Goal: Task Accomplishment & Management: Manage account settings

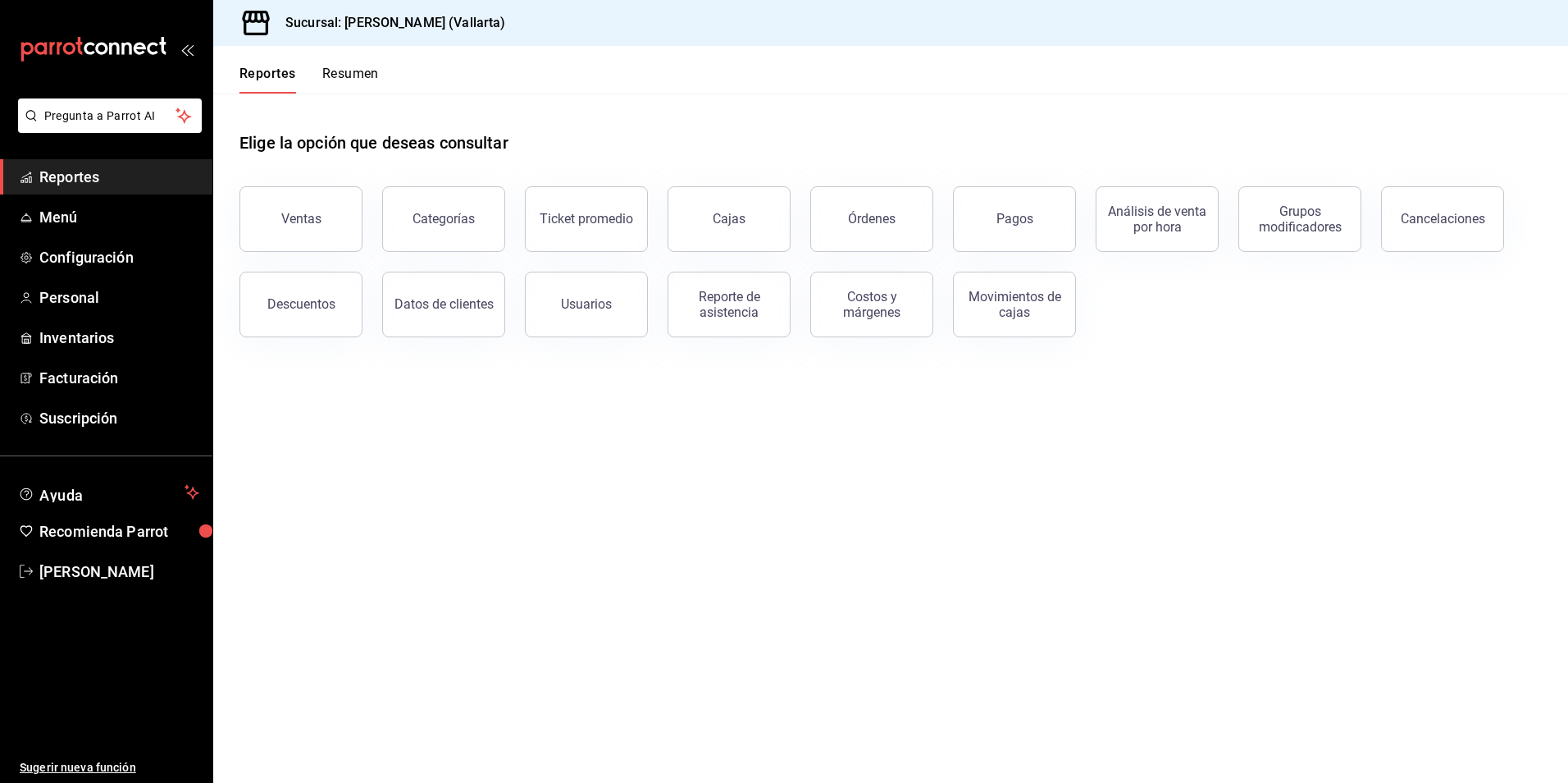
click at [84, 177] on span "Reportes" at bounding box center [119, 177] width 160 height 22
click at [106, 340] on span "Inventarios" at bounding box center [119, 337] width 160 height 22
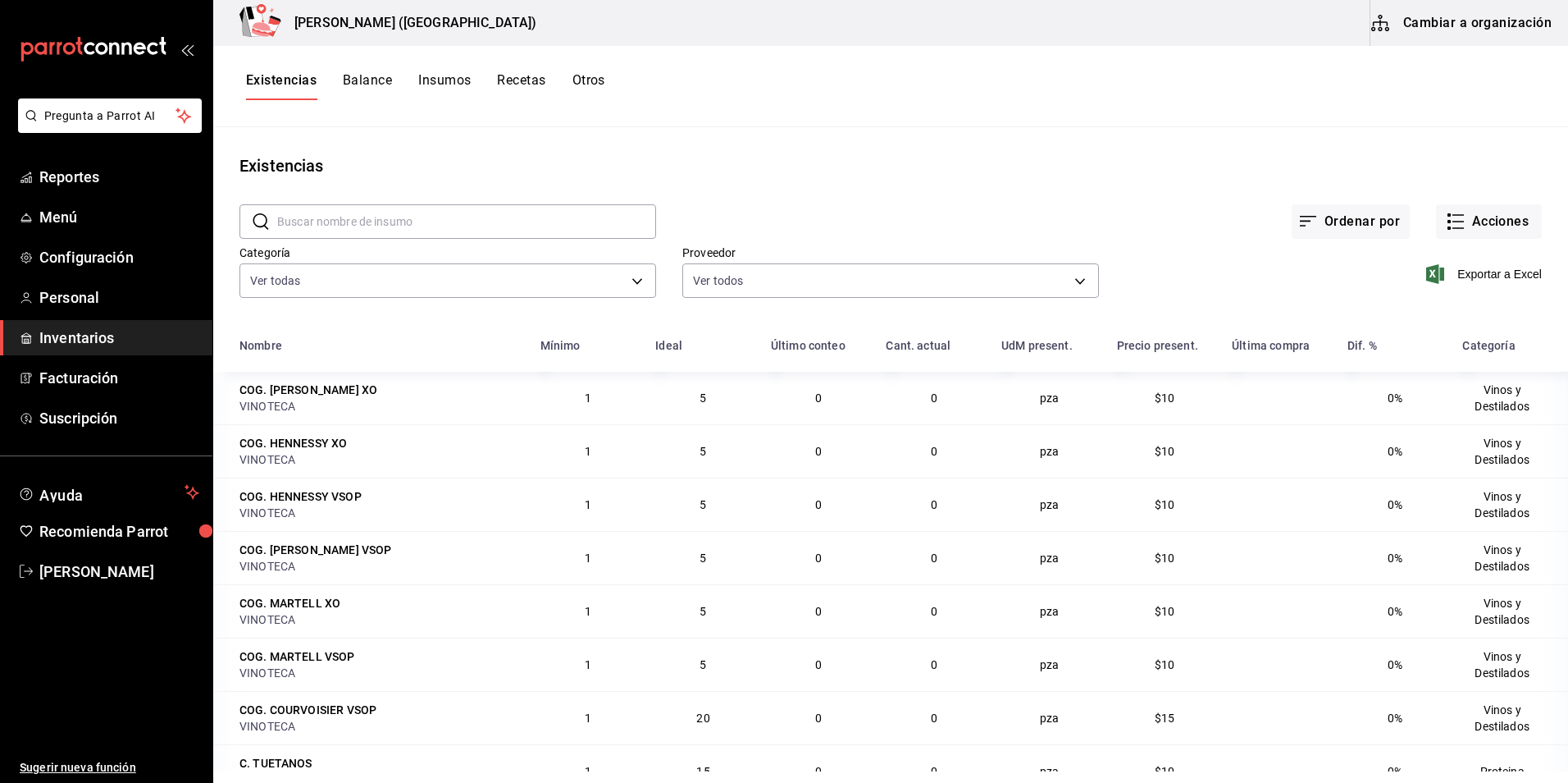
click at [531, 78] on button "Recetas" at bounding box center [521, 86] width 49 height 28
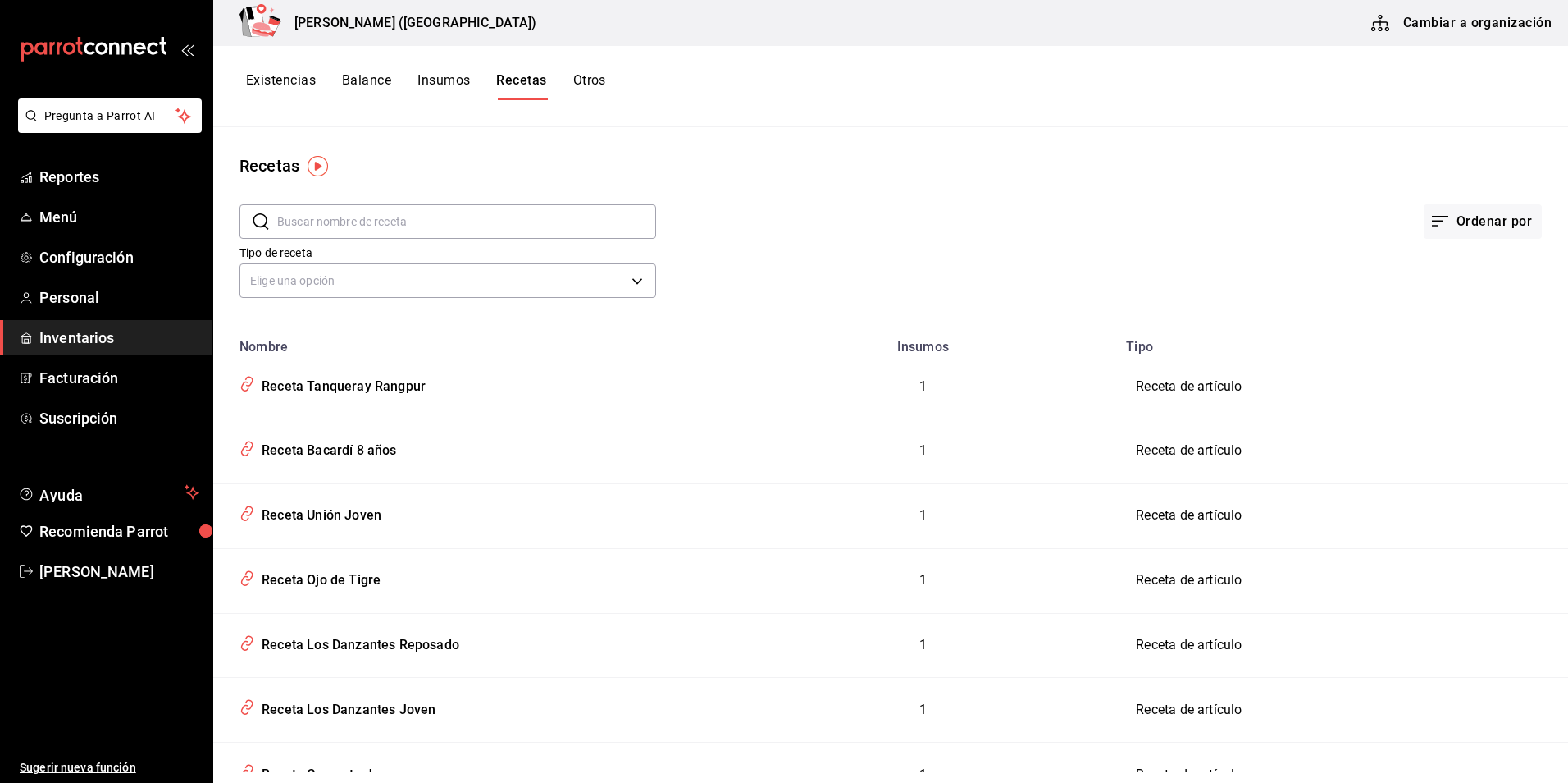
click at [1444, 20] on button "Cambiar a organización" at bounding box center [1463, 23] width 184 height 46
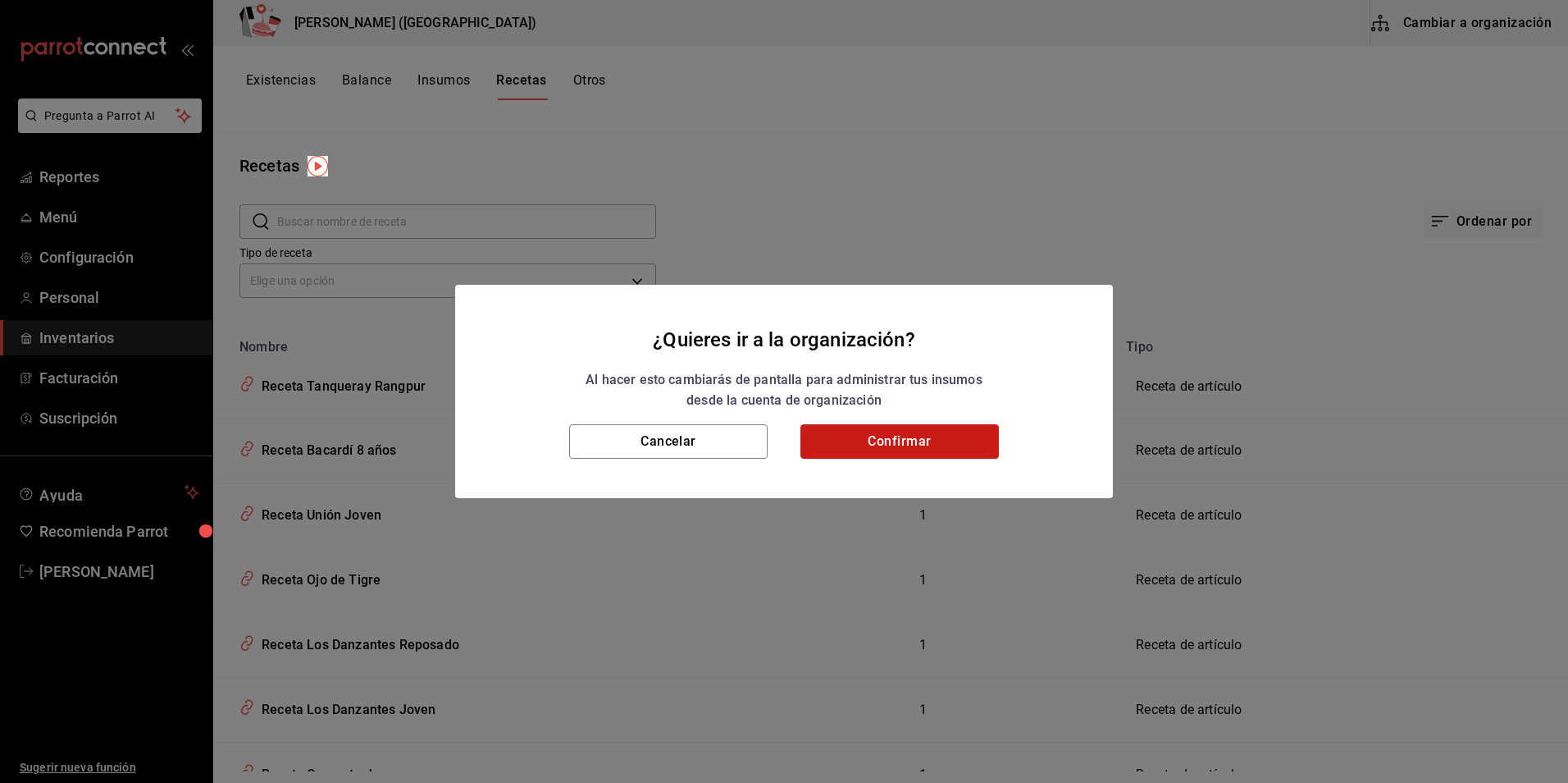
click at [901, 430] on button "Confirmar" at bounding box center [900, 442] width 198 height 35
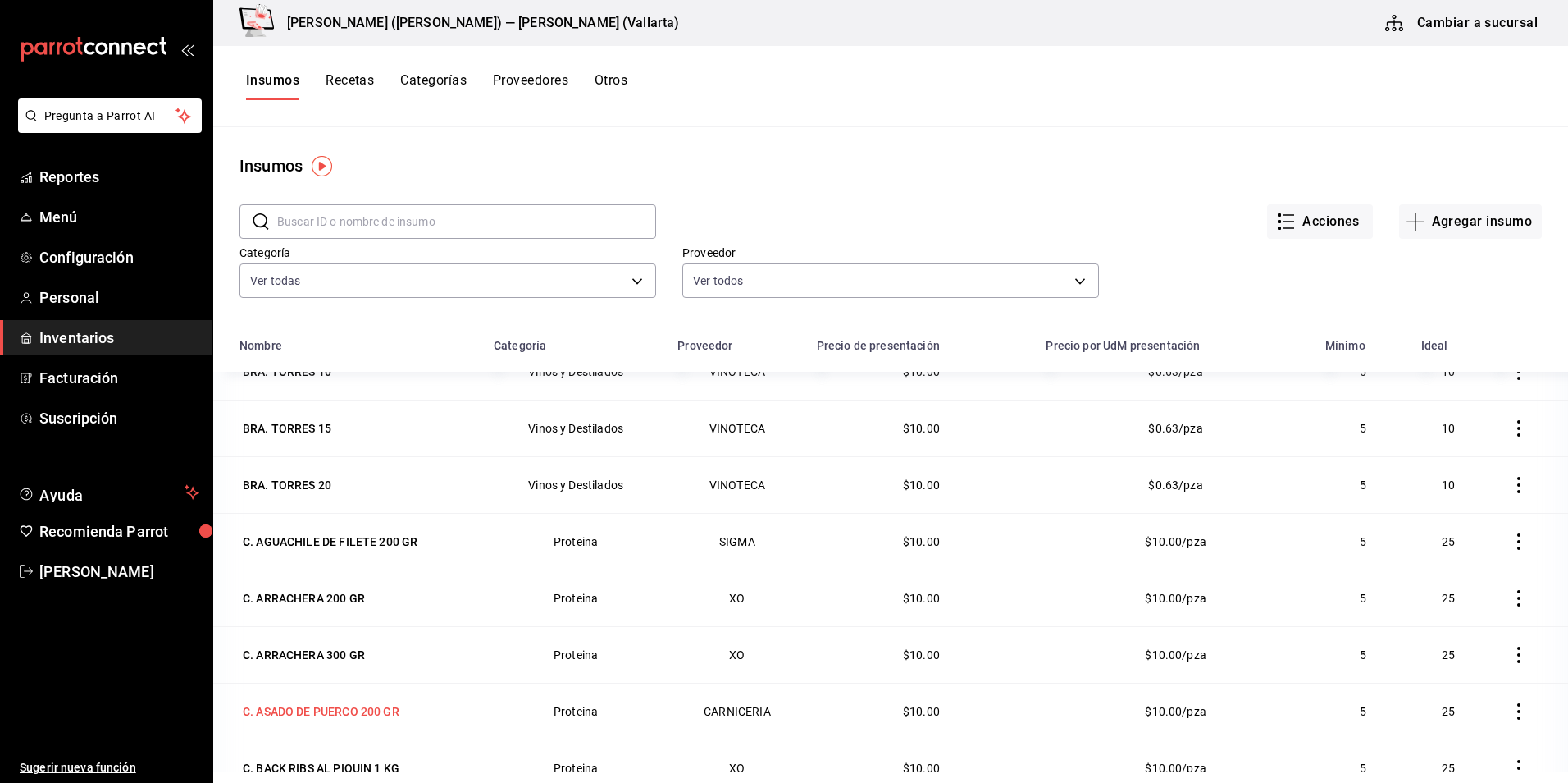
scroll to position [575, 0]
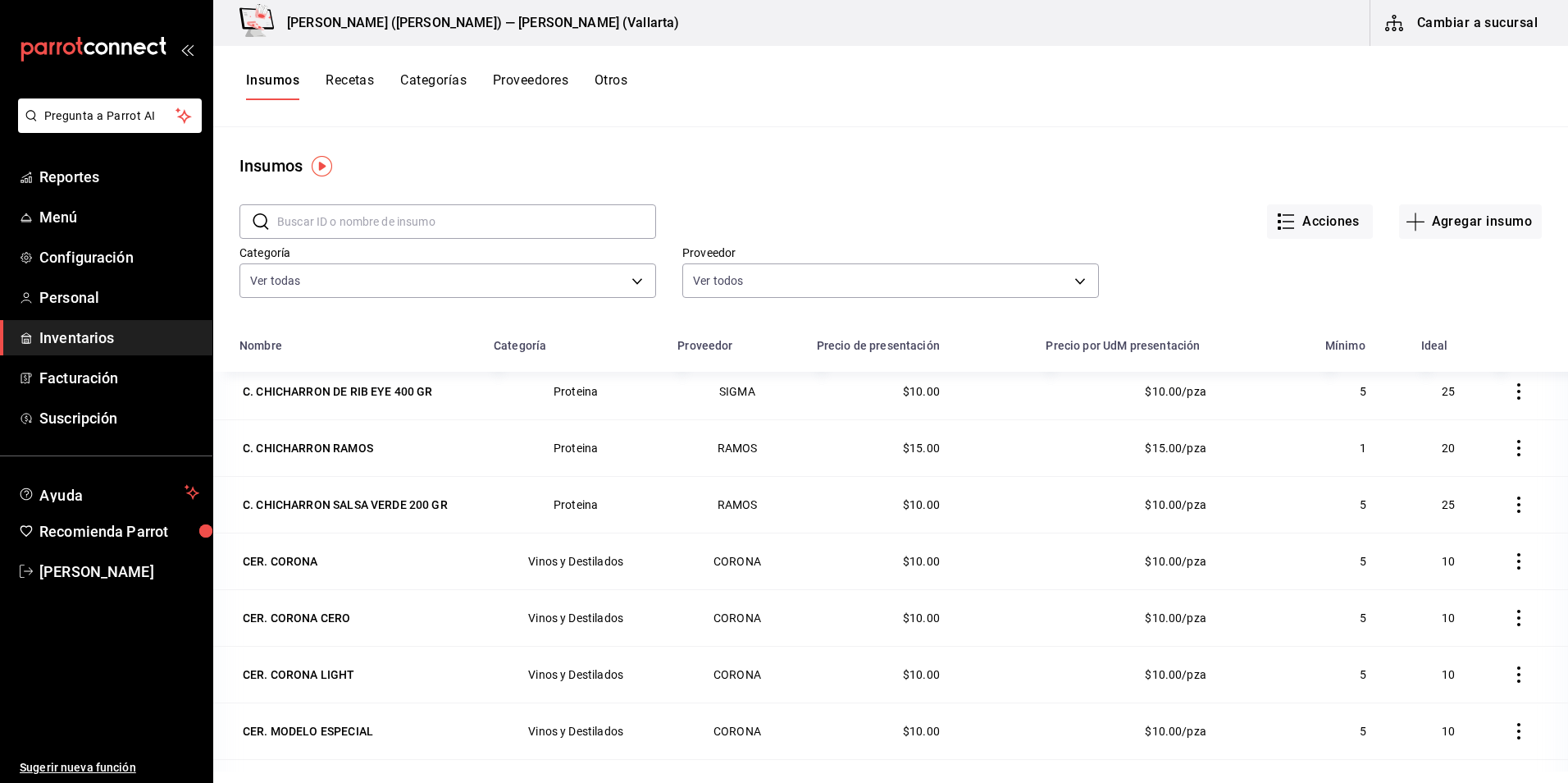
click at [339, 83] on button "Recetas" at bounding box center [349, 86] width 49 height 28
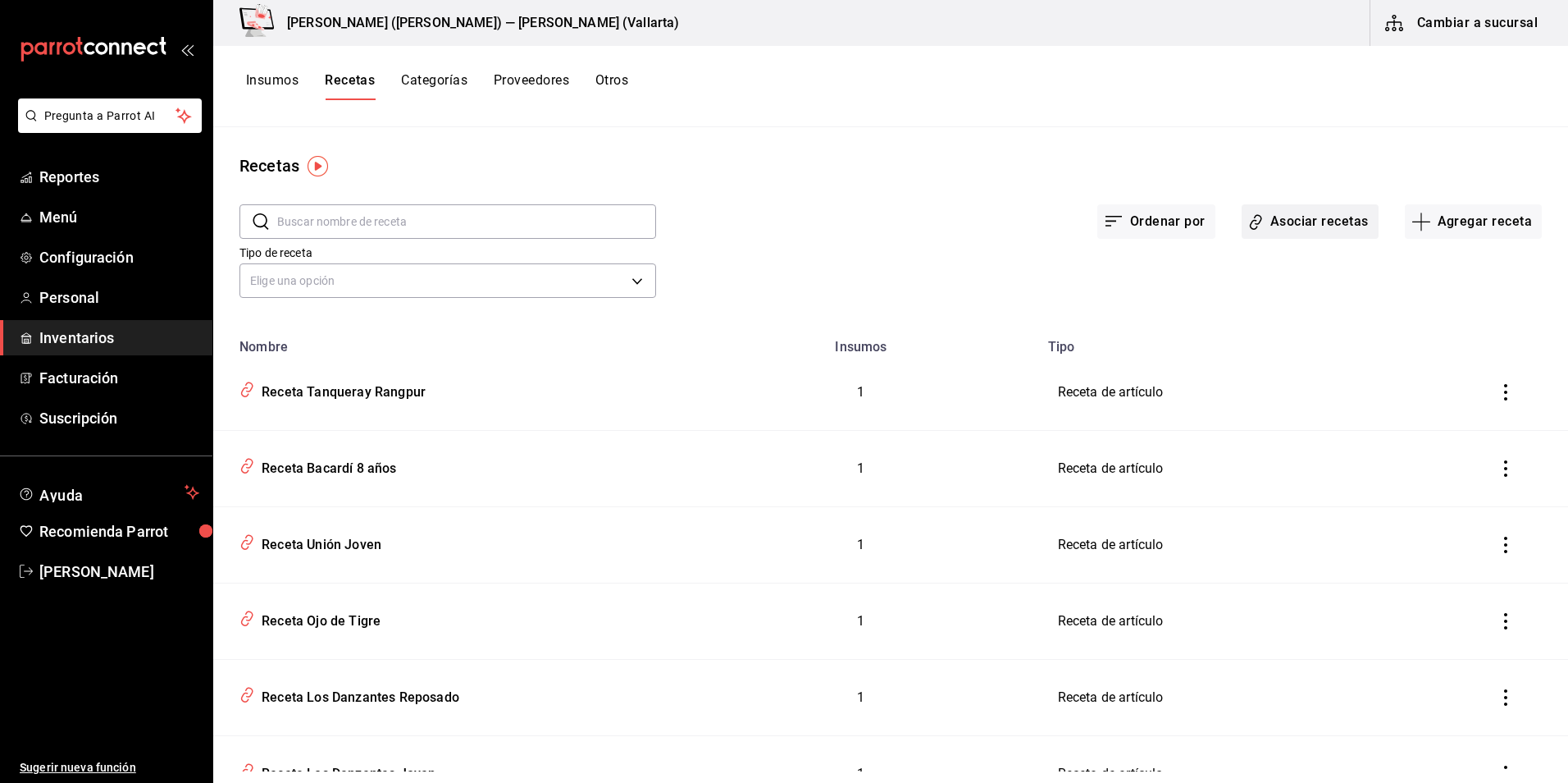
click at [1311, 221] on button "Asociar recetas" at bounding box center [1310, 221] width 137 height 35
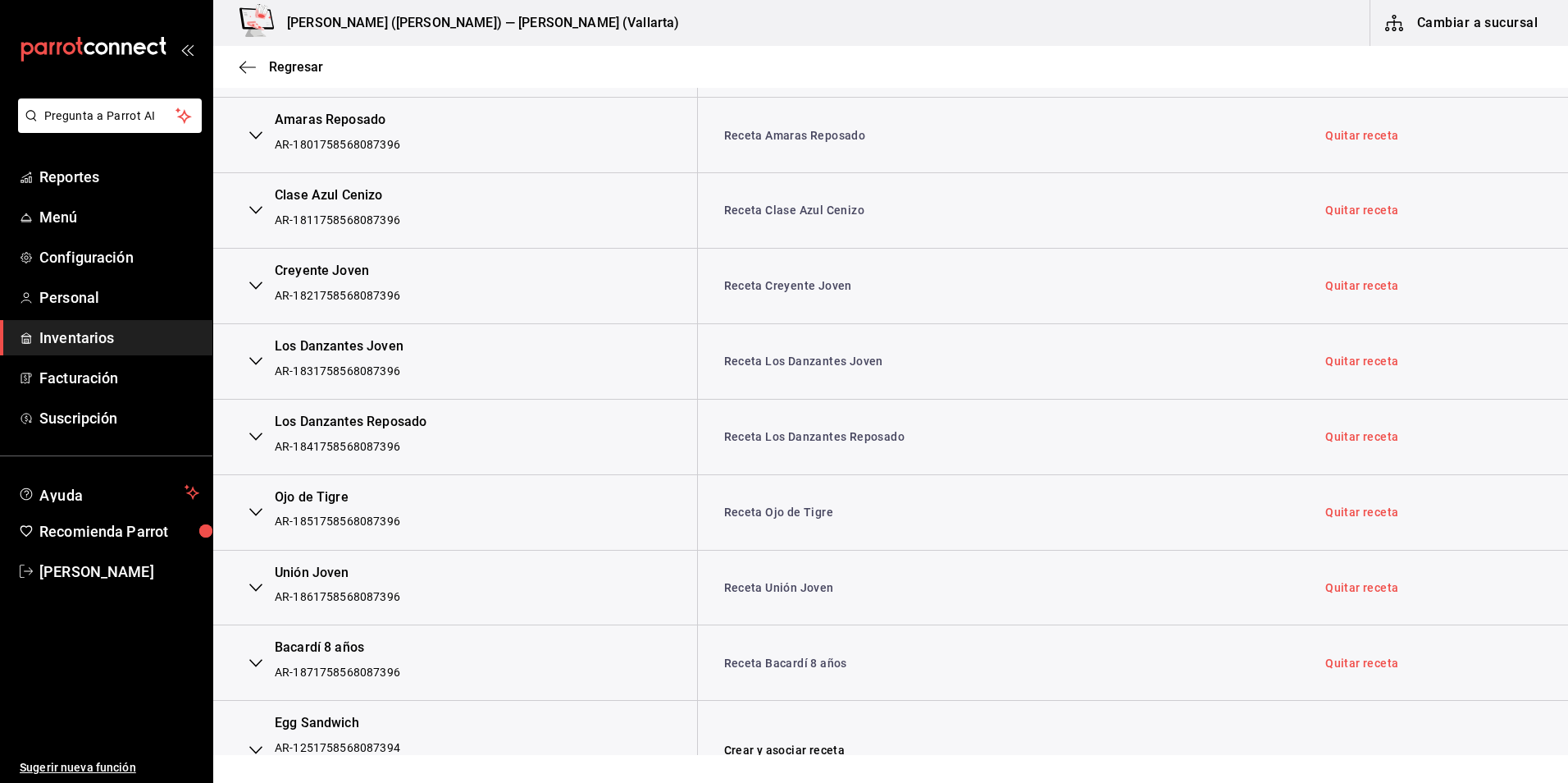
scroll to position [6787, 0]
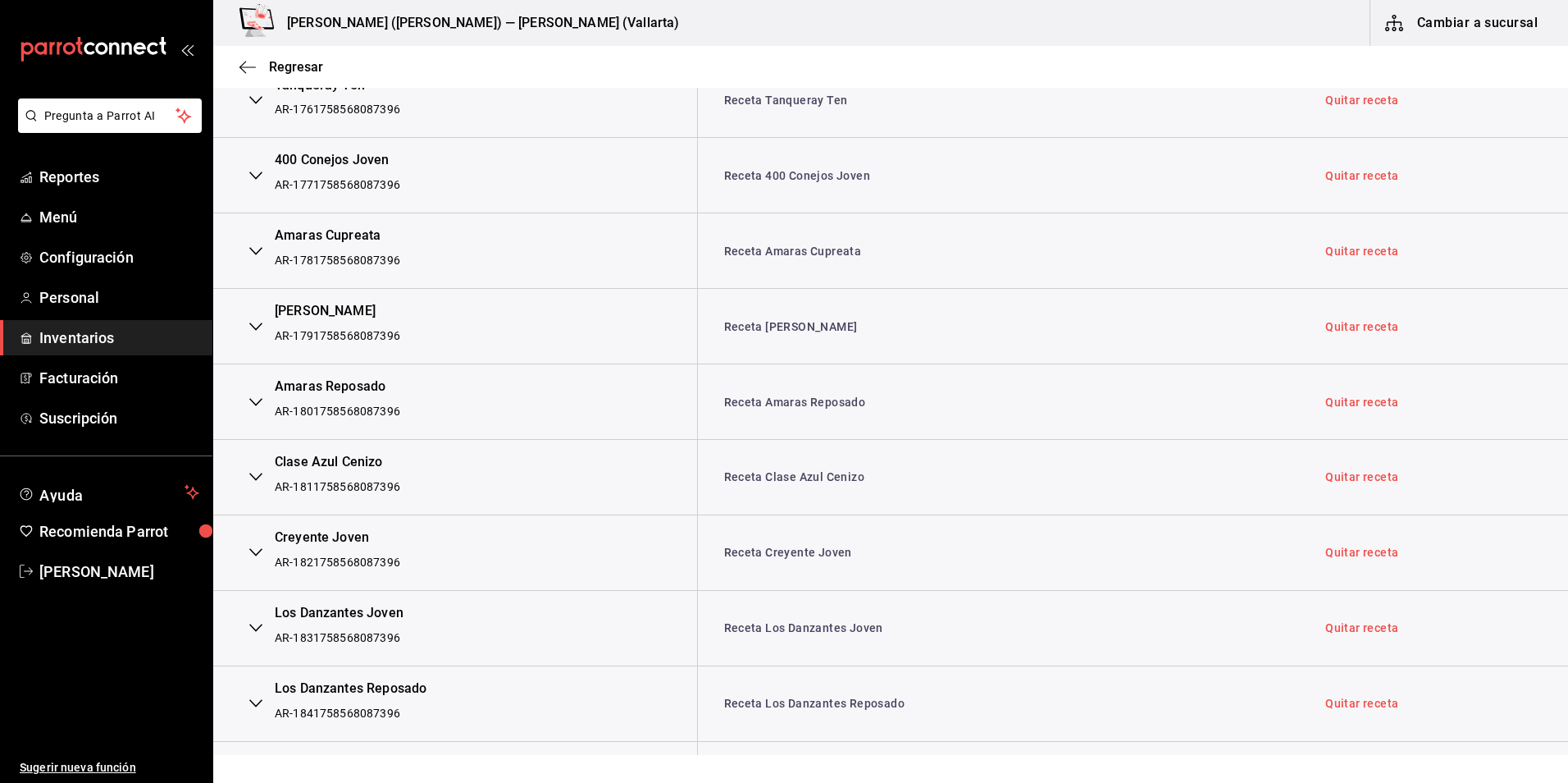
click at [832, 624] on link "Receta Los Danzantes Joven" at bounding box center [803, 627] width 159 height 13
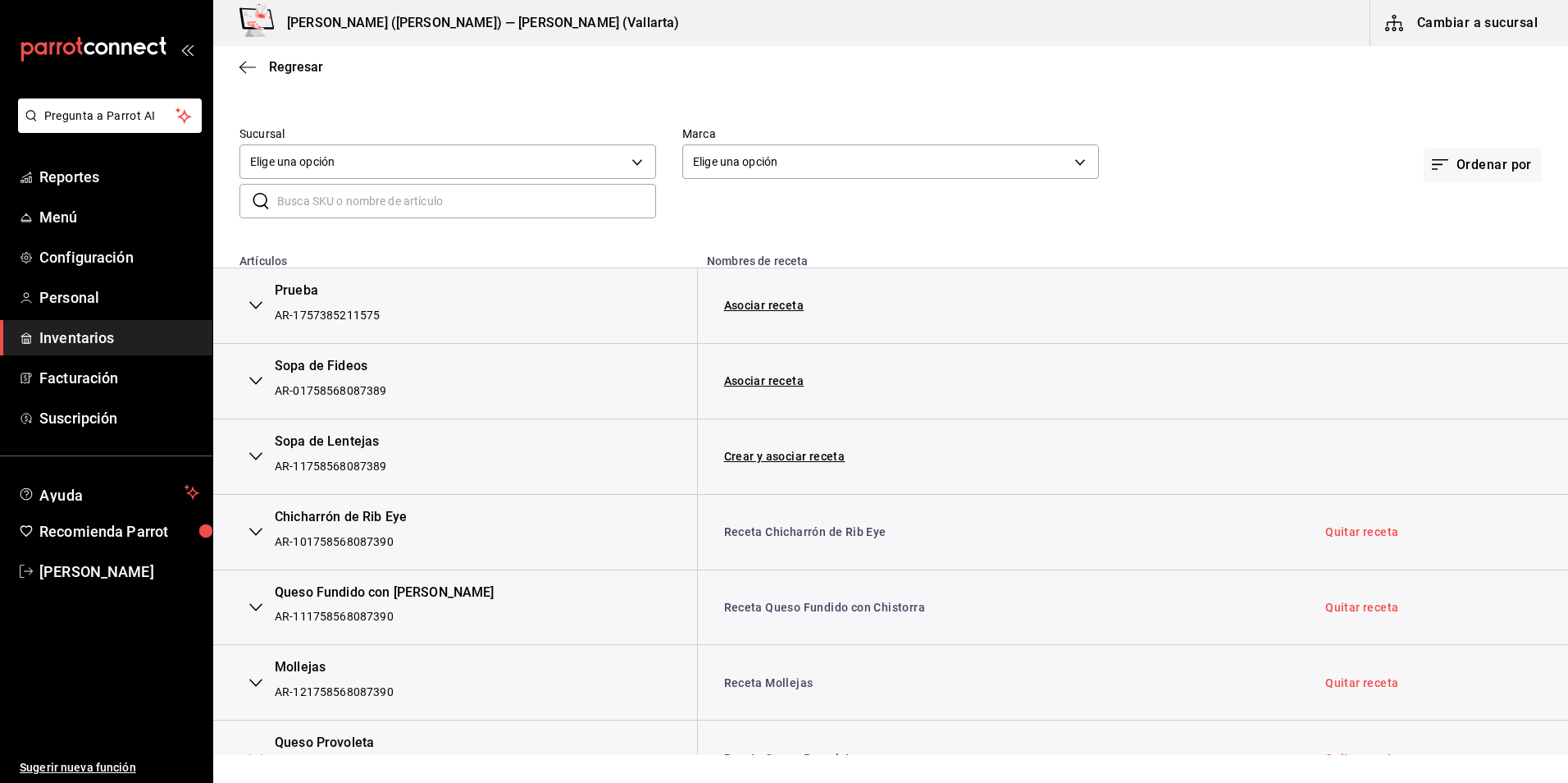
scroll to position [0, 0]
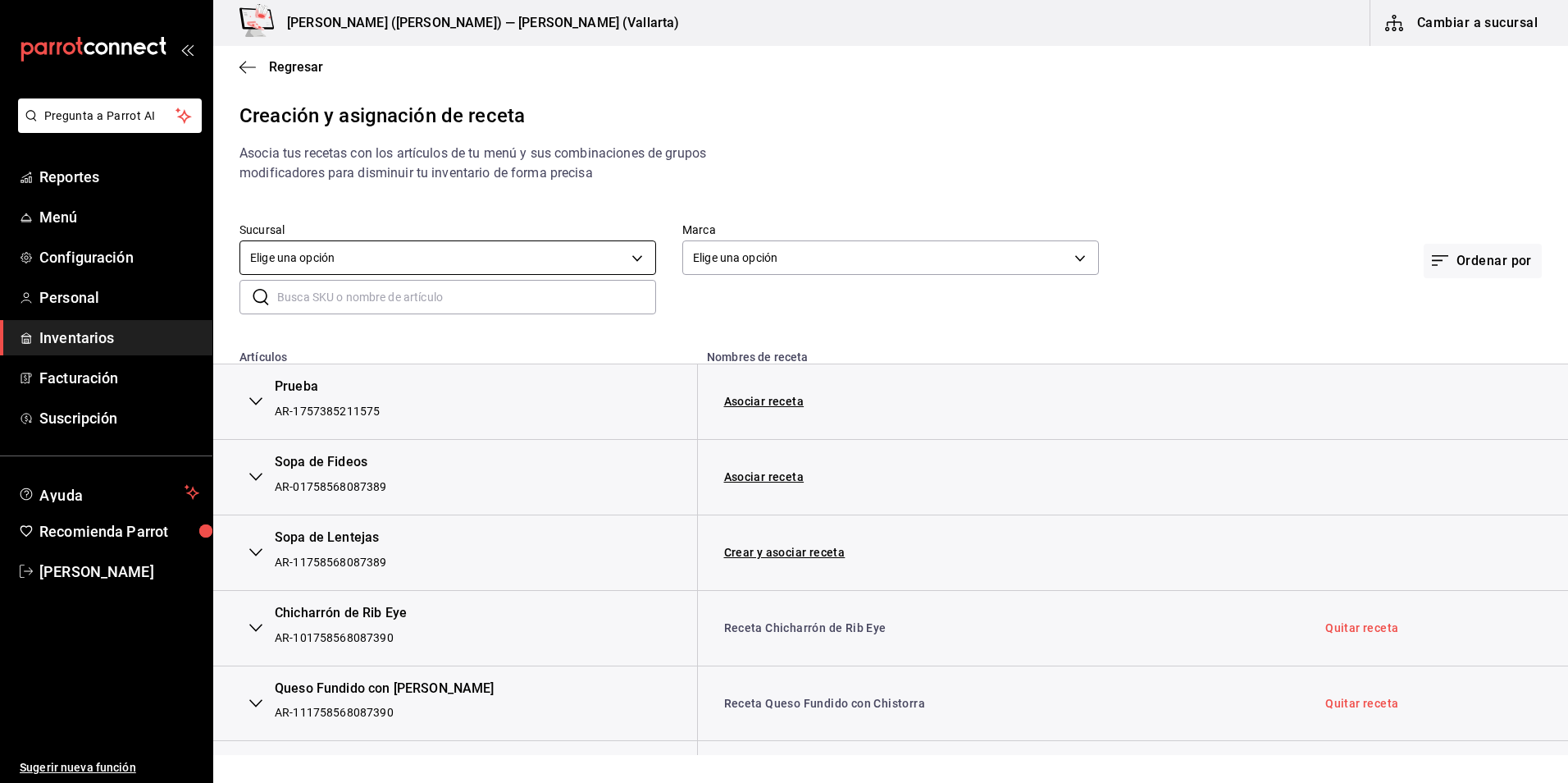
click at [401, 251] on body "Pregunta a Parrot AI Reportes Menú Configuración Personal Inventarios Facturaci…" at bounding box center [784, 377] width 1568 height 755
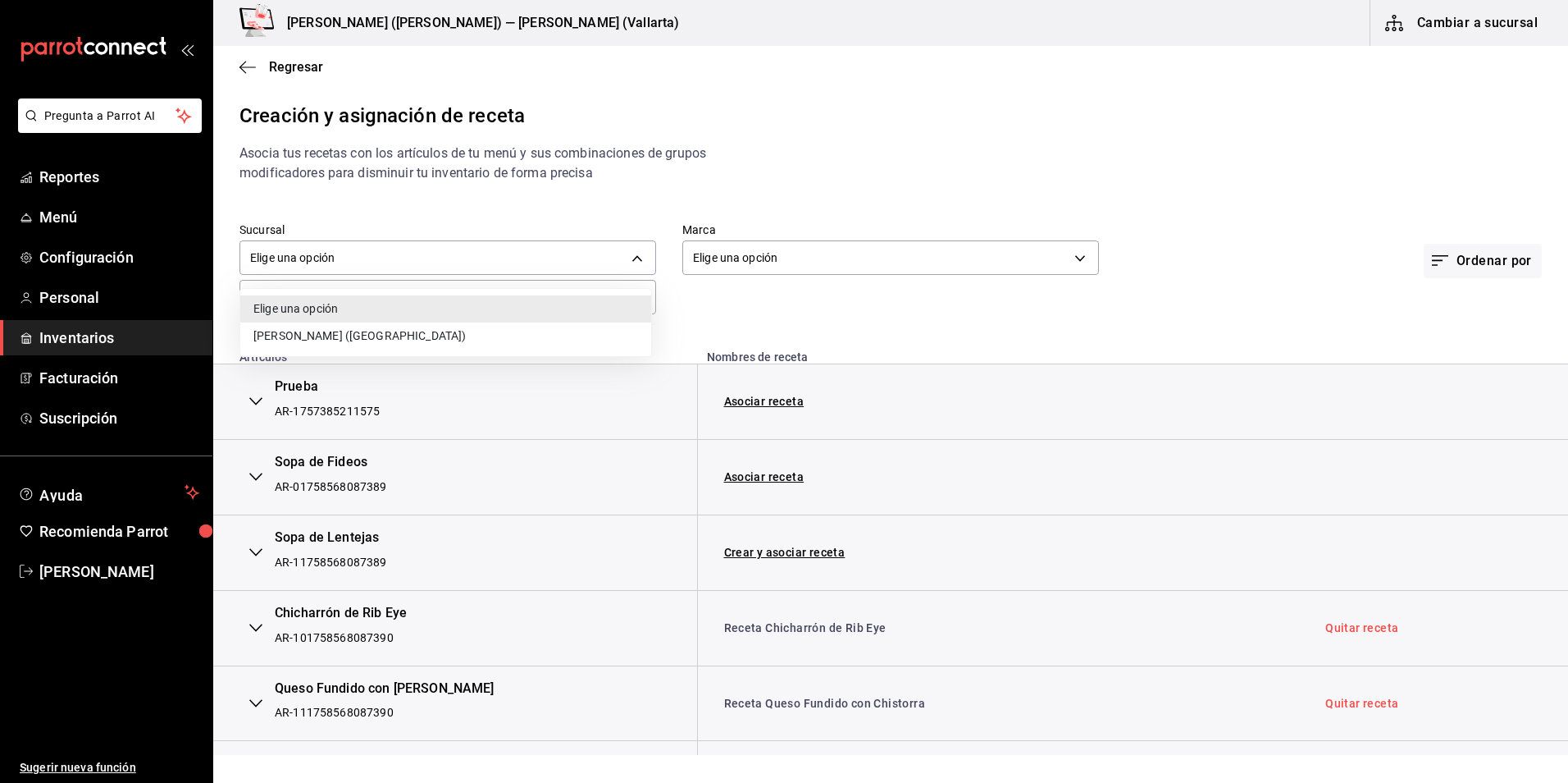
click at [363, 328] on li "[PERSON_NAME] ([GEOGRAPHIC_DATA])" at bounding box center [445, 335] width 411 height 27
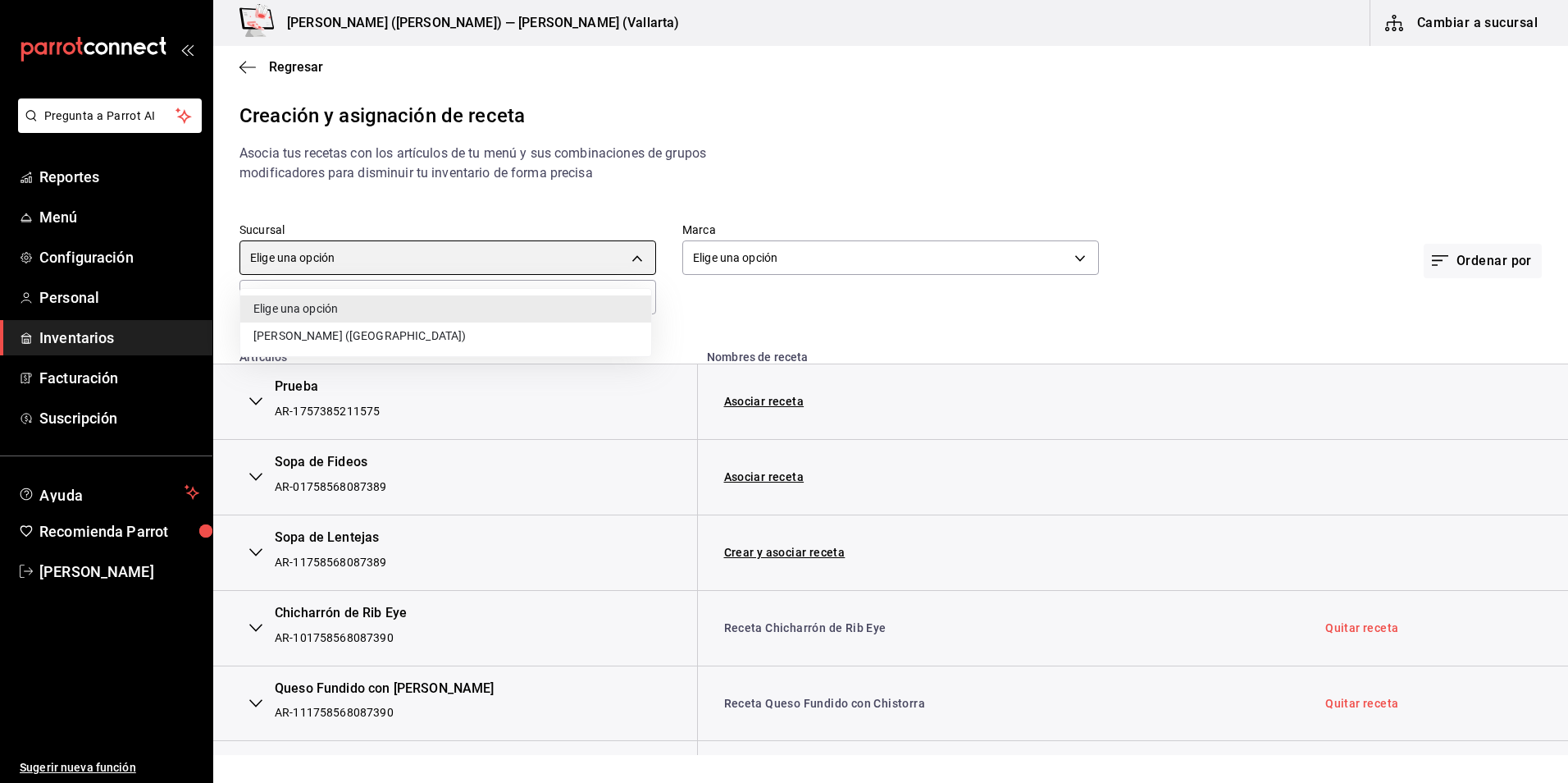
type input "62de7281-fe17-45b6-b0dc-dd819e7ae976"
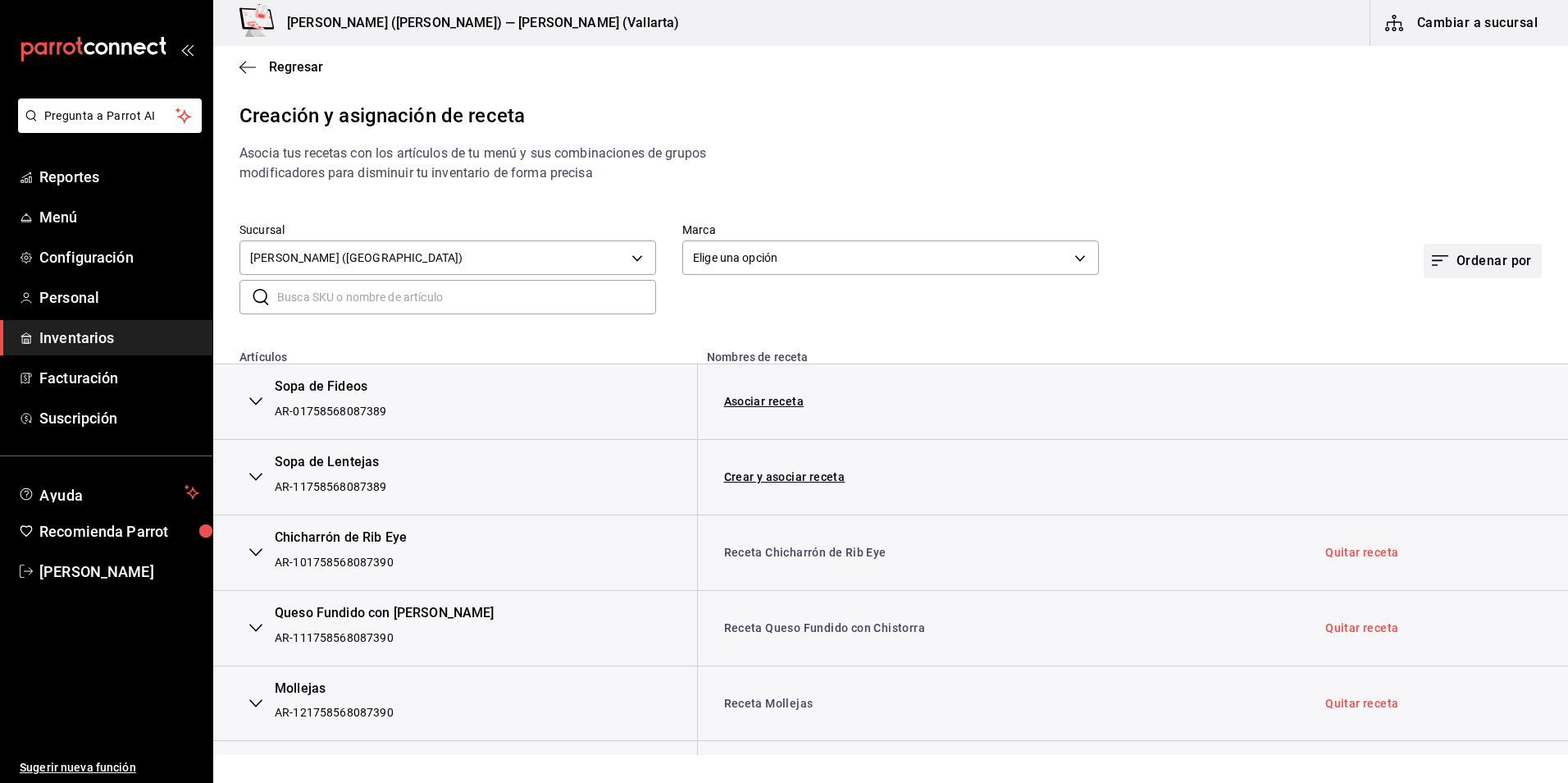
click at [1476, 263] on button "Ordenar por" at bounding box center [1483, 261] width 118 height 35
click at [1460, 379] on div "Artículos sin asociar" at bounding box center [1455, 376] width 105 height 17
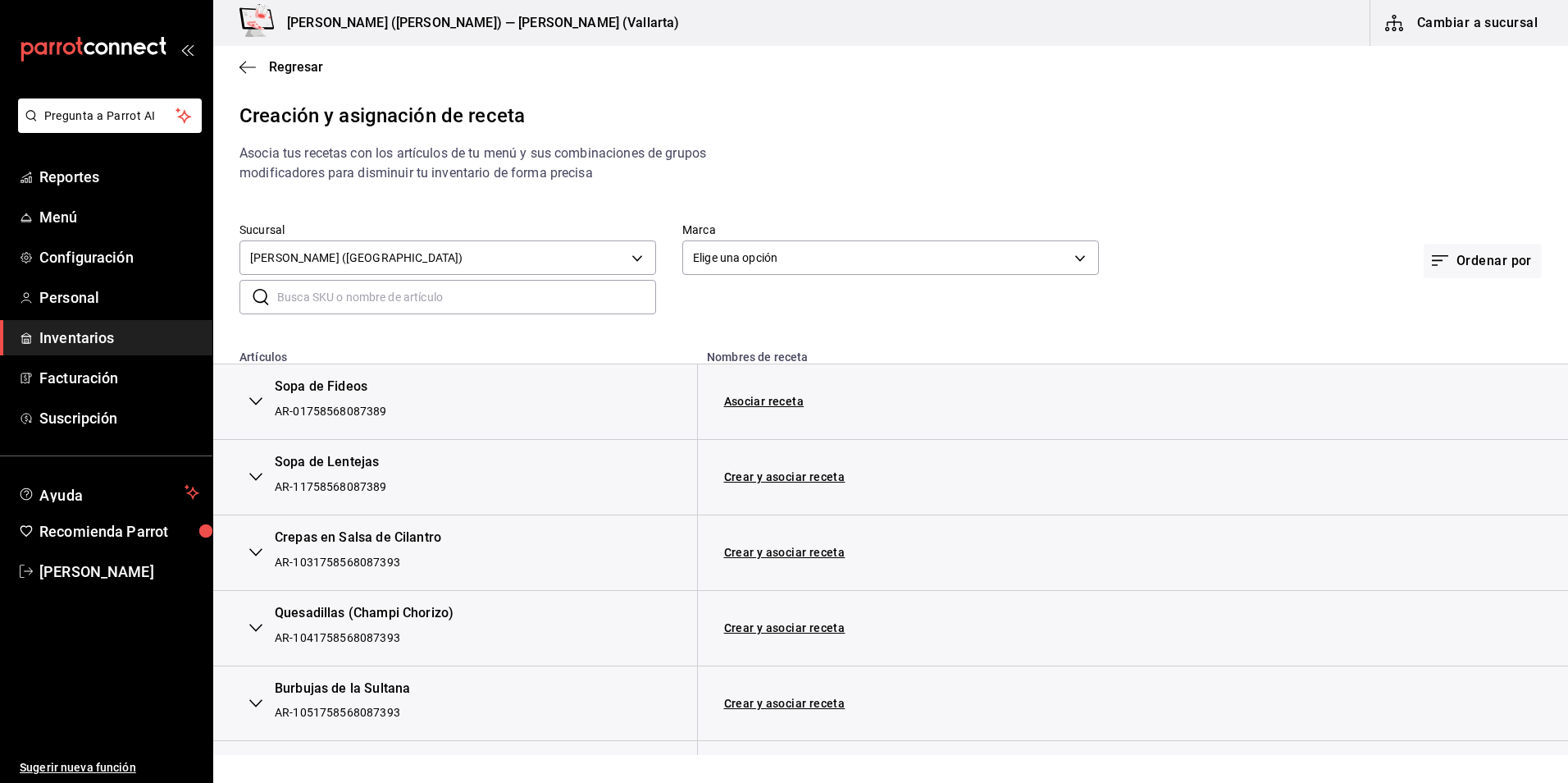
click at [564, 297] on input "text" at bounding box center [467, 297] width 379 height 33
click at [766, 258] on body "Pregunta a Parrot AI Reportes Menú Configuración Personal Inventarios Facturaci…" at bounding box center [784, 377] width 1568 height 755
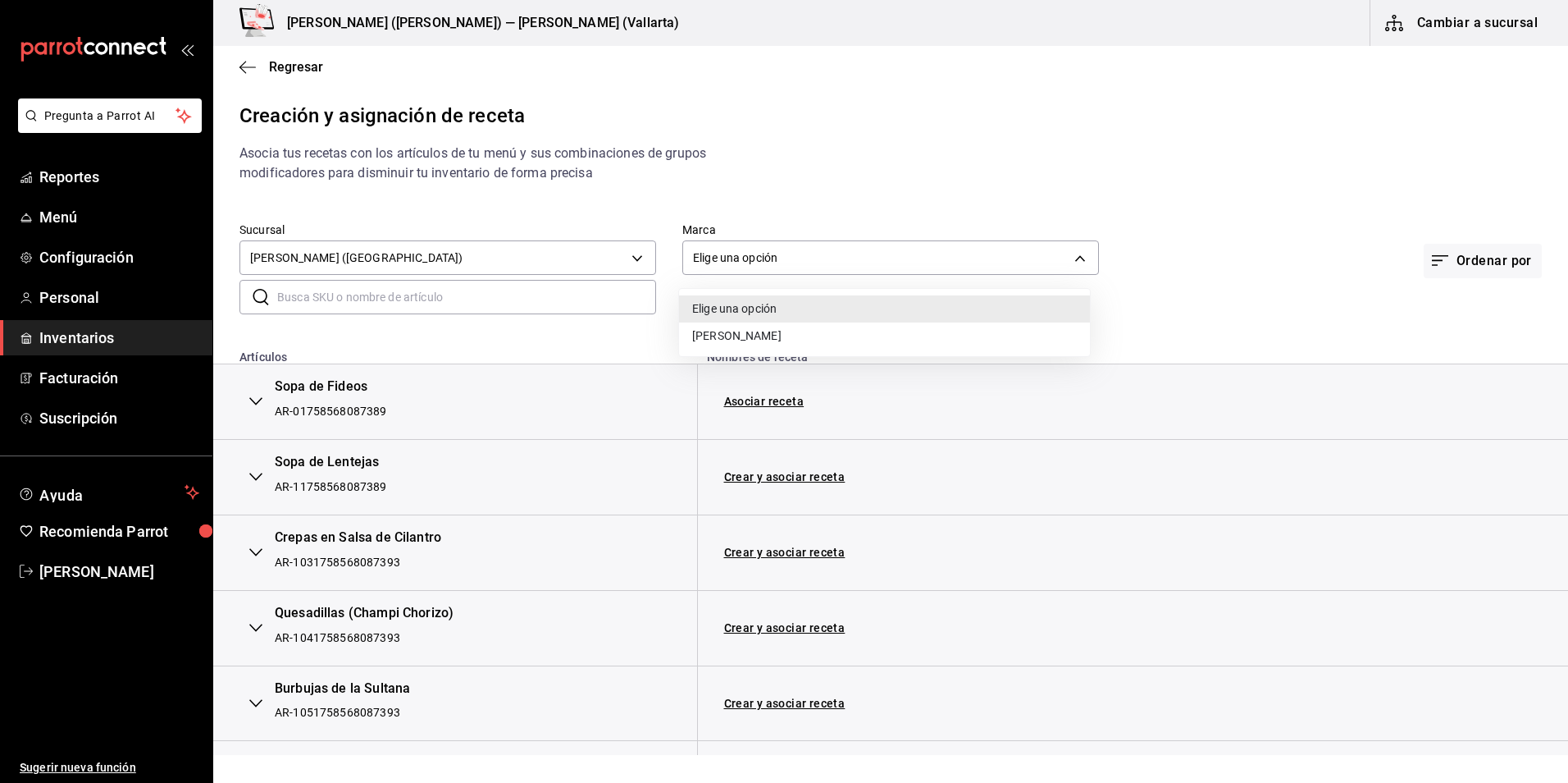
click at [732, 361] on div at bounding box center [784, 391] width 1568 height 783
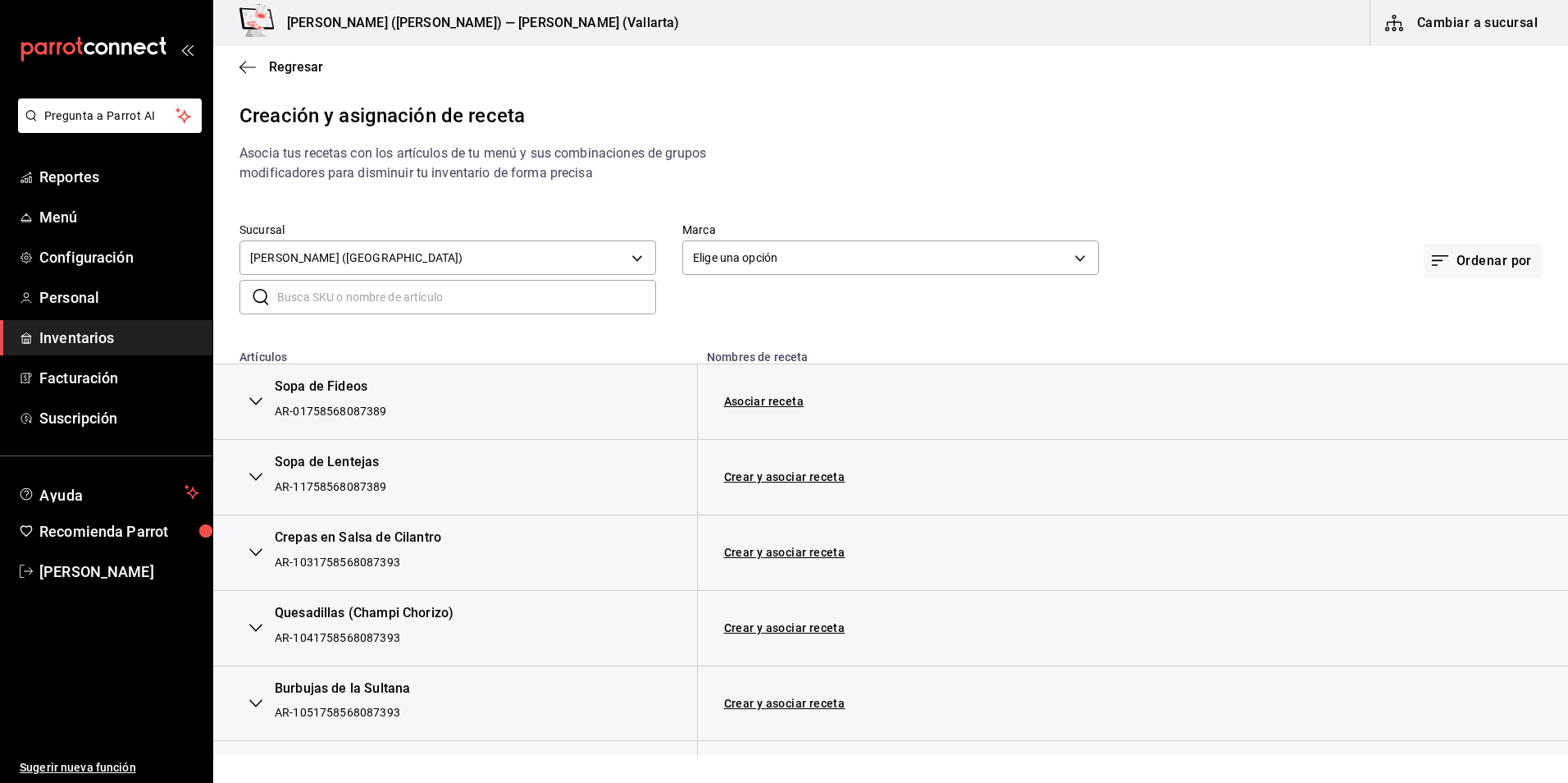
click at [759, 342] on th "Nombres de receta" at bounding box center [998, 352] width 602 height 24
click at [752, 261] on body "Pregunta a Parrot AI Reportes Menú Configuración Personal Inventarios Facturaci…" at bounding box center [784, 377] width 1568 height 755
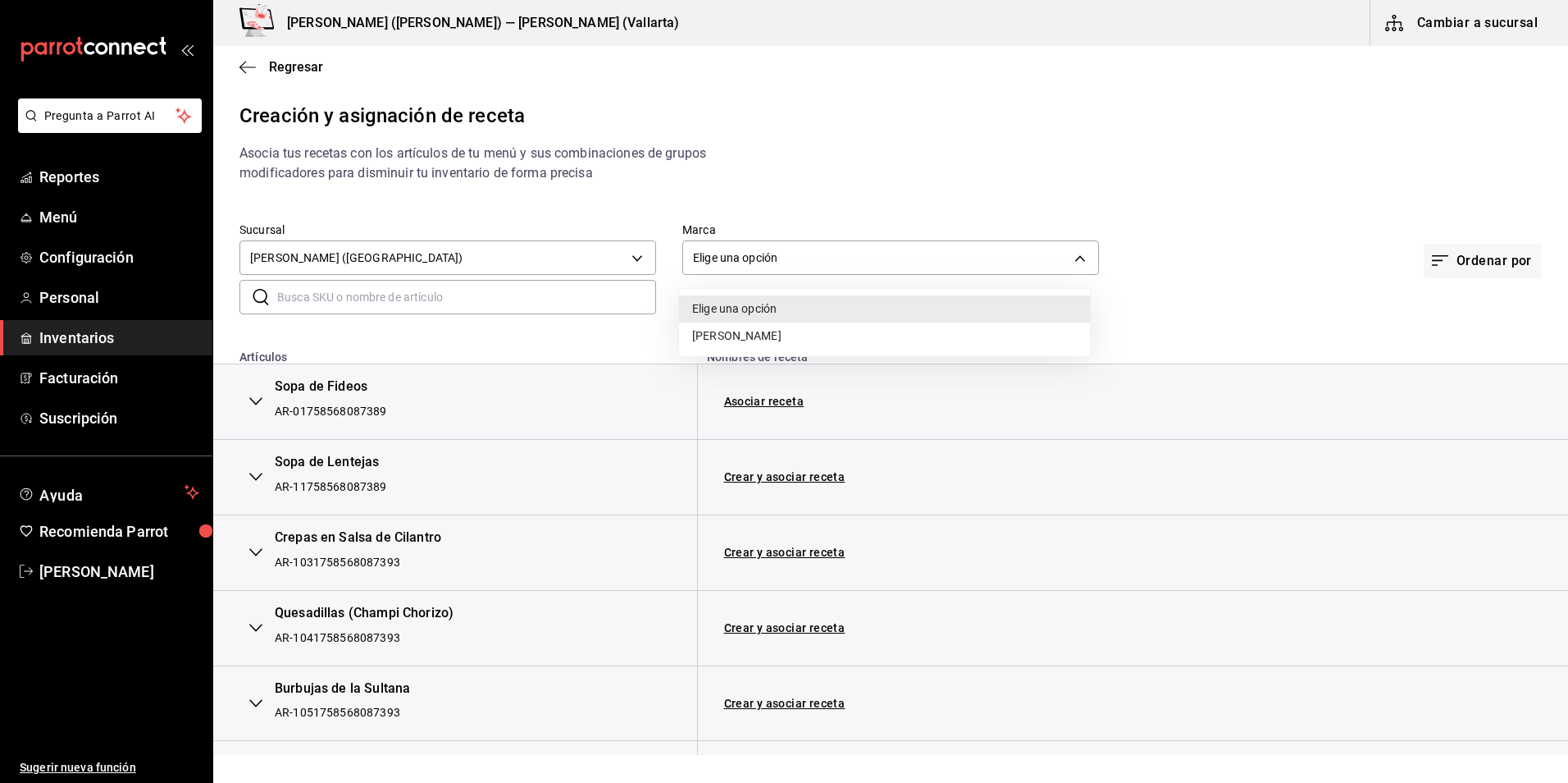
click at [734, 338] on li "Cristina - Vallarta" at bounding box center [885, 335] width 411 height 27
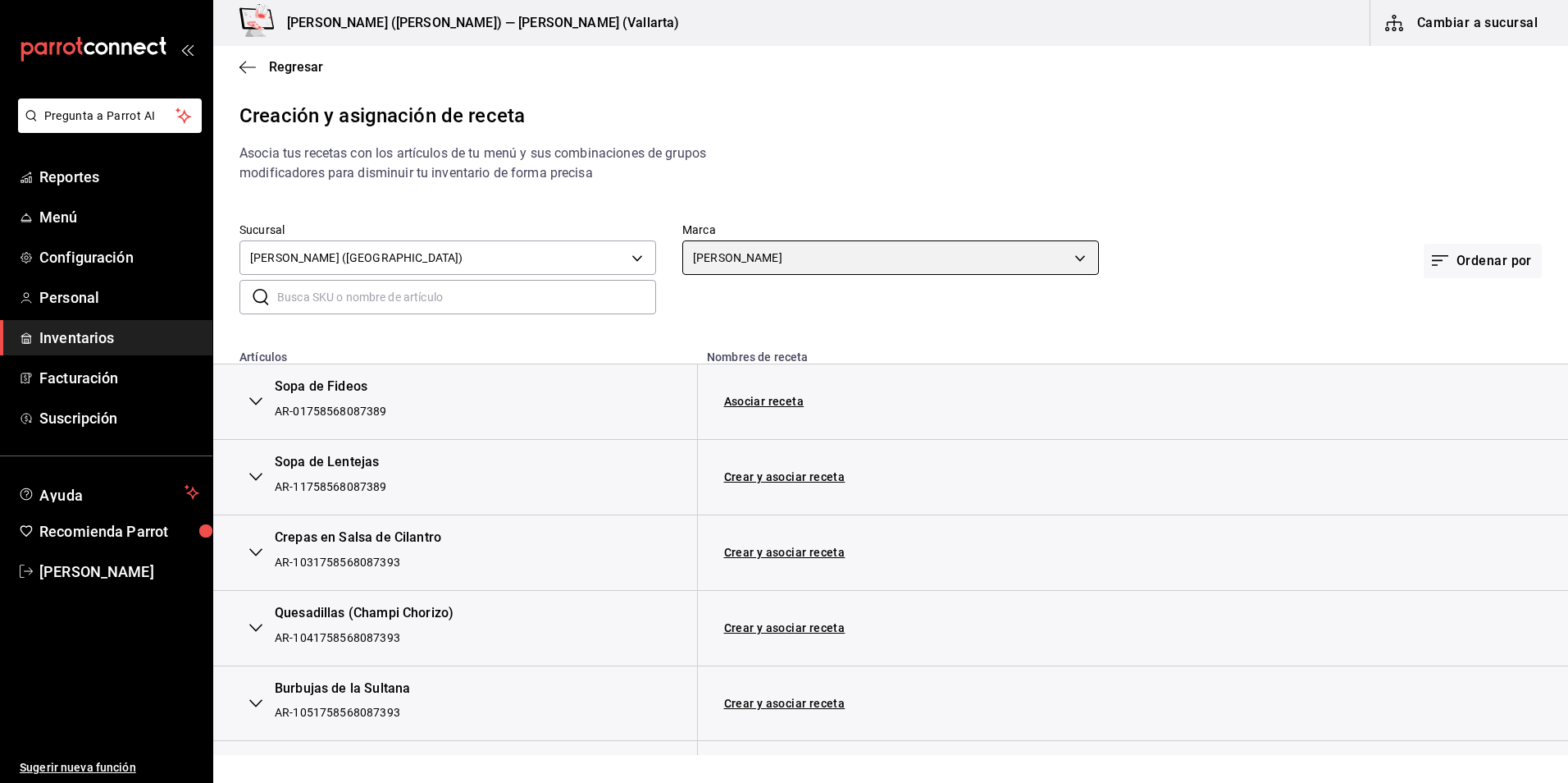
type input "dedade05-fd73-4fc1-b48a-98286d1a7cbf"
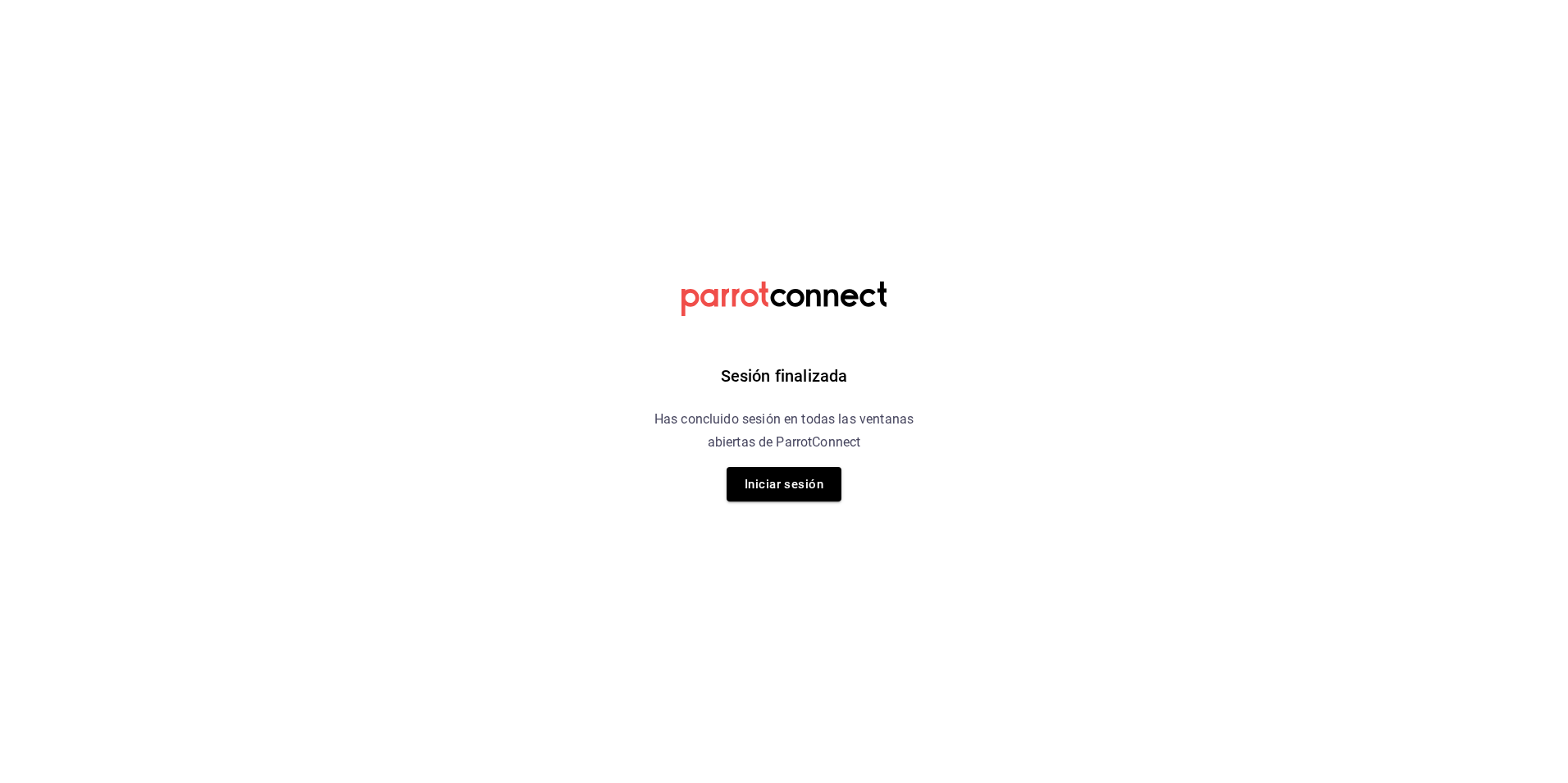
click at [784, 510] on div "Sesión finalizada Has concluido sesión en todas las ventanas abiertas de Parrot…" at bounding box center [784, 391] width 415 height 783
click at [784, 493] on button "Iniciar sesión" at bounding box center [784, 484] width 115 height 35
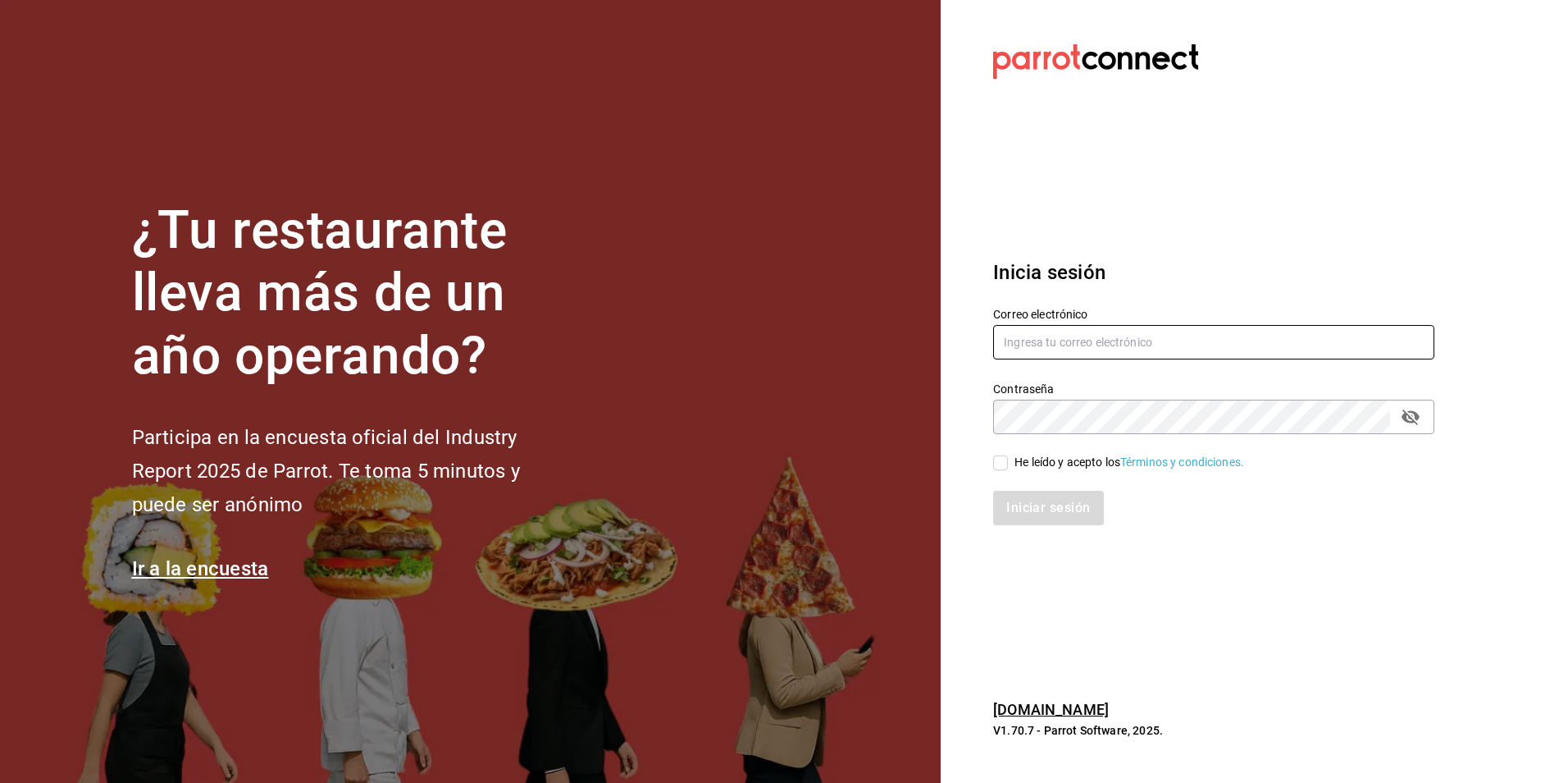
type input "ramosfranco_22@outlook.com"
click at [1016, 468] on div "He leído y acepto los Términos y condiciones." at bounding box center [1130, 461] width 230 height 17
click at [1008, 468] on input "He leído y acepto los Términos y condiciones." at bounding box center [1000, 462] width 15 height 15
click at [1017, 466] on div "He leído y acepto los Términos y condiciones." at bounding box center [1130, 461] width 230 height 17
click at [1008, 466] on input "He leído y acepto los Términos y condiciones." at bounding box center [1000, 462] width 15 height 15
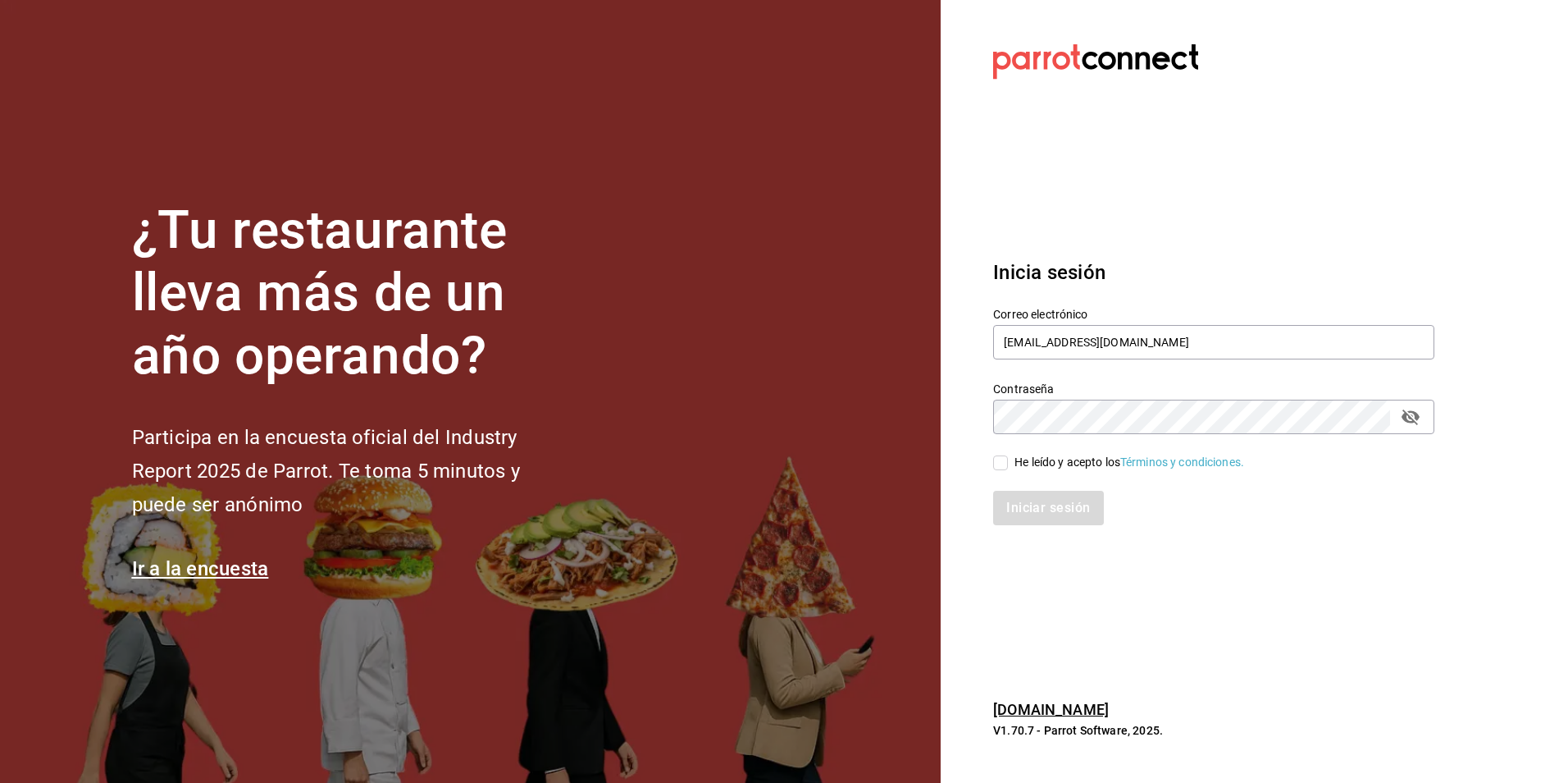
click at [1015, 469] on div "He leído y acepto los Términos y condiciones." at bounding box center [1130, 461] width 230 height 17
click at [1008, 469] on input "He leído y acepto los Términos y condiciones." at bounding box center [1000, 462] width 15 height 15
checkbox input "true"
click at [1015, 498] on button "Iniciar sesión" at bounding box center [1048, 508] width 111 height 35
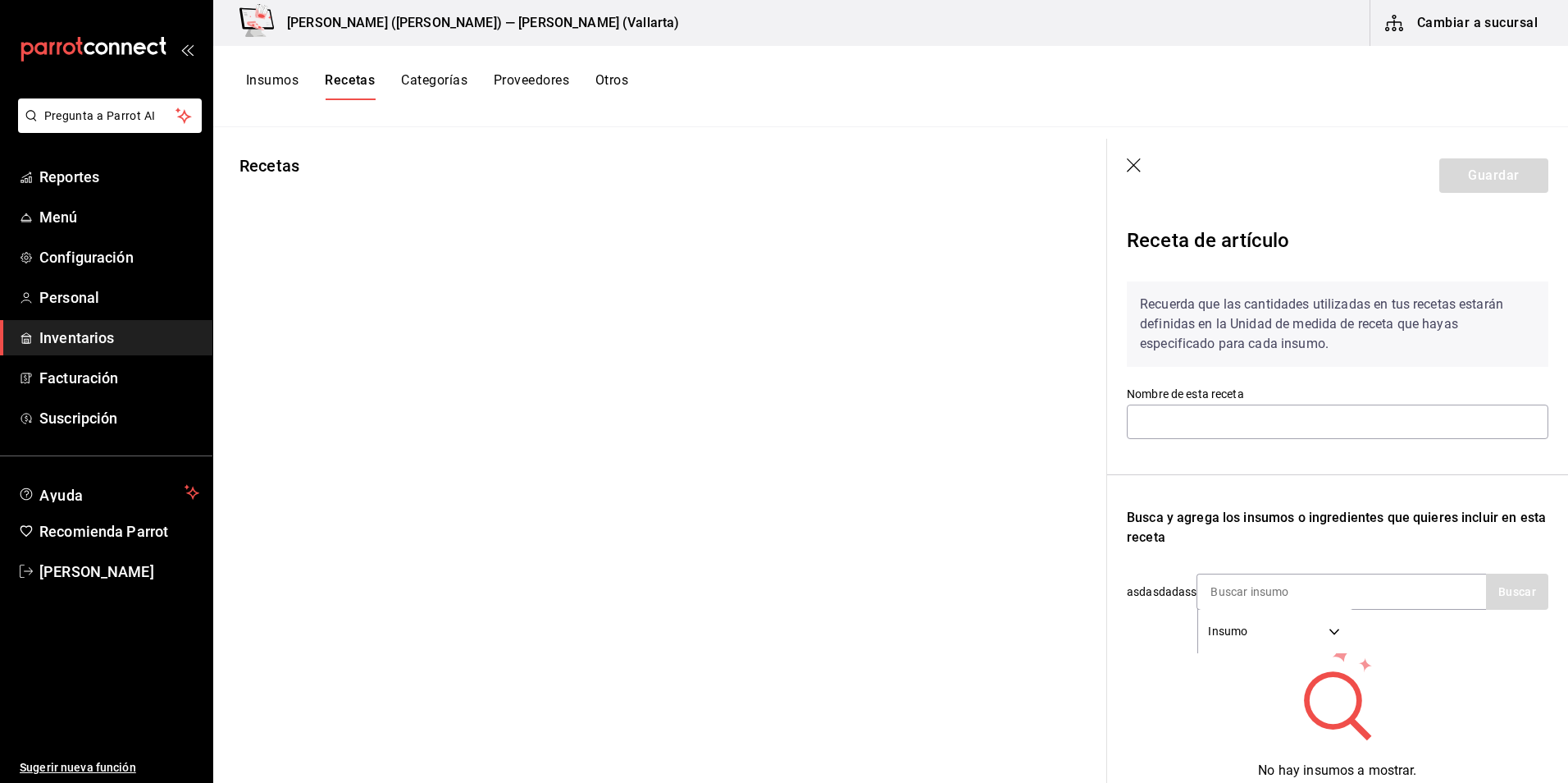
type input "Receta Los Danzantes Joven"
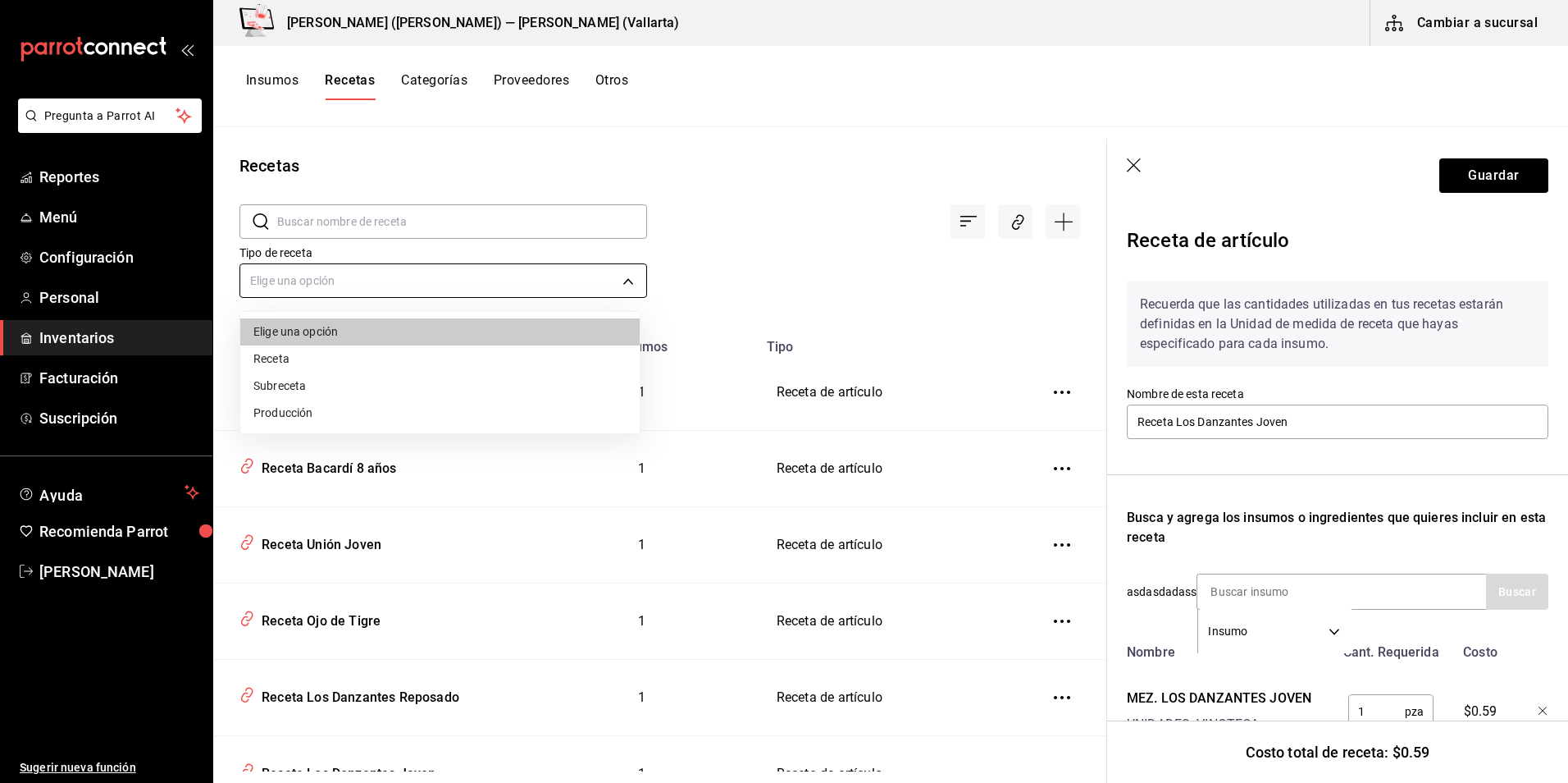
click at [627, 285] on body "Pregunta a Parrot AI Reportes Menú Configuración Personal Inventarios Facturaci…" at bounding box center [784, 385] width 1568 height 771
click at [626, 285] on div at bounding box center [784, 391] width 1568 height 783
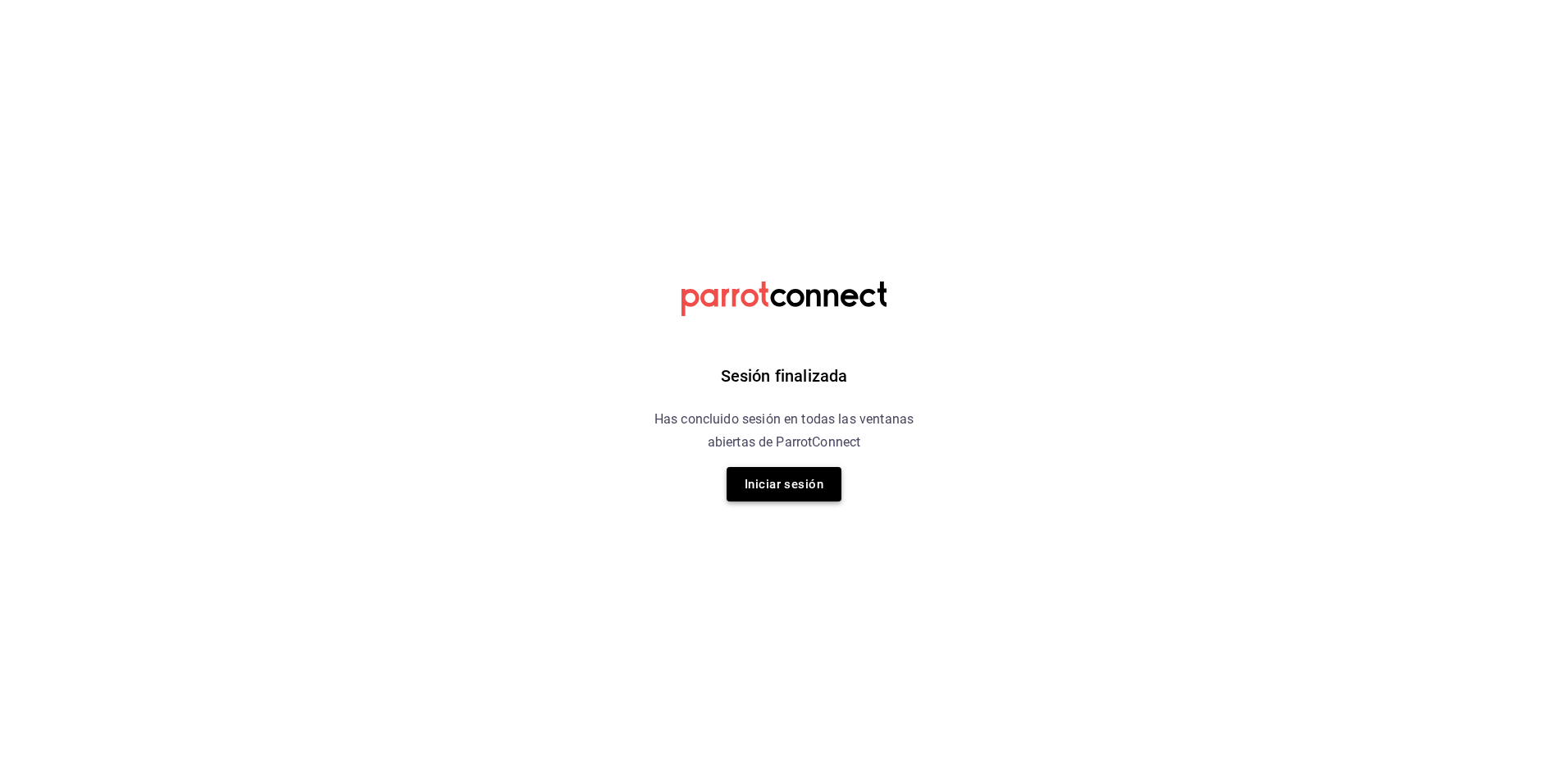
click at [794, 485] on button "Iniciar sesión" at bounding box center [784, 484] width 115 height 35
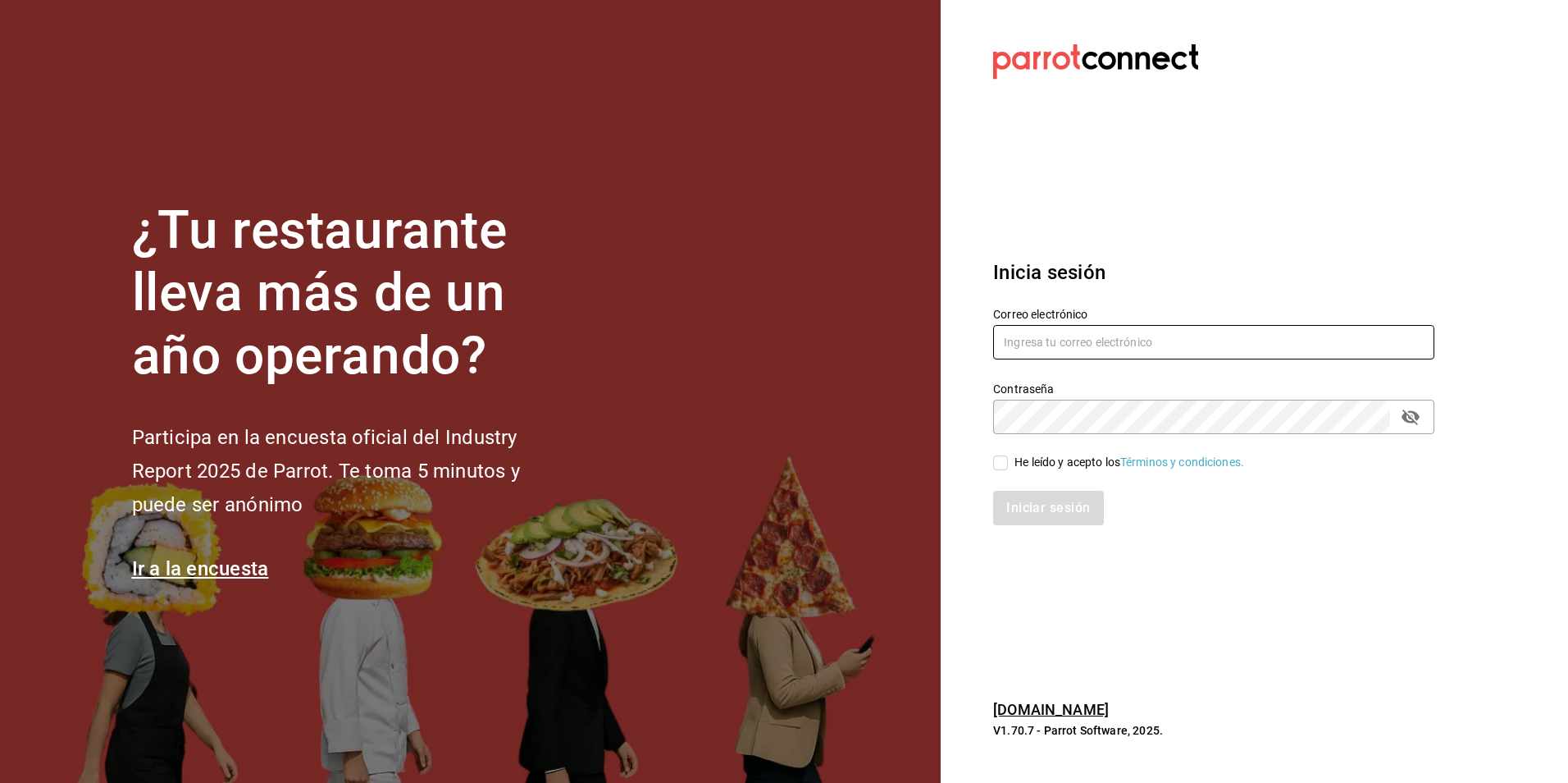
type input "[EMAIL_ADDRESS][DOMAIN_NAME]"
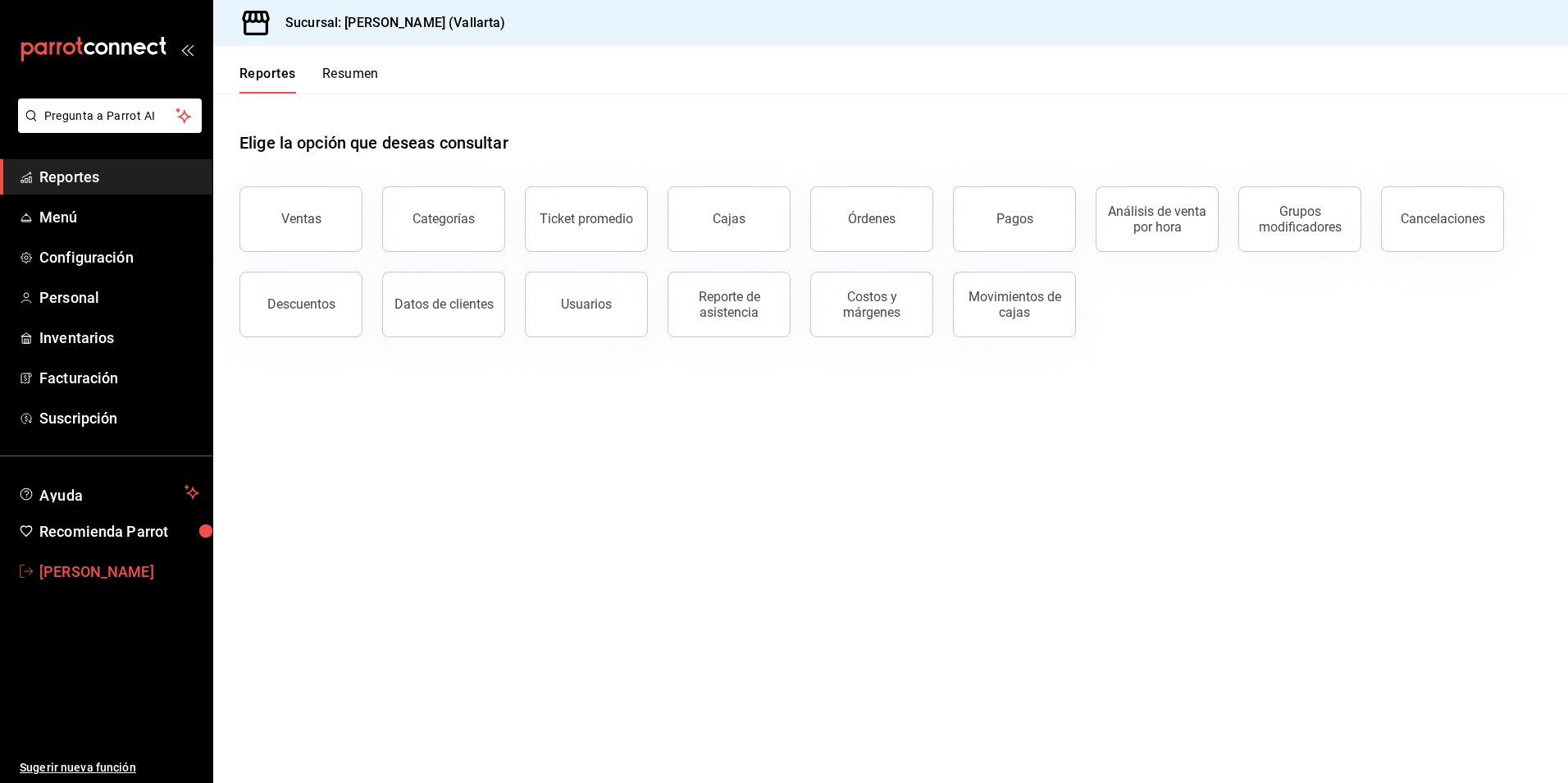
click at [77, 575] on span "[PERSON_NAME]" at bounding box center [119, 572] width 160 height 22
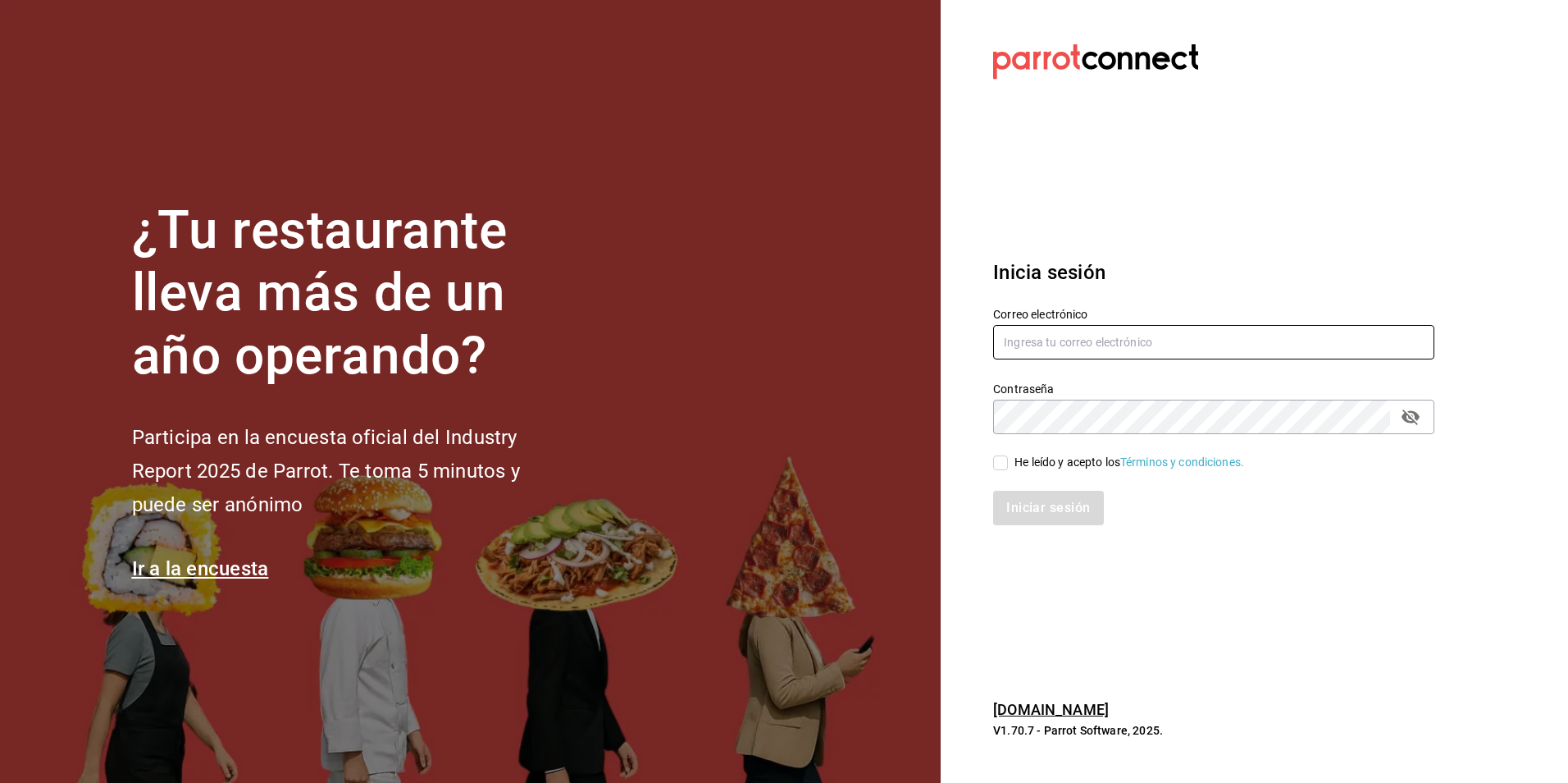
type input "[EMAIL_ADDRESS][DOMAIN_NAME]"
drag, startPoint x: 1075, startPoint y: 345, endPoint x: 714, endPoint y: 336, distance: 361.1
click at [714, 336] on div "¿Tu restaurante lleva más de un año operando? Participa en la encuesta oficial …" at bounding box center [784, 391] width 1568 height 783
click at [884, 413] on div "¿Tu restaurante lleva más de un año operando? Participa en la encuesta oficial …" at bounding box center [784, 391] width 1568 height 783
click at [1419, 419] on icon "passwordField" at bounding box center [1410, 417] width 20 height 20
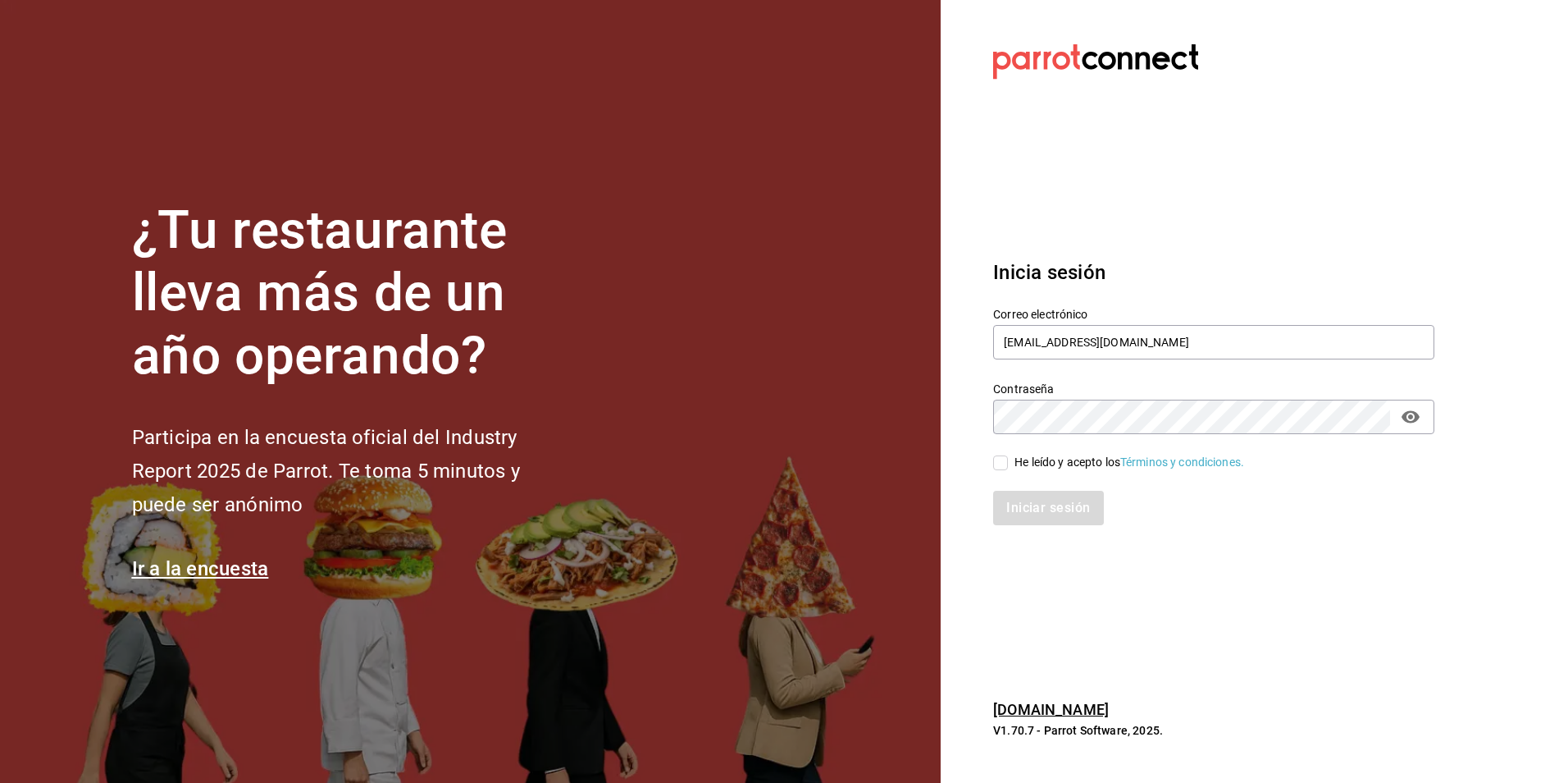
click at [796, 409] on div "¿Tu restaurante lleva más de un año operando? Participa en la encuesta oficial …" at bounding box center [784, 391] width 1568 height 783
click at [999, 459] on input "He leído y acepto los Términos y condiciones." at bounding box center [1000, 462] width 15 height 15
checkbox input "true"
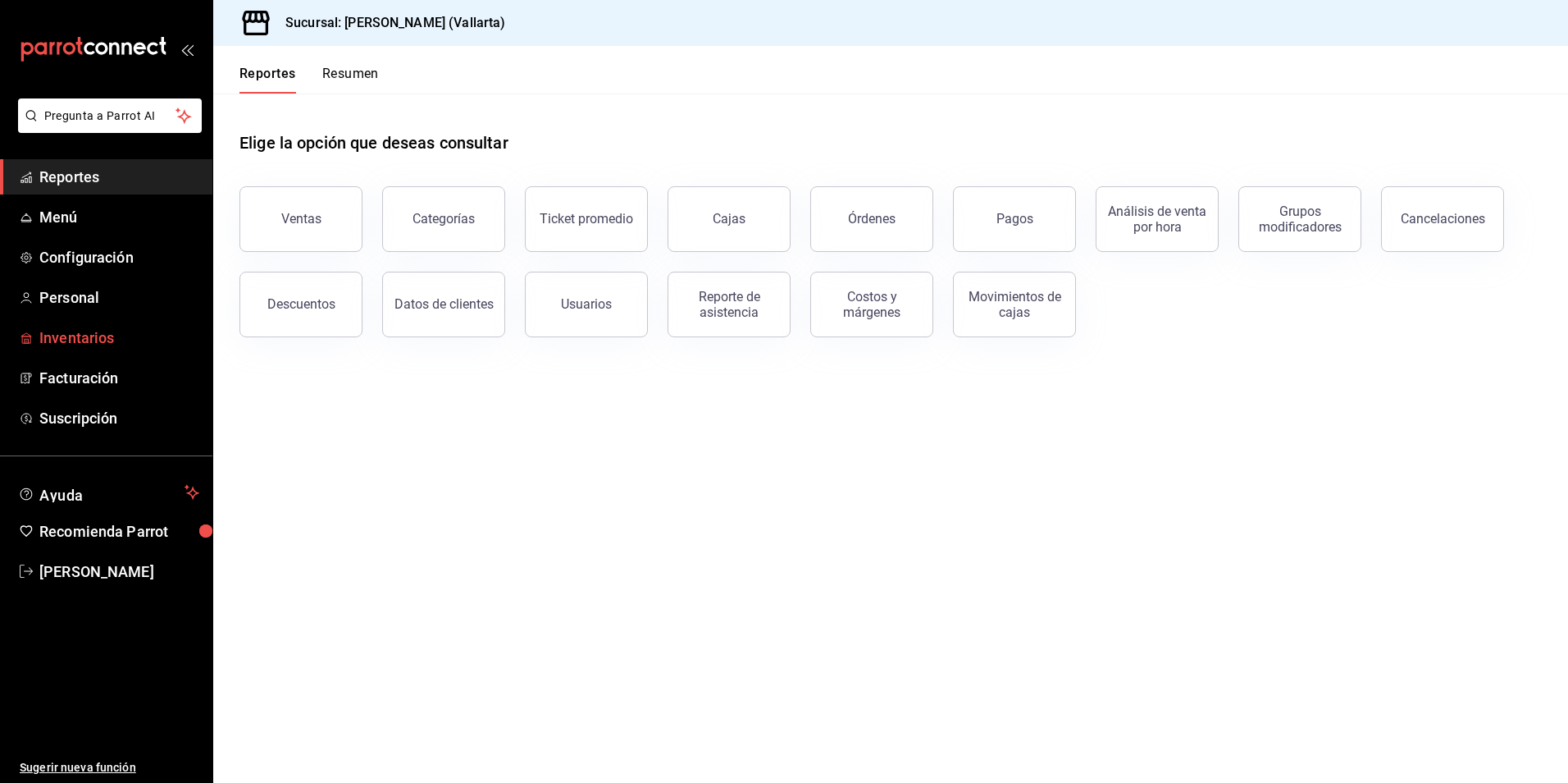
click at [96, 348] on span "Inventarios" at bounding box center [119, 337] width 160 height 22
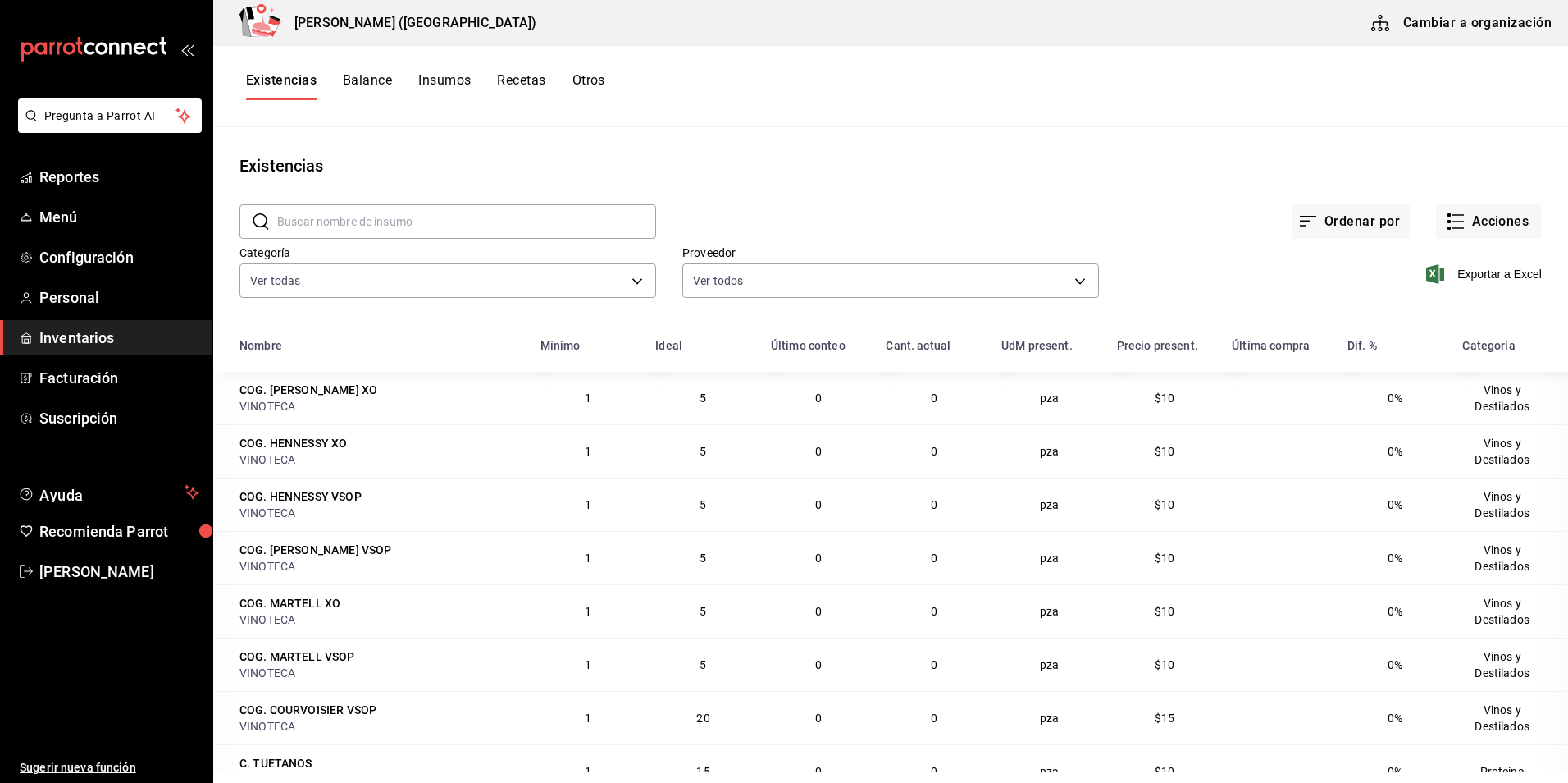
click at [534, 80] on button "Recetas" at bounding box center [521, 86] width 49 height 28
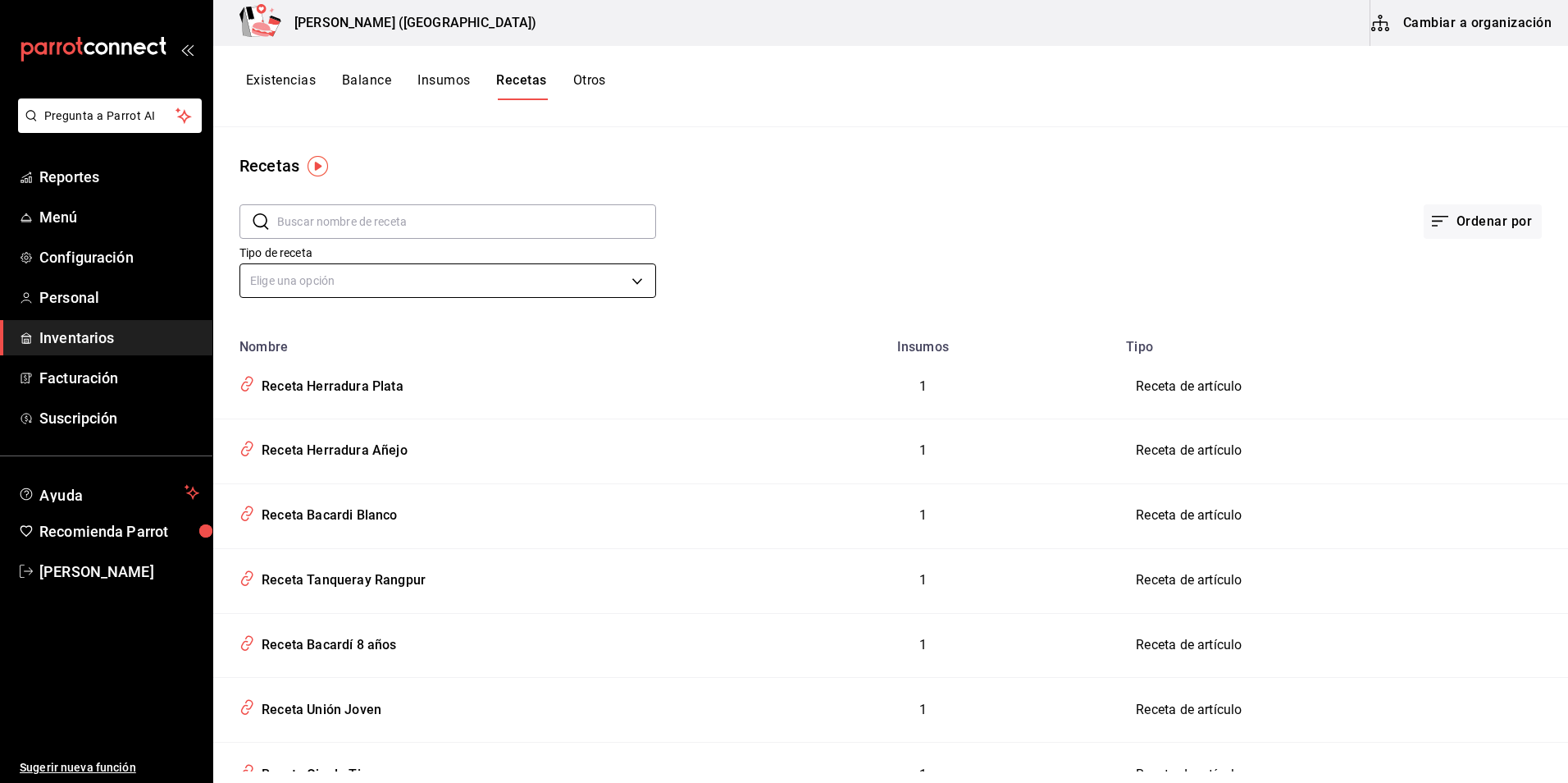
click at [451, 278] on body "Pregunta a Parrot AI Reportes Menú Configuración Personal Inventarios Facturaci…" at bounding box center [784, 385] width 1568 height 771
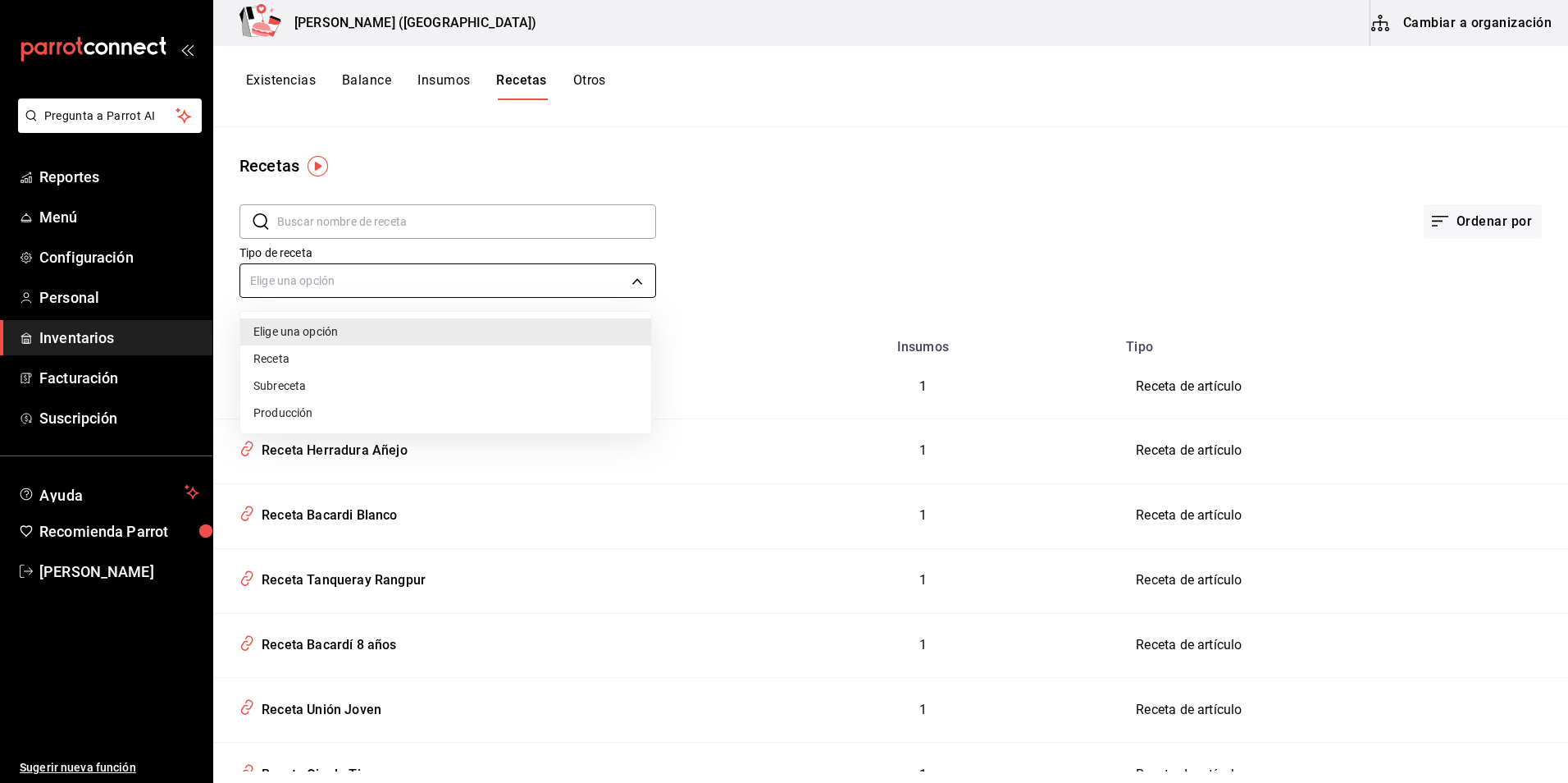
click at [451, 278] on div at bounding box center [784, 391] width 1568 height 783
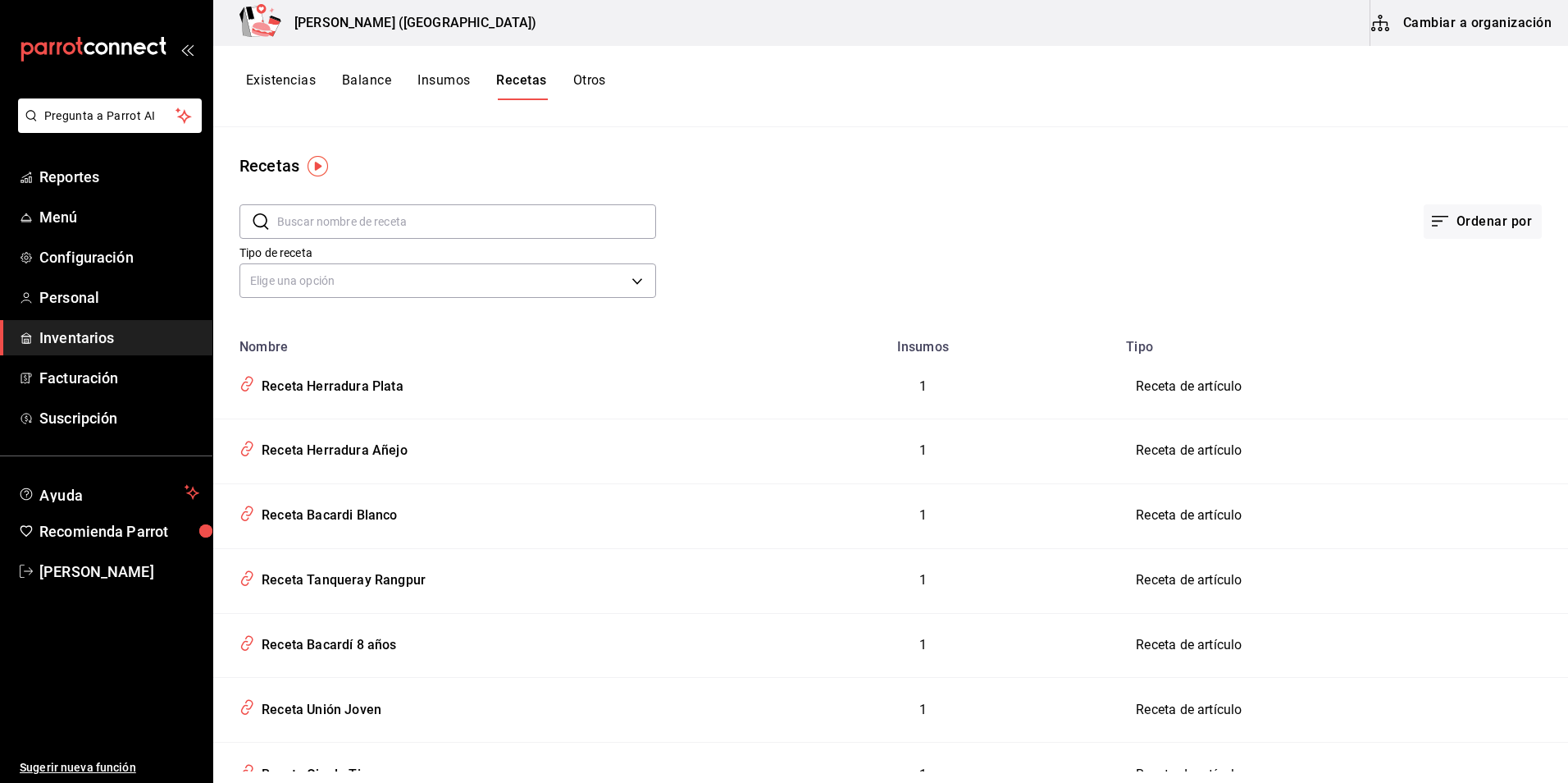
click at [1416, 21] on button "Cambiar a organización" at bounding box center [1463, 23] width 184 height 46
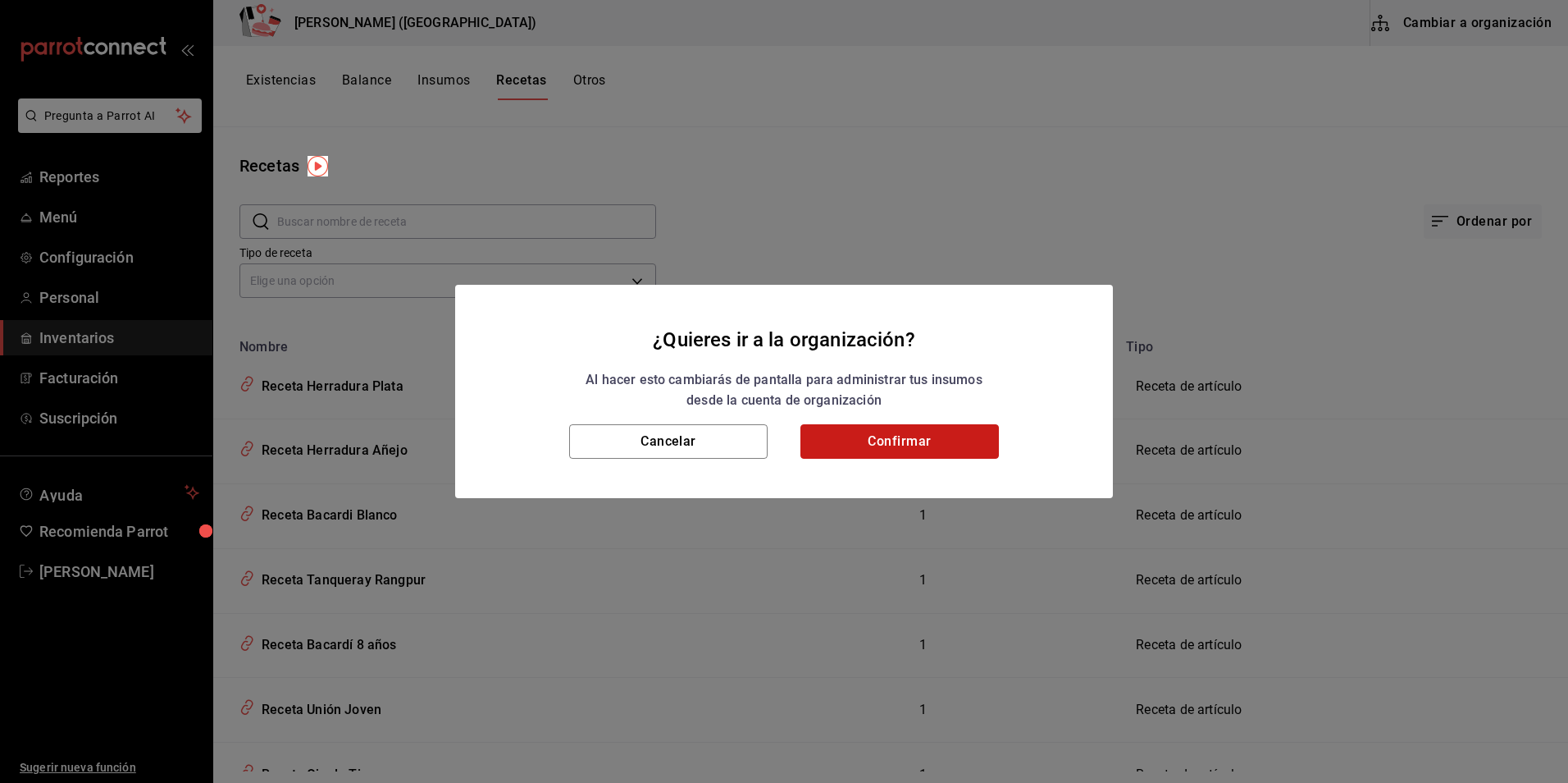
click at [884, 444] on button "Confirmar" at bounding box center [900, 442] width 198 height 35
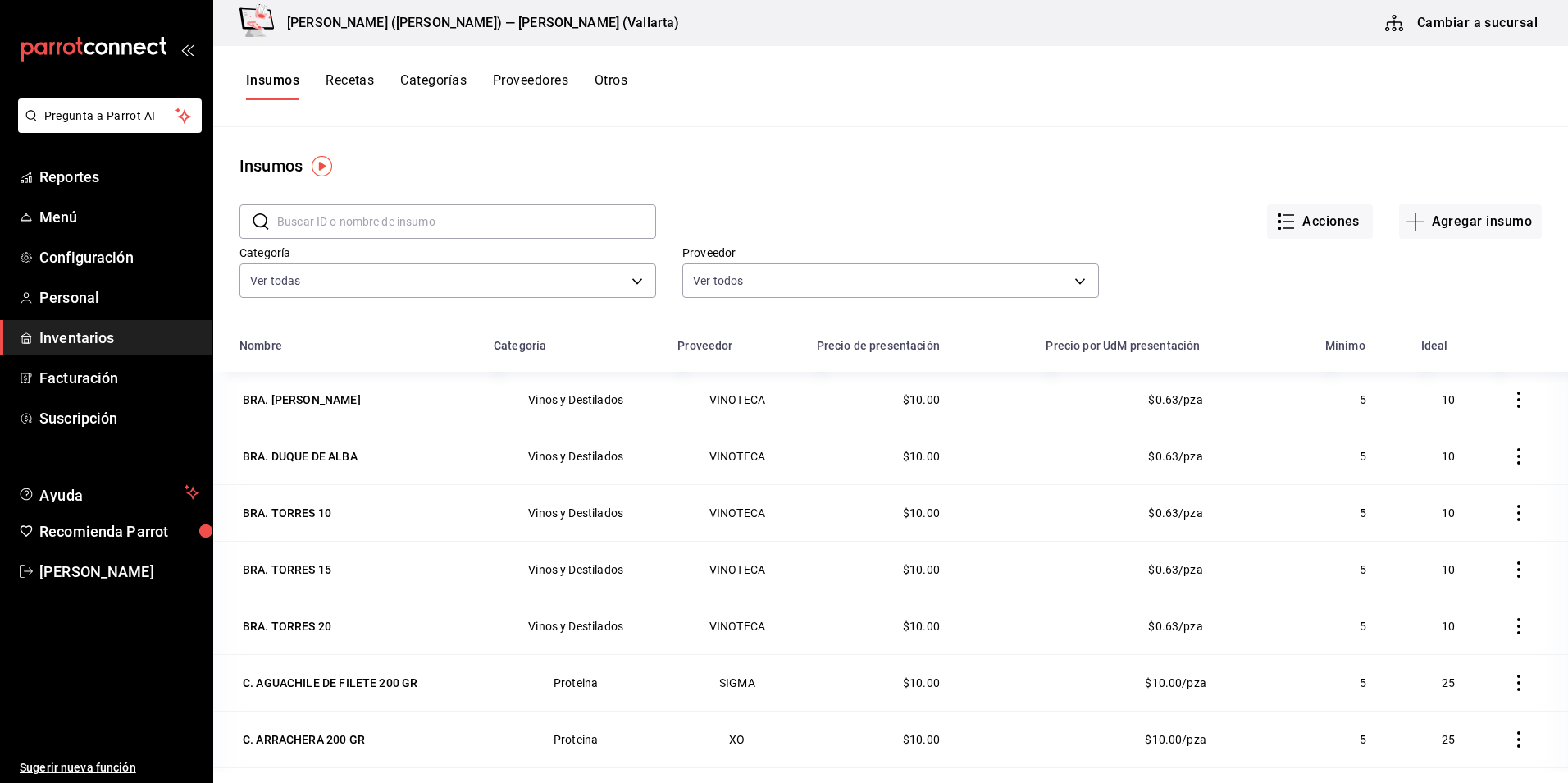
click at [352, 83] on button "Recetas" at bounding box center [349, 86] width 49 height 28
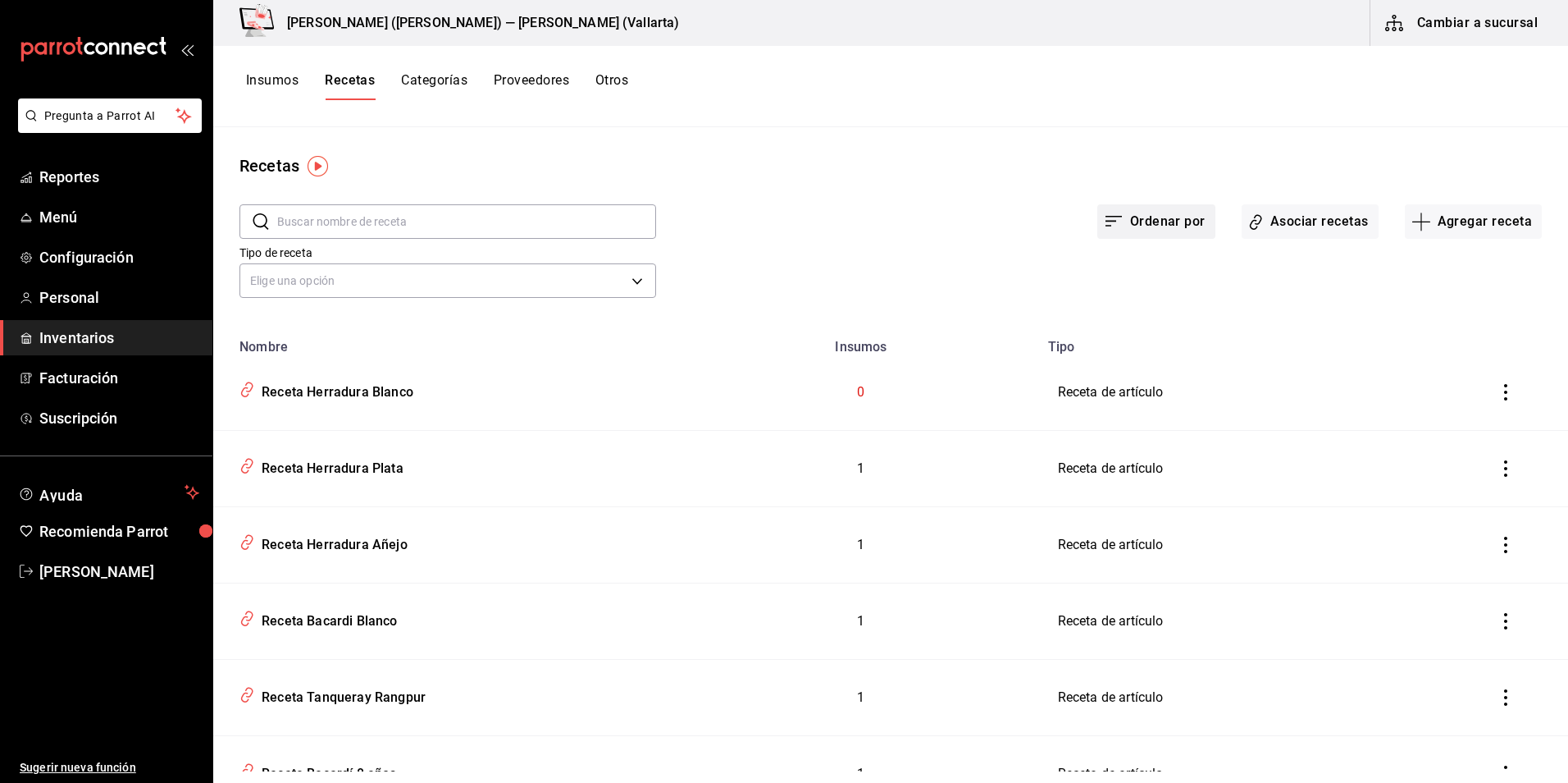
click at [1141, 218] on button "Ordenar por" at bounding box center [1156, 221] width 118 height 35
click at [1121, 306] on li "Vacías" at bounding box center [1147, 300] width 164 height 37
click at [1280, 218] on button "Asociar recetas" at bounding box center [1310, 221] width 137 height 35
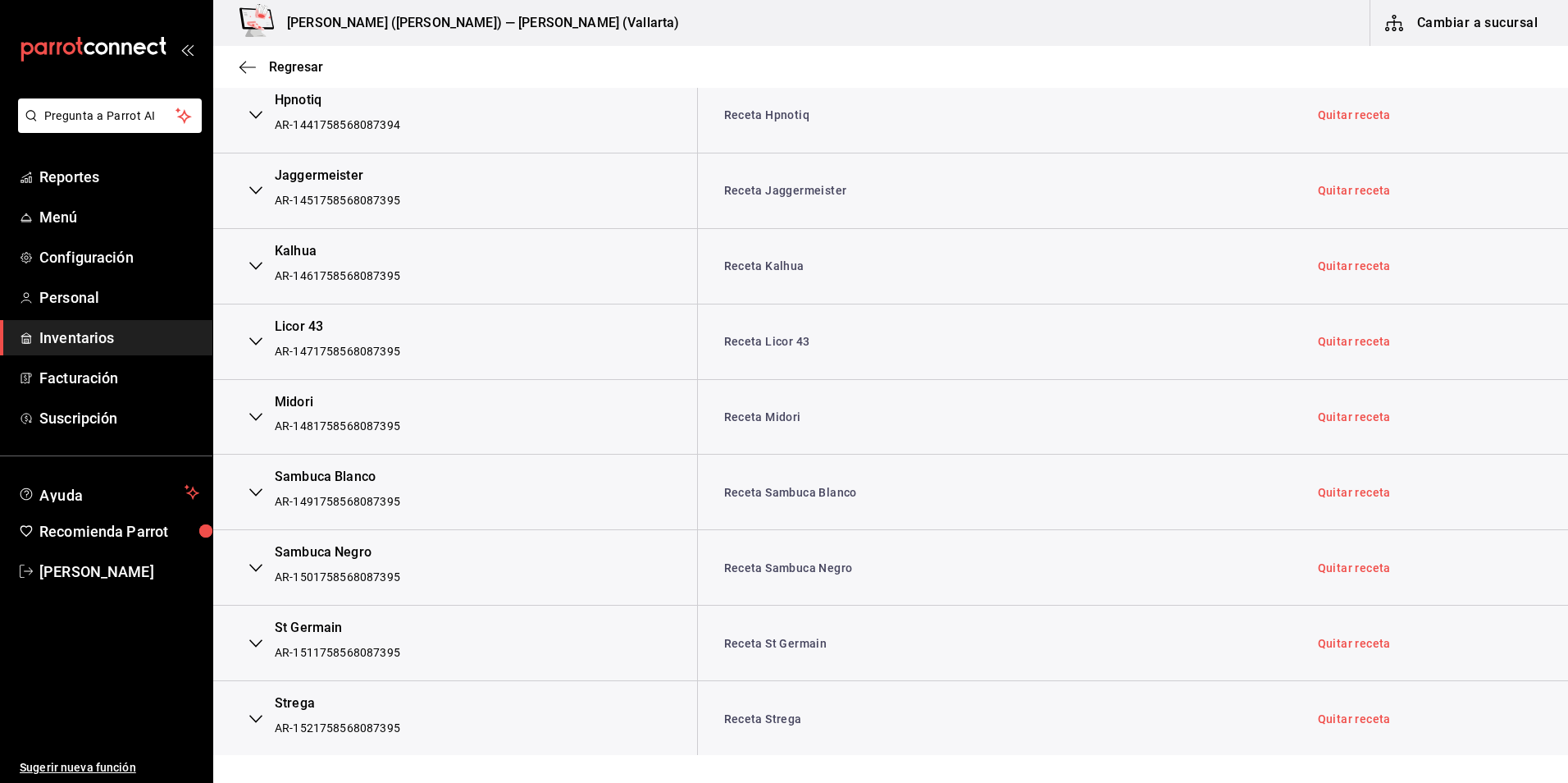
scroll to position [4405, 0]
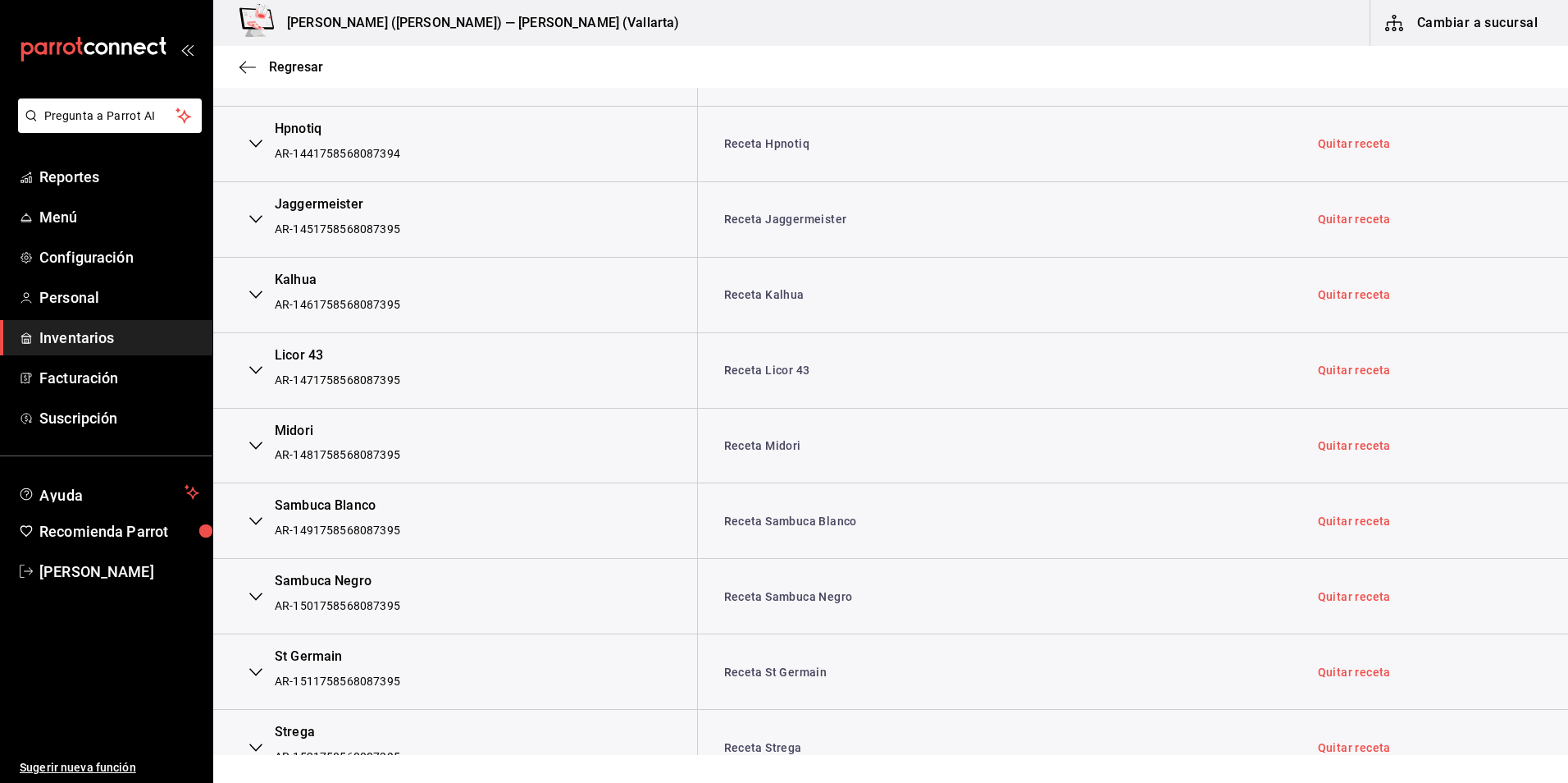
click at [260, 368] on icon "button" at bounding box center [255, 369] width 13 height 13
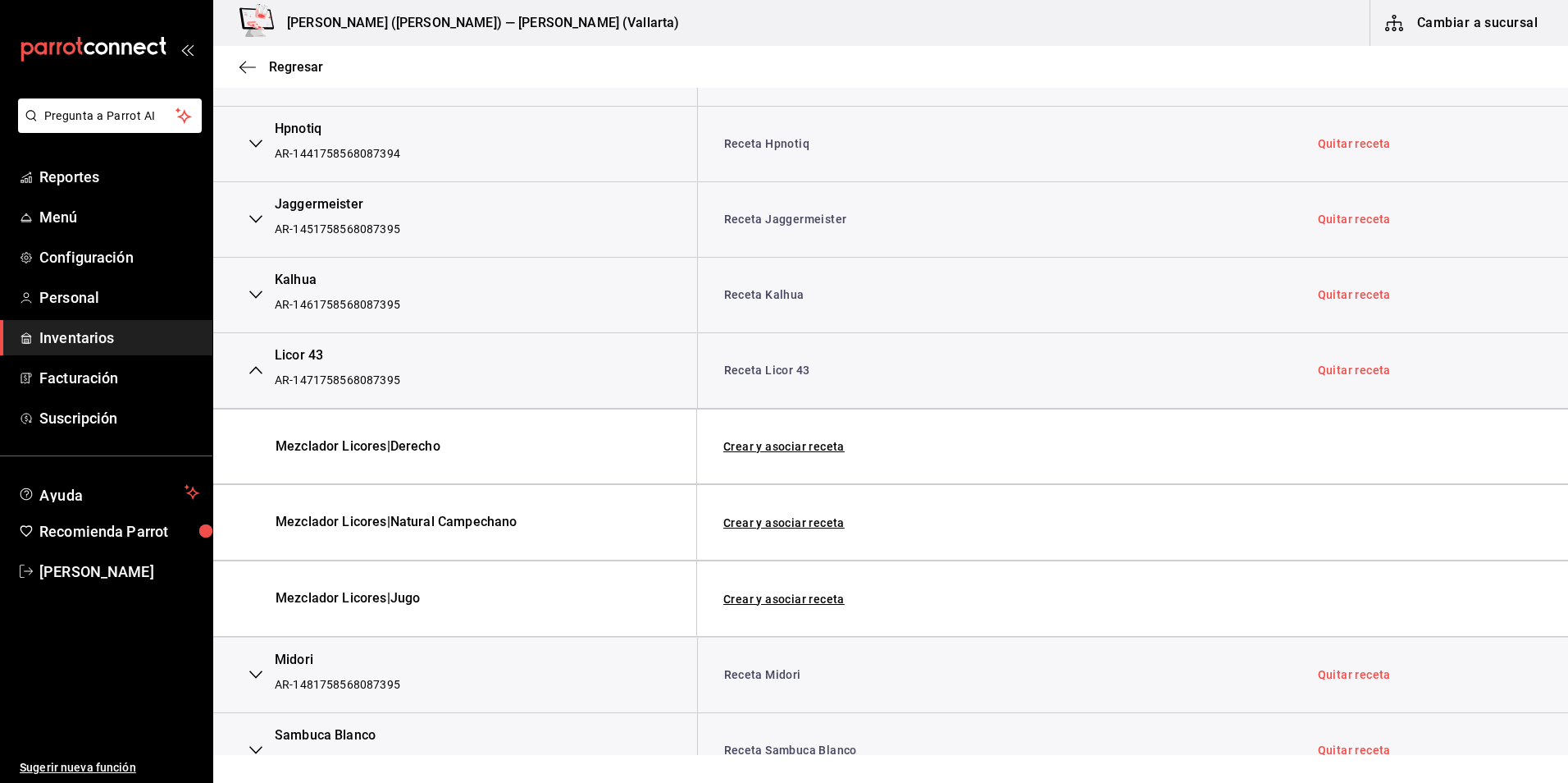
click at [255, 369] on icon "button" at bounding box center [255, 370] width 13 height 8
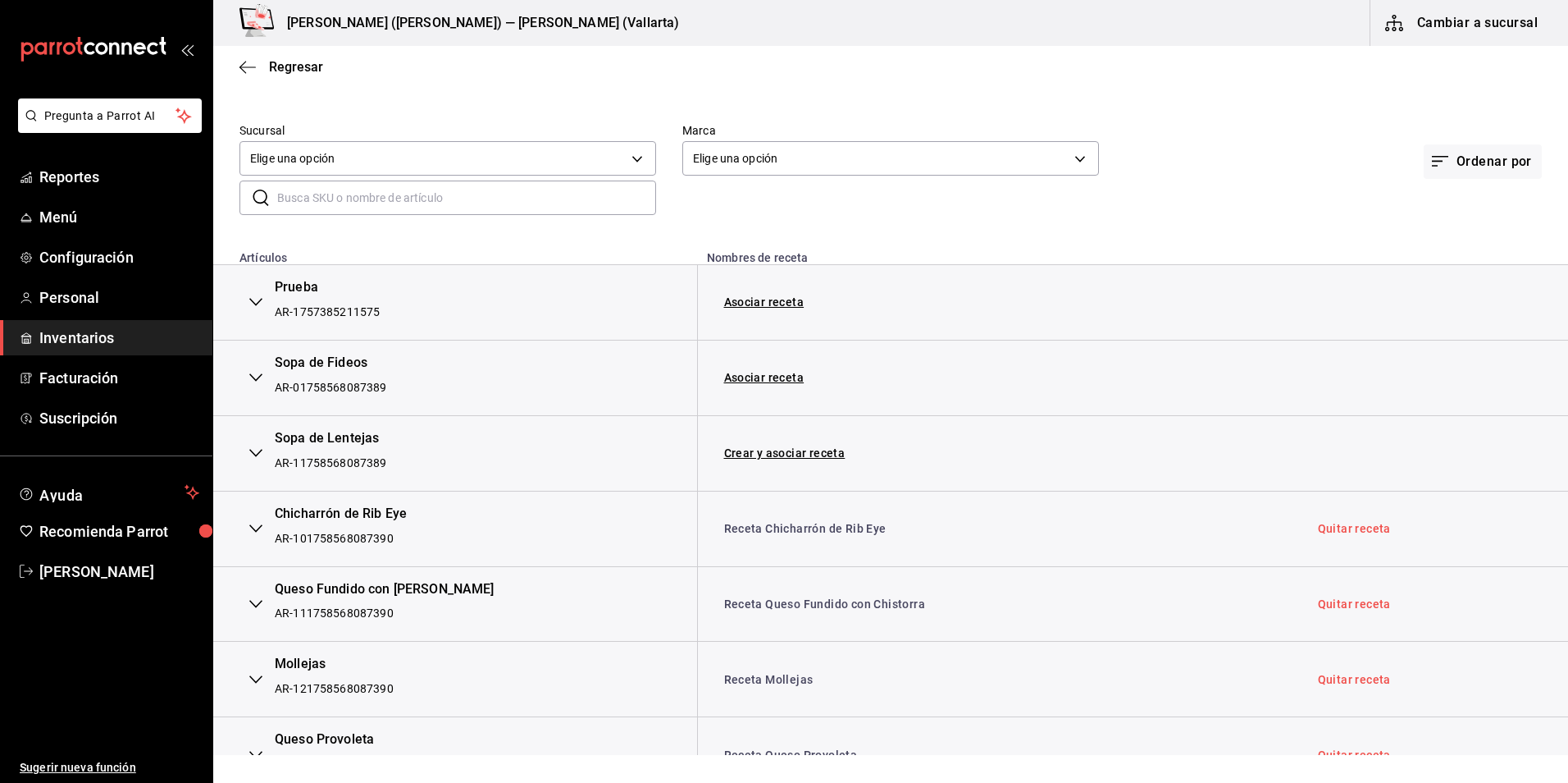
scroll to position [0, 0]
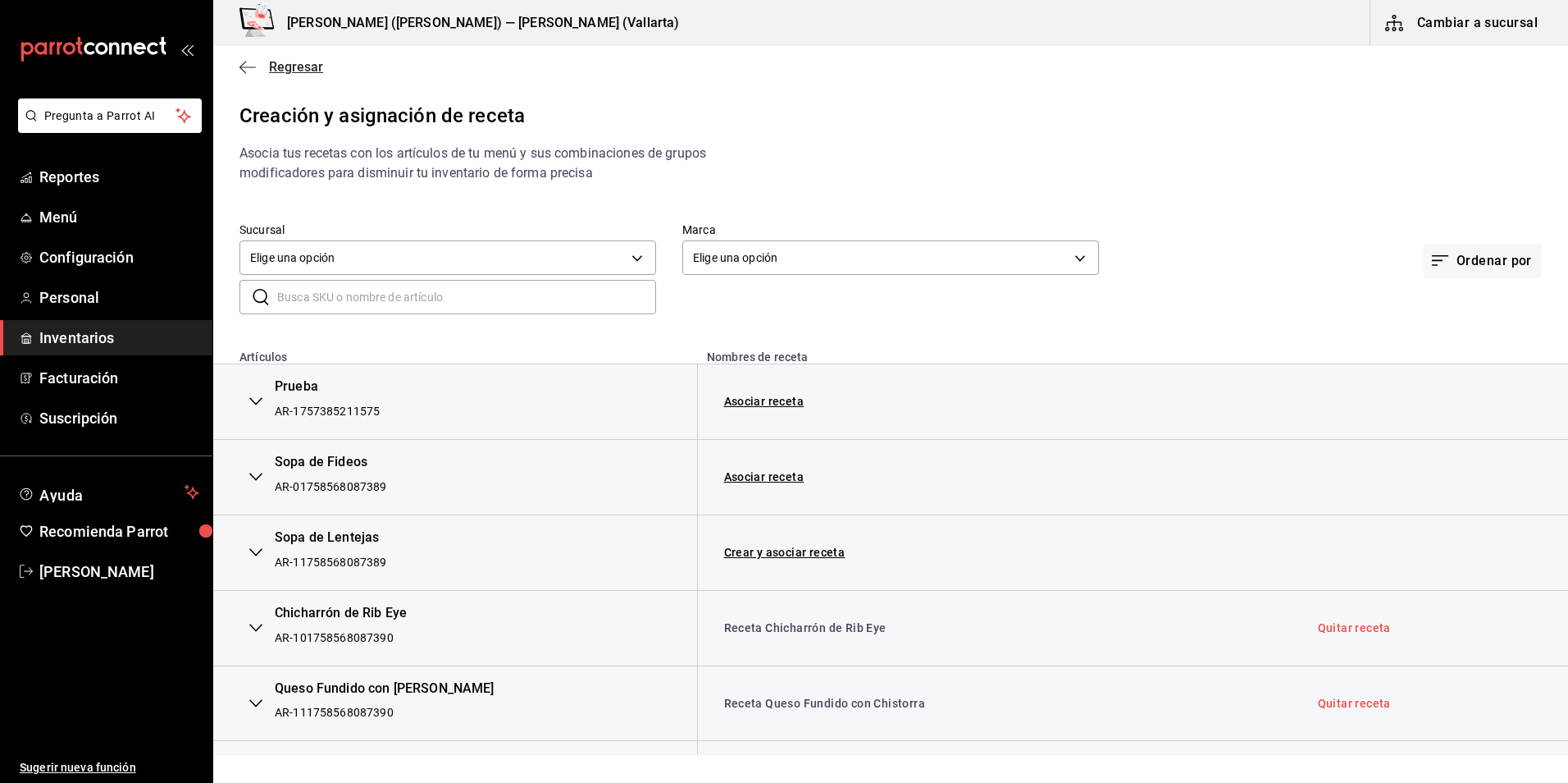
click at [247, 67] on icon "button" at bounding box center [247, 66] width 17 height 1
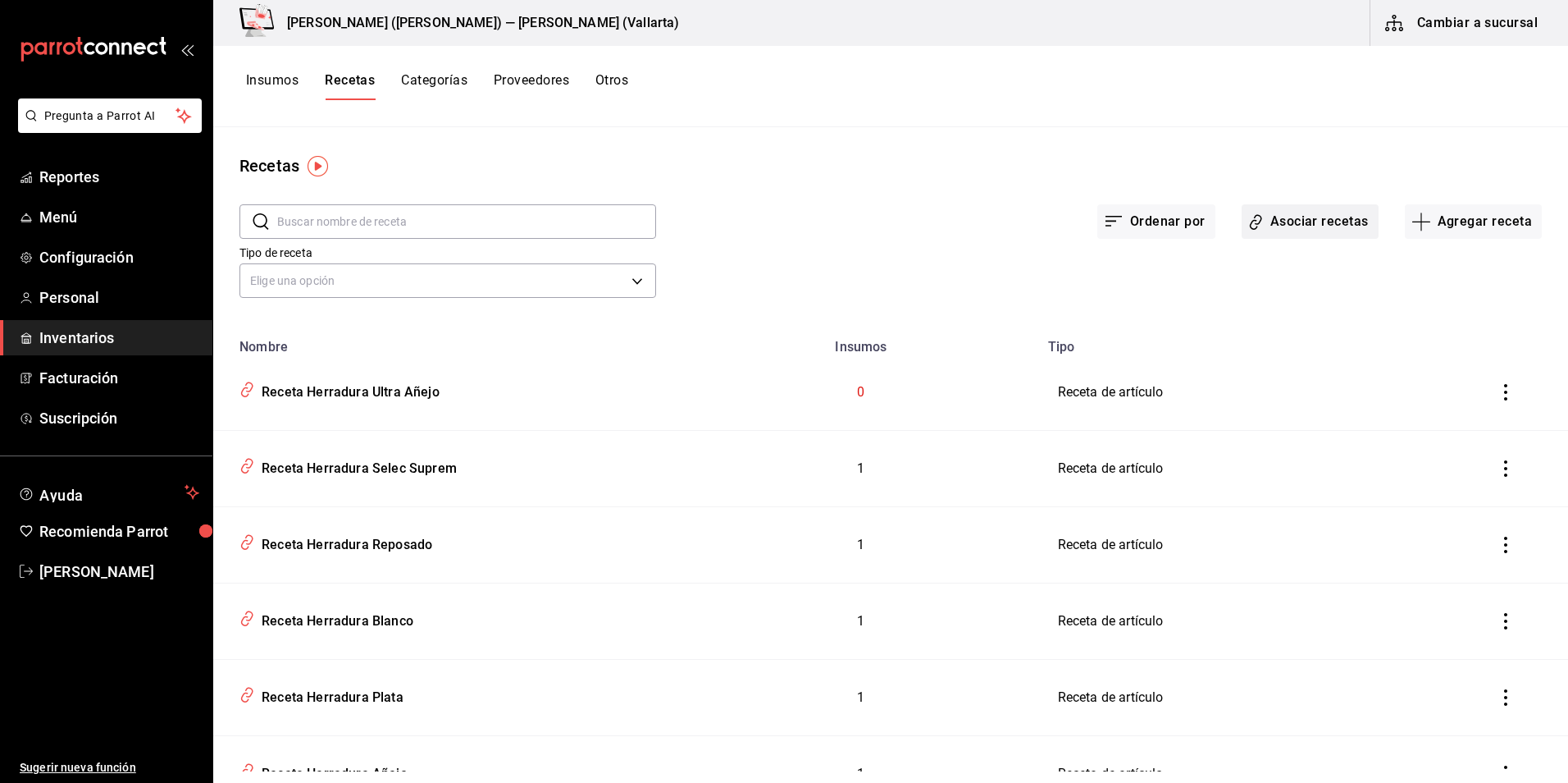
click at [1315, 218] on button "Asociar recetas" at bounding box center [1310, 221] width 137 height 35
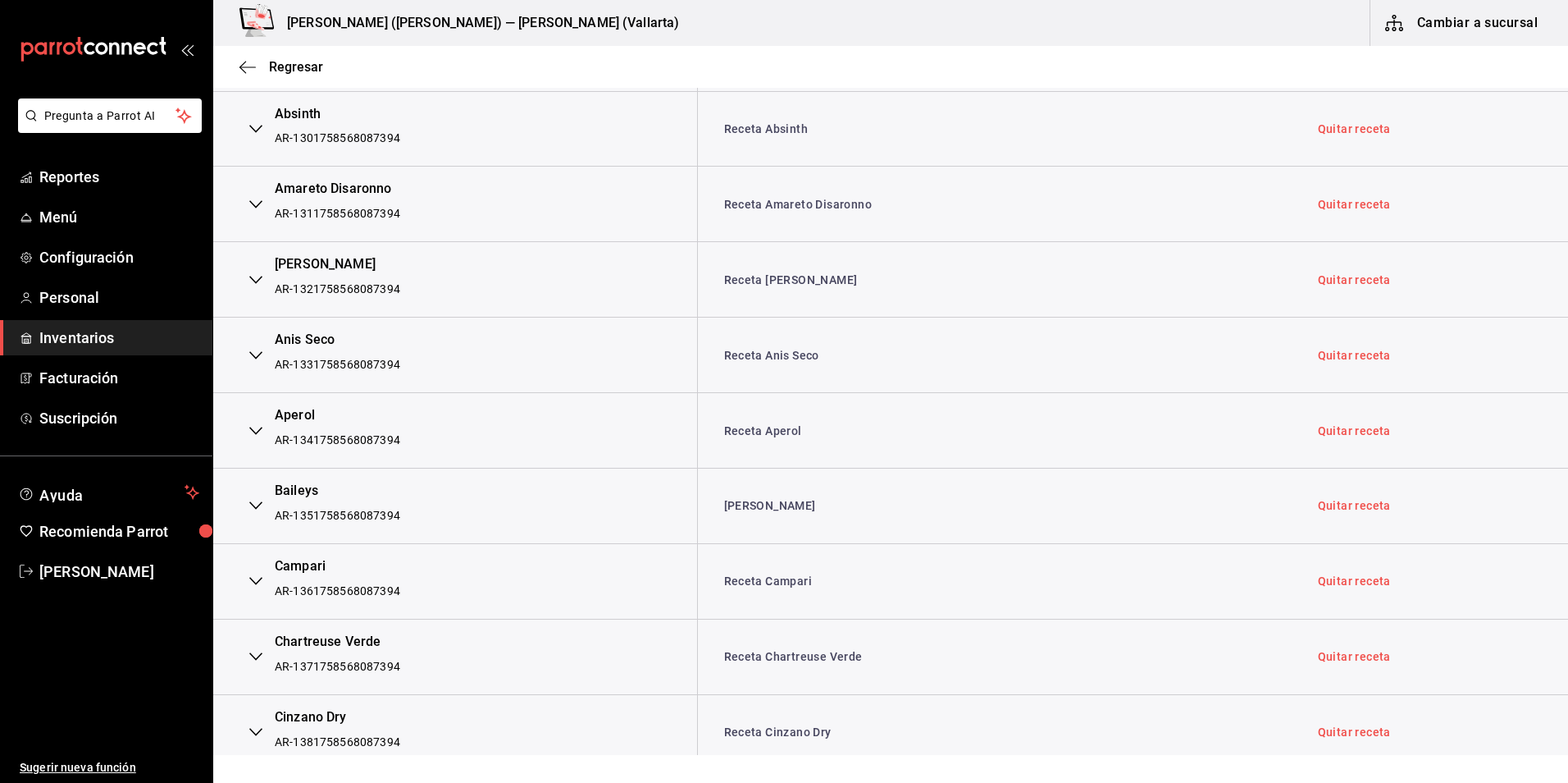
scroll to position [3447, 0]
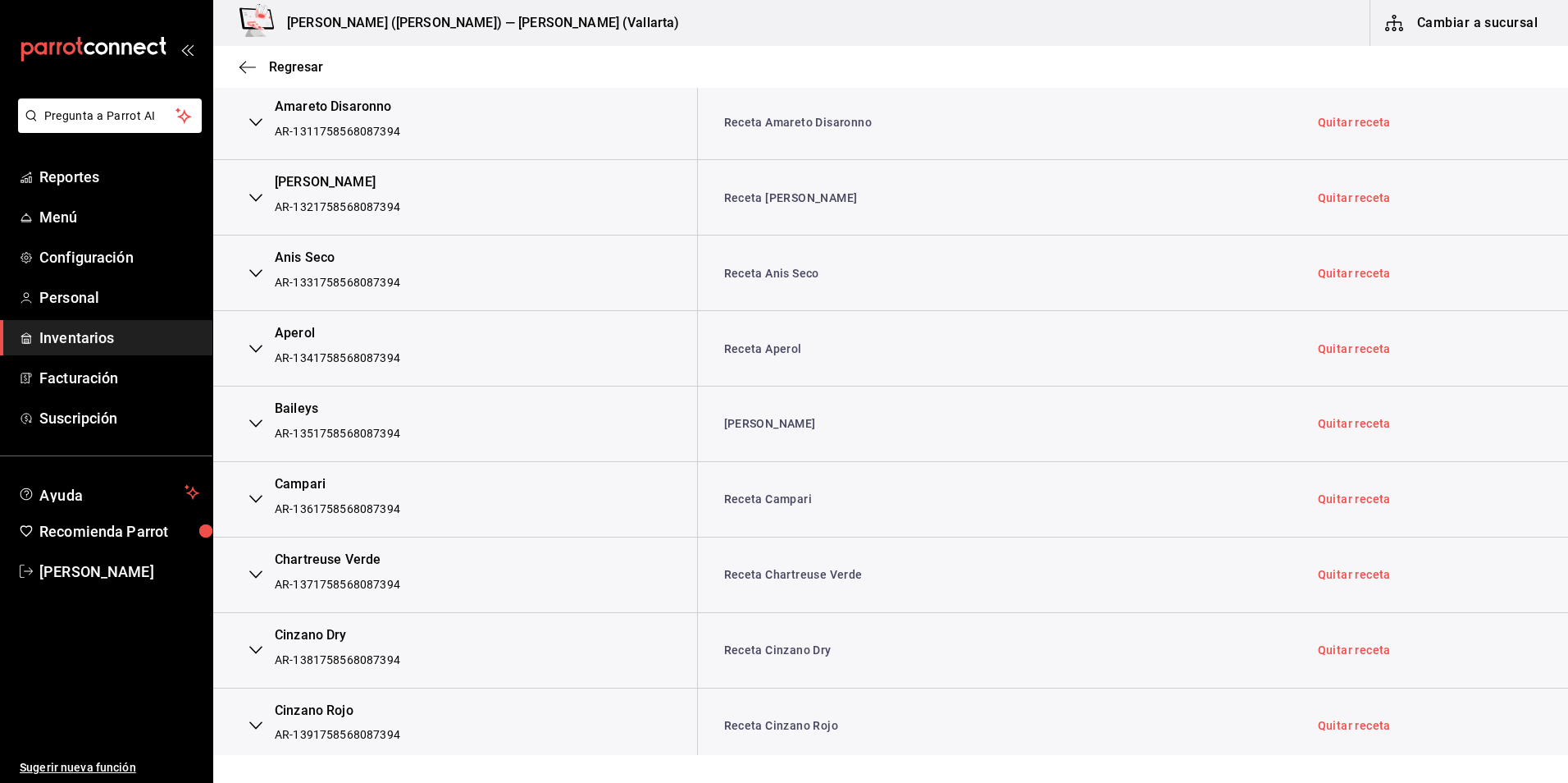
click at [258, 426] on icon "button" at bounding box center [255, 424] width 13 height 8
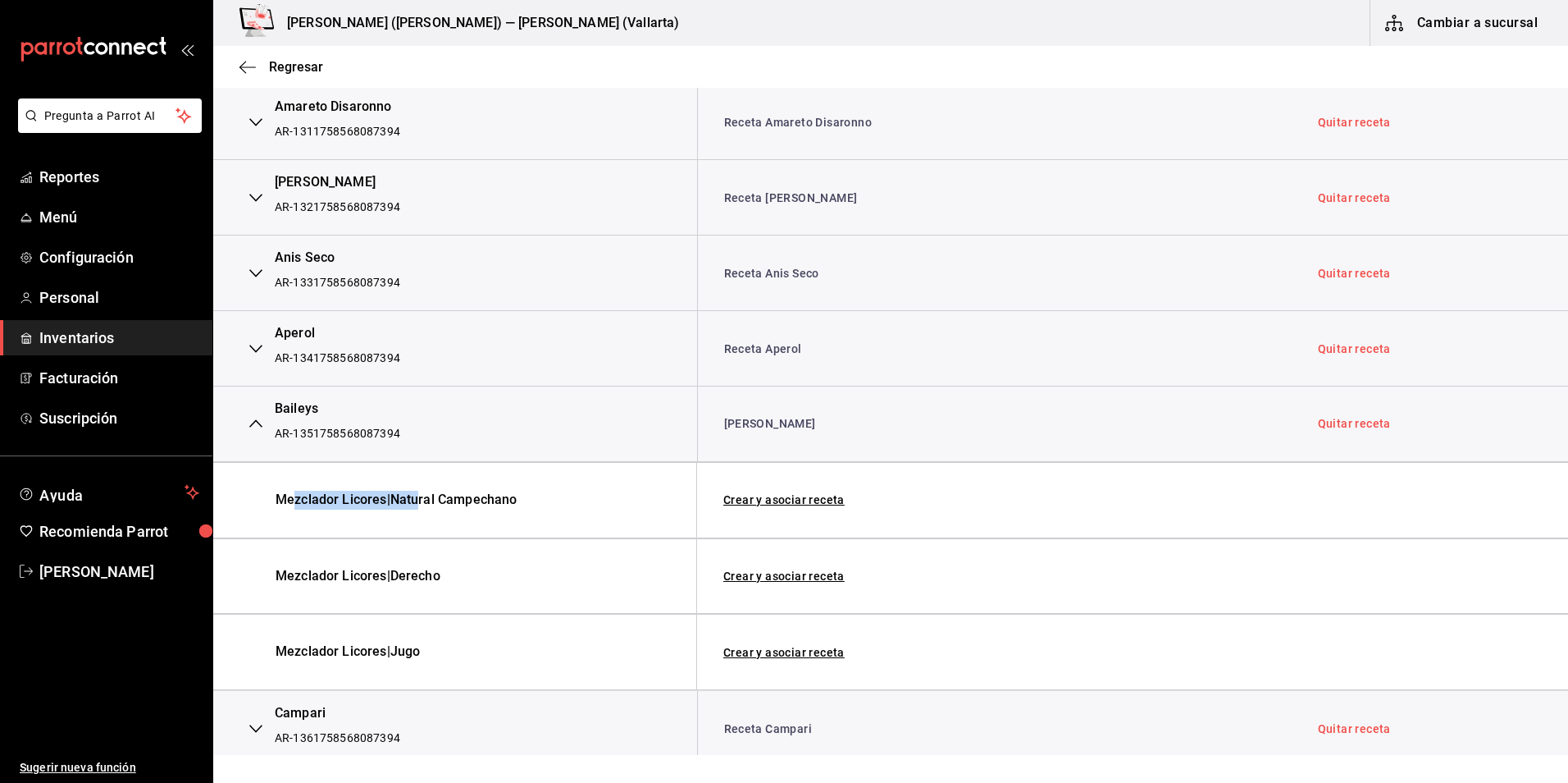
drag, startPoint x: 296, startPoint y: 500, endPoint x: 424, endPoint y: 496, distance: 128.1
click at [424, 496] on span "Mezclador Licores | Natural Campechano" at bounding box center [439, 500] width 328 height 19
drag, startPoint x: 424, startPoint y: 496, endPoint x: 467, endPoint y: 500, distance: 43.2
click at [467, 500] on span "Mezclador Licores | Natural Campechano" at bounding box center [439, 500] width 328 height 19
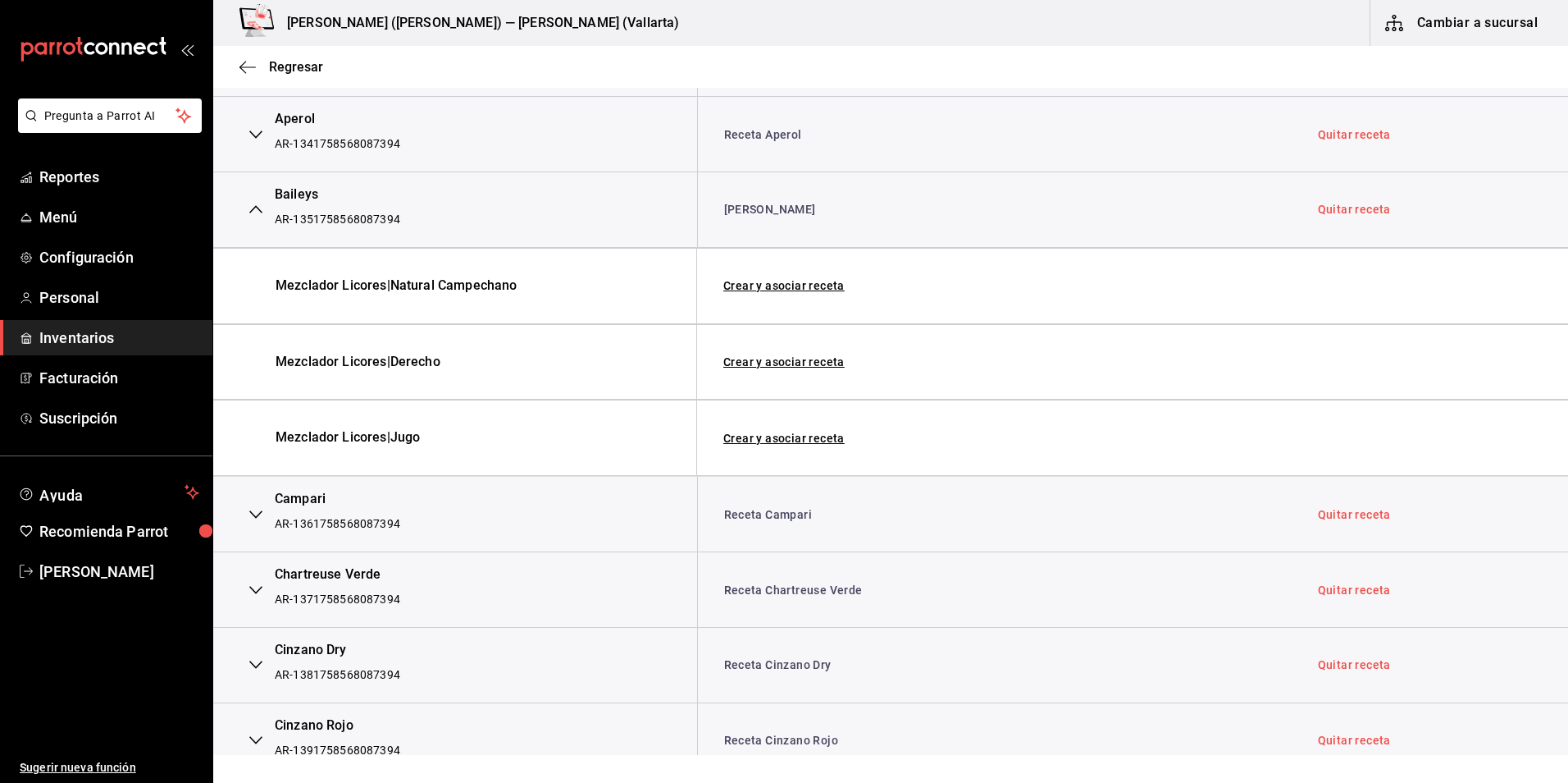
scroll to position [3693, 0]
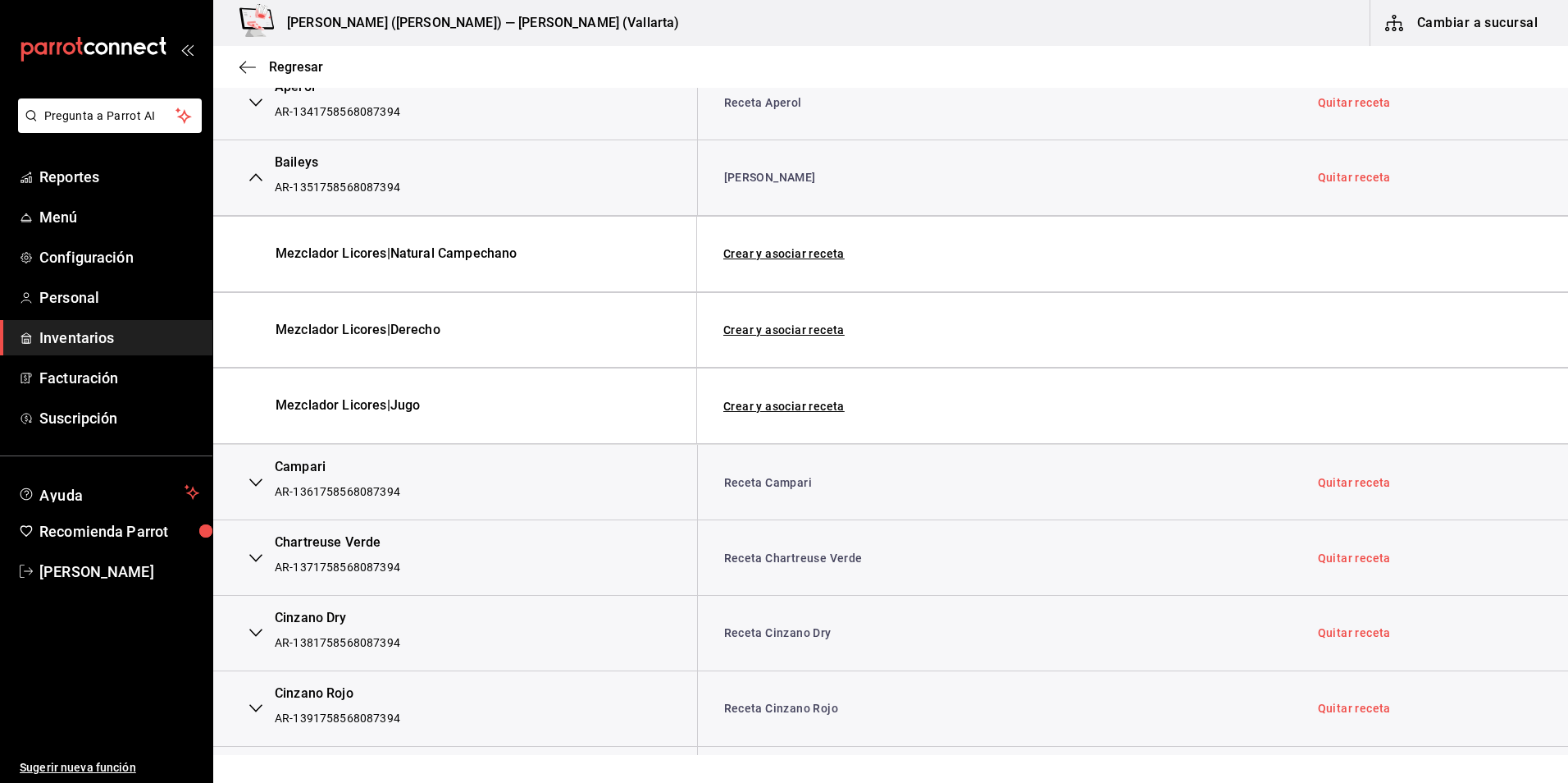
click at [259, 488] on icon "button" at bounding box center [255, 482] width 13 height 13
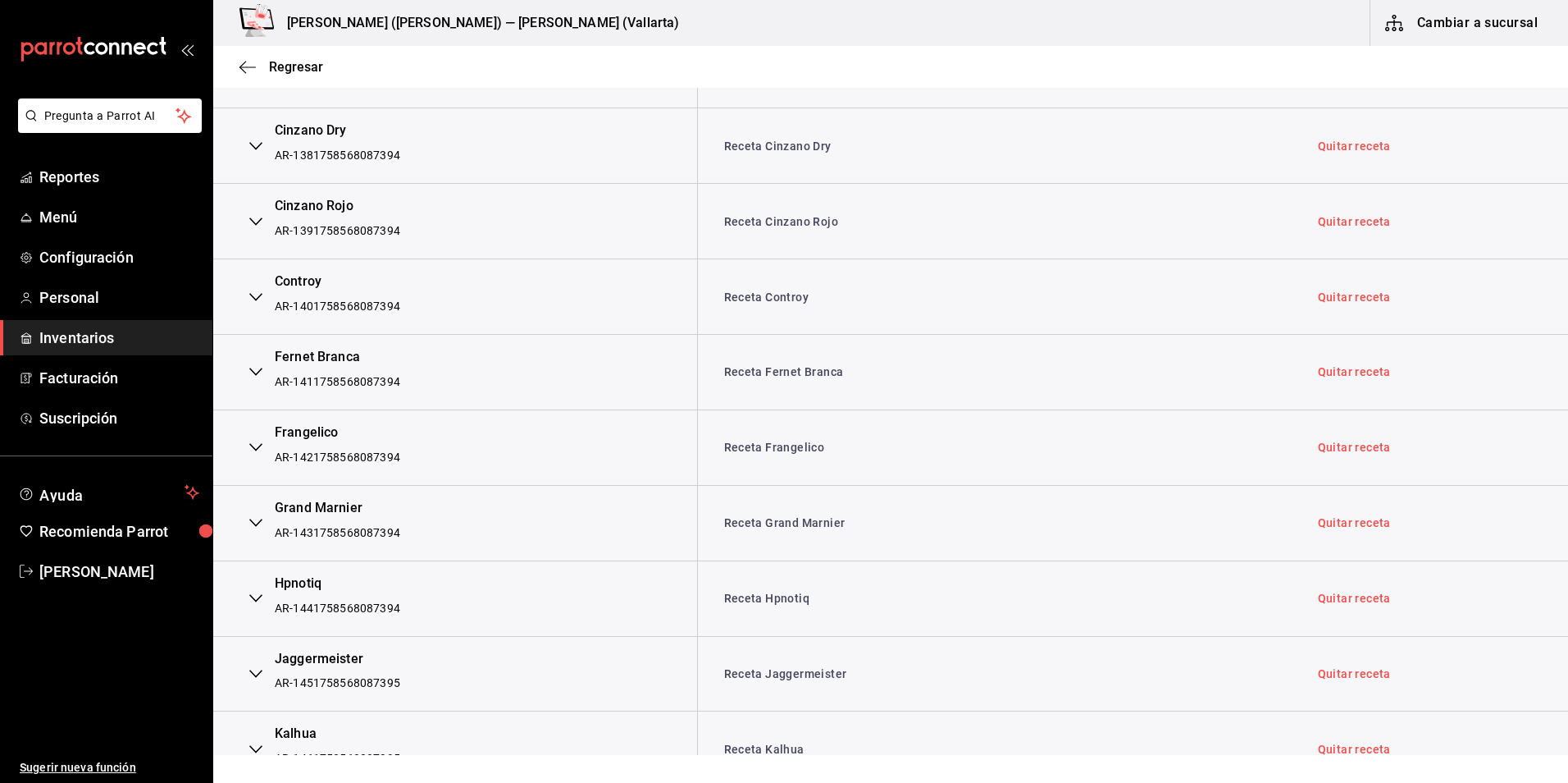
scroll to position [4513, 0]
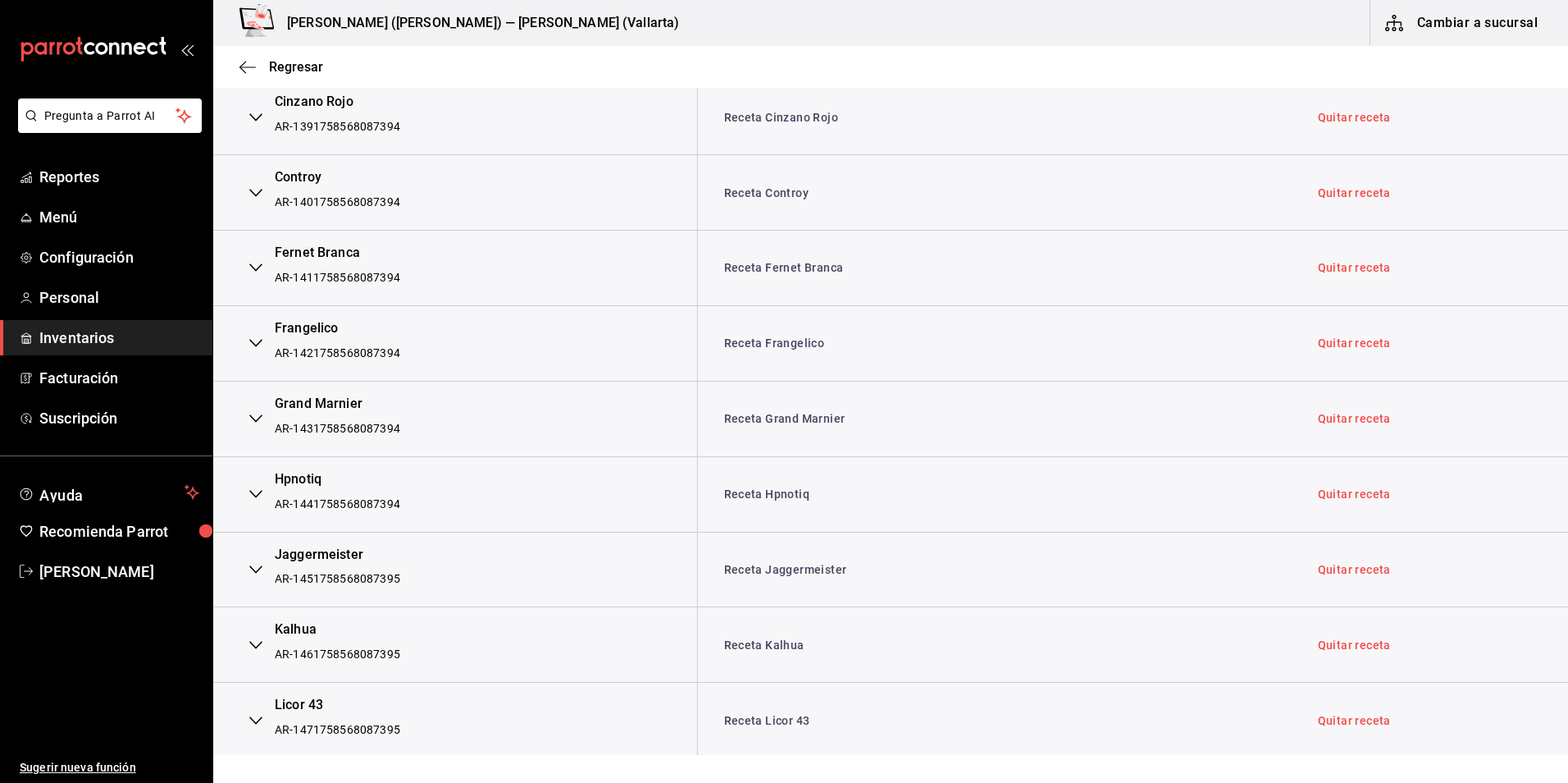
click at [260, 488] on icon "button" at bounding box center [255, 493] width 13 height 13
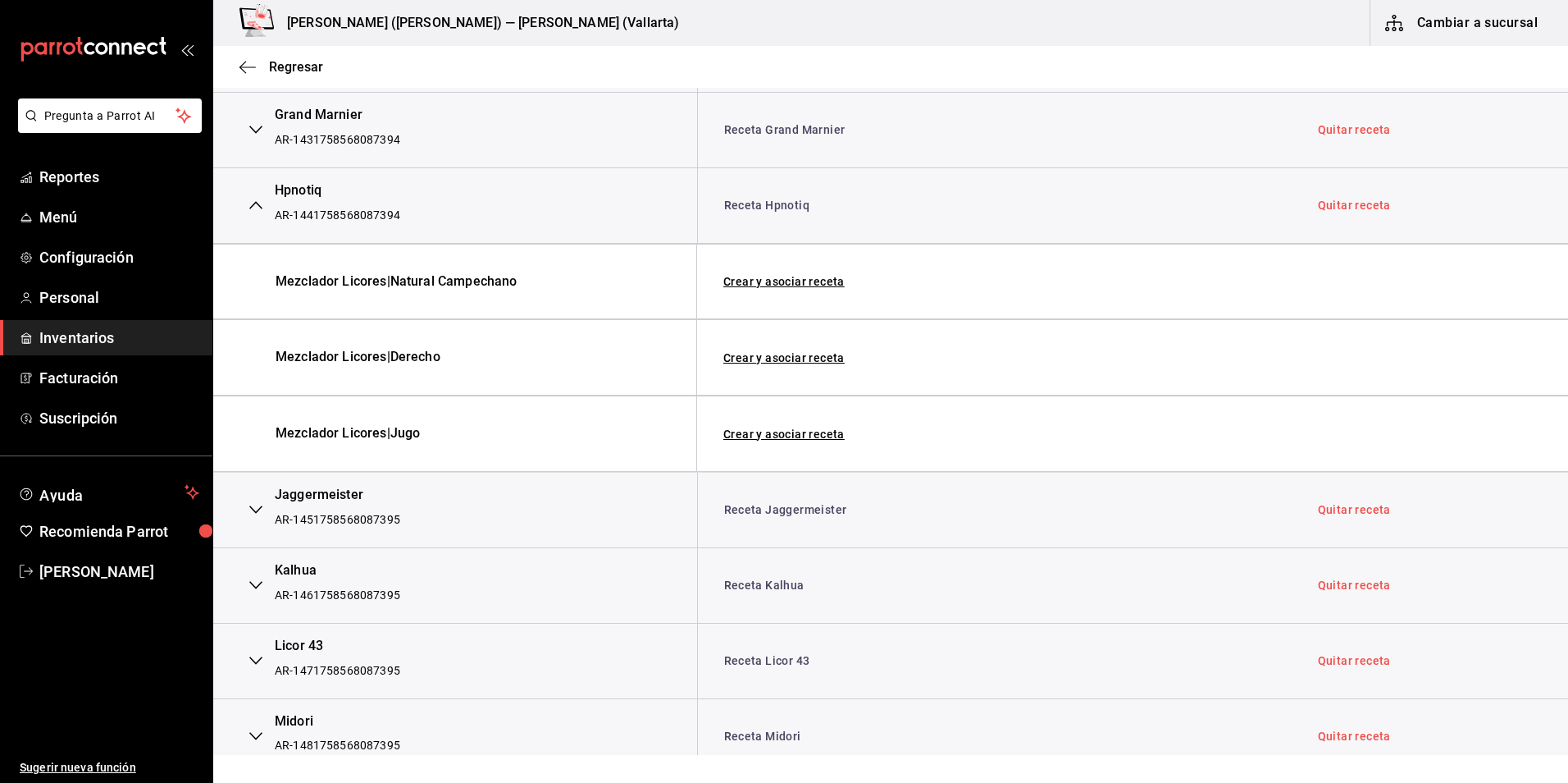
scroll to position [4842, 0]
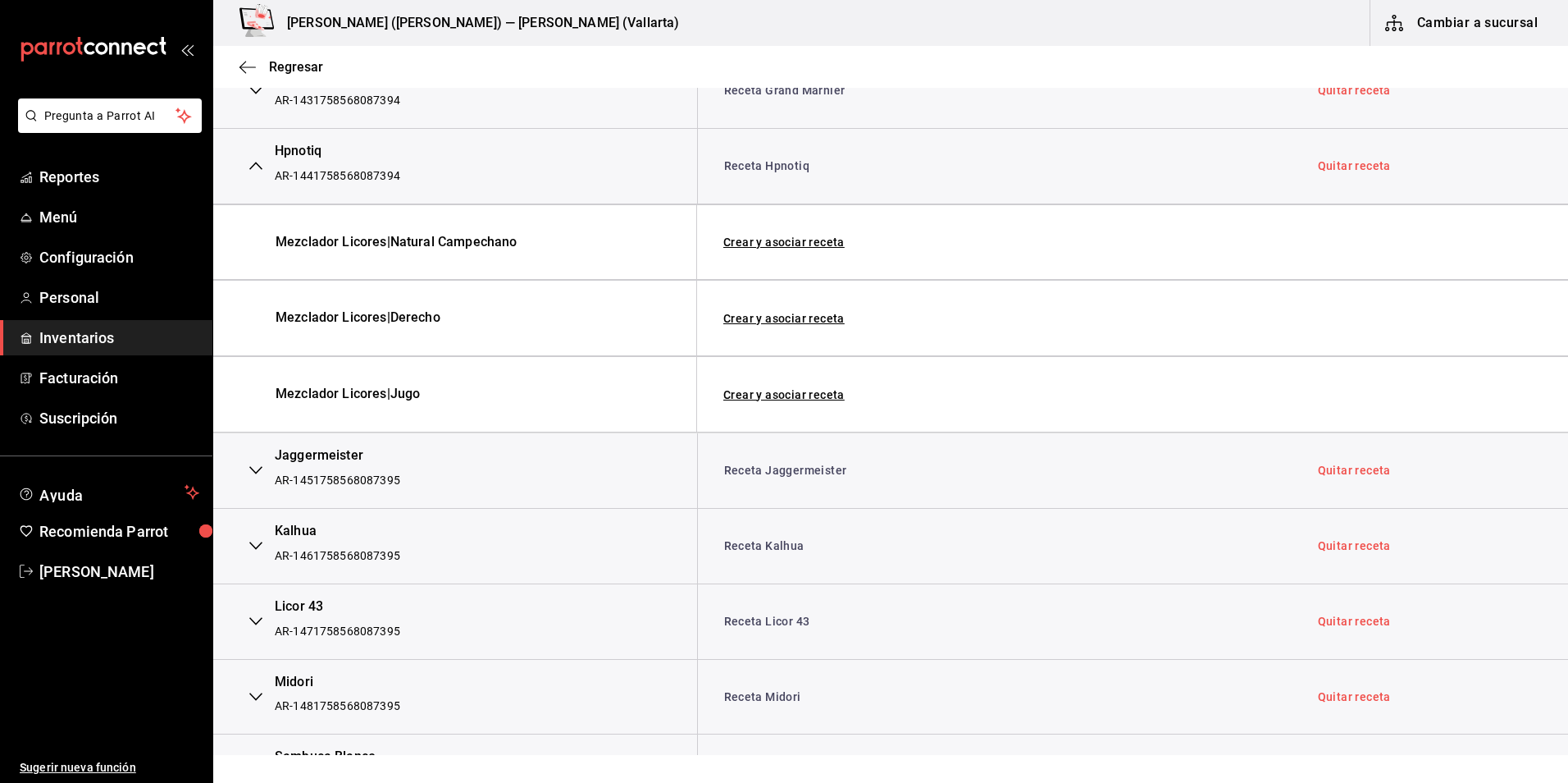
click at [251, 473] on icon "button" at bounding box center [255, 469] width 13 height 13
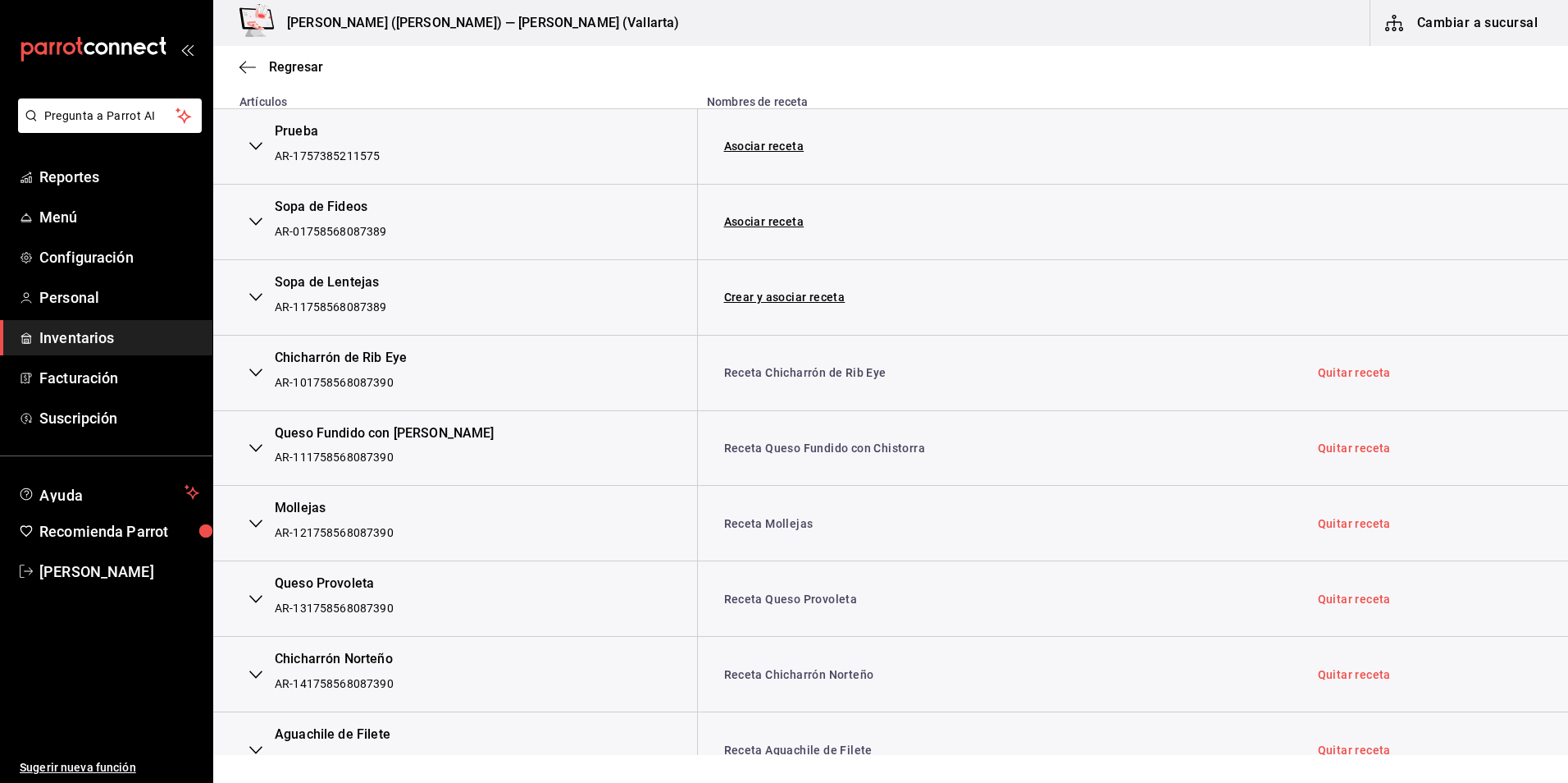
scroll to position [0, 0]
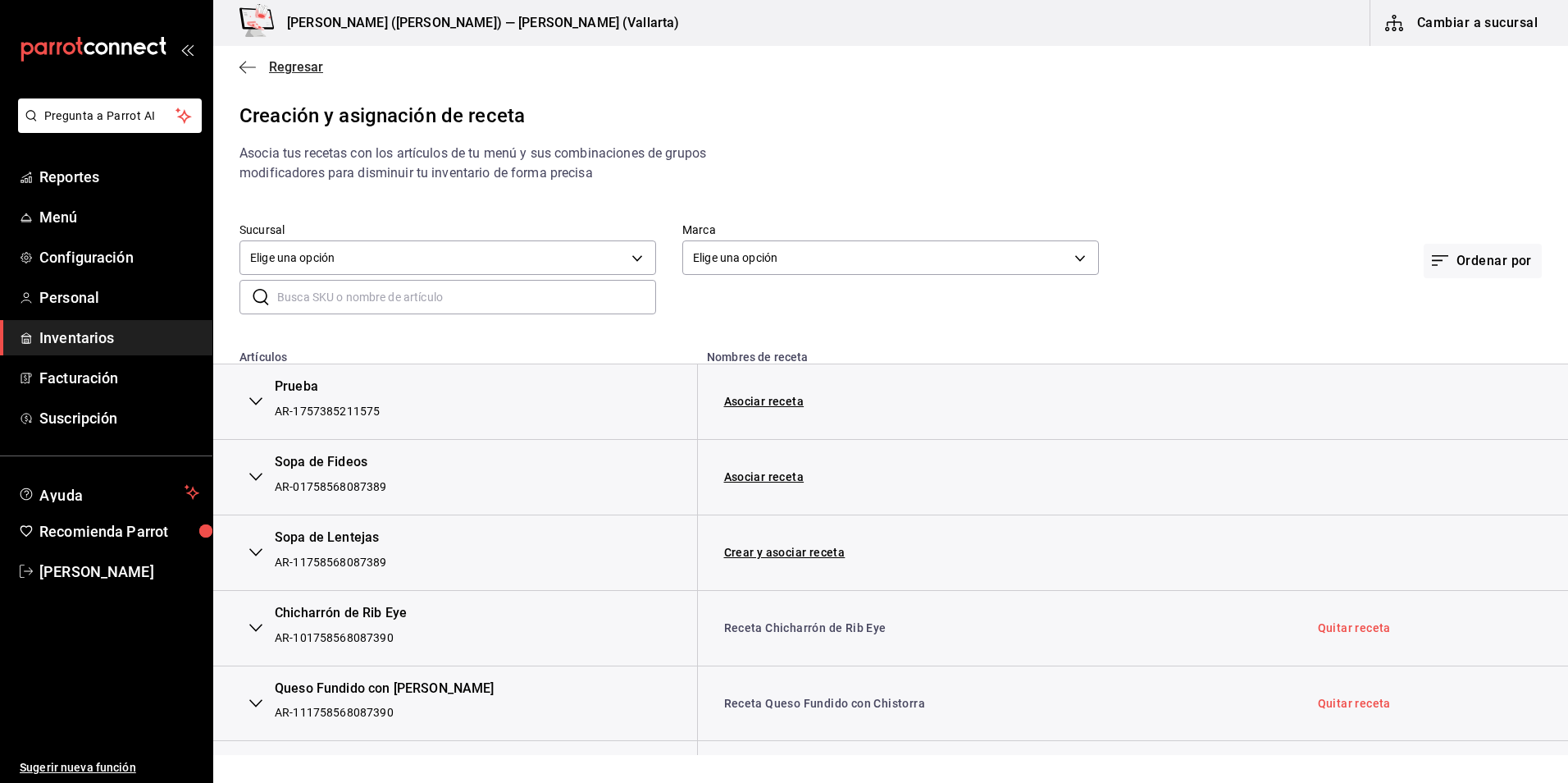
click at [240, 72] on icon "button" at bounding box center [247, 66] width 17 height 15
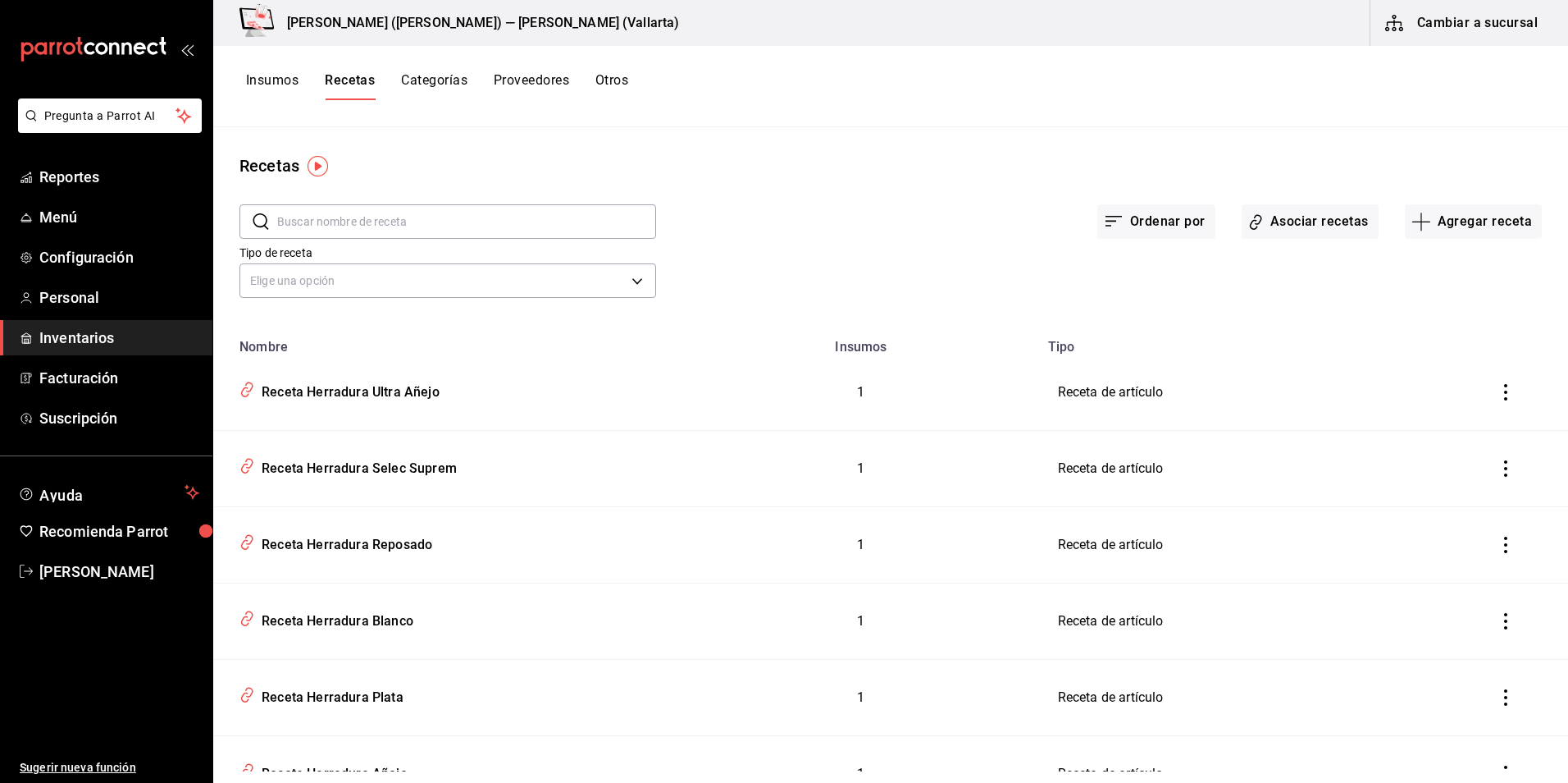
click at [718, 150] on div "Recetas ​ ​ Ordenar por Asociar recetas Agregar receta Tipo de receta Elige una…" at bounding box center [891, 449] width 1355 height 644
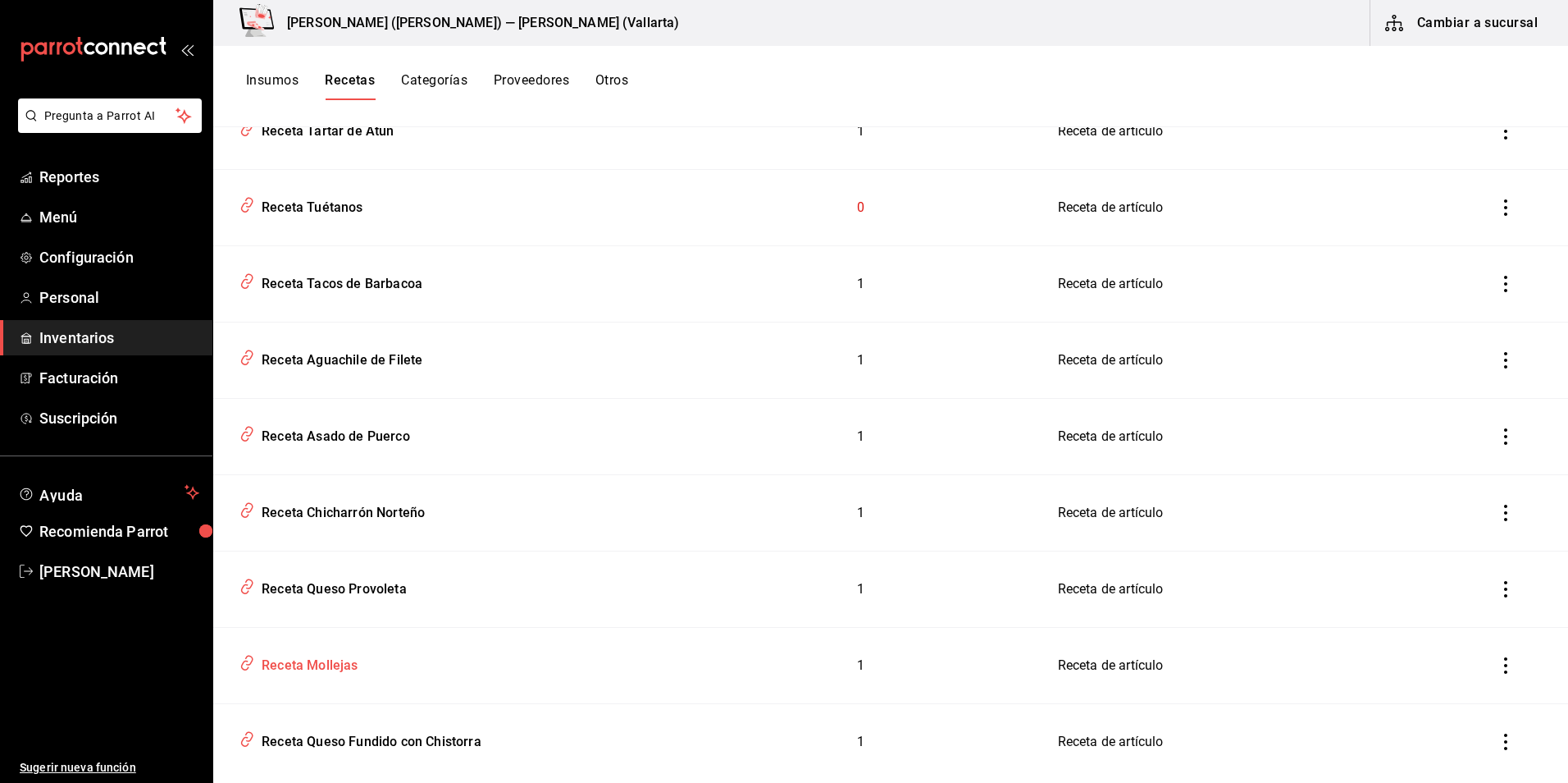
scroll to position [5874, 0]
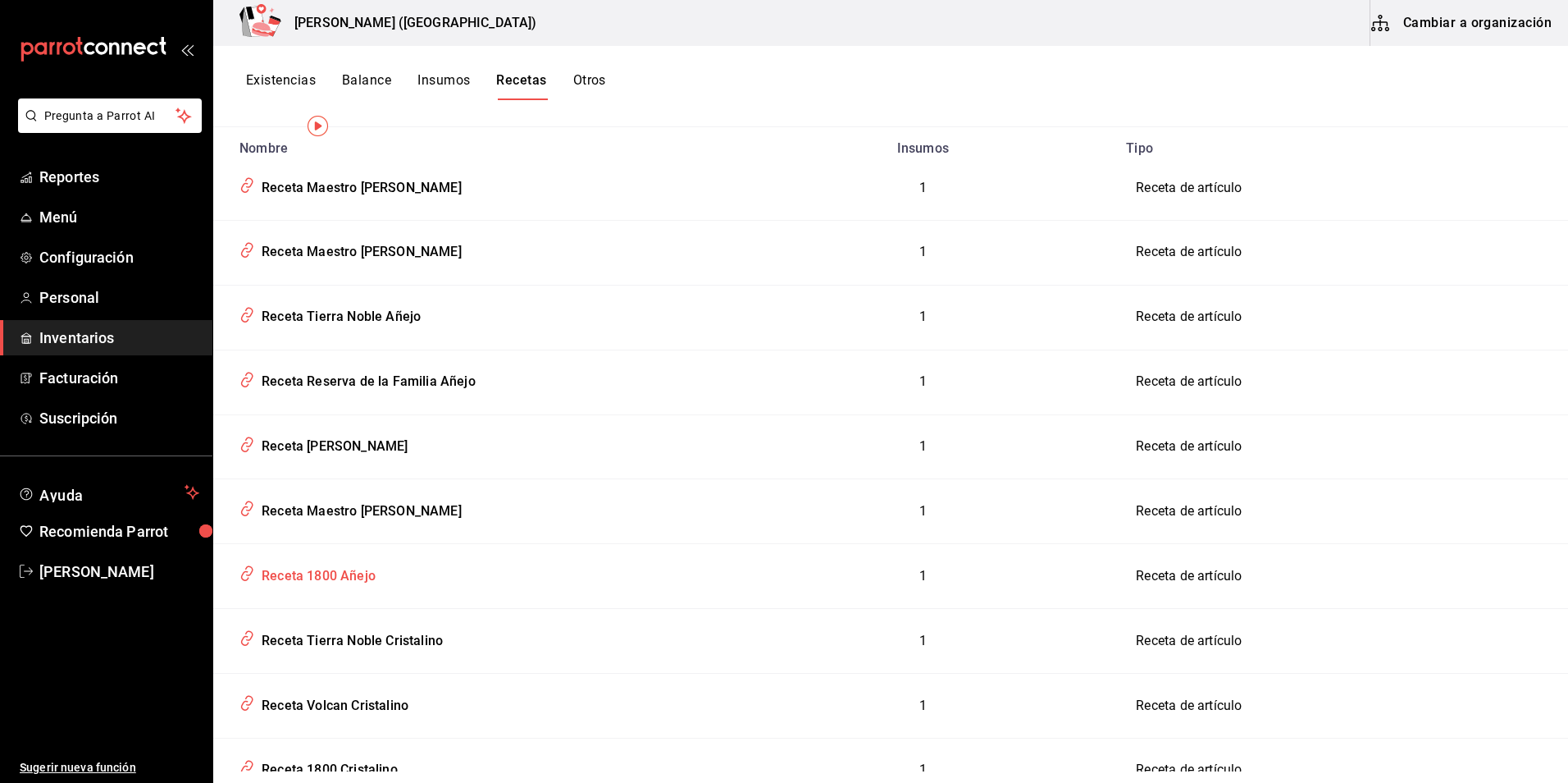
scroll to position [410, 0]
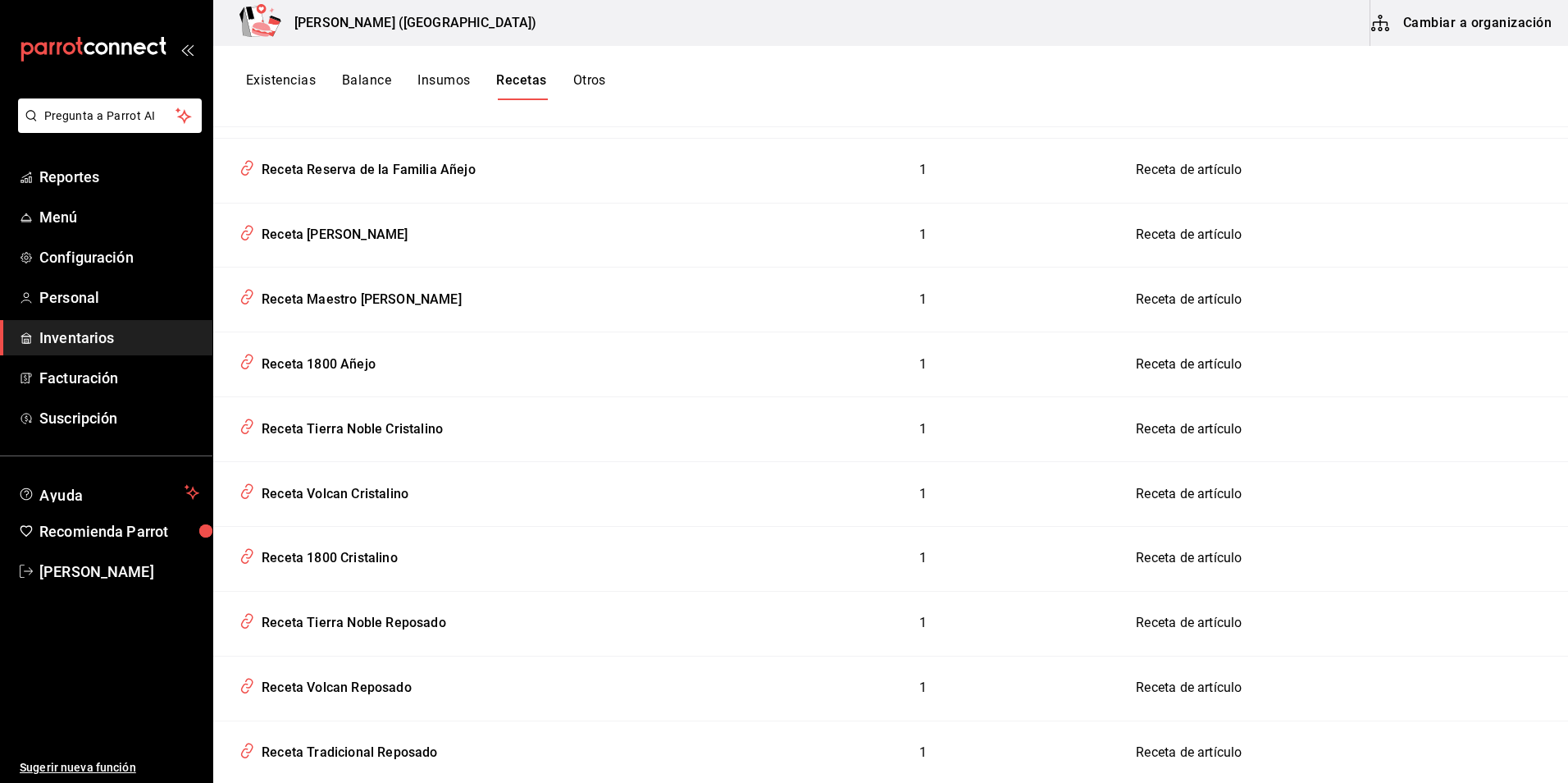
click at [1505, 13] on button "Cambiar a organización" at bounding box center [1463, 23] width 184 height 46
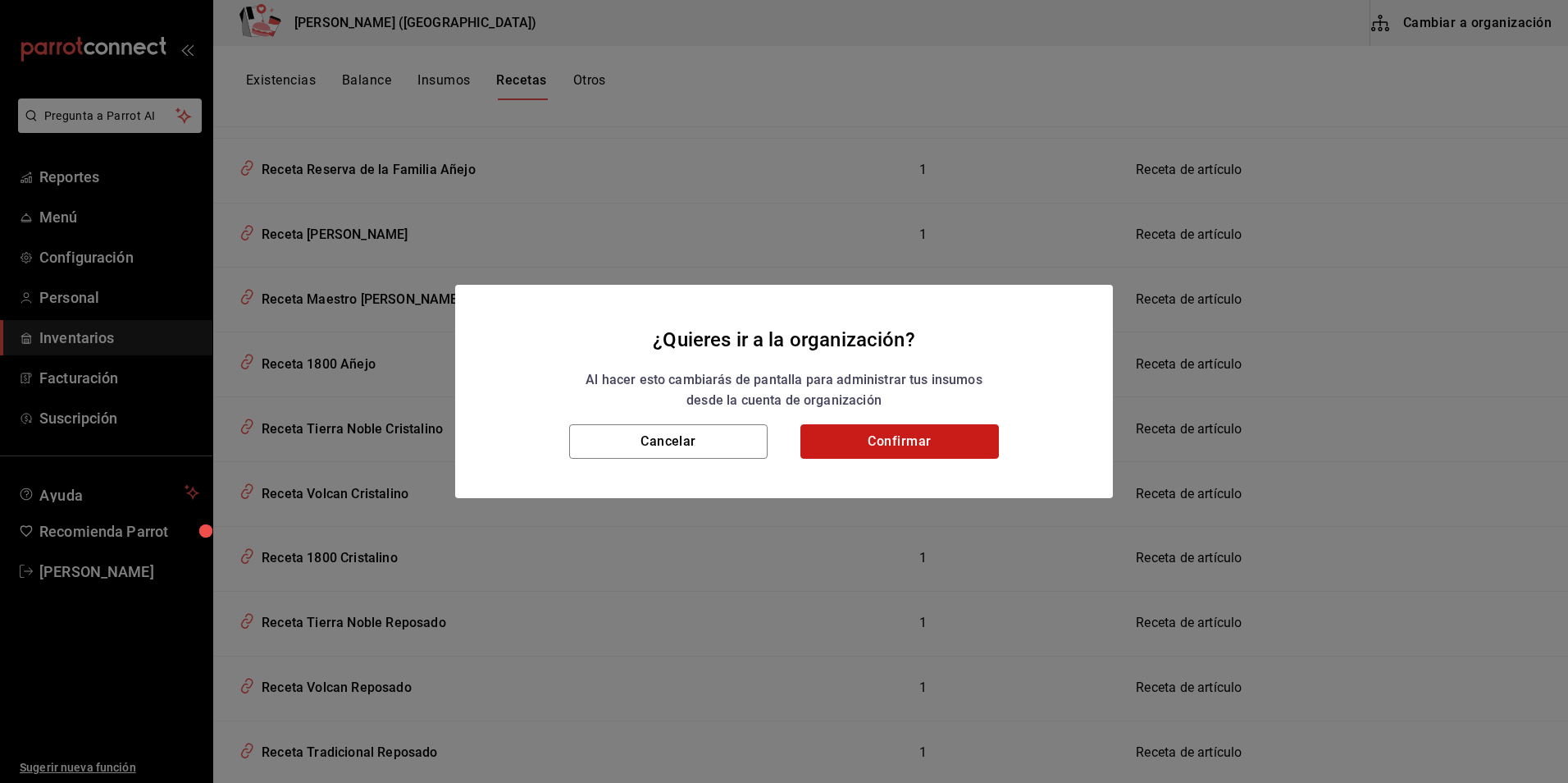
click at [970, 426] on button "Confirmar" at bounding box center [900, 442] width 198 height 35
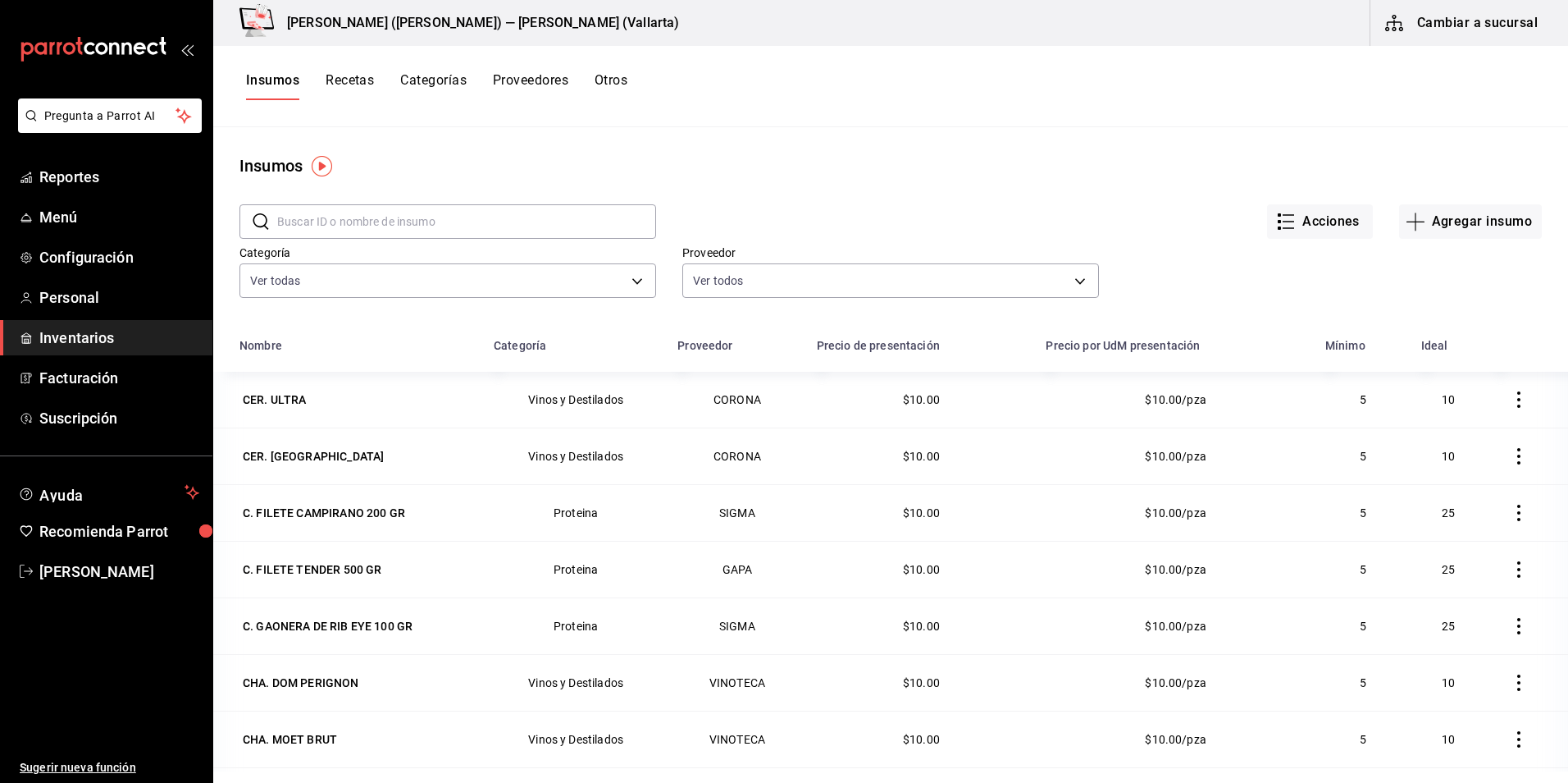
scroll to position [1149, 0]
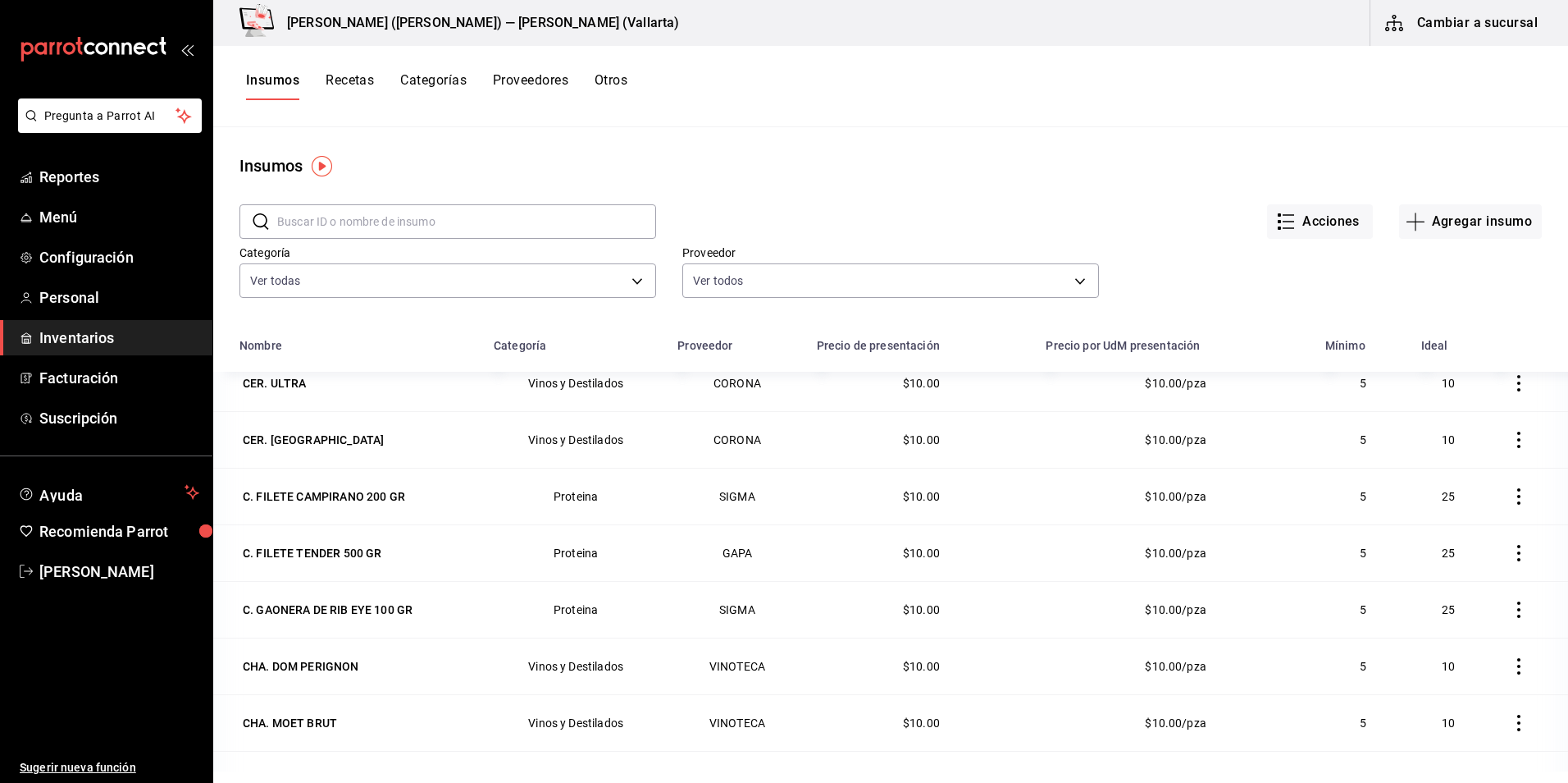
click at [377, 84] on div "Insumos Recetas Categorías Proveedores Otros" at bounding box center [436, 86] width 382 height 28
click at [366, 83] on button "Recetas" at bounding box center [349, 86] width 49 height 28
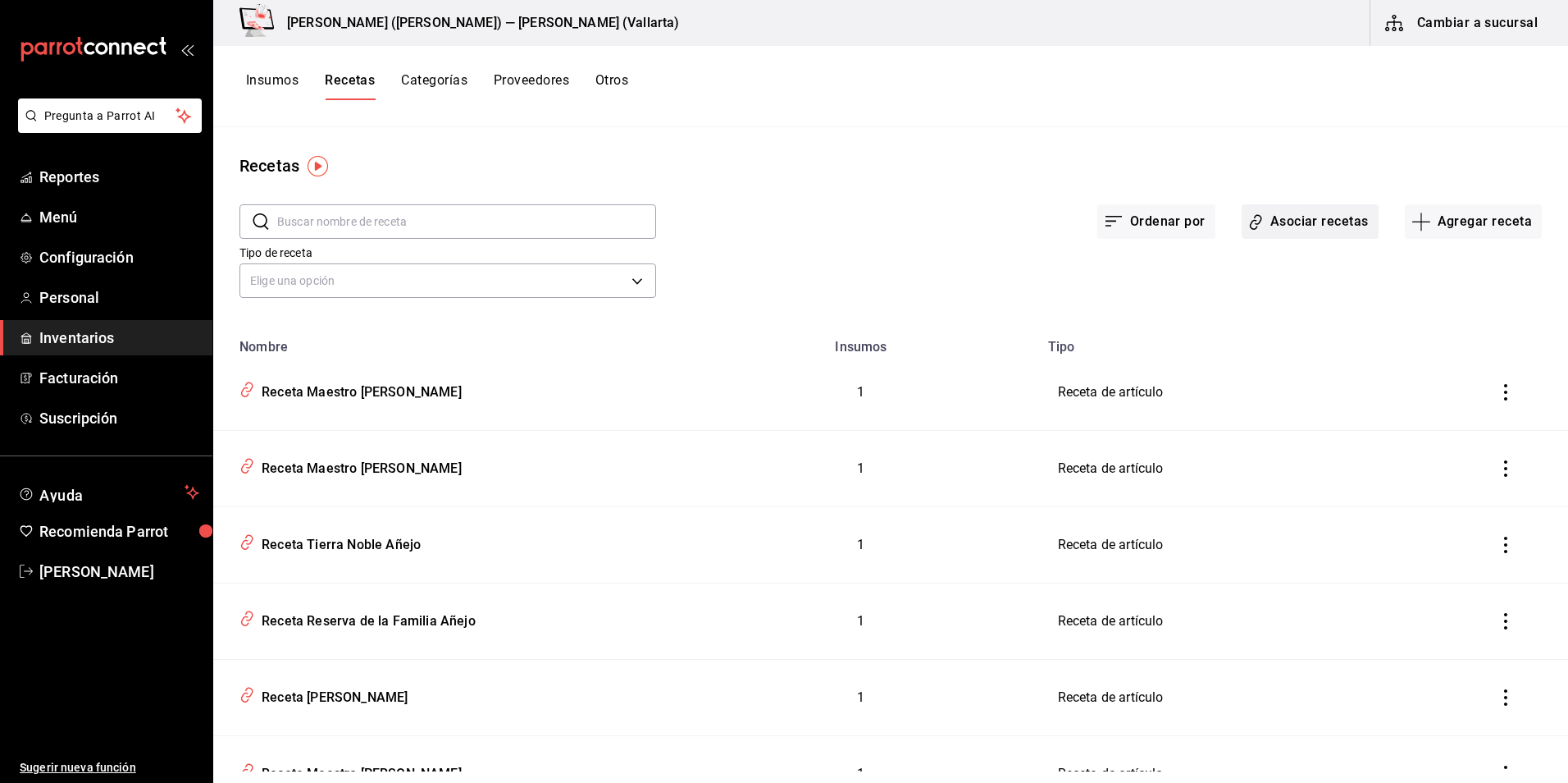
click at [1310, 212] on button "Asociar recetas" at bounding box center [1310, 221] width 137 height 35
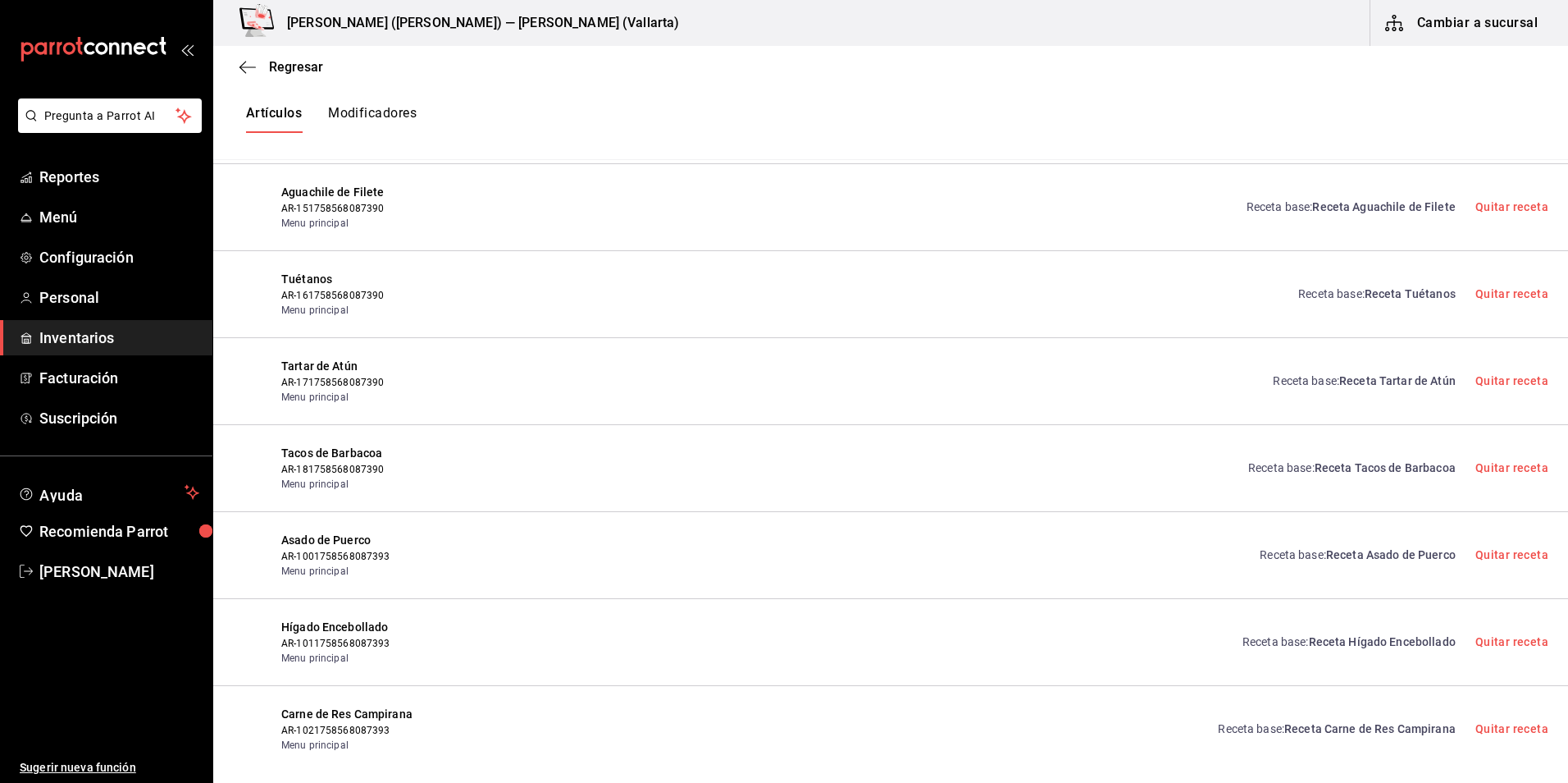
scroll to position [1040, 0]
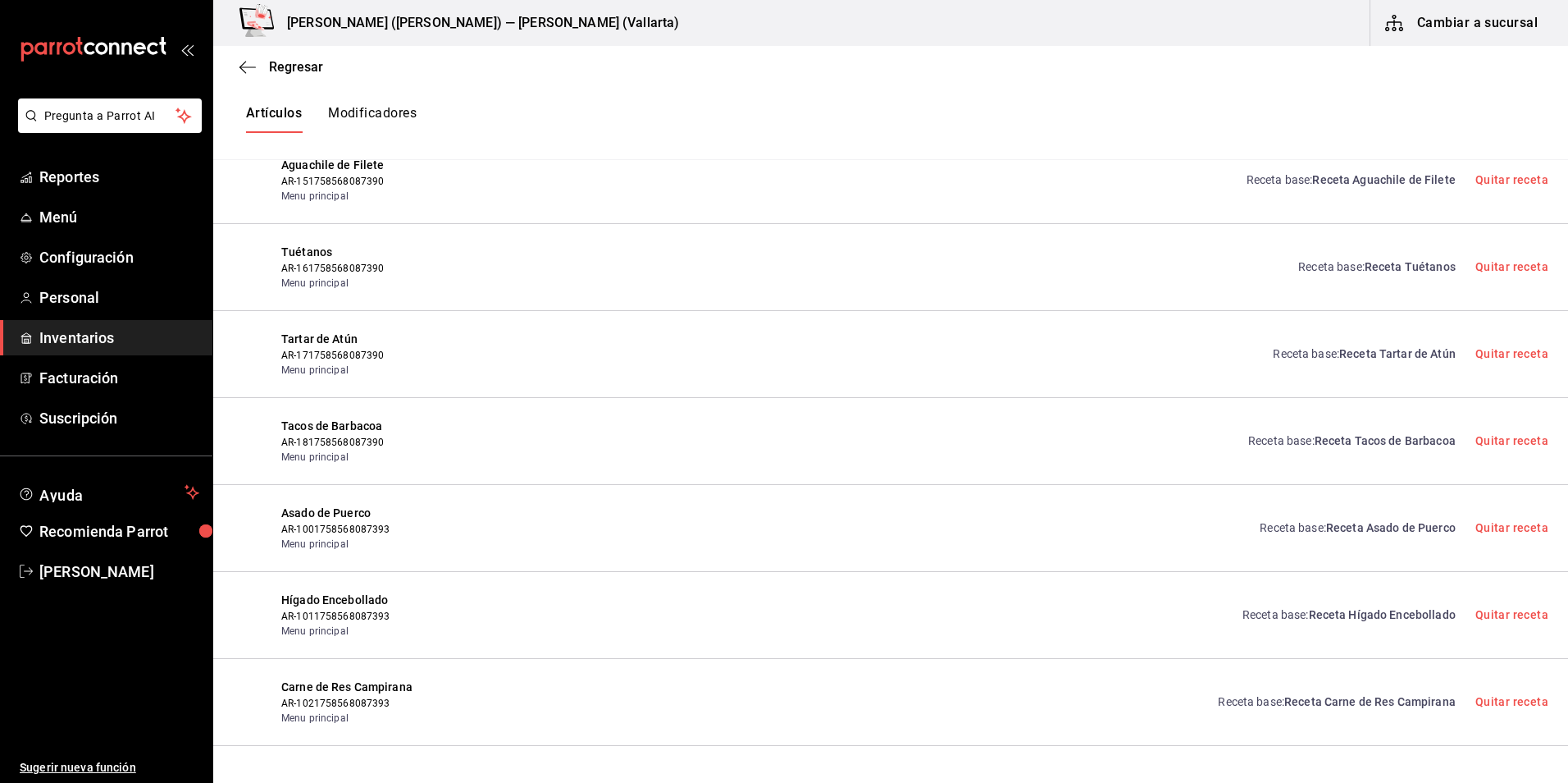
click at [1388, 263] on span "Receta Tuétanos" at bounding box center [1410, 266] width 91 height 13
click at [1388, 264] on div "Regresar Creación y asignación de receta Asocia tus recetas con los artículos d…" at bounding box center [891, 400] width 1355 height 710
click at [1376, 268] on div "Regresar Creación y asignación de receta Asocia tus recetas con los artículos d…" at bounding box center [891, 400] width 1355 height 710
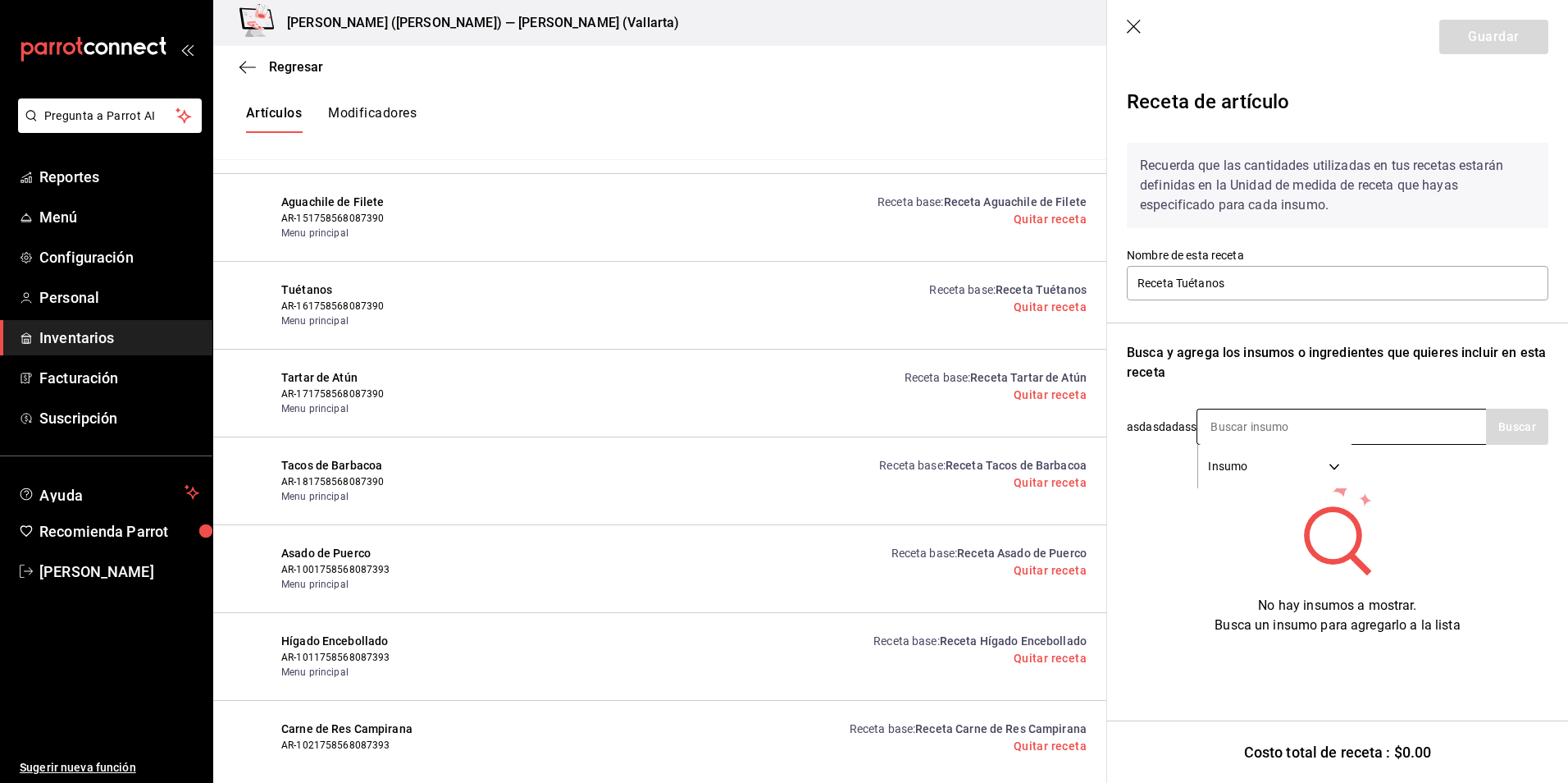
click at [1291, 429] on input at bounding box center [1278, 427] width 164 height 35
click at [1557, 419] on div "Receta de artículo Recuerda que las cantidades utilizadas en tus recetas estará…" at bounding box center [1337, 387] width 461 height 627
click at [1533, 432] on button "Buscar" at bounding box center [1516, 427] width 62 height 36
click at [1267, 430] on input "tuetanos" at bounding box center [1278, 427] width 164 height 35
type input "tuetano"
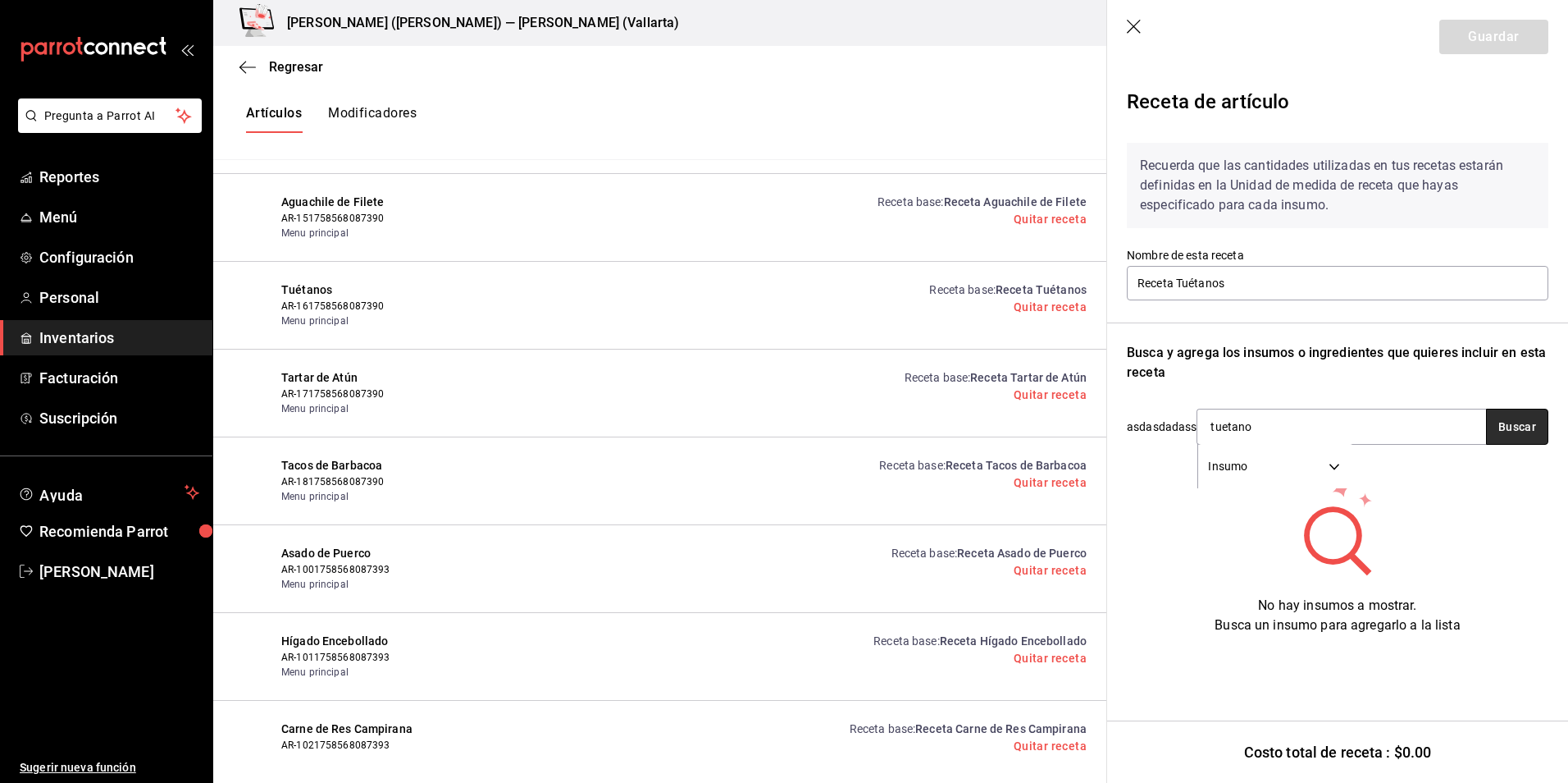
click at [1519, 425] on button "Buscar" at bounding box center [1516, 427] width 62 height 36
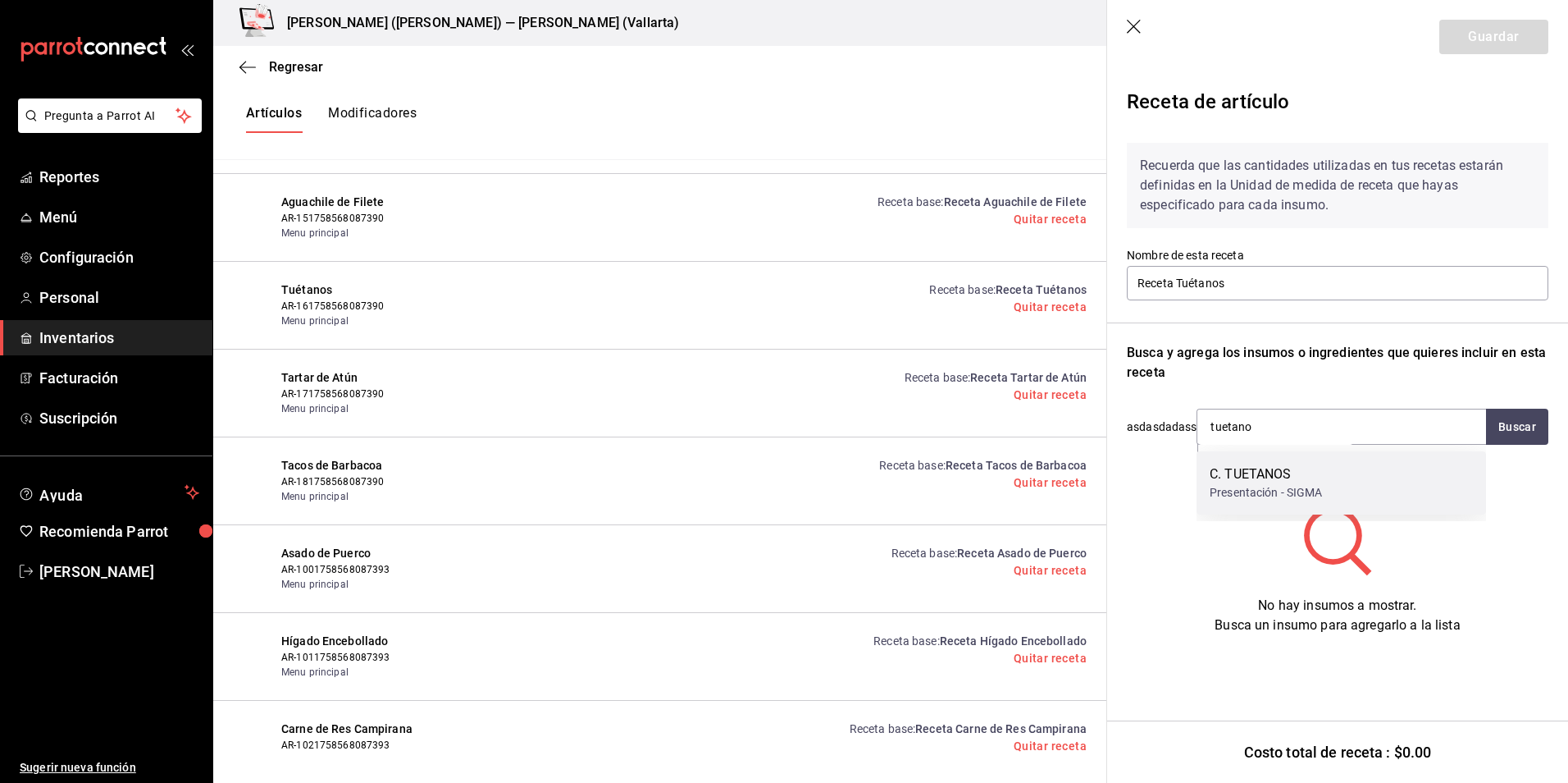
click at [1280, 472] on div "C. TUETANOS" at bounding box center [1266, 474] width 113 height 20
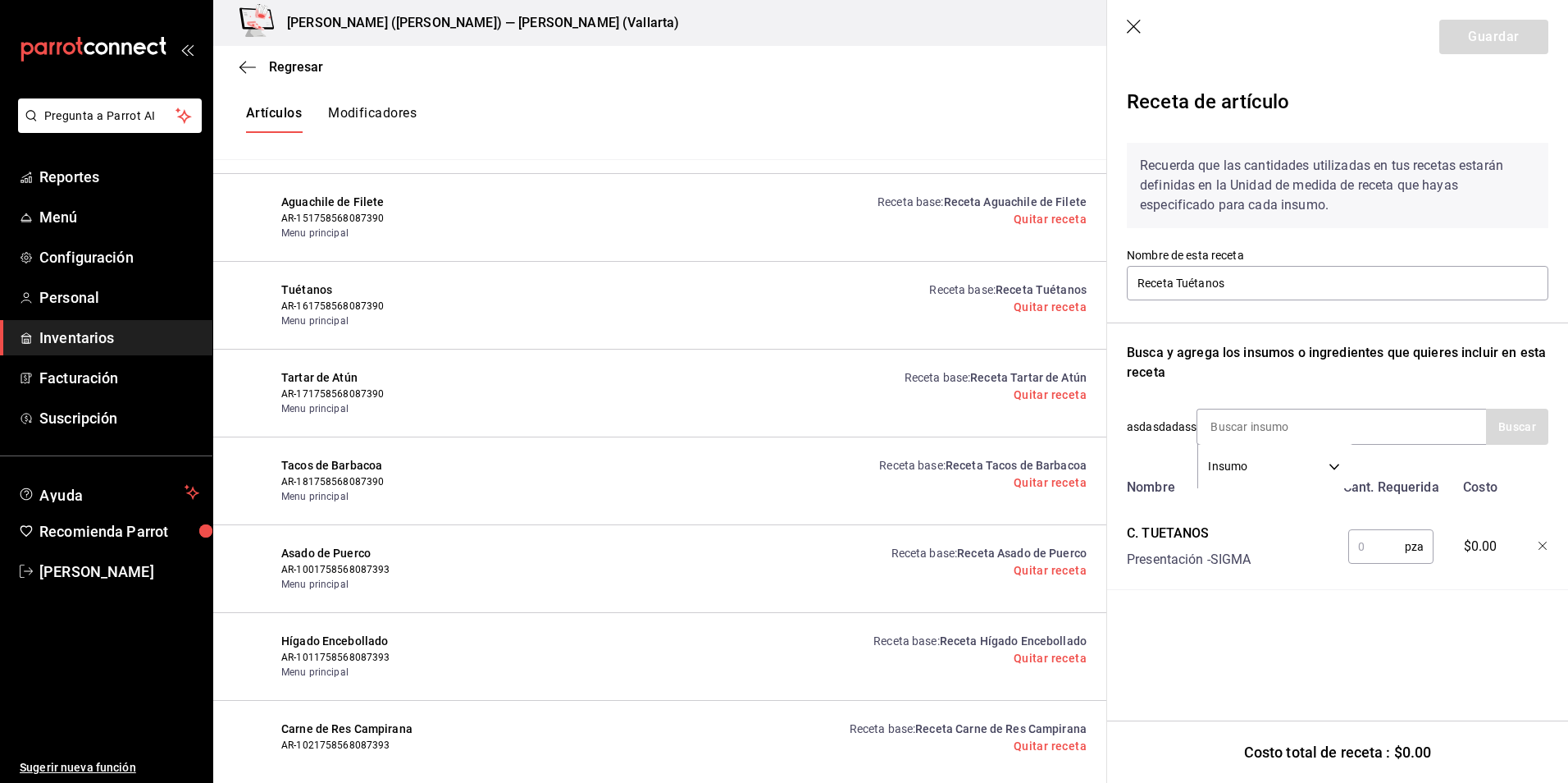
click at [1384, 547] on input "text" at bounding box center [1377, 546] width 57 height 33
type input "4"
type input "5"
click at [1458, 622] on div "Receta de artículo Recuerda que las cantidades utilizadas en tus recetas estará…" at bounding box center [1337, 374] width 461 height 601
click at [1482, 41] on button "Guardar" at bounding box center [1494, 37] width 109 height 35
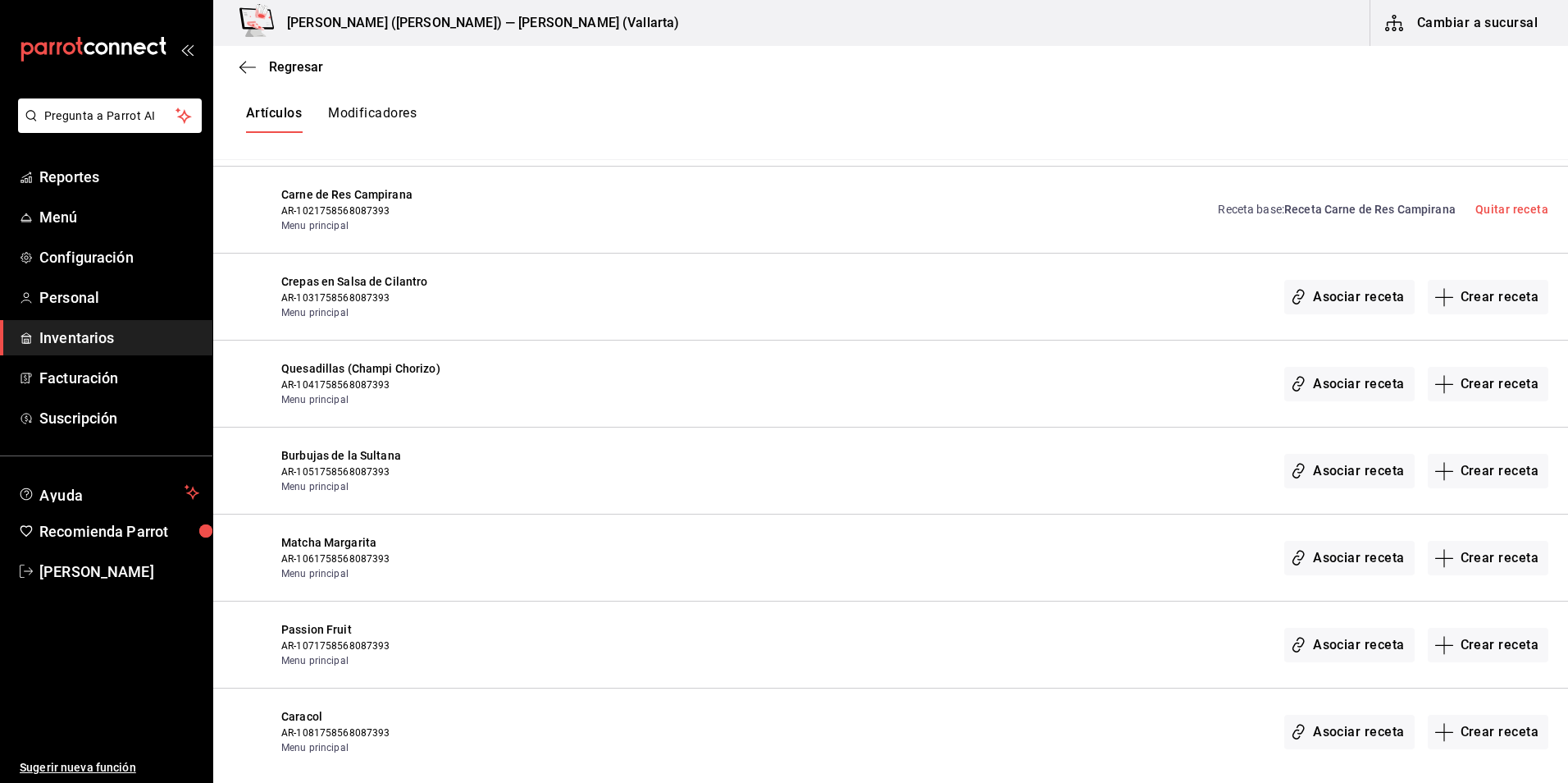
scroll to position [1204, 0]
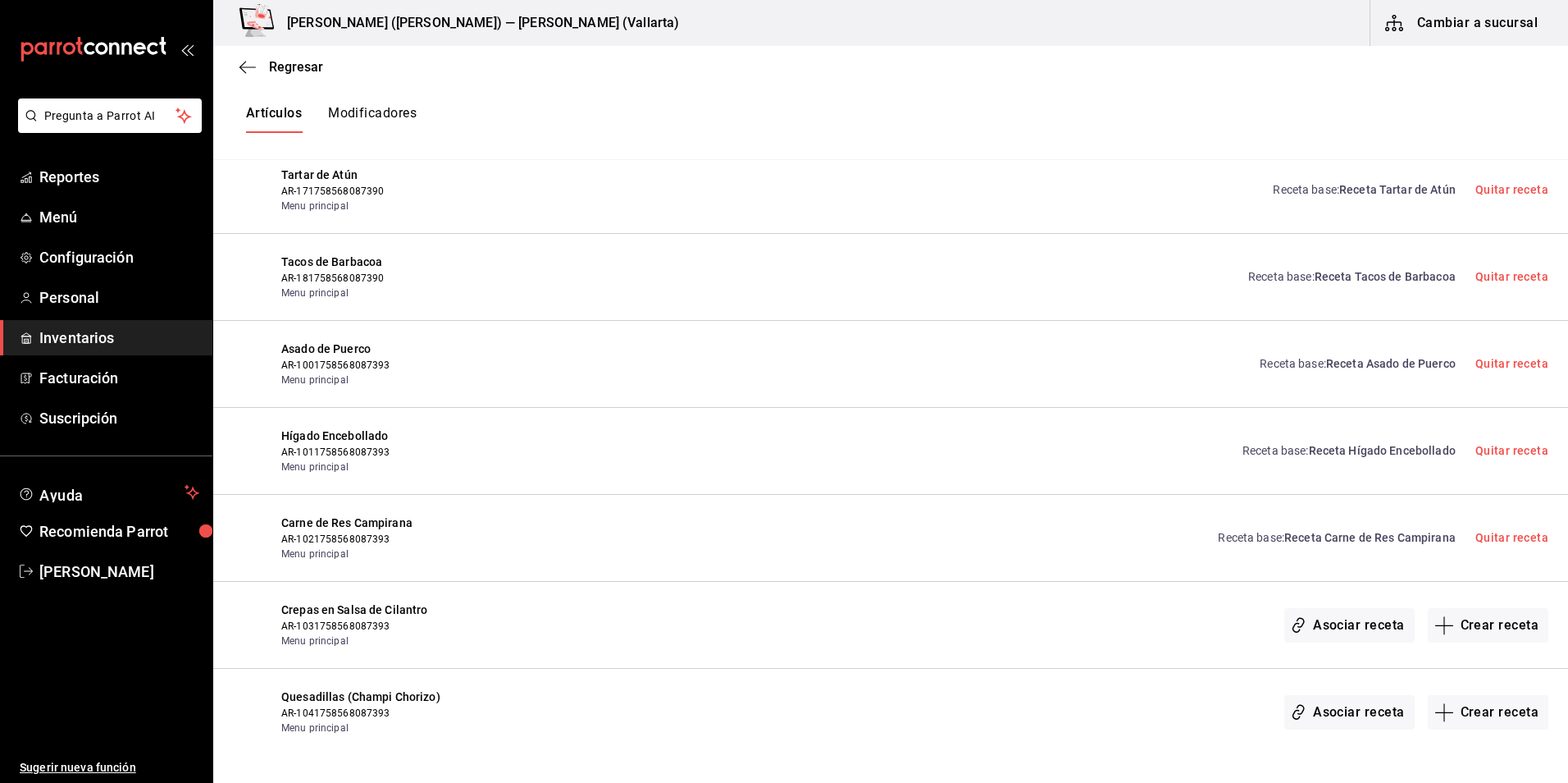
click at [381, 123] on button "Modificadores" at bounding box center [372, 119] width 88 height 28
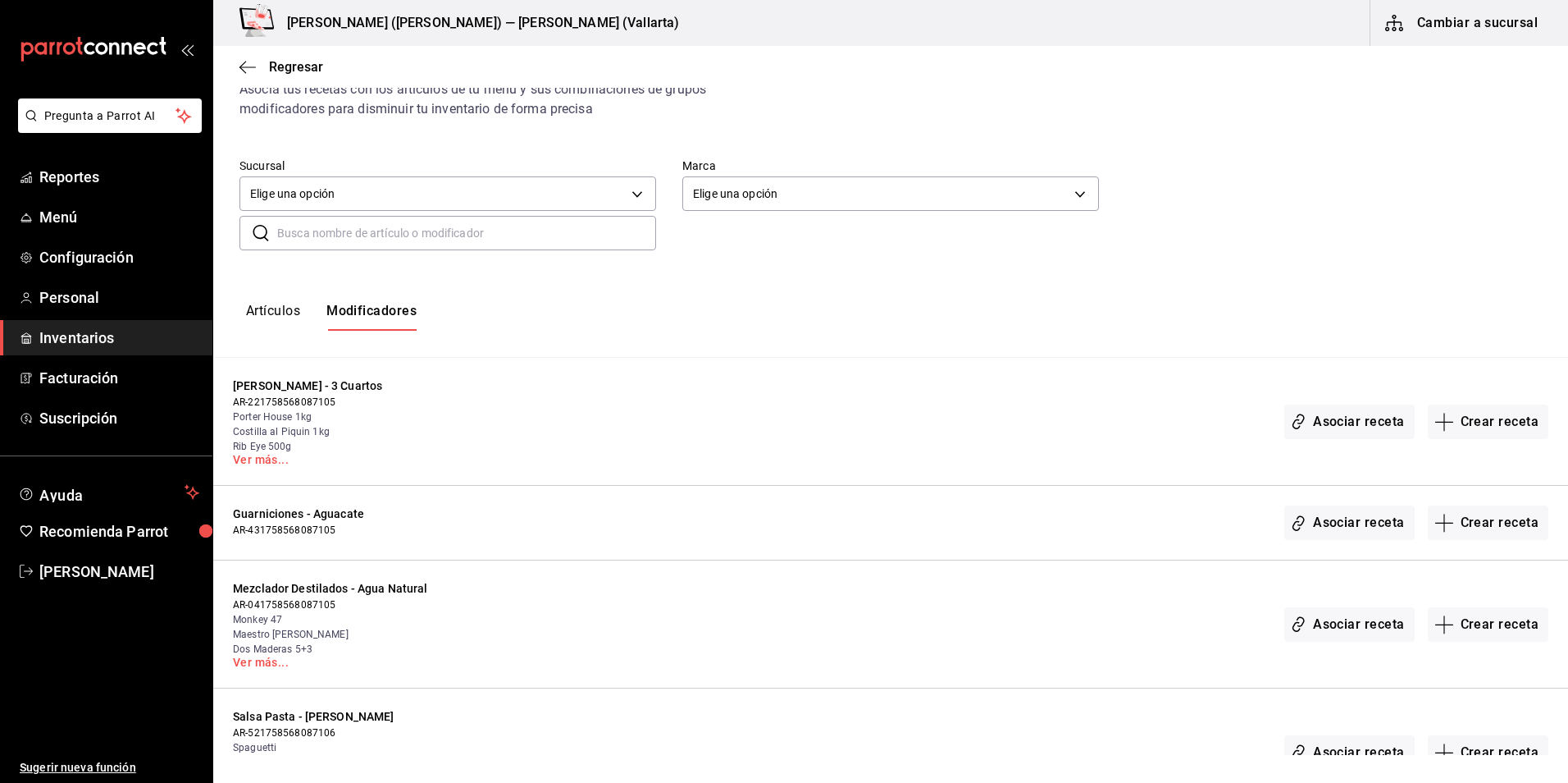
scroll to position [164, 0]
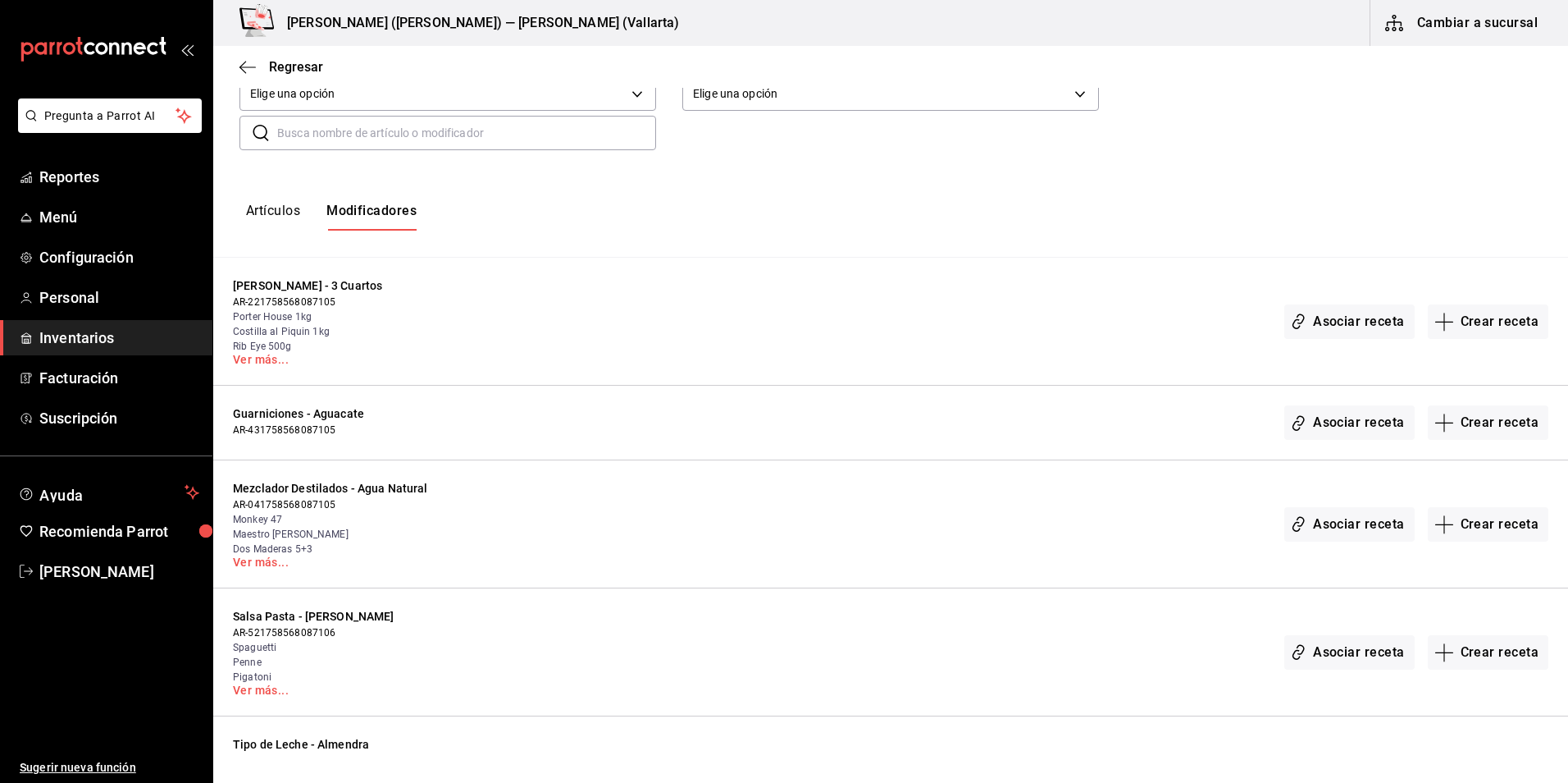
click at [345, 412] on span "Guarniciones - Aguacate" at bounding box center [385, 414] width 303 height 17
click at [1491, 532] on button "Crear receta" at bounding box center [1489, 524] width 121 height 35
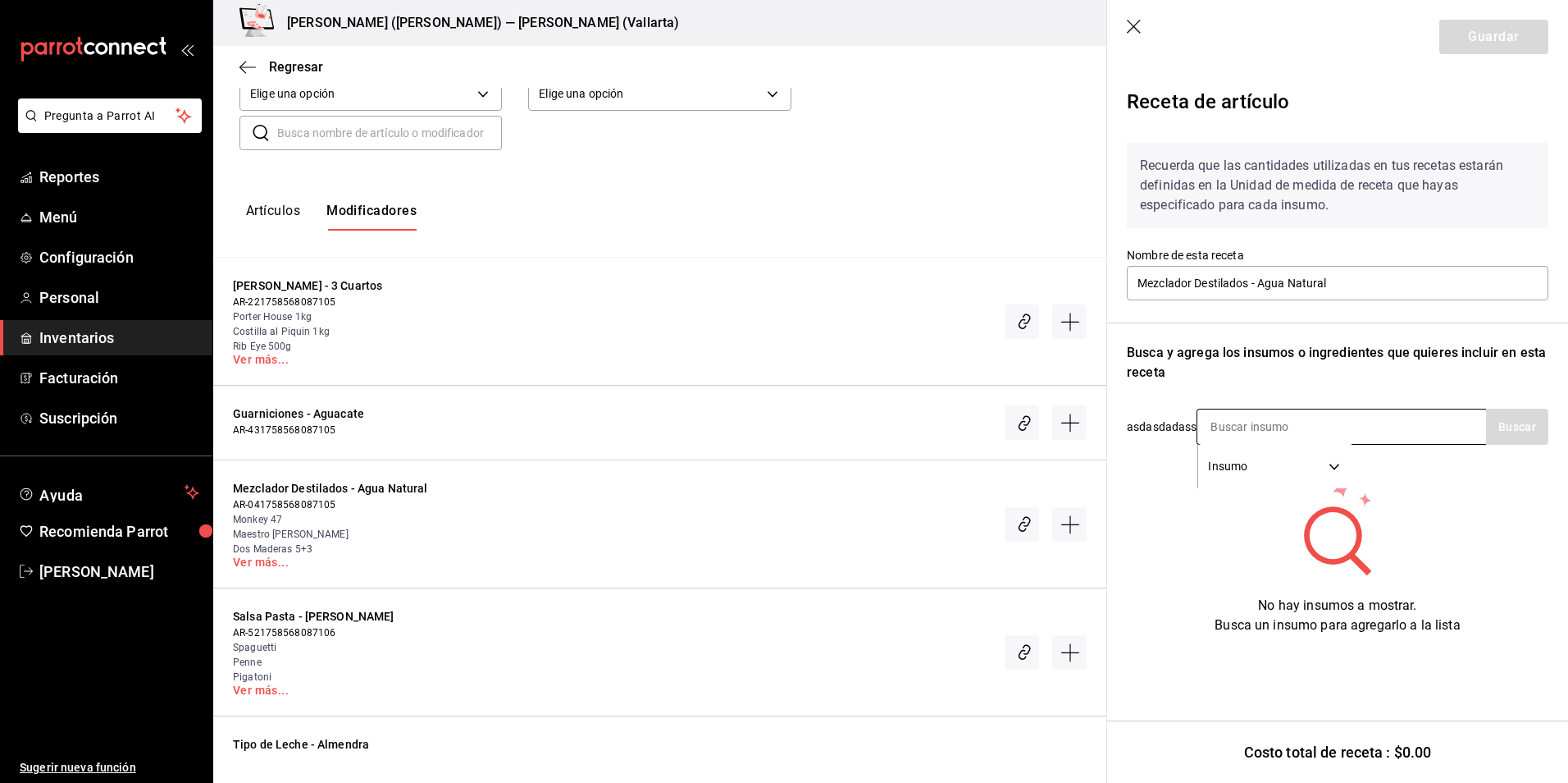
click at [1268, 427] on input at bounding box center [1278, 427] width 164 height 35
type input "agua"
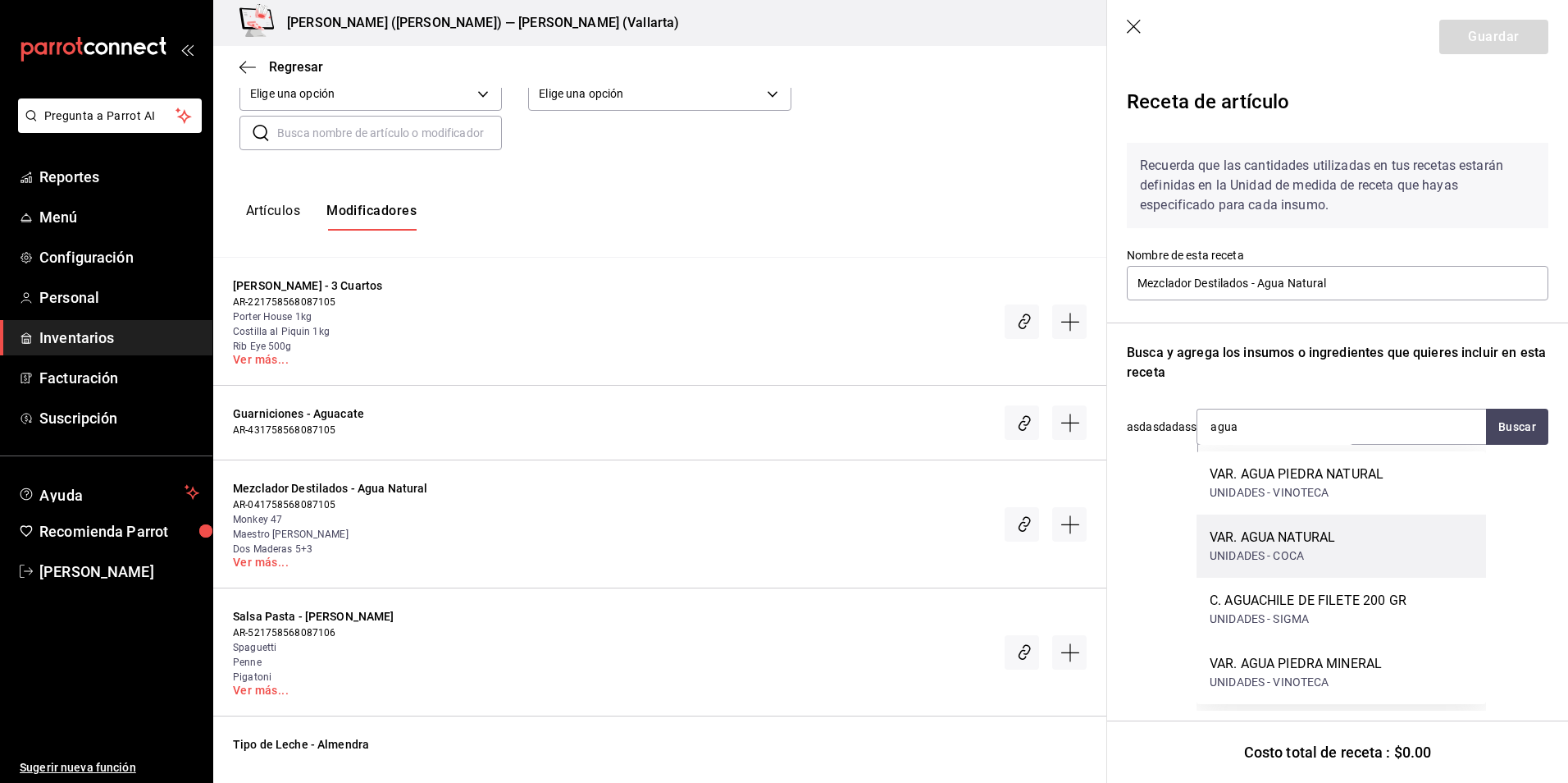
click at [1335, 554] on div "UNIDADES - COCA" at bounding box center [1272, 556] width 126 height 17
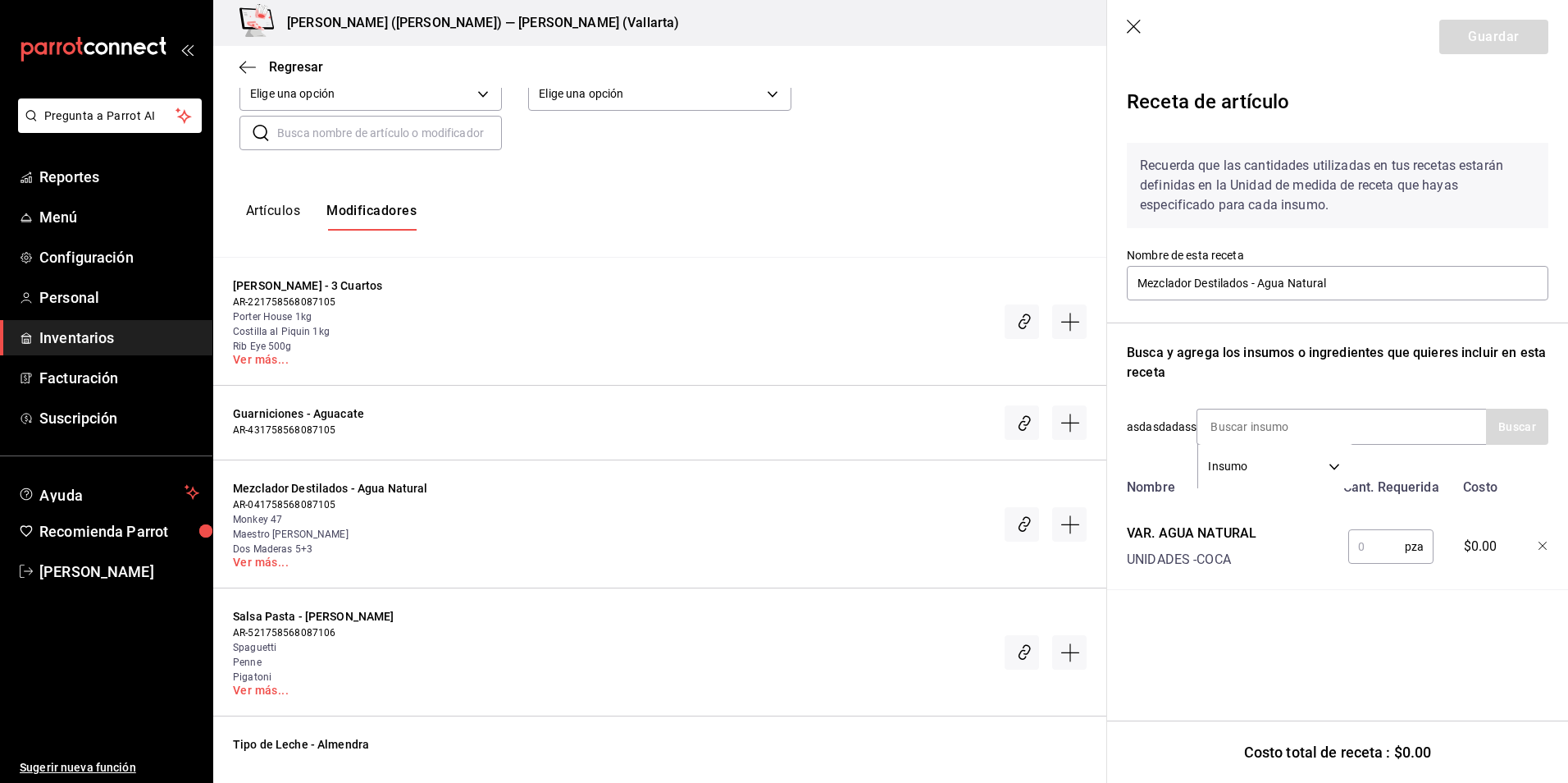
click at [1379, 547] on input "text" at bounding box center [1377, 546] width 57 height 33
type input "1"
click at [1419, 390] on div "Recuerda que las cantidades utilizadas en tus recetas estarán definidas en la U…" at bounding box center [1337, 360] width 422 height 460
click at [1519, 35] on button "Guardar" at bounding box center [1494, 37] width 109 height 35
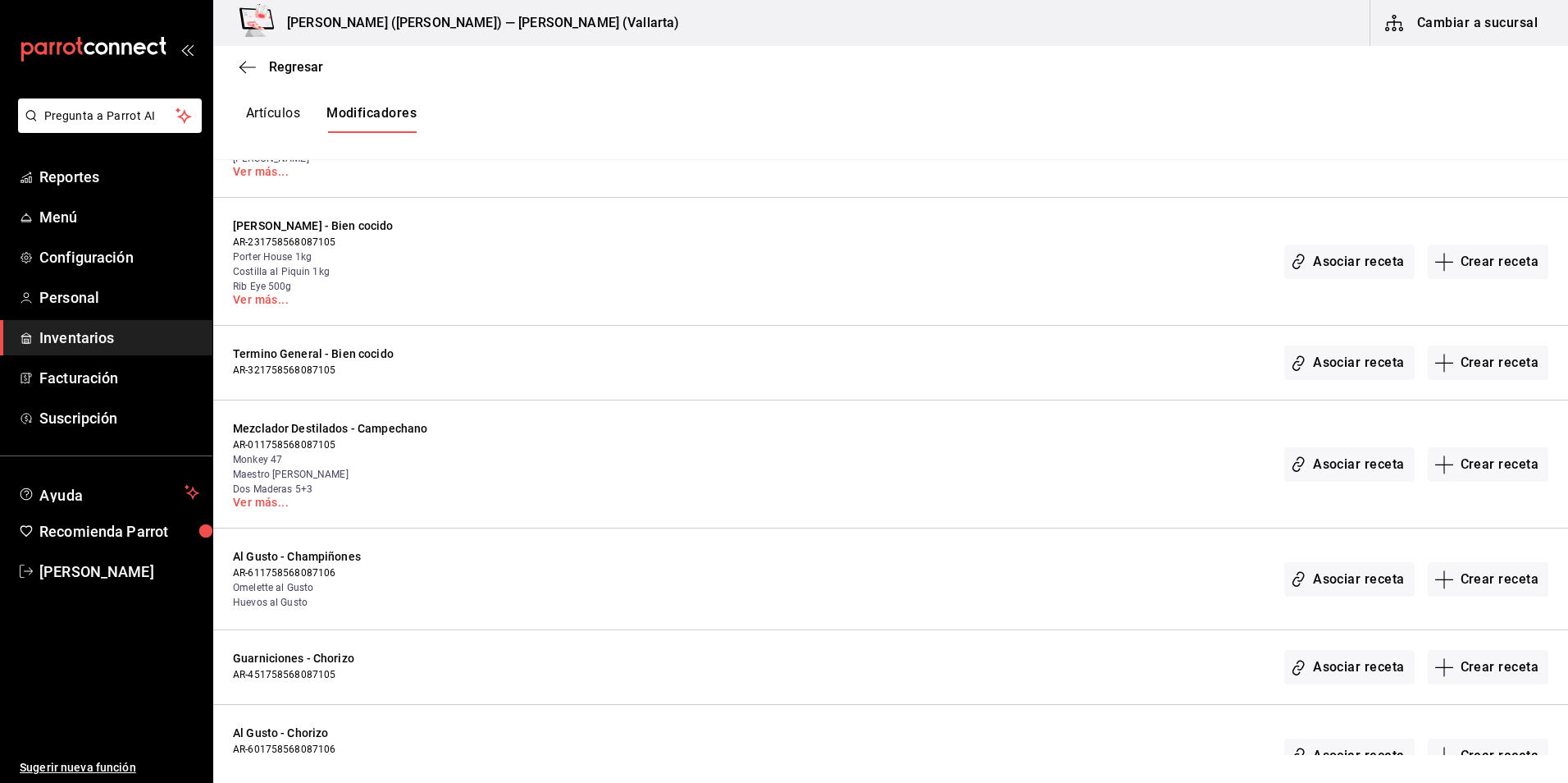
scroll to position [1149, 0]
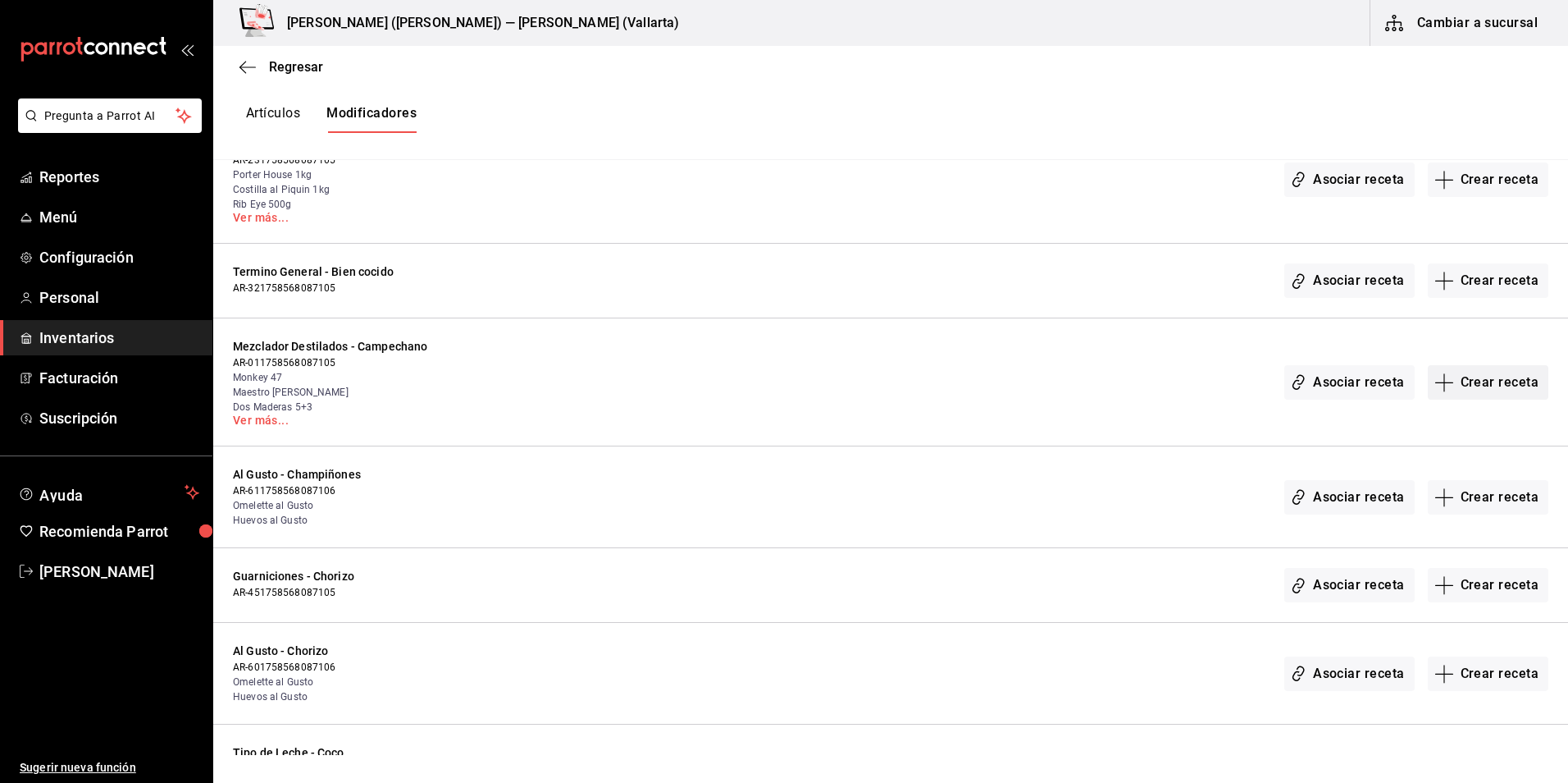
click at [1472, 387] on button "Crear receta" at bounding box center [1489, 382] width 121 height 35
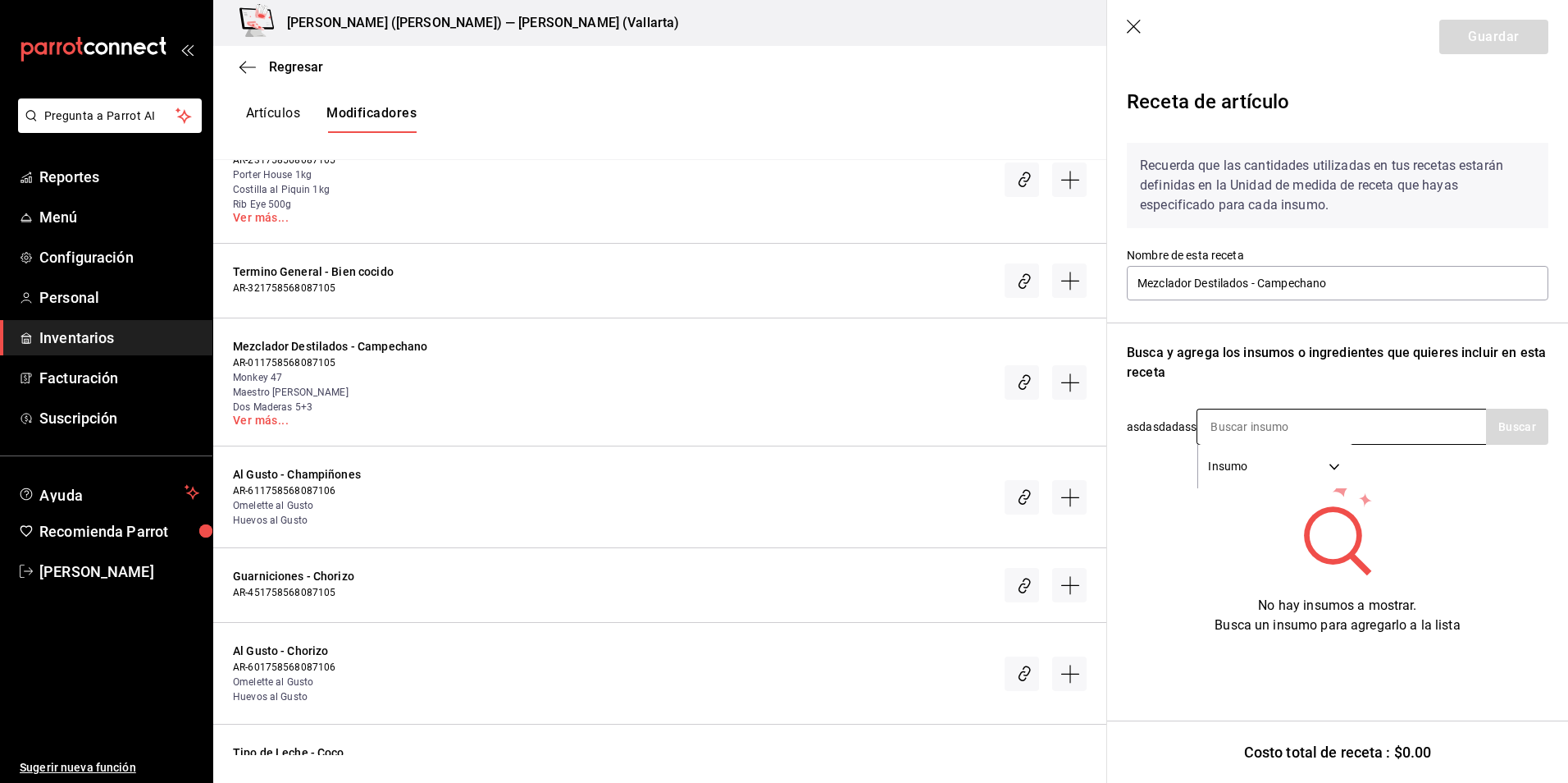
click at [1276, 431] on input at bounding box center [1278, 427] width 164 height 35
drag, startPoint x: 1277, startPoint y: 429, endPoint x: 882, endPoint y: 407, distance: 395.6
click at [882, 407] on div "Regresar Creación y asignación de receta Asocia tus recetas con los artículos d…" at bounding box center [891, 400] width 1355 height 710
type input "refre"
click at [1524, 437] on button "Buscar" at bounding box center [1516, 427] width 62 height 36
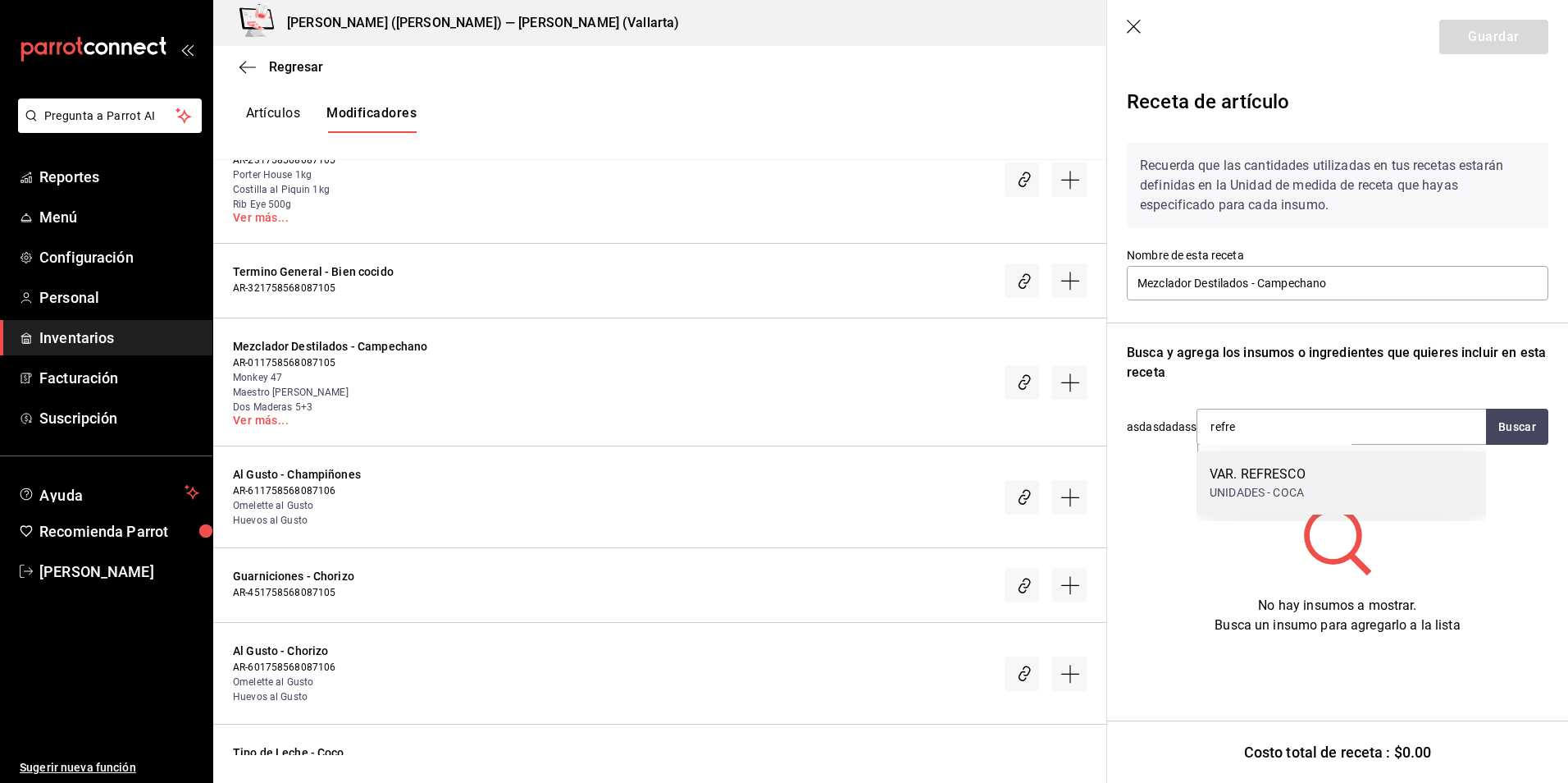
click at [1225, 469] on div "VAR. REFRESCO" at bounding box center [1258, 474] width 96 height 20
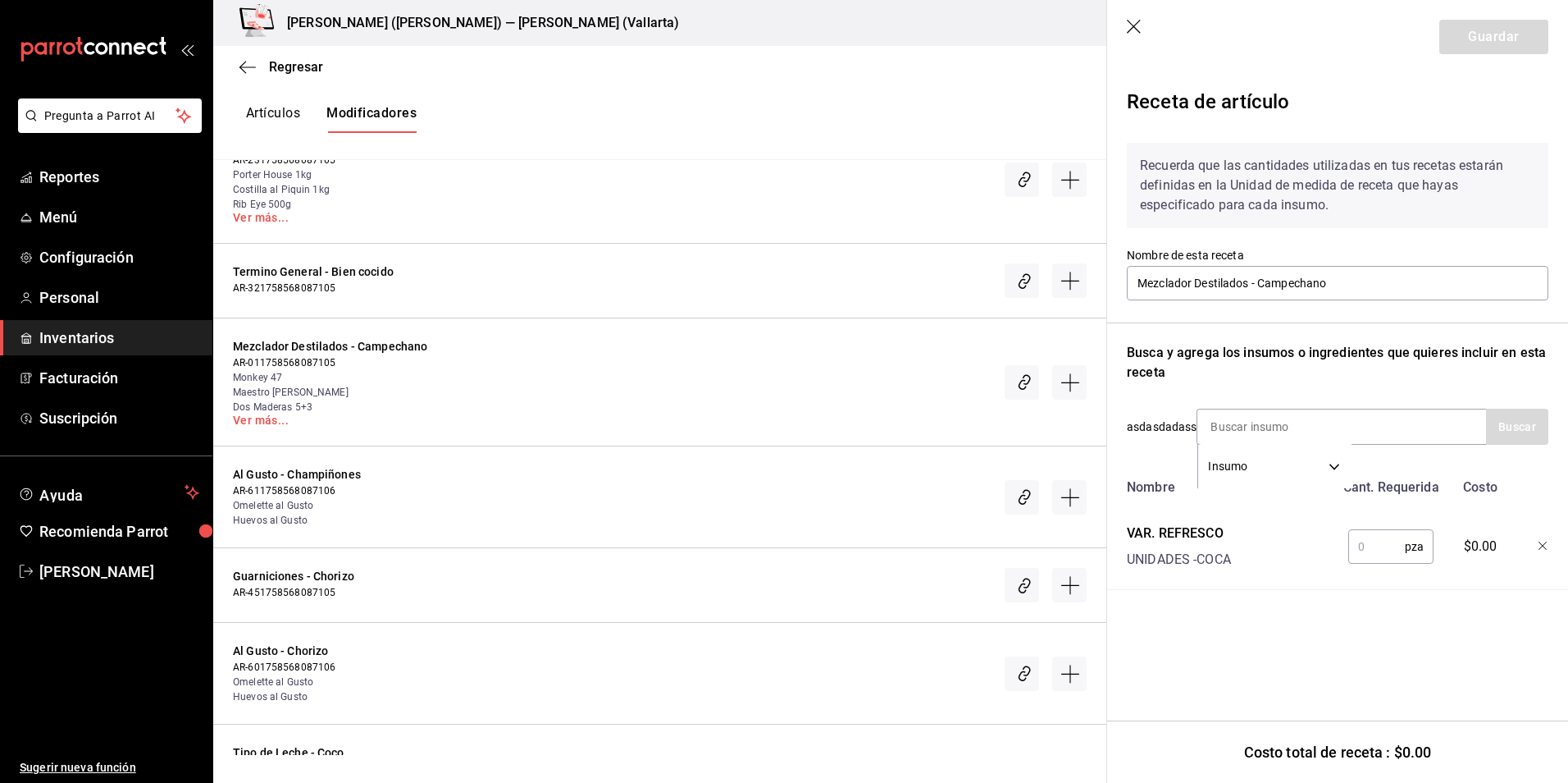
click at [1388, 558] on input "text" at bounding box center [1377, 546] width 57 height 33
type input "2"
click at [1415, 94] on div "Receta de artículo" at bounding box center [1337, 105] width 422 height 50
click at [1466, 44] on button "Guardar" at bounding box center [1494, 37] width 109 height 35
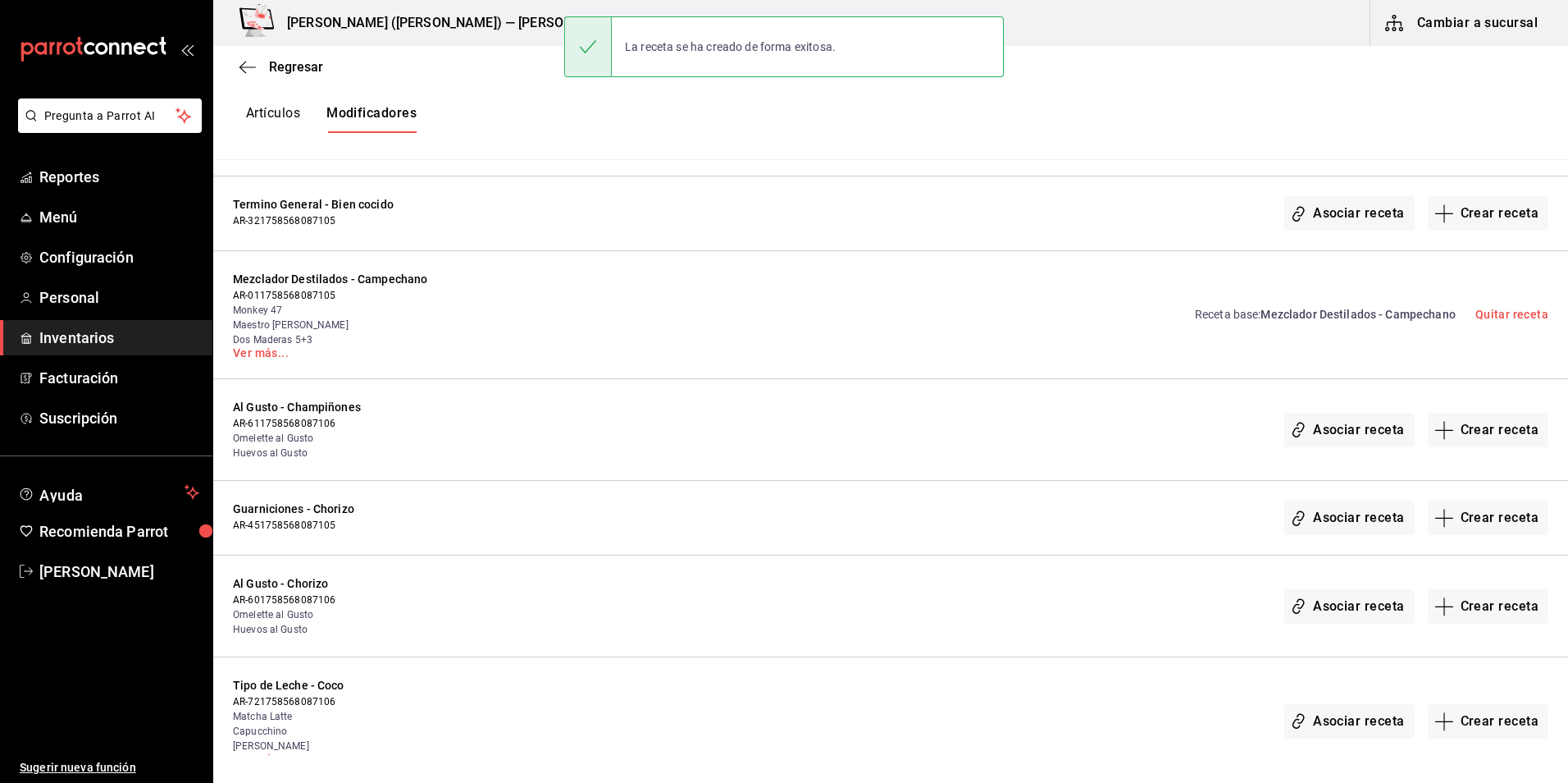
scroll to position [1313, 0]
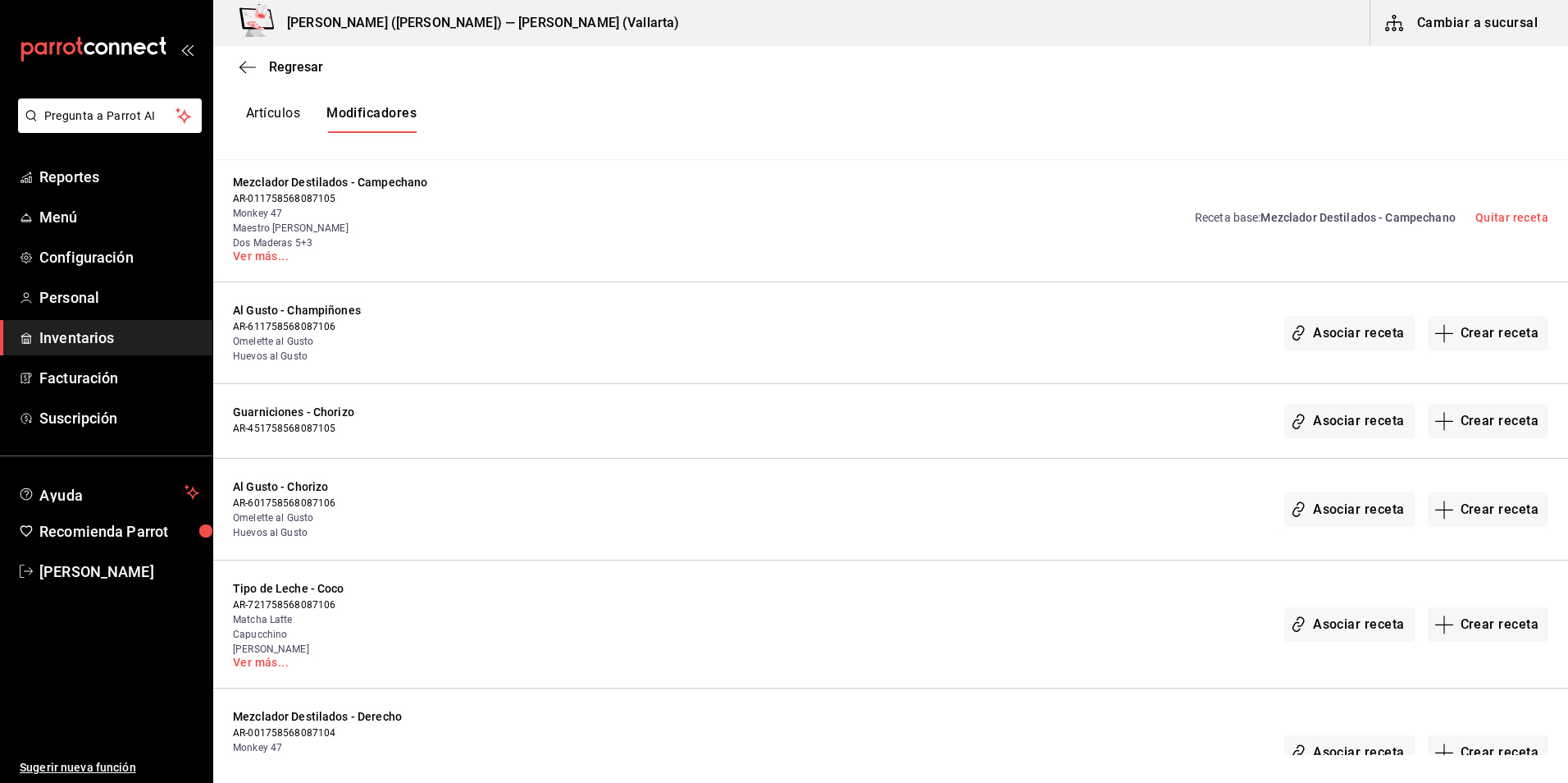
click at [284, 307] on span "Al Gusto - Champiñones" at bounding box center [385, 310] width 303 height 17
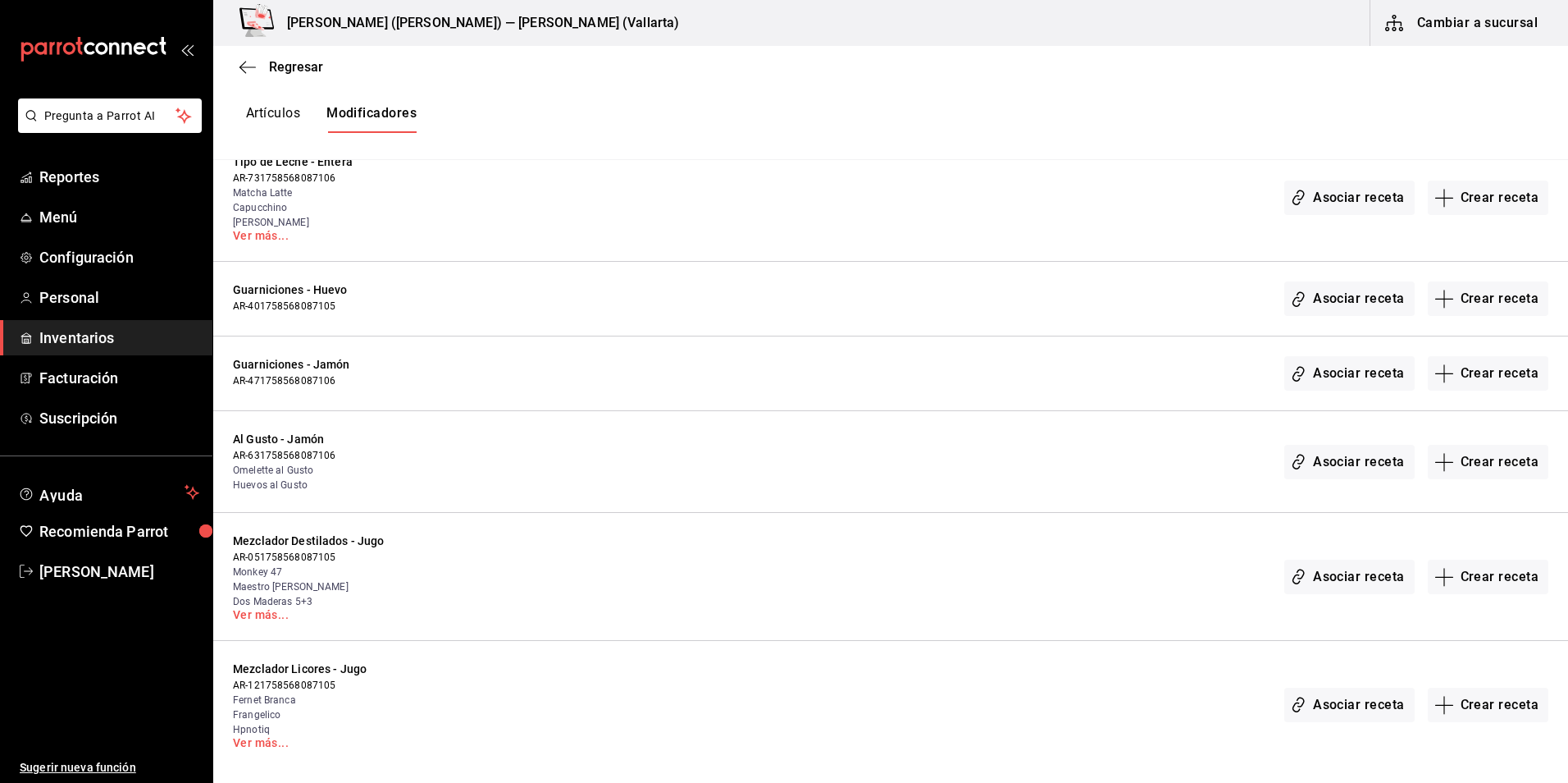
scroll to position [2462, 0]
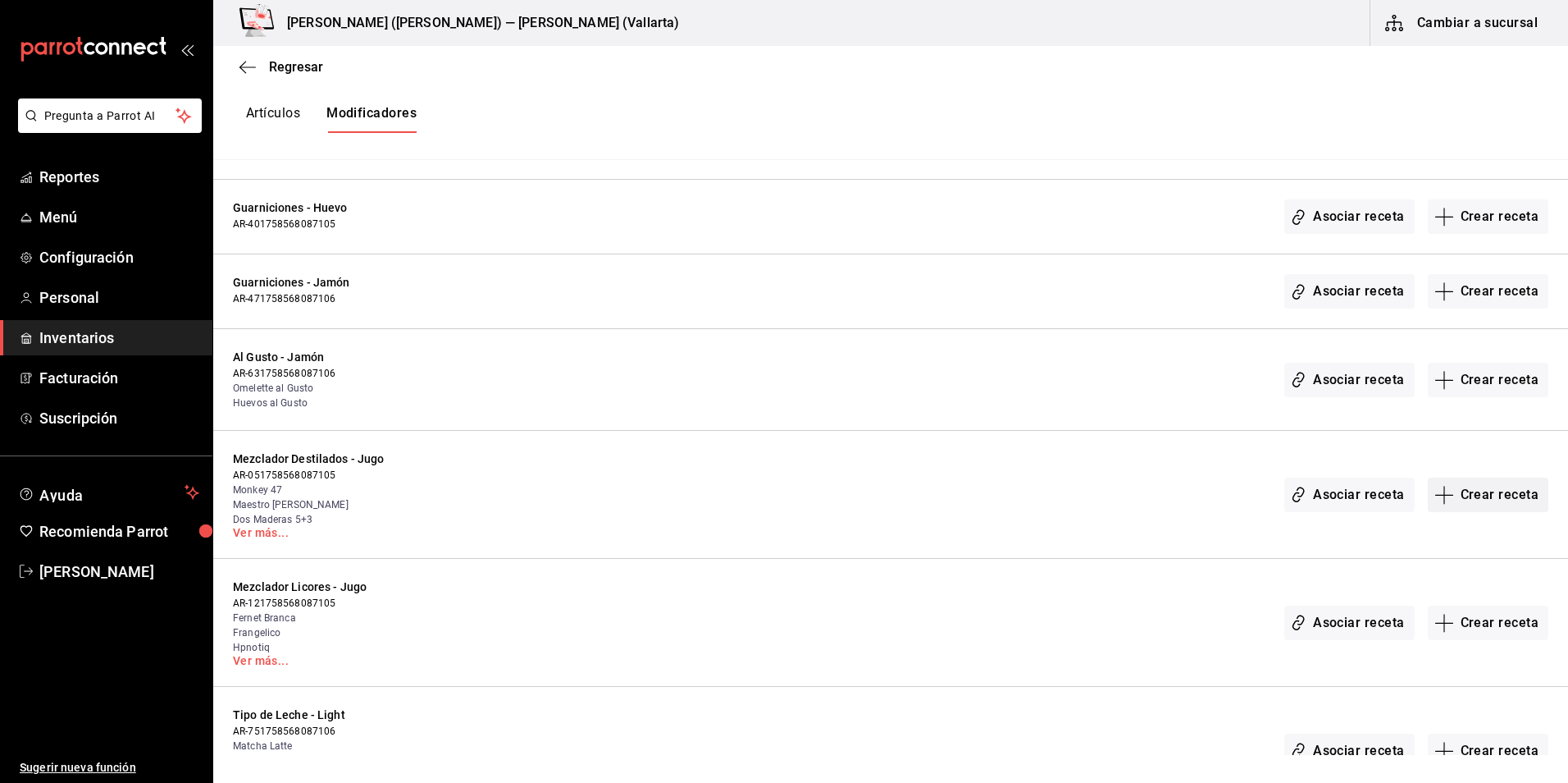
click at [1467, 494] on button "Crear receta" at bounding box center [1489, 494] width 121 height 35
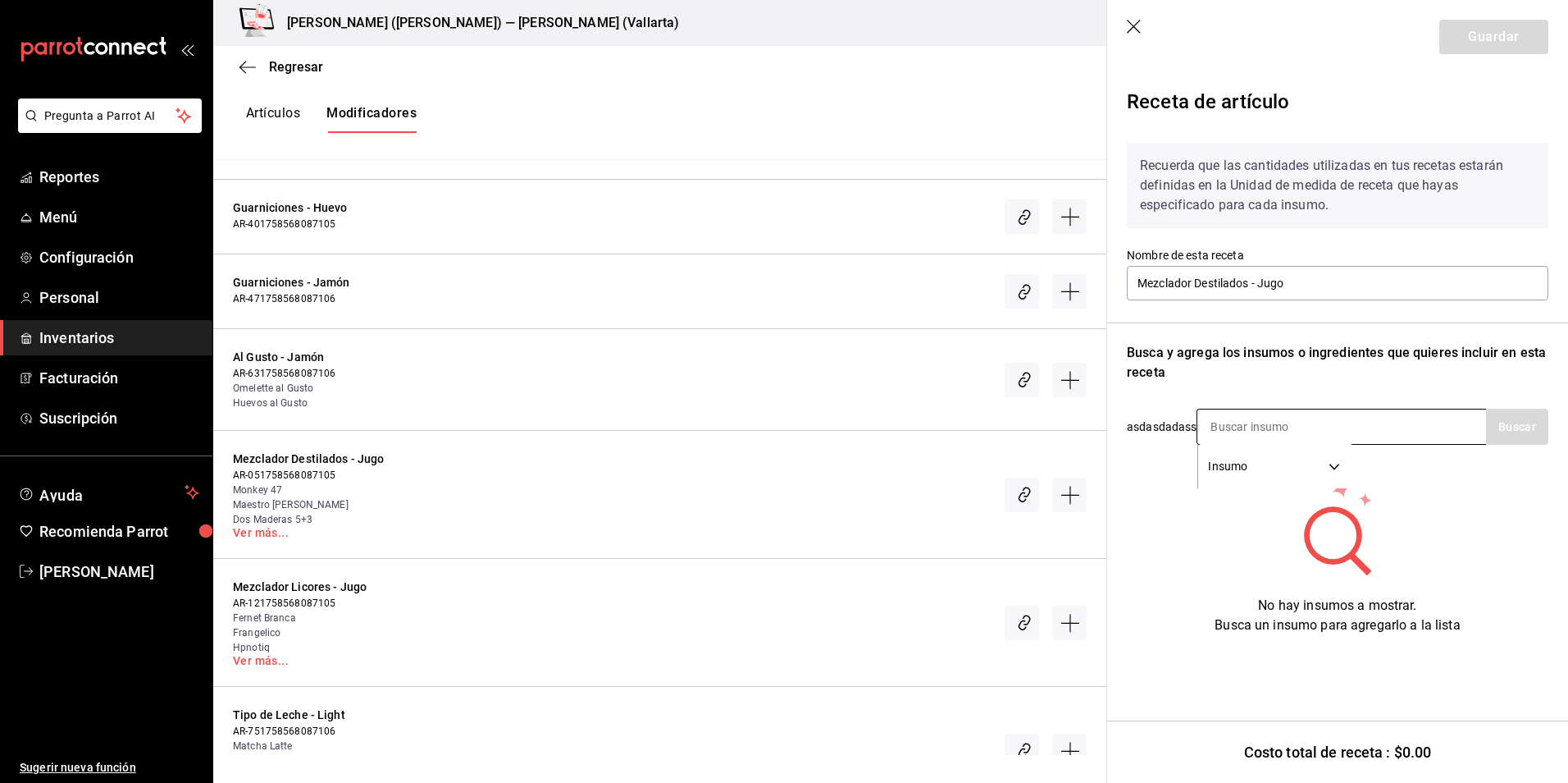
click at [1298, 428] on input at bounding box center [1278, 427] width 164 height 35
click at [1406, 401] on div "Recuerda que las cantidades utilizadas en tus recetas estarán definidas en la U…" at bounding box center [1337, 382] width 422 height 505
click at [1378, 420] on div "jugo Insumo SUPPLY" at bounding box center [1342, 427] width 290 height 36
click at [1519, 439] on button "Buscar" at bounding box center [1516, 427] width 62 height 36
click at [1522, 425] on button "Buscar" at bounding box center [1516, 427] width 62 height 36
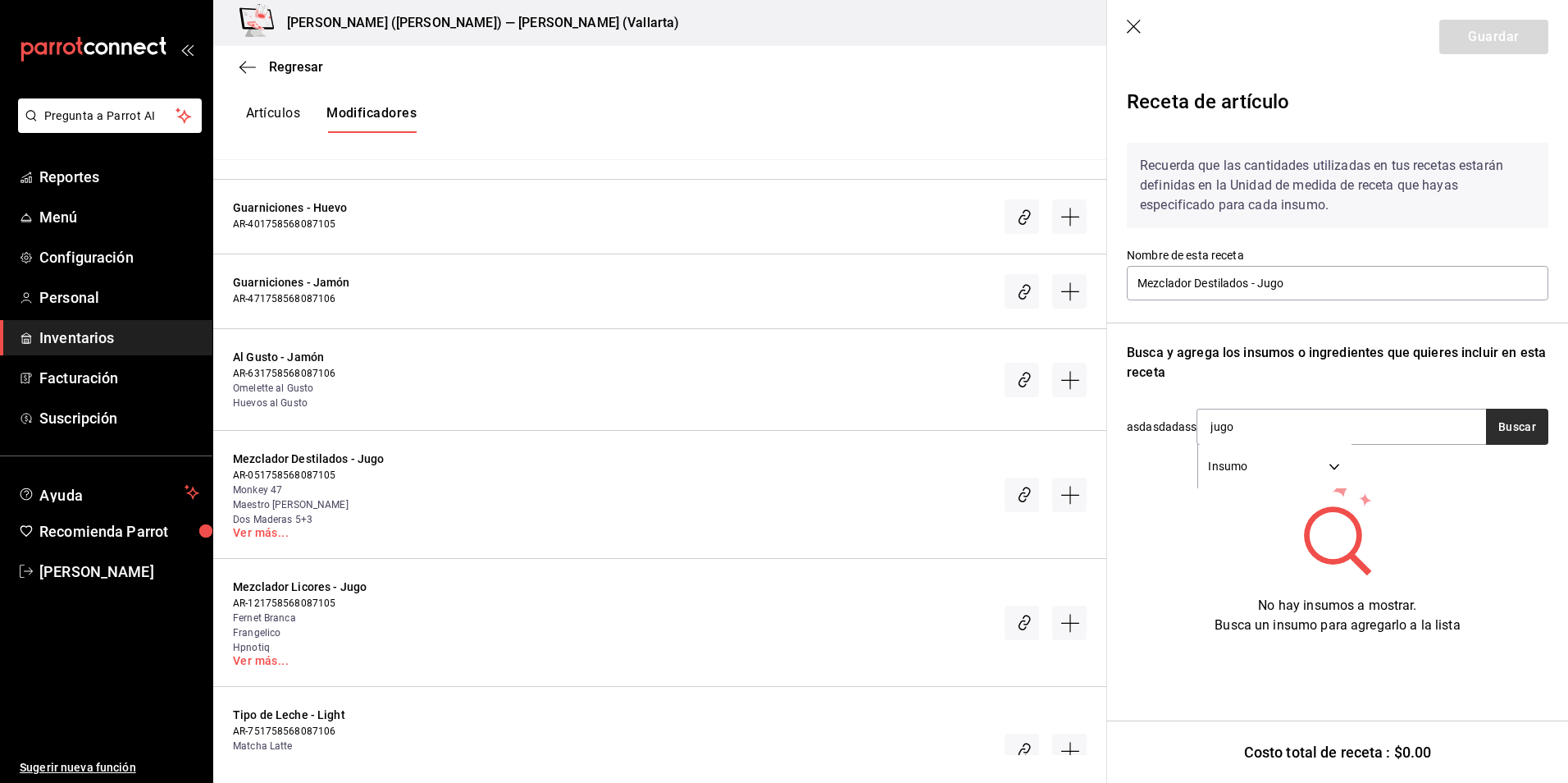
type input "jugo"
click at [1496, 430] on button "Buscar" at bounding box center [1516, 427] width 62 height 36
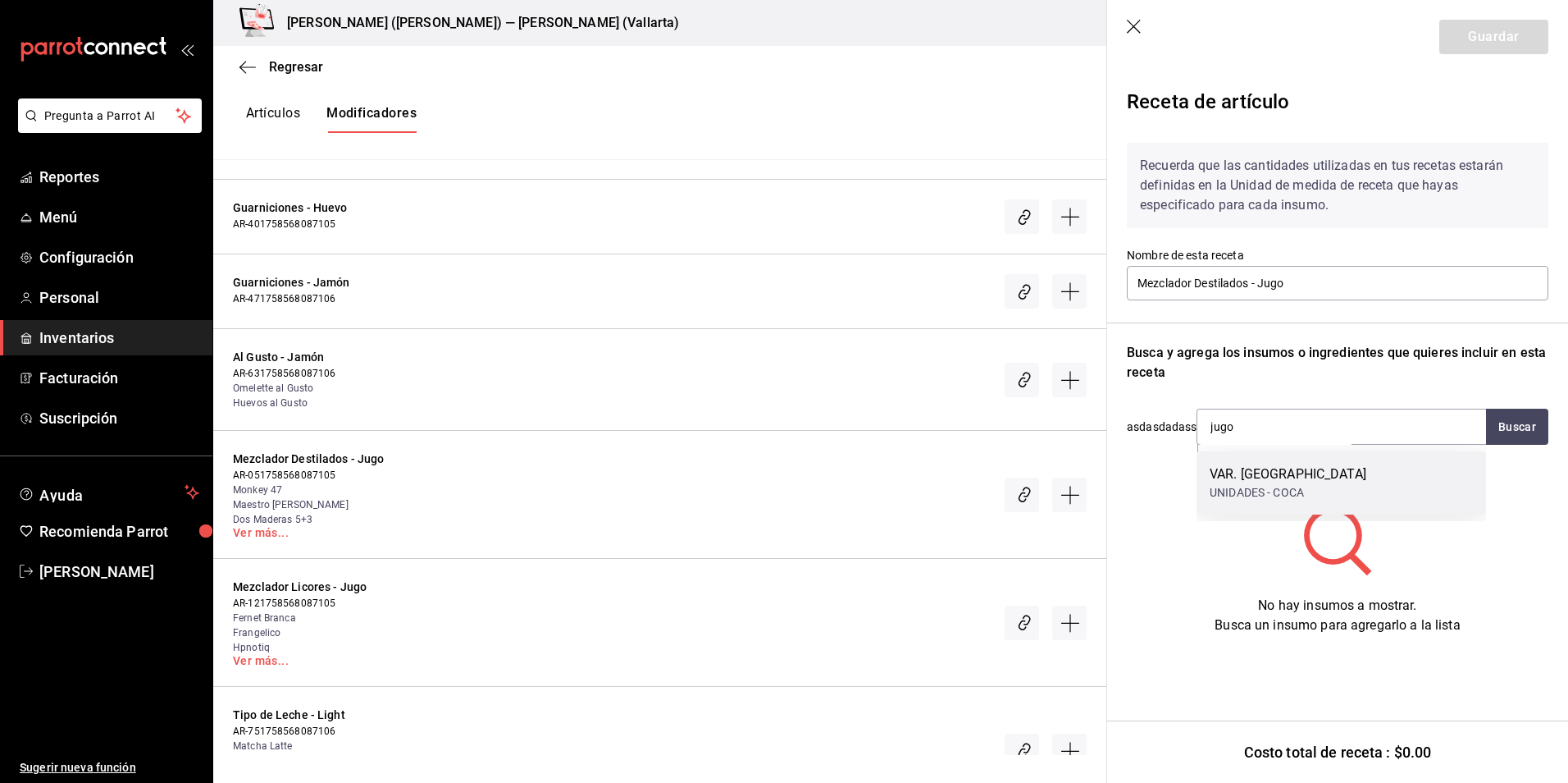
click at [1251, 467] on div "VAR. JUGOS" at bounding box center [1288, 474] width 157 height 20
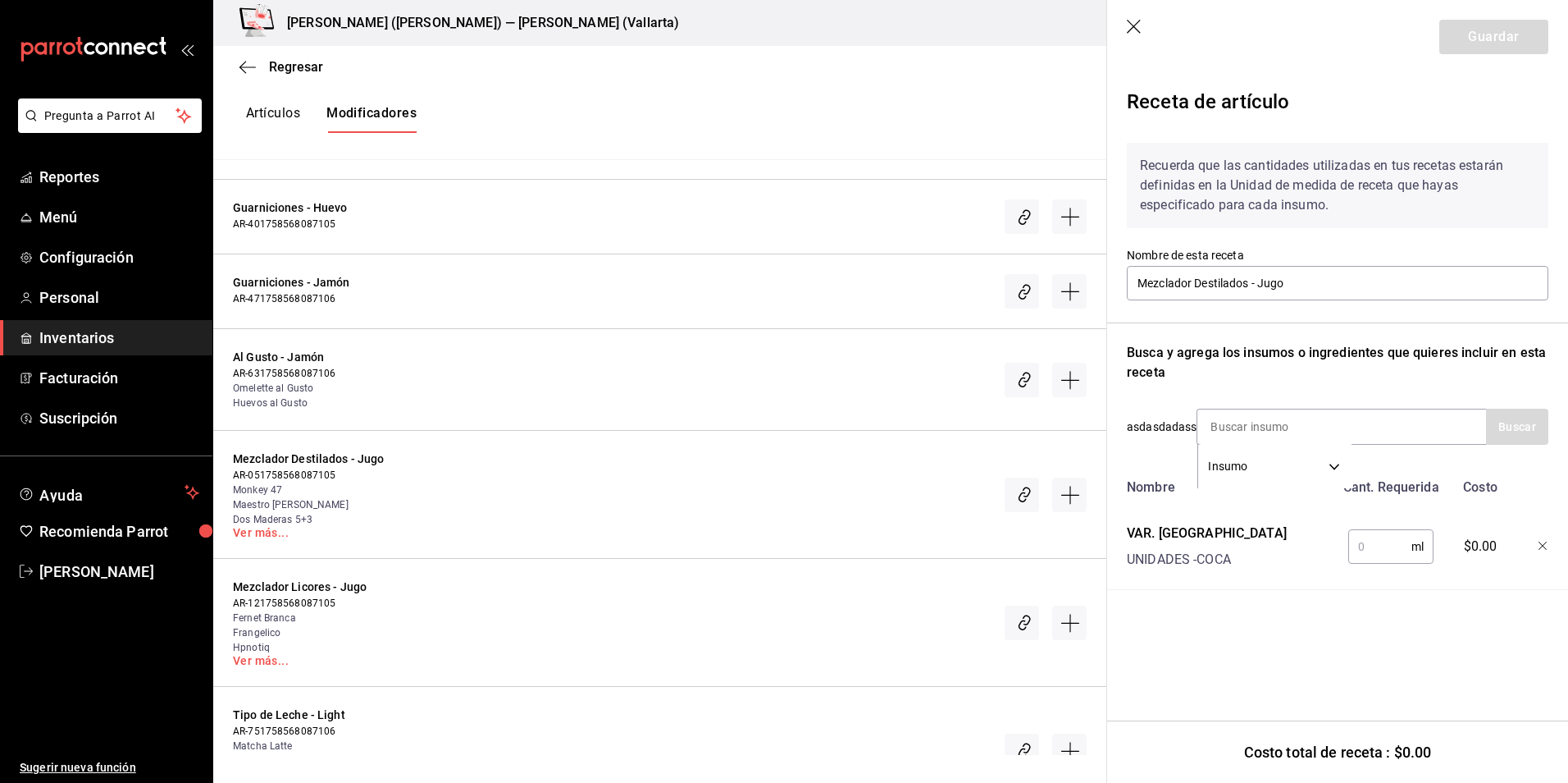
click at [1370, 545] on input "text" at bounding box center [1381, 546] width 63 height 33
type input "90"
click at [1504, 42] on button "Guardar" at bounding box center [1494, 37] width 109 height 35
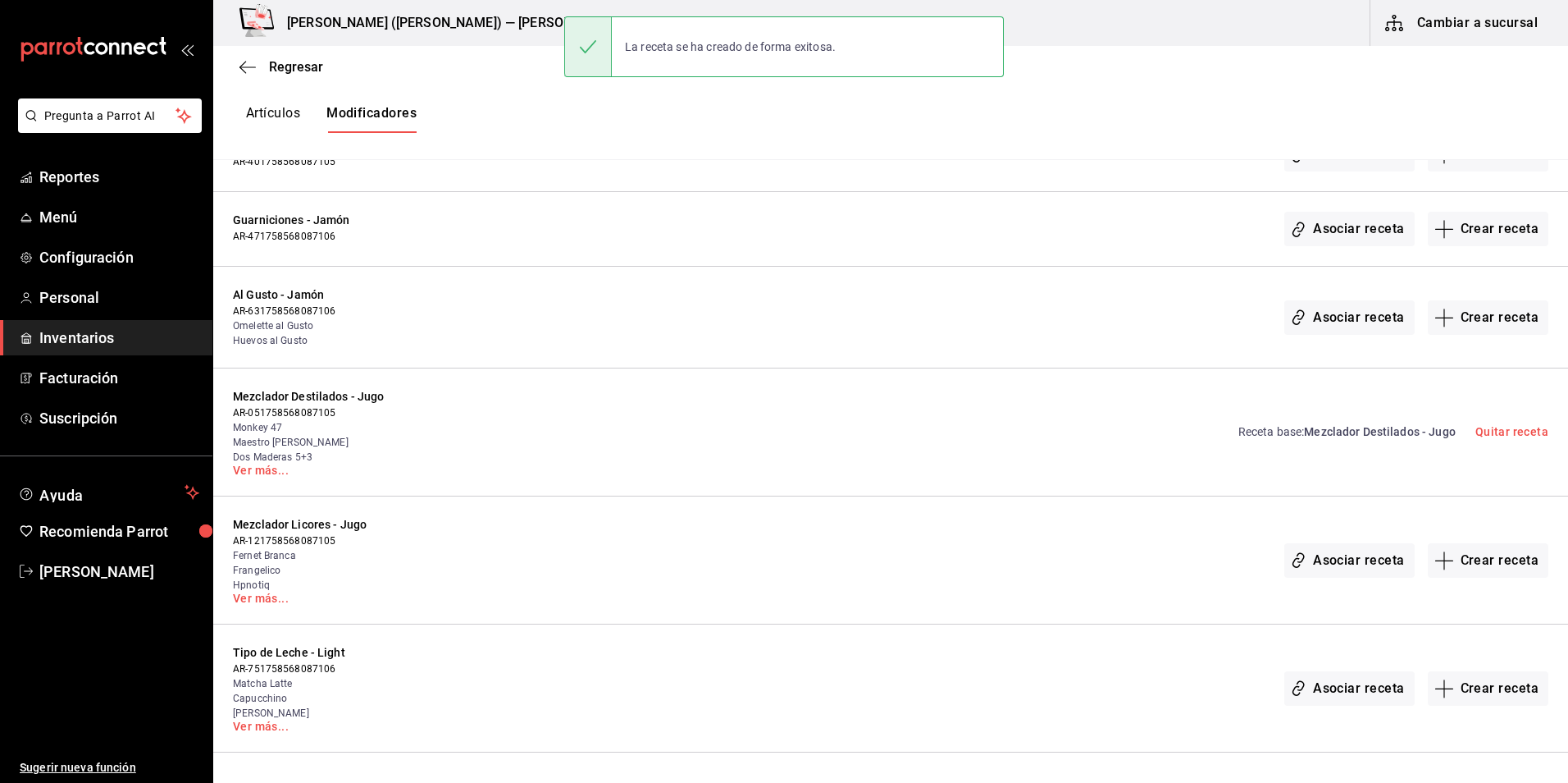
scroll to position [2626, 0]
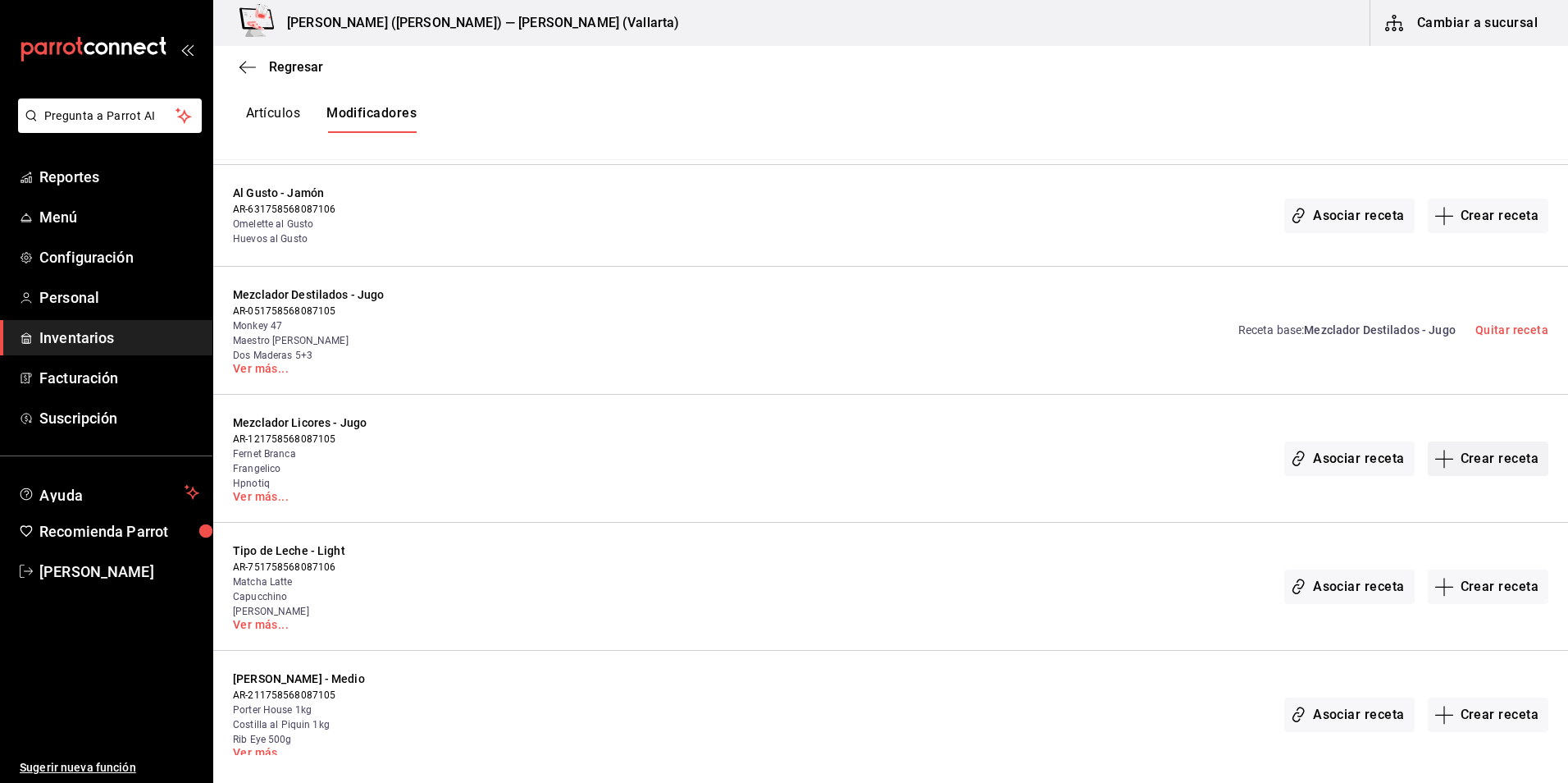
click at [1500, 460] on button "Crear receta" at bounding box center [1489, 458] width 121 height 35
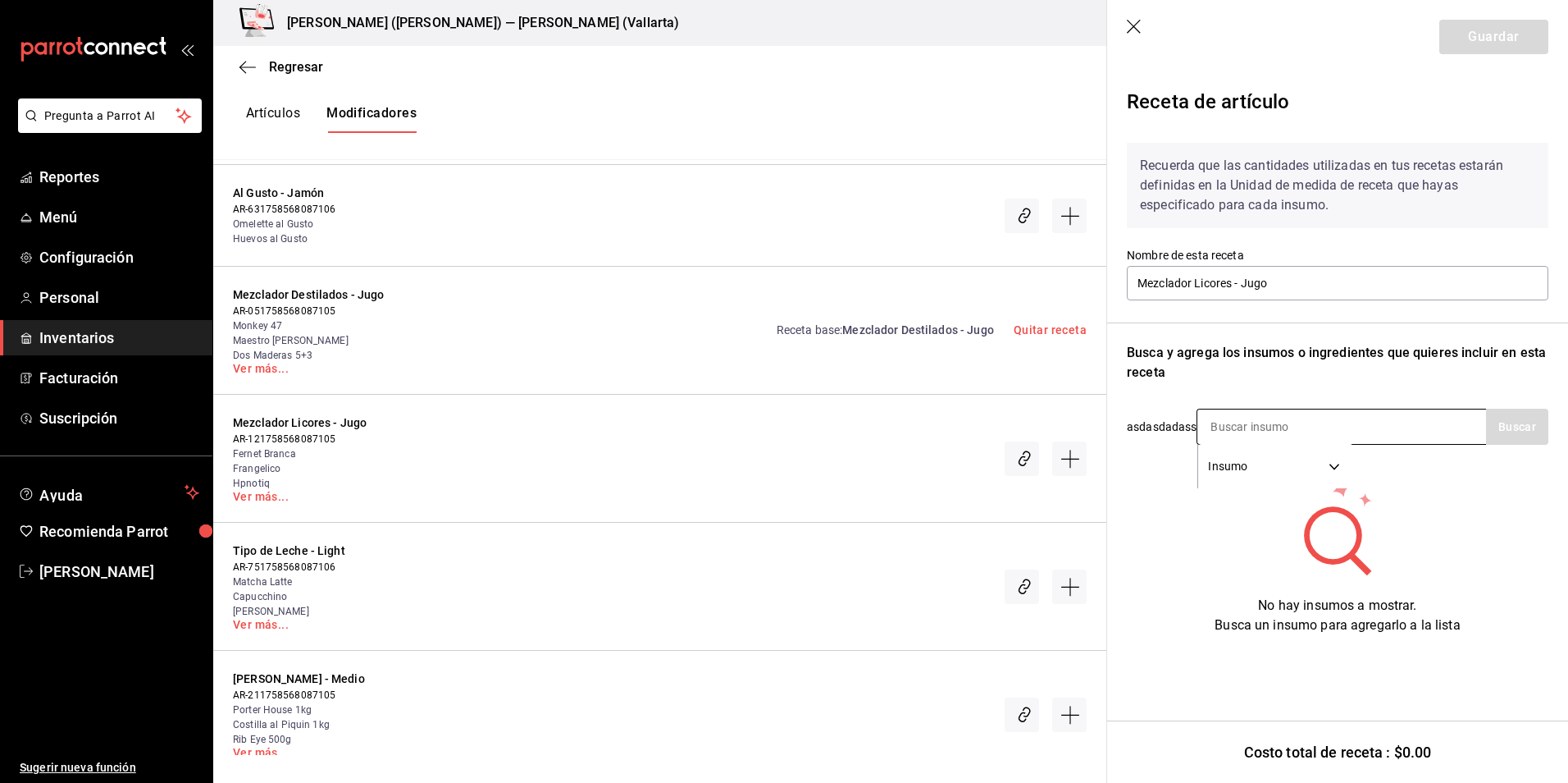
click at [1265, 430] on input at bounding box center [1278, 427] width 164 height 35
type input "jugo"
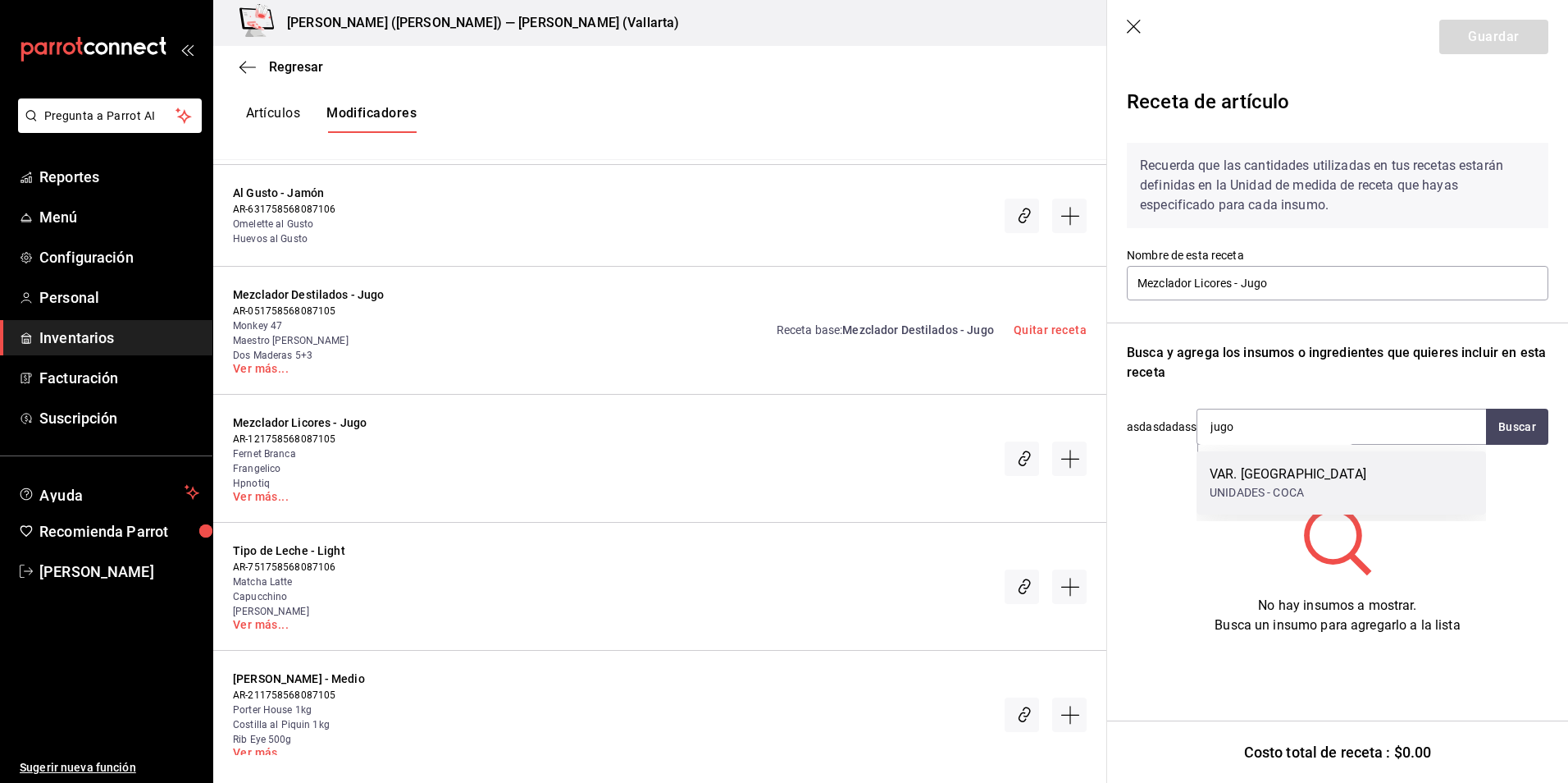
click at [1306, 484] on div "VAR. JUGOS UNIDADES - COCA" at bounding box center [1342, 483] width 290 height 64
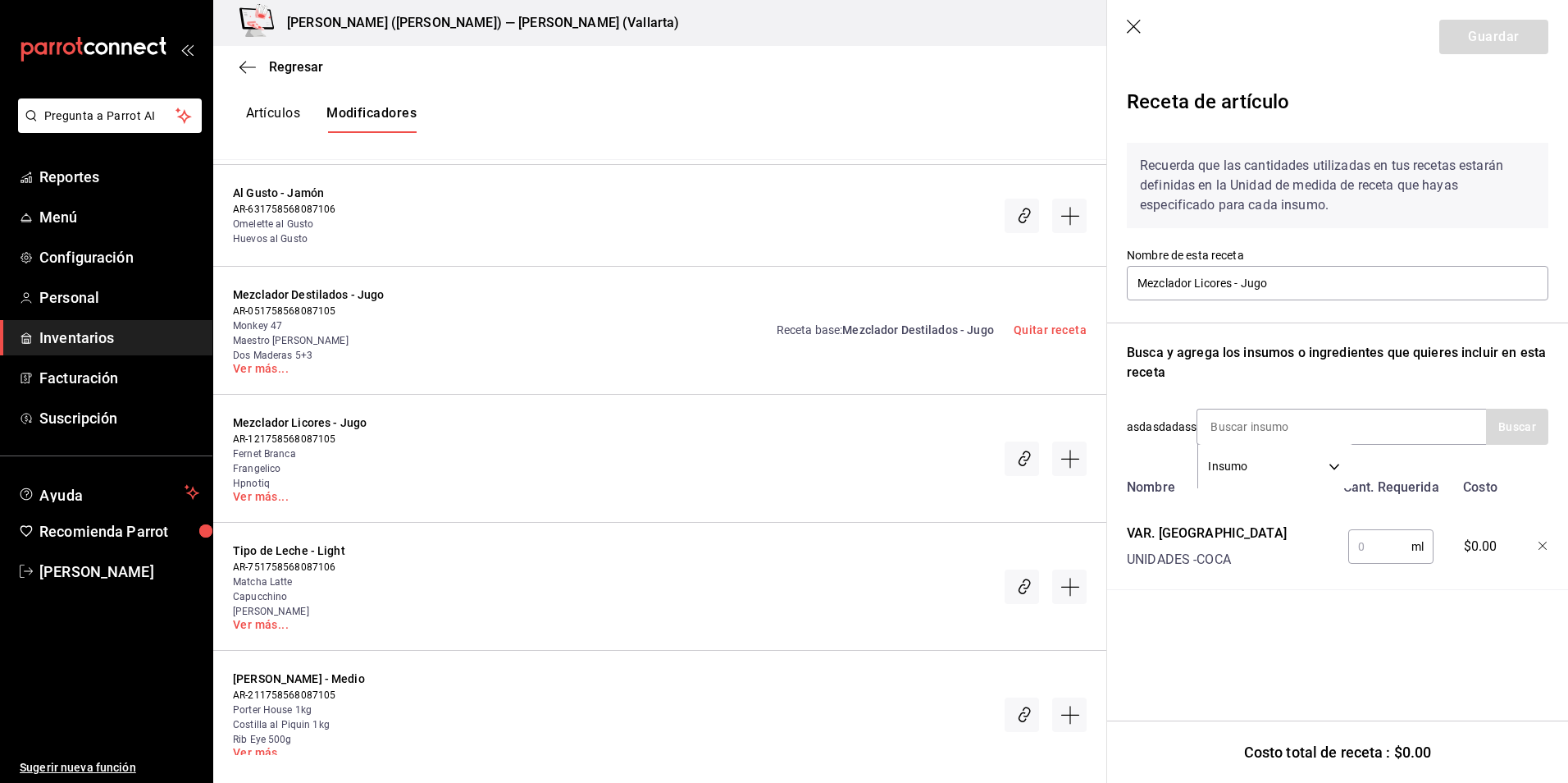
click at [1373, 553] on input "text" at bounding box center [1381, 546] width 63 height 33
type input "90"
click at [1491, 31] on button "Guardar" at bounding box center [1494, 37] width 109 height 35
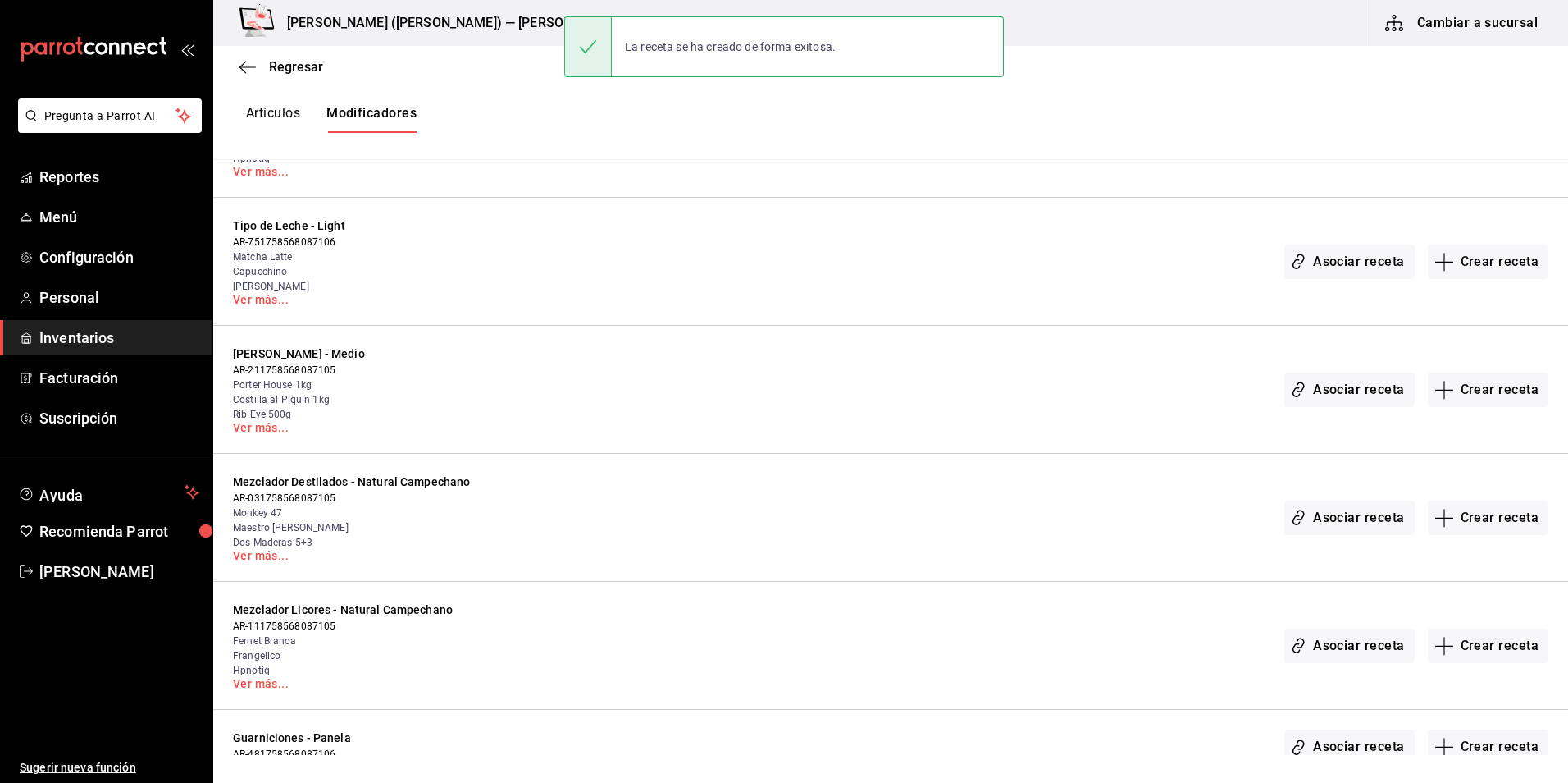
scroll to position [2954, 0]
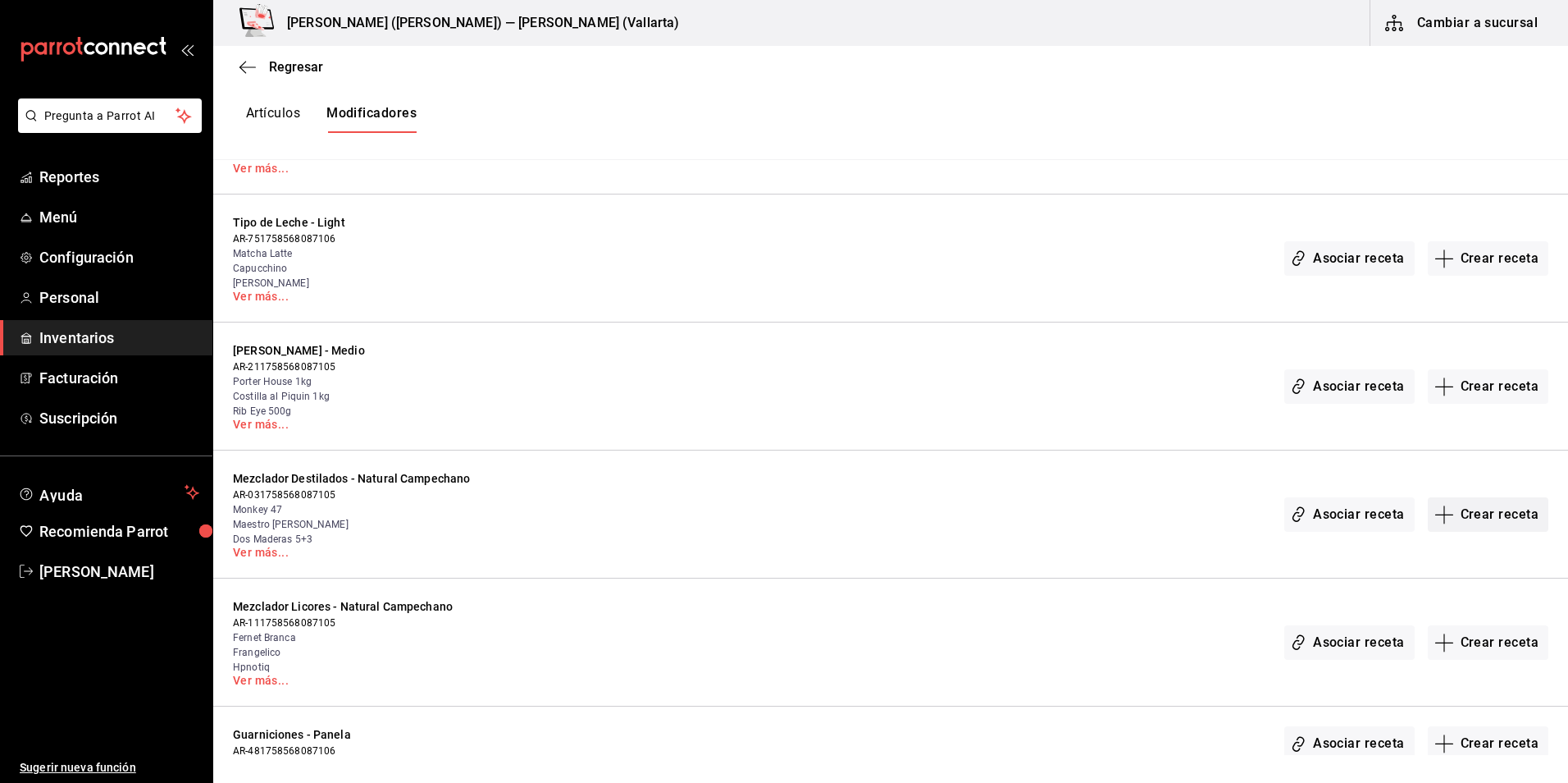
click at [1484, 515] on button "Crear receta" at bounding box center [1489, 514] width 121 height 35
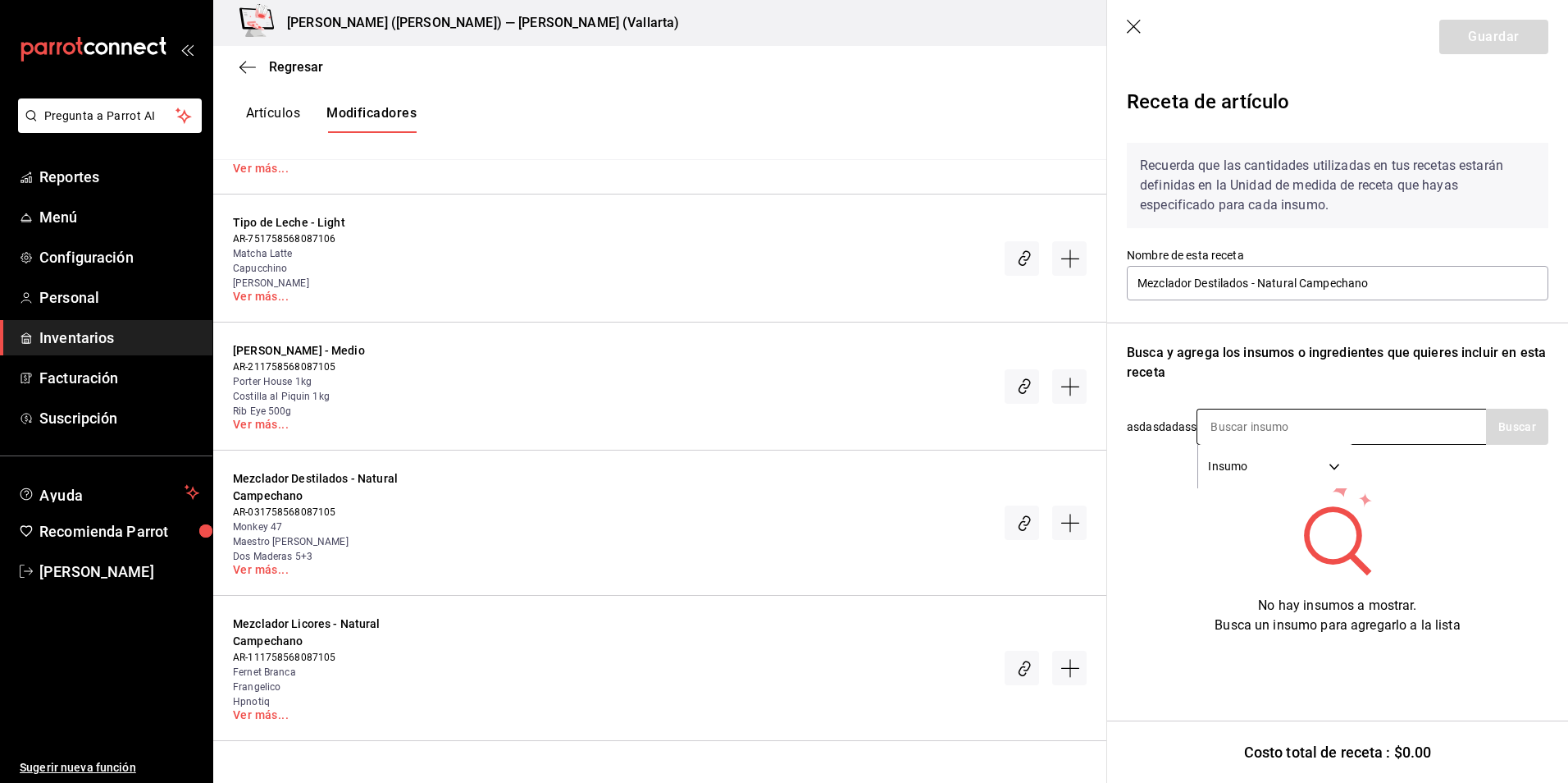
click at [1269, 431] on input at bounding box center [1278, 427] width 164 height 35
type input "c"
type input "refre"
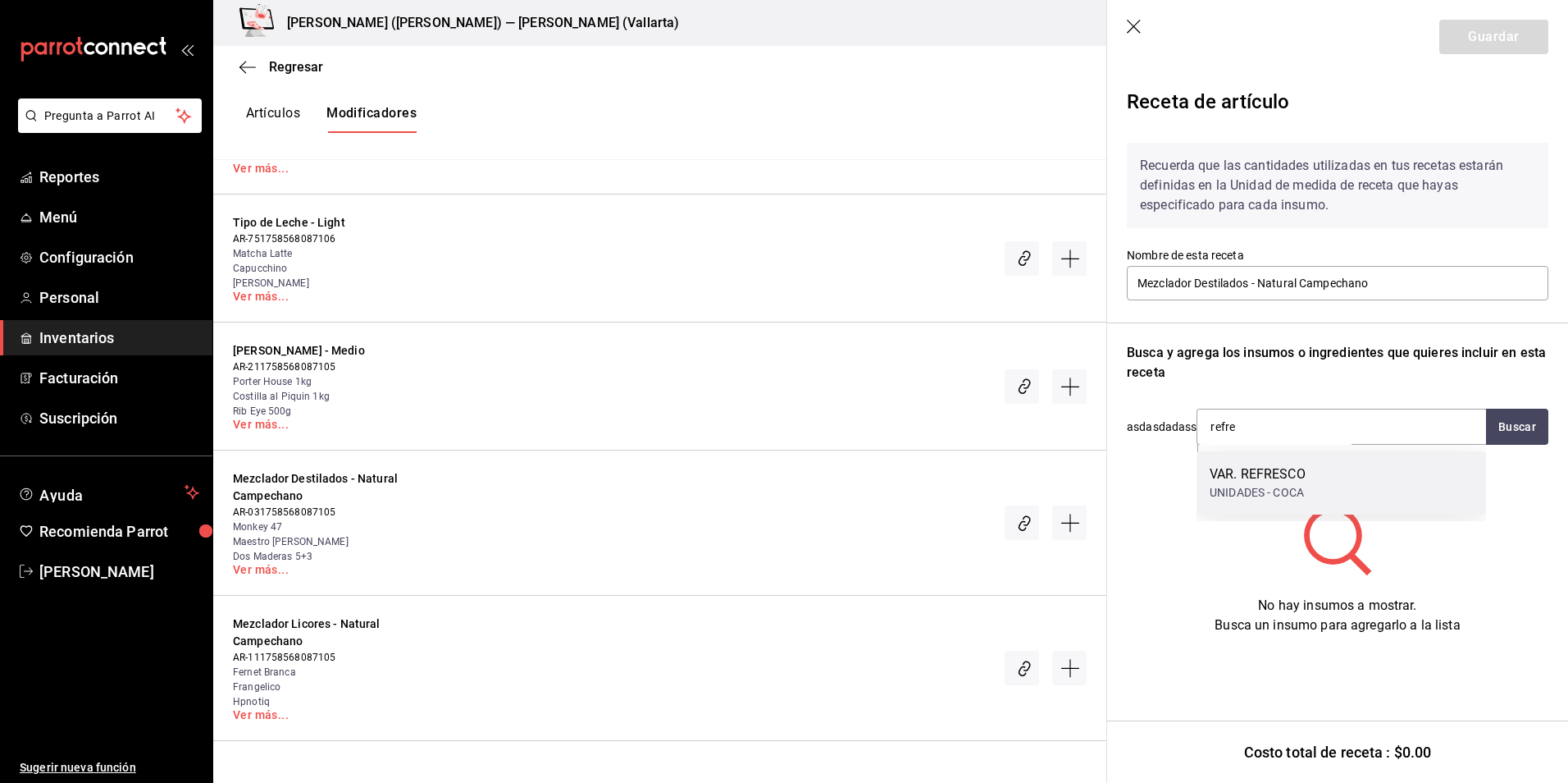
click at [1272, 486] on div "UNIDADES - COCA" at bounding box center [1258, 492] width 96 height 17
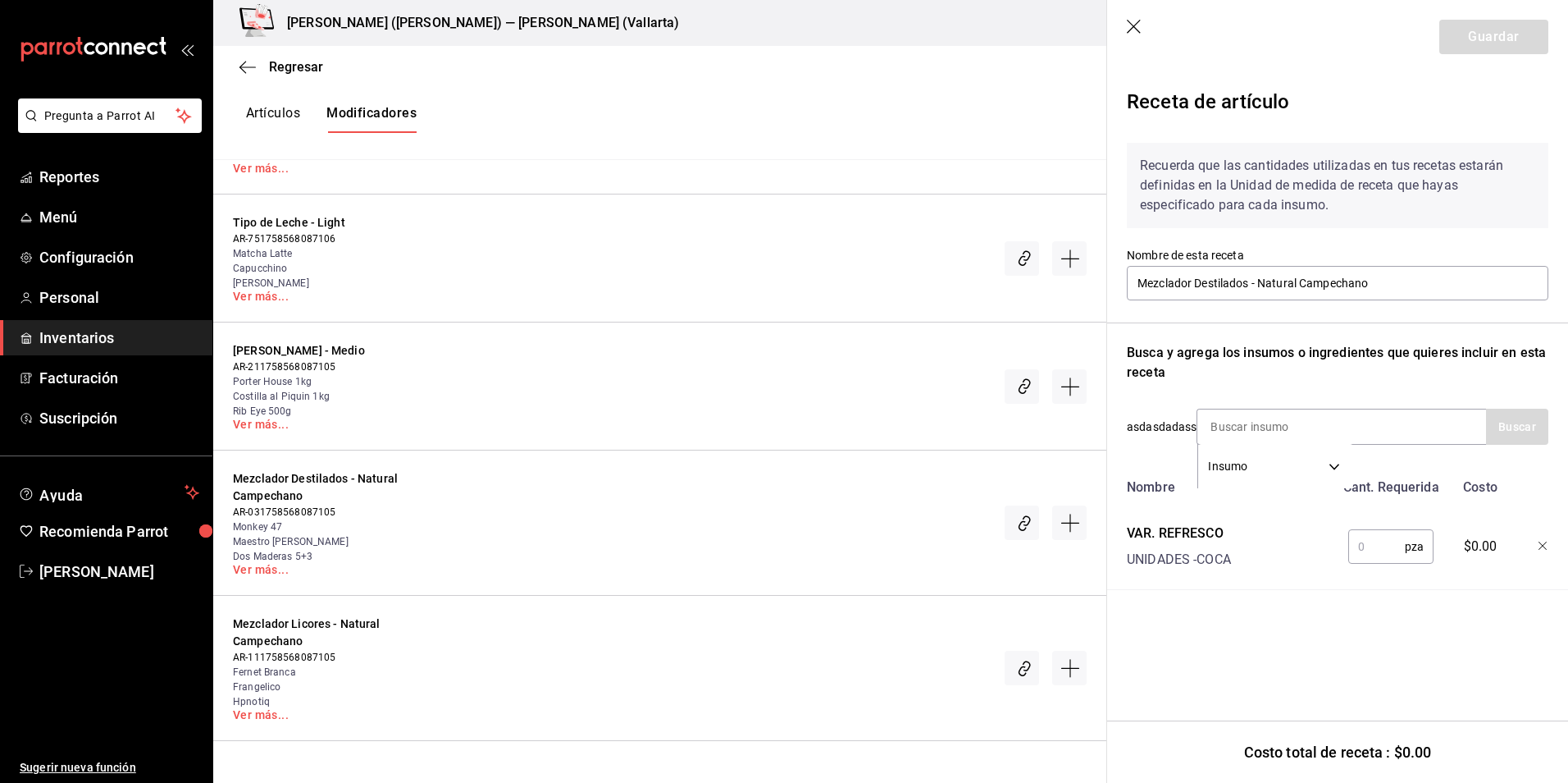
click at [1374, 543] on input "text" at bounding box center [1377, 546] width 57 height 33
type input "1"
click at [1283, 427] on input at bounding box center [1278, 427] width 164 height 35
type input "agua"
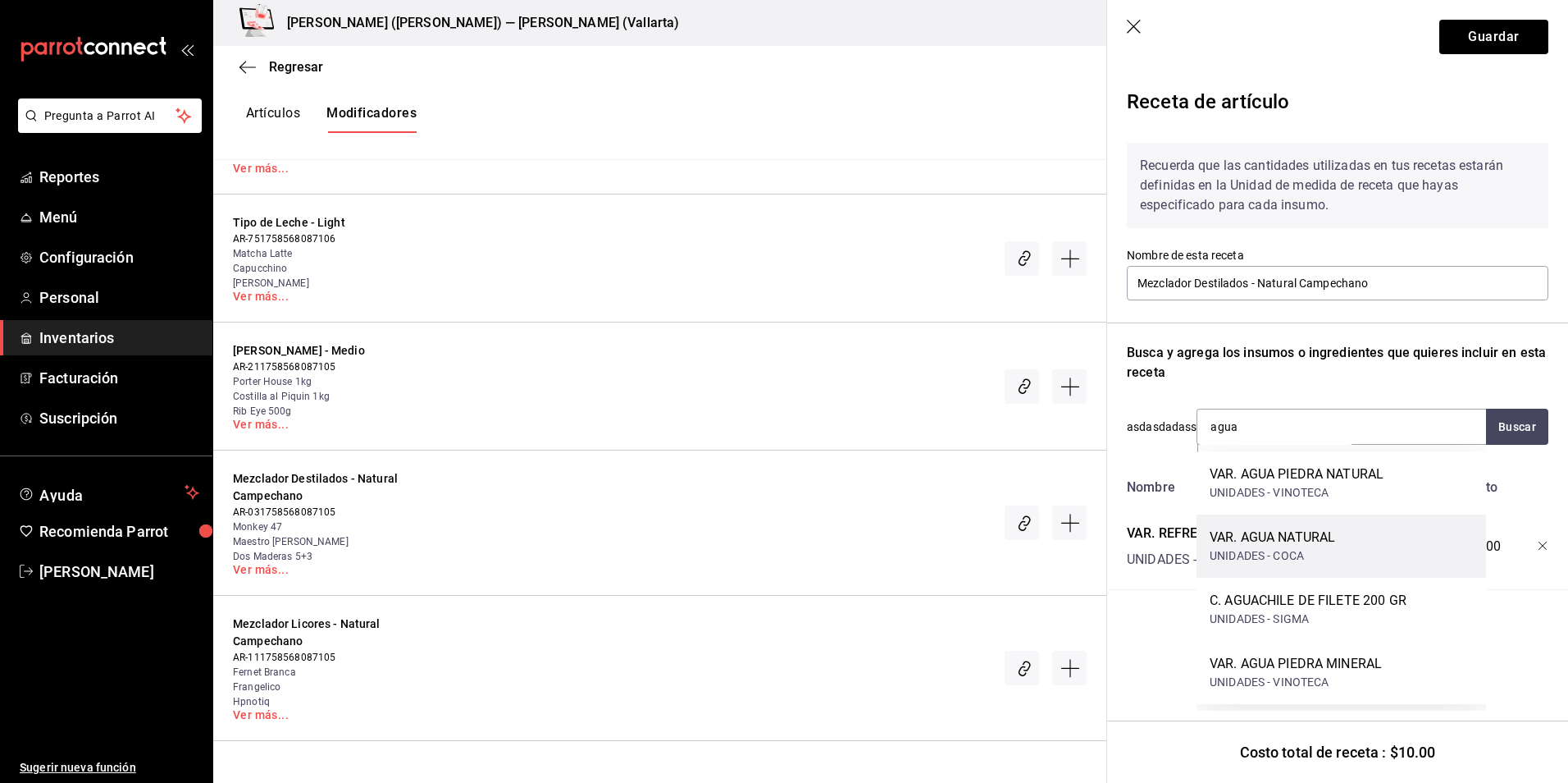
click at [1305, 571] on div "VAR. AGUA NATURAL UNIDADES - COCA" at bounding box center [1342, 547] width 290 height 64
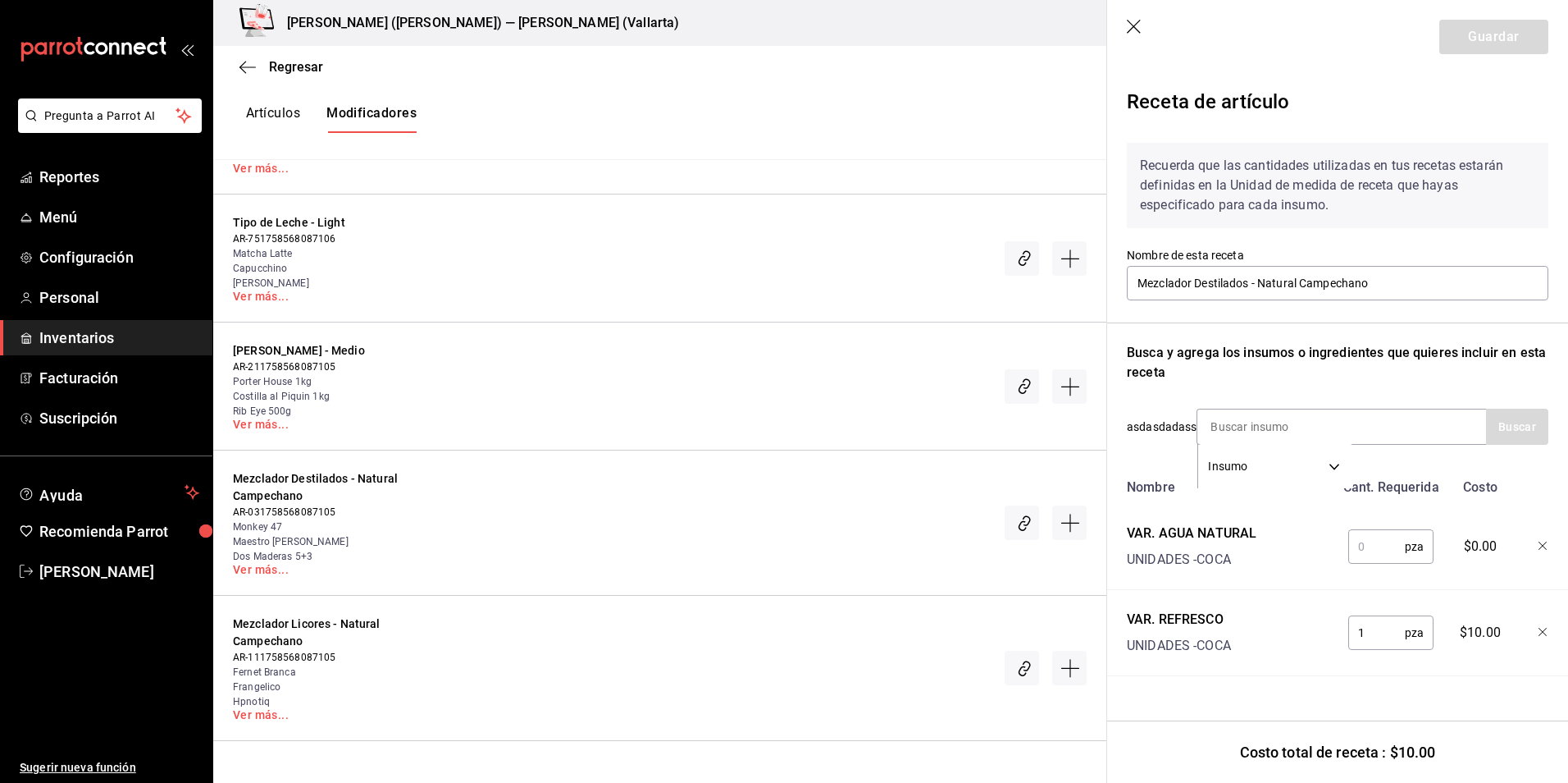
click at [1379, 548] on input "text" at bounding box center [1377, 546] width 57 height 33
type input "1"
click at [1516, 36] on button "Guardar" at bounding box center [1494, 37] width 109 height 35
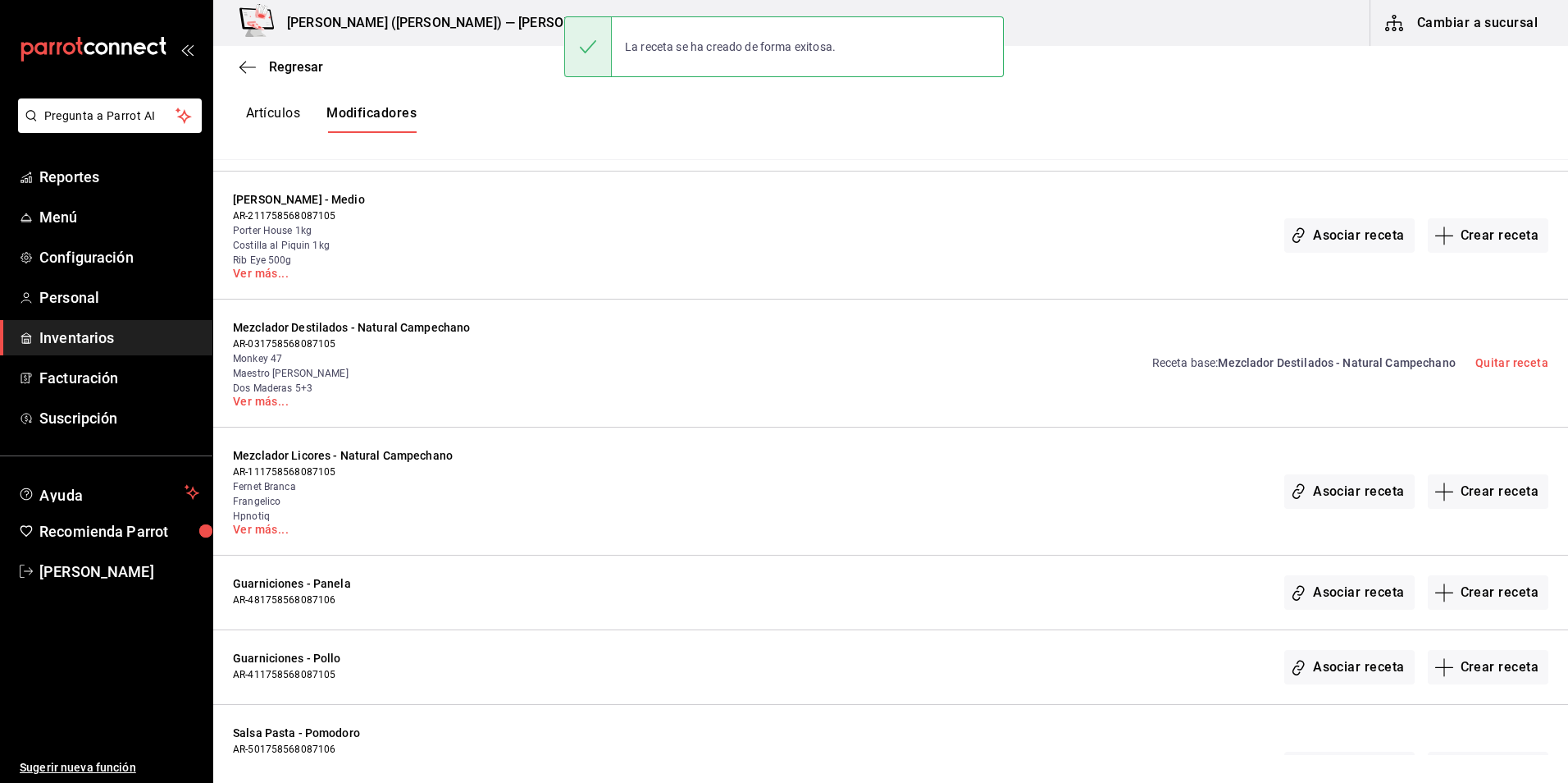
scroll to position [3119, 0]
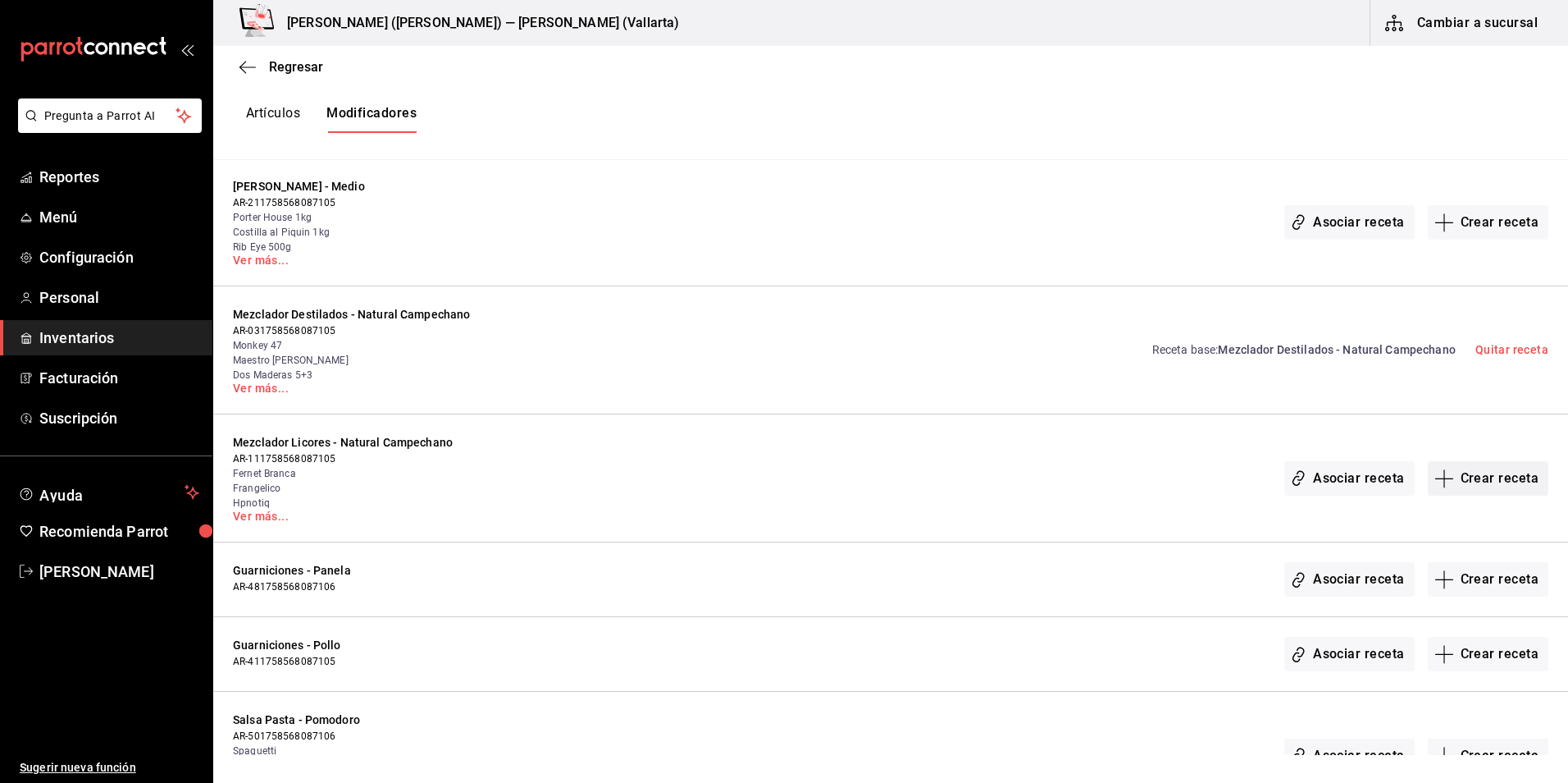
click at [1485, 484] on button "Crear receta" at bounding box center [1489, 478] width 121 height 35
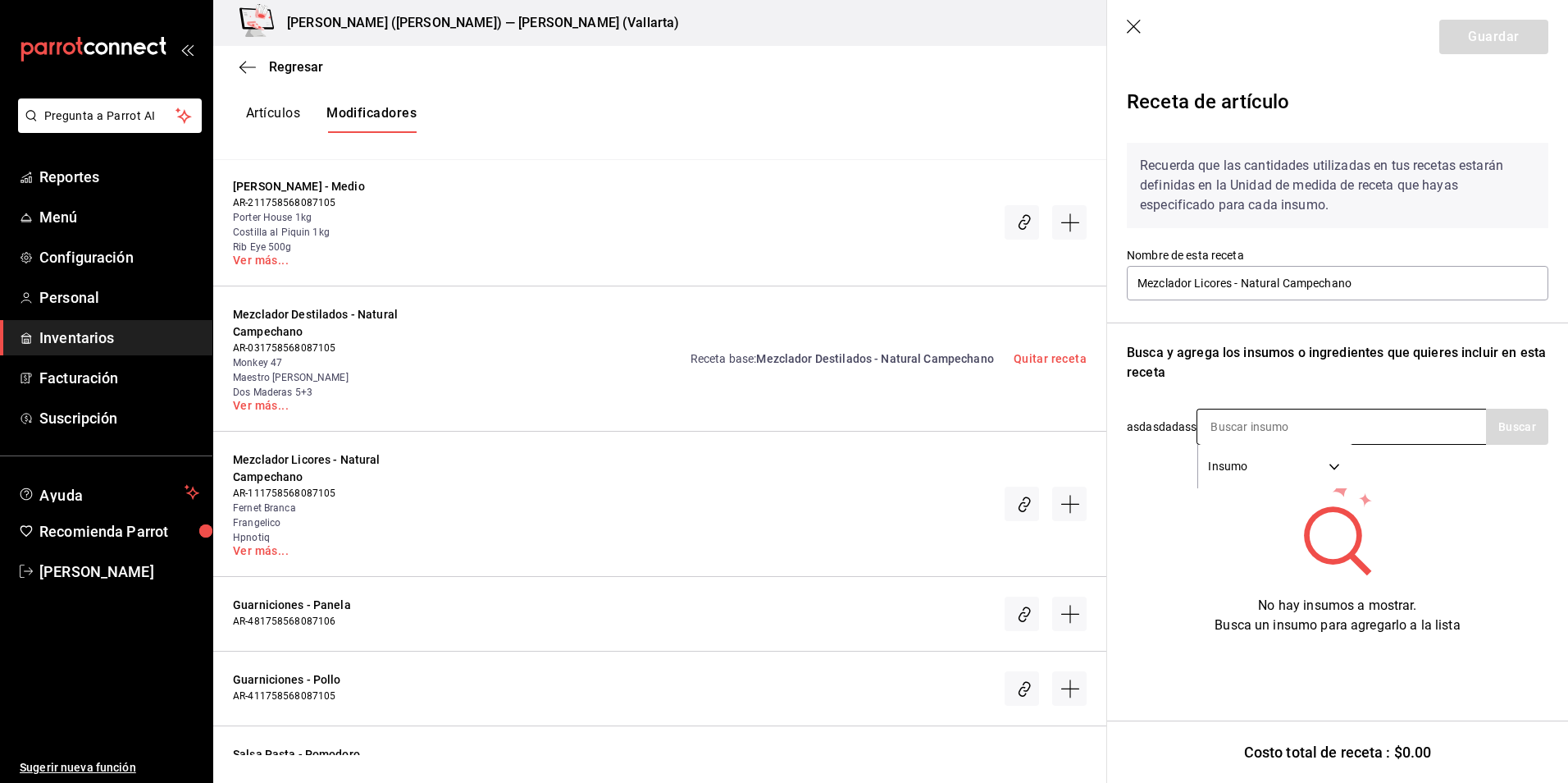
click at [1262, 430] on input at bounding box center [1278, 427] width 164 height 35
type input "agua"
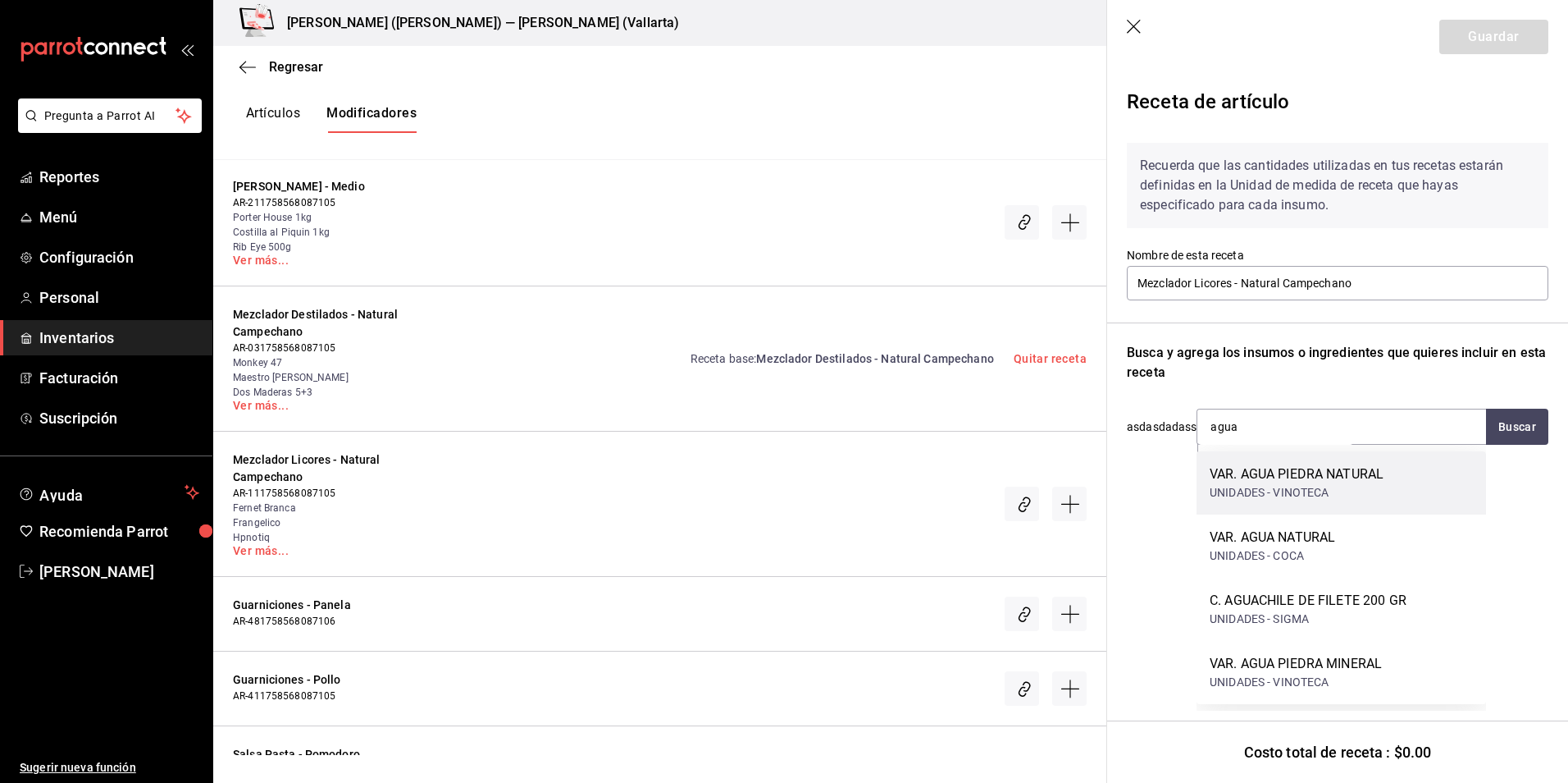
click at [1292, 474] on div "VAR. AGUA PIEDRA NATURAL" at bounding box center [1296, 474] width 174 height 20
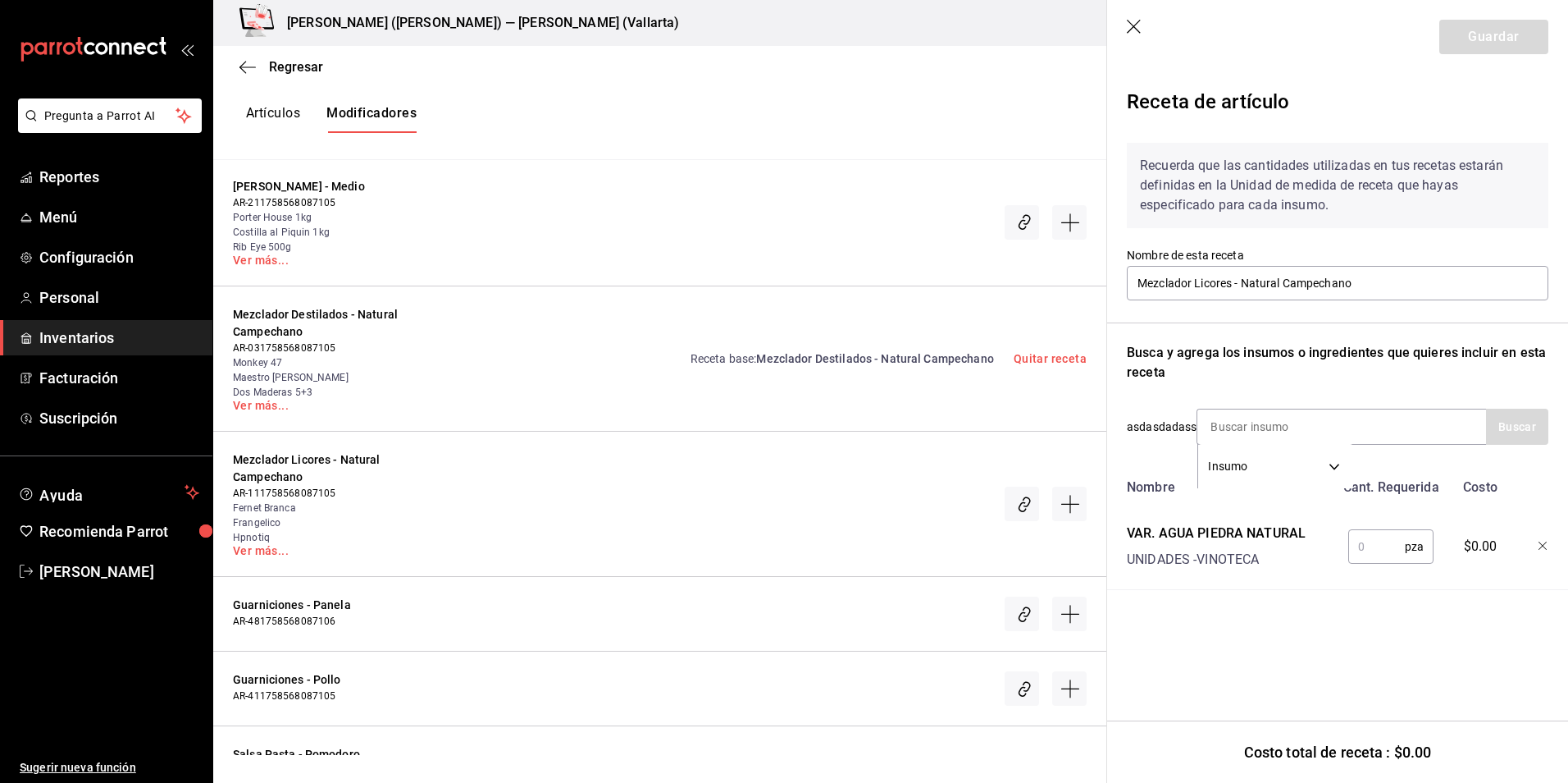
click at [1375, 560] on input "text" at bounding box center [1377, 546] width 57 height 33
type input "1"
click at [1281, 437] on input at bounding box center [1278, 427] width 164 height 35
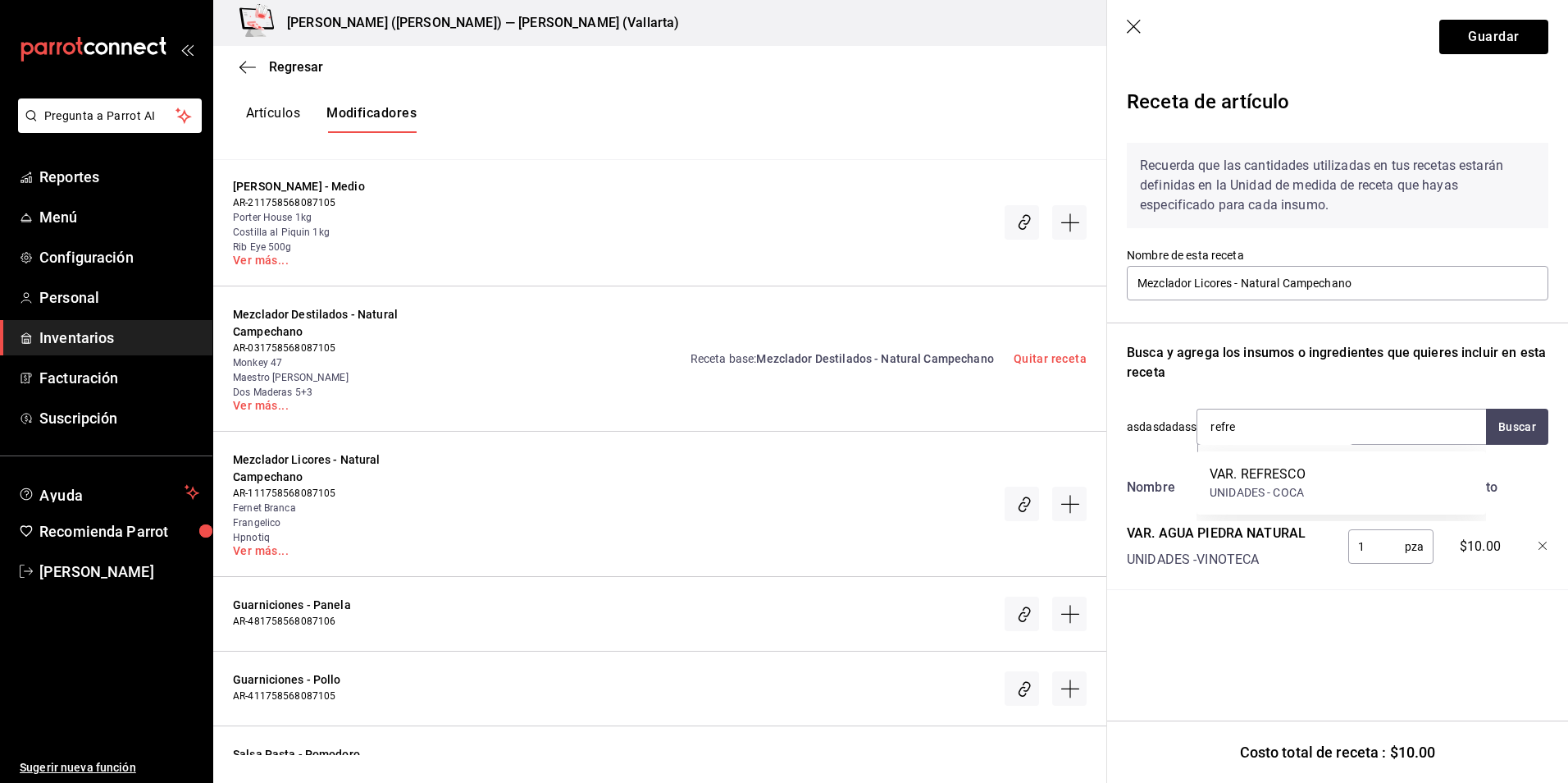
type input "refre"
click at [1534, 423] on button "Buscar" at bounding box center [1516, 427] width 62 height 36
click at [1277, 487] on div "UNIDADES - COCA" at bounding box center [1258, 492] width 96 height 17
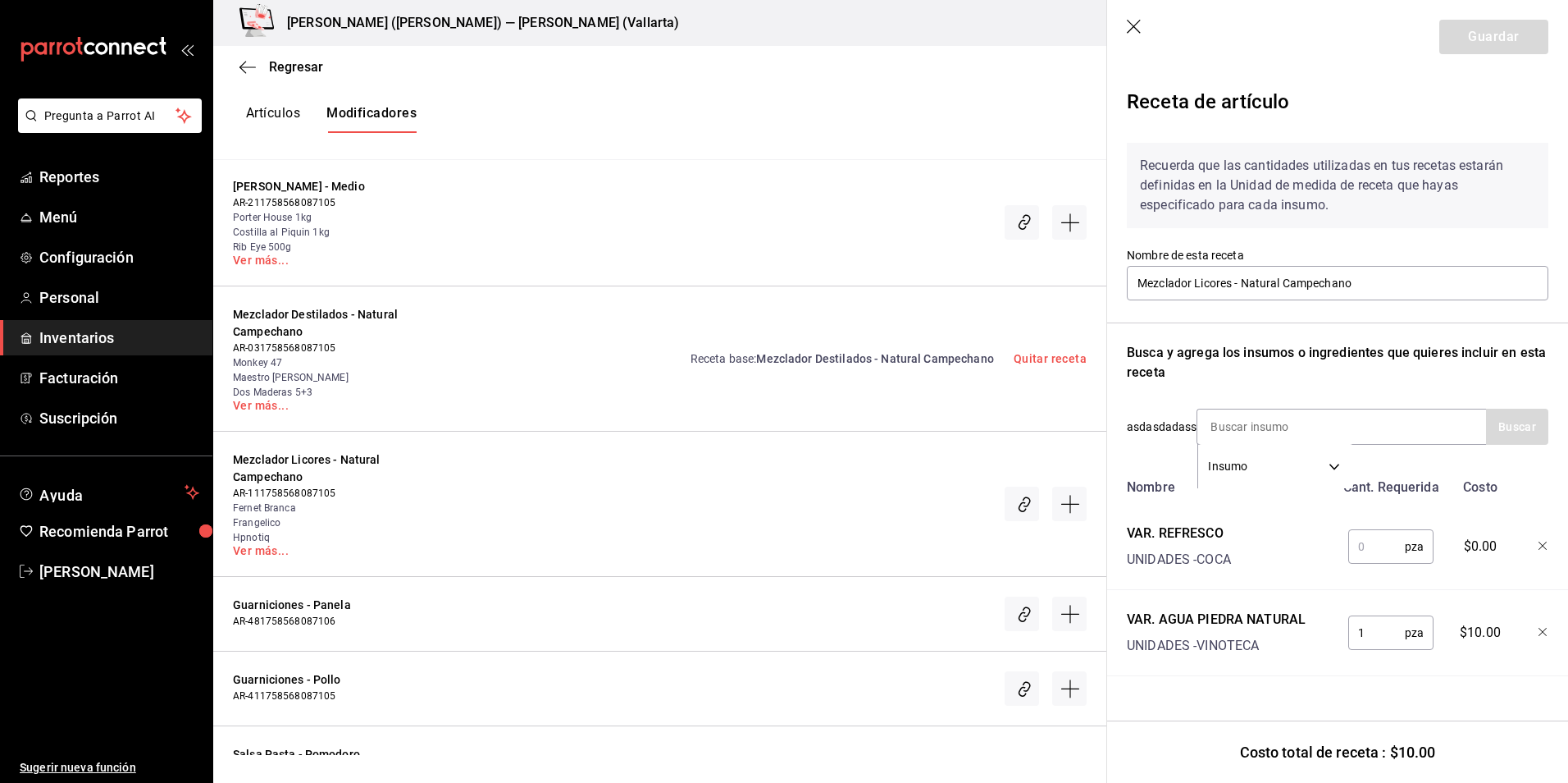
click at [1364, 557] on input "text" at bounding box center [1377, 546] width 57 height 33
type input "1"
click at [1463, 50] on button "Guardar" at bounding box center [1494, 37] width 109 height 35
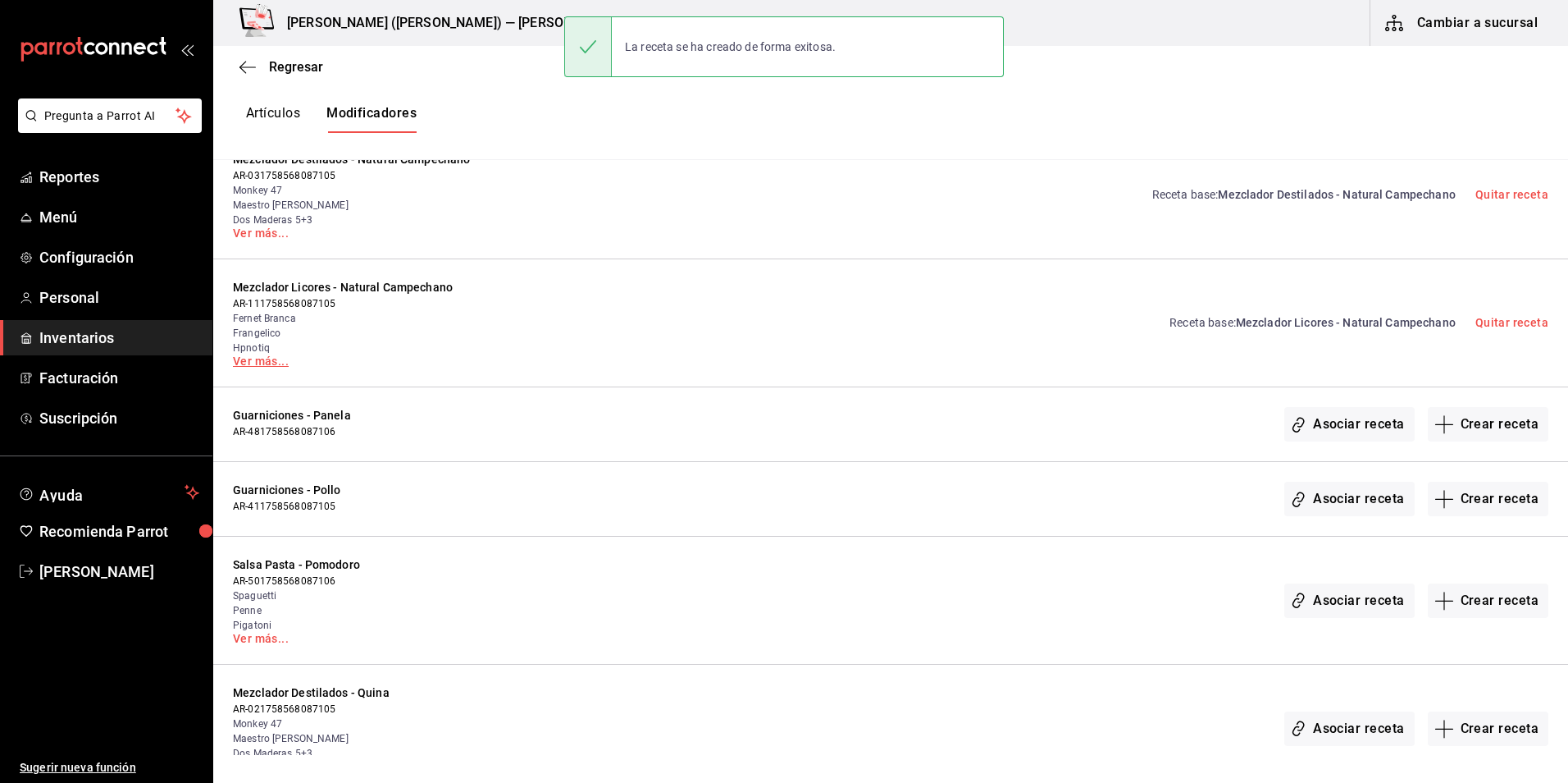
scroll to position [3283, 0]
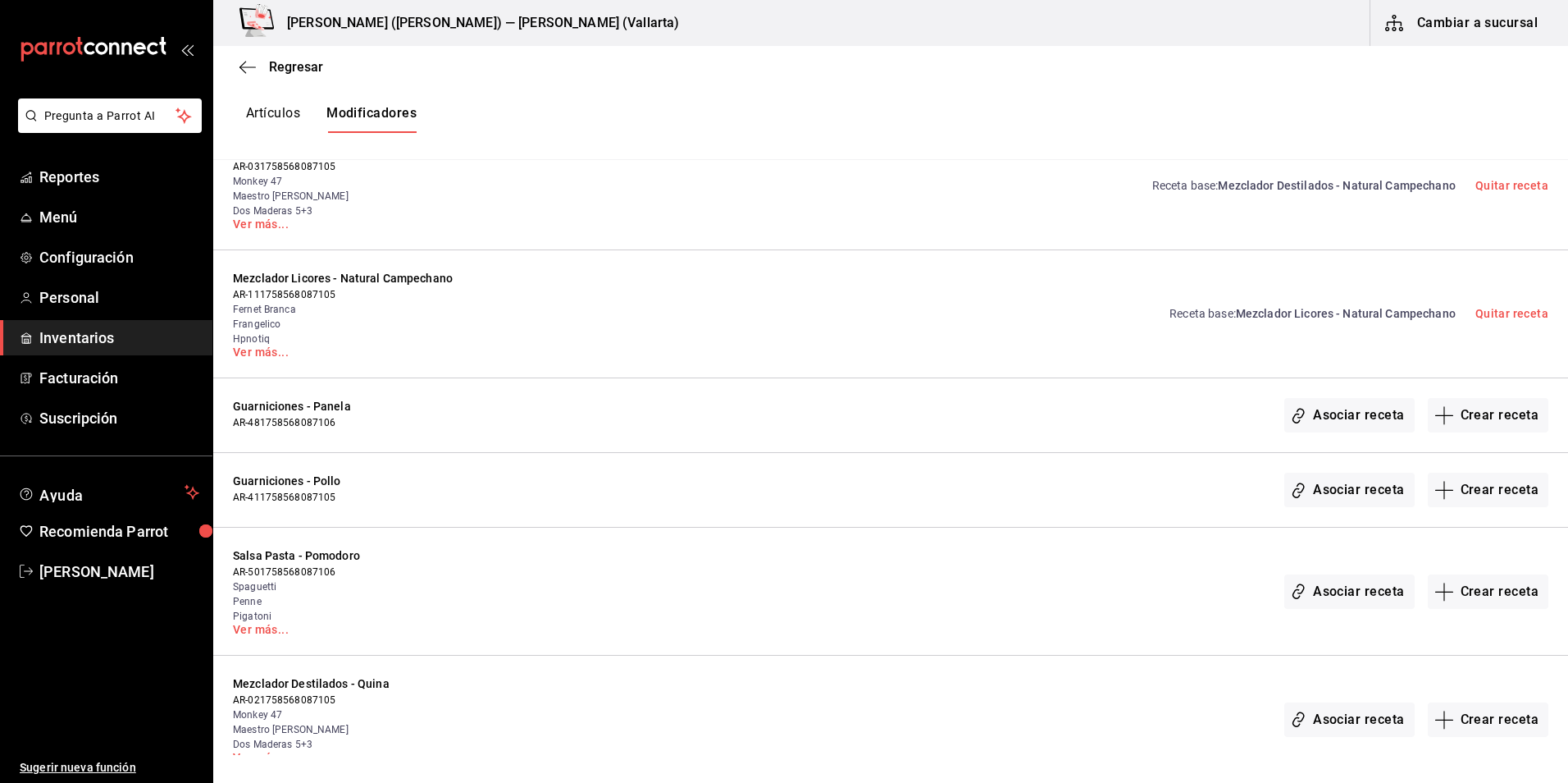
click at [323, 403] on span "Guarniciones - Panela" at bounding box center [385, 406] width 303 height 17
click at [317, 407] on span "Guarniciones - Panela" at bounding box center [385, 406] width 303 height 17
drag, startPoint x: 305, startPoint y: 482, endPoint x: 342, endPoint y: 483, distance: 37.0
click at [342, 483] on span "Guarniciones - Pollo" at bounding box center [385, 480] width 303 height 17
drag, startPoint x: 342, startPoint y: 483, endPoint x: 307, endPoint y: 404, distance: 86.4
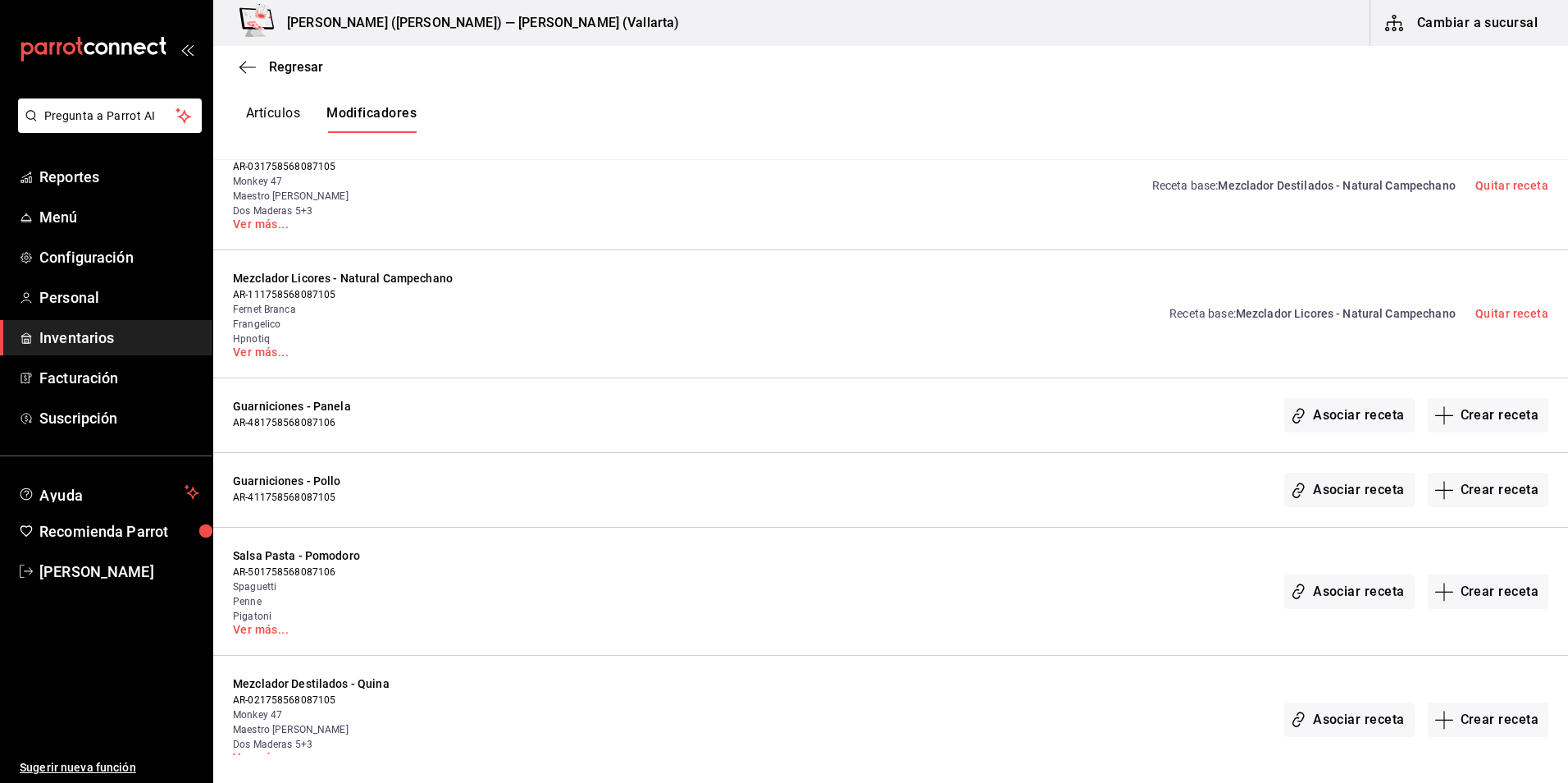
click at [307, 404] on span "Guarniciones - Panela" at bounding box center [385, 406] width 303 height 17
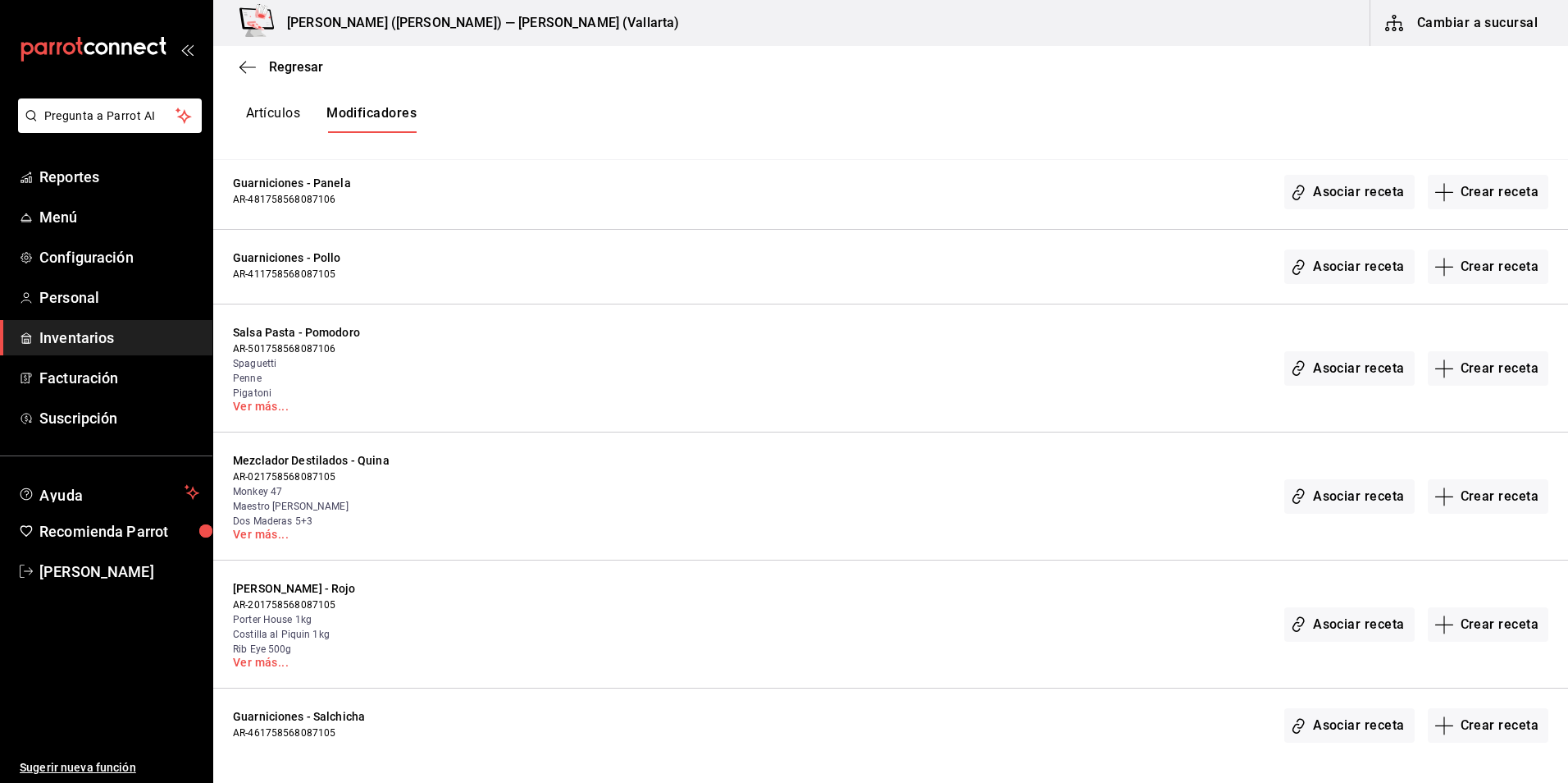
scroll to position [3611, 0]
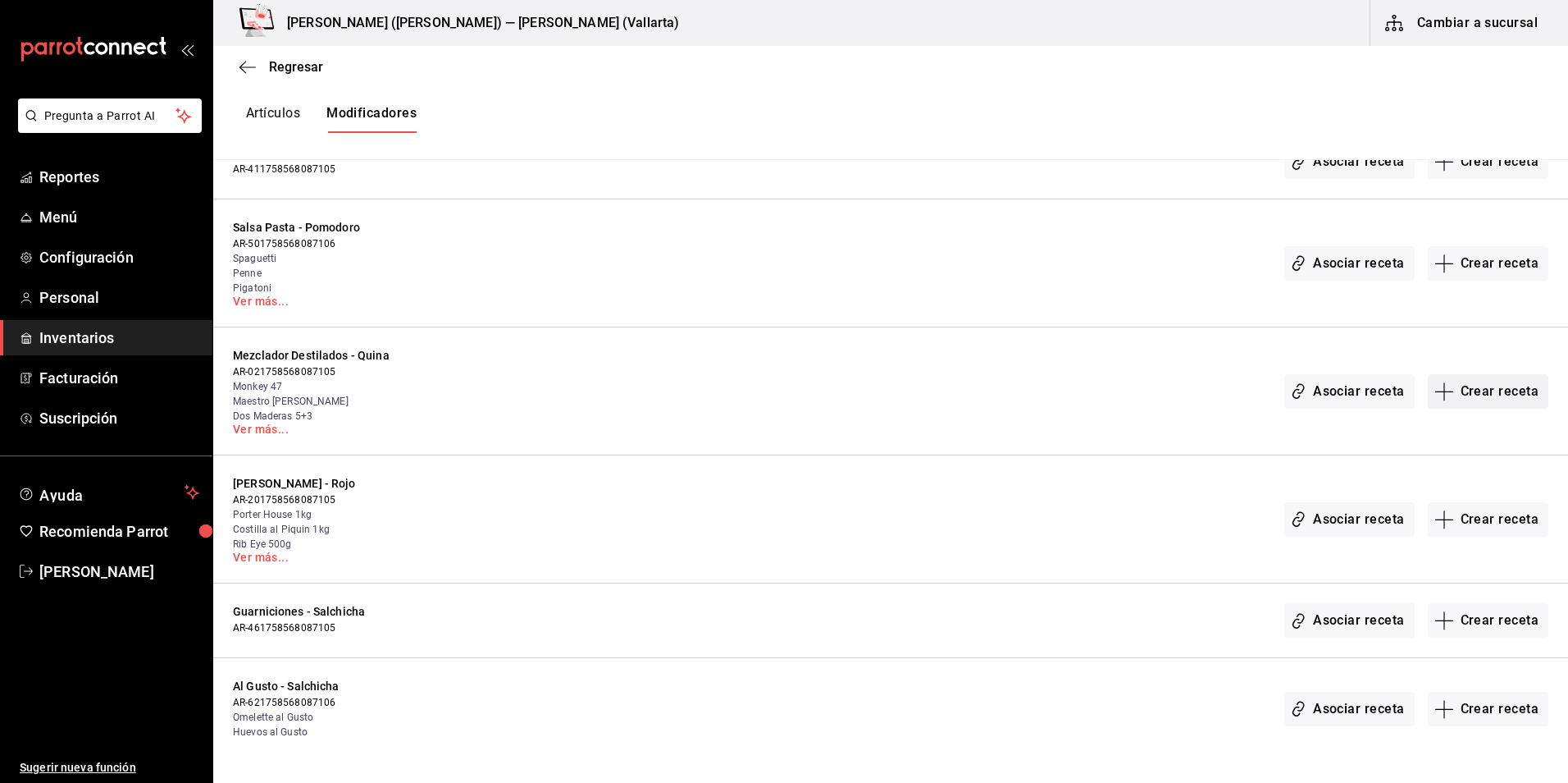
click at [1485, 394] on button "Crear receta" at bounding box center [1489, 391] width 121 height 35
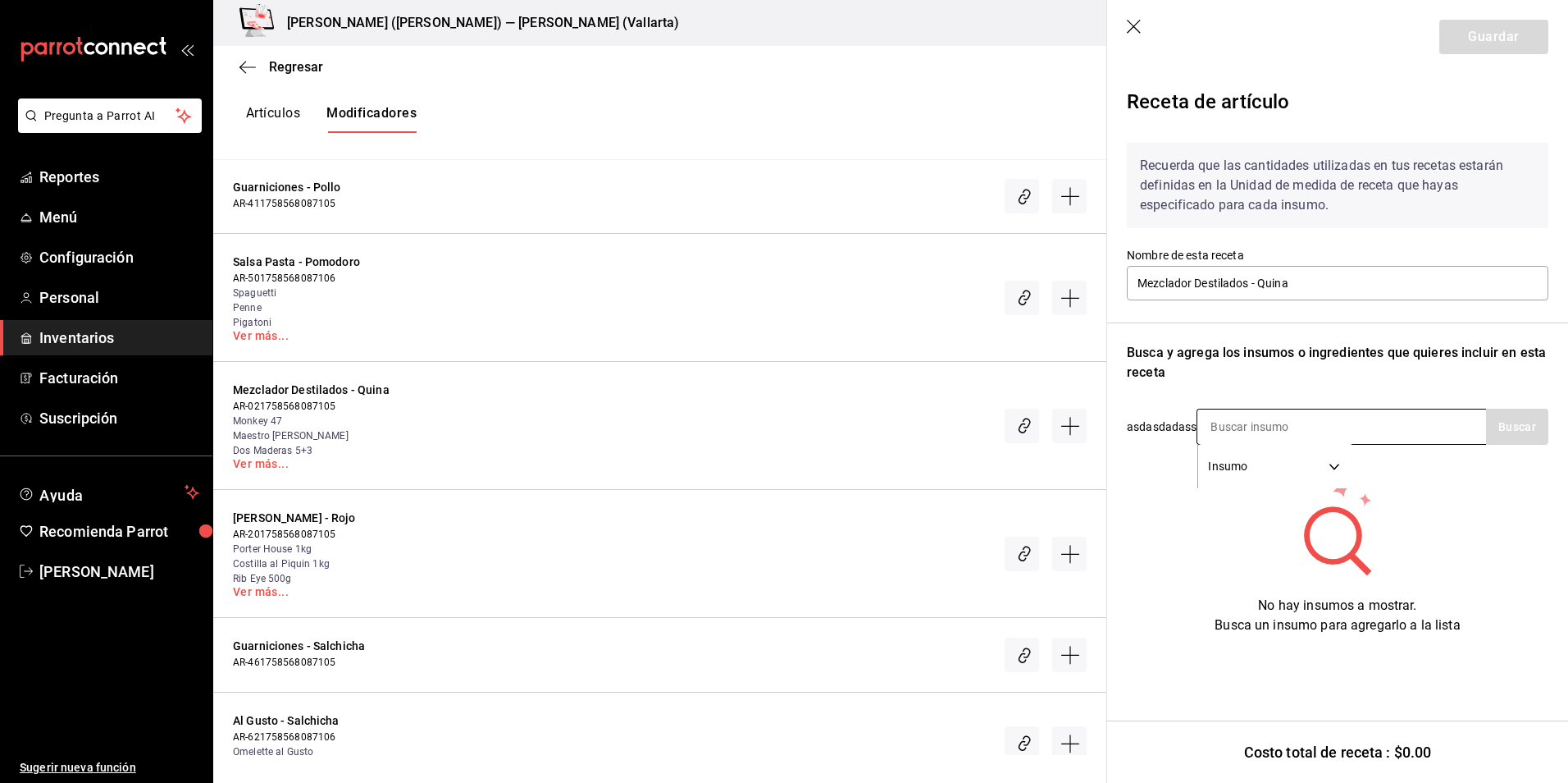
click at [1268, 422] on input at bounding box center [1278, 427] width 164 height 35
type input "quin"
click at [1542, 425] on button "Buscar" at bounding box center [1516, 427] width 62 height 36
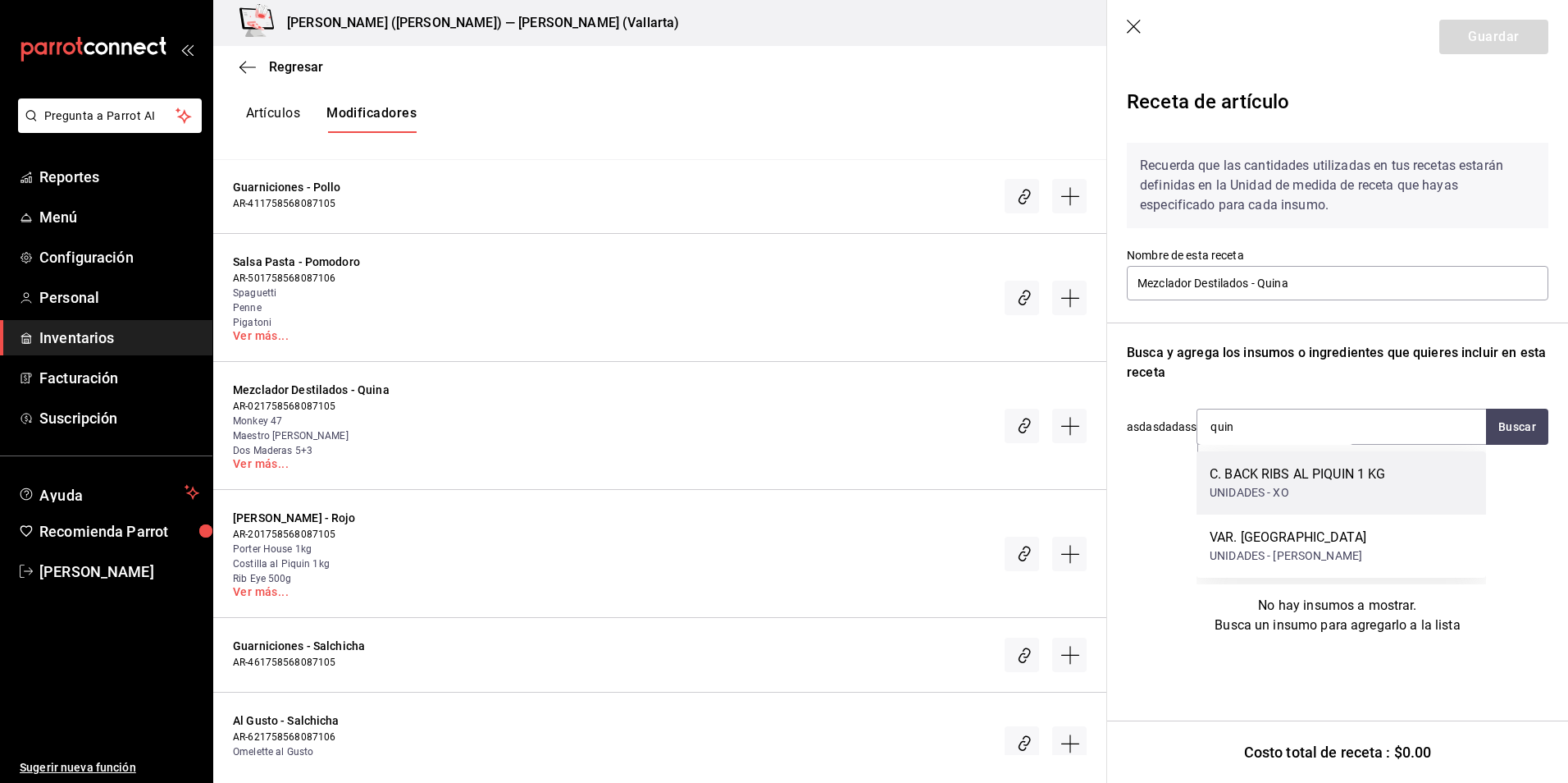
click at [1238, 471] on div "C. BACK RIBS AL PIQUIN 1 KG" at bounding box center [1298, 474] width 177 height 20
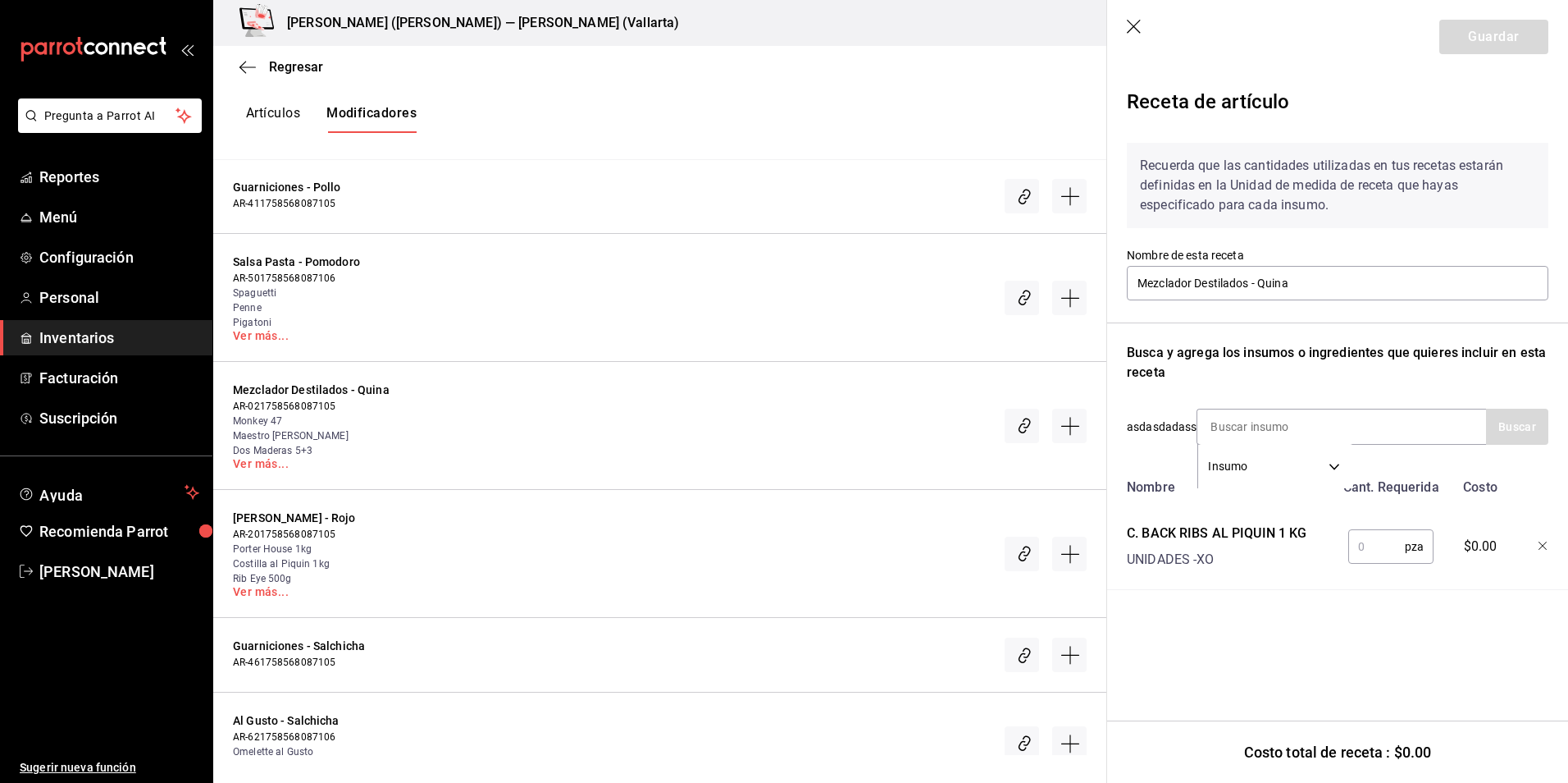
click at [1544, 544] on icon "button" at bounding box center [1542, 546] width 8 height 8
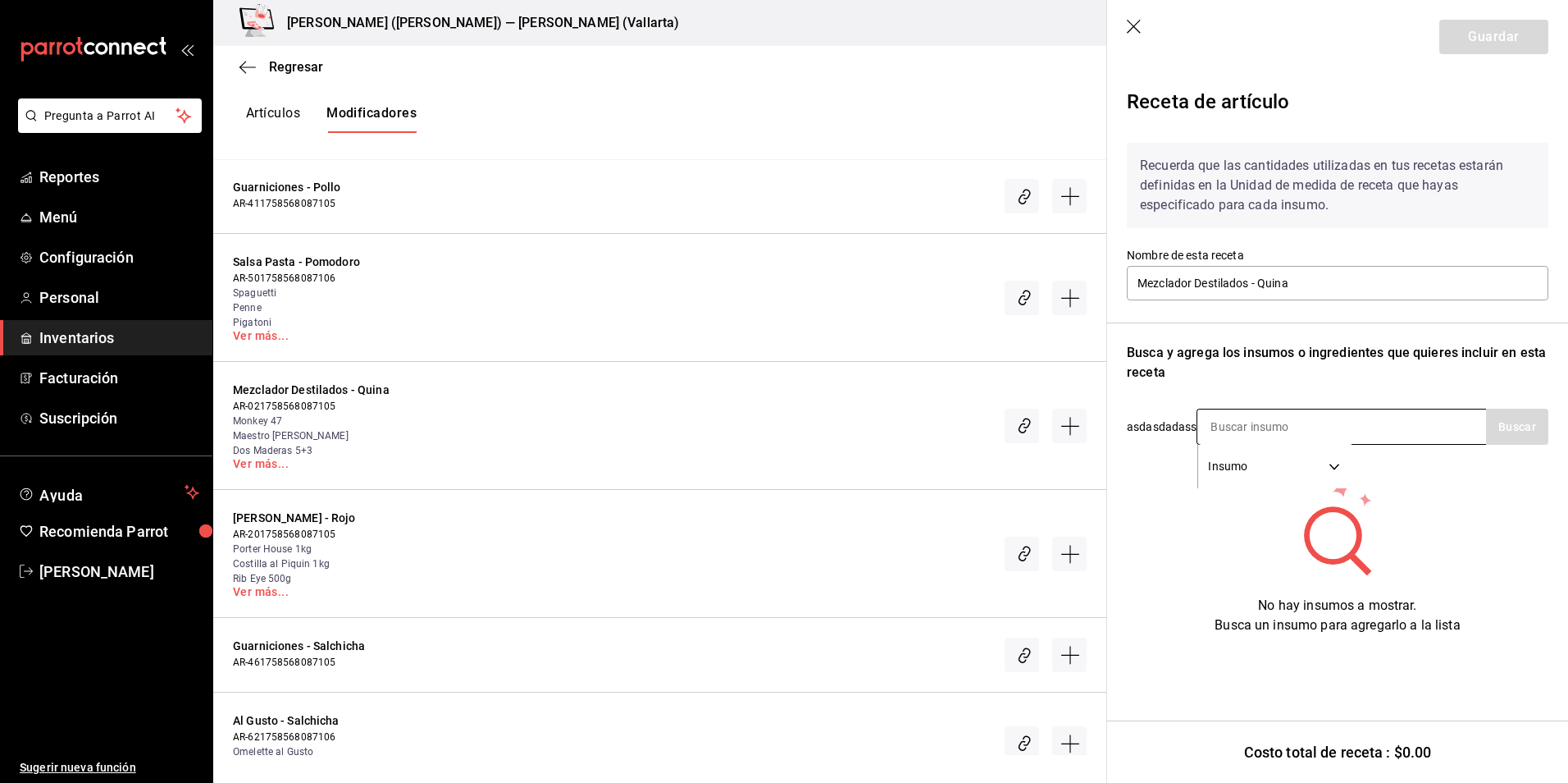
click at [1259, 425] on input at bounding box center [1278, 427] width 164 height 35
type input "quina"
click at [1513, 420] on button "Buscar" at bounding box center [1516, 427] width 62 height 36
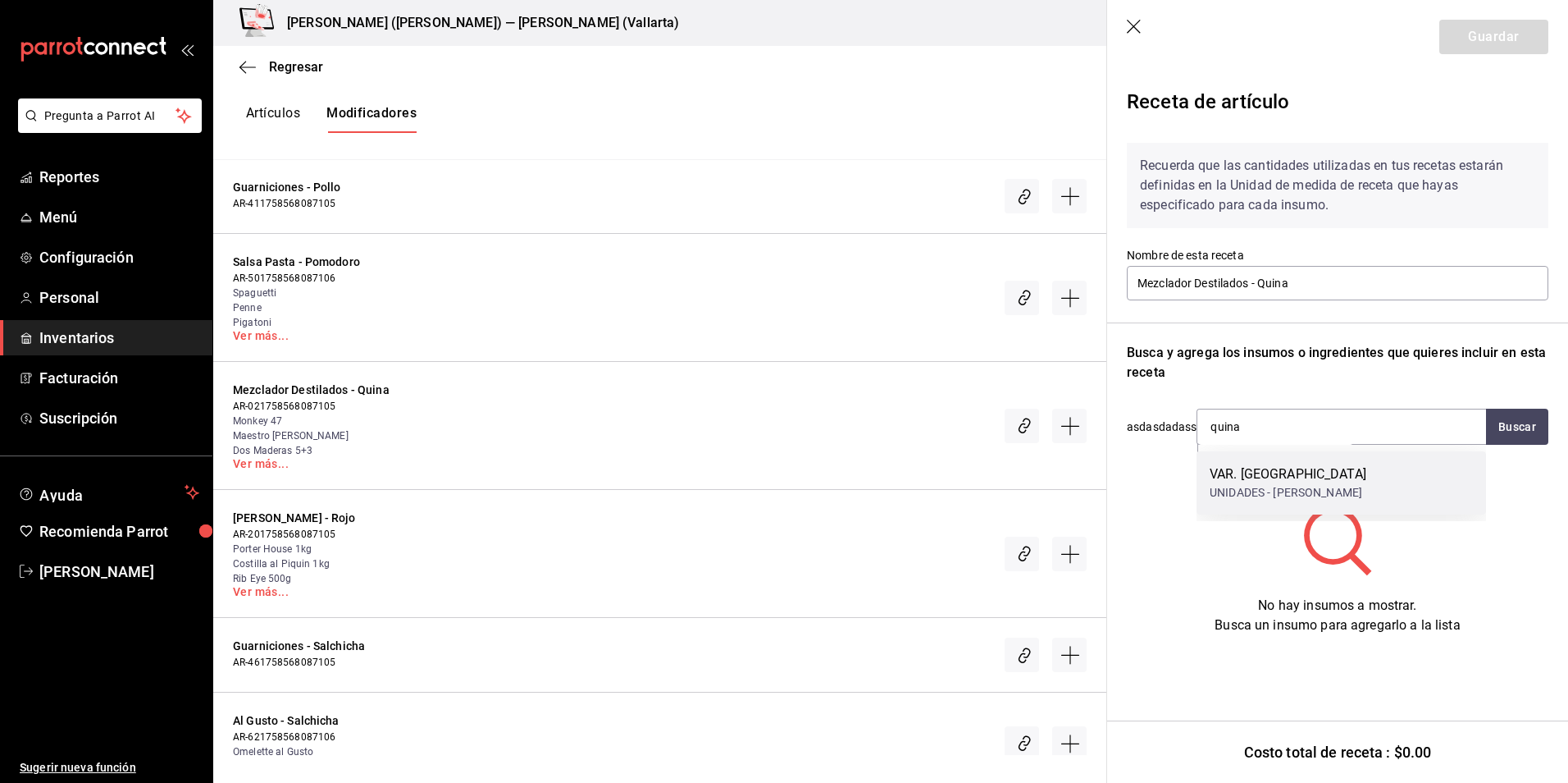
click at [1274, 473] on div "VAR. QUINA" at bounding box center [1288, 474] width 157 height 20
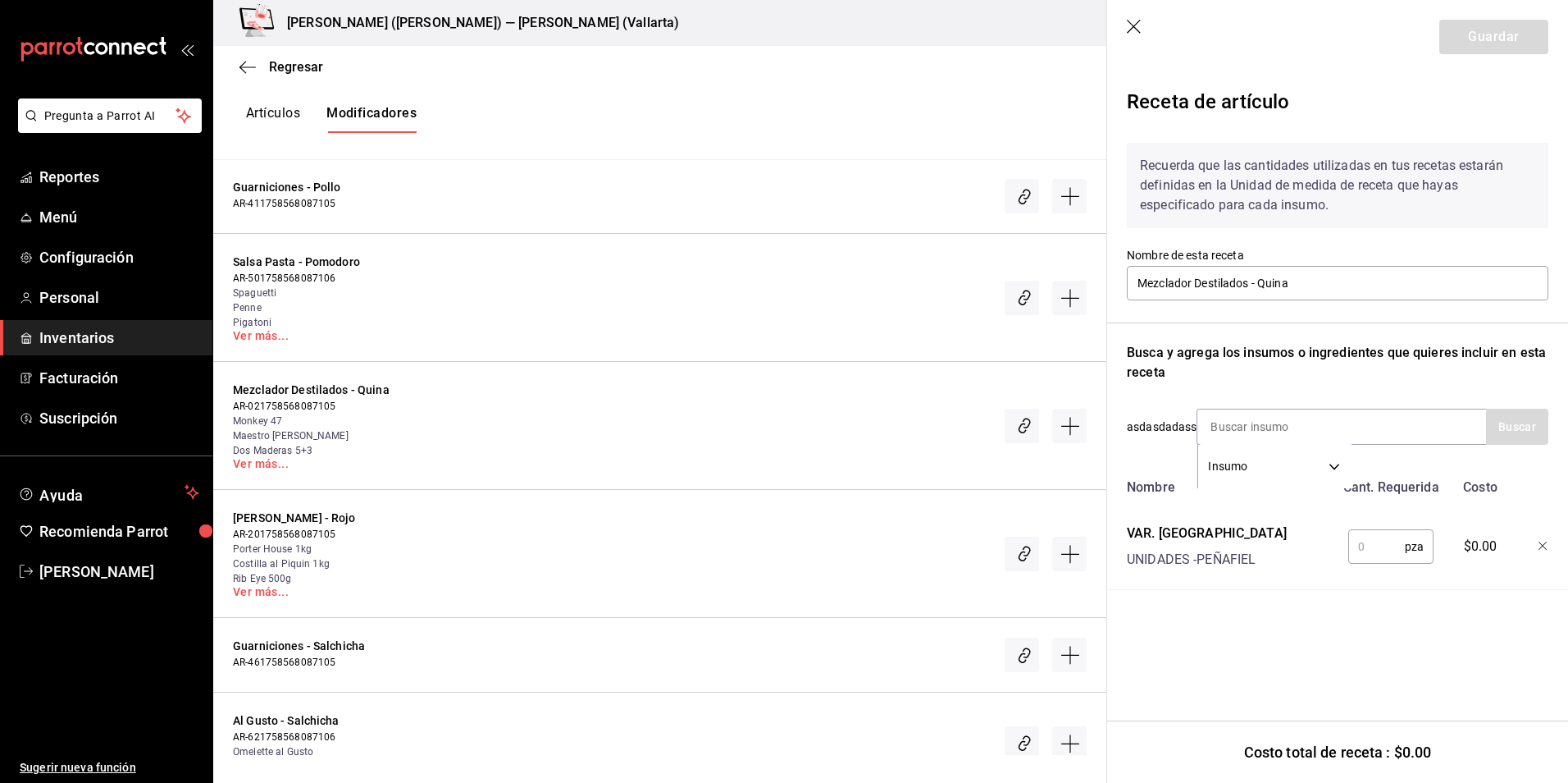
click at [1371, 538] on input "text" at bounding box center [1377, 546] width 57 height 33
type input "1"
click at [1472, 44] on button "Guardar" at bounding box center [1494, 37] width 109 height 35
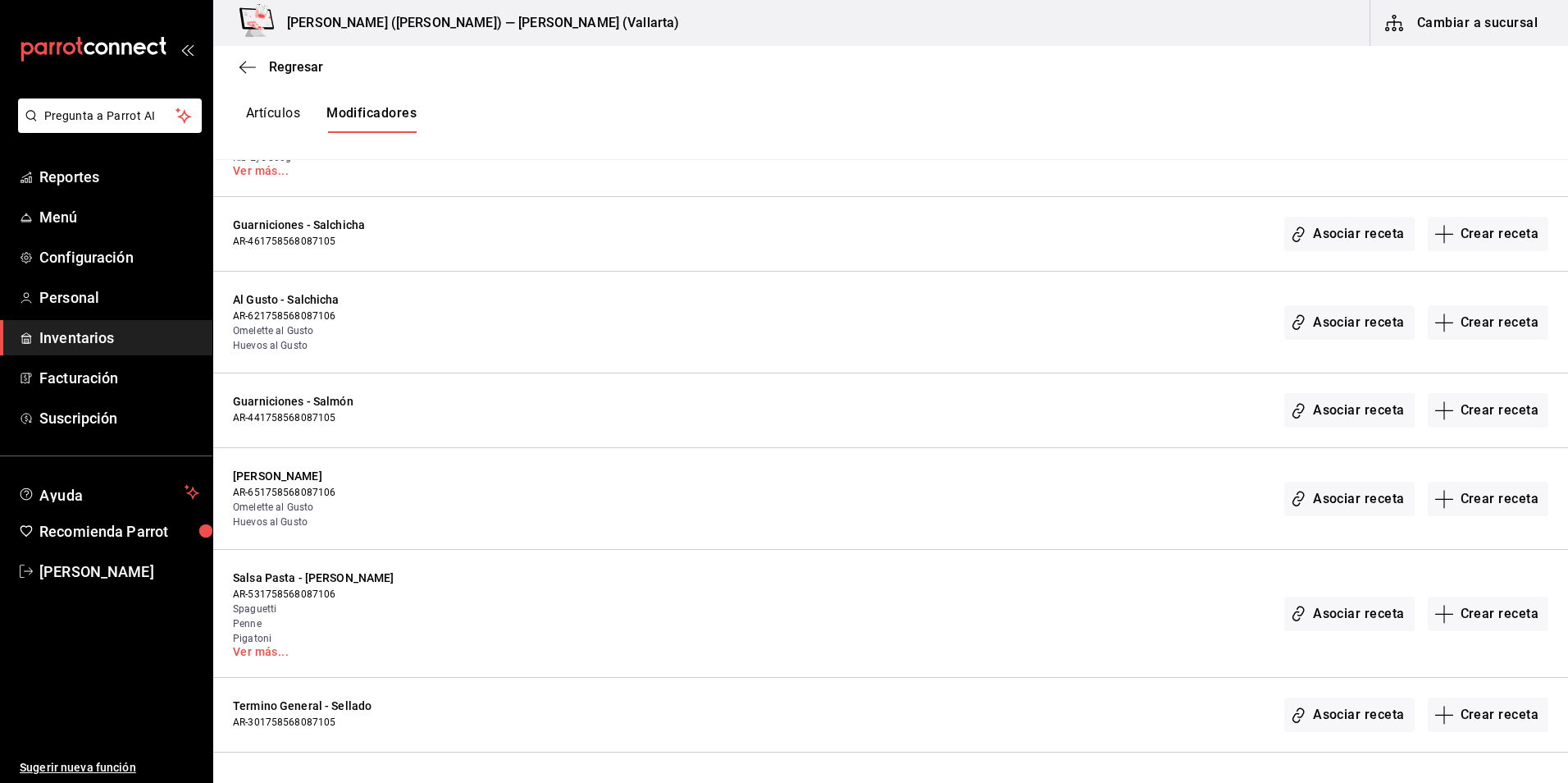
scroll to position [4021, 0]
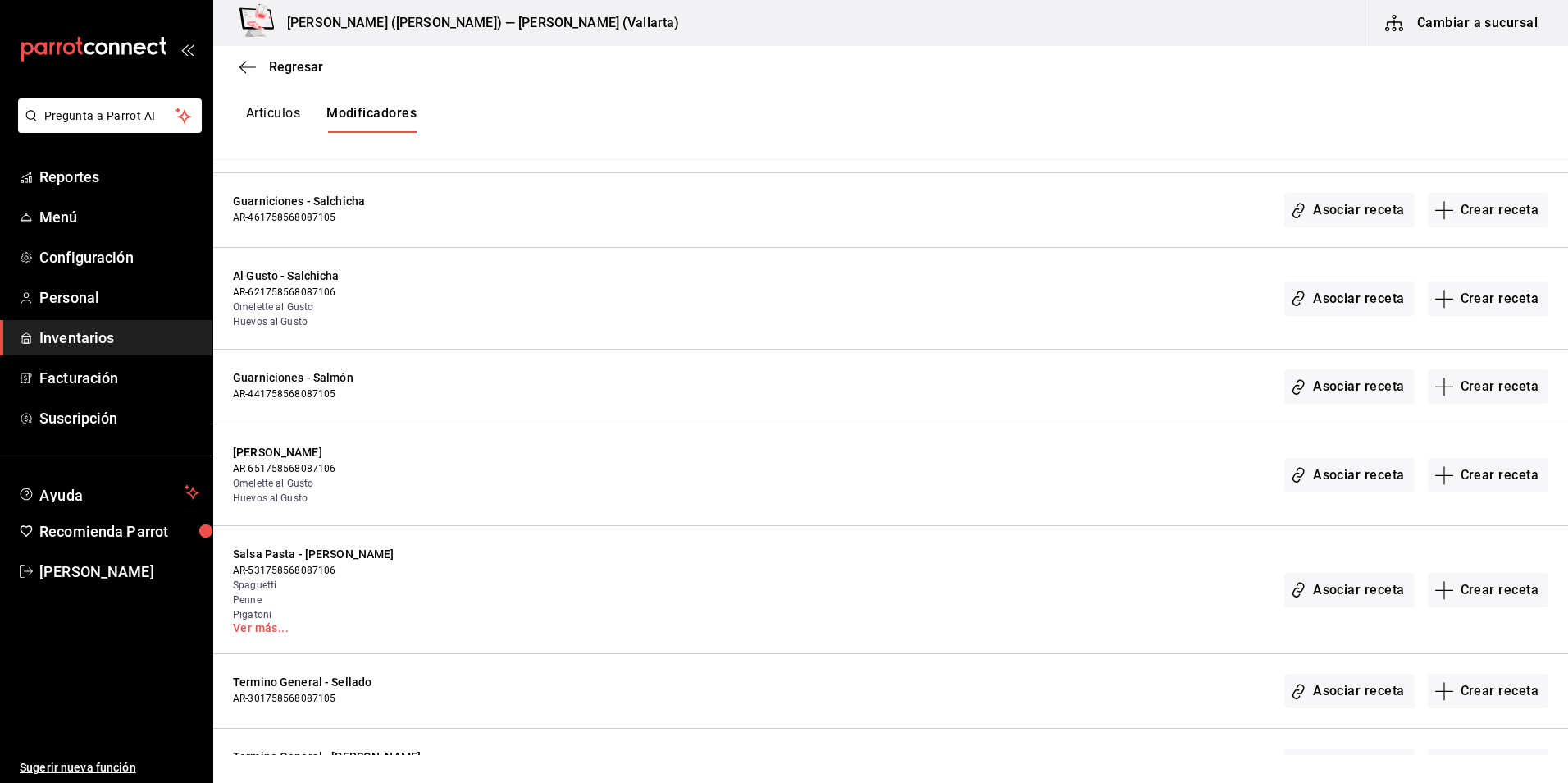
click at [322, 380] on span "Guarniciones - Salmón" at bounding box center [385, 377] width 303 height 17
click at [342, 372] on span "Guarniciones - Salmón" at bounding box center [385, 377] width 303 height 17
click at [1481, 386] on button "Crear receta" at bounding box center [1489, 386] width 121 height 35
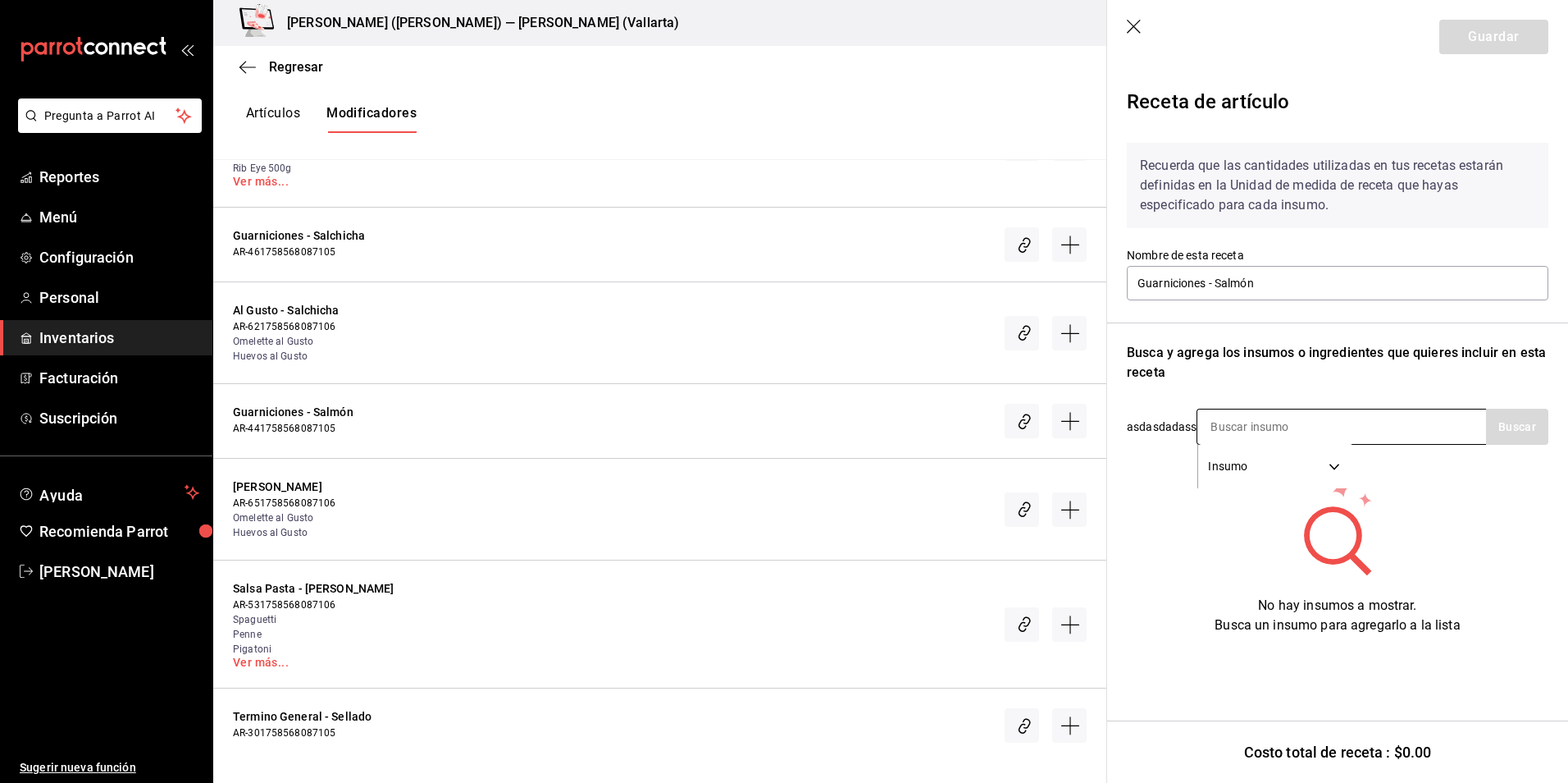
click at [1263, 417] on input at bounding box center [1278, 427] width 164 height 35
type input "salmon"
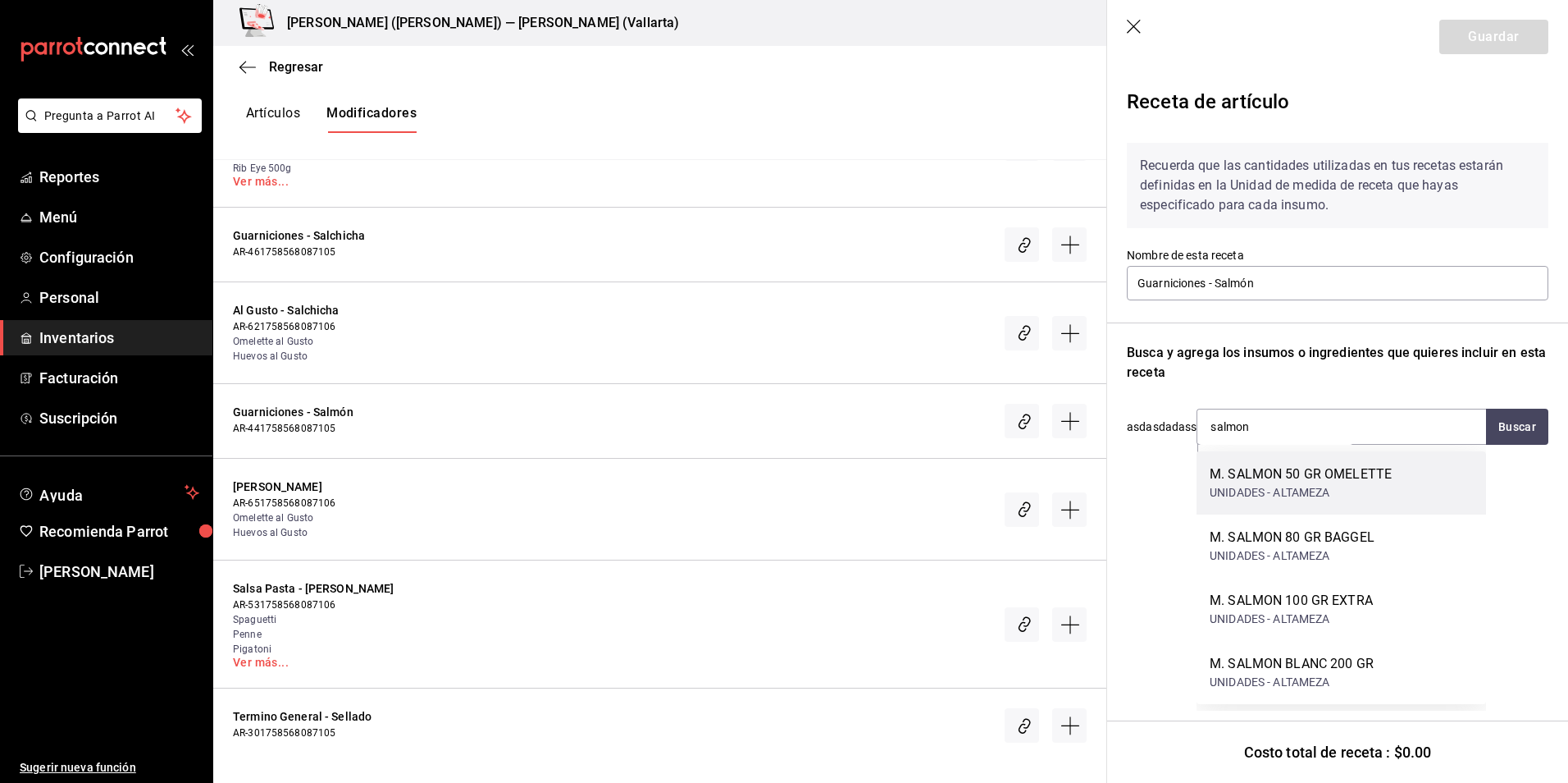
click at [1355, 486] on div "UNIDADES - ALTAMEZA" at bounding box center [1301, 492] width 182 height 17
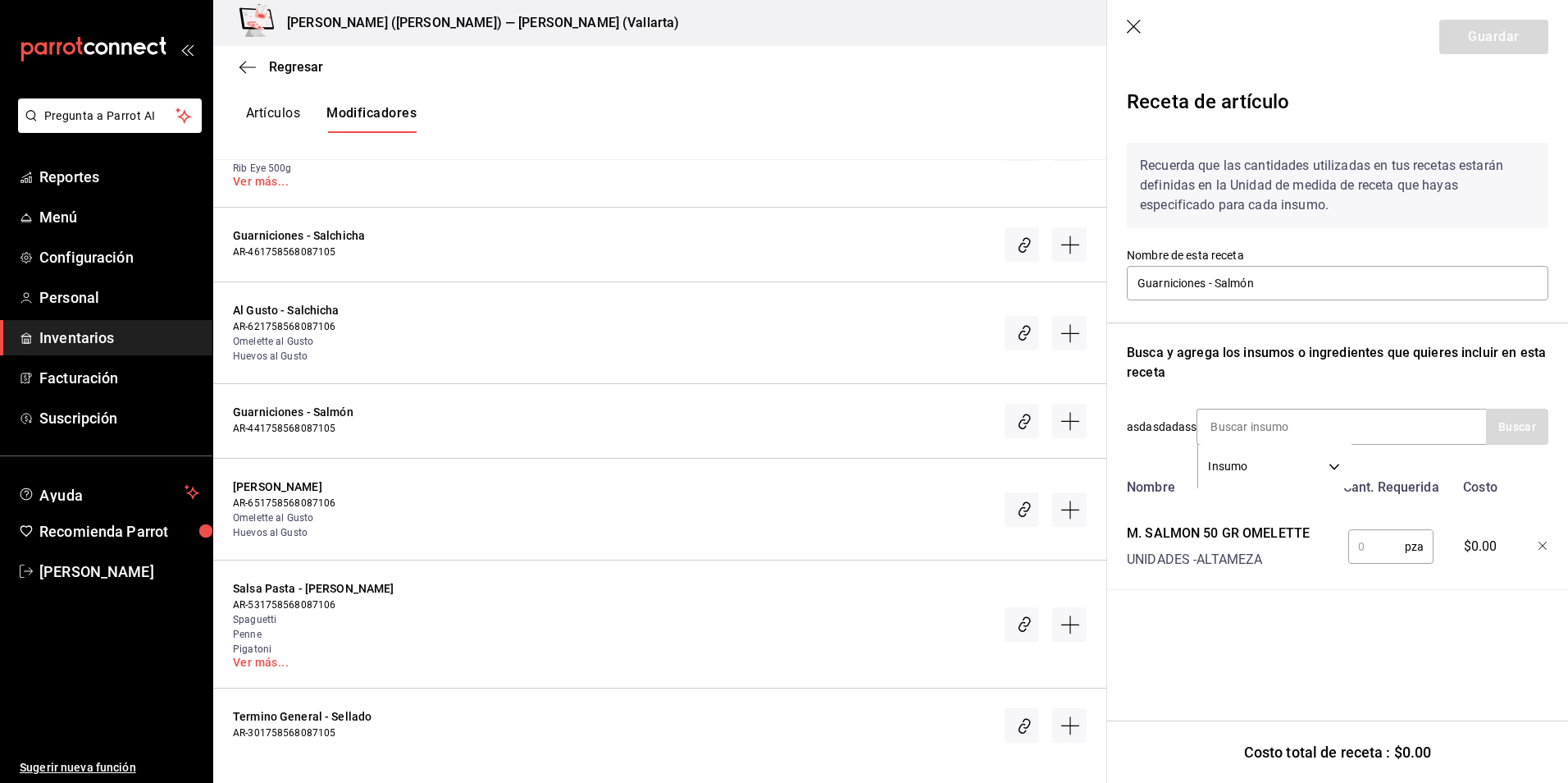
click at [1382, 552] on input "text" at bounding box center [1377, 546] width 57 height 33
type input "1"
click at [1527, 36] on button "Guardar" at bounding box center [1494, 37] width 109 height 35
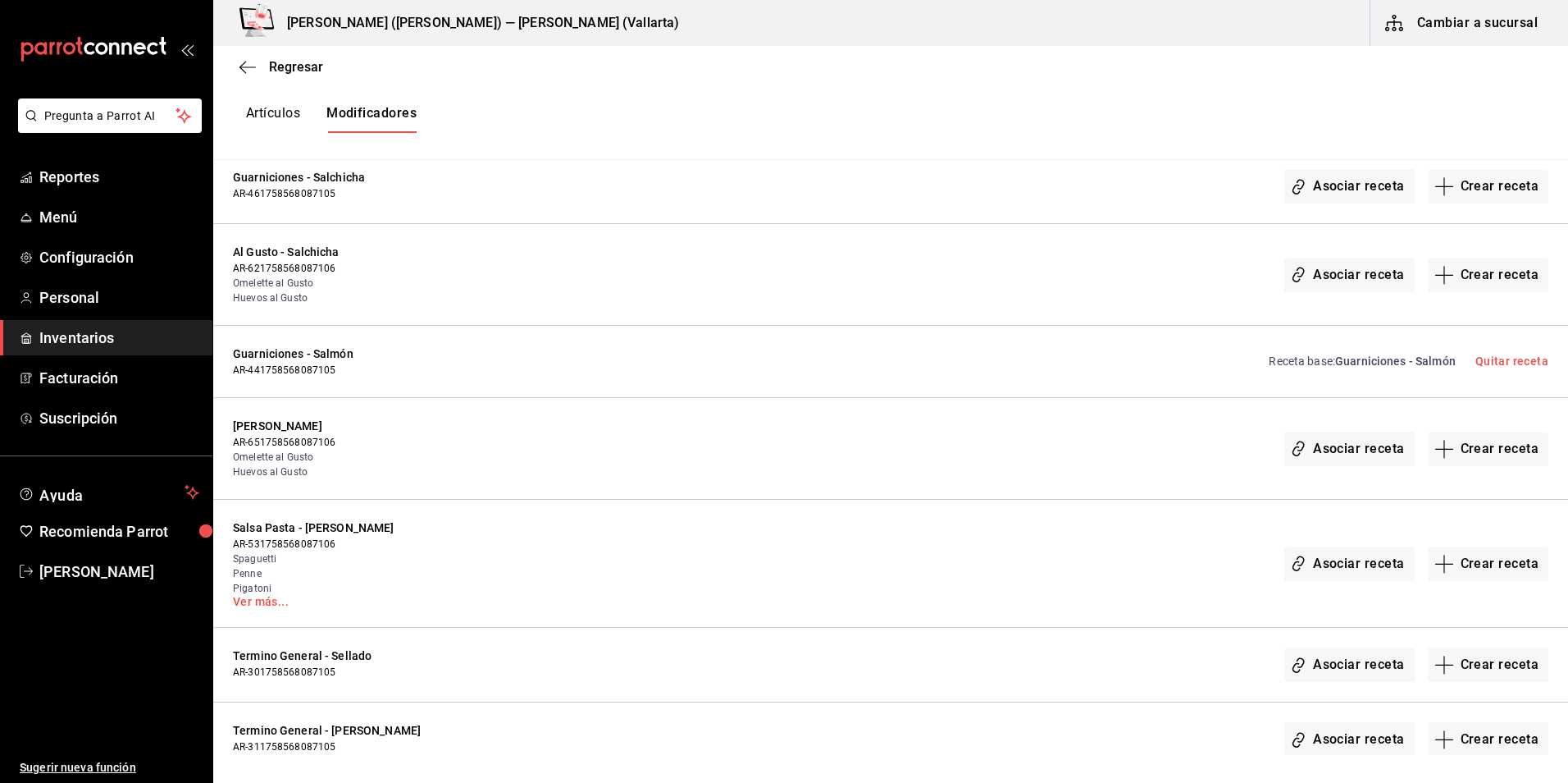
scroll to position [3916, 0]
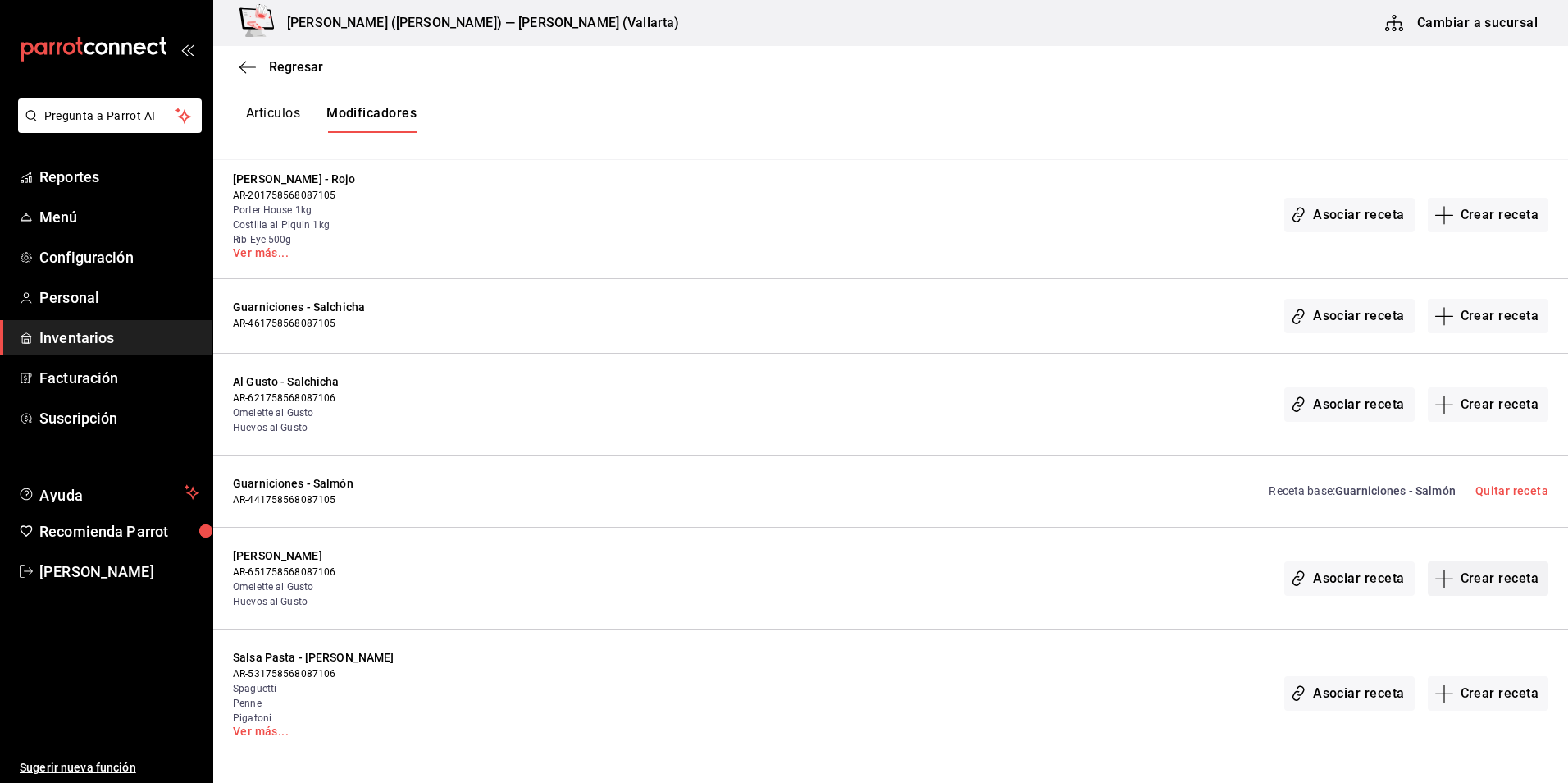
click at [1485, 575] on button "Crear receta" at bounding box center [1489, 579] width 121 height 35
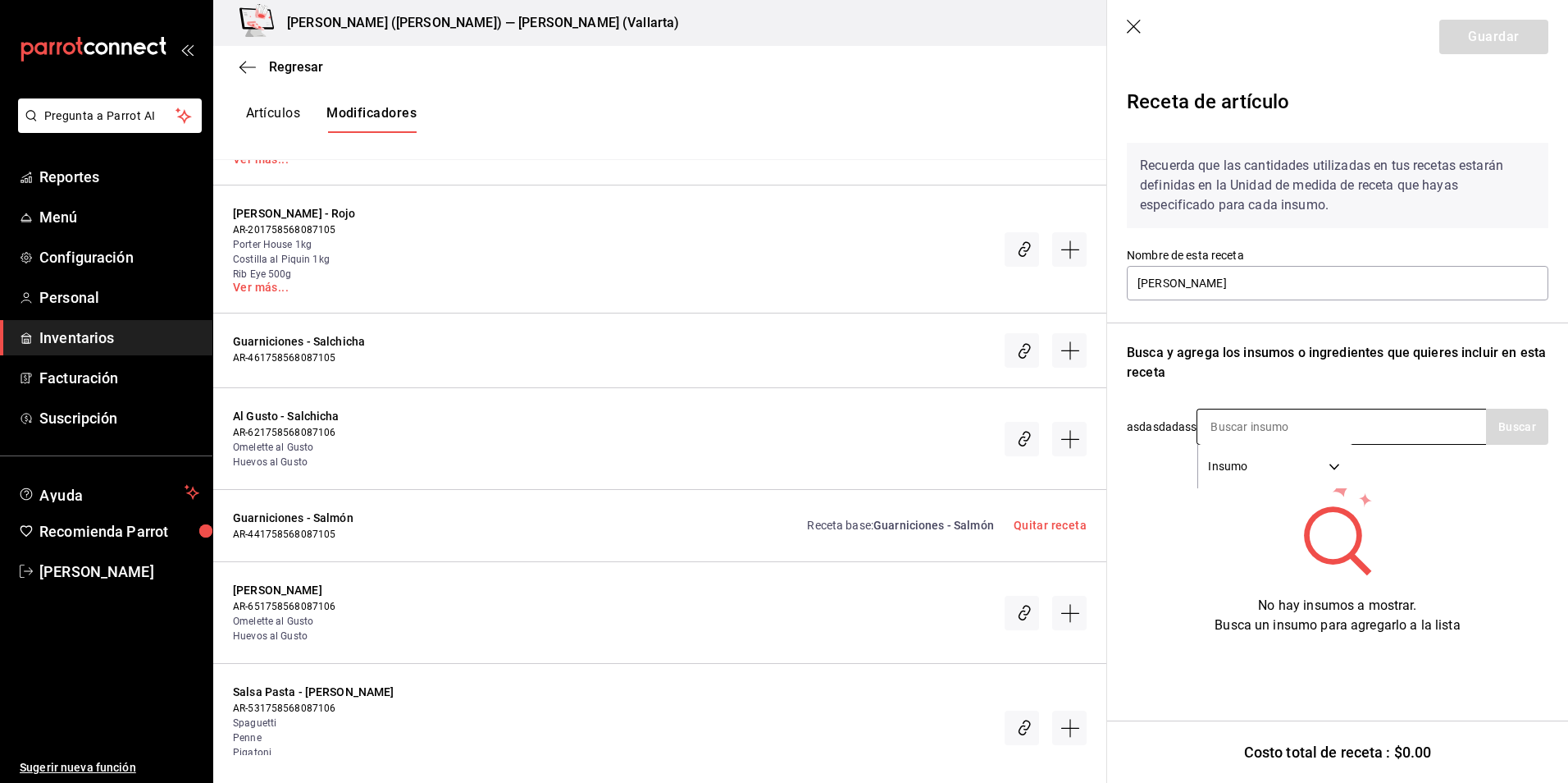
click at [1215, 425] on input at bounding box center [1278, 427] width 164 height 35
type input "salmo"
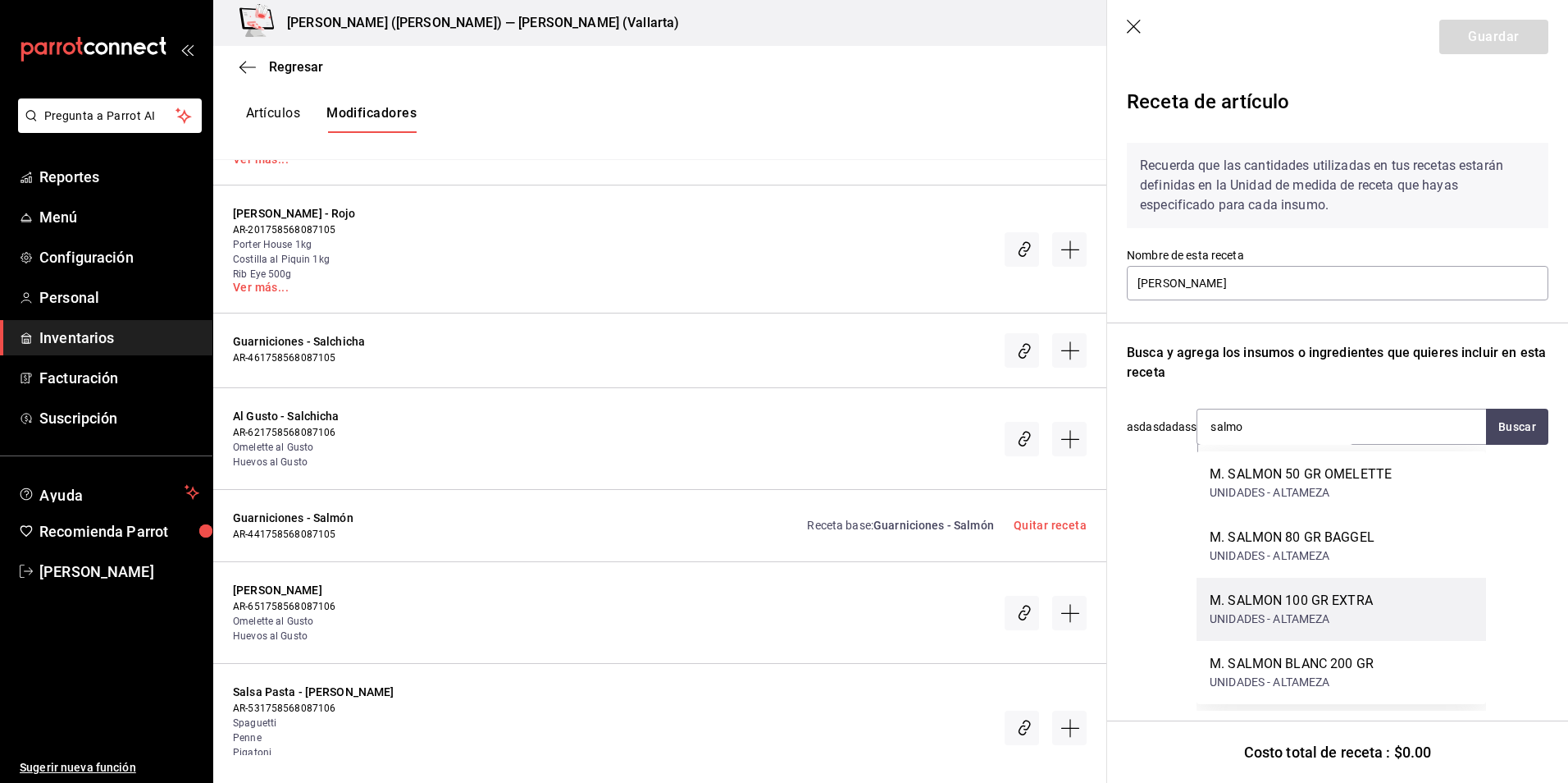
drag, startPoint x: 1264, startPoint y: 468, endPoint x: 1328, endPoint y: 599, distance: 145.8
click at [1328, 599] on div "M. SALMON 50 GR OMELETTE UNIDADES - ALTAMEZA M. SALMON 80 GR BAGGEL UNIDADES - …" at bounding box center [1342, 578] width 290 height 253
click at [1328, 599] on div "M. SALMON 100 GR EXTRA" at bounding box center [1291, 600] width 164 height 20
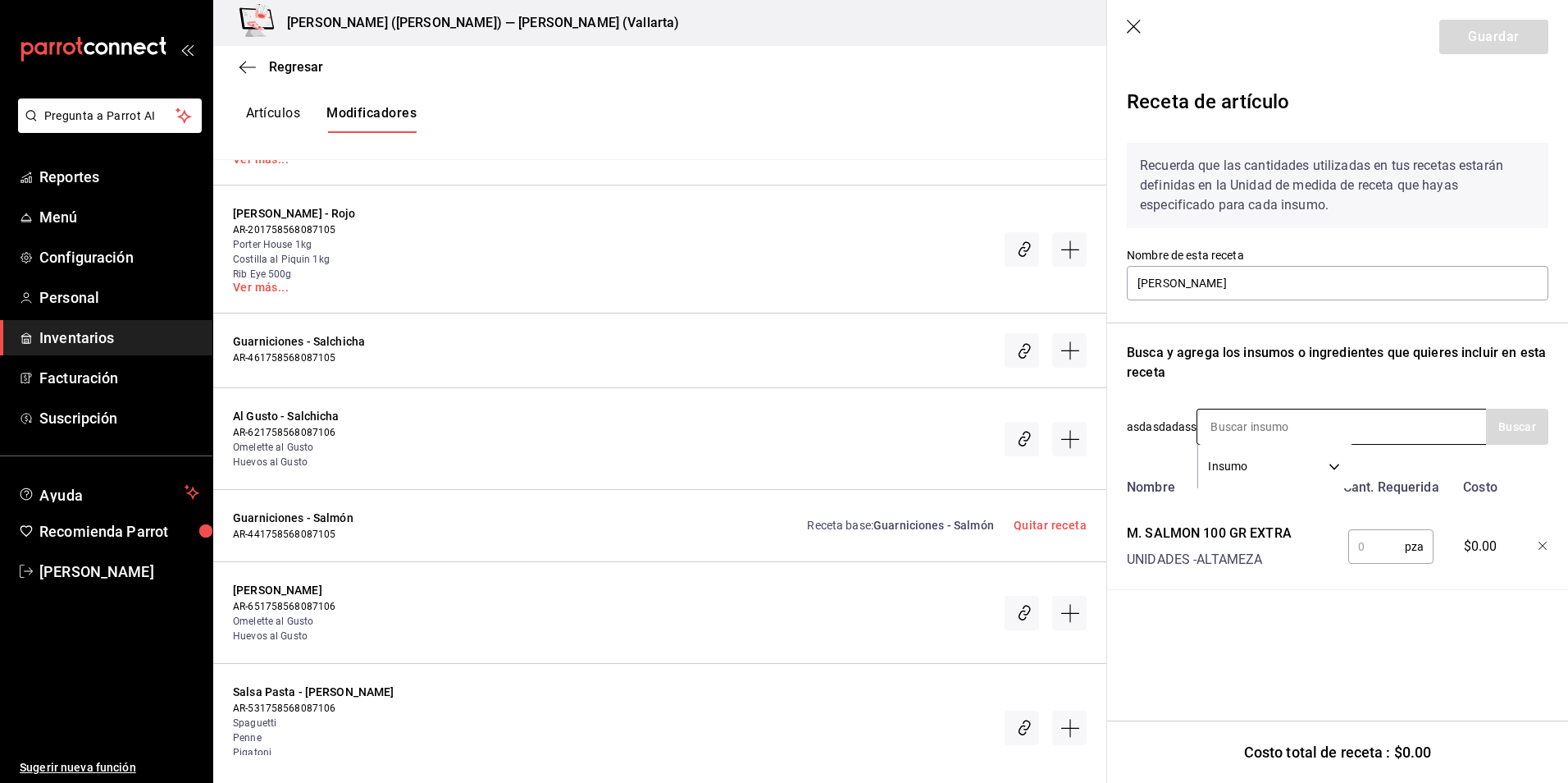
click at [1228, 430] on input at bounding box center [1278, 427] width 164 height 35
type input "salmon"
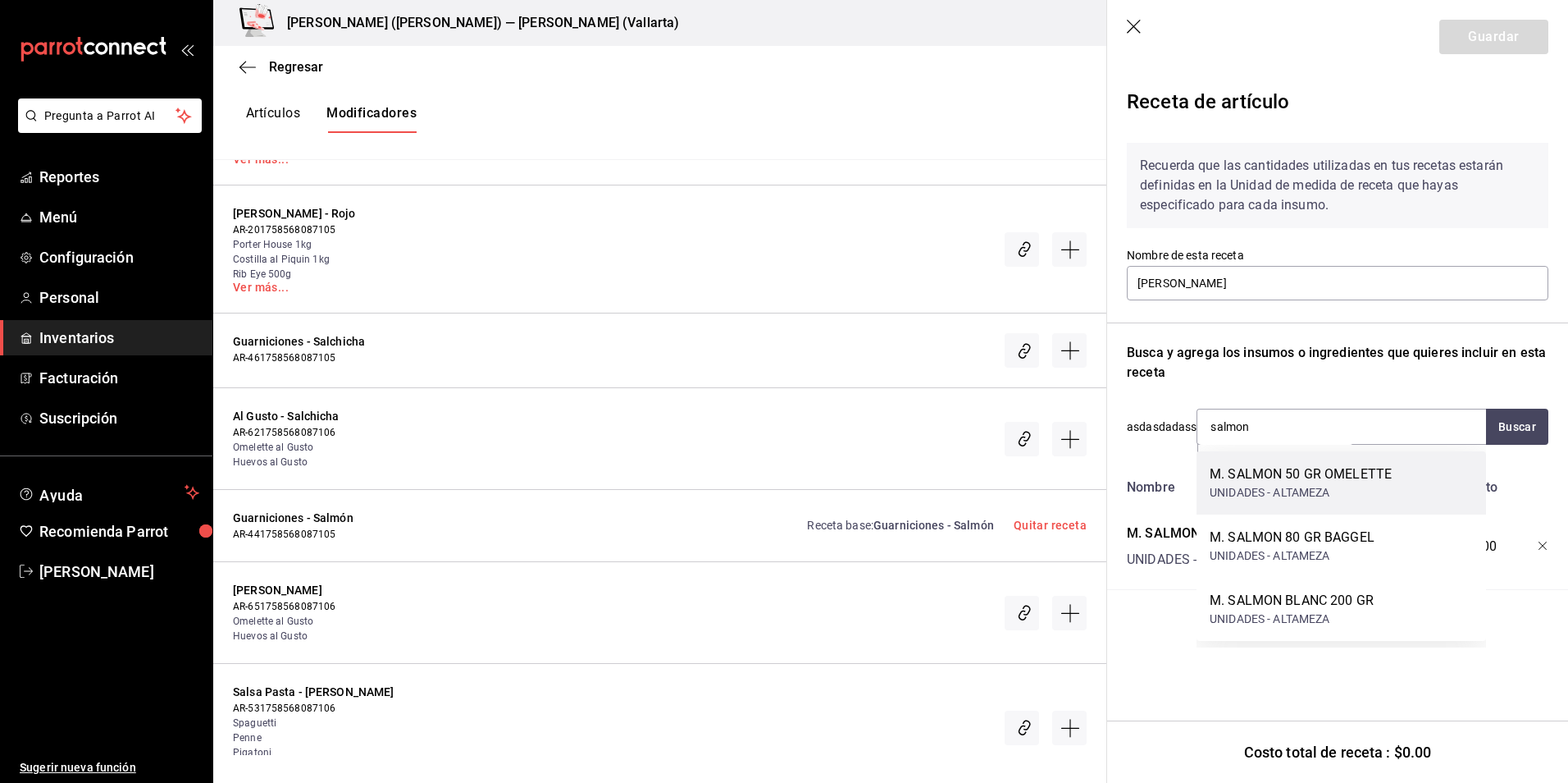
click at [1270, 487] on div "UNIDADES - ALTAMEZA" at bounding box center [1301, 492] width 182 height 17
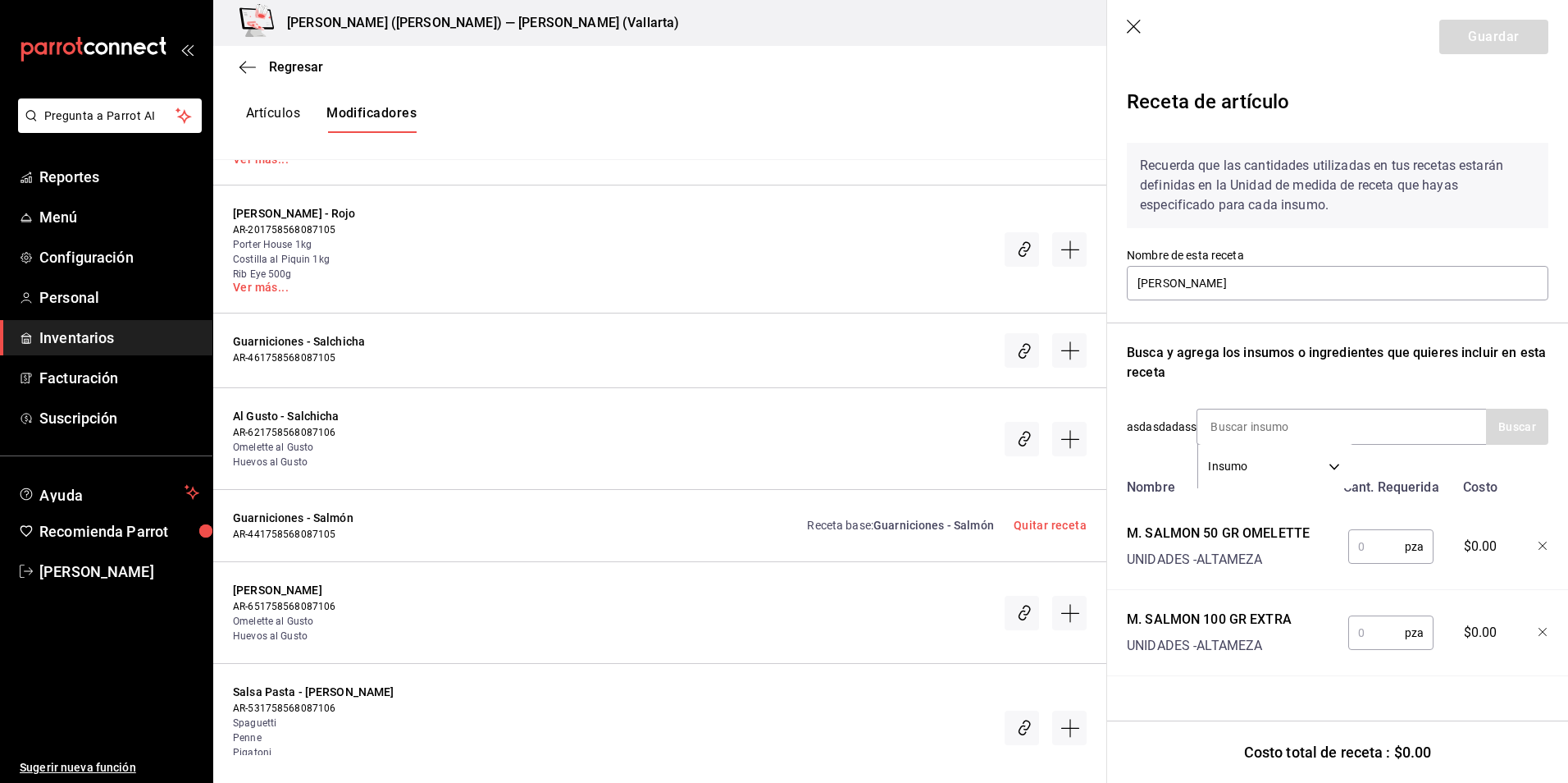
click at [1387, 541] on input "text" at bounding box center [1377, 546] width 57 height 33
type input "1"
click at [1546, 631] on icon "button" at bounding box center [1543, 633] width 10 height 10
click at [1491, 38] on button "Guardar" at bounding box center [1494, 37] width 109 height 35
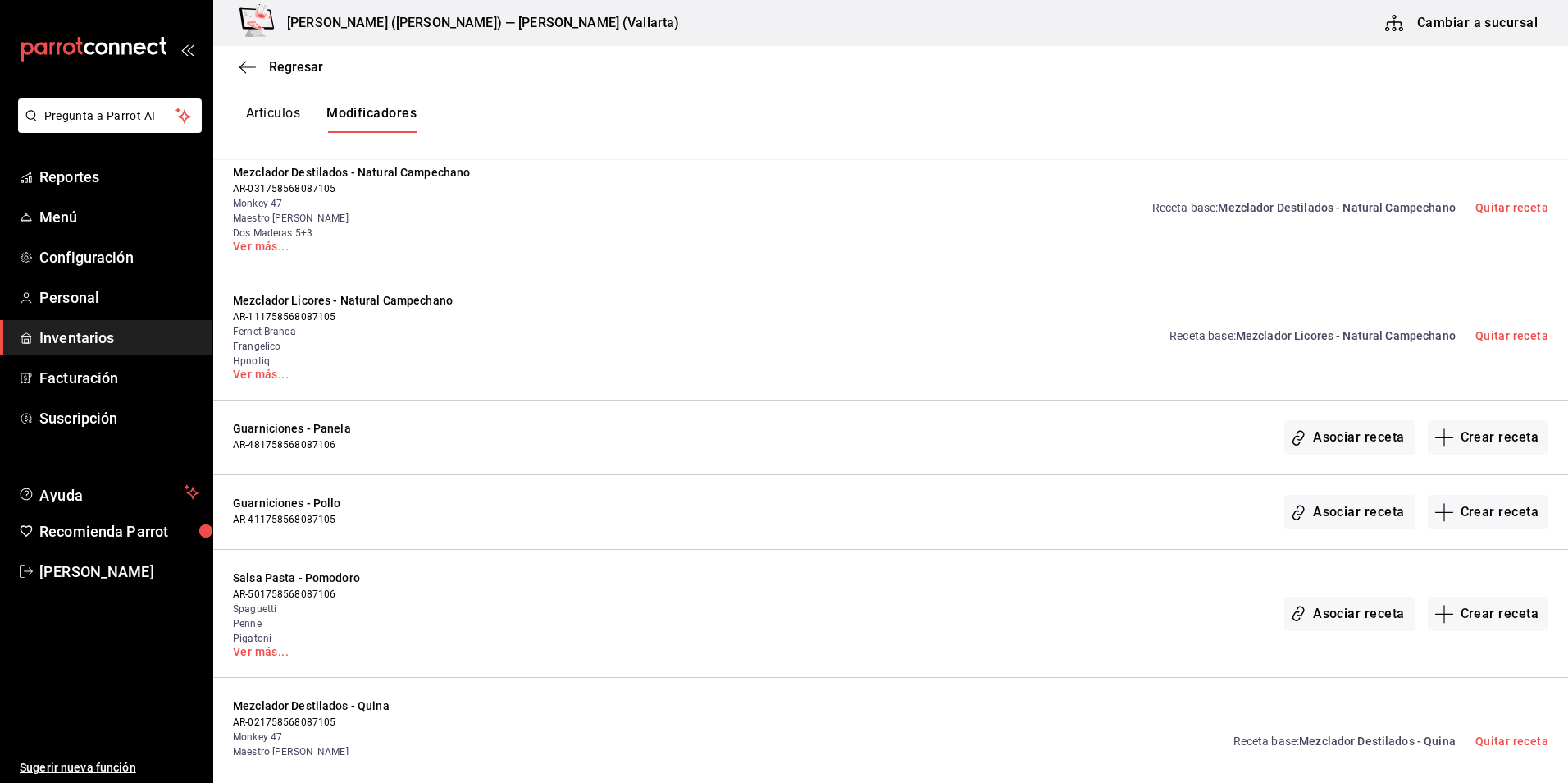
scroll to position [3259, 0]
click at [326, 513] on span "Guarniciones - Pollo" at bounding box center [385, 504] width 303 height 17
drag, startPoint x: 312, startPoint y: 500, endPoint x: 356, endPoint y: 504, distance: 44.2
click at [356, 504] on span "Guarniciones - Pollo" at bounding box center [385, 504] width 303 height 17
drag, startPoint x: 356, startPoint y: 504, endPoint x: 341, endPoint y: 430, distance: 75.5
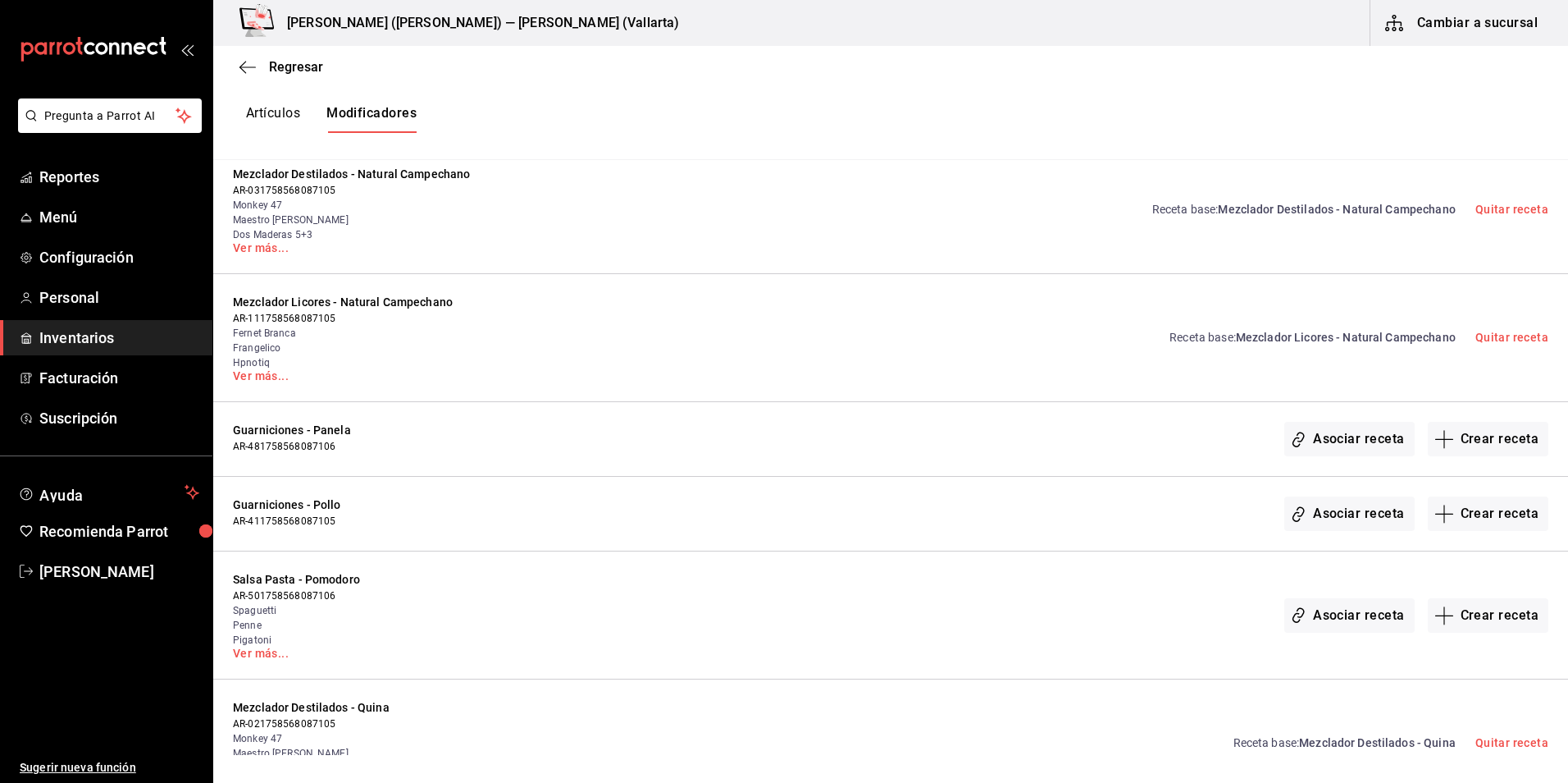
click at [341, 430] on span "Guarniciones - Panela" at bounding box center [385, 430] width 303 height 17
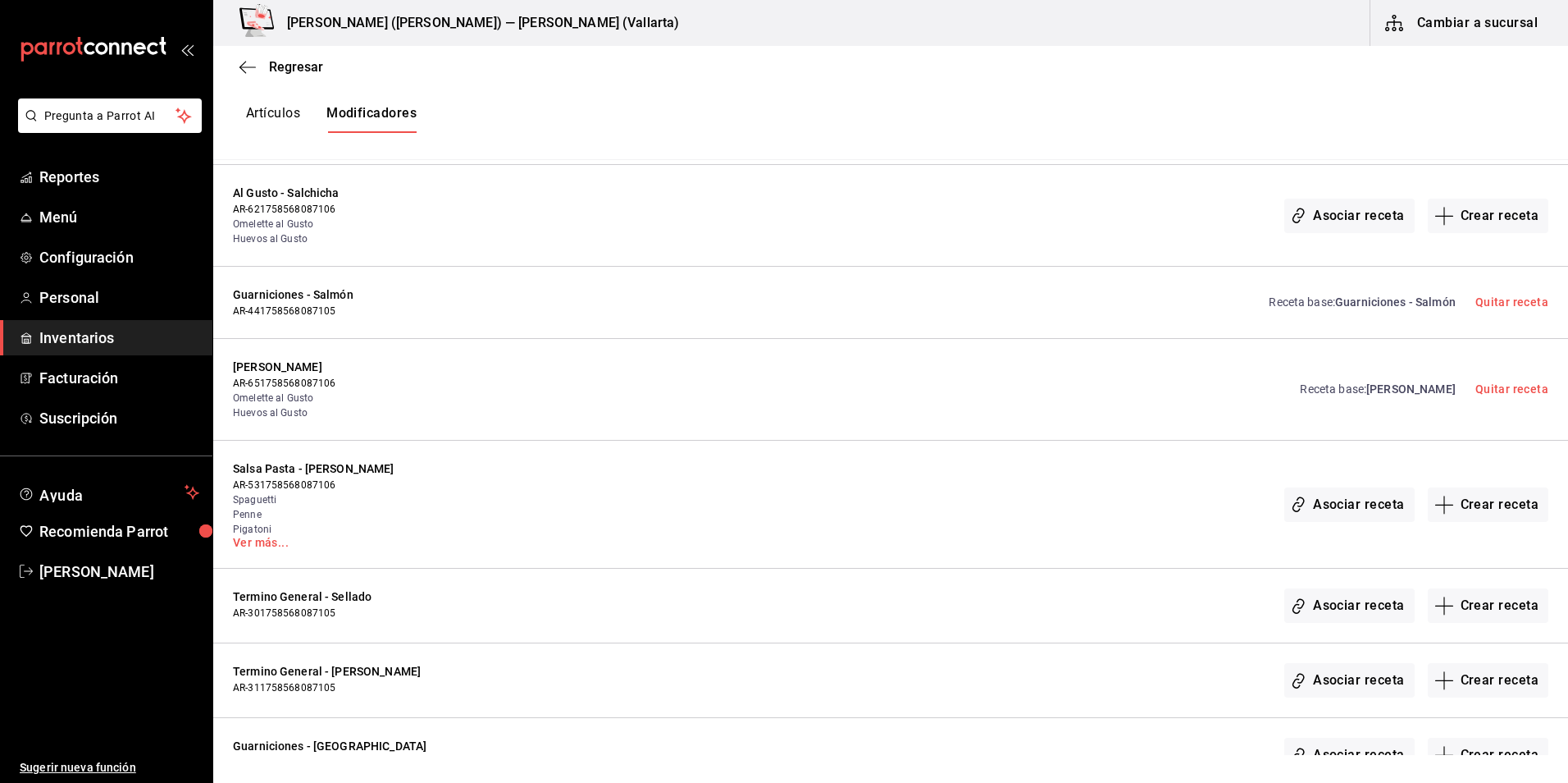
scroll to position [3834, 0]
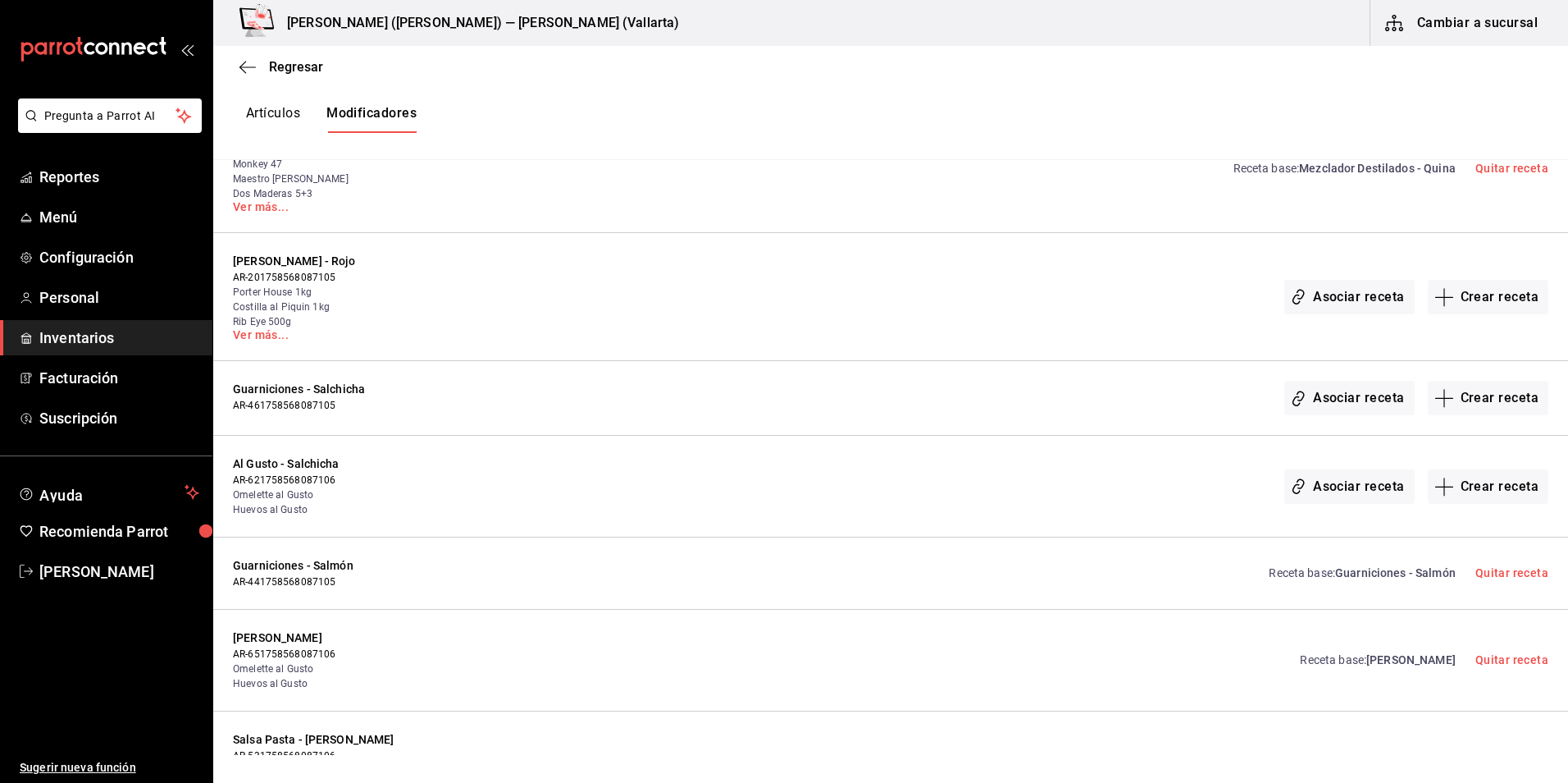
click at [273, 110] on button "Artículos" at bounding box center [273, 119] width 55 height 28
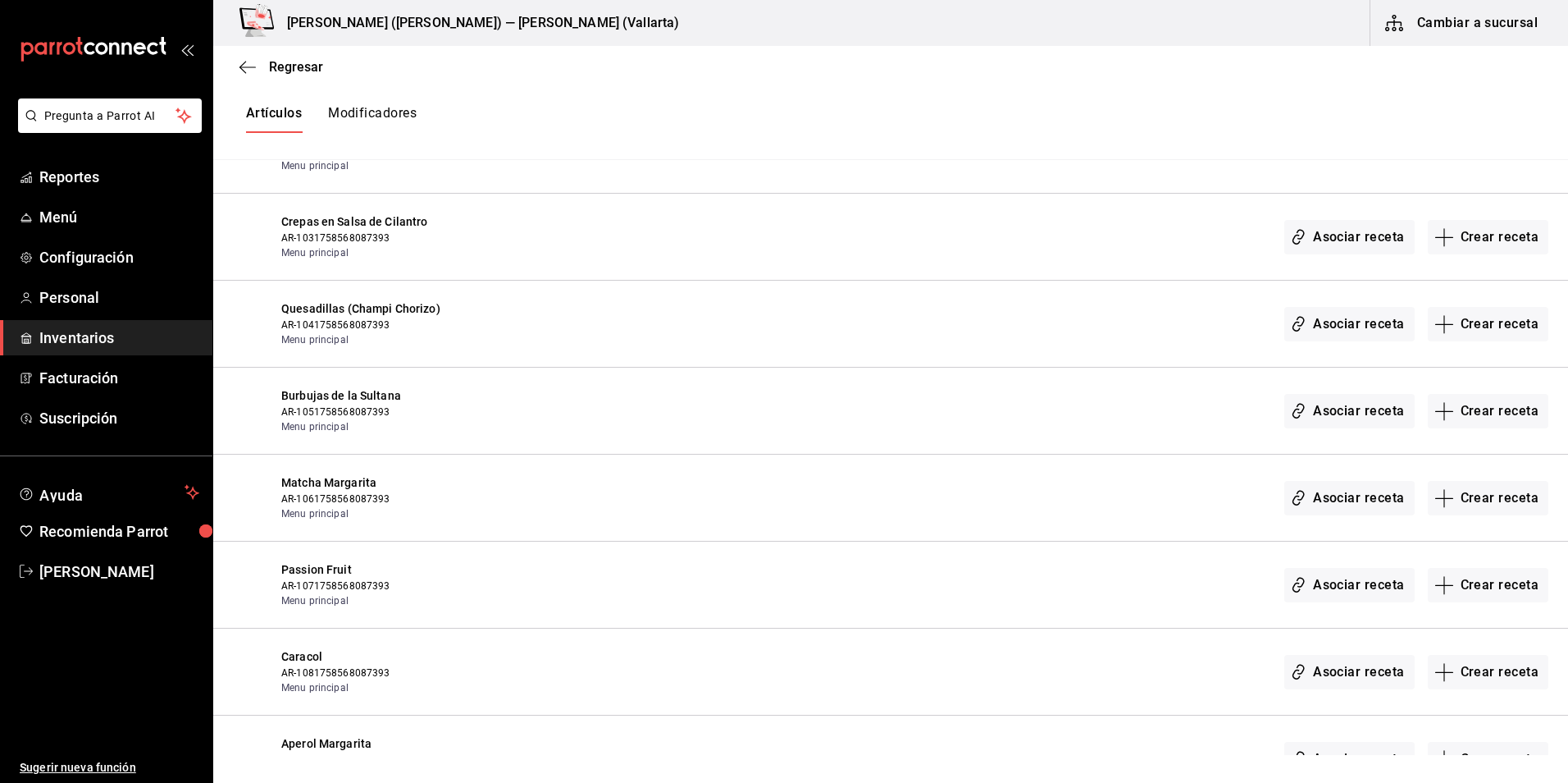
scroll to position [1559, 0]
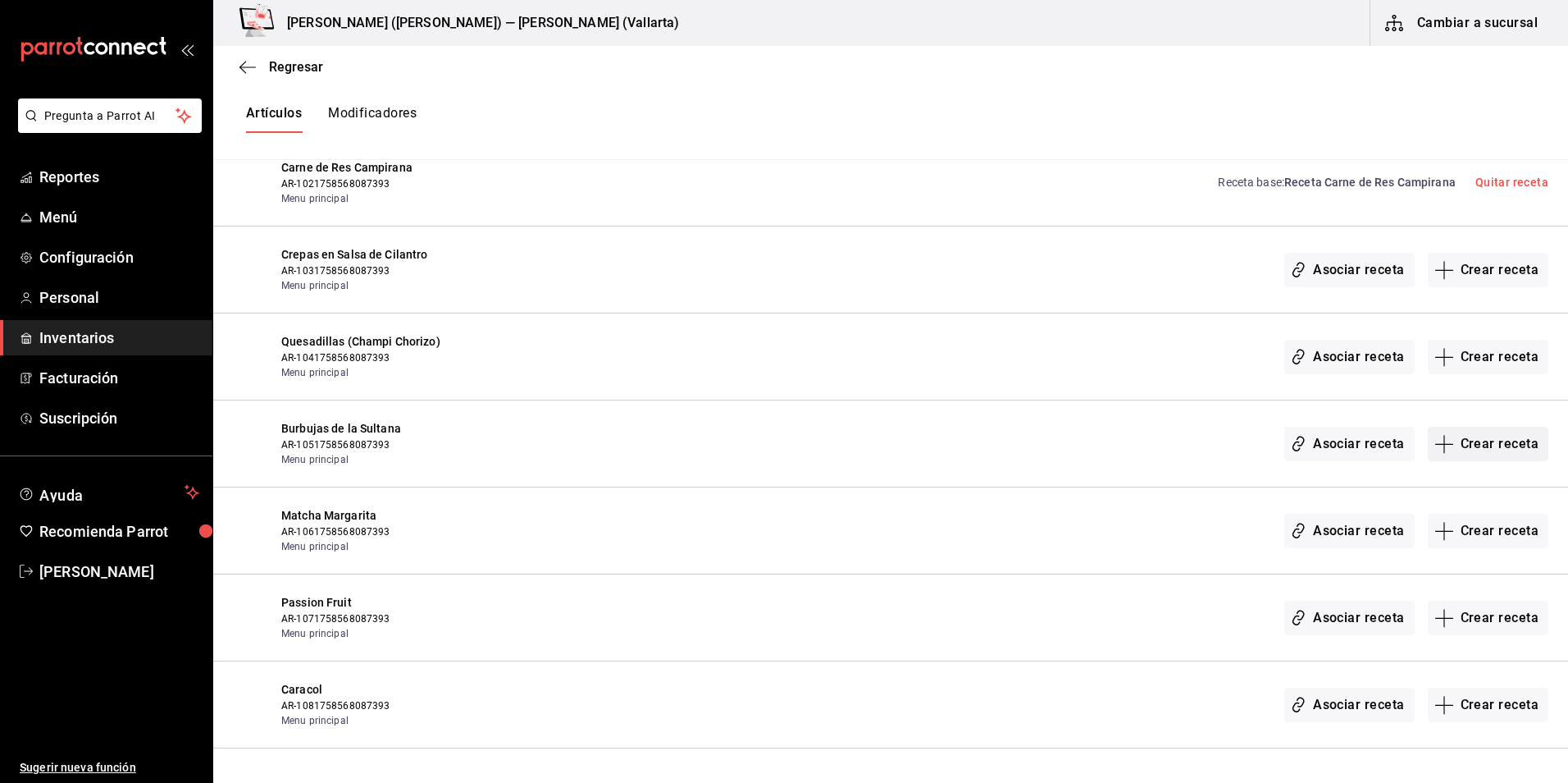
click at [1471, 444] on button "Crear receta" at bounding box center [1489, 444] width 121 height 35
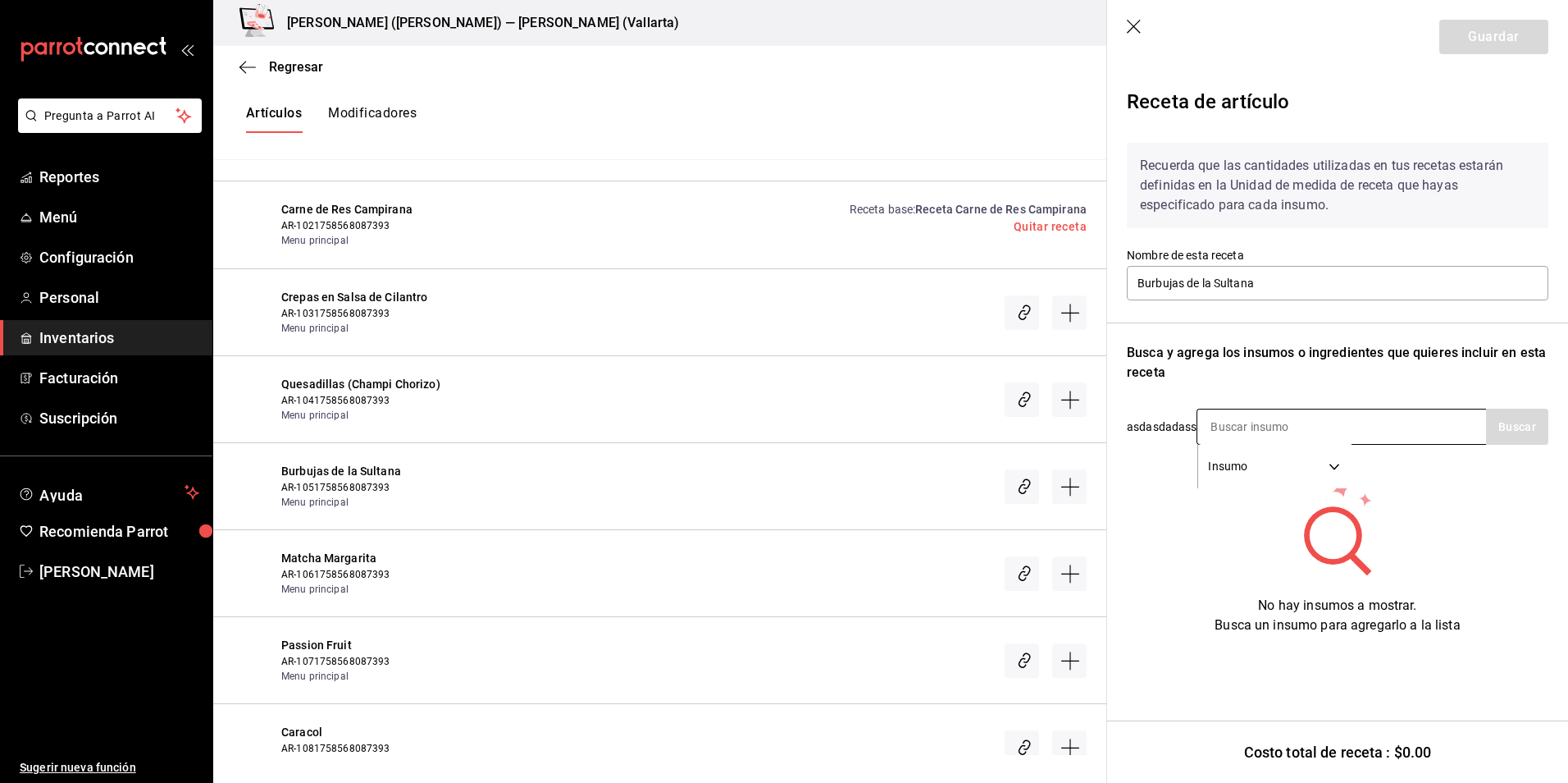
click at [1253, 422] on input at bounding box center [1278, 427] width 164 height 35
type input "cinza"
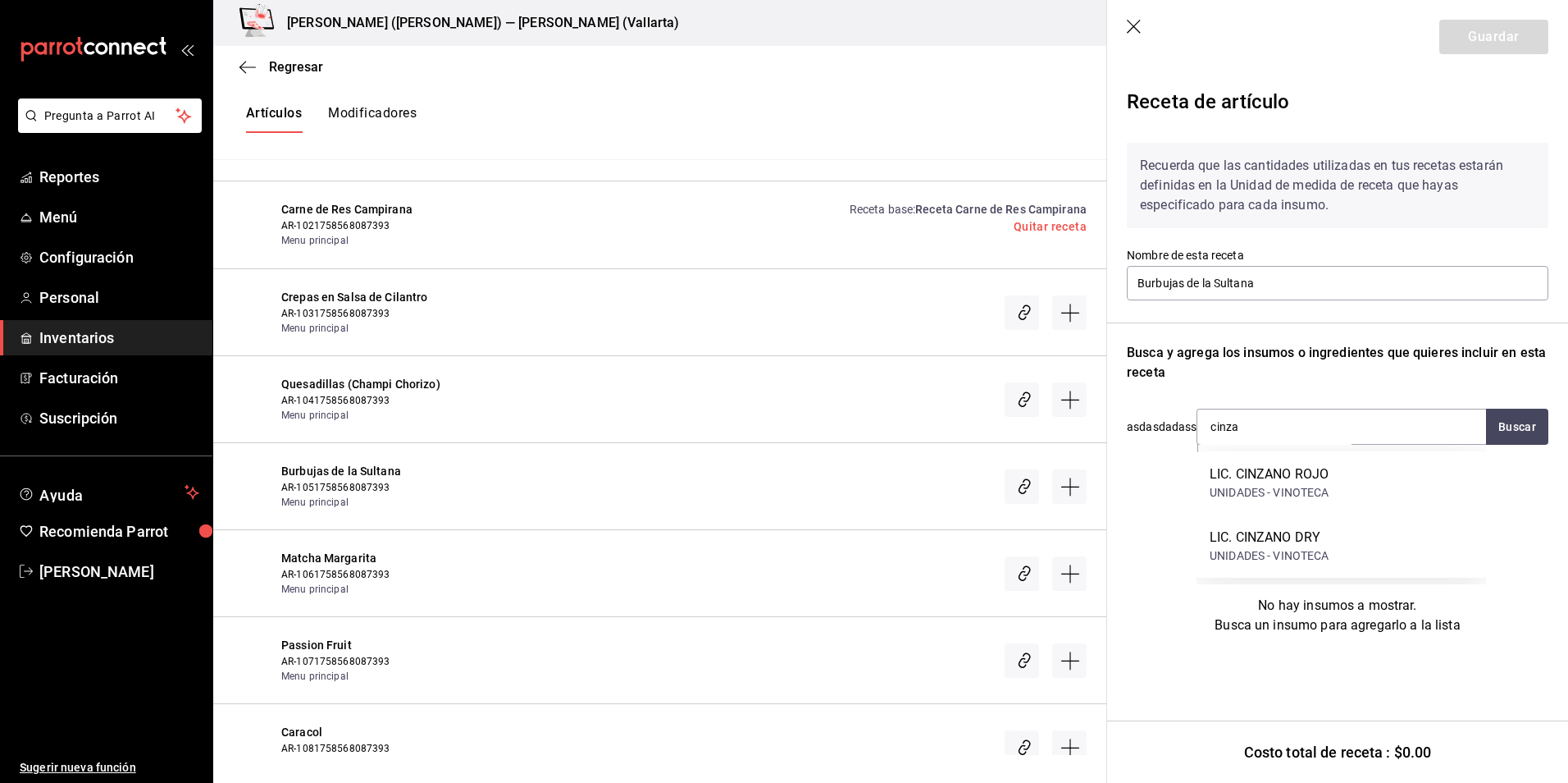
drag, startPoint x: 1297, startPoint y: 431, endPoint x: 1096, endPoint y: 418, distance: 201.4
click at [1096, 418] on div "Regresar Creación y asignación de receta Asocia tus recetas con los artículos d…" at bounding box center [891, 400] width 1355 height 710
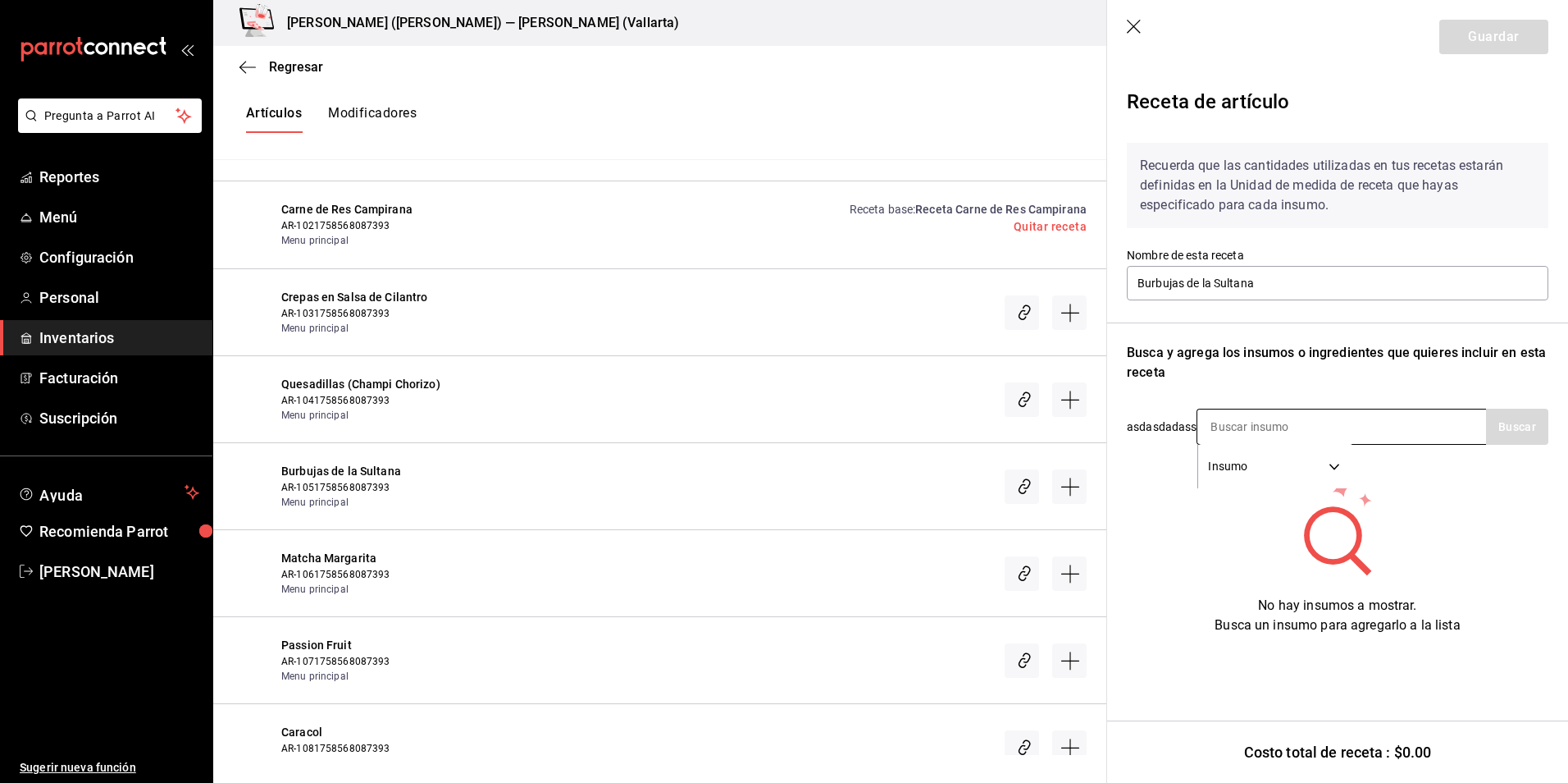
click at [1258, 426] on input at bounding box center [1278, 427] width 164 height 35
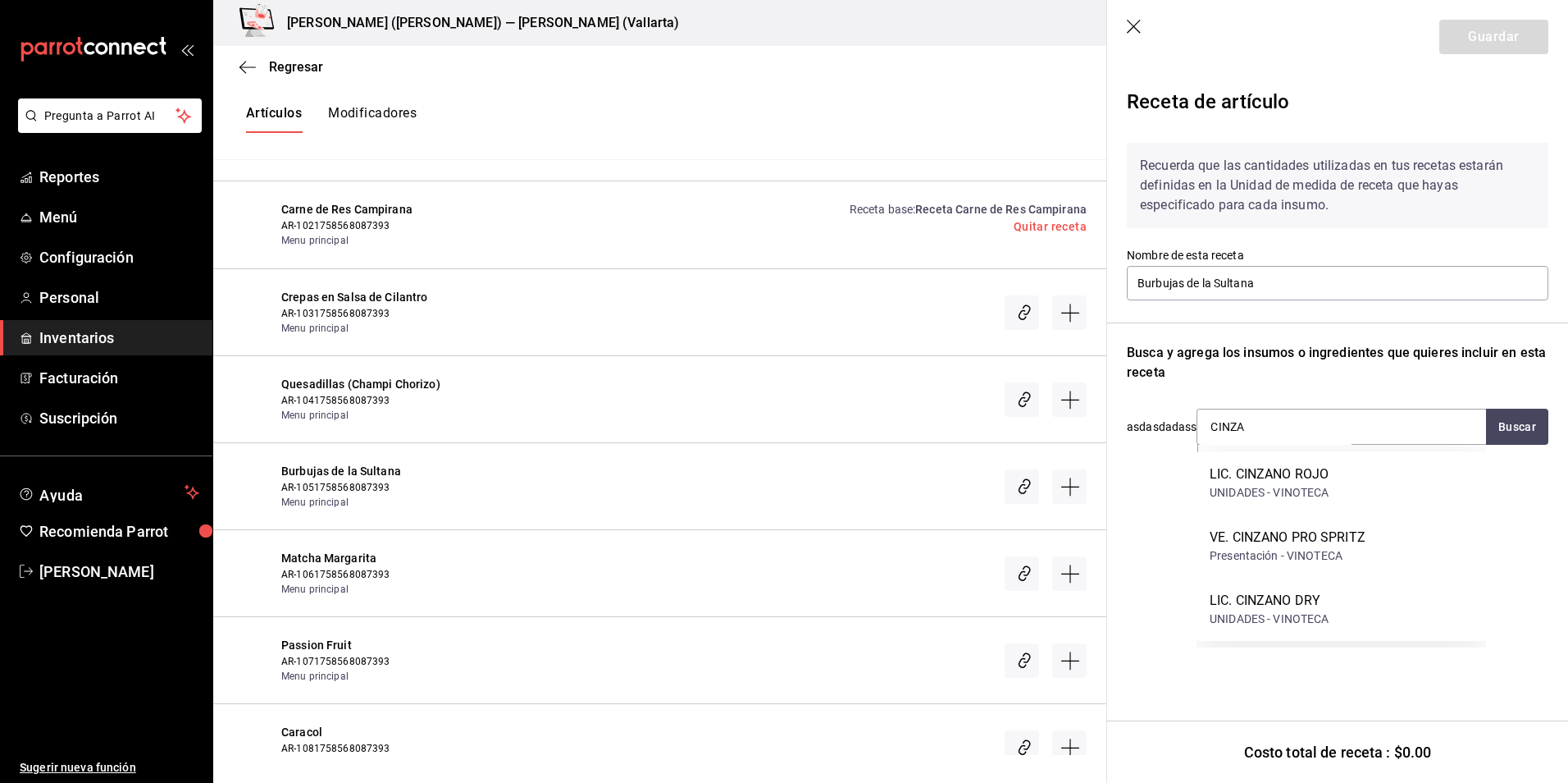
type input "CINZA"
click at [1335, 548] on div "Presentación - VINOTECA" at bounding box center [1287, 556] width 156 height 17
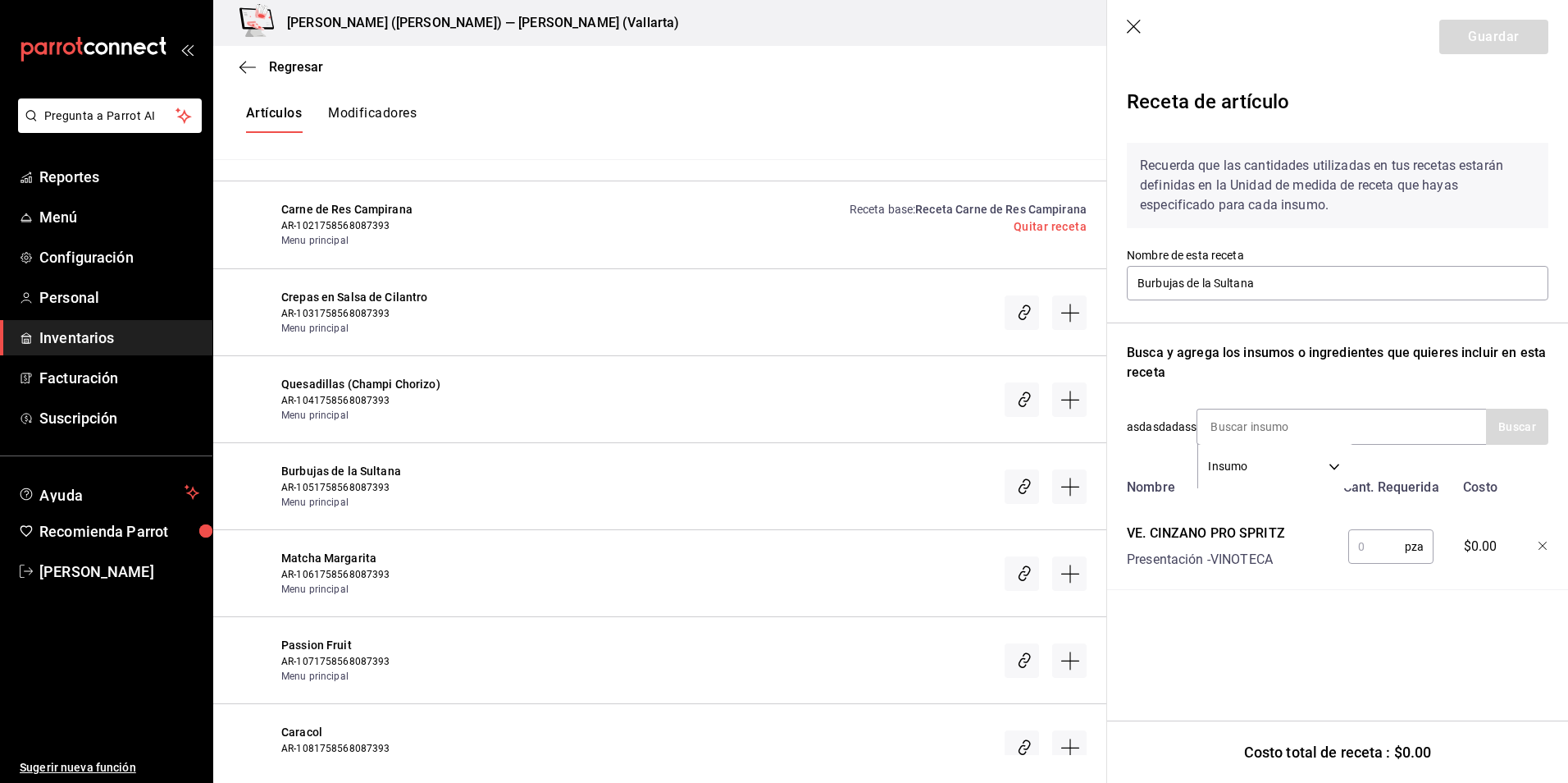
click at [1382, 545] on input "text" at bounding box center [1377, 546] width 57 height 33
type input "1"
type input "0.5"
click at [1484, 36] on button "Guardar" at bounding box center [1494, 37] width 109 height 35
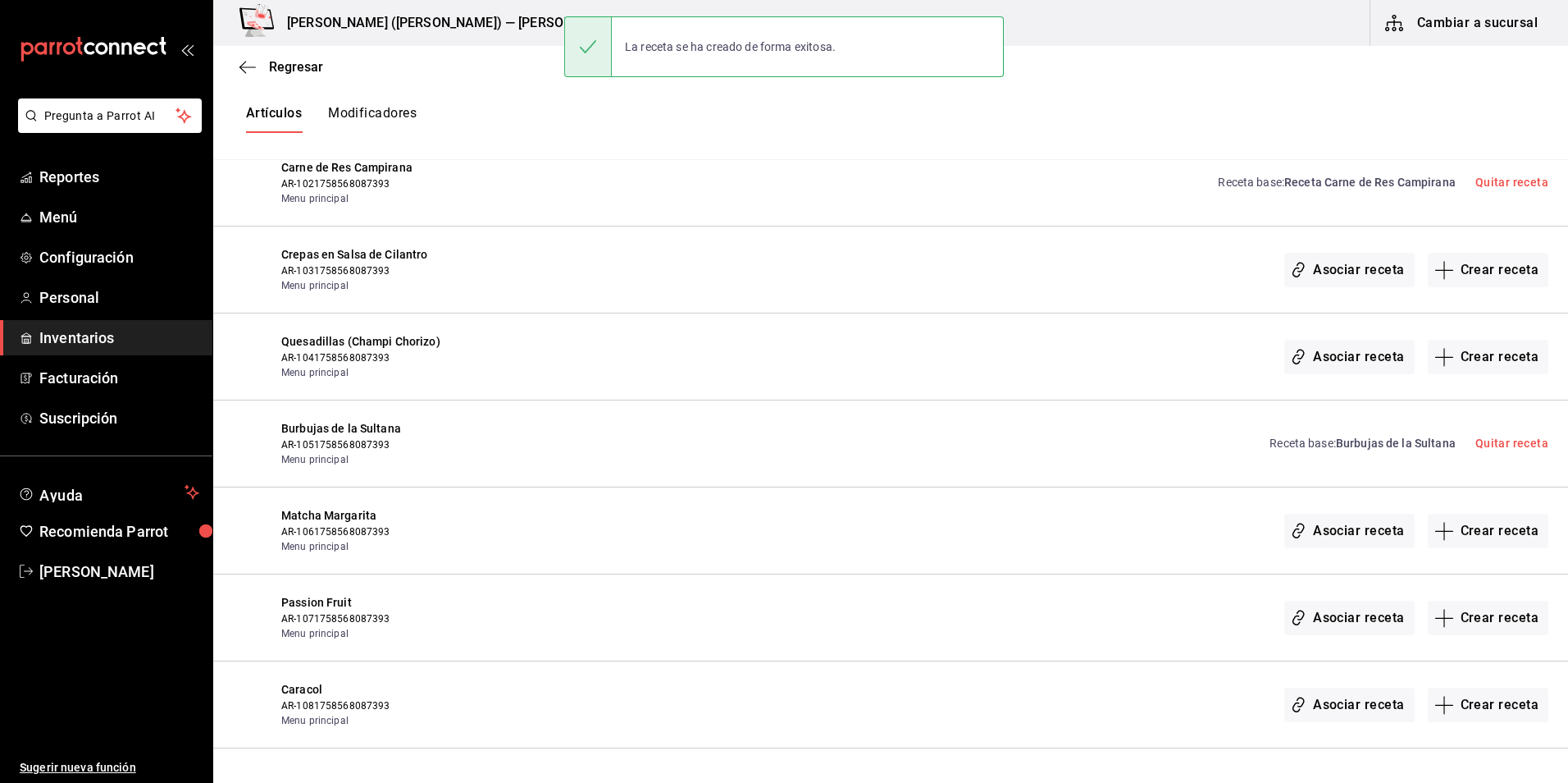
click at [1378, 444] on span "Burbujas de la Sultana" at bounding box center [1395, 443] width 120 height 13
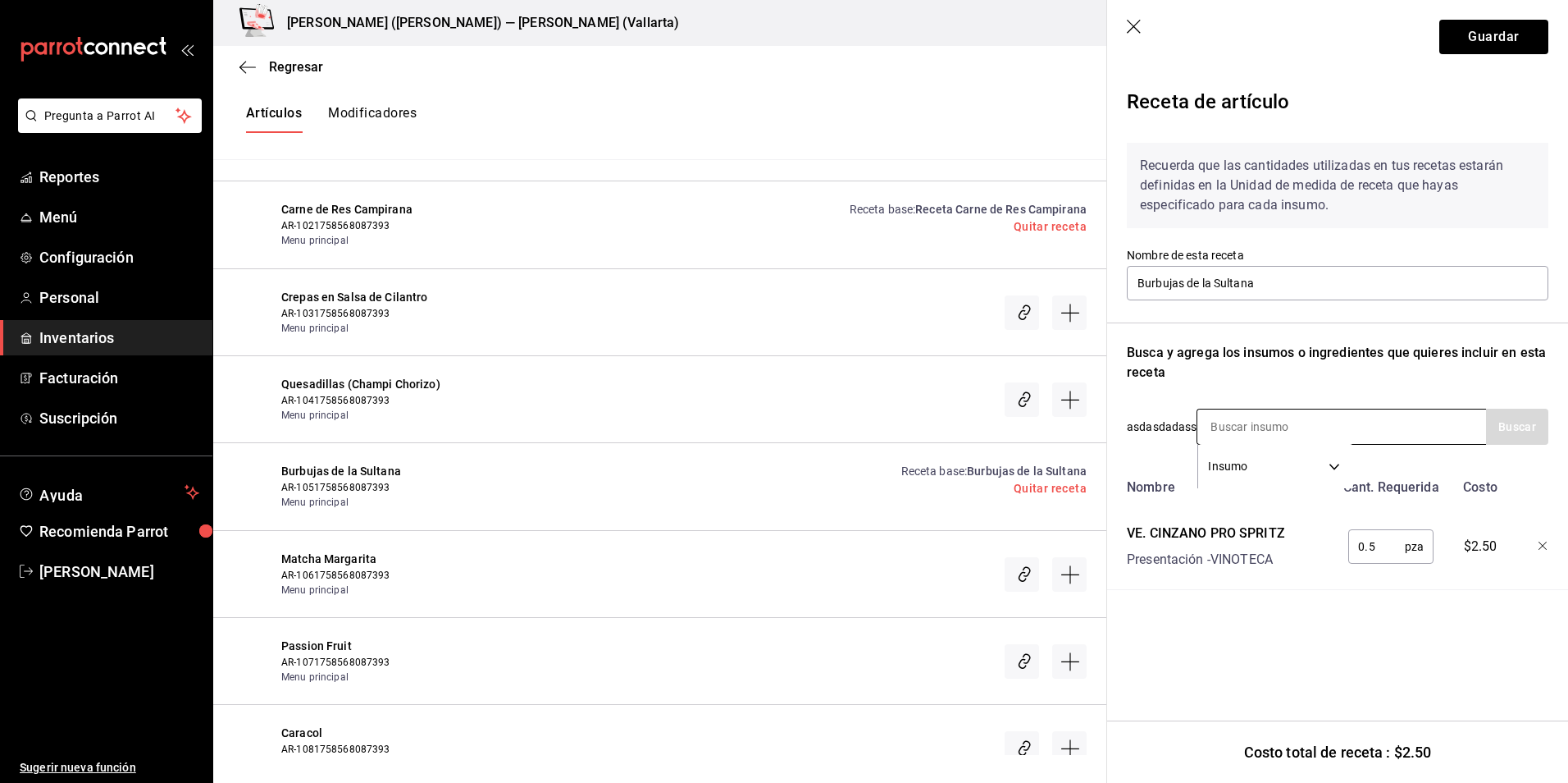
click at [1266, 428] on input at bounding box center [1278, 427] width 164 height 35
click at [1246, 430] on input at bounding box center [1278, 427] width 164 height 35
type input "lyc"
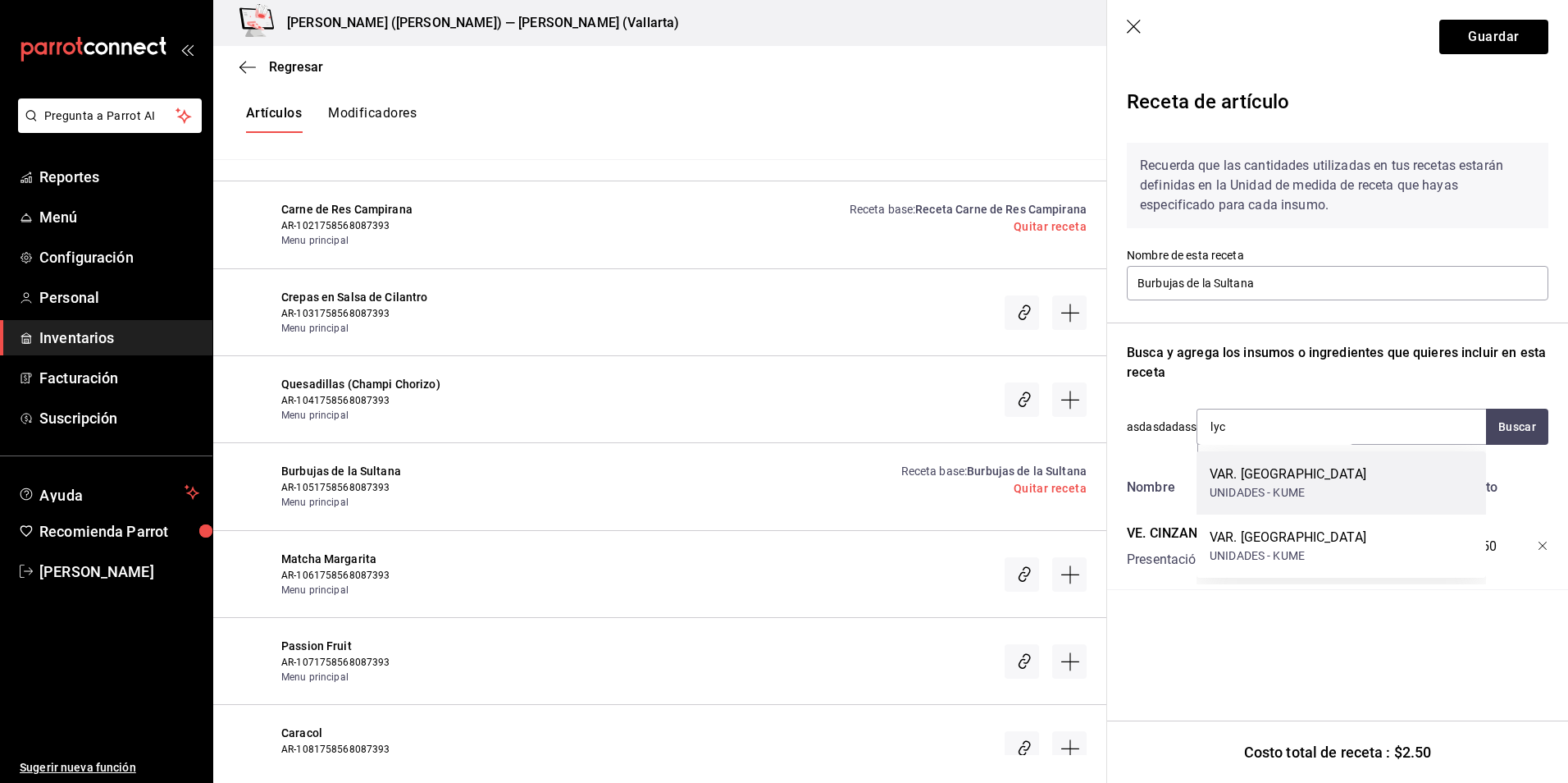
click at [1276, 495] on div "UNIDADES - KUME" at bounding box center [1288, 492] width 157 height 17
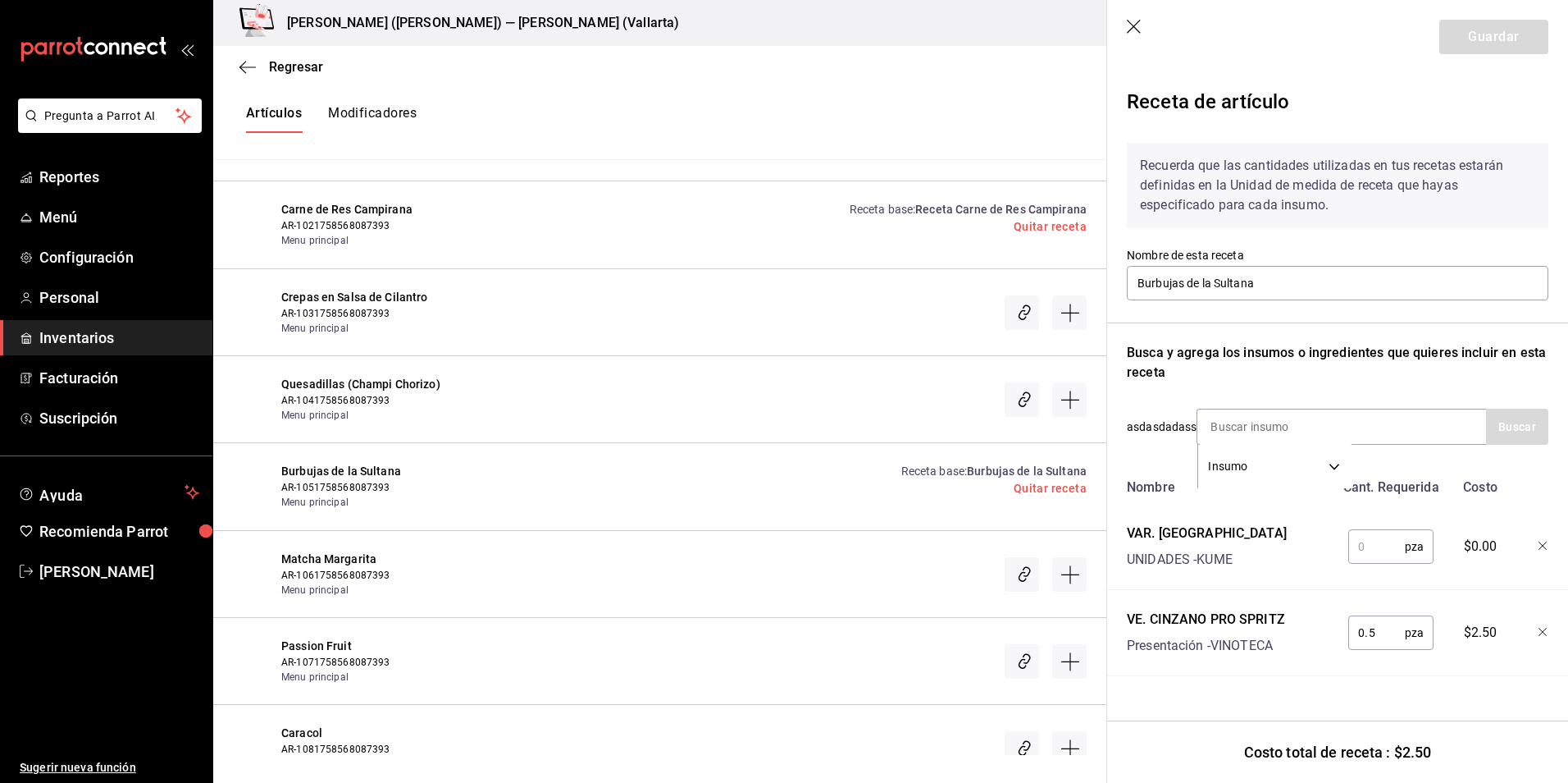
click at [1544, 550] on icon "button" at bounding box center [1543, 547] width 10 height 10
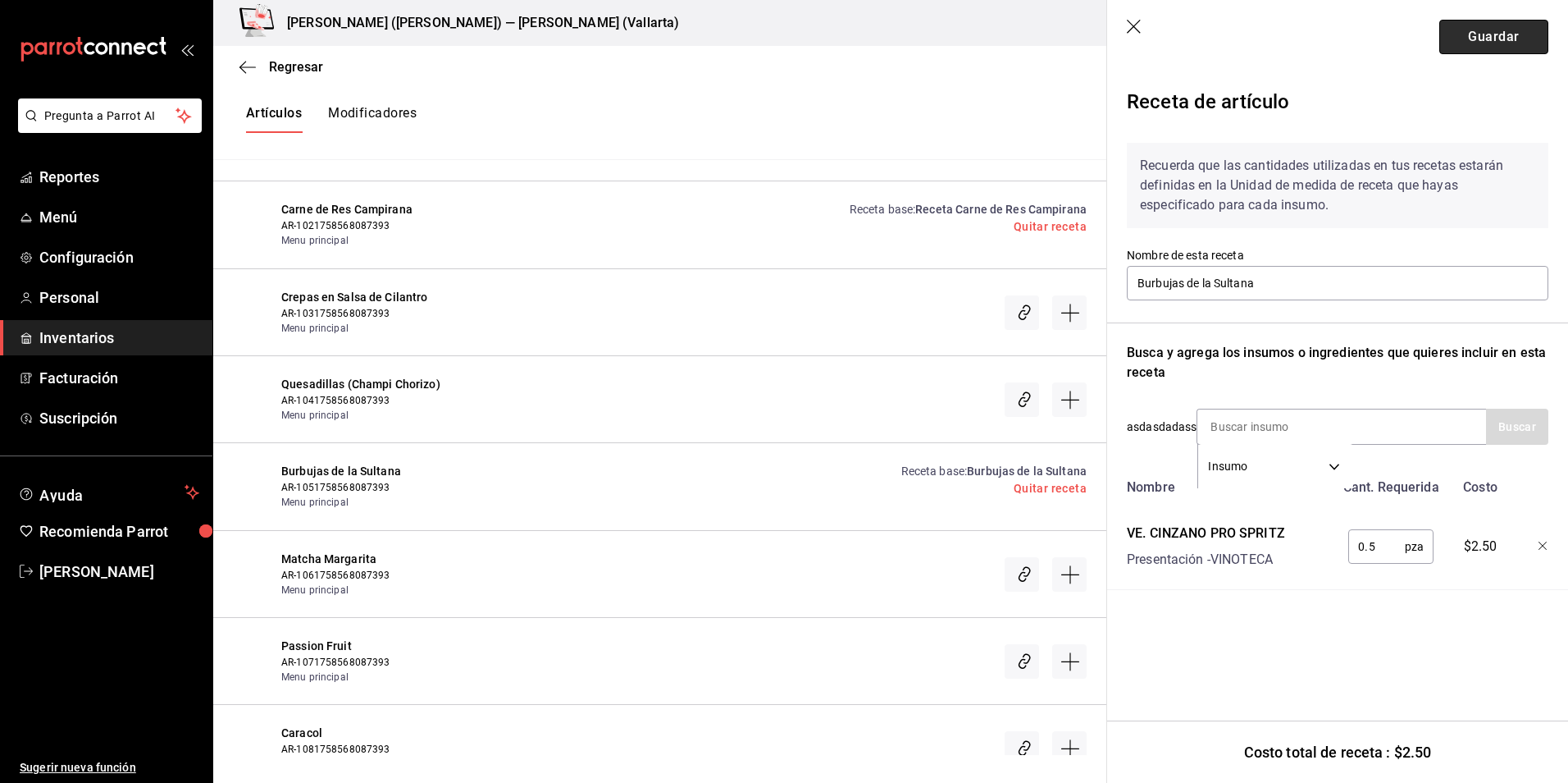
click at [1508, 28] on button "Guardar" at bounding box center [1494, 37] width 109 height 35
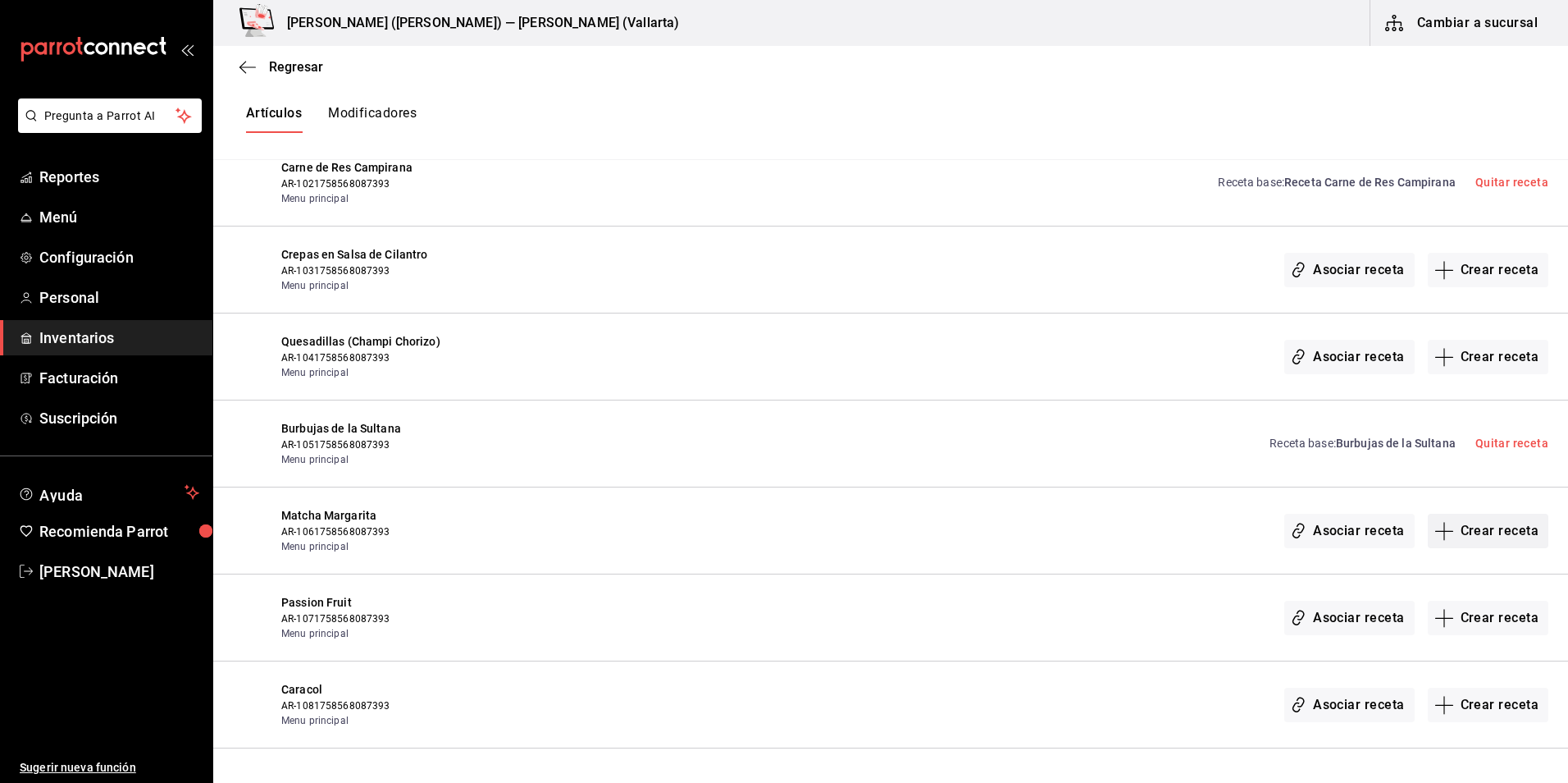
click at [1490, 534] on button "Crear receta" at bounding box center [1489, 531] width 121 height 35
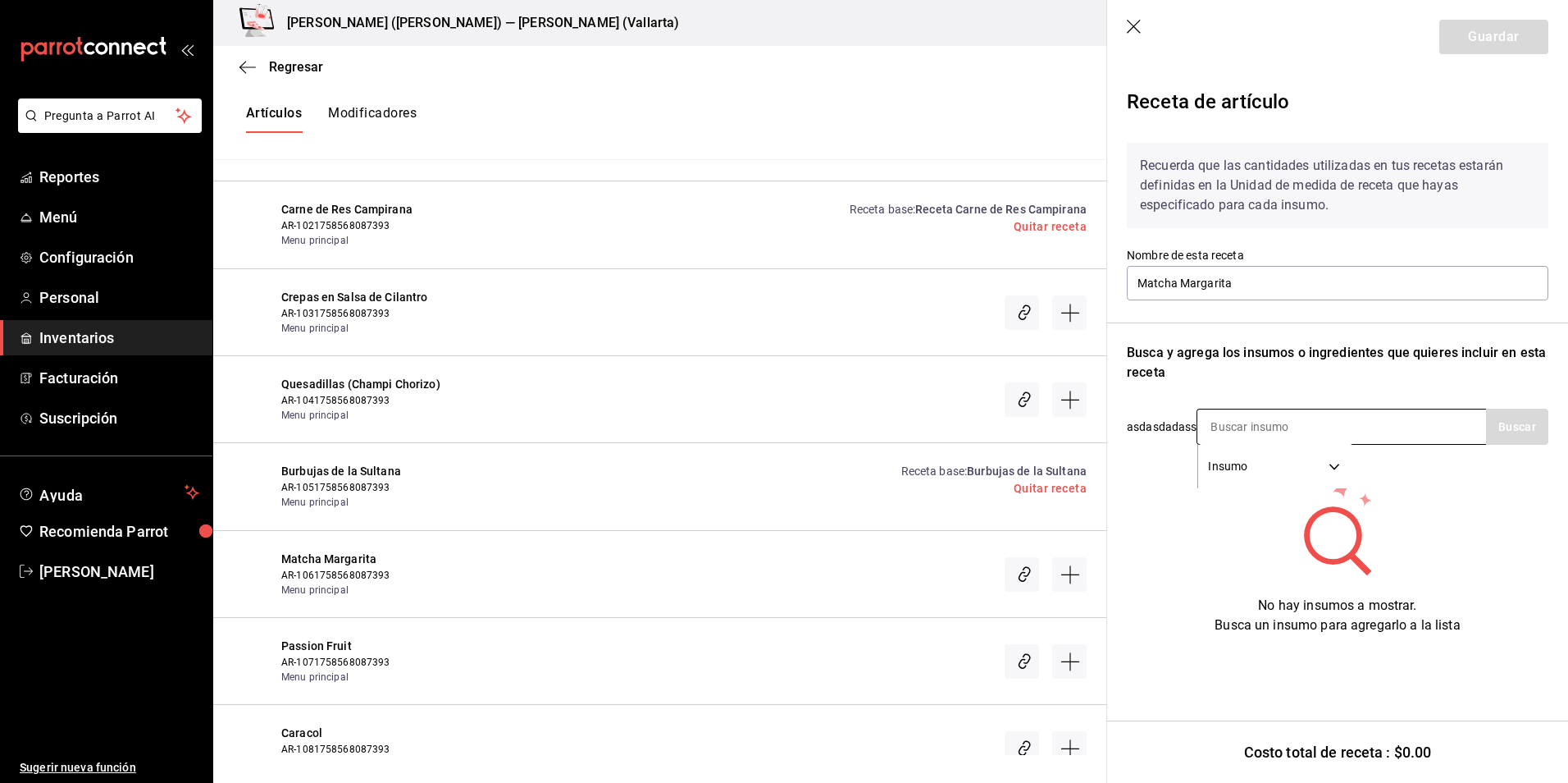
click at [1264, 423] on input at bounding box center [1278, 427] width 164 height 35
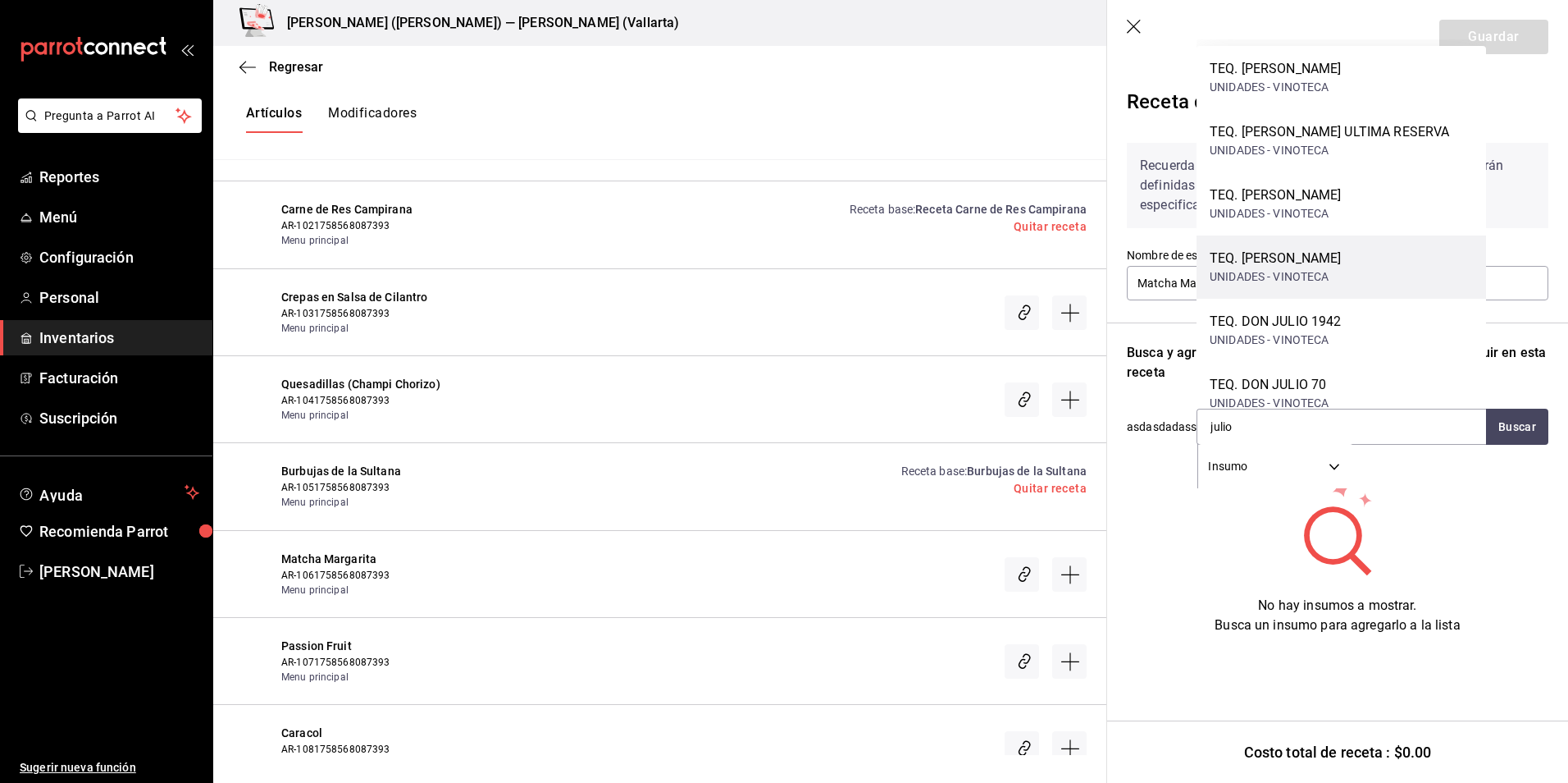
type input "julio"
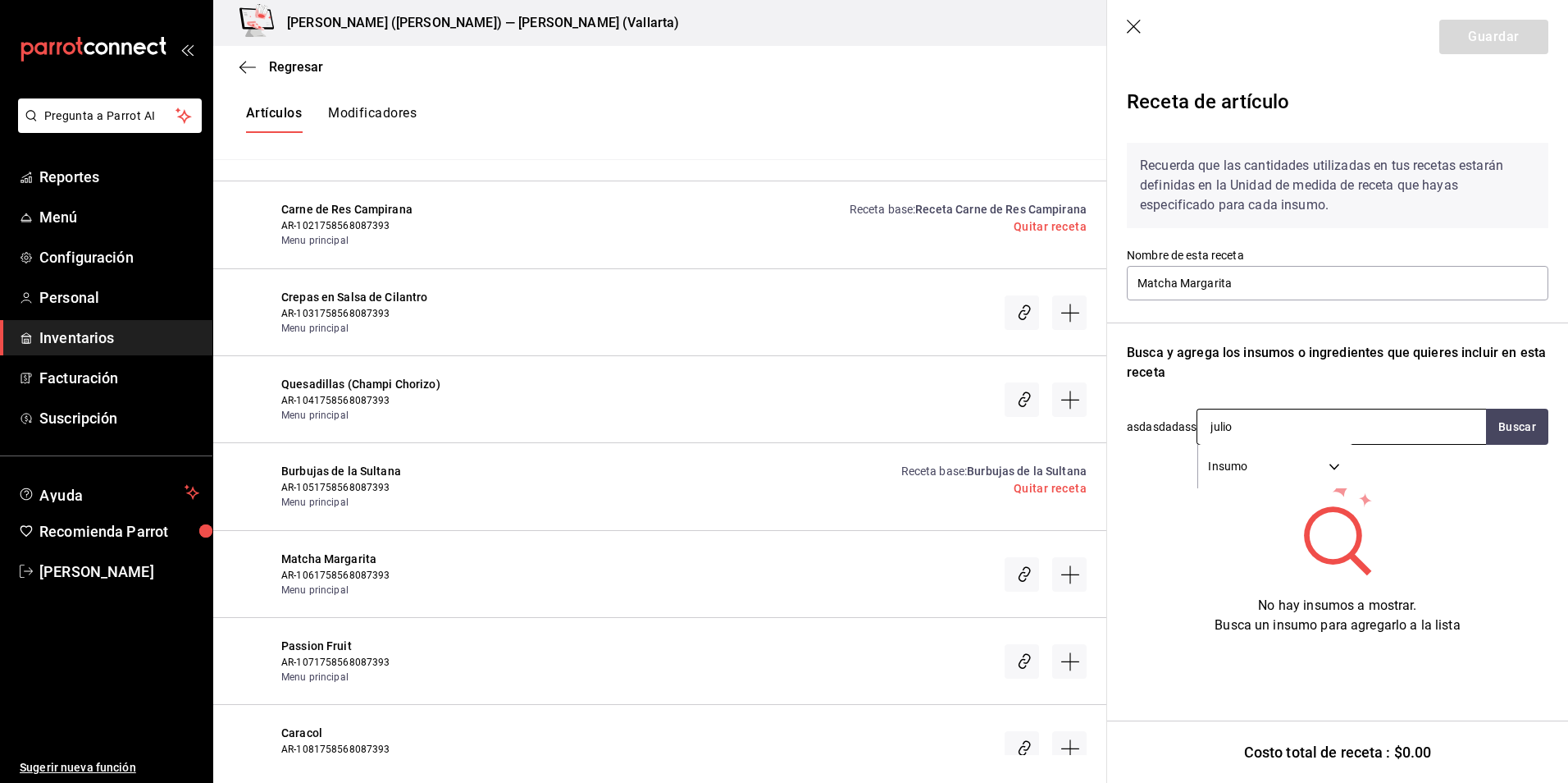
click at [1247, 425] on input "julio" at bounding box center [1278, 427] width 164 height 35
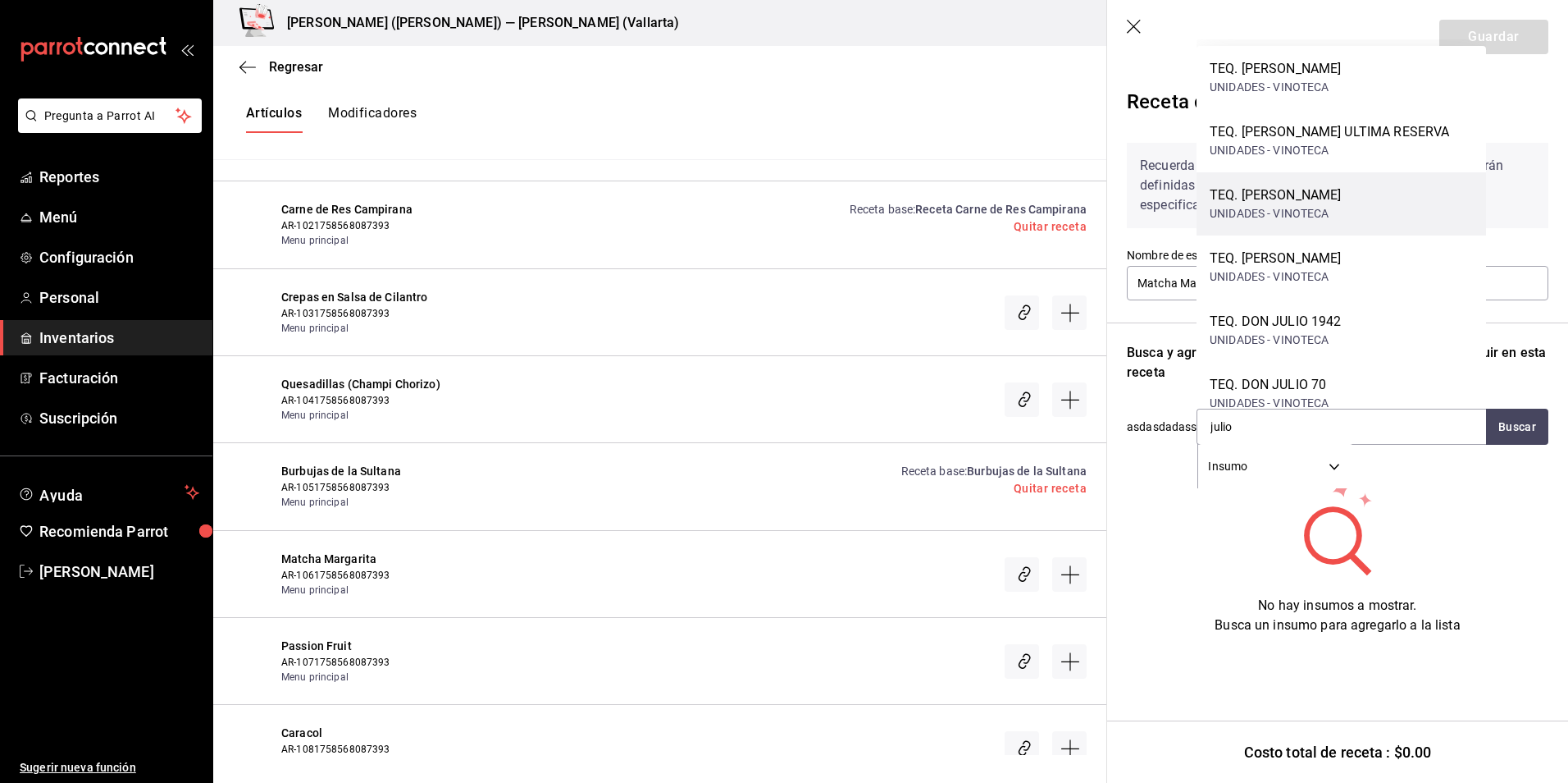
click at [1306, 196] on div "TEQ. DON JULIO BLANCO" at bounding box center [1275, 196] width 131 height 20
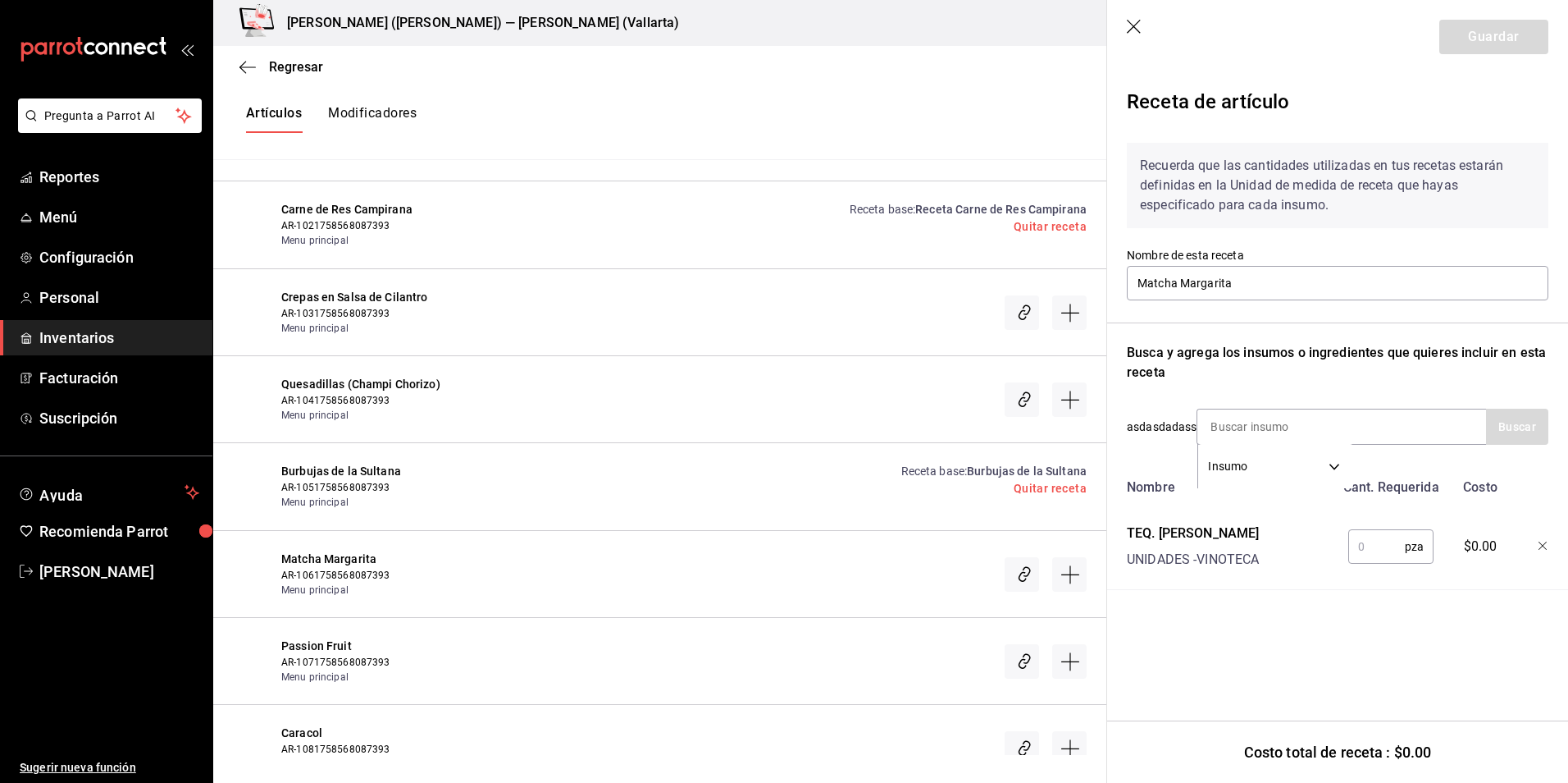
click at [1381, 543] on input "text" at bounding box center [1377, 546] width 57 height 33
type input "1"
click at [1491, 48] on button "Guardar" at bounding box center [1494, 37] width 109 height 35
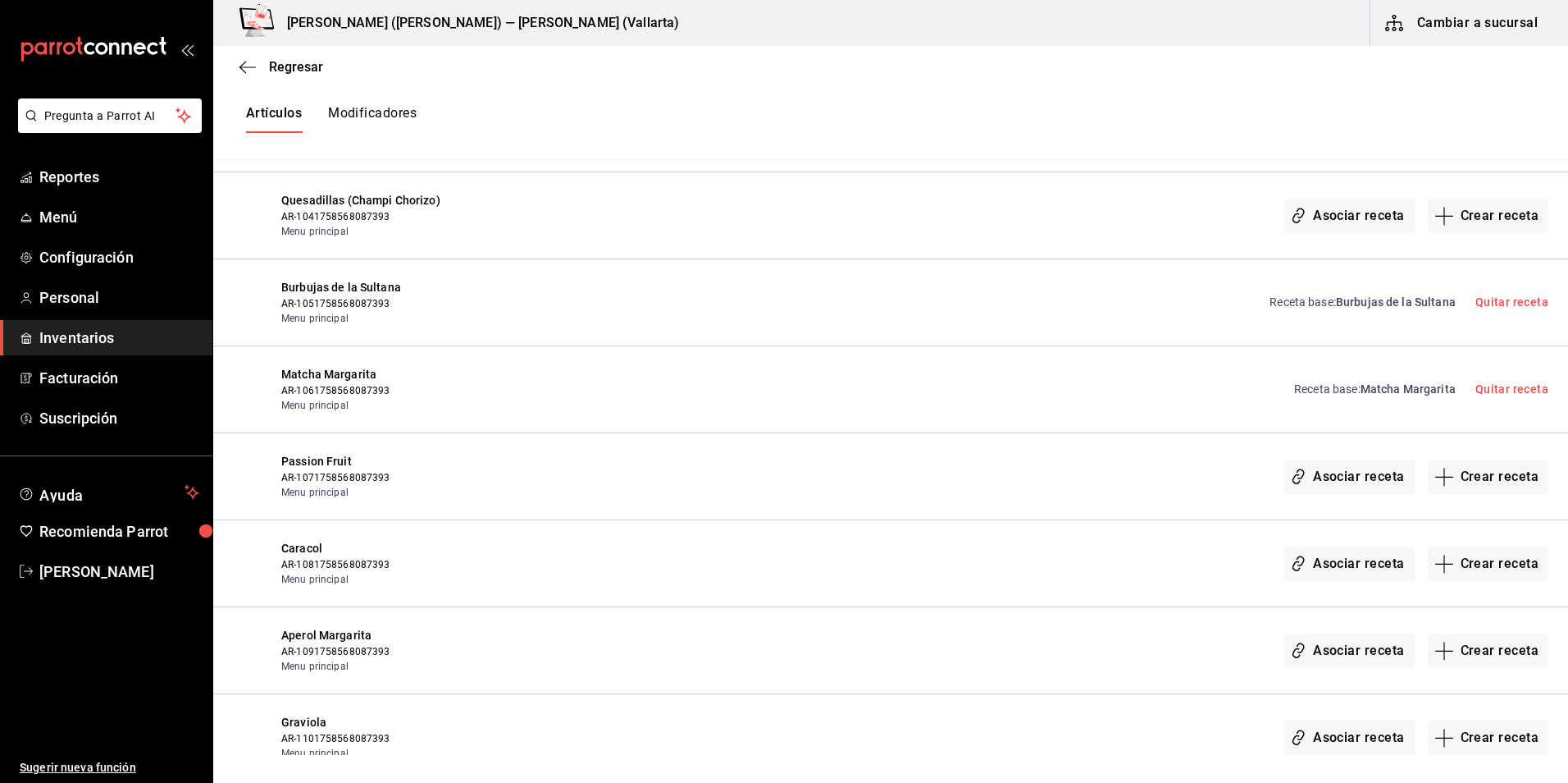
scroll to position [1724, 0]
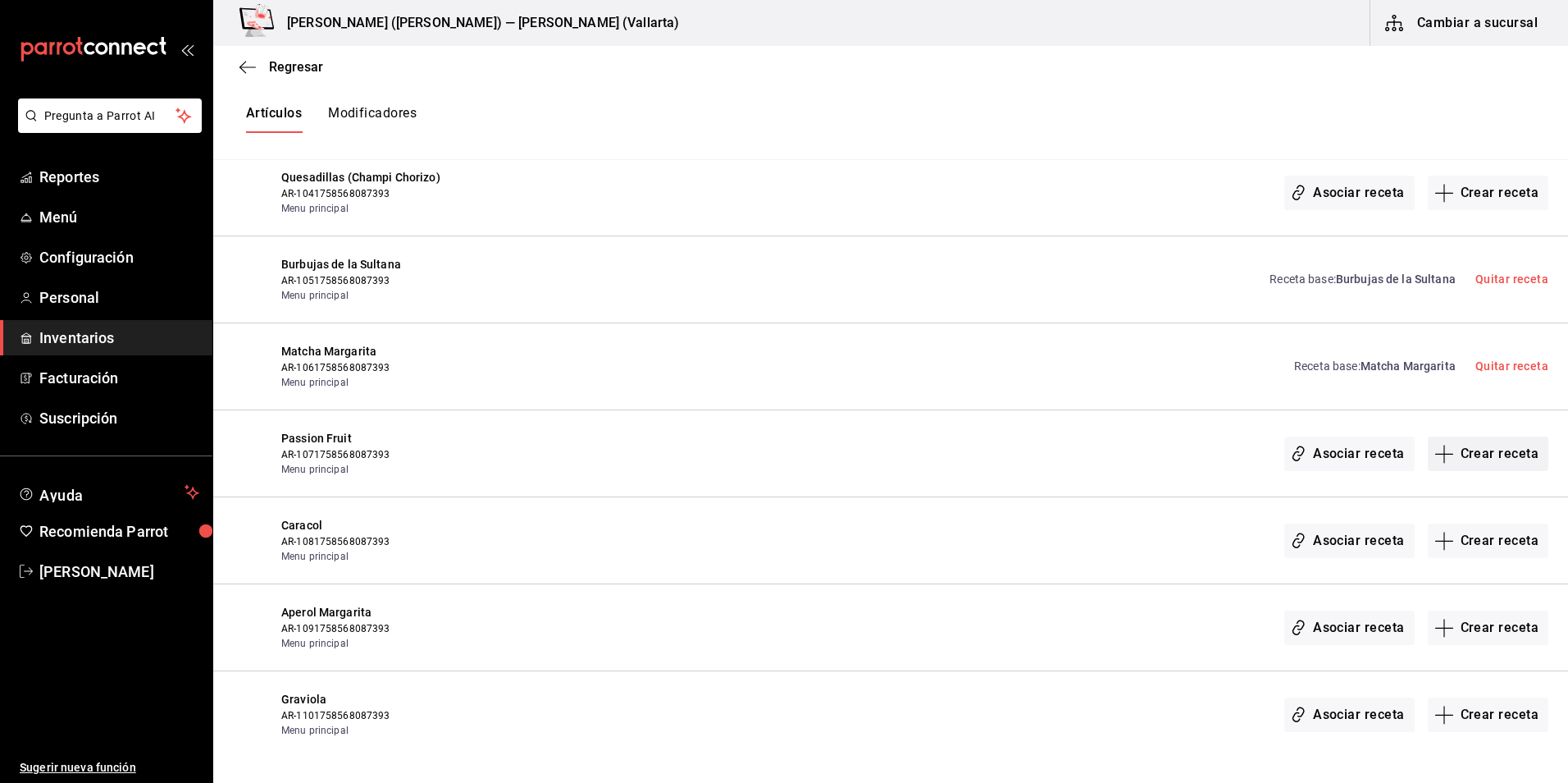
click at [1473, 453] on button "Crear receta" at bounding box center [1489, 454] width 121 height 35
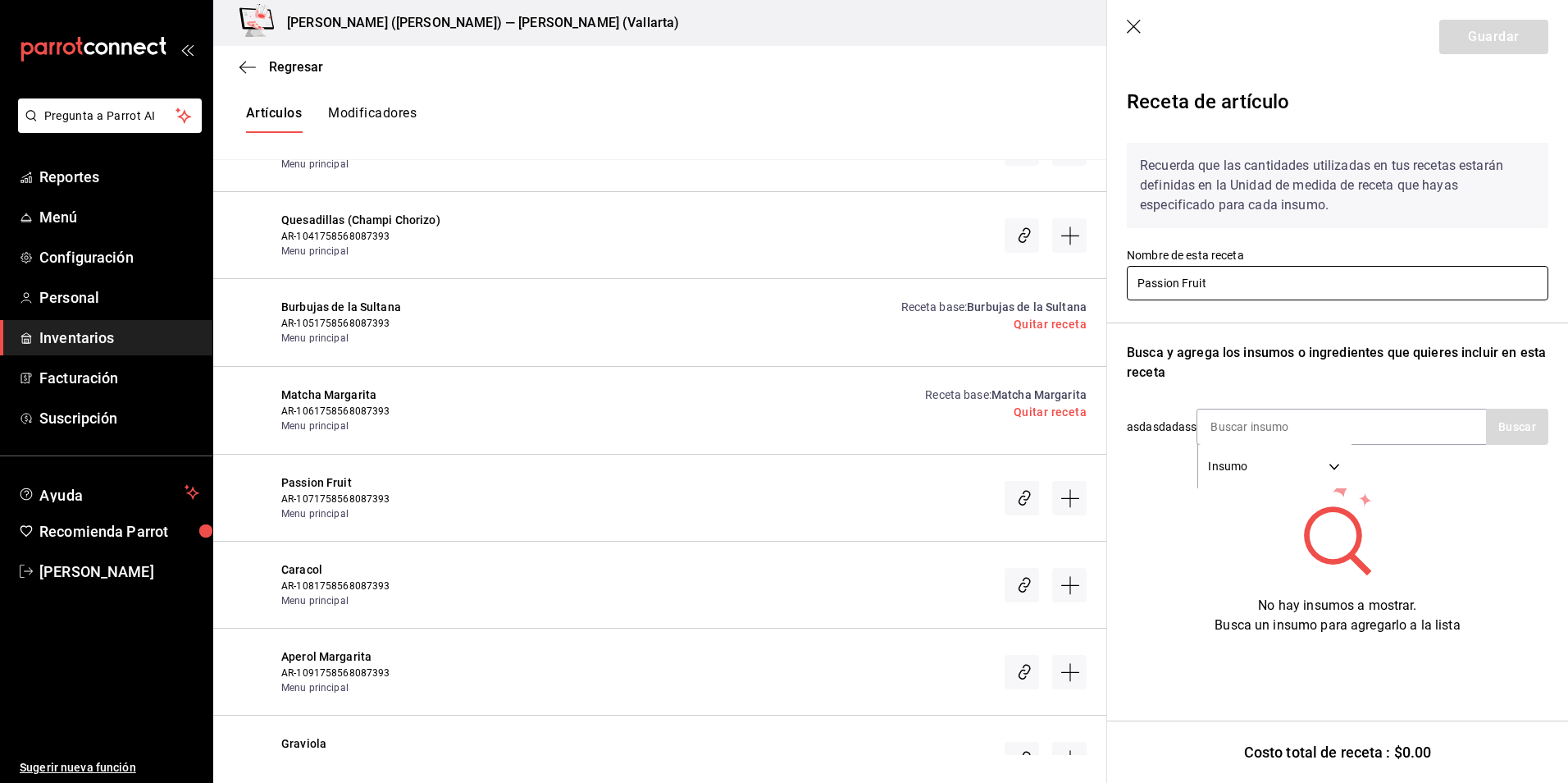
click at [1264, 292] on input "Passion Fruit" at bounding box center [1337, 283] width 422 height 35
click at [1264, 421] on input at bounding box center [1278, 427] width 164 height 35
click at [1256, 427] on input at bounding box center [1278, 427] width 164 height 35
click at [1245, 425] on input at bounding box center [1278, 427] width 164 height 35
type input "julio"
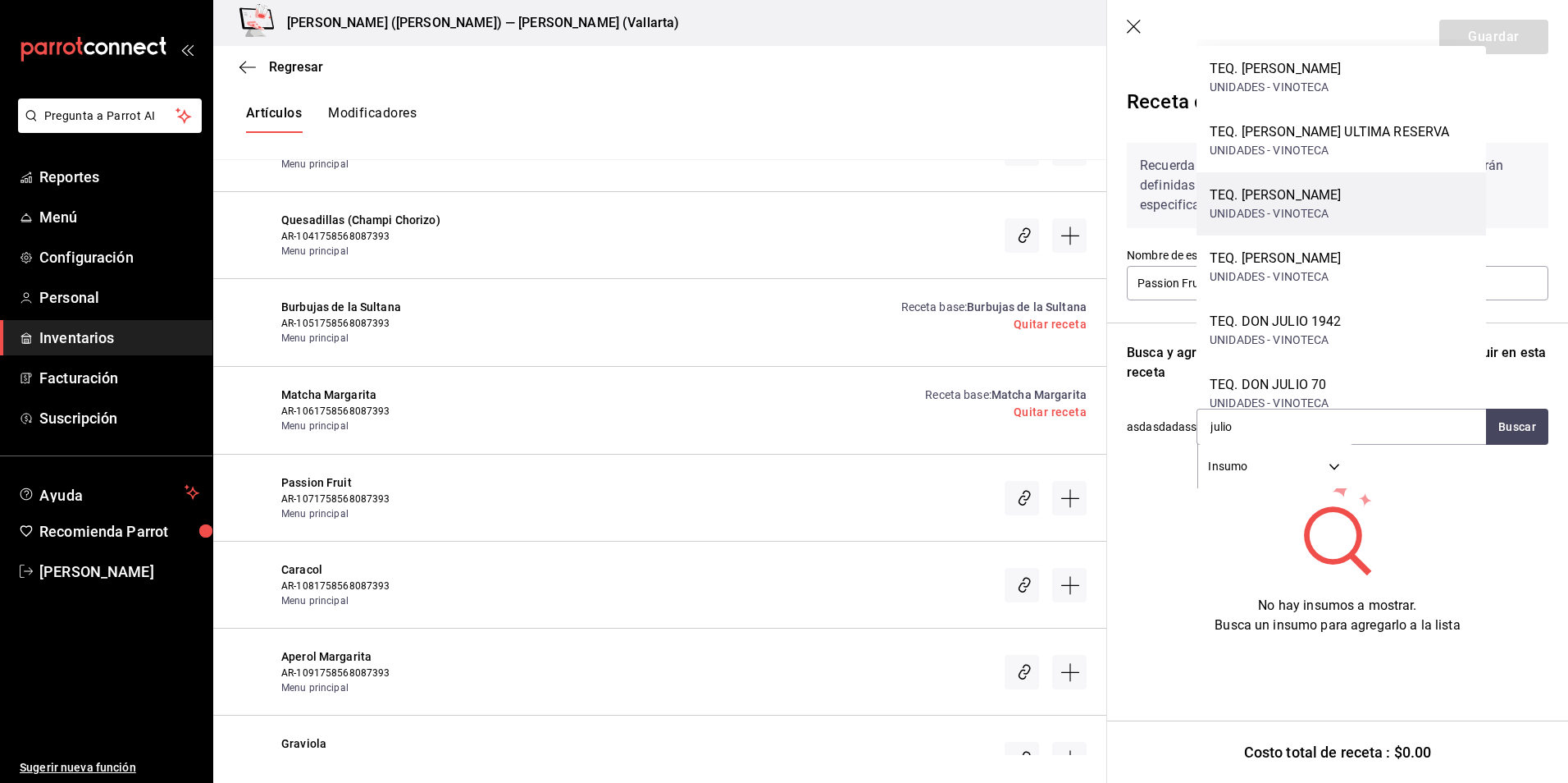
click at [1366, 201] on div "TEQ. DON JULIO BLANCO UNIDADES - VINOTECA" at bounding box center [1342, 204] width 290 height 64
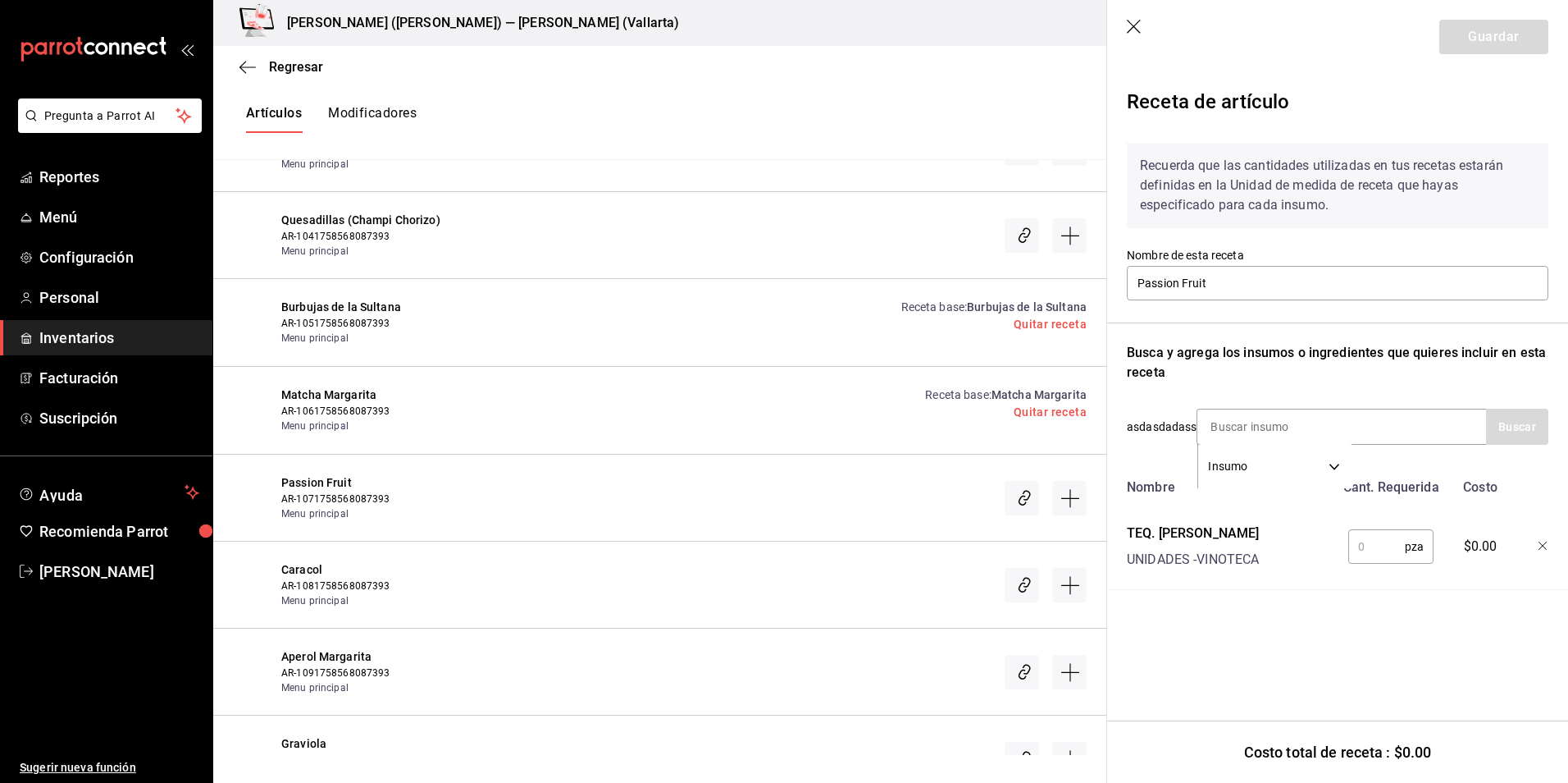
click at [1376, 554] on input "text" at bounding box center [1377, 546] width 57 height 33
type input "0.66"
click at [1477, 24] on button "Guardar" at bounding box center [1494, 37] width 109 height 35
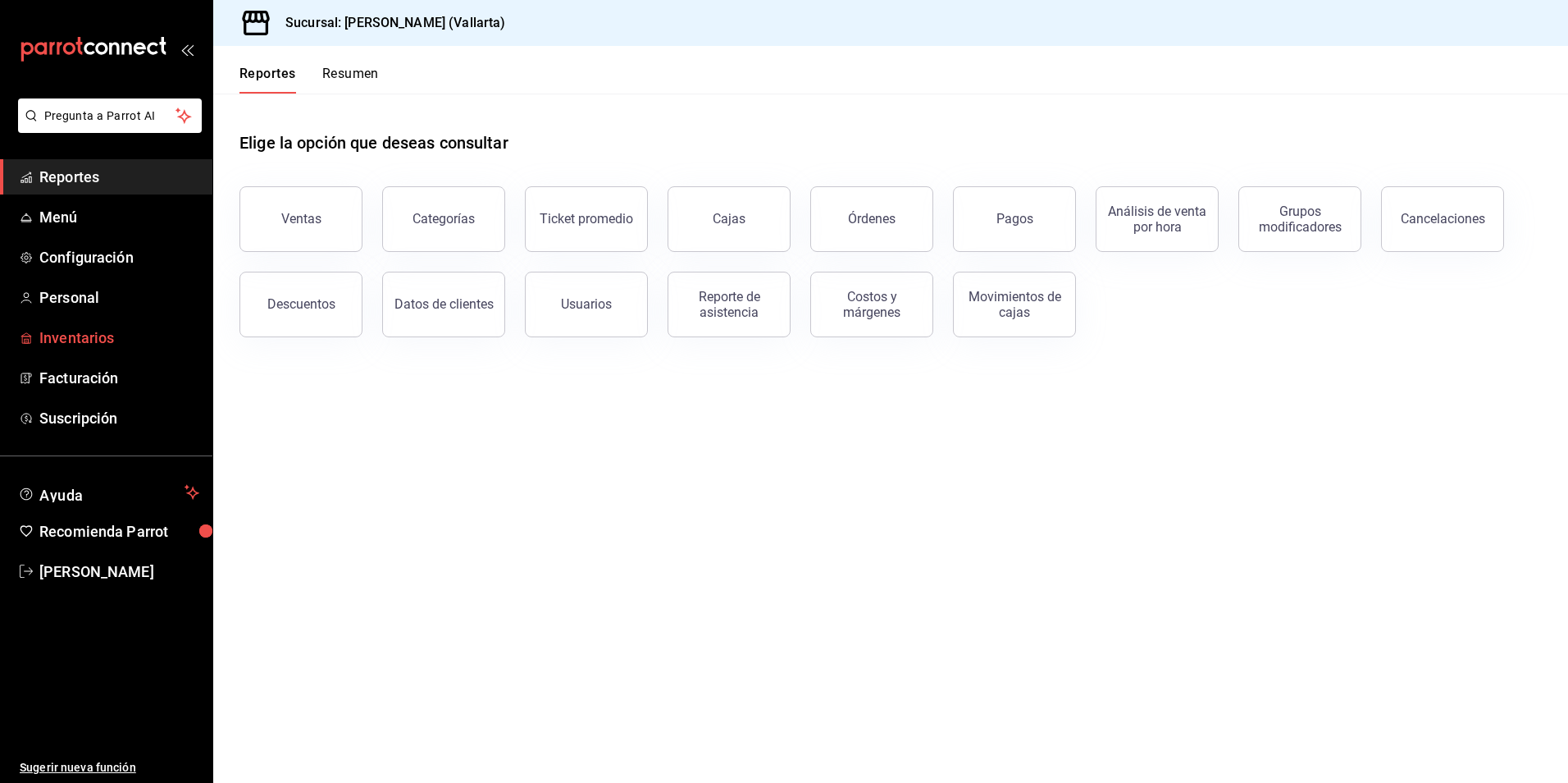
click at [88, 337] on span "Inventarios" at bounding box center [119, 337] width 160 height 22
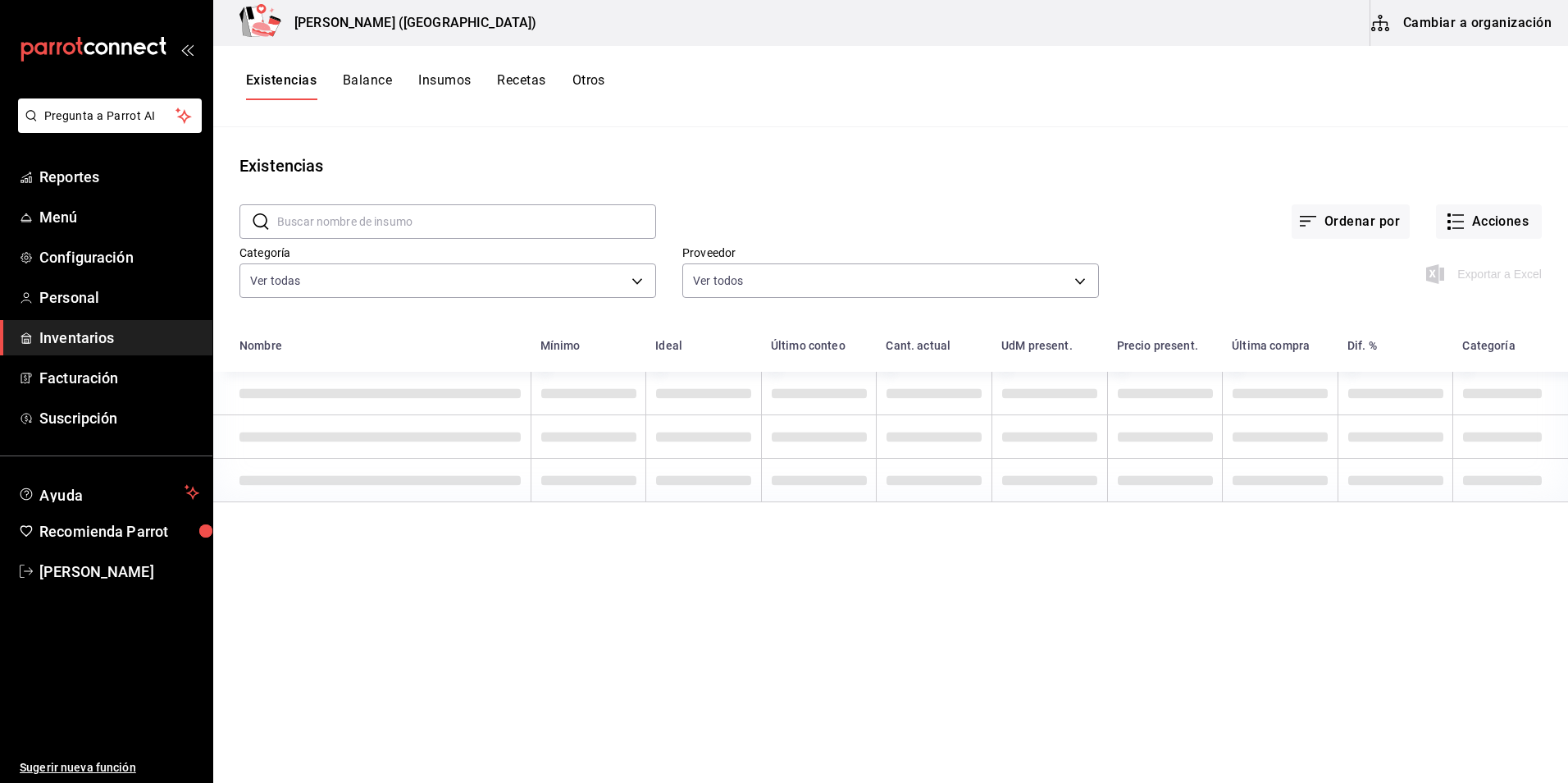
click at [462, 75] on button "Insumos" at bounding box center [444, 86] width 53 height 28
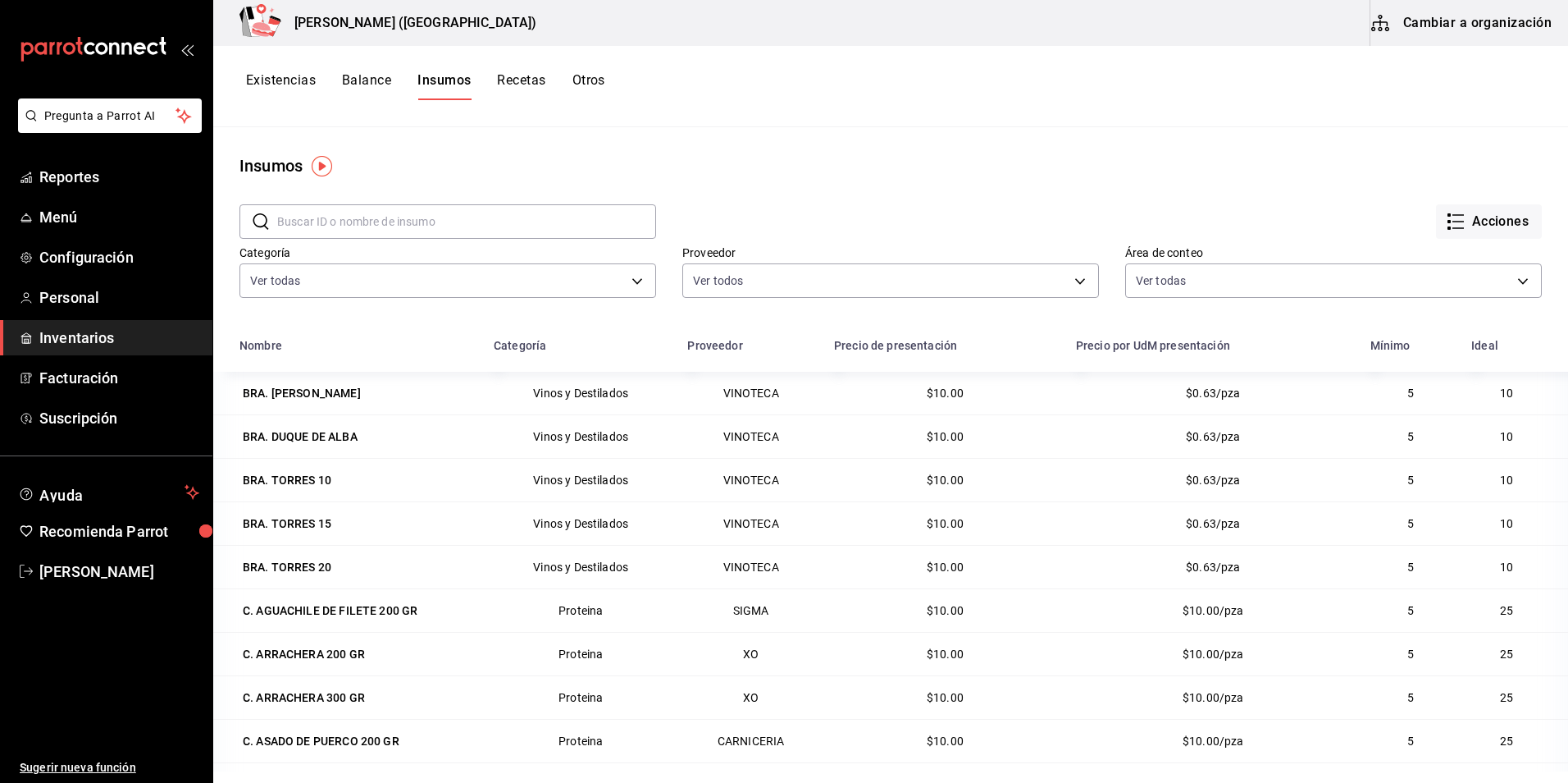
click at [1428, 25] on button "Cambiar a organización" at bounding box center [1463, 23] width 184 height 46
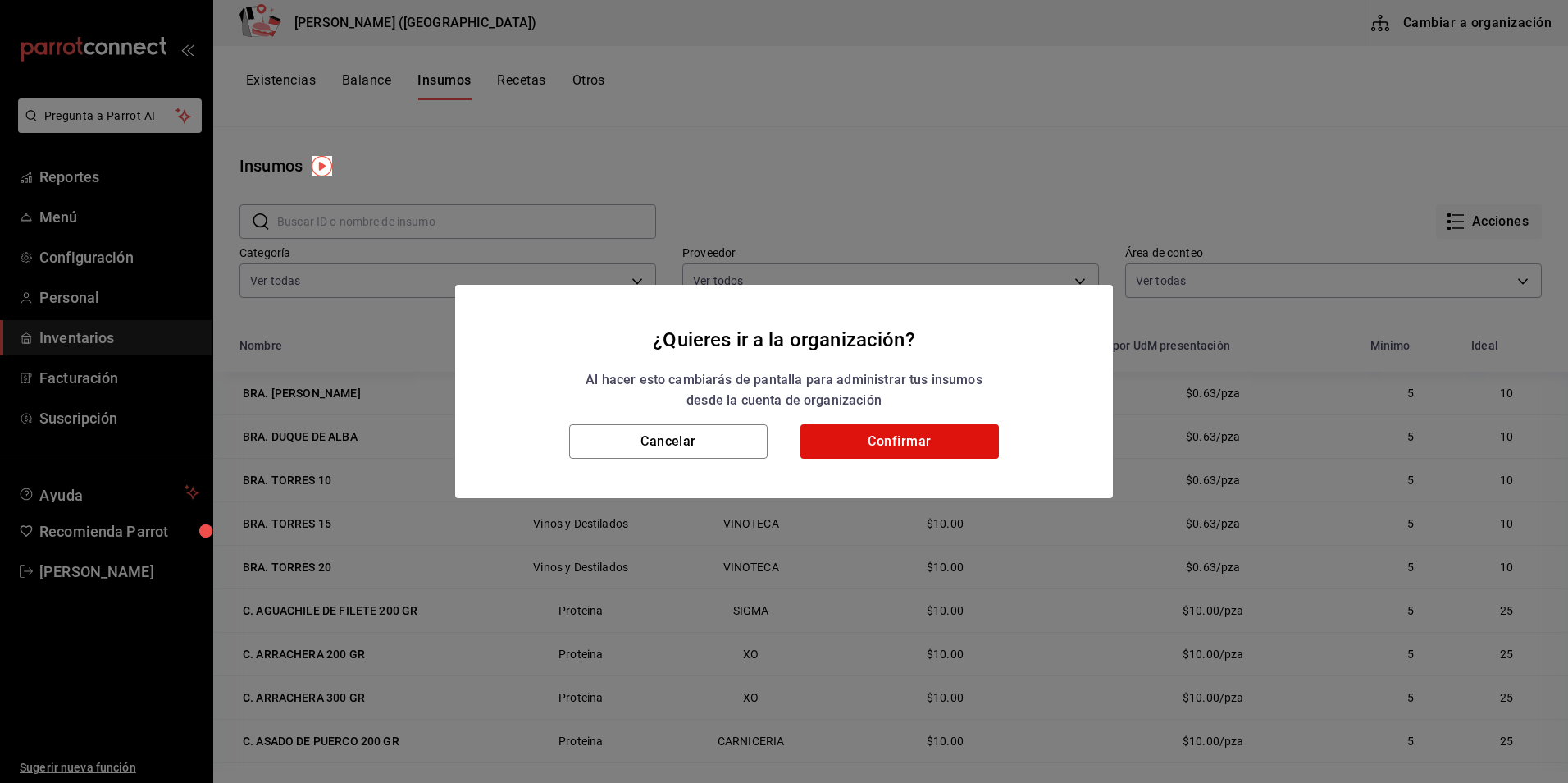
click at [870, 458] on div "Cancelar Confirmar" at bounding box center [784, 461] width 658 height 73
click at [877, 453] on button "Confirmar" at bounding box center [900, 442] width 198 height 35
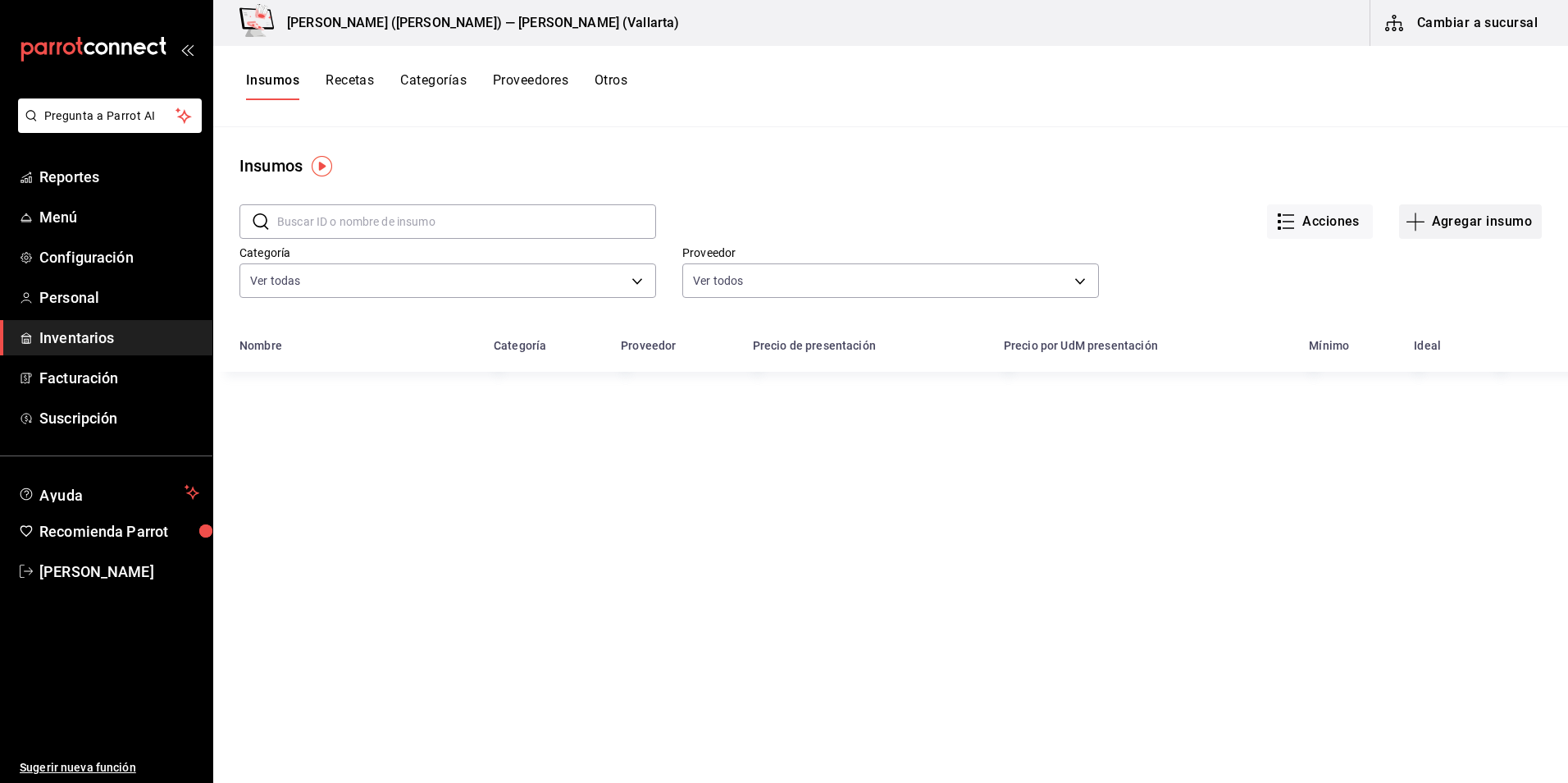
click at [1461, 231] on button "Agregar insumo" at bounding box center [1471, 221] width 143 height 35
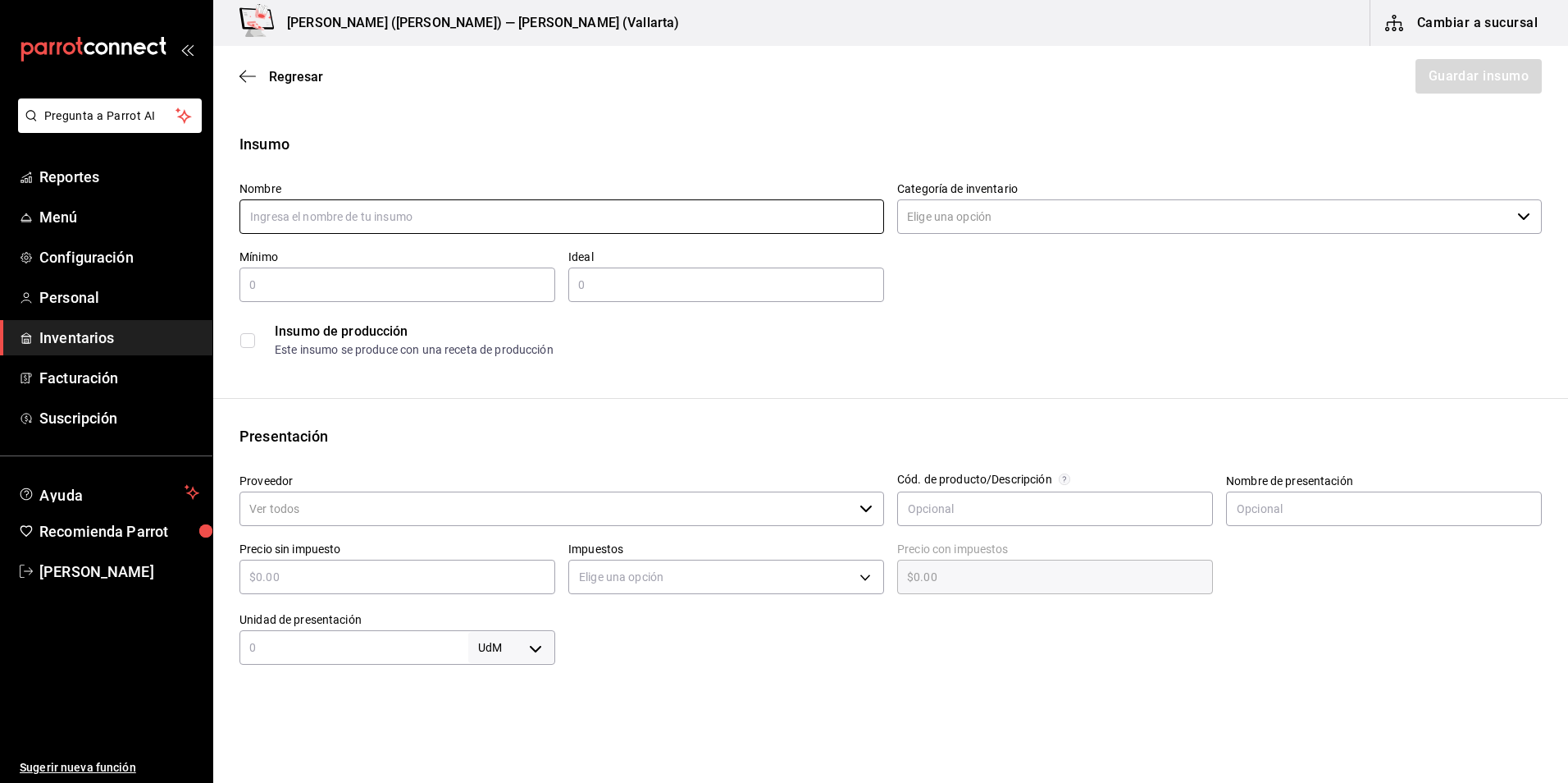
click at [428, 220] on input "text" at bounding box center [561, 216] width 645 height 35
type input "VE. CINZANO PRO SPRITZ"
click at [937, 229] on input "Categoría de inventario" at bounding box center [1204, 216] width 614 height 35
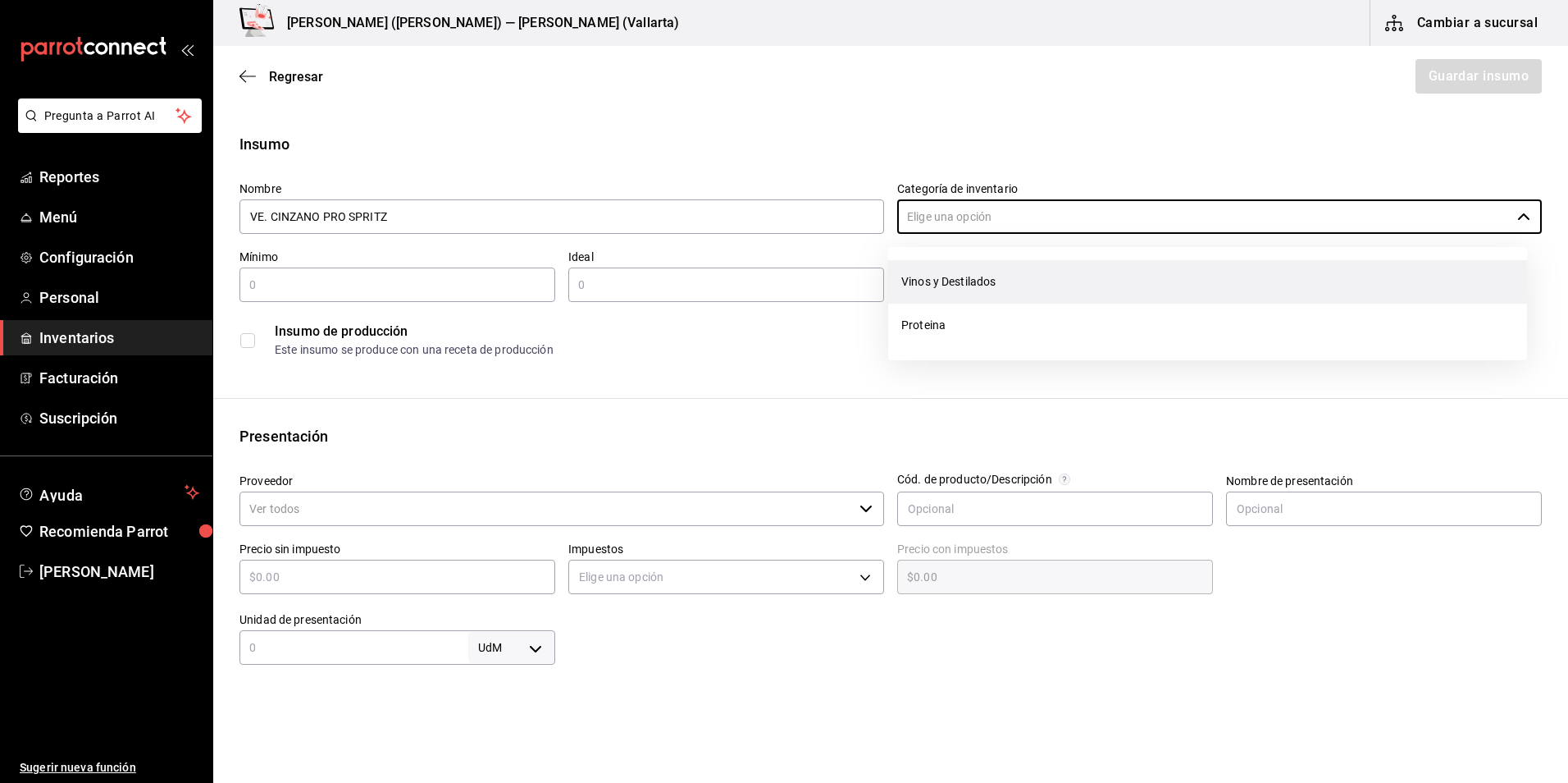
click at [962, 273] on li "Vinos y Destilados" at bounding box center [1208, 282] width 639 height 44
type input "Vinos y Destilados"
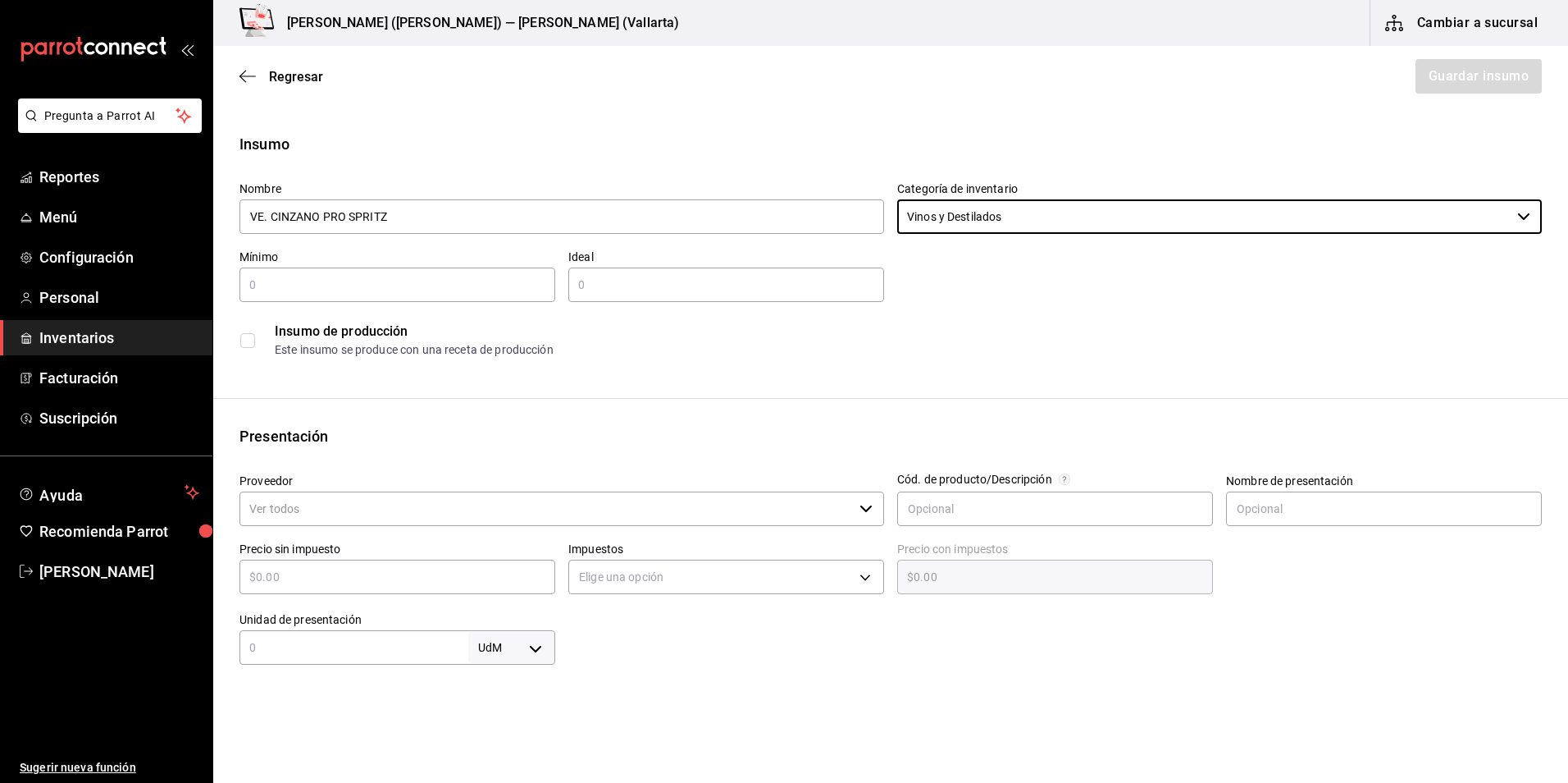
click at [443, 279] on input "text" at bounding box center [397, 285] width 315 height 20
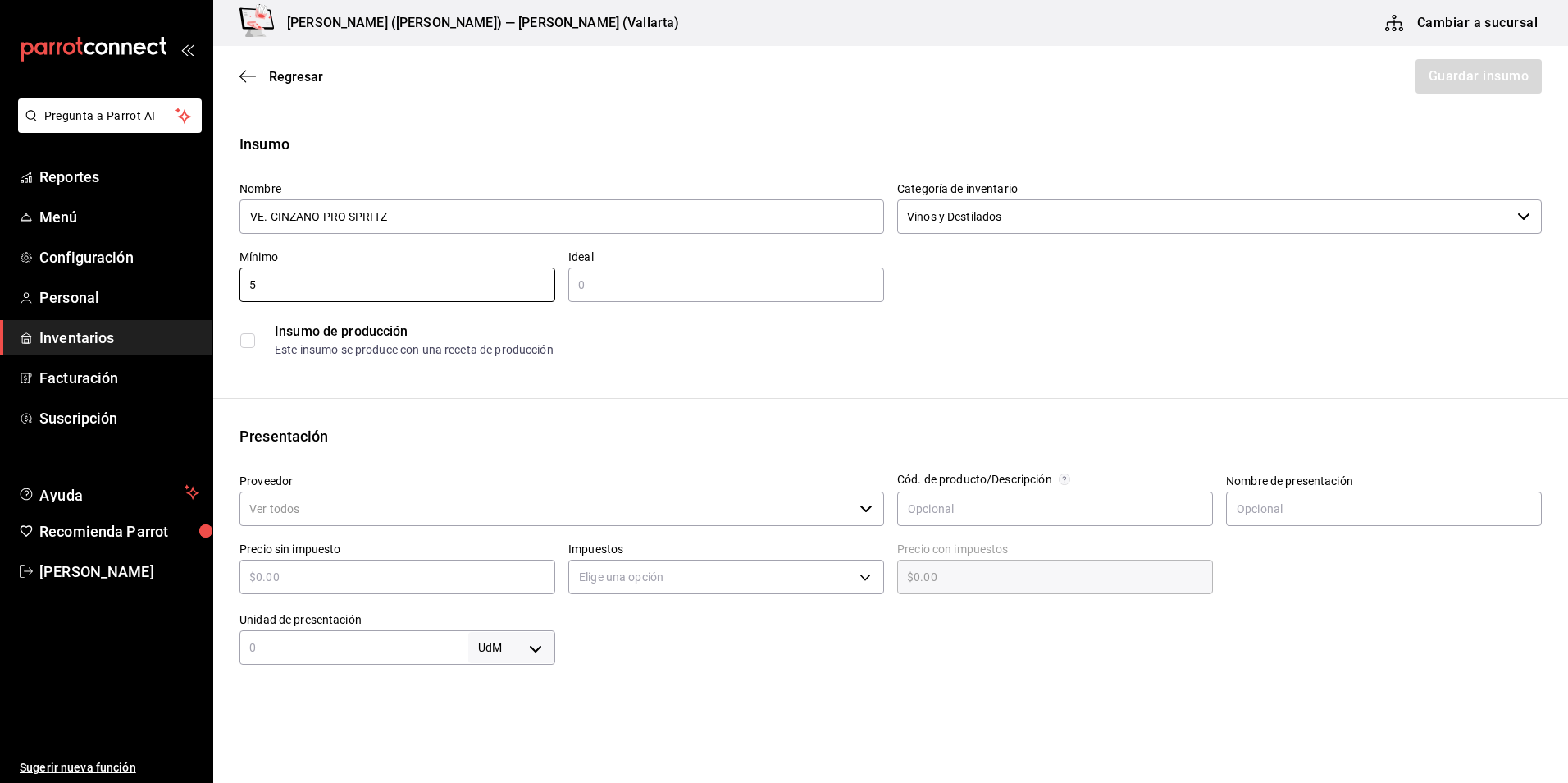
type input "5"
click at [732, 278] on input "text" at bounding box center [726, 285] width 315 height 20
type input "20"
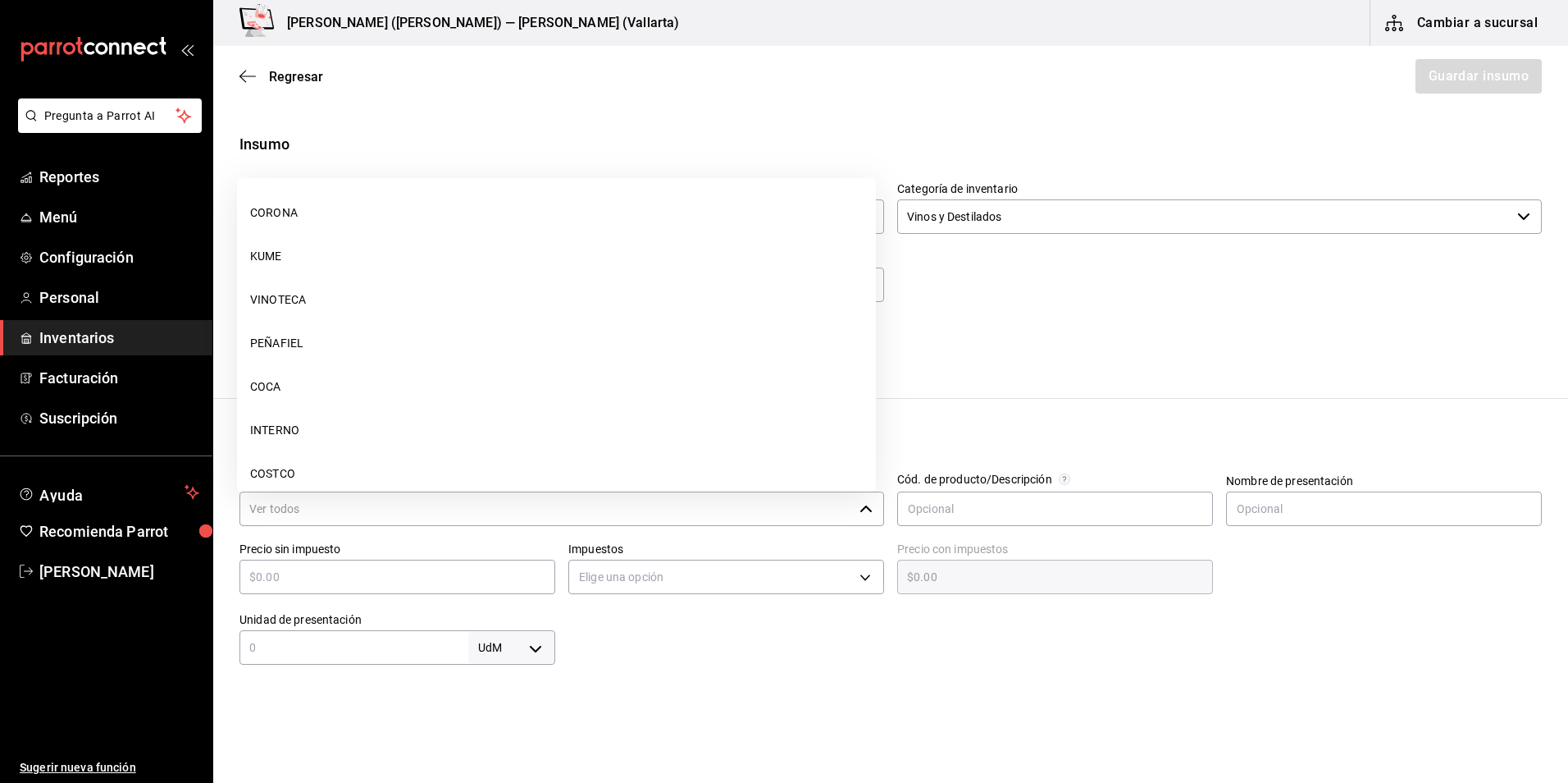
click at [471, 504] on input "Proveedor" at bounding box center [545, 508] width 614 height 35
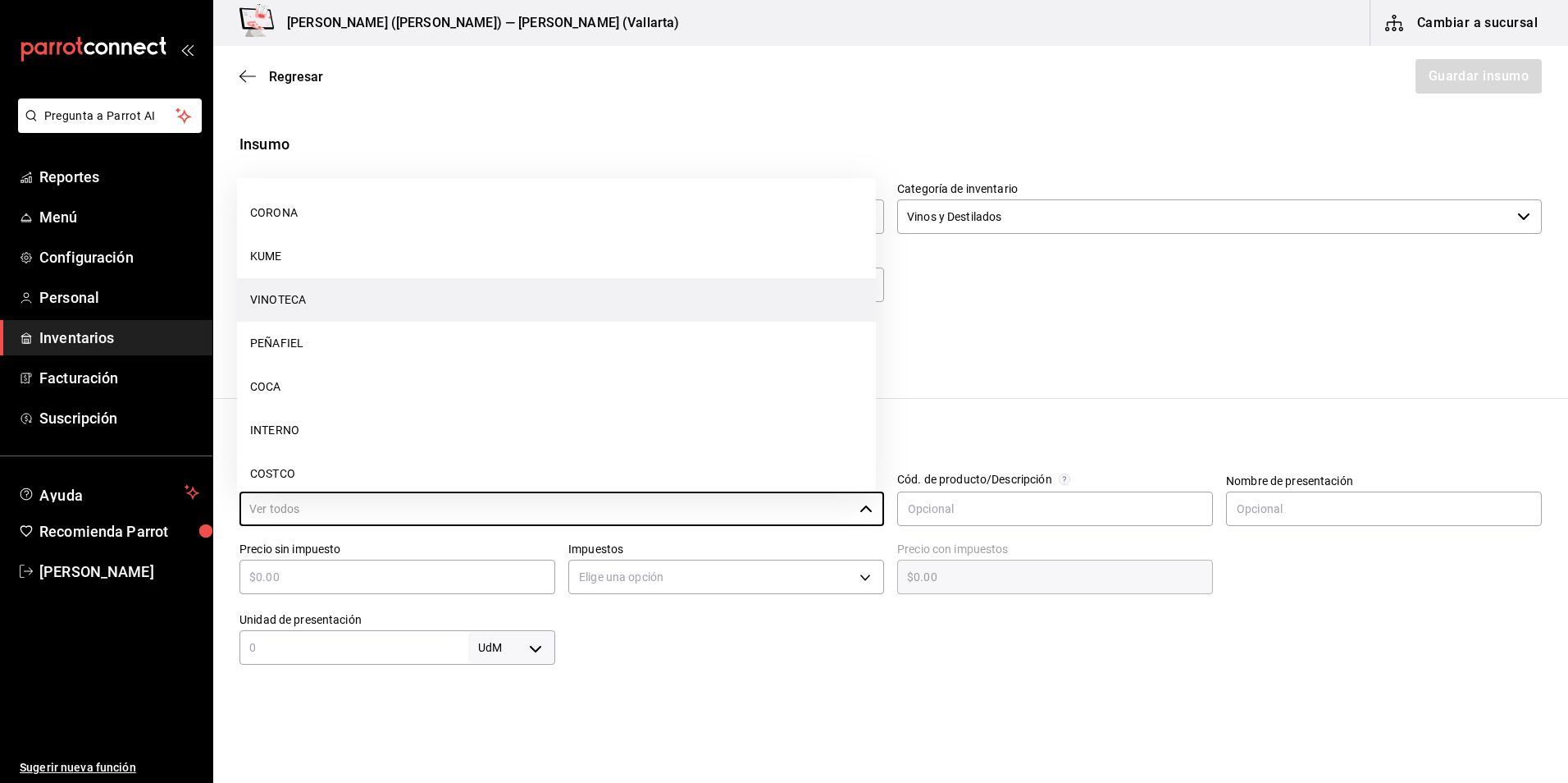
click at [375, 297] on li "VINOTECA" at bounding box center [556, 300] width 639 height 44
type input "VINOTECA"
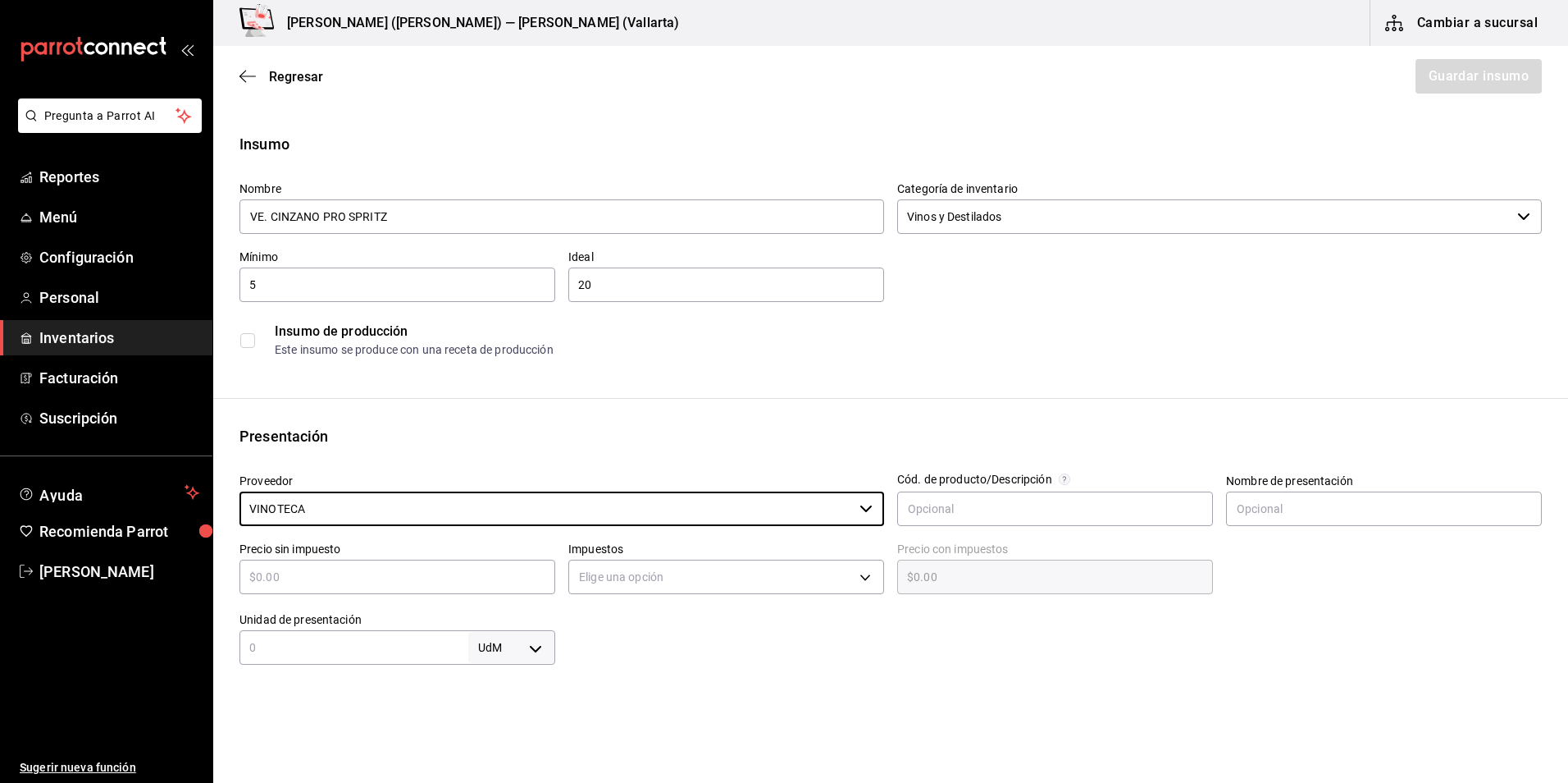
click at [367, 582] on input "text" at bounding box center [397, 577] width 315 height 20
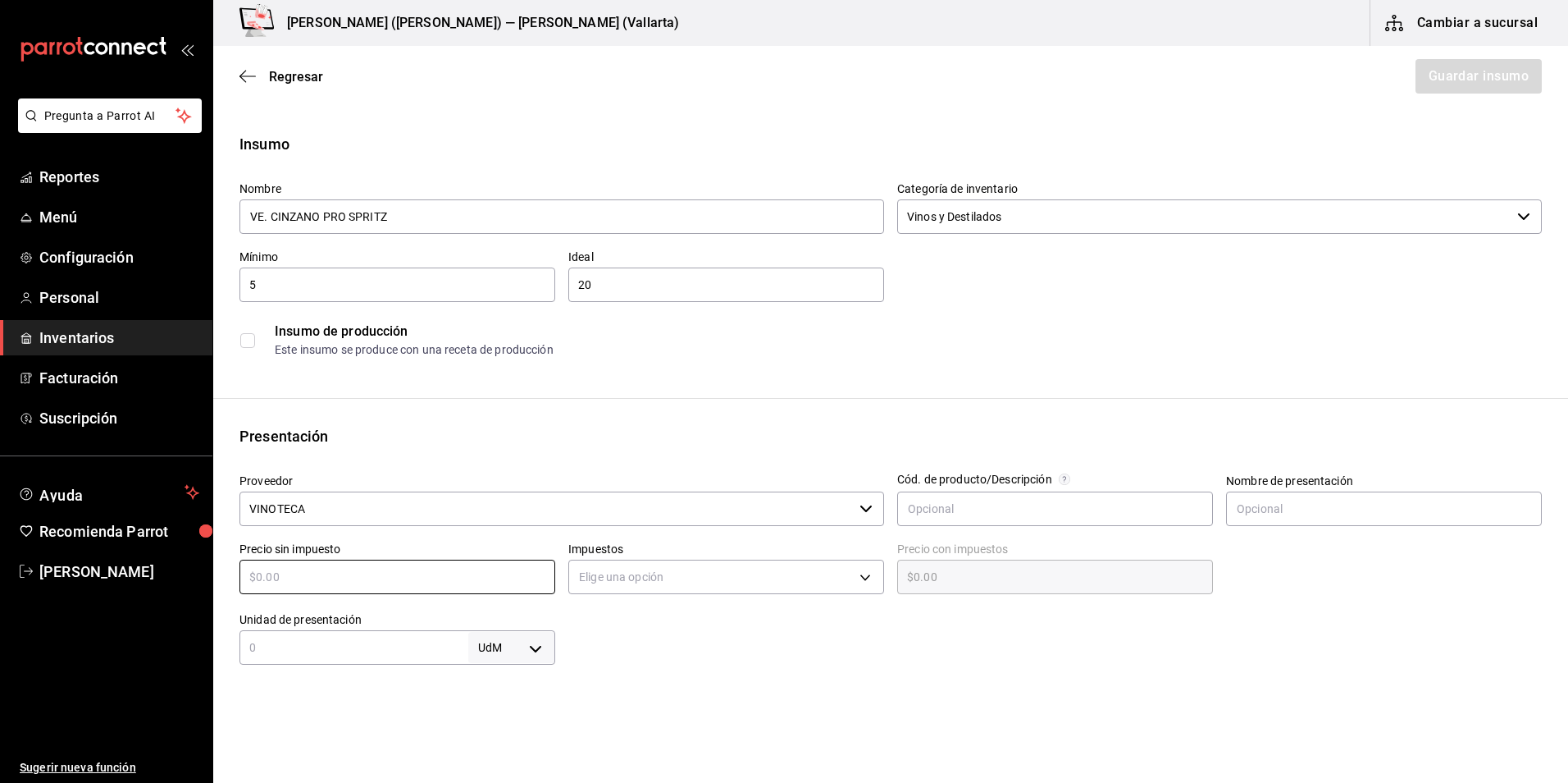
type input "$2"
type input "$2.00"
type input "$25"
type input "$25.00"
type input "$25"
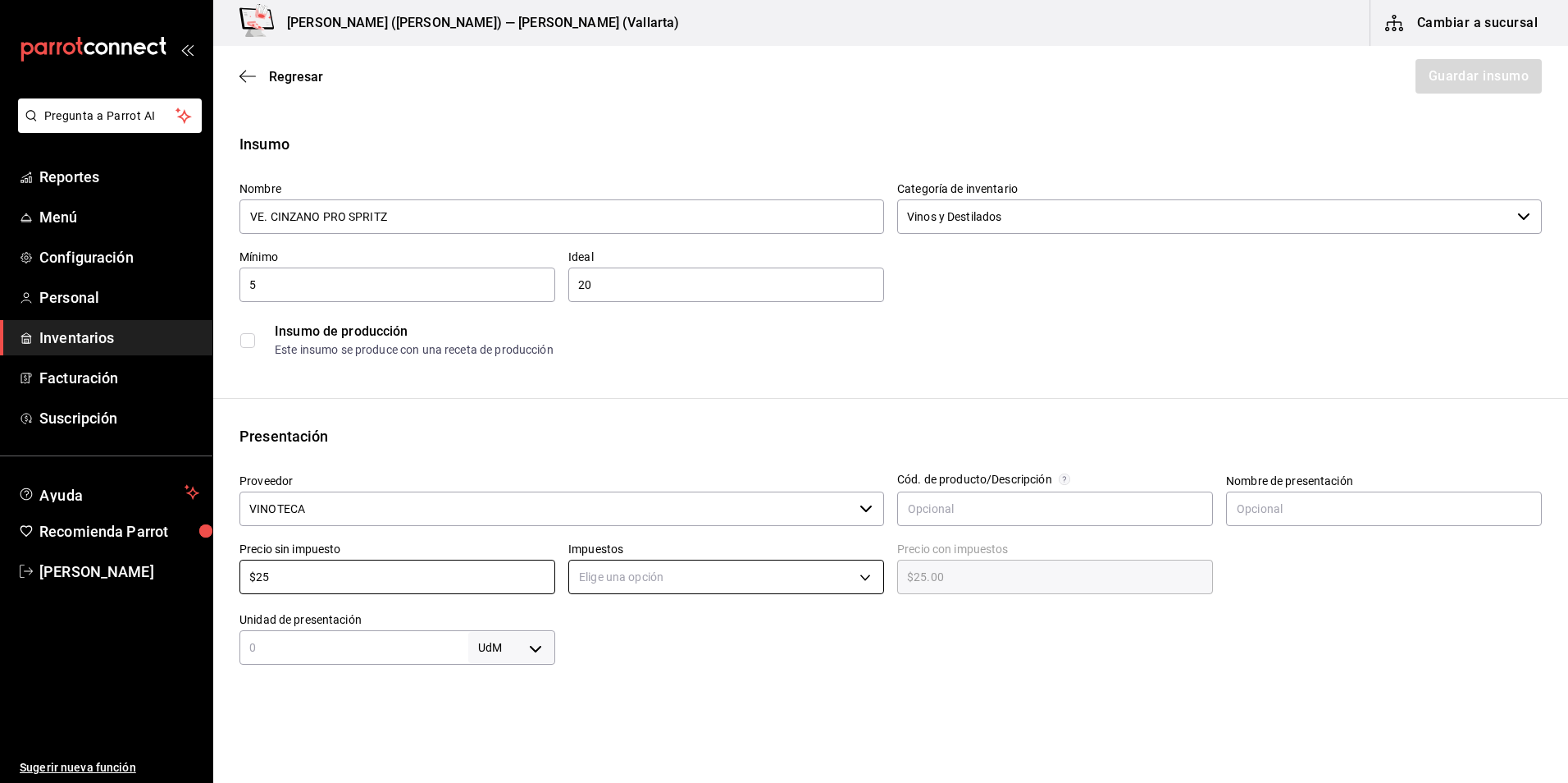
click at [740, 578] on body "Pregunta a Parrot AI Reportes Menú Configuración Personal Inventarios Facturaci…" at bounding box center [784, 344] width 1568 height 690
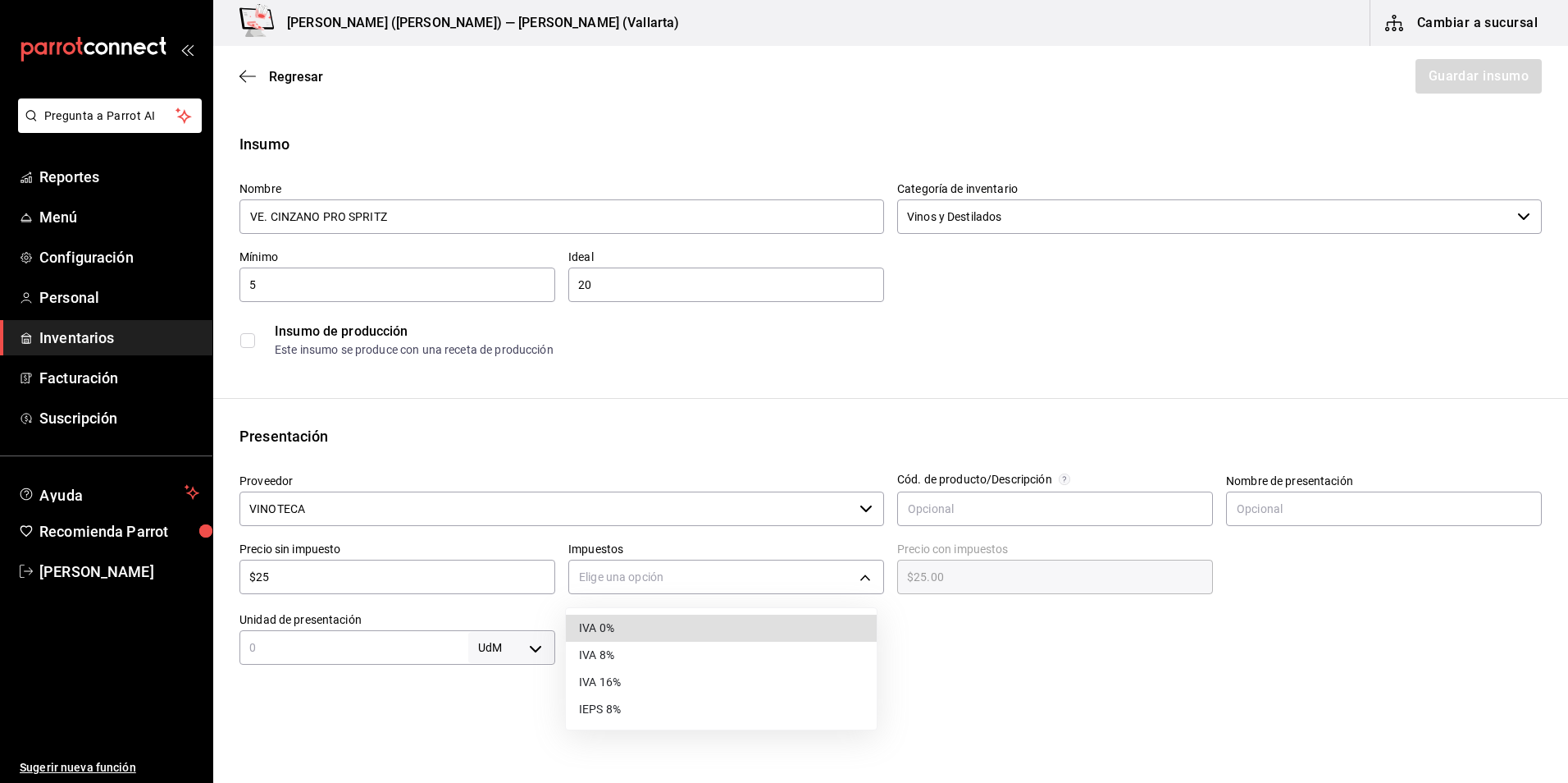
click at [624, 630] on li "IVA 0%" at bounding box center [721, 627] width 310 height 27
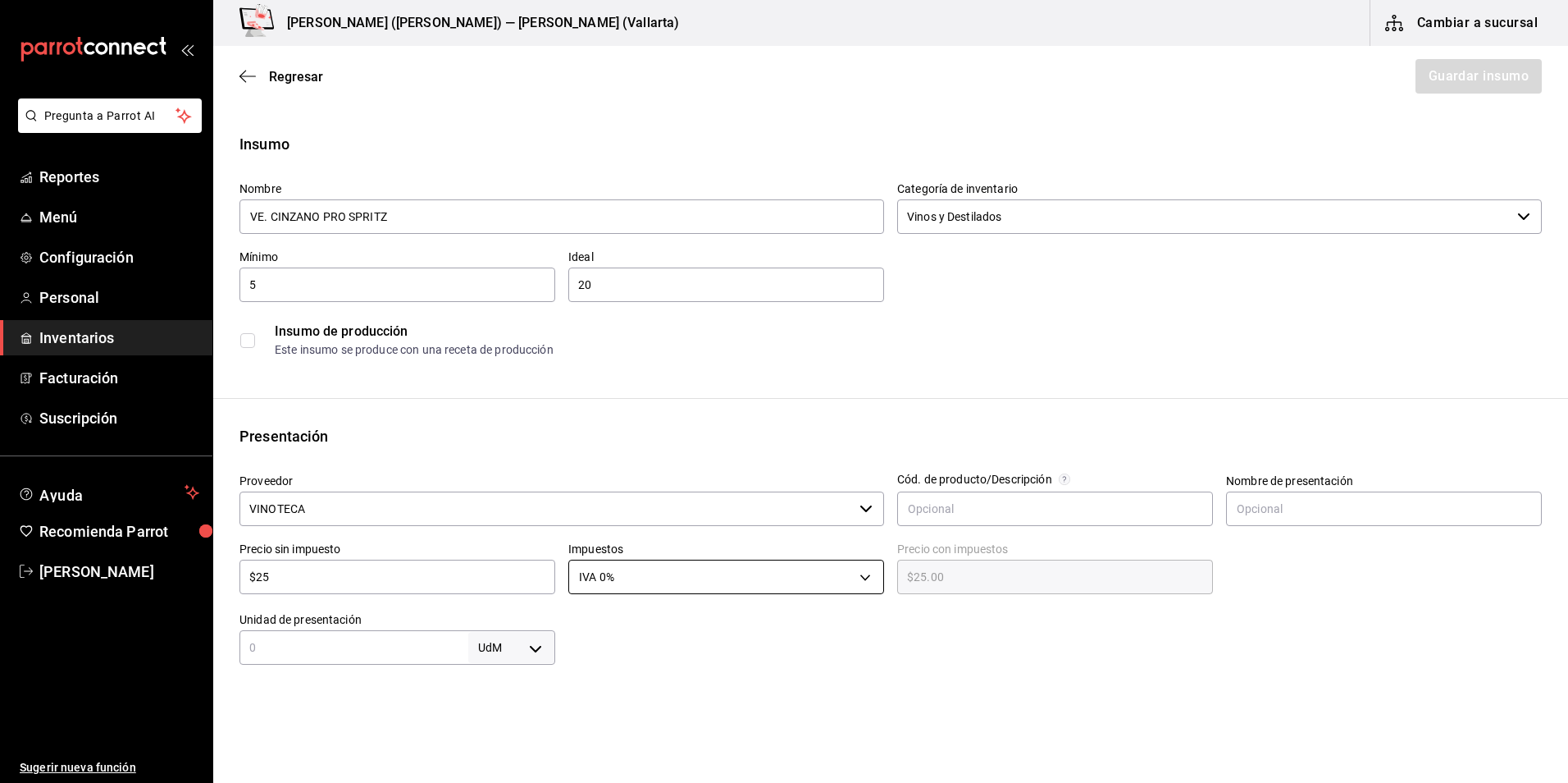
click at [646, 587] on body "Pregunta a Parrot AI Reportes Menú Configuración Personal Inventarios Facturaci…" at bounding box center [784, 344] width 1568 height 690
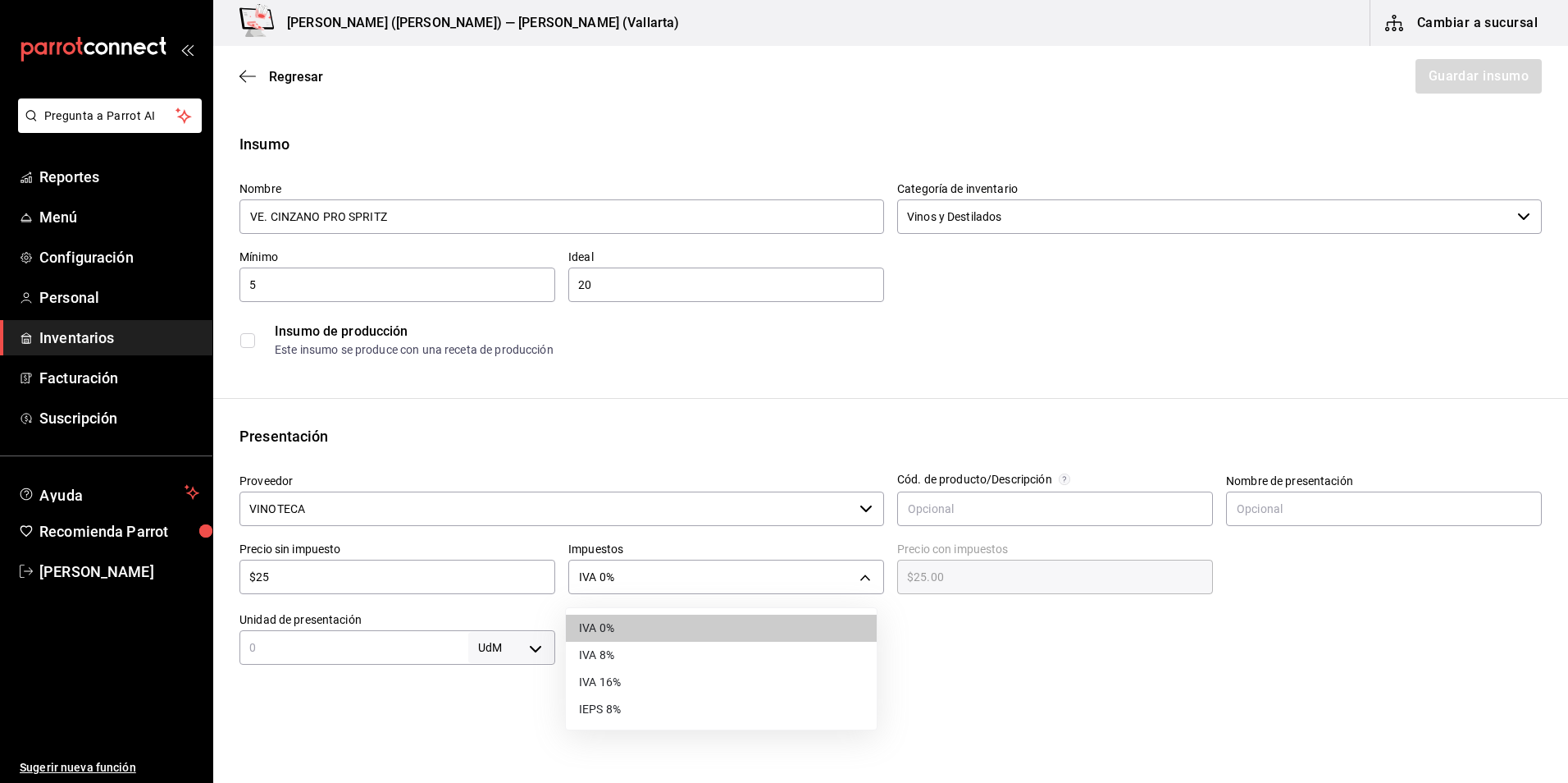
click at [622, 685] on li "IVA 16%" at bounding box center [721, 682] width 310 height 27
type input "IVA_16"
type input "$29.00"
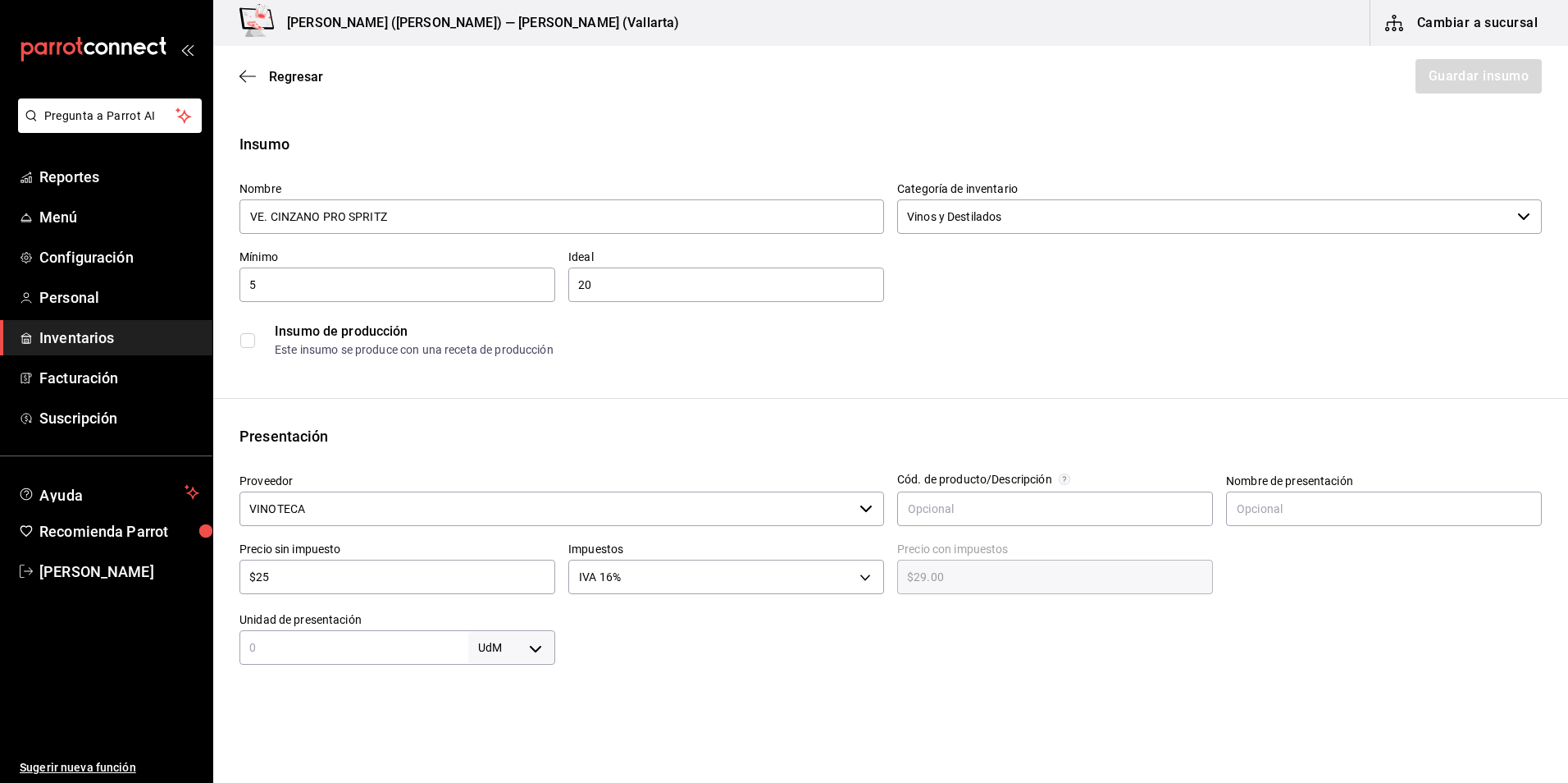
click at [443, 654] on input "text" at bounding box center [353, 648] width 229 height 20
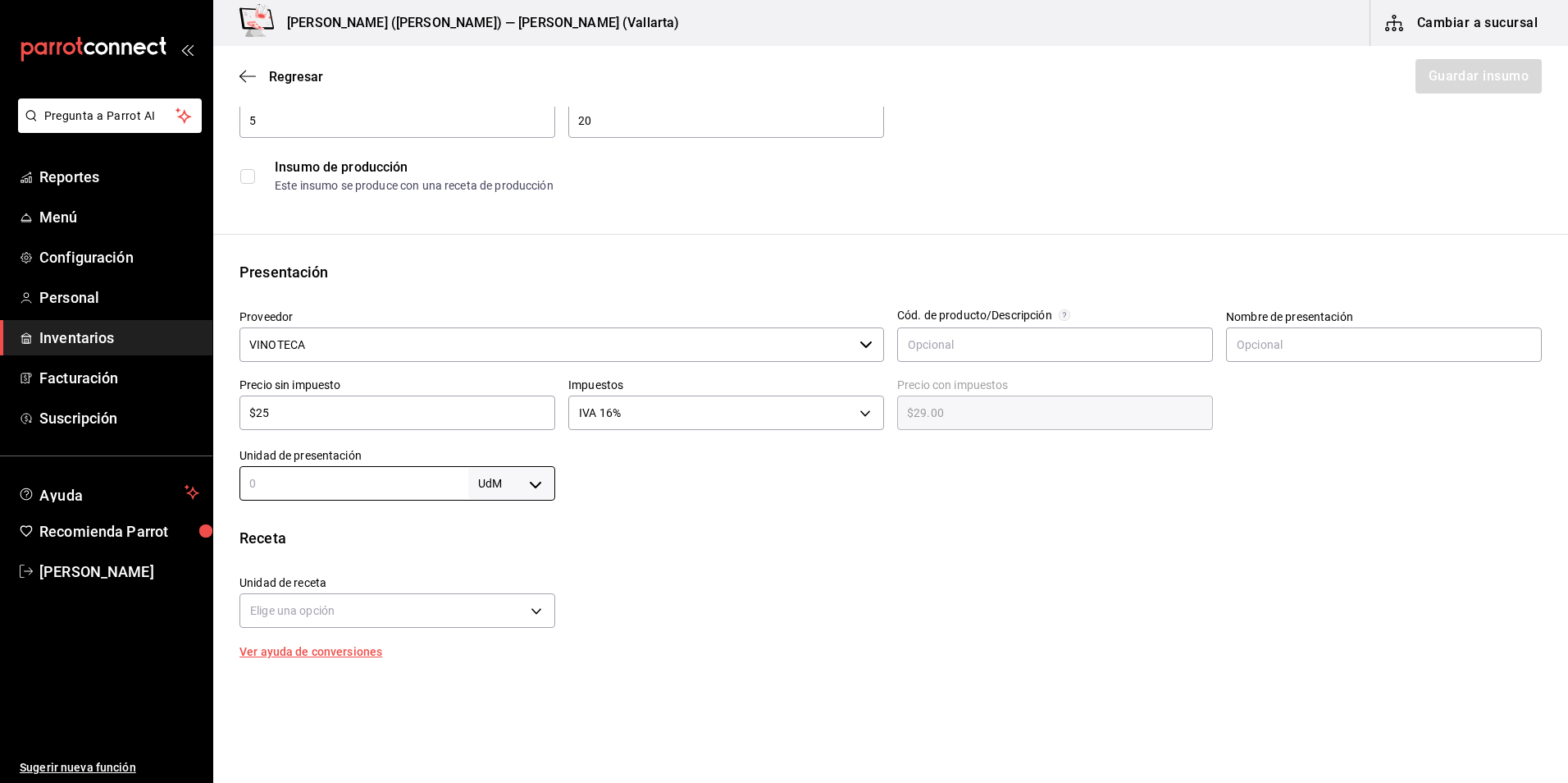
click at [685, 514] on div "Insumo Nombre VE. CINZANO PRO SPRITZ Categoría de inventario Vinos y Destilados…" at bounding box center [891, 457] width 1355 height 975
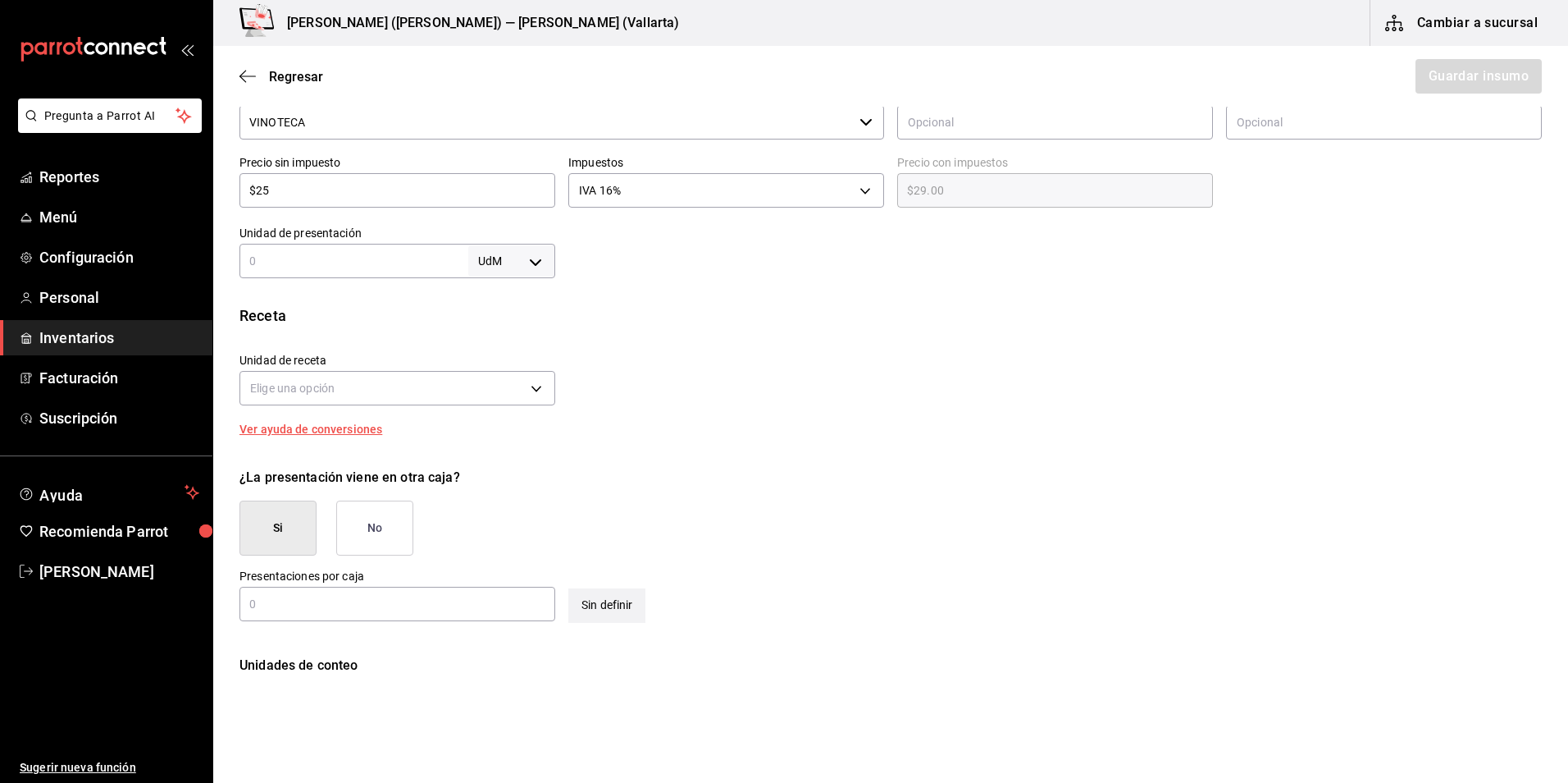
scroll to position [410, 0]
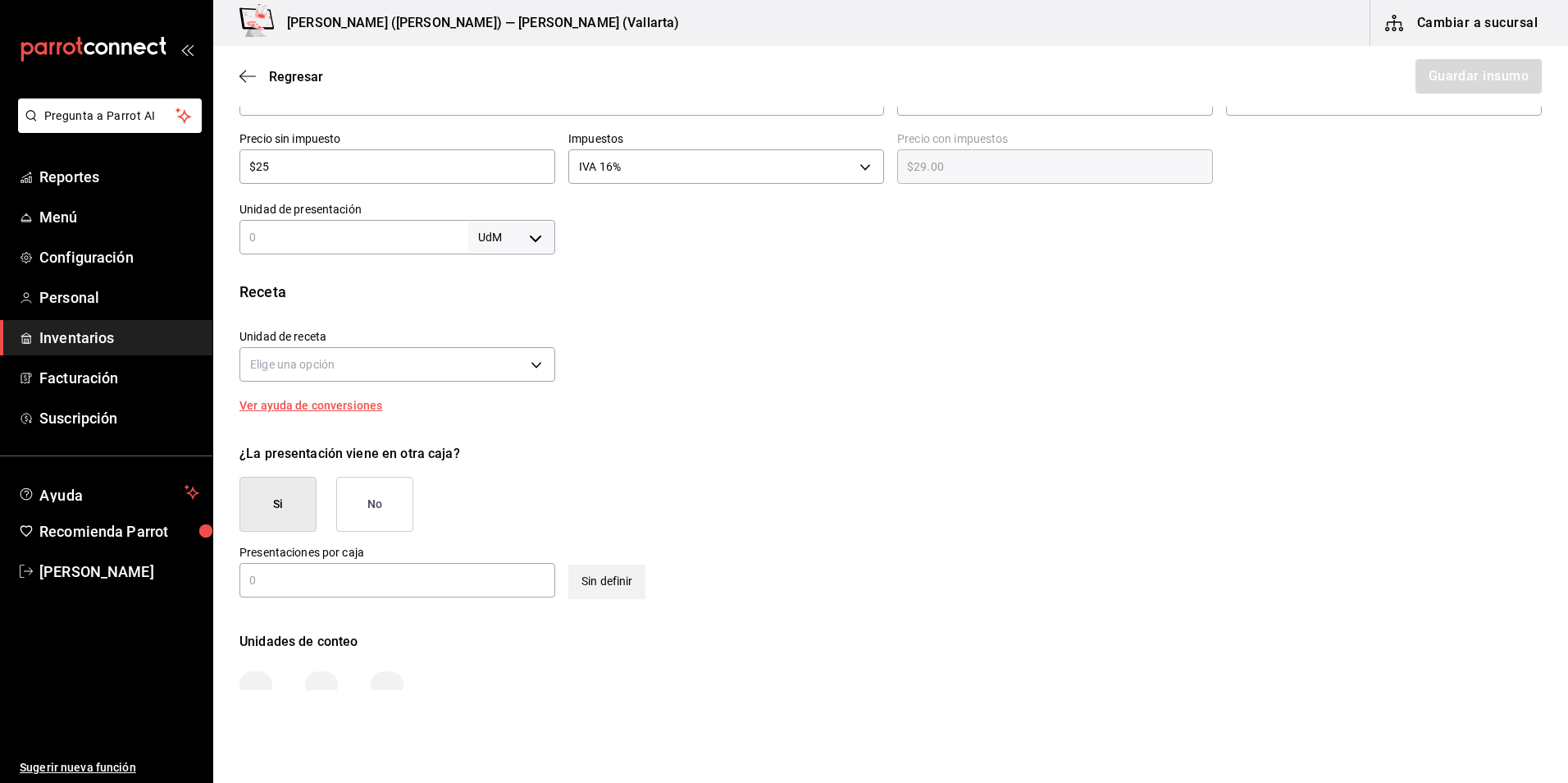
click at [338, 243] on input "text" at bounding box center [353, 237] width 229 height 20
type input "5"
click at [486, 239] on body "Pregunta a Parrot AI Reportes Menú Configuración Personal Inventarios Facturaci…" at bounding box center [784, 344] width 1568 height 690
click at [519, 415] on li "pza" at bounding box center [509, 422] width 85 height 27
type input "UNIT"
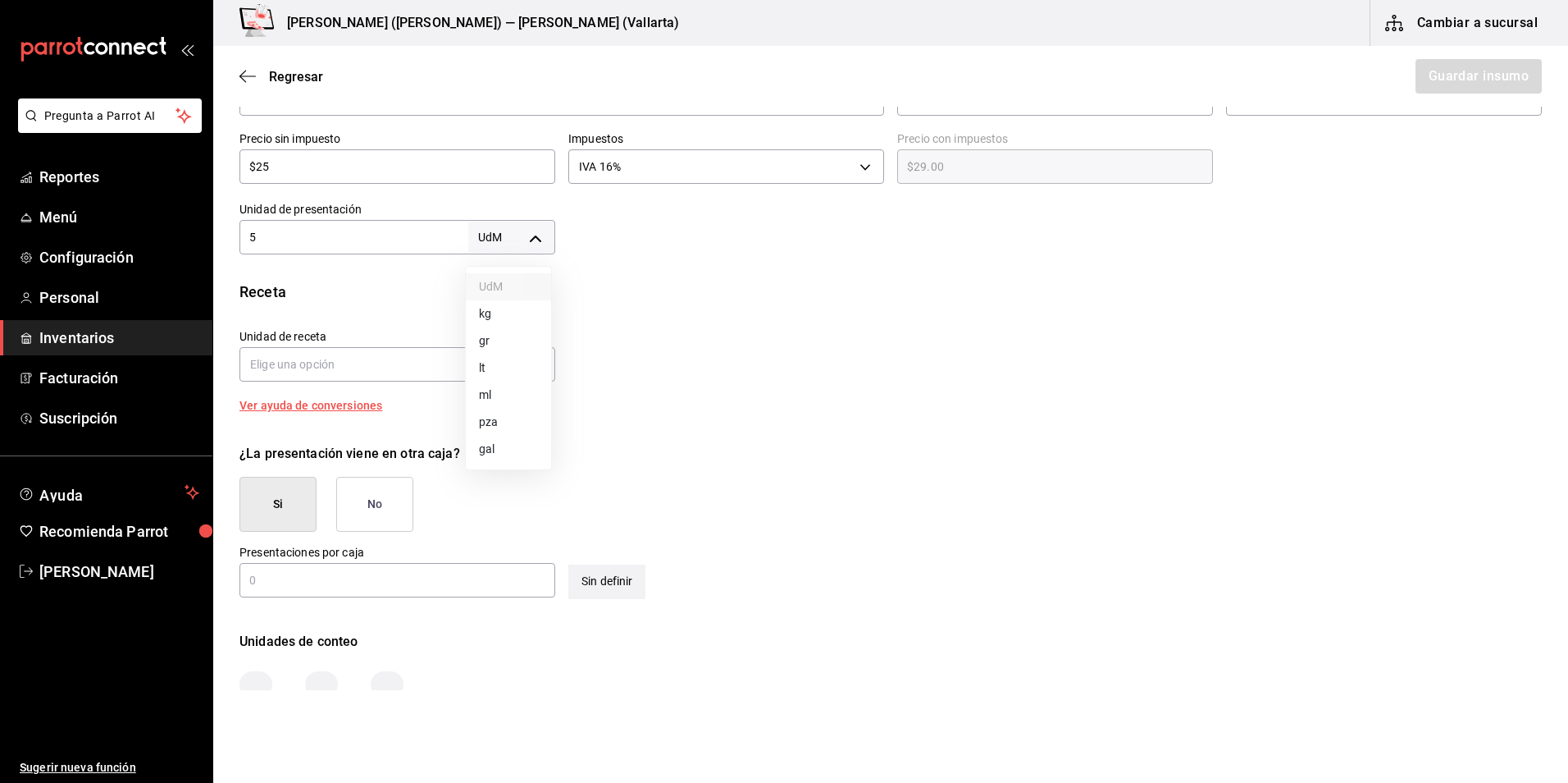
type input "UNIT"
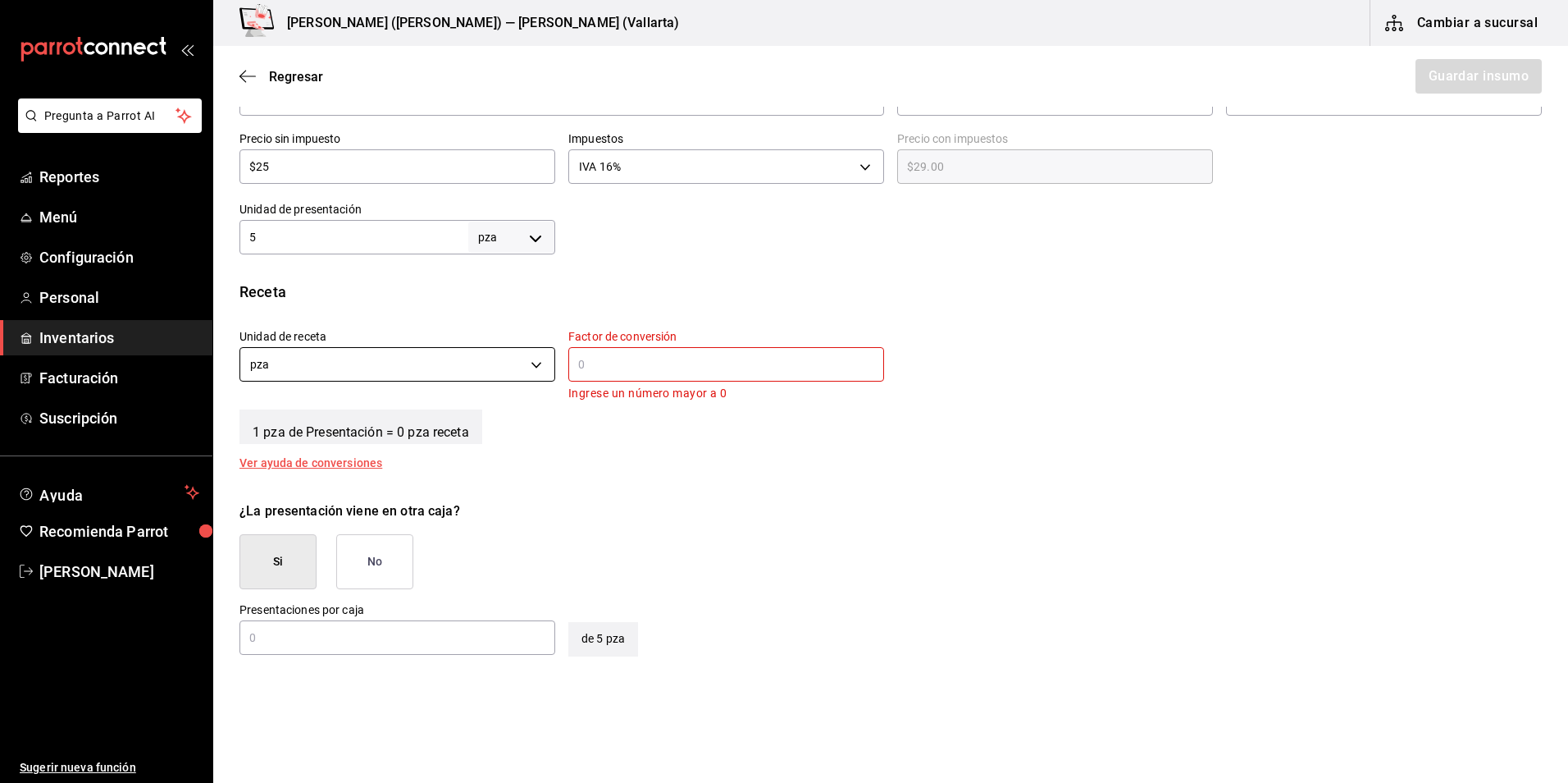
click at [351, 358] on body "Pregunta a Parrot AI Reportes Menú Configuración Personal Inventarios Facturaci…" at bounding box center [784, 344] width 1568 height 690
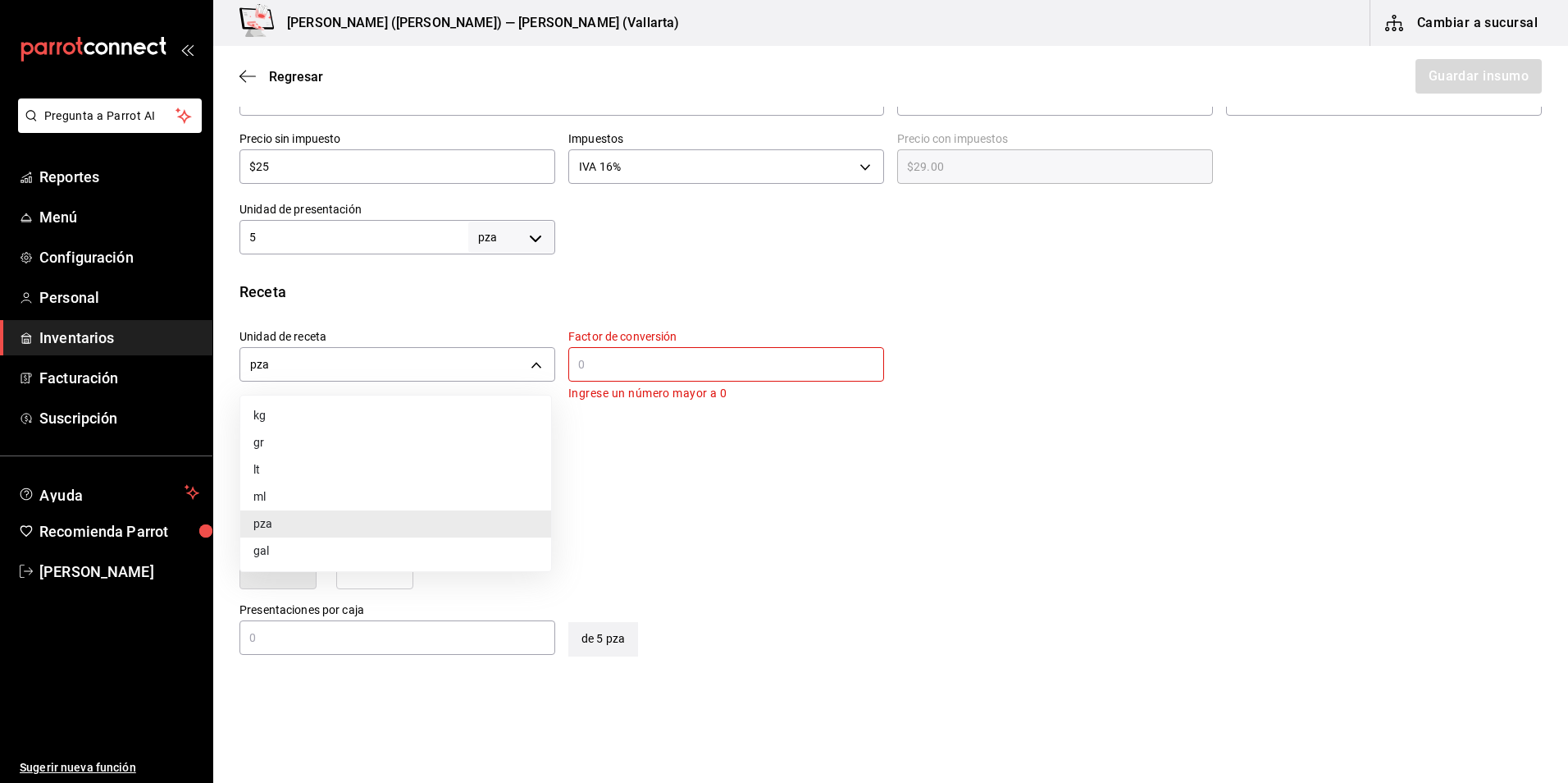
click at [609, 362] on div at bounding box center [784, 391] width 1568 height 783
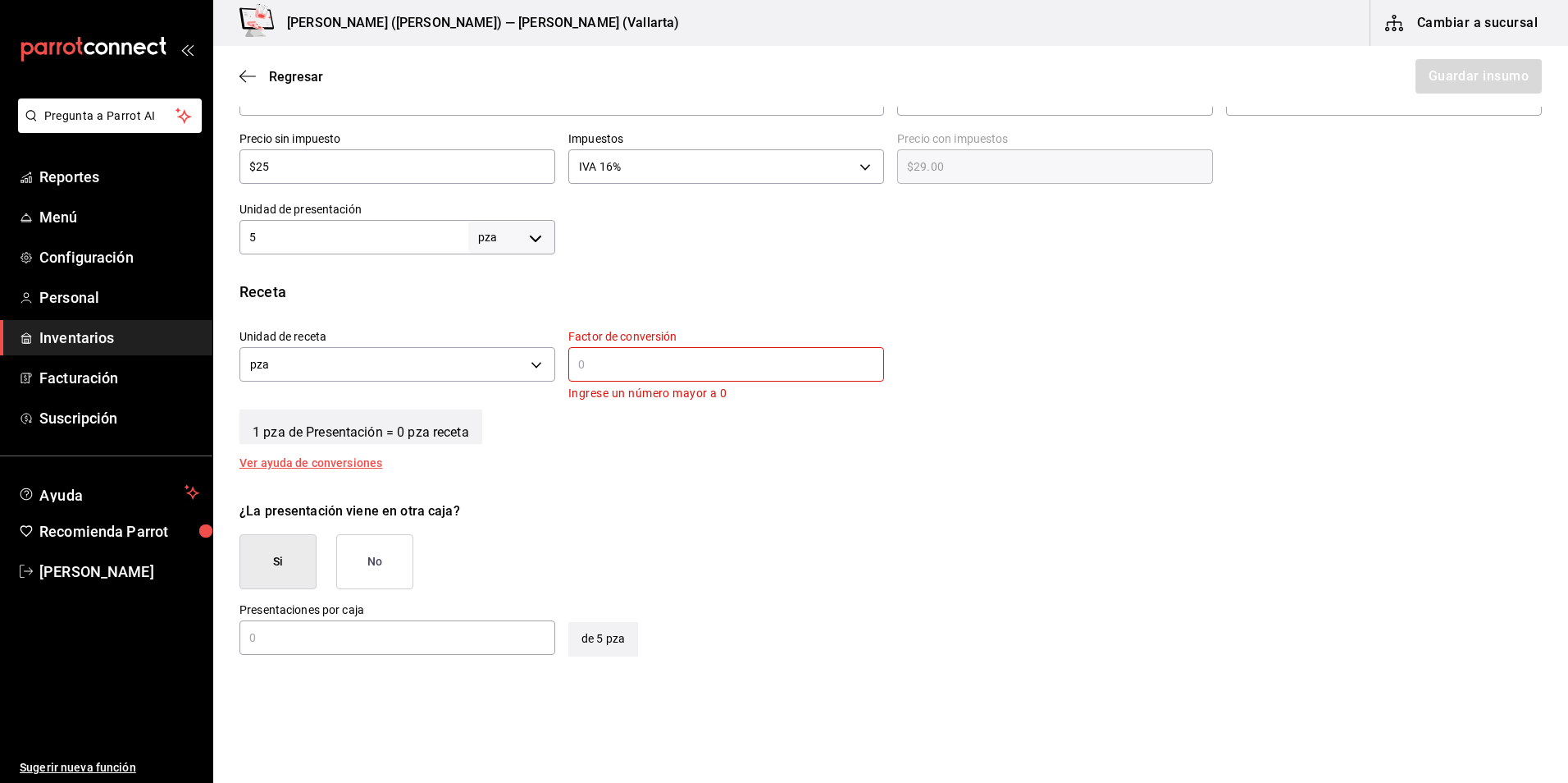
click at [593, 366] on input "text" at bounding box center [726, 364] width 315 height 20
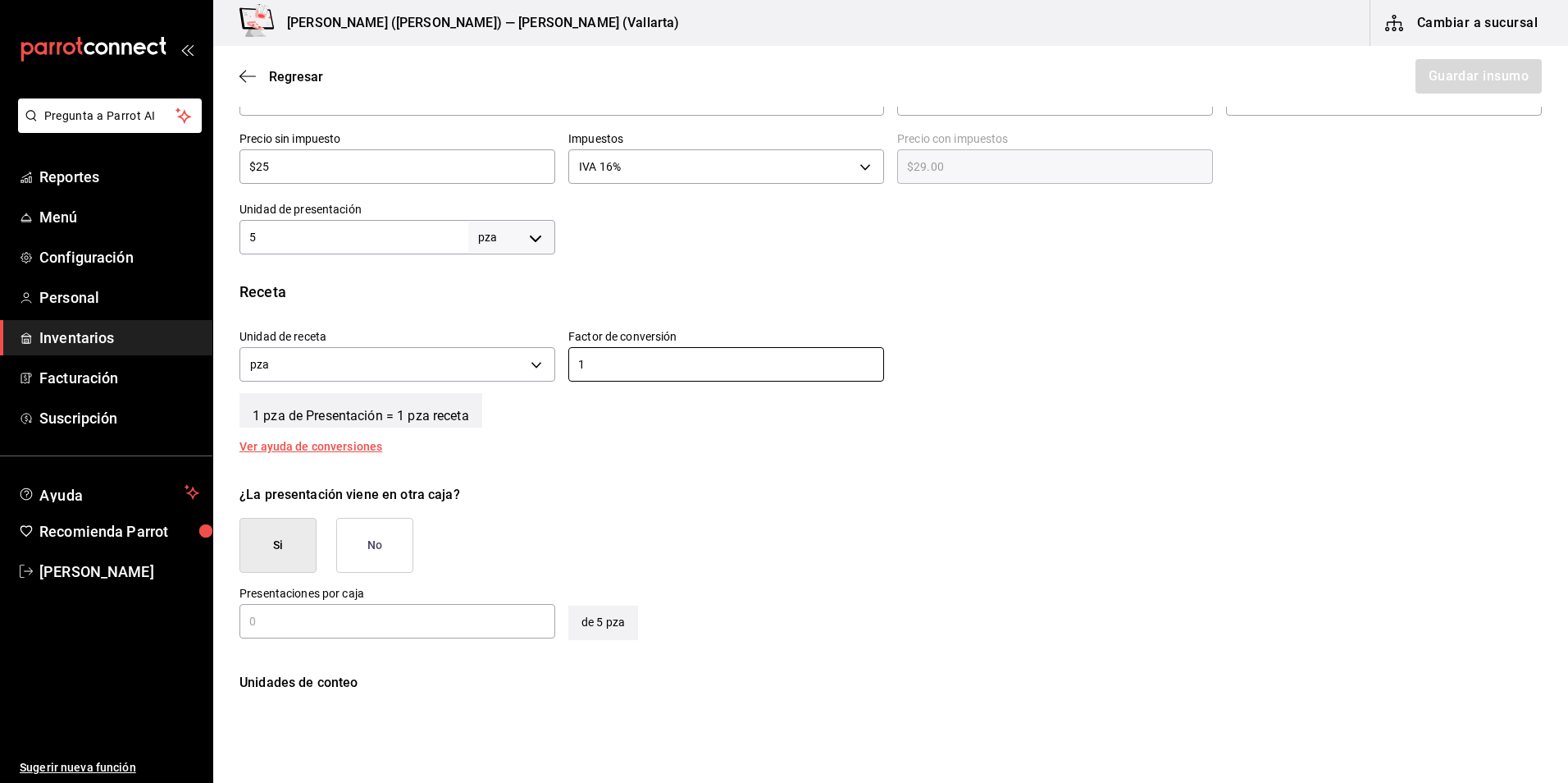
type input "1"
click at [393, 542] on button "No" at bounding box center [375, 545] width 77 height 55
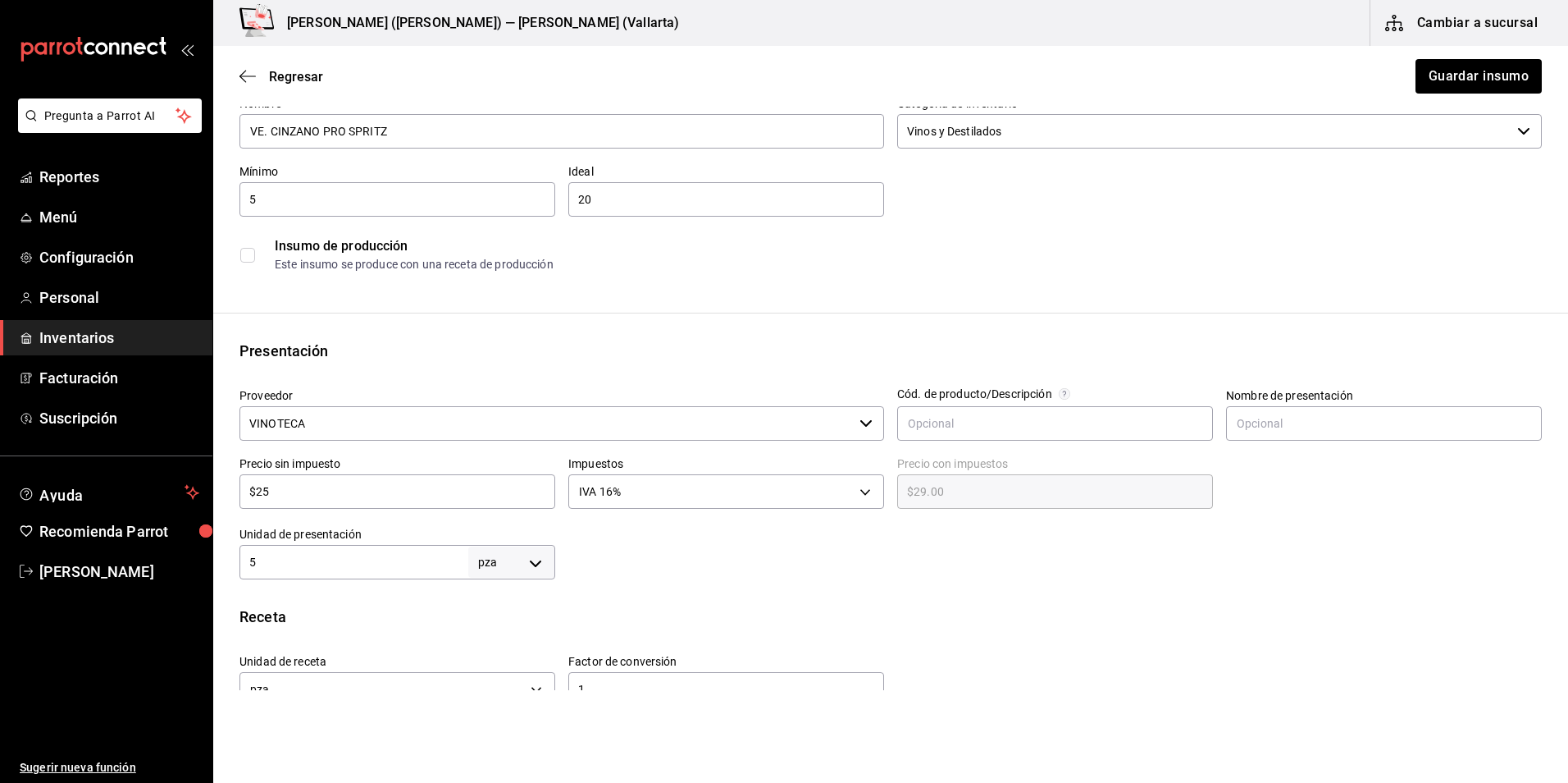
scroll to position [82, 0]
click at [1467, 82] on button "Guardar insumo" at bounding box center [1478, 76] width 128 height 35
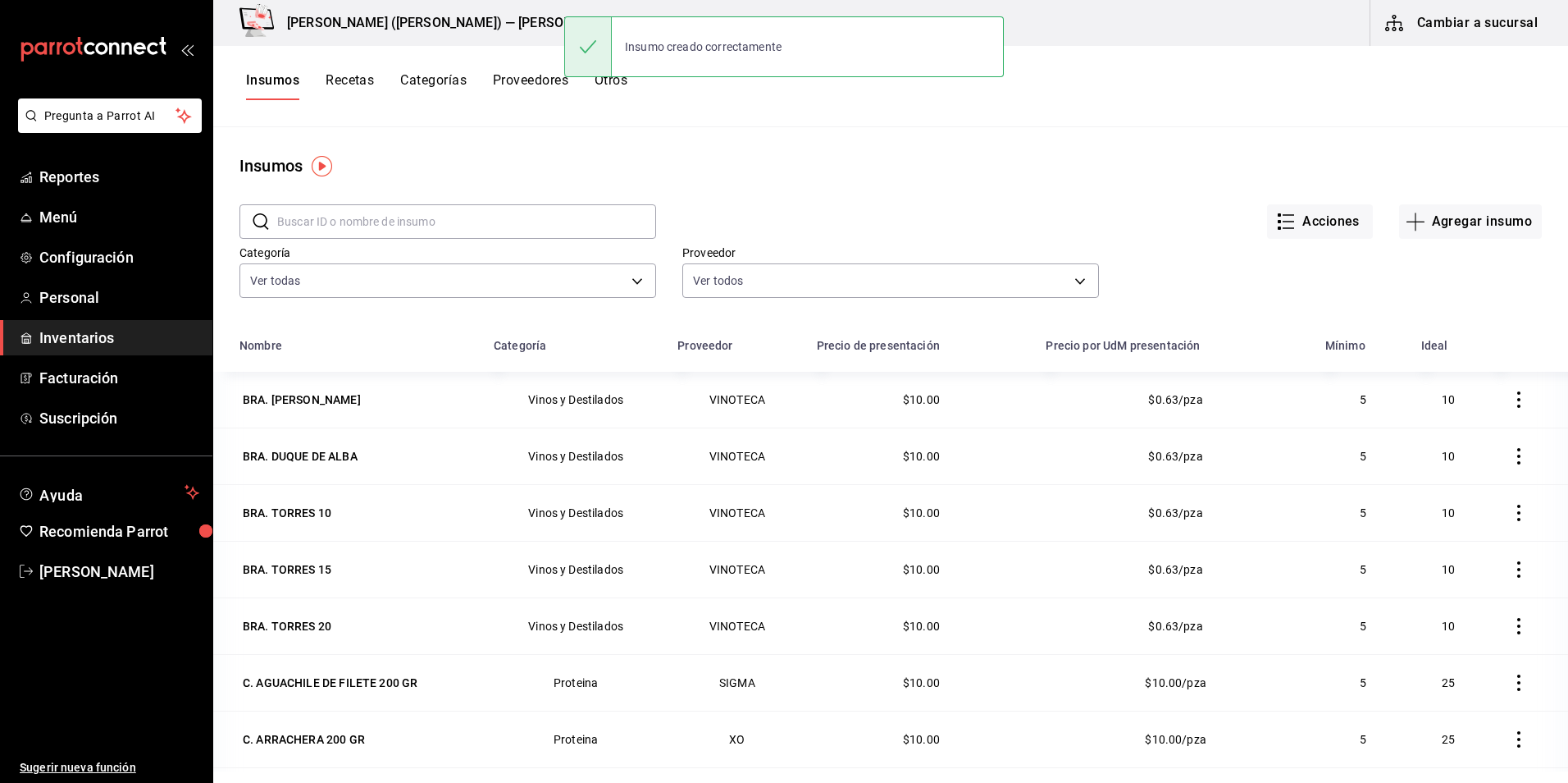
click at [388, 229] on input "text" at bounding box center [467, 221] width 379 height 33
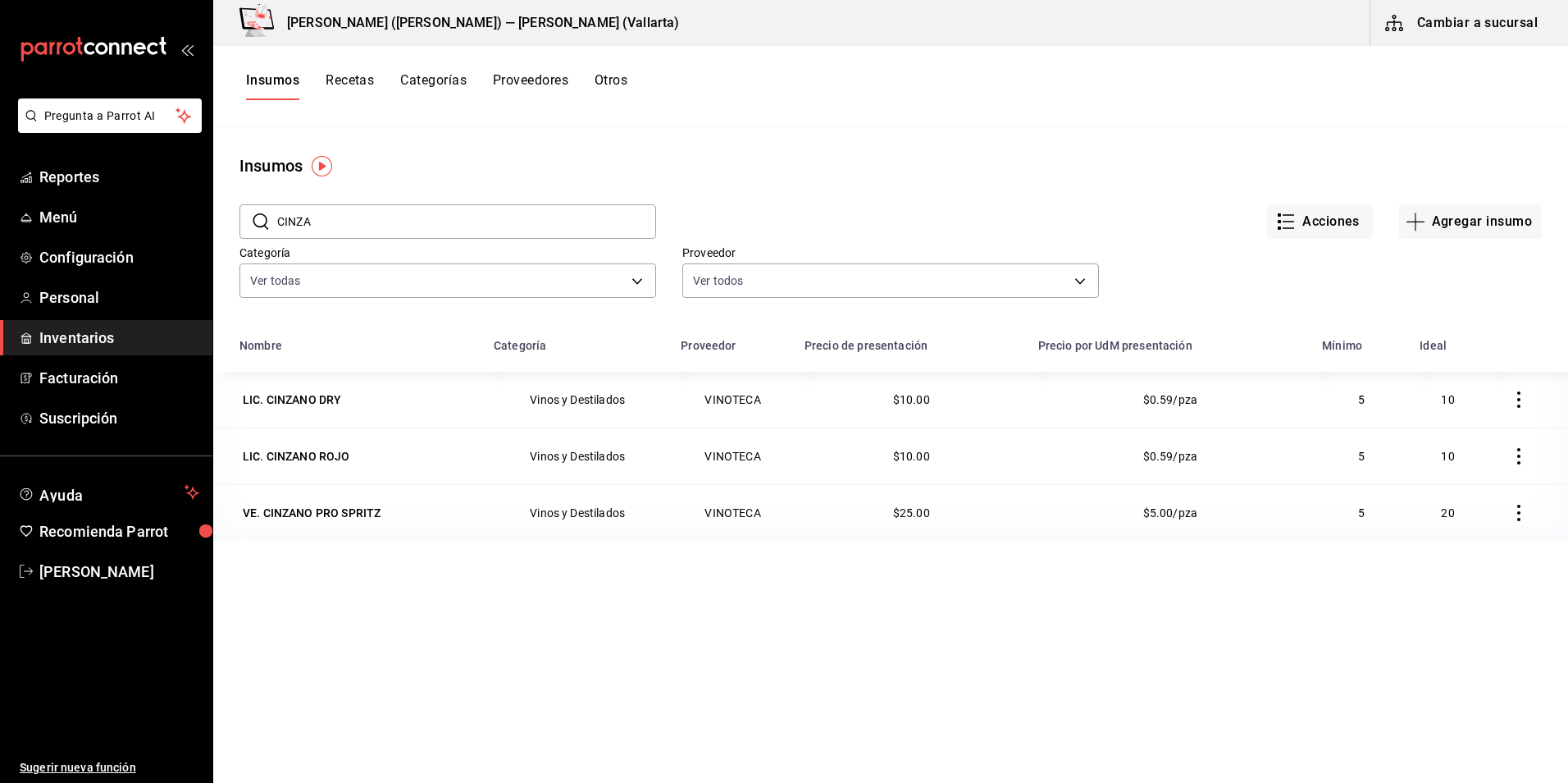
type input "CINZA"
click at [372, 512] on div "VE. CINZANO PRO SPRITZ" at bounding box center [311, 513] width 138 height 17
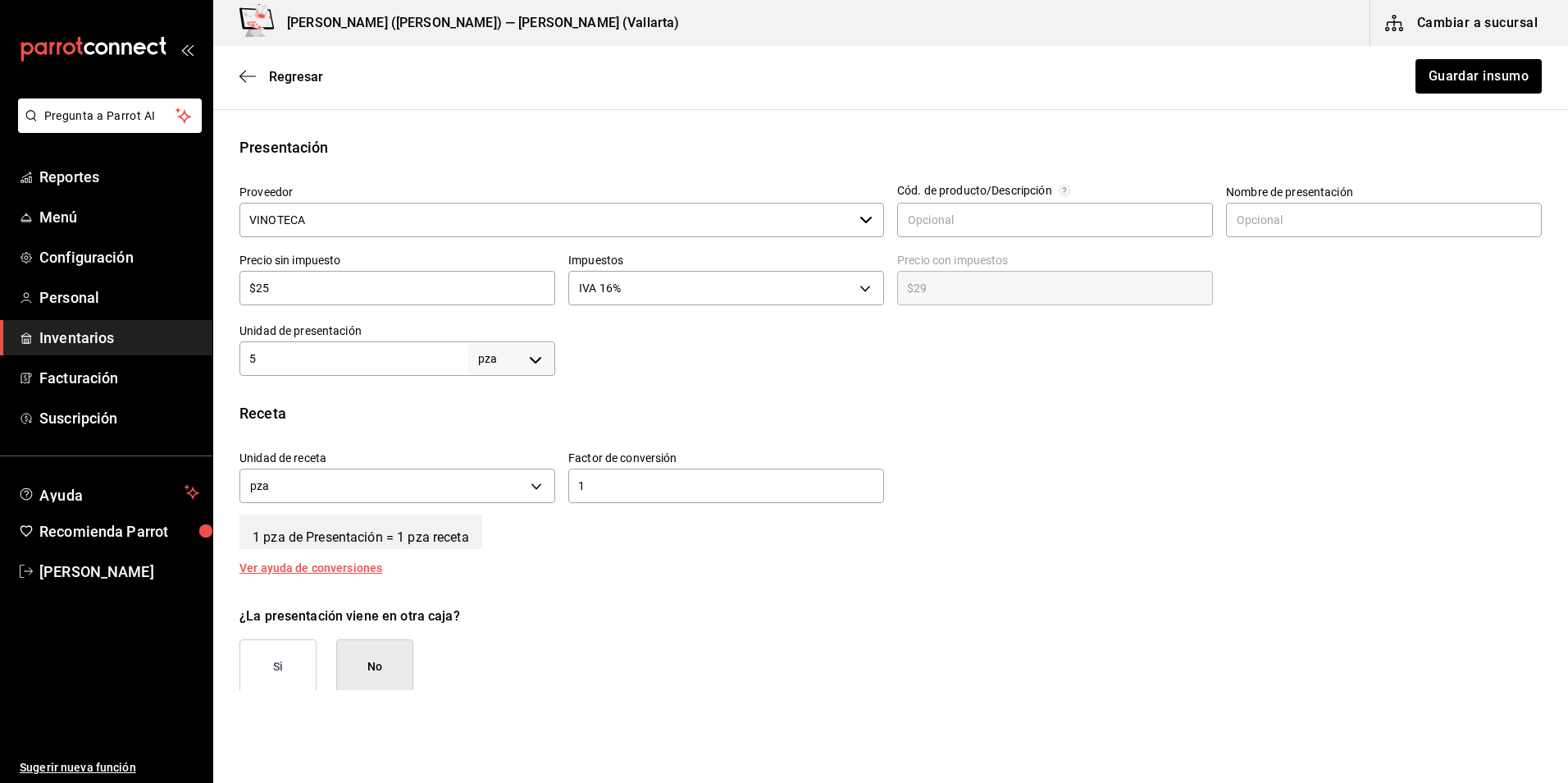
scroll to position [328, 0]
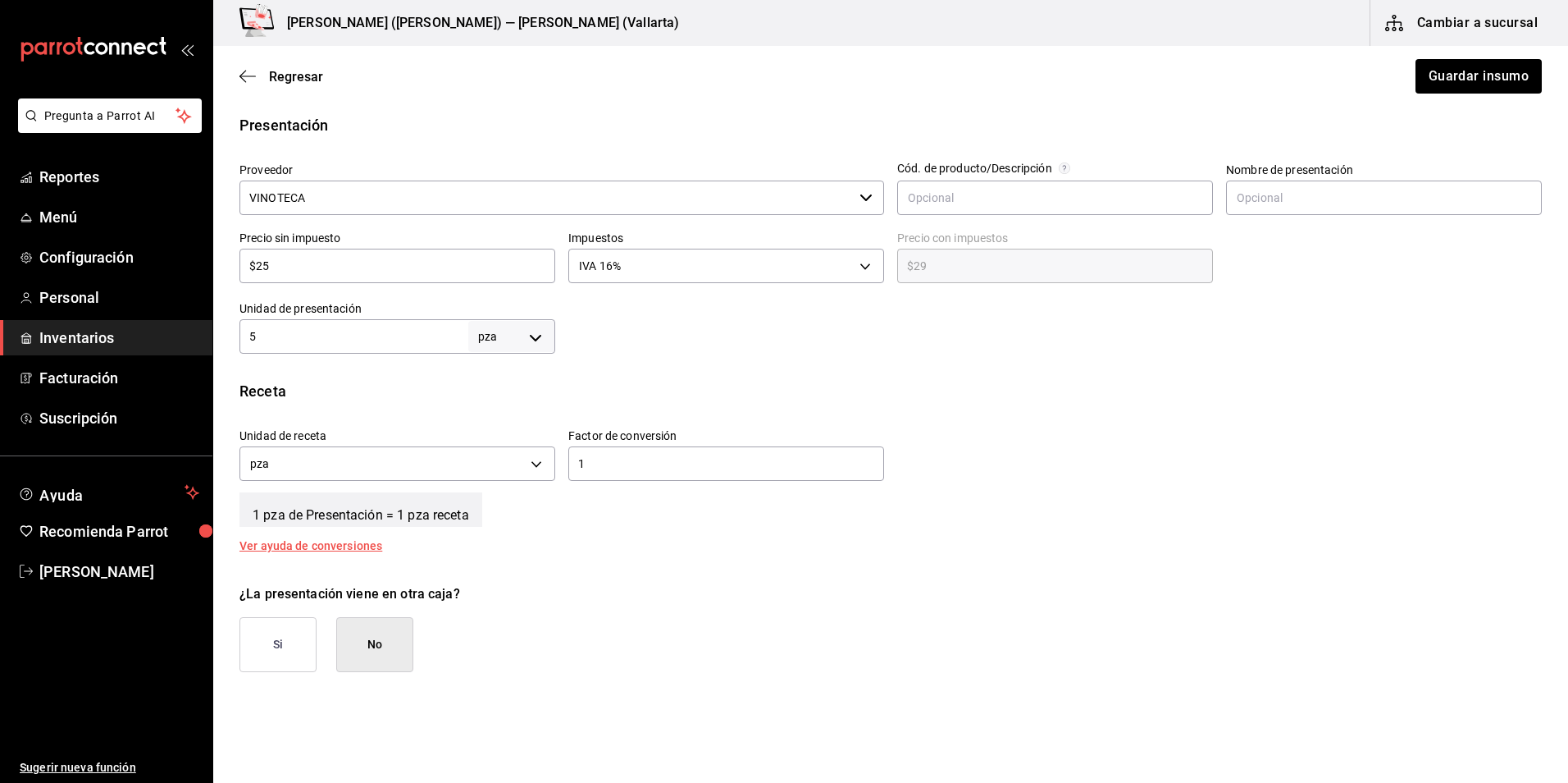
click at [530, 346] on body "Pregunta a Parrot AI Reportes Menú Configuración Personal Inventarios Facturaci…" at bounding box center [784, 344] width 1568 height 690
click at [517, 515] on li "pza" at bounding box center [509, 521] width 85 height 27
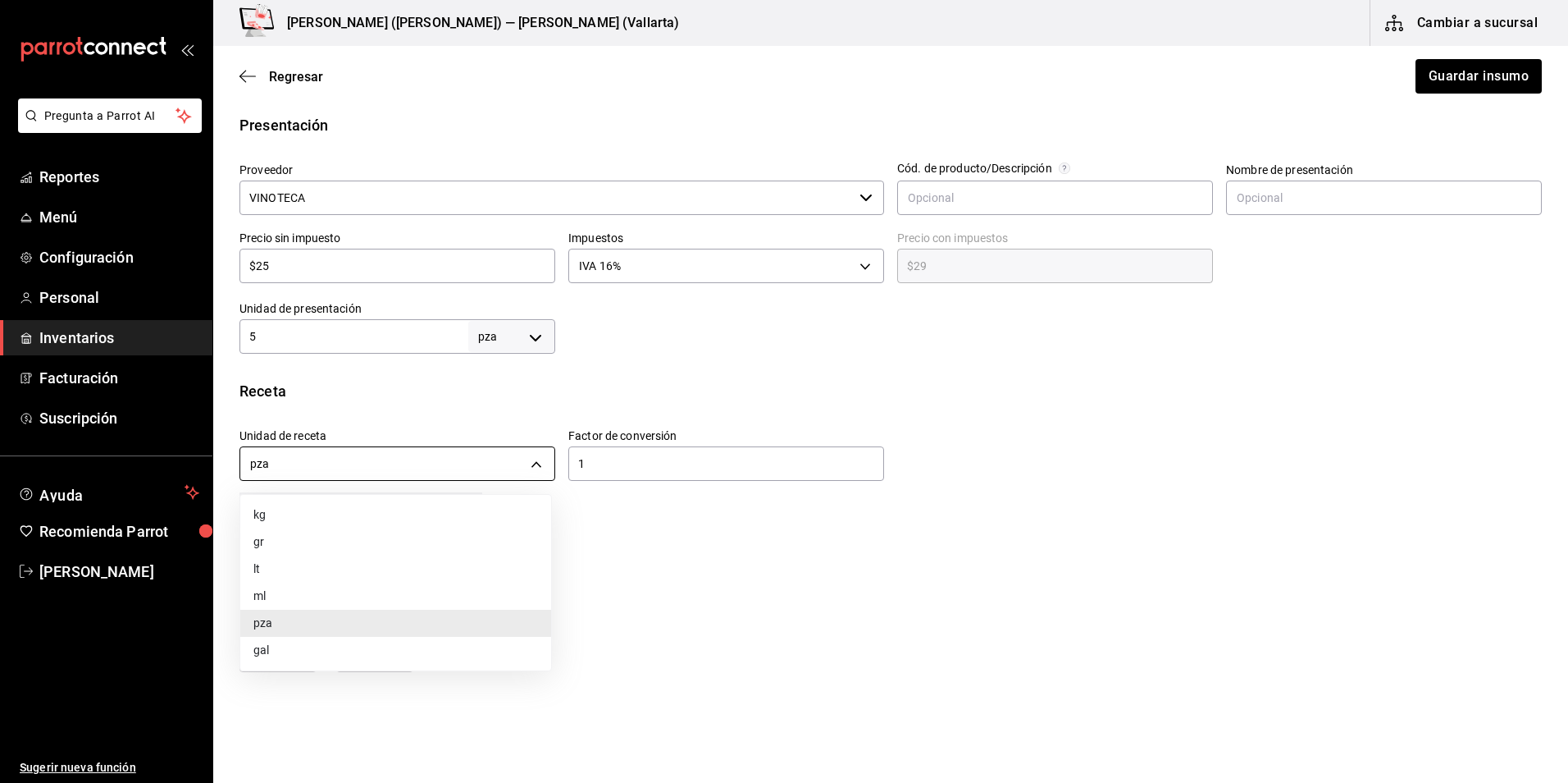
click at [531, 465] on body "Pregunta a Parrot AI Reportes Menú Configuración Personal Inventarios Facturaci…" at bounding box center [784, 344] width 1568 height 690
click at [302, 628] on li "pza" at bounding box center [395, 622] width 310 height 27
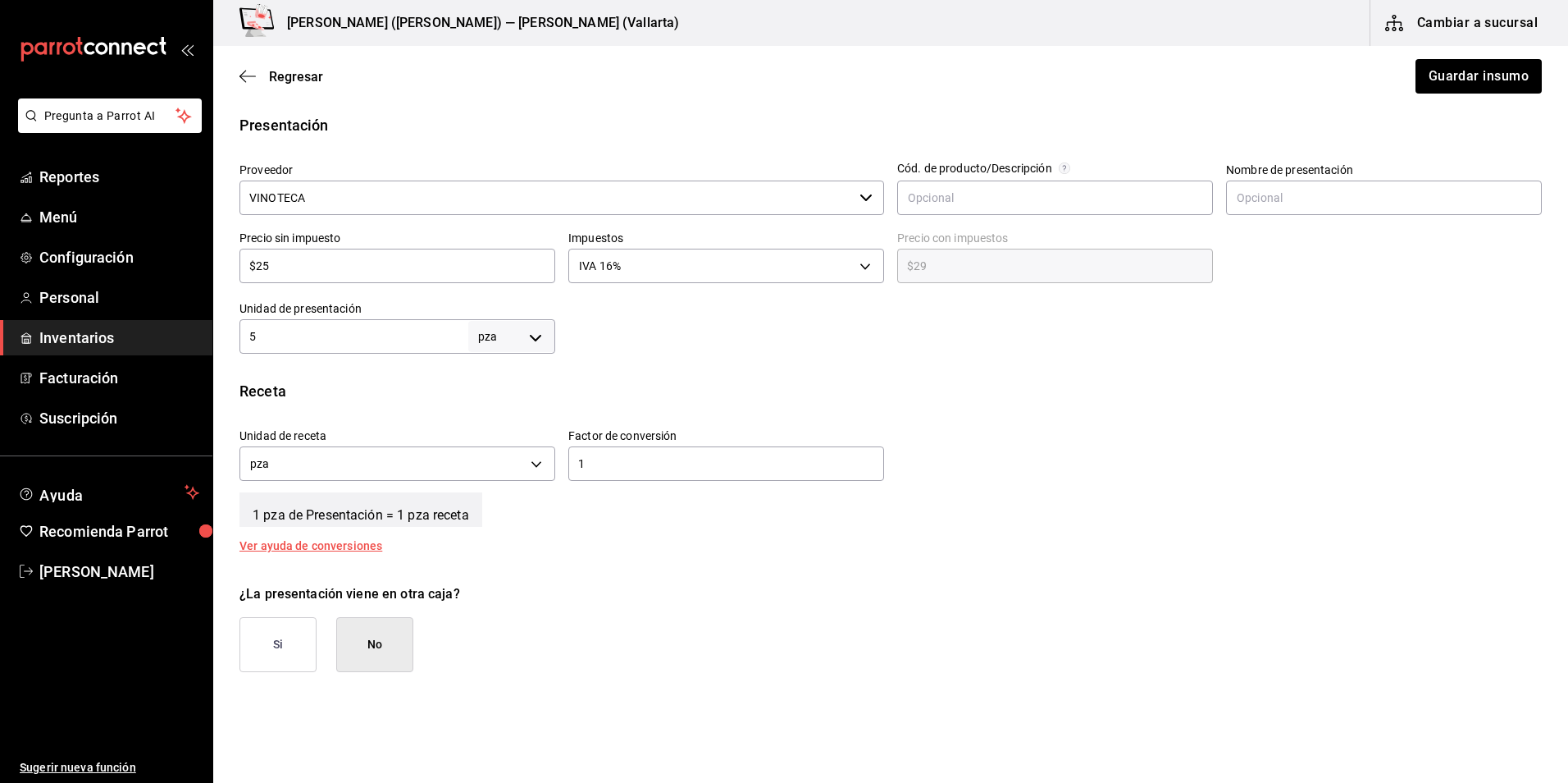
click at [618, 344] on div at bounding box center [1048, 321] width 987 height 65
click at [1463, 92] on button "Guardar insumo" at bounding box center [1478, 76] width 128 height 35
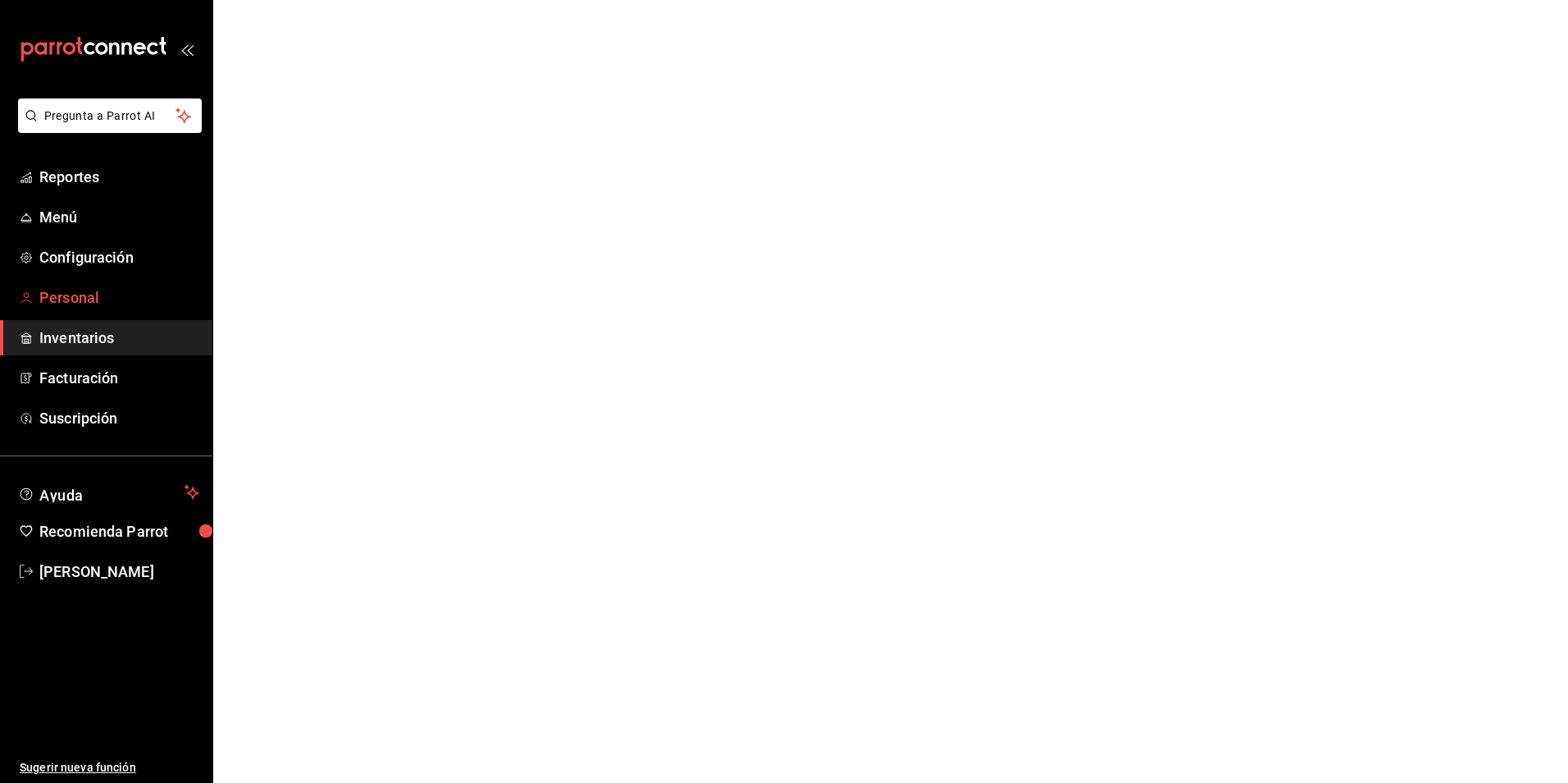
click at [89, 301] on span "Personal" at bounding box center [119, 298] width 160 height 22
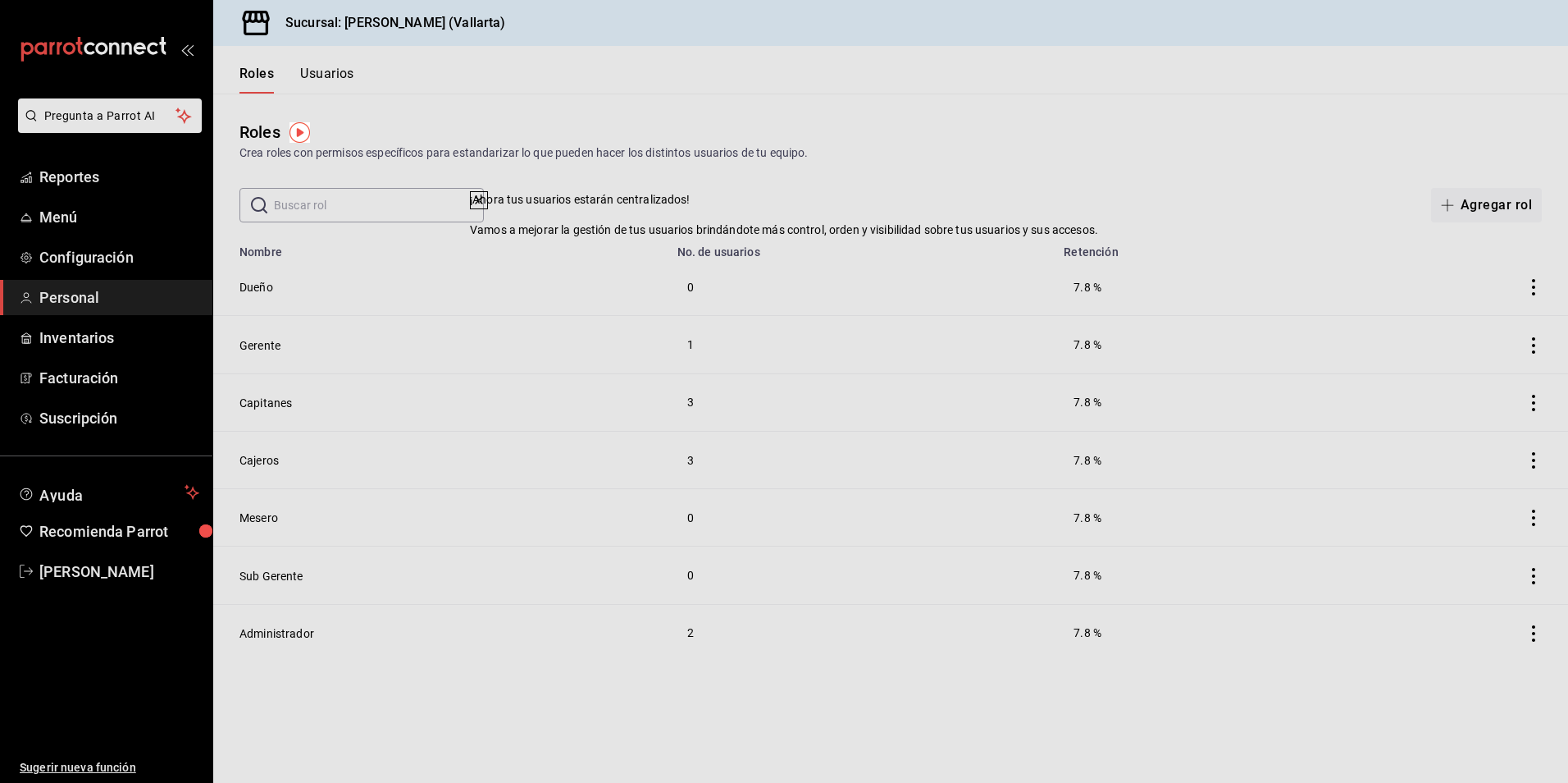
click at [971, 255] on th "No. de usuarios" at bounding box center [861, 246] width 387 height 23
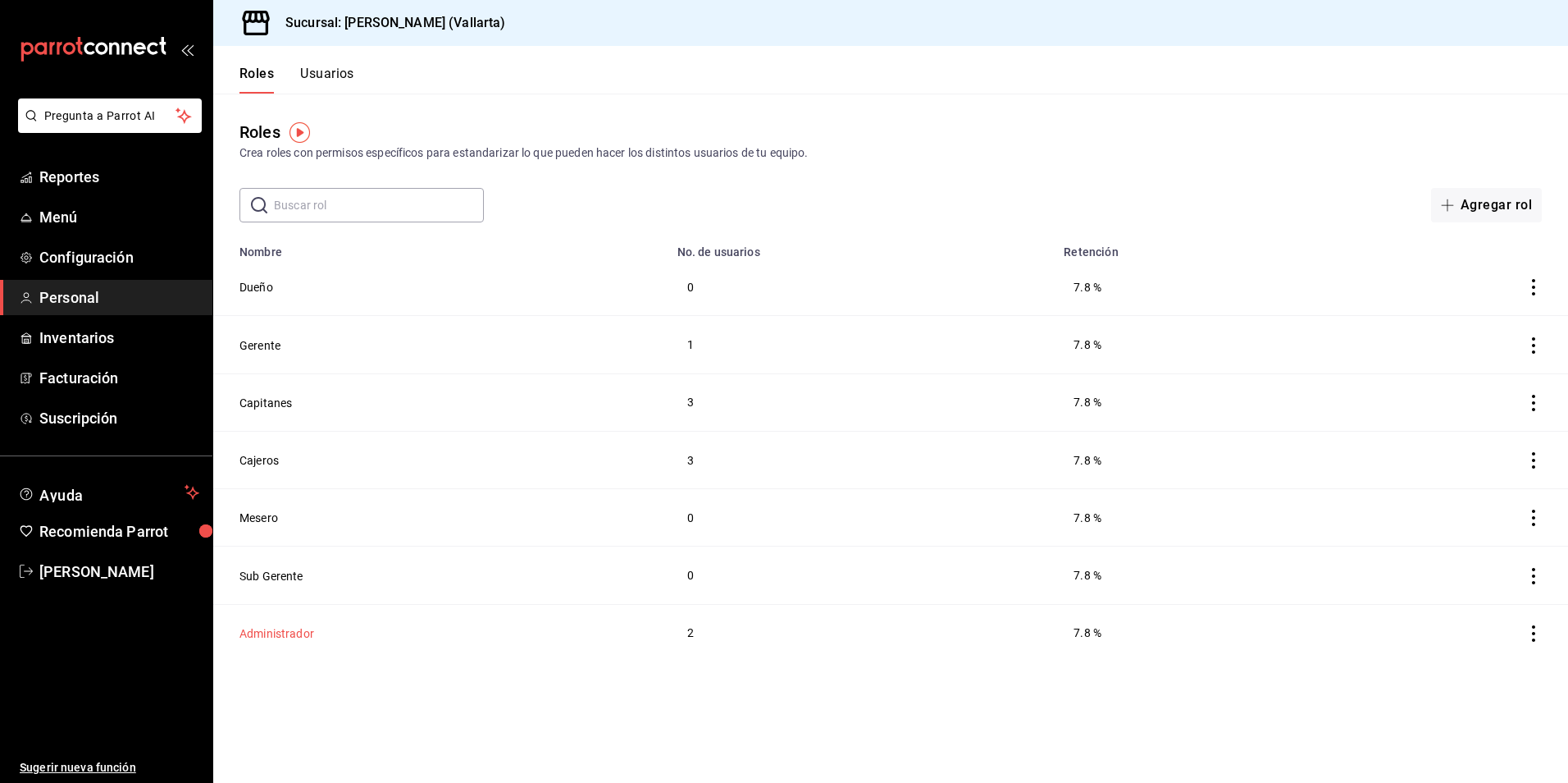
click at [292, 633] on button "Administrador" at bounding box center [276, 633] width 74 height 17
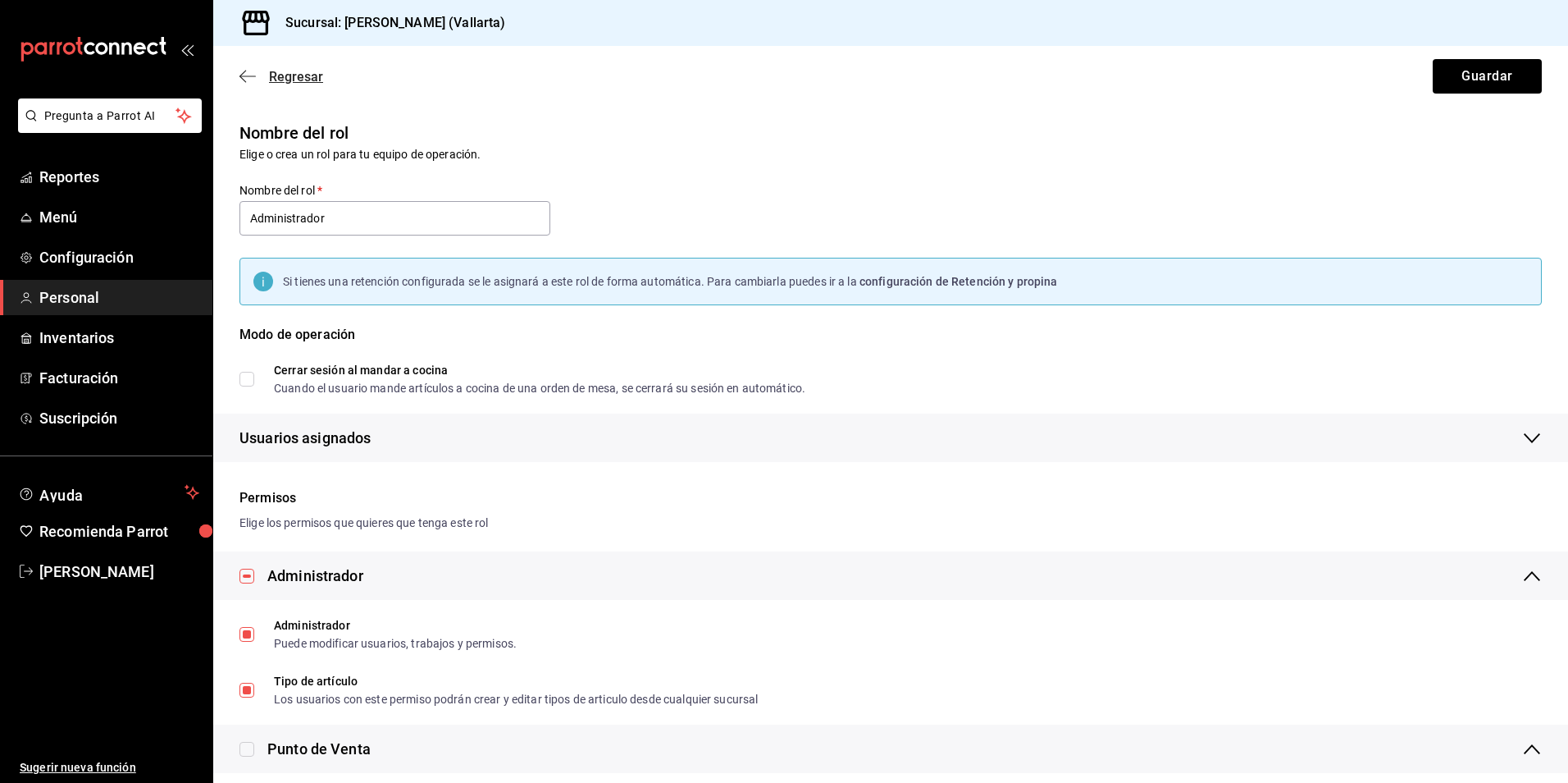
click at [247, 70] on icon "button" at bounding box center [247, 75] width 17 height 15
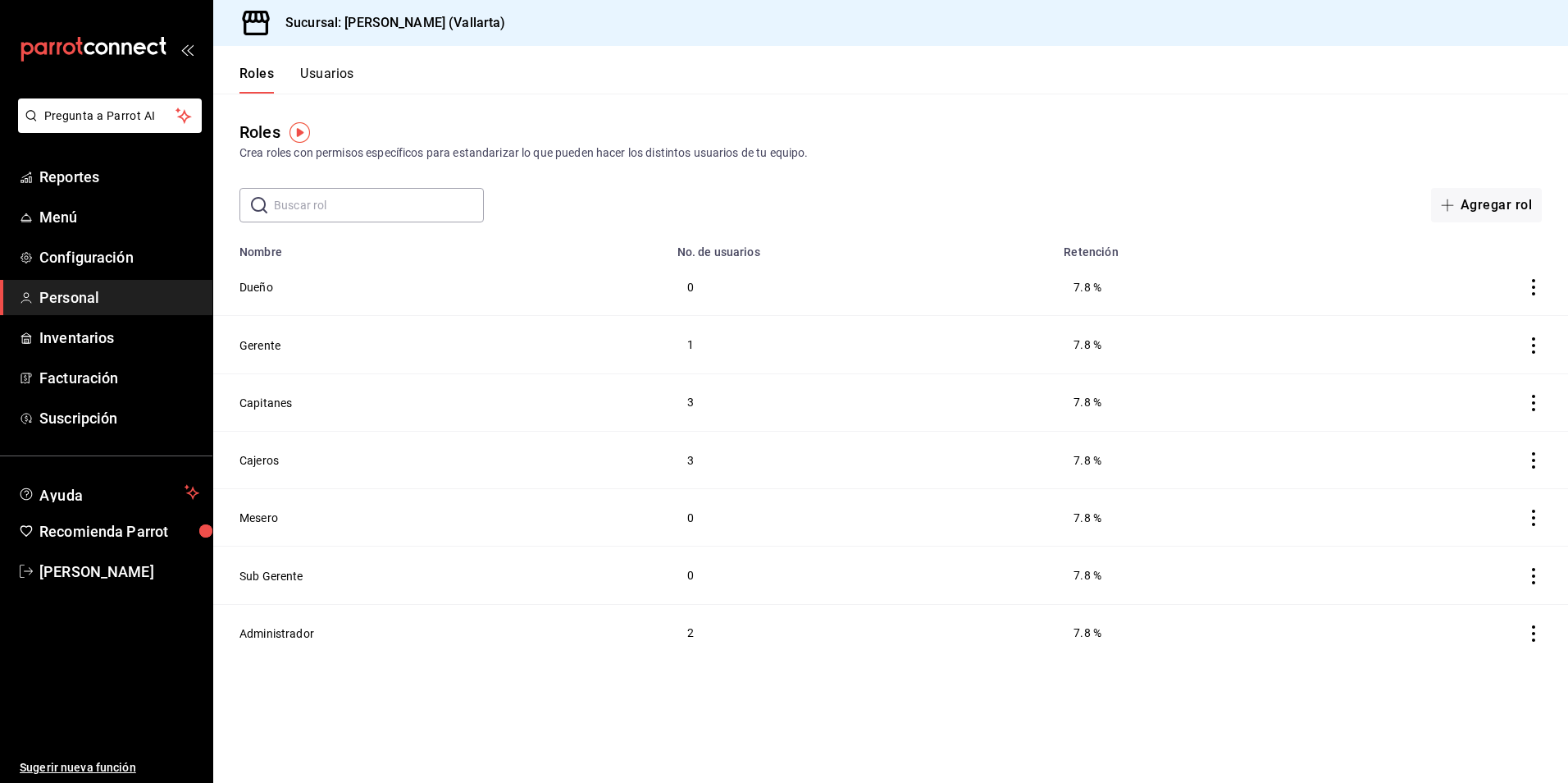
click at [345, 77] on button "Usuarios" at bounding box center [327, 79] width 55 height 28
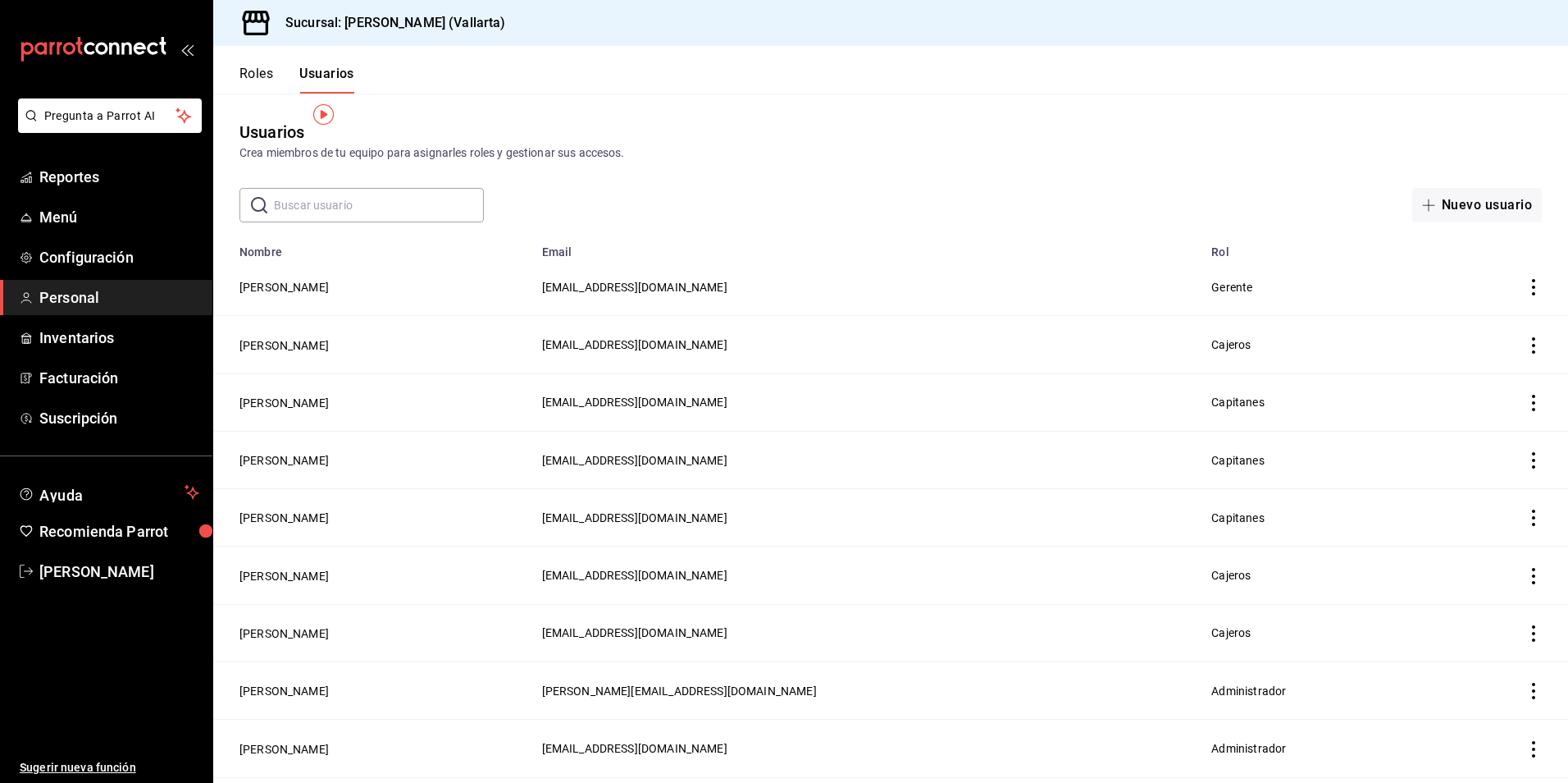
scroll to position [45, 0]
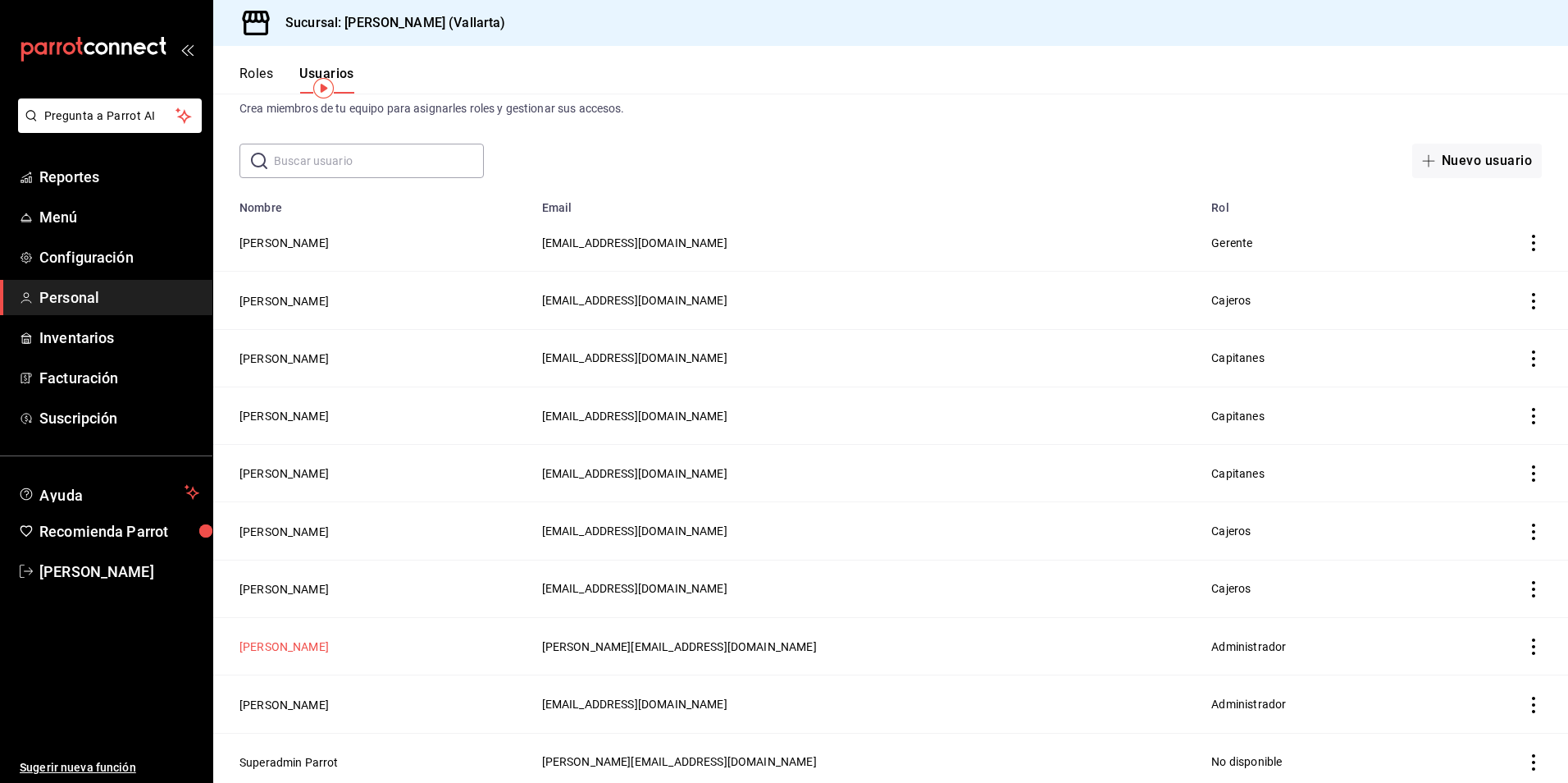
click at [311, 644] on button "[PERSON_NAME]" at bounding box center [284, 646] width 89 height 17
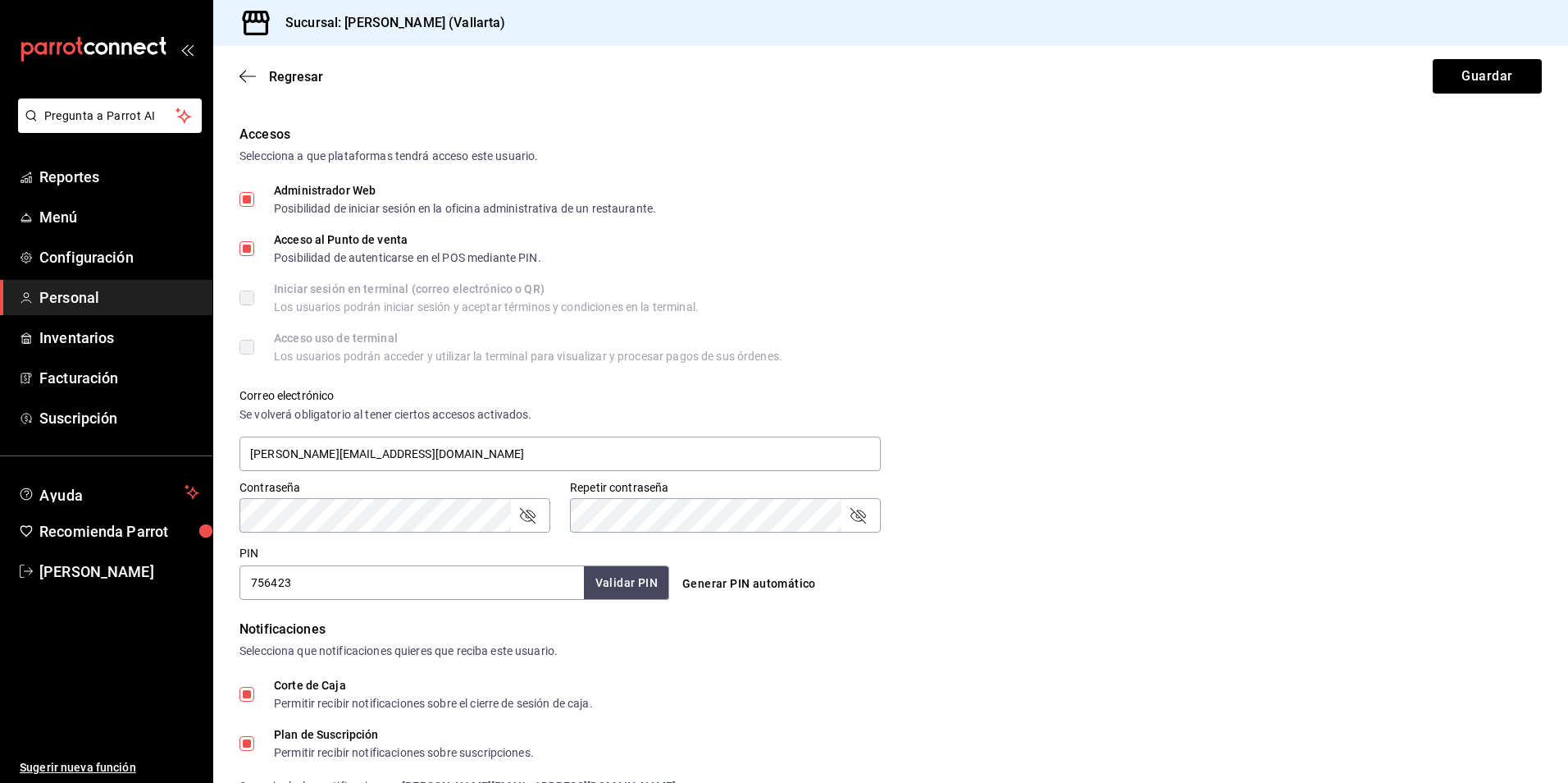
scroll to position [492, 0]
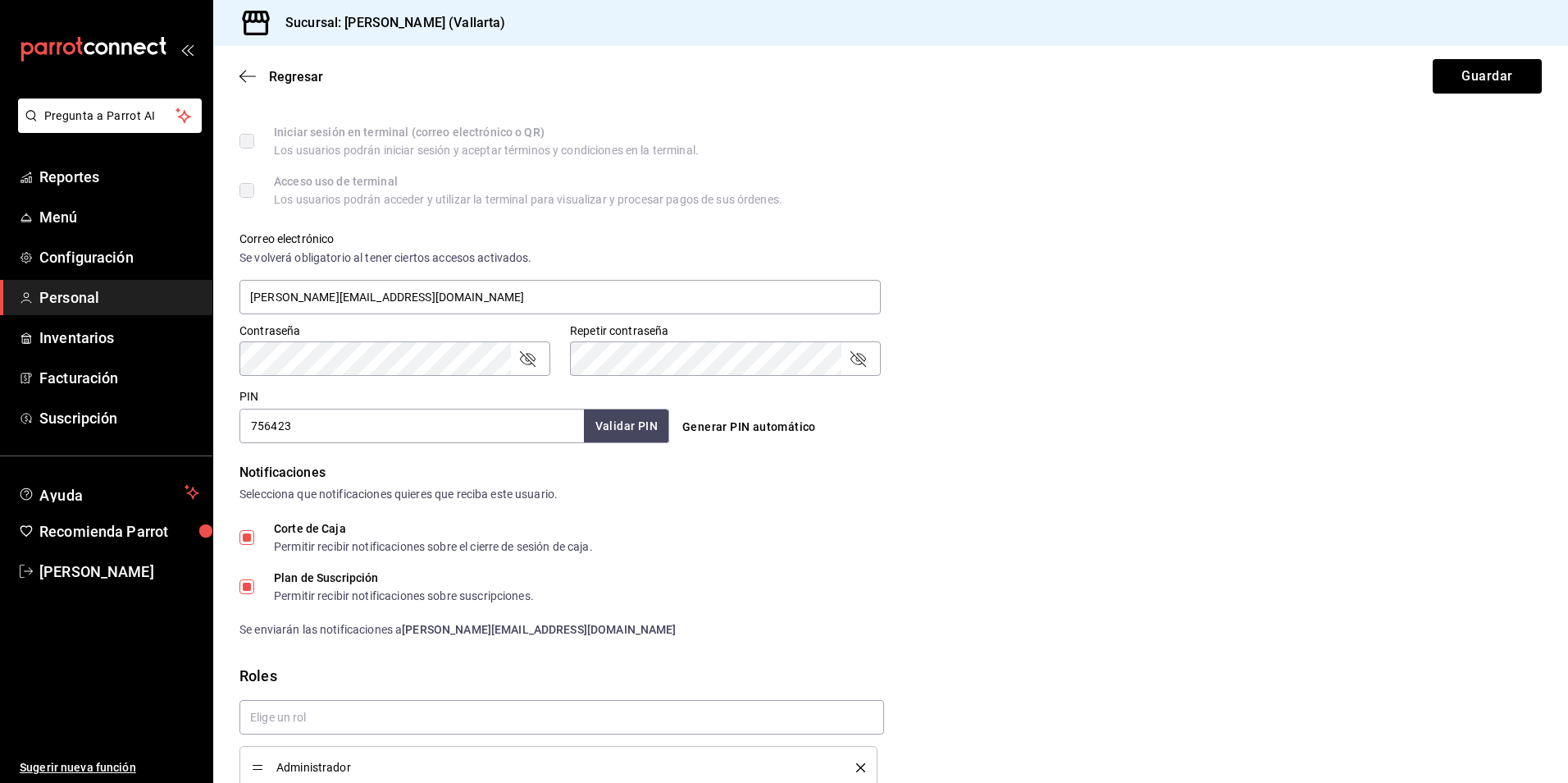
click at [992, 194] on div "Acceso uso de terminal Los usuarios podrán acceder y utilizar la terminal para …" at bounding box center [890, 191] width 1302 height 30
click at [529, 354] on icon "passwordField" at bounding box center [528, 358] width 20 height 20
click at [241, 79] on icon "button" at bounding box center [247, 75] width 17 height 15
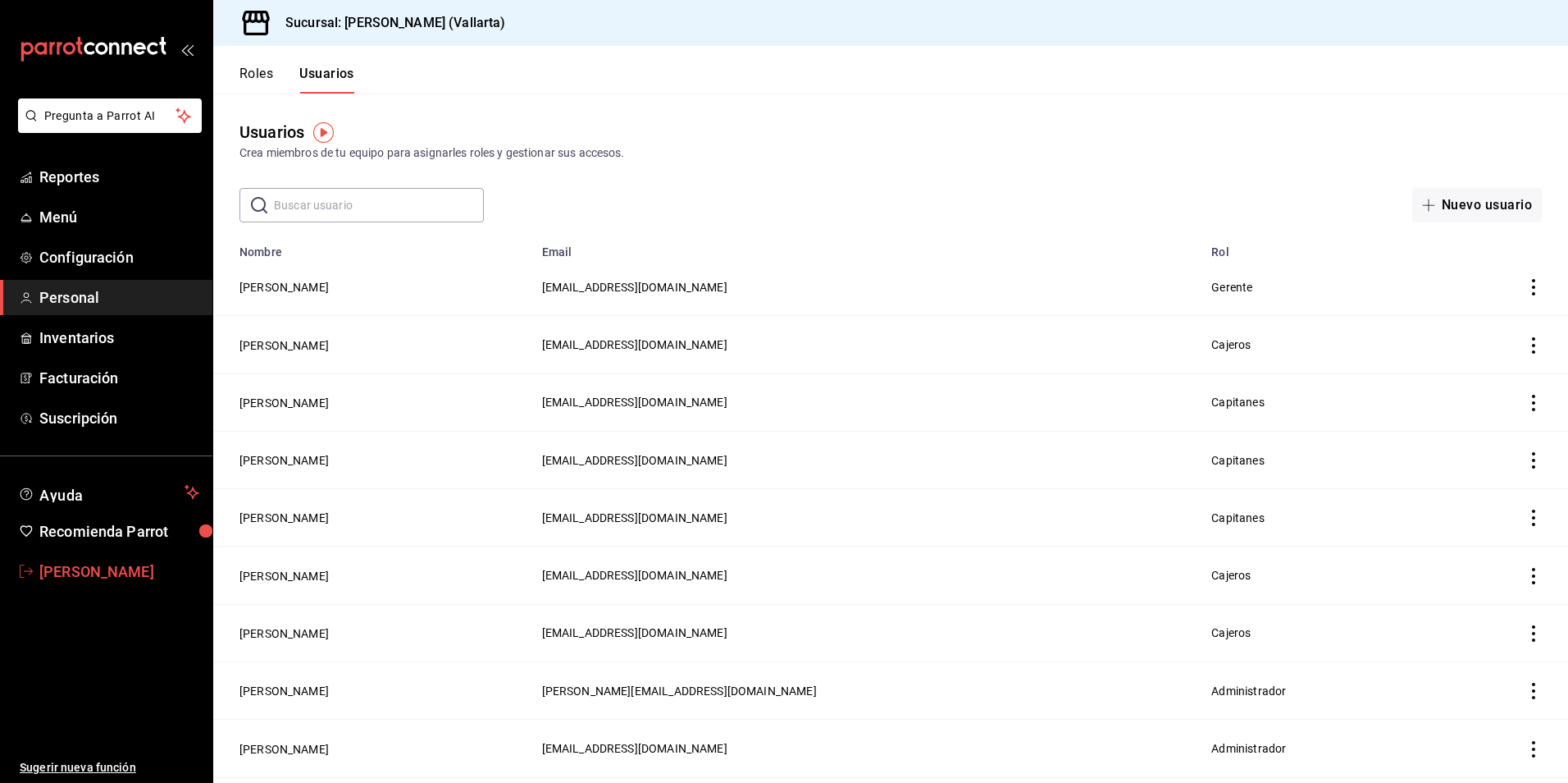
click at [78, 573] on span "[PERSON_NAME]" at bounding box center [119, 572] width 160 height 22
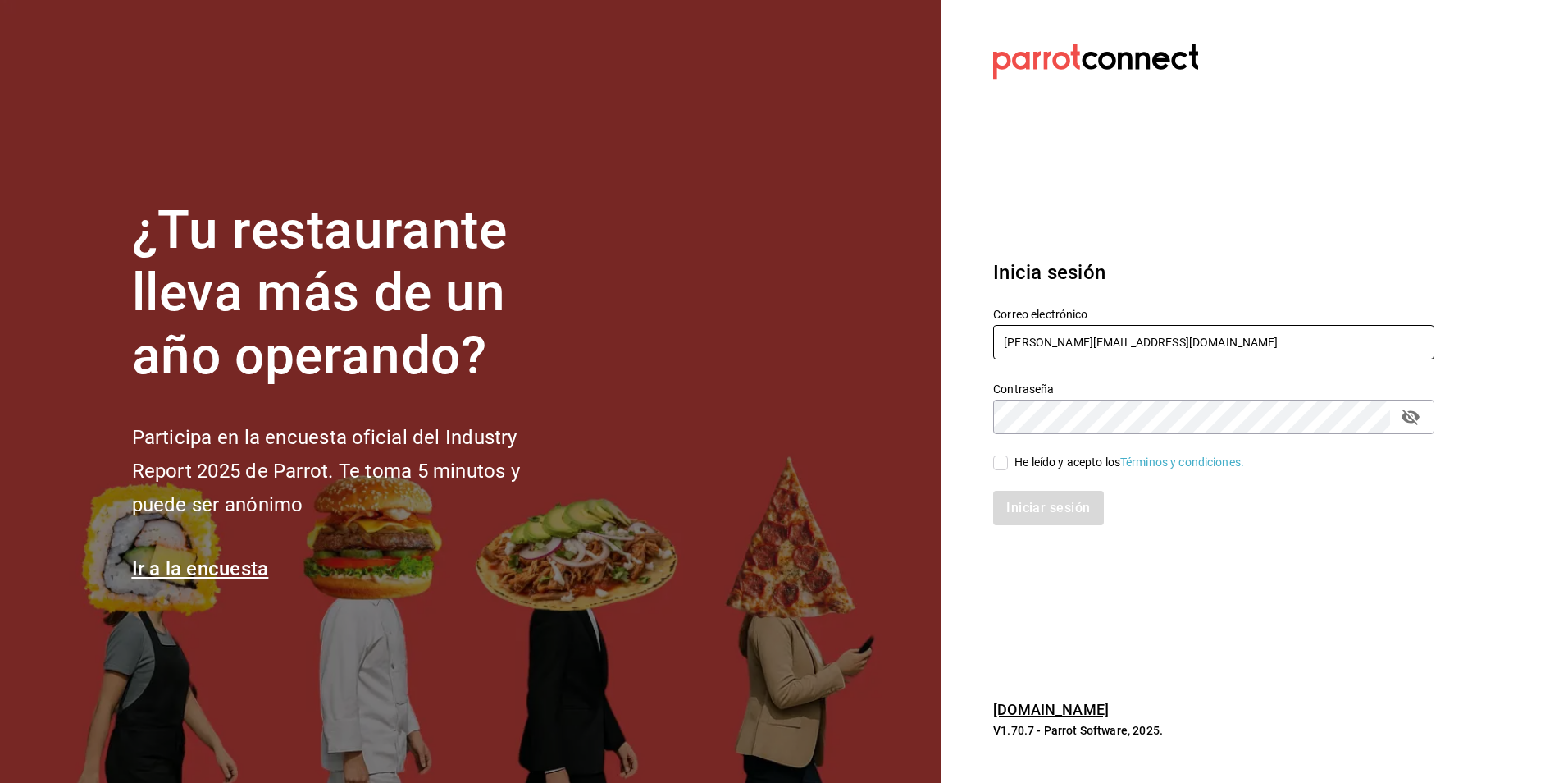
click at [1094, 332] on input "[PERSON_NAME][EMAIL_ADDRESS][DOMAIN_NAME]" at bounding box center [1213, 341] width 441 height 35
type input "[EMAIL_ADDRESS][DOMAIN_NAME]"
click at [1415, 428] on button "passwordField" at bounding box center [1410, 417] width 28 height 28
click at [1015, 461] on div "He leído y acepto los Términos y condiciones." at bounding box center [1130, 461] width 230 height 17
click at [1008, 461] on input "He leído y acepto los Términos y condiciones." at bounding box center [1000, 462] width 15 height 15
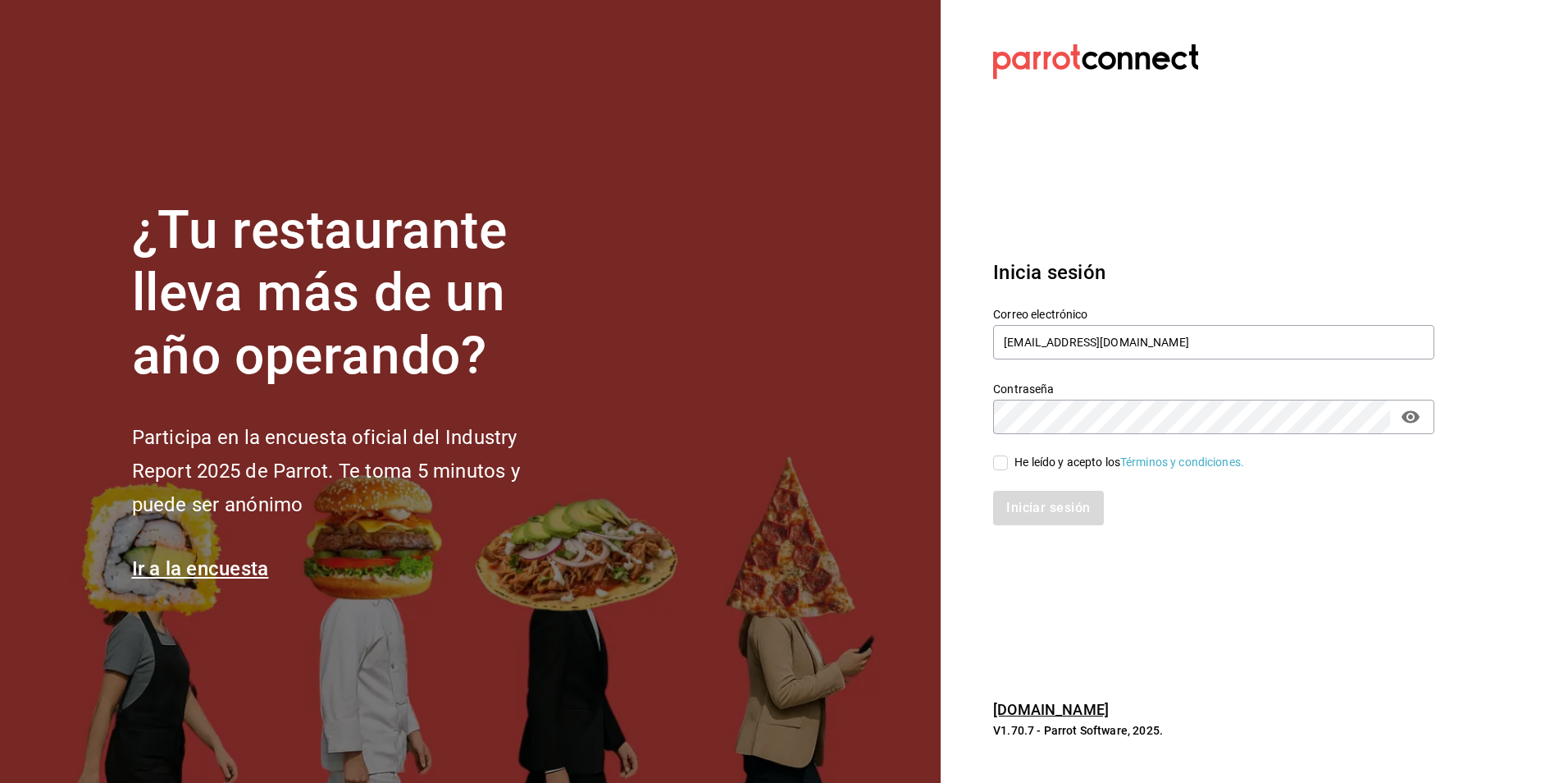
checkbox input "true"
click at [1034, 513] on button "Iniciar sesión" at bounding box center [1048, 508] width 111 height 35
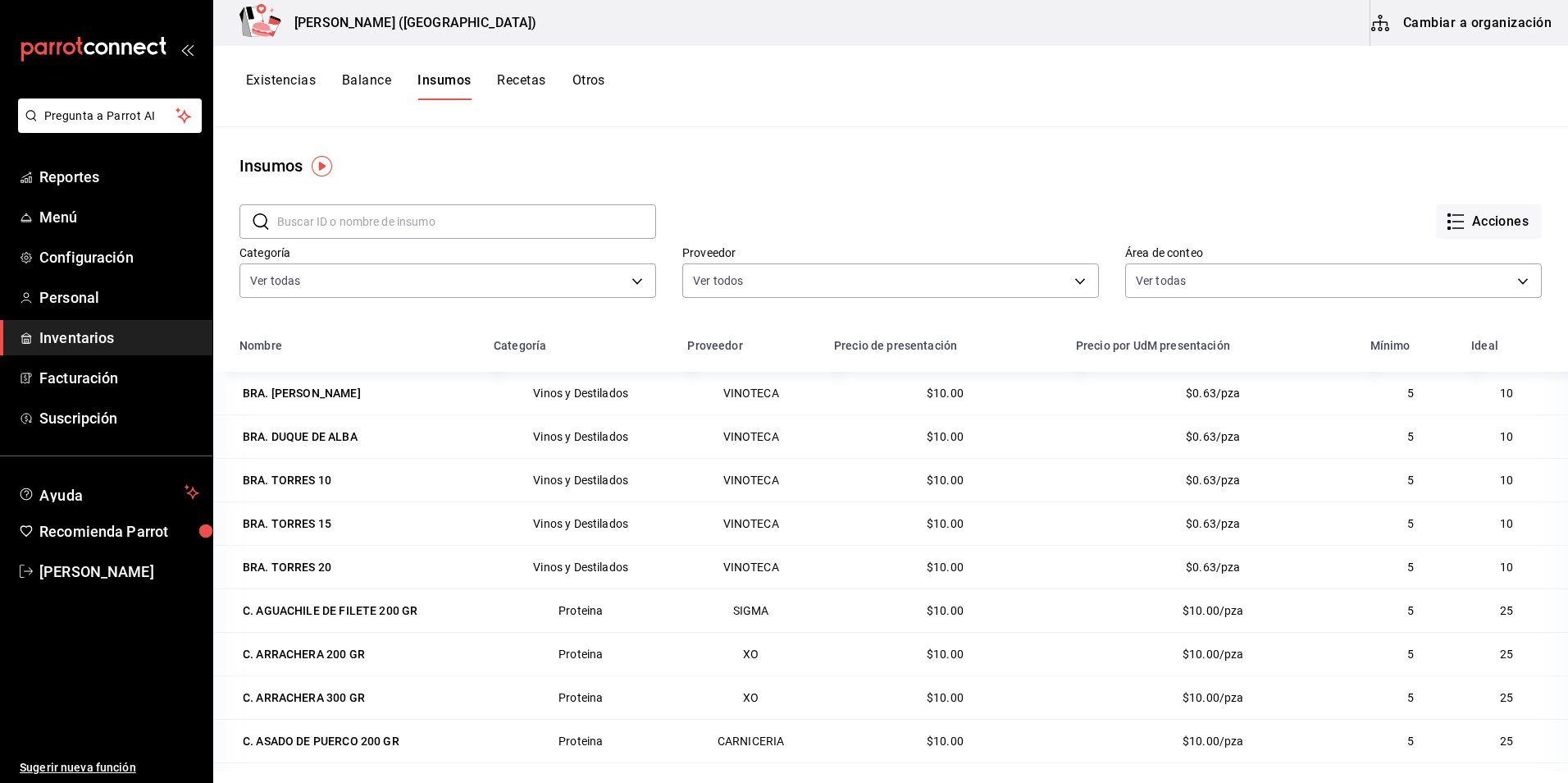
click at [130, 333] on span "Inventarios" at bounding box center [119, 337] width 160 height 22
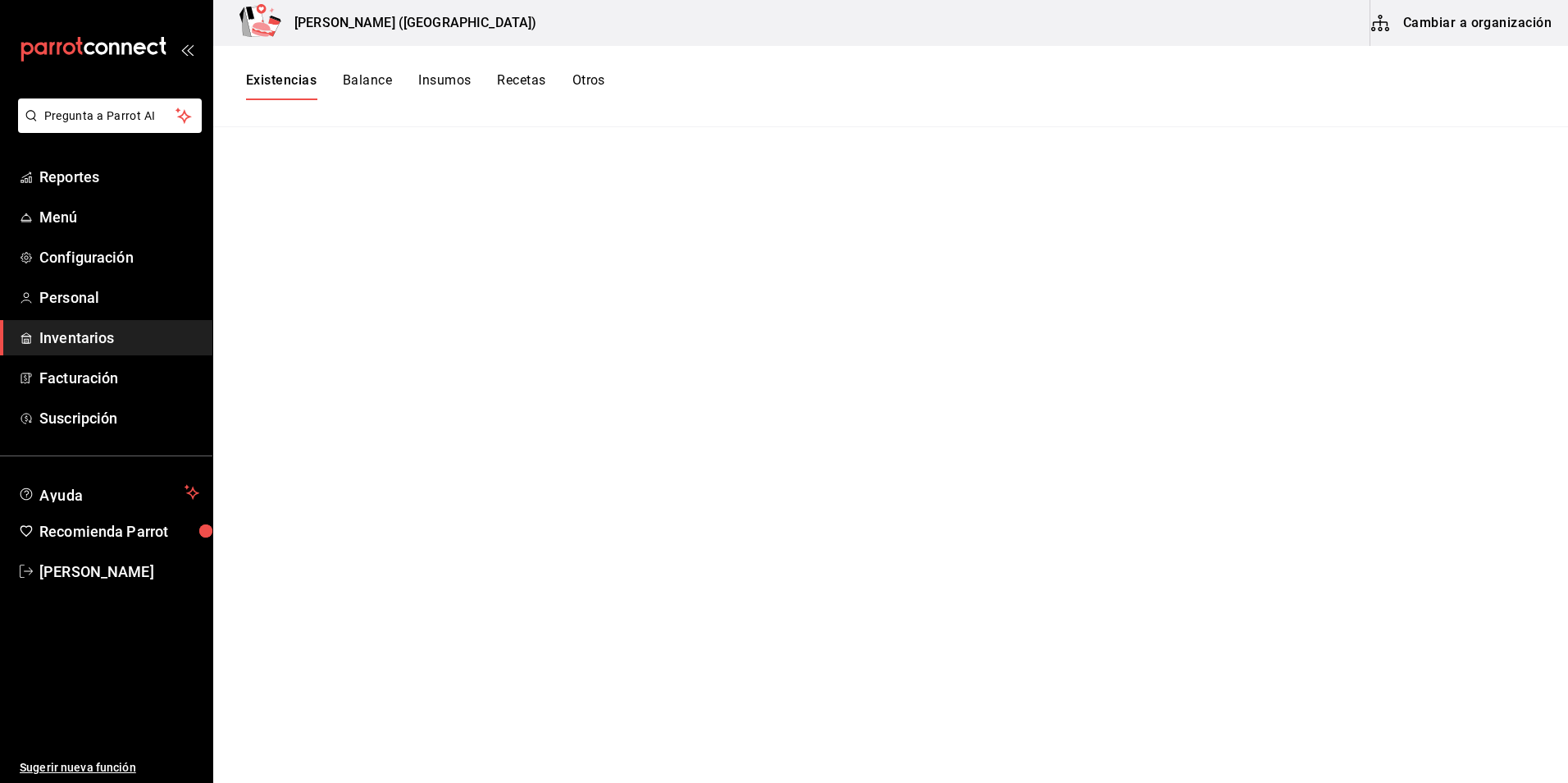
click at [515, 84] on button "Recetas" at bounding box center [521, 86] width 49 height 28
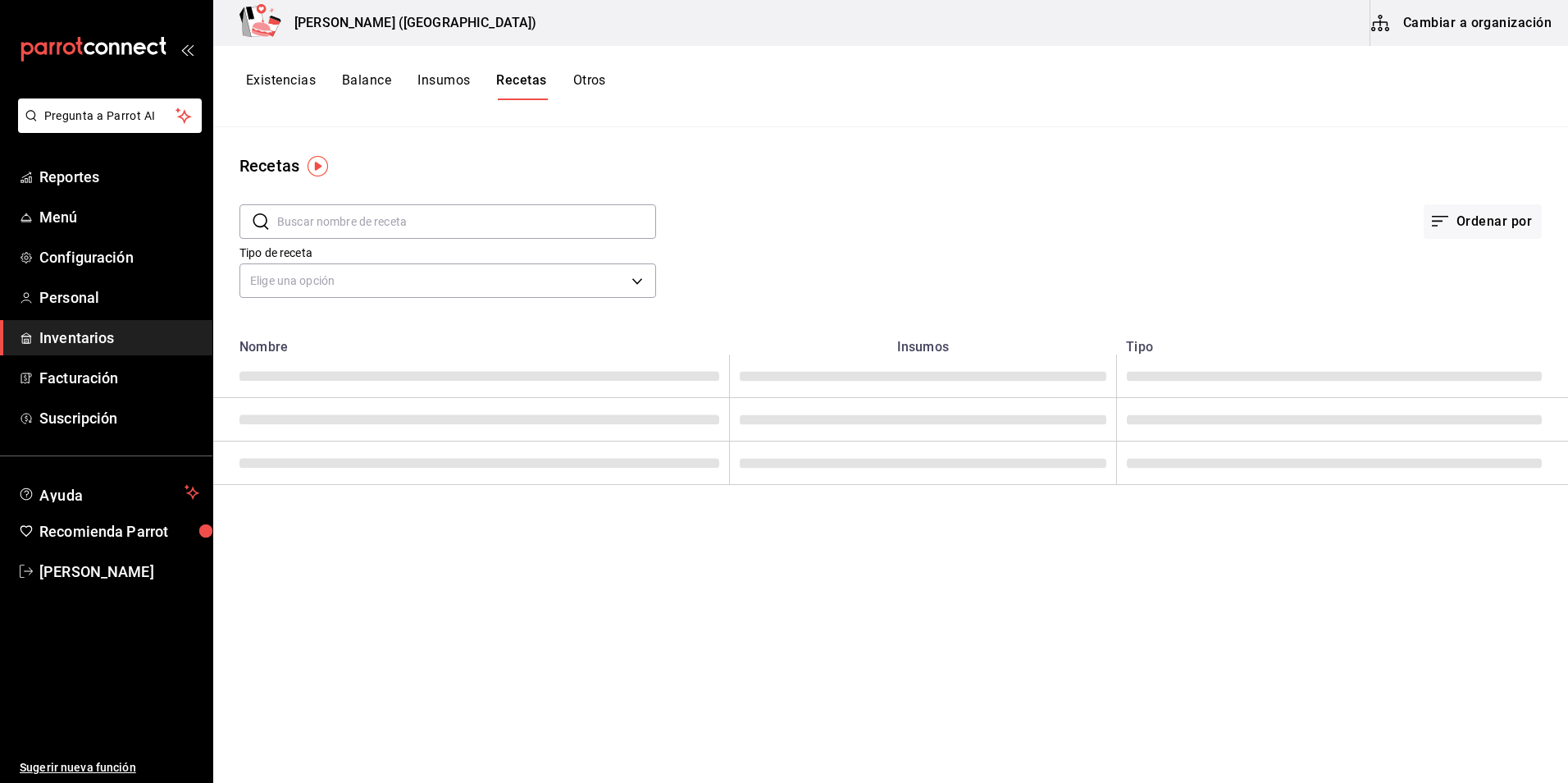
click at [1451, 24] on button "Cambiar a organización" at bounding box center [1463, 23] width 184 height 46
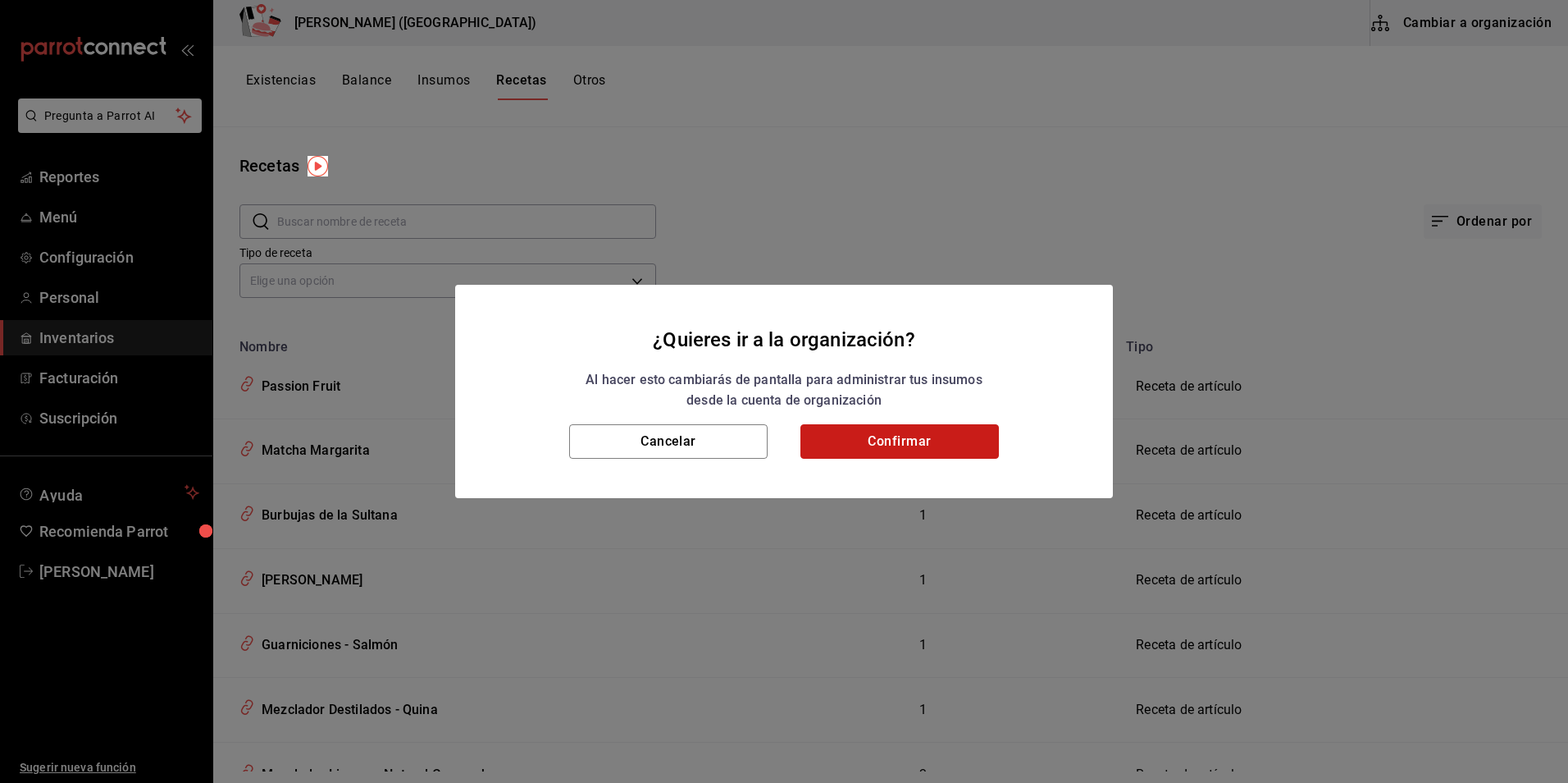
click at [955, 456] on button "Confirmar" at bounding box center [900, 442] width 198 height 35
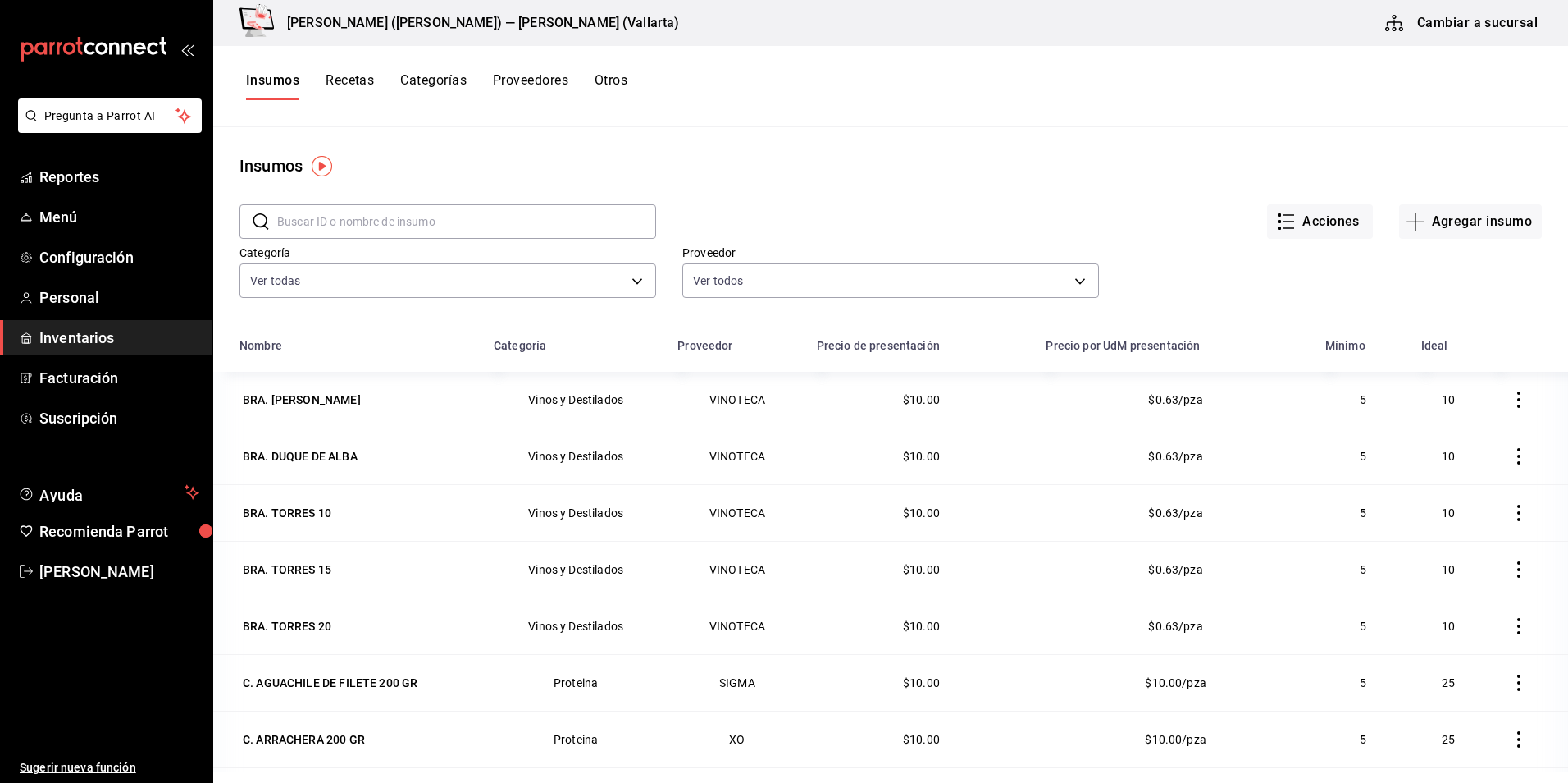
click at [354, 83] on button "Recetas" at bounding box center [349, 86] width 49 height 28
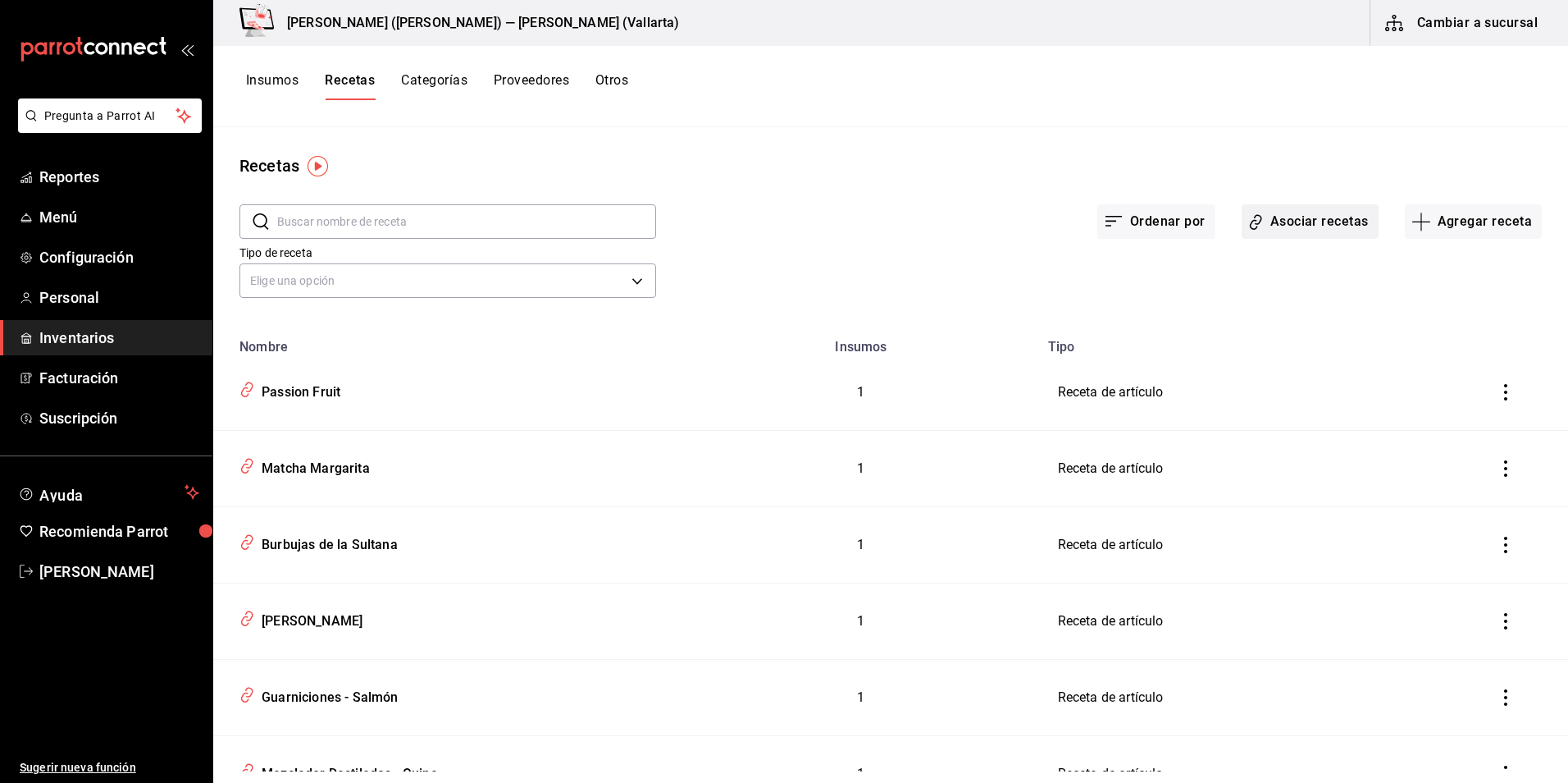
click at [1339, 216] on button "Asociar recetas" at bounding box center [1310, 221] width 137 height 35
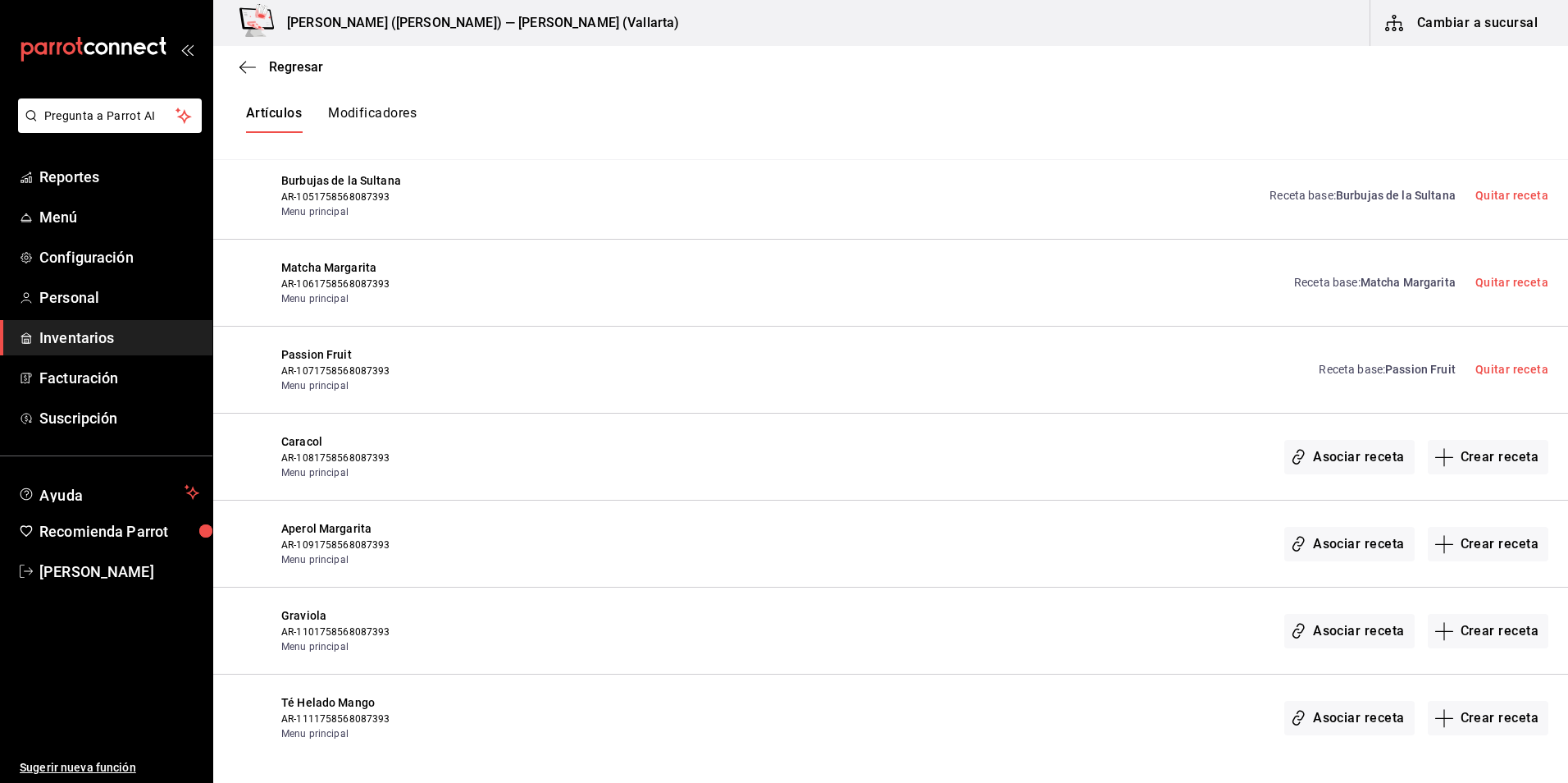
scroll to position [1805, 0]
drag, startPoint x: 1465, startPoint y: 460, endPoint x: 1408, endPoint y: 475, distance: 58.9
click at [1397, 483] on div "Caracol AR-1081758568087393 Menu principal Asociar receta Crear receta" at bounding box center [891, 458] width 1355 height 87
click at [1444, 461] on button "Crear receta" at bounding box center [1489, 458] width 121 height 35
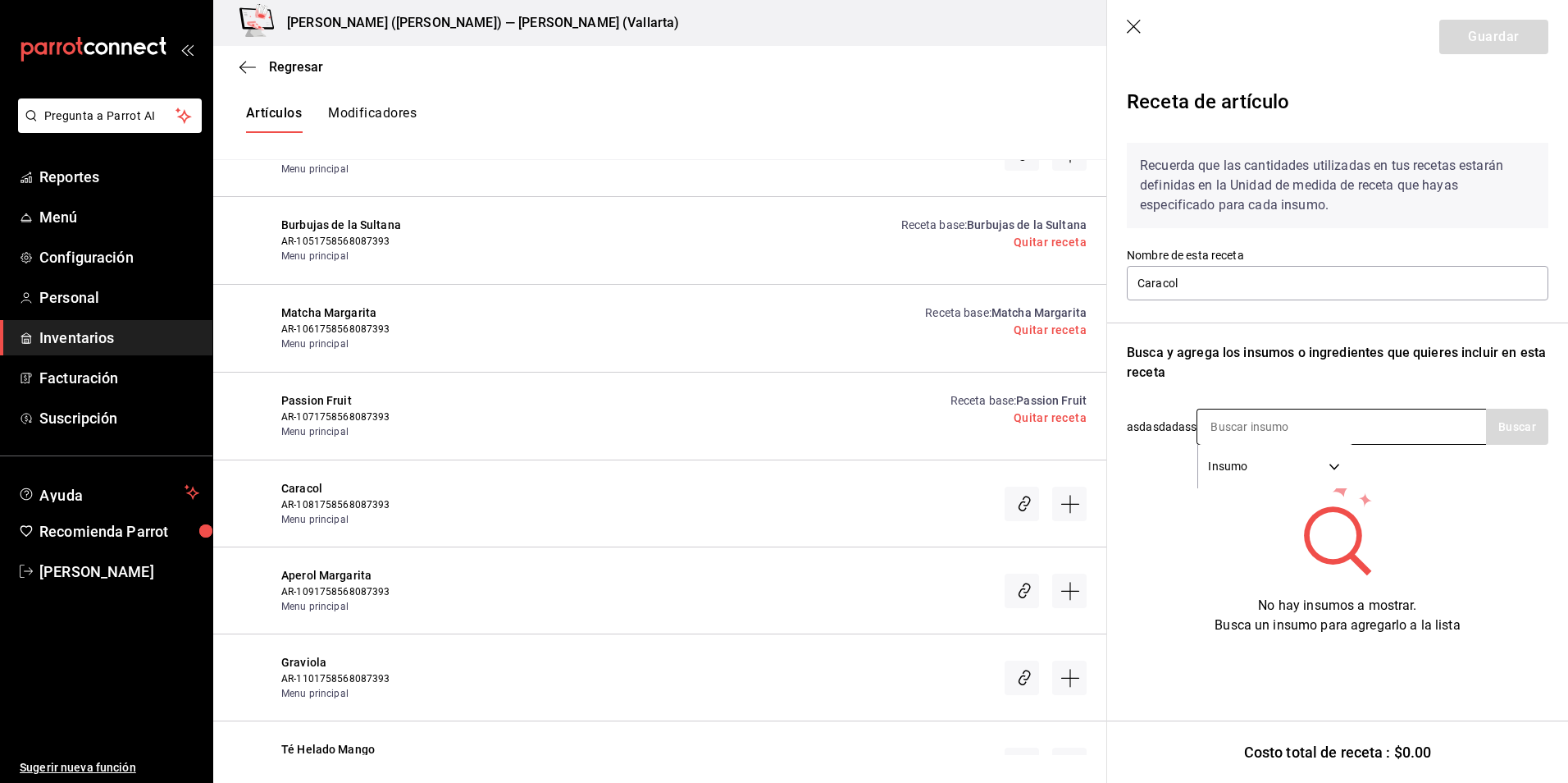
click at [1259, 421] on input at bounding box center [1278, 427] width 164 height 35
type input "julio"
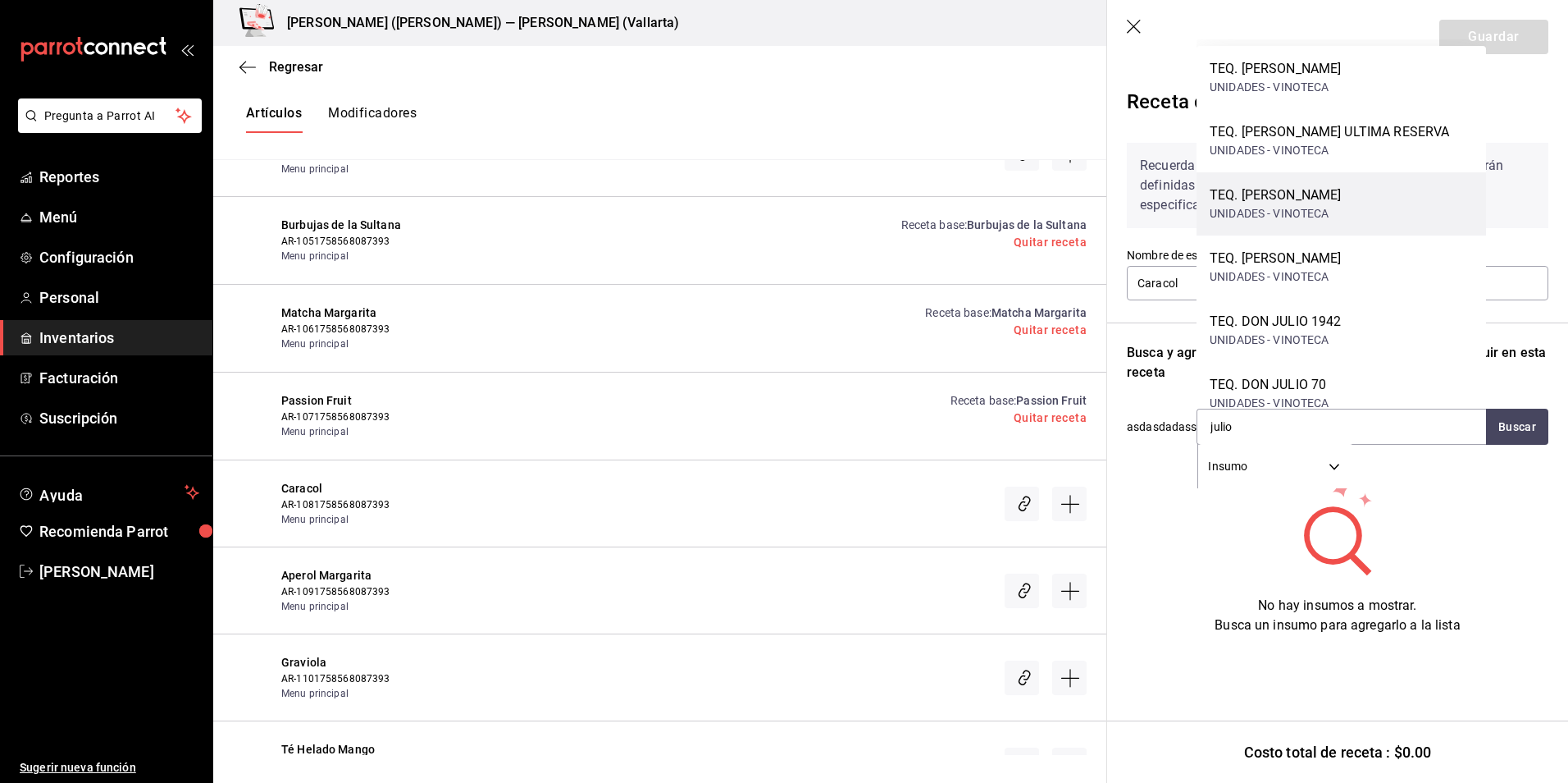
click at [1341, 207] on div "UNIDADES - VINOTECA" at bounding box center [1275, 213] width 131 height 17
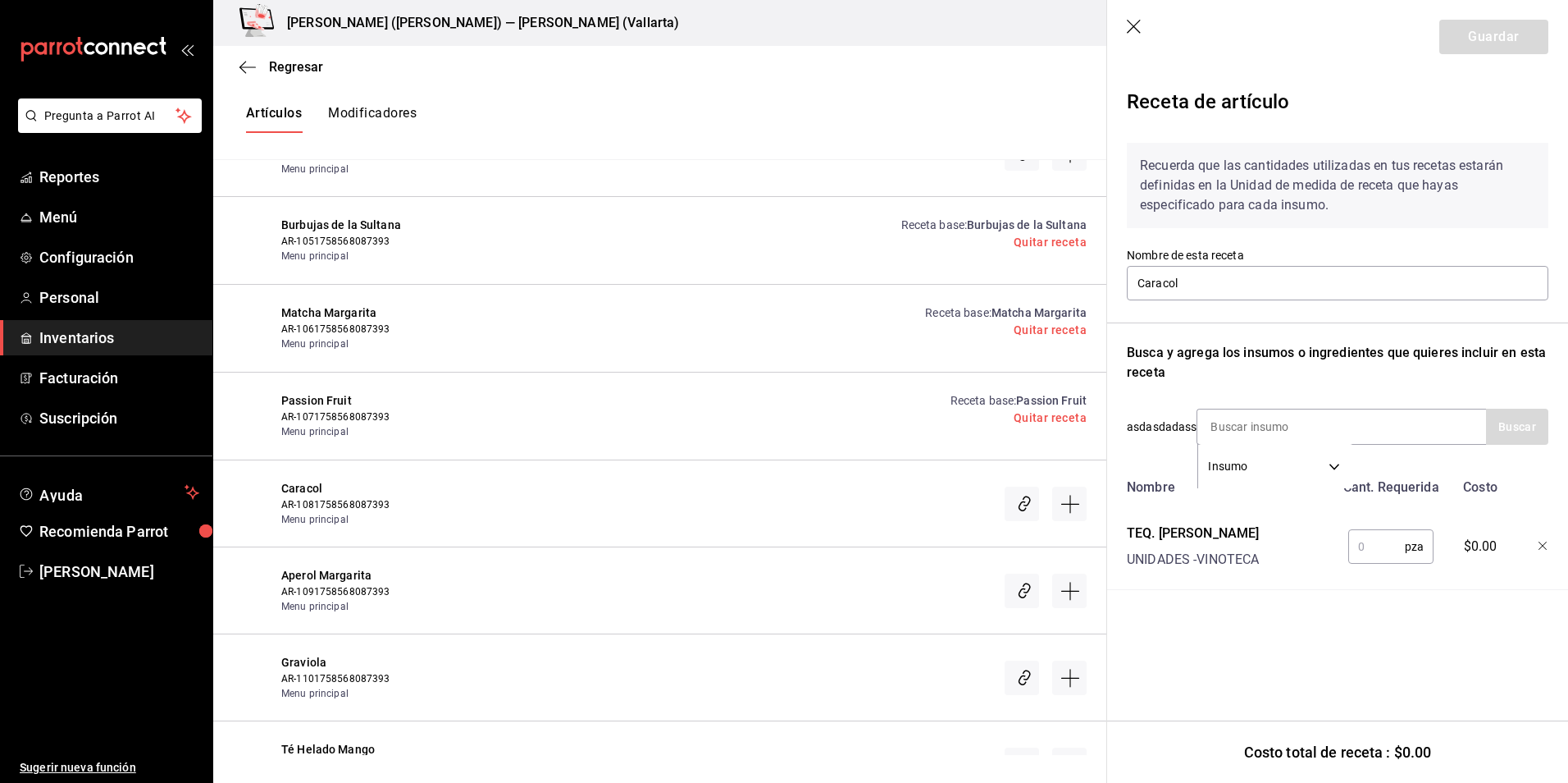
click at [1369, 552] on input "text" at bounding box center [1377, 546] width 57 height 33
type input "1"
click at [1488, 43] on button "Guardar" at bounding box center [1494, 37] width 109 height 35
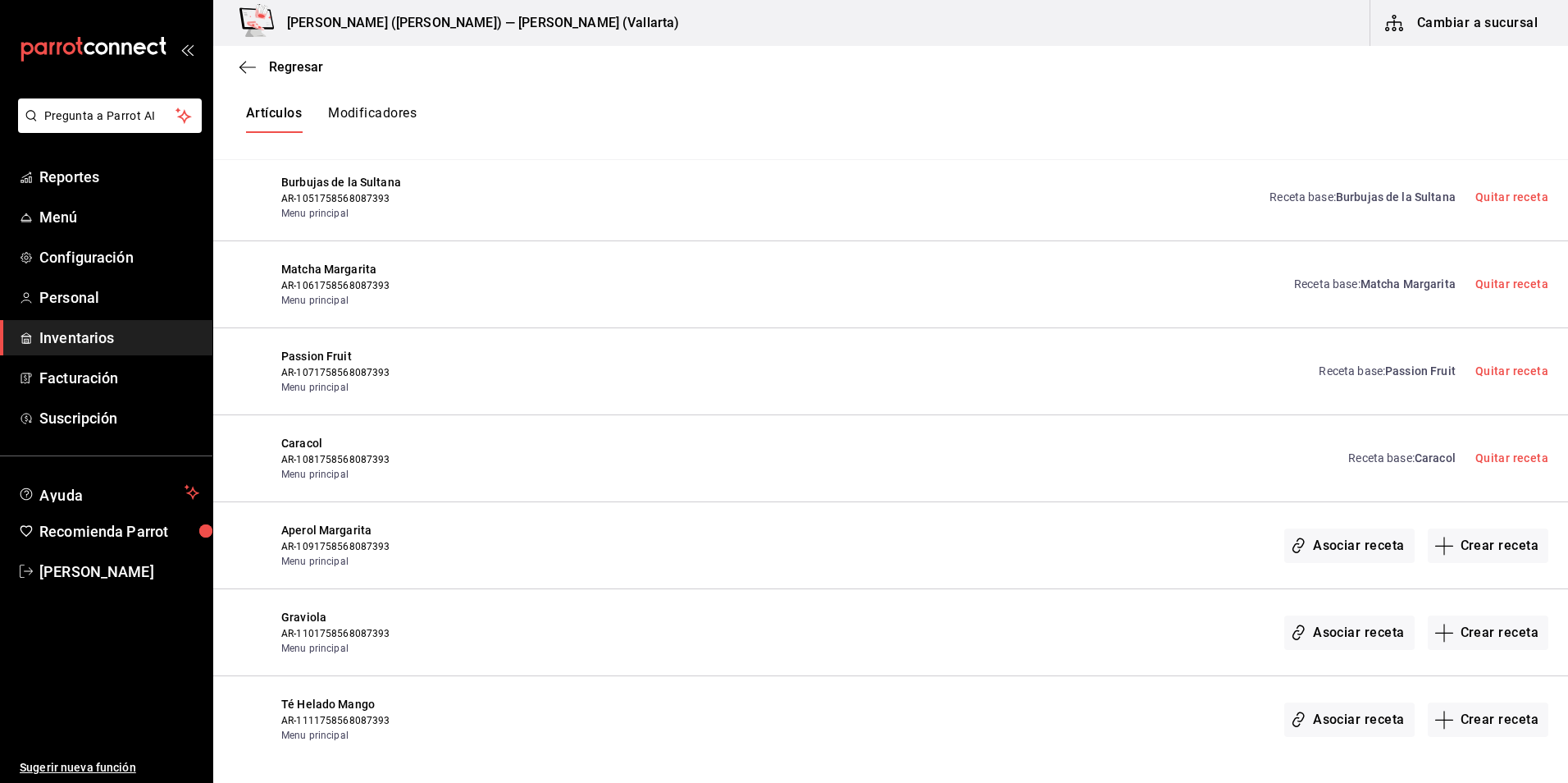
click at [1384, 457] on link "Receta base : Caracol" at bounding box center [1402, 457] width 107 height 17
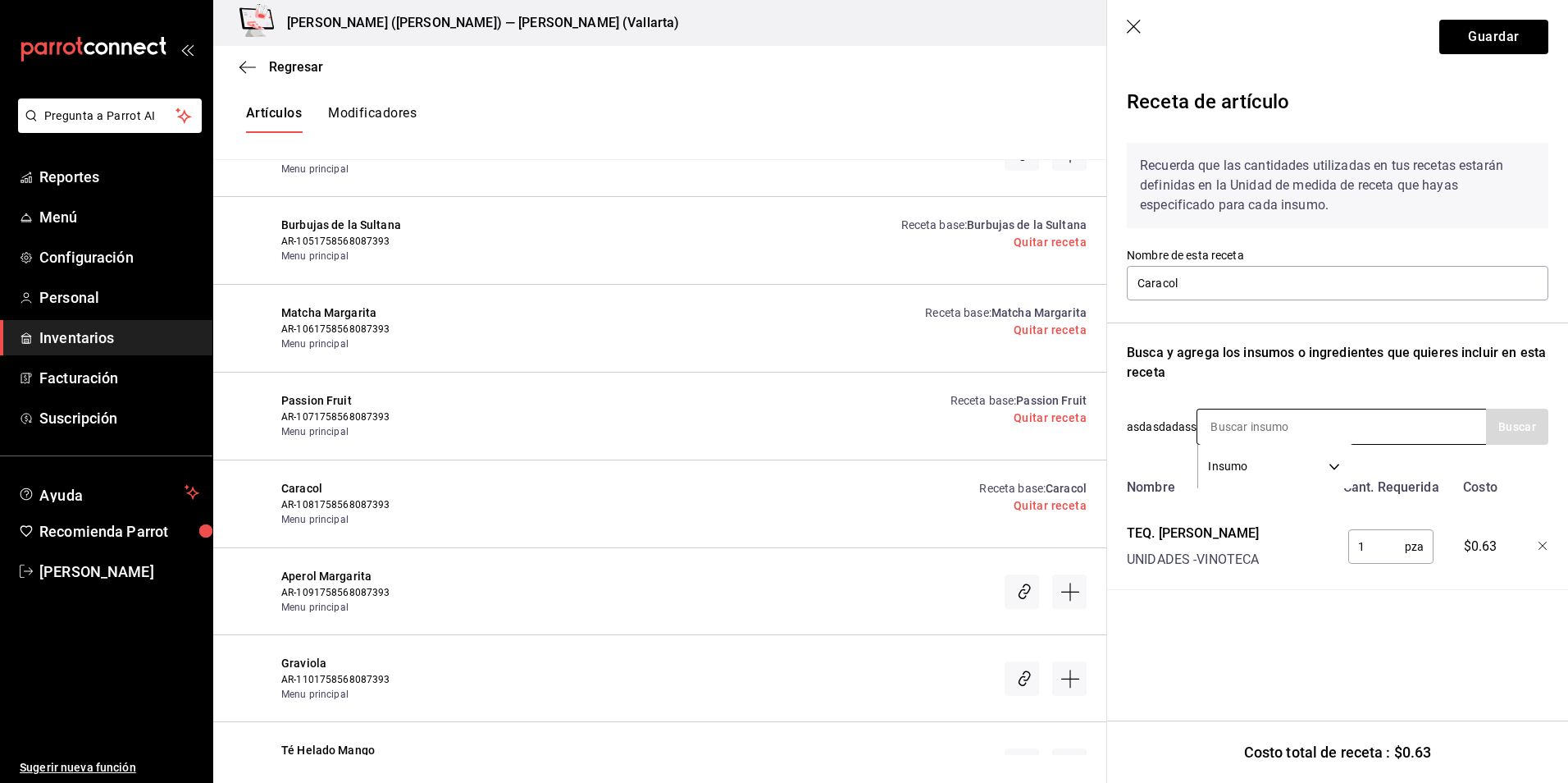
click at [1256, 433] on input at bounding box center [1278, 427] width 164 height 35
type input "refres"
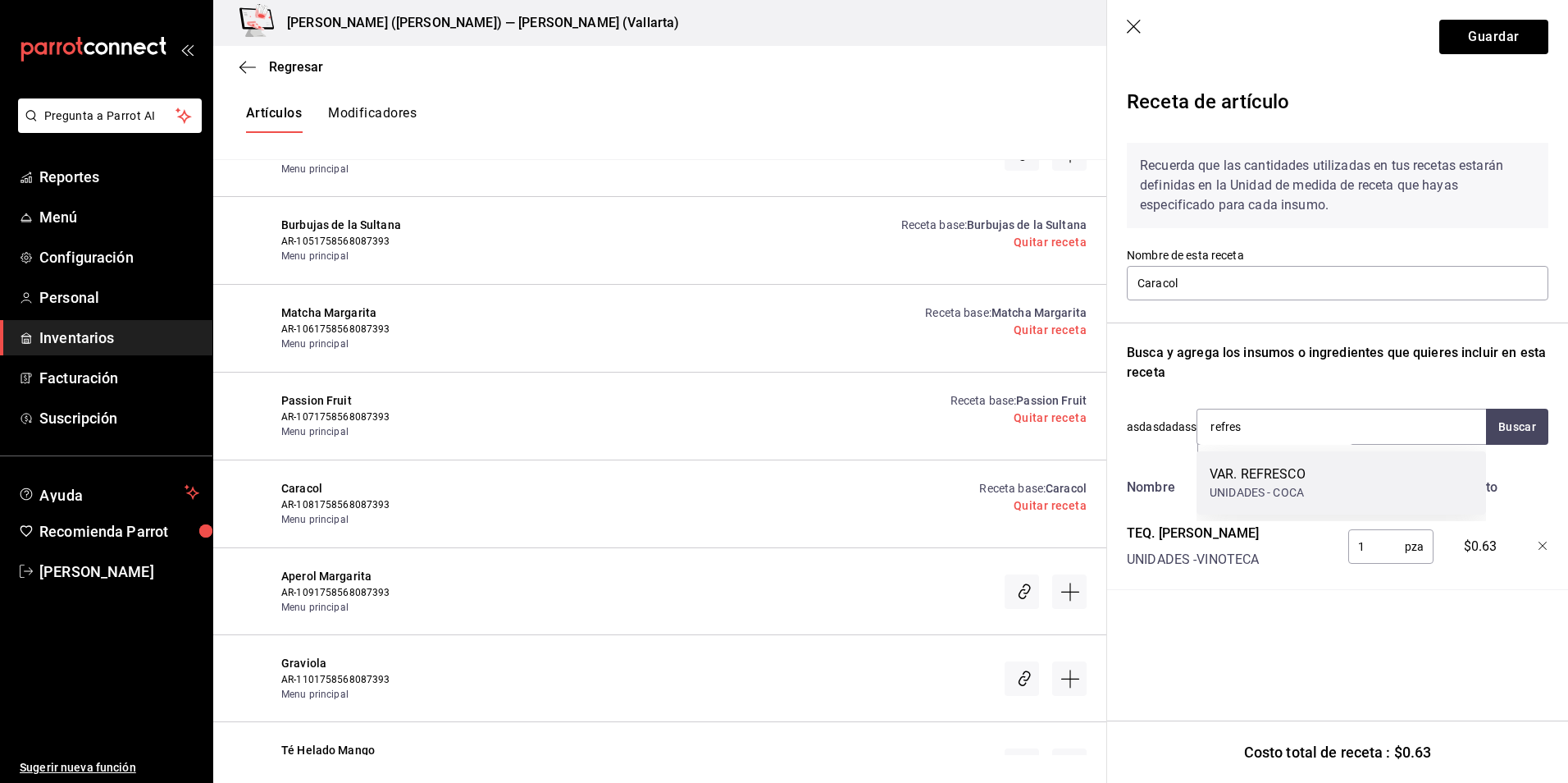
click at [1278, 468] on div "VAR. REFRESCO" at bounding box center [1258, 474] width 96 height 20
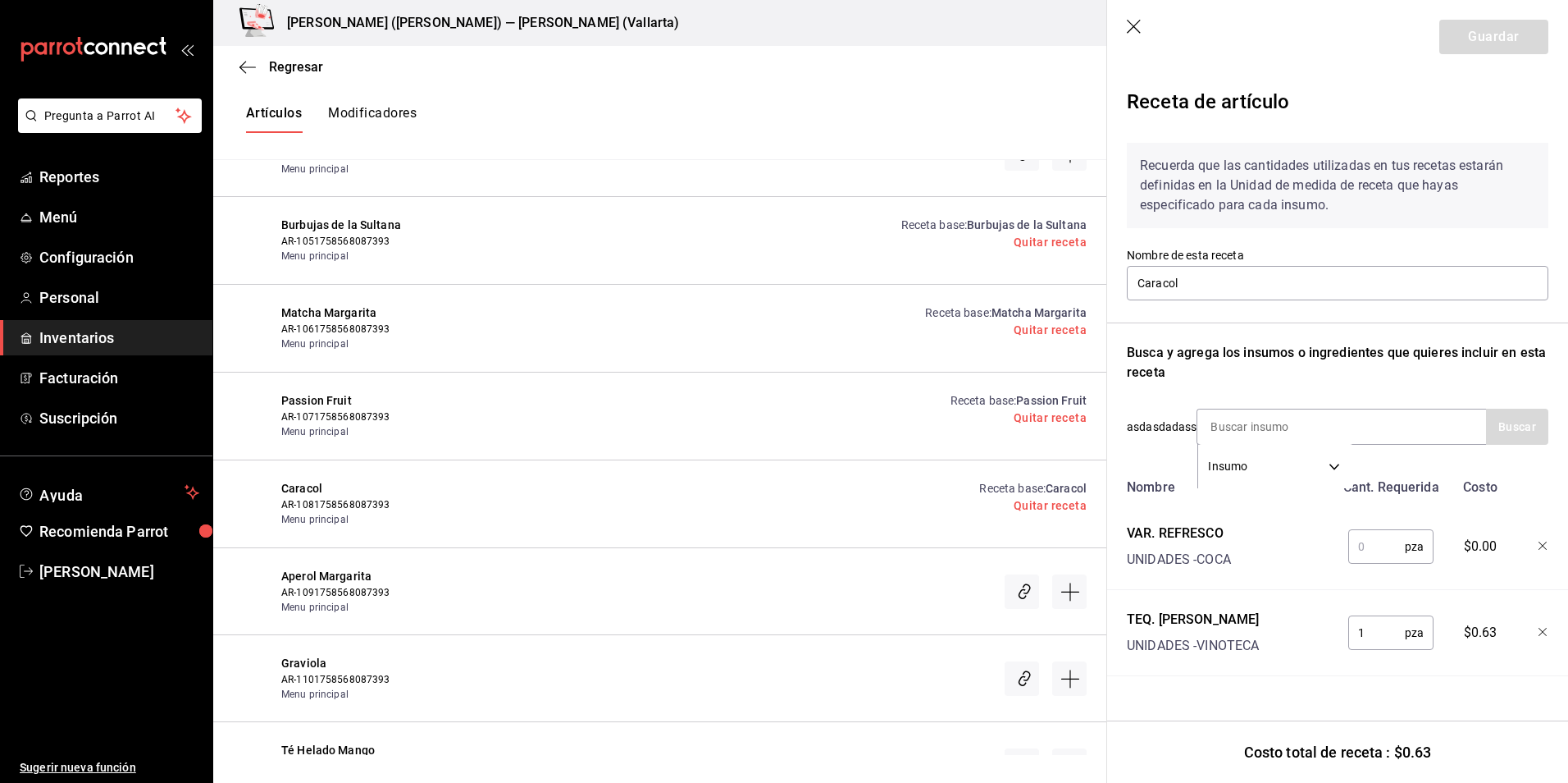
click at [1372, 540] on input "text" at bounding box center [1377, 546] width 57 height 33
type input "0.5"
click at [1486, 24] on button "Guardar" at bounding box center [1494, 37] width 109 height 35
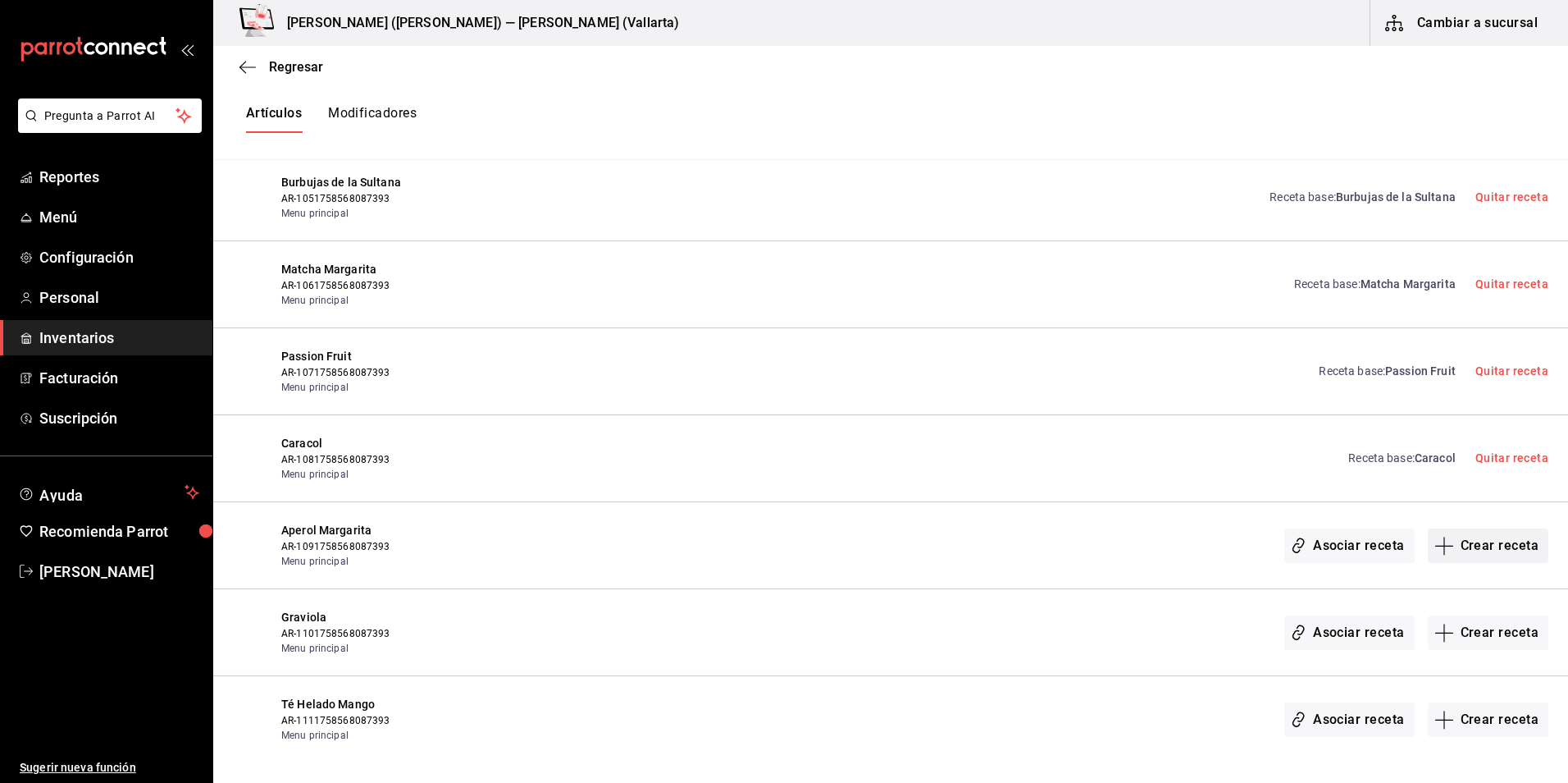
click at [1477, 540] on button "Crear receta" at bounding box center [1489, 546] width 121 height 35
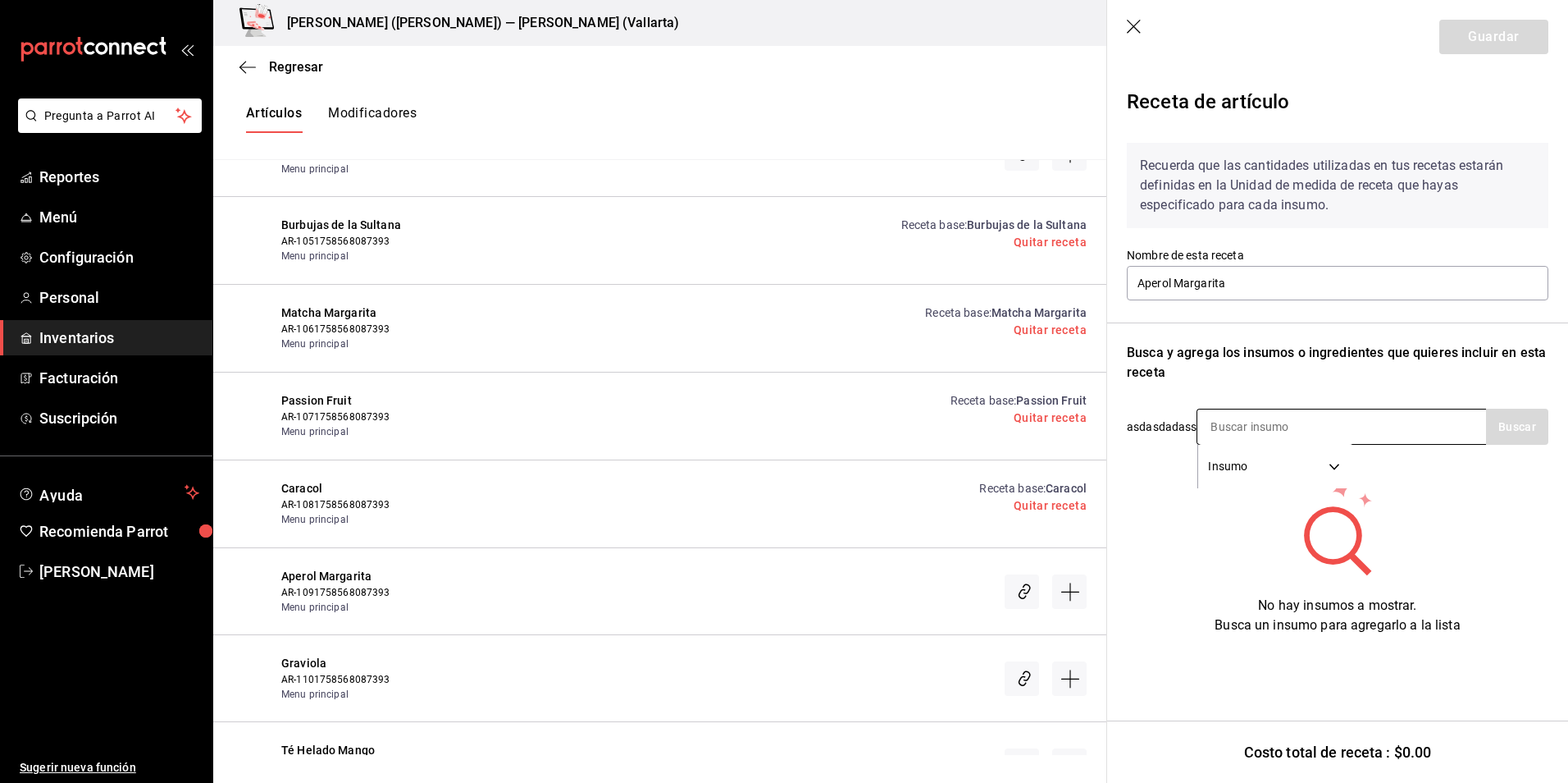
click at [1243, 421] on input at bounding box center [1278, 427] width 164 height 35
click at [1241, 427] on input at bounding box center [1278, 427] width 164 height 35
type input "julio"
click at [1534, 431] on button "Buscar" at bounding box center [1516, 427] width 62 height 36
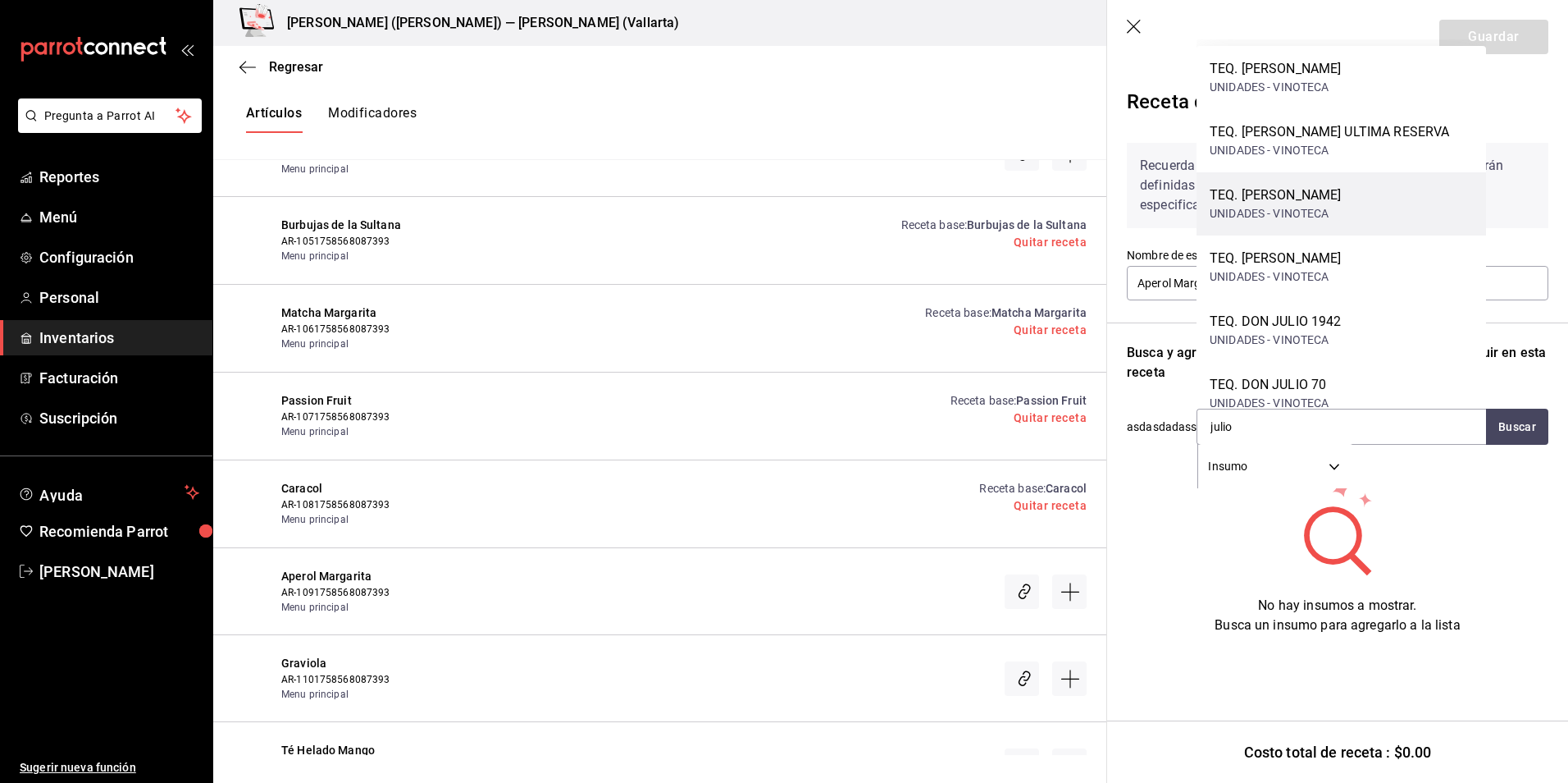
click at [1341, 211] on div "UNIDADES - VINOTECA" at bounding box center [1275, 213] width 131 height 17
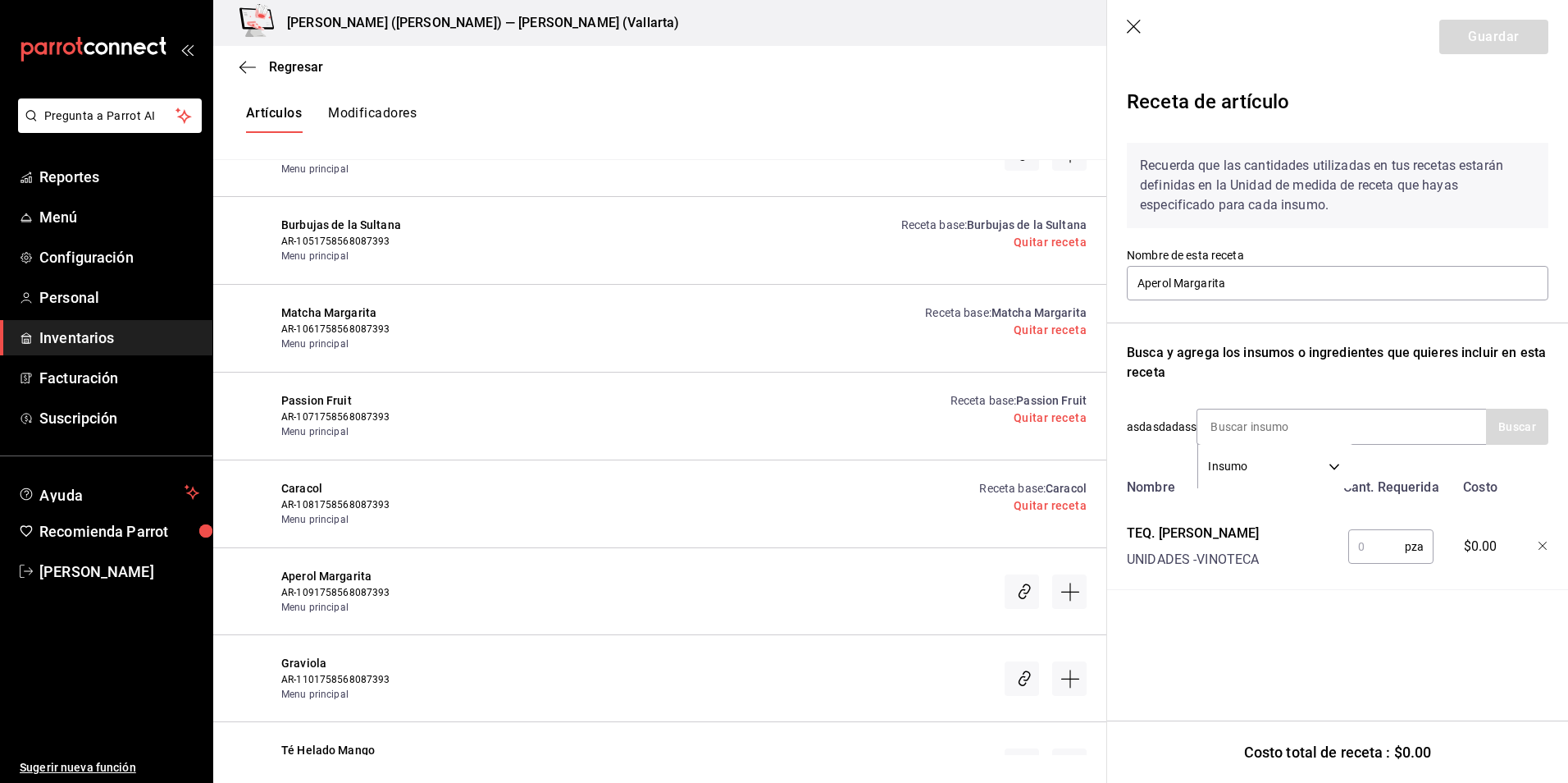
click at [1368, 547] on input "text" at bounding box center [1377, 546] width 57 height 33
type input "1"
click at [1377, 308] on div "Recuerda que las cantidades utilizadas en tus recetas estarán definidas en la U…" at bounding box center [1337, 360] width 422 height 460
click at [1287, 430] on input at bounding box center [1278, 427] width 164 height 35
type input "aperol"
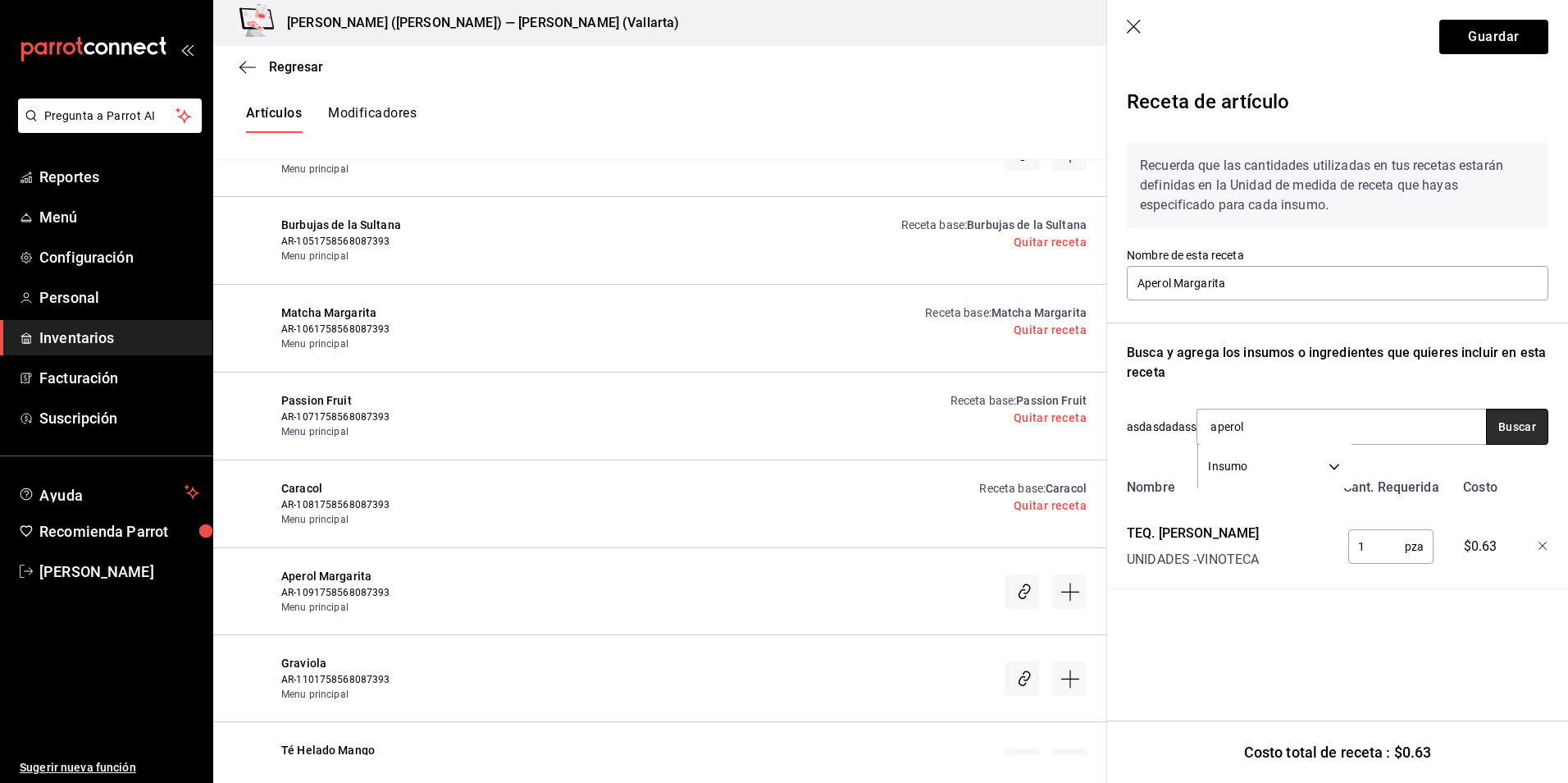
click at [1538, 430] on button "Buscar" at bounding box center [1516, 427] width 62 height 36
click at [1256, 480] on div "LIC. APEROL" at bounding box center [1269, 474] width 120 height 20
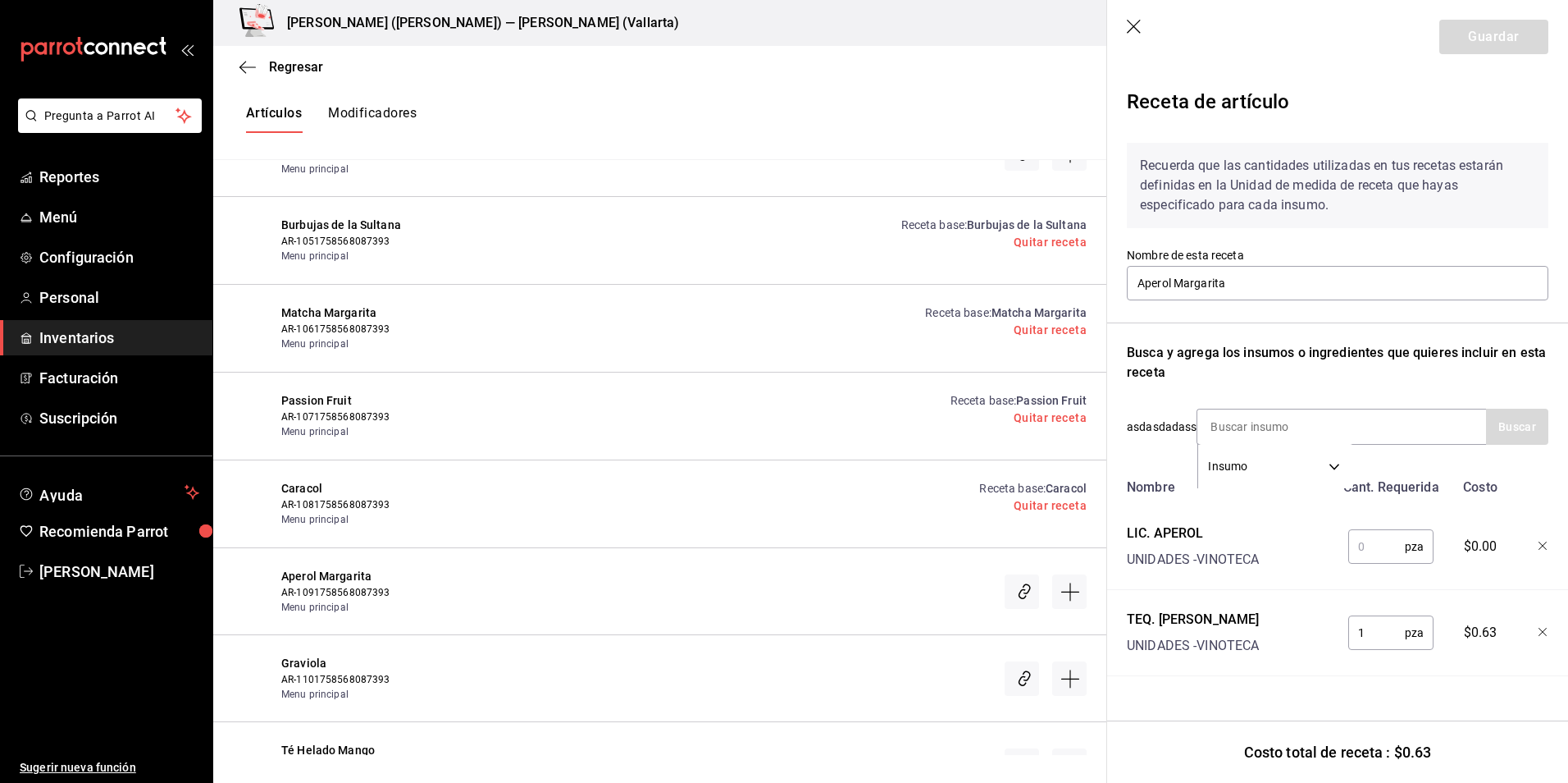
click at [1387, 548] on input "text" at bounding box center [1377, 546] width 57 height 33
type input "0.66"
click at [1302, 339] on div "Recuerda que las cantidades utilizadas en tus recetas estarán definidas en la U…" at bounding box center [1337, 403] width 422 height 547
click at [1484, 28] on button "Guardar" at bounding box center [1494, 37] width 109 height 35
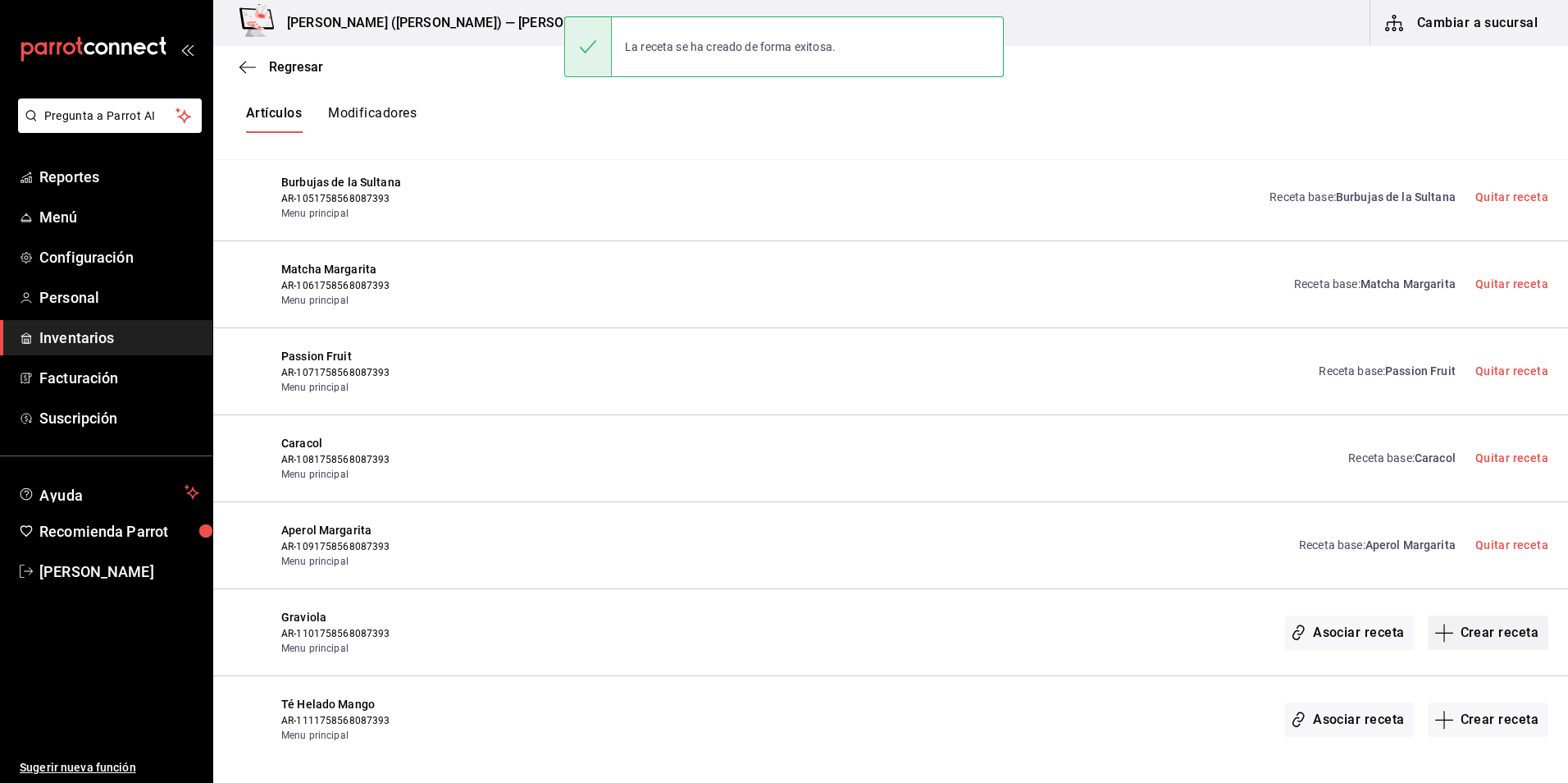
click at [1494, 636] on button "Crear receta" at bounding box center [1489, 632] width 121 height 35
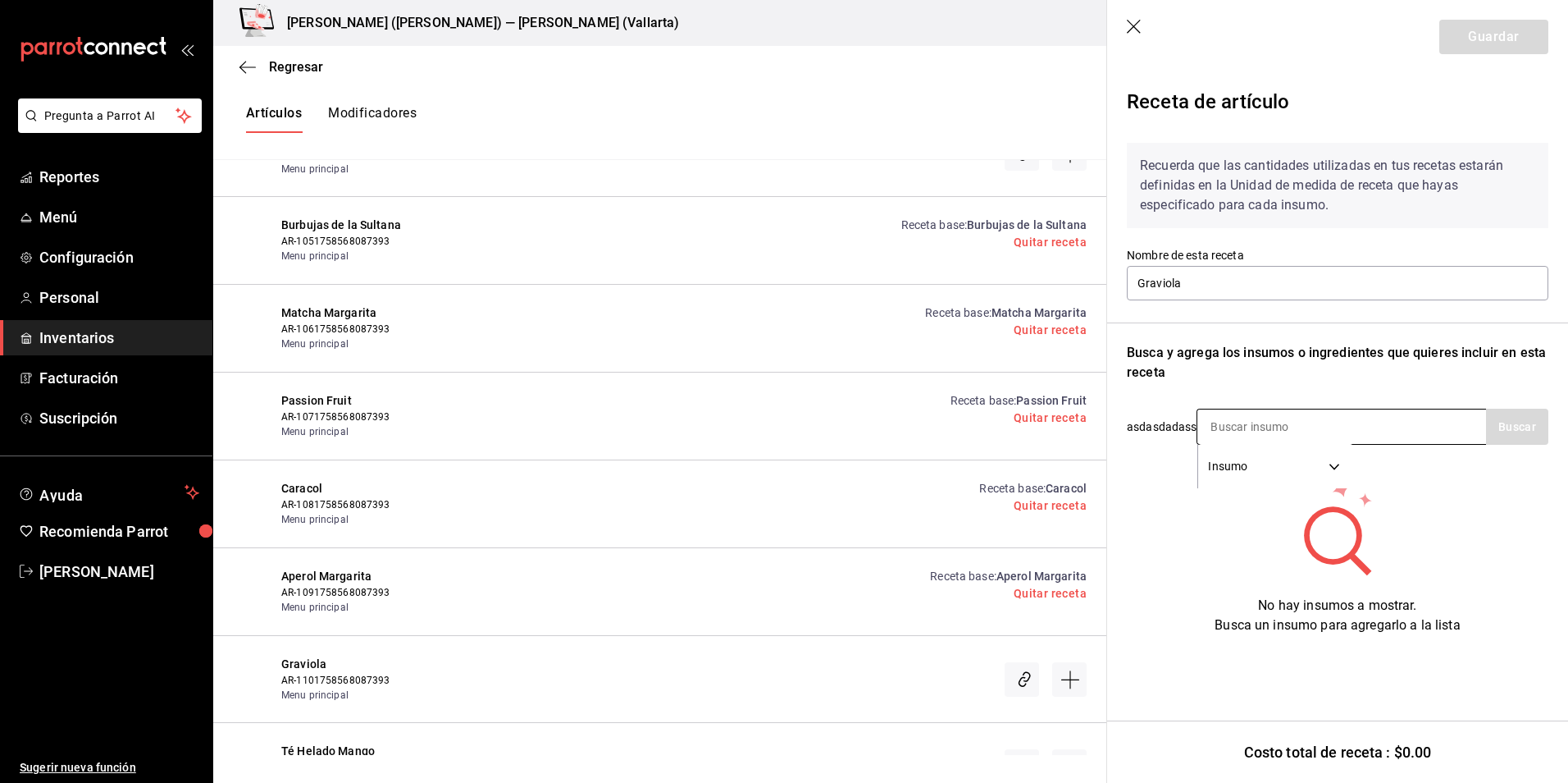
click at [1248, 427] on input at bounding box center [1278, 427] width 164 height 35
type input "uni"
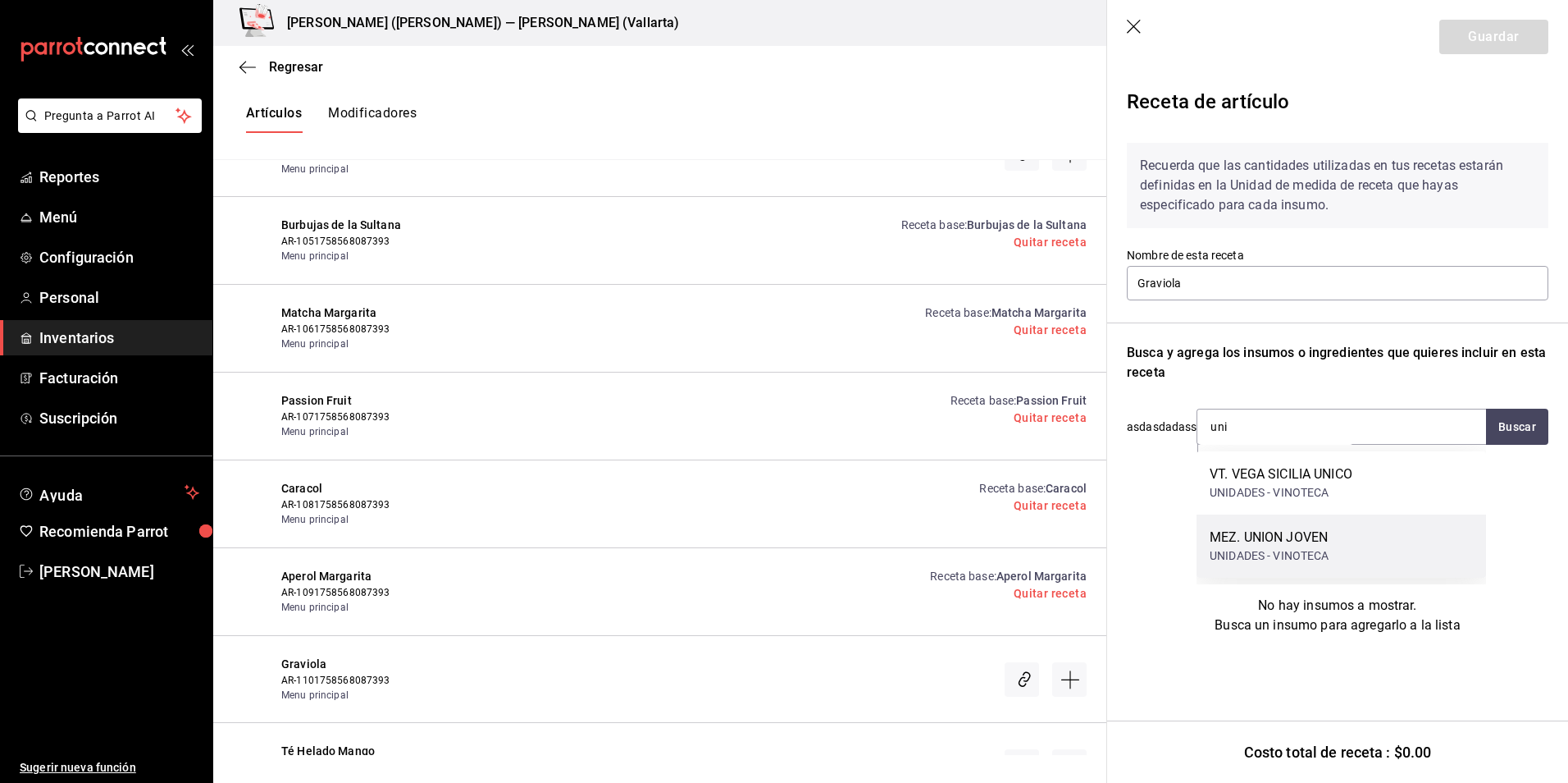
click at [1327, 558] on div "UNIDADES - VINOTECA" at bounding box center [1269, 556] width 120 height 17
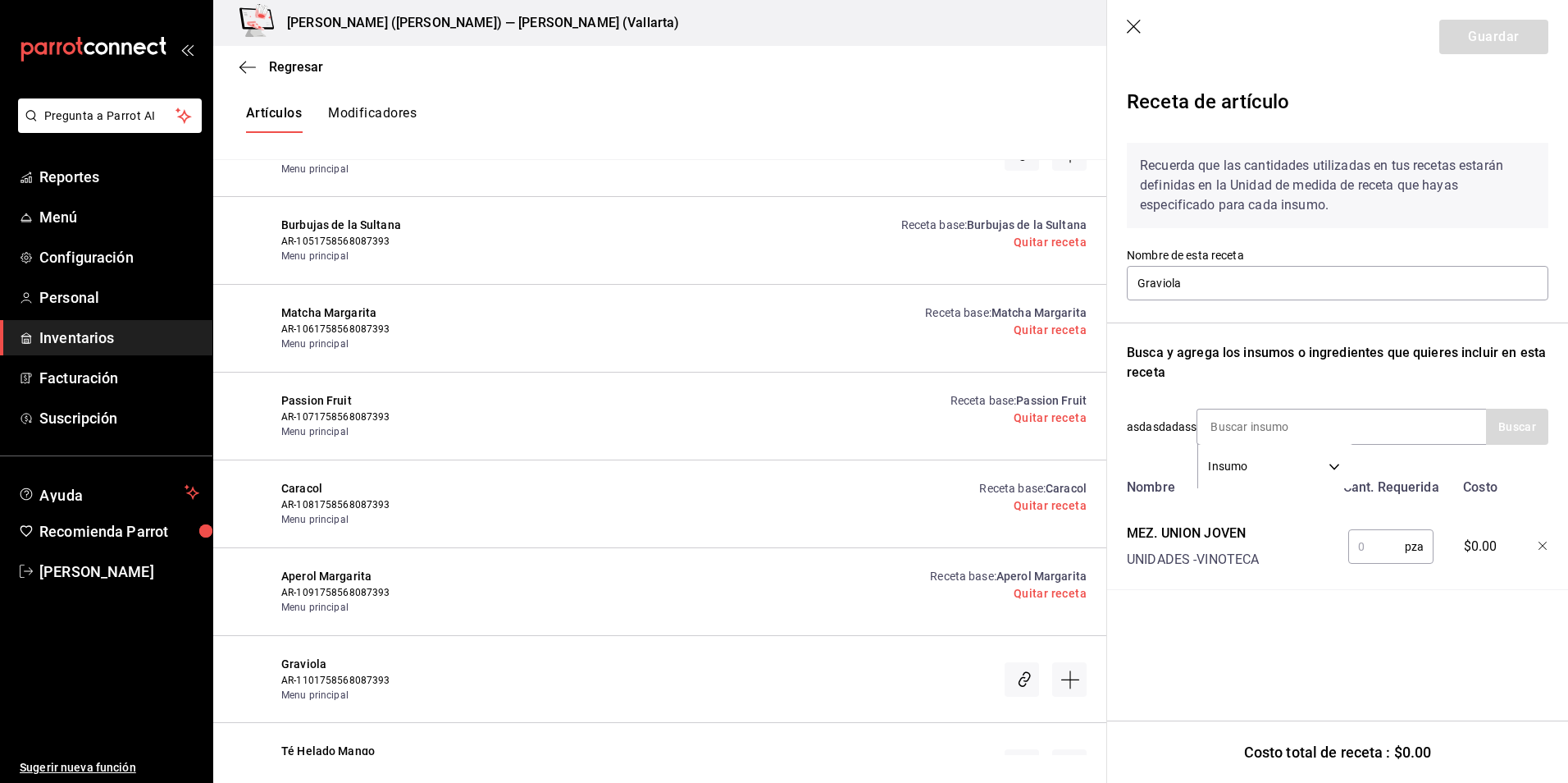
click at [1381, 540] on input "text" at bounding box center [1377, 546] width 57 height 33
type input "1"
click at [1506, 35] on button "Guardar" at bounding box center [1494, 37] width 109 height 35
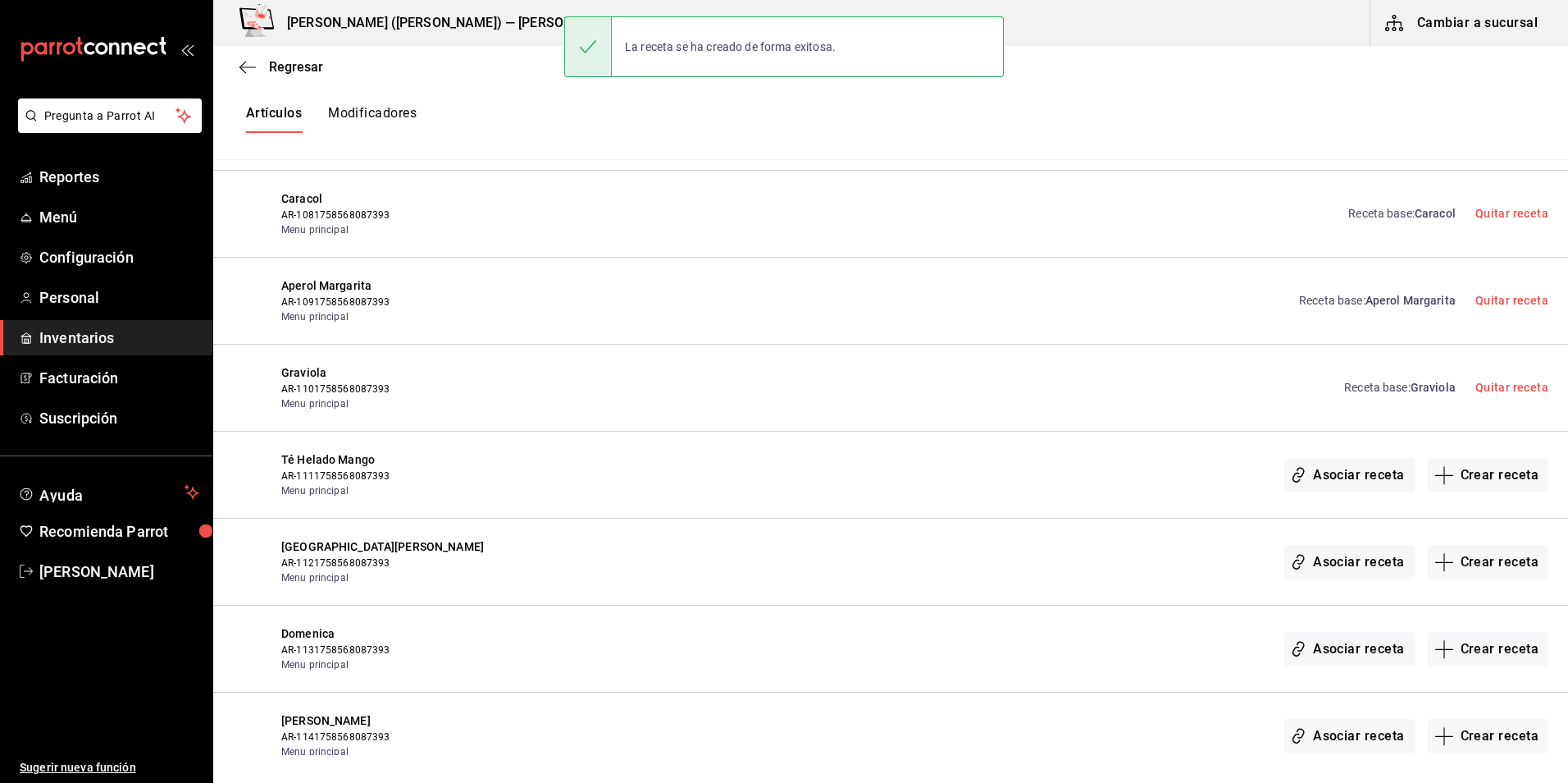
scroll to position [2051, 0]
click at [1483, 476] on button "Crear receta" at bounding box center [1489, 473] width 121 height 35
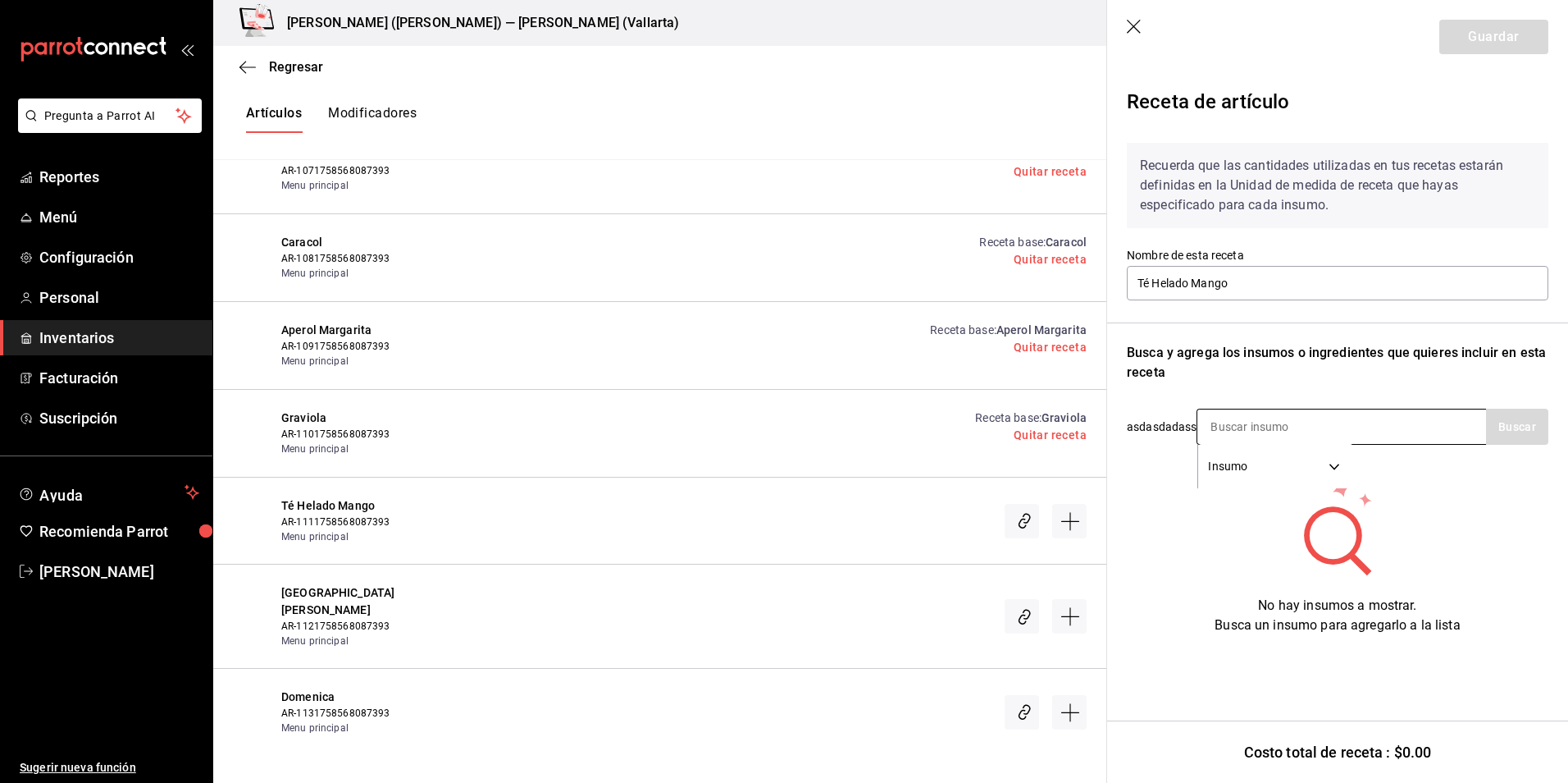
click at [1269, 423] on input at bounding box center [1278, 427] width 164 height 35
type input "grana"
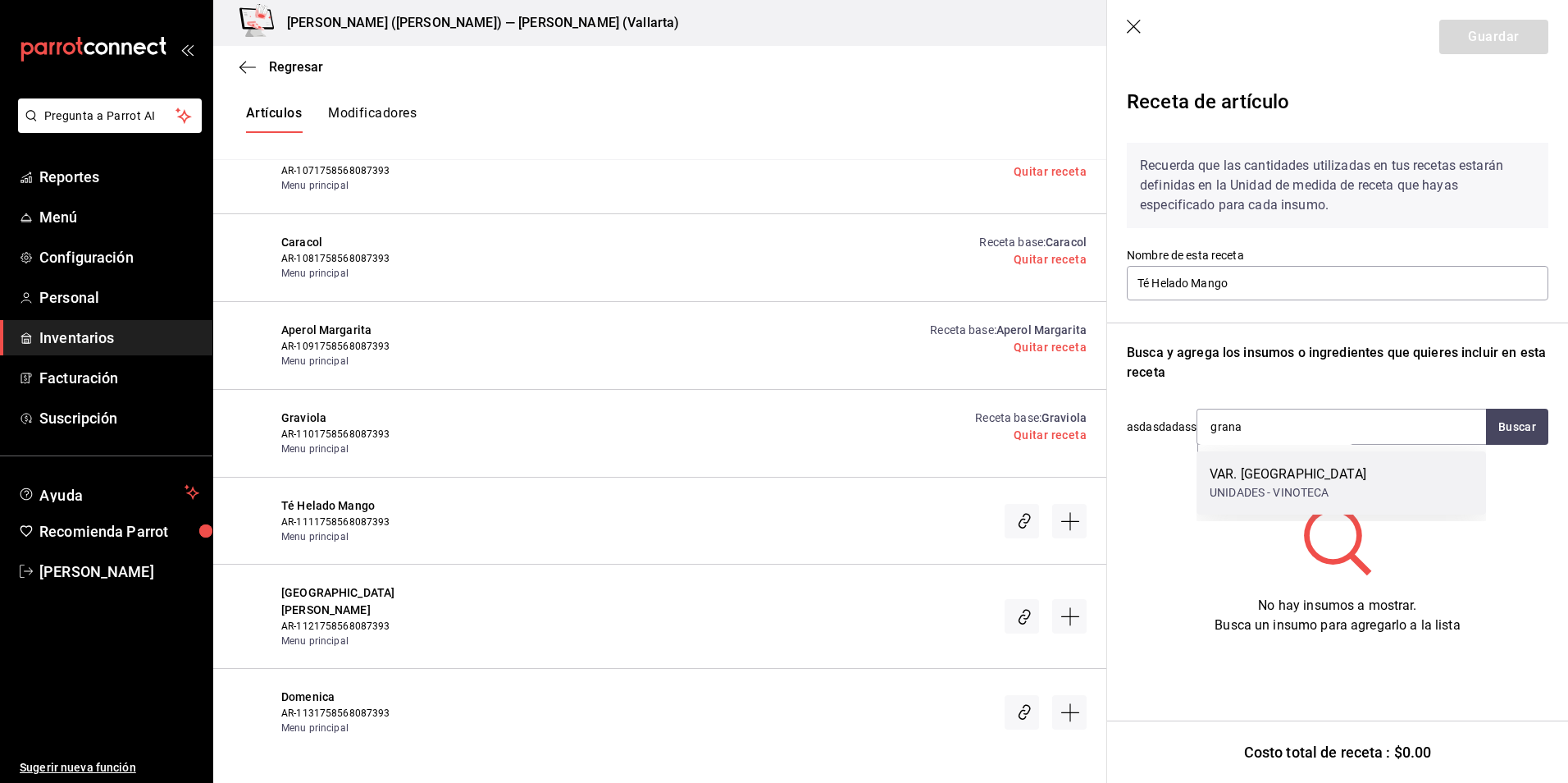
click at [1247, 486] on div "UNIDADES - VINOTECA" at bounding box center [1288, 492] width 157 height 17
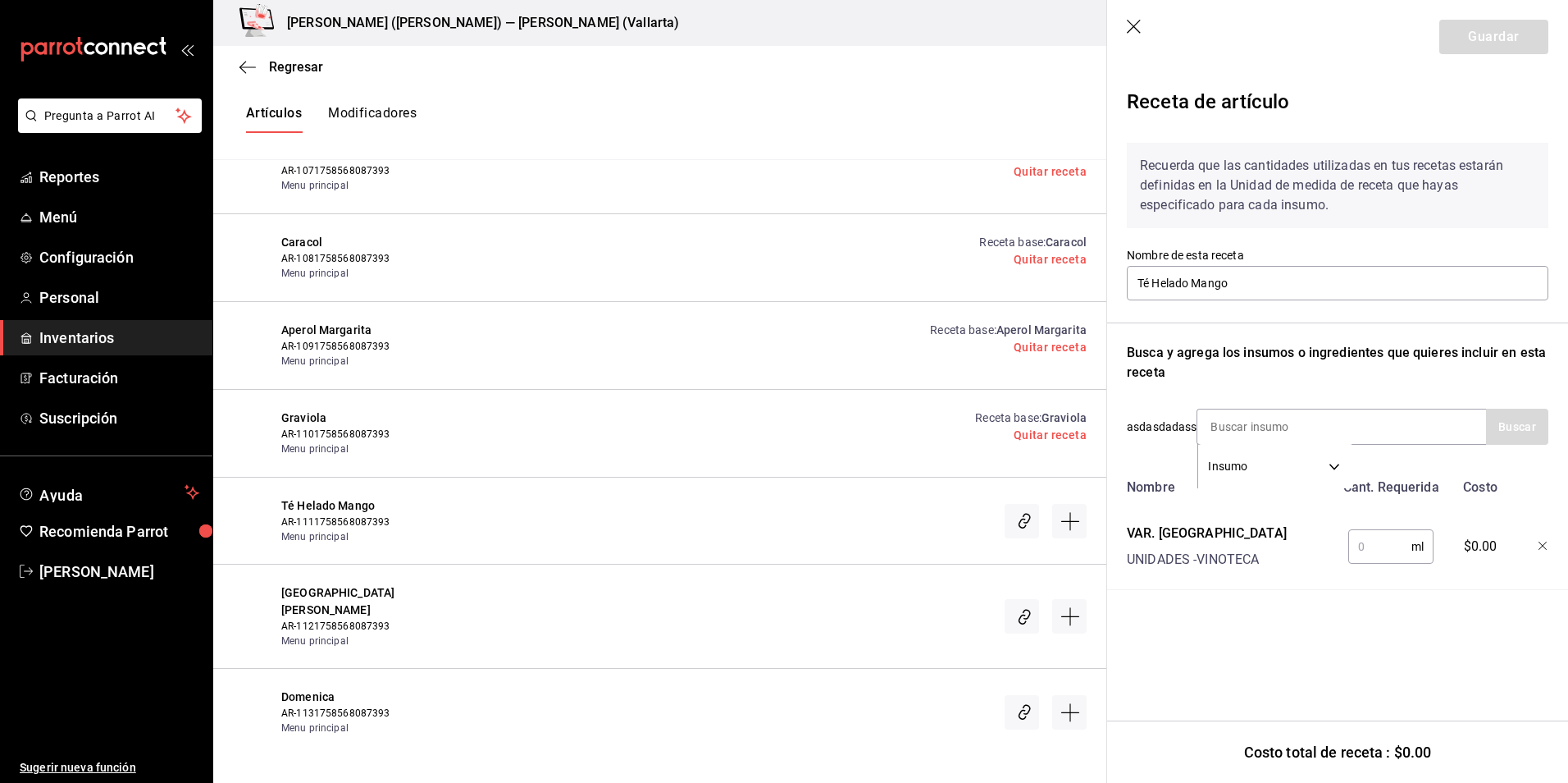
click at [1385, 553] on input "text" at bounding box center [1381, 546] width 63 height 33
type input "100"
click at [1281, 428] on input at bounding box center [1278, 427] width 164 height 35
type input "jug"
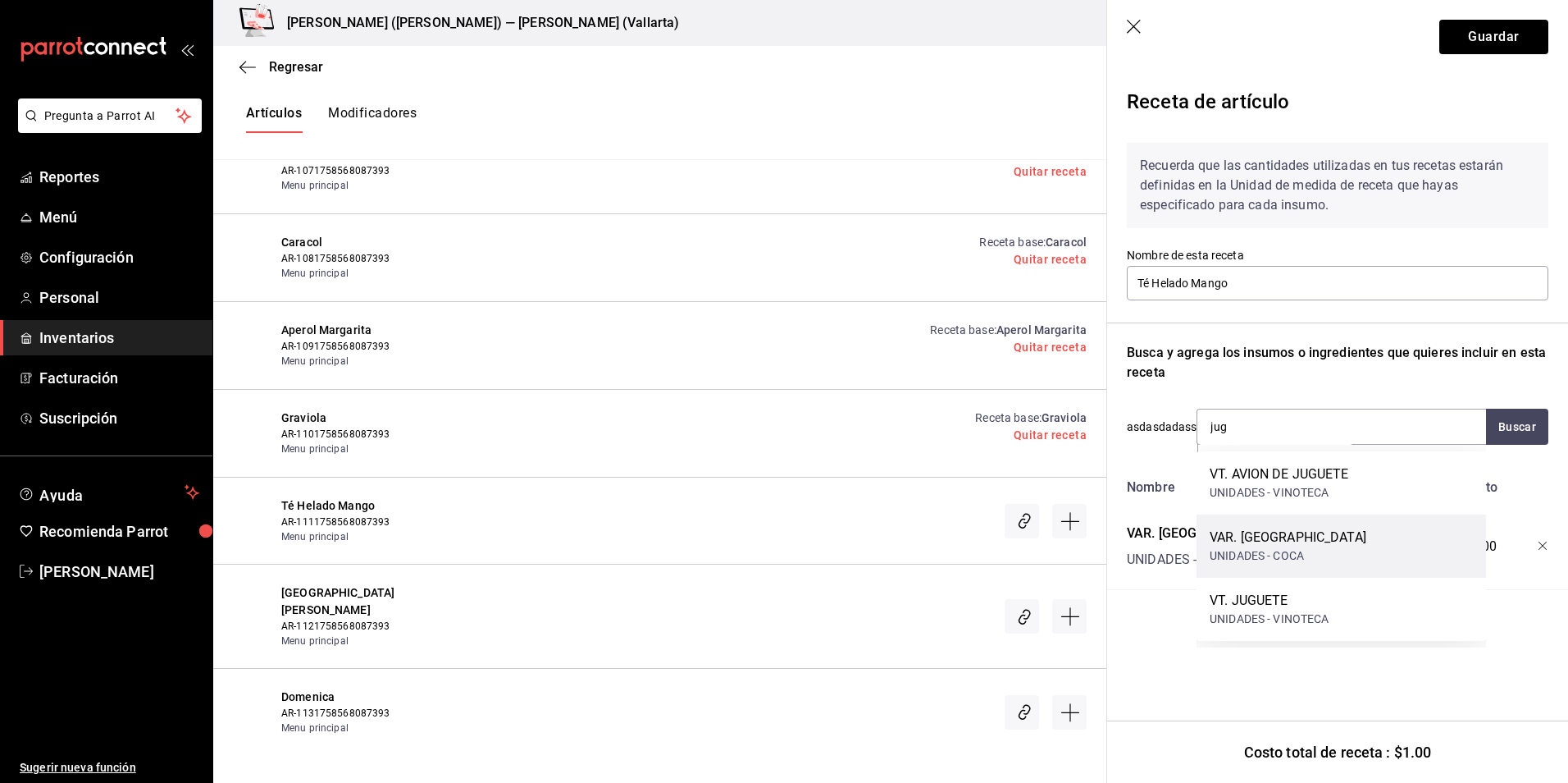
click at [1284, 539] on div "VAR. JUGOS" at bounding box center [1288, 538] width 157 height 20
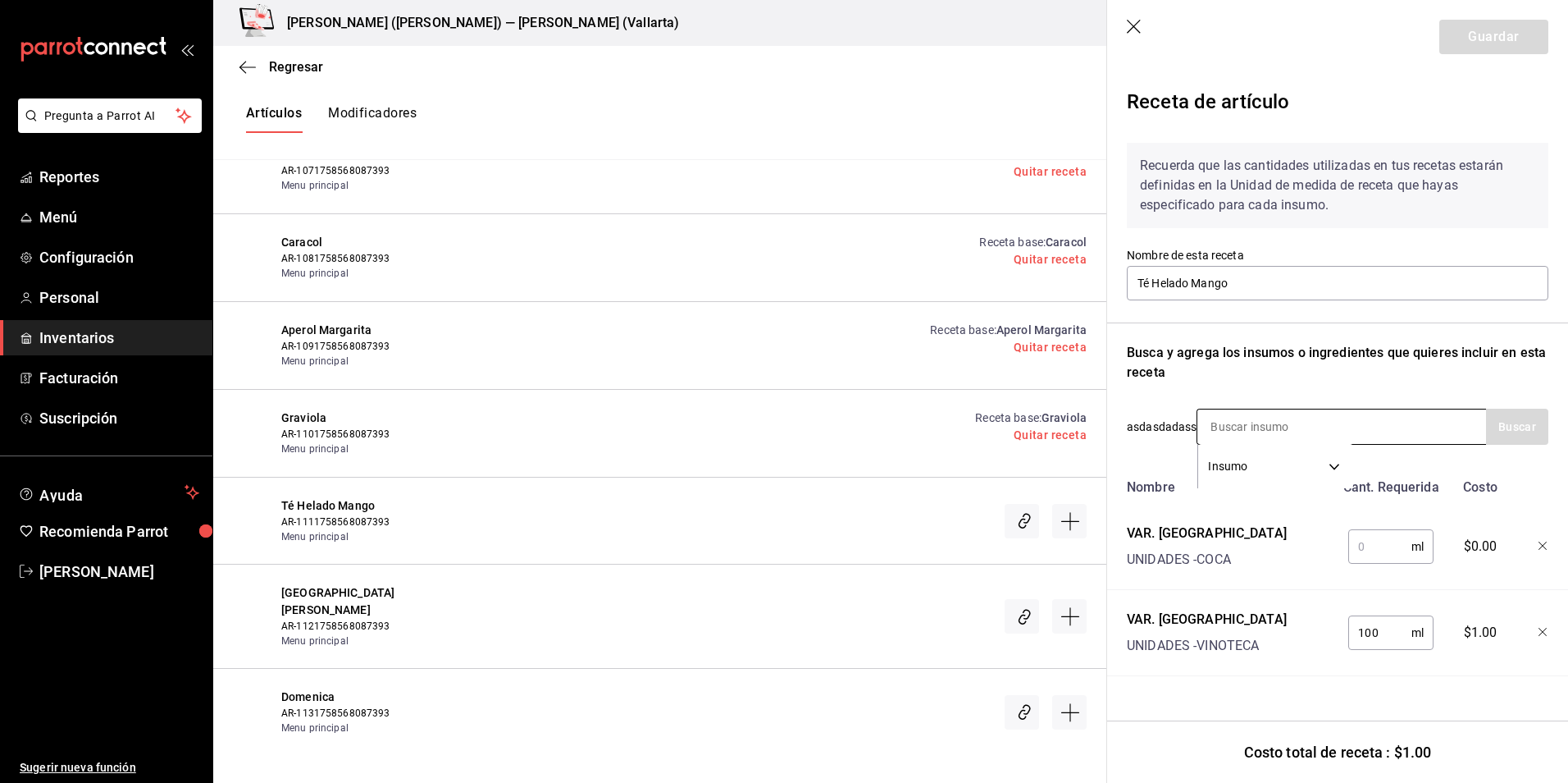
click at [1268, 421] on input at bounding box center [1278, 427] width 164 height 35
click at [1385, 547] on input "text" at bounding box center [1381, 546] width 63 height 33
click at [1384, 541] on input "text" at bounding box center [1381, 546] width 63 height 33
click at [1379, 543] on input "text" at bounding box center [1381, 546] width 63 height 33
type input "300"
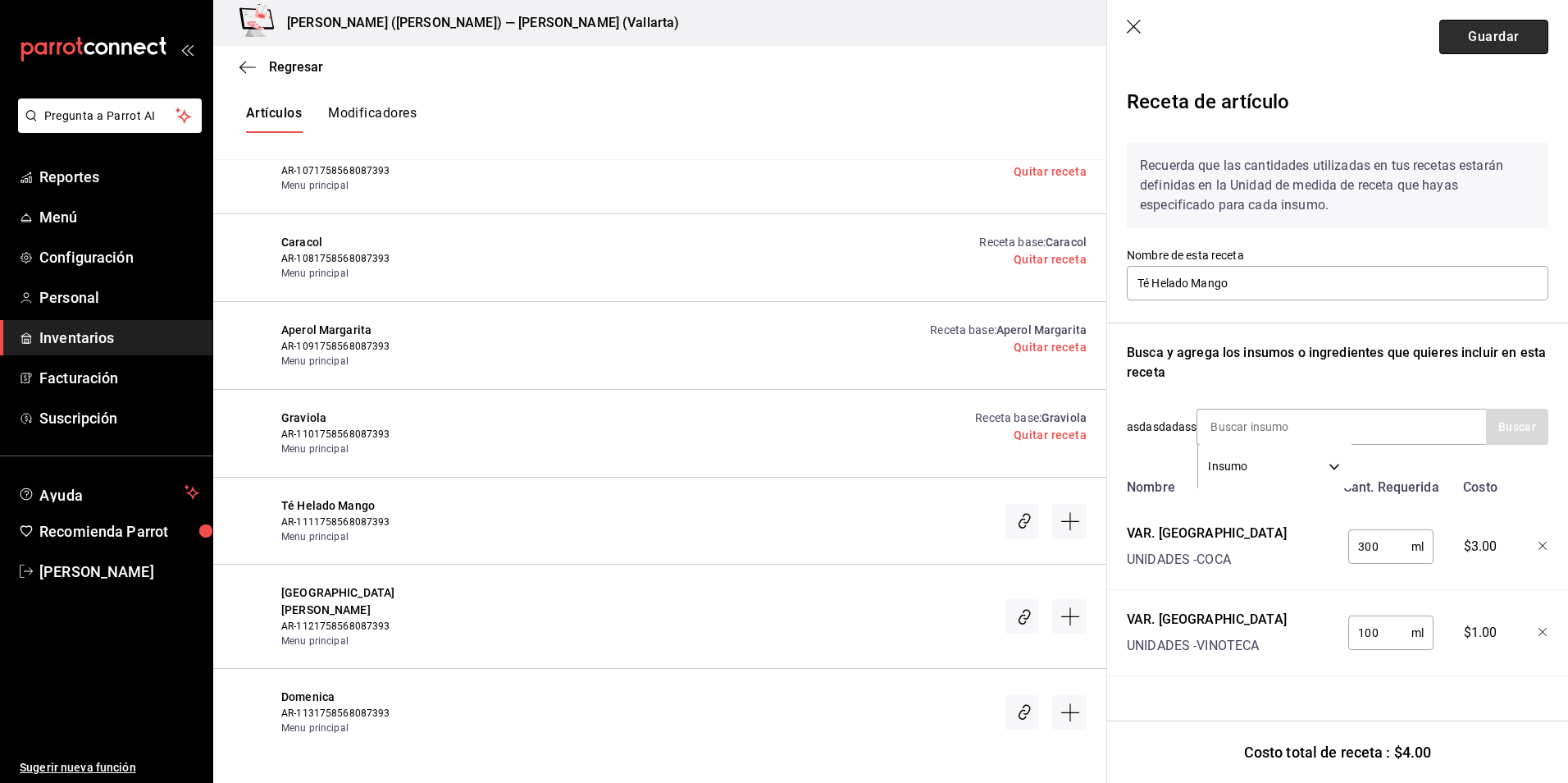
click at [1483, 26] on button "Guardar" at bounding box center [1494, 37] width 109 height 35
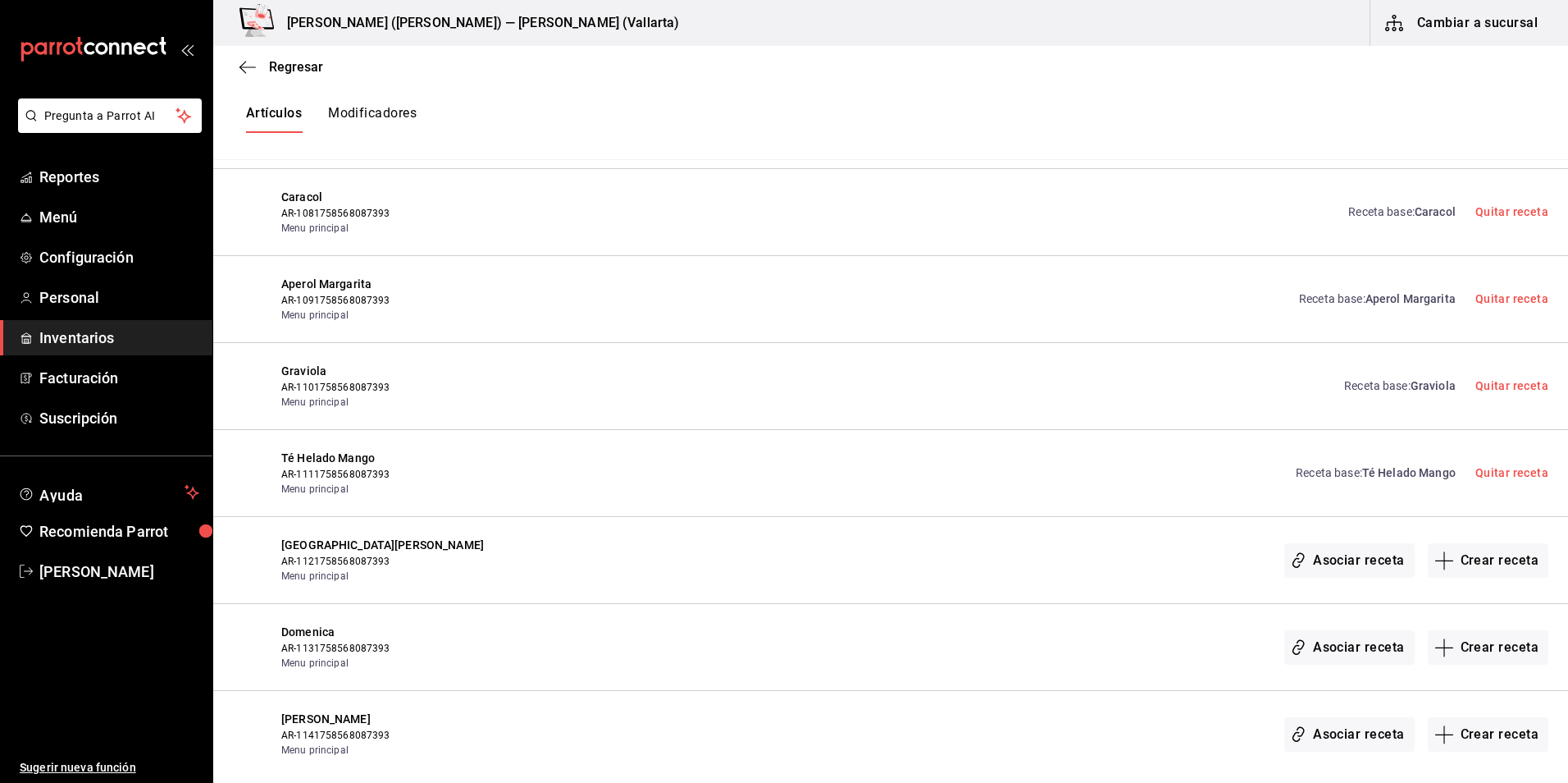
click at [1410, 467] on span "Té Helado Mango" at bounding box center [1409, 472] width 93 height 13
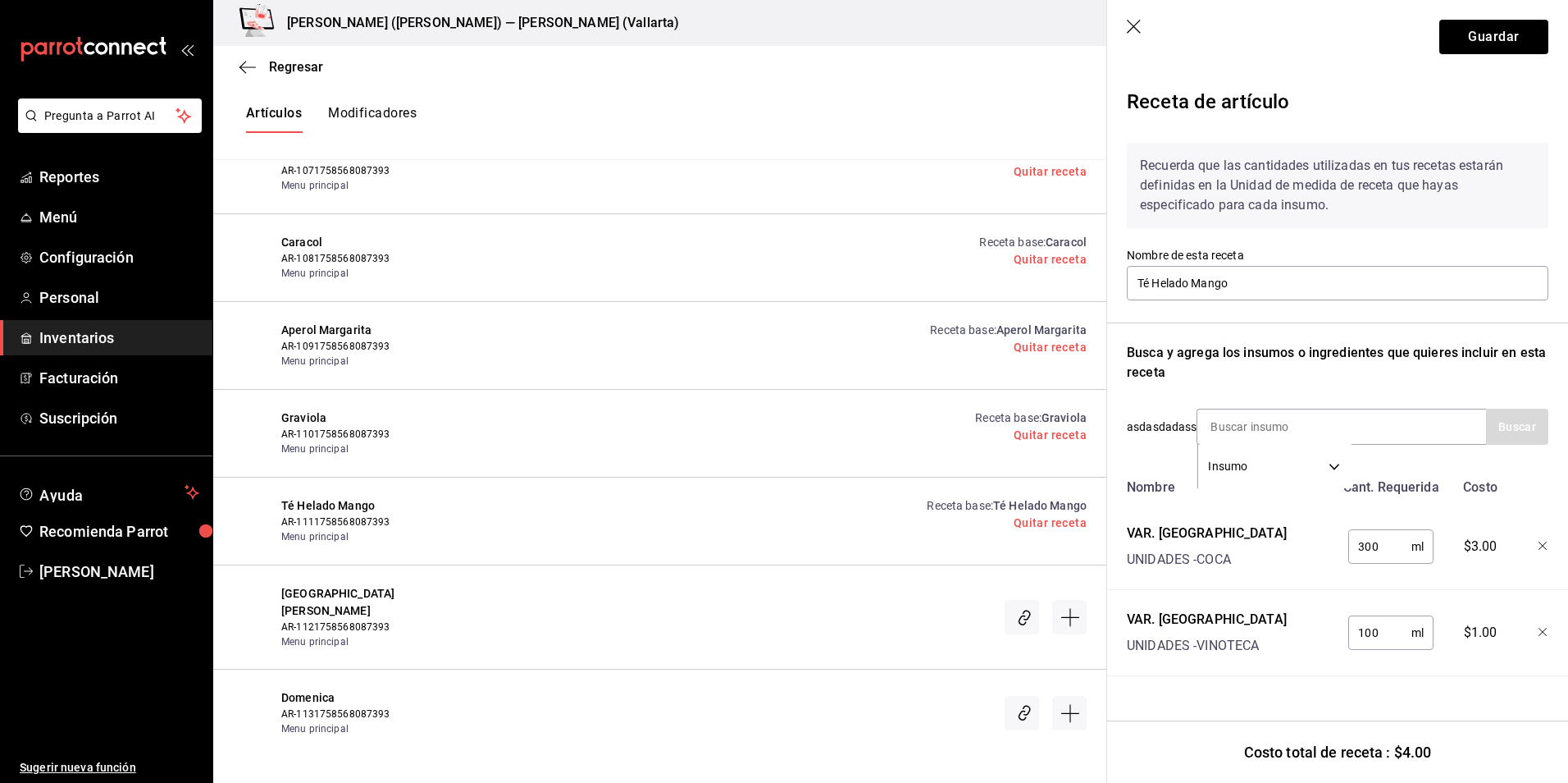
click at [1548, 543] on icon "button" at bounding box center [1543, 547] width 10 height 10
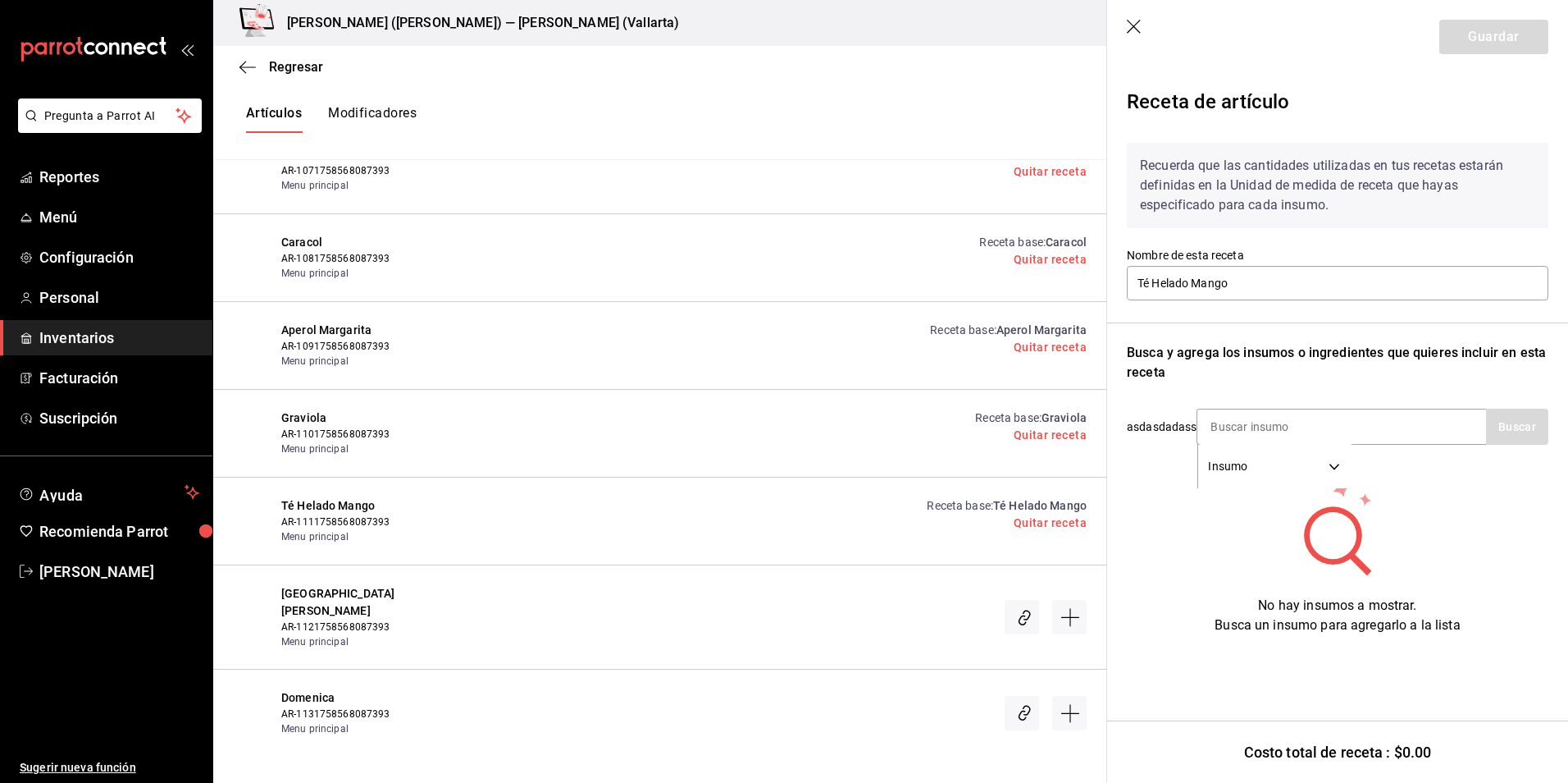
click at [1141, 22] on icon "button" at bounding box center [1135, 28] width 17 height 17
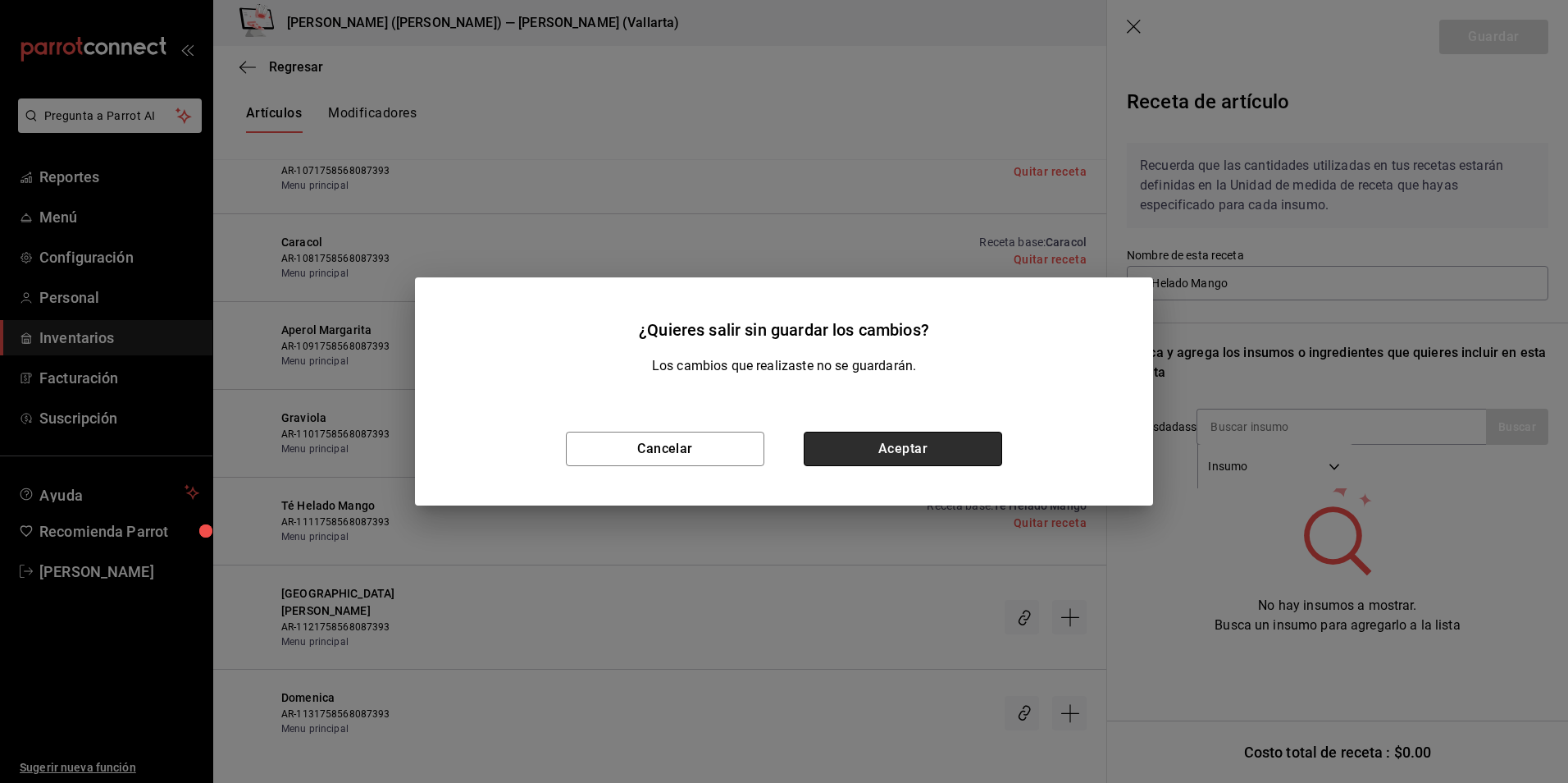
click at [946, 457] on button "Aceptar" at bounding box center [903, 449] width 198 height 35
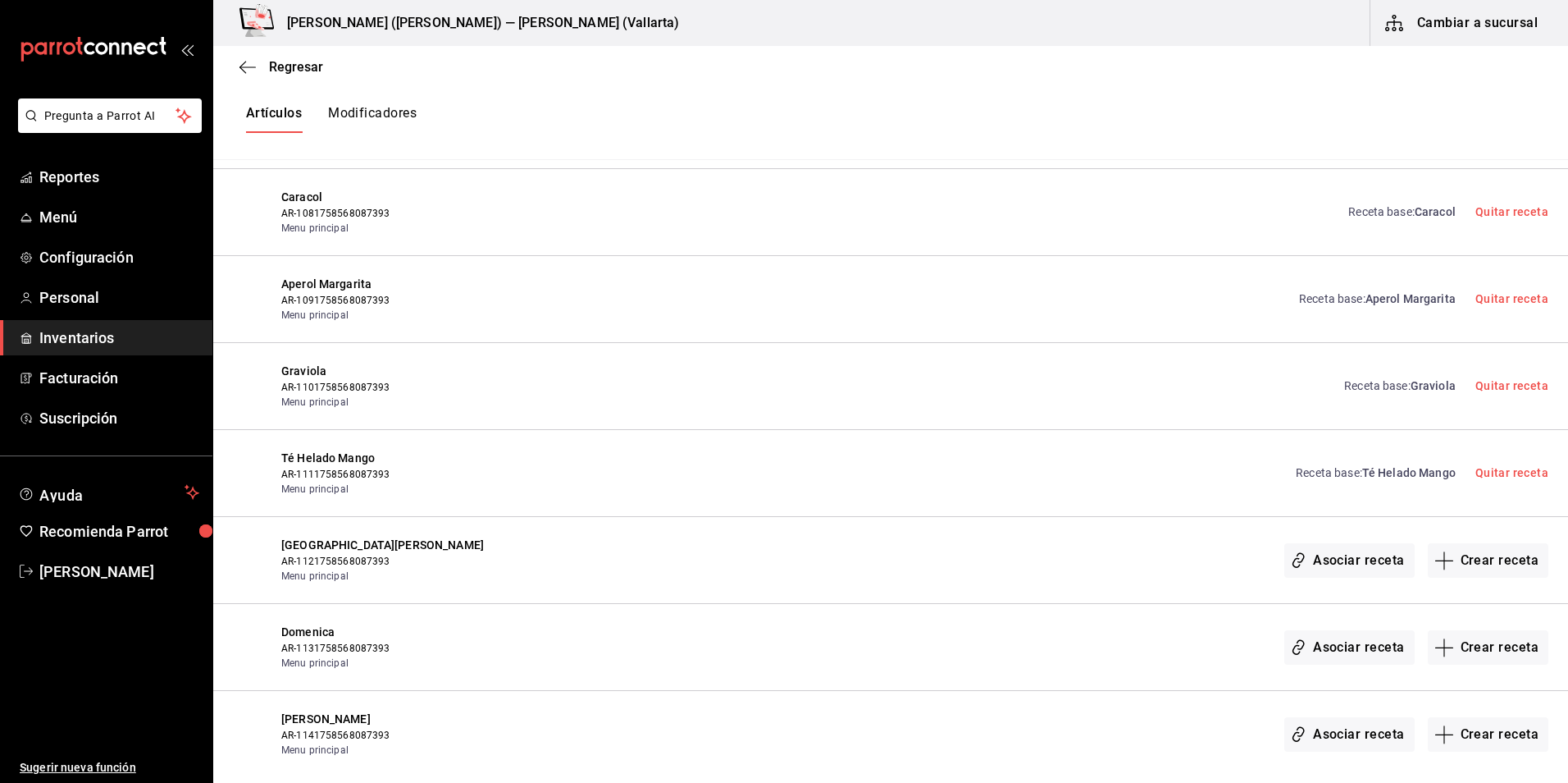
click at [1341, 469] on link "Receta base : Té Helado Mango" at bounding box center [1376, 472] width 160 height 17
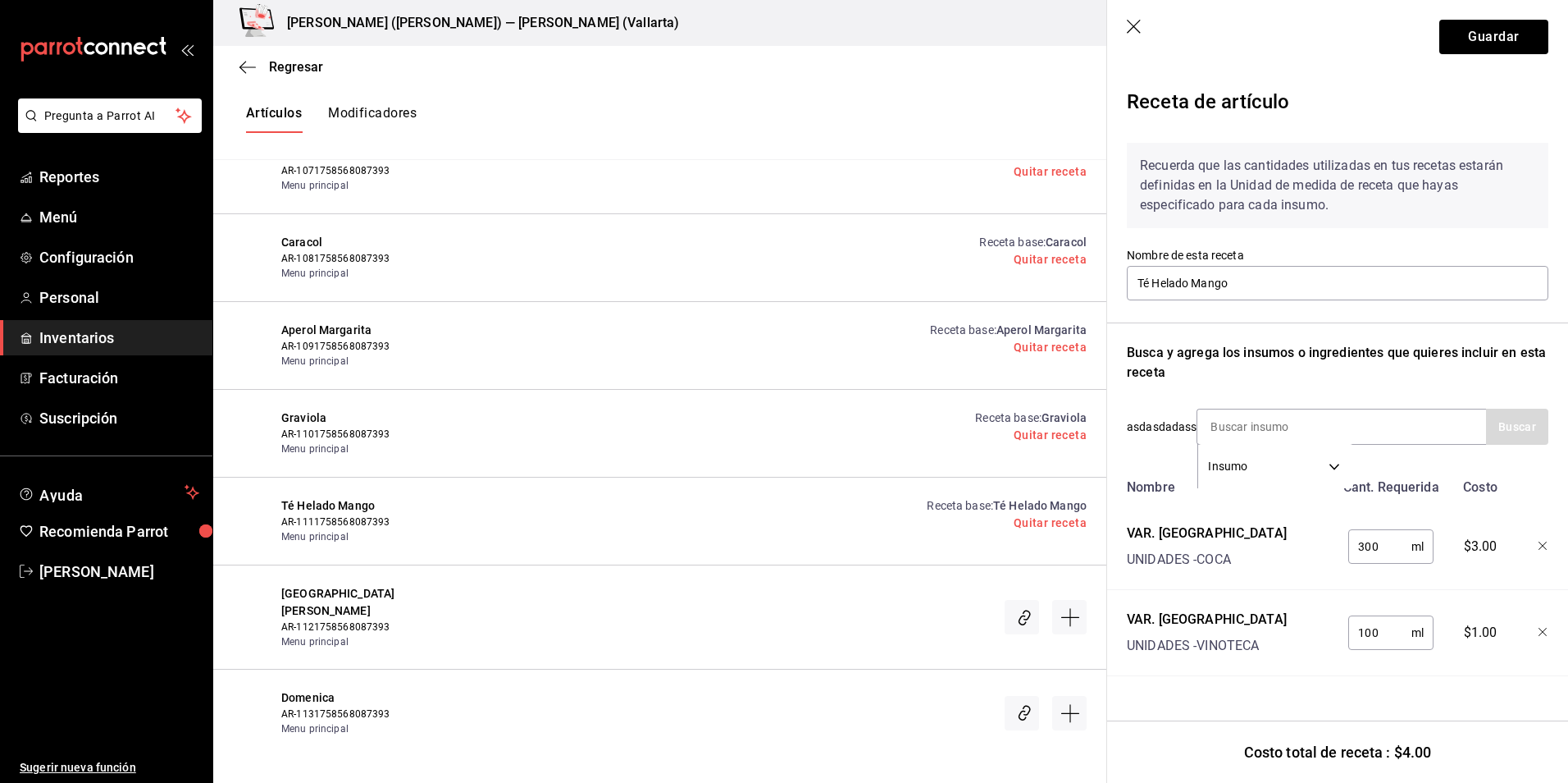
click at [1538, 544] on div at bounding box center [1531, 543] width 36 height 53
click at [1543, 626] on div at bounding box center [1531, 629] width 36 height 53
click at [1541, 630] on icon "button" at bounding box center [1542, 632] width 8 height 8
click at [1545, 550] on icon "button" at bounding box center [1543, 547] width 10 height 10
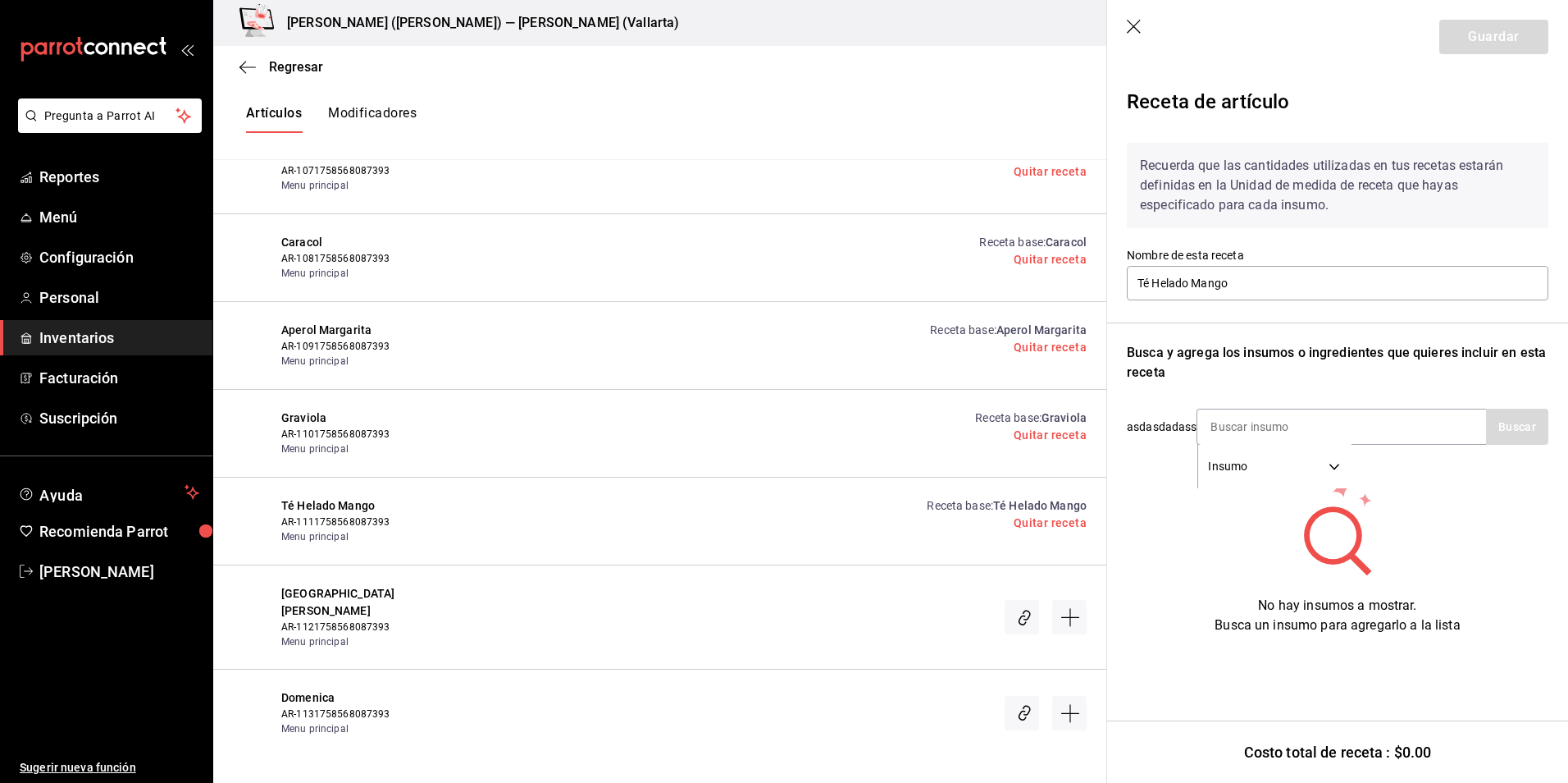
click at [1143, 30] on icon "button" at bounding box center [1135, 28] width 17 height 17
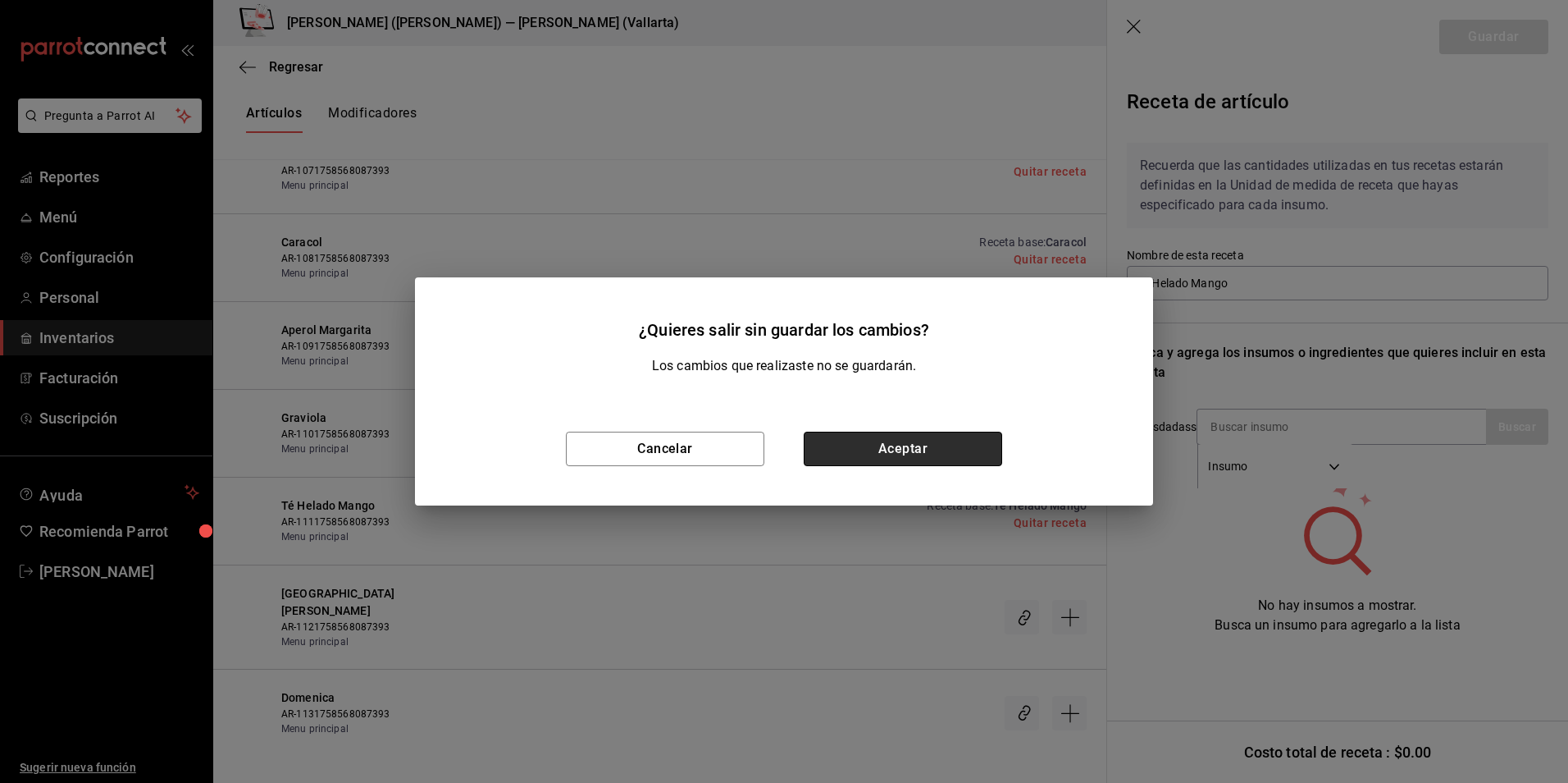
click at [878, 453] on button "Aceptar" at bounding box center [903, 449] width 198 height 35
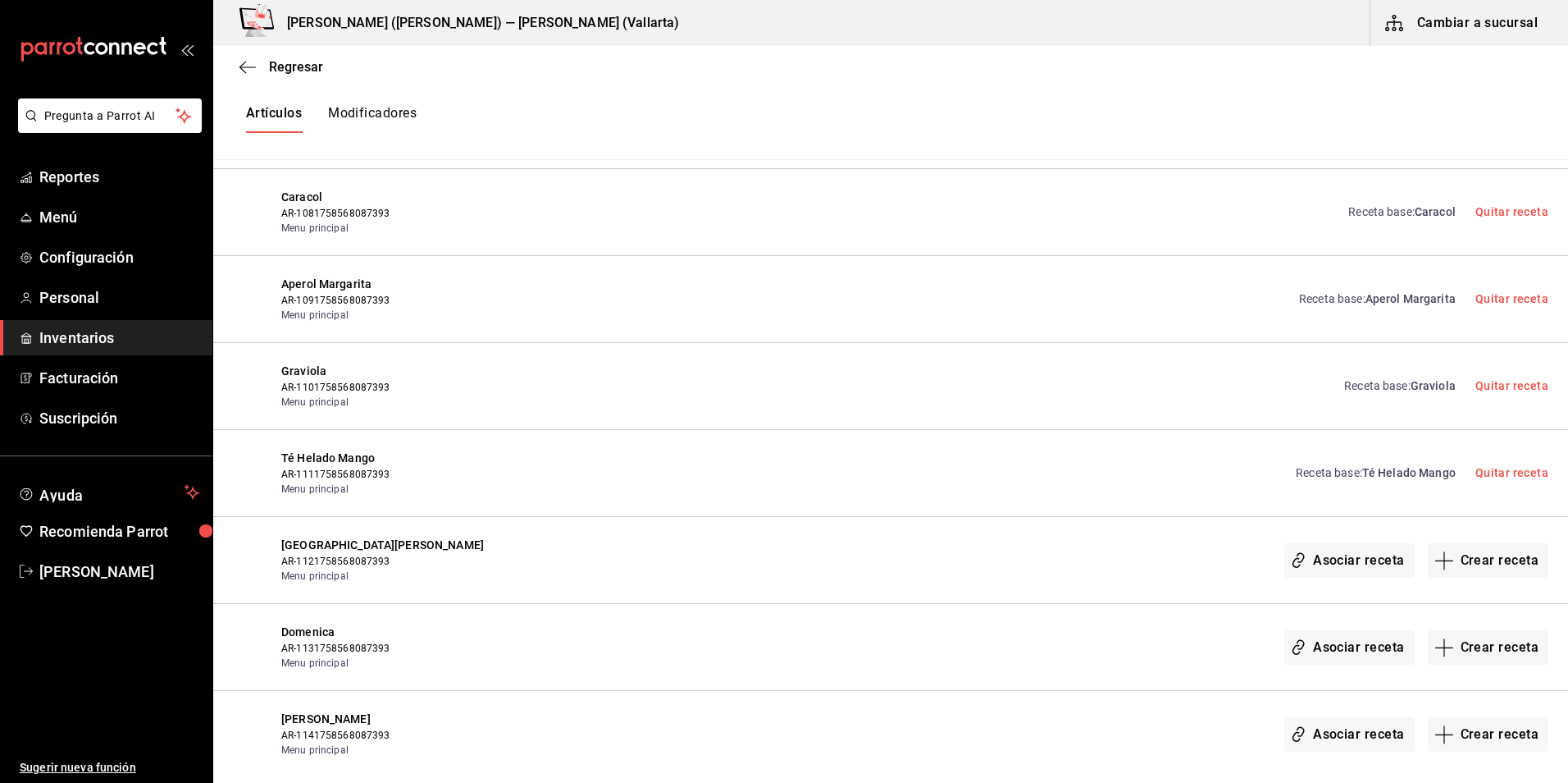
click at [1349, 476] on link "Receta base : Té Helado Mango" at bounding box center [1376, 472] width 160 height 17
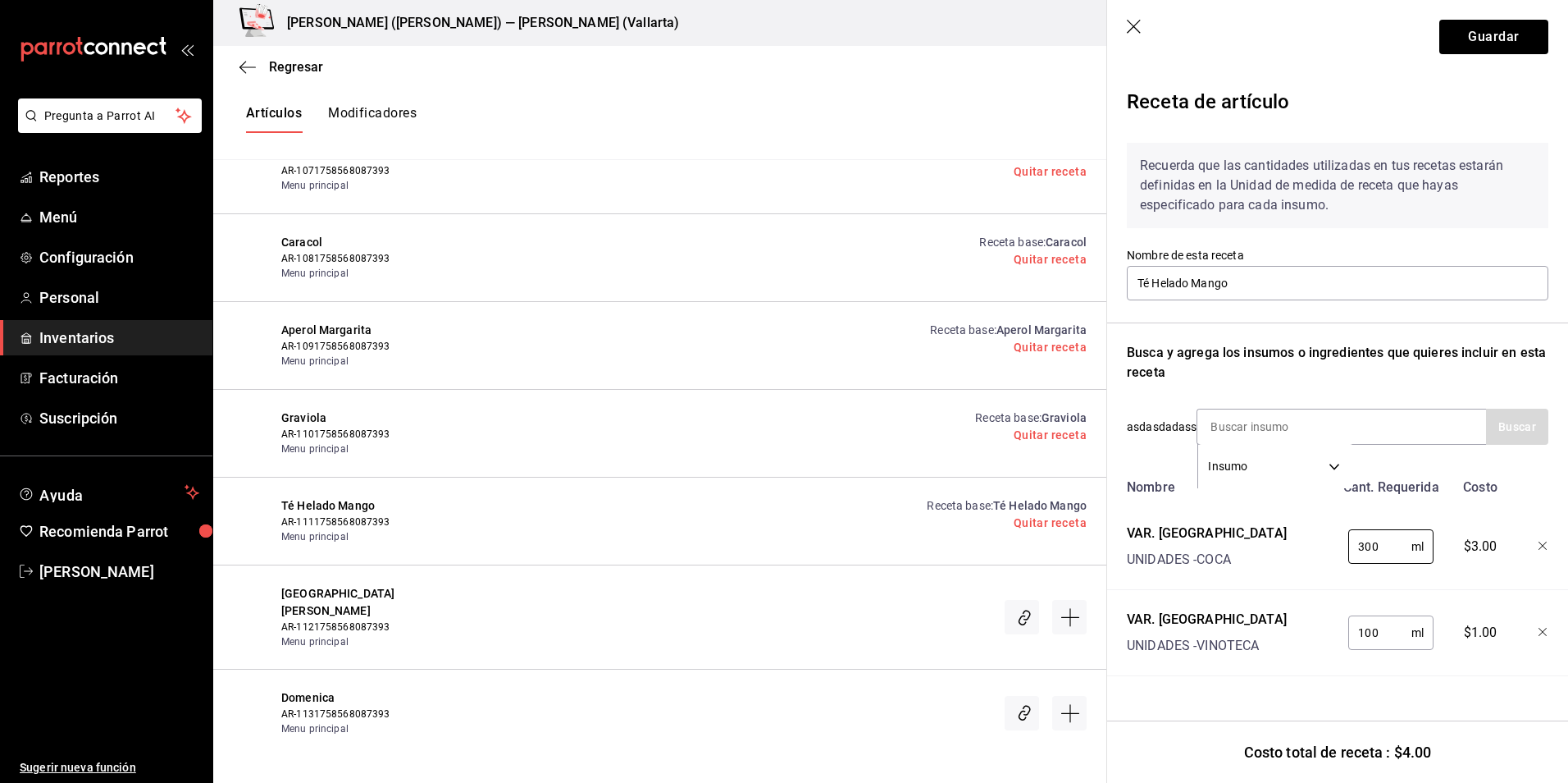
drag, startPoint x: 1386, startPoint y: 550, endPoint x: 1306, endPoint y: 535, distance: 81.4
click at [1306, 535] on div "VAR. JUGOS UNIDADES - COCA 300 ml ​ $3.00" at bounding box center [1335, 543] width 428 height 53
type input "0"
drag, startPoint x: 1400, startPoint y: 643, endPoint x: 1325, endPoint y: 628, distance: 76.5
click at [1325, 629] on div "VAR. GRANADINA UNIDADES - VINOTECA 100 ml ​ $1.00" at bounding box center [1335, 629] width 428 height 53
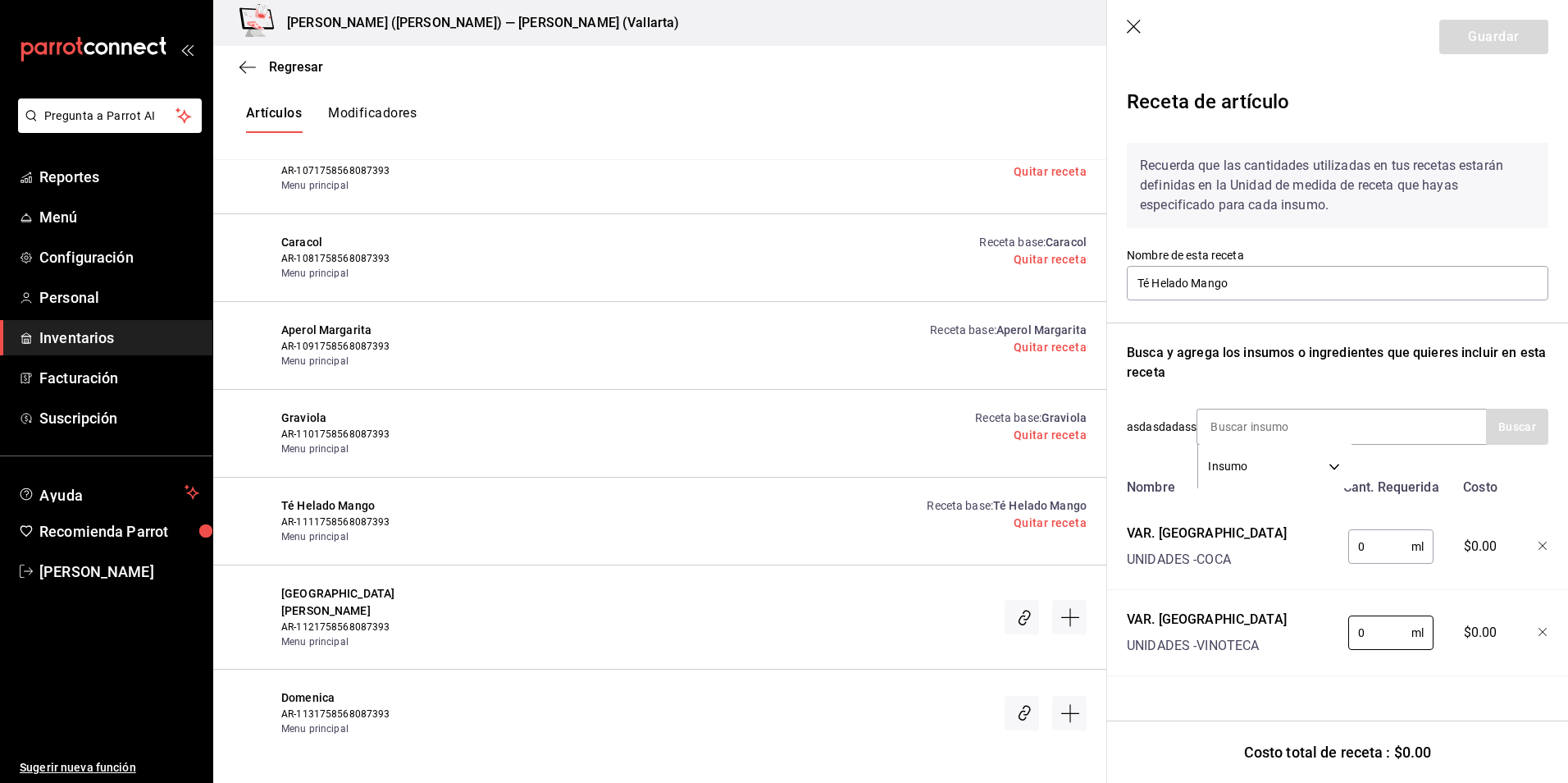
type input "0"
click at [1538, 548] on icon "button" at bounding box center [1543, 547] width 10 height 10
click at [1539, 548] on icon "button" at bounding box center [1543, 547] width 10 height 10
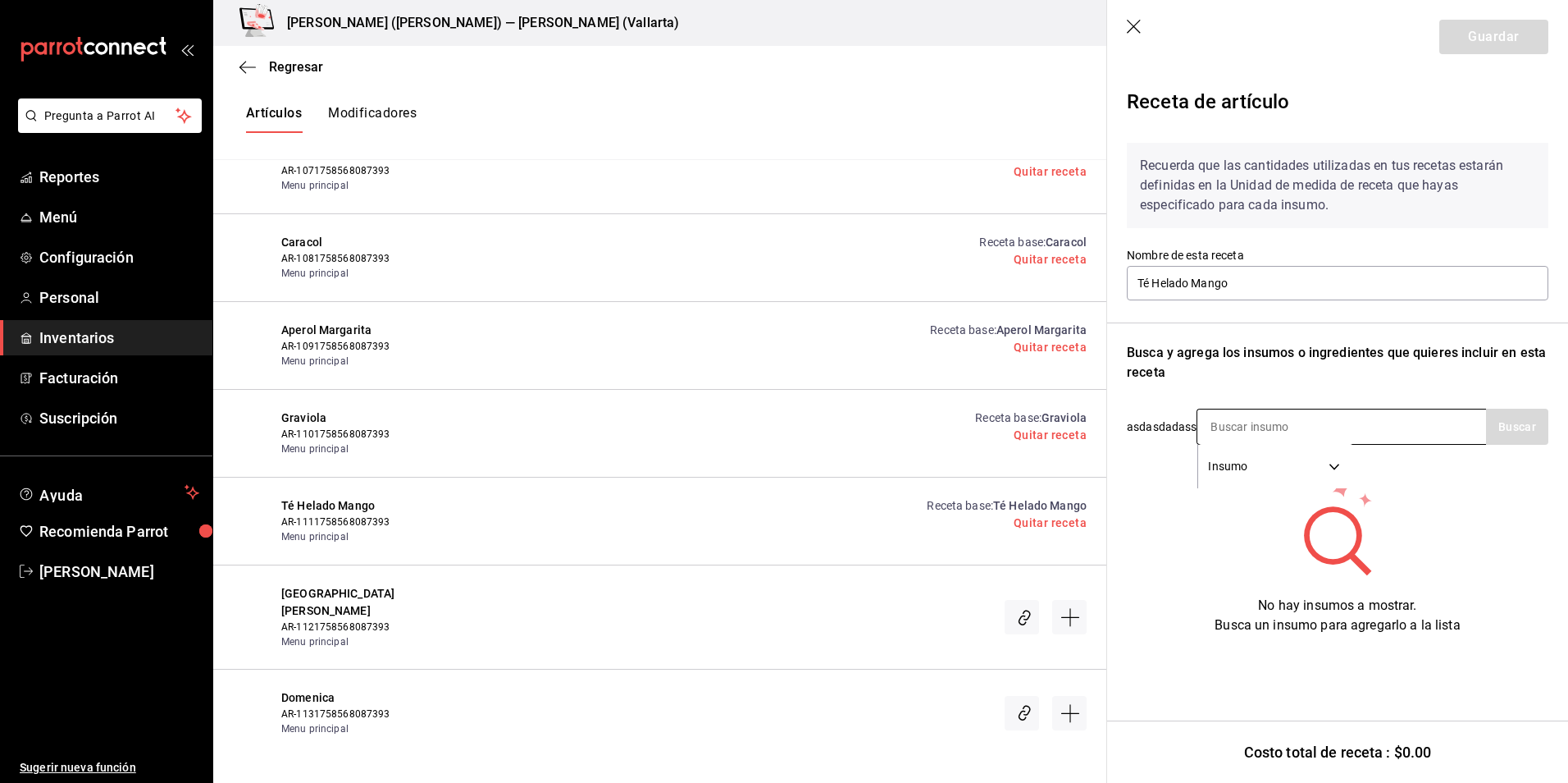
click at [1224, 426] on input at bounding box center [1278, 427] width 164 height 35
click at [1321, 469] on body "Pregunta a Parrot AI Reportes Menú Configuración Personal Inventarios Facturaci…" at bounding box center [784, 377] width 1568 height 755
click at [1422, 484] on div at bounding box center [784, 391] width 1568 height 783
click at [1296, 272] on input "Té Helado Mango" at bounding box center [1337, 283] width 422 height 35
click at [1524, 34] on header "Guardar" at bounding box center [1337, 37] width 461 height 73
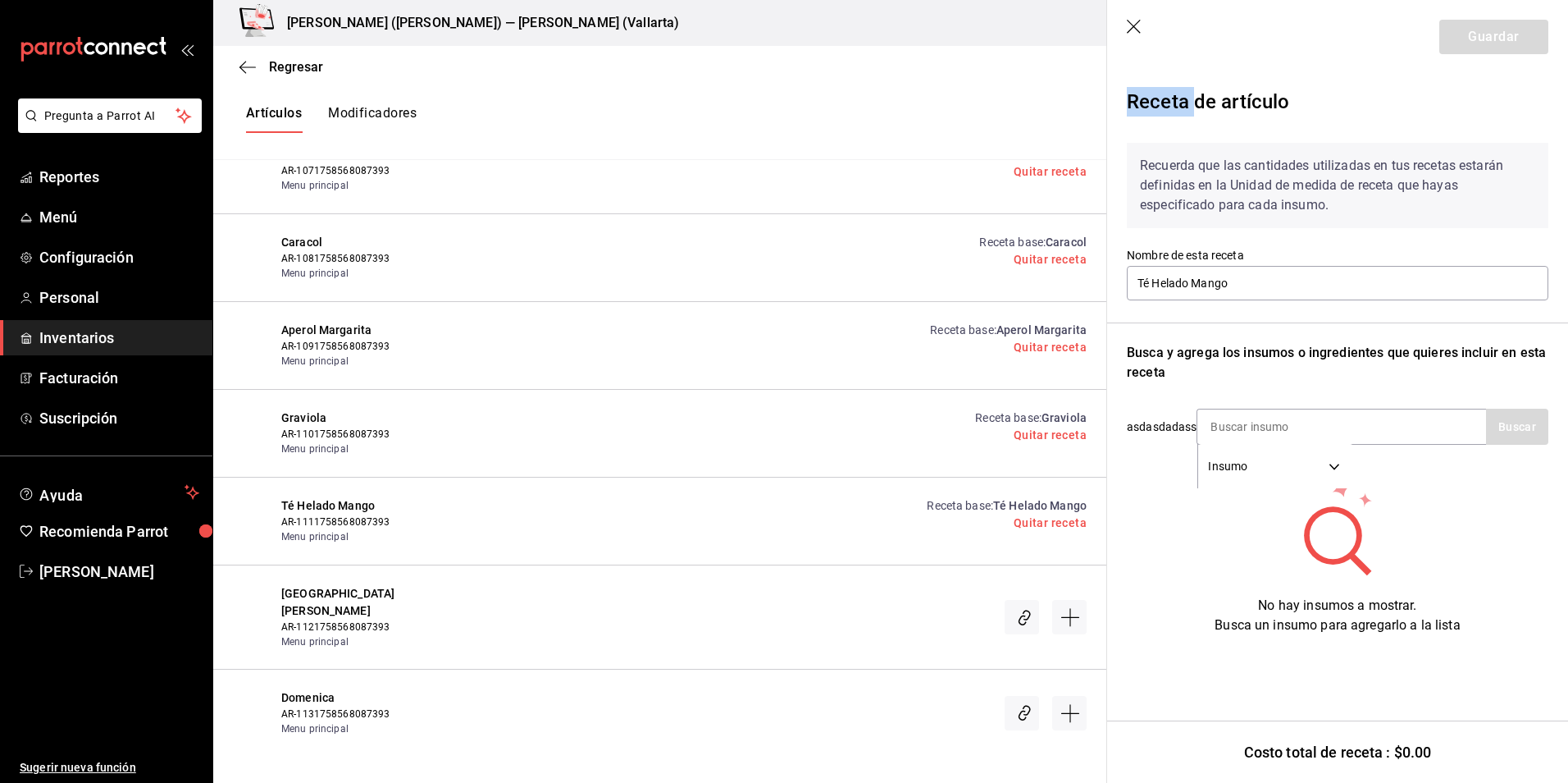
click at [1524, 34] on header "Guardar" at bounding box center [1337, 37] width 461 height 73
drag, startPoint x: 1524, startPoint y: 34, endPoint x: 1382, endPoint y: 171, distance: 197.3
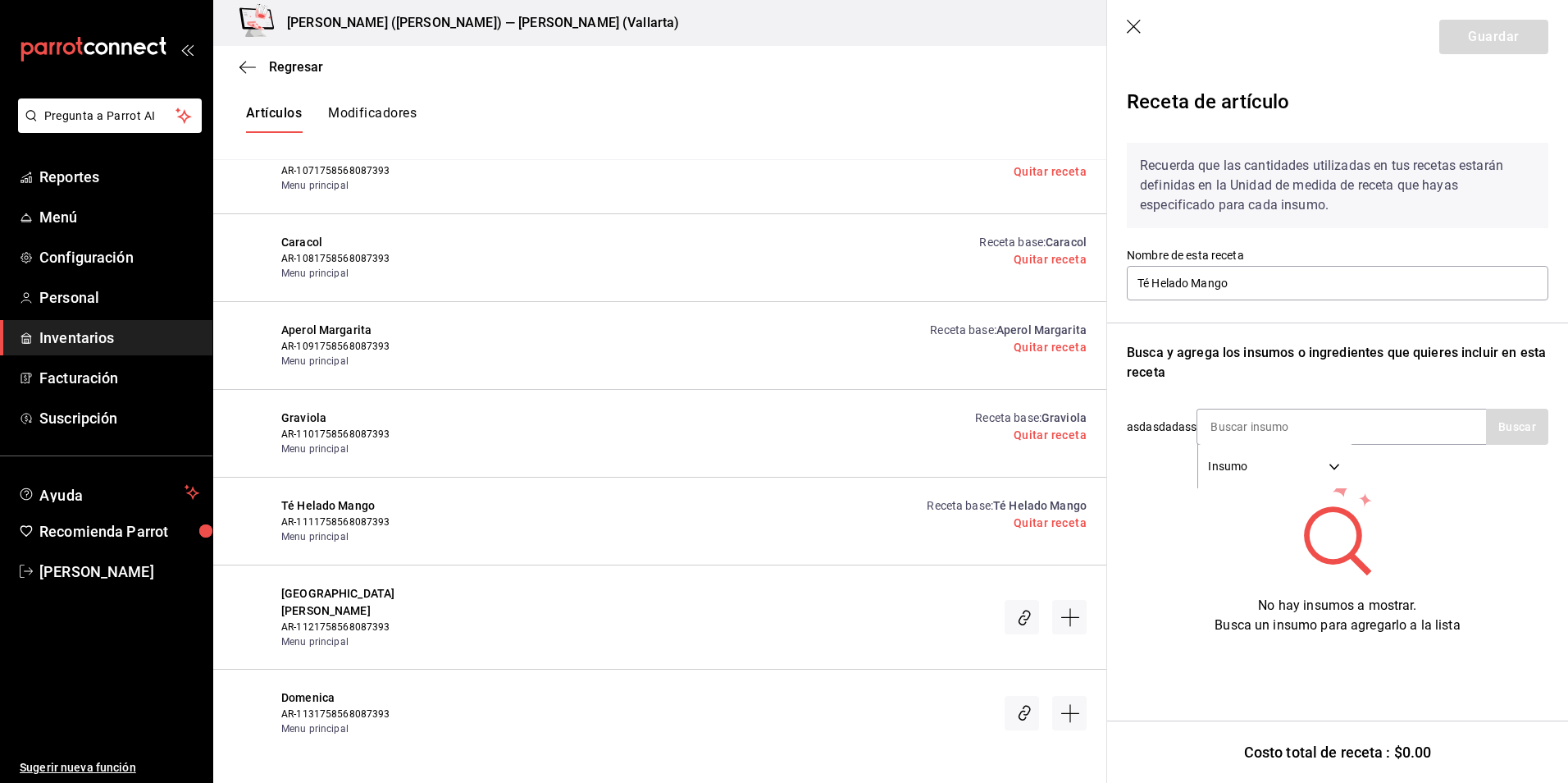
click at [1382, 171] on div "Recuerda que las cantidades utilizadas en tus recetas estarán definidas en la U…" at bounding box center [1337, 186] width 422 height 85
click at [1141, 22] on icon "button" at bounding box center [1135, 28] width 17 height 17
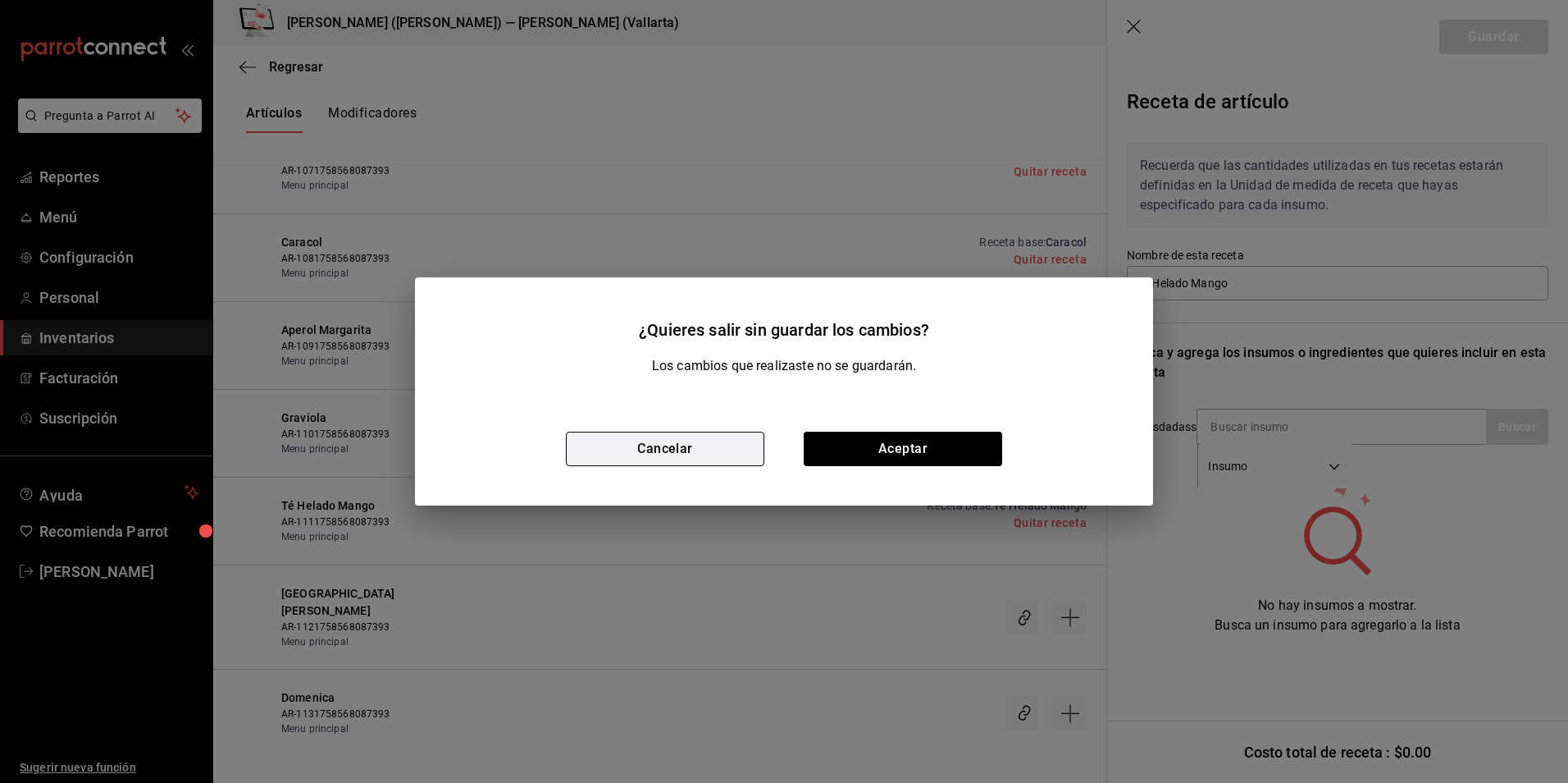
click at [754, 444] on button "Cancelar" at bounding box center [665, 449] width 198 height 35
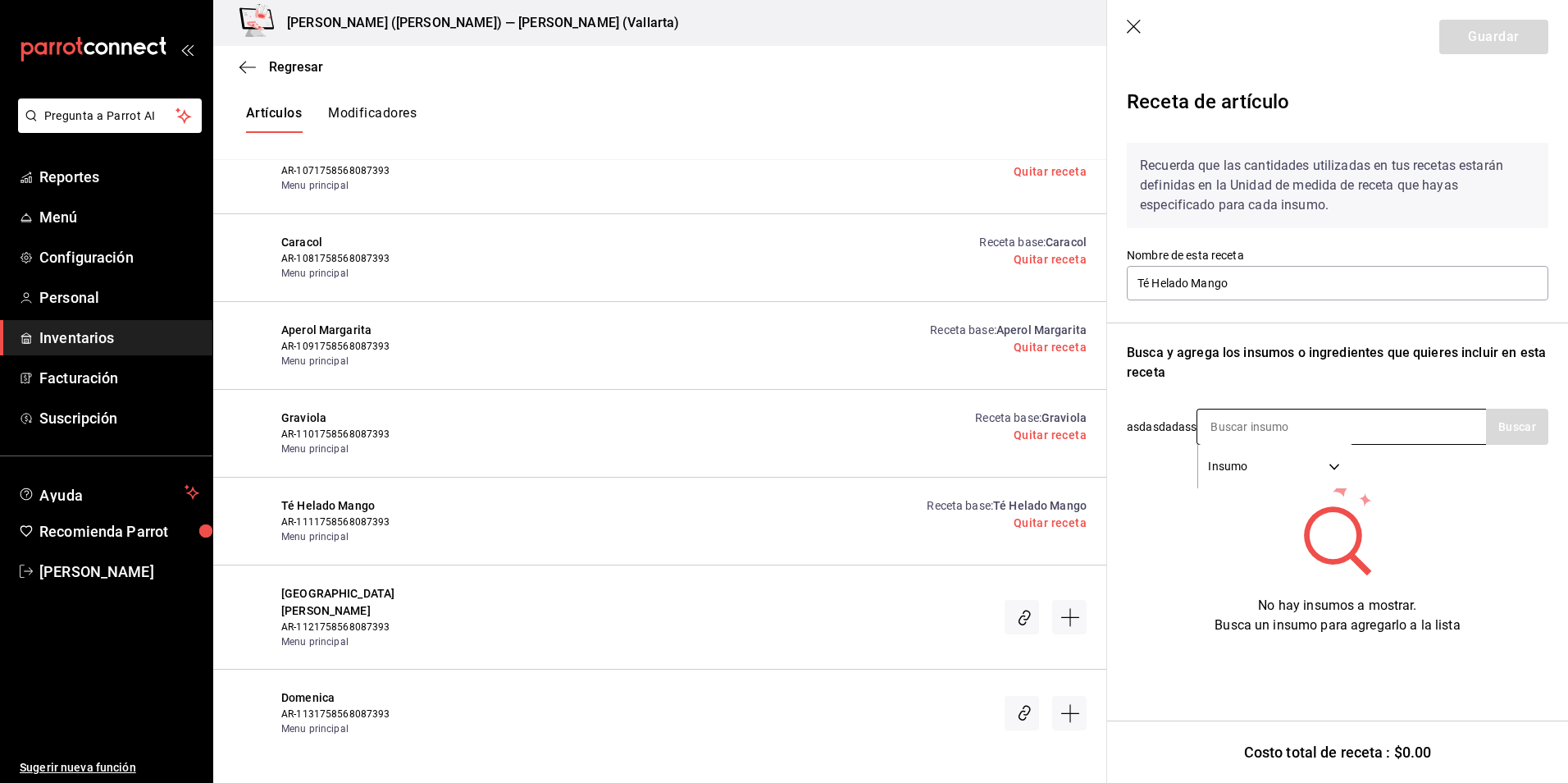
click at [1388, 409] on div "Insumo SUPPLY" at bounding box center [1342, 427] width 290 height 36
drag, startPoint x: 1522, startPoint y: 396, endPoint x: 1493, endPoint y: 427, distance: 42.4
click at [1524, 402] on div "Recuerda que las cantidades utilizadas en tus recetas estarán definidas en la U…" at bounding box center [1337, 382] width 422 height 505
click at [1213, 435] on input at bounding box center [1278, 427] width 164 height 35
type input "jug"
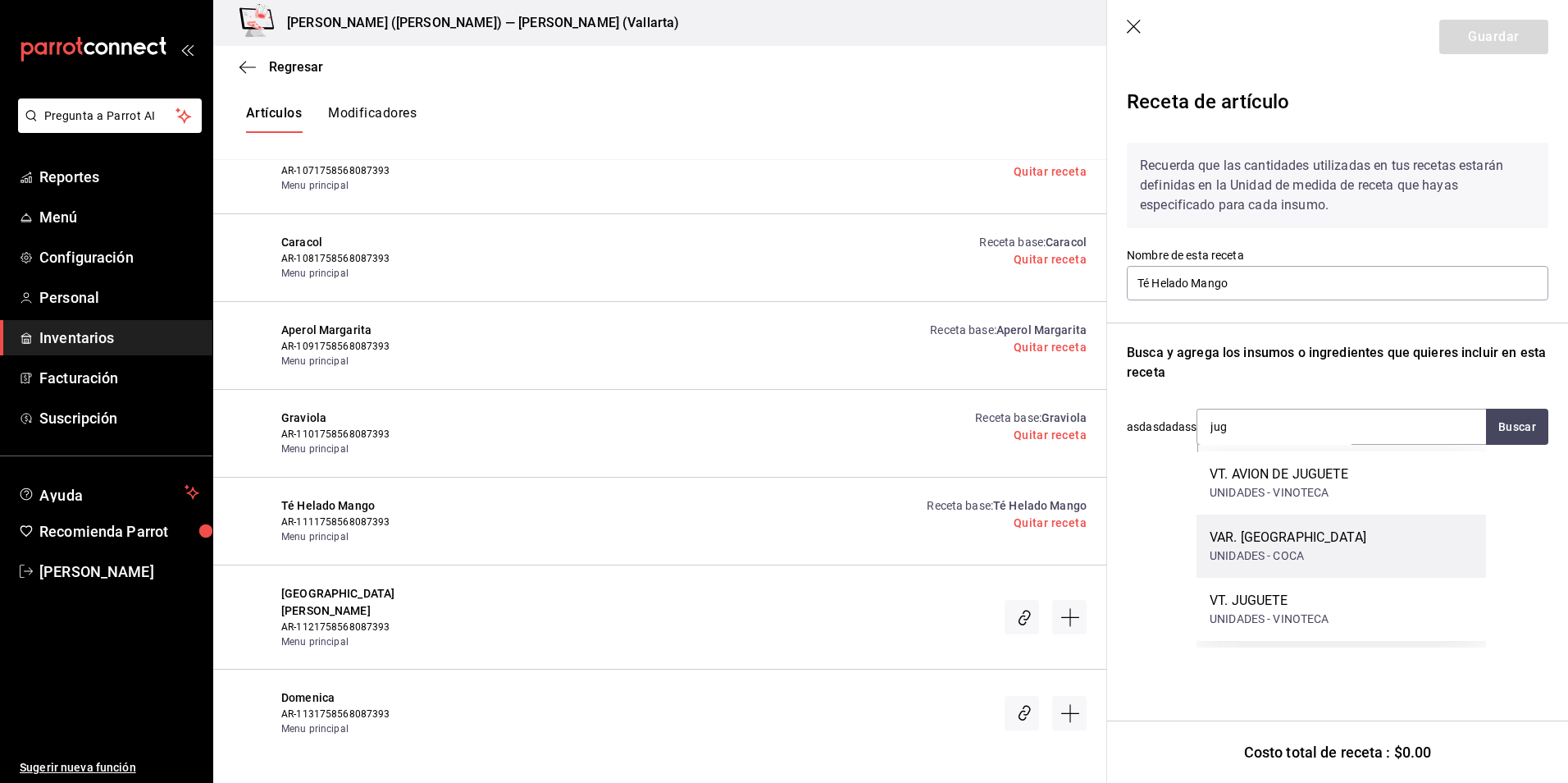
click at [1240, 543] on div "VAR. JUGOS" at bounding box center [1288, 538] width 157 height 20
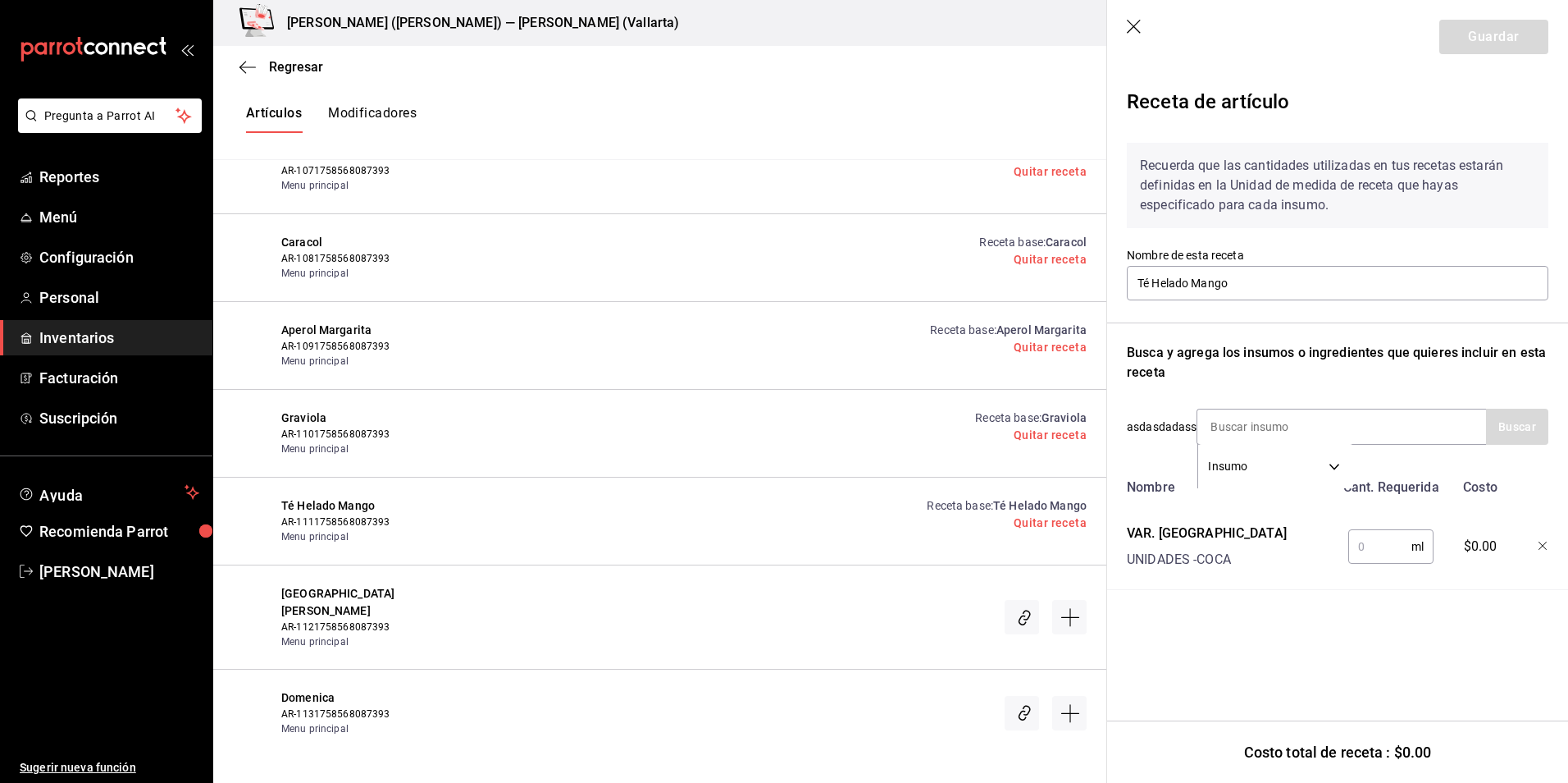
click at [1386, 547] on input "text" at bounding box center [1381, 546] width 63 height 33
type input "100"
click at [1490, 47] on button "Guardar" at bounding box center [1494, 37] width 109 height 35
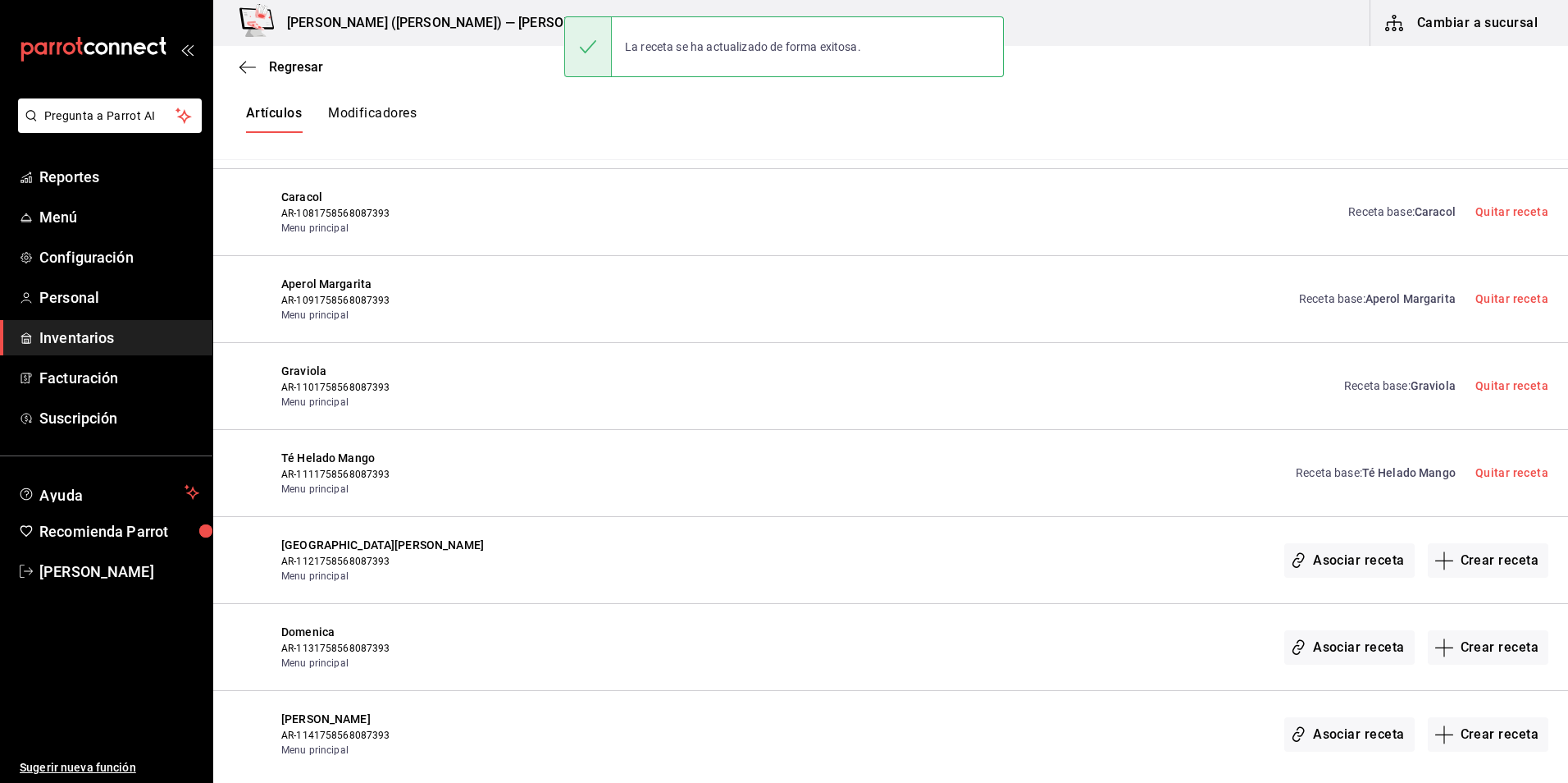
click at [1363, 476] on span "Té Helado Mango" at bounding box center [1409, 472] width 93 height 13
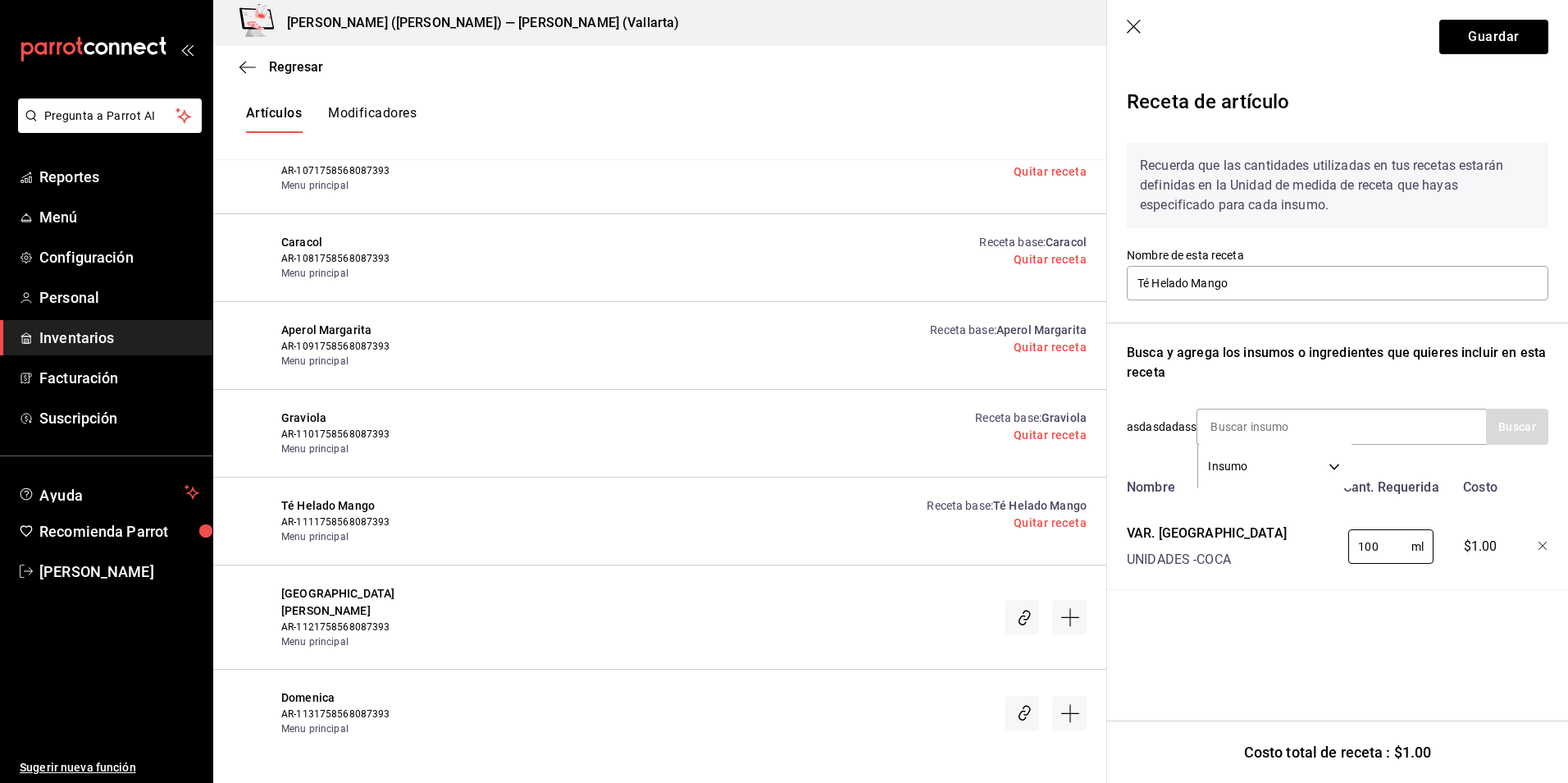
drag, startPoint x: 1384, startPoint y: 548, endPoint x: 1302, endPoint y: 556, distance: 82.4
click at [1302, 556] on div "VAR. JUGOS UNIDADES - COCA 100 ml ​ $1.00" at bounding box center [1335, 543] width 428 height 53
type input "0"
click at [1371, 551] on input "text" at bounding box center [1381, 546] width 63 height 33
type input "1"
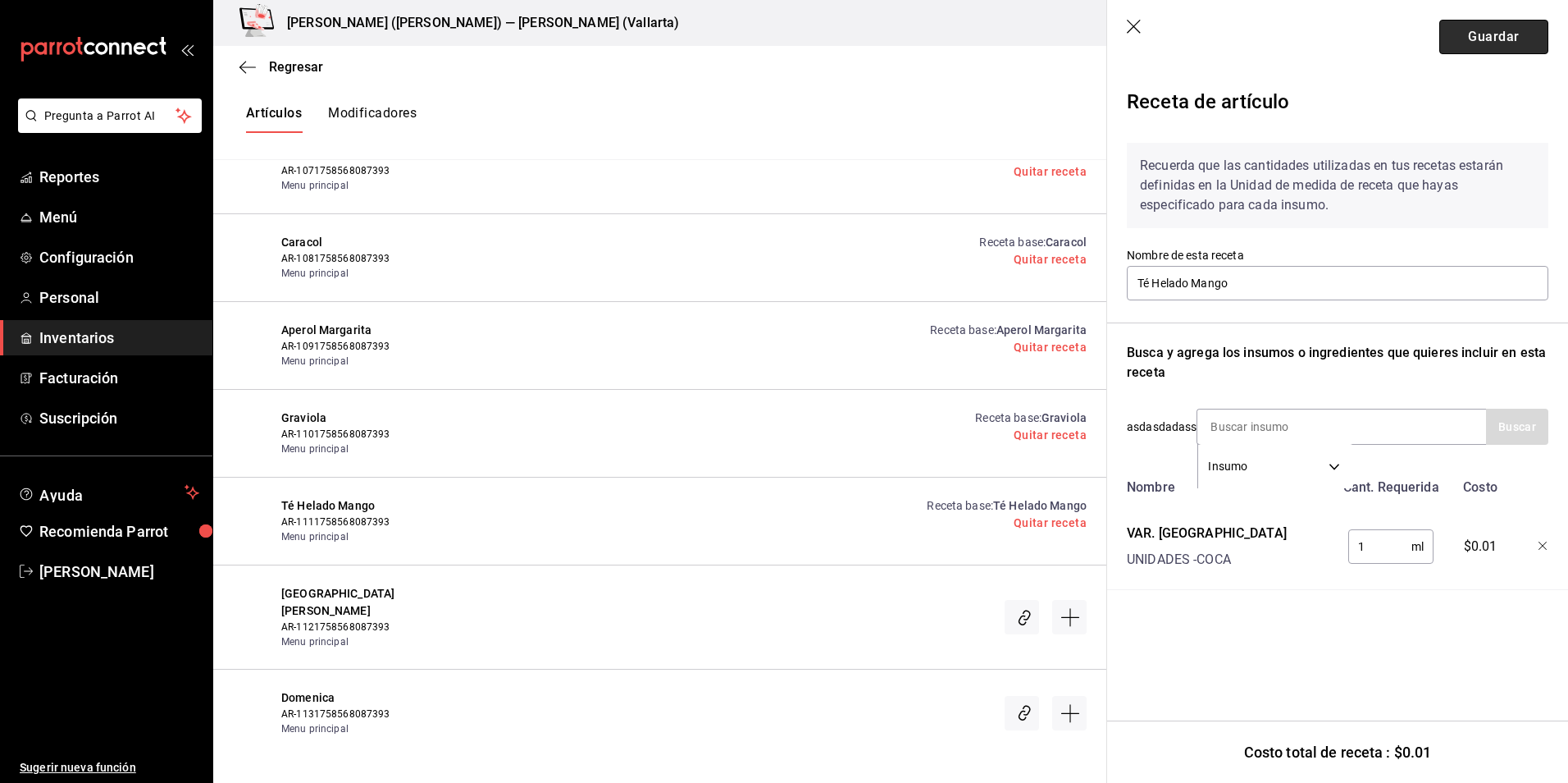
click at [1492, 31] on button "Guardar" at bounding box center [1494, 37] width 109 height 35
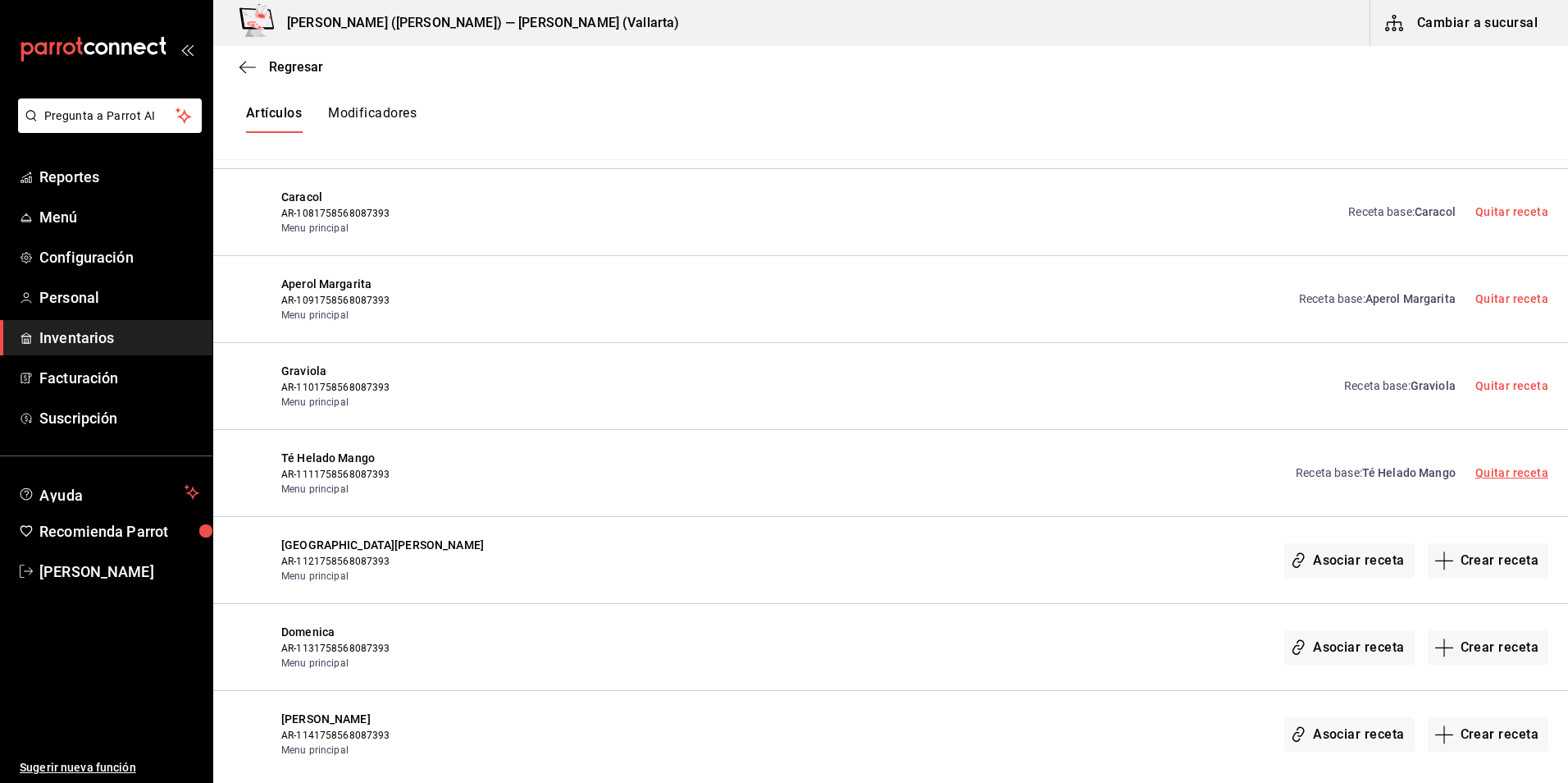
click at [1502, 469] on link "Quitar receta" at bounding box center [1512, 472] width 73 height 13
click at [1477, 568] on button "Crear receta" at bounding box center [1489, 560] width 121 height 35
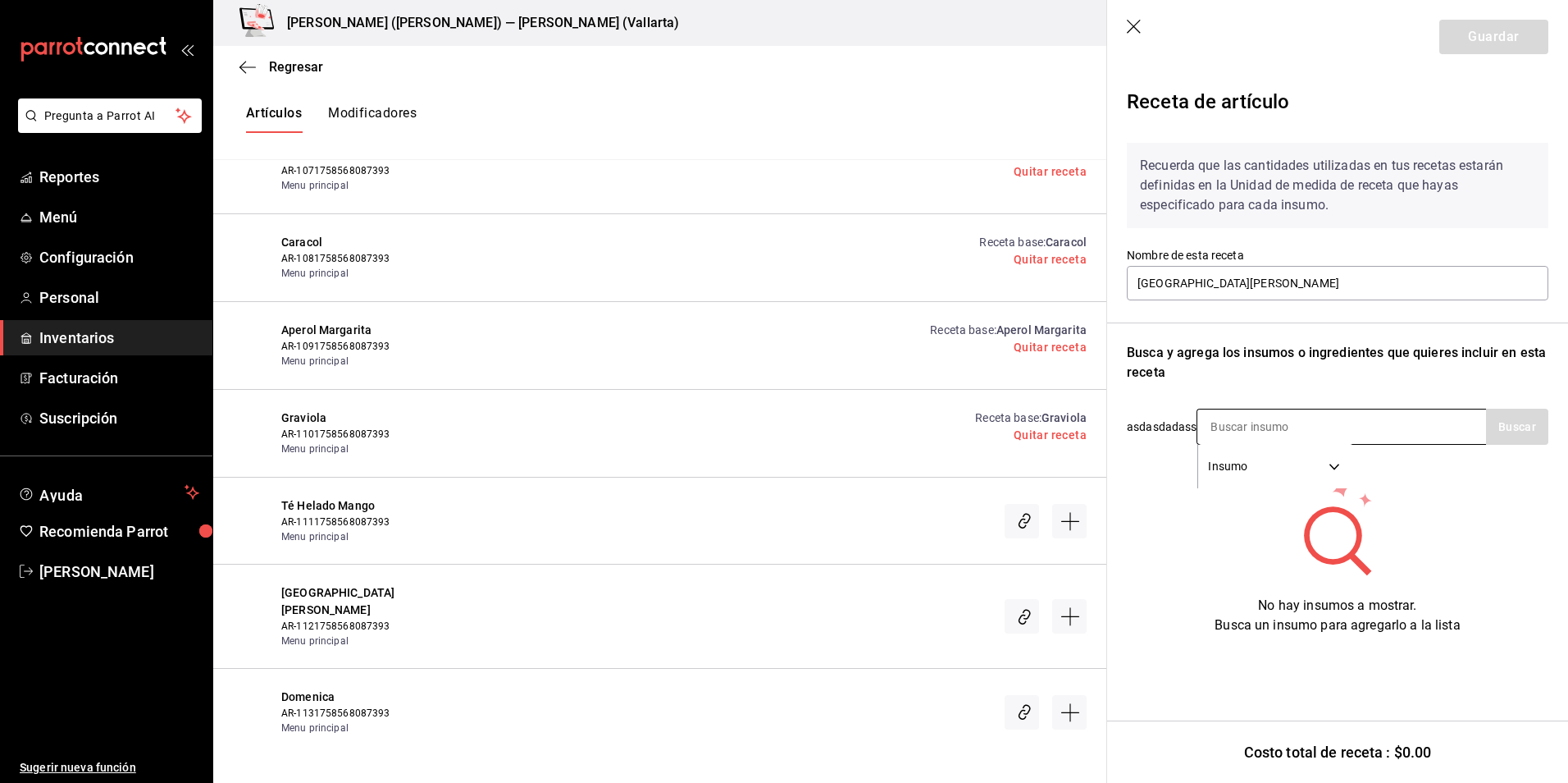
click at [1238, 433] on input at bounding box center [1278, 427] width 164 height 35
drag, startPoint x: 1305, startPoint y: 425, endPoint x: 922, endPoint y: 421, distance: 383.0
click at [922, 421] on div "Regresar Creación y asignación de receta Asocia tus recetas con los artículos d…" at bounding box center [891, 400] width 1355 height 710
type input "jugo"
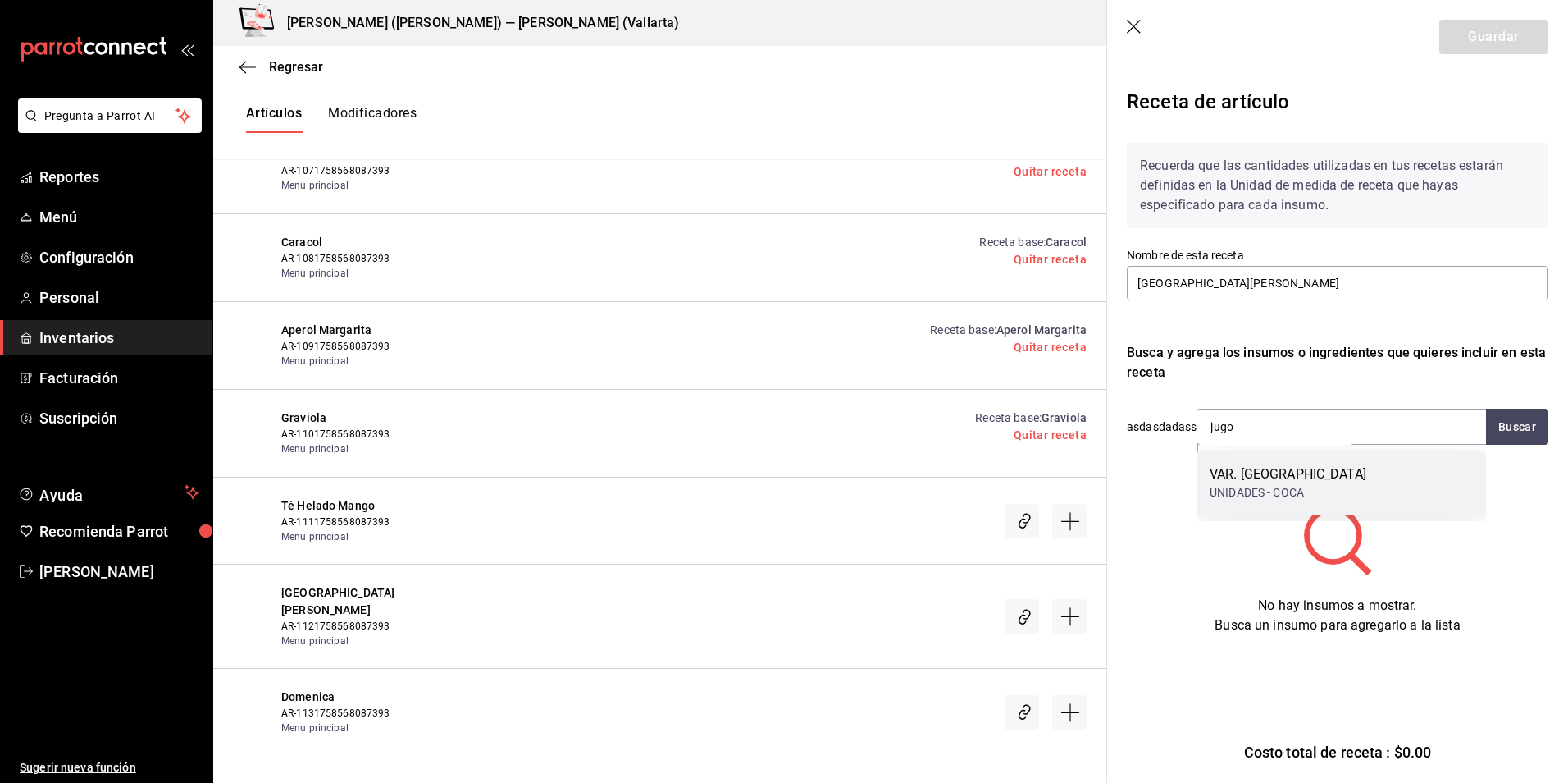
click at [1239, 488] on div "UNIDADES - COCA" at bounding box center [1288, 492] width 157 height 17
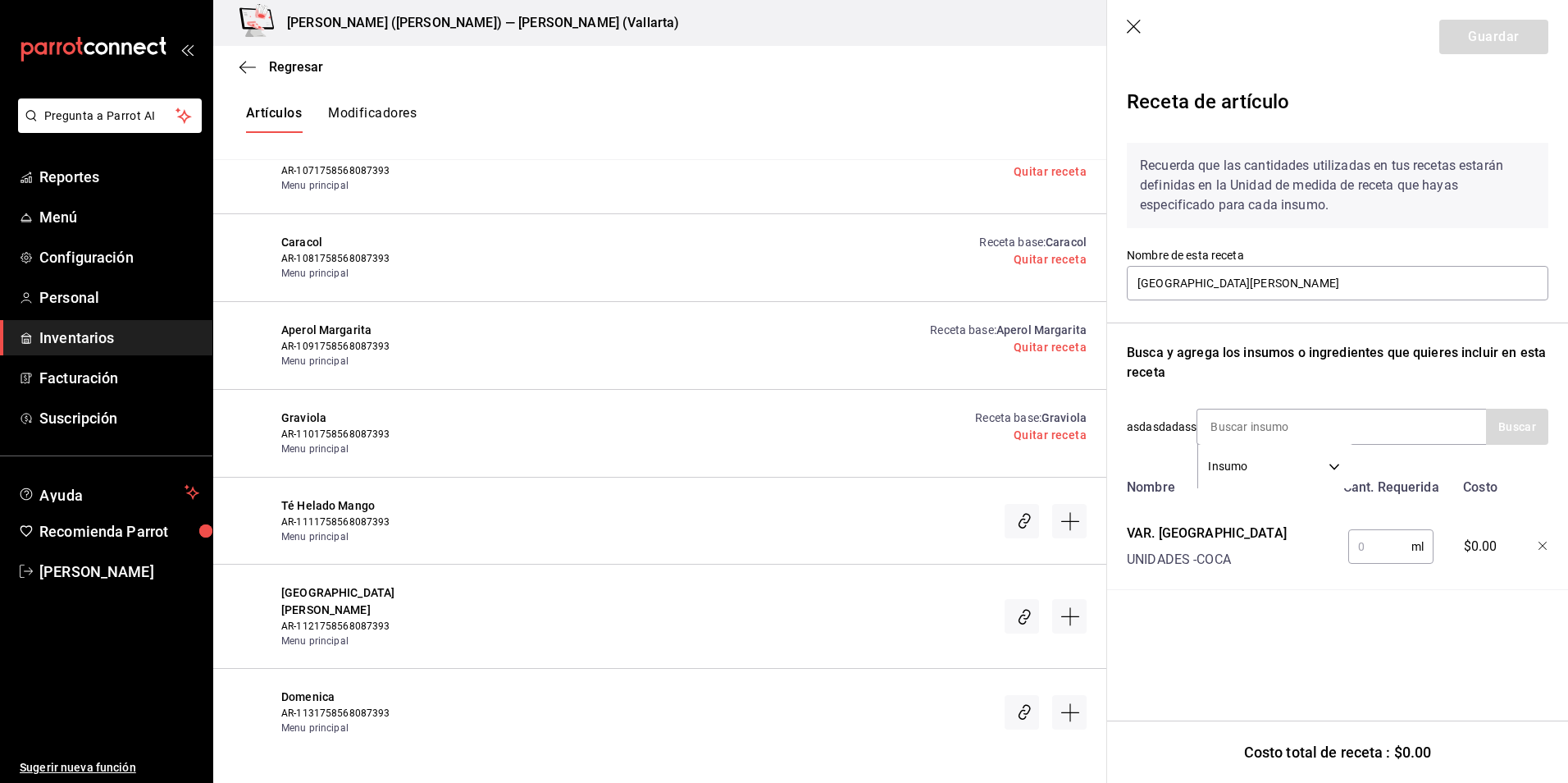
click at [1377, 558] on input "text" at bounding box center [1381, 546] width 63 height 33
click at [1258, 426] on input at bounding box center [1278, 427] width 164 height 35
drag, startPoint x: 1390, startPoint y: 553, endPoint x: 1325, endPoint y: 553, distance: 65.0
click at [1325, 553] on div "VAR. JUGOS UNIDADES - COCA 100 ml ​ $1.00" at bounding box center [1335, 543] width 428 height 53
type input "150"
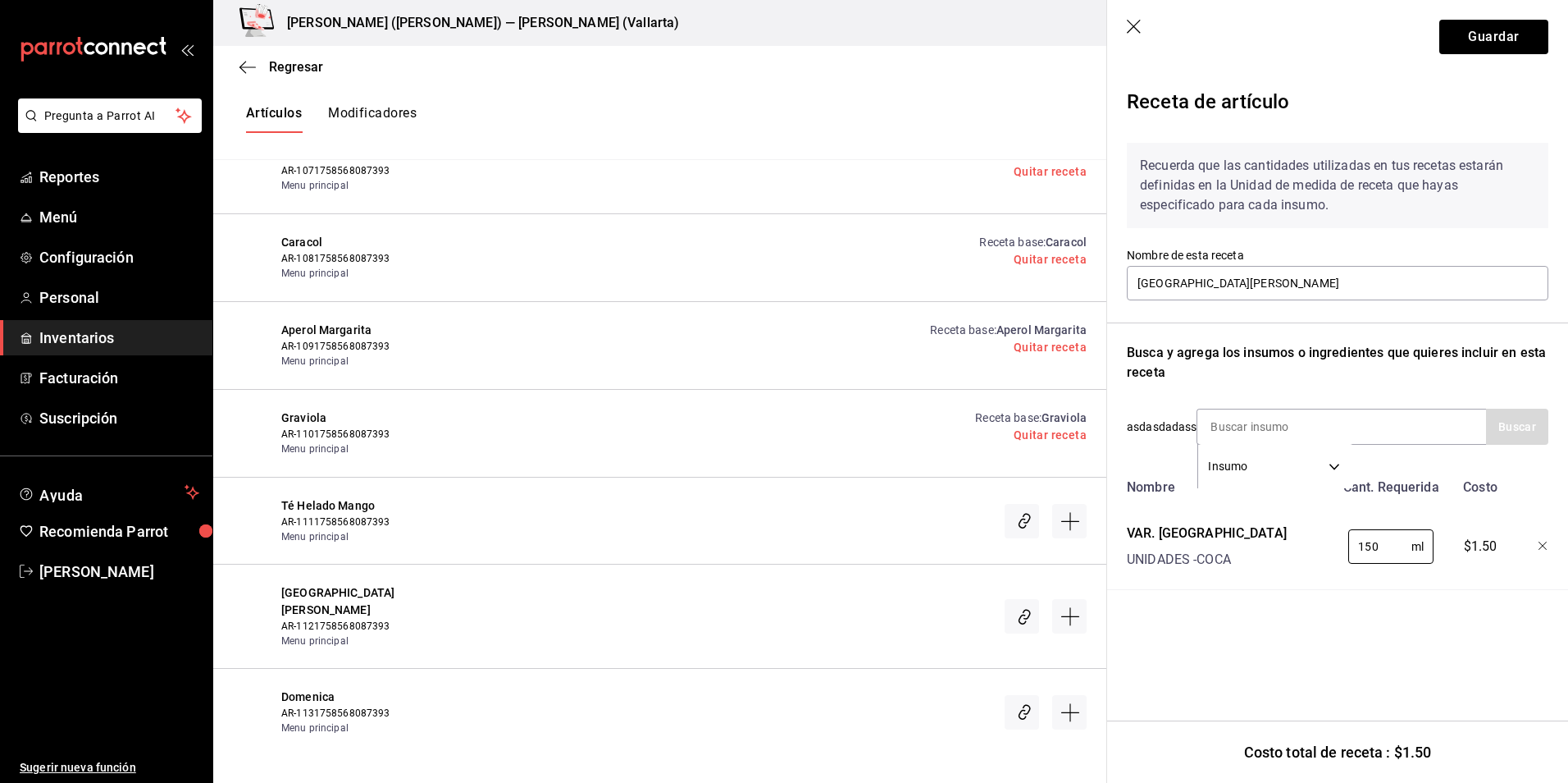
click at [1432, 631] on div "Receta de artículo Recuerda que las cantidades utilizadas en tus recetas estará…" at bounding box center [1337, 374] width 461 height 601
click at [1262, 421] on input at bounding box center [1278, 427] width 164 height 35
click at [1261, 422] on input at bounding box center [1278, 427] width 164 height 35
click at [1271, 434] on input at bounding box center [1278, 427] width 164 height 35
type input "grana"
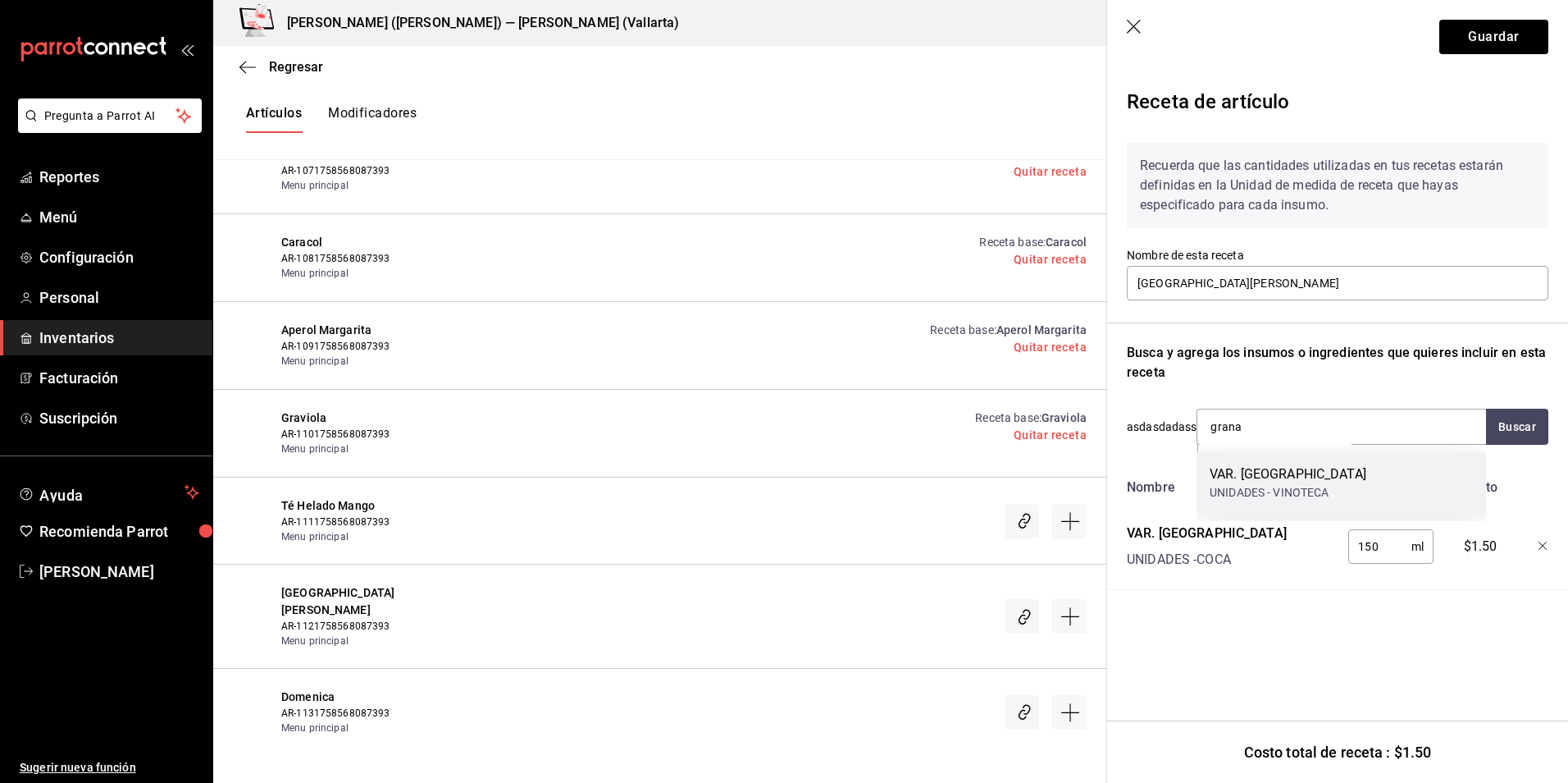
click at [1284, 475] on div "VAR. GRANADINA" at bounding box center [1288, 474] width 157 height 20
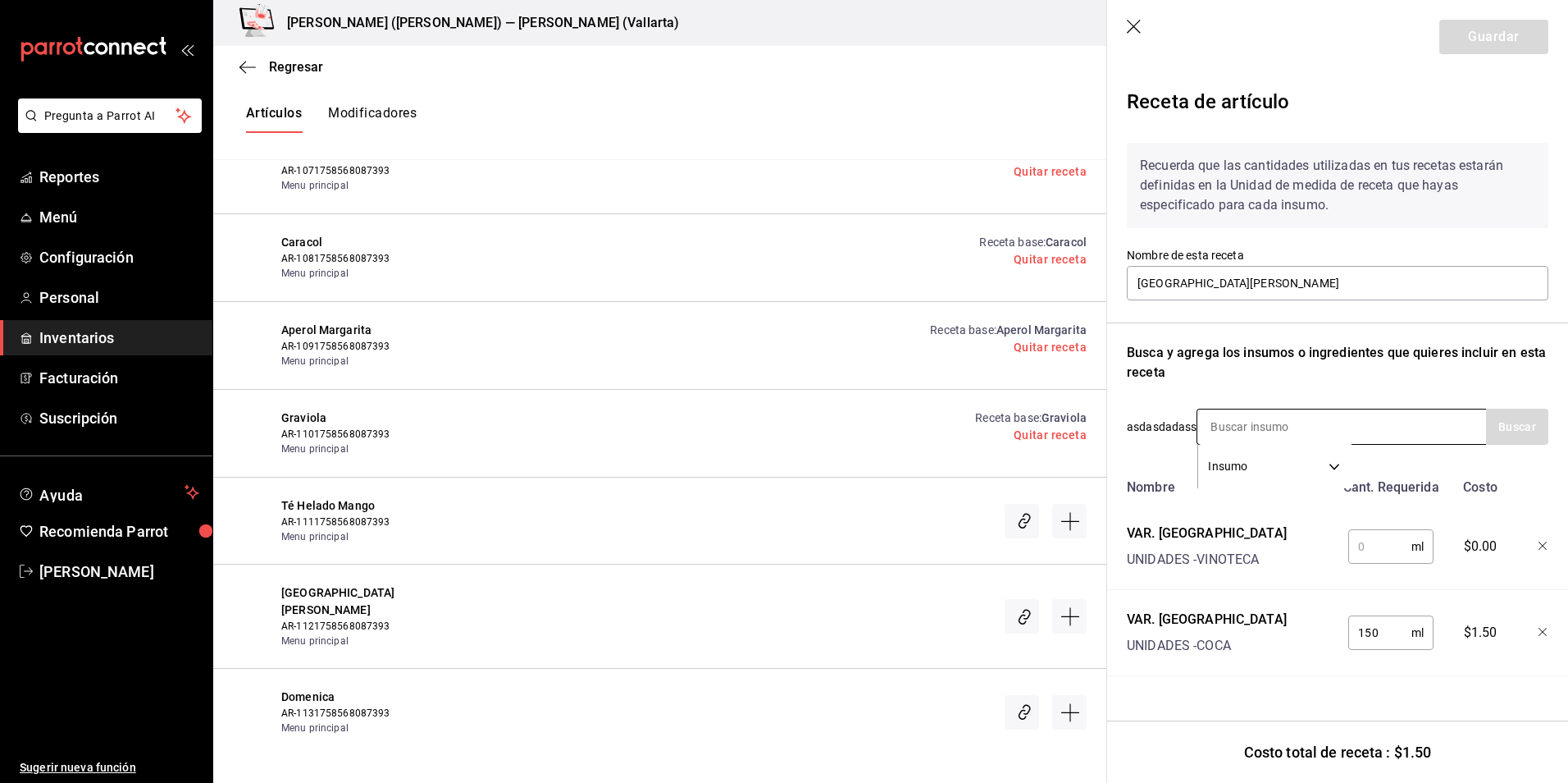
click at [1249, 427] on input at bounding box center [1278, 427] width 164 height 35
click at [1369, 543] on input "text" at bounding box center [1381, 546] width 63 height 33
type input "100"
click at [1299, 515] on div "Nombre Cant. Requerida Costo VAR. GRANADINA UNIDADES - VINOTECA 100 ml ​ $1.00 …" at bounding box center [1337, 574] width 422 height 205
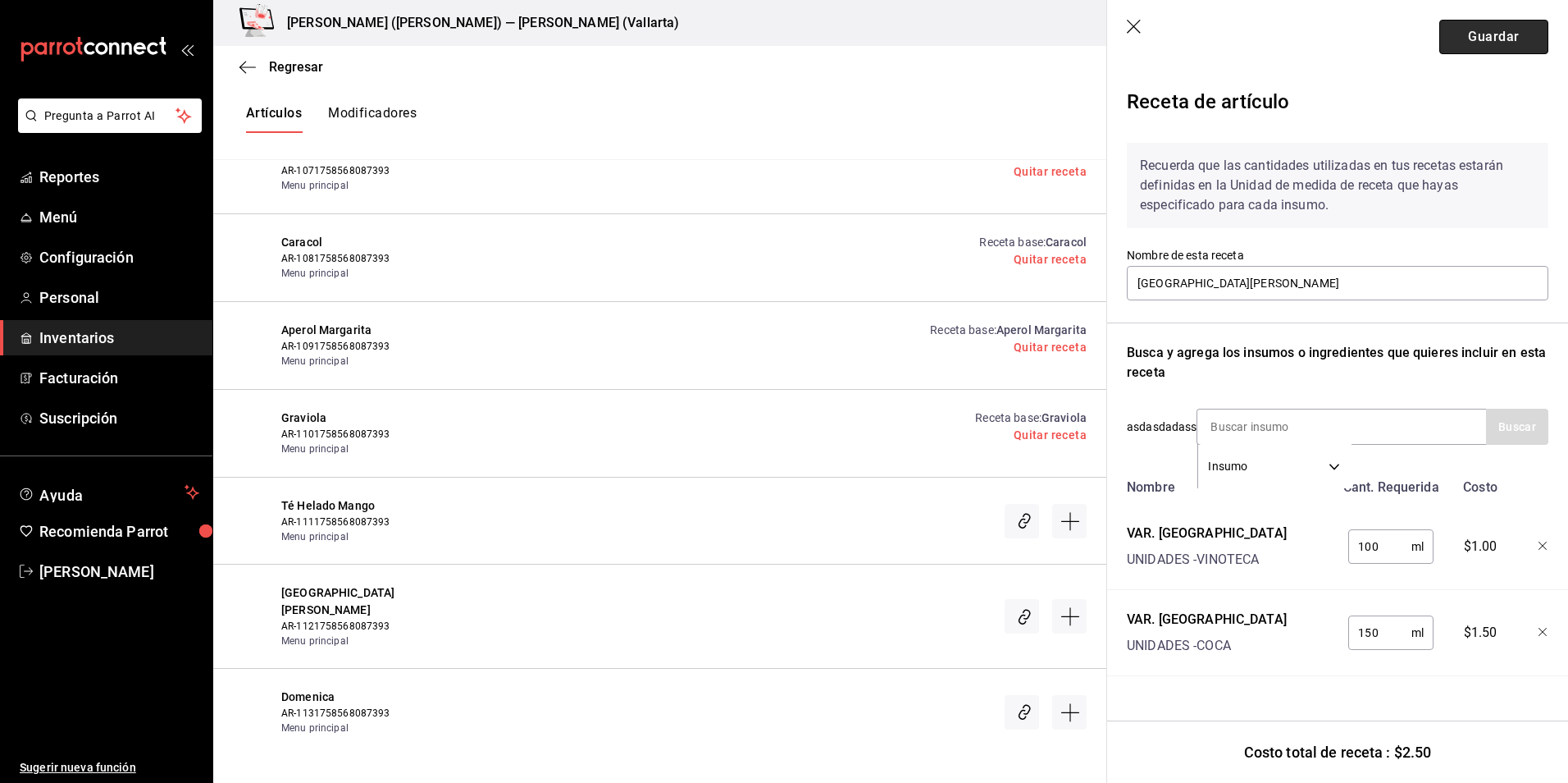
click at [1484, 39] on button "Guardar" at bounding box center [1494, 37] width 109 height 35
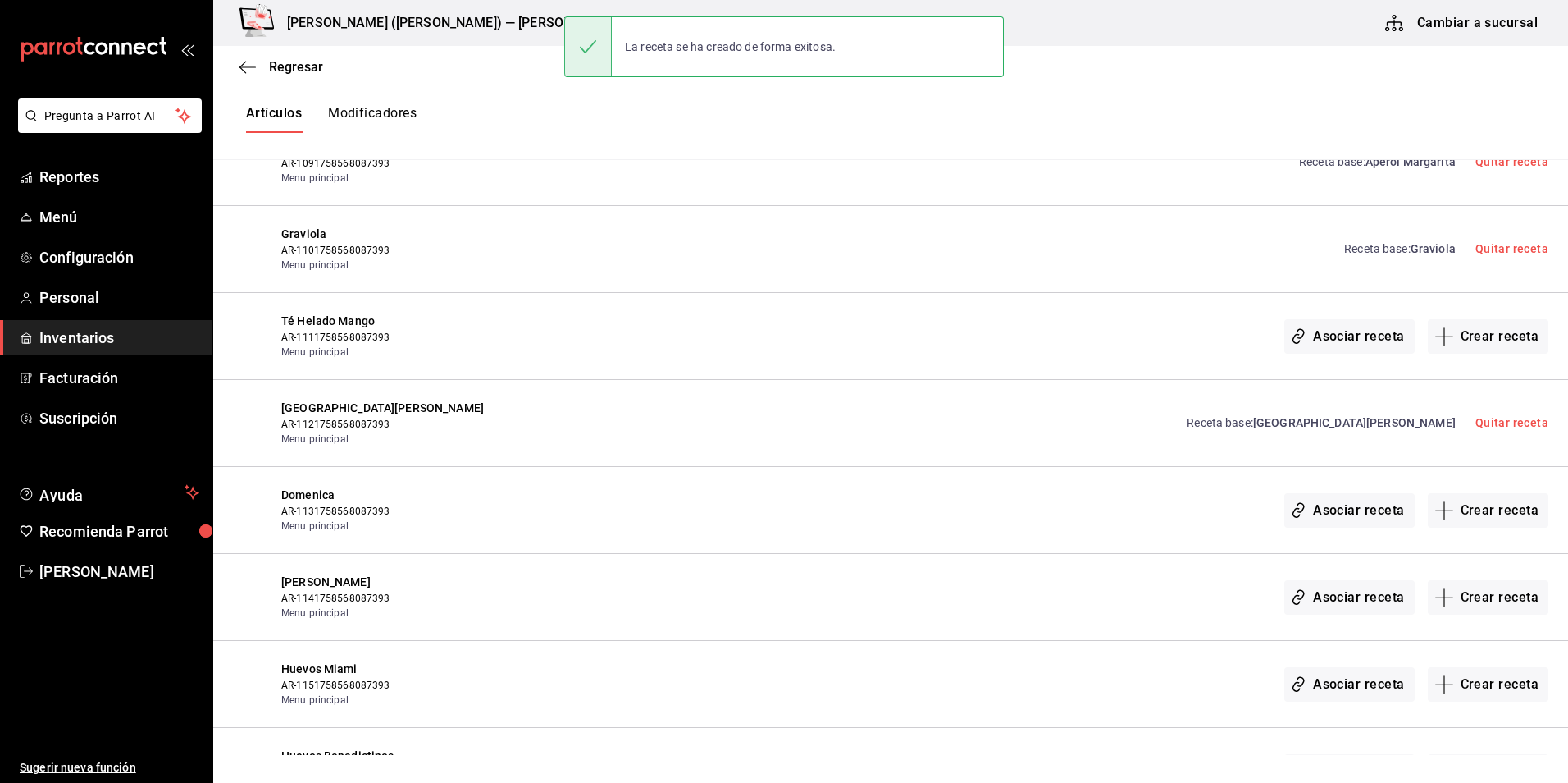
scroll to position [2216, 0]
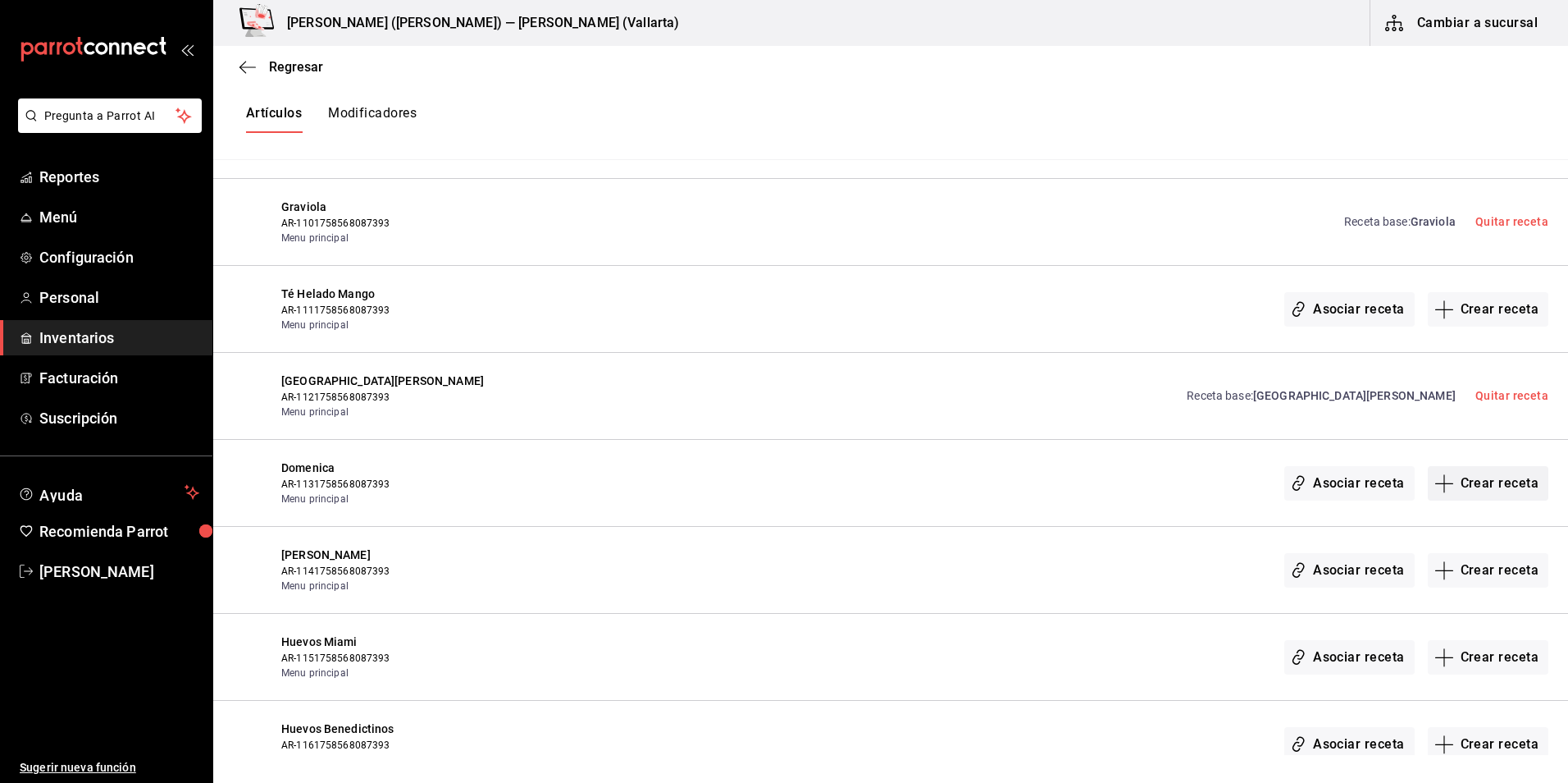
click at [1465, 491] on button "Crear receta" at bounding box center [1489, 483] width 121 height 35
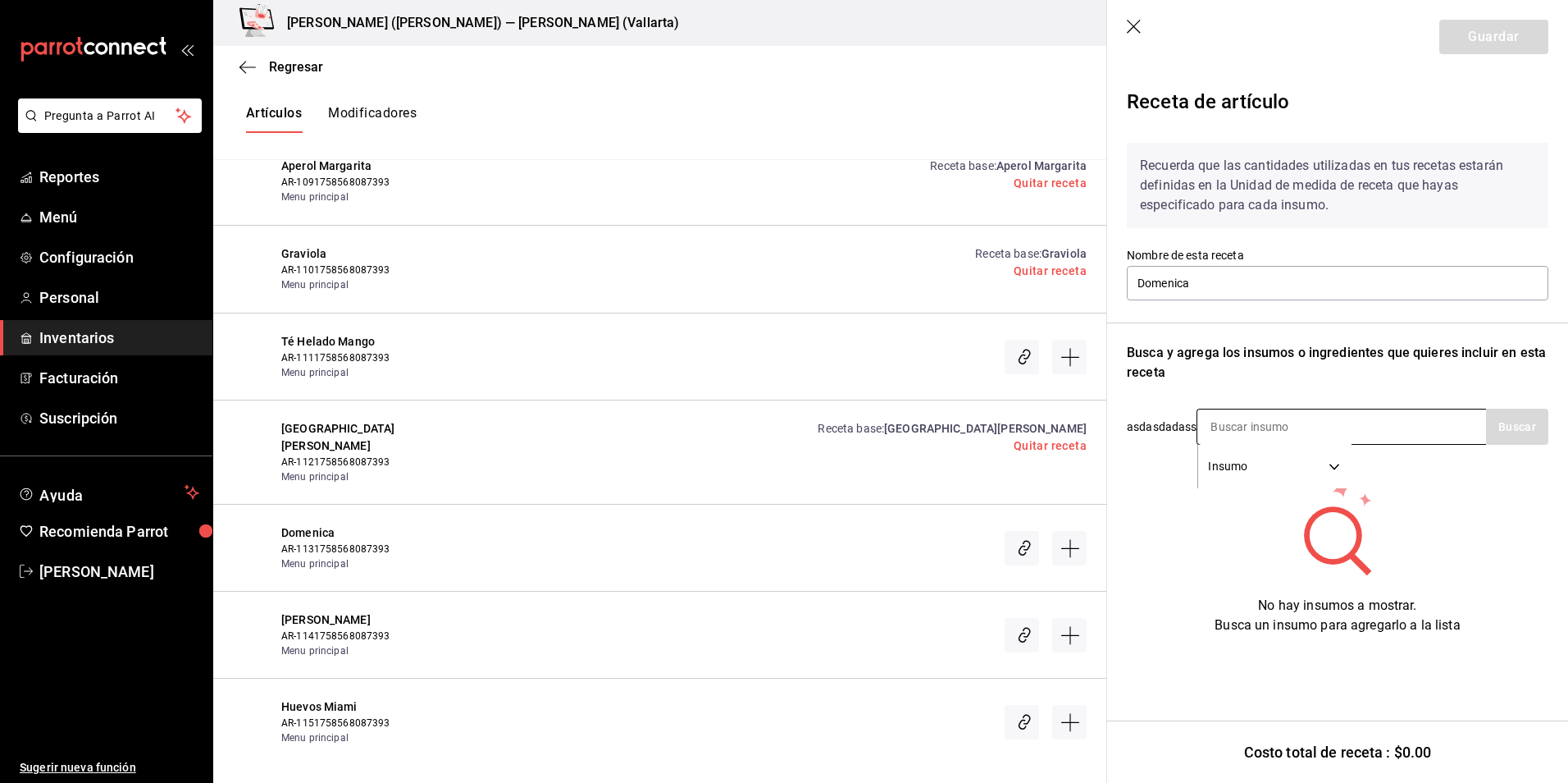
click at [1243, 421] on input at bounding box center [1278, 427] width 164 height 35
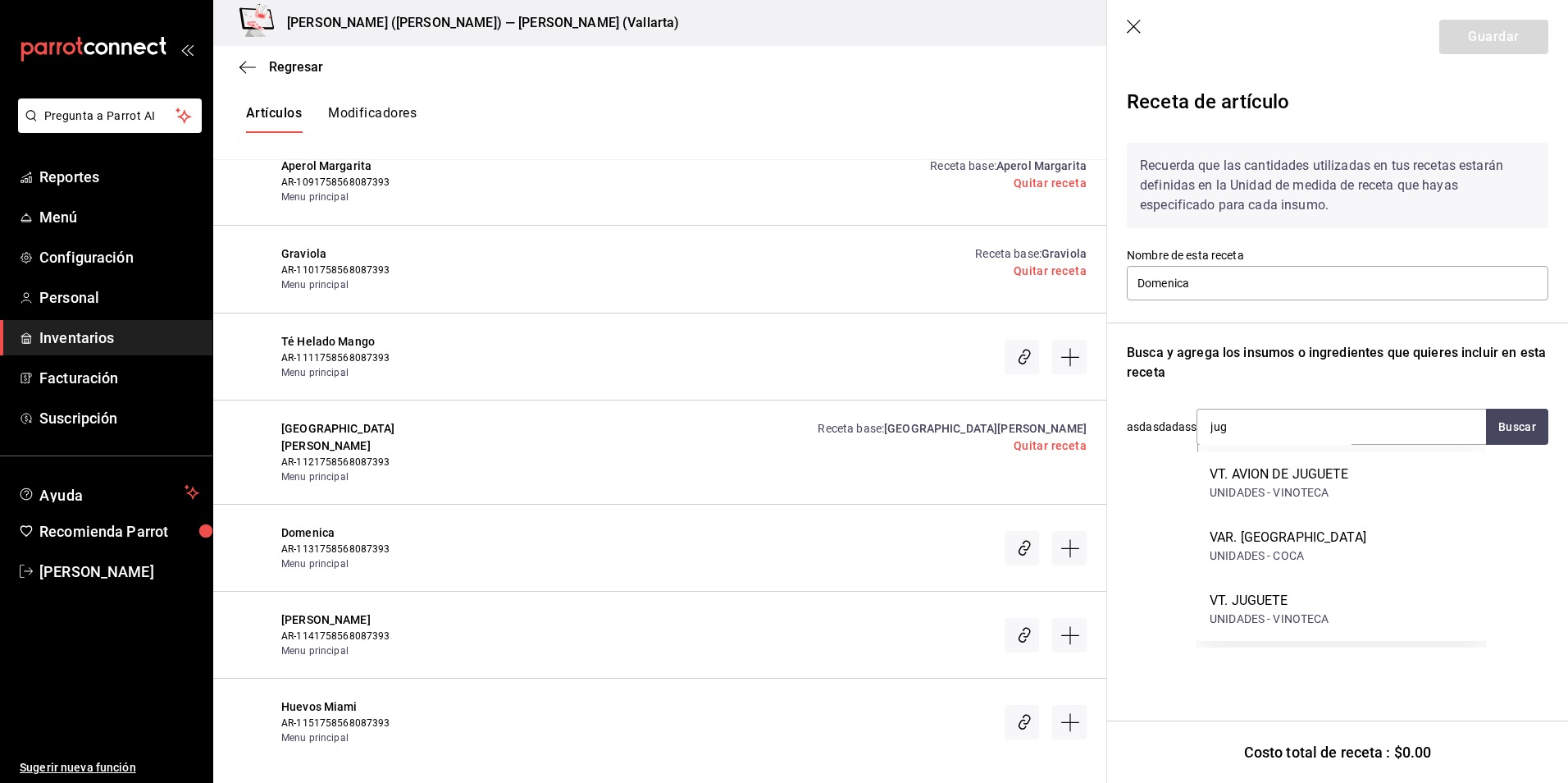
type input "jugo"
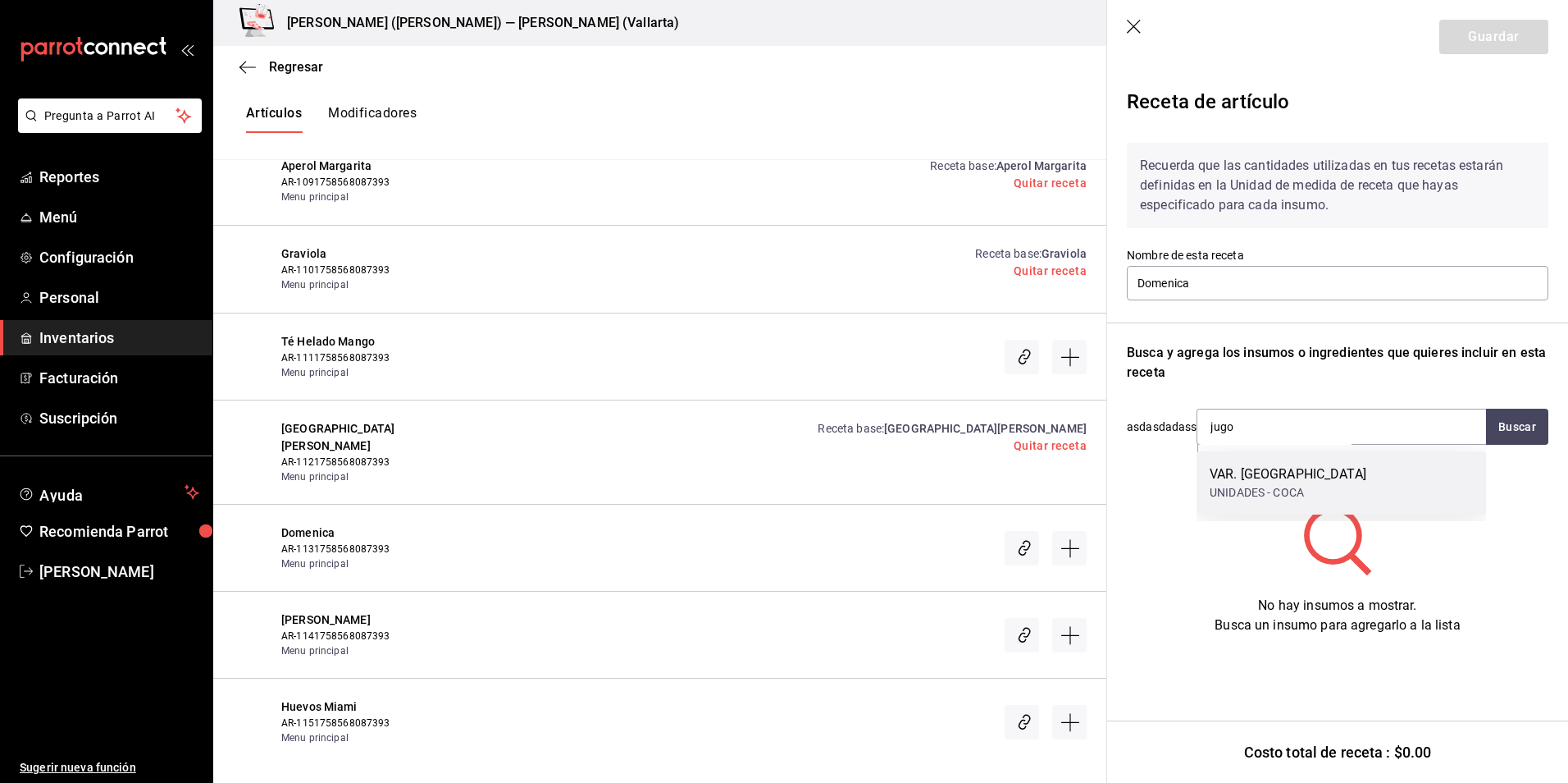
click at [1306, 502] on div "VAR. JUGOS UNIDADES - COCA" at bounding box center [1342, 483] width 290 height 64
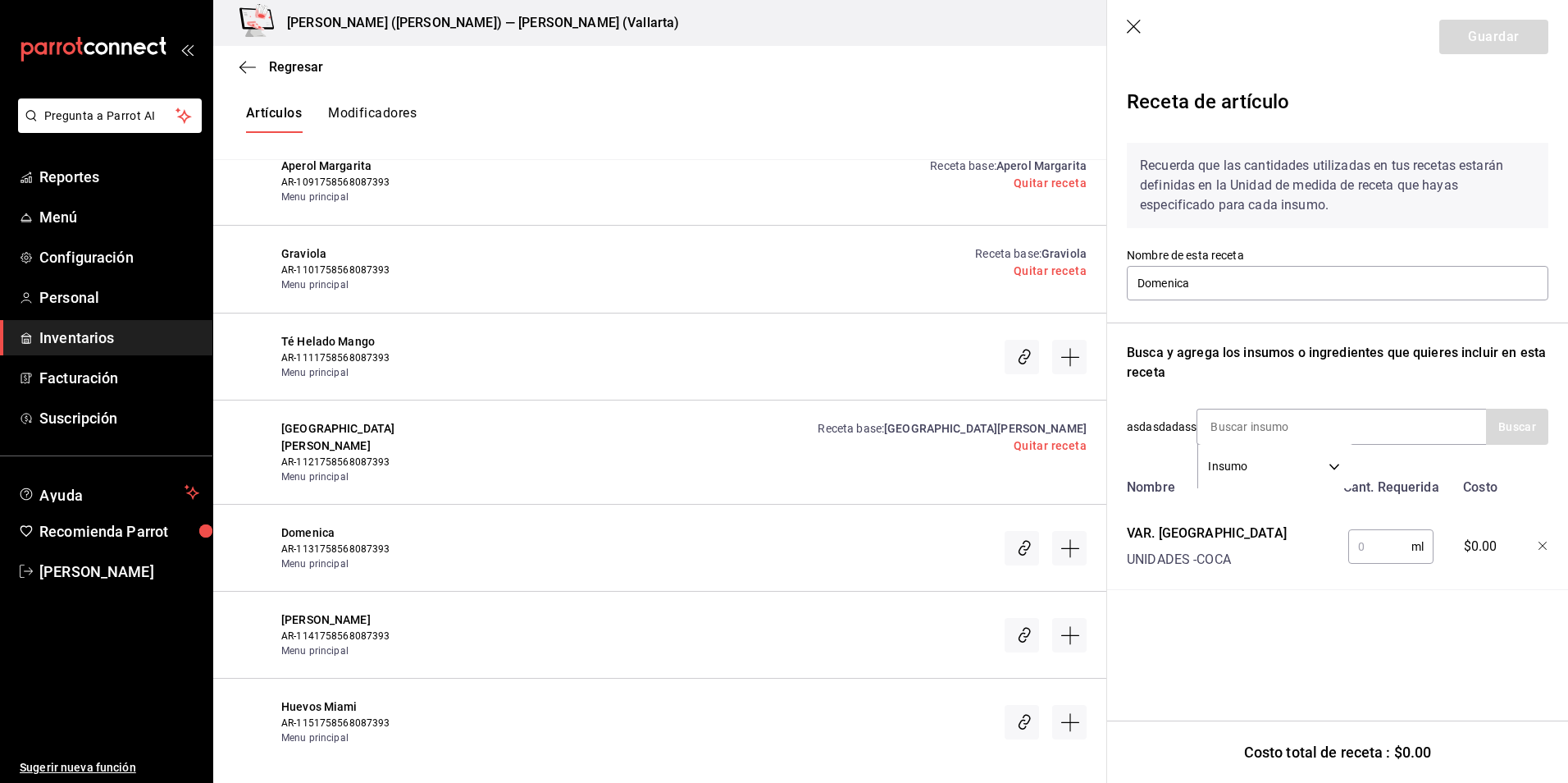
click at [1372, 547] on input "text" at bounding box center [1381, 546] width 63 height 33
type input "100"
click at [1232, 422] on input at bounding box center [1278, 427] width 164 height 35
type input "bata"
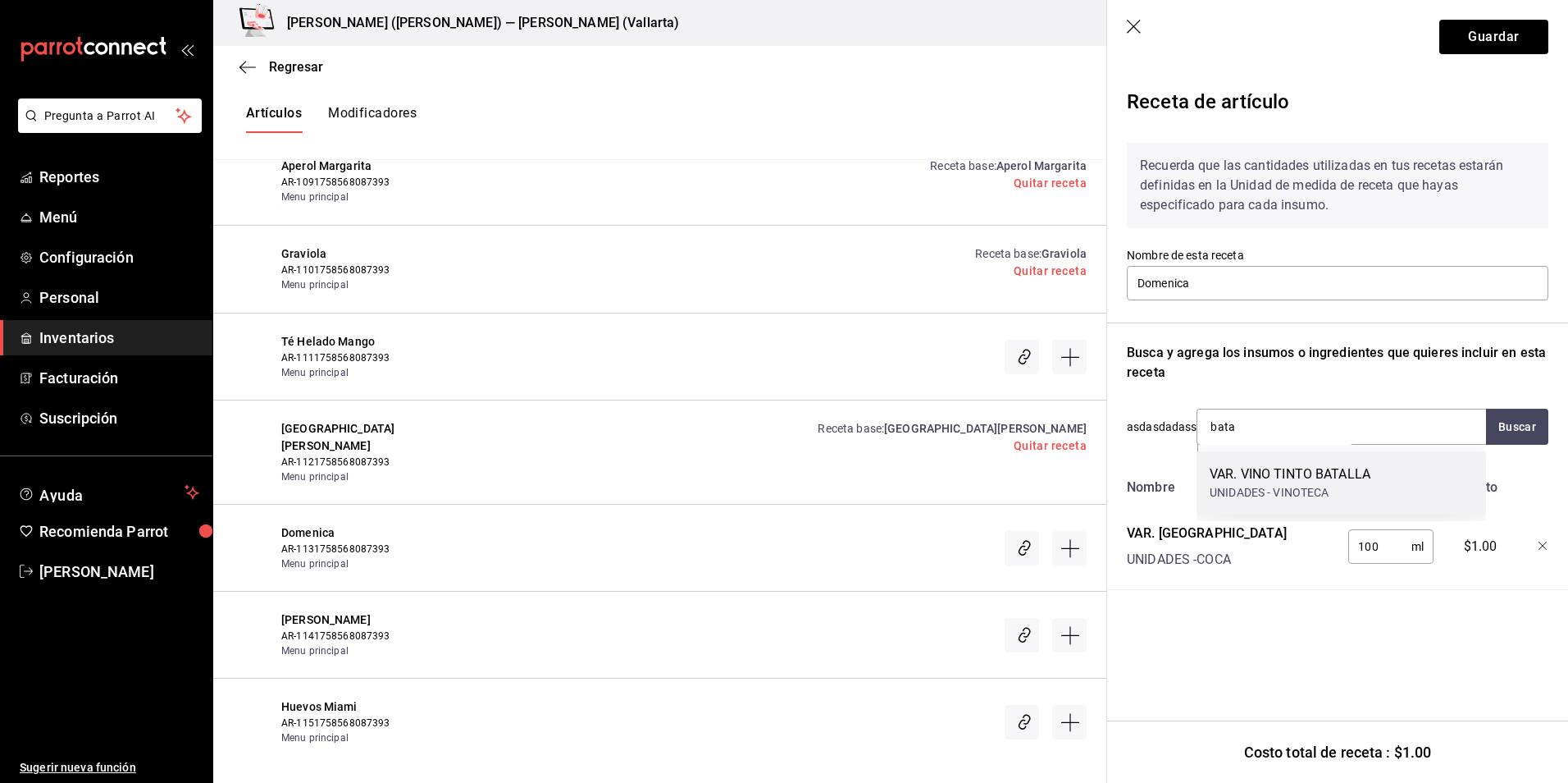
click at [1271, 481] on div "VAR. VINO TINTO BATALLA" at bounding box center [1290, 474] width 161 height 20
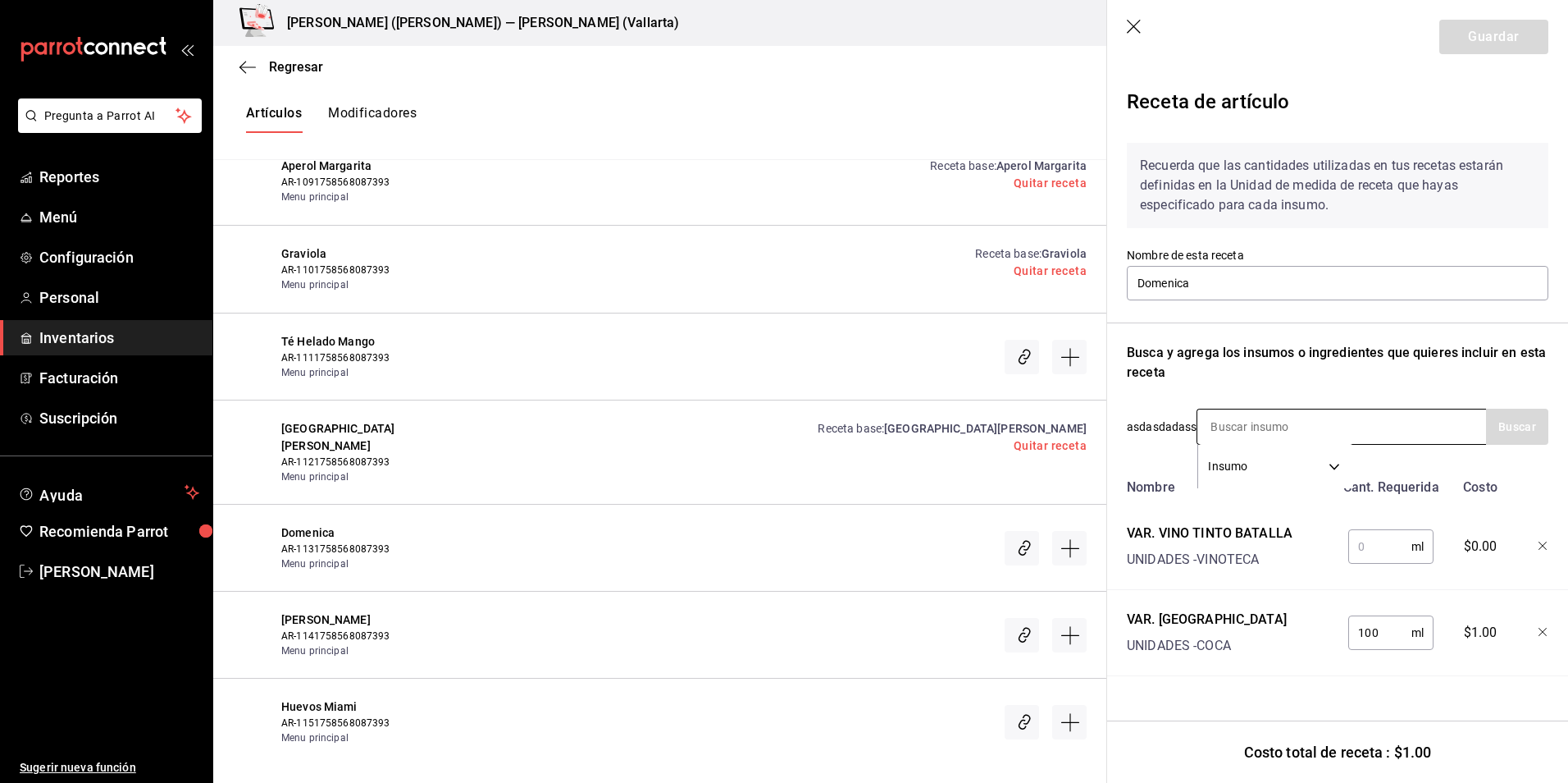
click at [1268, 427] on input at bounding box center [1278, 427] width 164 height 35
click at [1396, 553] on input "text" at bounding box center [1381, 546] width 63 height 33
click at [1371, 551] on input "text" at bounding box center [1381, 546] width 63 height 33
click at [1382, 545] on input "text" at bounding box center [1381, 546] width 63 height 33
click at [1282, 421] on input at bounding box center [1278, 427] width 164 height 35
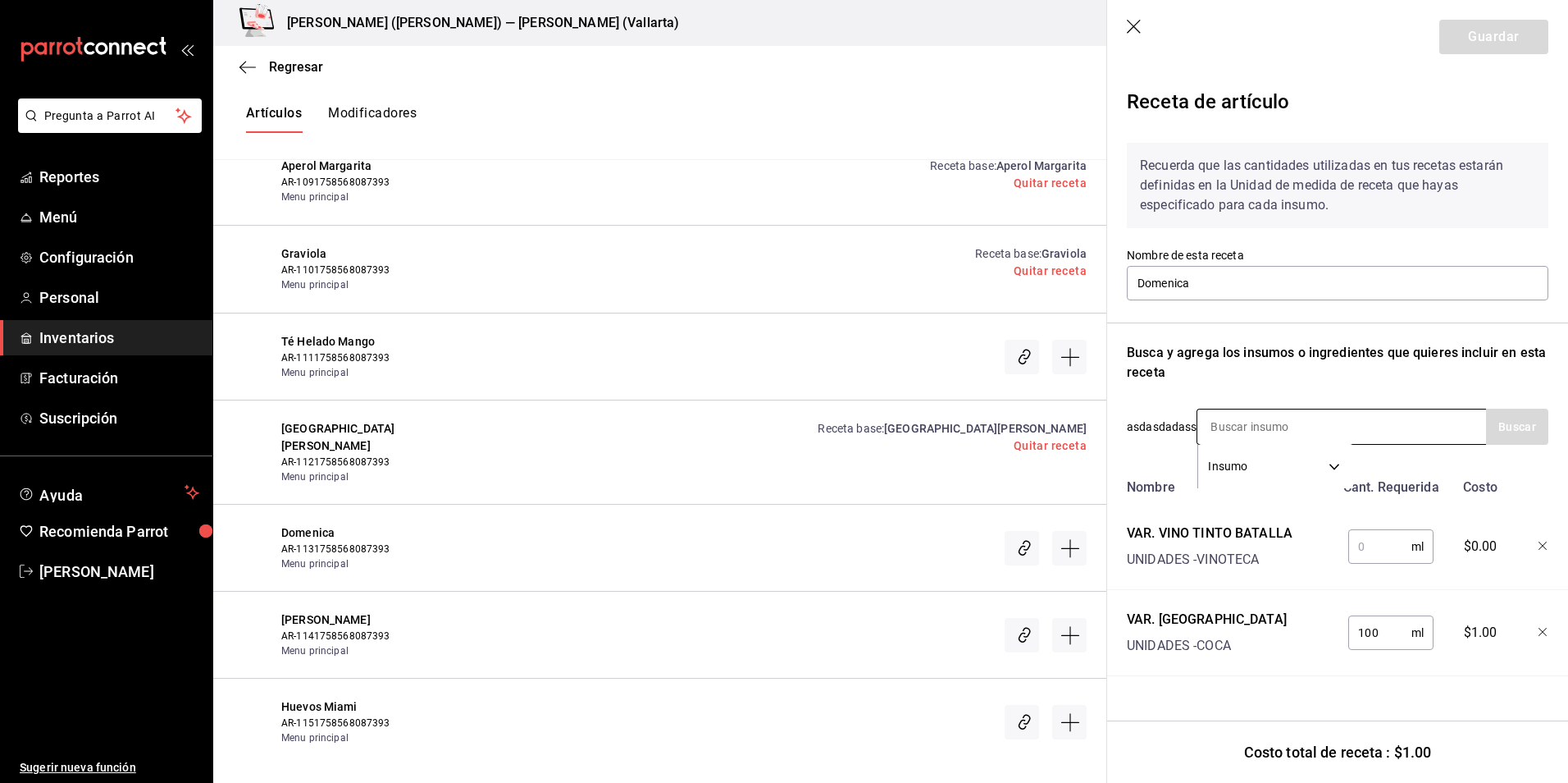
click at [1283, 432] on input at bounding box center [1278, 427] width 164 height 35
click at [1391, 548] on input "text" at bounding box center [1381, 546] width 63 height 33
click at [1192, 283] on input "Domenica" at bounding box center [1337, 283] width 422 height 35
click at [1352, 552] on input "text" at bounding box center [1381, 546] width 63 height 33
click at [1369, 554] on input "text" at bounding box center [1381, 546] width 63 height 33
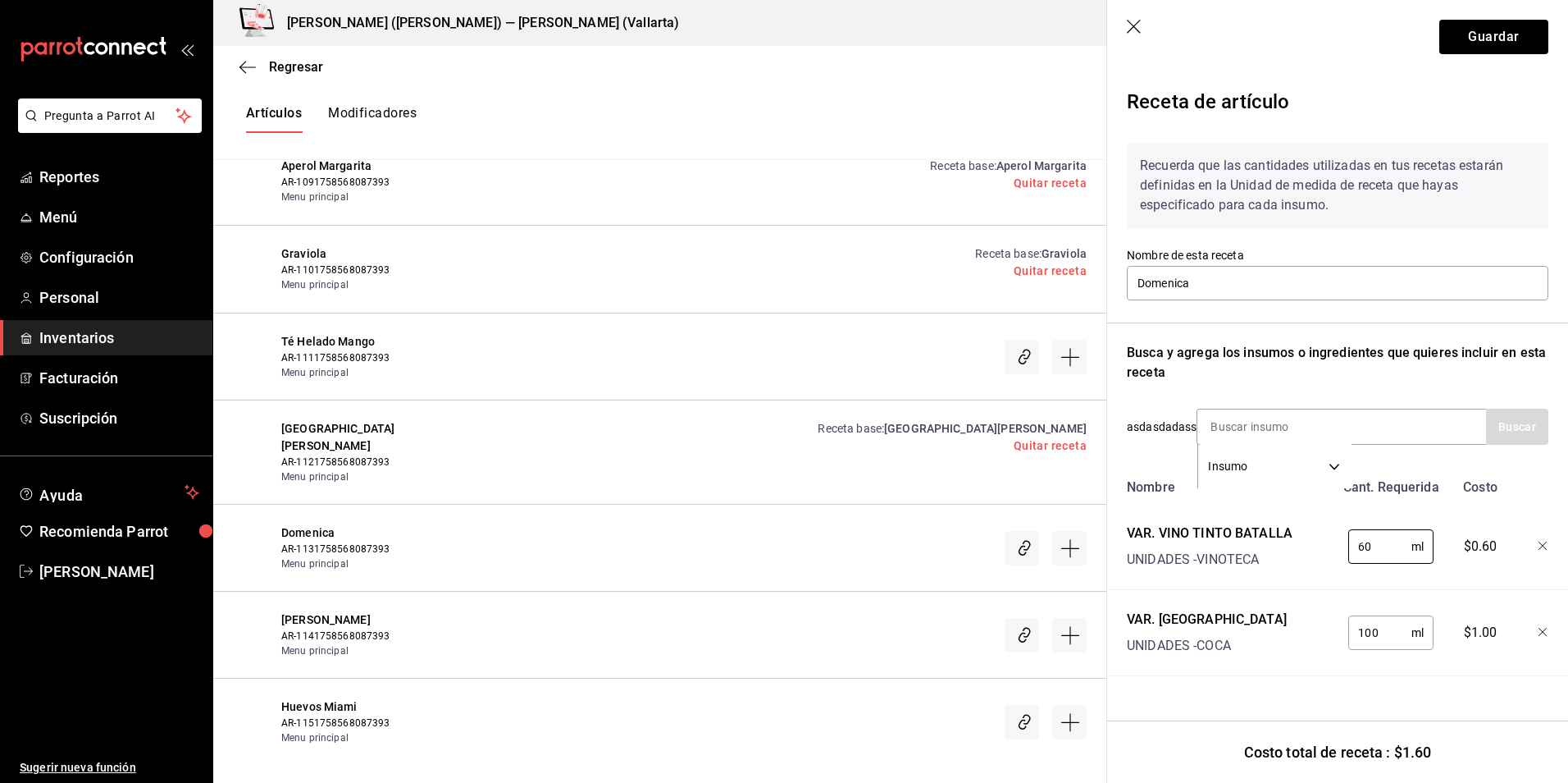
type input "60"
click at [1221, 615] on div "VAR. JUGOS" at bounding box center [1206, 619] width 160 height 20
click at [1399, 634] on input "100" at bounding box center [1381, 632] width 63 height 33
drag, startPoint x: 1393, startPoint y: 631, endPoint x: 1324, endPoint y: 637, distance: 69.3
click at [1324, 637] on div "VAR. JUGOS UNIDADES - COCA 100 ml ​ $1.00" at bounding box center [1335, 629] width 428 height 53
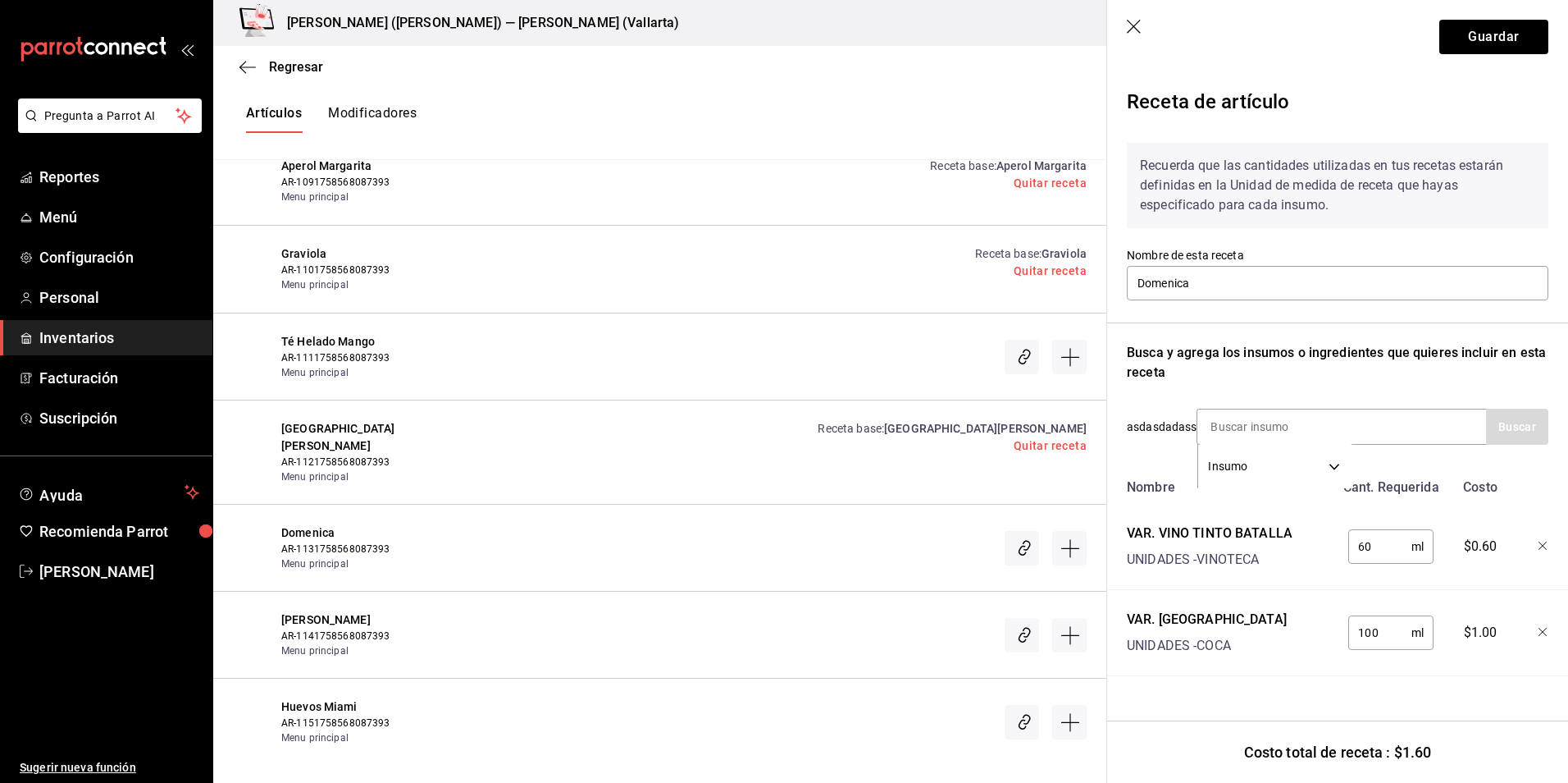
click at [1390, 629] on input "100" at bounding box center [1381, 632] width 63 height 33
click at [1514, 34] on button "Guardar" at bounding box center [1494, 37] width 109 height 35
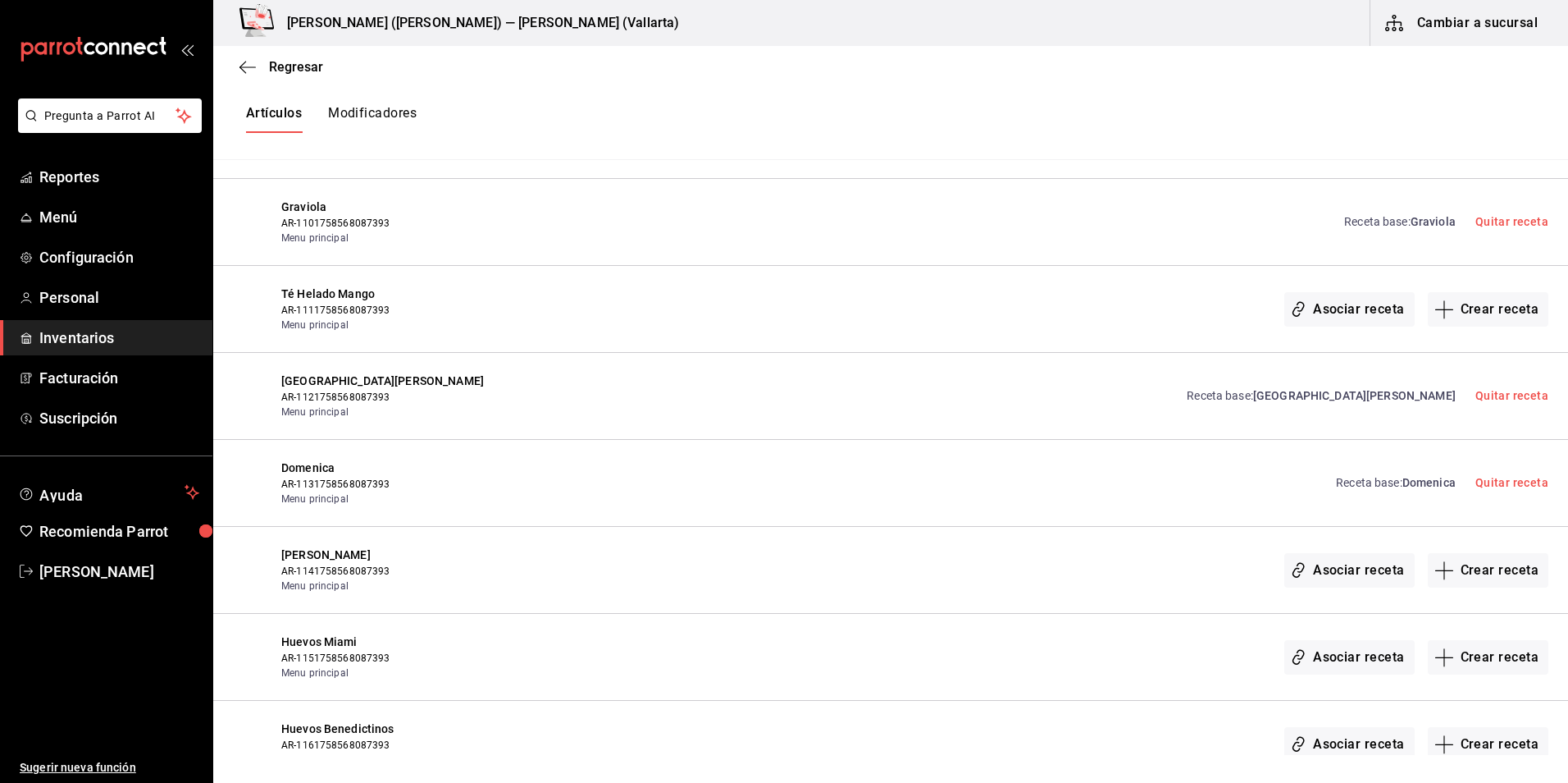
click at [1396, 396] on span "San Francisco" at bounding box center [1355, 395] width 202 height 13
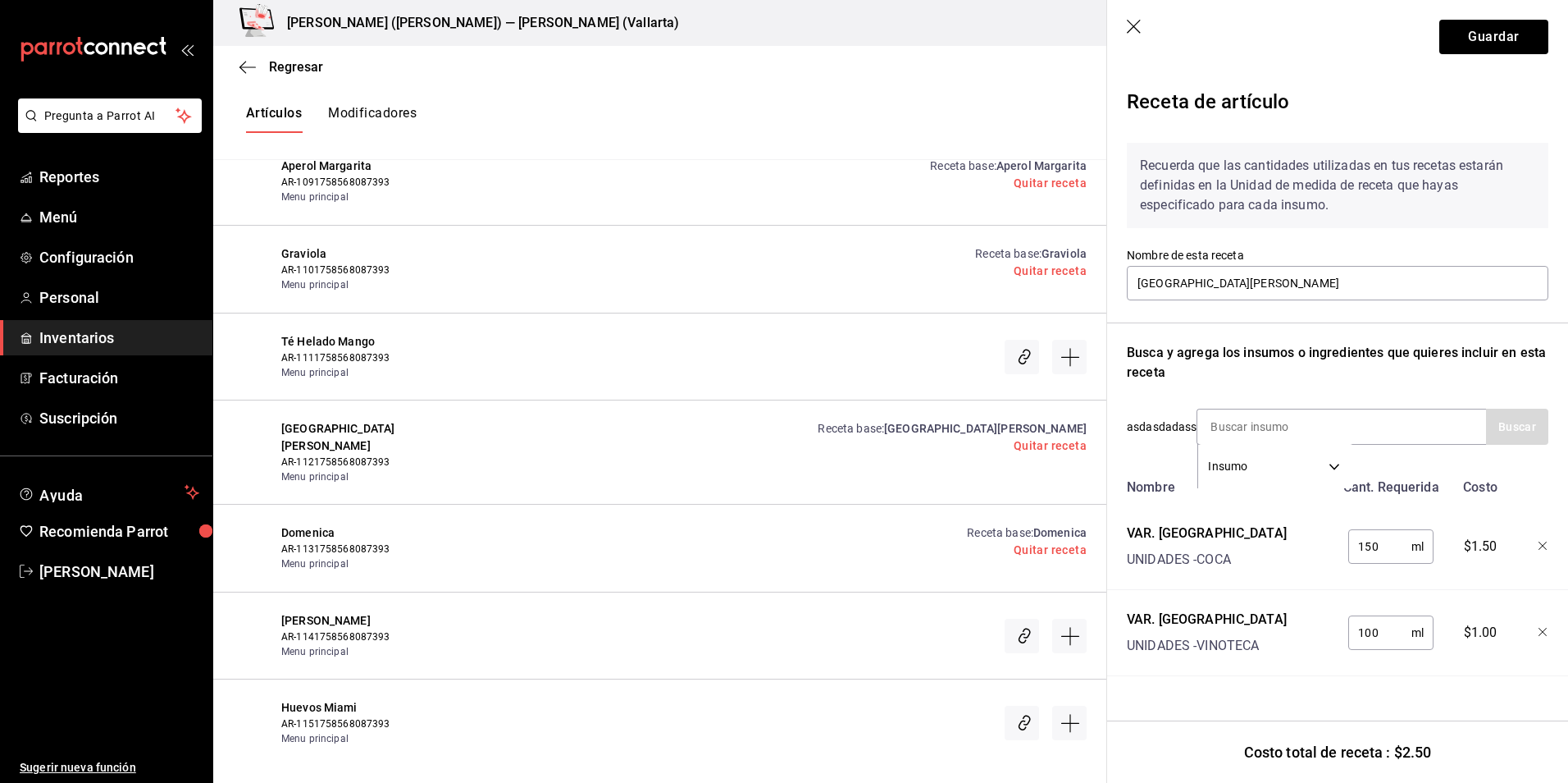
click at [1133, 20] on icon "button" at bounding box center [1135, 28] width 17 height 17
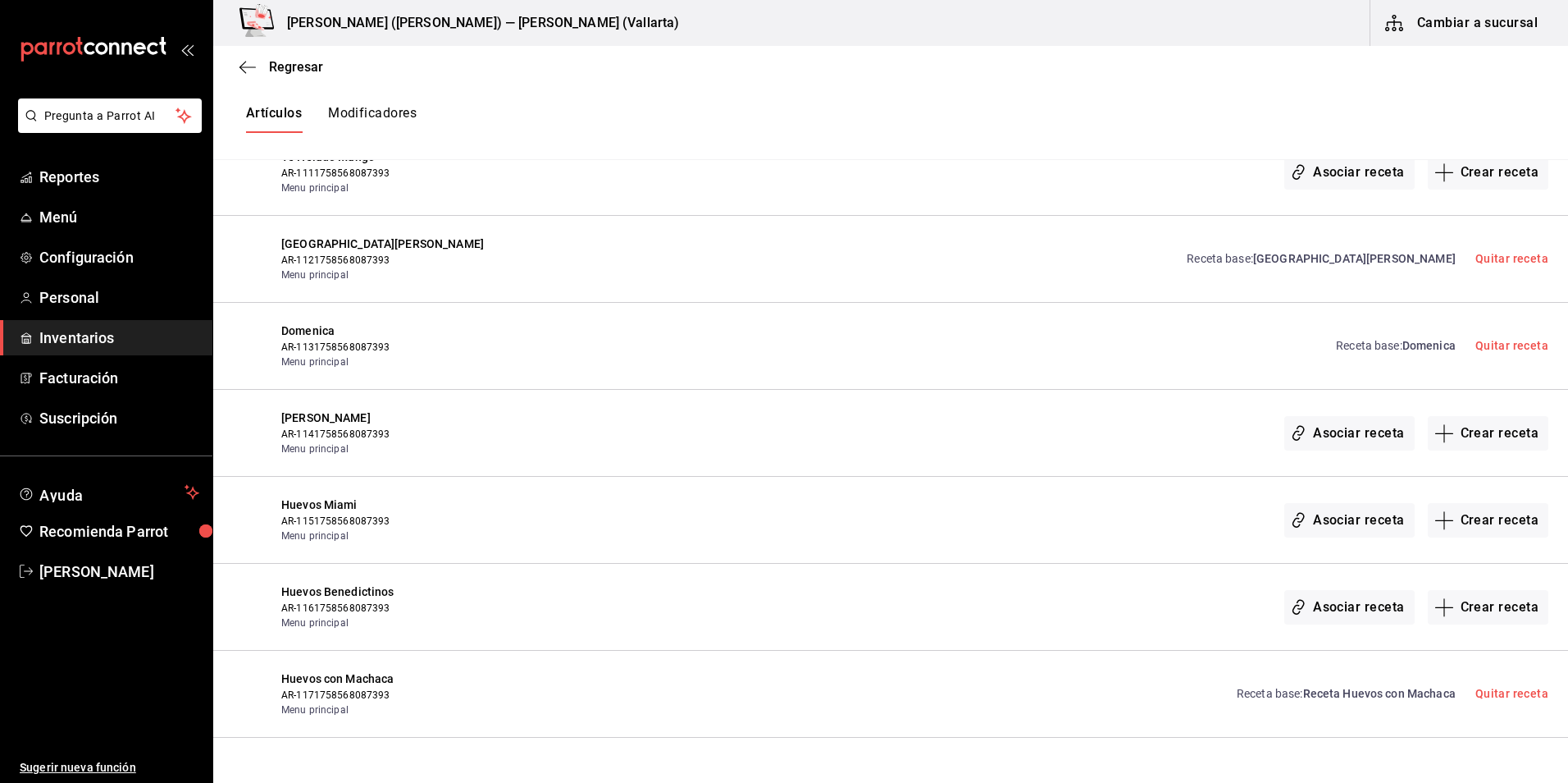
scroll to position [2380, 0]
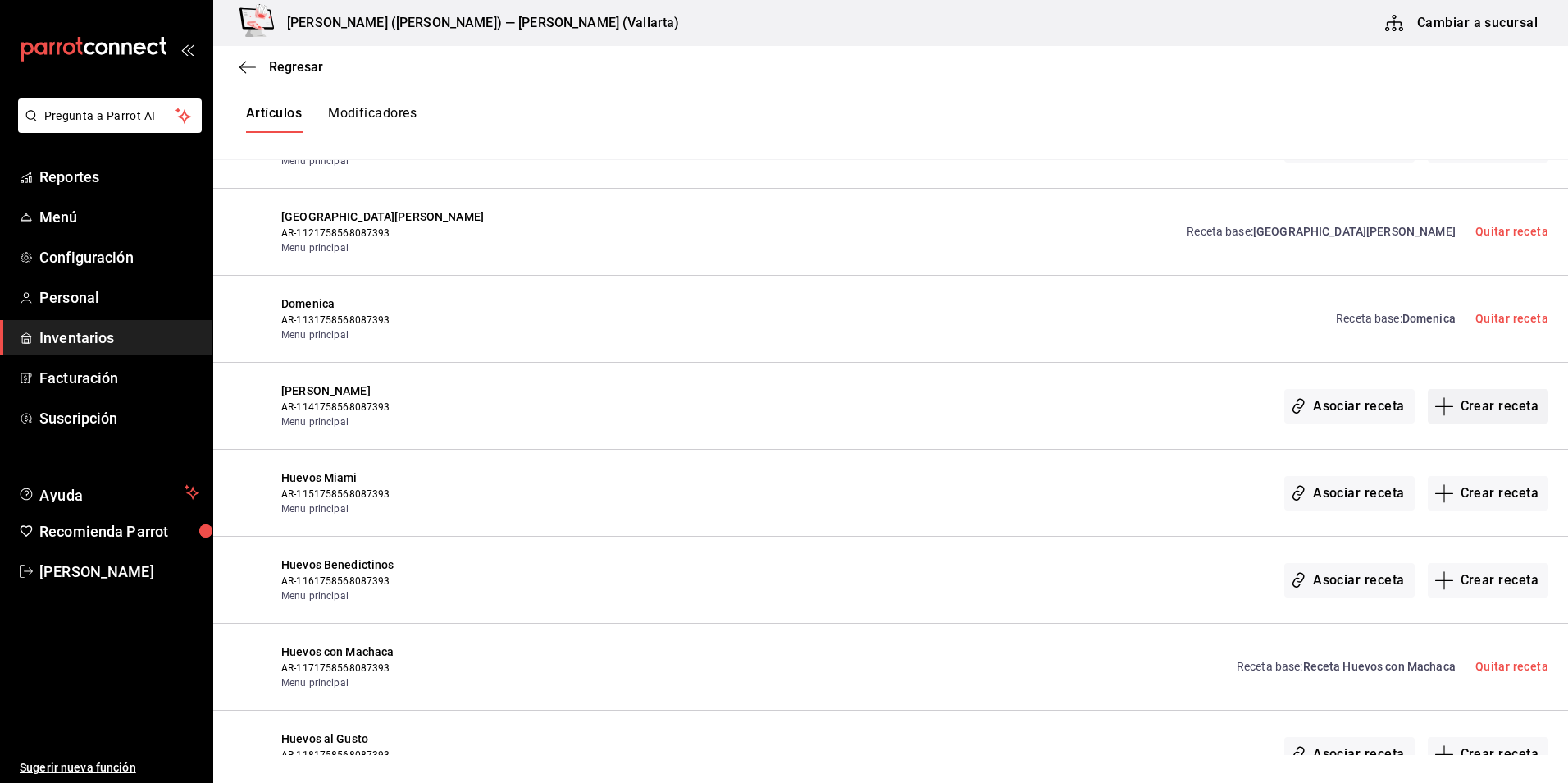
click at [1473, 411] on button "Crear receta" at bounding box center [1489, 406] width 121 height 35
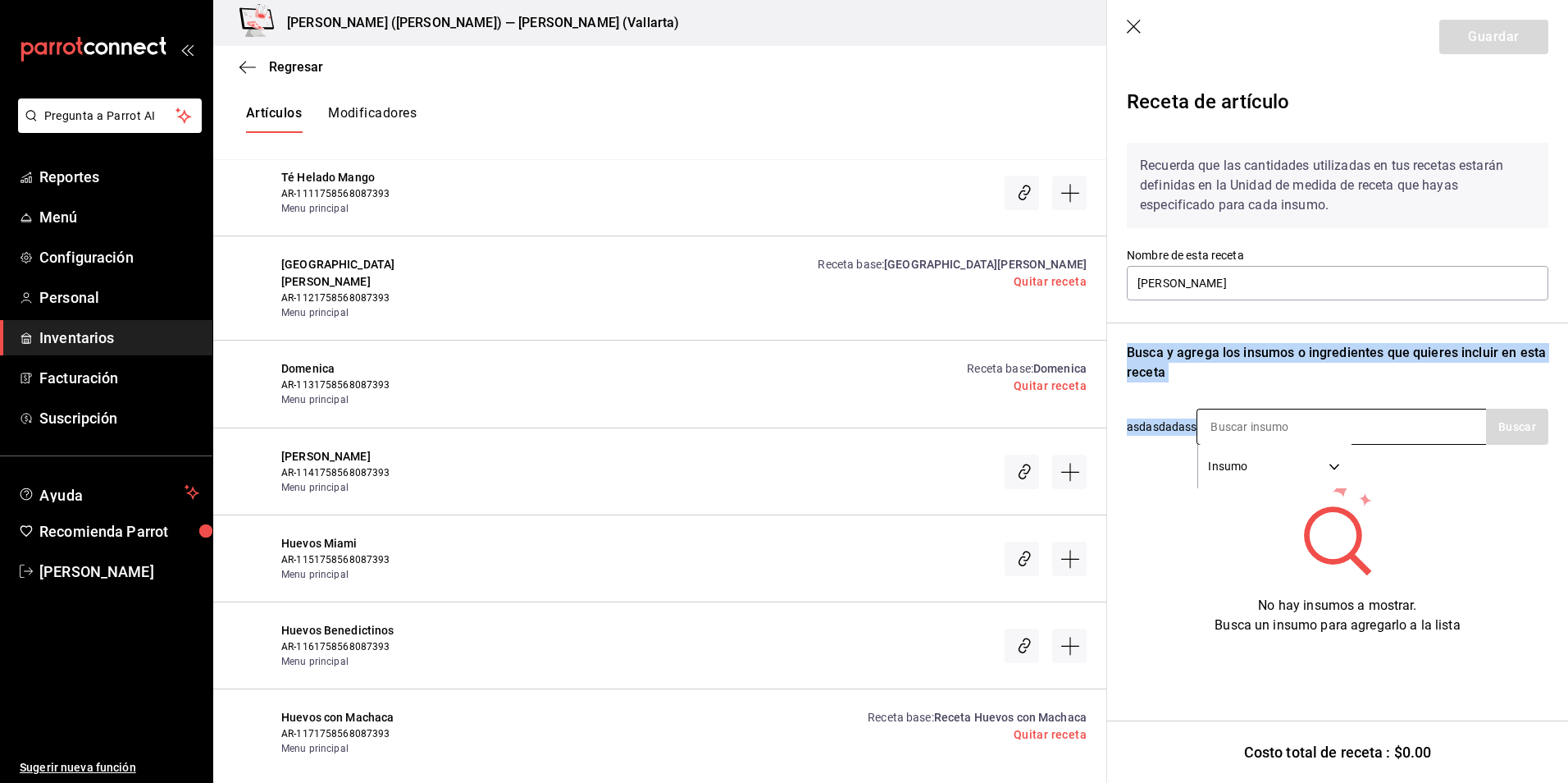
drag, startPoint x: 1297, startPoint y: 433, endPoint x: 1280, endPoint y: 443, distance: 19.7
click at [1283, 442] on div "Recuerda que las cantidades utilizadas en tus recetas estarán definidas en la U…" at bounding box center [1337, 382] width 422 height 505
click at [1272, 439] on input at bounding box center [1278, 427] width 164 height 35
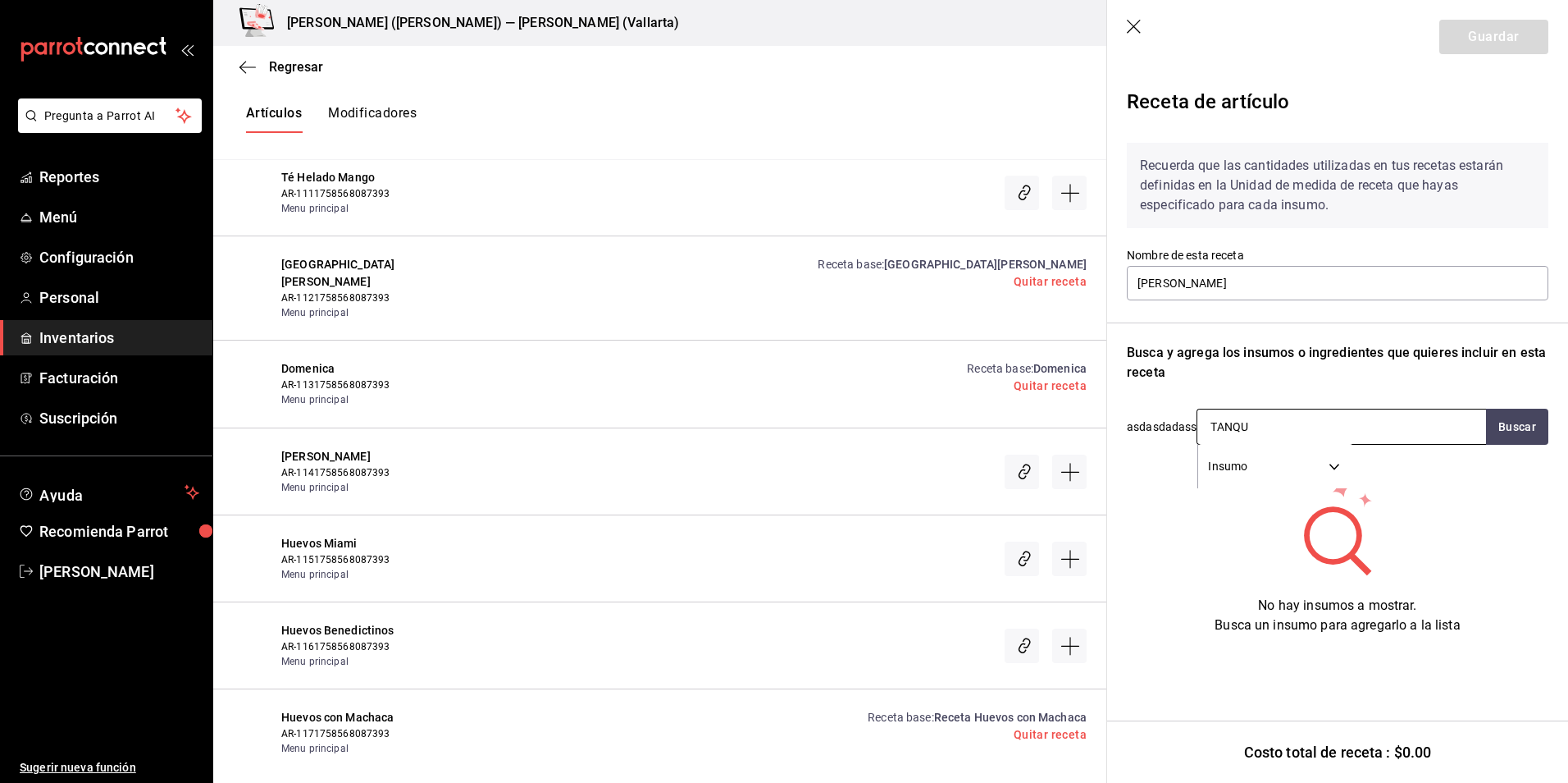
type input "TANQUE"
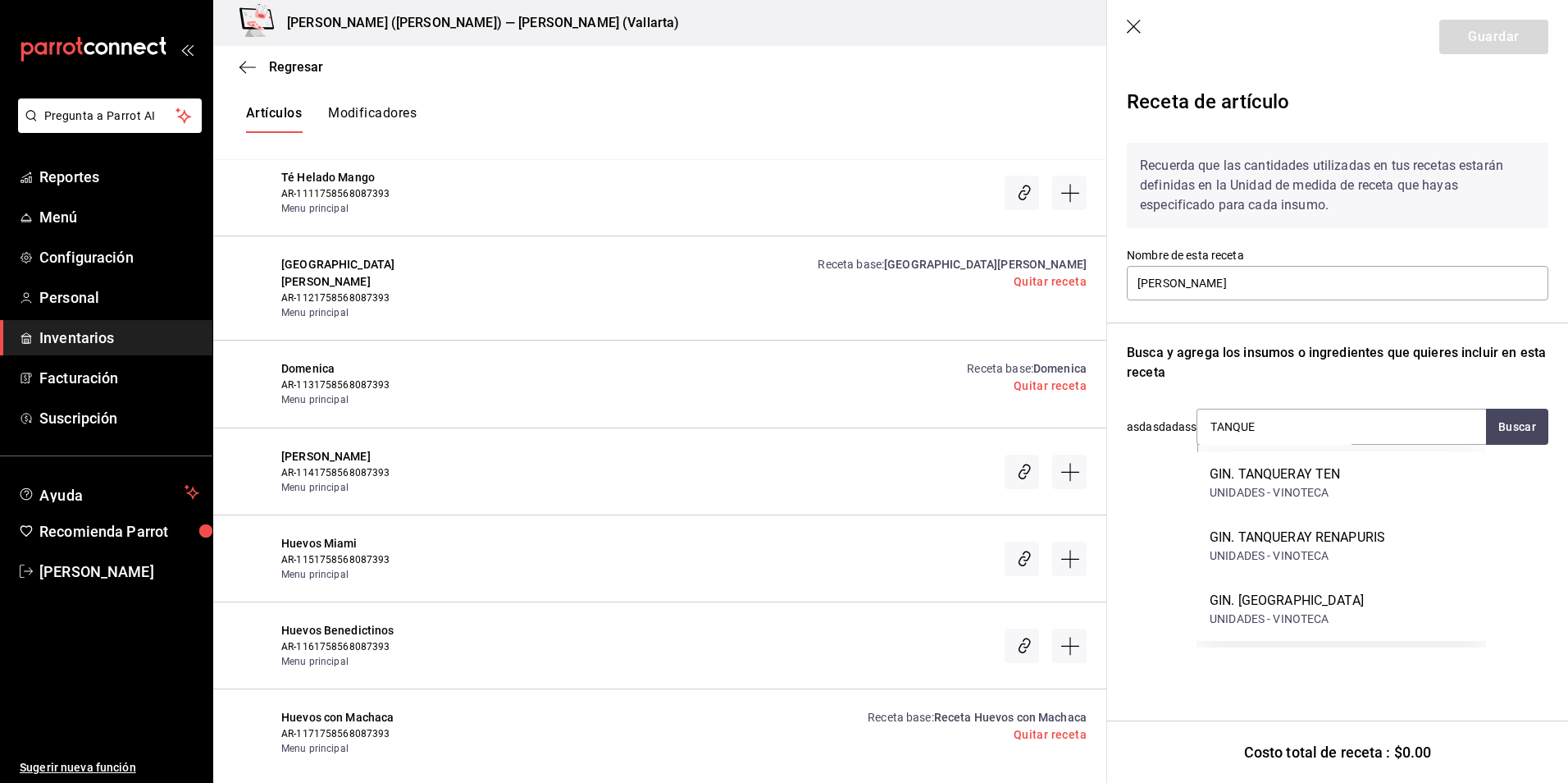
click at [1280, 609] on div "GIN. [GEOGRAPHIC_DATA]" at bounding box center [1286, 600] width 154 height 20
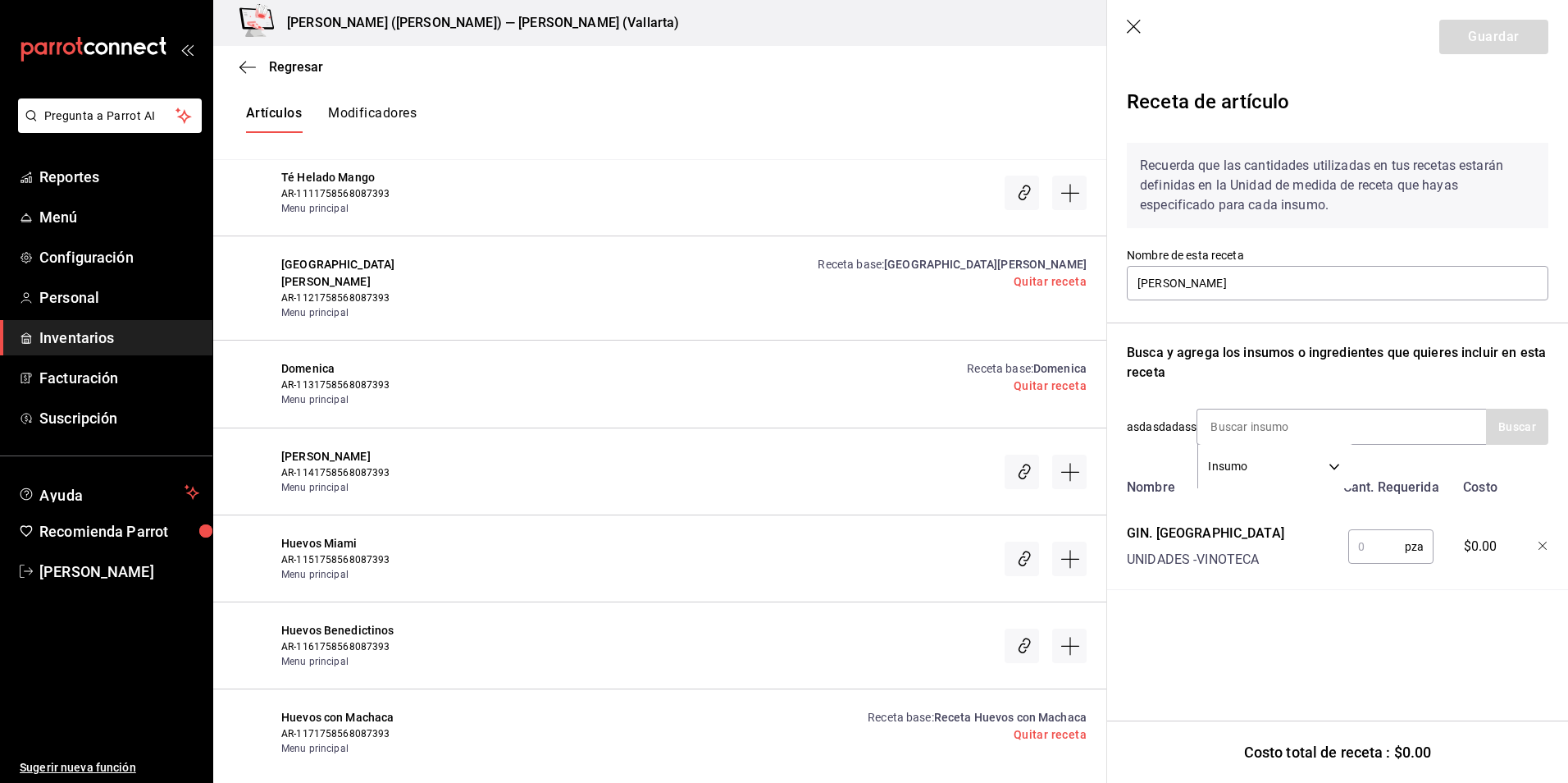
click at [1362, 549] on input "text" at bounding box center [1377, 546] width 57 height 33
type input "1"
click at [1501, 40] on button "Guardar" at bounding box center [1494, 37] width 109 height 35
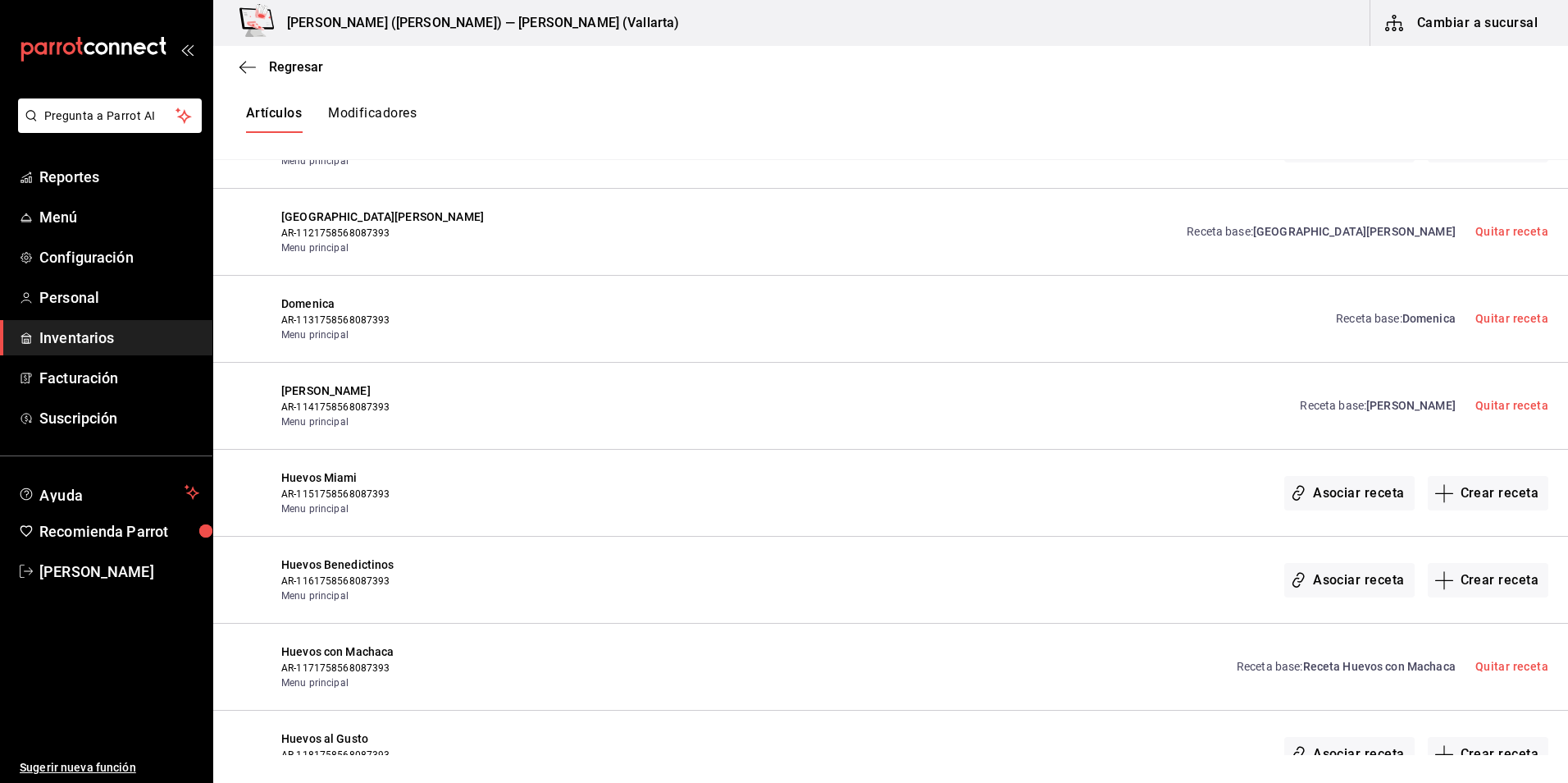
click at [1418, 409] on span "Doña Titi" at bounding box center [1411, 405] width 89 height 13
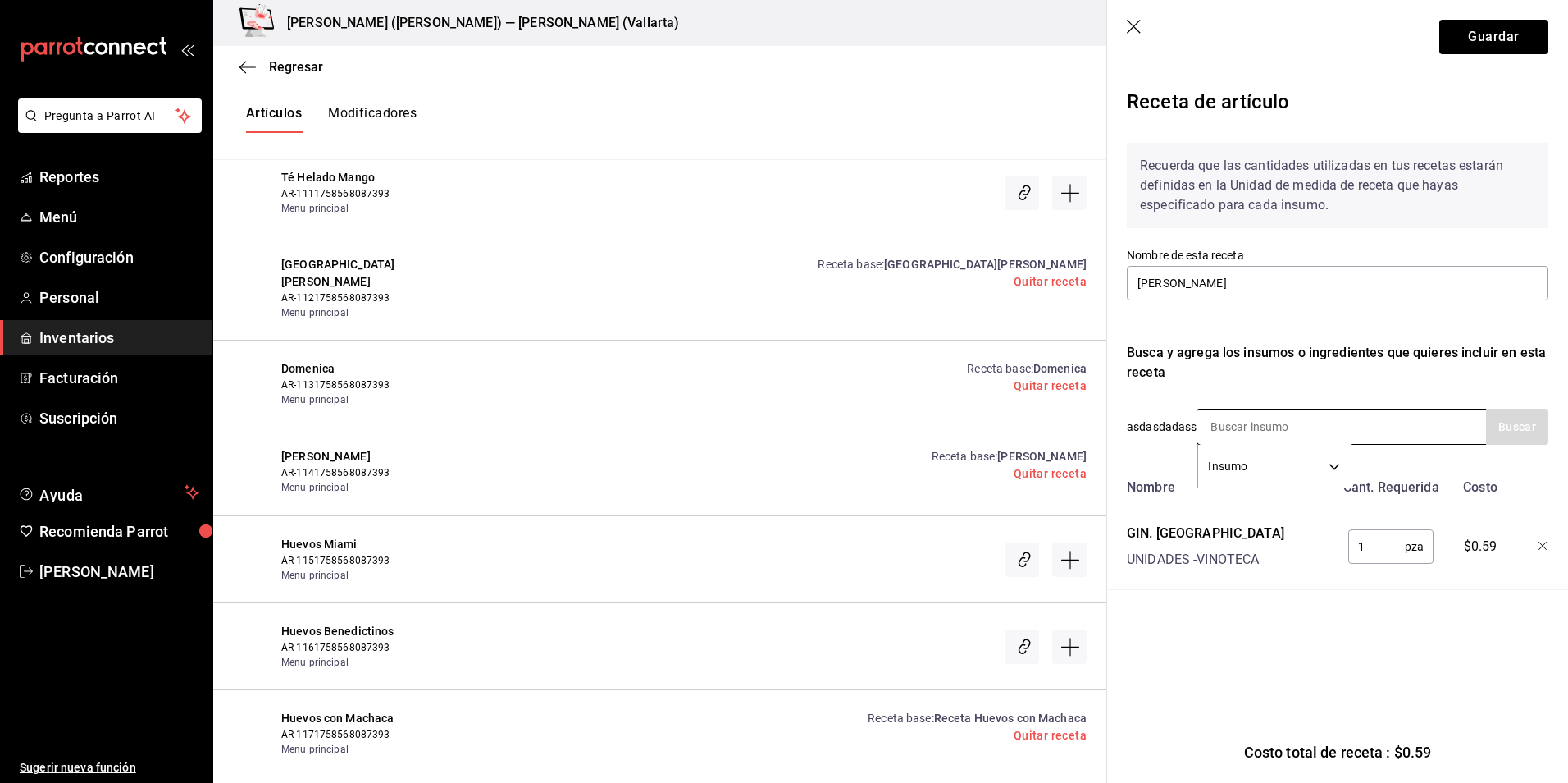
click at [1254, 430] on input at bounding box center [1278, 427] width 164 height 35
type input "NECTA"
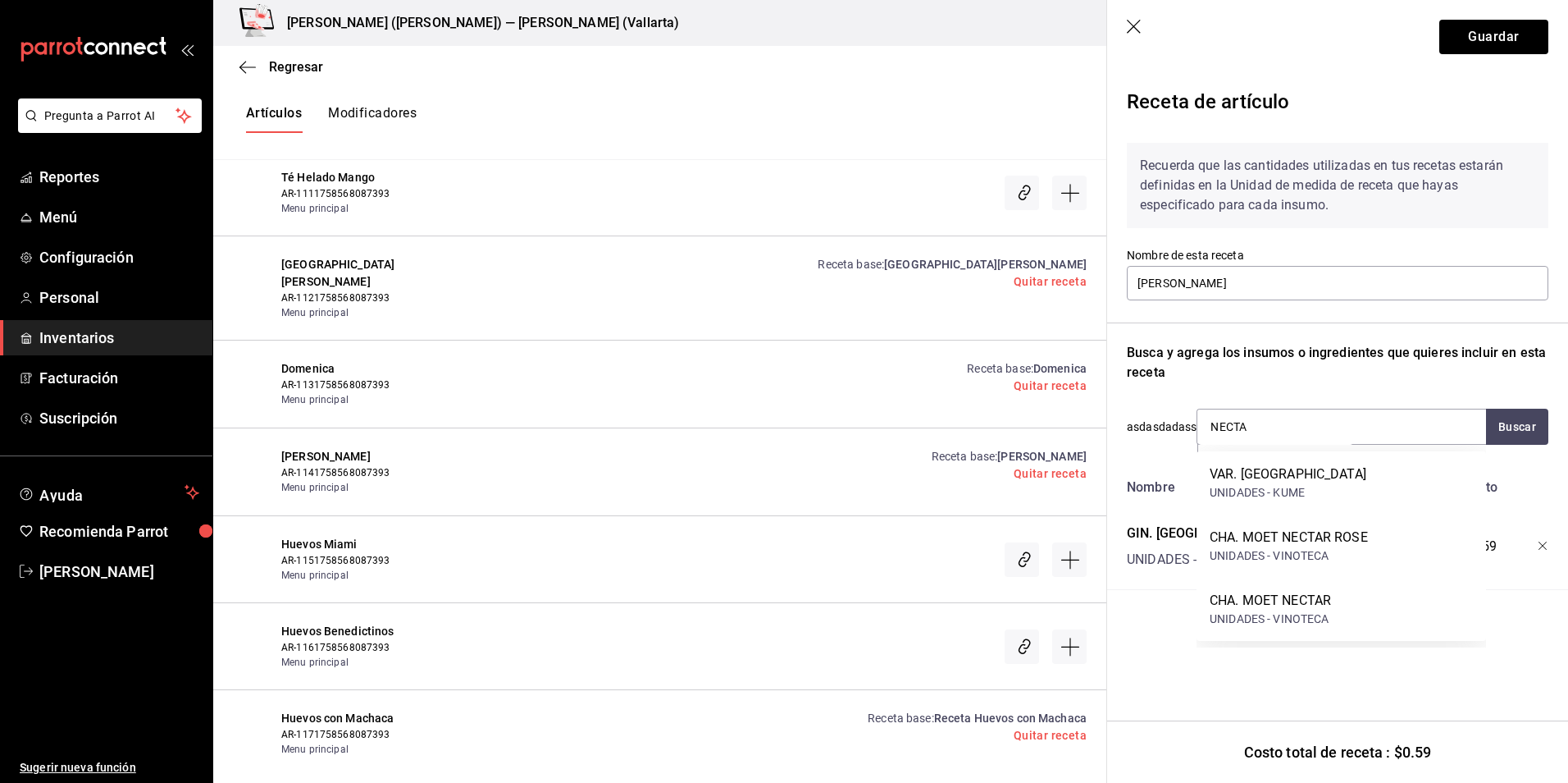
click at [1255, 444] on input "NECTA" at bounding box center [1278, 427] width 164 height 35
click at [1254, 481] on div "VAR. NECTAR LYCHEE" at bounding box center [1288, 474] width 157 height 20
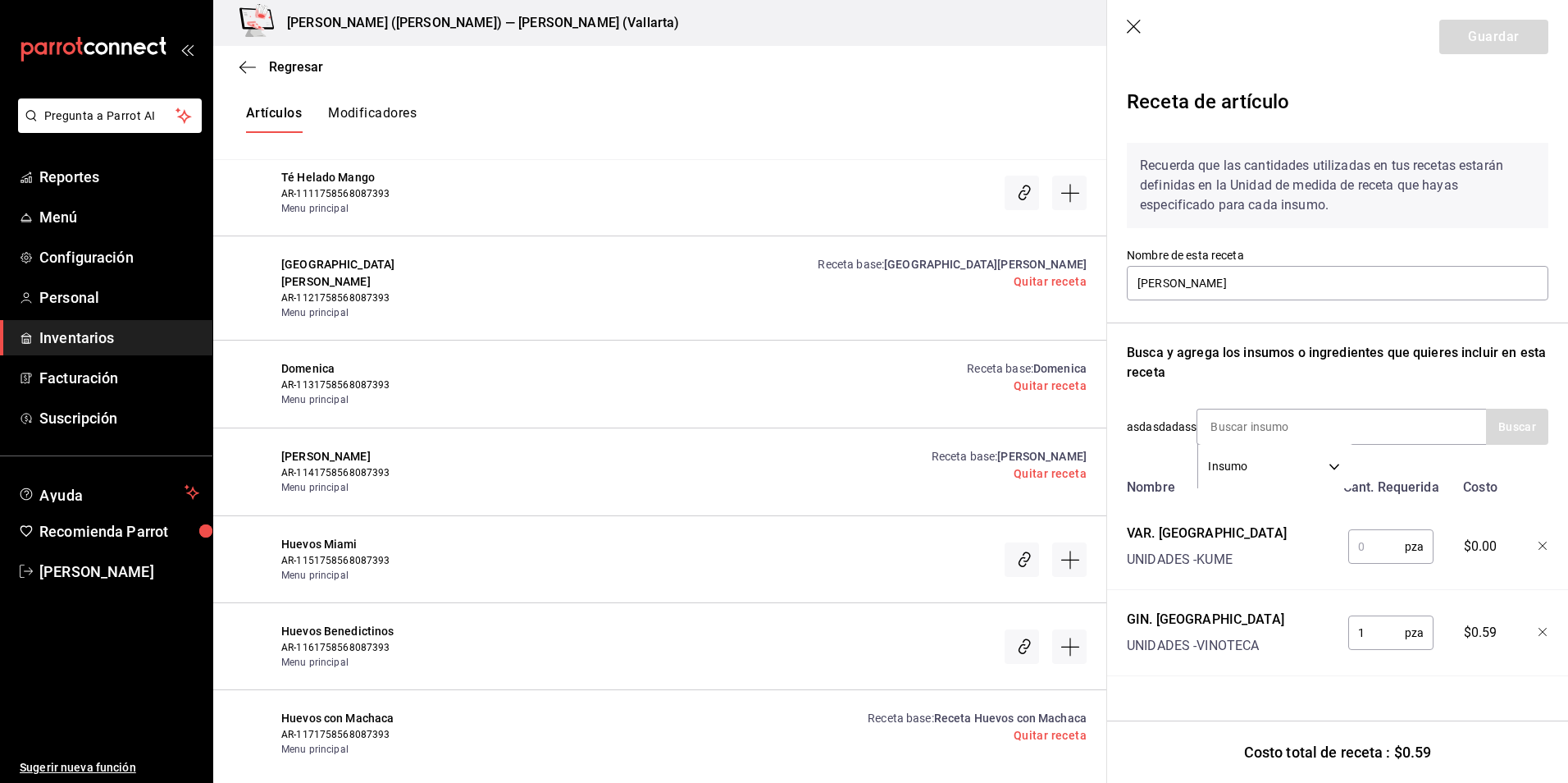
click at [1390, 549] on input "text" at bounding box center [1377, 546] width 57 height 33
type input "0.5"
drag, startPoint x: 139, startPoint y: 732, endPoint x: 313, endPoint y: 671, distance: 184.4
click at [140, 732] on ul "Sugerir nueva función" at bounding box center [106, 687] width 212 height 195
click at [1476, 37] on button "Guardar" at bounding box center [1494, 37] width 109 height 35
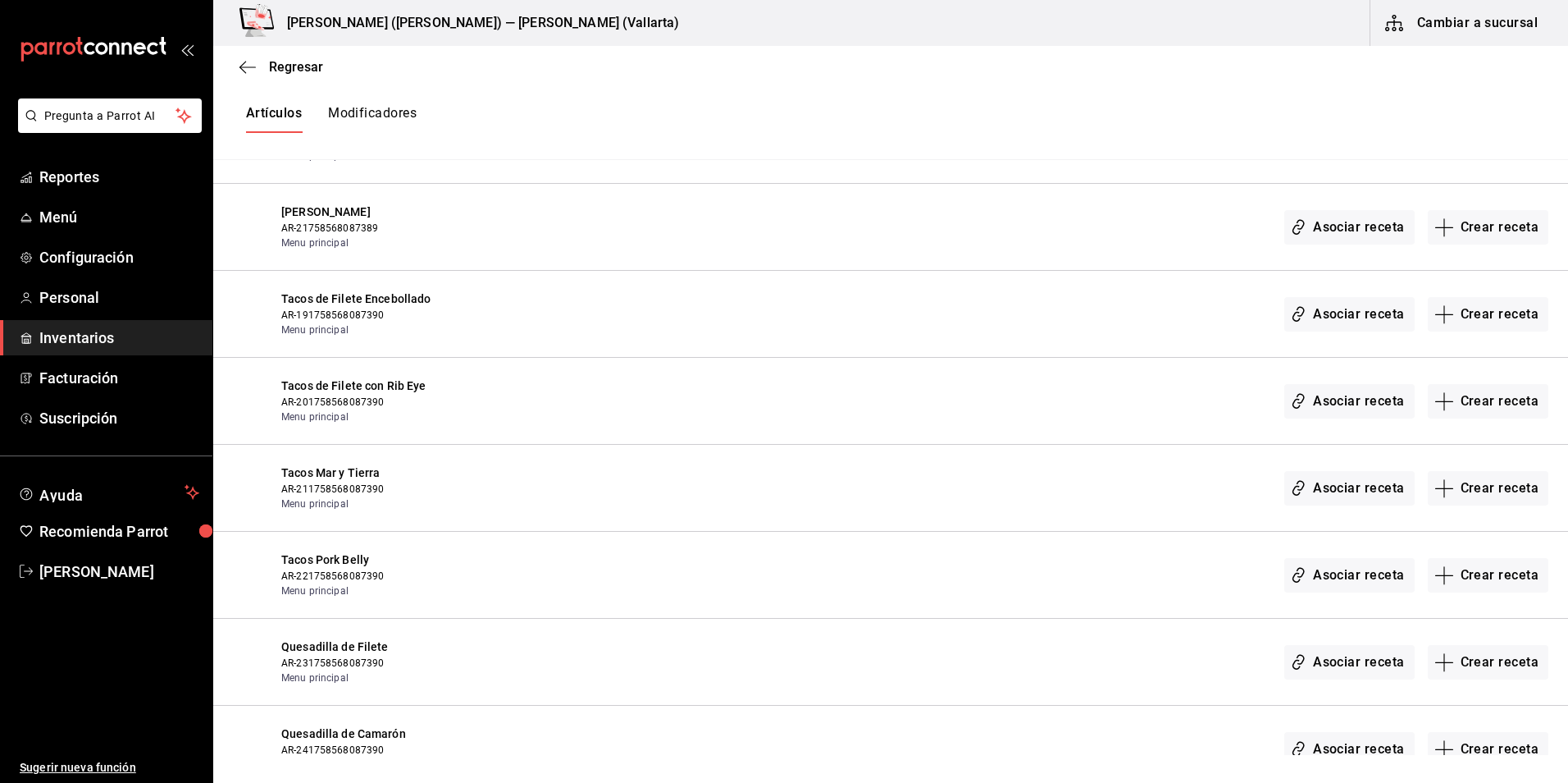
scroll to position [9000, 0]
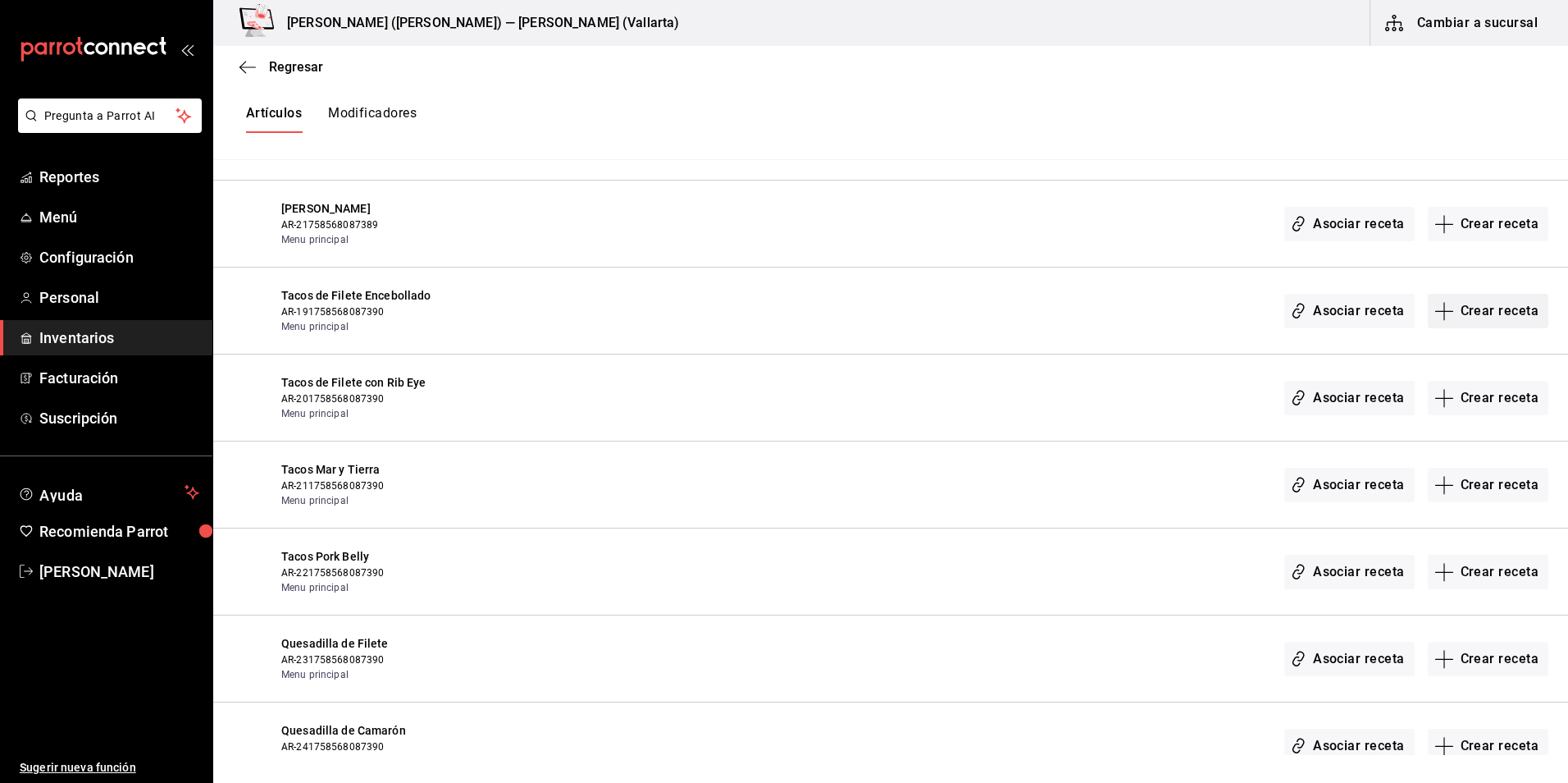
click at [1511, 314] on button "Crear receta" at bounding box center [1489, 311] width 121 height 35
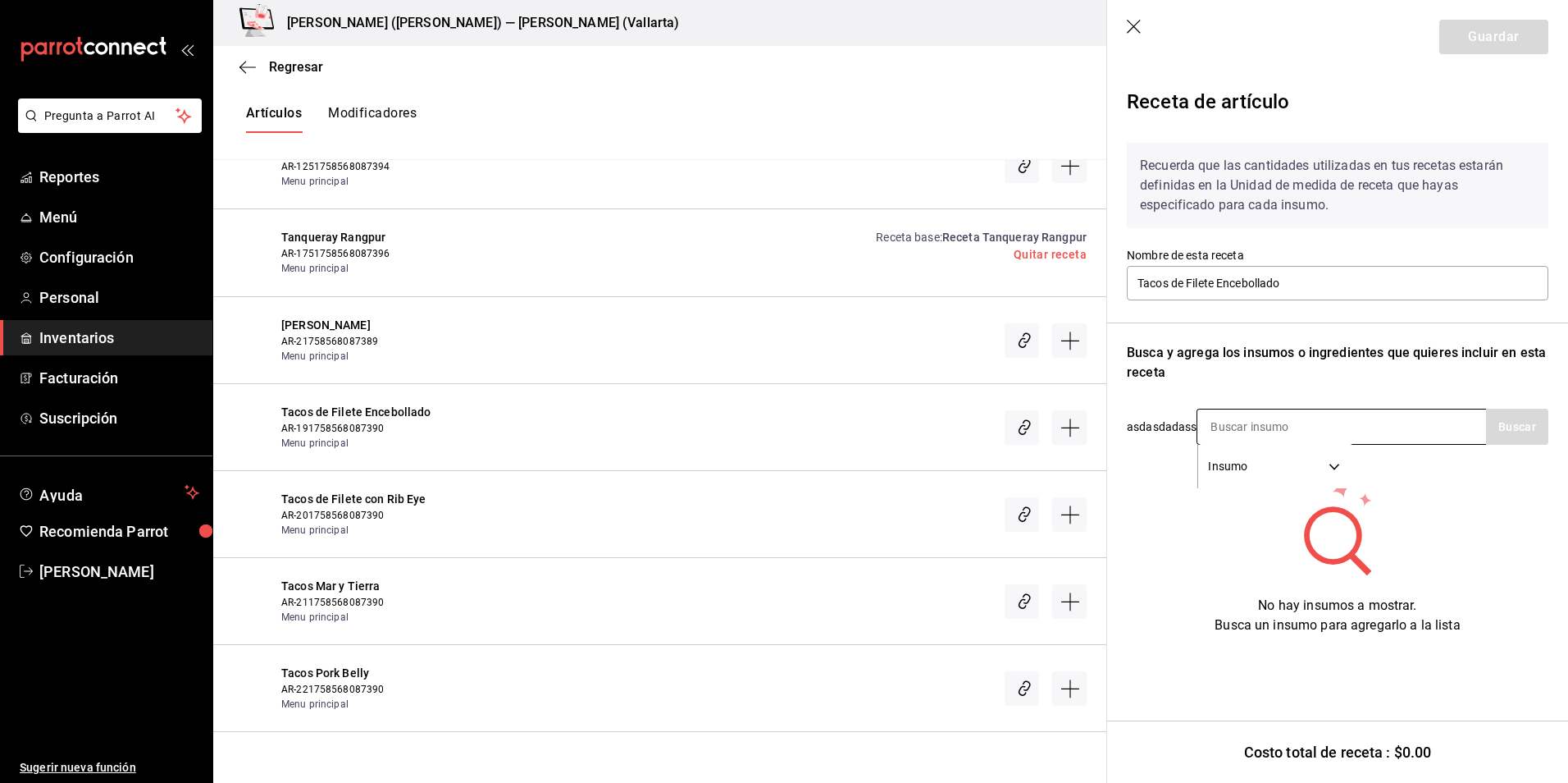
click at [1253, 429] on input at bounding box center [1278, 427] width 164 height 35
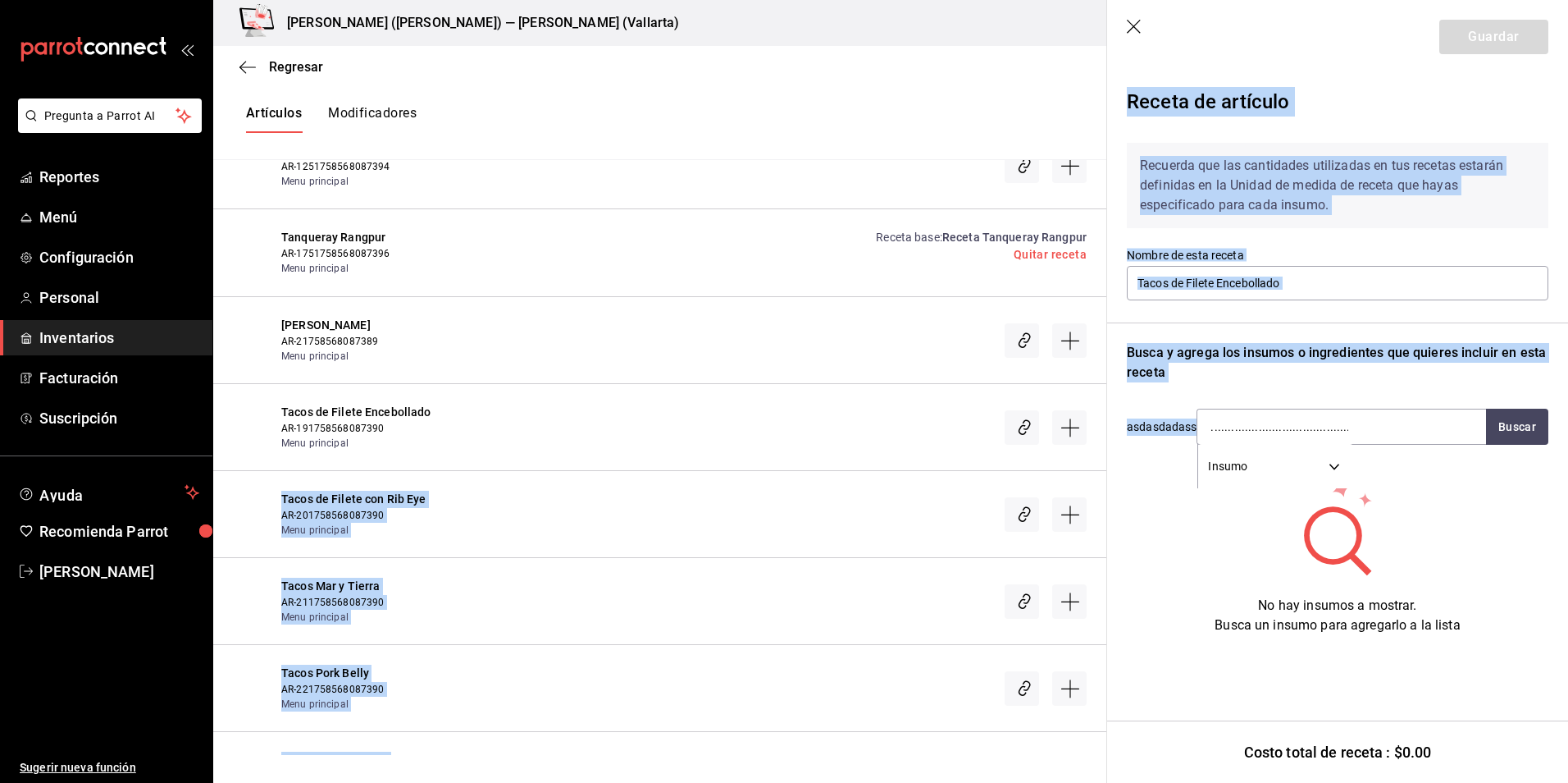
drag, startPoint x: 1387, startPoint y: 415, endPoint x: 1024, endPoint y: 435, distance: 363.6
click at [1024, 435] on div "Regresar Creación y asignación de receta Asocia tus recetas con los artículos d…" at bounding box center [891, 400] width 1355 height 710
click at [1402, 430] on div "..............................................................0 Insumo SUPPLY" at bounding box center [1342, 427] width 290 height 36
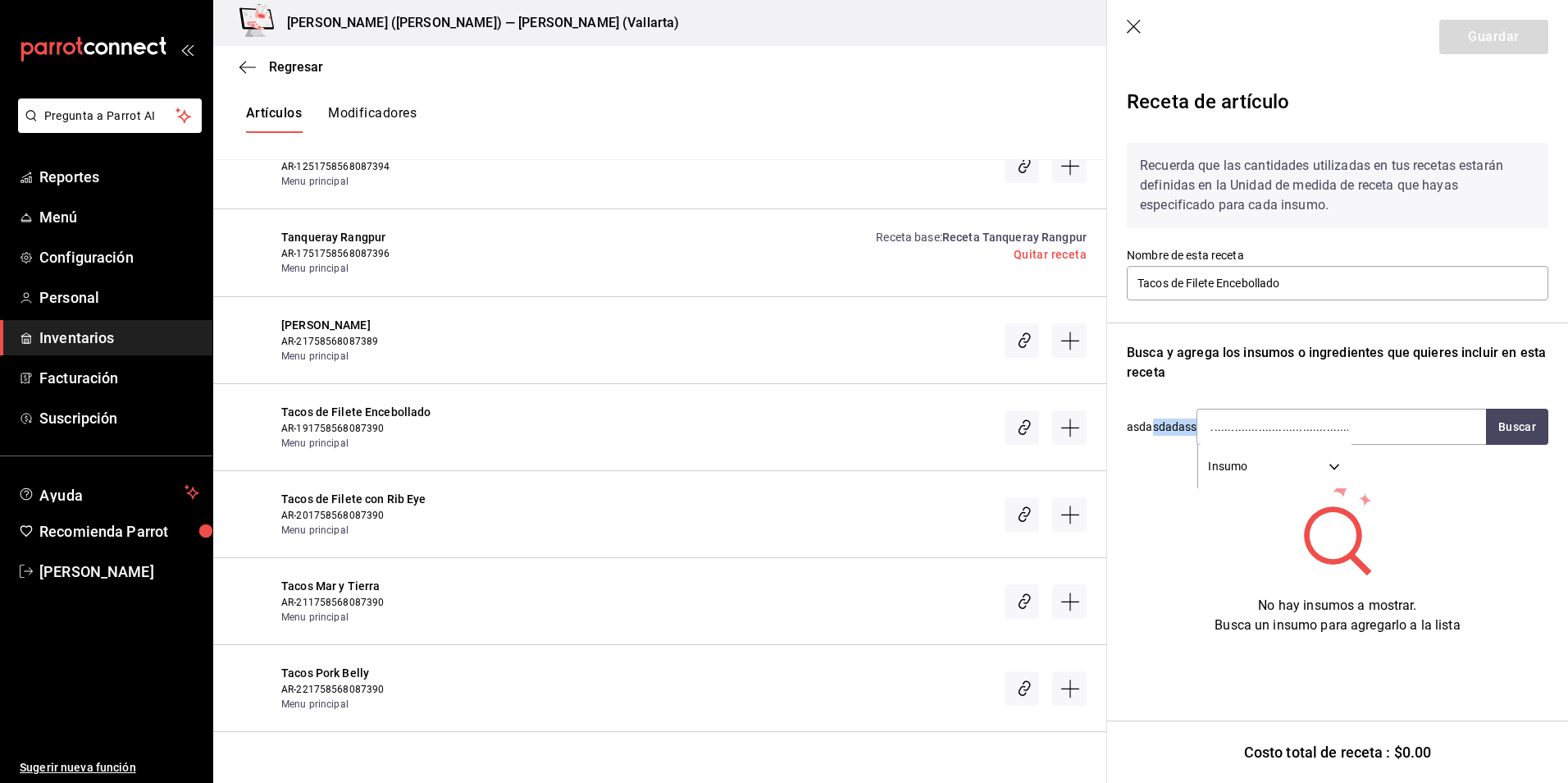
drag, startPoint x: 1389, startPoint y: 432, endPoint x: 1151, endPoint y: 423, distance: 238.2
click at [1151, 423] on div "asdasdadass ..............................................................0 Ins…" at bounding box center [1337, 427] width 422 height 36
drag, startPoint x: 1387, startPoint y: 303, endPoint x: 1365, endPoint y: 322, distance: 29.1
click at [1386, 304] on div "Recuerda que las cantidades utilizadas en tus recetas estarán definidas en la U…" at bounding box center [1337, 382] width 422 height 505
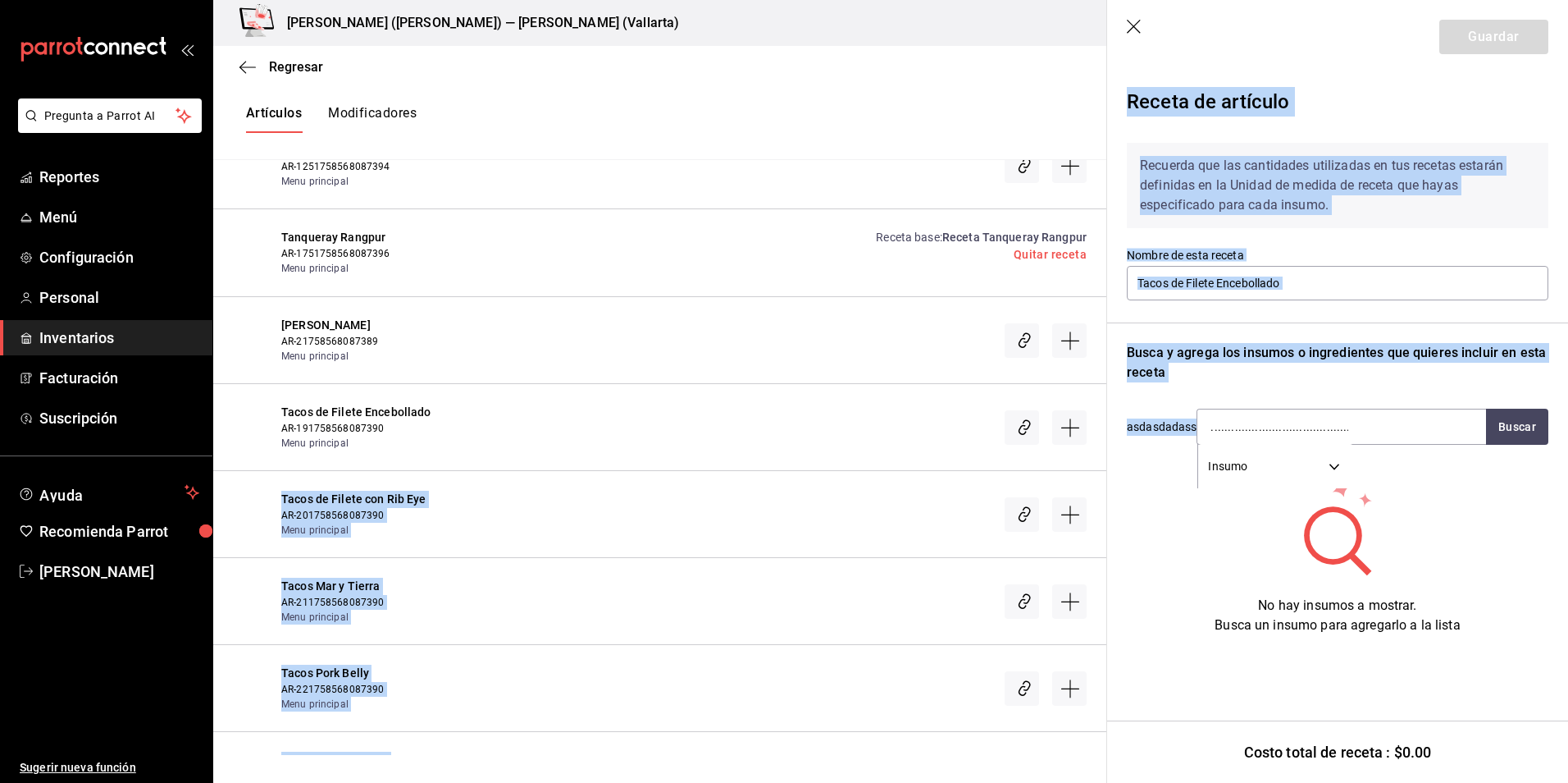
drag, startPoint x: 1378, startPoint y: 424, endPoint x: 1032, endPoint y: 401, distance: 346.8
click at [1032, 401] on div "Regresar Creación y asignación de receta Asocia tus recetas con los artículos d…" at bounding box center [891, 400] width 1355 height 710
drag, startPoint x: 1032, startPoint y: 401, endPoint x: 1210, endPoint y: 427, distance: 179.9
click at [1153, 406] on div "Recuerda que las cantidades utilizadas en tus recetas estarán definidas en la U…" at bounding box center [1337, 382] width 422 height 505
click at [1330, 434] on input "..............................................................0" at bounding box center [1278, 427] width 164 height 35
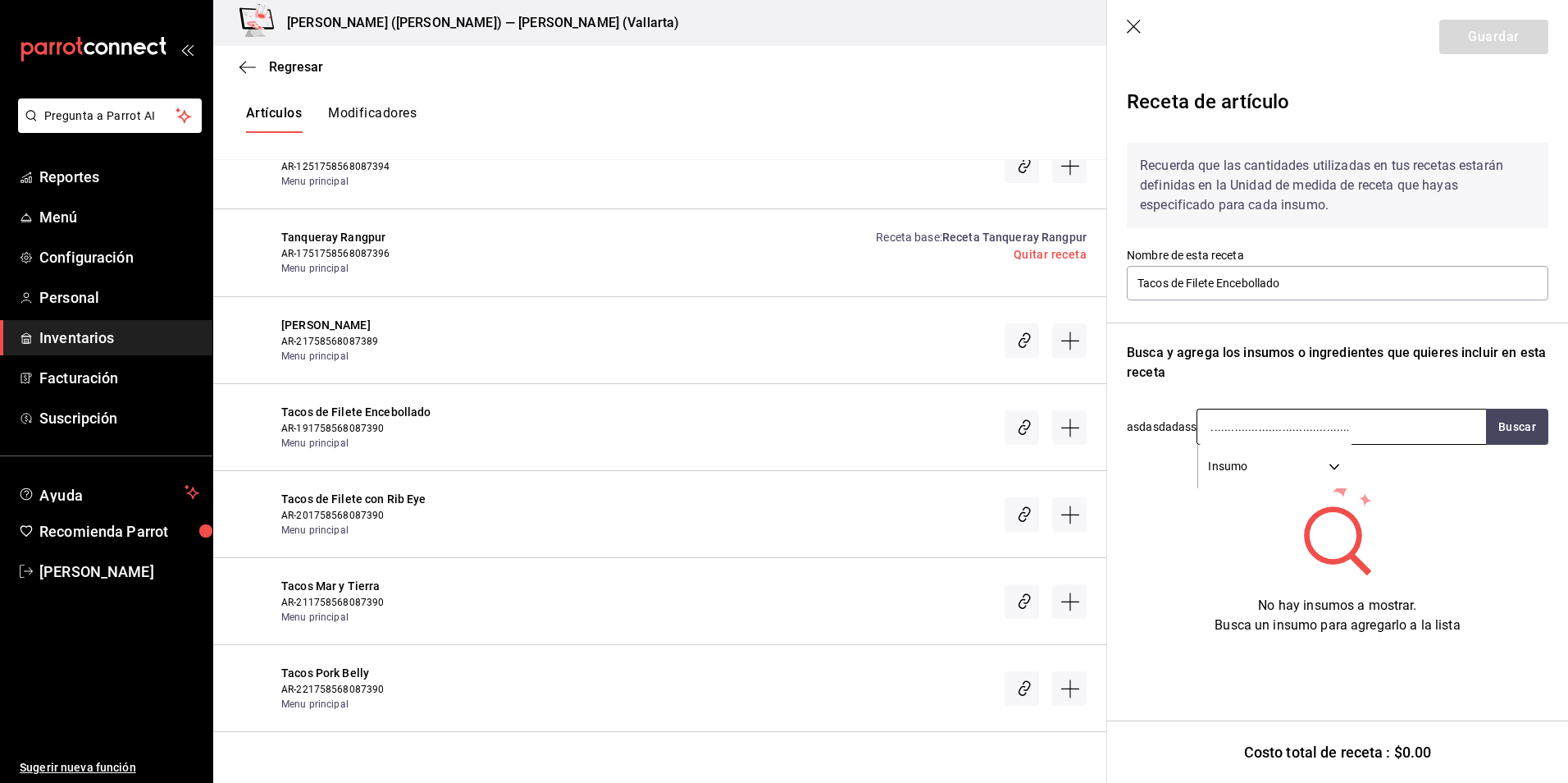
drag, startPoint x: 1363, startPoint y: 430, endPoint x: 1257, endPoint y: 437, distance: 106.2
click at [1257, 437] on div "..............................................................0 Insumo SUPPLY" at bounding box center [1342, 427] width 290 height 36
click at [1277, 422] on input "..............................................................0" at bounding box center [1278, 427] width 164 height 35
click at [1268, 419] on input "..............................................................0" at bounding box center [1278, 427] width 164 height 35
click at [1271, 420] on input "..............................................................0" at bounding box center [1278, 427] width 164 height 35
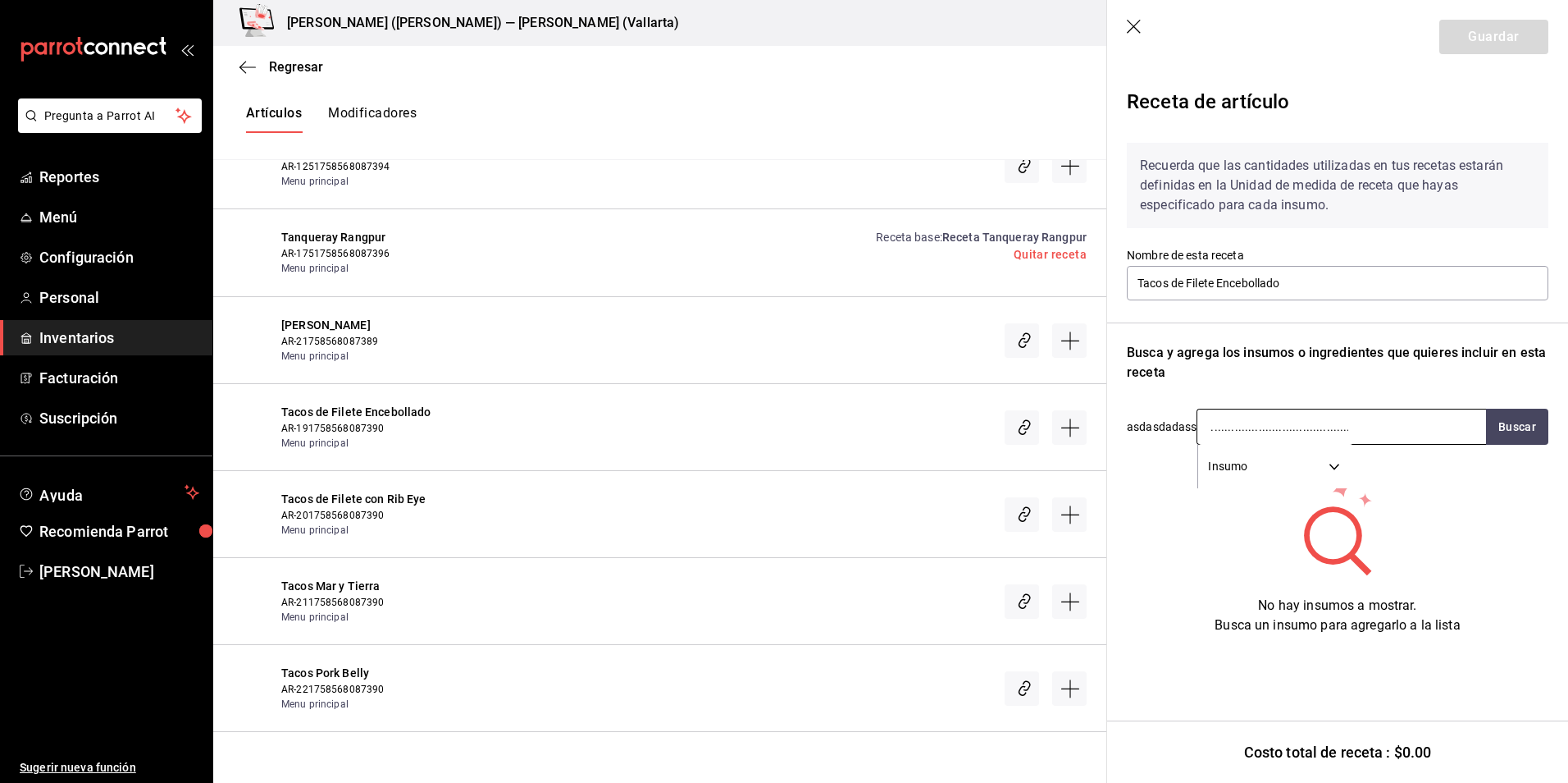
scroll to position [0, 64]
drag, startPoint x: 1289, startPoint y: 425, endPoint x: 1433, endPoint y: 431, distance: 144.1
click at [1433, 431] on div "..............................................................0 Insumo SUPPLY" at bounding box center [1342, 427] width 290 height 36
type input "."
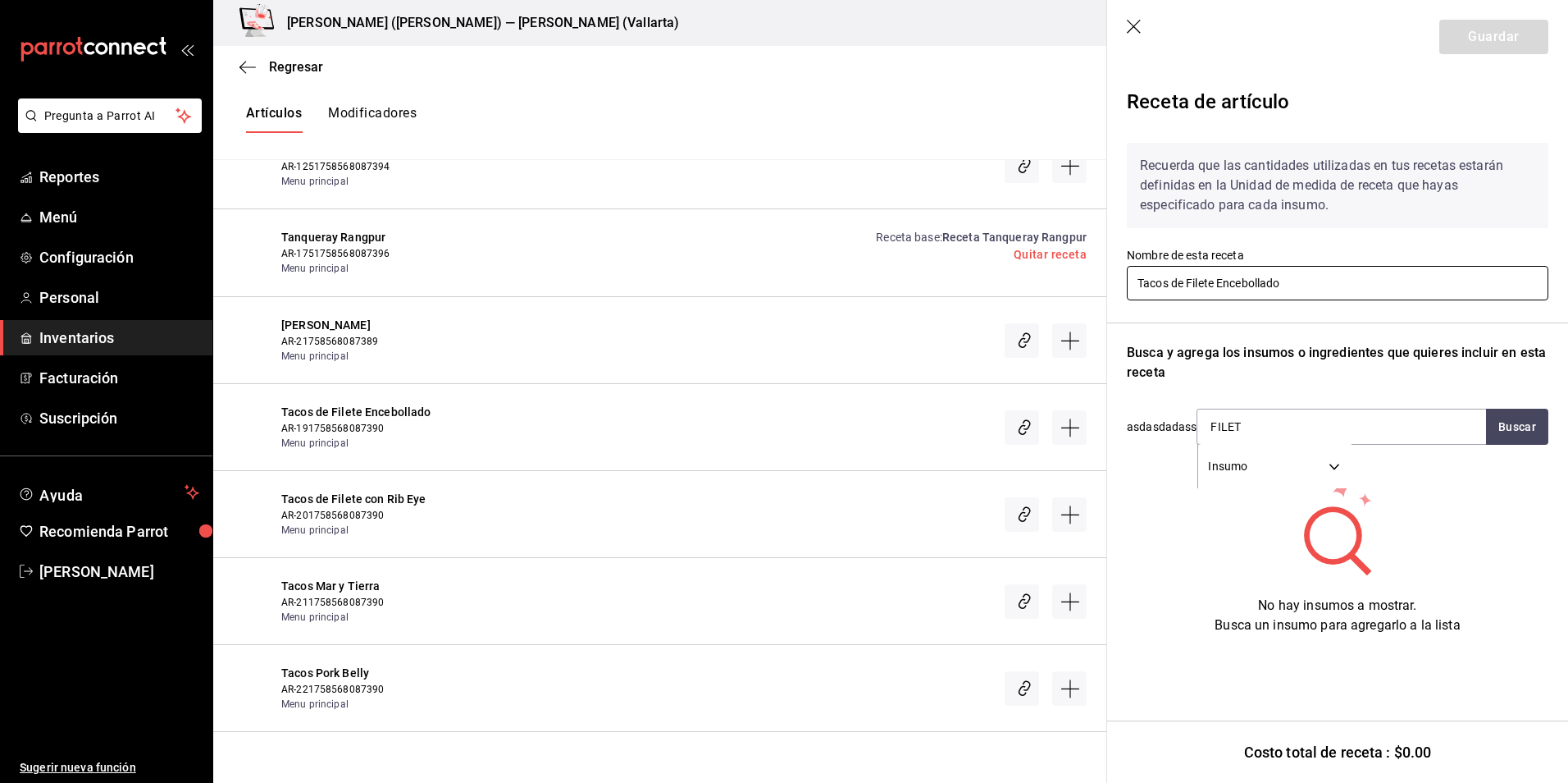
type input "FILETE"
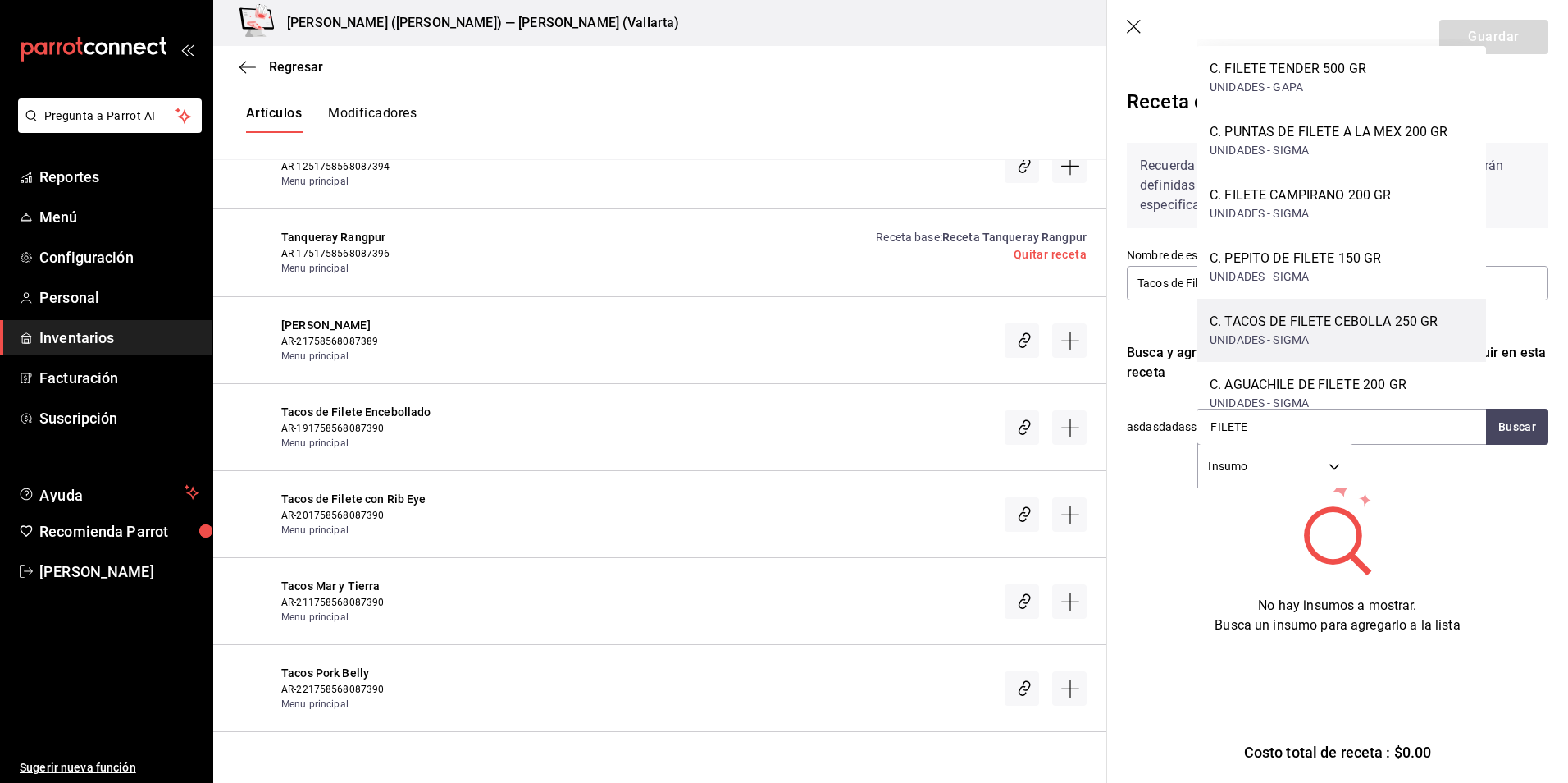
click at [1292, 316] on div "C. TACOS DE FILETE CEBOLLA 250 GR" at bounding box center [1324, 322] width 228 height 20
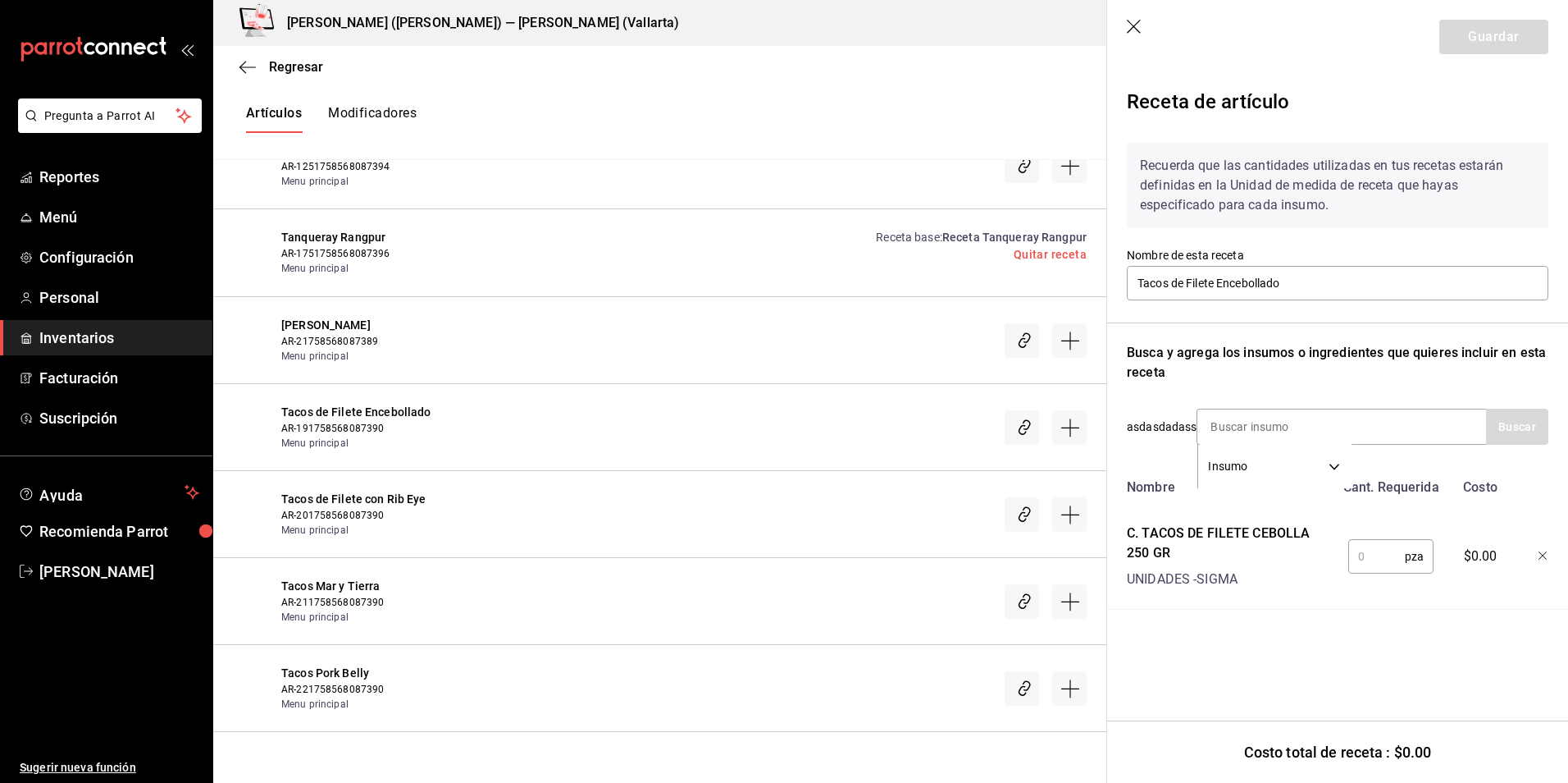
click at [1383, 562] on input "text" at bounding box center [1377, 556] width 57 height 33
type input "1"
drag, startPoint x: 1515, startPoint y: 29, endPoint x: 1496, endPoint y: 31, distance: 19.1
click at [1515, 29] on button "Guardar" at bounding box center [1494, 37] width 109 height 35
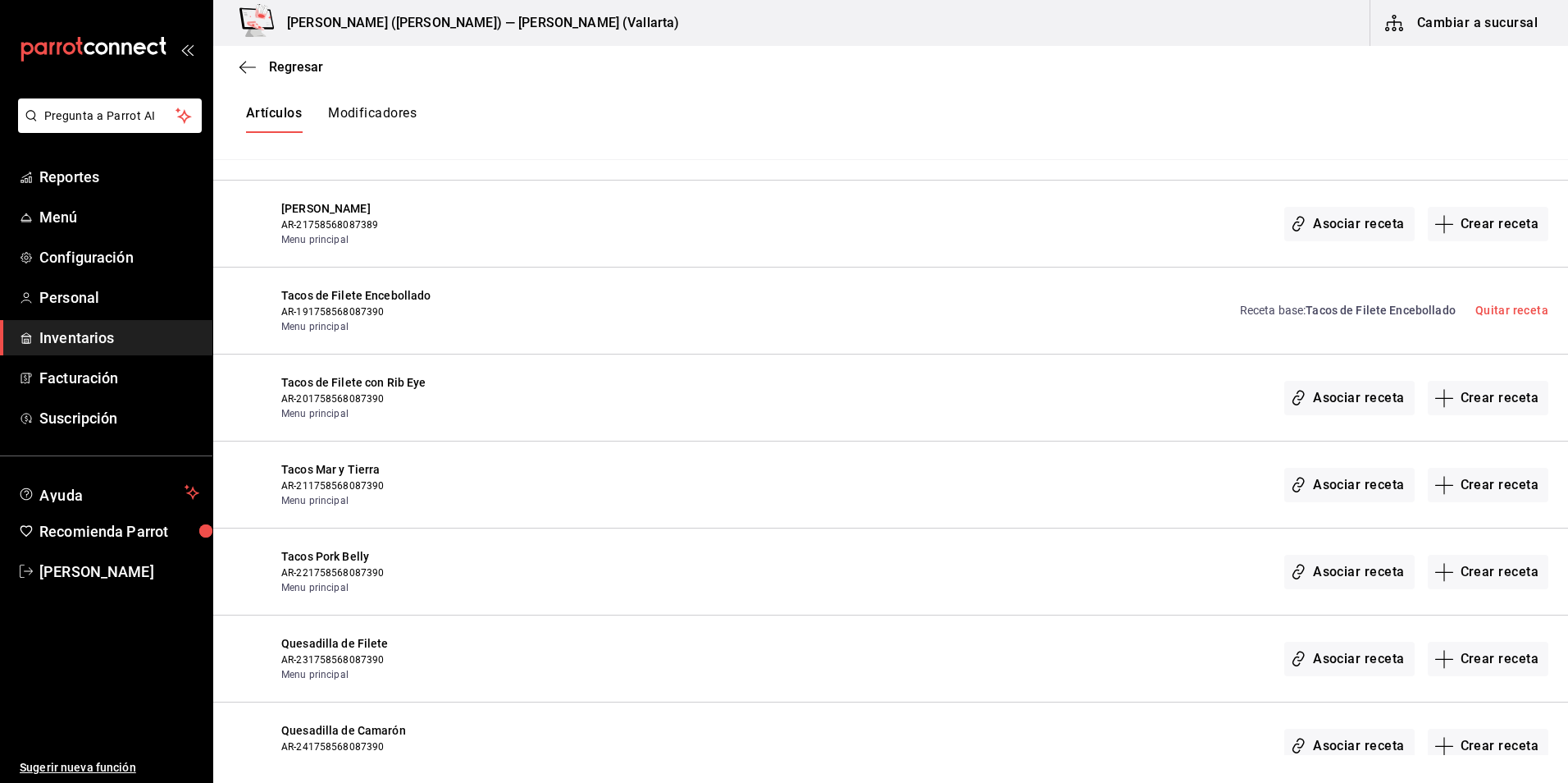
drag, startPoint x: 1477, startPoint y: 398, endPoint x: 1287, endPoint y: 354, distance: 195.0
click at [1477, 397] on button "Crear receta" at bounding box center [1489, 398] width 121 height 35
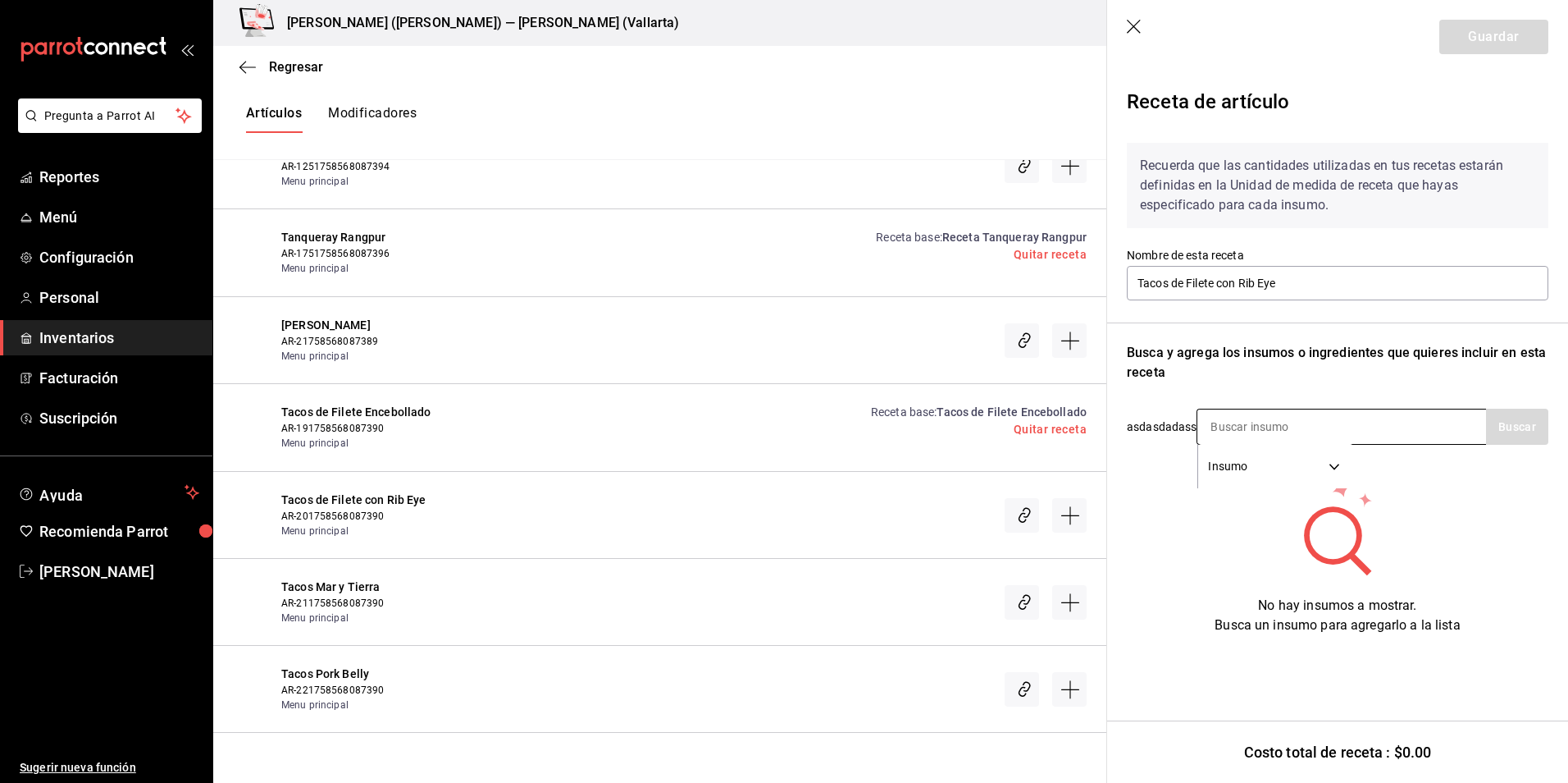
click at [1261, 437] on input at bounding box center [1278, 427] width 164 height 35
type input "F"
type input "R"
click at [1409, 430] on div "Insumo SUPPLY" at bounding box center [1342, 427] width 290 height 36
click at [811, 72] on div "Regresar" at bounding box center [660, 66] width 894 height 42
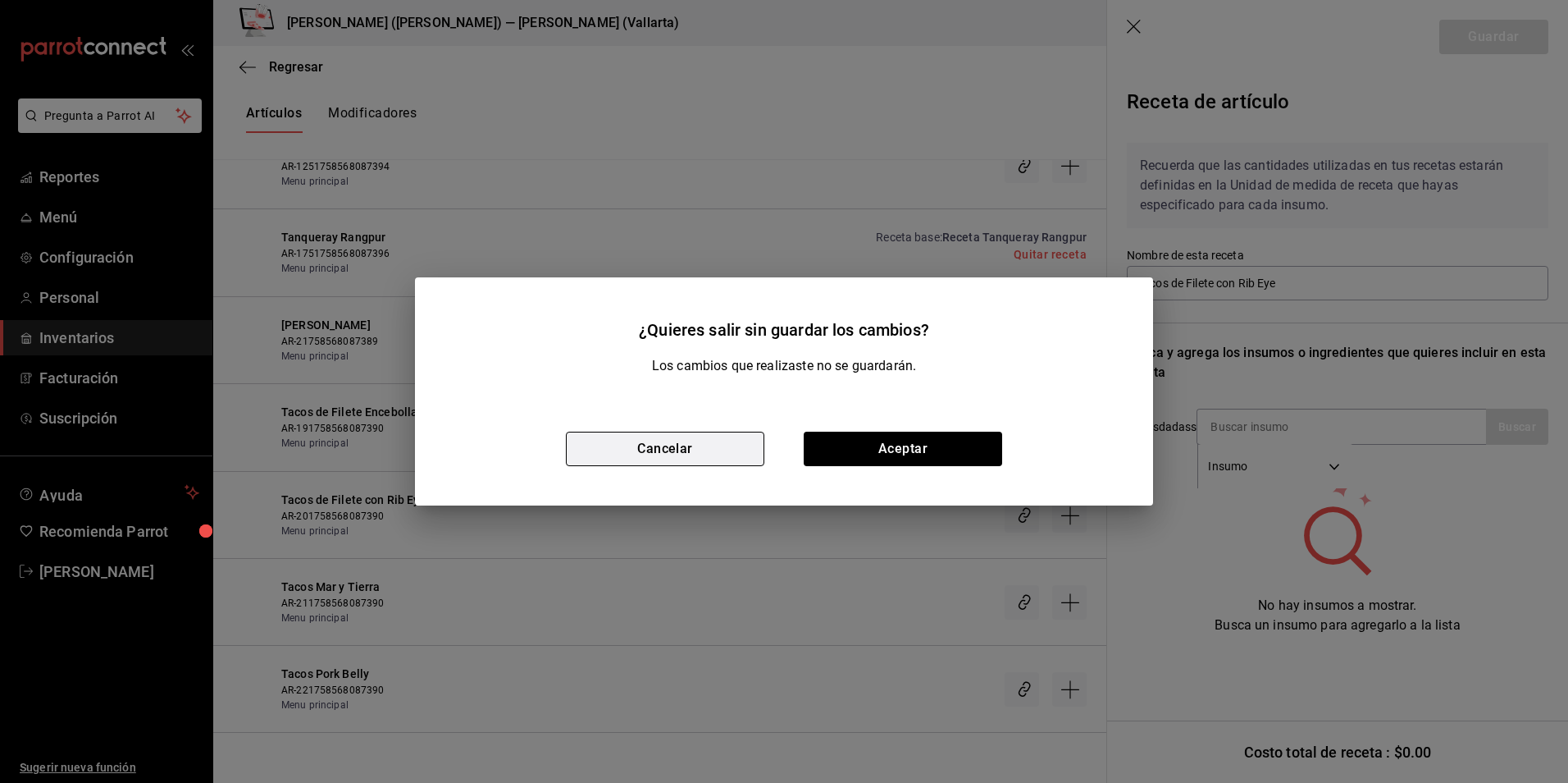
click at [715, 446] on button "Cancelar" at bounding box center [665, 449] width 198 height 35
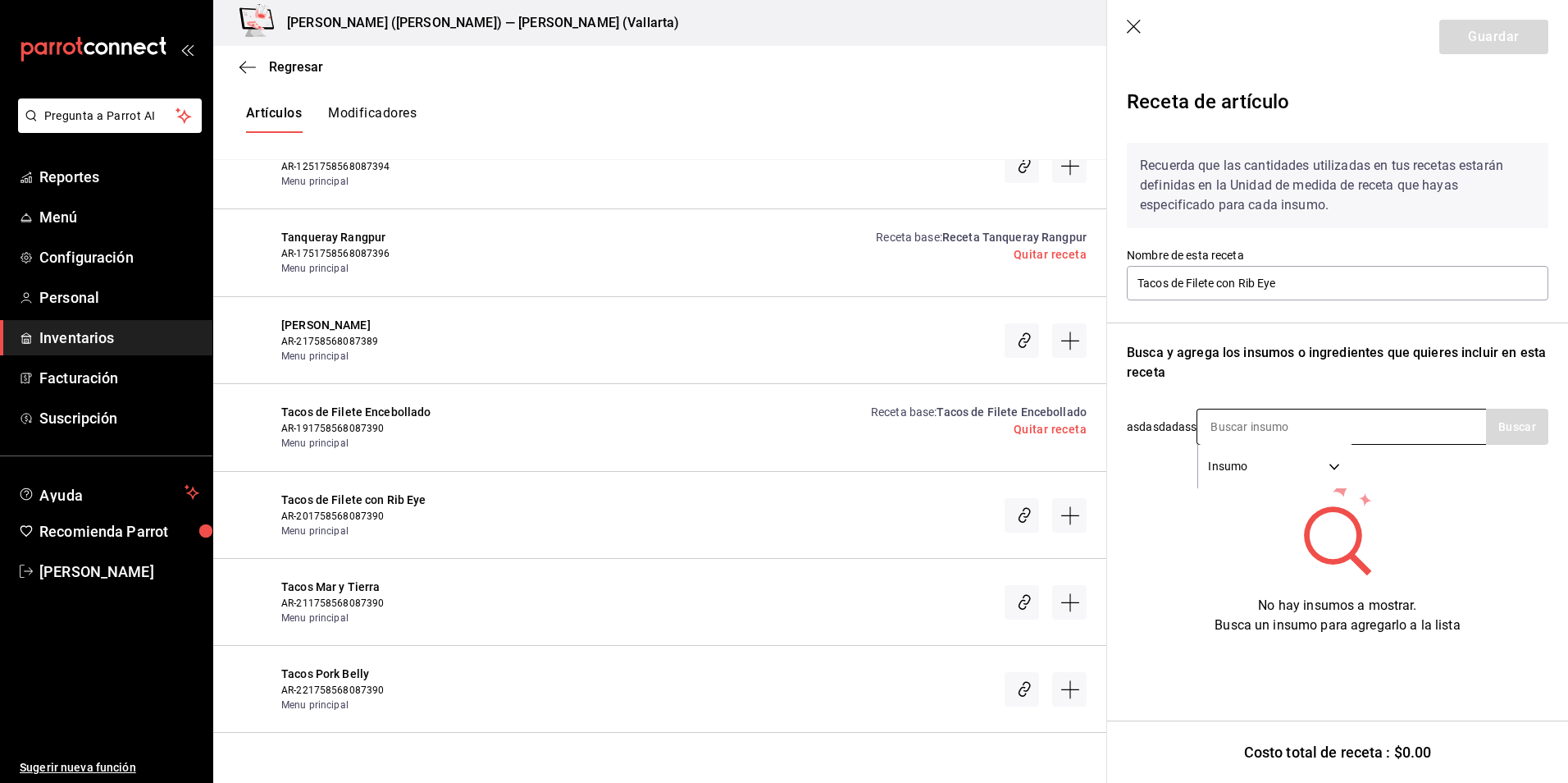
click at [1250, 429] on input at bounding box center [1278, 427] width 164 height 35
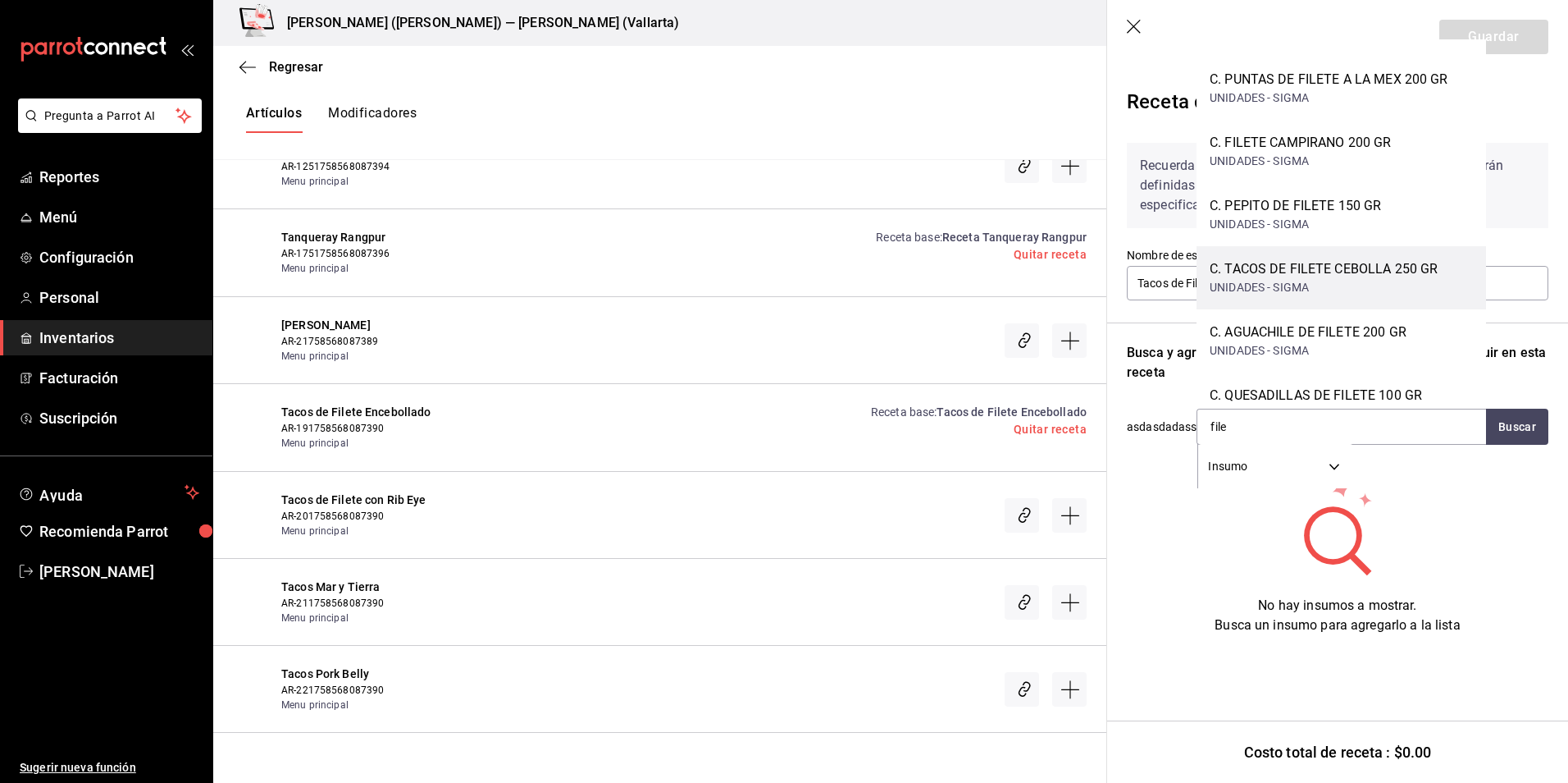
scroll to position [86, 0]
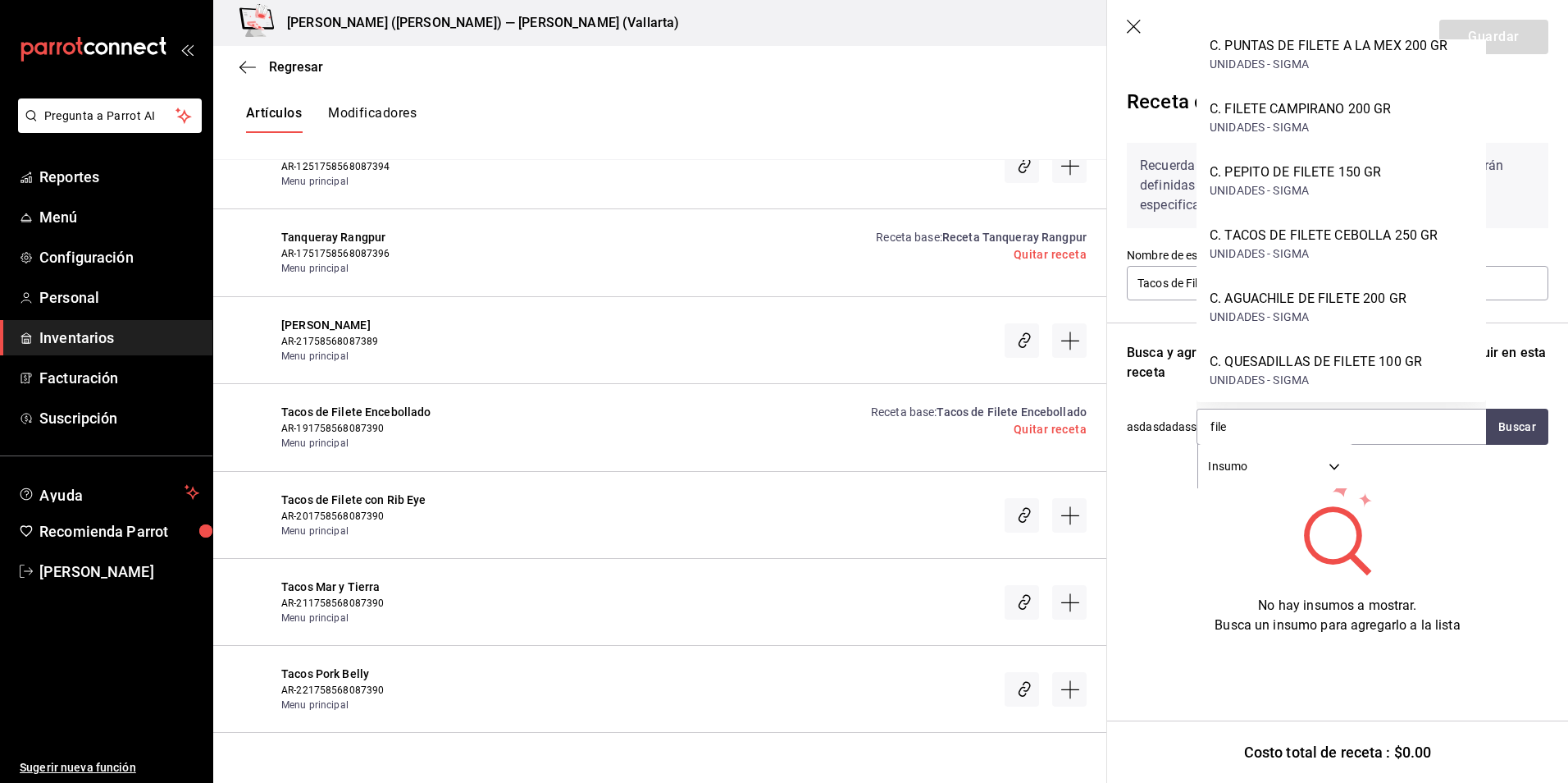
type input "file"
click at [1121, 25] on header "Guardar" at bounding box center [1337, 37] width 461 height 73
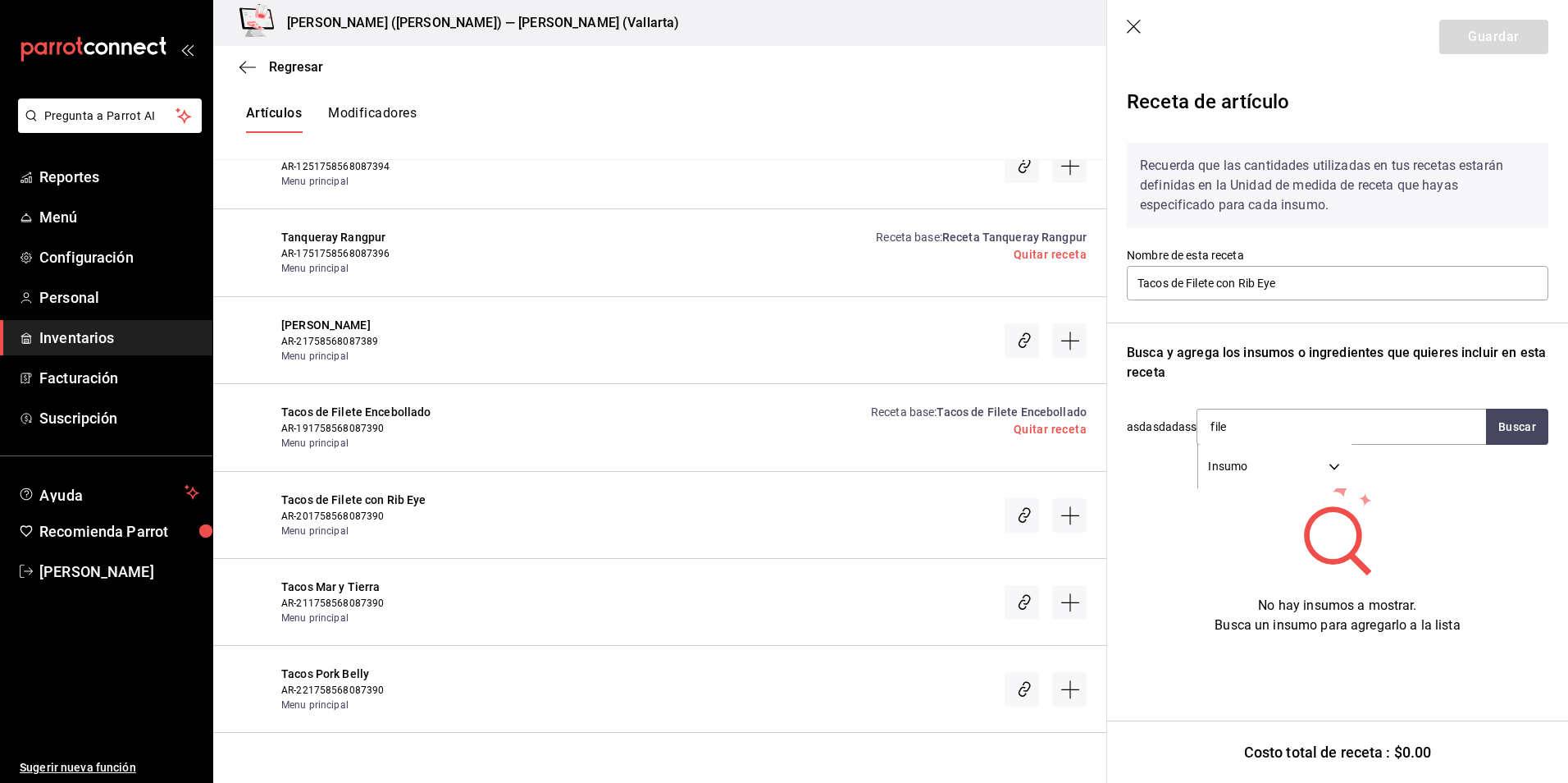
click at [1131, 26] on icon "button" at bounding box center [1135, 28] width 17 height 17
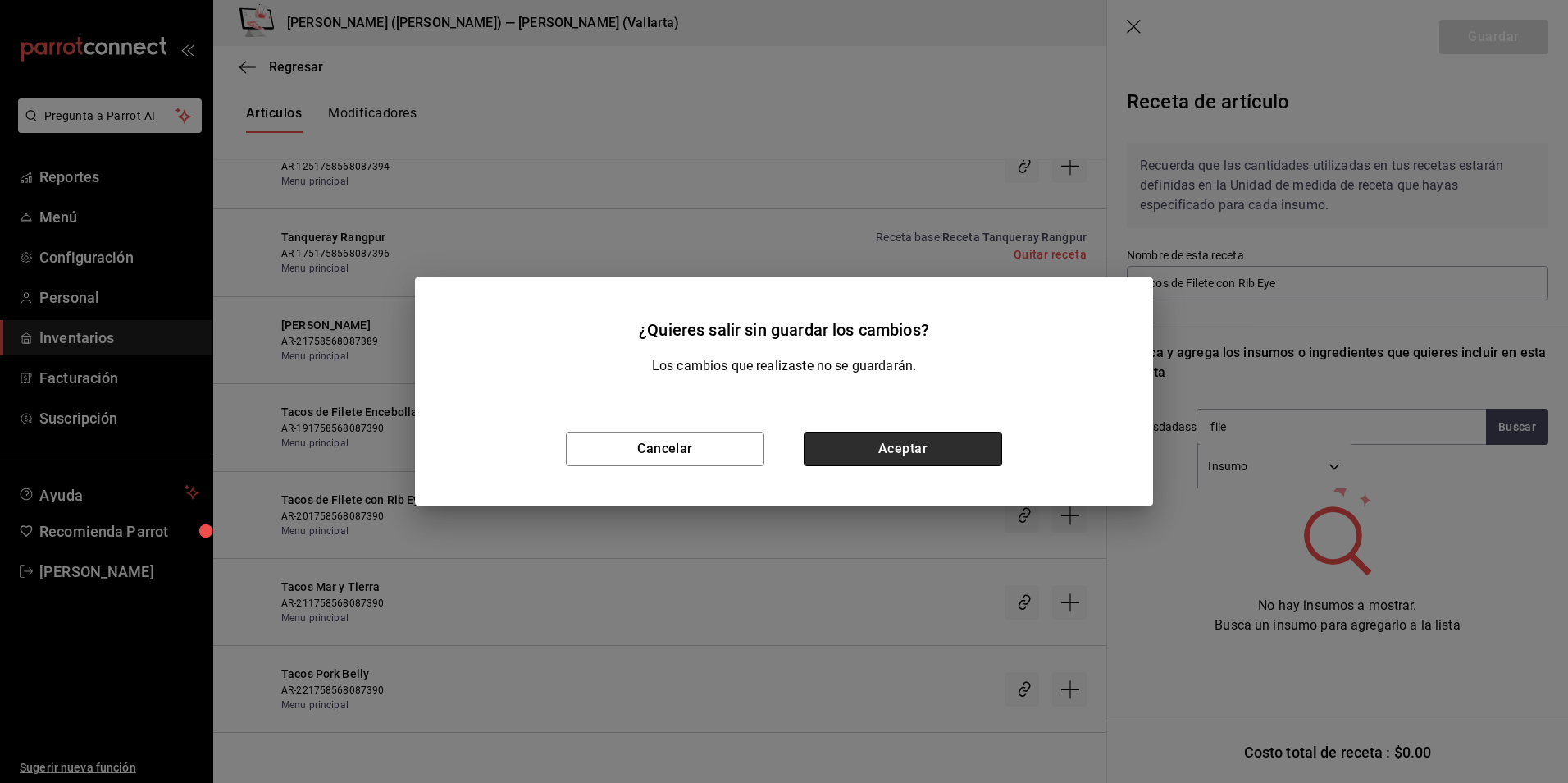
click at [936, 446] on button "Aceptar" at bounding box center [903, 449] width 198 height 35
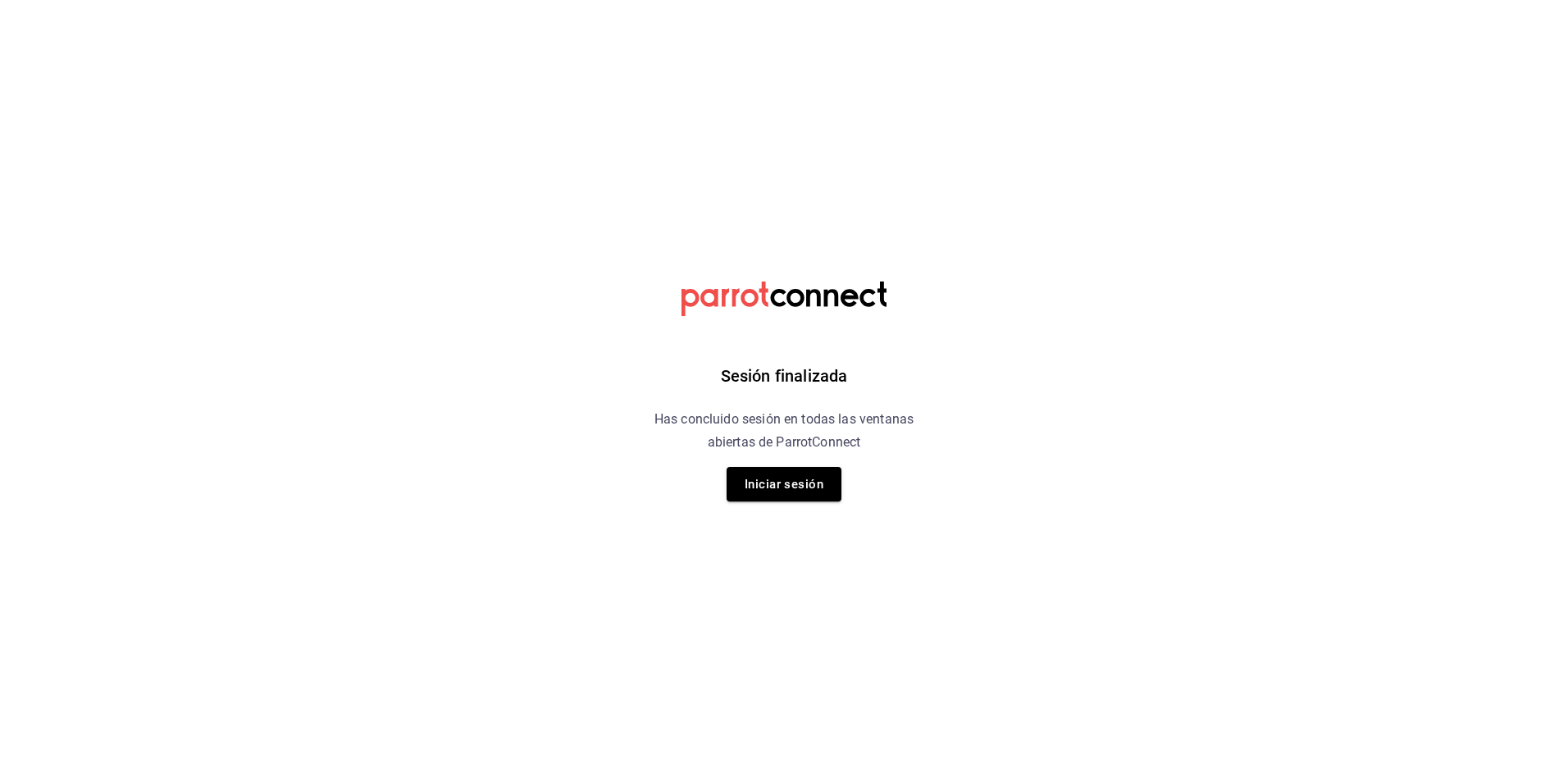
click at [794, 498] on button "Iniciar sesión" at bounding box center [784, 484] width 115 height 35
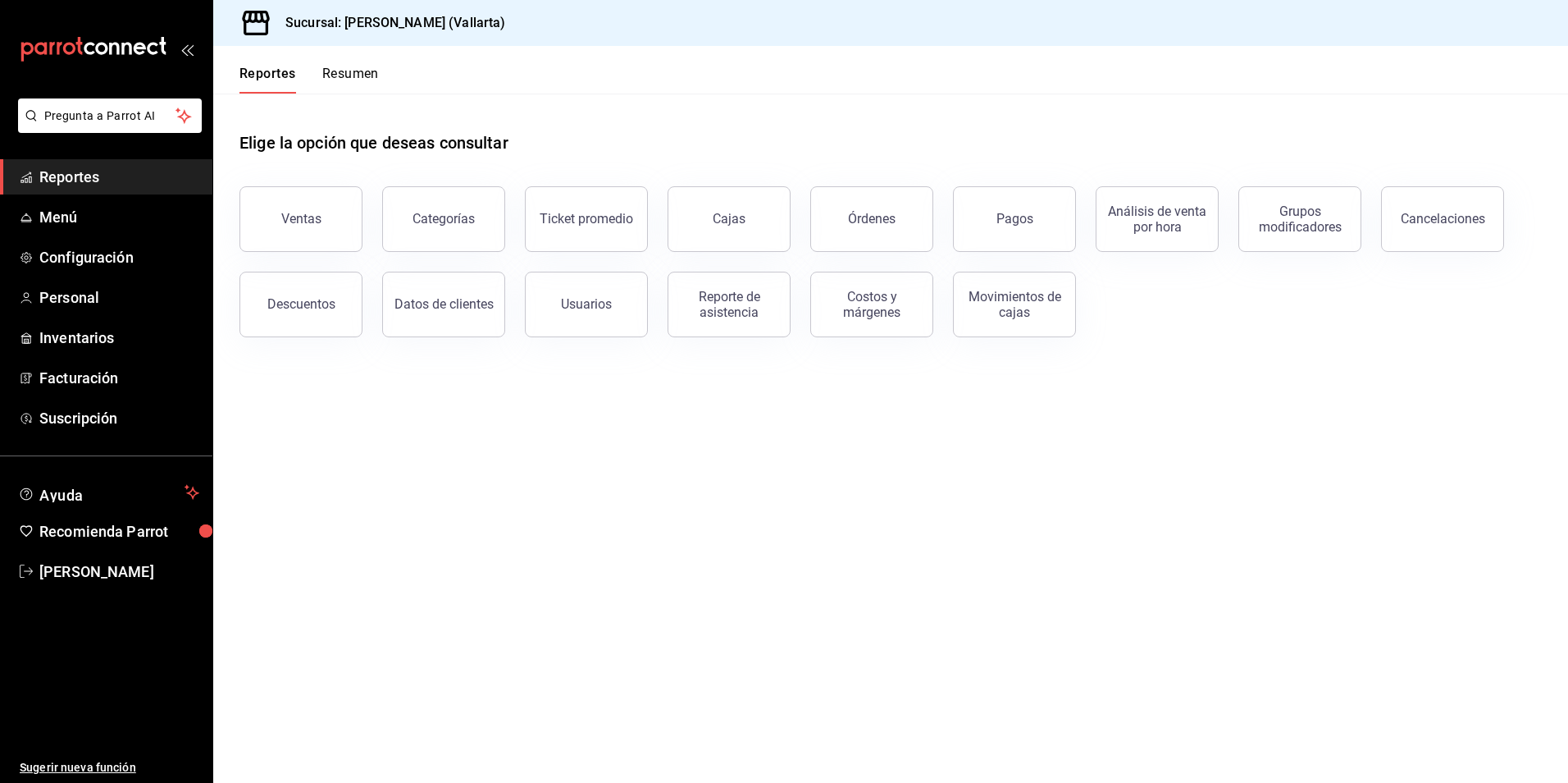
click at [534, 404] on main "Elige la opción que deseas consultar Ventas Categorías Ticket promedio Cajas Ór…" at bounding box center [891, 438] width 1355 height 690
click at [70, 339] on span "Inventarios" at bounding box center [119, 337] width 160 height 22
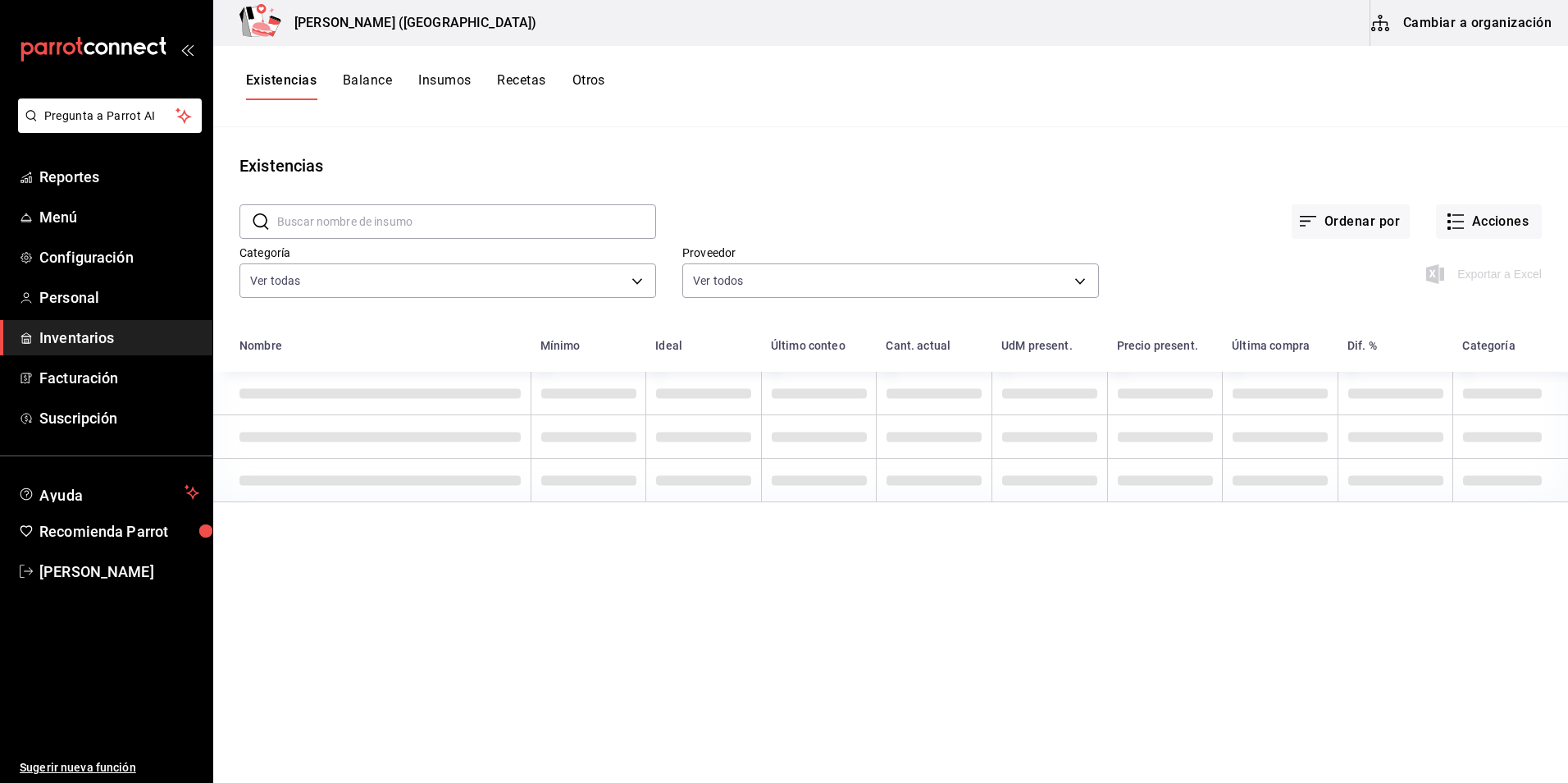
click at [521, 78] on button "Recetas" at bounding box center [521, 86] width 49 height 28
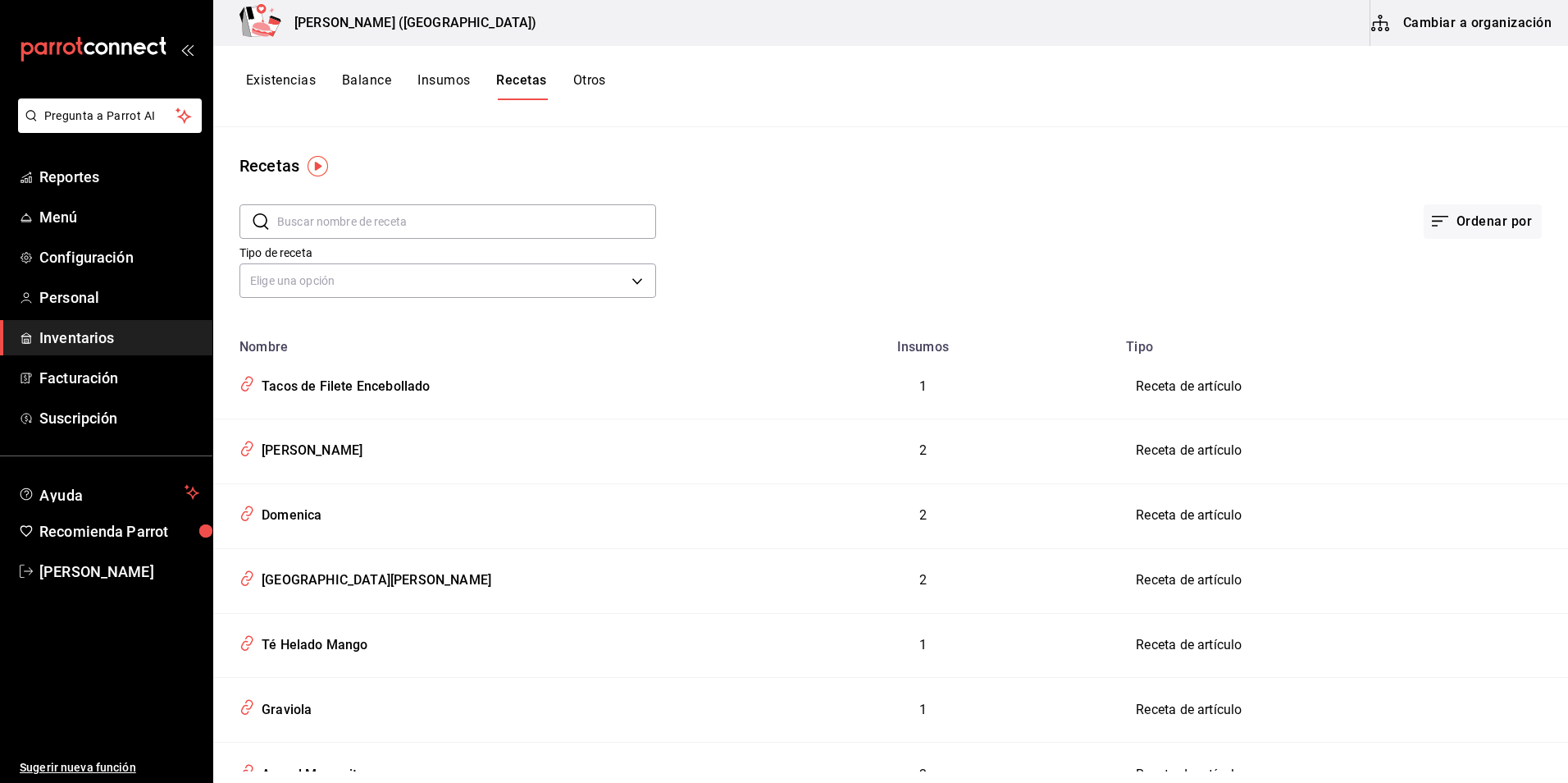
click at [1426, 31] on button "Cambiar a organización" at bounding box center [1463, 23] width 184 height 46
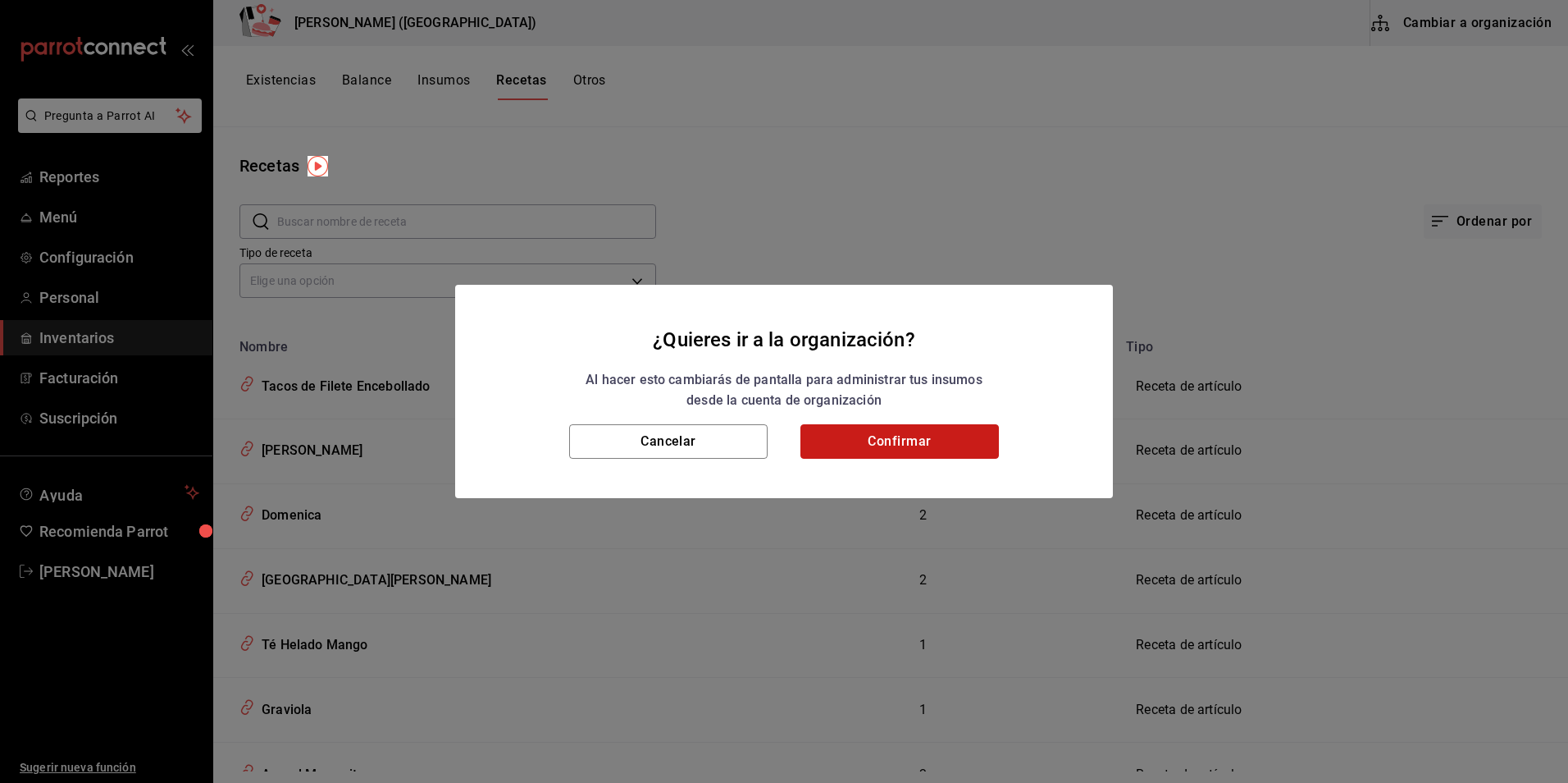
click at [843, 442] on button "Confirmar" at bounding box center [900, 442] width 198 height 35
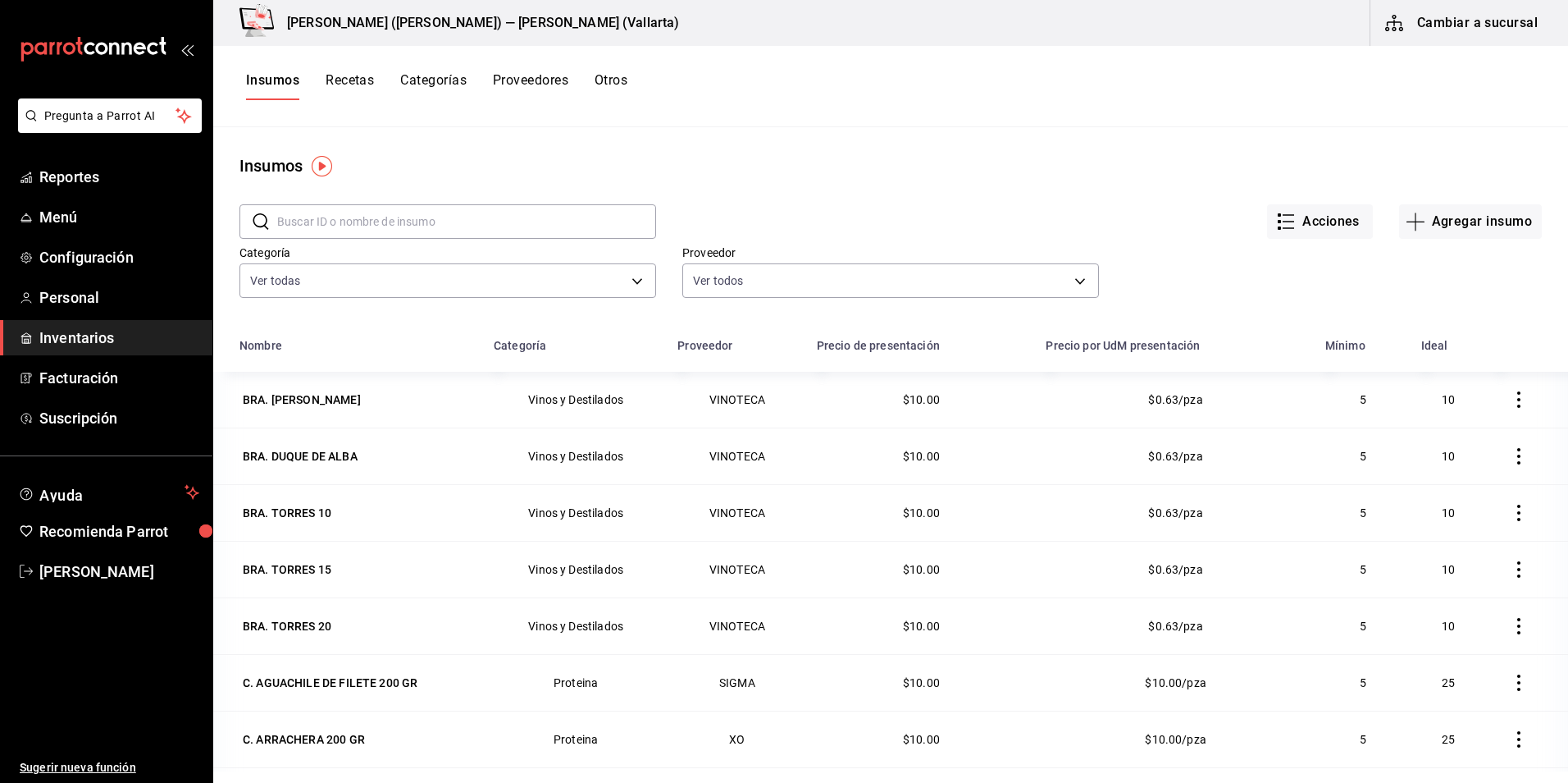
click at [341, 75] on button "Recetas" at bounding box center [349, 86] width 49 height 28
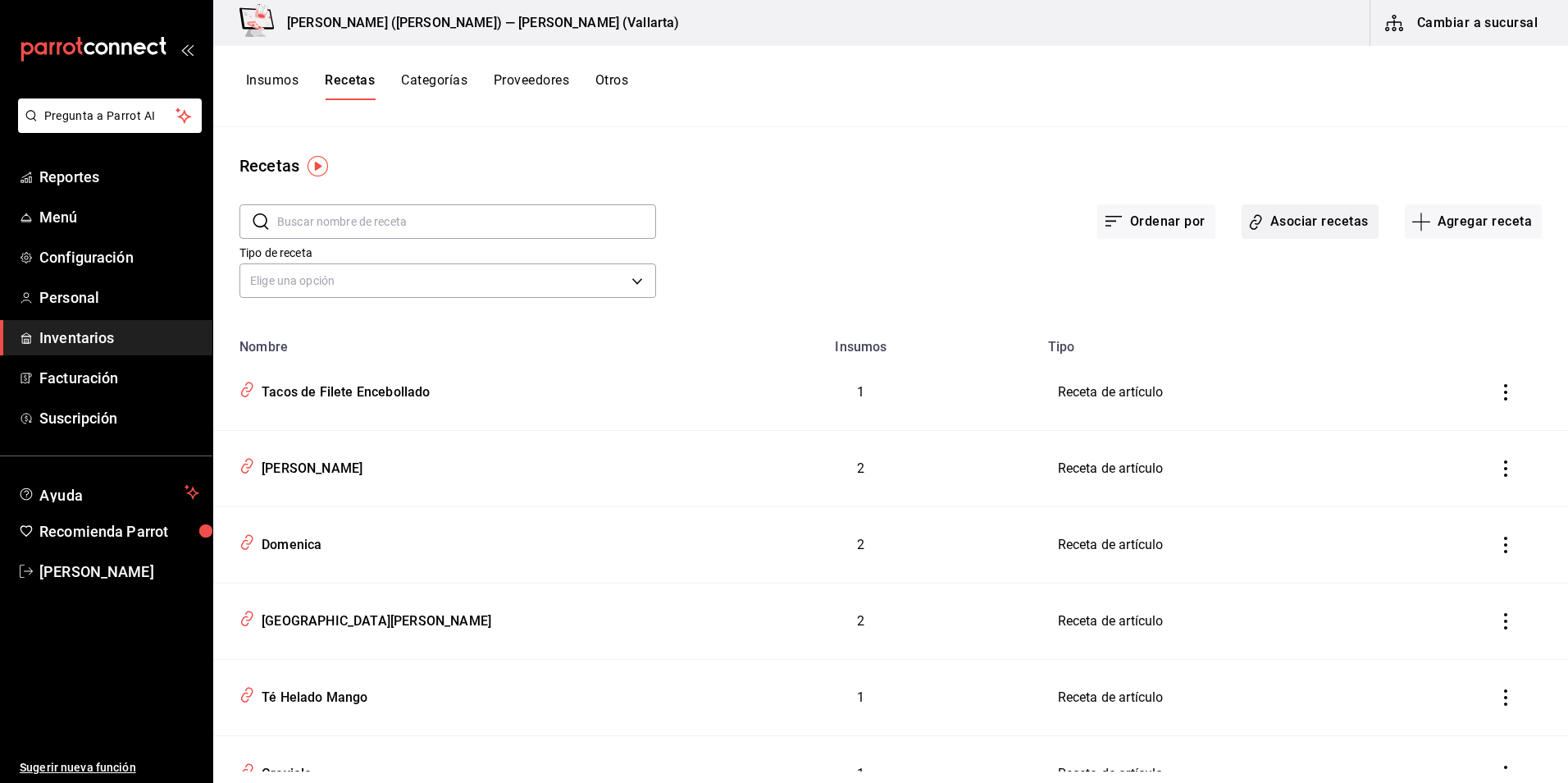
click at [1285, 217] on button "Asociar recetas" at bounding box center [1310, 221] width 137 height 35
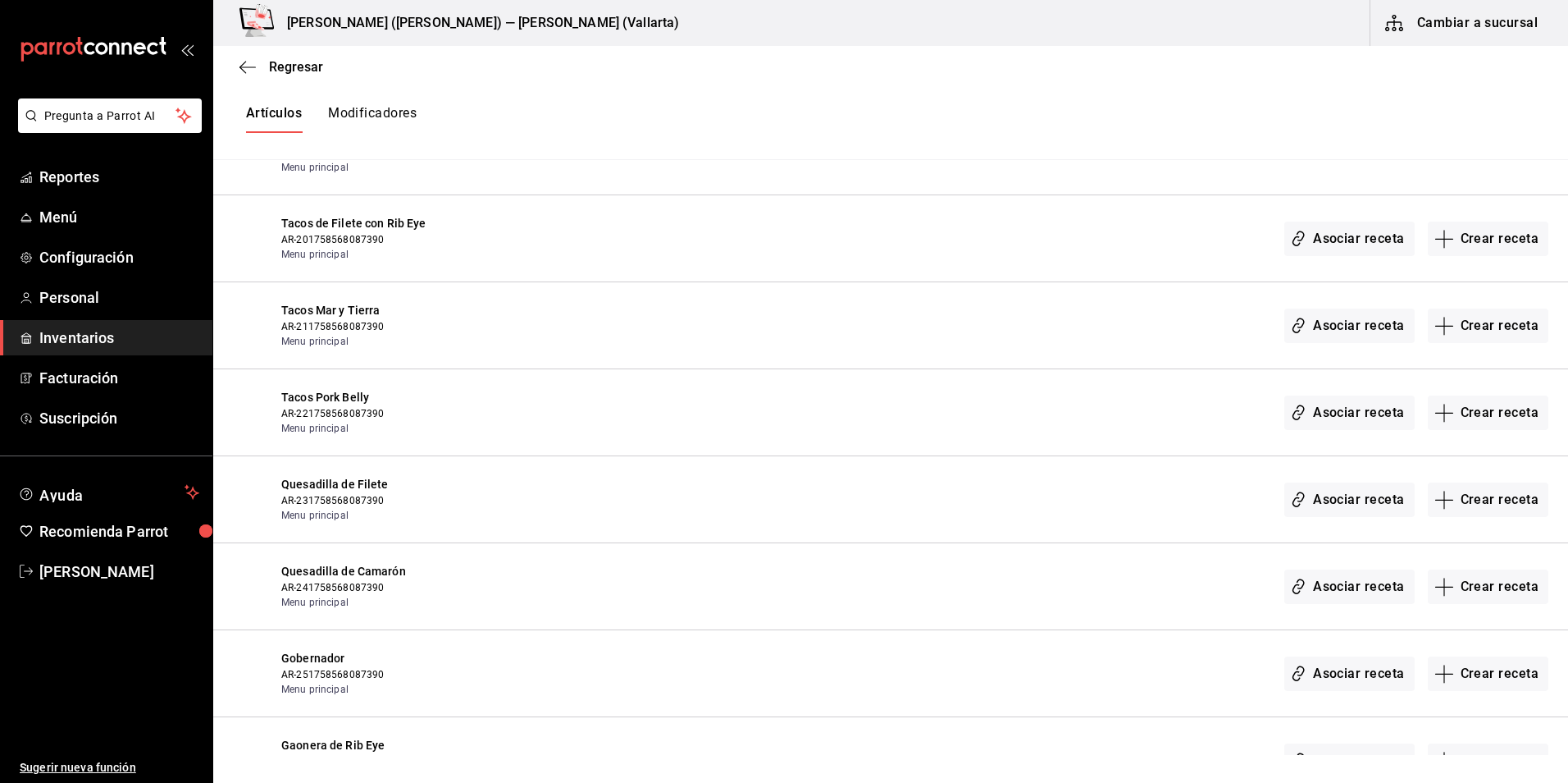
scroll to position [9014, 0]
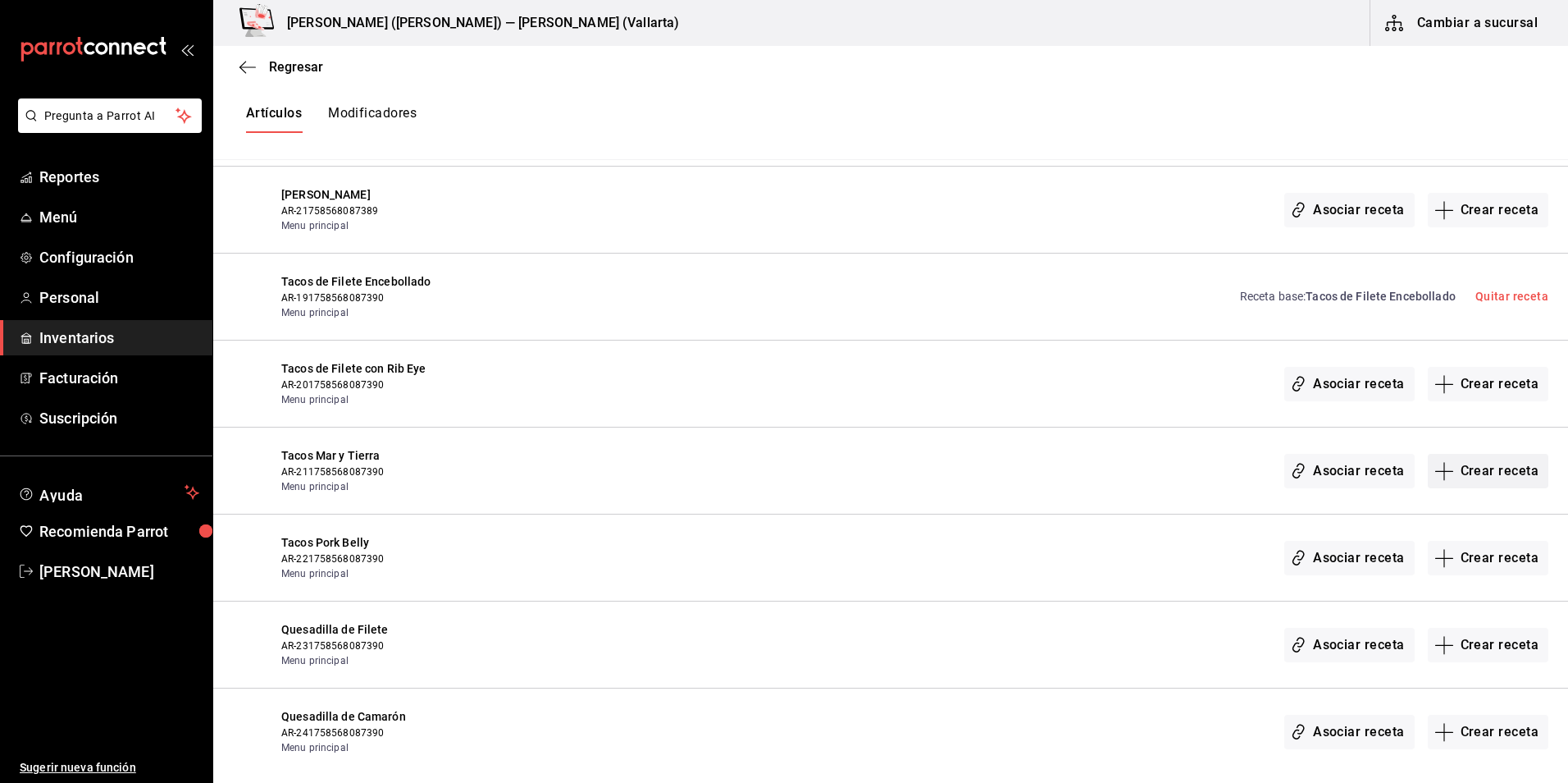
click at [1462, 476] on button "Crear receta" at bounding box center [1489, 470] width 121 height 35
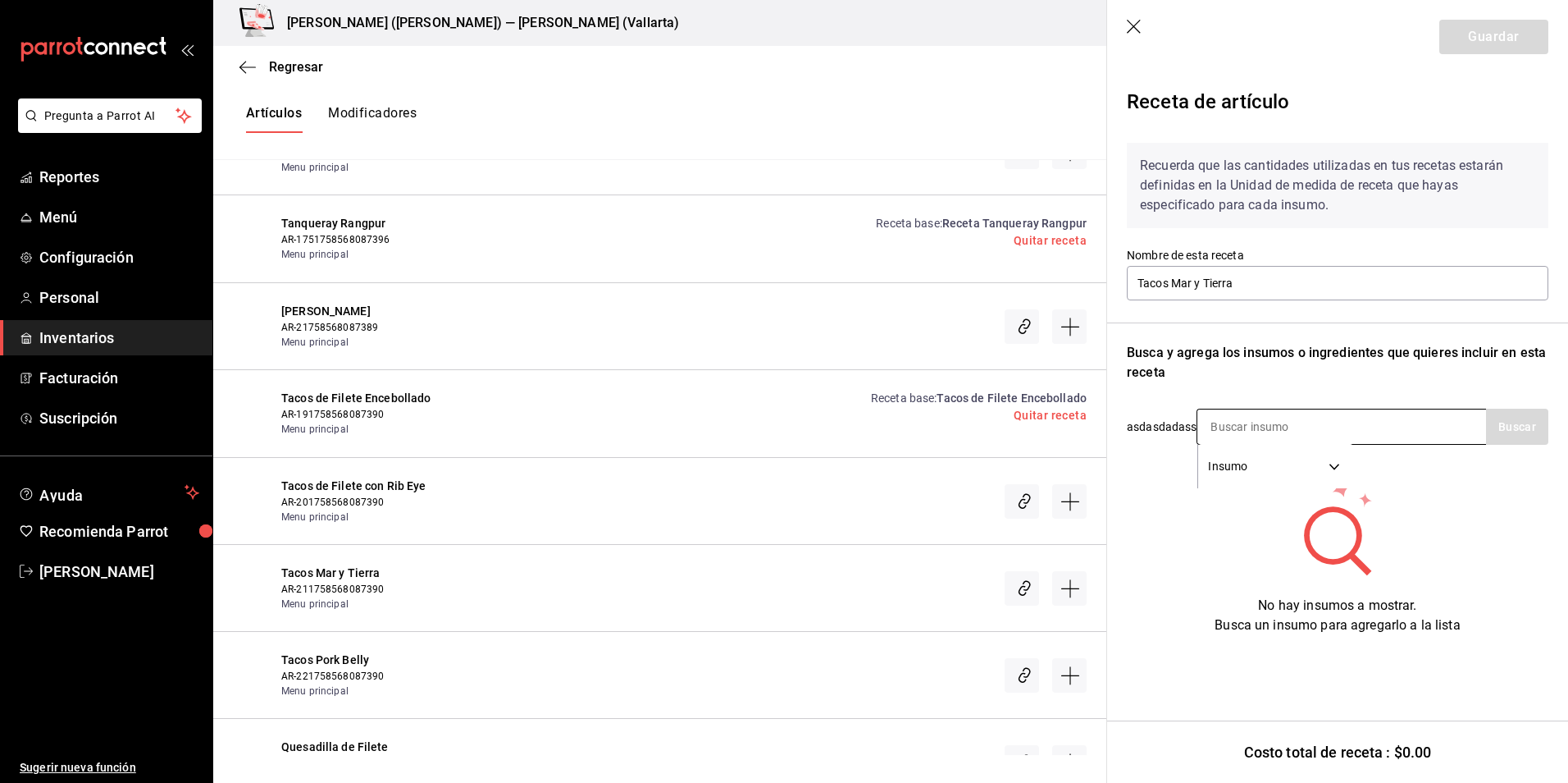
click at [1250, 429] on input at bounding box center [1278, 427] width 164 height 35
type input "pulpo"
click at [1533, 432] on button "Buscar" at bounding box center [1516, 427] width 62 height 36
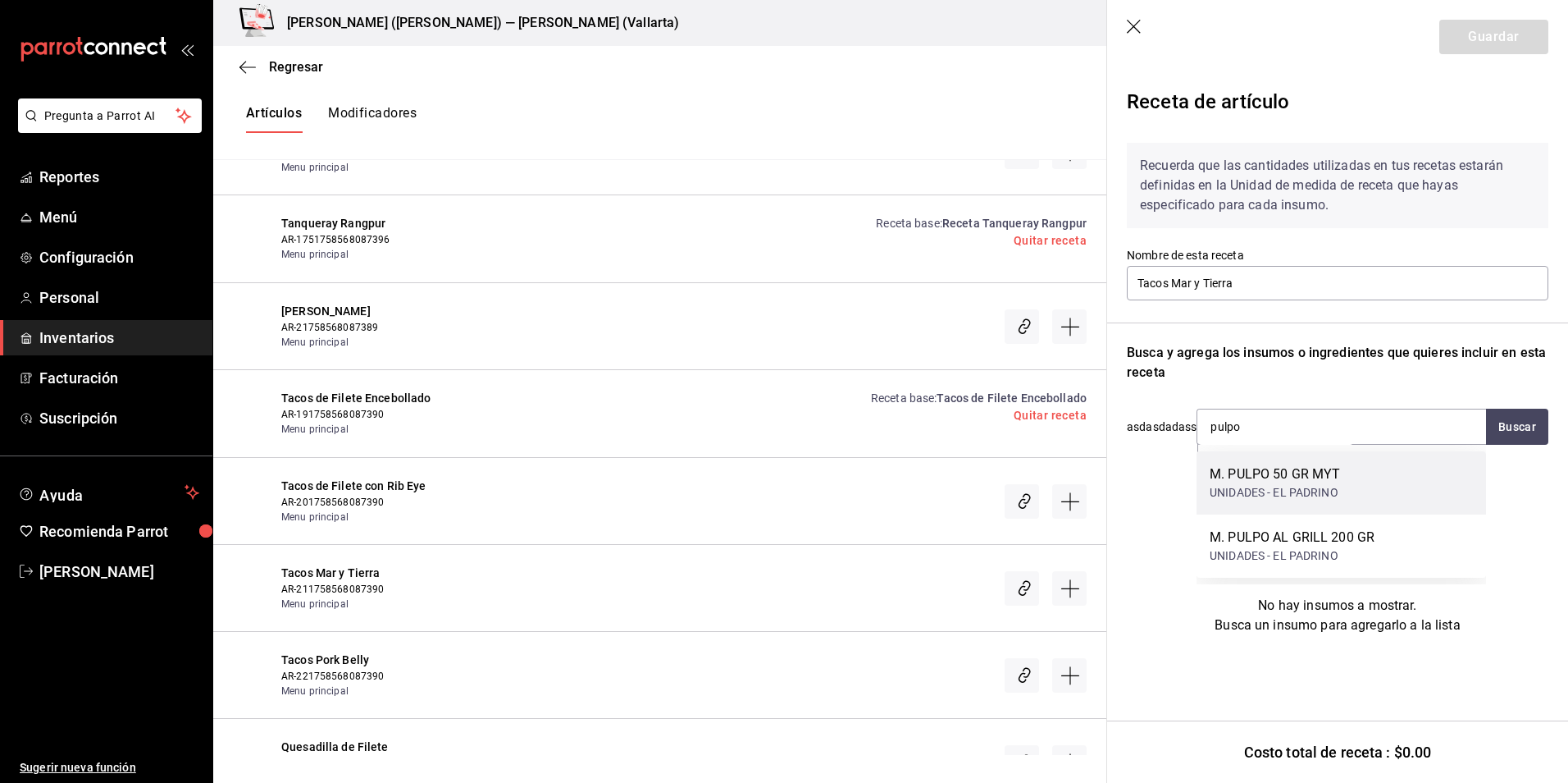
click at [1318, 490] on div "UNIDADES - EL PADRINO" at bounding box center [1274, 492] width 130 height 17
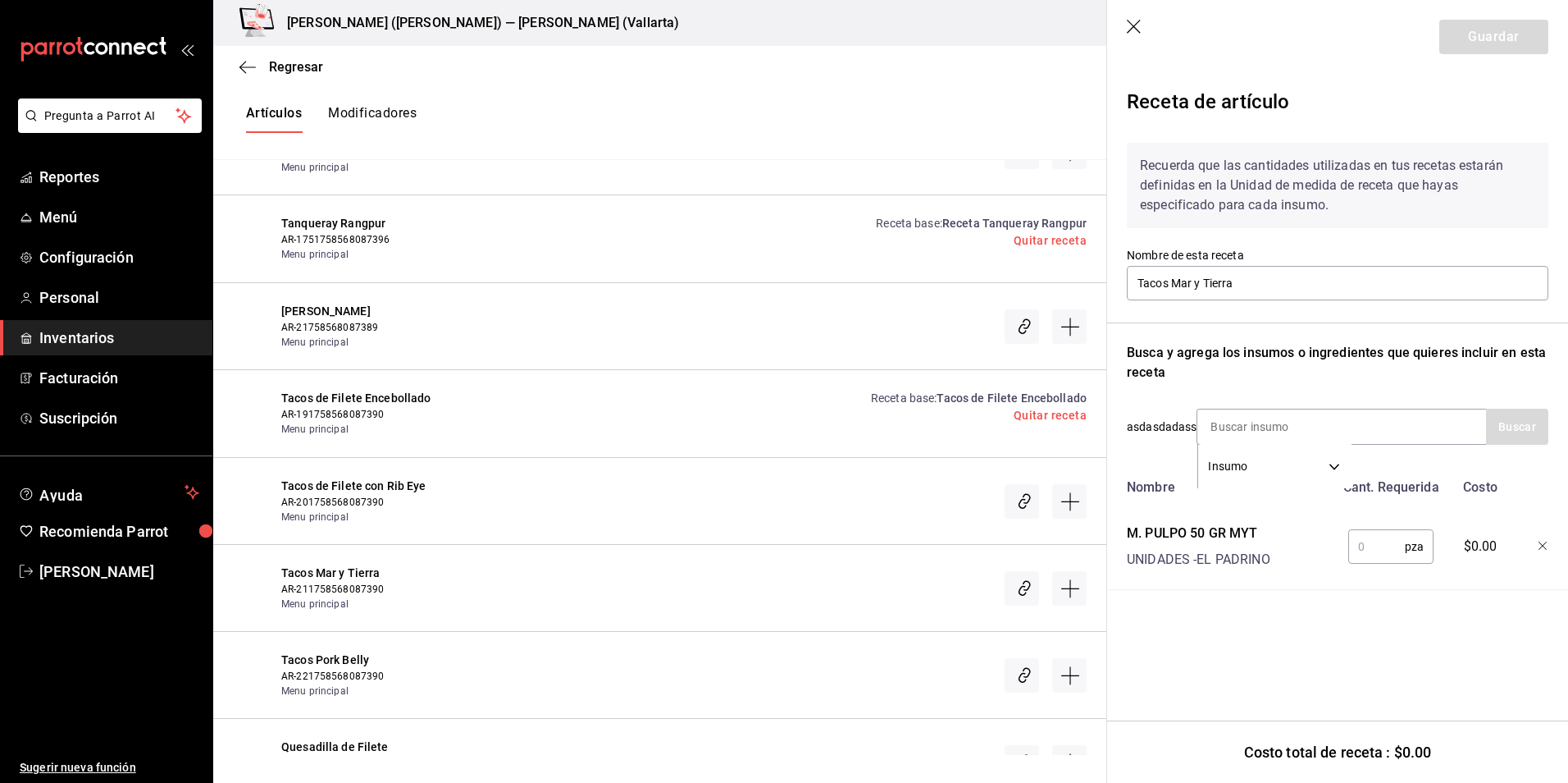
click at [1376, 546] on input "text" at bounding box center [1377, 546] width 57 height 33
type input "1"
click at [1265, 430] on input at bounding box center [1278, 427] width 164 height 35
type input "camaro"
click at [1506, 432] on button "Buscar" at bounding box center [1516, 427] width 62 height 36
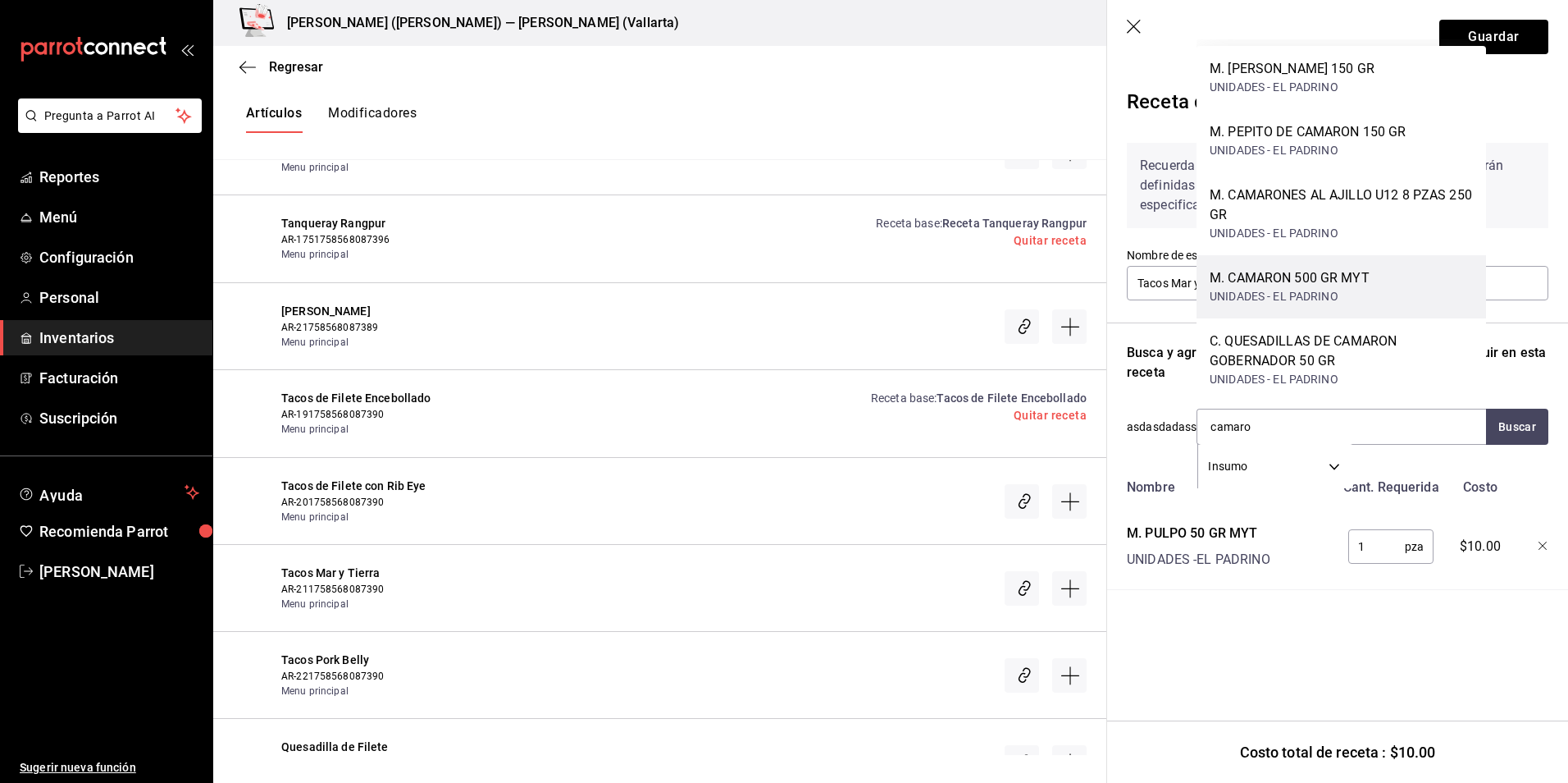
click at [1328, 306] on div "M. CAMARON 500 GR MYT UNIDADES - EL PADRINO" at bounding box center [1342, 287] width 290 height 64
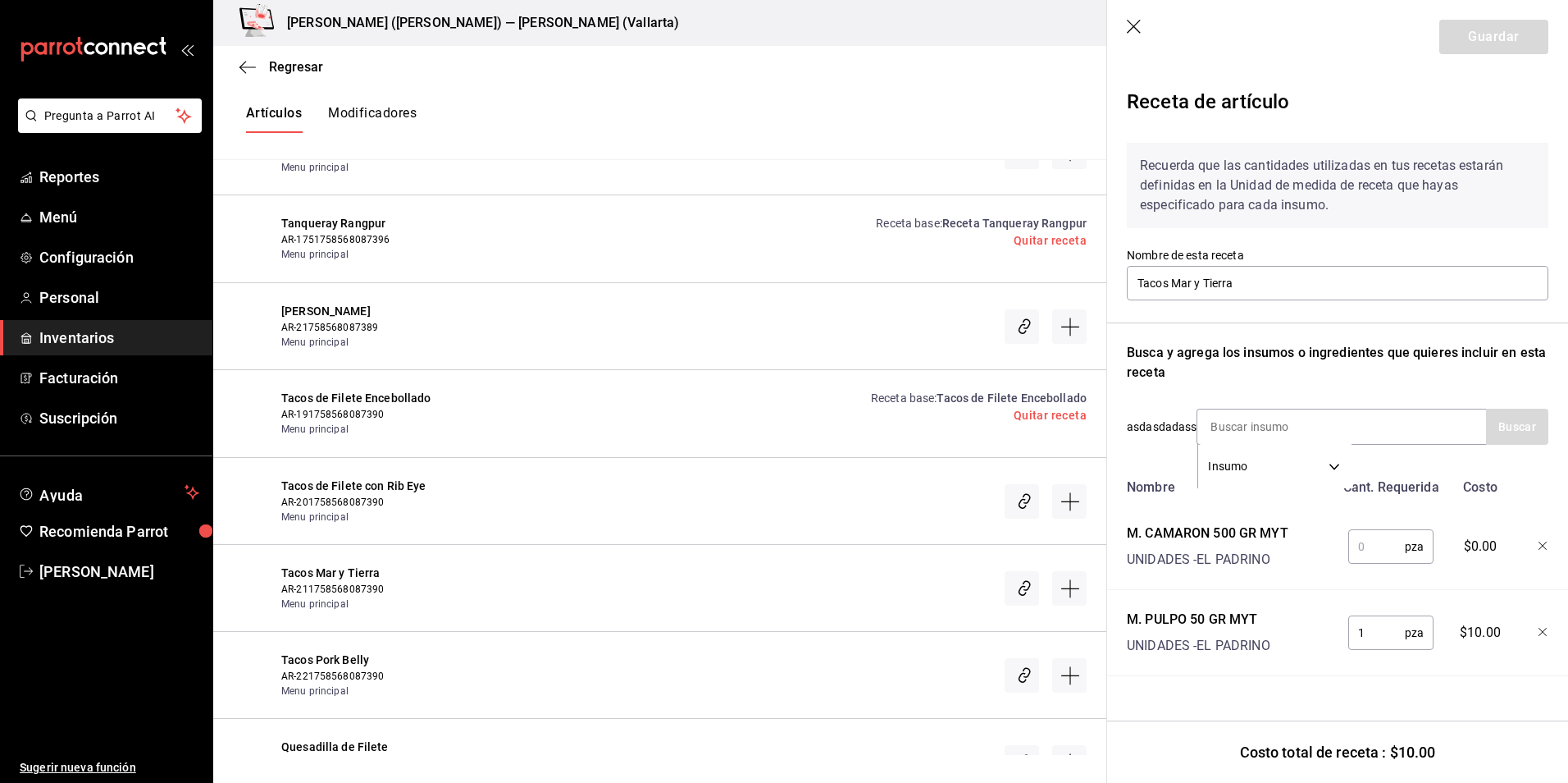
click at [1373, 544] on input "text" at bounding box center [1377, 546] width 57 height 33
type input "1"
click at [1262, 430] on input at bounding box center [1278, 427] width 164 height 35
type input "myt"
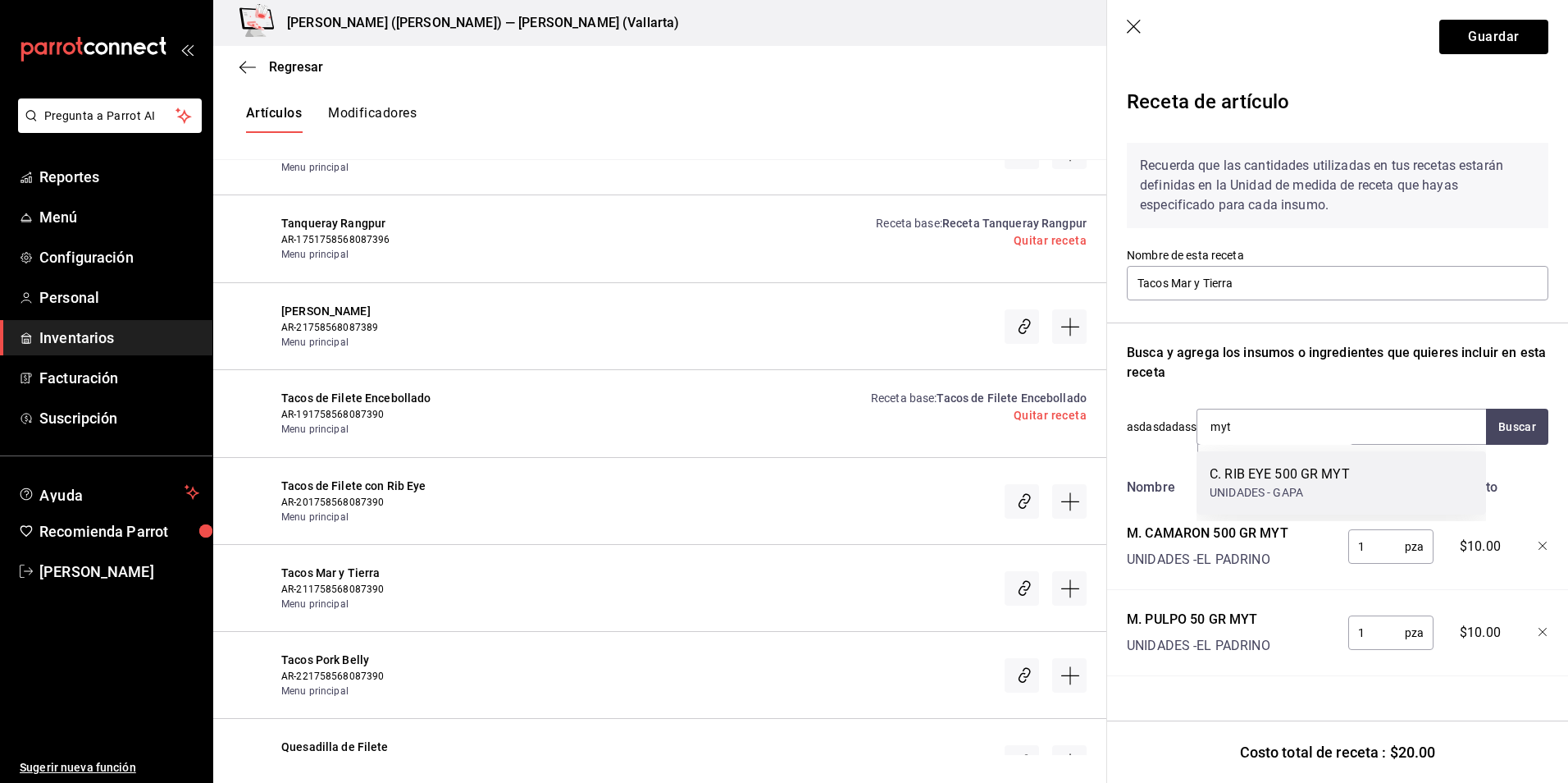
click at [1306, 468] on div "C. RIB EYE 500 GR MYT" at bounding box center [1279, 474] width 140 height 20
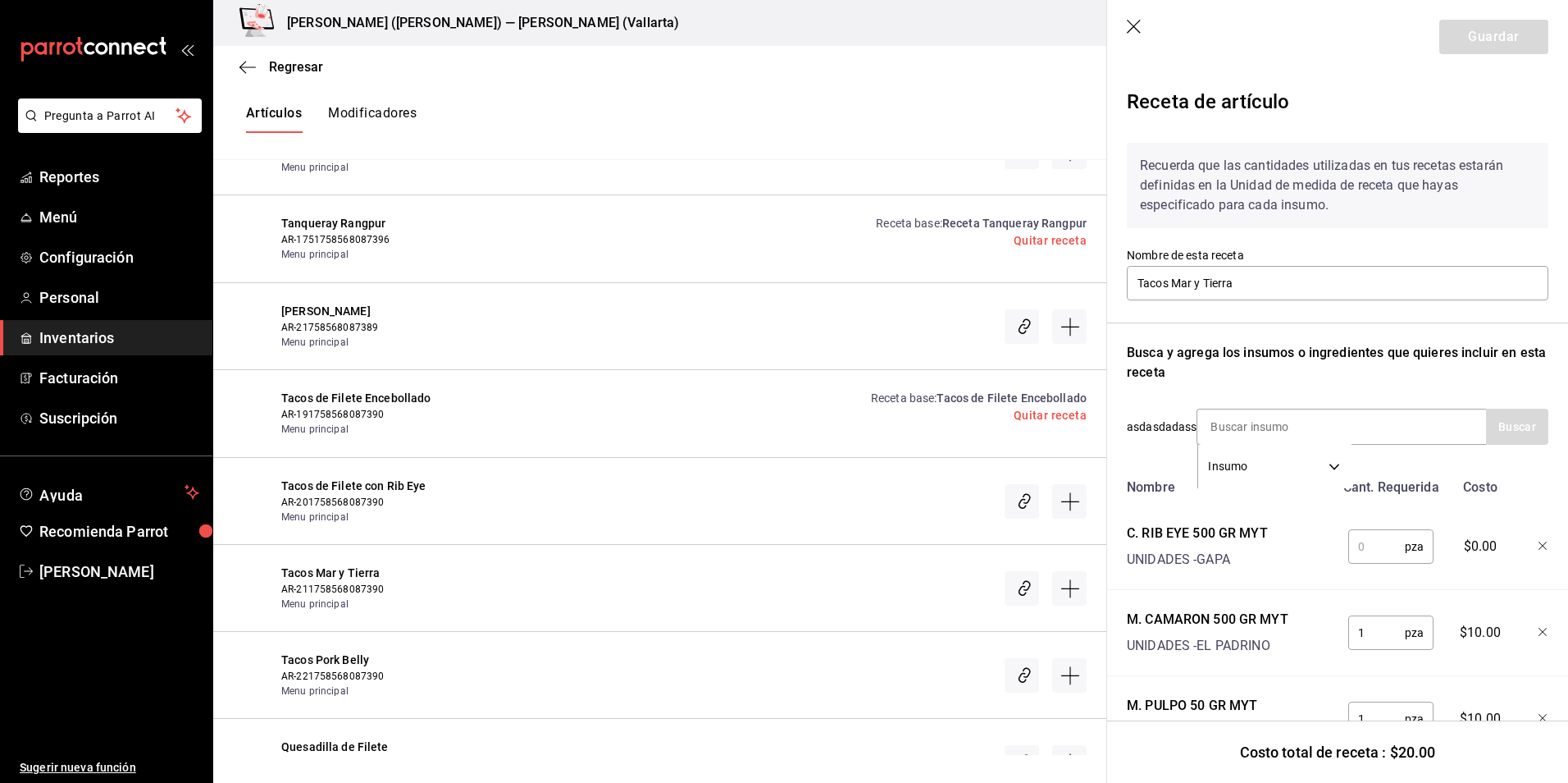
click at [1367, 548] on input "text" at bounding box center [1377, 546] width 57 height 33
type input "1"
click at [1490, 334] on div "Recuerda que las cantidades utilizadas en tus recetas estarán definidas en la U…" at bounding box center [1337, 447] width 422 height 633
click at [1483, 35] on button "Guardar" at bounding box center [1494, 37] width 109 height 35
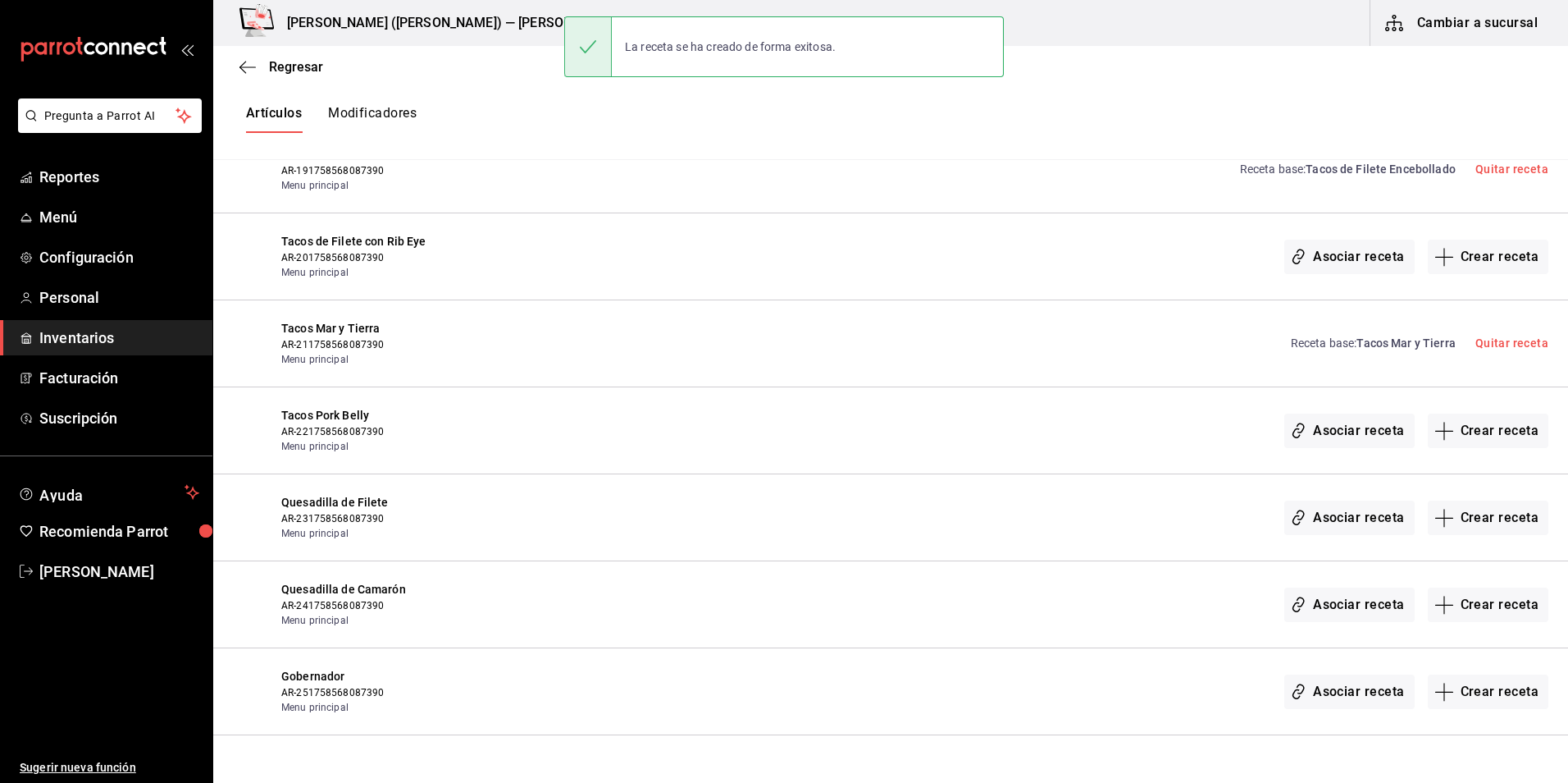
scroll to position [9178, 0]
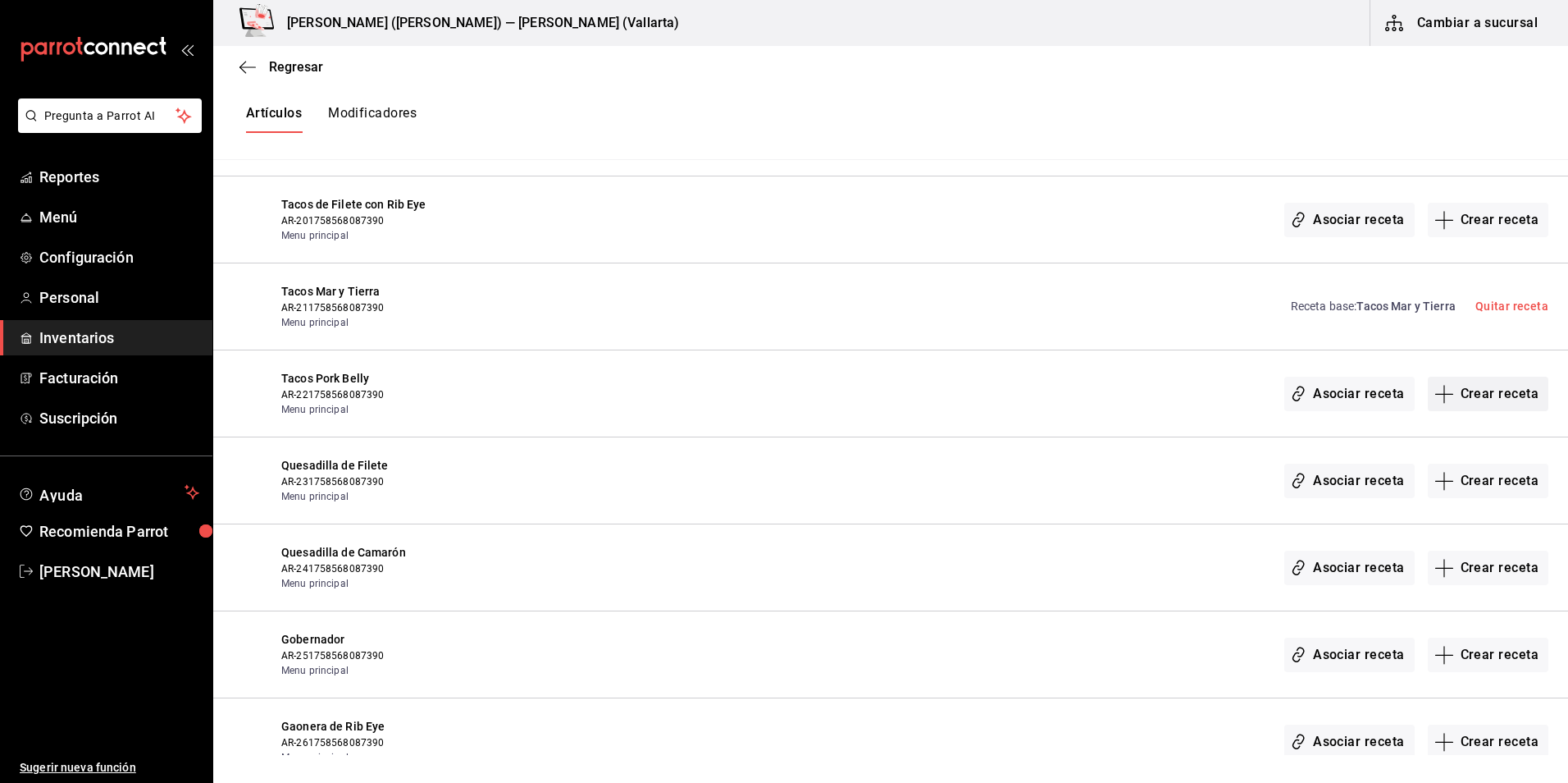
click at [1466, 387] on button "Crear receta" at bounding box center [1489, 394] width 121 height 35
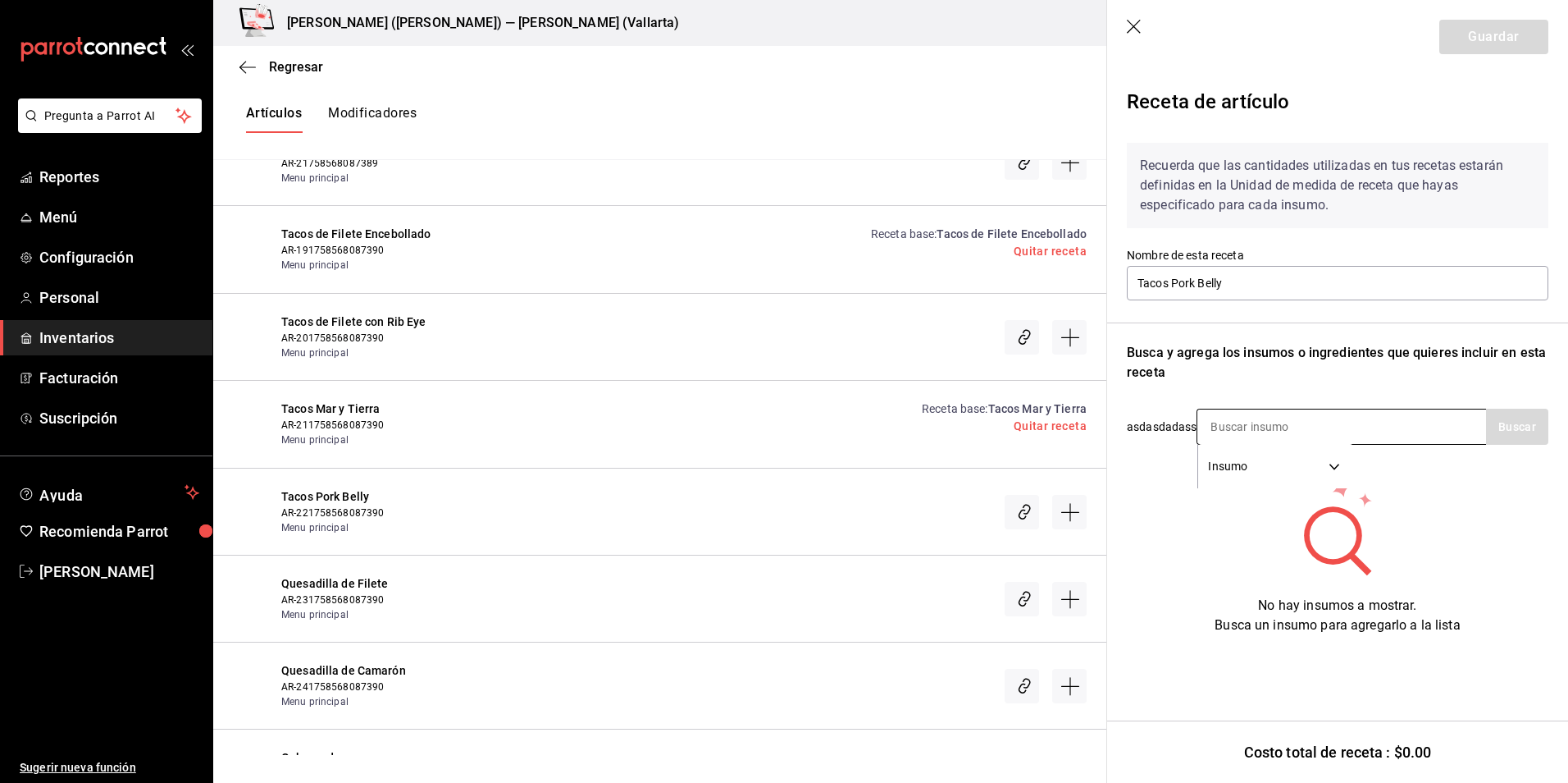
click at [1306, 432] on input at bounding box center [1278, 427] width 164 height 35
type input "pork"
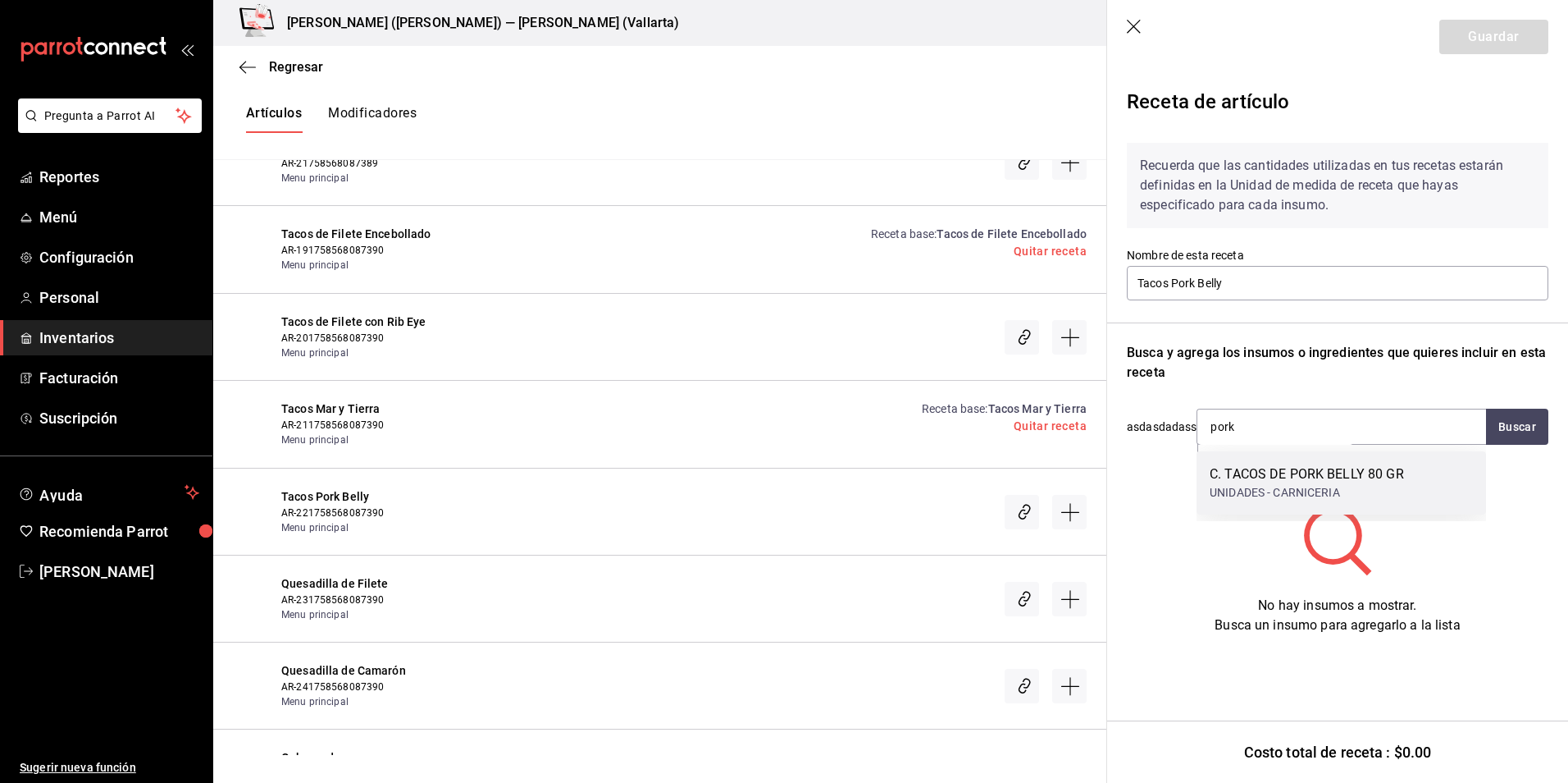
click at [1290, 459] on div "C. TACOS DE PORK BELLY 80 GR UNIDADES - CARNICERIA" at bounding box center [1342, 483] width 290 height 64
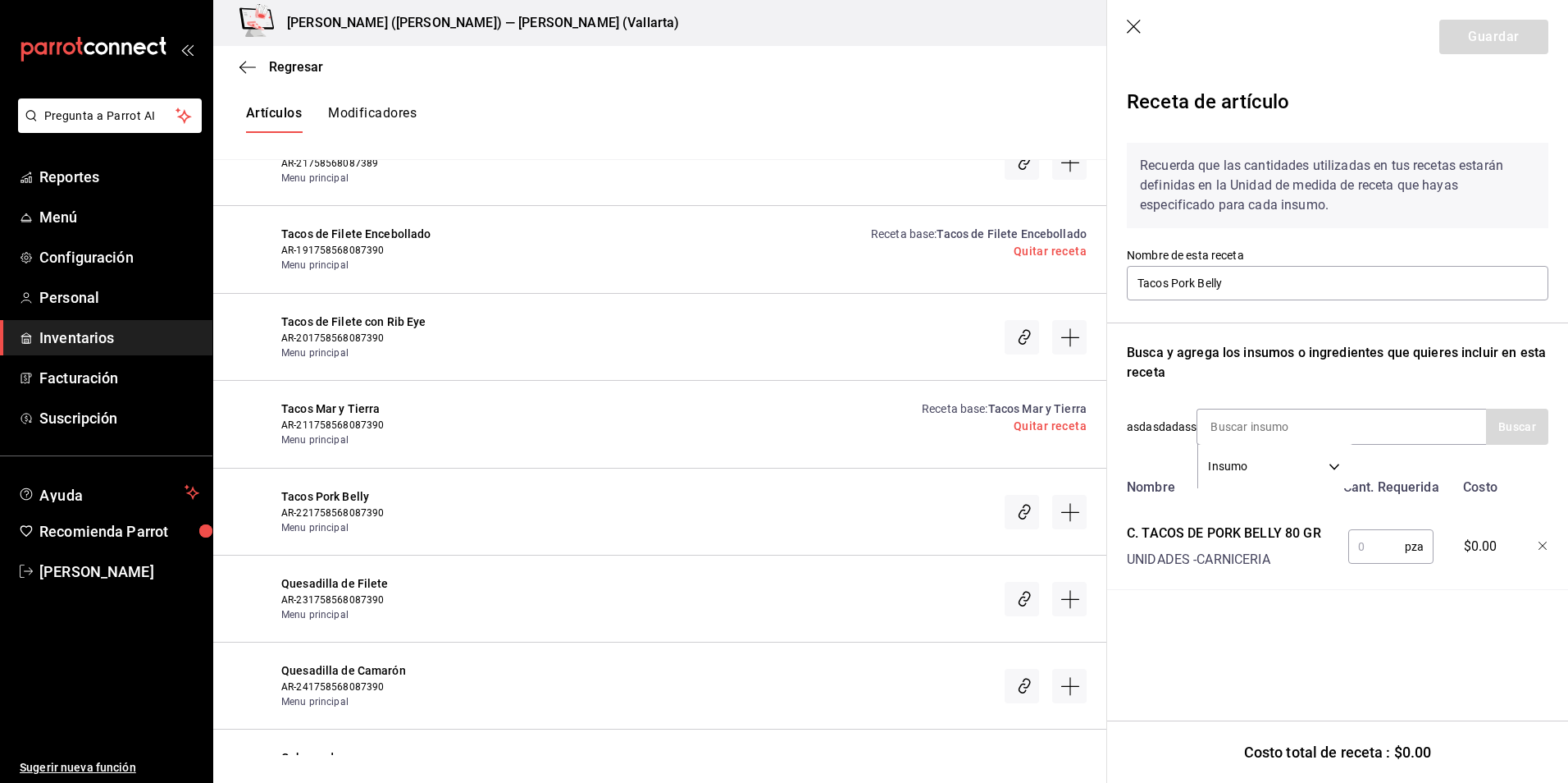
click at [1385, 546] on input "text" at bounding box center [1377, 546] width 57 height 33
type input "1"
click at [1476, 30] on button "Guardar" at bounding box center [1494, 37] width 109 height 35
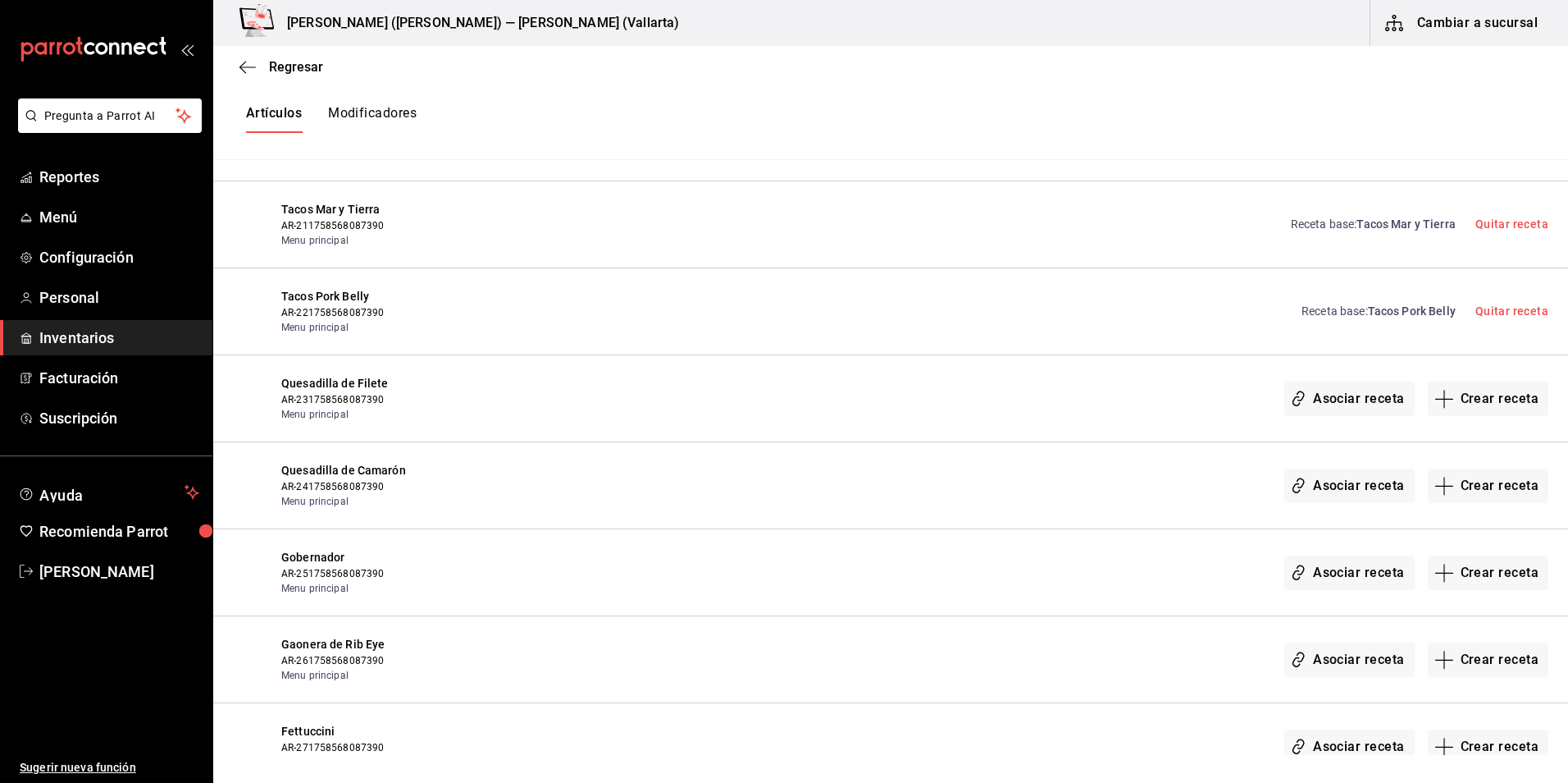
scroll to position [9342, 0]
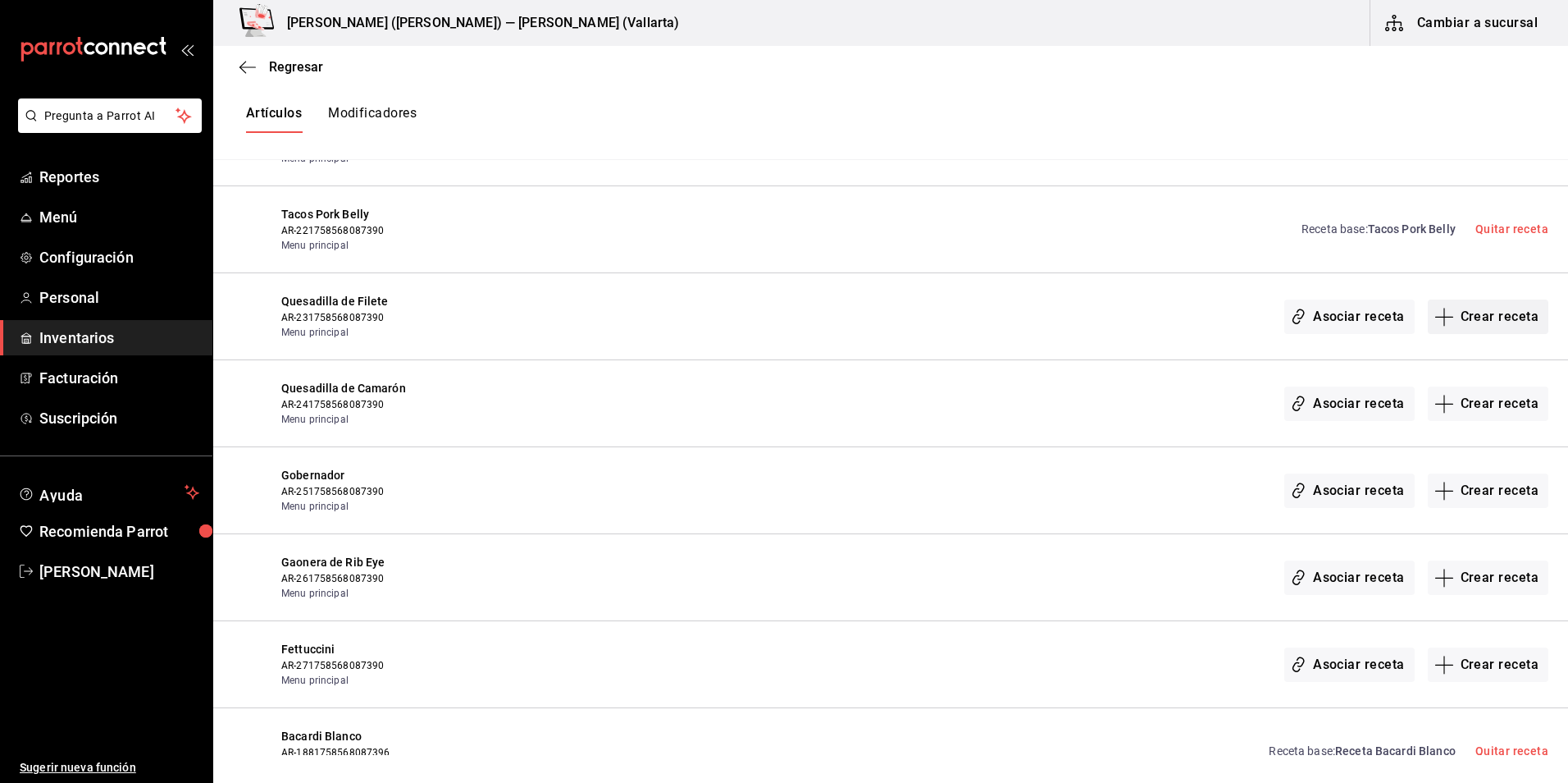
click at [1491, 322] on button "Crear receta" at bounding box center [1489, 317] width 121 height 35
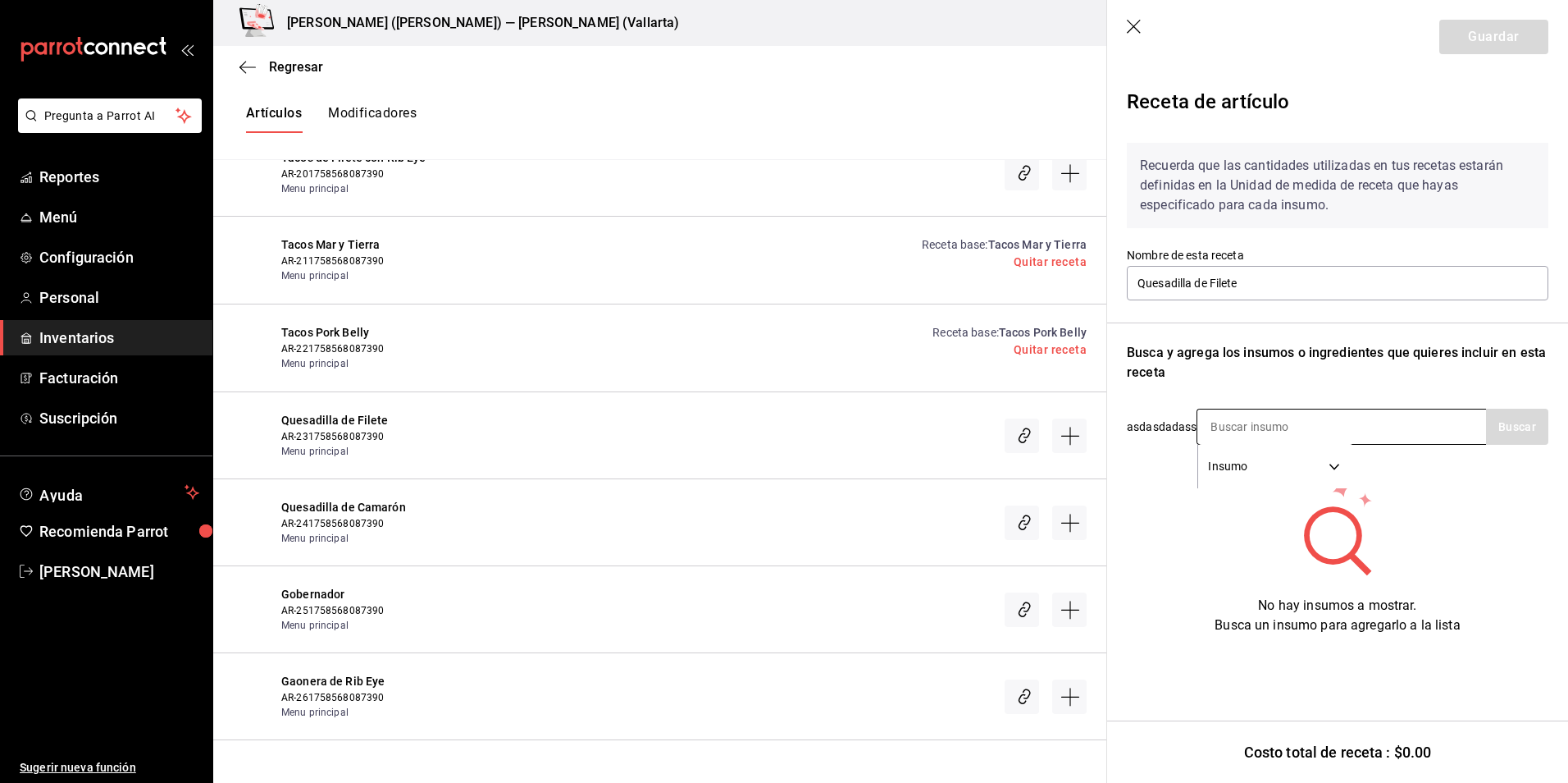
click at [1262, 429] on input at bounding box center [1278, 427] width 164 height 35
type input "quesad"
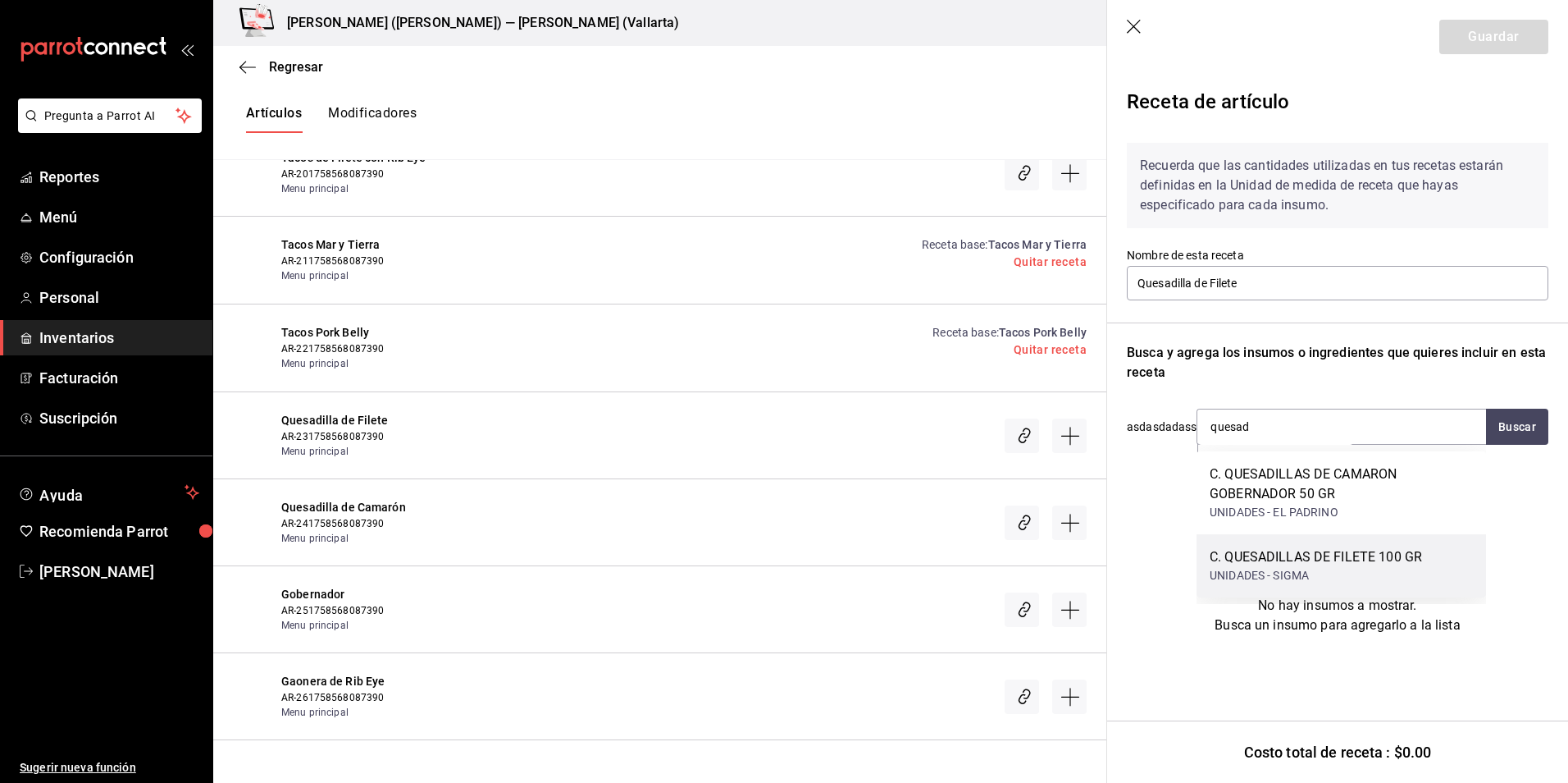
click at [1321, 581] on div "UNIDADES - SIGMA" at bounding box center [1316, 575] width 212 height 17
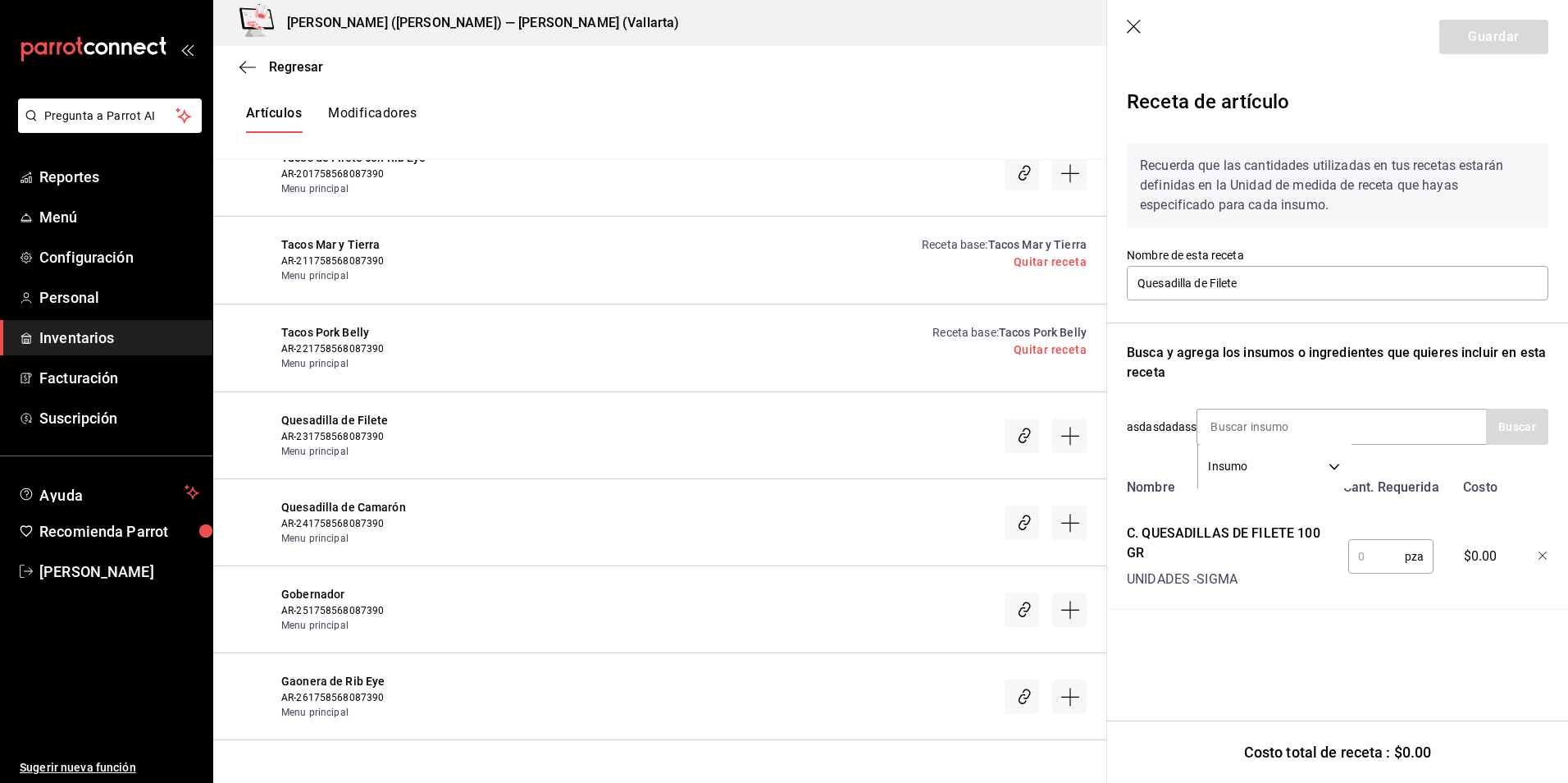
click at [1372, 547] on input "text" at bounding box center [1377, 556] width 57 height 33
type input "1"
click at [1497, 47] on button "Guardar" at bounding box center [1494, 37] width 109 height 35
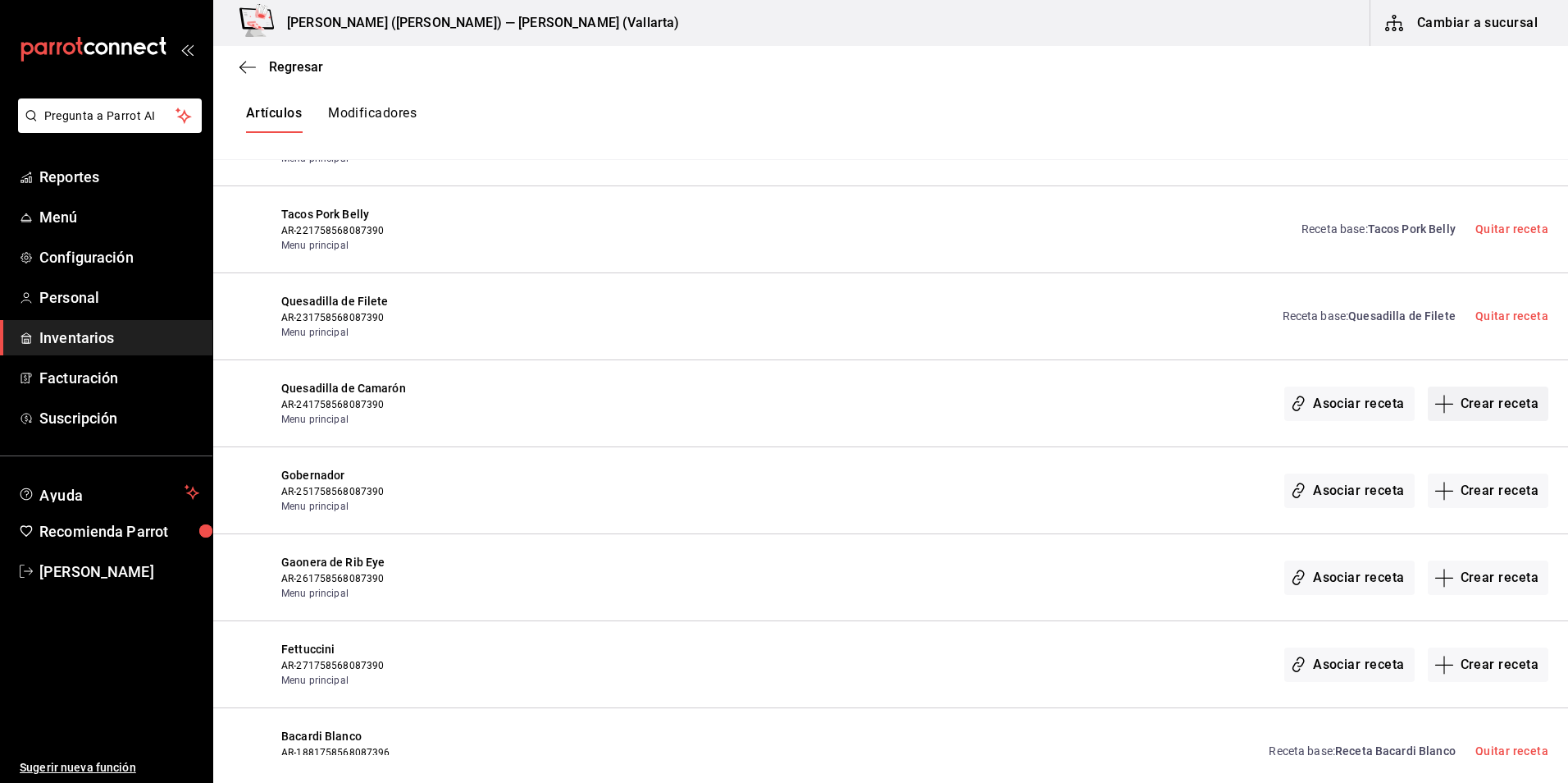
click at [1480, 408] on button "Crear receta" at bounding box center [1489, 404] width 121 height 35
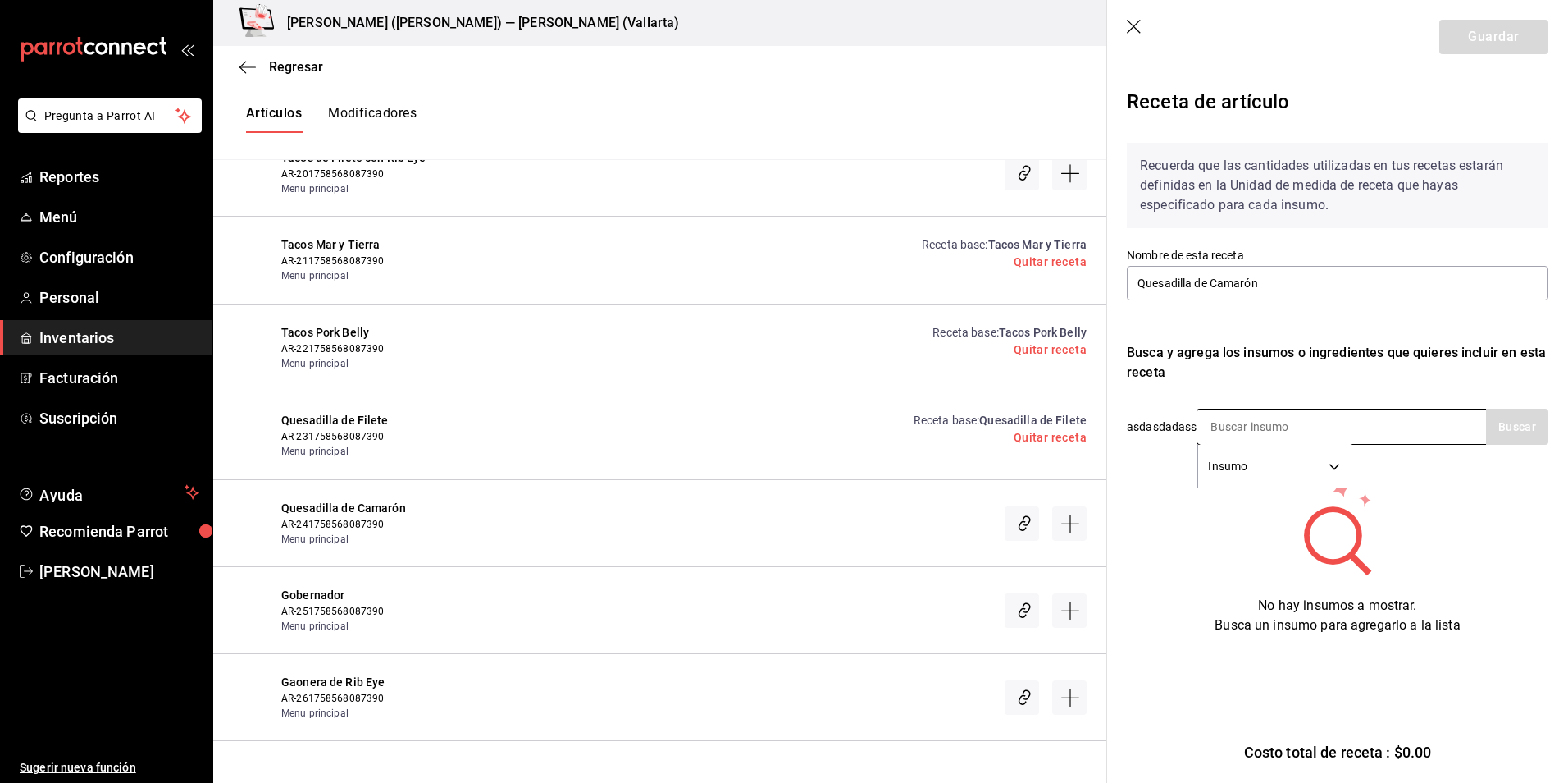
click at [1280, 426] on input at bounding box center [1278, 427] width 164 height 35
type input "quesad"
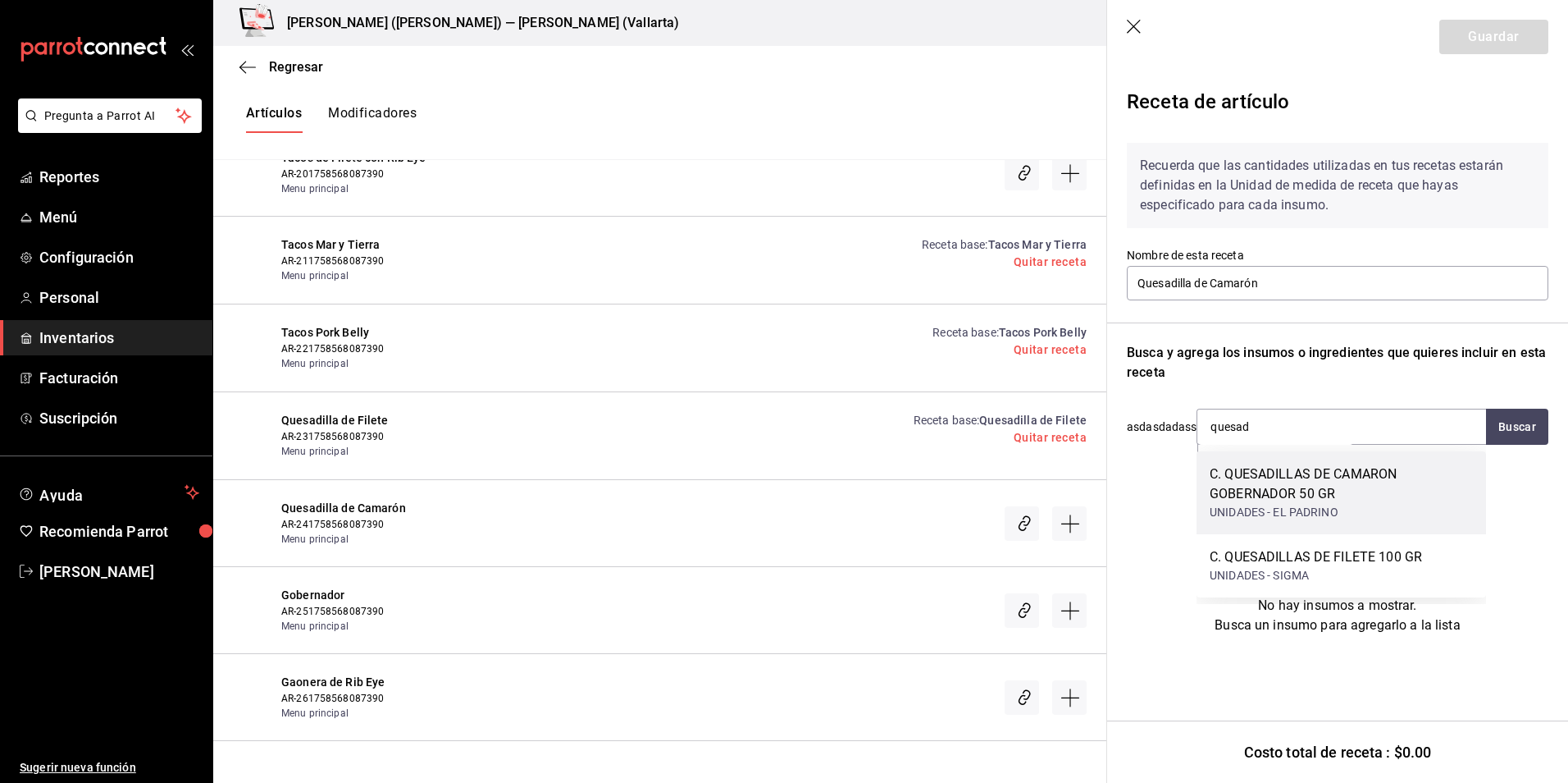
click at [1302, 492] on div "C. QUESADILLAS DE CAMARON GOBERNADOR 50 GR" at bounding box center [1341, 484] width 263 height 40
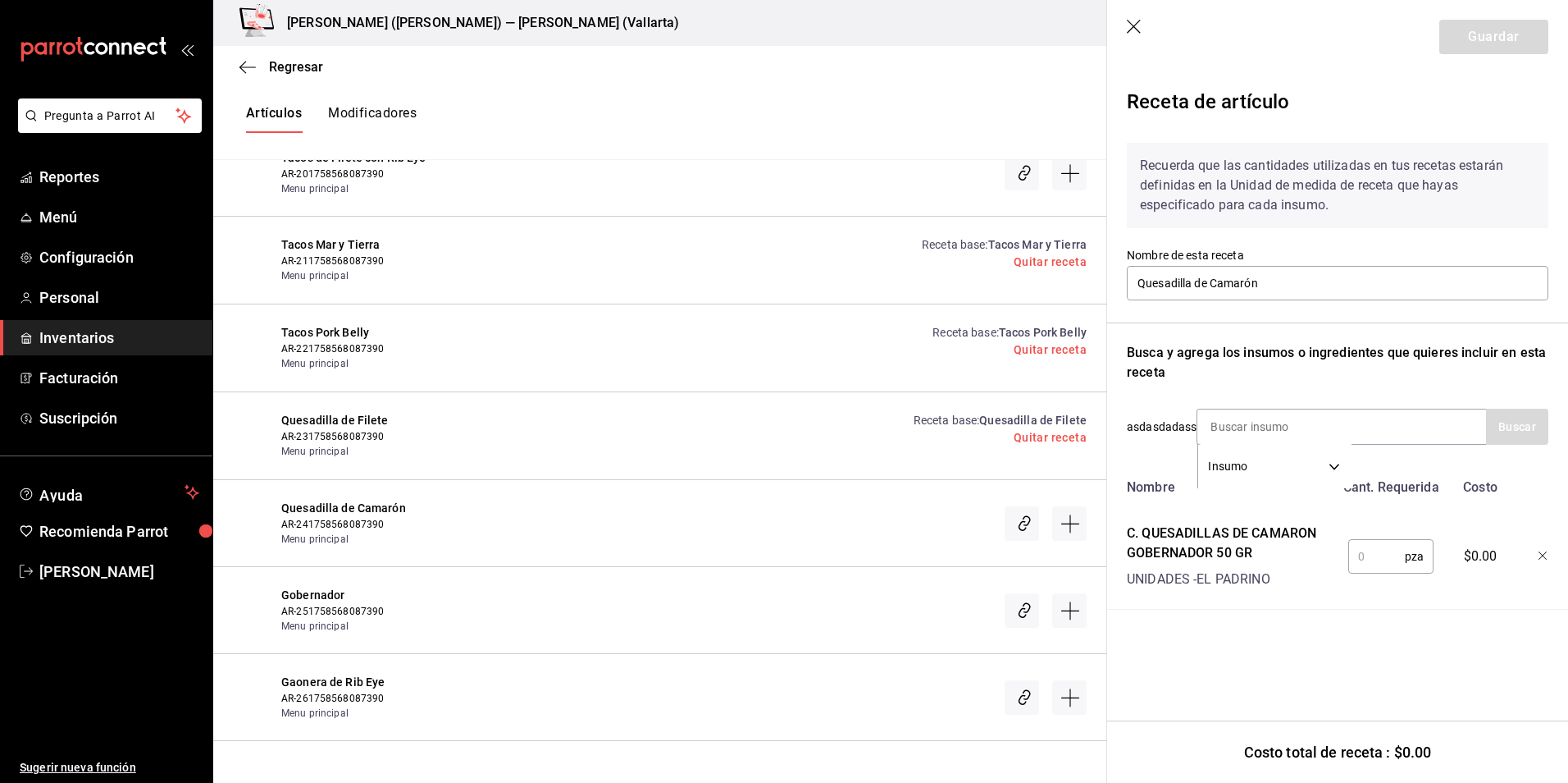
click at [1370, 560] on input "text" at bounding box center [1377, 556] width 57 height 33
type input "1"
drag, startPoint x: 1474, startPoint y: 45, endPoint x: 1175, endPoint y: 151, distance: 317.2
click at [1474, 45] on button "Guardar" at bounding box center [1494, 37] width 109 height 35
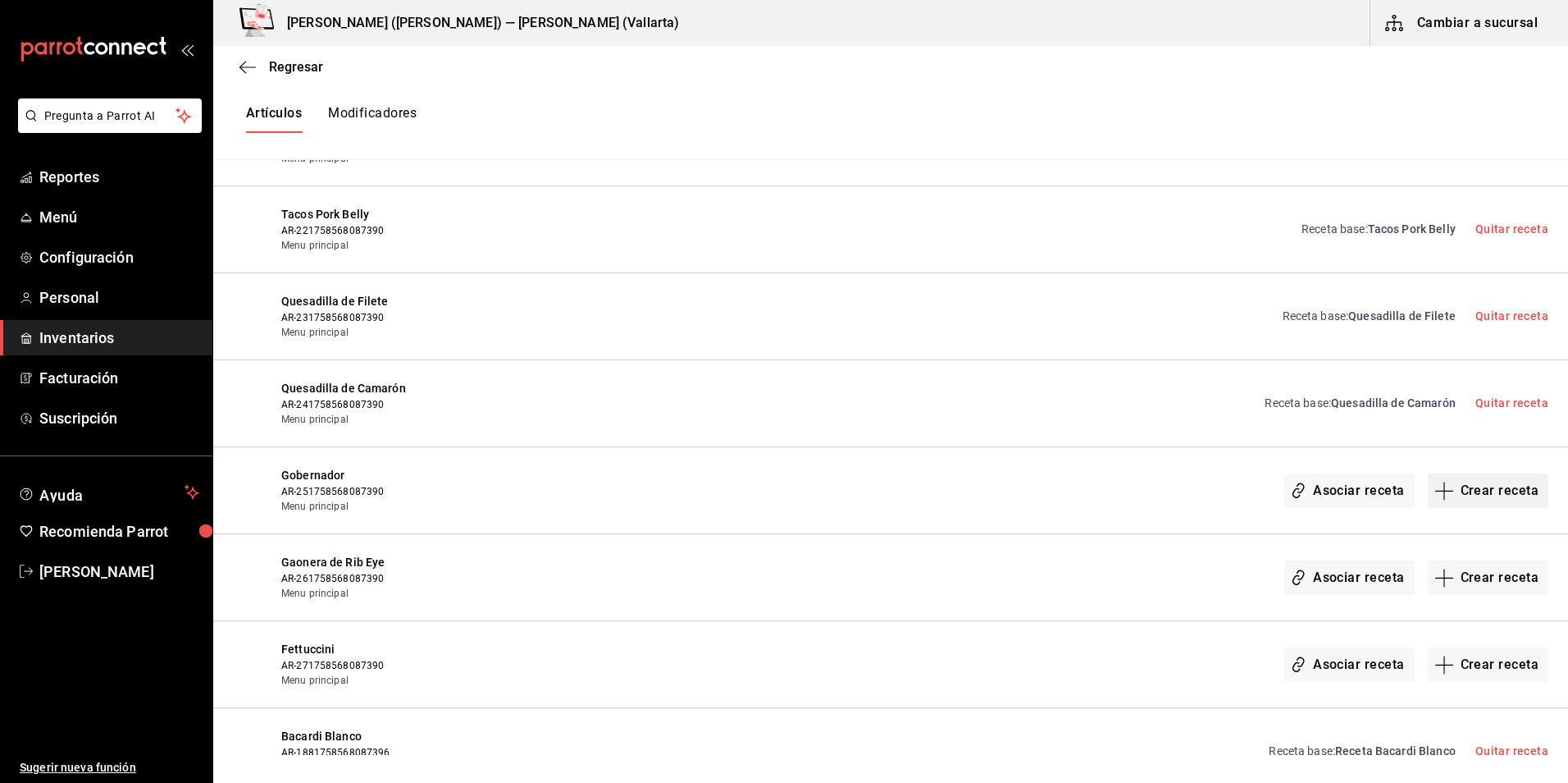
click at [1499, 483] on button "Crear receta" at bounding box center [1489, 490] width 121 height 35
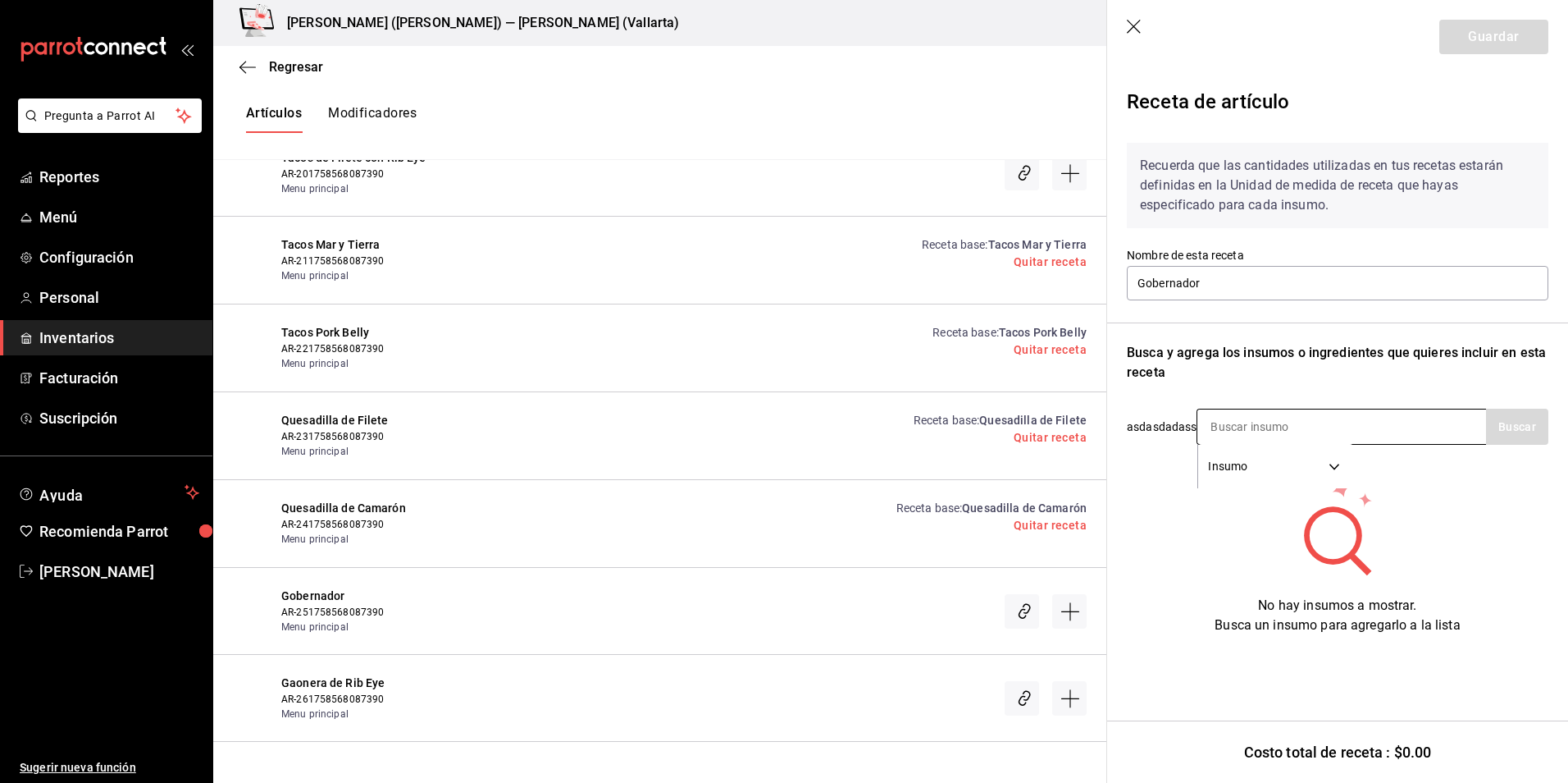
click at [1289, 422] on input at bounding box center [1278, 427] width 164 height 35
type input "quesad"
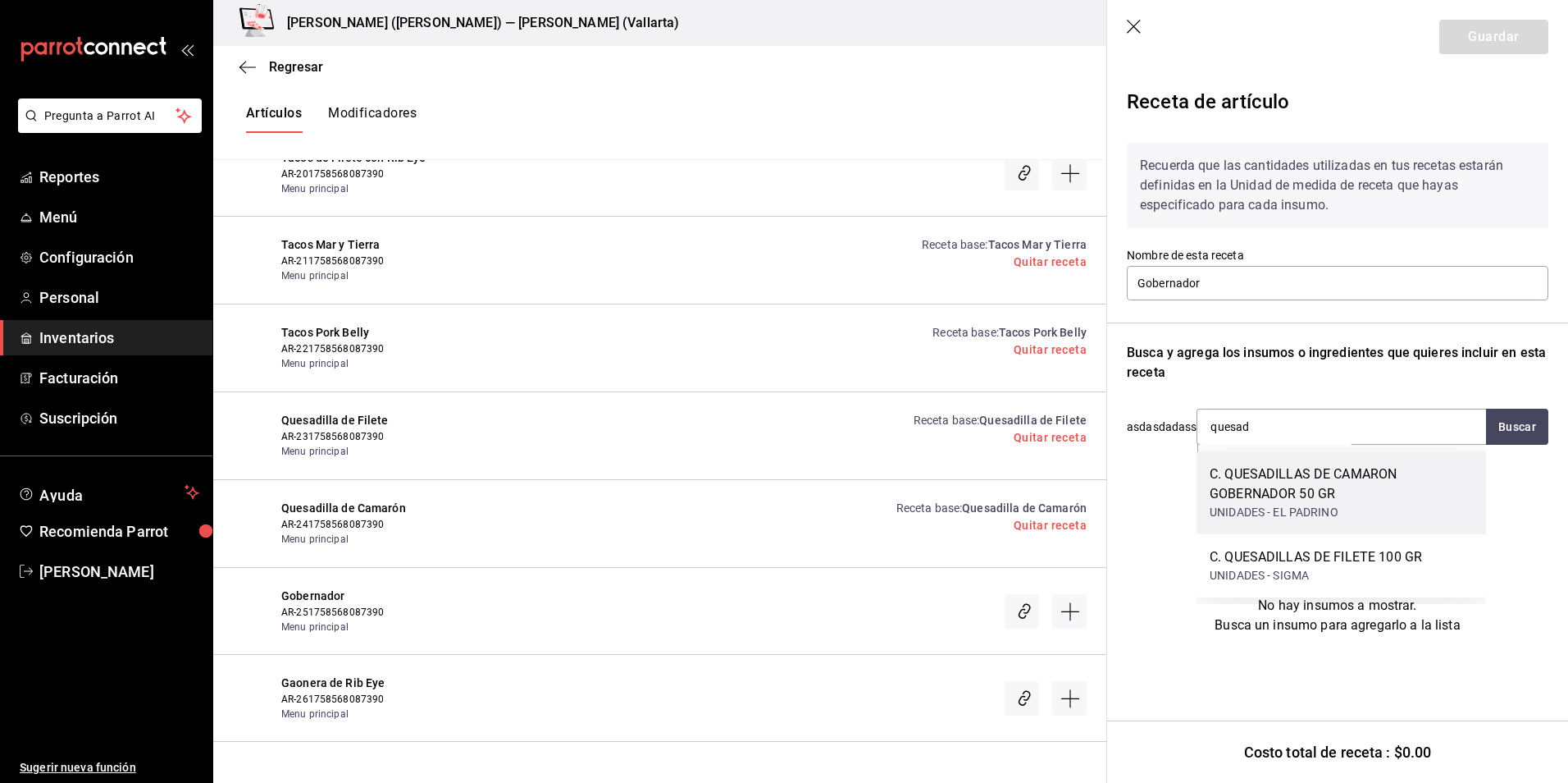
click at [1308, 487] on div "C. QUESADILLAS DE CAMARON GOBERNADOR 50 GR" at bounding box center [1341, 484] width 263 height 40
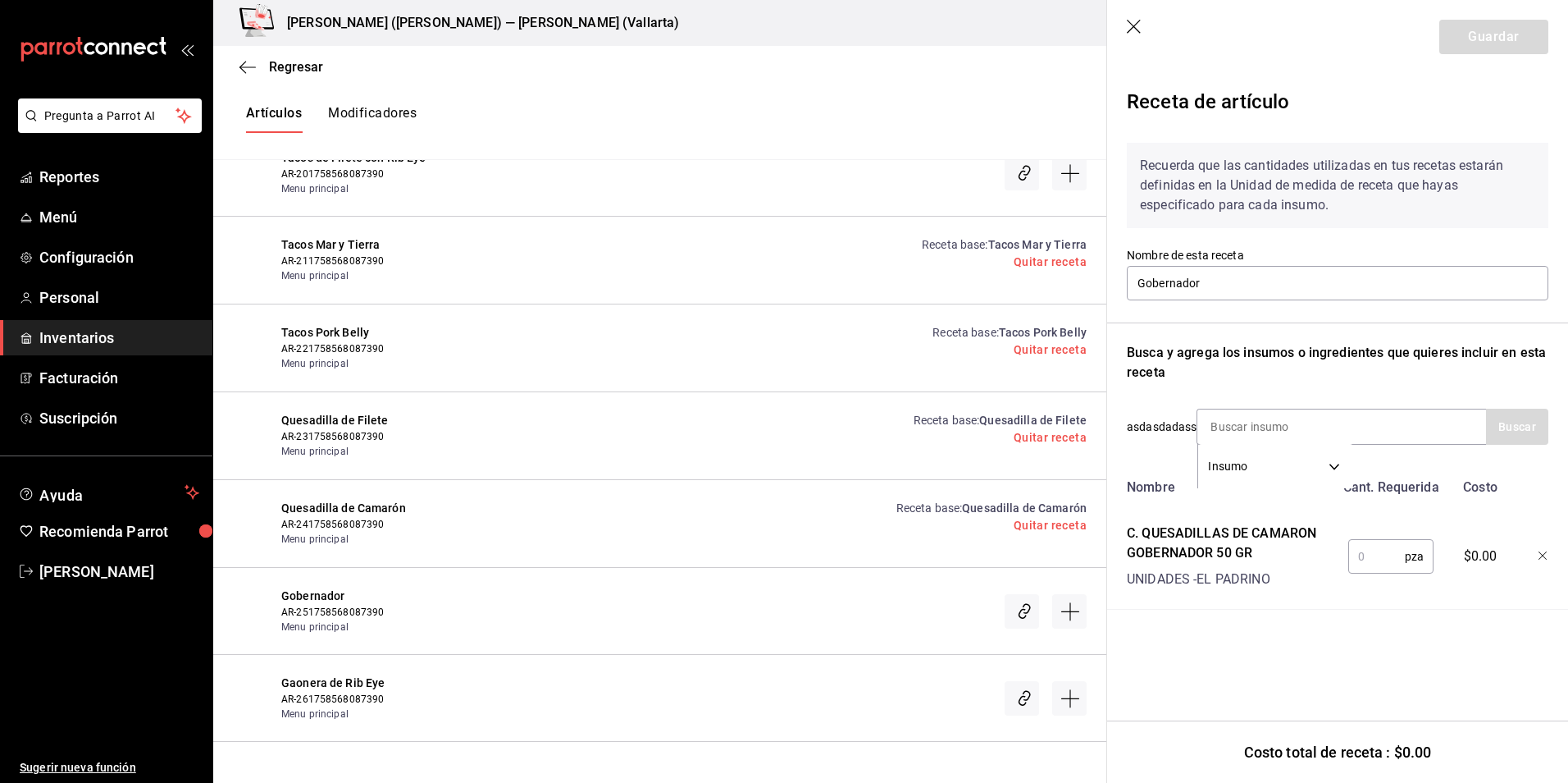
click at [1375, 561] on input "text" at bounding box center [1377, 556] width 57 height 33
type input "1"
click at [1496, 31] on button "Guardar" at bounding box center [1494, 37] width 109 height 35
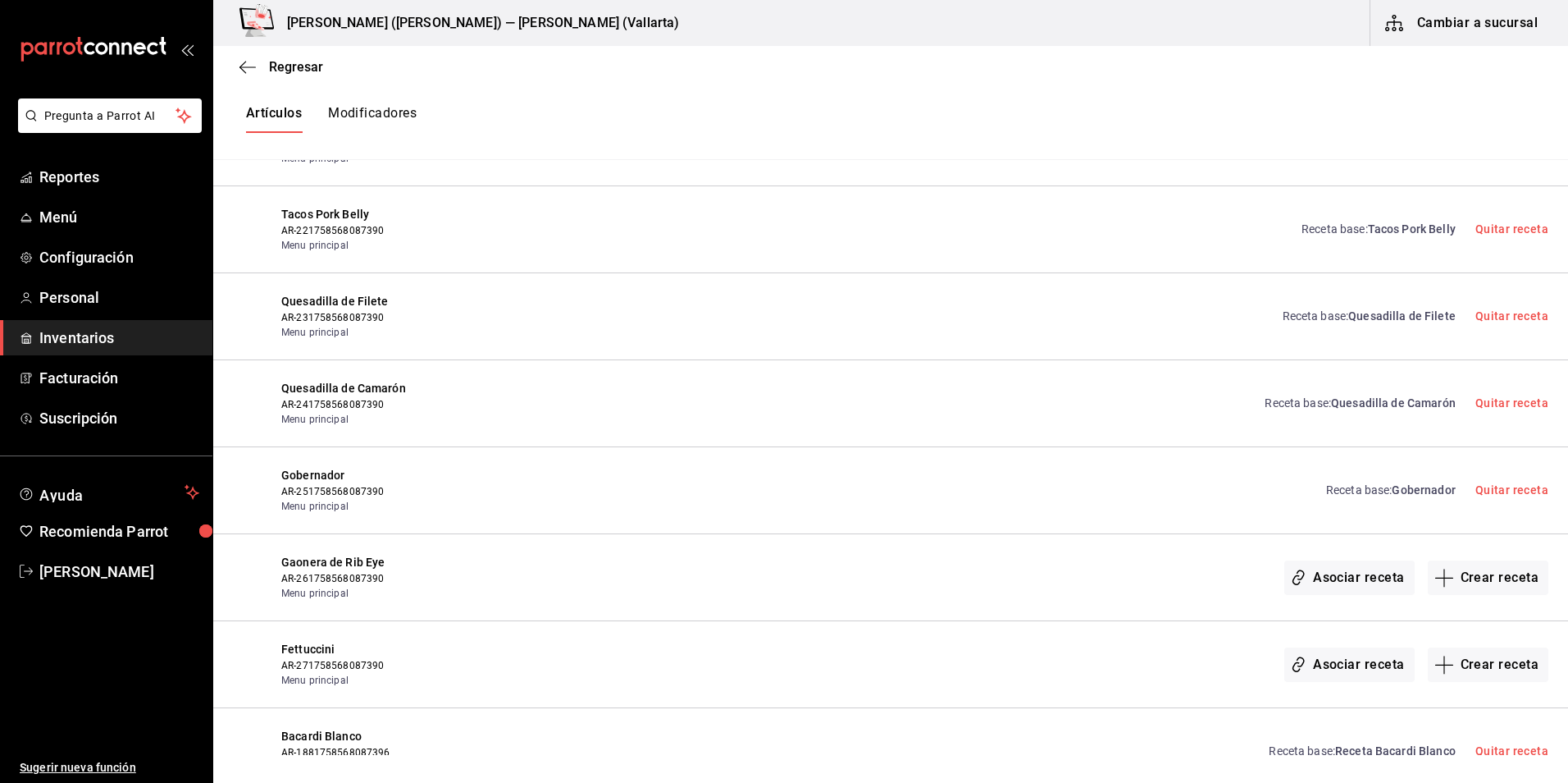
click at [338, 478] on span "Gobernador" at bounding box center [427, 475] width 293 height 17
click at [1349, 312] on span "Quesadilla de Filete" at bounding box center [1402, 316] width 107 height 13
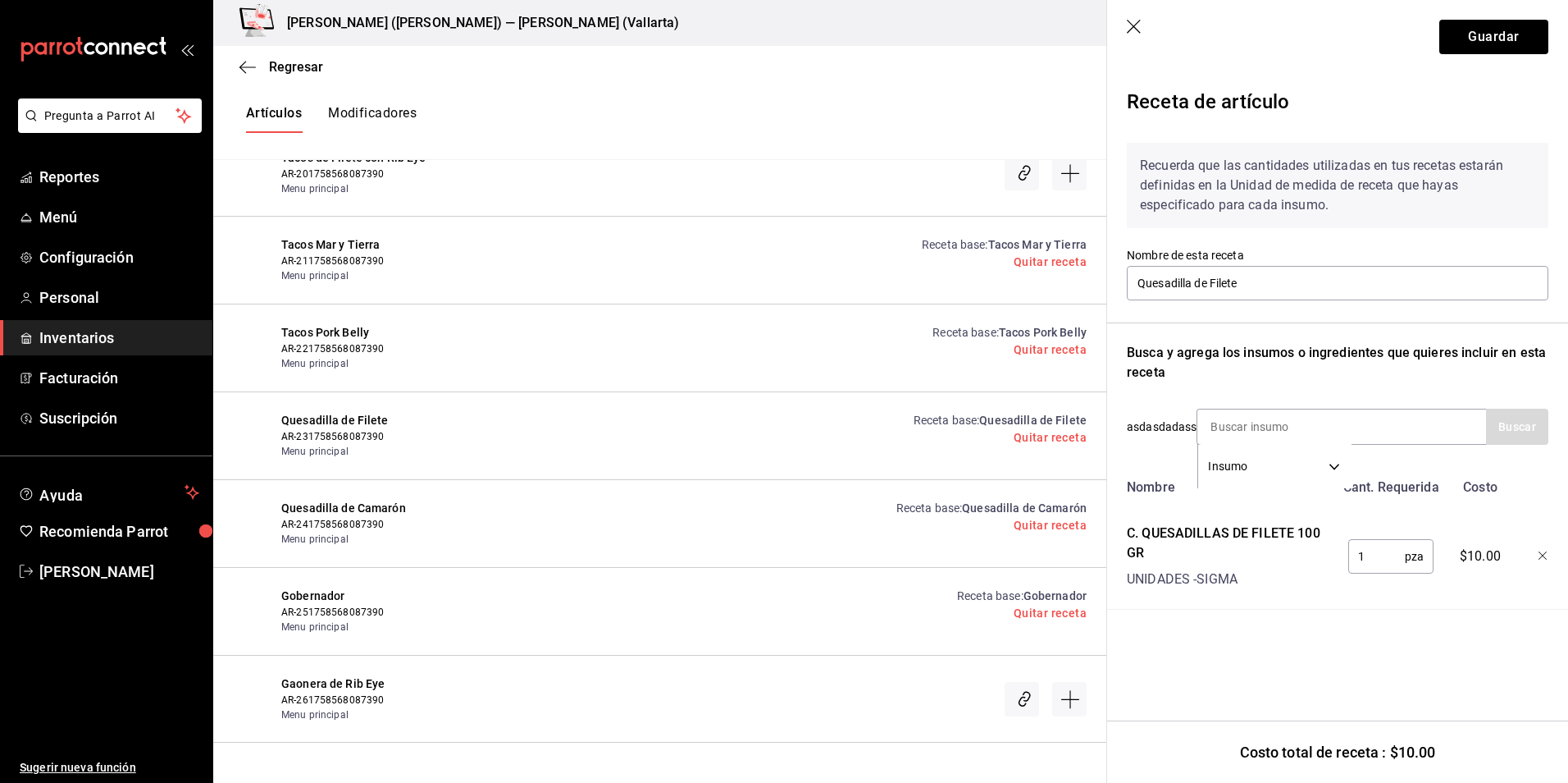
click at [1131, 26] on icon "button" at bounding box center [1135, 28] width 17 height 17
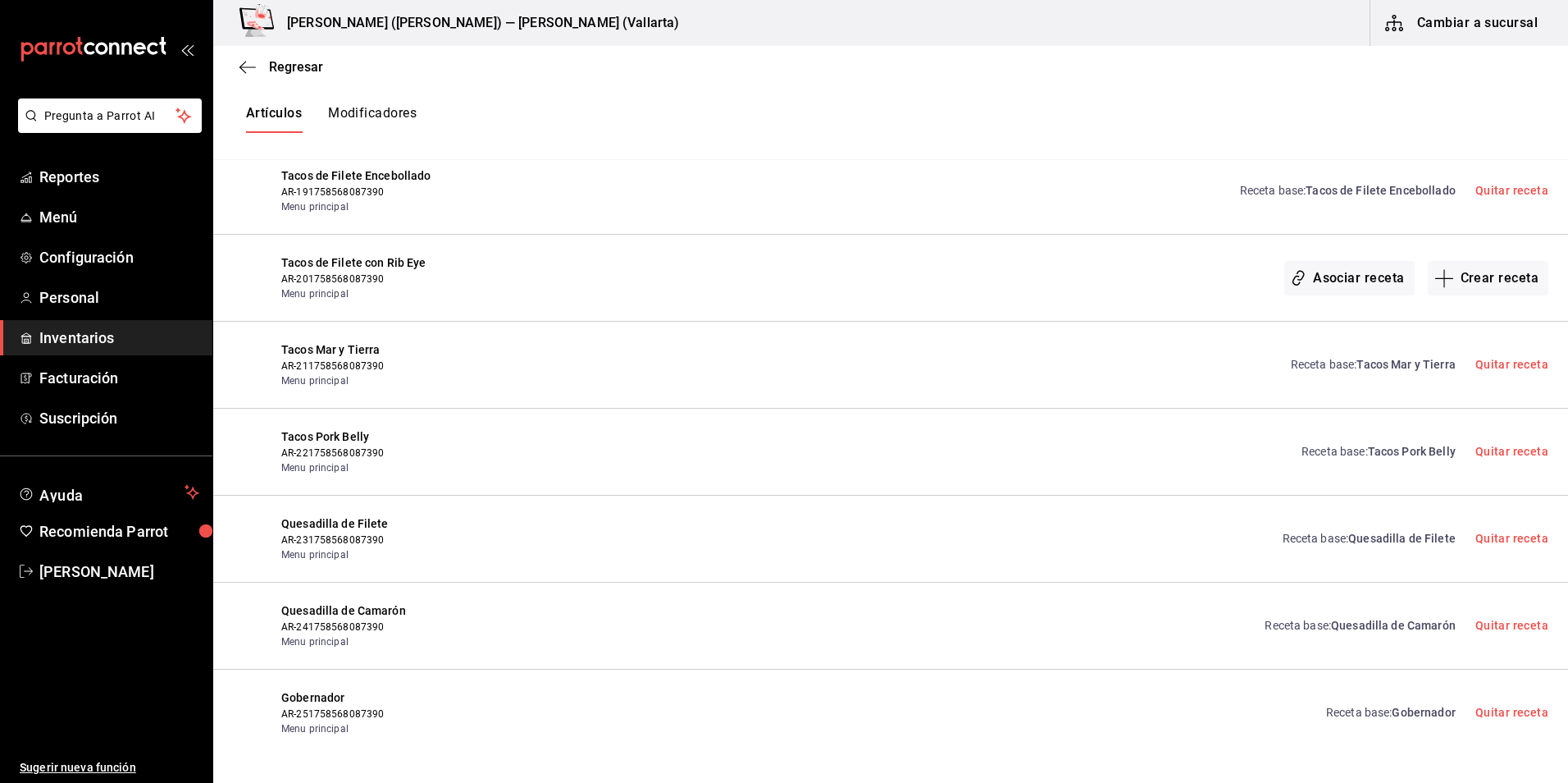
scroll to position [9095, 0]
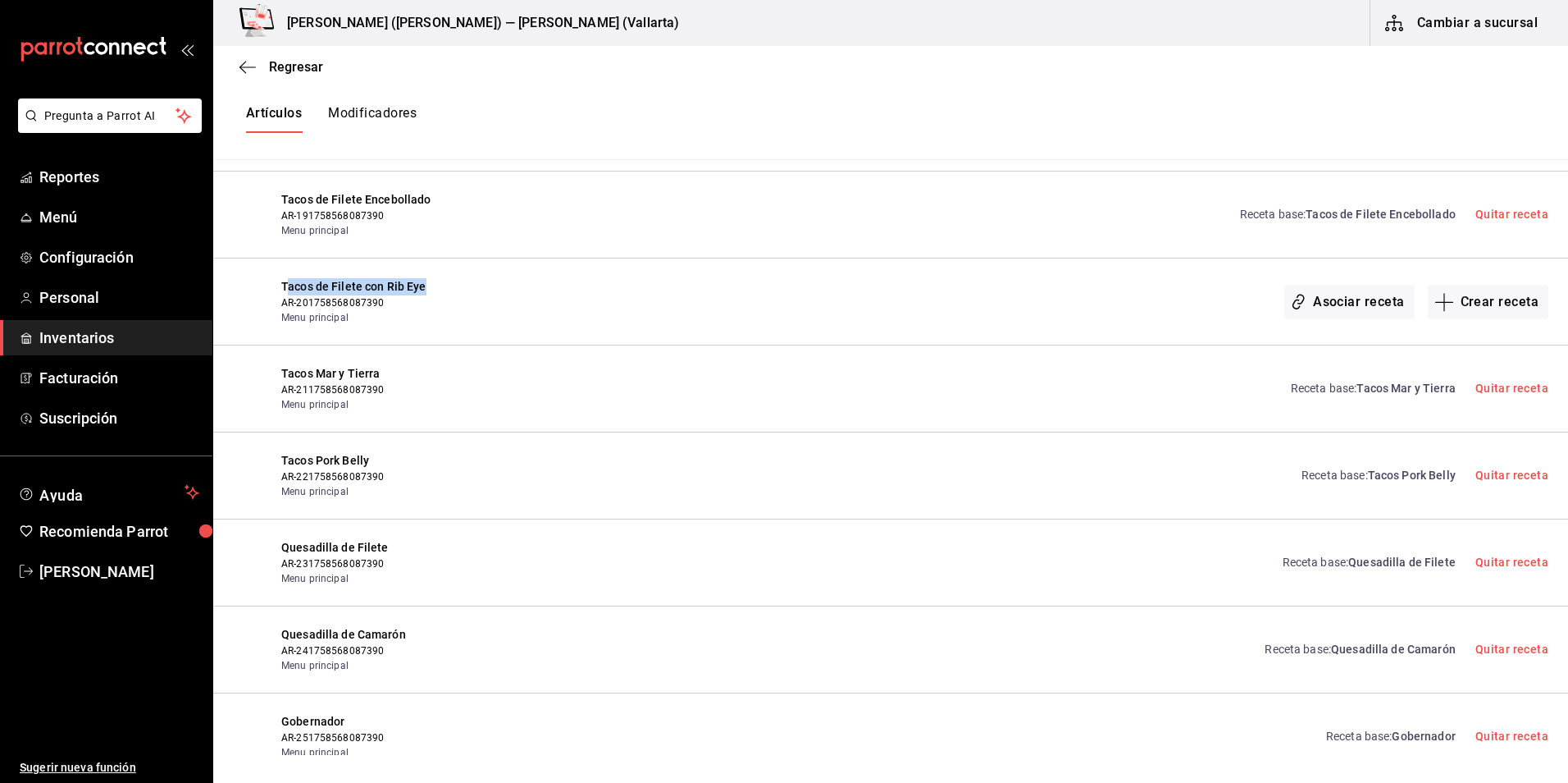
drag, startPoint x: 287, startPoint y: 285, endPoint x: 430, endPoint y: 290, distance: 143.1
click at [430, 290] on span "Tacos de Filete con Rib Eye" at bounding box center [427, 286] width 293 height 17
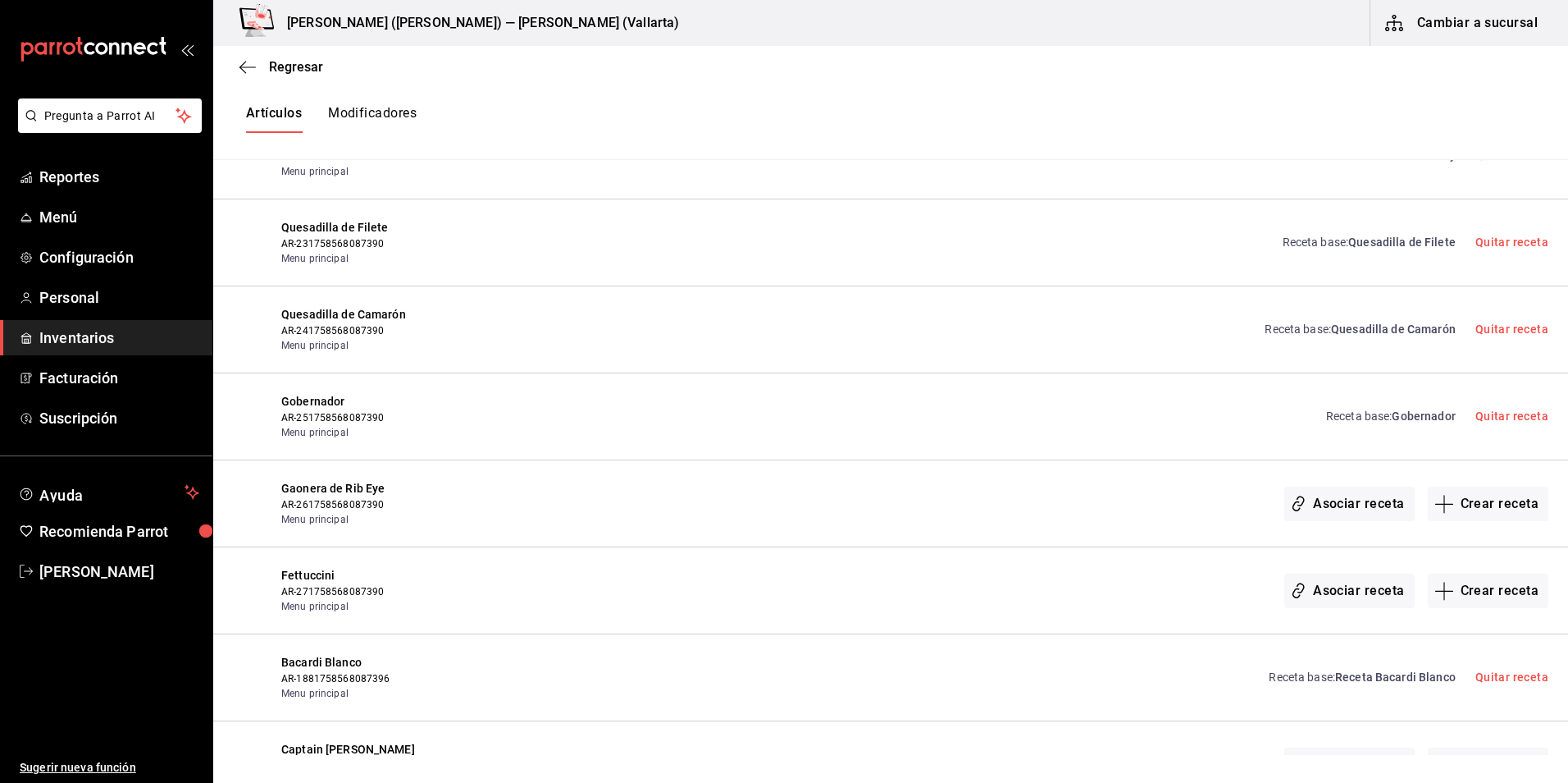
scroll to position [9424, 0]
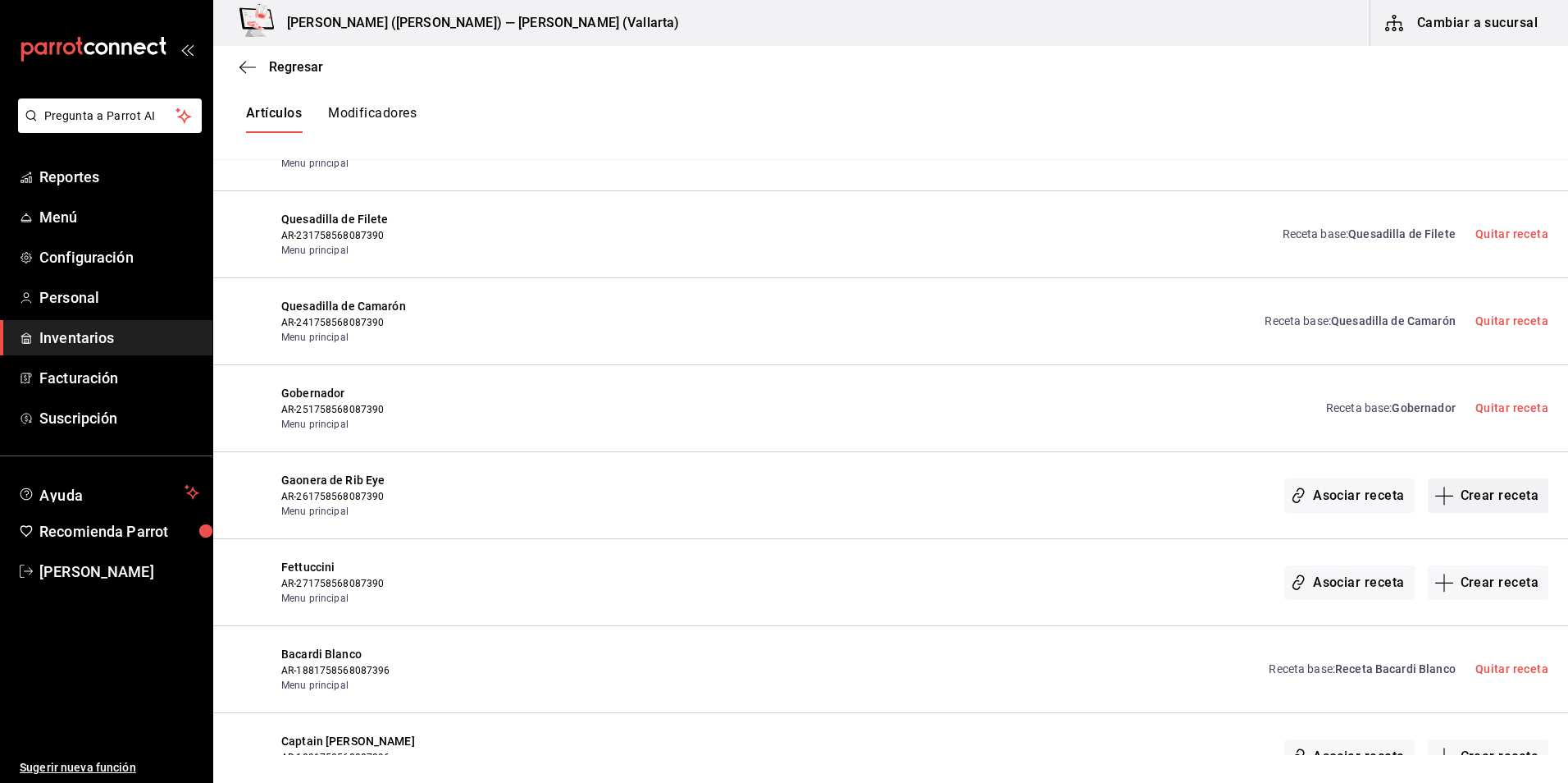
click at [1491, 498] on button "Crear receta" at bounding box center [1489, 495] width 121 height 35
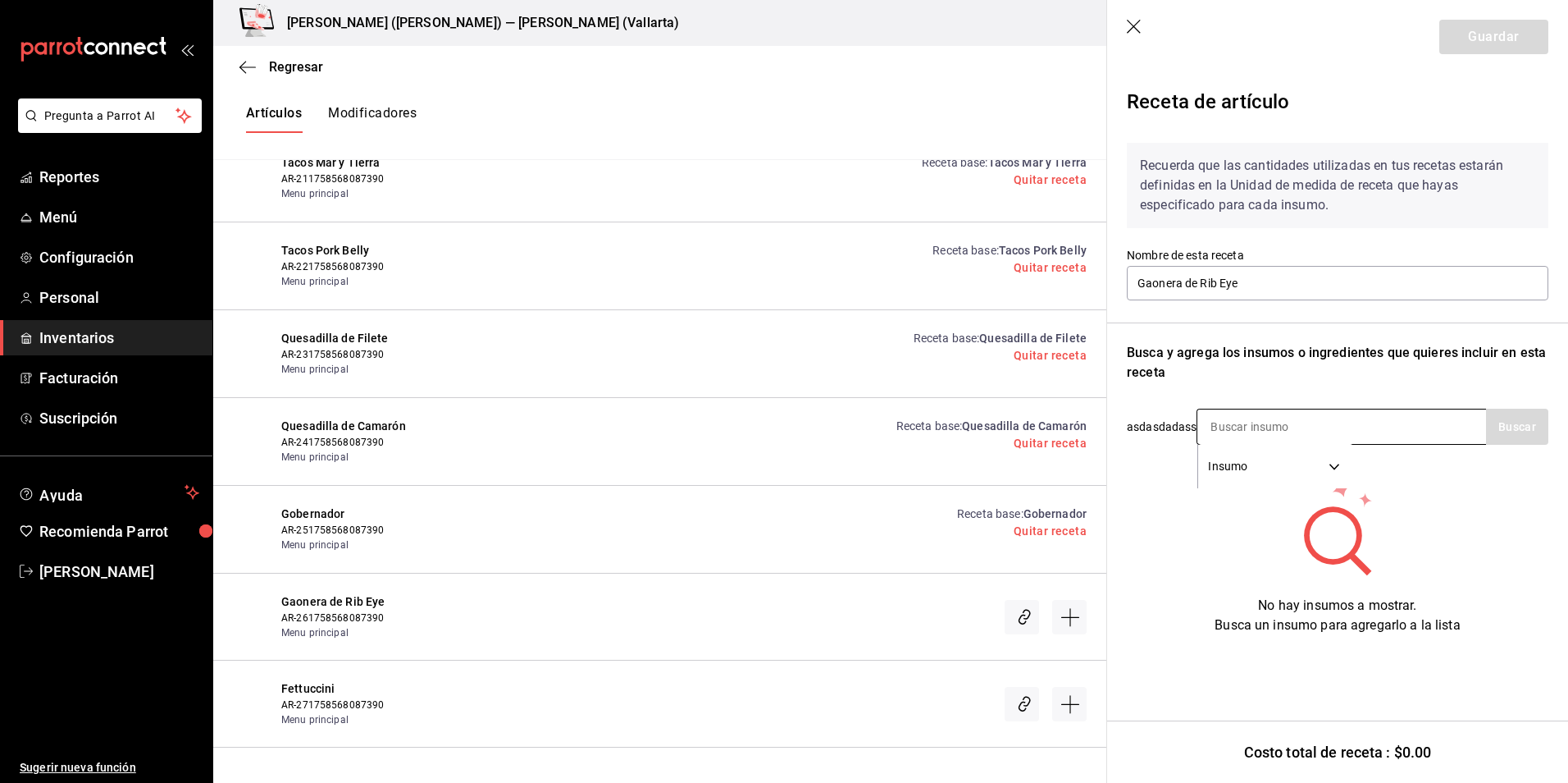
click at [1277, 442] on input at bounding box center [1278, 427] width 164 height 35
type input "gaone"
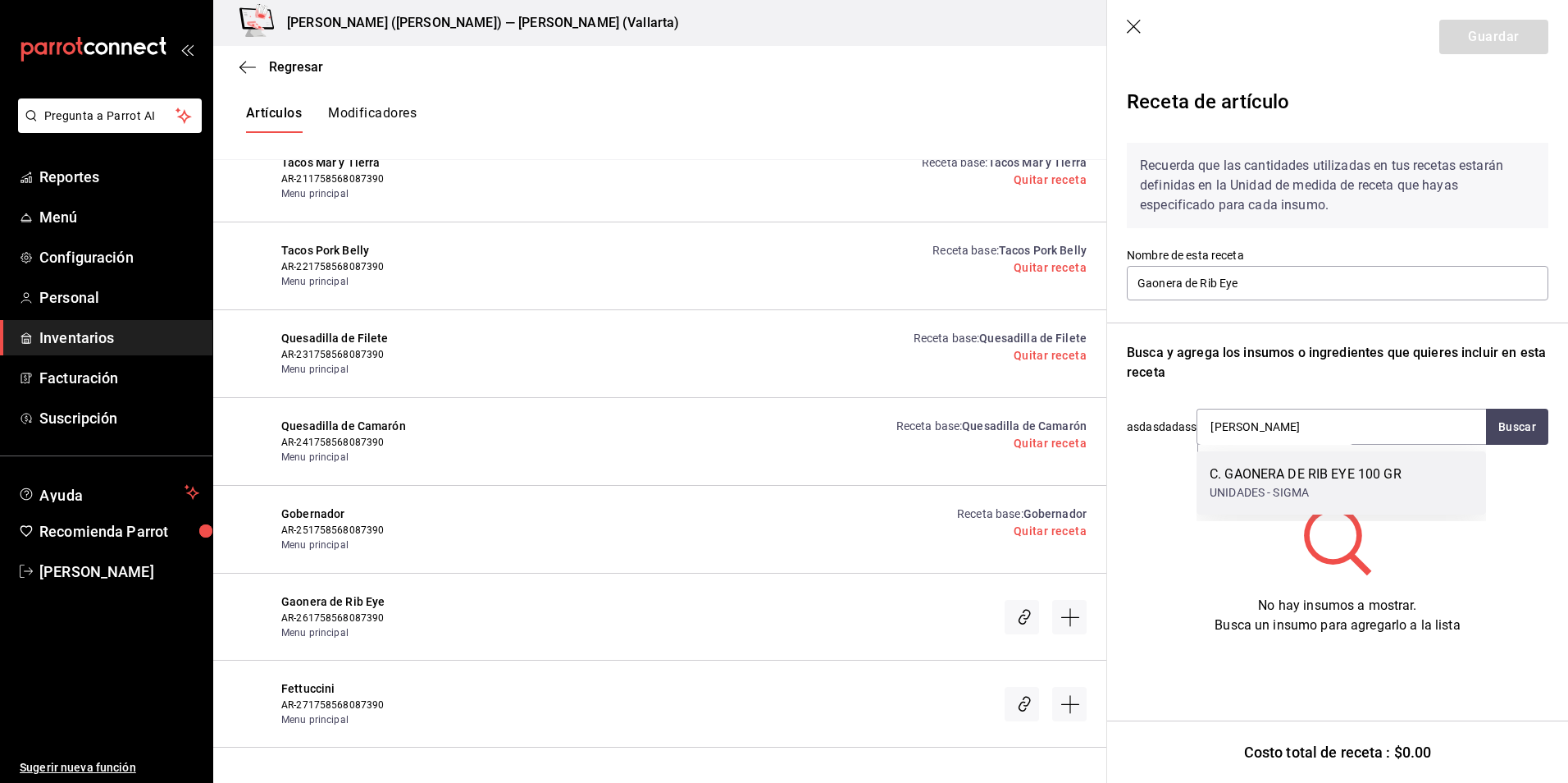
click at [1296, 475] on div "C. GAONERA DE RIB EYE 100 GR" at bounding box center [1306, 474] width 192 height 20
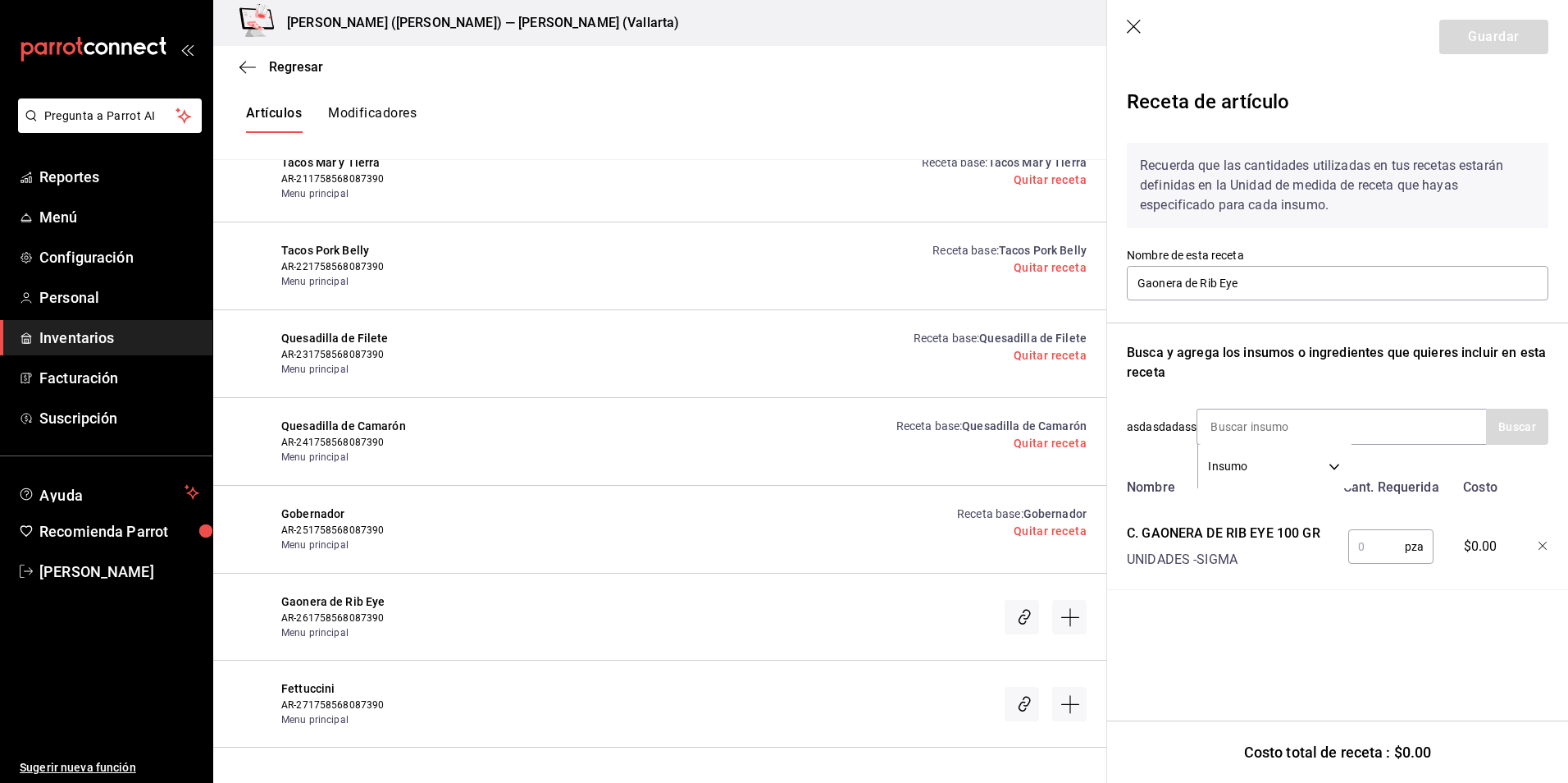
click at [1373, 547] on input "text" at bounding box center [1377, 546] width 57 height 33
type input "1"
click at [1486, 36] on button "Guardar" at bounding box center [1494, 37] width 109 height 35
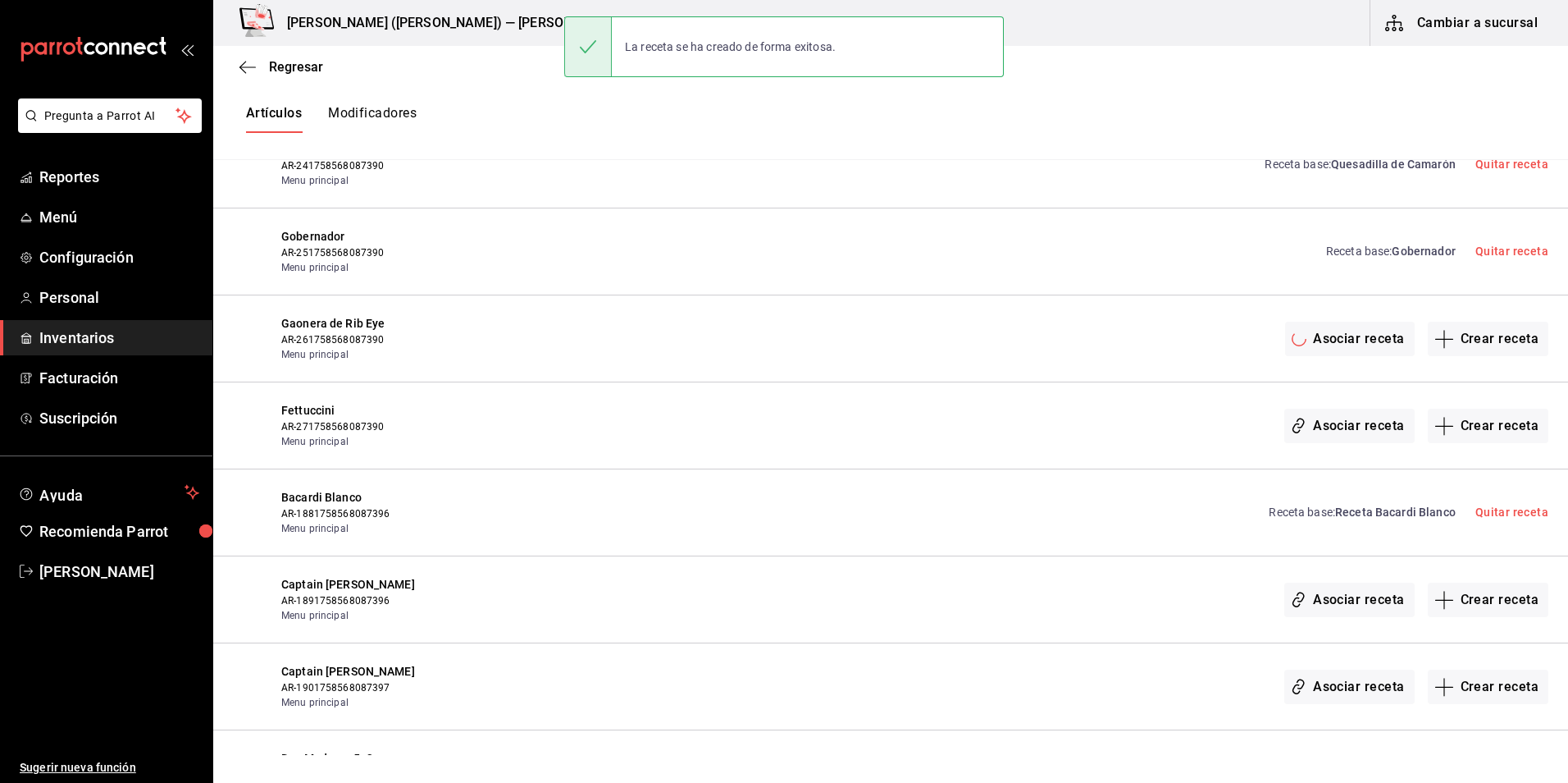
scroll to position [9589, 0]
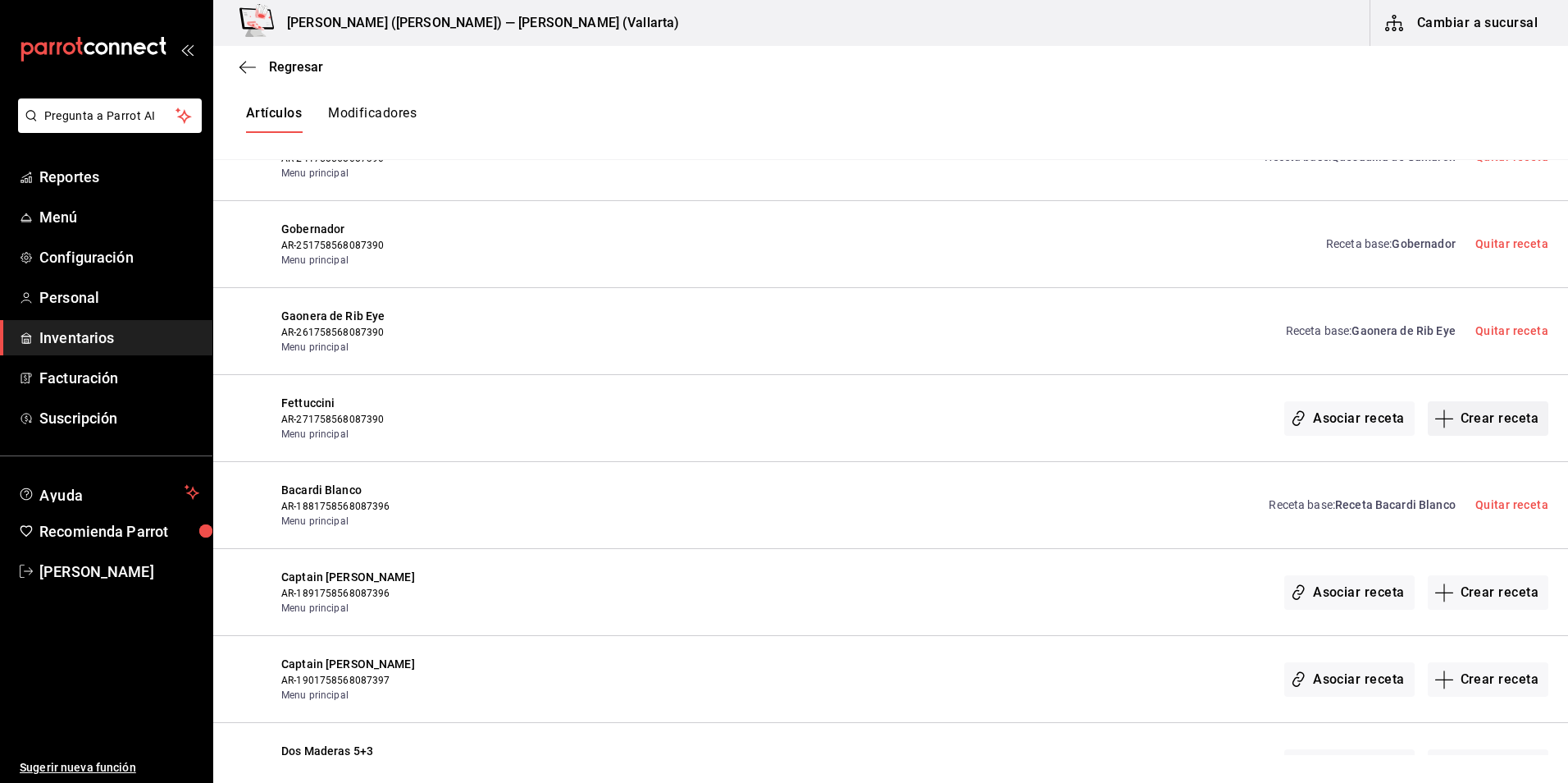
click at [1461, 422] on button "Crear receta" at bounding box center [1489, 418] width 121 height 35
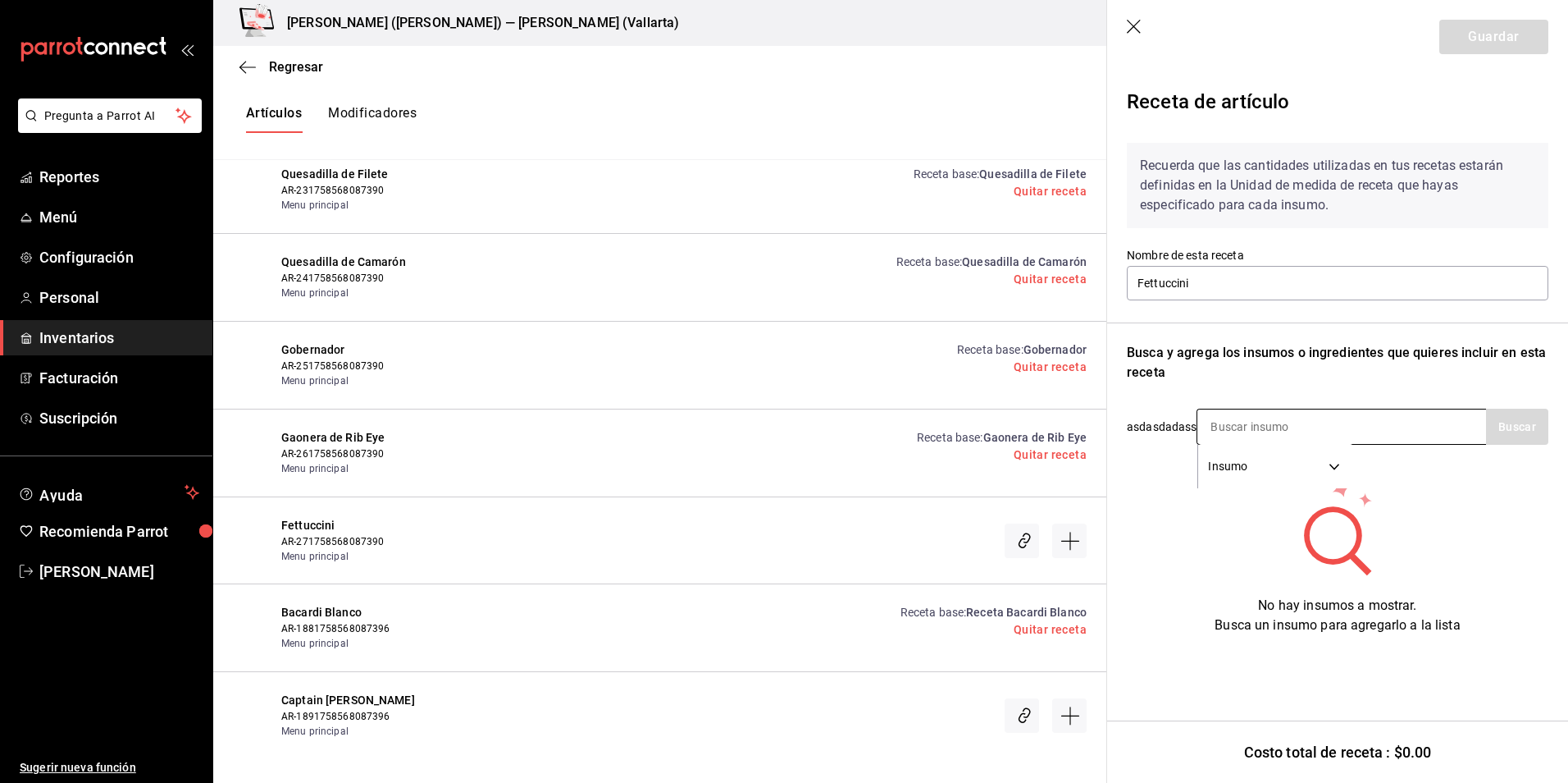
click at [1275, 439] on input at bounding box center [1278, 427] width 164 height 35
type input "fet"
drag, startPoint x: 1250, startPoint y: 429, endPoint x: 813, endPoint y: 381, distance: 439.6
click at [813, 381] on div "Regresar Creación y asignación de receta Asocia tus recetas con los artículos d…" at bounding box center [891, 400] width 1355 height 710
click at [1136, 22] on icon "button" at bounding box center [1135, 28] width 17 height 17
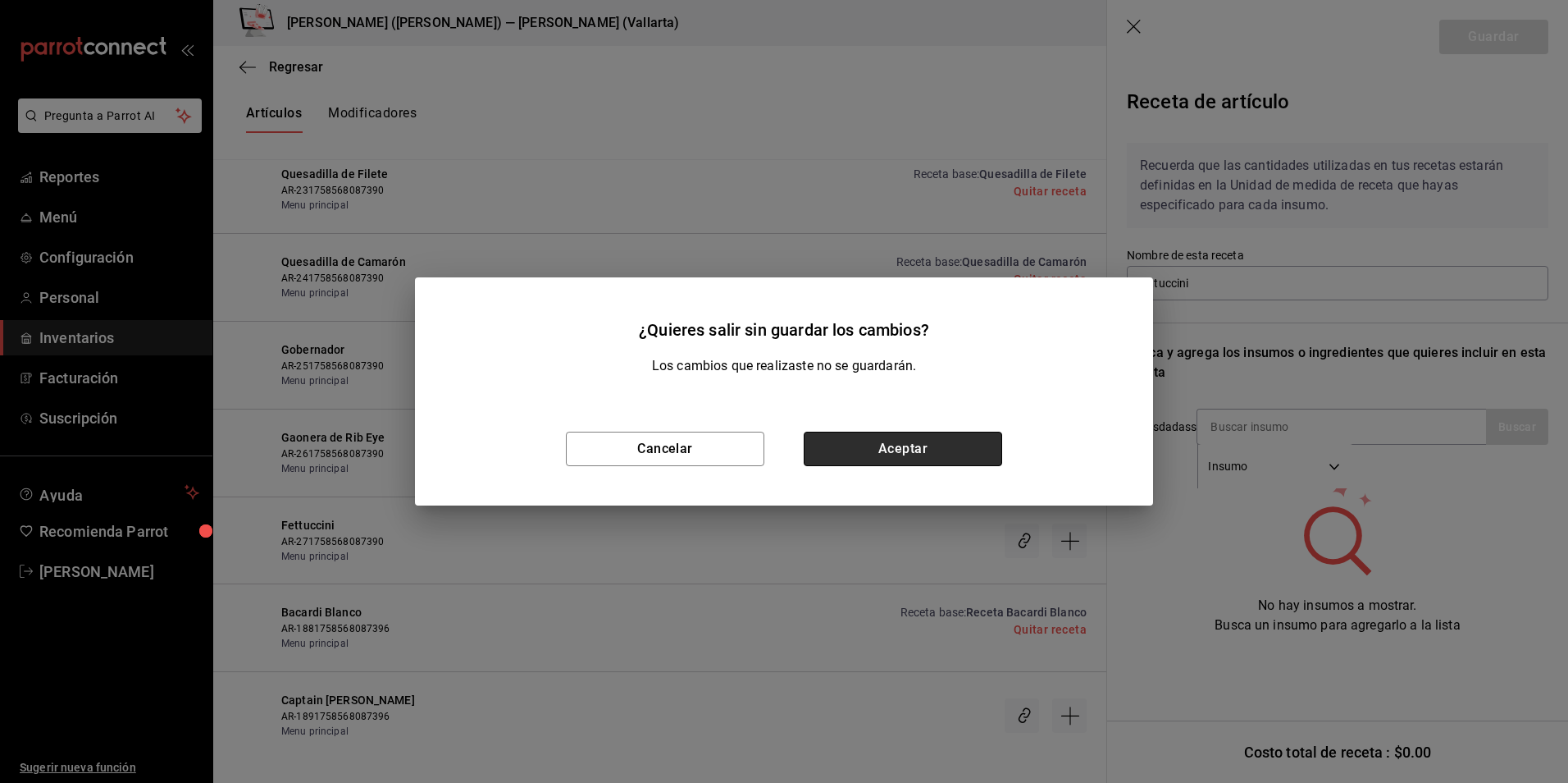
click at [861, 446] on button "Aceptar" at bounding box center [903, 449] width 198 height 35
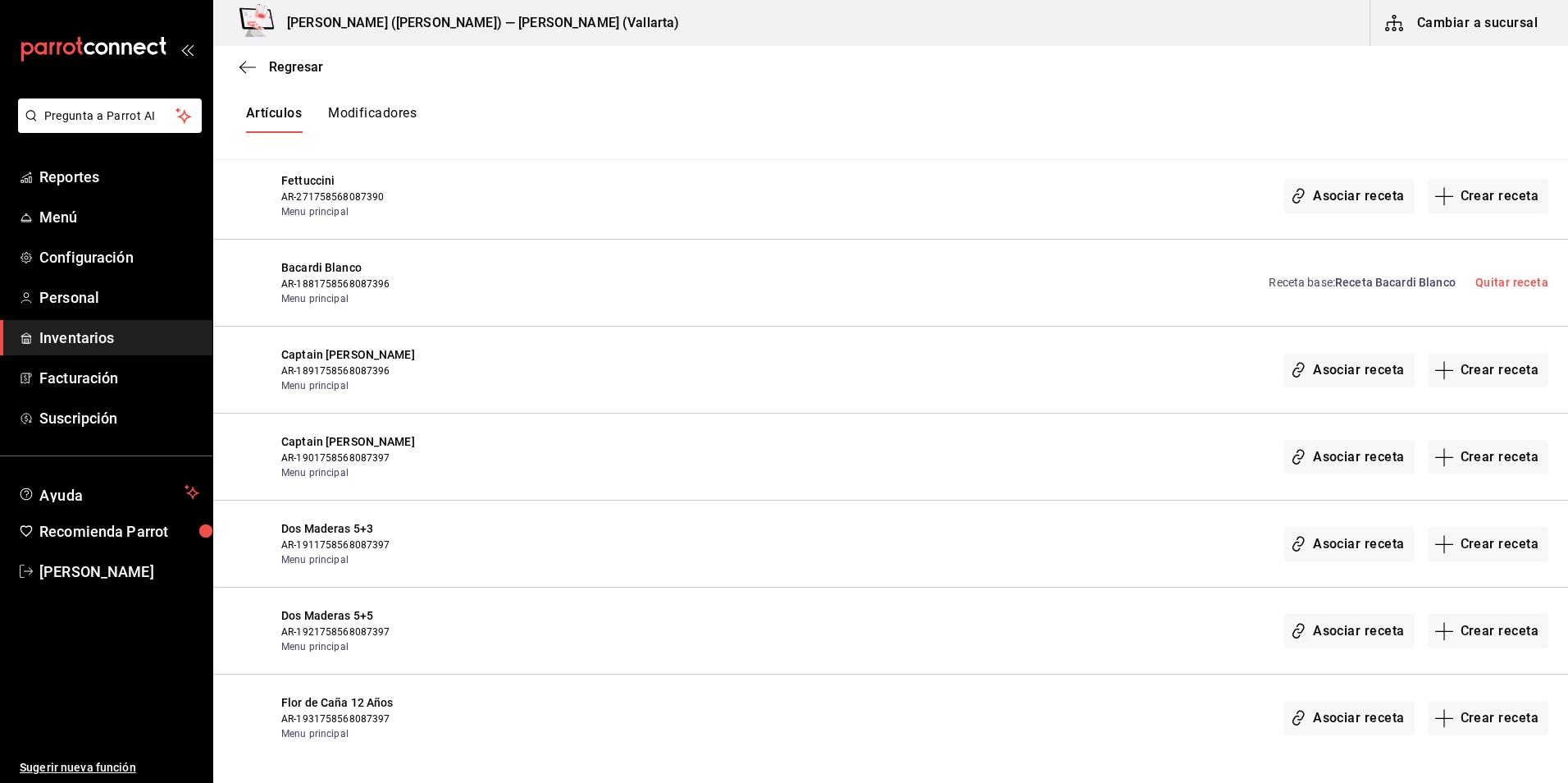
scroll to position [9835, 0]
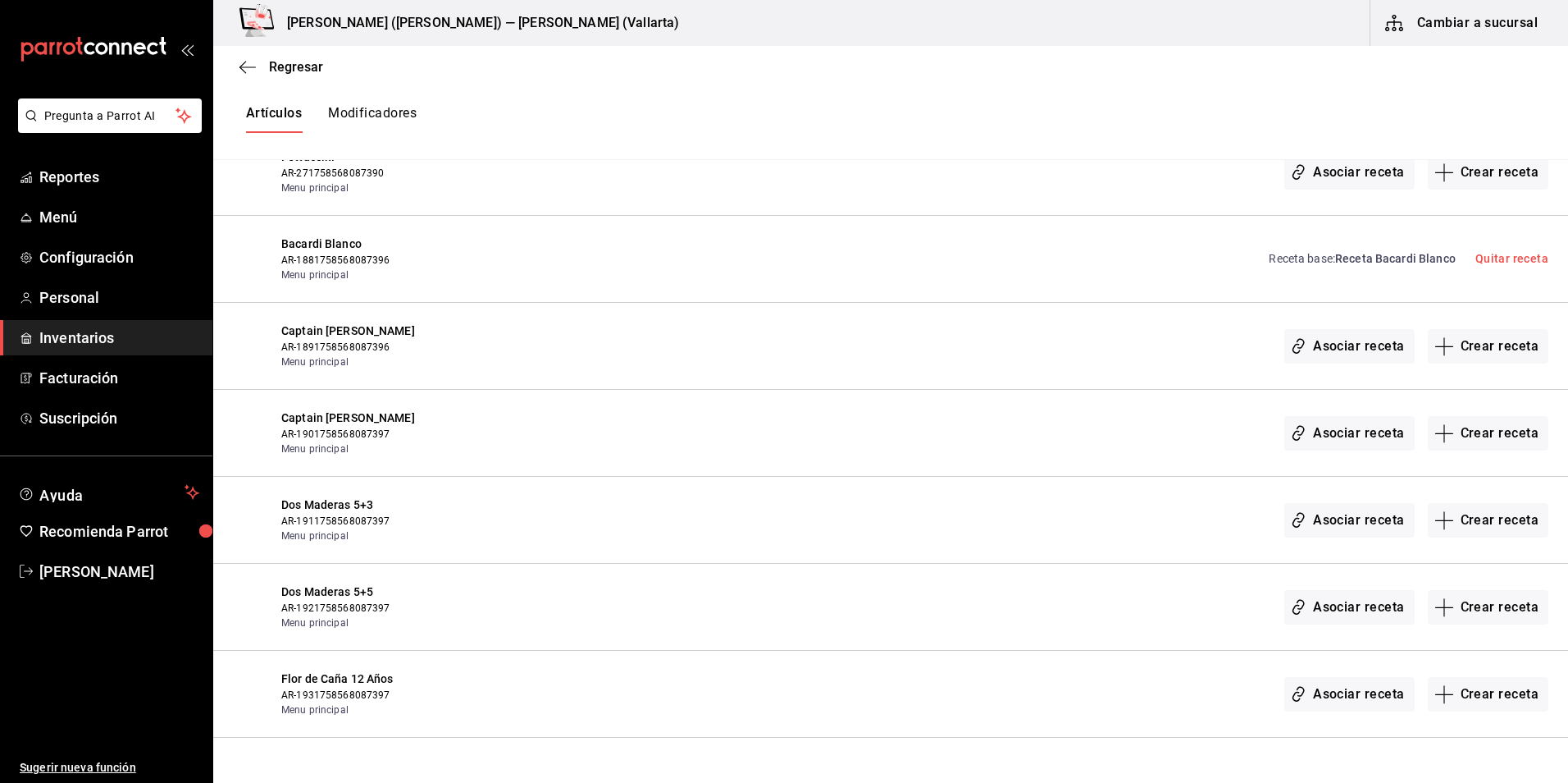
click at [1348, 253] on span "Receta Bacardi Blanco" at bounding box center [1395, 258] width 121 height 13
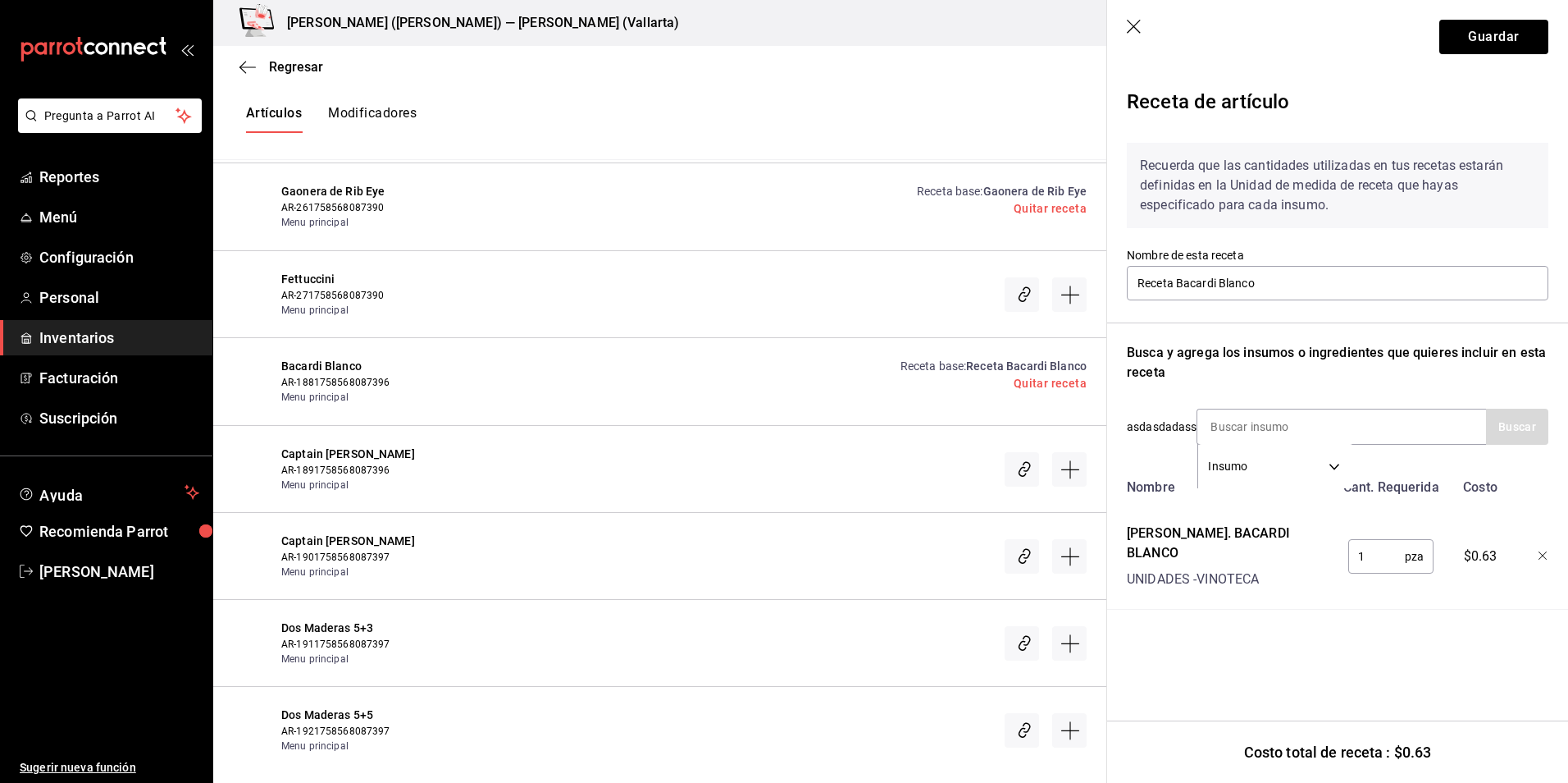
click at [1136, 22] on icon "button" at bounding box center [1135, 28] width 17 height 17
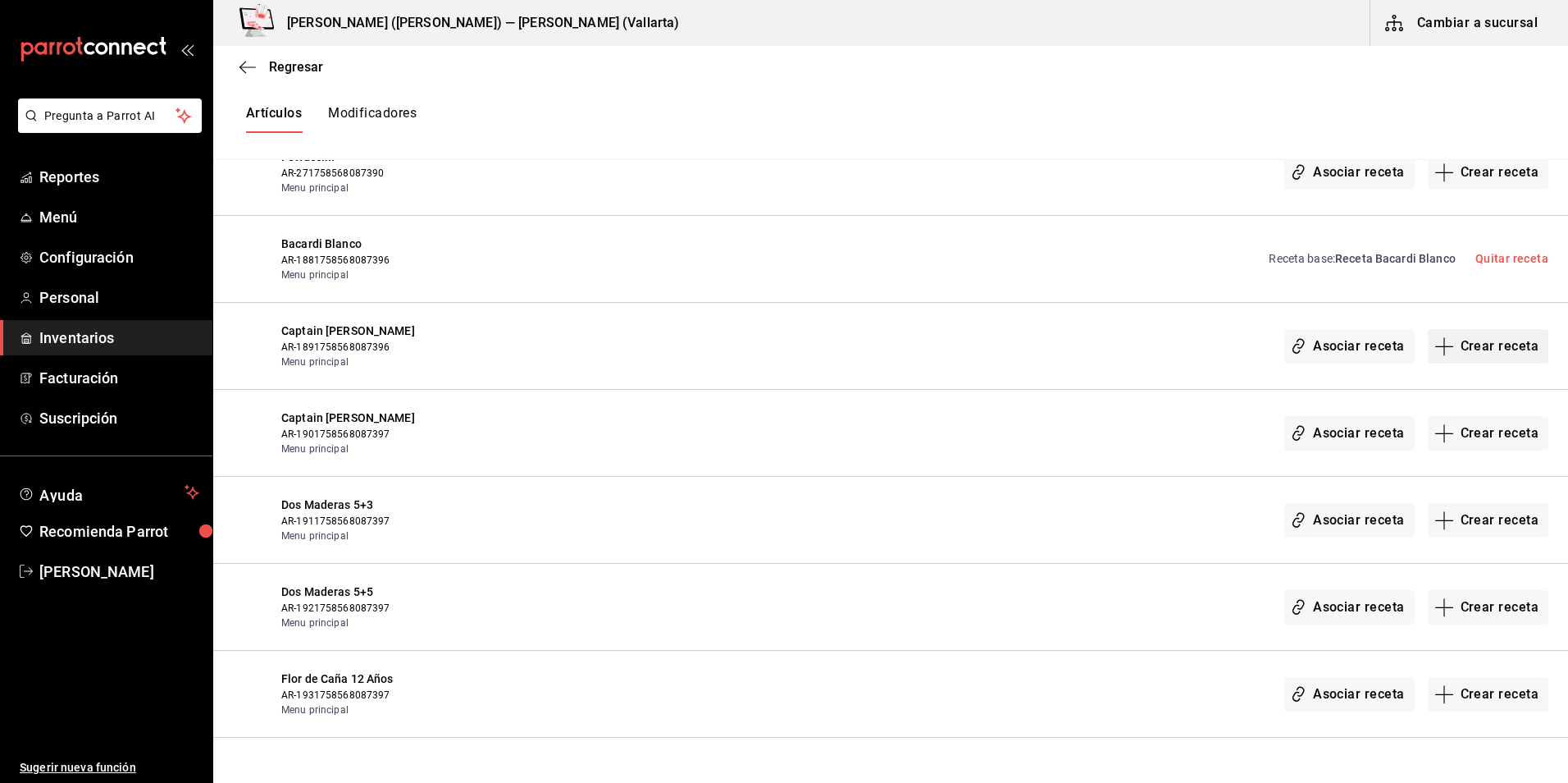
click at [1489, 350] on button "Crear receta" at bounding box center [1489, 346] width 121 height 35
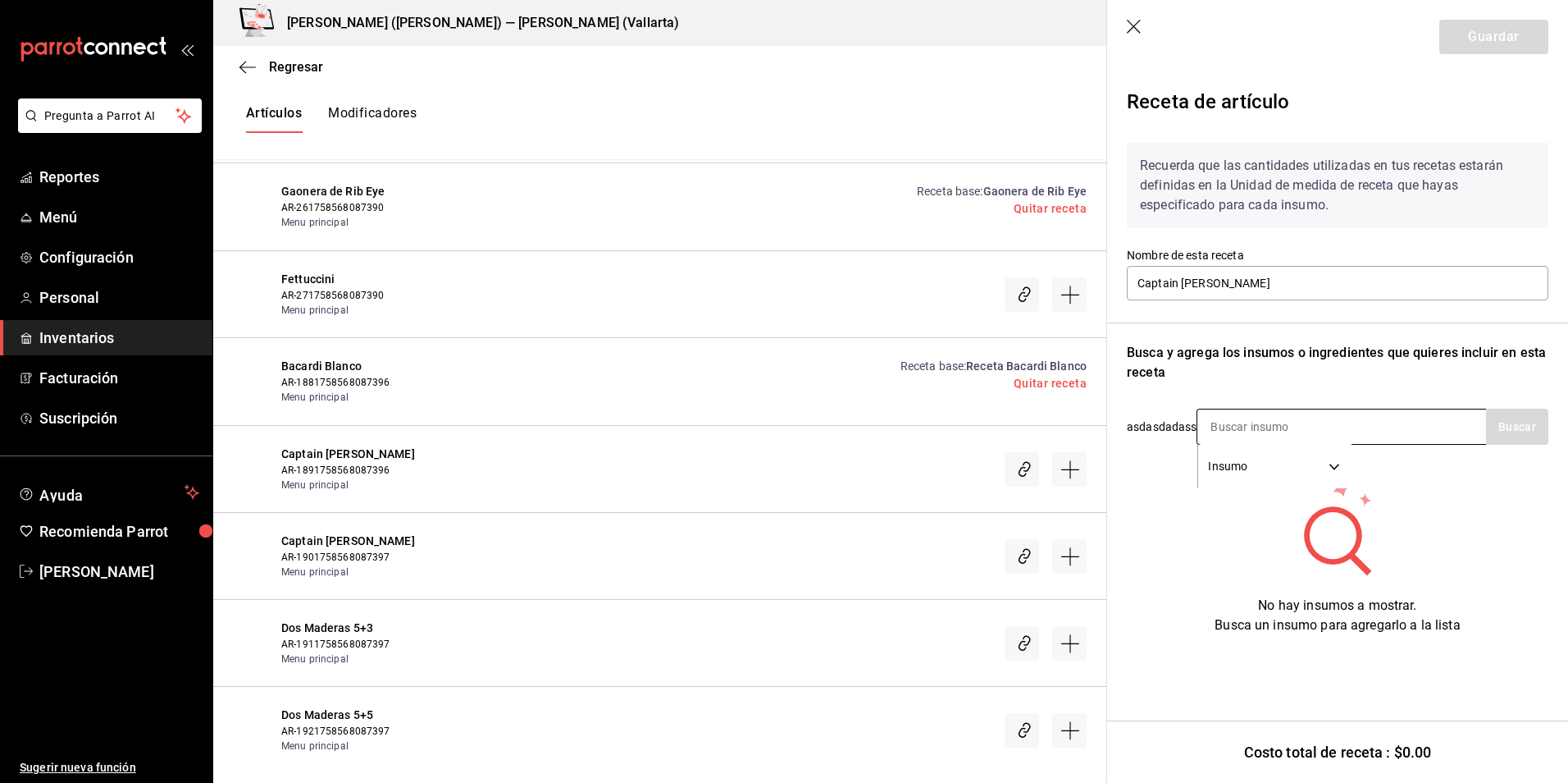
click at [1268, 433] on input at bounding box center [1278, 427] width 164 height 35
type input "capta"
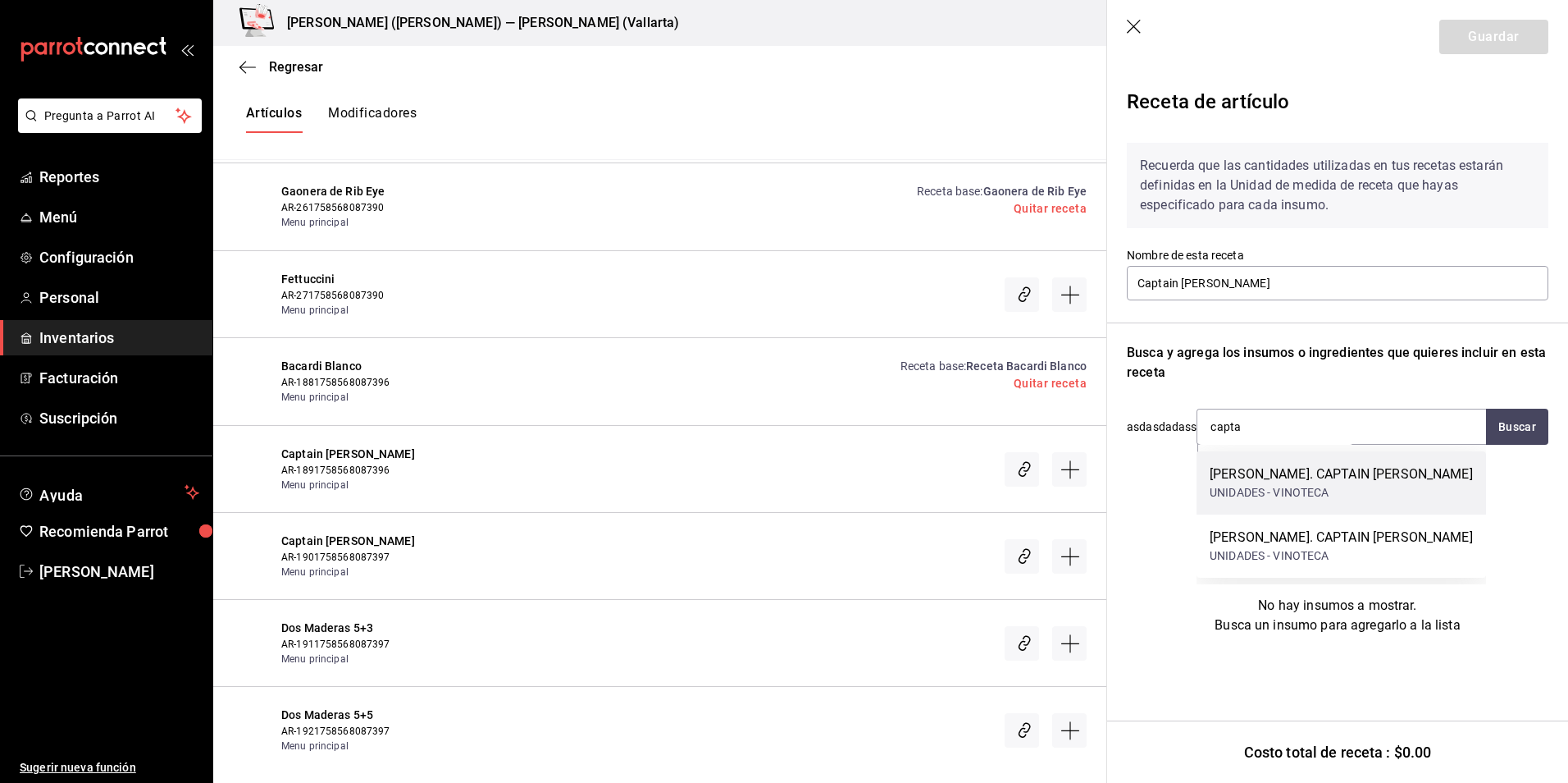
click at [1332, 483] on div "RON. CAPTAIN MORGAN SPICED" at bounding box center [1341, 474] width 263 height 20
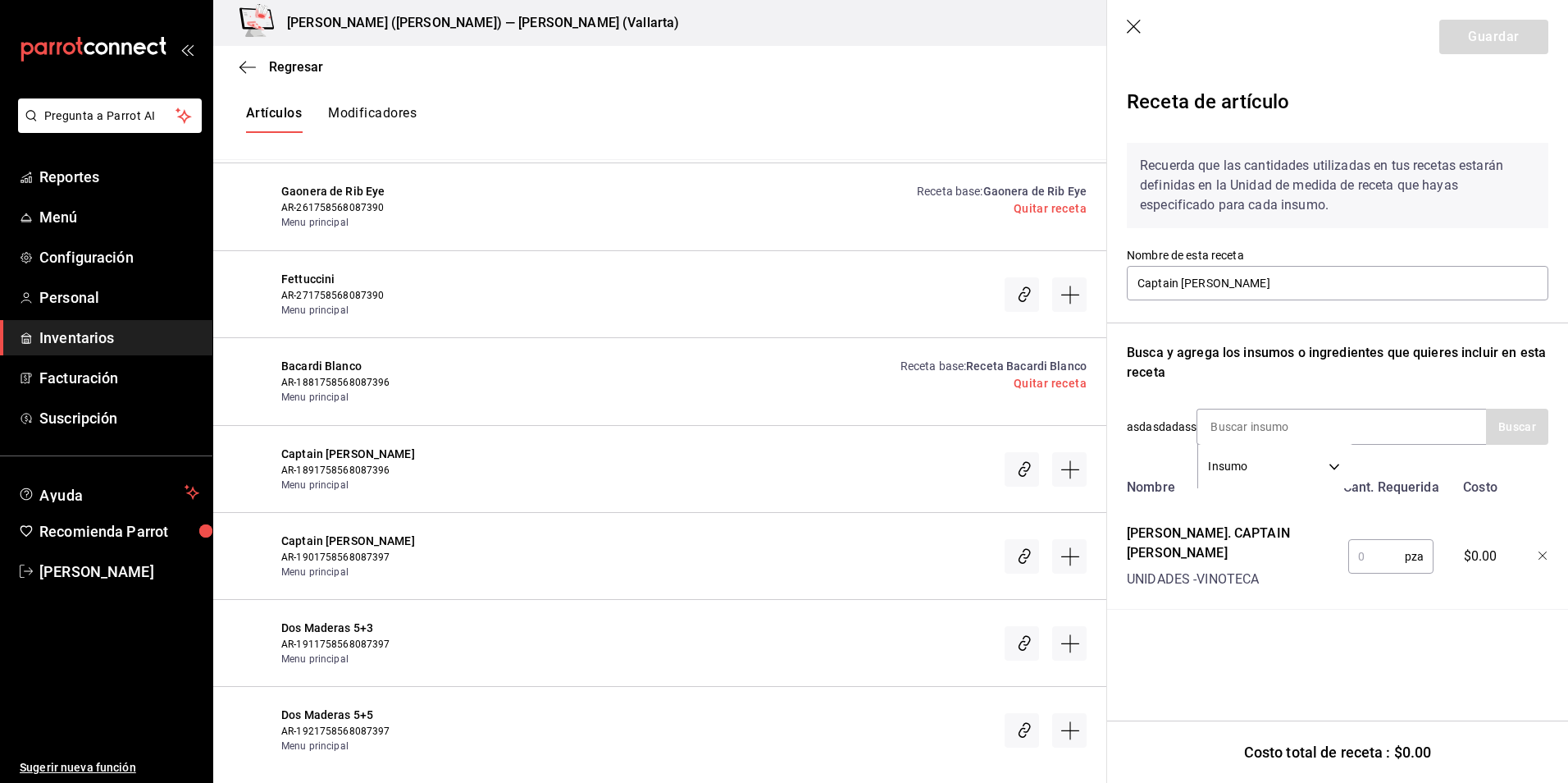
click at [1368, 546] on input "text" at bounding box center [1377, 556] width 57 height 33
type input "1"
click at [1498, 24] on button "Guardar" at bounding box center [1494, 37] width 109 height 35
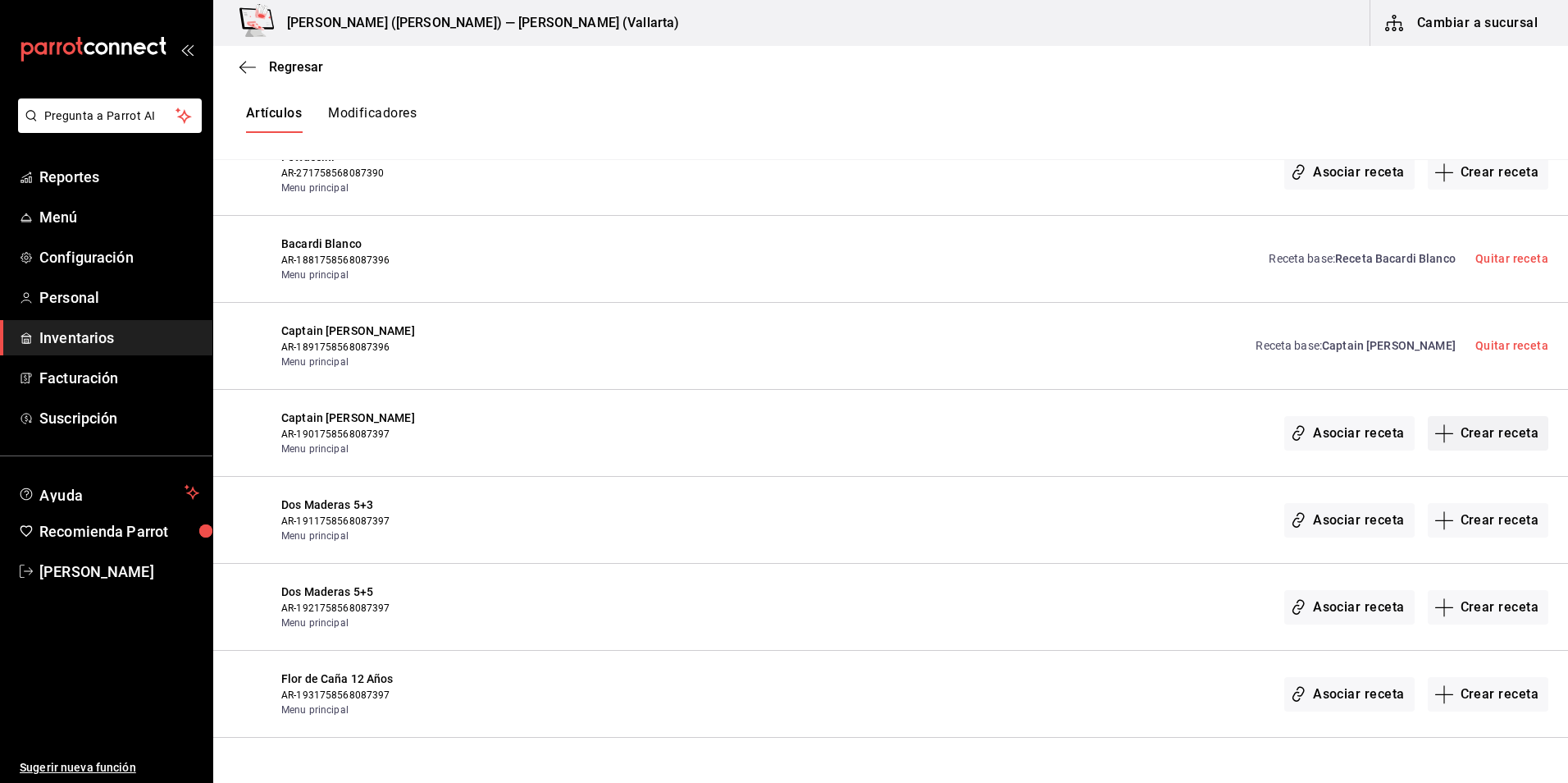
click at [1450, 437] on button "Crear receta" at bounding box center [1489, 433] width 121 height 35
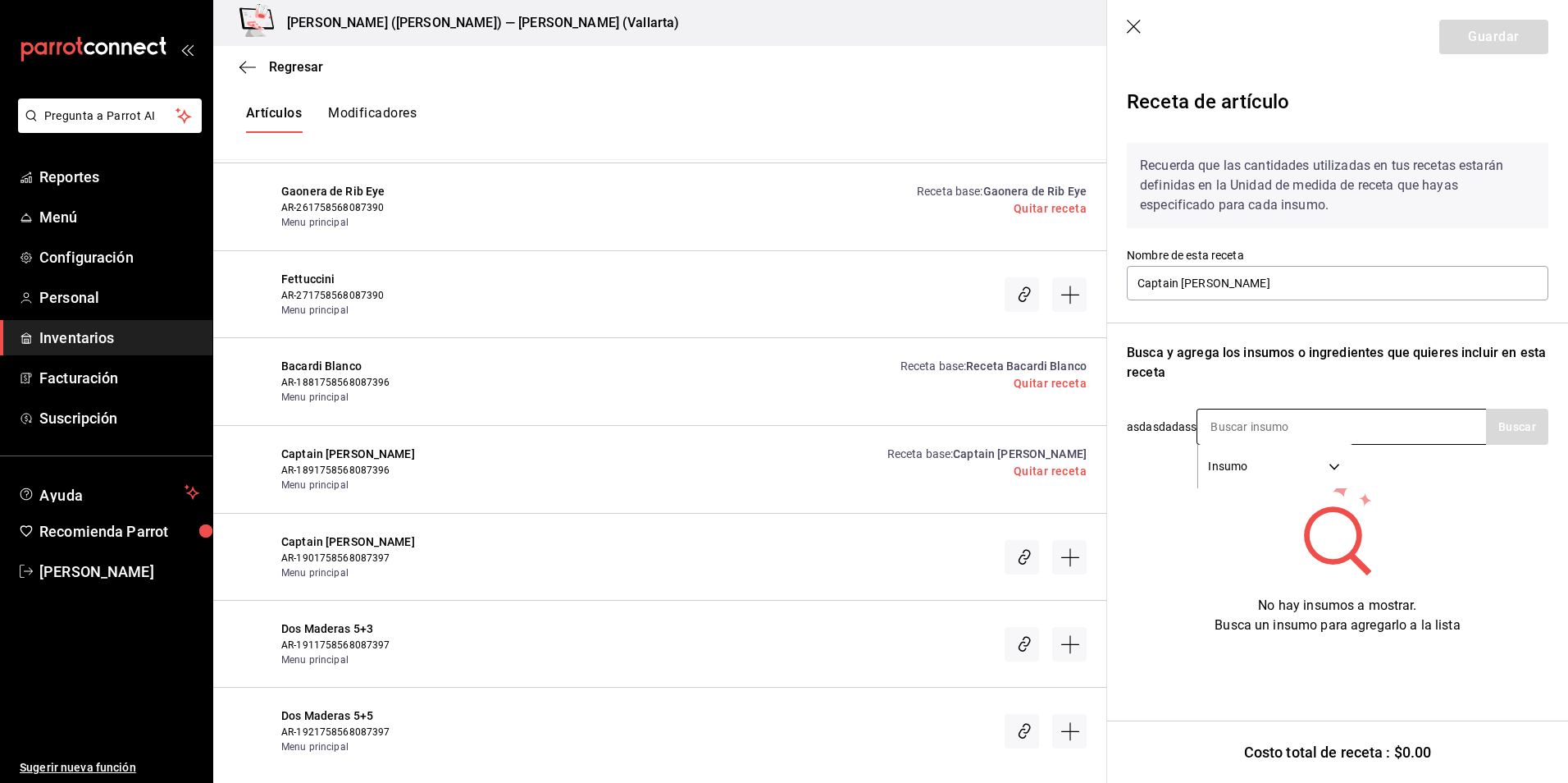
click at [1245, 425] on input at bounding box center [1278, 427] width 164 height 35
type input "capta"
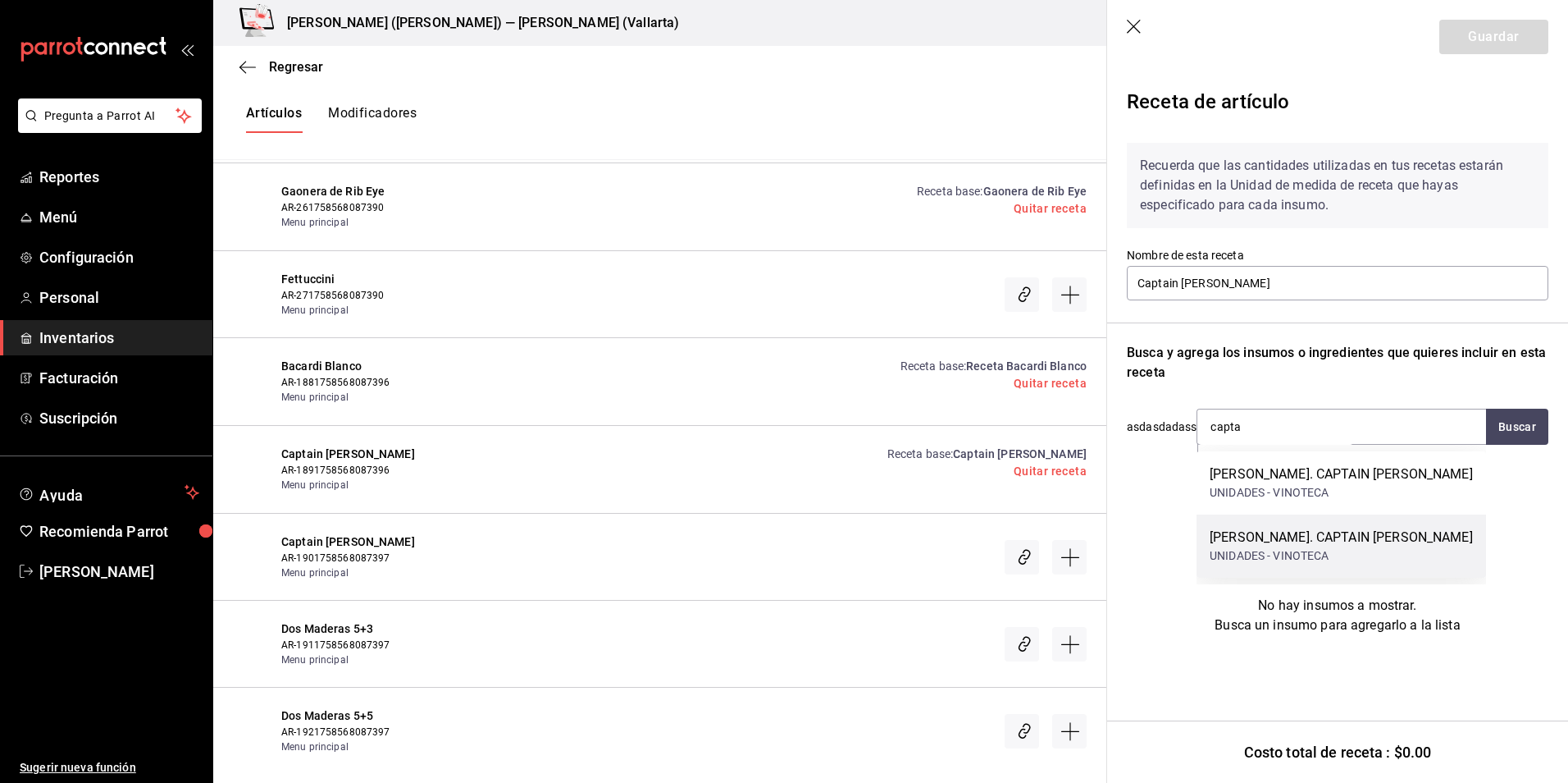
click at [1365, 560] on div "UNIDADES - VINOTECA" at bounding box center [1341, 556] width 263 height 17
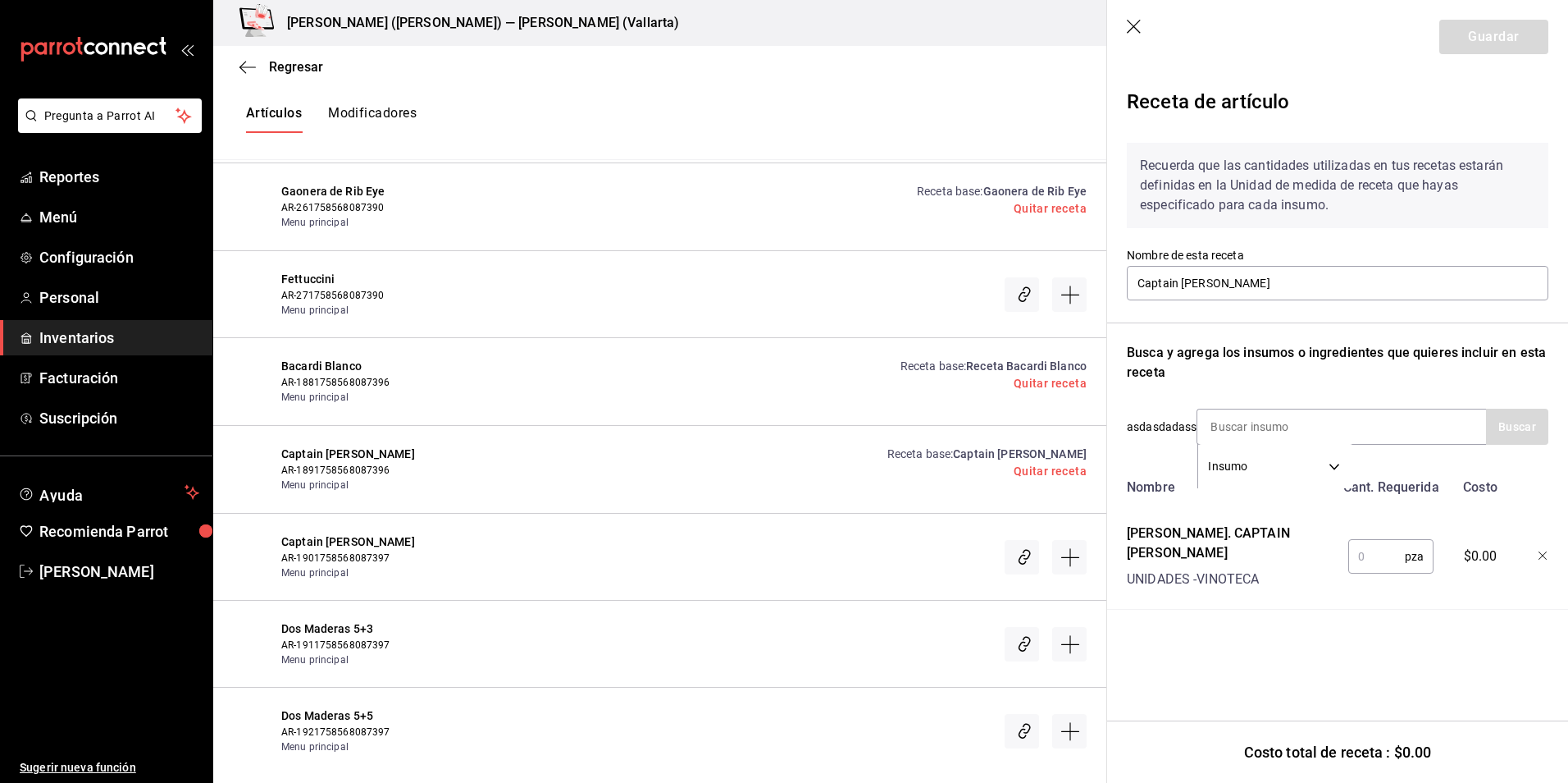
click at [1360, 555] on input "text" at bounding box center [1377, 556] width 57 height 33
type input "1"
drag, startPoint x: 1488, startPoint y: 36, endPoint x: 1395, endPoint y: 158, distance: 153.4
click at [1488, 36] on button "Guardar" at bounding box center [1494, 37] width 109 height 35
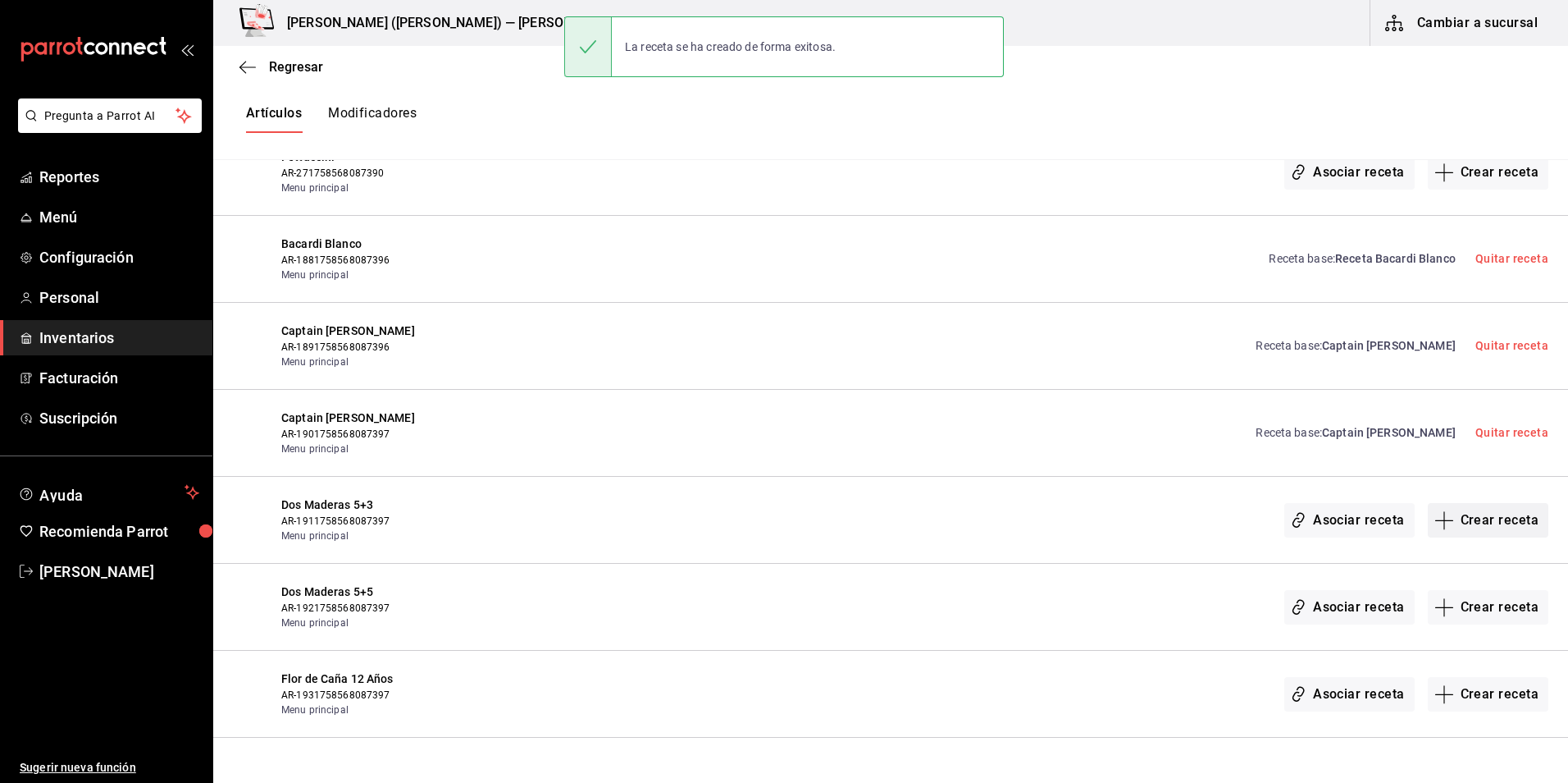
click at [1487, 519] on button "Crear receta" at bounding box center [1489, 520] width 121 height 35
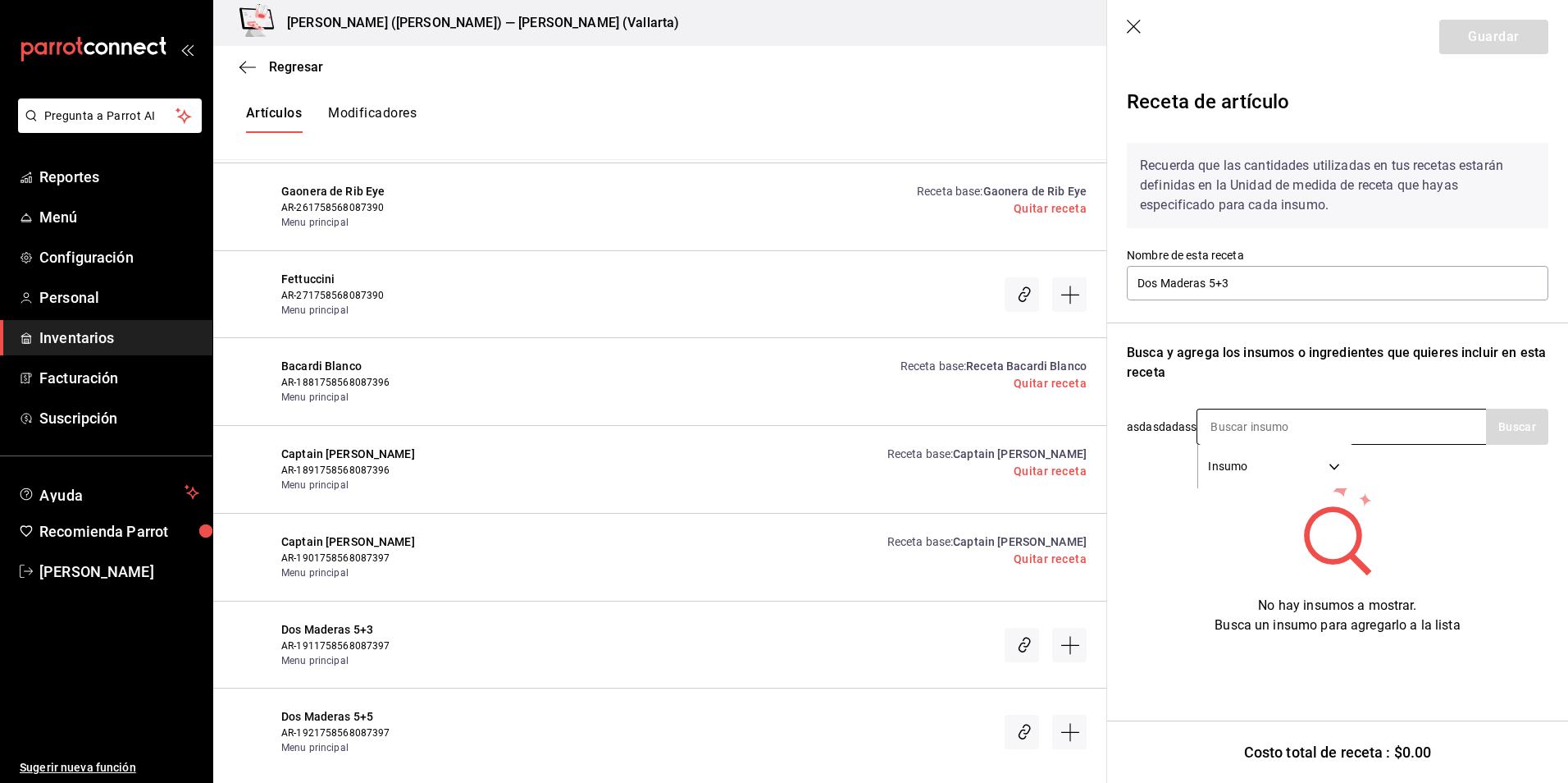
click at [1250, 431] on input at bounding box center [1278, 427] width 164 height 35
type input "dos"
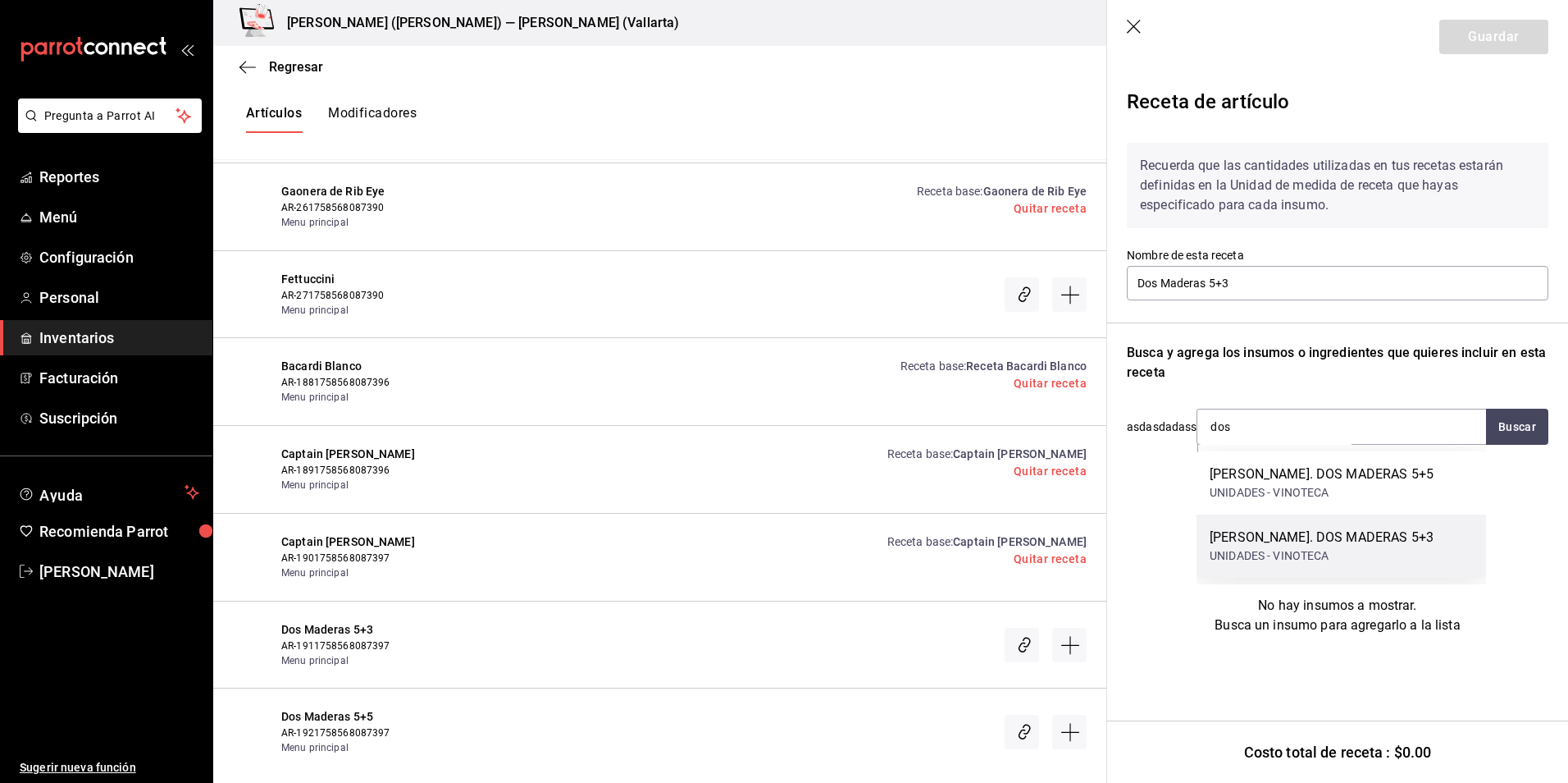
click at [1339, 558] on div "UNIDADES - VINOTECA" at bounding box center [1322, 556] width 224 height 17
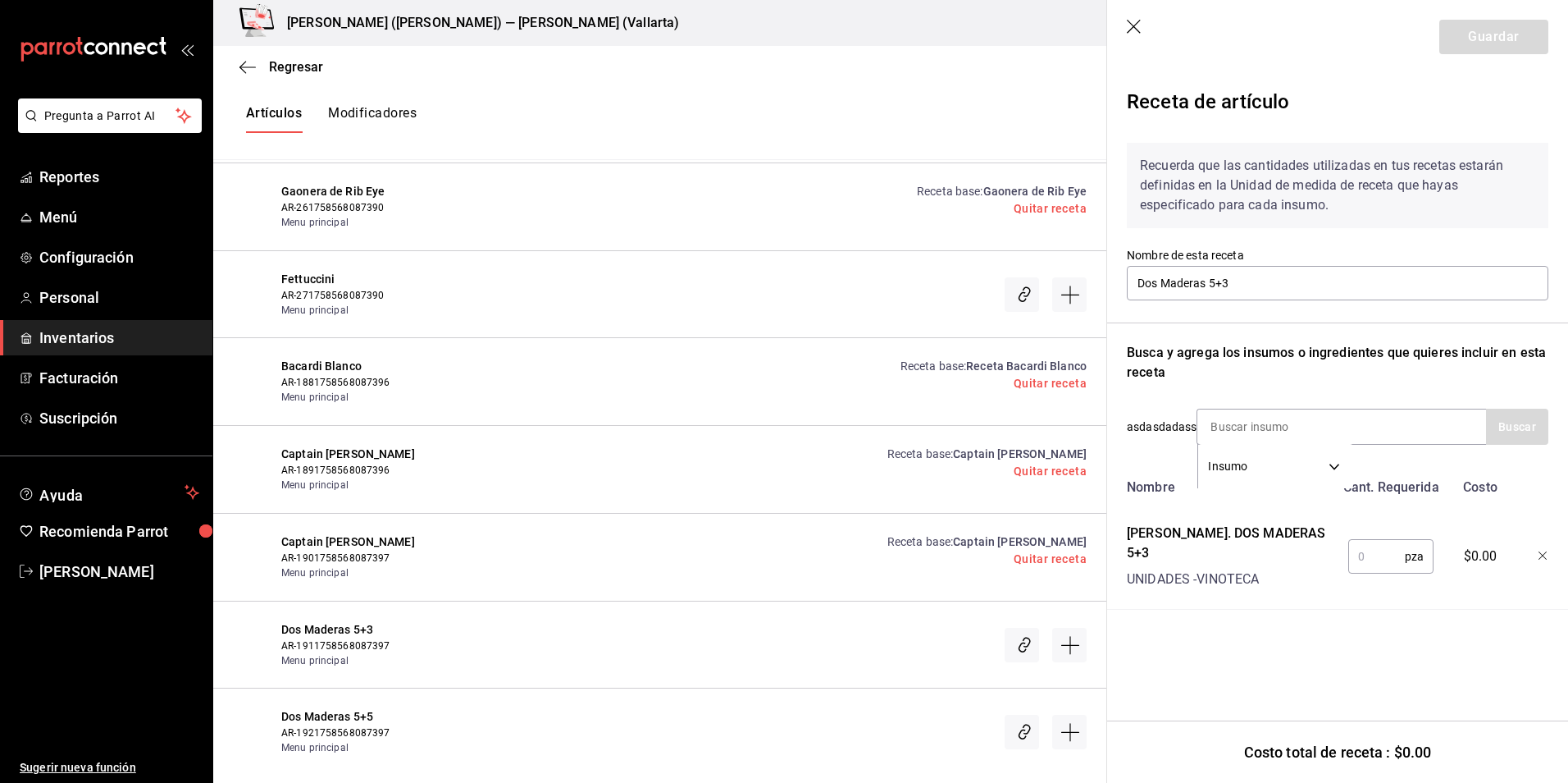
click at [1368, 551] on input "text" at bounding box center [1377, 556] width 57 height 33
type input "1"
click at [1511, 41] on button "Guardar" at bounding box center [1494, 37] width 109 height 35
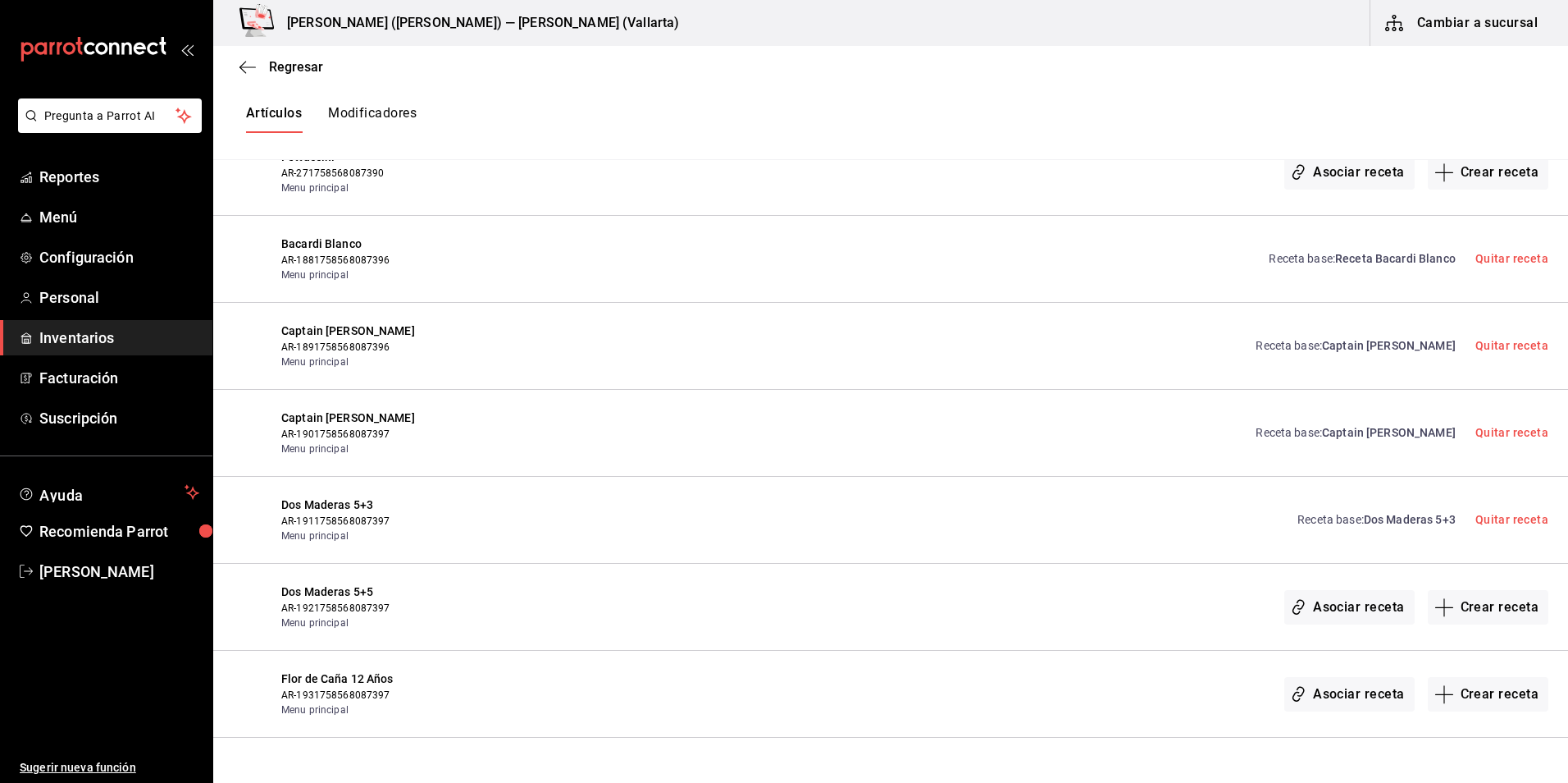
scroll to position [9998, 0]
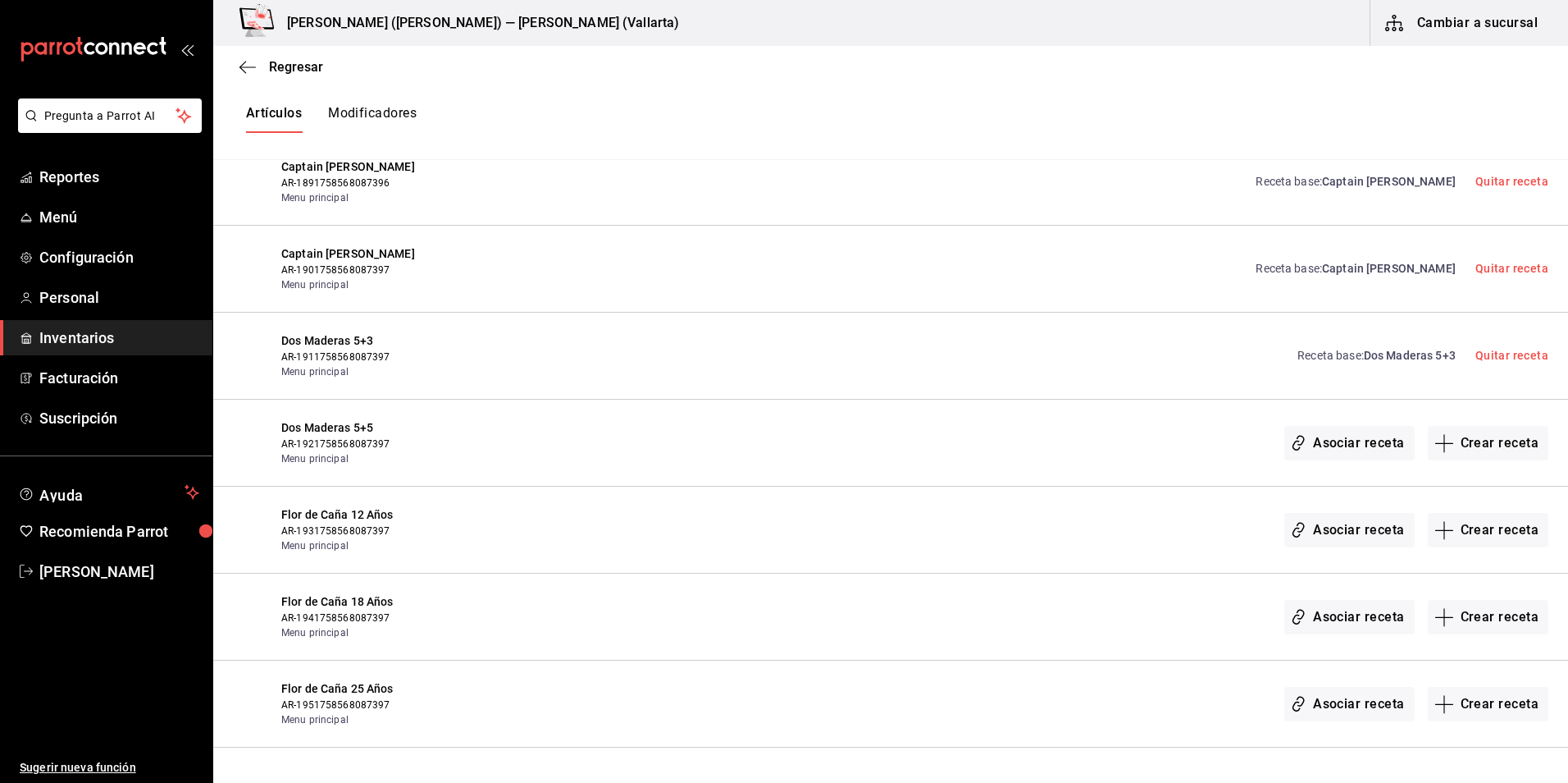
drag, startPoint x: 1474, startPoint y: 446, endPoint x: 1460, endPoint y: 453, distance: 15.7
click at [1474, 446] on button "Crear receta" at bounding box center [1489, 443] width 121 height 35
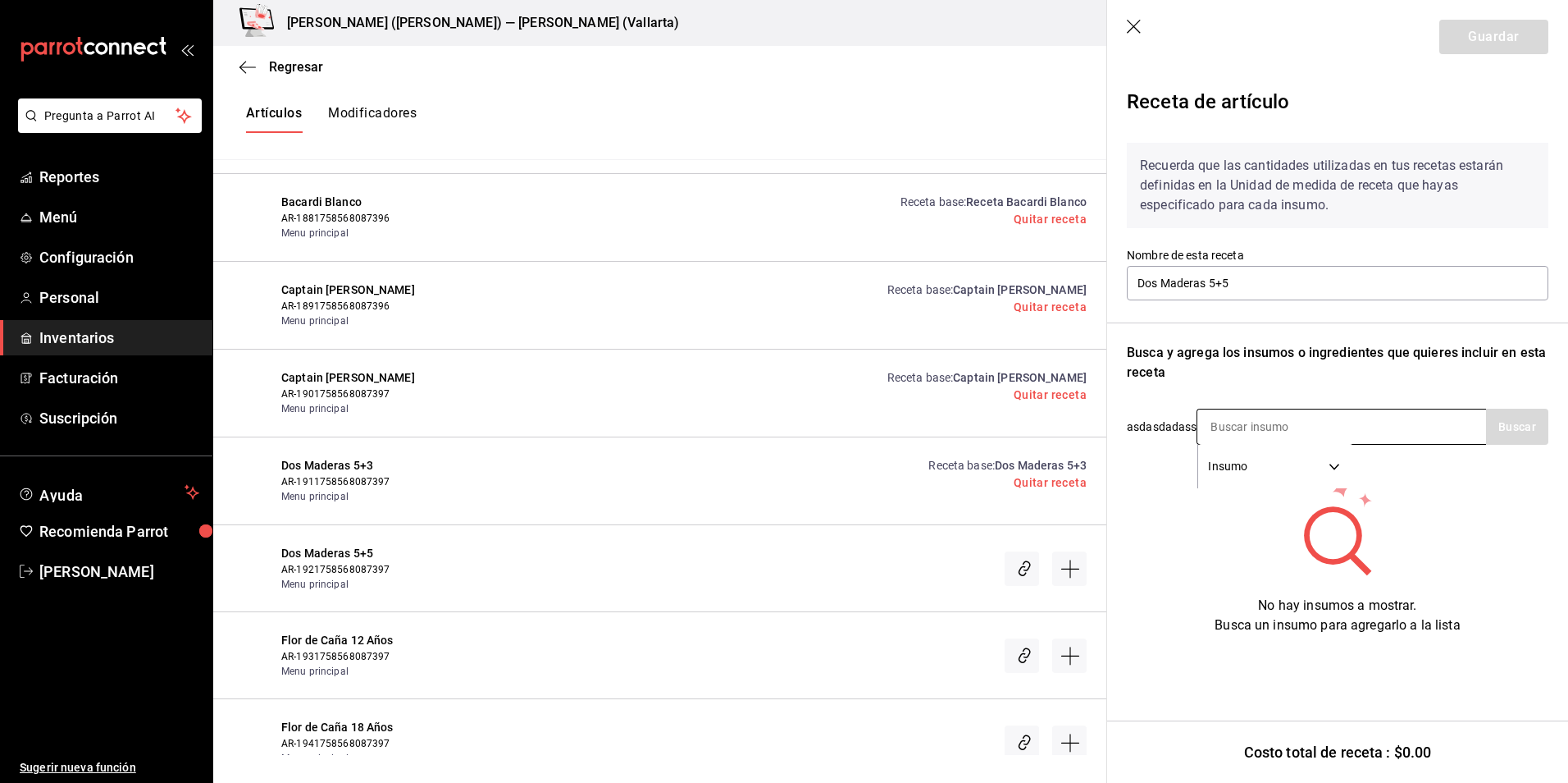
click at [1300, 422] on input at bounding box center [1278, 427] width 164 height 35
type input "madera"
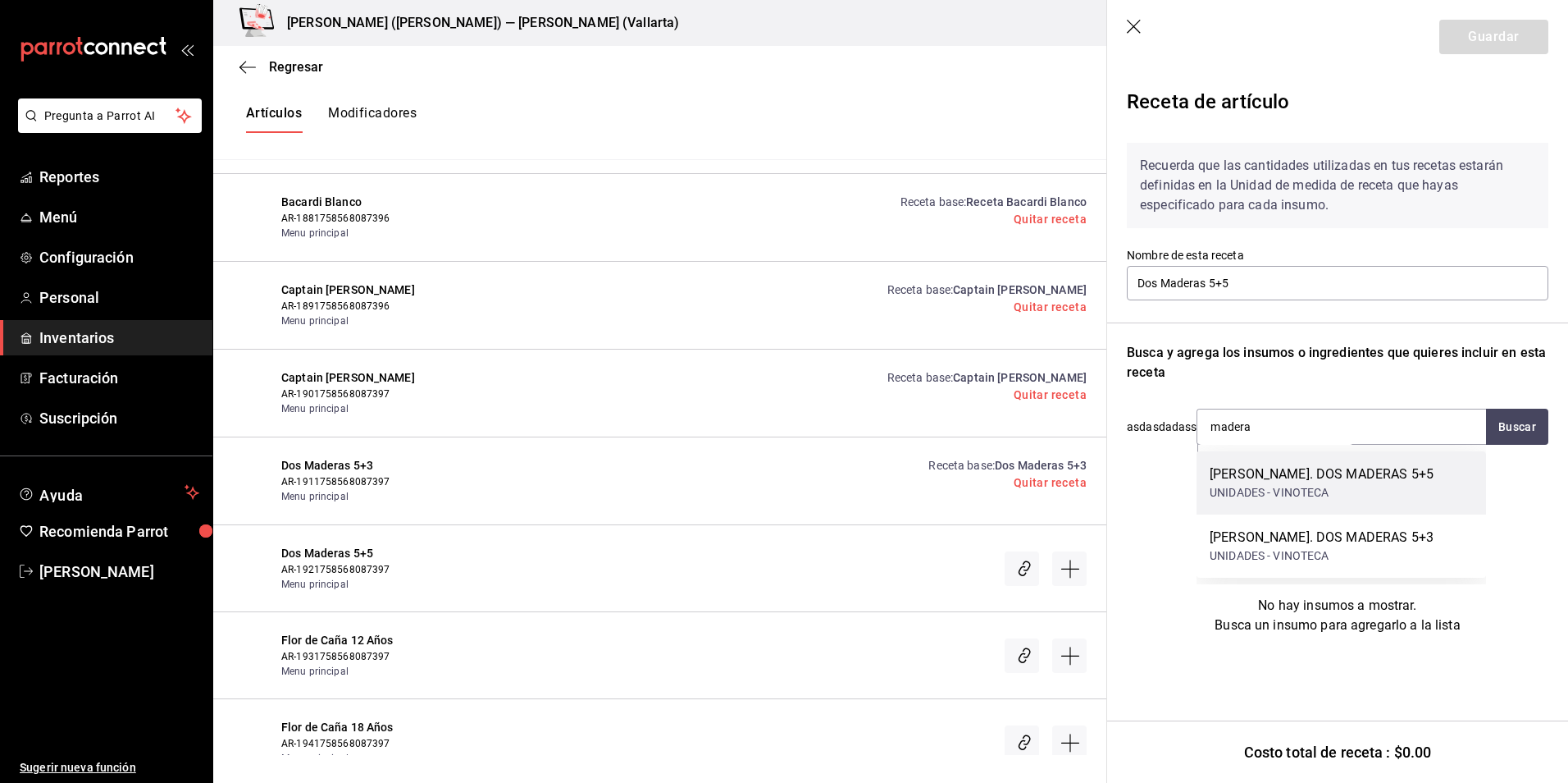
click at [1309, 467] on div "RON. DOS MADERAS 5+5" at bounding box center [1322, 474] width 224 height 20
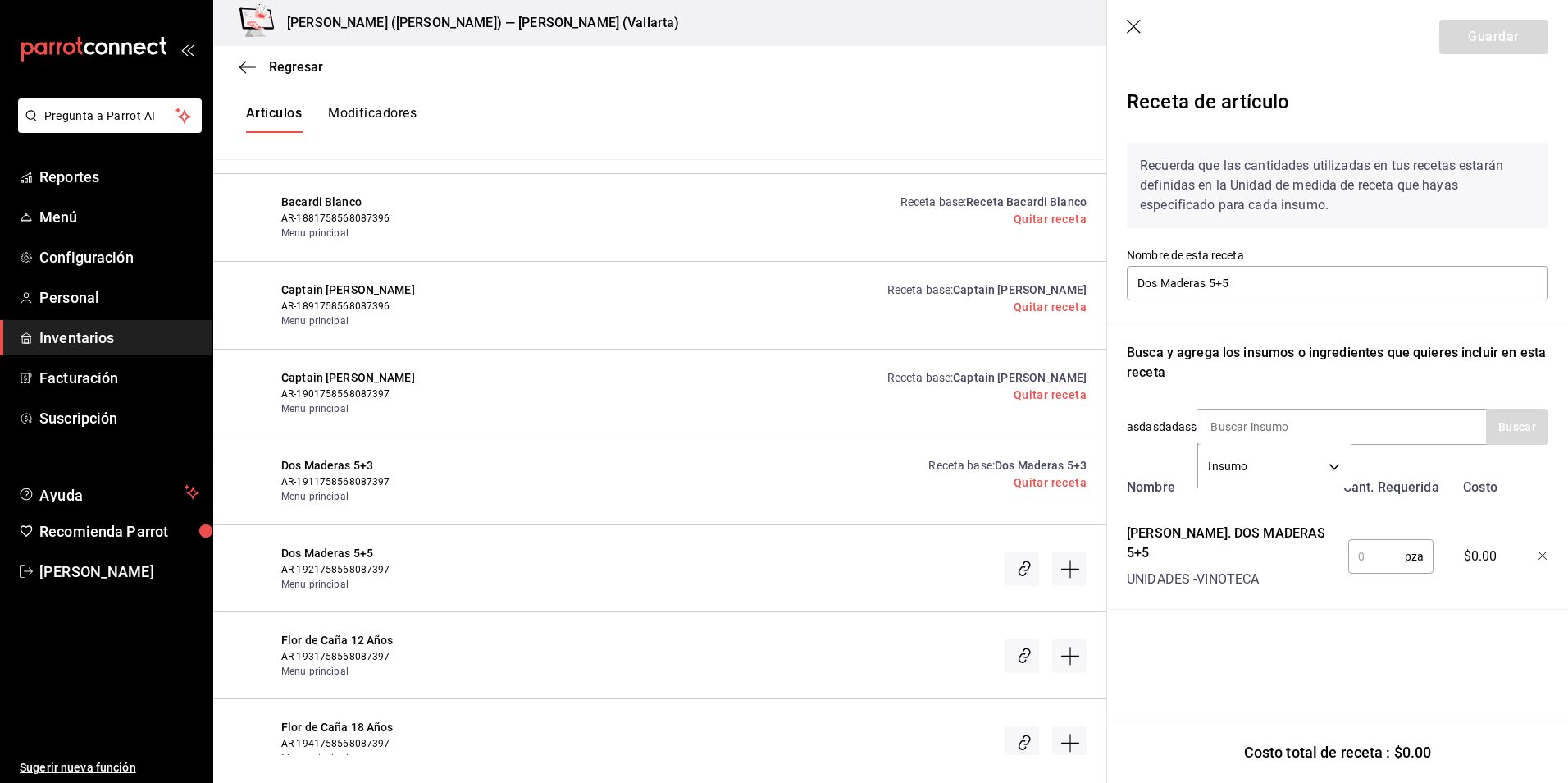
click at [1364, 549] on input "text" at bounding box center [1377, 556] width 57 height 33
type input "1"
click at [1339, 207] on div "Recuerda que las cantidades utilizadas en tus recetas estarán definidas en la U…" at bounding box center [1337, 186] width 422 height 85
click at [1500, 41] on button "Guardar" at bounding box center [1494, 37] width 109 height 35
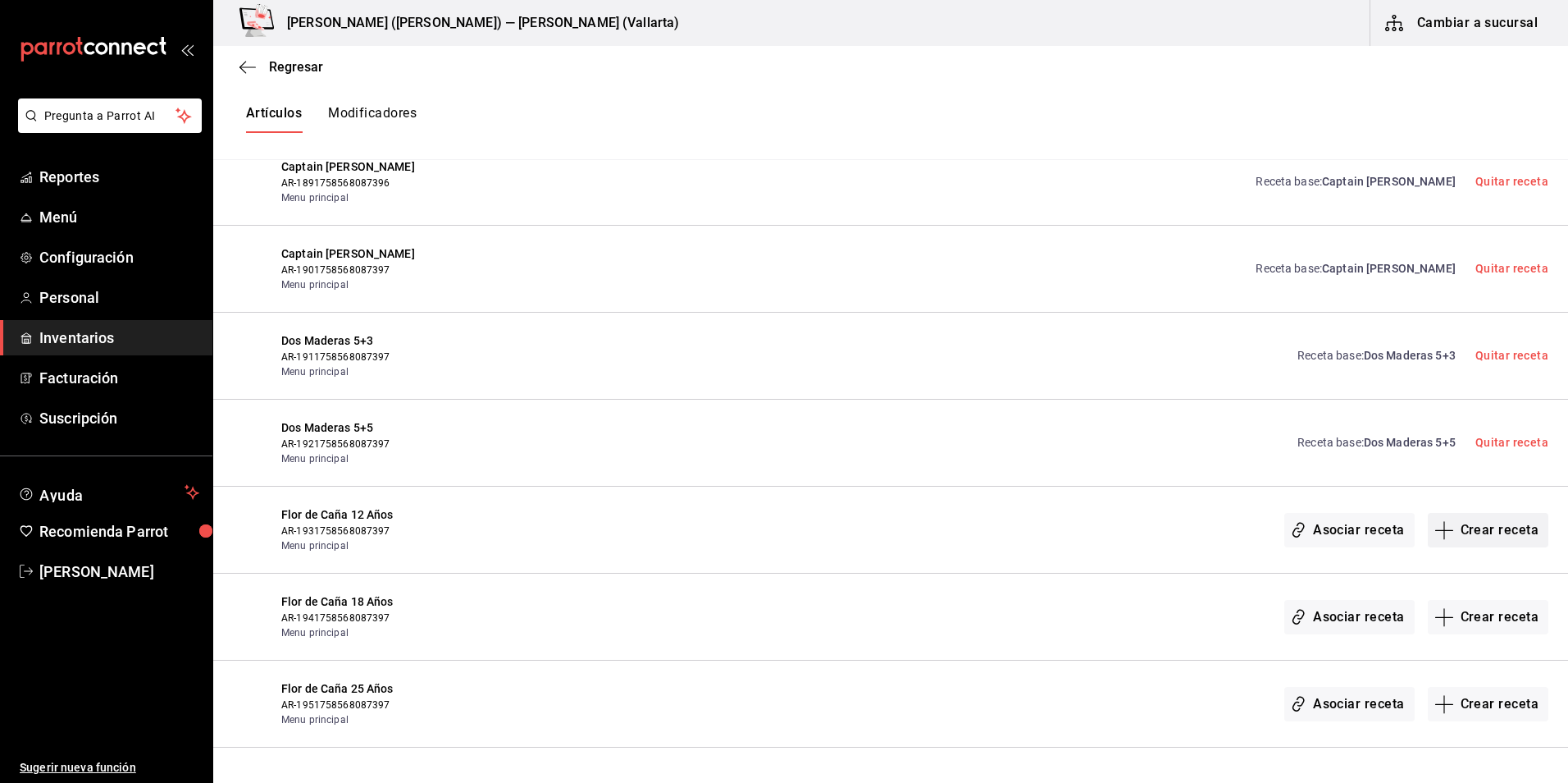
click at [1453, 532] on button "Crear receta" at bounding box center [1489, 530] width 121 height 35
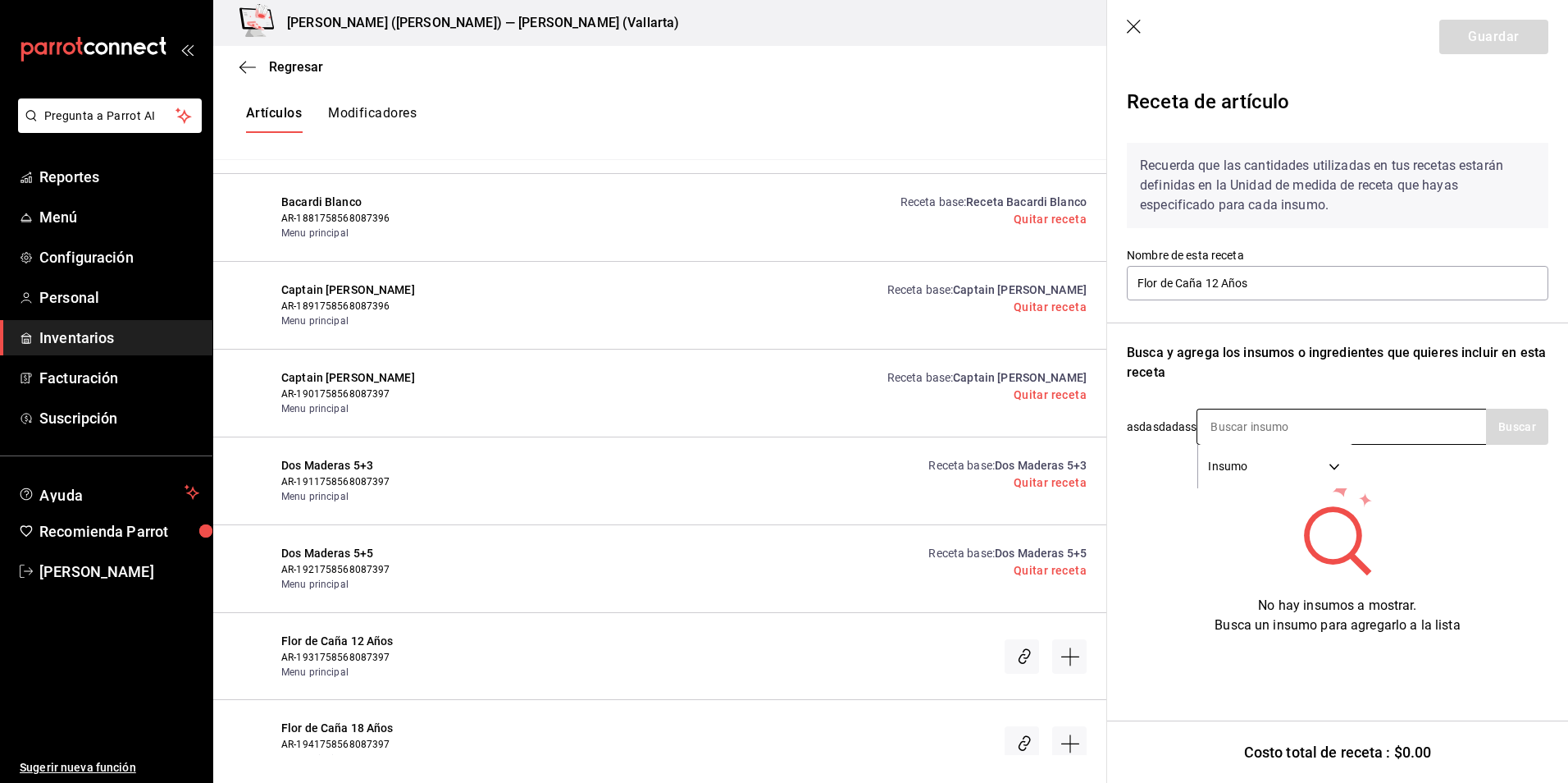
click at [1271, 415] on input at bounding box center [1278, 427] width 164 height 35
type input "flor de"
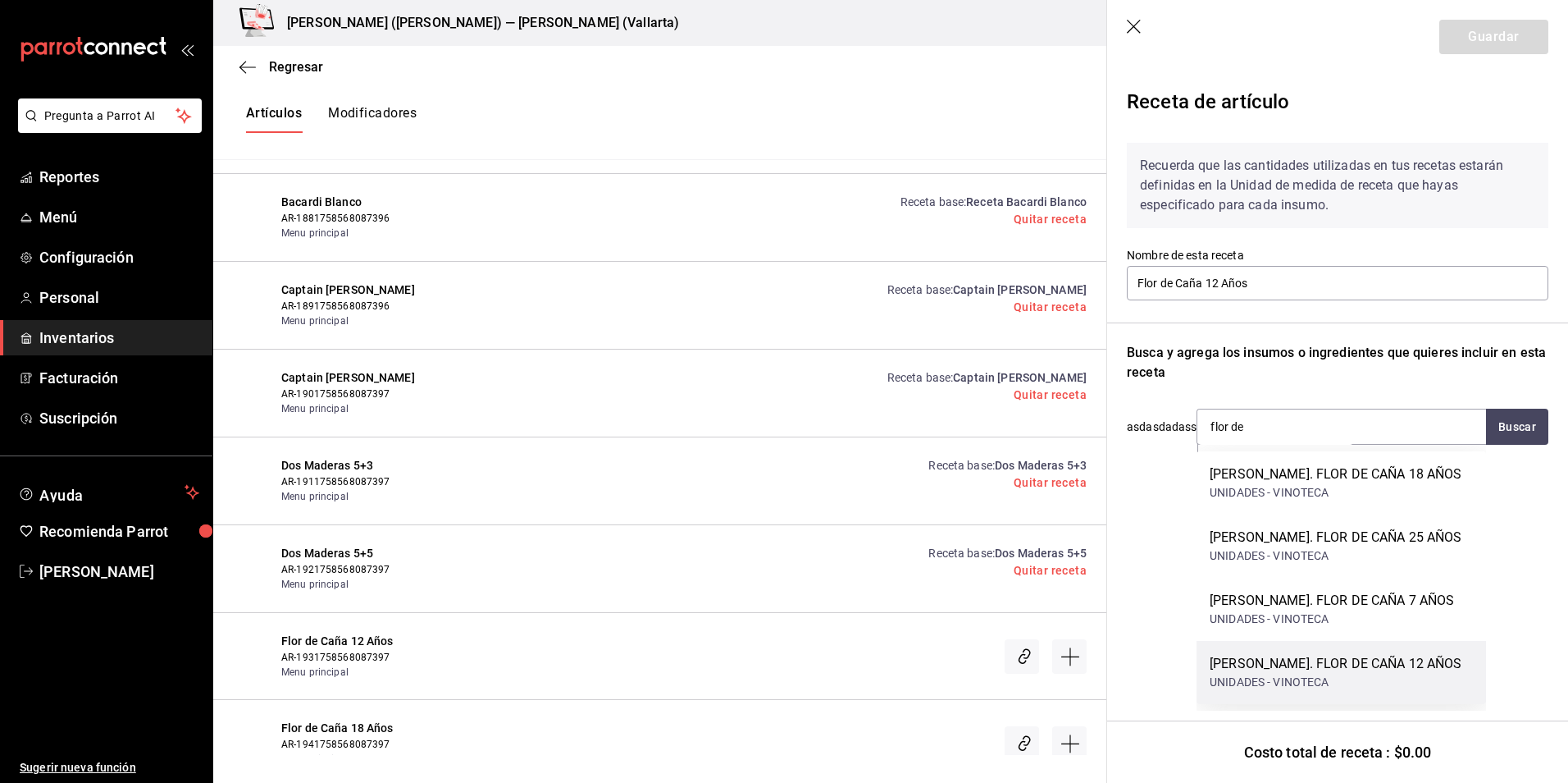
click at [1383, 666] on div "RON. FLOR DE CAÑA 12 AÑOS" at bounding box center [1336, 664] width 253 height 20
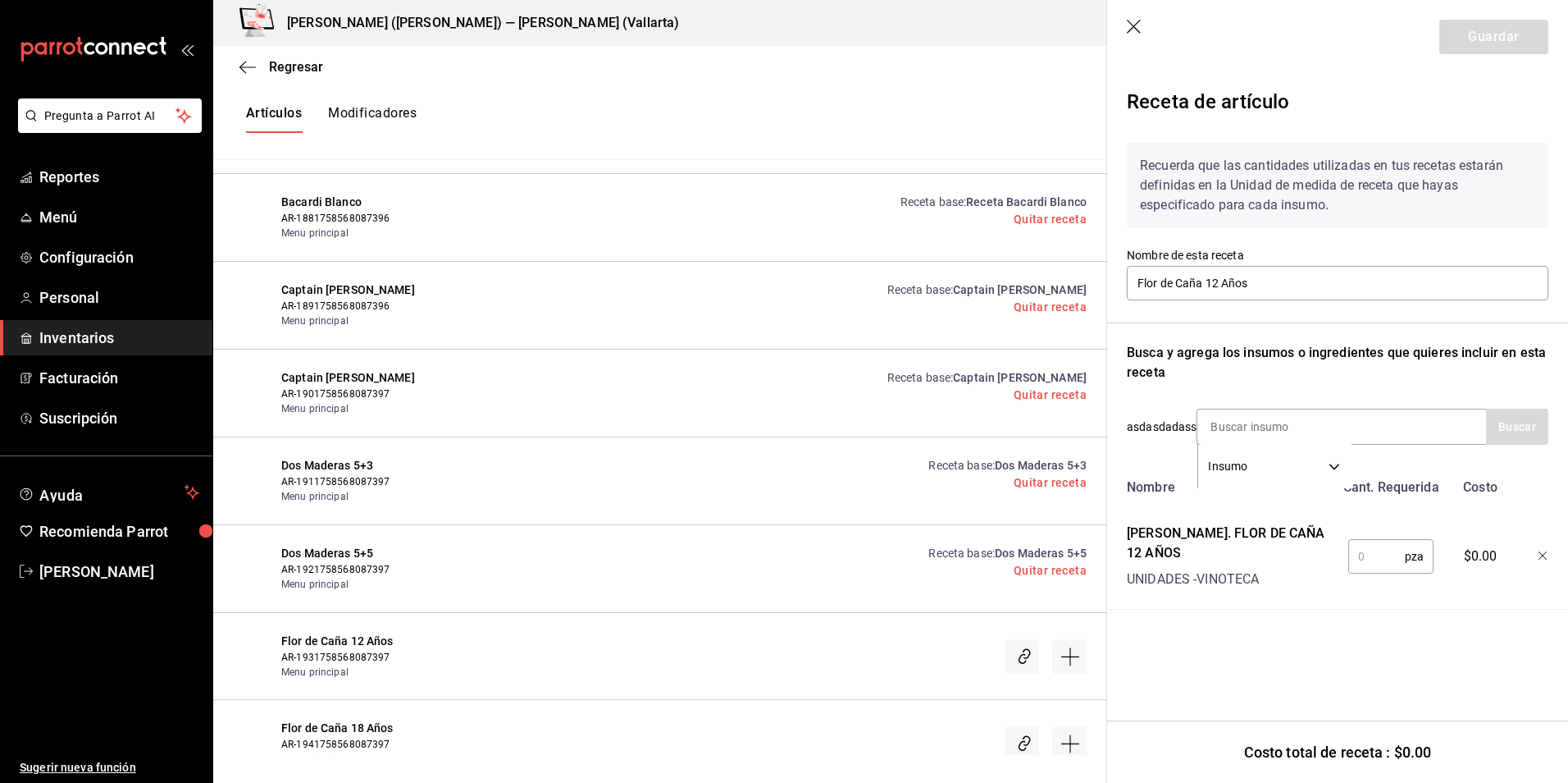
click at [1364, 553] on input "text" at bounding box center [1377, 556] width 57 height 33
type input "1"
click at [1481, 29] on button "Guardar" at bounding box center [1494, 37] width 109 height 35
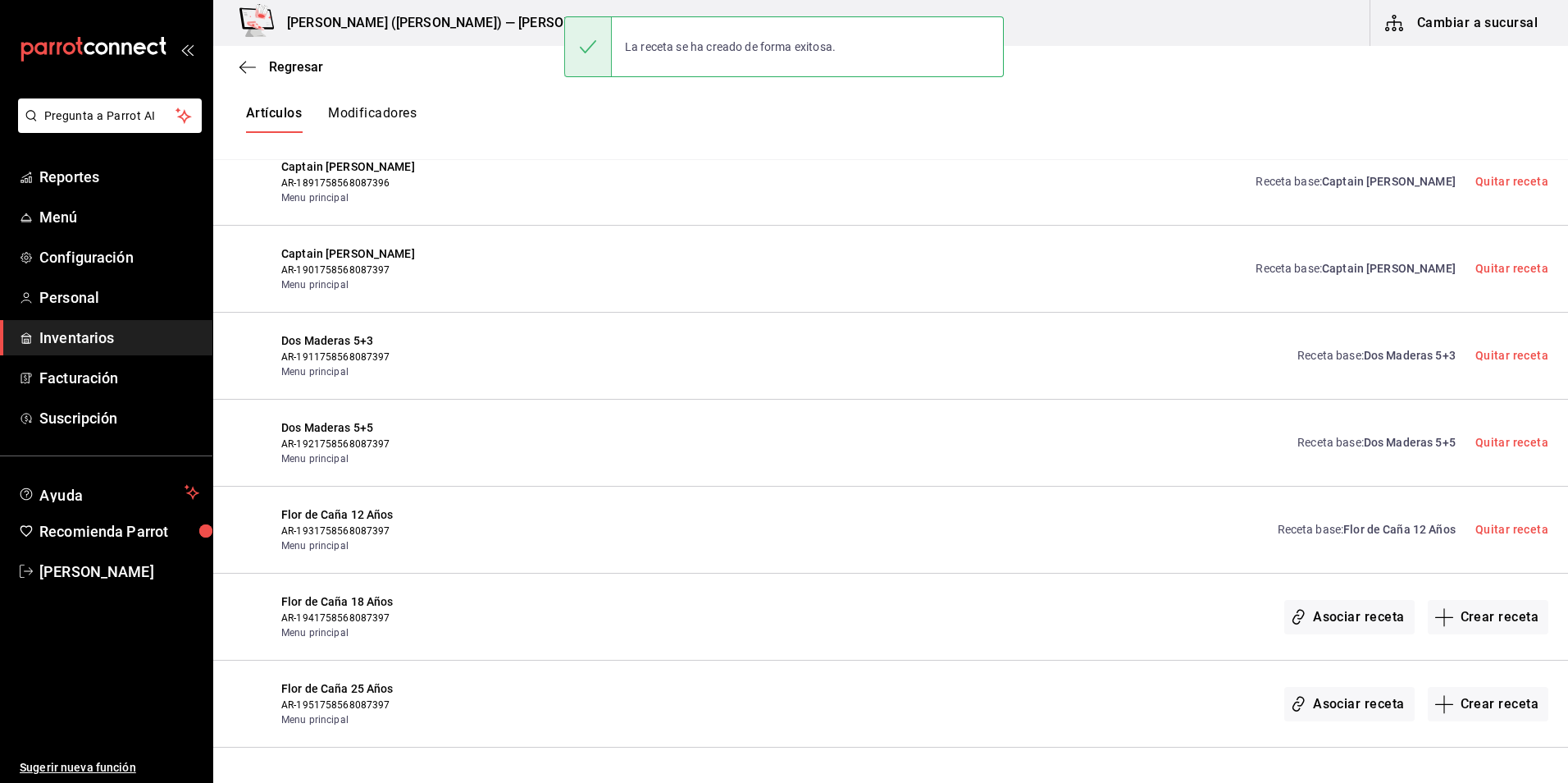
scroll to position [10163, 0]
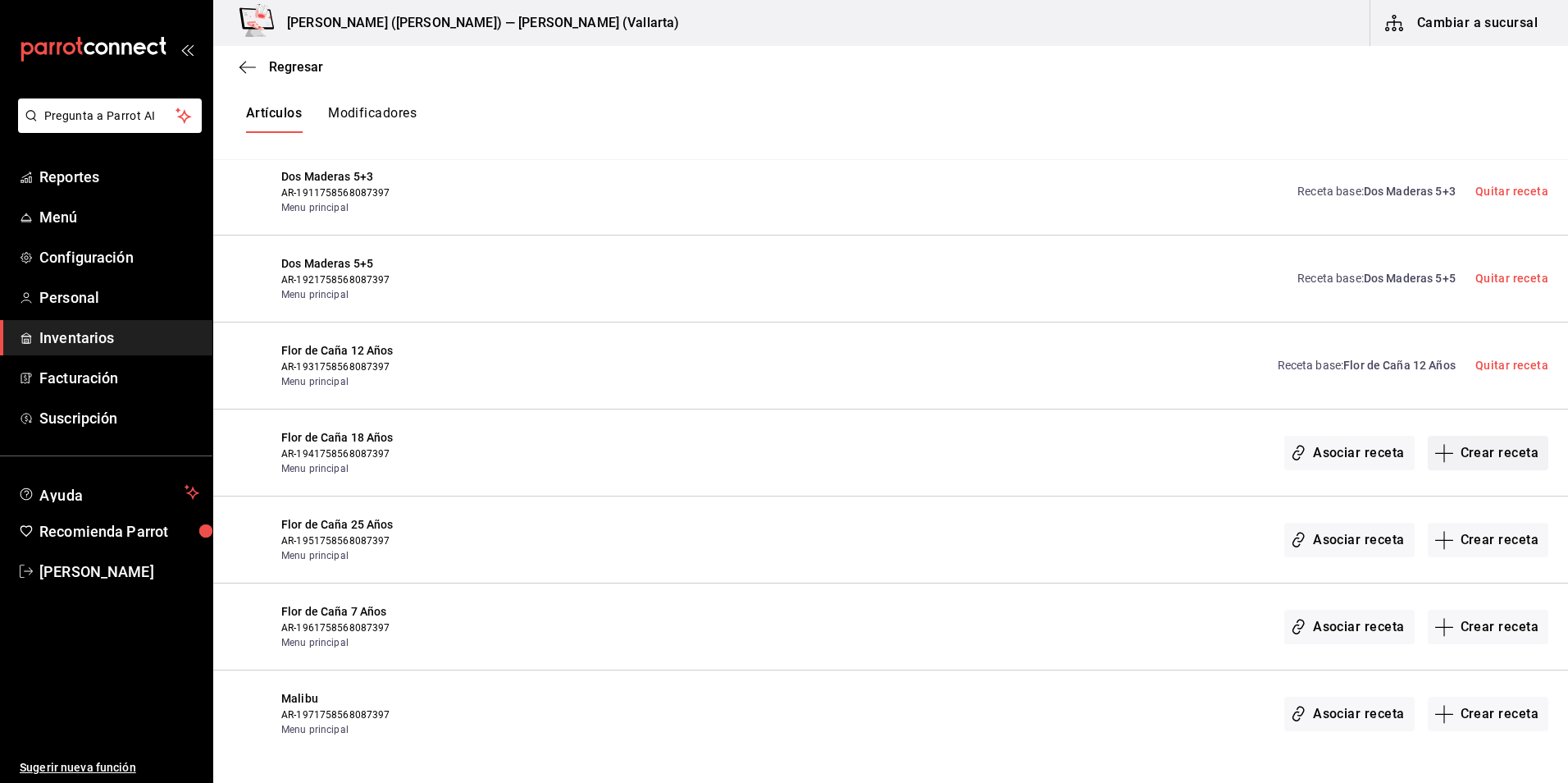
click at [1496, 457] on button "Crear receta" at bounding box center [1489, 453] width 121 height 35
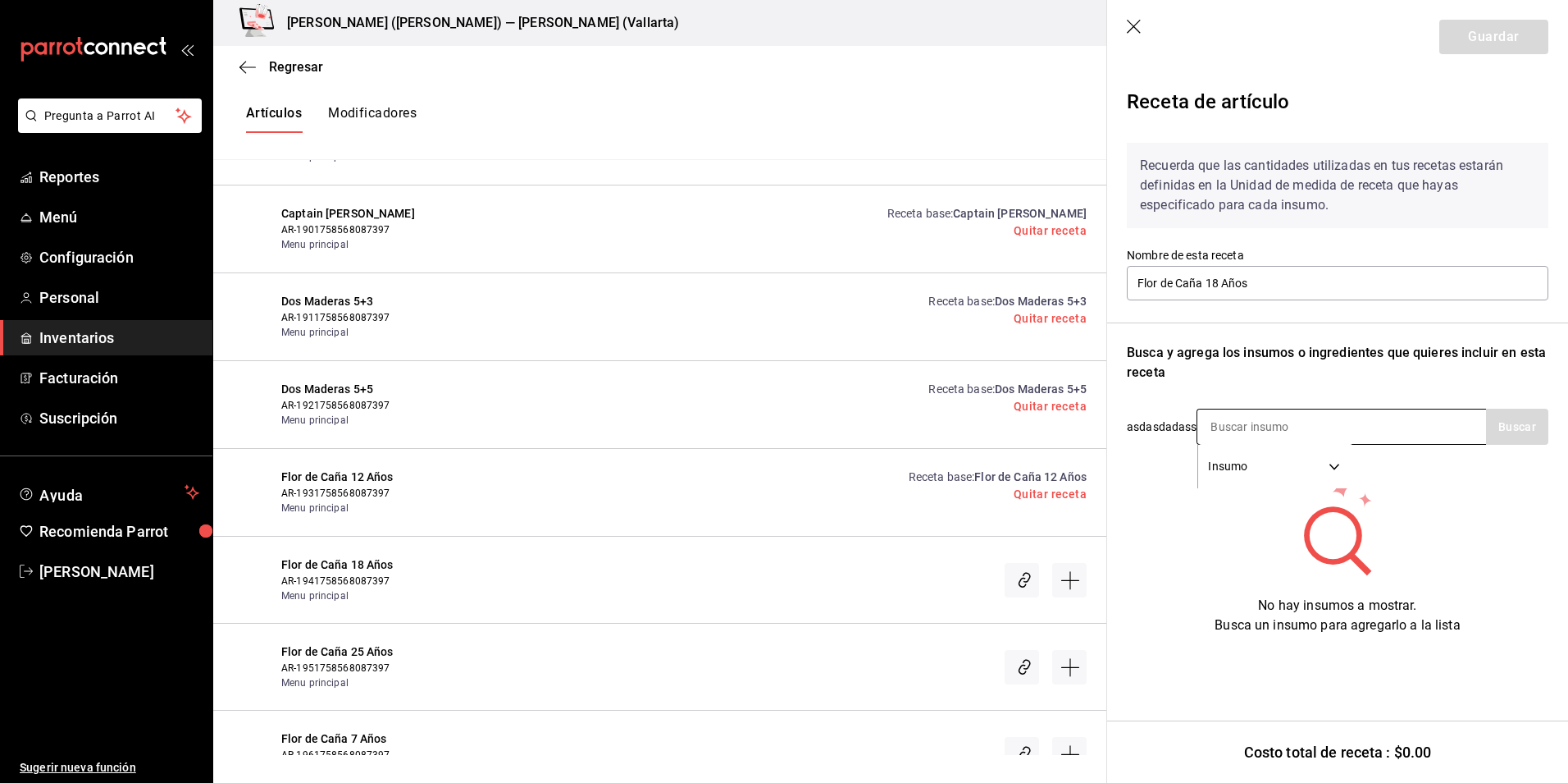
click at [1264, 416] on input at bounding box center [1278, 427] width 164 height 35
type input "flor"
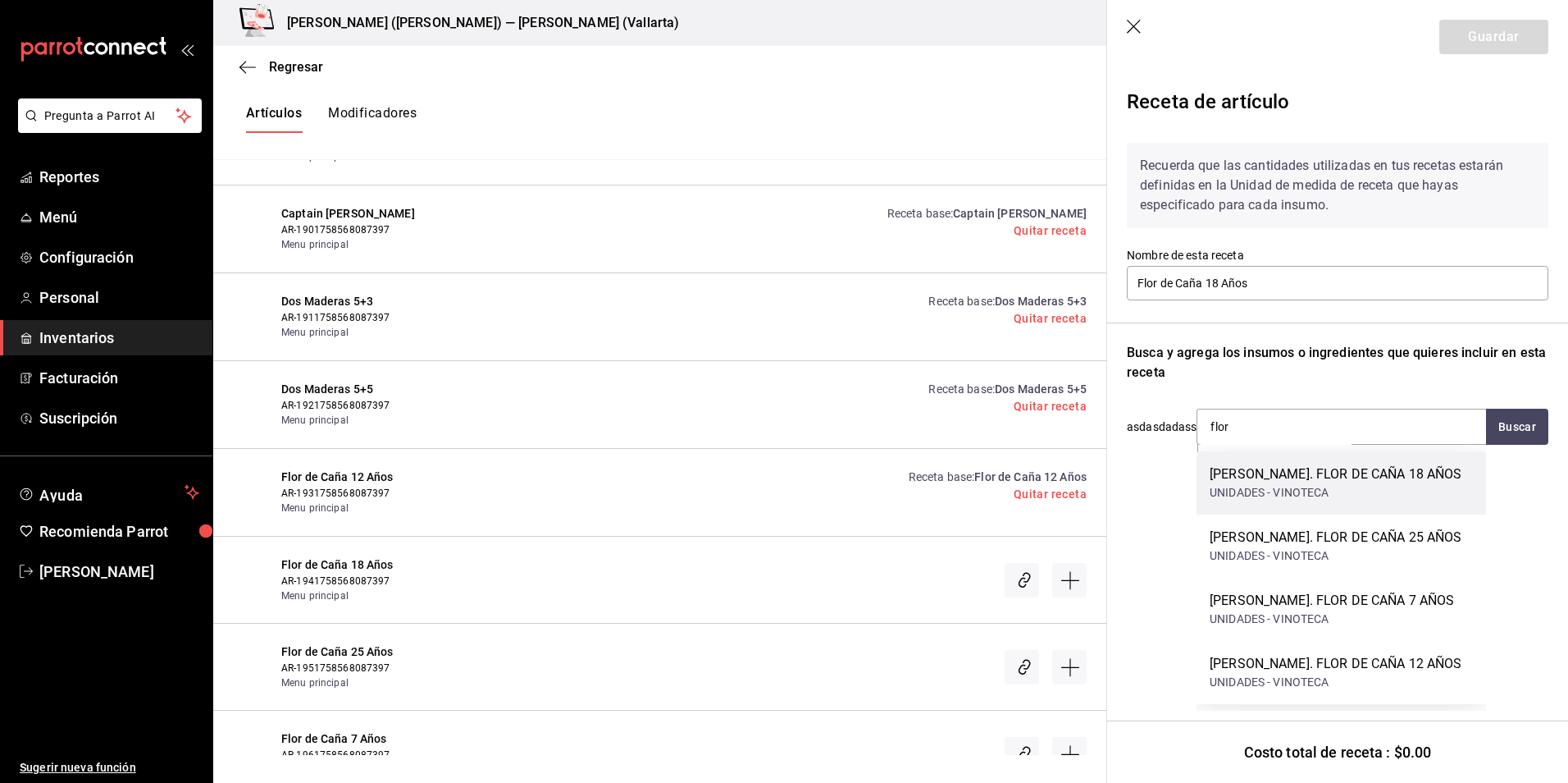
click at [1317, 472] on div "RON. FLOR DE CAÑA 18 AÑOS" at bounding box center [1336, 474] width 253 height 20
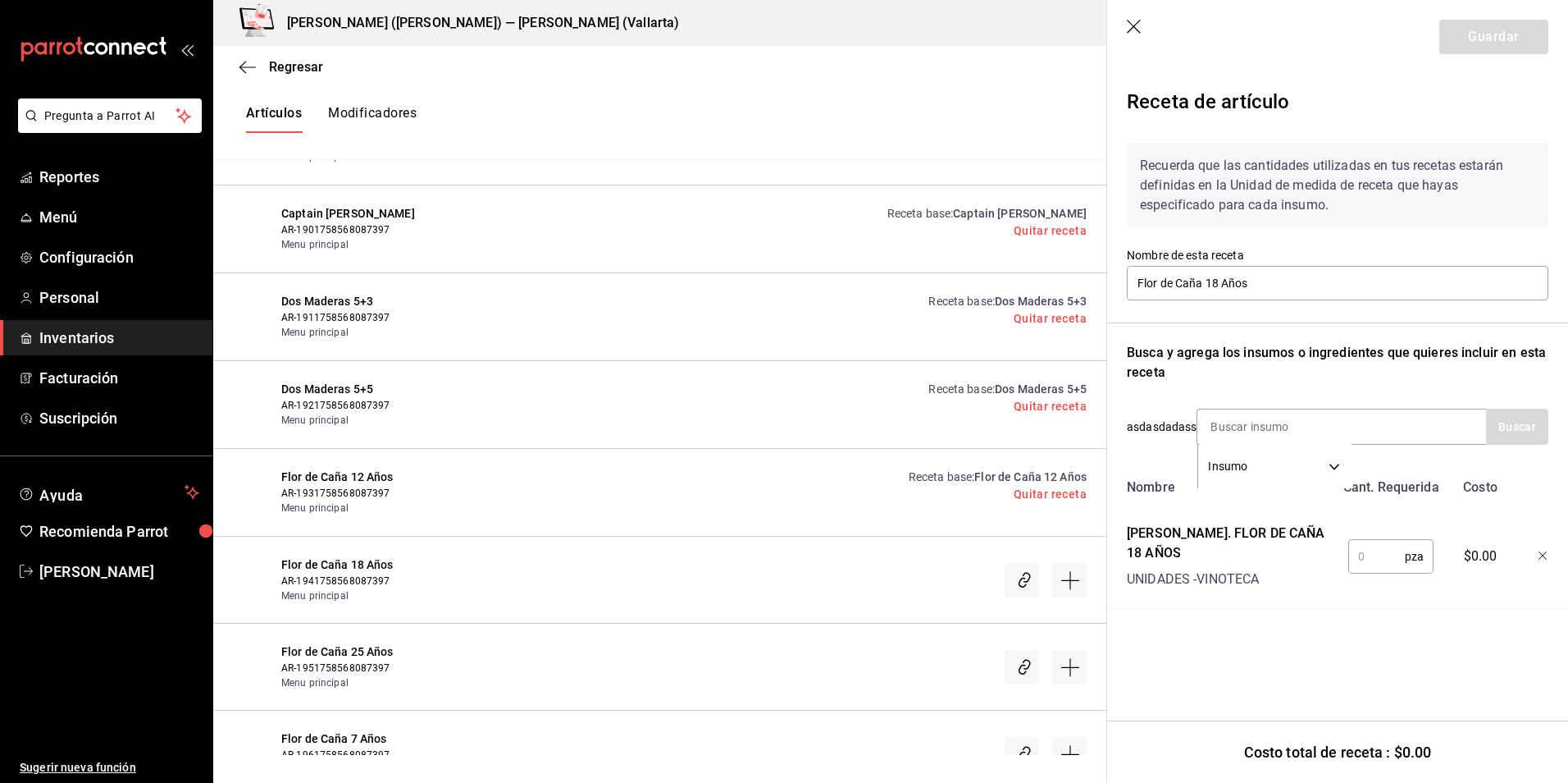
click at [1367, 541] on input "text" at bounding box center [1377, 556] width 57 height 33
type input "1"
click at [1476, 35] on button "Guardar" at bounding box center [1494, 37] width 109 height 35
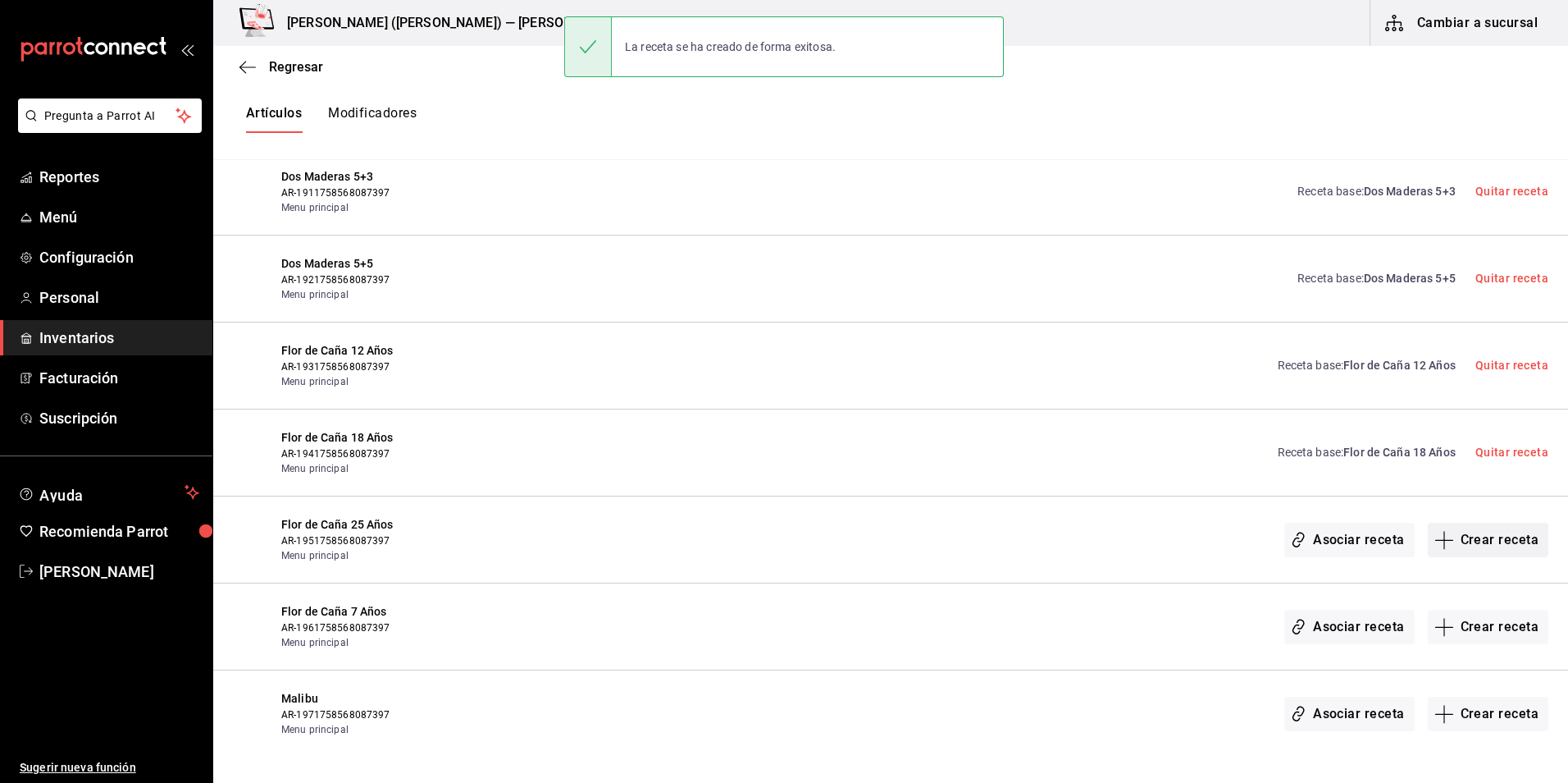
click at [1468, 536] on button "Crear receta" at bounding box center [1489, 540] width 121 height 35
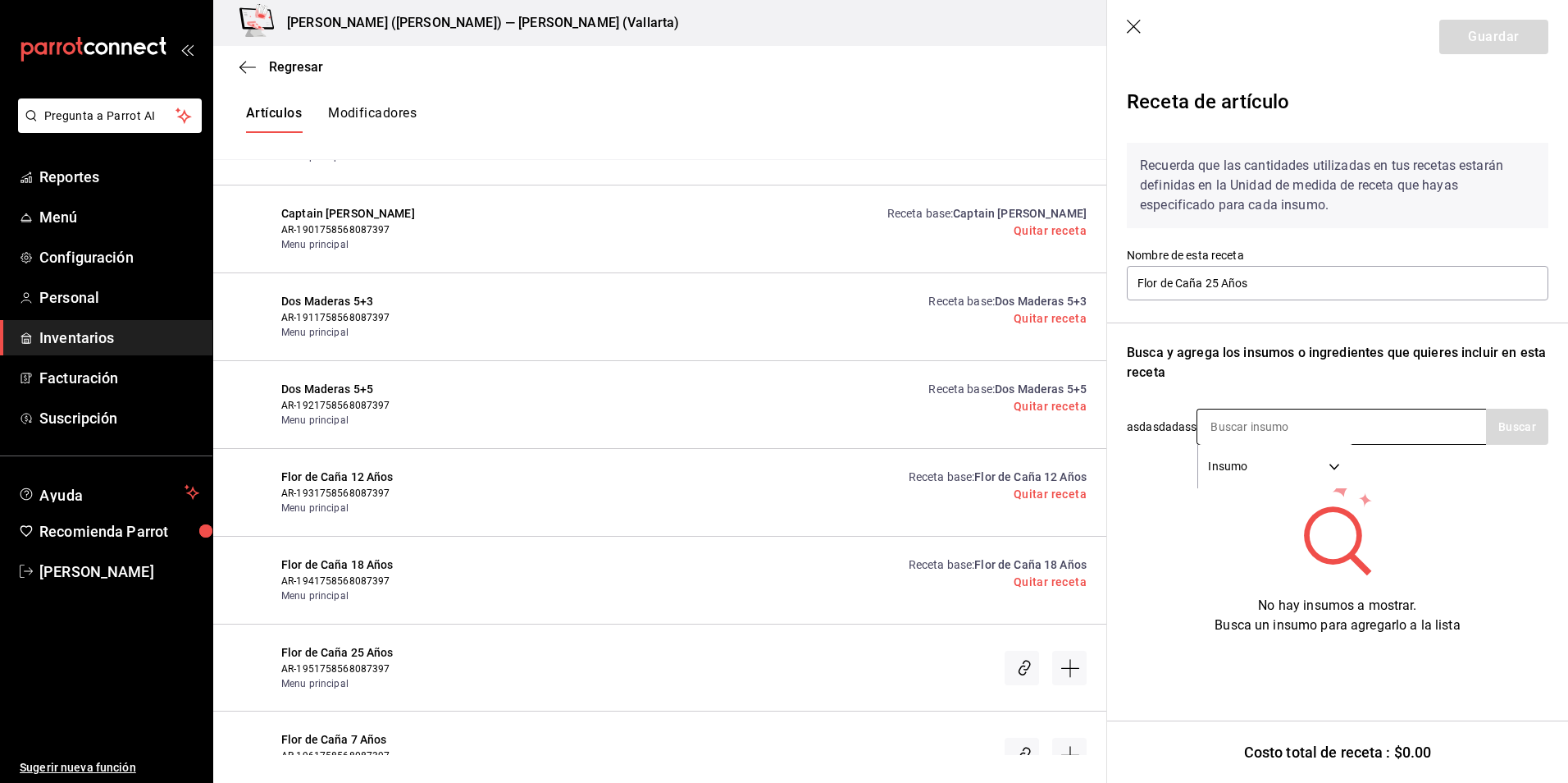
click at [1300, 439] on input at bounding box center [1278, 427] width 164 height 35
type input "flor de"
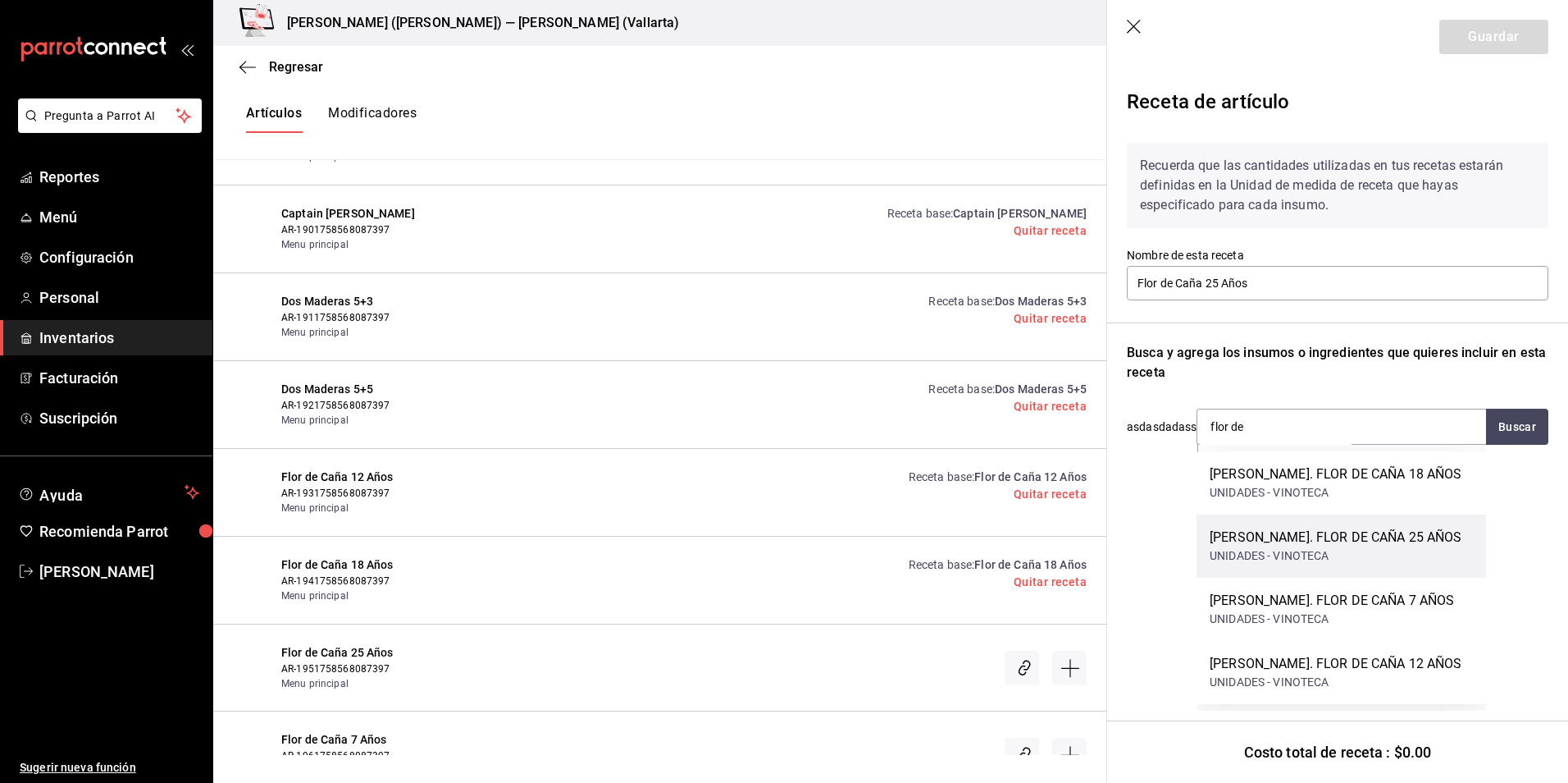
click at [1312, 529] on div "RON. FLOR DE CAÑA 25 AÑOS" at bounding box center [1336, 538] width 253 height 20
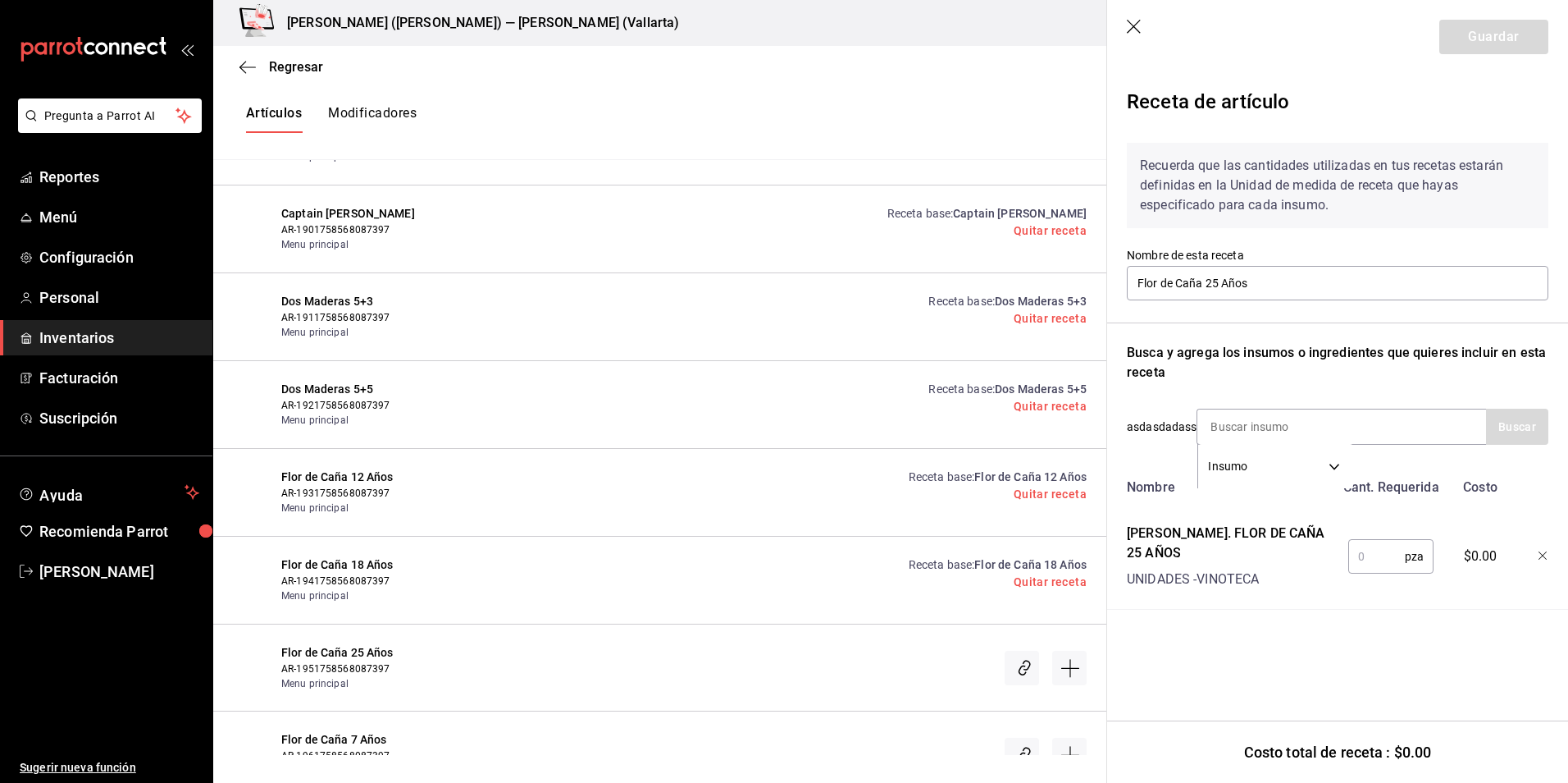
click at [1356, 555] on input "text" at bounding box center [1377, 556] width 57 height 33
type input "1"
click at [1482, 27] on button "Guardar" at bounding box center [1494, 37] width 109 height 35
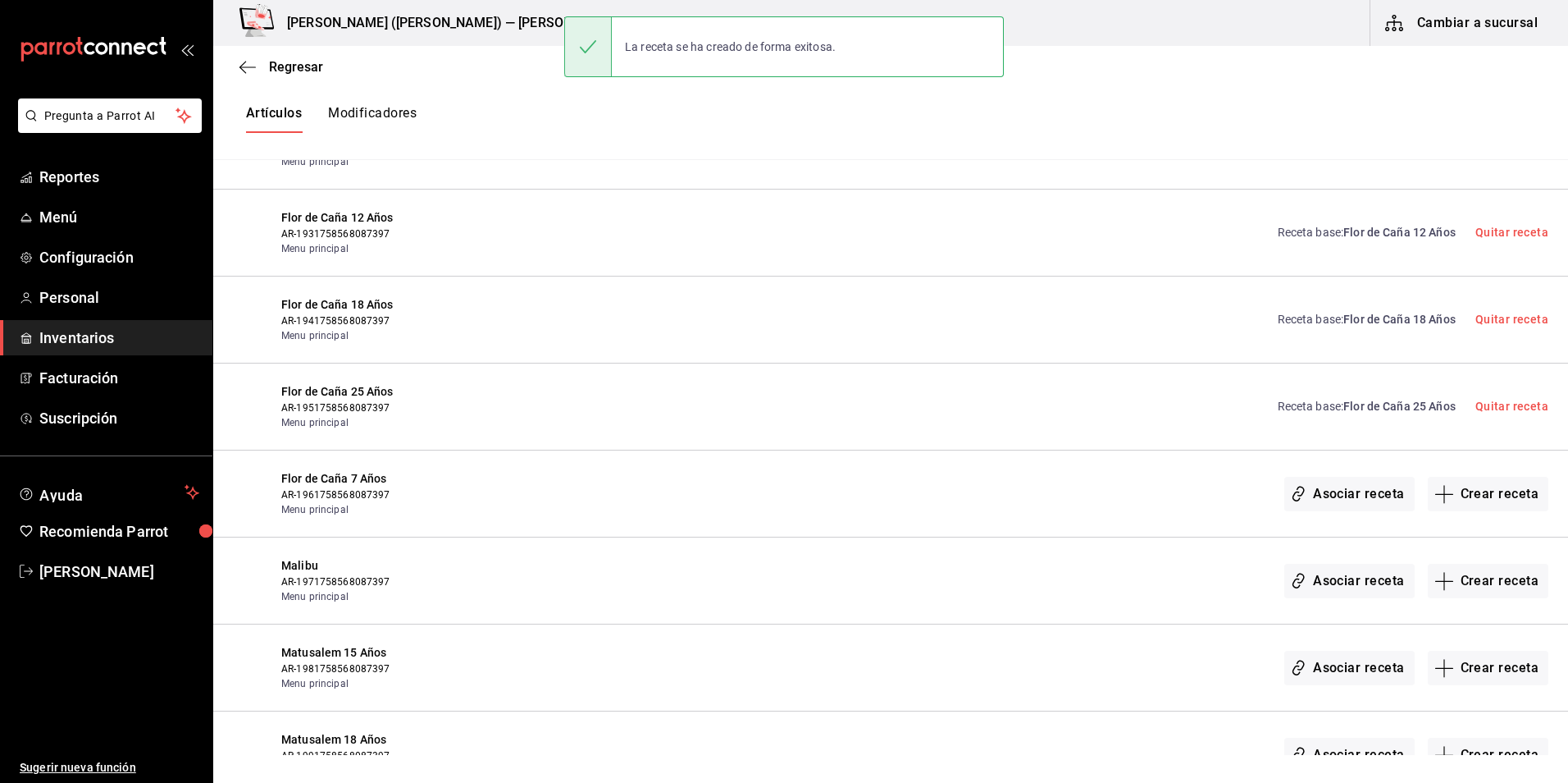
scroll to position [10327, 0]
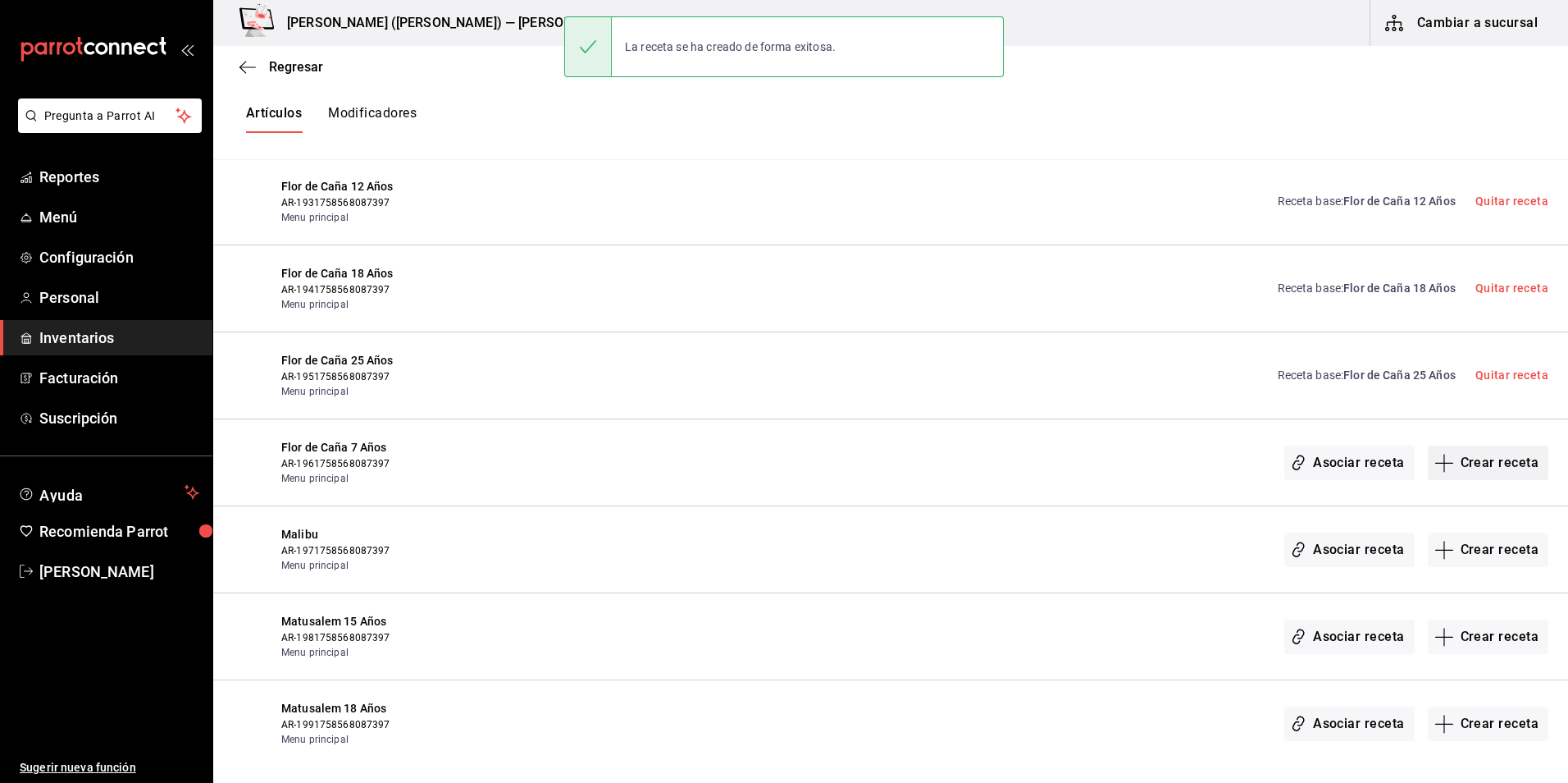
click at [1490, 449] on button "Crear receta" at bounding box center [1489, 462] width 121 height 35
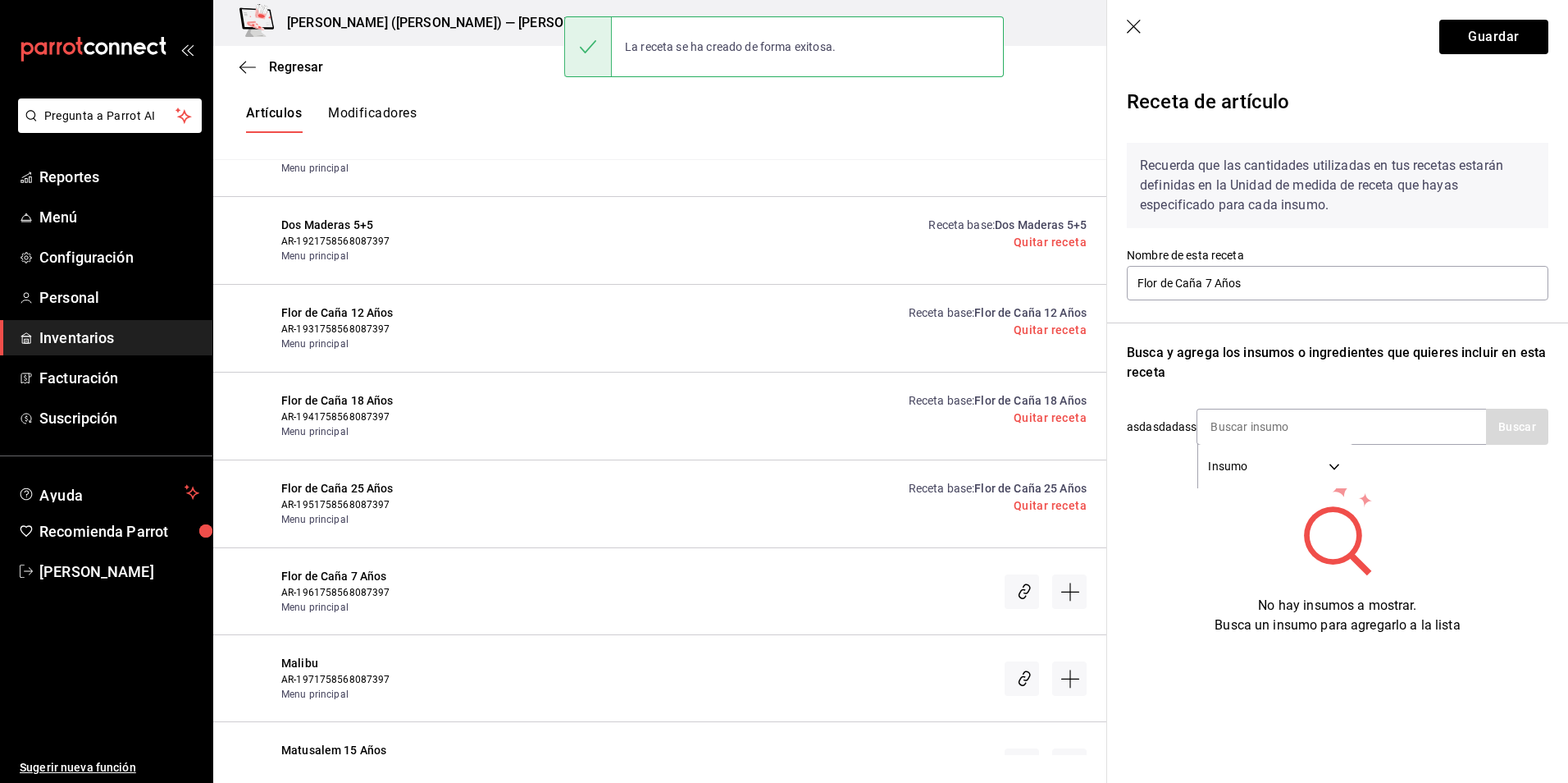
click at [1469, 459] on div "Regresar Creación y asignación de receta Asocia tus recetas con los artículos d…" at bounding box center [891, 400] width 1355 height 710
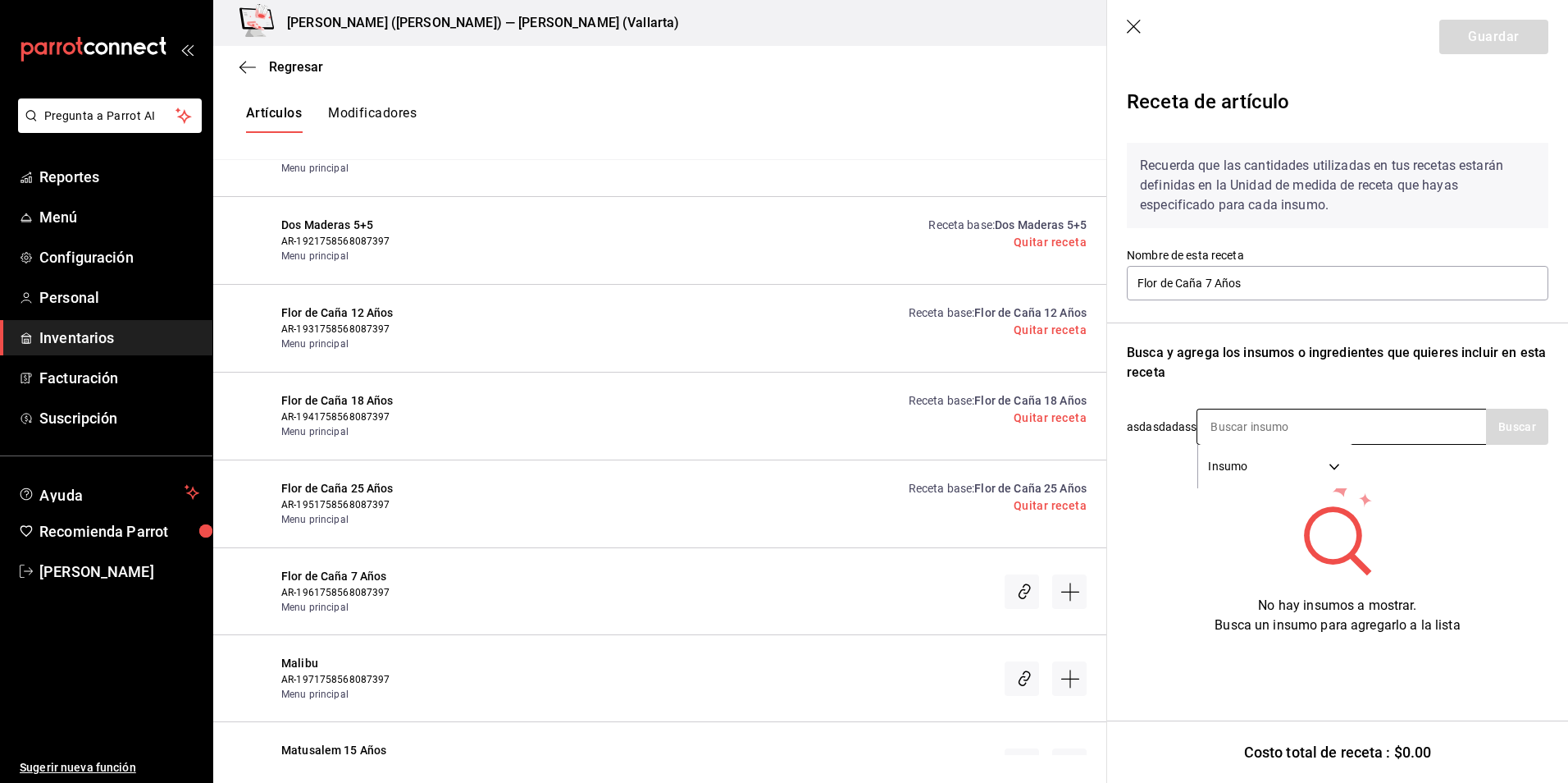
click at [1266, 411] on input at bounding box center [1278, 427] width 164 height 35
type input "flor de"
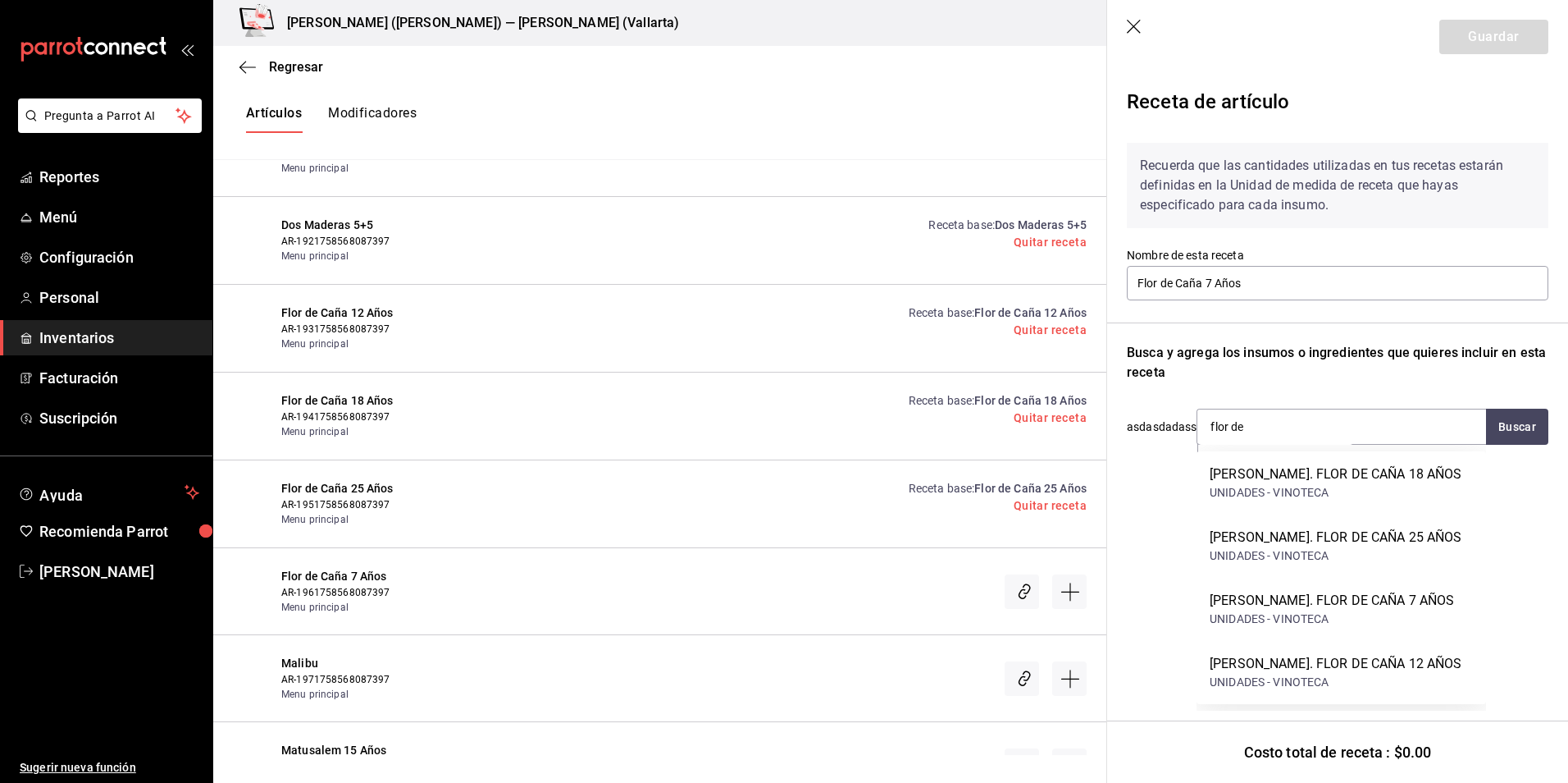
click at [1379, 600] on div "RON. FLOR DE CAÑA 7 AÑOS" at bounding box center [1332, 600] width 244 height 20
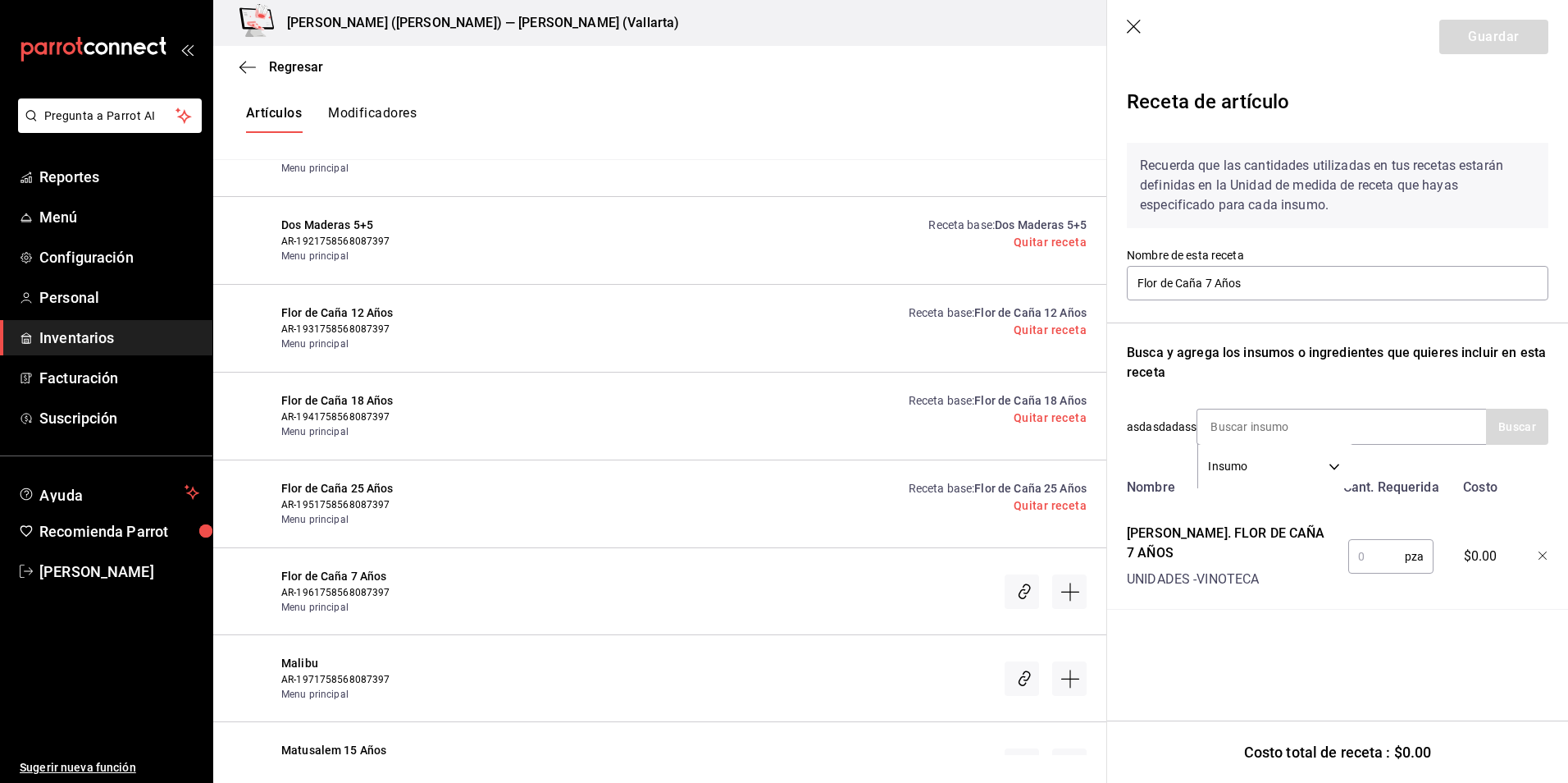
click at [1377, 543] on input "text" at bounding box center [1377, 556] width 57 height 33
type input "1"
drag, startPoint x: 1491, startPoint y: 58, endPoint x: 1491, endPoint y: 46, distance: 12.0
click at [1491, 55] on header "Guardar" at bounding box center [1337, 37] width 461 height 73
click at [1495, 22] on button "Guardar" at bounding box center [1494, 37] width 109 height 35
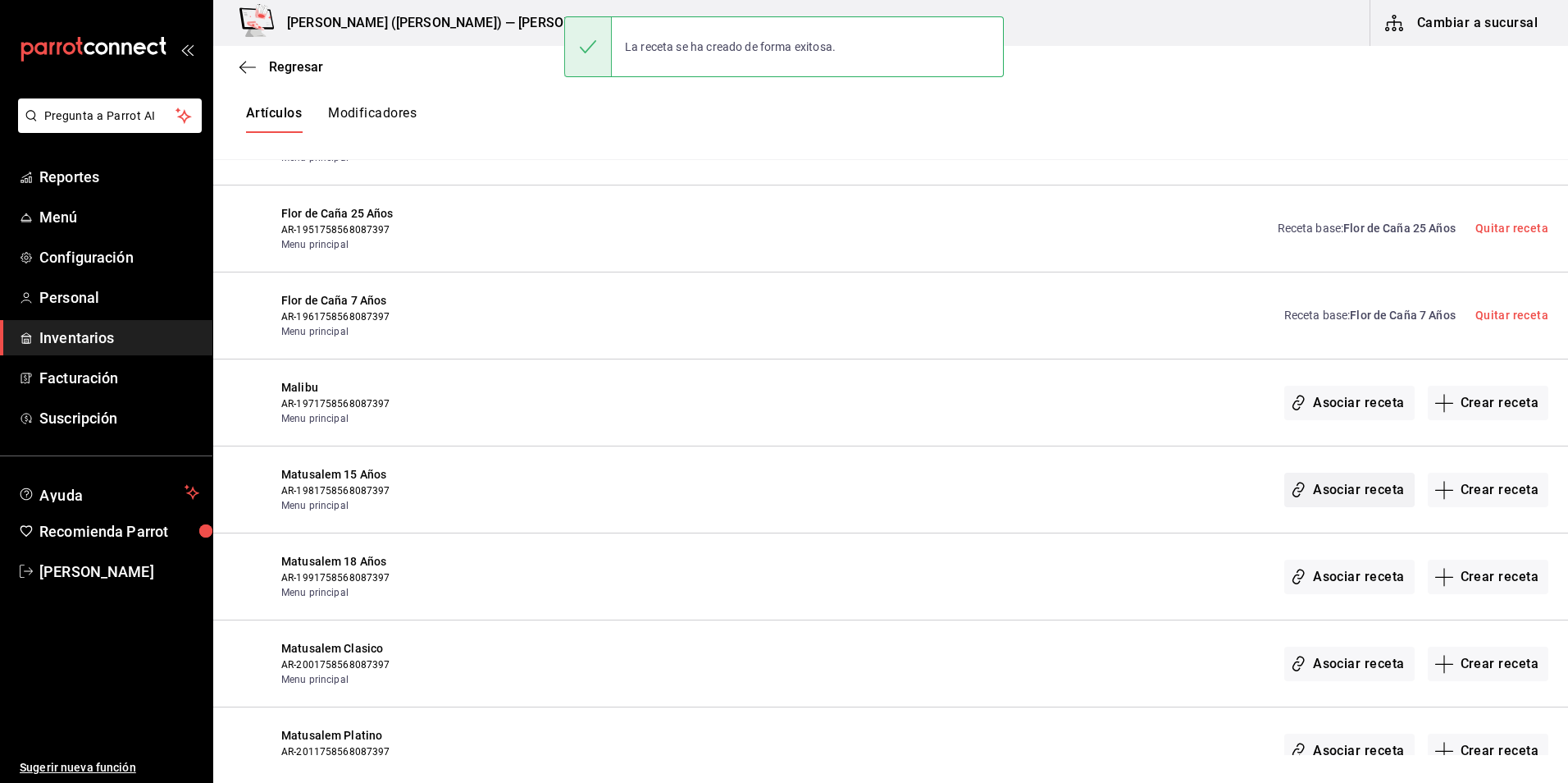
scroll to position [10491, 0]
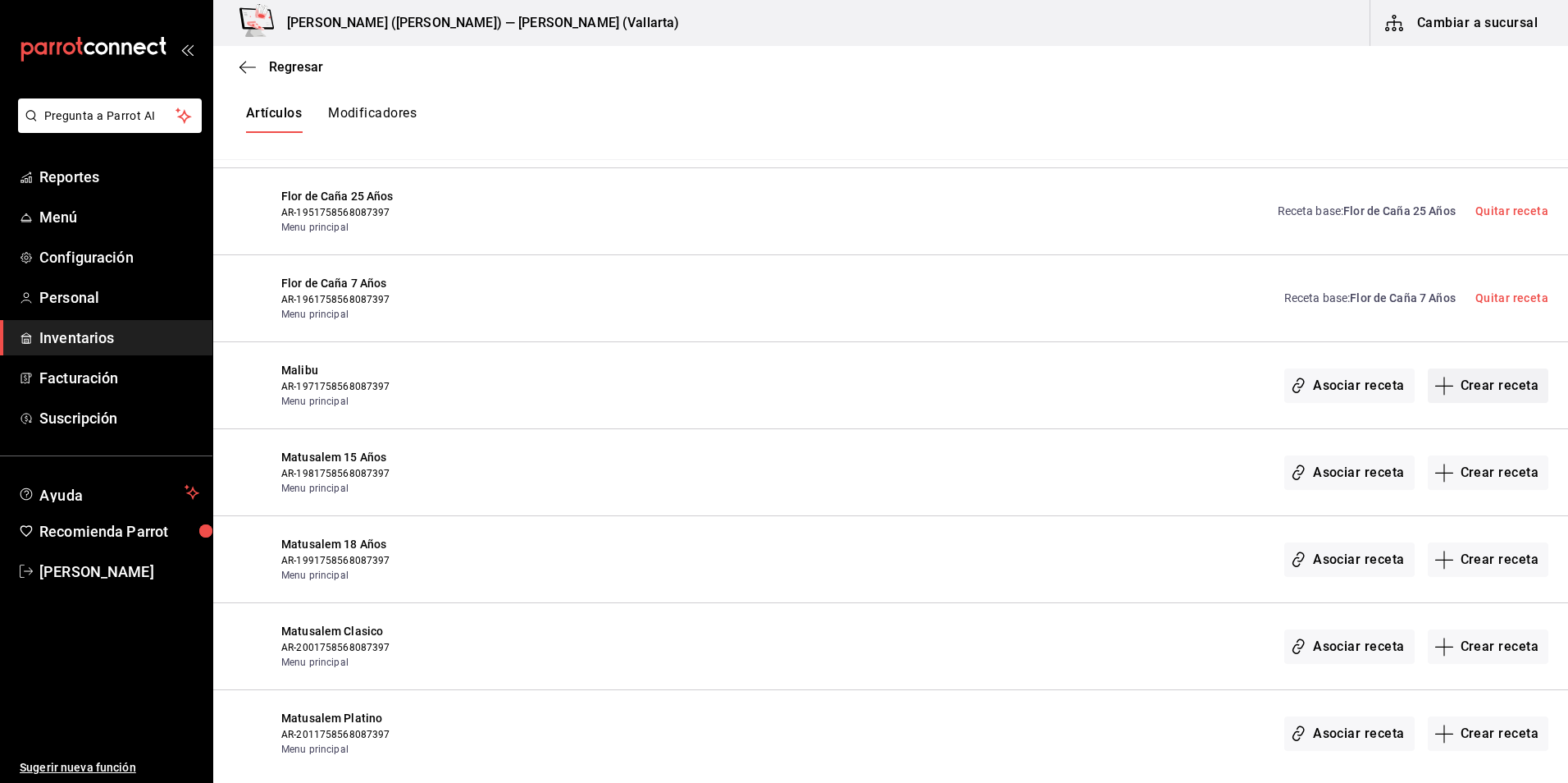
click at [1474, 381] on button "Crear receta" at bounding box center [1489, 385] width 121 height 35
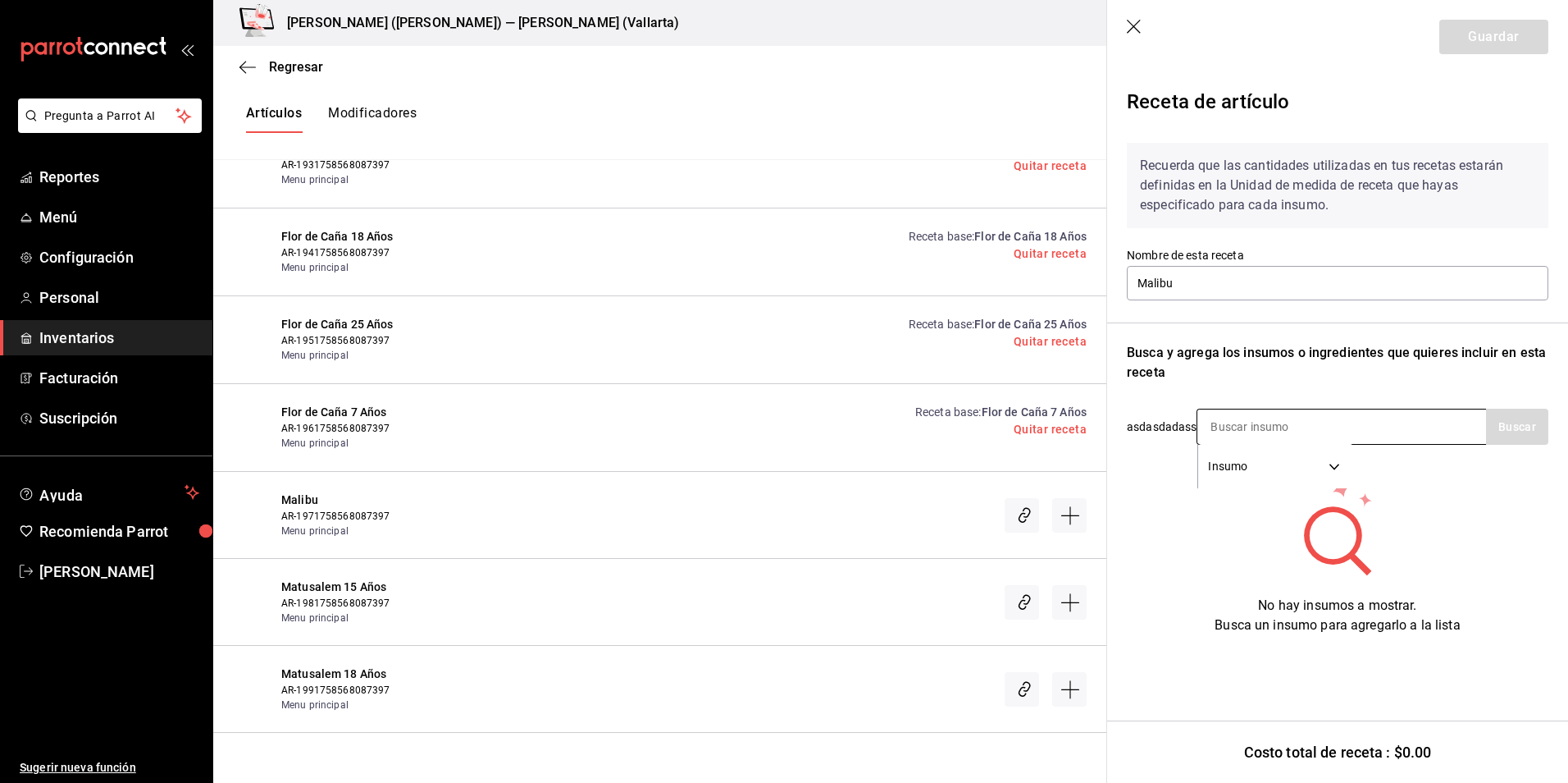
click at [1342, 441] on input at bounding box center [1278, 427] width 164 height 35
type input "malibu"
click at [1266, 464] on div "RON. MALIBU" at bounding box center [1326, 474] width 232 height 20
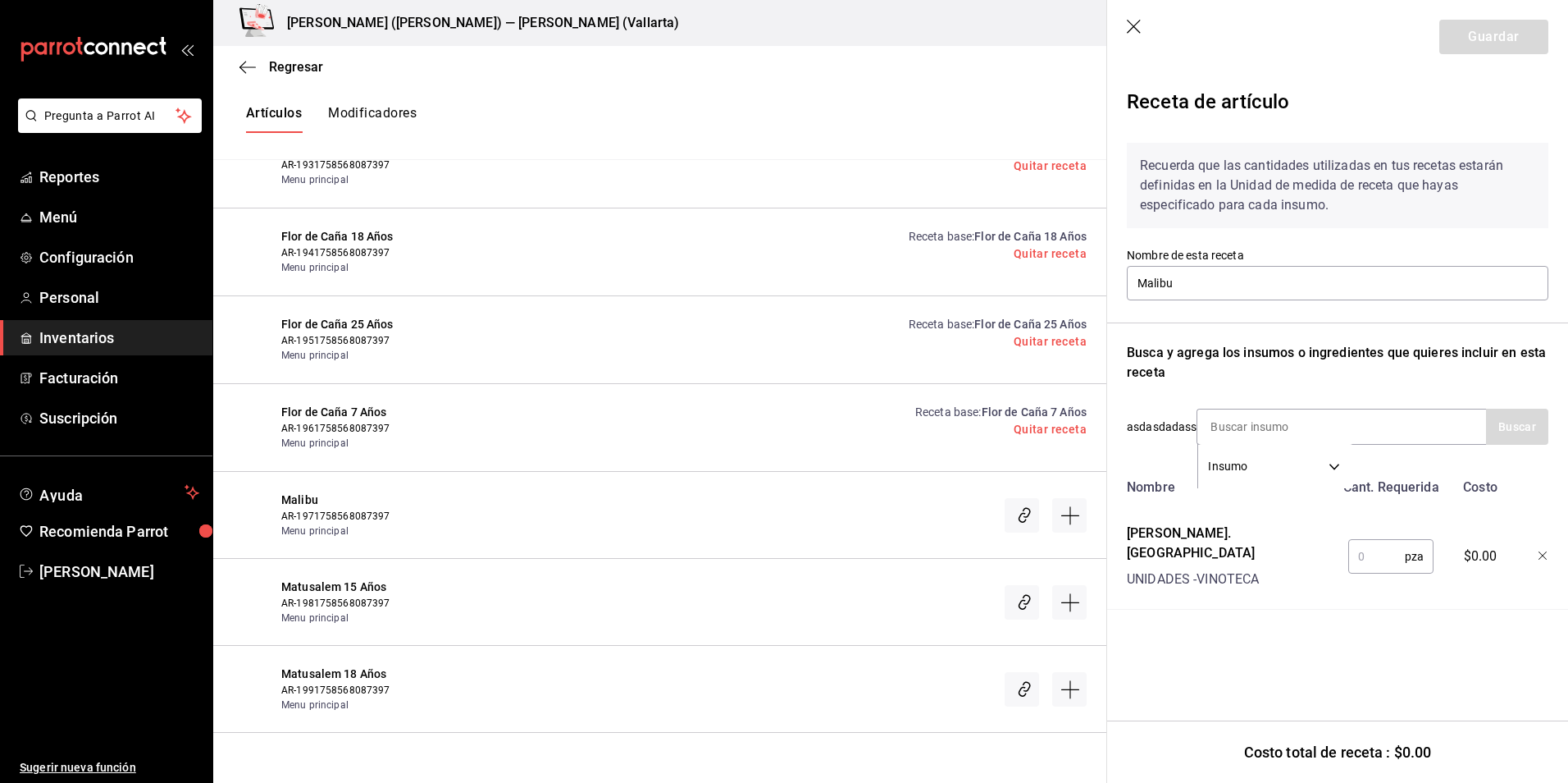
click at [1378, 565] on div "pza ​" at bounding box center [1388, 553] width 107 height 72
click at [1372, 547] on input "text" at bounding box center [1377, 556] width 57 height 33
type input "1"
click at [1478, 41] on button "Guardar" at bounding box center [1494, 37] width 109 height 35
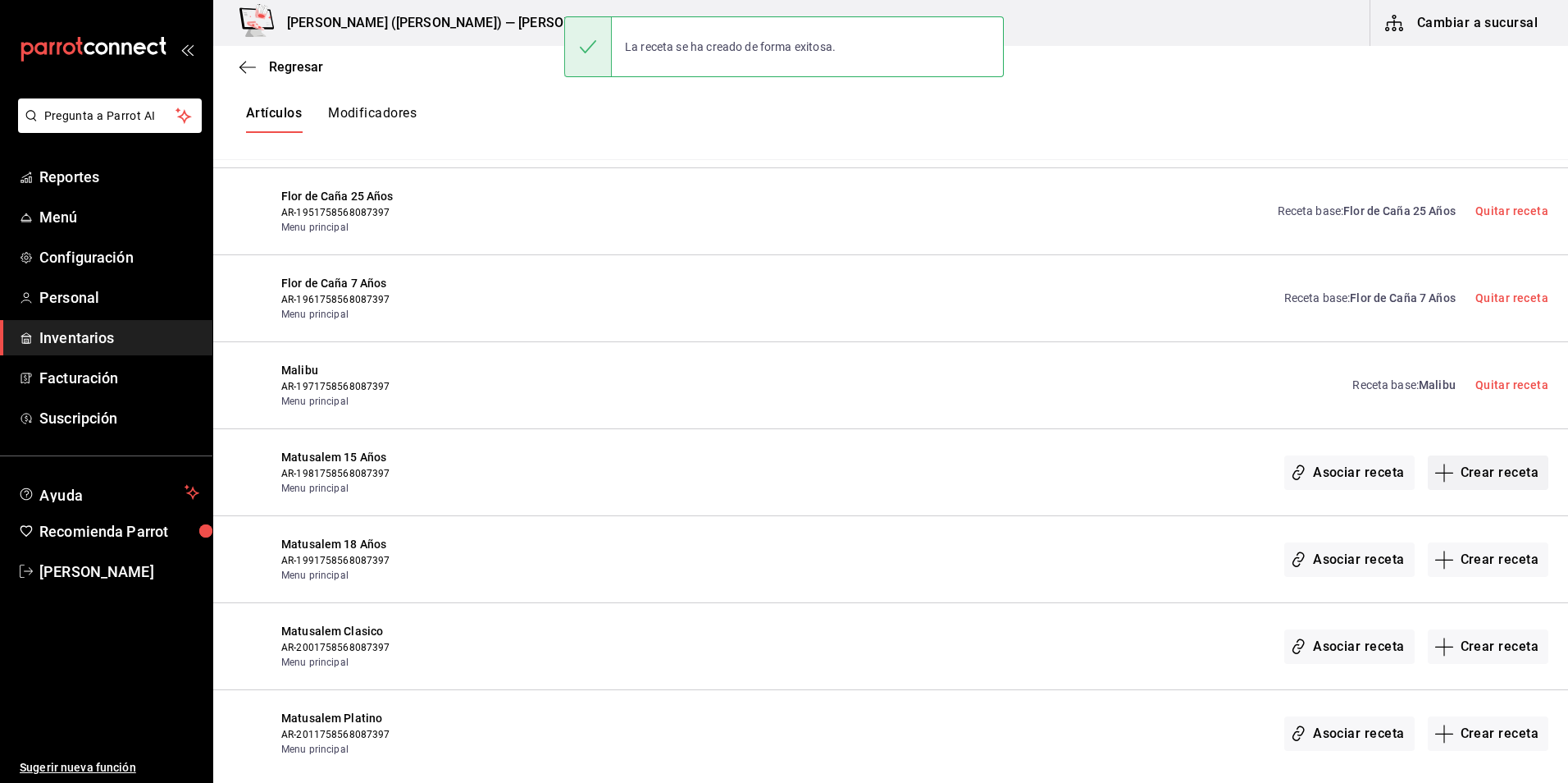
click at [1464, 474] on button "Crear receta" at bounding box center [1489, 472] width 121 height 35
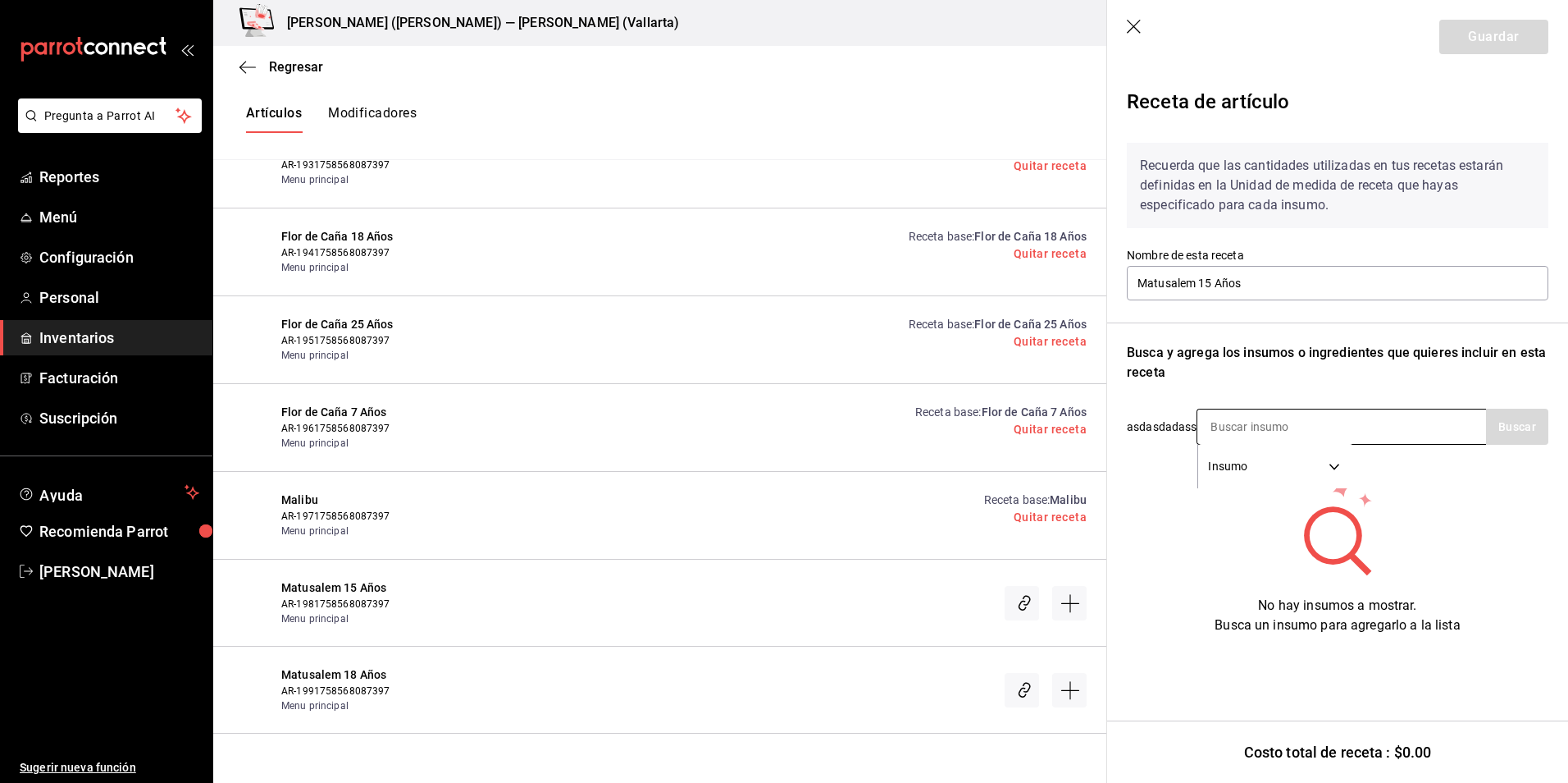
click at [1262, 434] on input at bounding box center [1278, 427] width 164 height 35
type input "matusa"
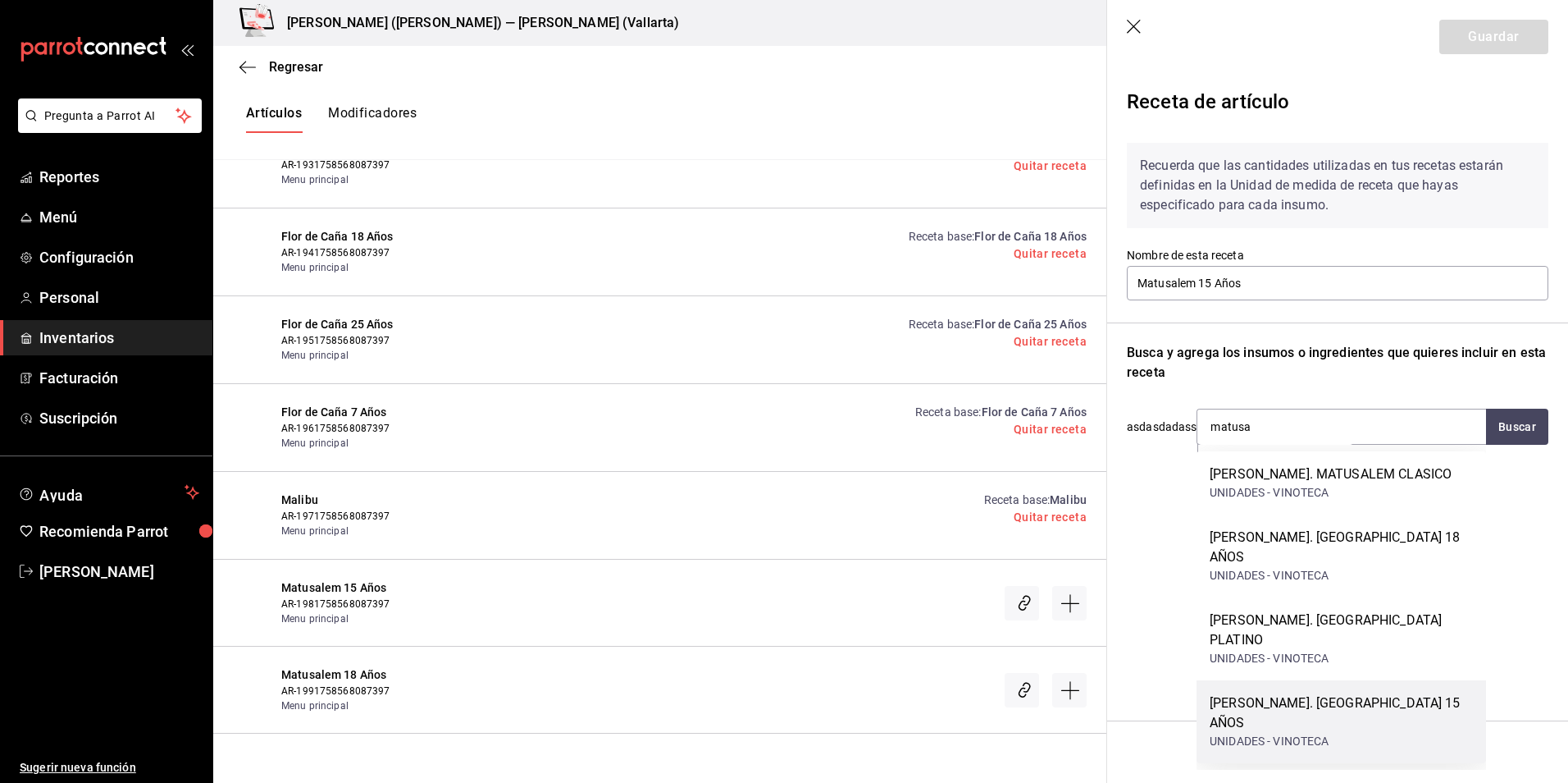
click at [1379, 694] on div "RON. MATUSALEM 15 AÑOS" at bounding box center [1341, 714] width 263 height 40
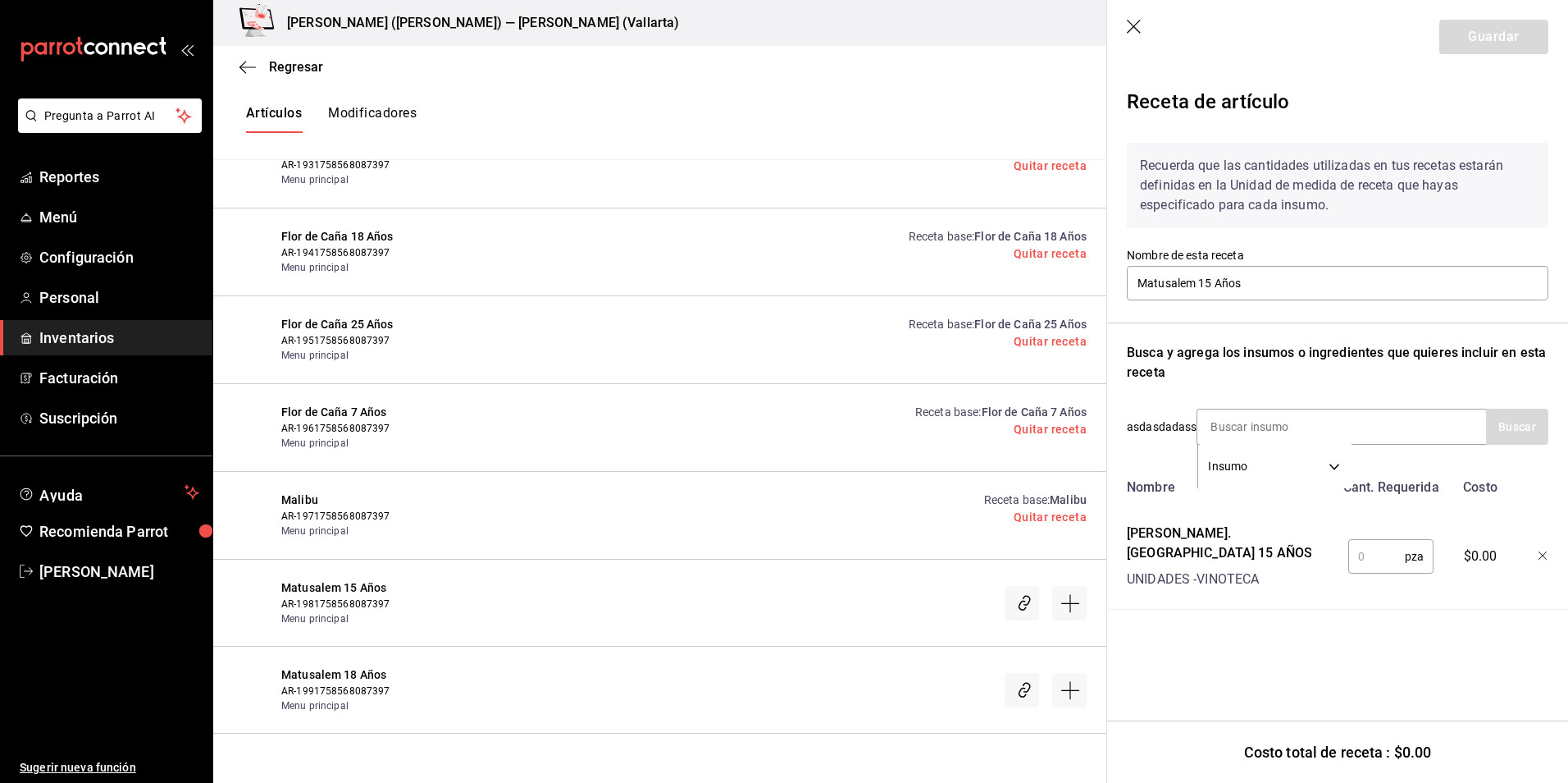
click at [1378, 543] on input "text" at bounding box center [1377, 556] width 57 height 33
type input "1"
drag, startPoint x: 1476, startPoint y: 36, endPoint x: 1415, endPoint y: 44, distance: 61.5
click at [1476, 36] on button "Guardar" at bounding box center [1494, 37] width 109 height 35
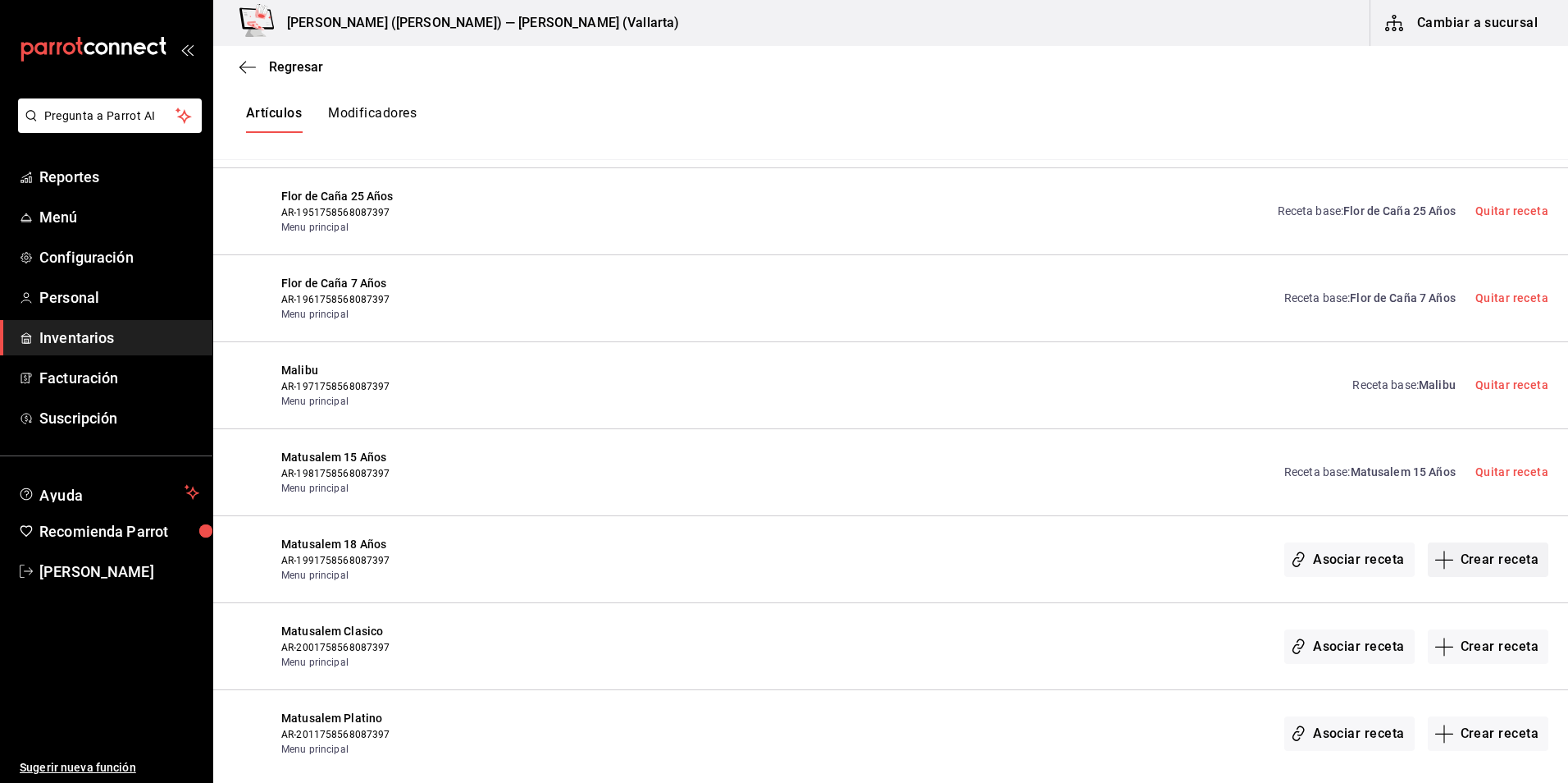
click at [1497, 557] on button "Crear receta" at bounding box center [1489, 560] width 121 height 35
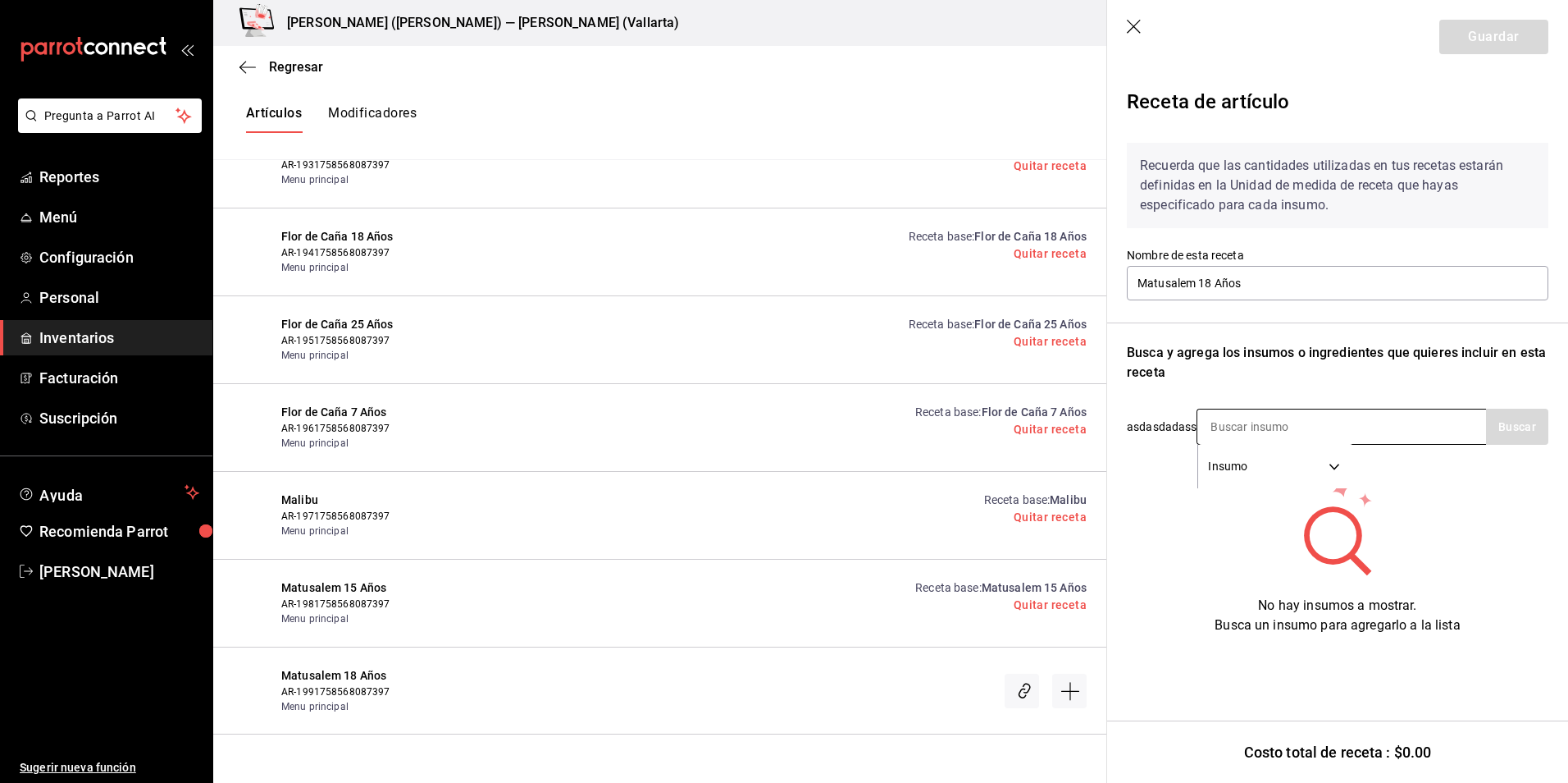
click at [1272, 436] on input at bounding box center [1278, 427] width 164 height 35
type input ","
type input "matusa"
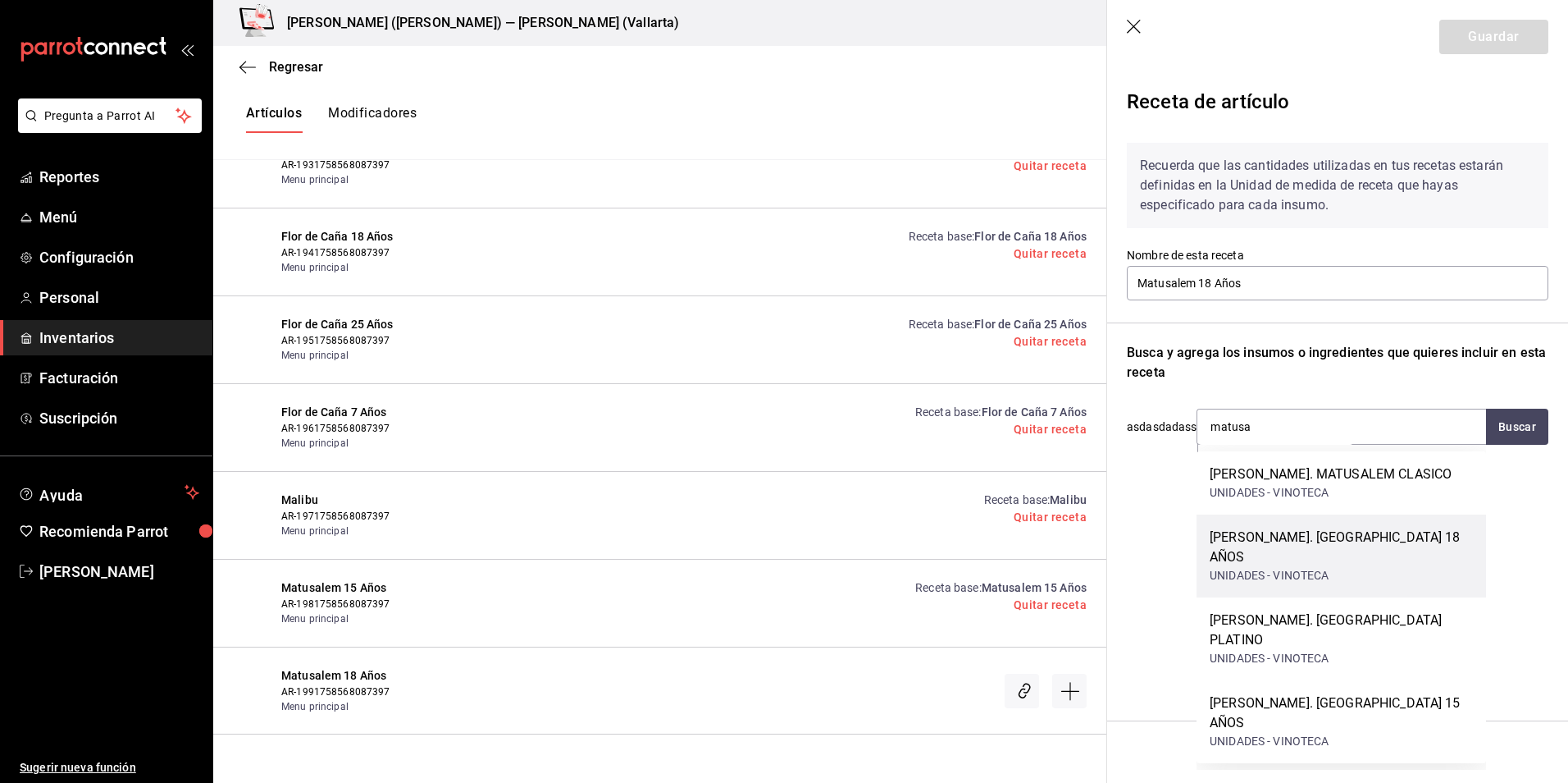
click at [1349, 547] on div "RON. MATUSALEM 18 AÑOS" at bounding box center [1341, 548] width 263 height 40
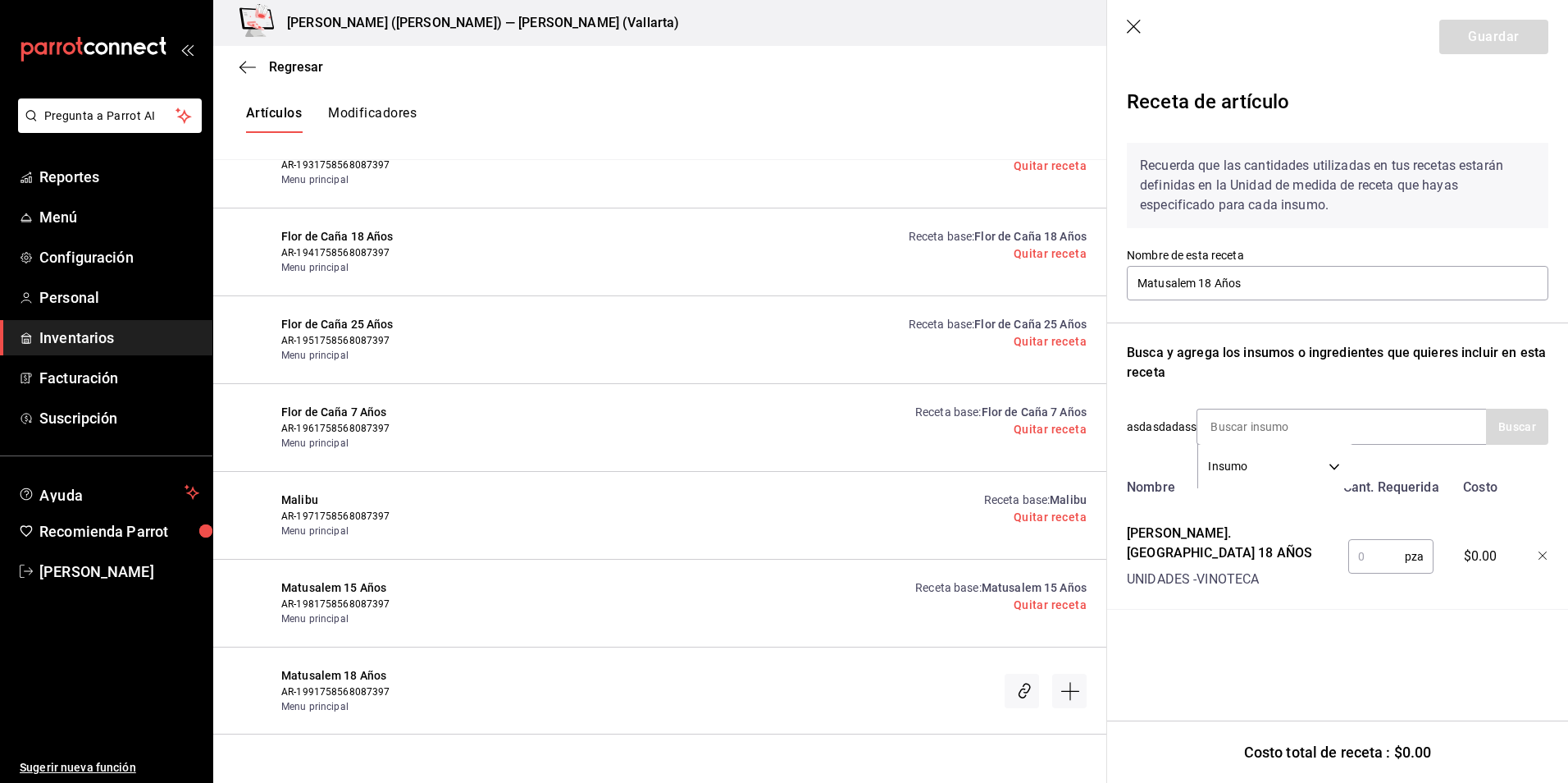
click at [1363, 545] on input "text" at bounding box center [1377, 556] width 57 height 33
type input "1"
click at [1480, 30] on button "Guardar" at bounding box center [1494, 37] width 109 height 35
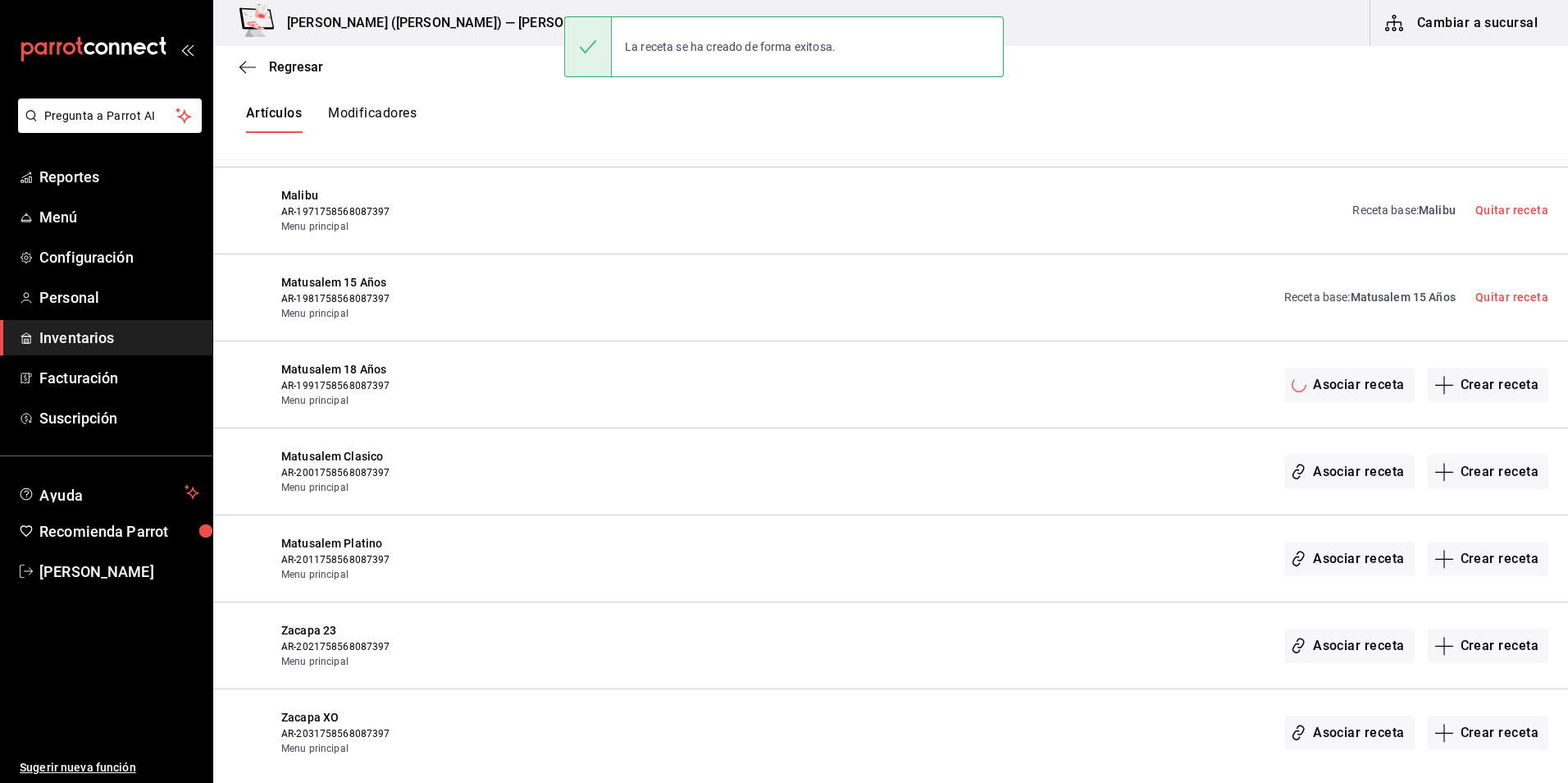
scroll to position [10737, 0]
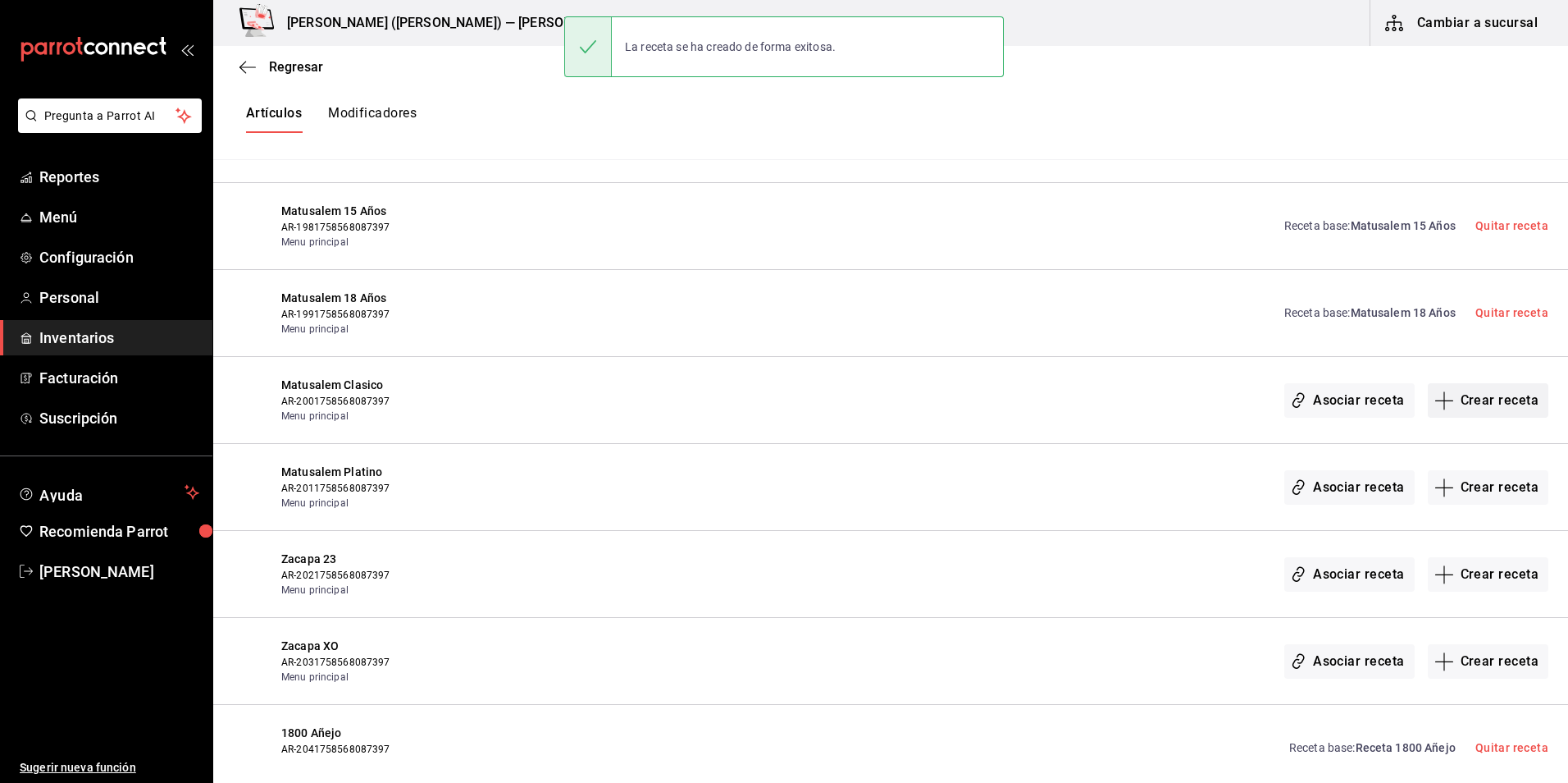
click at [1493, 399] on button "Crear receta" at bounding box center [1489, 400] width 121 height 35
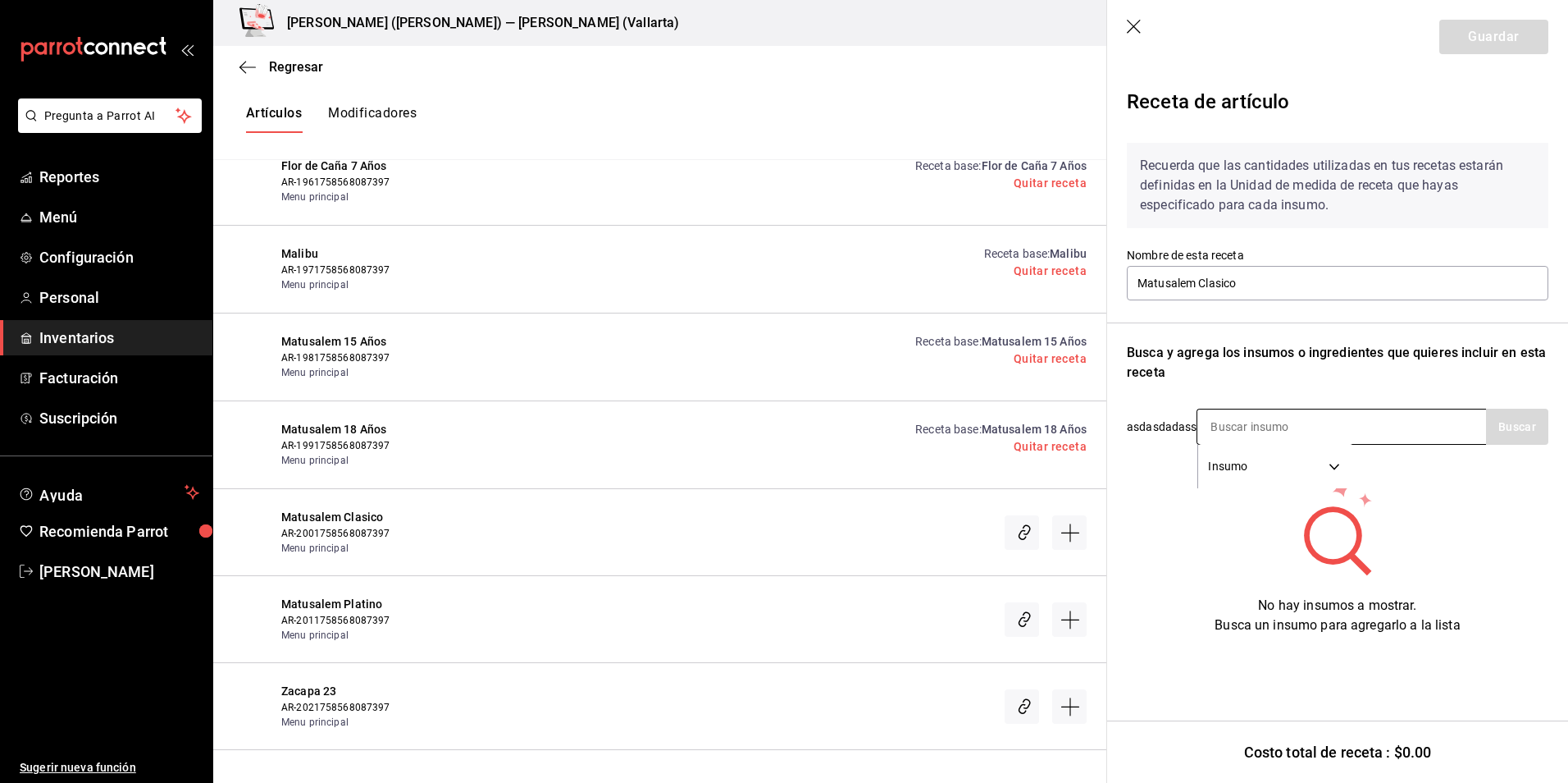
click at [1274, 428] on input at bounding box center [1278, 427] width 164 height 35
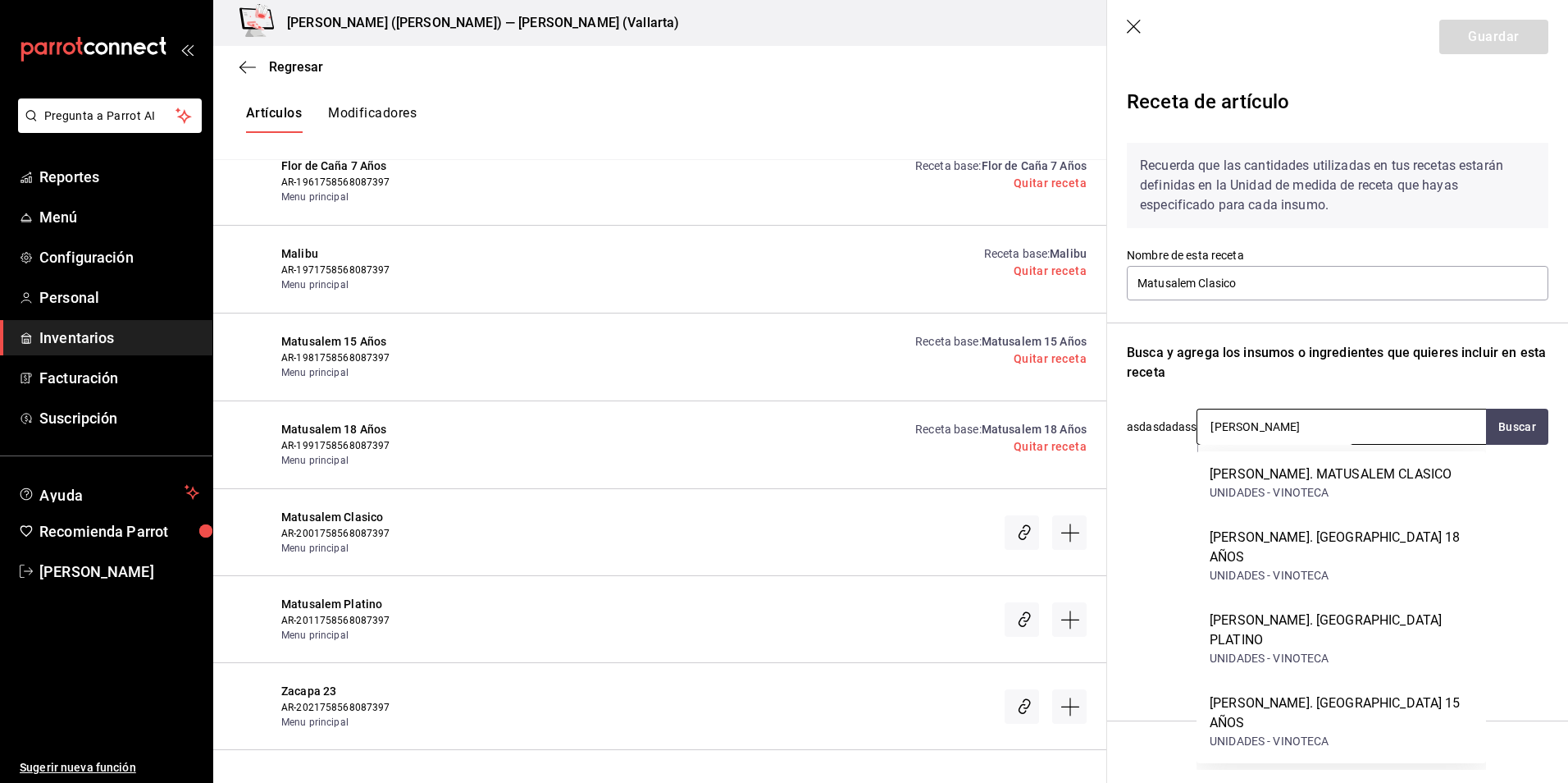
type input "matusale"
click at [1344, 482] on div "RON. MATUSALEM CLASICO" at bounding box center [1331, 474] width 242 height 20
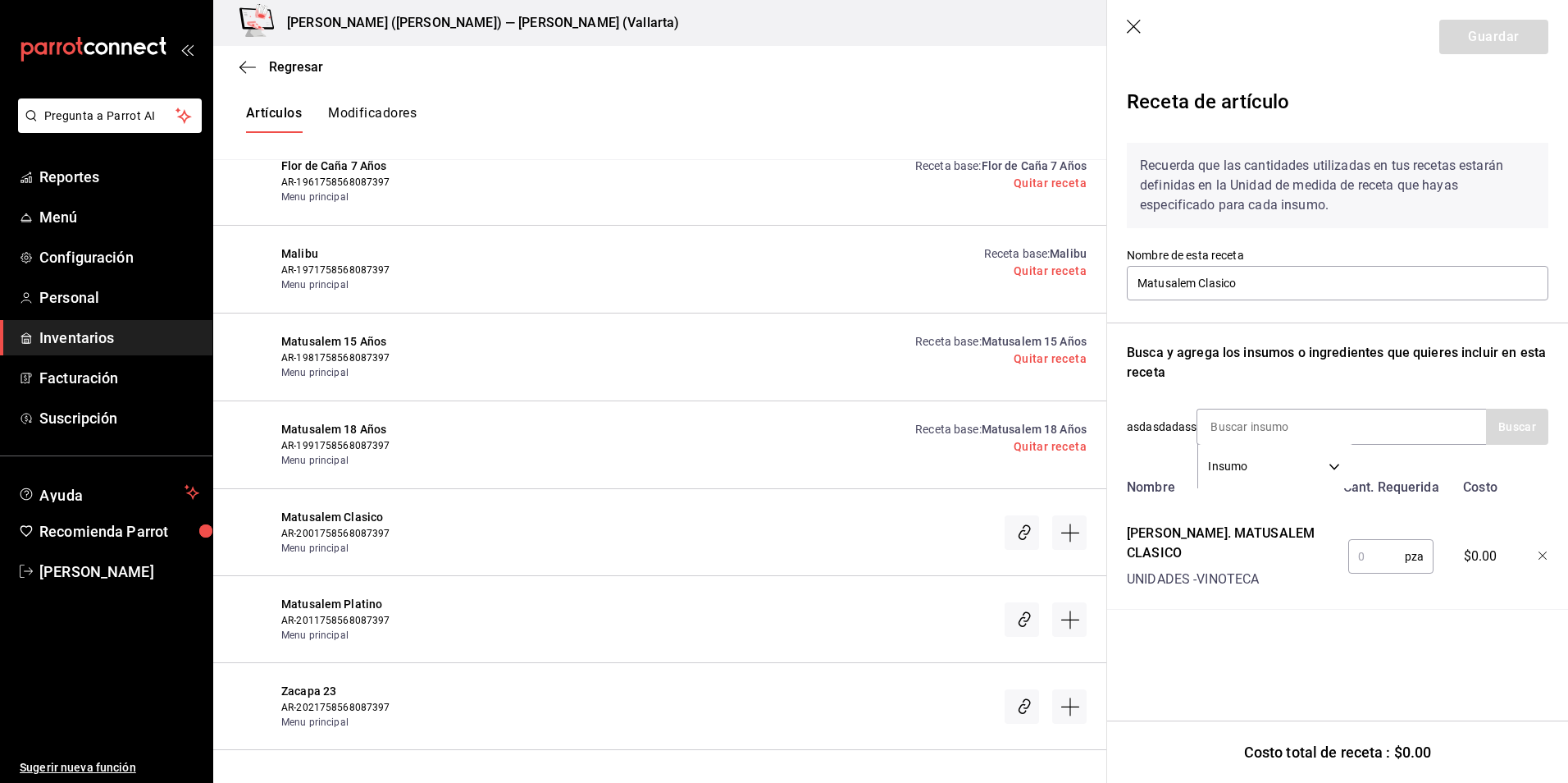
click at [1372, 543] on input "text" at bounding box center [1377, 556] width 57 height 33
type input "1"
drag, startPoint x: 1488, startPoint y: 38, endPoint x: 1514, endPoint y: 47, distance: 27.5
click at [1488, 38] on button "Guardar" at bounding box center [1494, 37] width 109 height 35
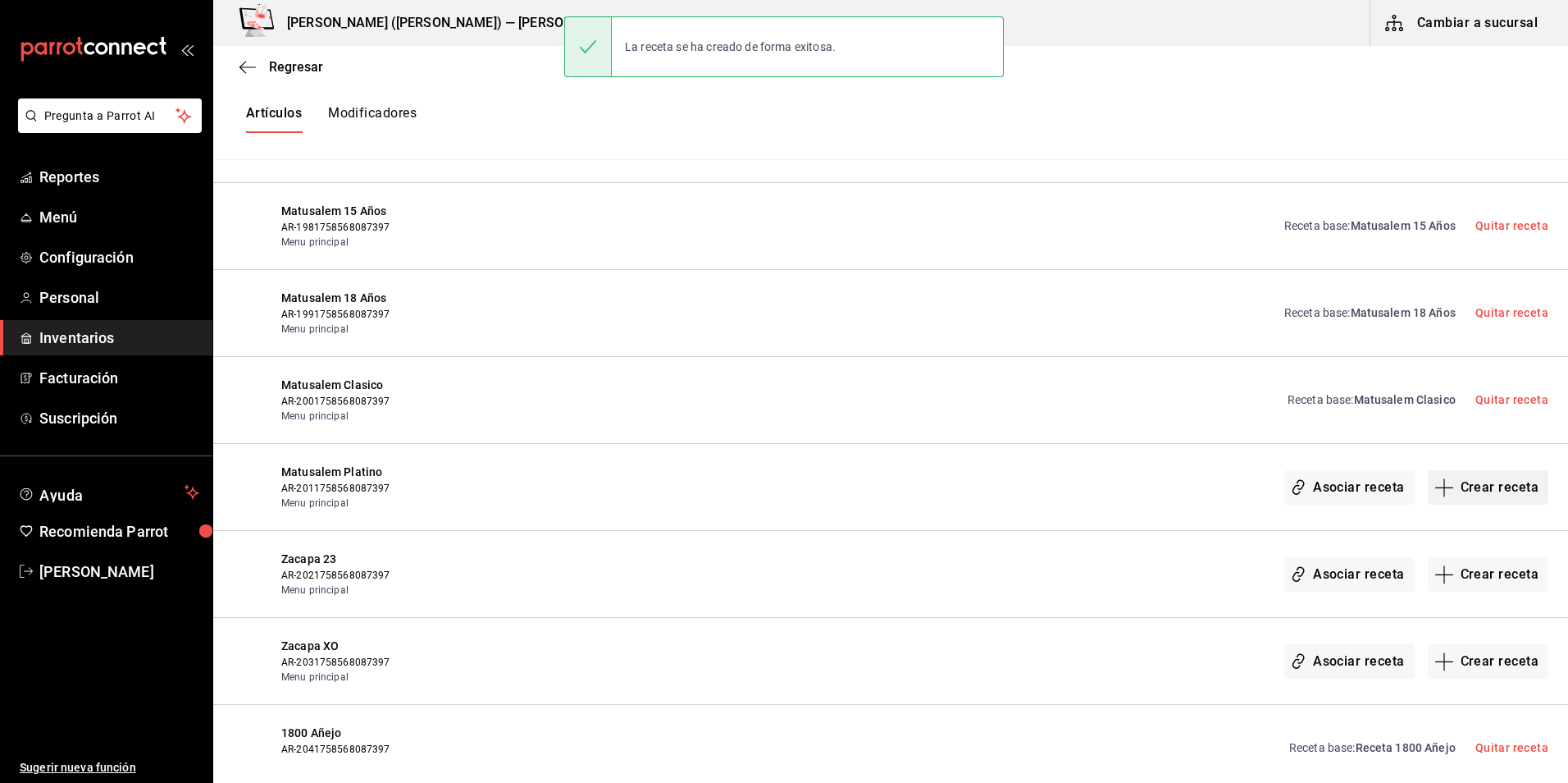
click at [1462, 490] on button "Crear receta" at bounding box center [1489, 487] width 121 height 35
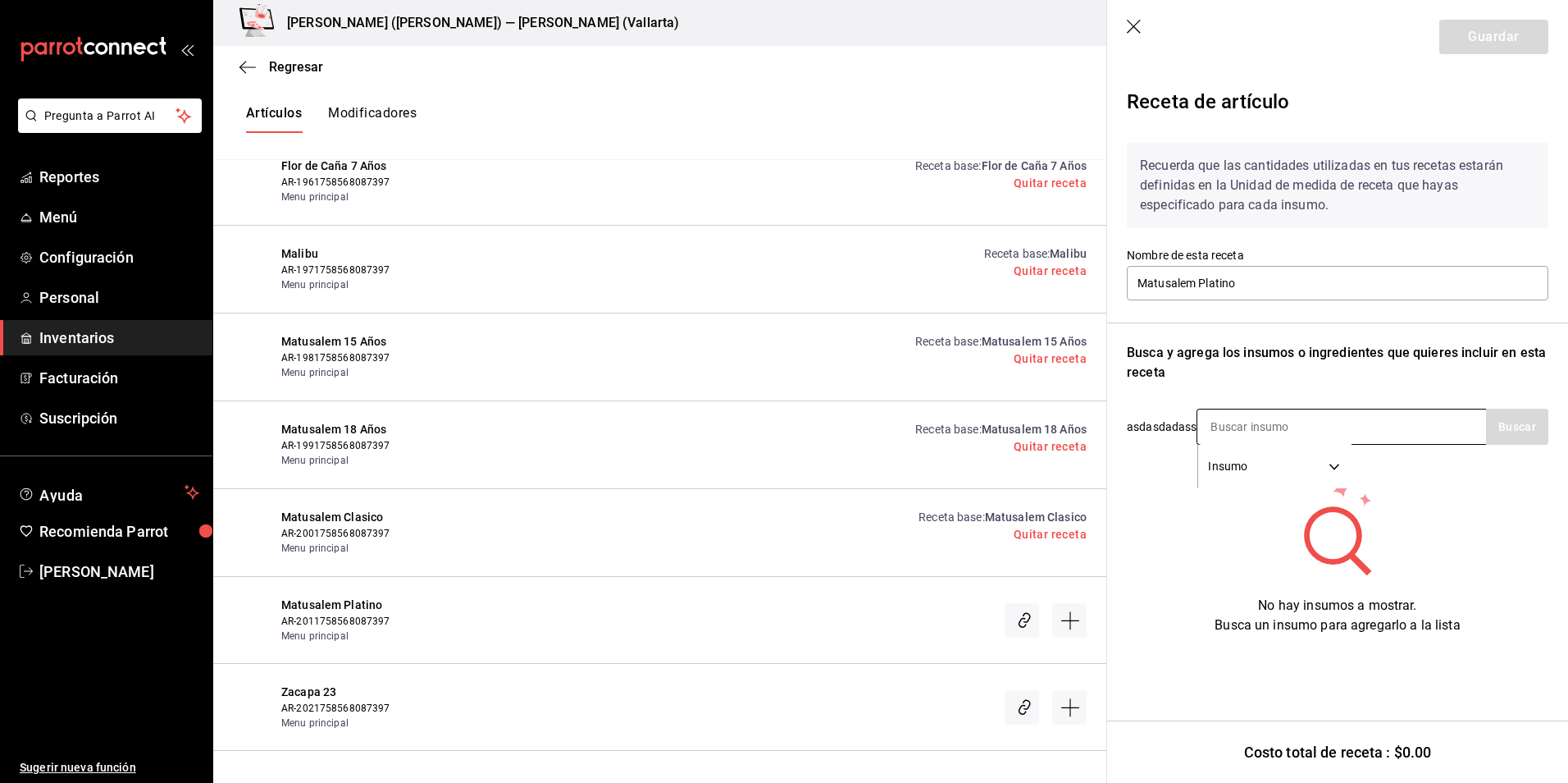
click at [1276, 436] on input at bounding box center [1278, 427] width 164 height 35
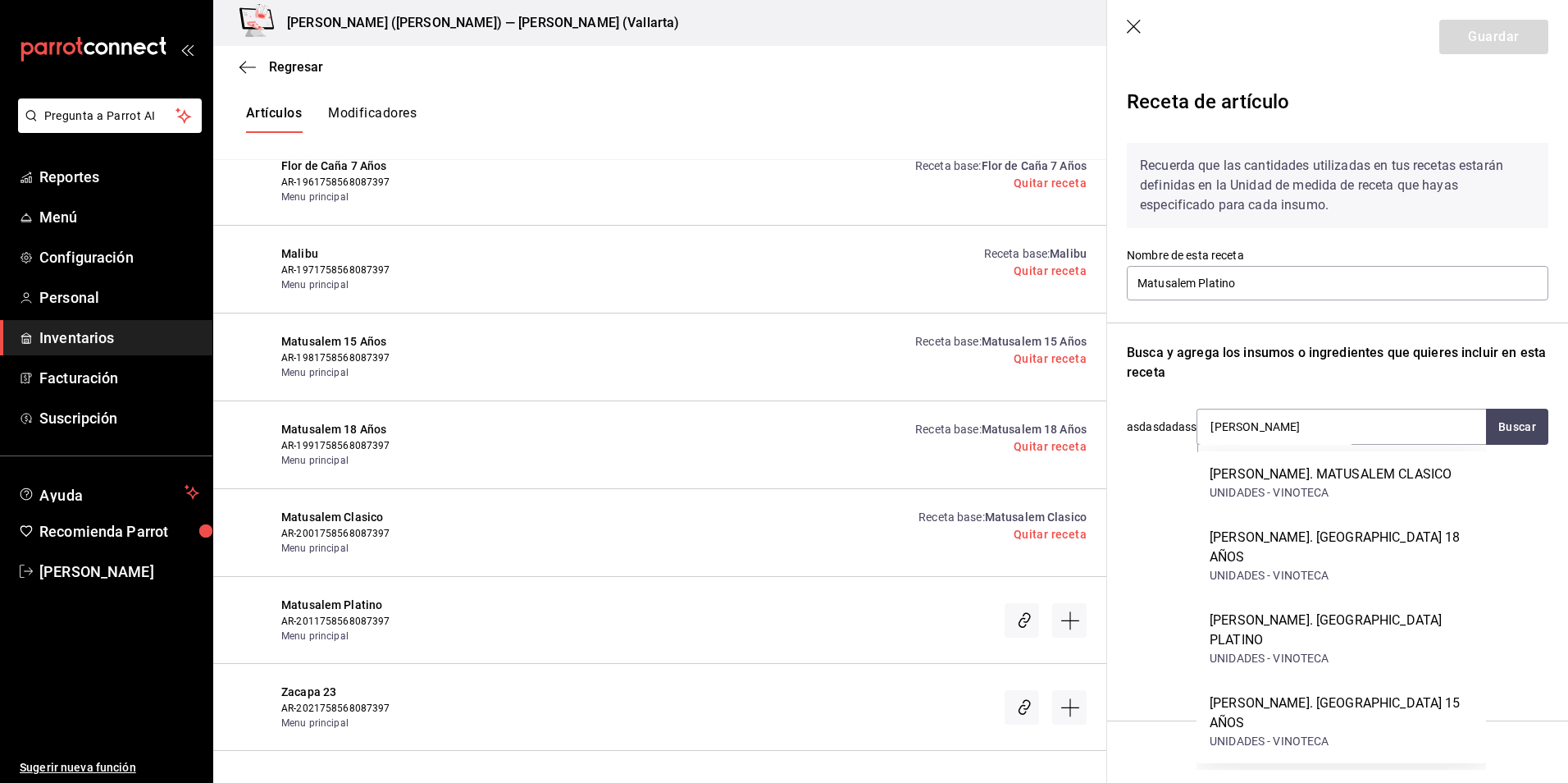
type input "matusale"
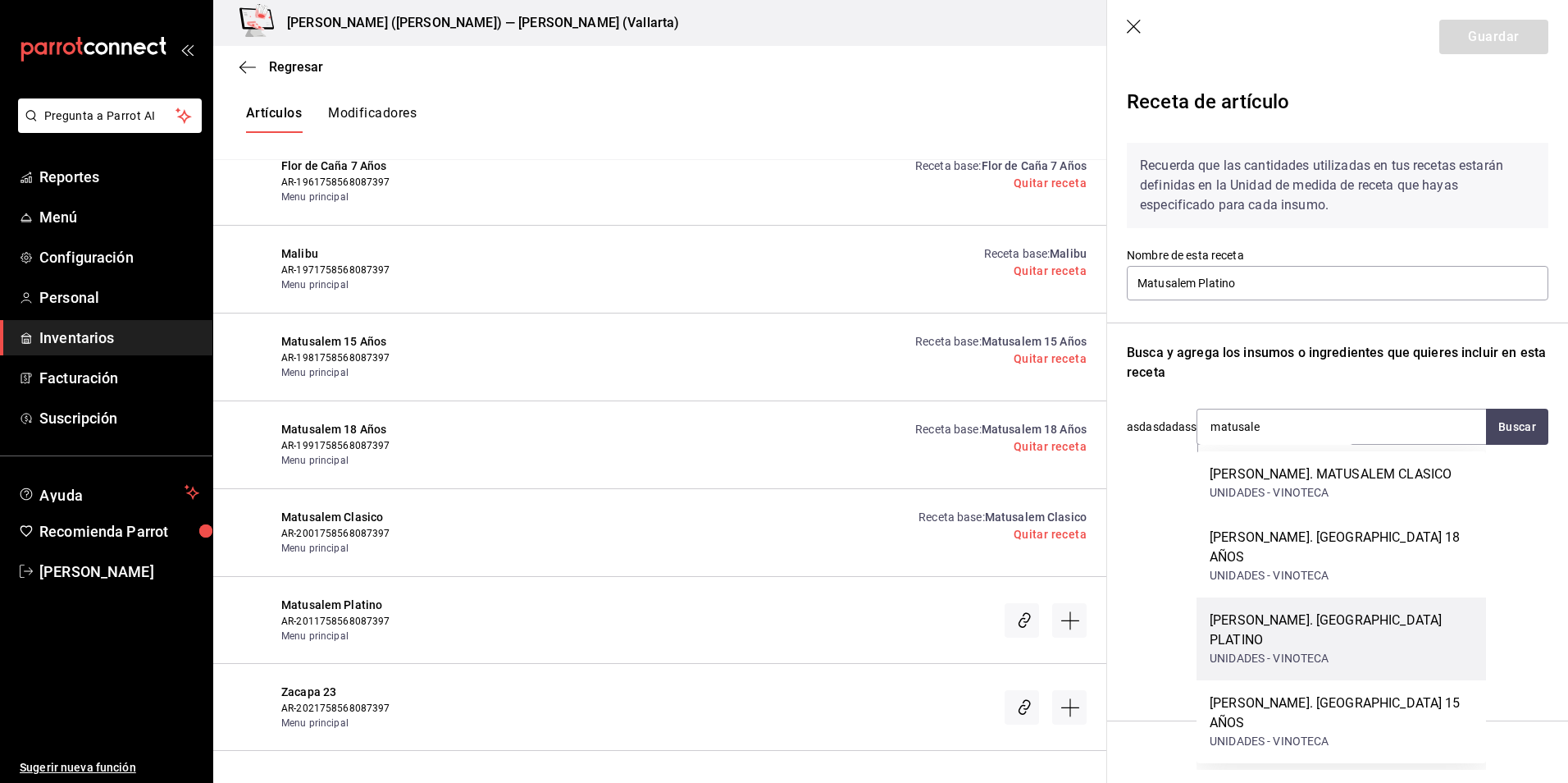
click at [1336, 610] on div "RON. MATUSALEM PLATINO" at bounding box center [1341, 630] width 263 height 40
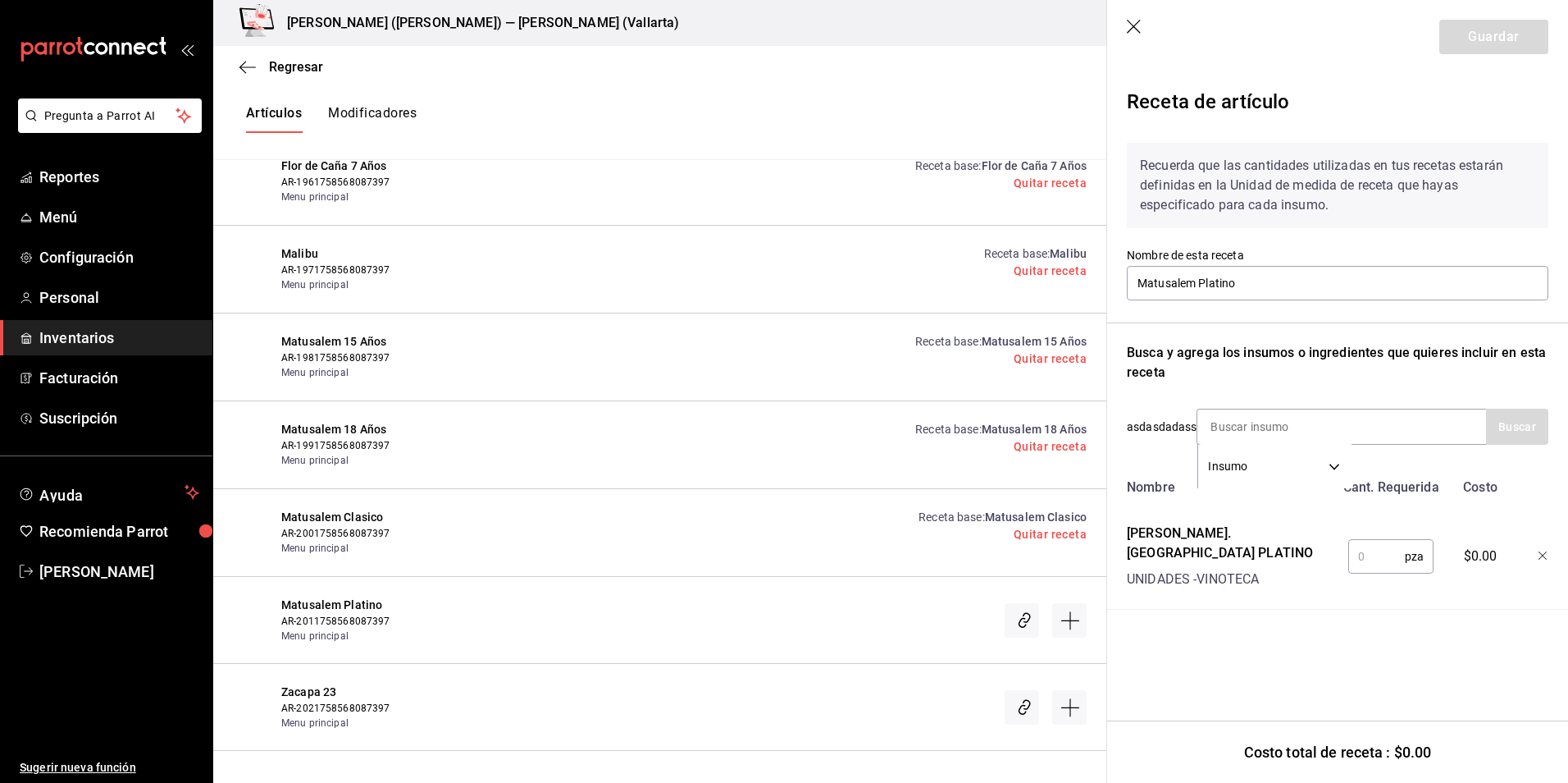
click at [1373, 553] on input "text" at bounding box center [1377, 556] width 57 height 33
type input "1"
click at [1494, 38] on button "Guardar" at bounding box center [1494, 37] width 109 height 35
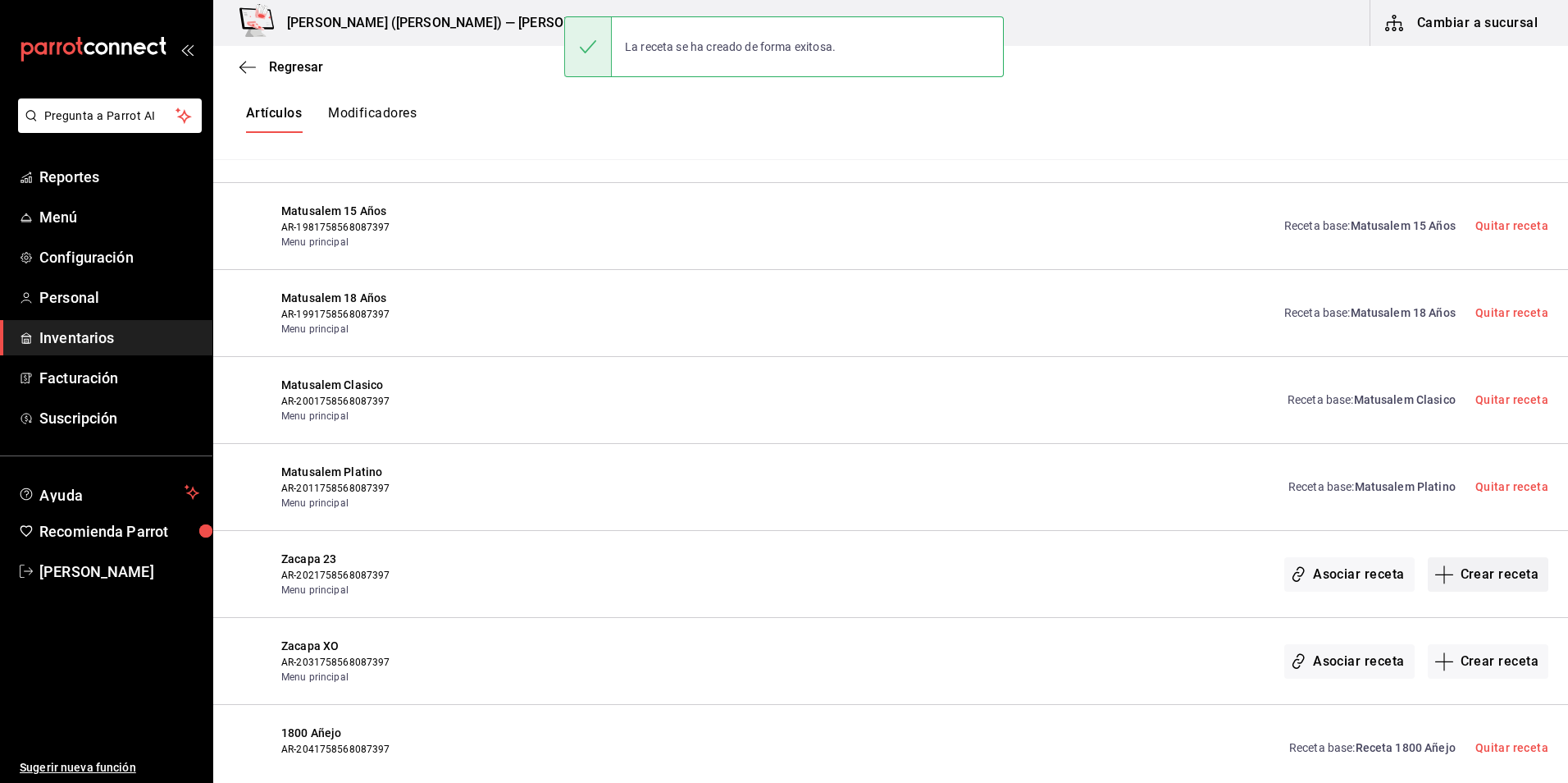
click at [1479, 579] on button "Crear receta" at bounding box center [1489, 575] width 121 height 35
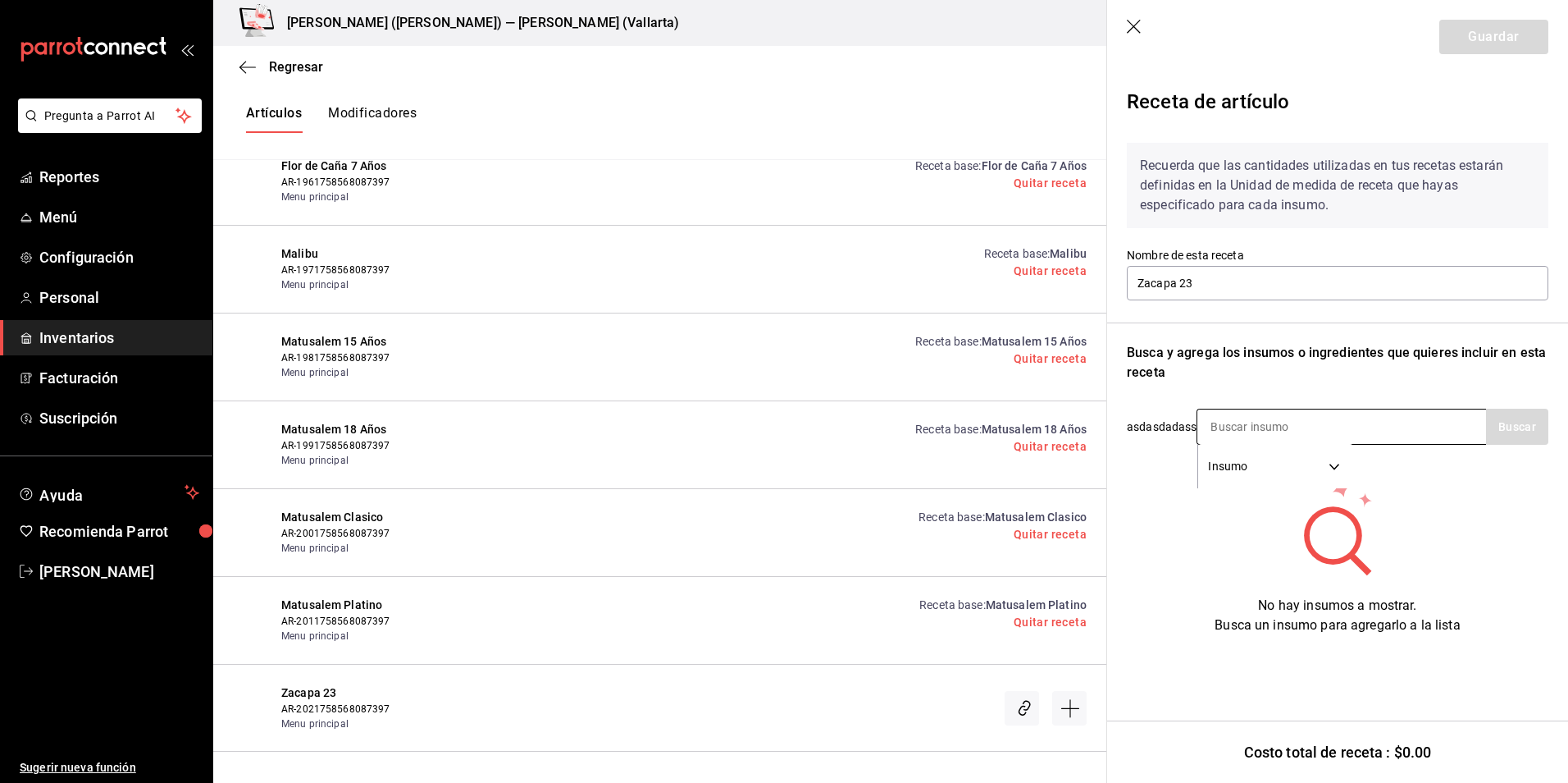
click at [1239, 415] on input at bounding box center [1278, 427] width 164 height 35
type input "zacapa"
click at [1513, 427] on button "Buscar" at bounding box center [1516, 427] width 62 height 36
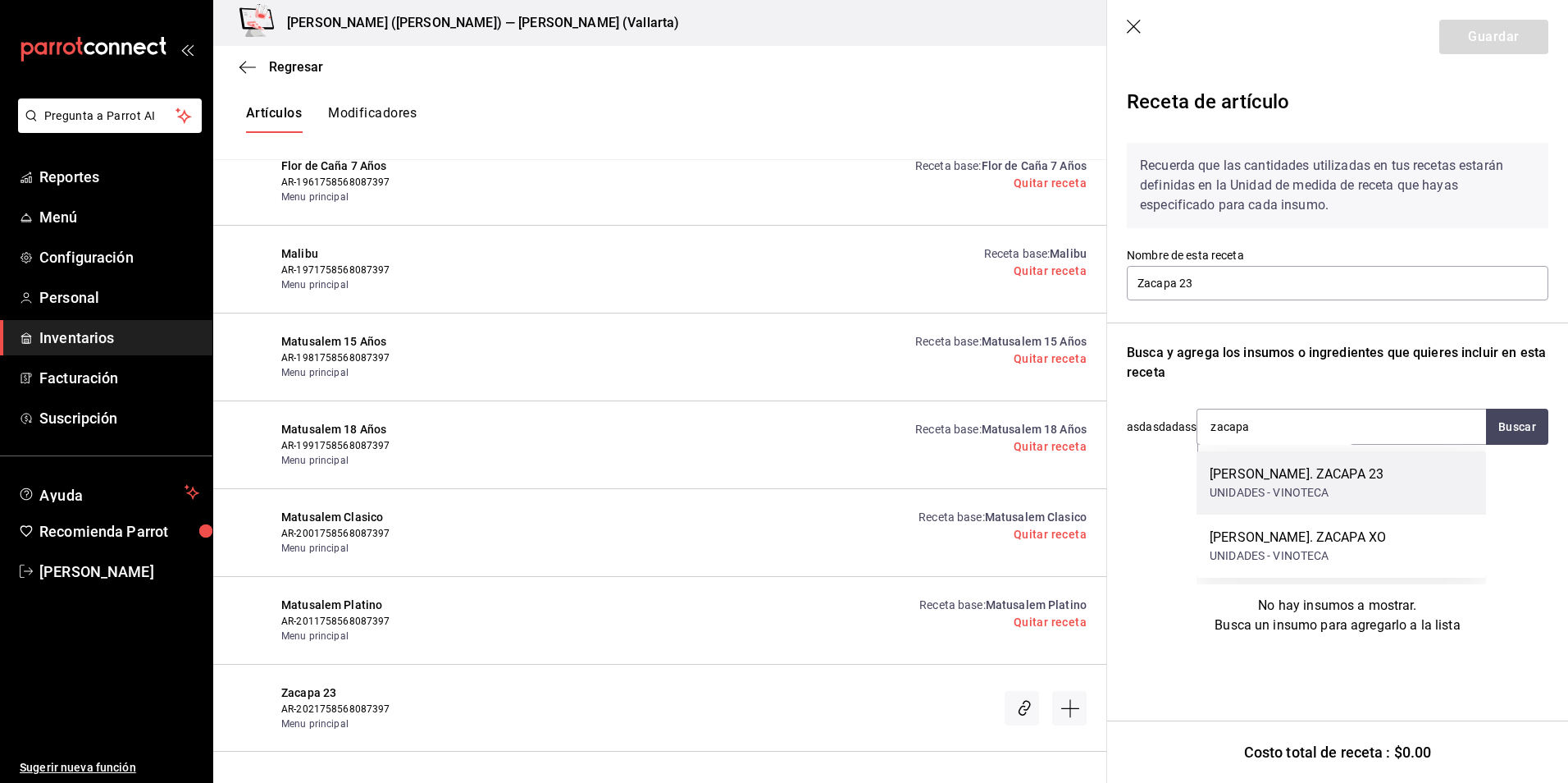
click at [1283, 495] on div "UNIDADES - VINOTECA" at bounding box center [1296, 492] width 174 height 17
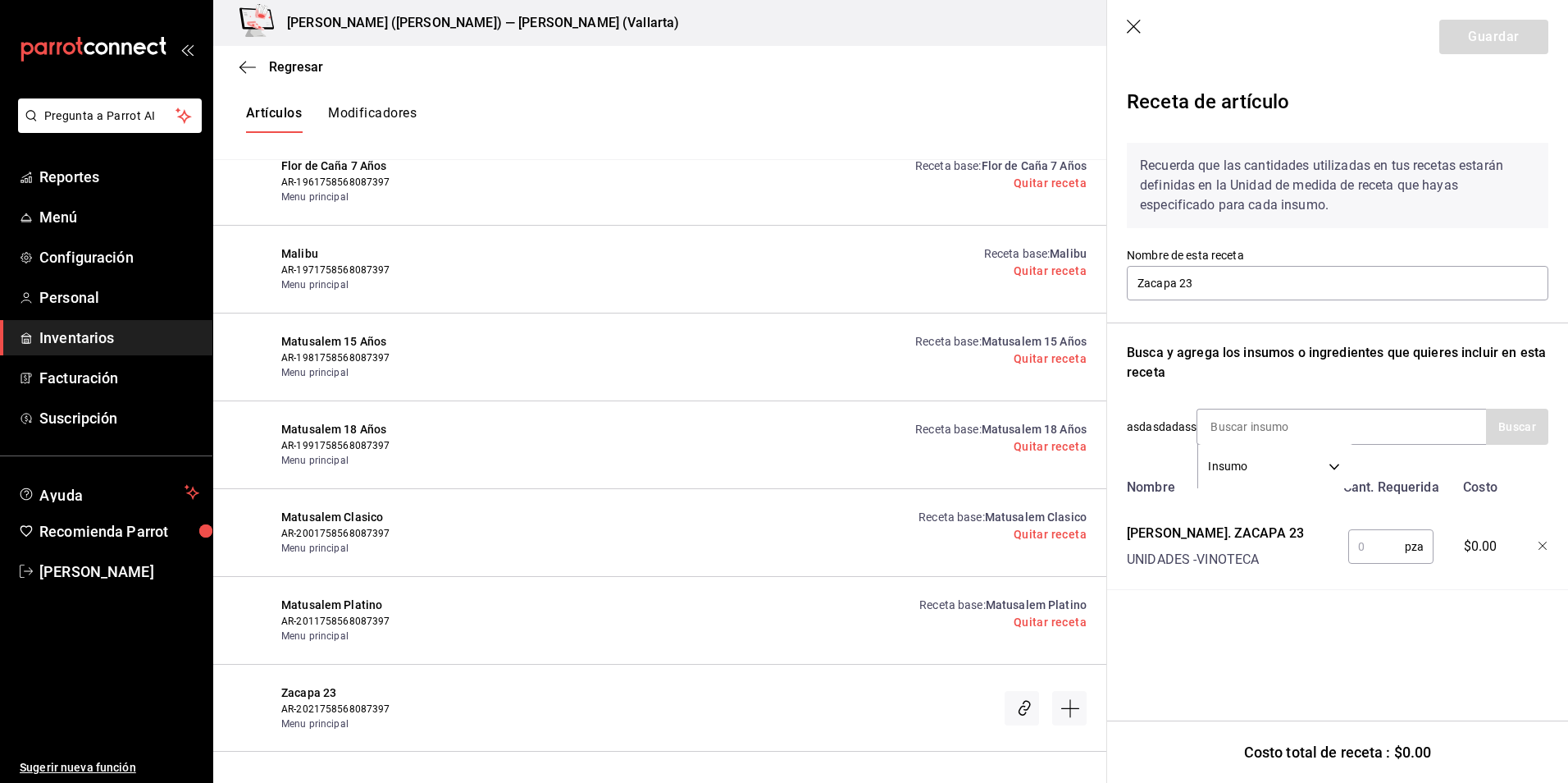
click at [1368, 552] on input "text" at bounding box center [1377, 546] width 57 height 33
type input "1"
click at [1506, 30] on button "Guardar" at bounding box center [1494, 37] width 109 height 35
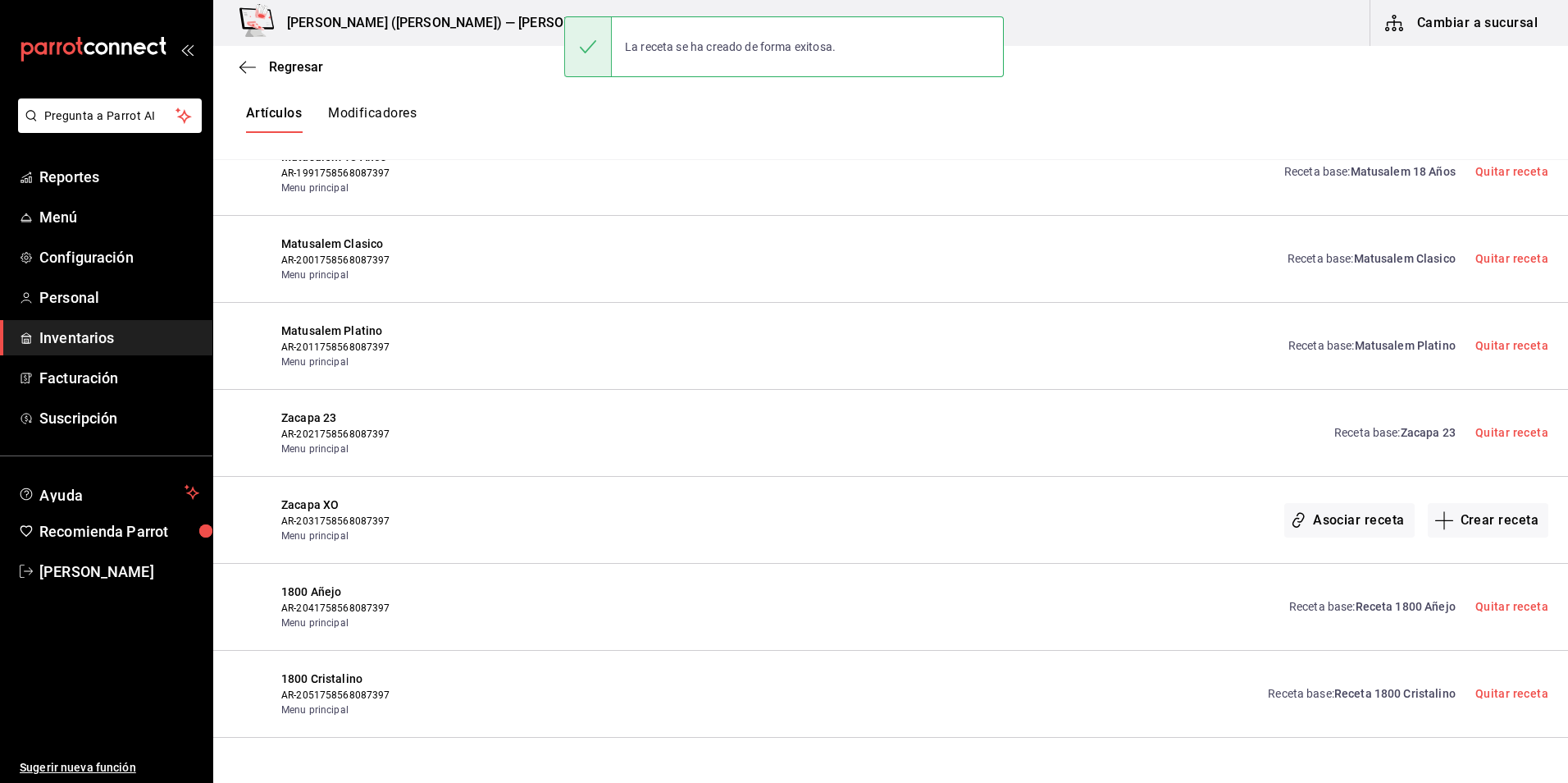
scroll to position [10901, 0]
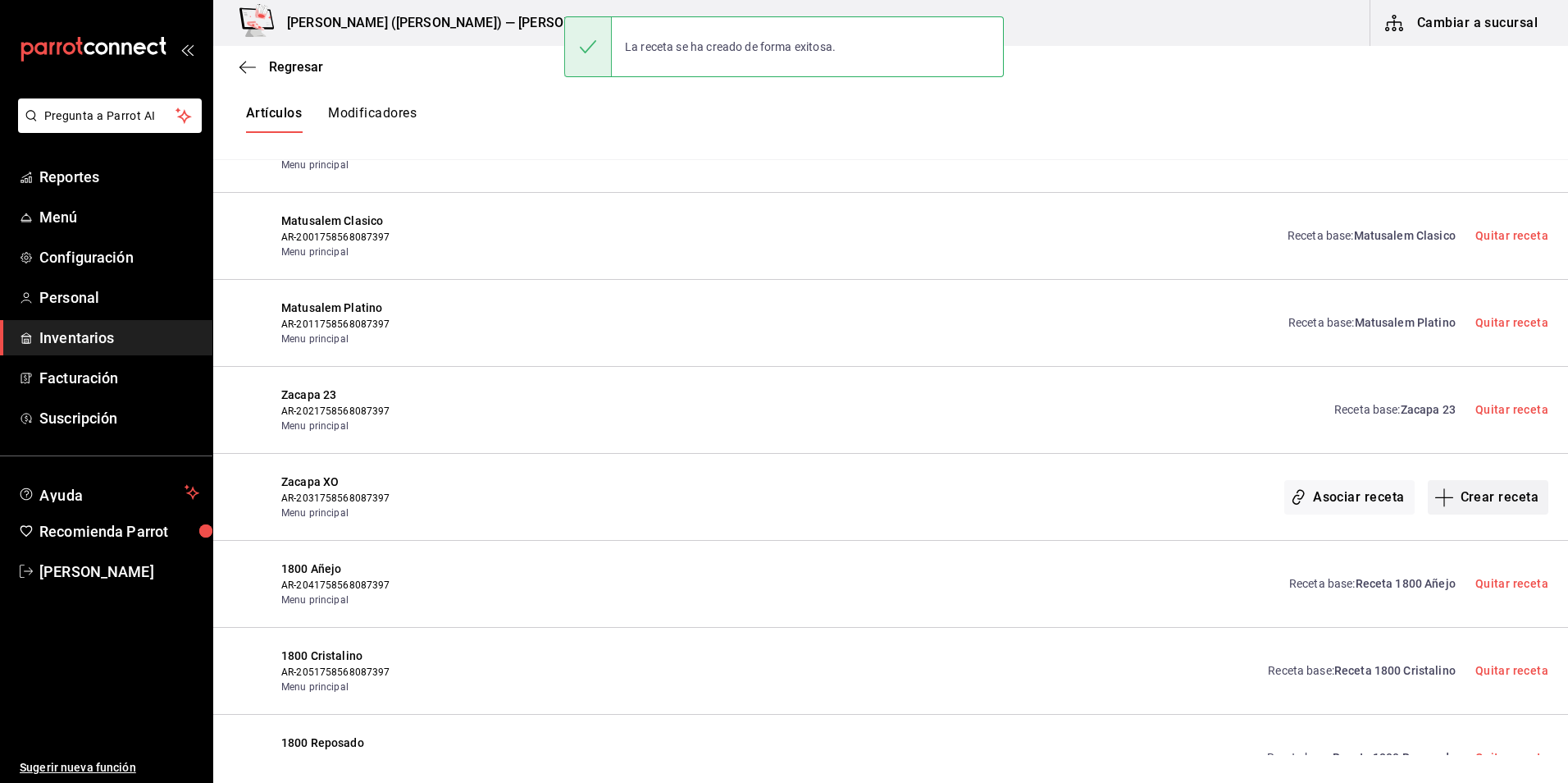
click at [1493, 496] on button "Crear receta" at bounding box center [1489, 497] width 121 height 35
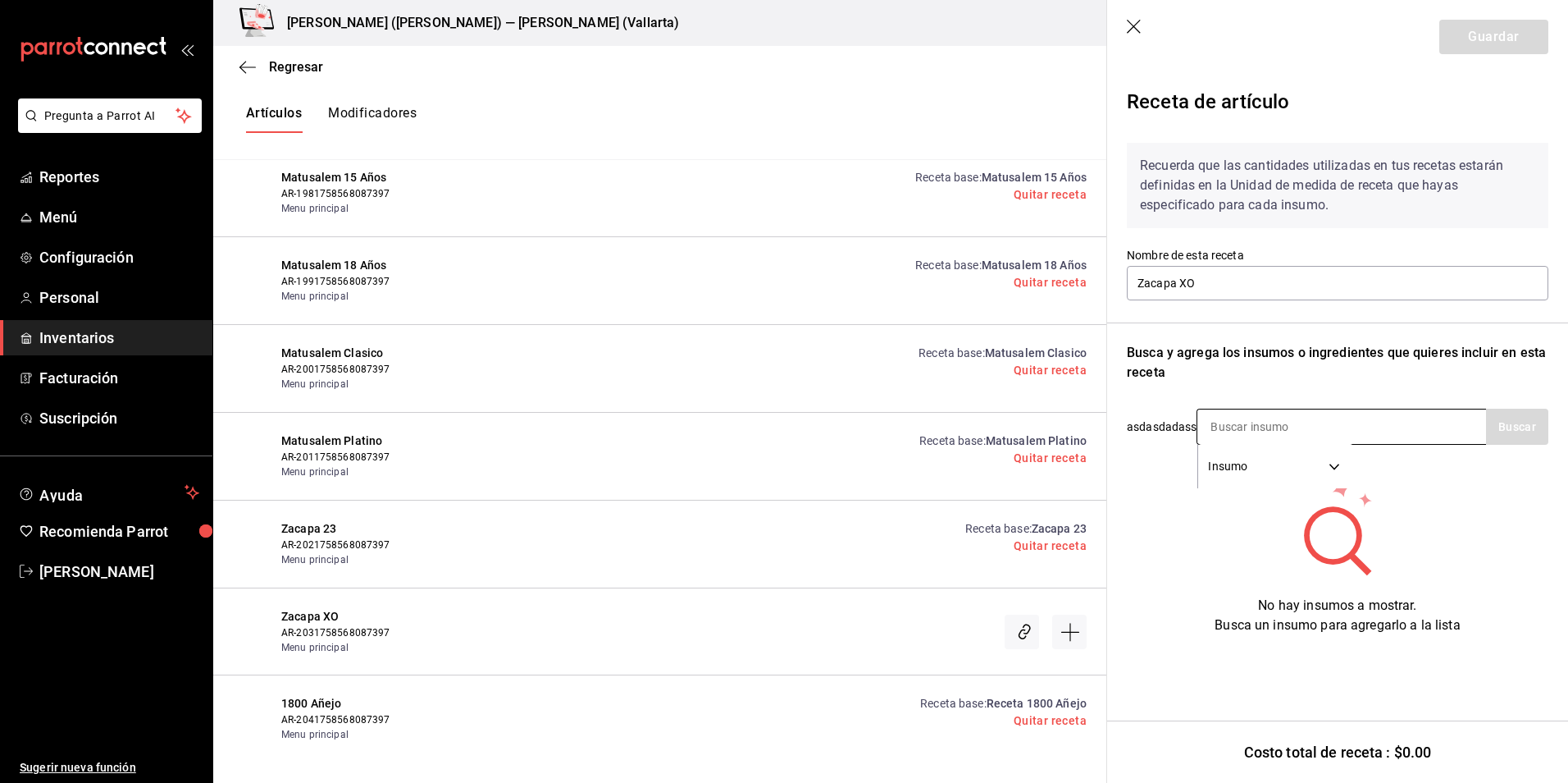
click at [1270, 430] on input at bounding box center [1278, 427] width 164 height 35
type input "zacapa"
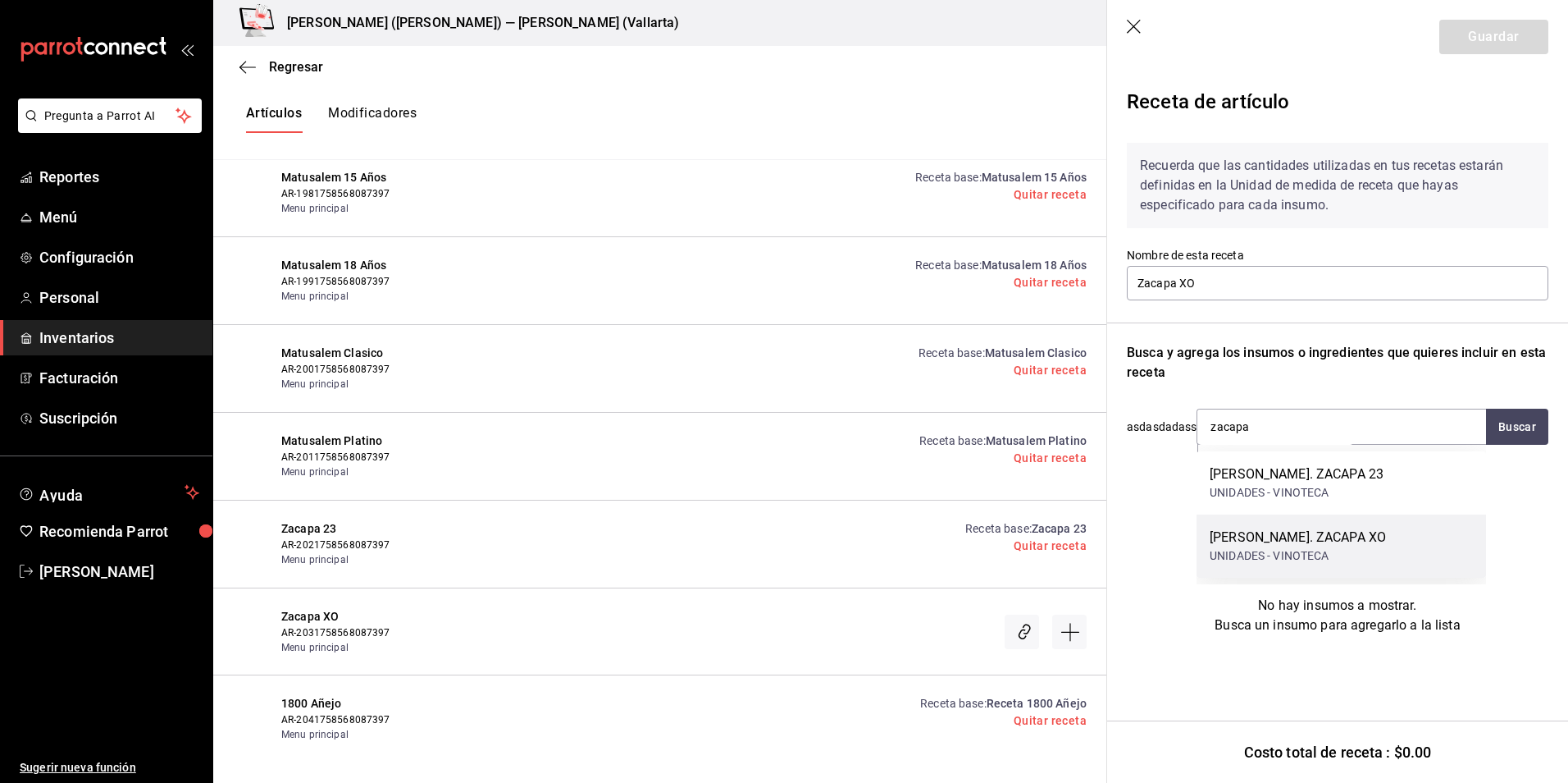
click at [1354, 545] on div "RON. ZACAPA XO UNIDADES - VINOTECA" at bounding box center [1342, 547] width 290 height 64
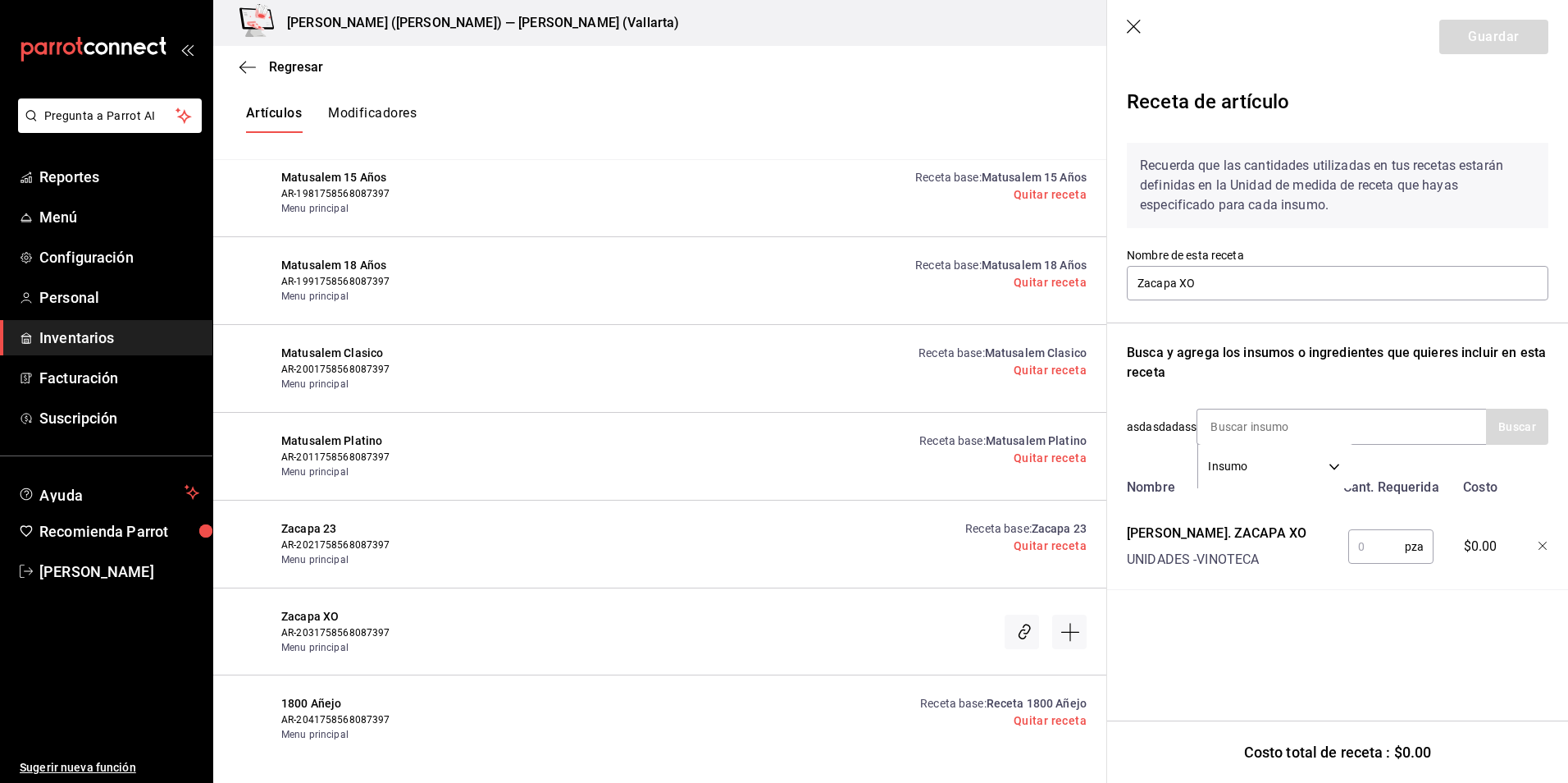
click at [1368, 540] on input "text" at bounding box center [1377, 546] width 57 height 33
type input "1"
click at [1489, 36] on button "Guardar" at bounding box center [1494, 37] width 109 height 35
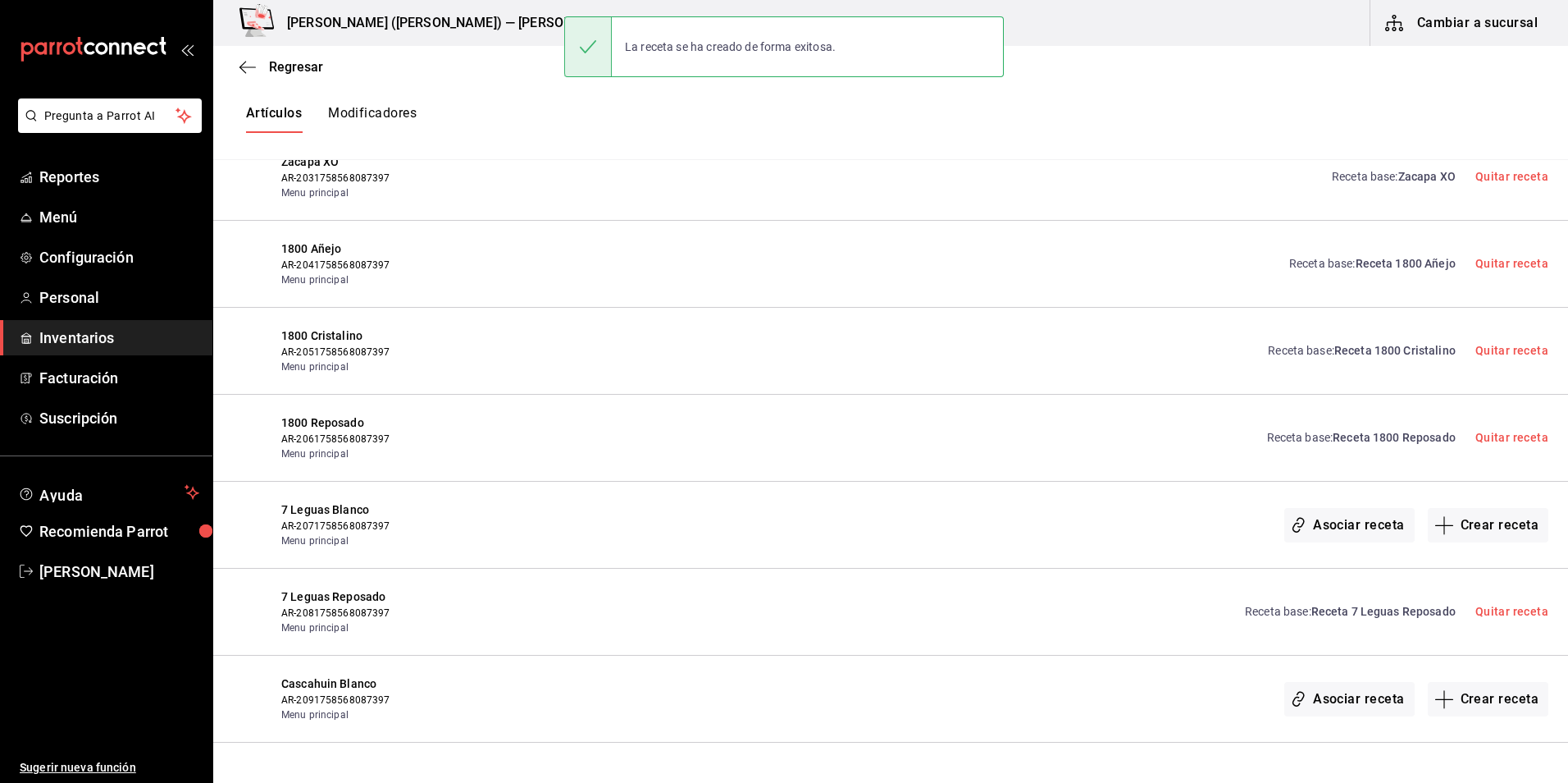
scroll to position [11230, 0]
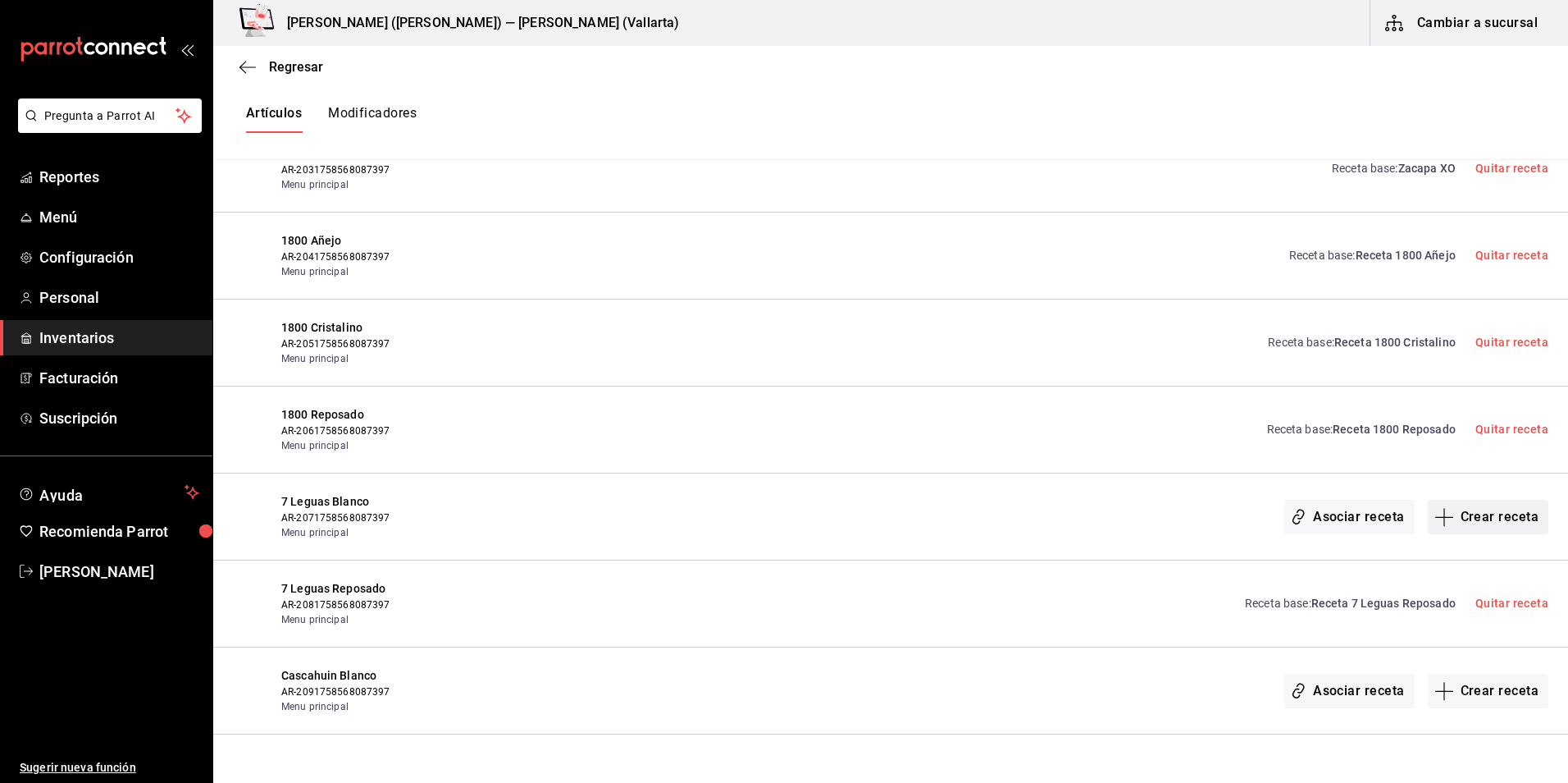
click at [1469, 526] on button "Crear receta" at bounding box center [1489, 517] width 121 height 35
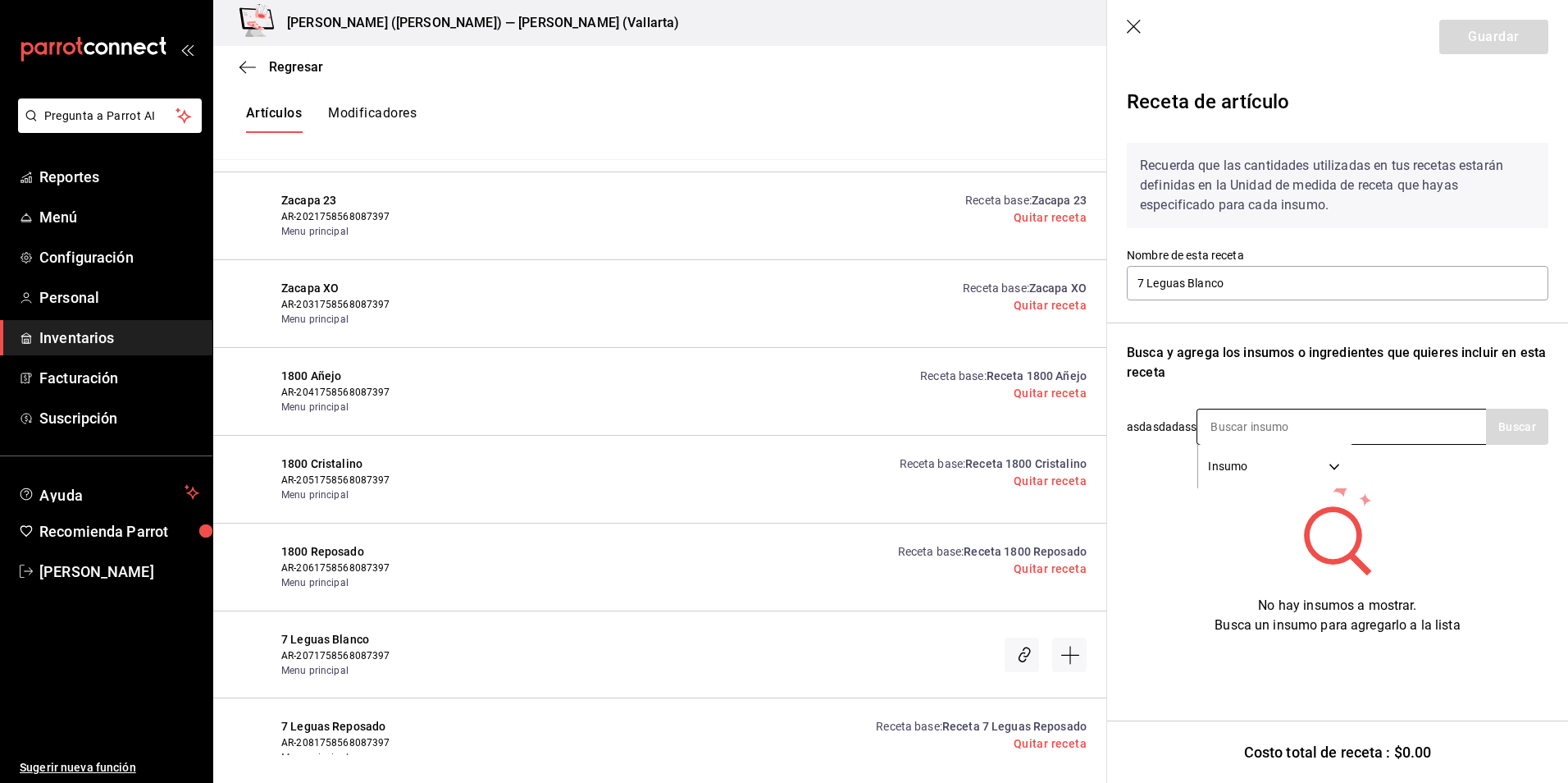
click at [1260, 425] on input at bounding box center [1278, 427] width 164 height 35
type input "7 leg"
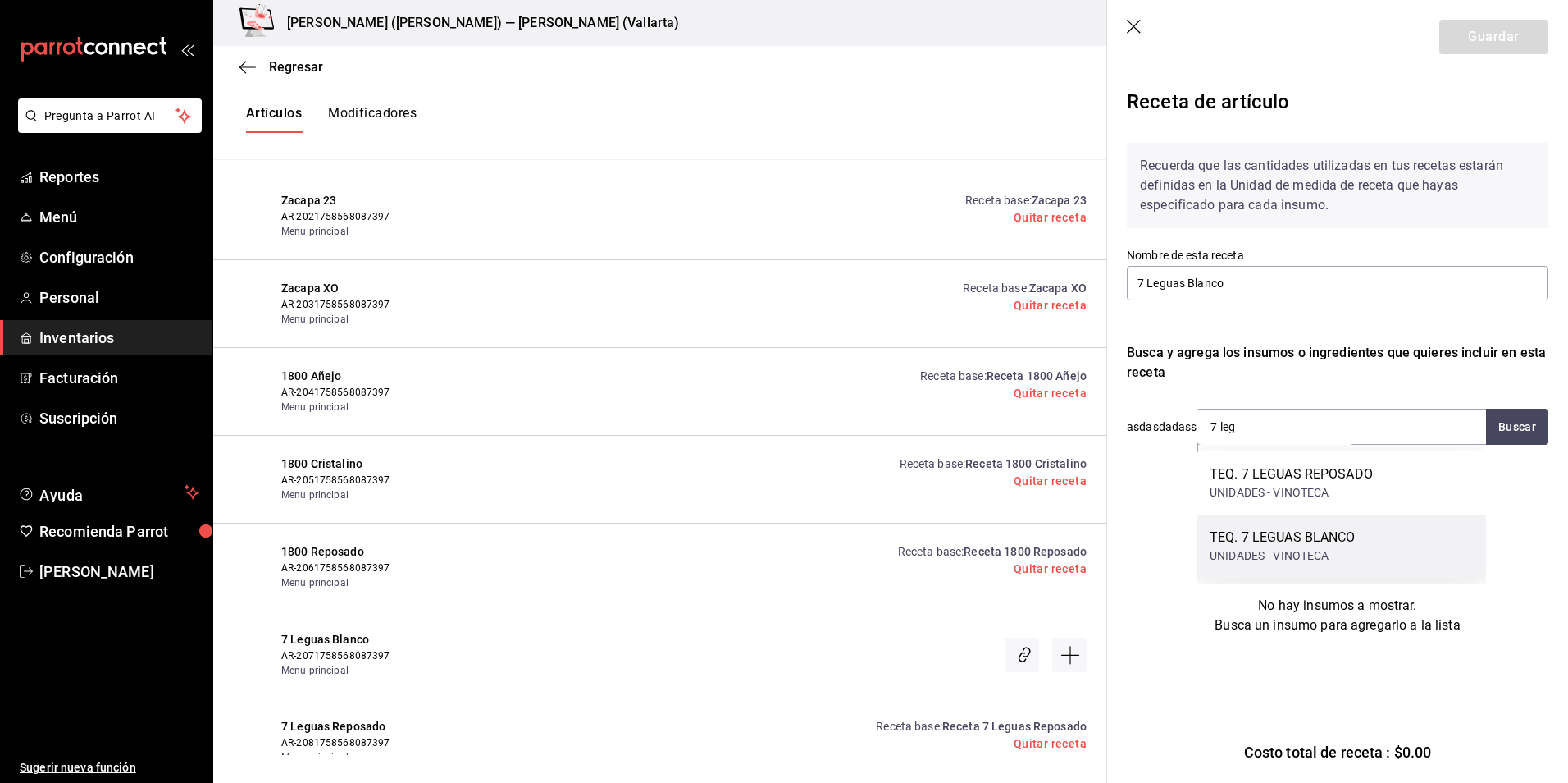
click at [1338, 531] on div "TEQ. 7 LEGUAS BLANCO" at bounding box center [1282, 538] width 146 height 20
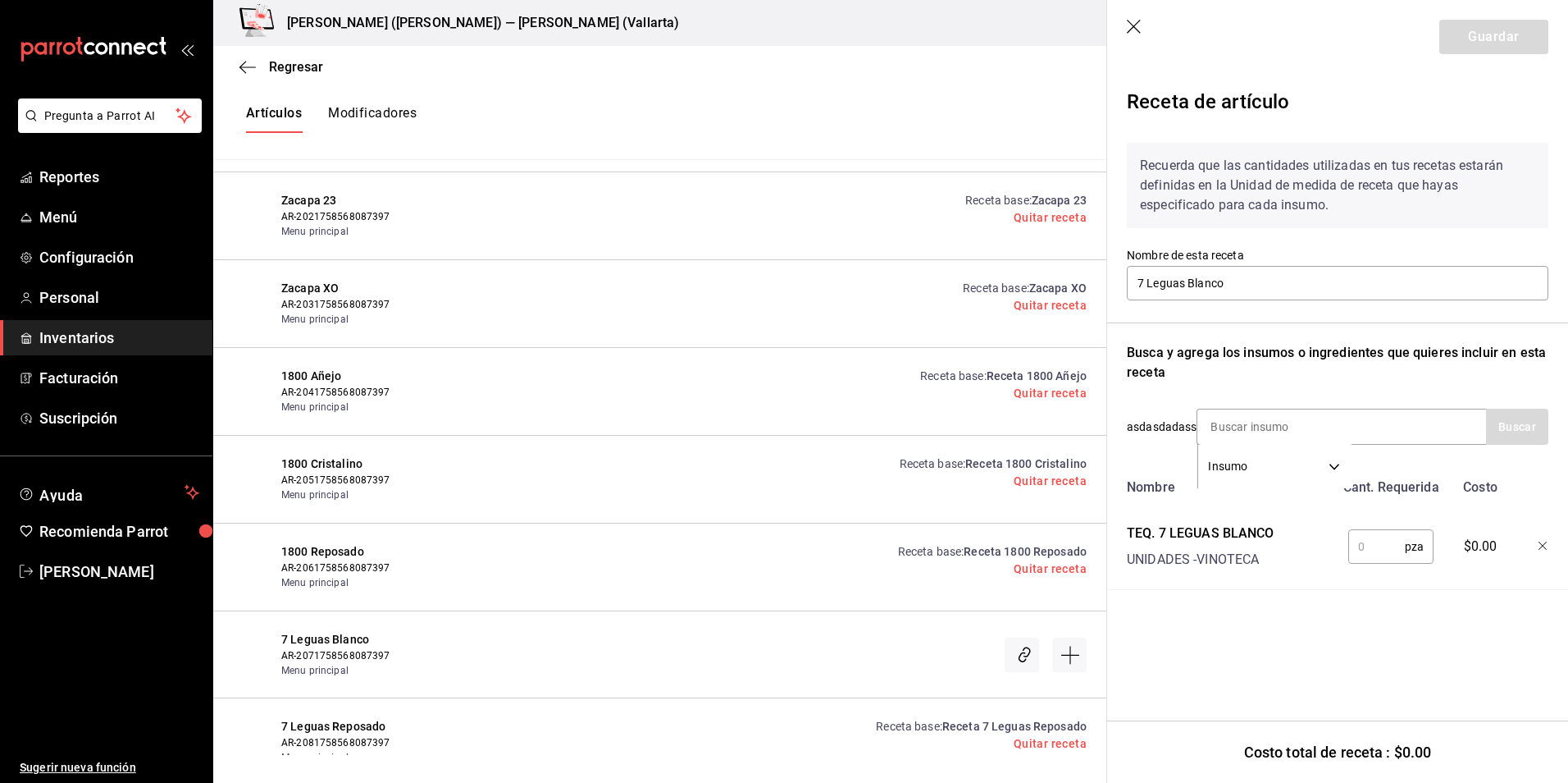
click at [1367, 543] on input "text" at bounding box center [1377, 546] width 57 height 33
type input "1"
click at [1509, 41] on button "Guardar" at bounding box center [1494, 37] width 109 height 35
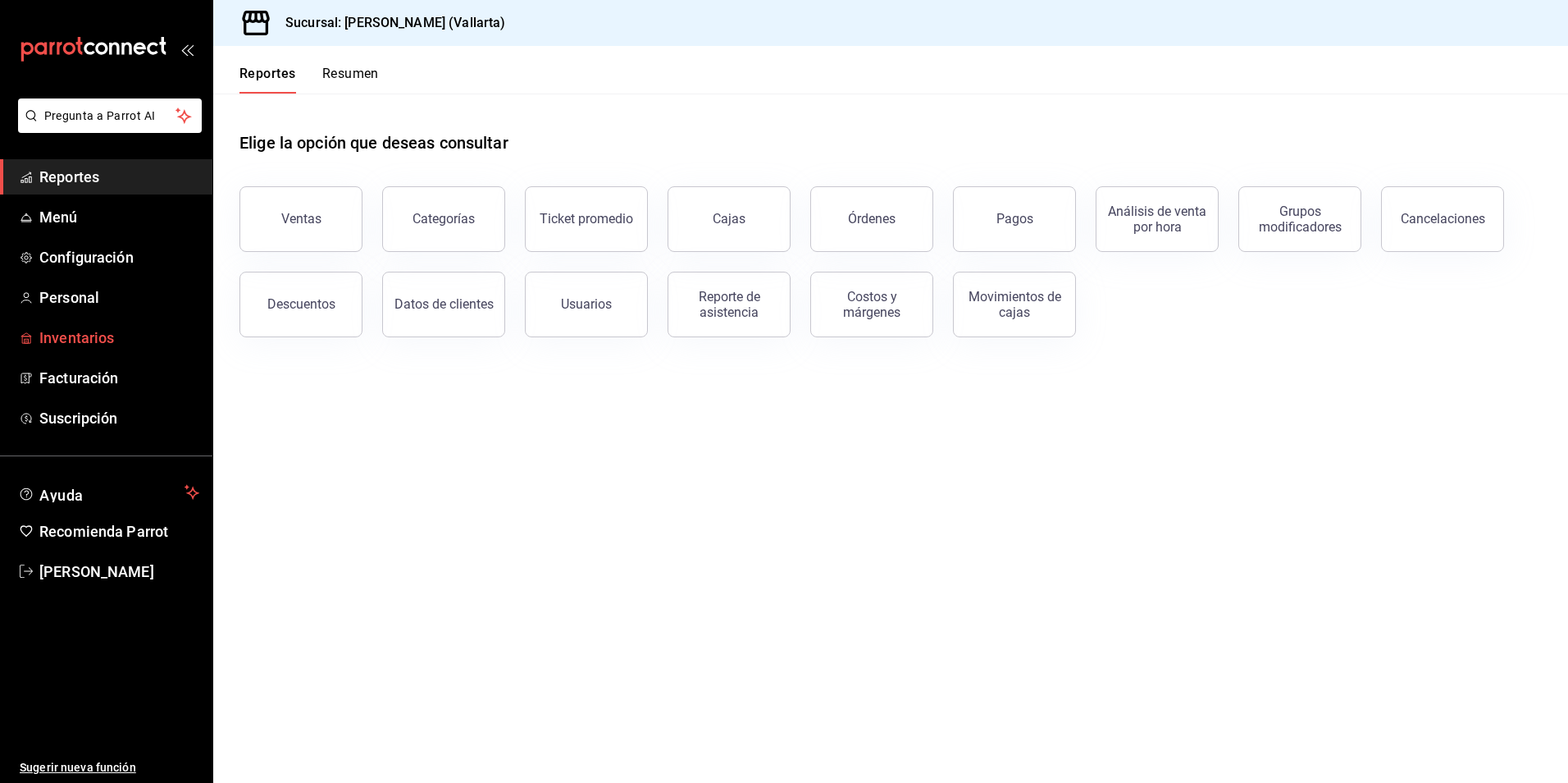
click at [87, 341] on span "Inventarios" at bounding box center [119, 337] width 160 height 22
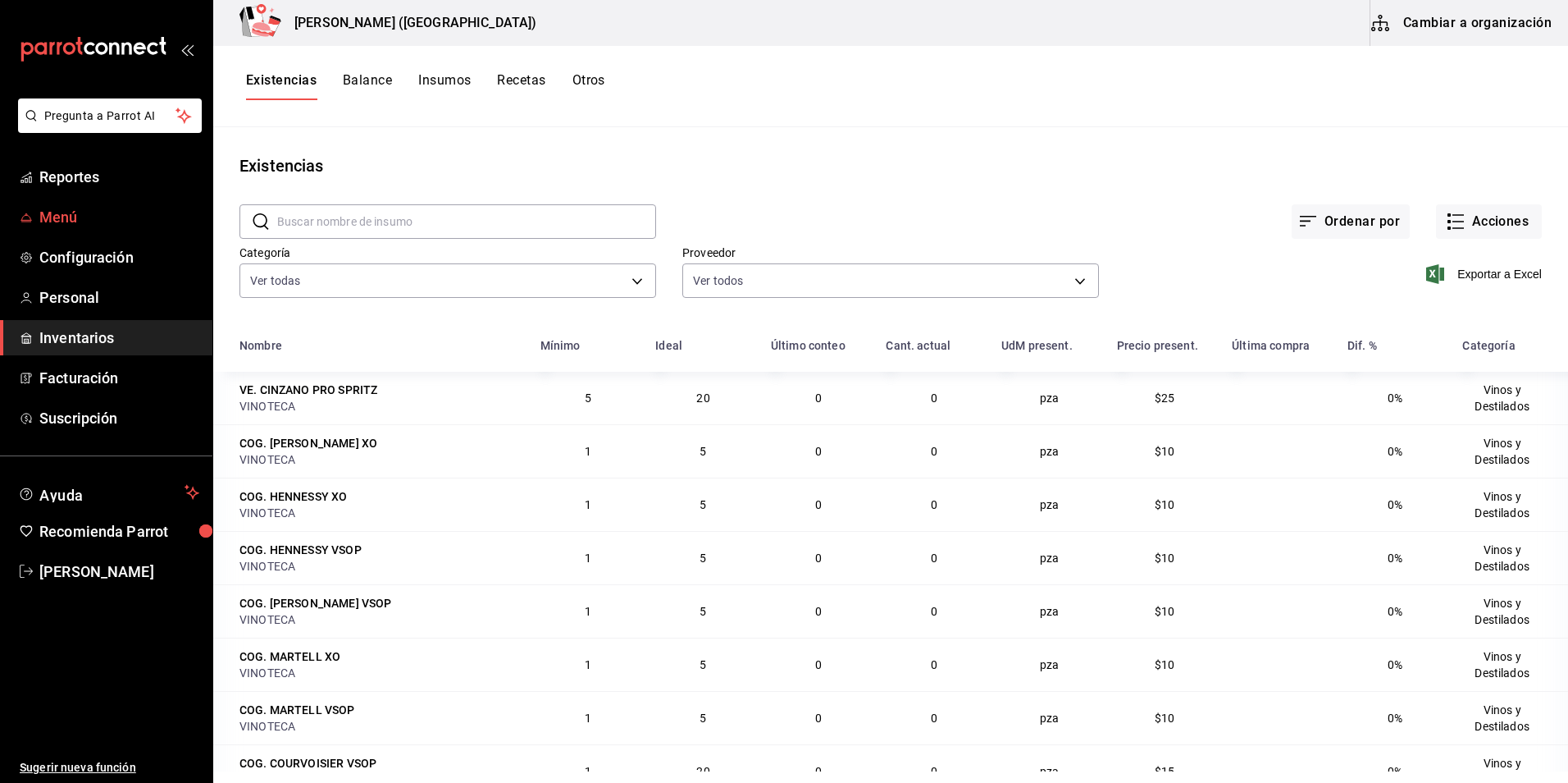
click at [69, 217] on span "Menú" at bounding box center [119, 217] width 160 height 22
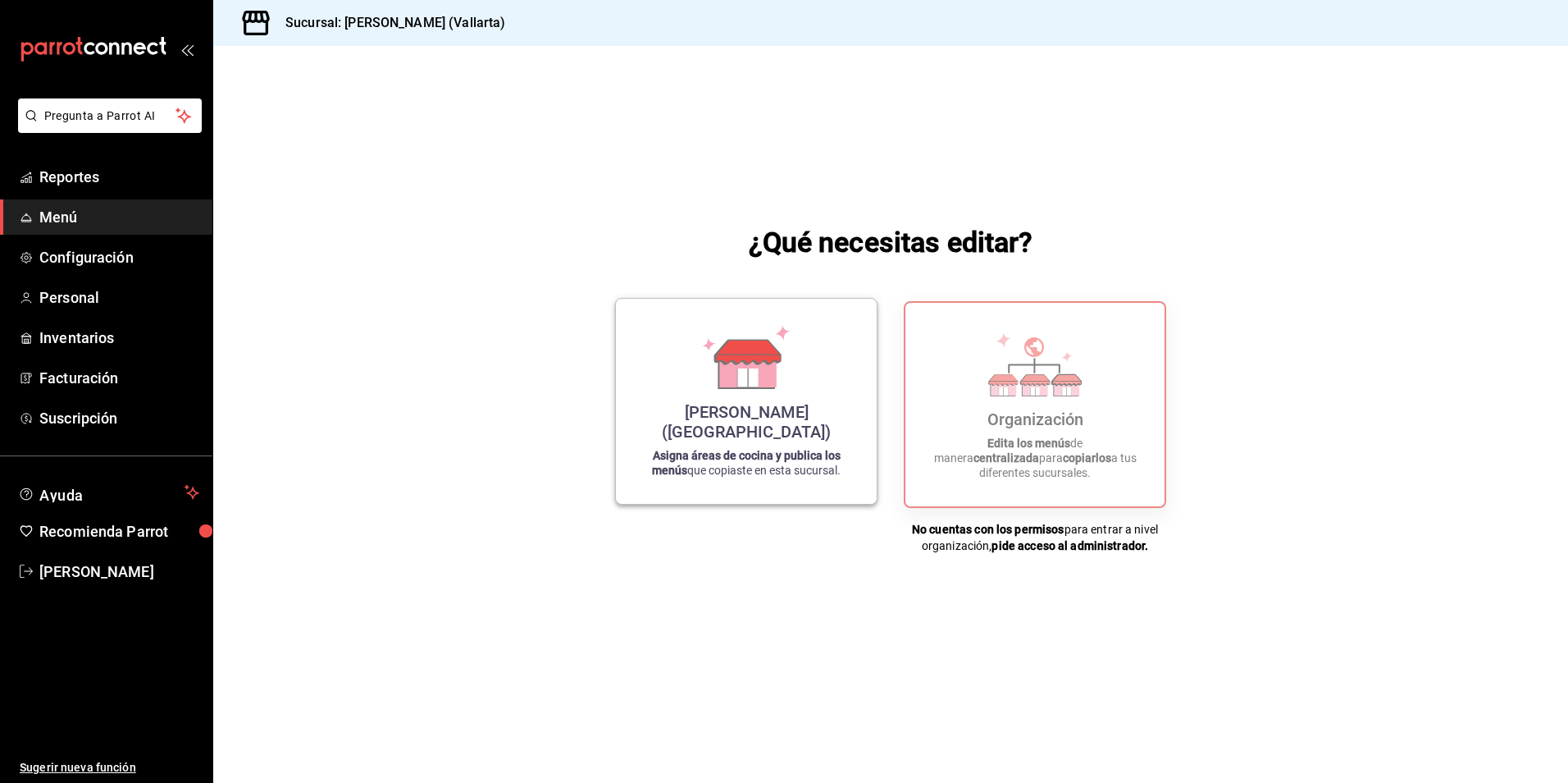
click at [723, 415] on div "[PERSON_NAME] (Vallarta) Asigna áreas de cocina y publica los menús que copiast…" at bounding box center [746, 401] width 221 height 179
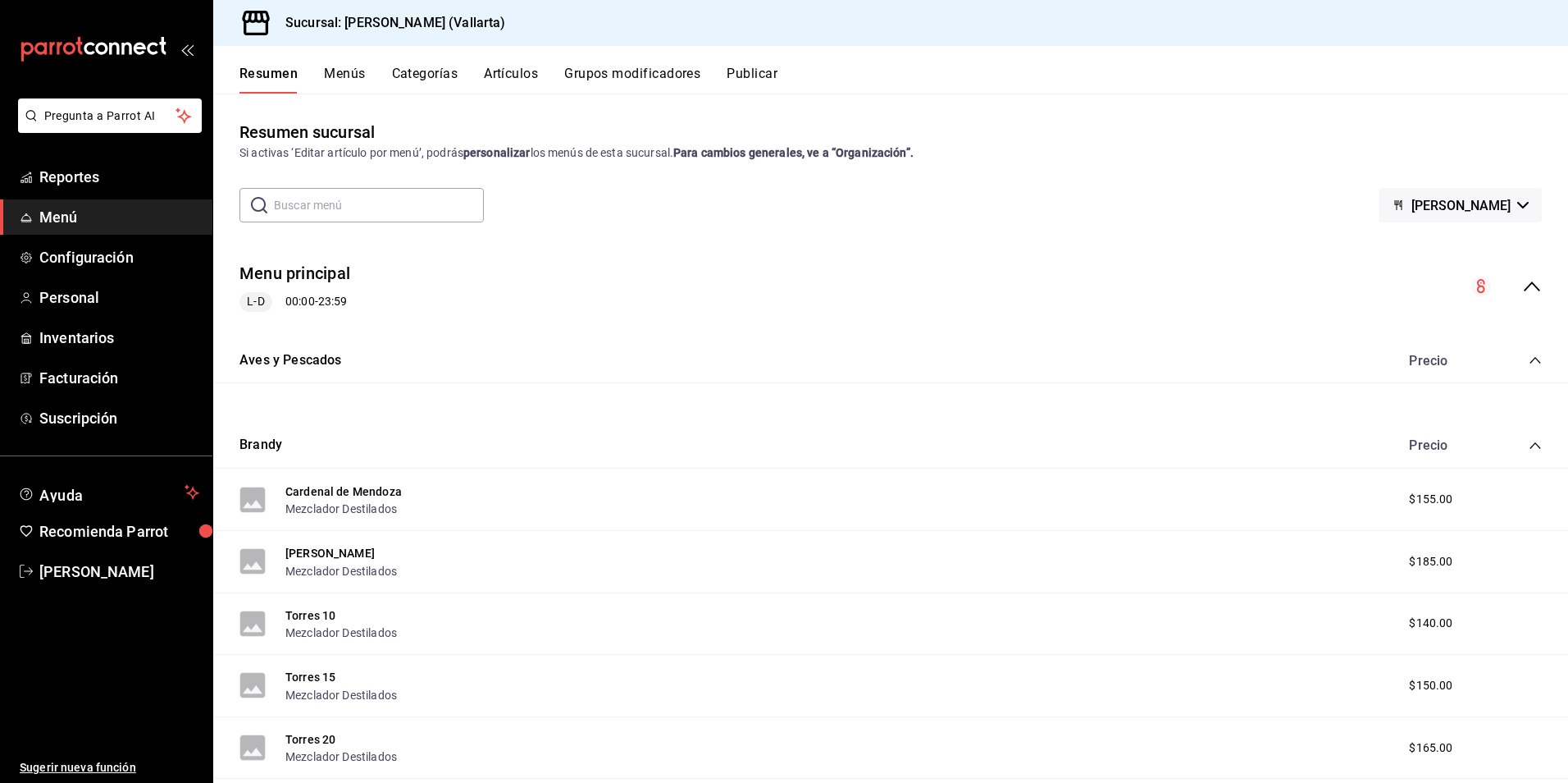
click at [538, 76] on button "Artículos" at bounding box center [511, 79] width 55 height 28
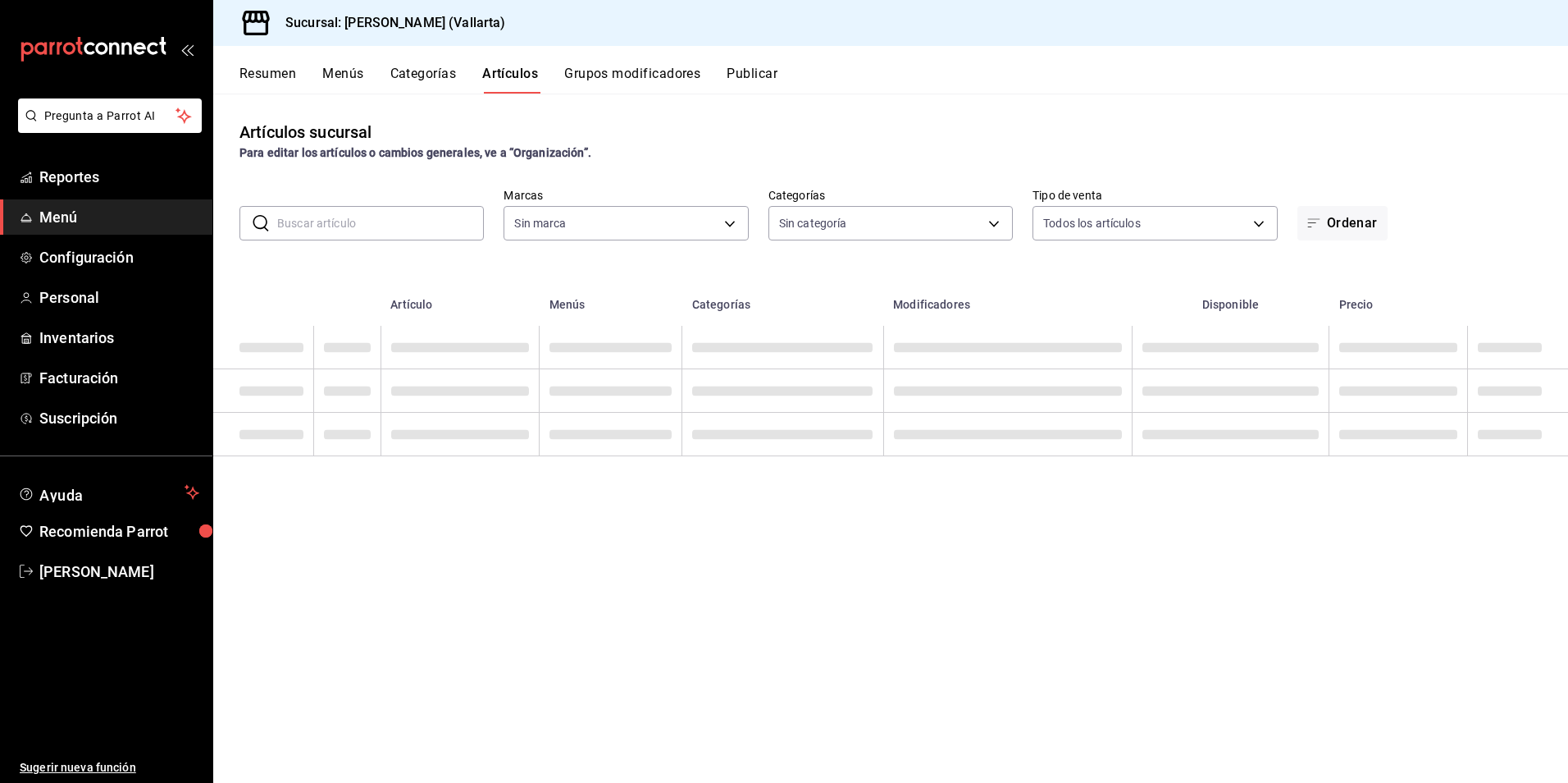
type input "dedade05-fd73-4fc1-b48a-98286d1a7cbf"
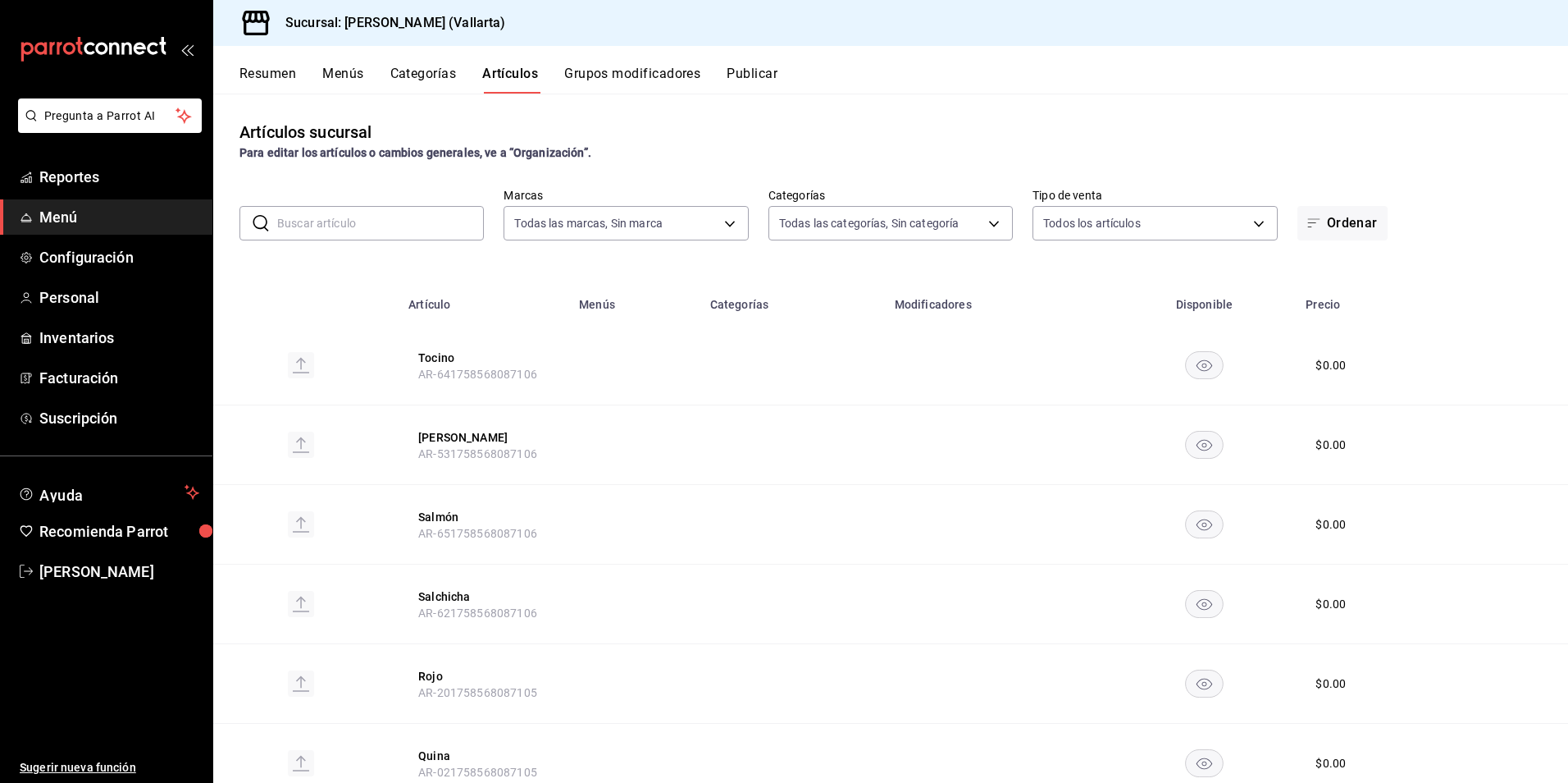
type input "ddeea584-b7b7-4c64-abd4-9dbe24413160,94bc3e91-bac1-4cab-af5d-7d085d9bac7d,85d50…"
click at [334, 231] on input "text" at bounding box center [381, 222] width 206 height 33
type input "filete"
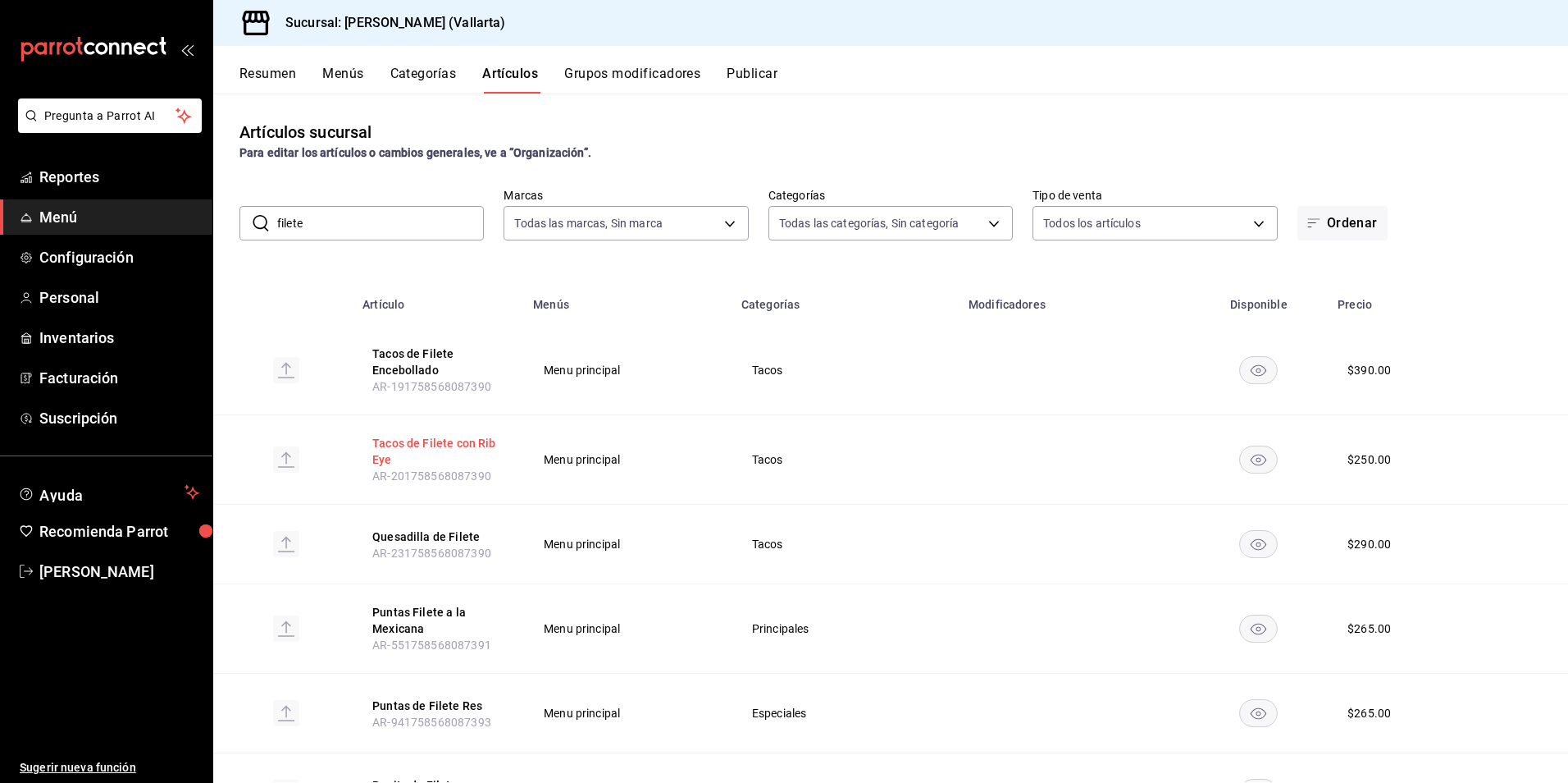
click at [459, 442] on button "Tacos de Filete con Rib Eye" at bounding box center [437, 451] width 131 height 33
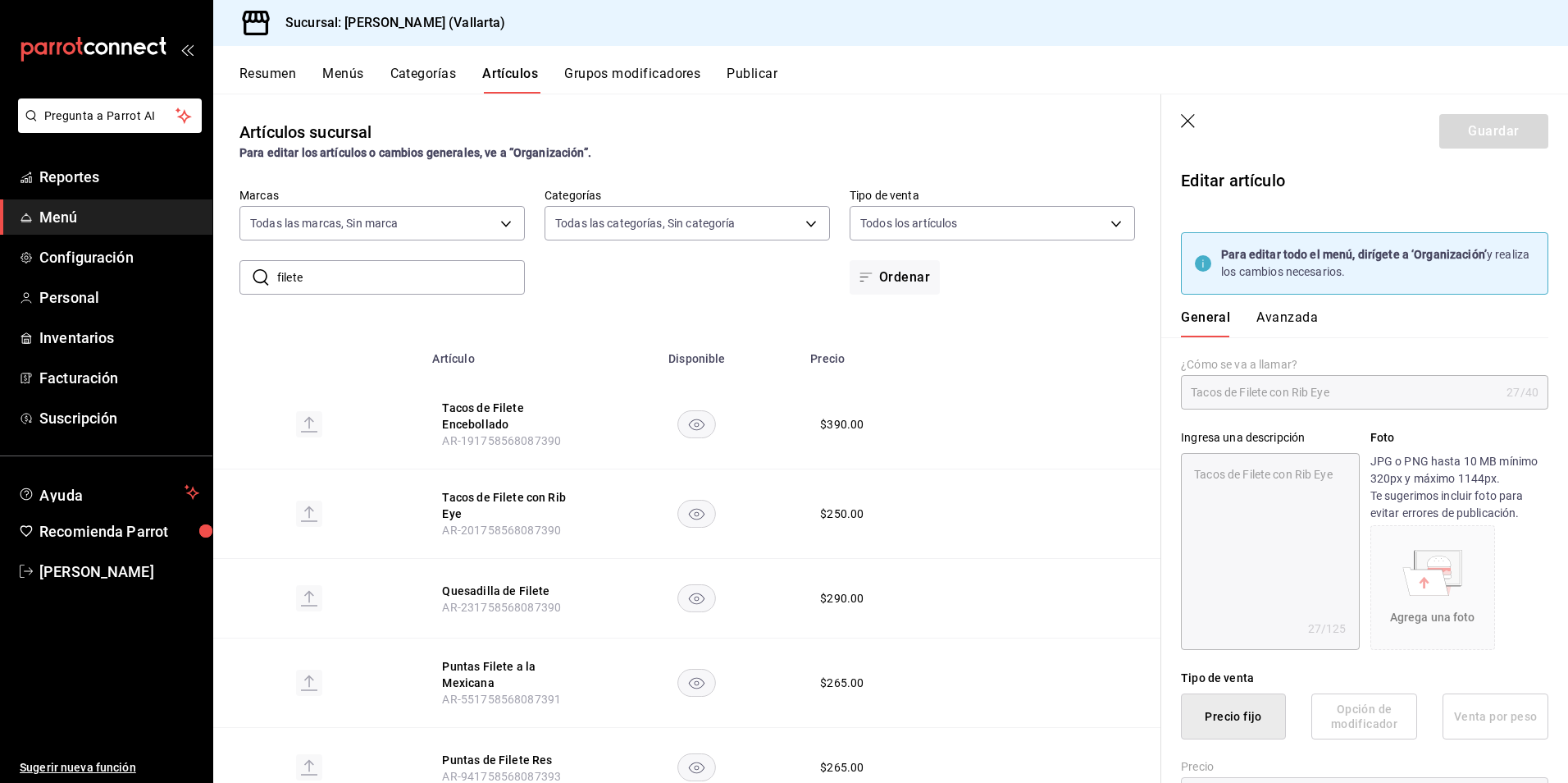
click at [1195, 119] on icon "button" at bounding box center [1189, 122] width 17 height 17
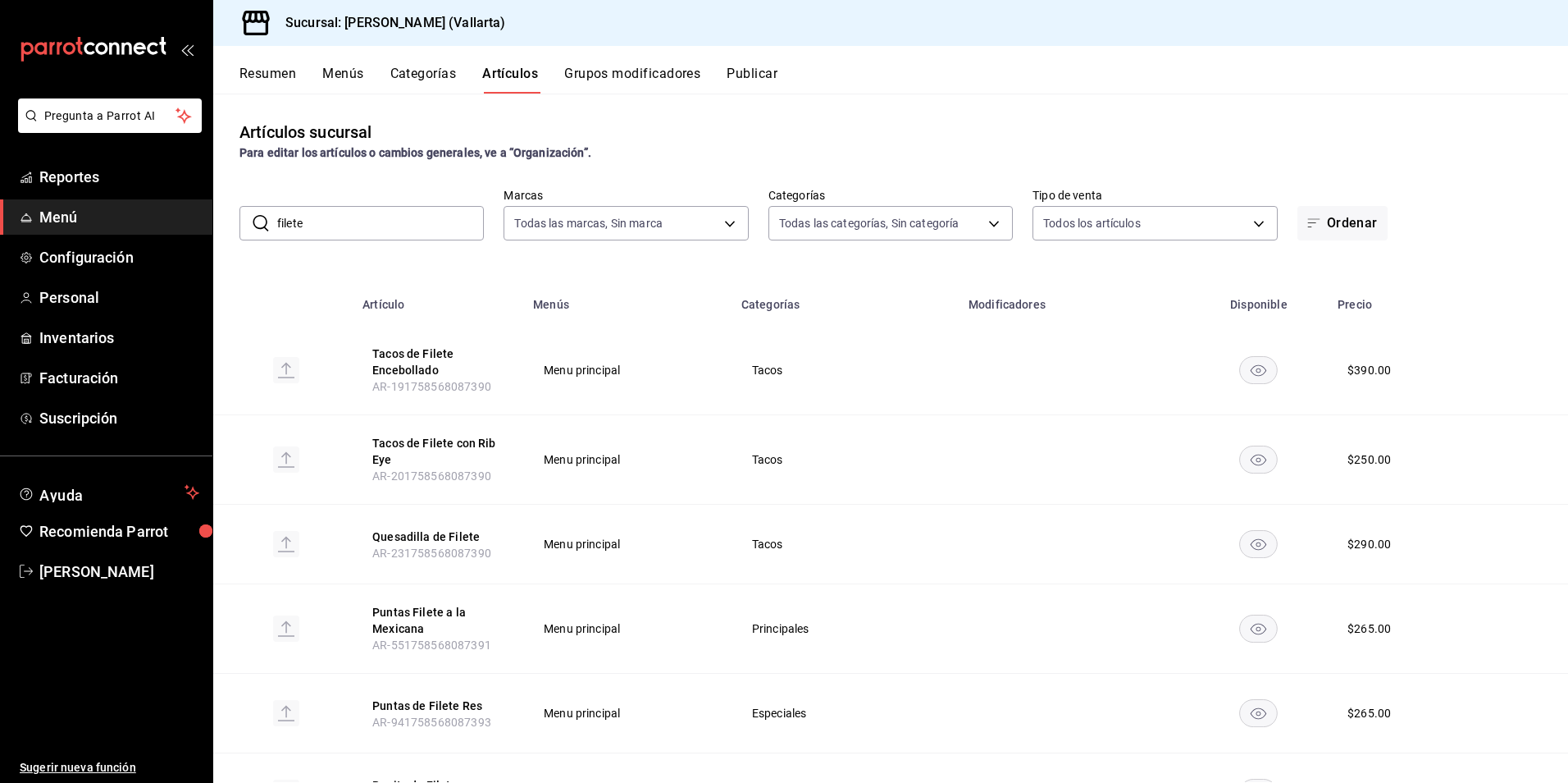
click at [76, 219] on span "Menú" at bounding box center [119, 217] width 160 height 22
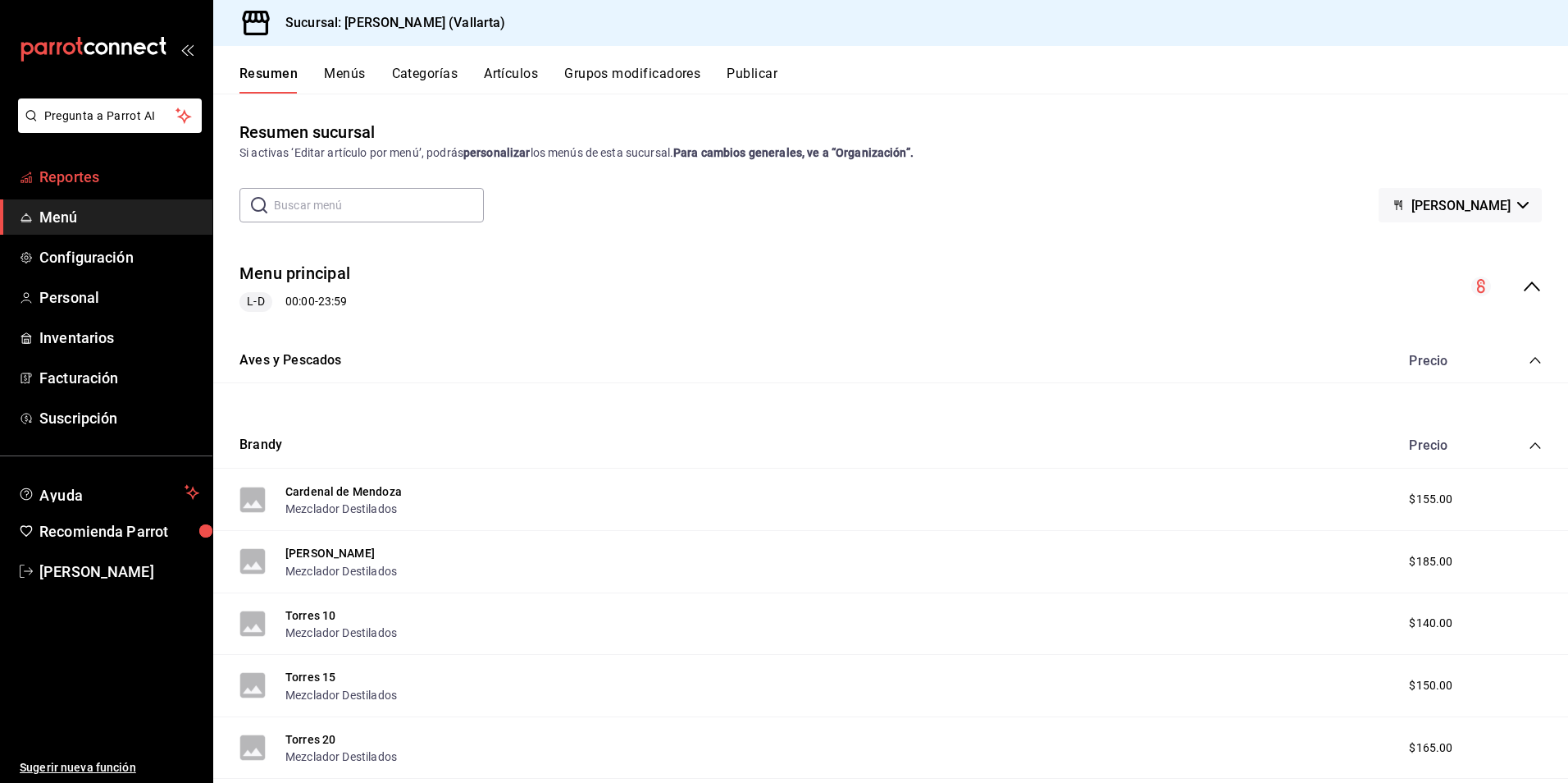
click at [77, 178] on span "Reportes" at bounding box center [119, 177] width 160 height 22
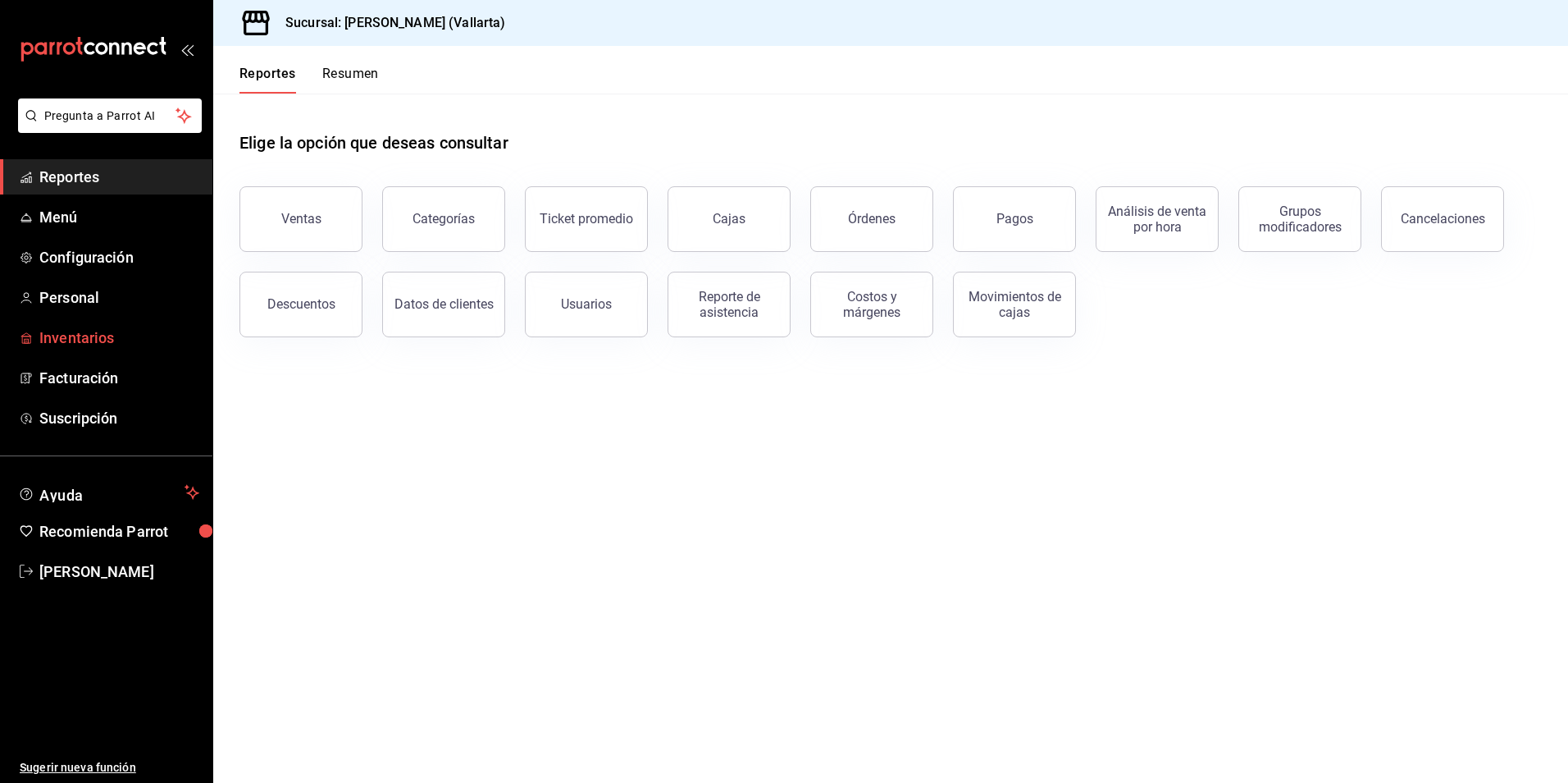
click at [102, 334] on span "Inventarios" at bounding box center [119, 337] width 160 height 22
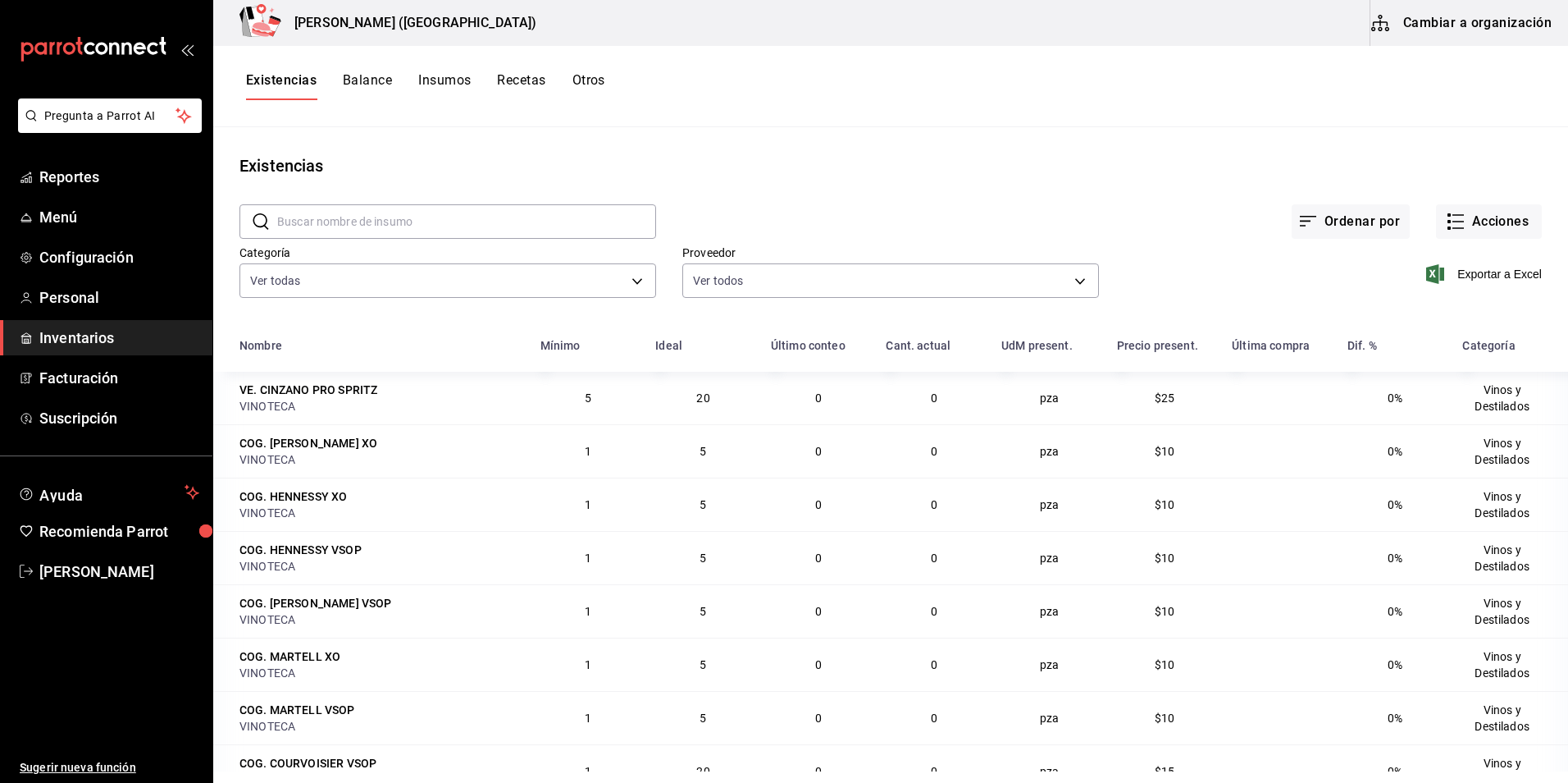
click at [1465, 22] on button "Cambiar a organización" at bounding box center [1463, 23] width 184 height 46
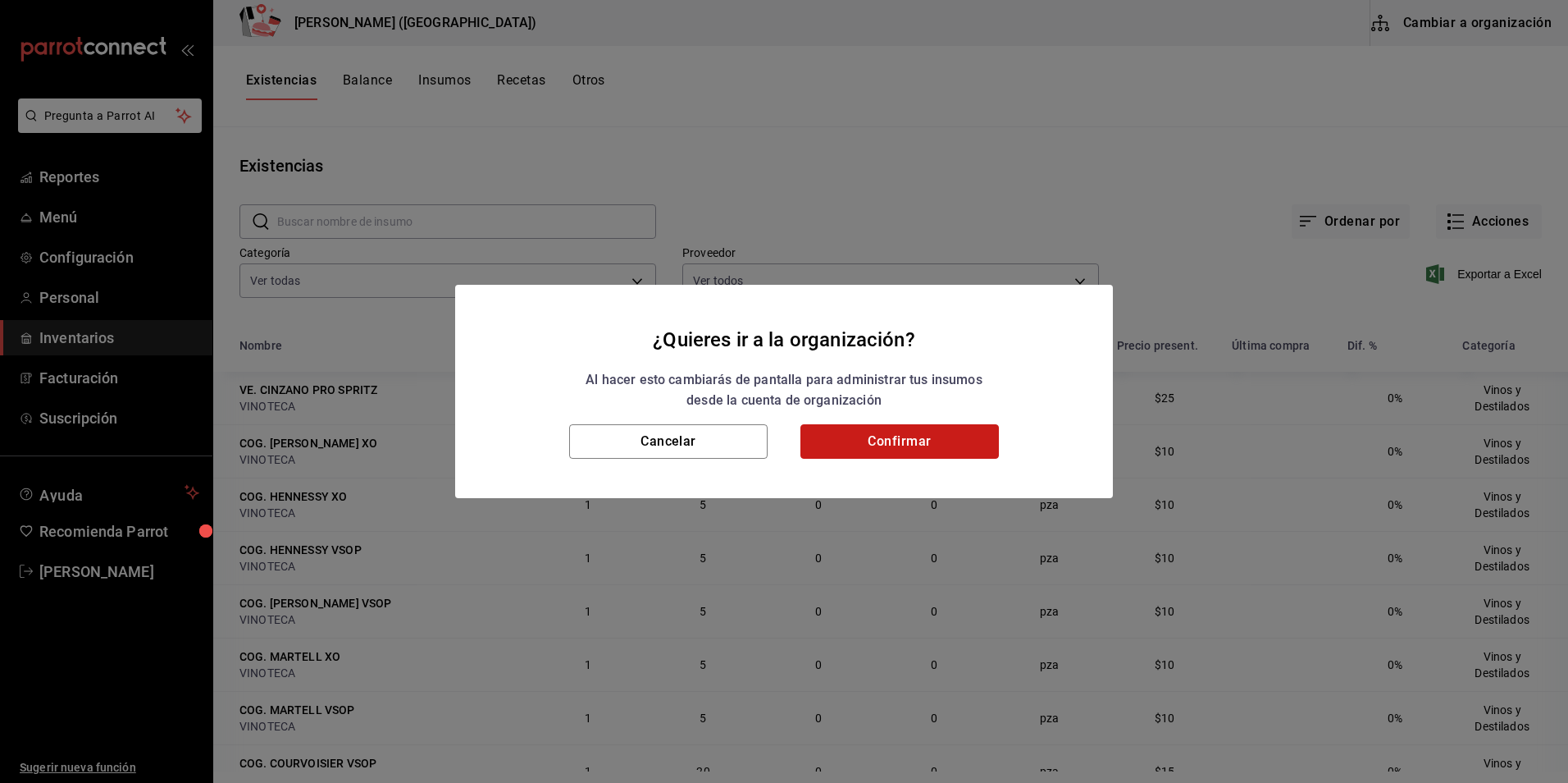
click at [893, 432] on button "Confirmar" at bounding box center [900, 442] width 198 height 35
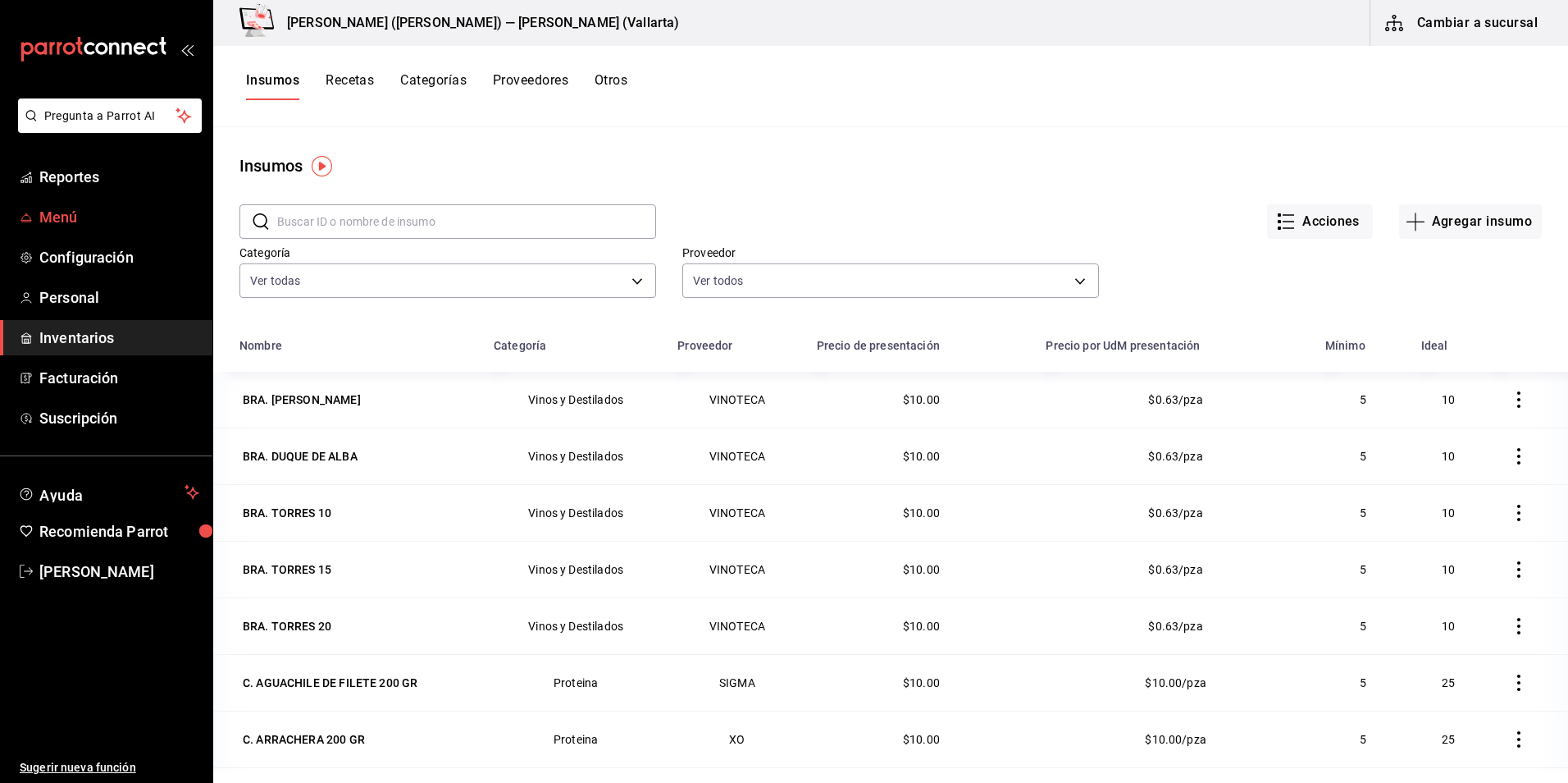
click at [36, 221] on link "Menú" at bounding box center [106, 217] width 212 height 36
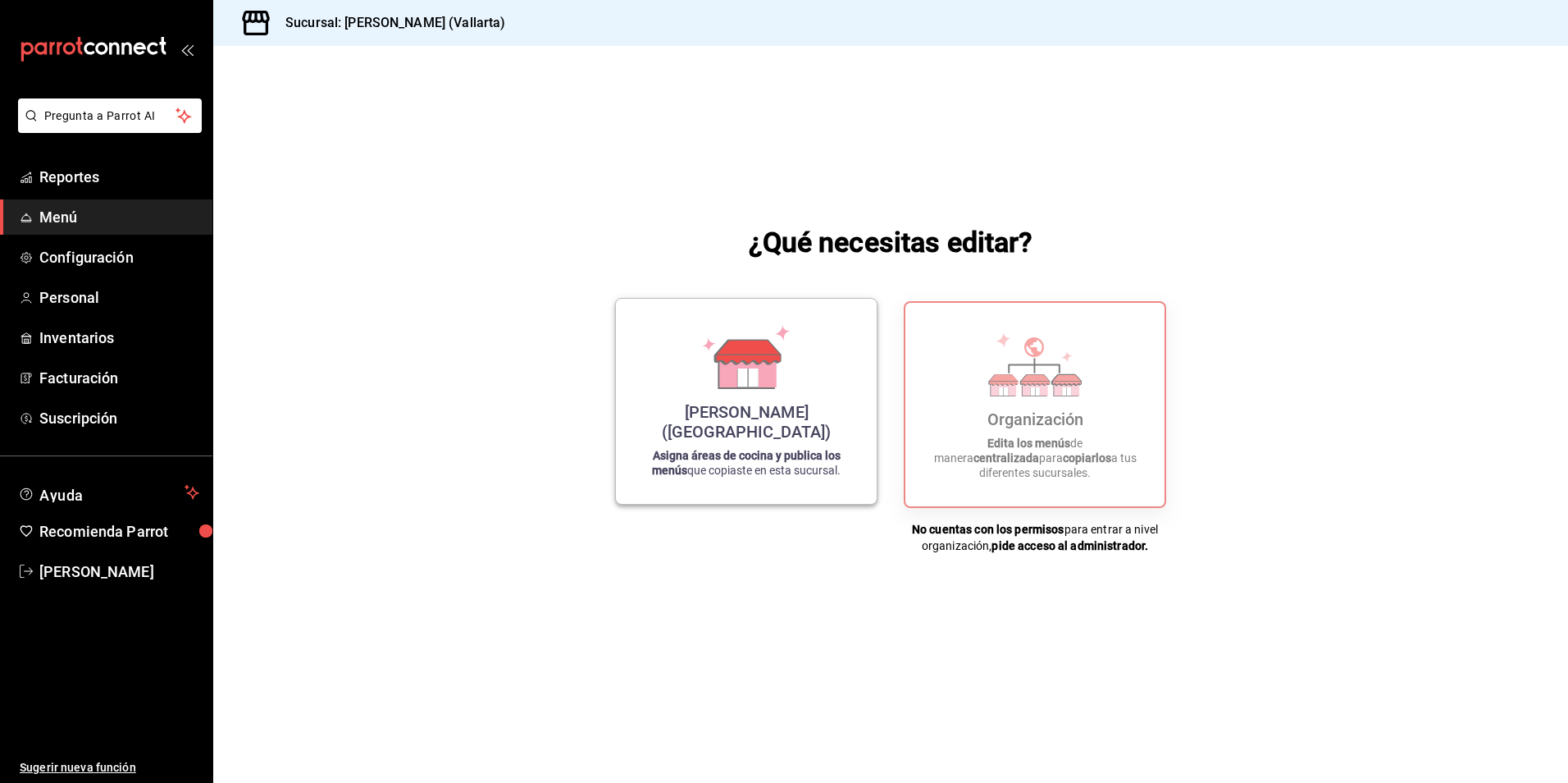
click at [846, 419] on div "[PERSON_NAME] (Vallarta) Asigna áreas de cocina y publica los menús que copiast…" at bounding box center [746, 401] width 221 height 179
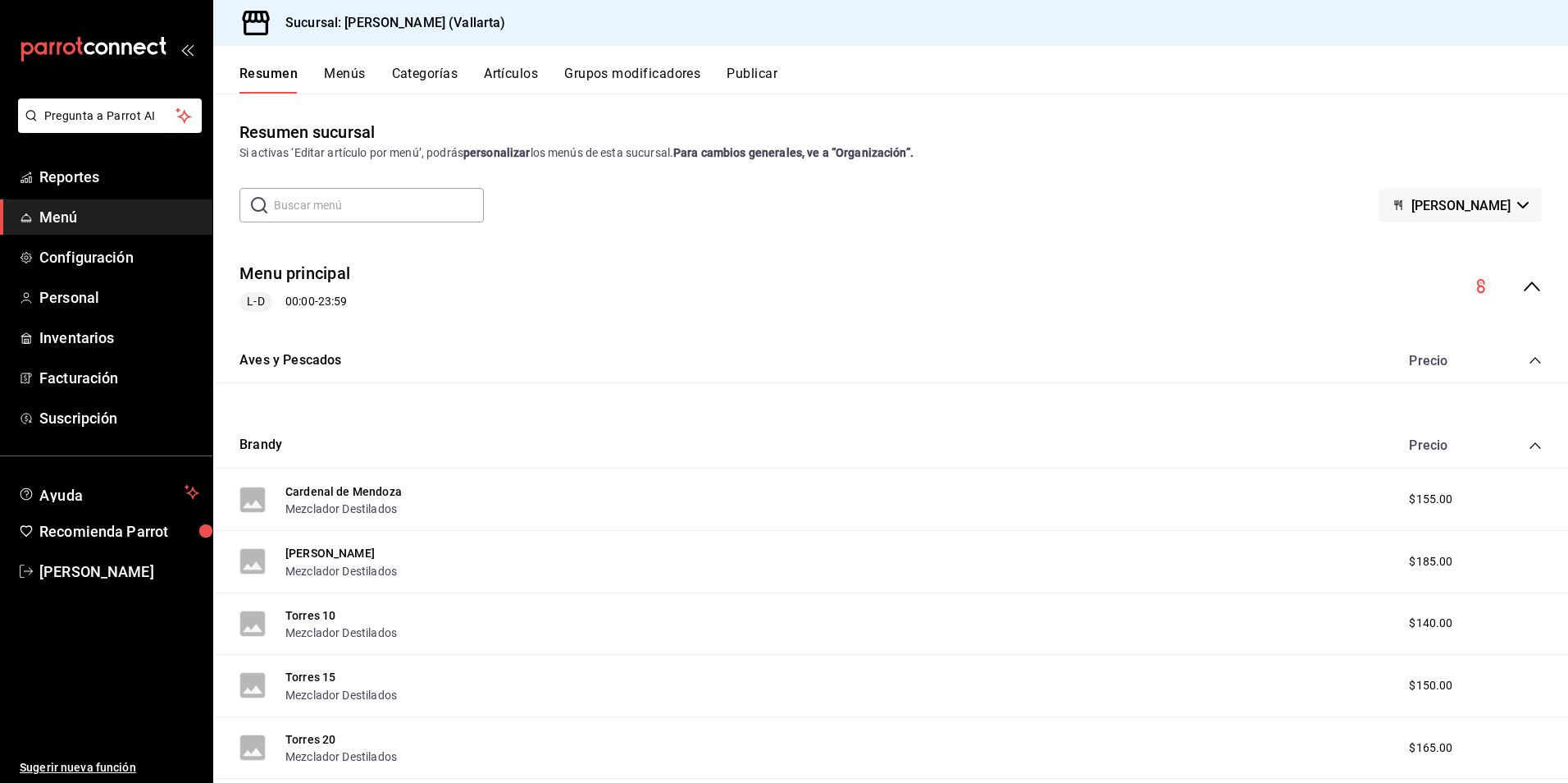
click at [518, 64] on div "Resumen Menús Categorías Artículos Grupos modificadores Publicar" at bounding box center [891, 69] width 1355 height 48
click at [519, 65] on div "Resumen Menús Categorías Artículos Grupos modificadores Publicar" at bounding box center [891, 69] width 1355 height 48
click at [519, 66] on button "Artículos" at bounding box center [511, 79] width 55 height 28
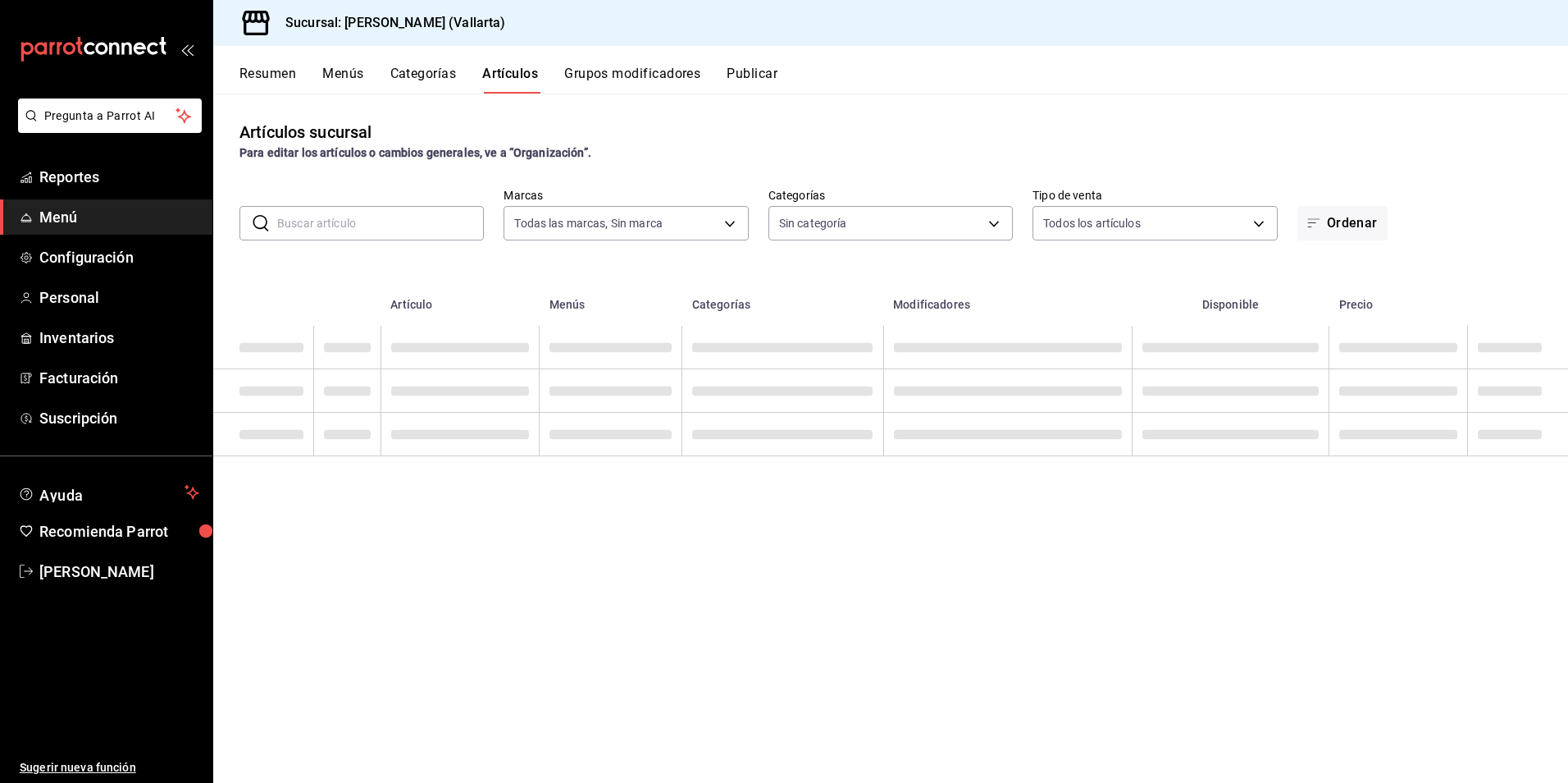
type input "dedade05-fd73-4fc1-b48a-98286d1a7cbf"
type input "ddeea584-b7b7-4c64-abd4-9dbe24413160,94bc3e91-bac1-4cab-af5d-7d085d9bac7d,85d50…"
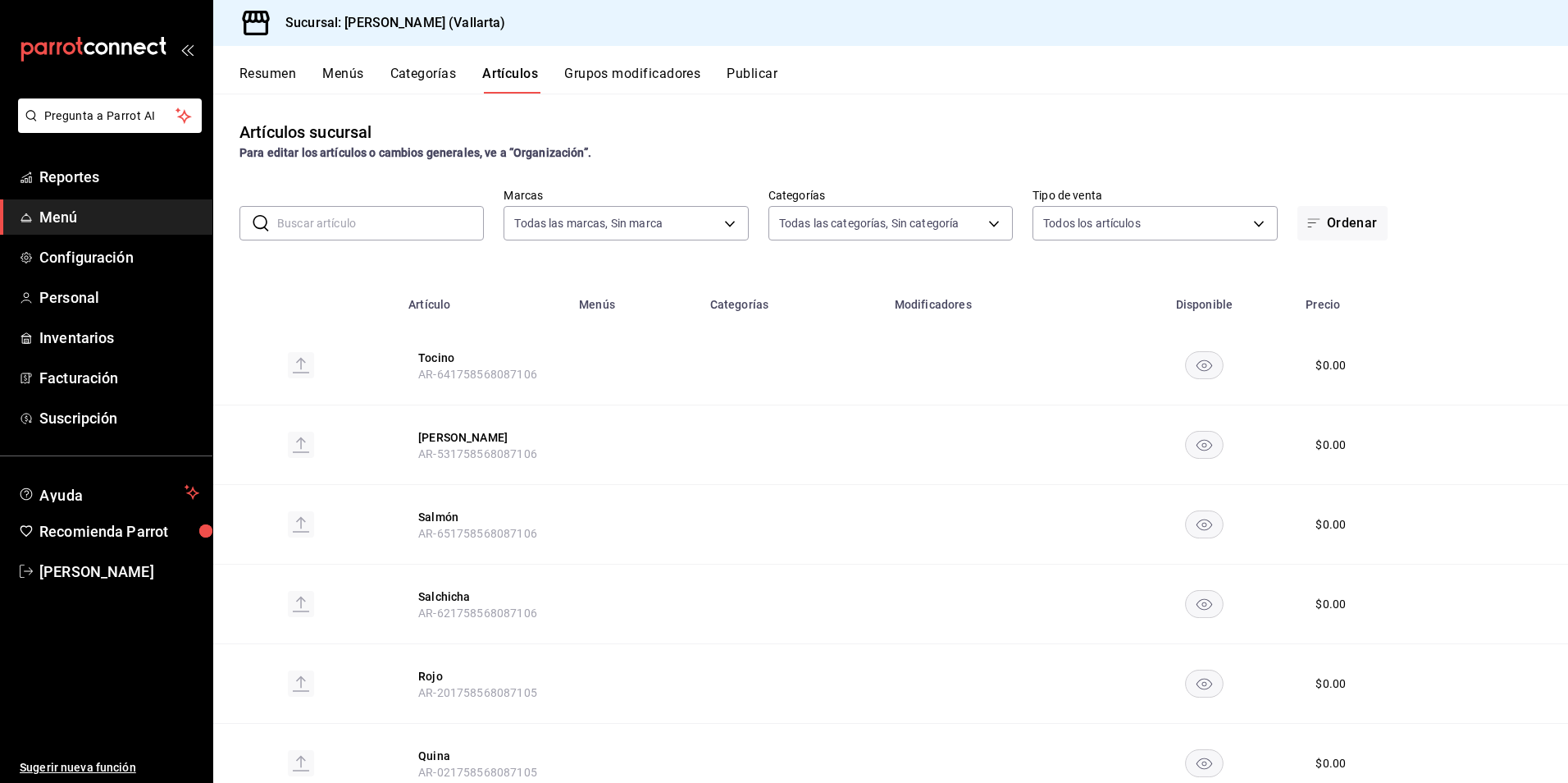
click at [382, 226] on input "text" at bounding box center [381, 222] width 206 height 33
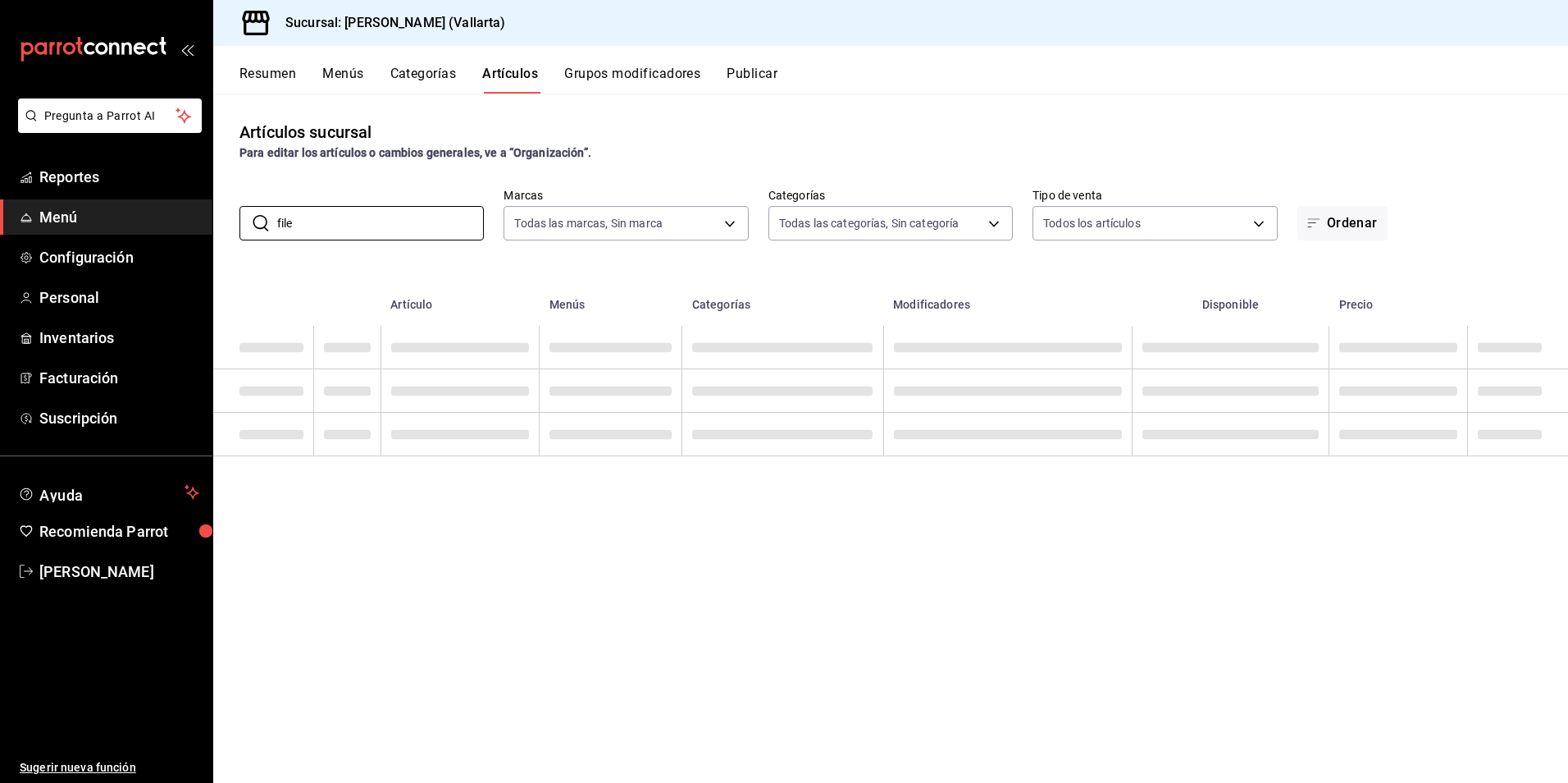
type input "file"
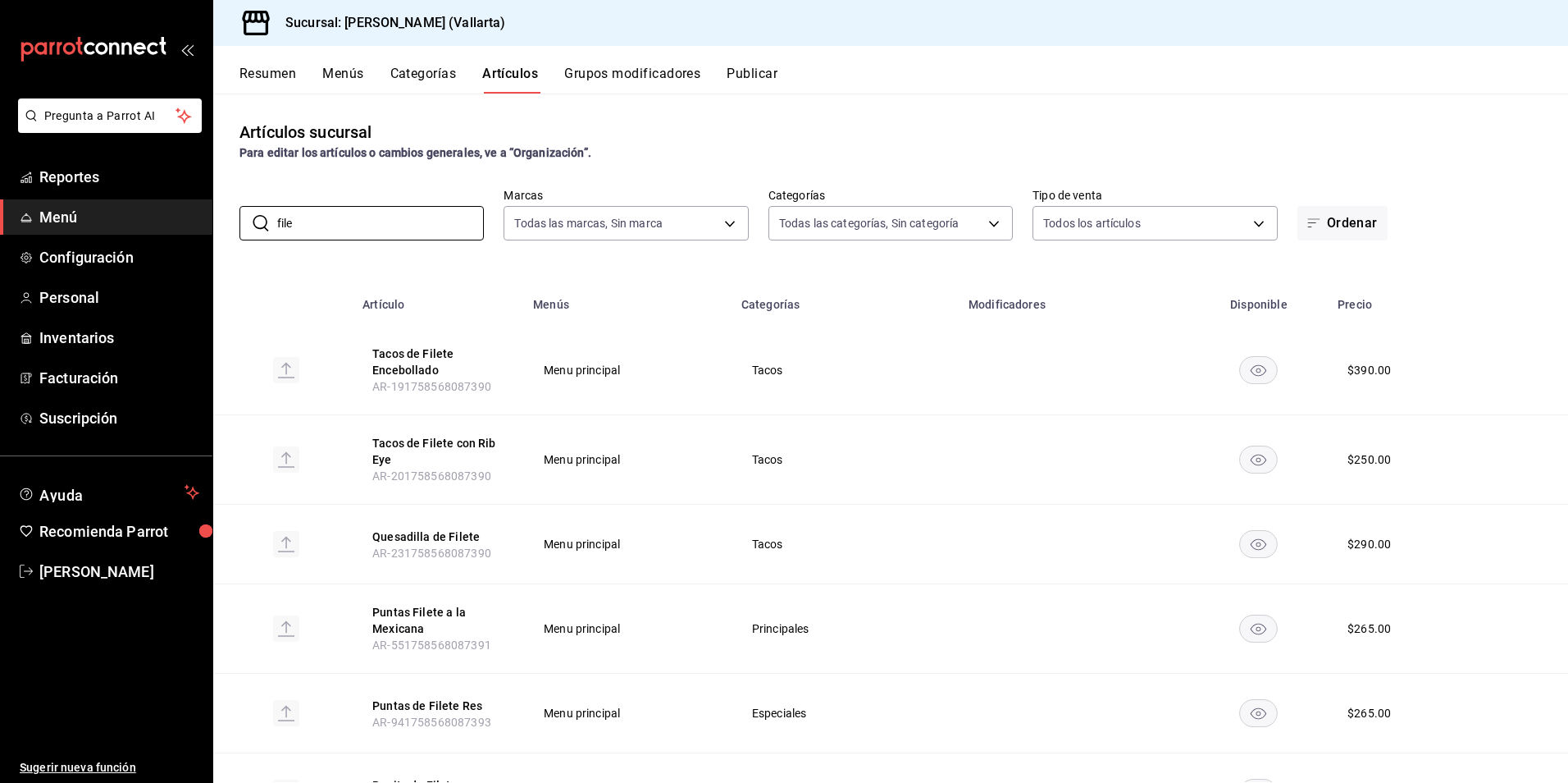
click at [676, 279] on th "Menús" at bounding box center [628, 299] width 208 height 53
click at [462, 449] on button "Tacos de Filete con Rib Eye" at bounding box center [437, 451] width 131 height 33
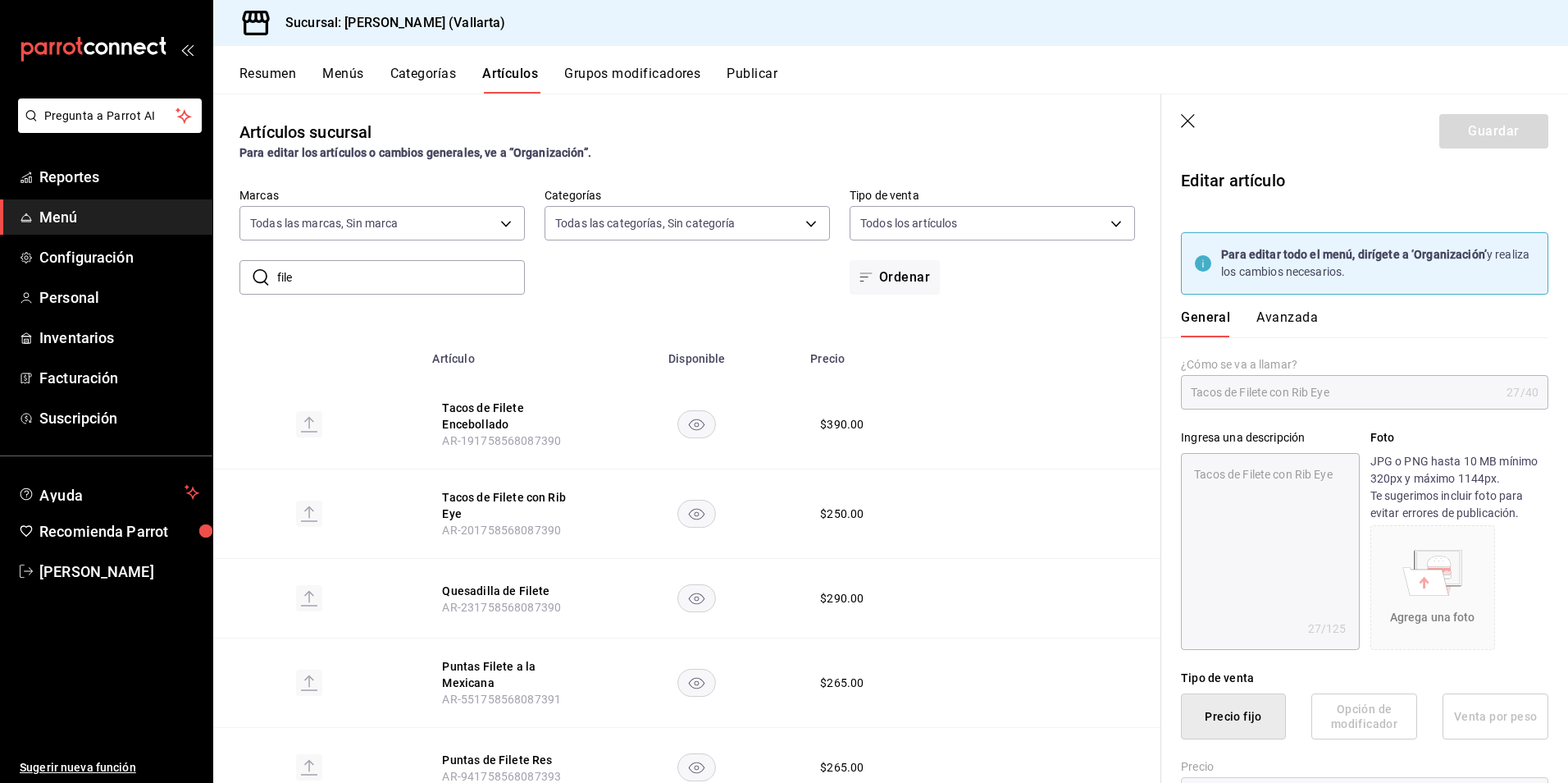
type textarea "x"
type input "$250.00"
click at [1299, 410] on div "Ingresa una descripción Tacos de Filete con Rib Eye x 27 /125 ​ Foto JPG o PNG …" at bounding box center [1355, 530] width 387 height 240
click at [699, 95] on div "Artículos sucursal Para editar los artículos o cambios generales, ve a “Organiz…" at bounding box center [687, 438] width 948 height 689
click at [1189, 118] on icon "button" at bounding box center [1189, 122] width 17 height 17
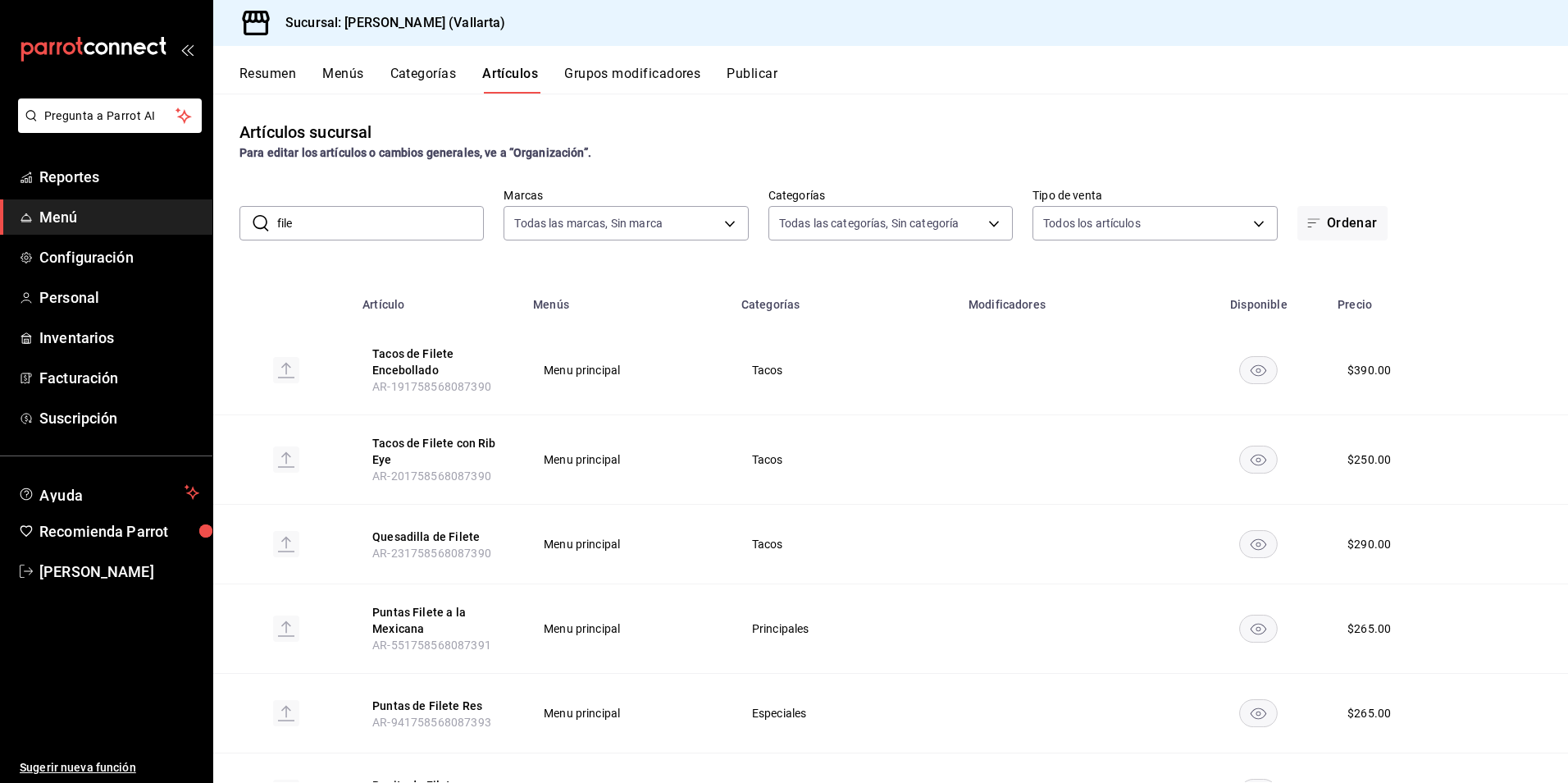
click at [518, 139] on div "Artículos sucursal Para editar los artículos o cambios generales, ve a “Organiz…" at bounding box center [891, 141] width 1355 height 42
click at [520, 74] on button "Artículos" at bounding box center [510, 79] width 56 height 28
drag, startPoint x: 94, startPoint y: 208, endPoint x: 163, endPoint y: 212, distance: 69.1
click at [94, 208] on span "Menú" at bounding box center [119, 217] width 160 height 22
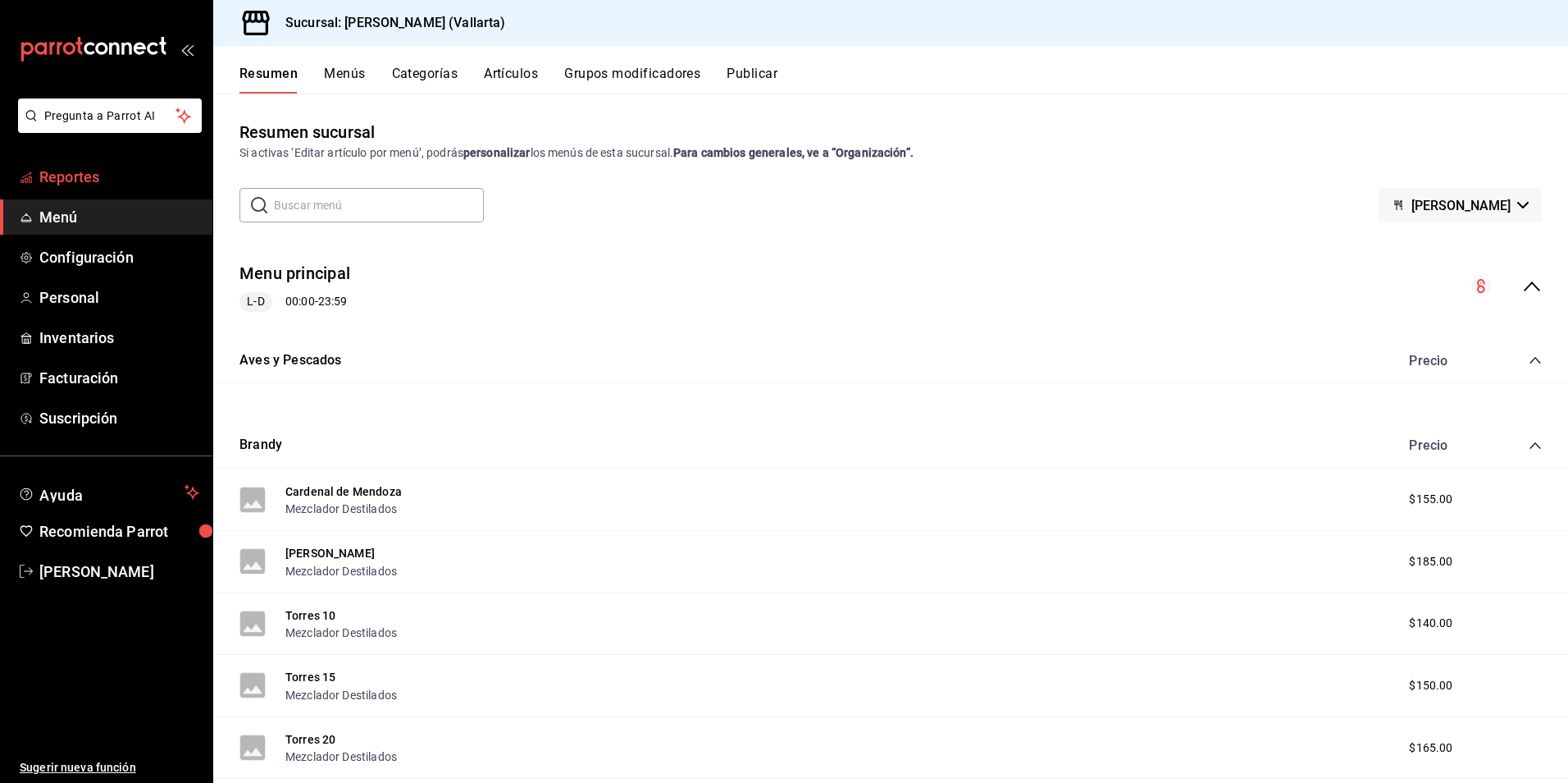
click at [84, 185] on span "Reportes" at bounding box center [119, 177] width 160 height 22
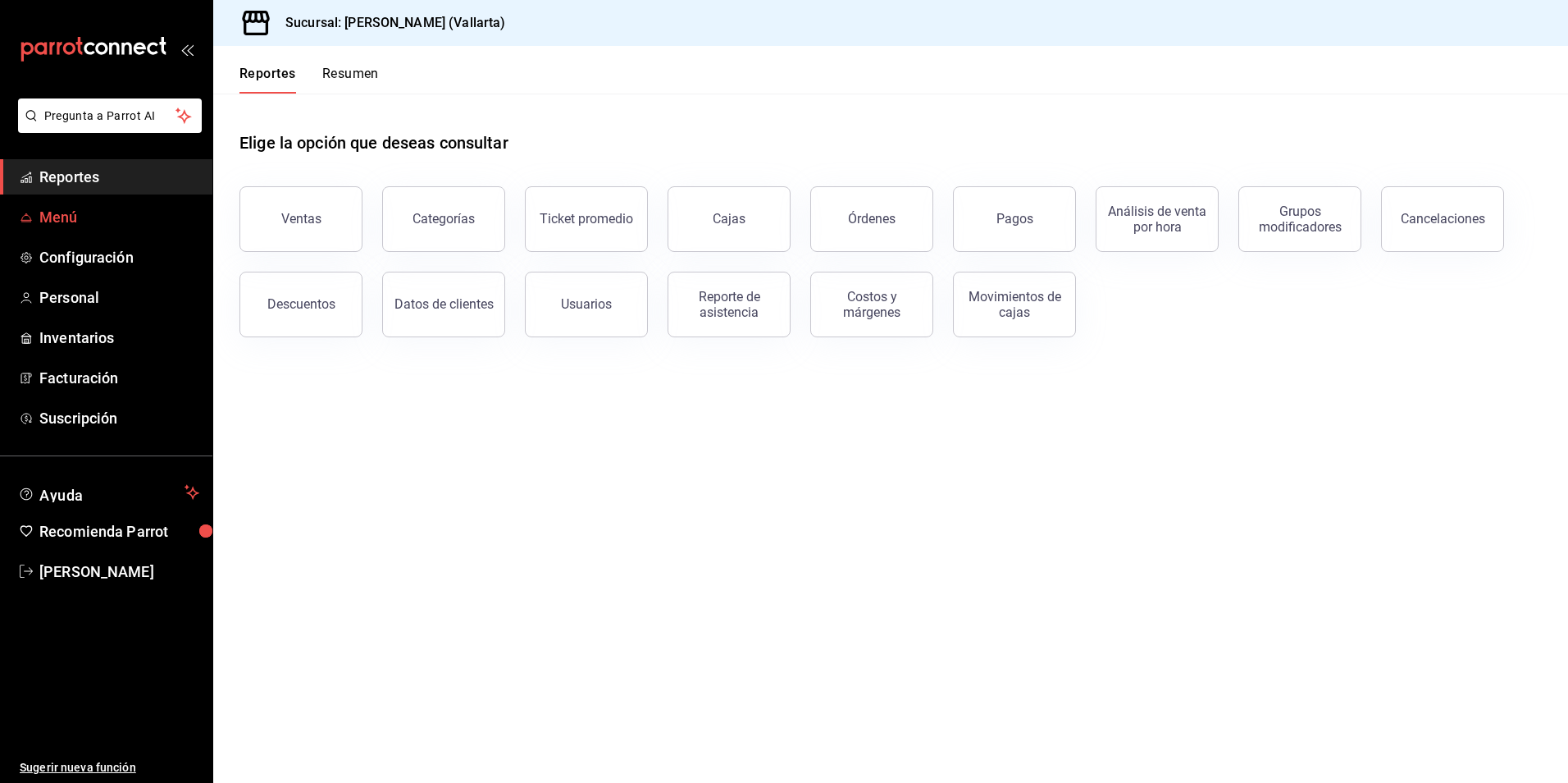
click at [83, 227] on span "Menú" at bounding box center [119, 217] width 160 height 22
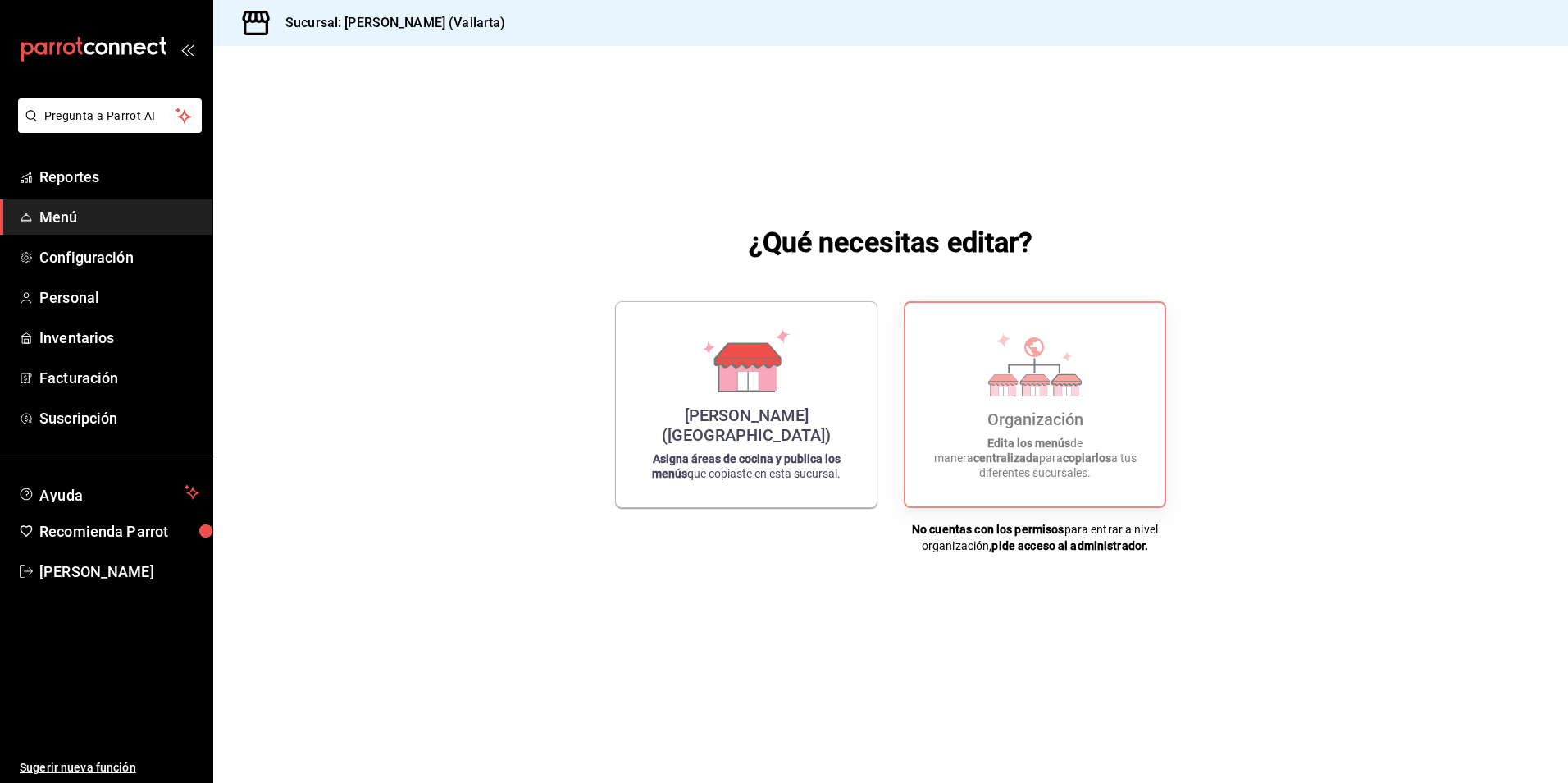
click at [1074, 534] on div "No cuentas con los permisos para entrar a nivel organización, pide acceso al ad…" at bounding box center [1034, 537] width 263 height 33
click at [1083, 550] on strong "pide acceso al administrador." at bounding box center [1070, 545] width 157 height 13
click at [1014, 489] on div "Organización Edita los menús de manera centralizada para copiarlos a tus difere…" at bounding box center [1035, 404] width 220 height 178
click at [1028, 484] on div "Organización Edita los menús de manera centralizada para copiarlos a tus difere…" at bounding box center [1035, 404] width 220 height 178
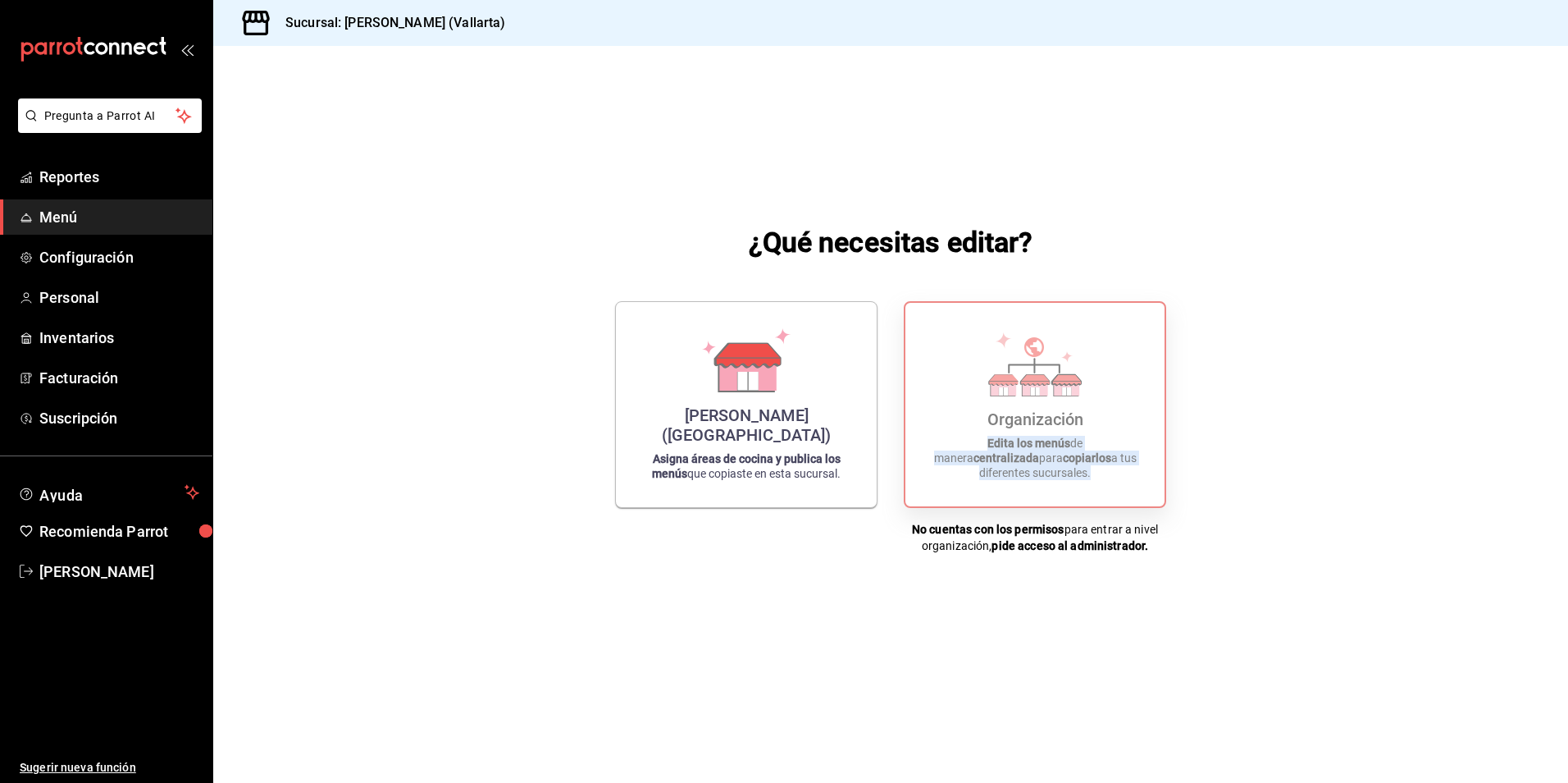
click at [1028, 484] on div "Organización Edita los menús de manera centralizada para copiarlos a tus difere…" at bounding box center [1035, 404] width 220 height 178
click at [1028, 481] on div "Organización Edita los menús de manera centralizada para copiarlos a tus difere…" at bounding box center [1035, 404] width 220 height 178
click at [82, 175] on span "Reportes" at bounding box center [119, 177] width 160 height 22
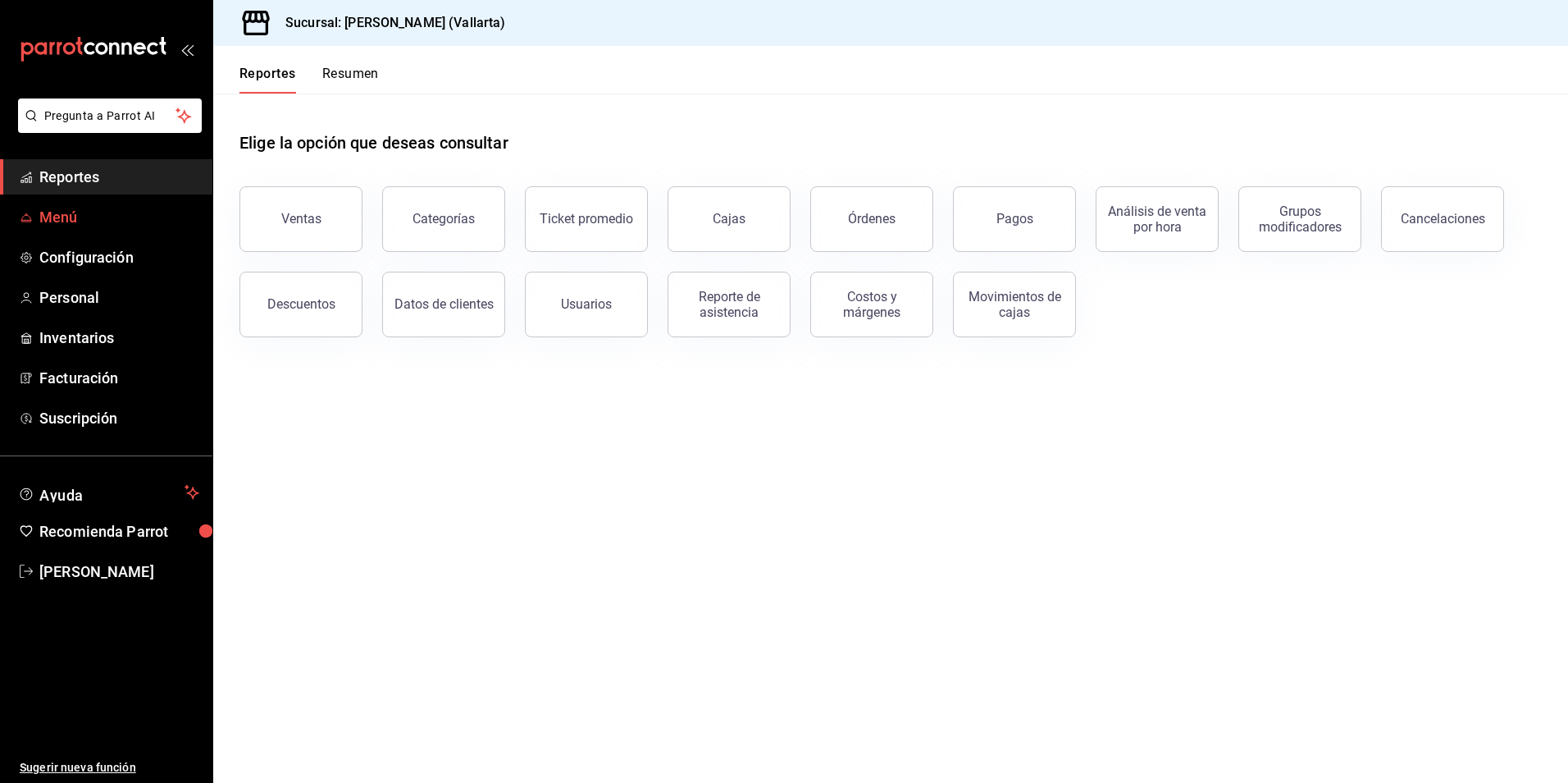
click at [66, 218] on span "Menú" at bounding box center [119, 217] width 160 height 22
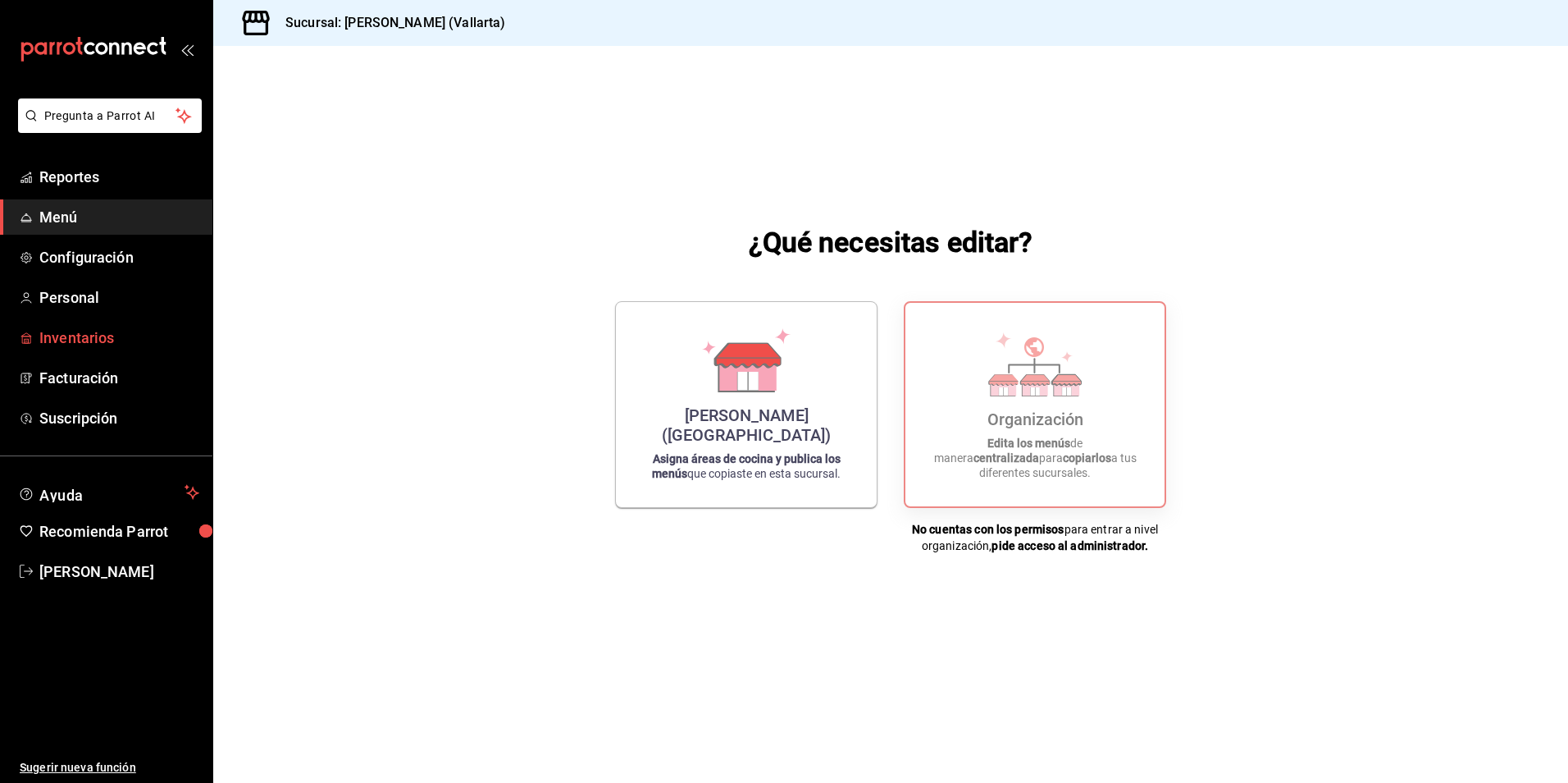
click at [84, 339] on span "Inventarios" at bounding box center [119, 337] width 160 height 22
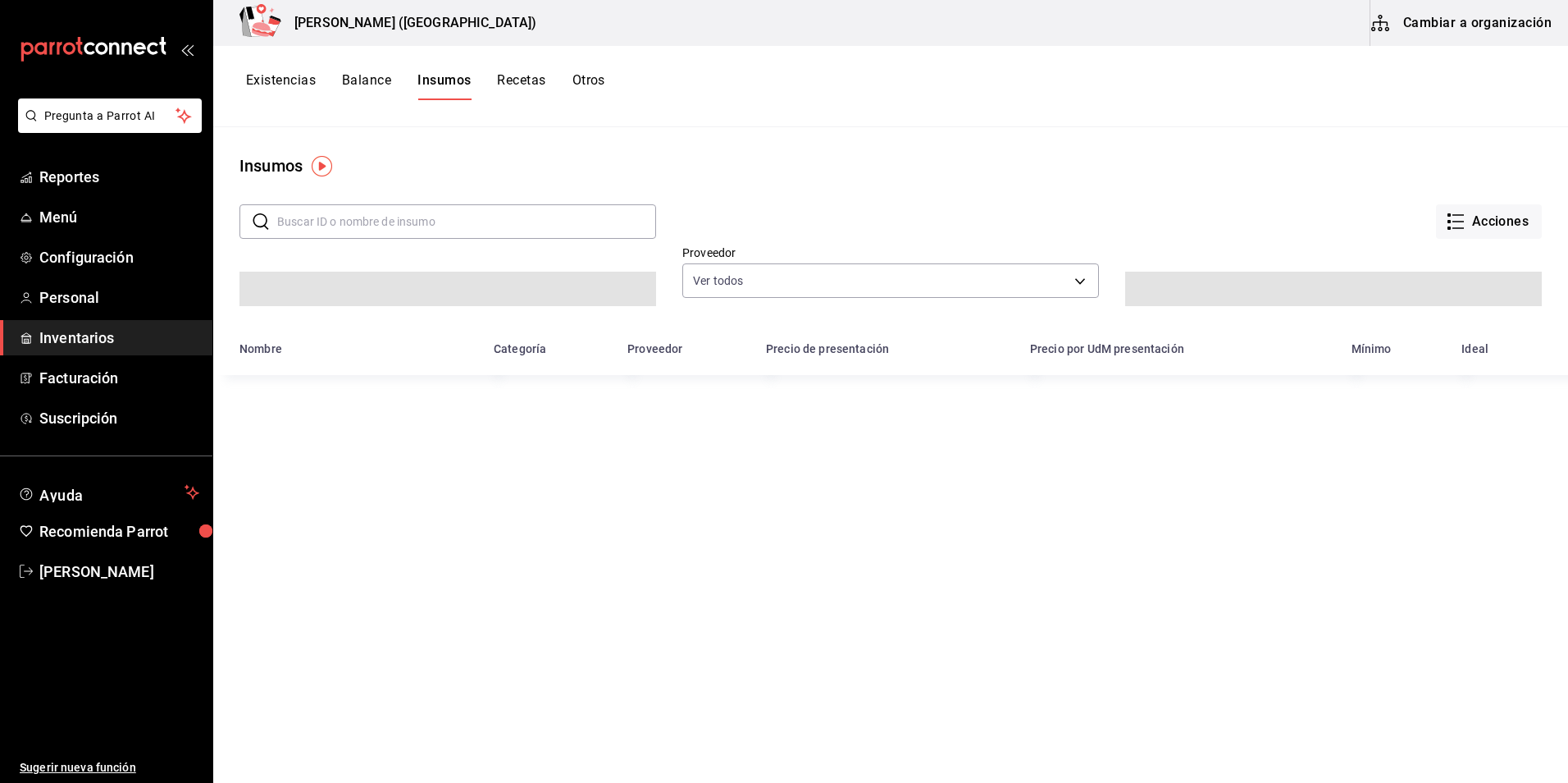
click at [1500, 30] on button "Cambiar a organización" at bounding box center [1463, 23] width 184 height 46
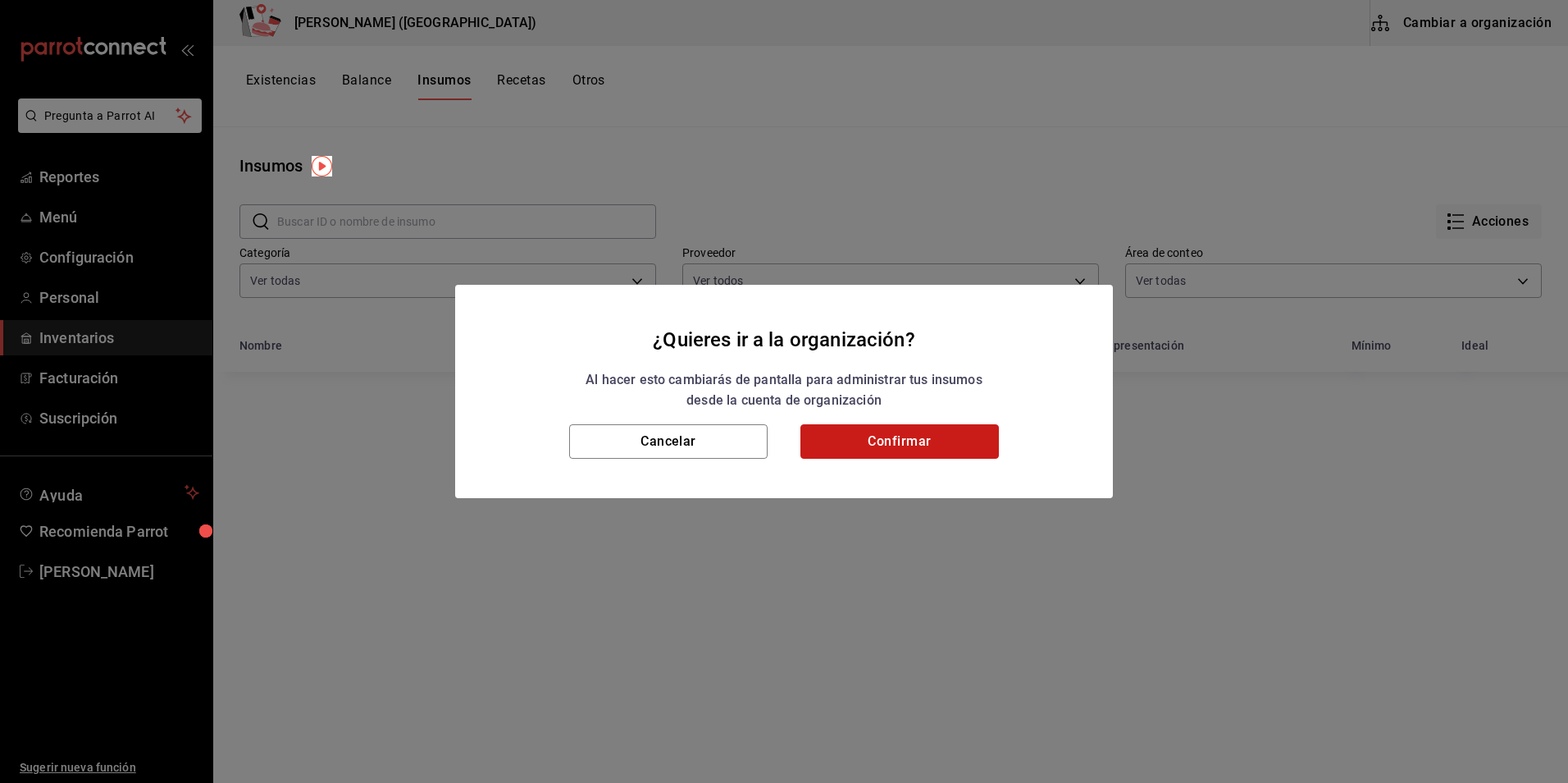
click at [899, 437] on button "Confirmar" at bounding box center [900, 442] width 198 height 35
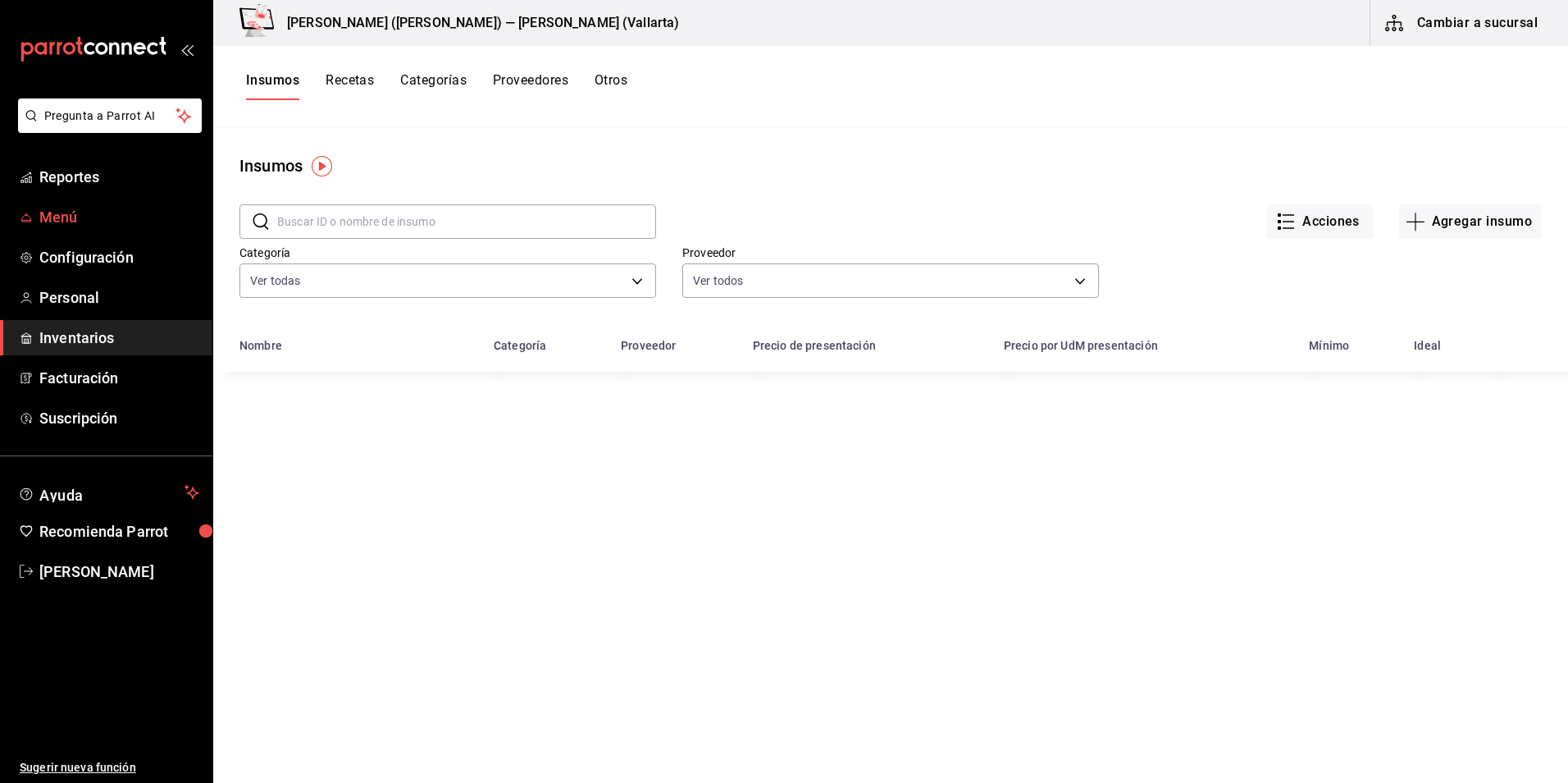
click at [55, 223] on span "Menú" at bounding box center [119, 217] width 160 height 22
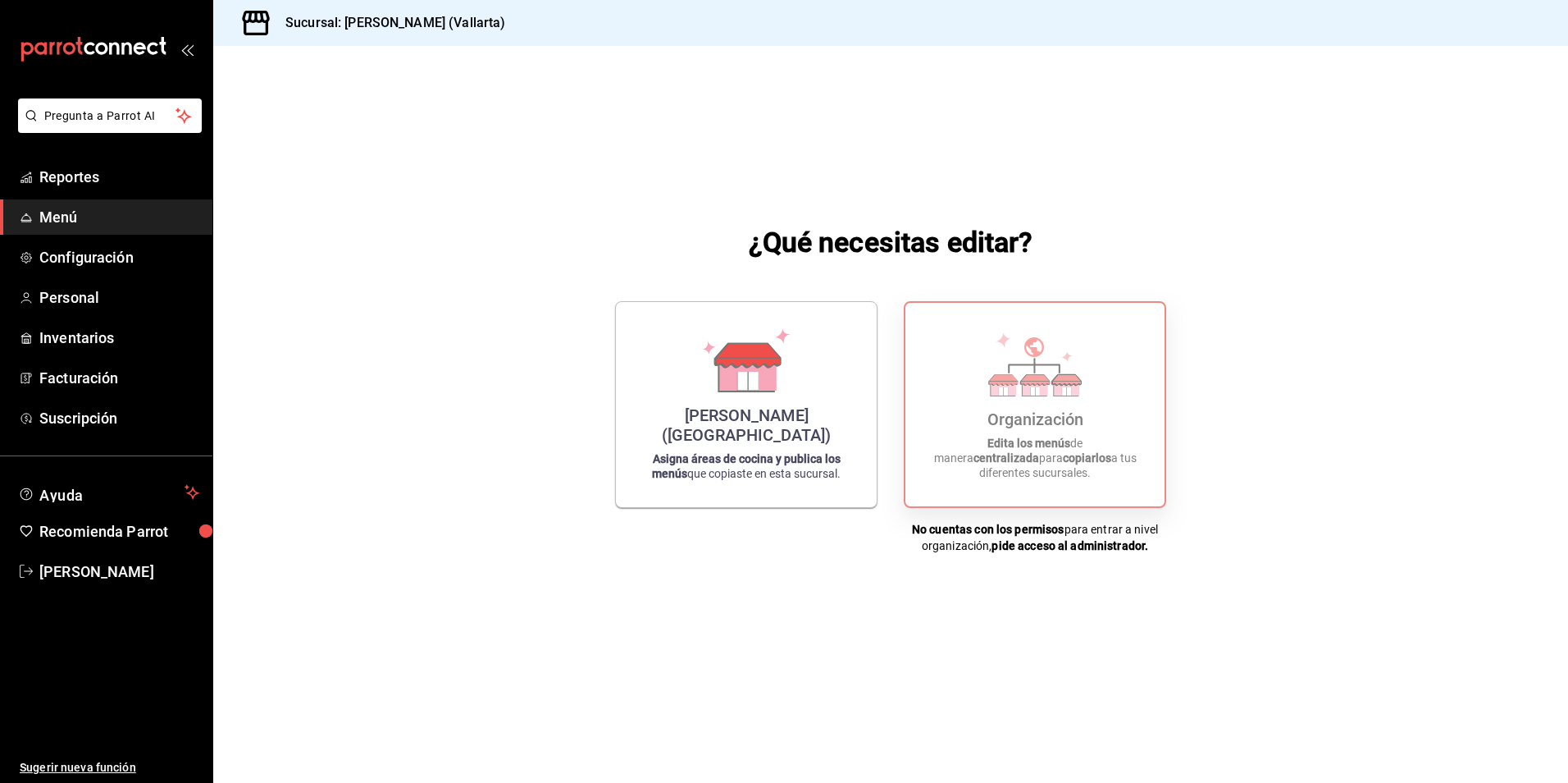
click at [1022, 449] on div "Organización Edita los menús de manera centralizada para copiarlos a tus difere…" at bounding box center [1035, 404] width 220 height 178
click at [1025, 448] on div "Organización Edita los menús de manera centralizada para copiarlos a tus difere…" at bounding box center [1035, 404] width 220 height 178
drag, startPoint x: 1025, startPoint y: 448, endPoint x: 1131, endPoint y: 402, distance: 115.6
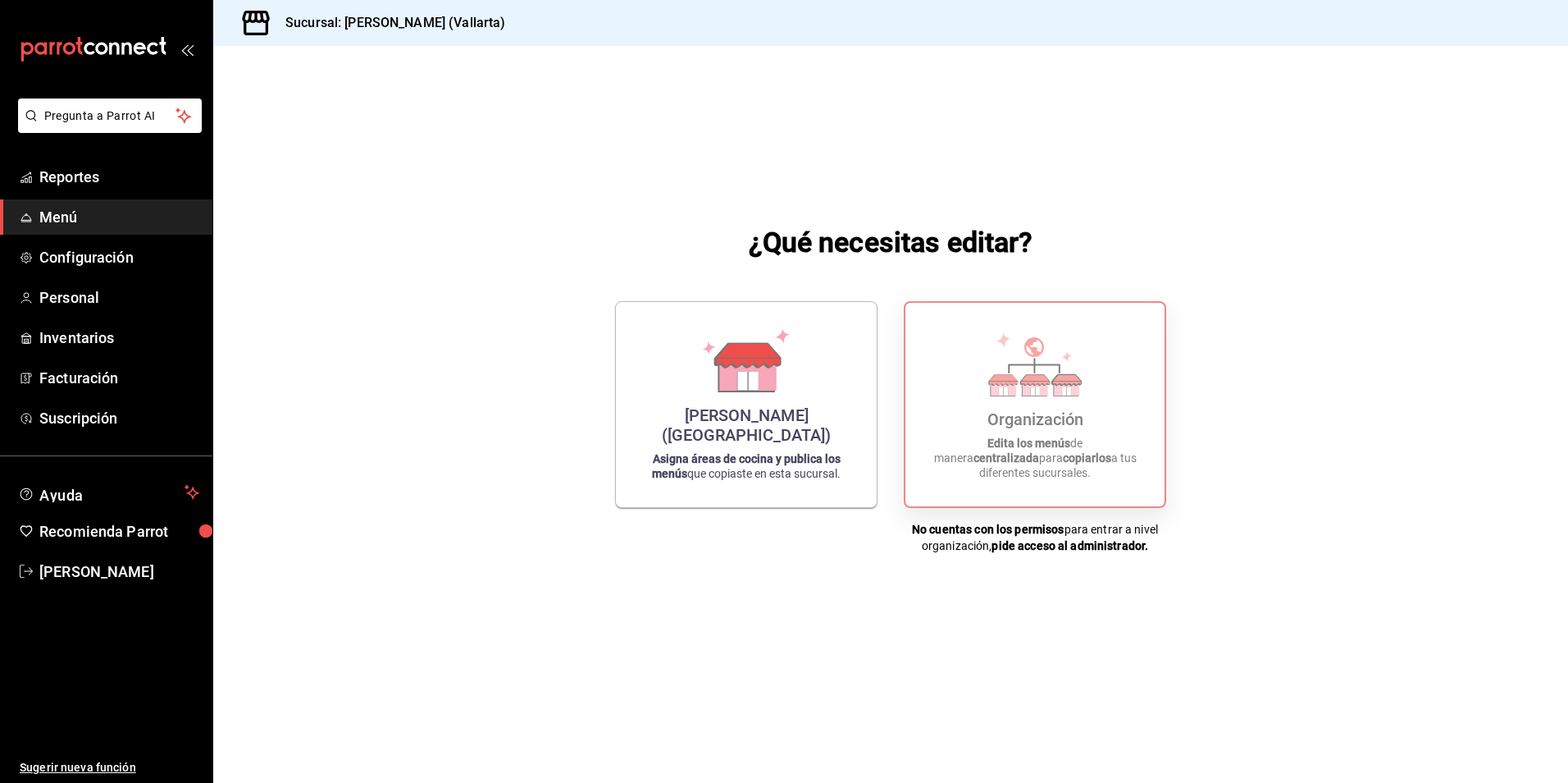
click at [1119, 406] on div "Organización Edita los menús de manera centralizada para copiarlos a tus difere…" at bounding box center [1035, 404] width 220 height 178
